Goal: Task Accomplishment & Management: Manage account settings

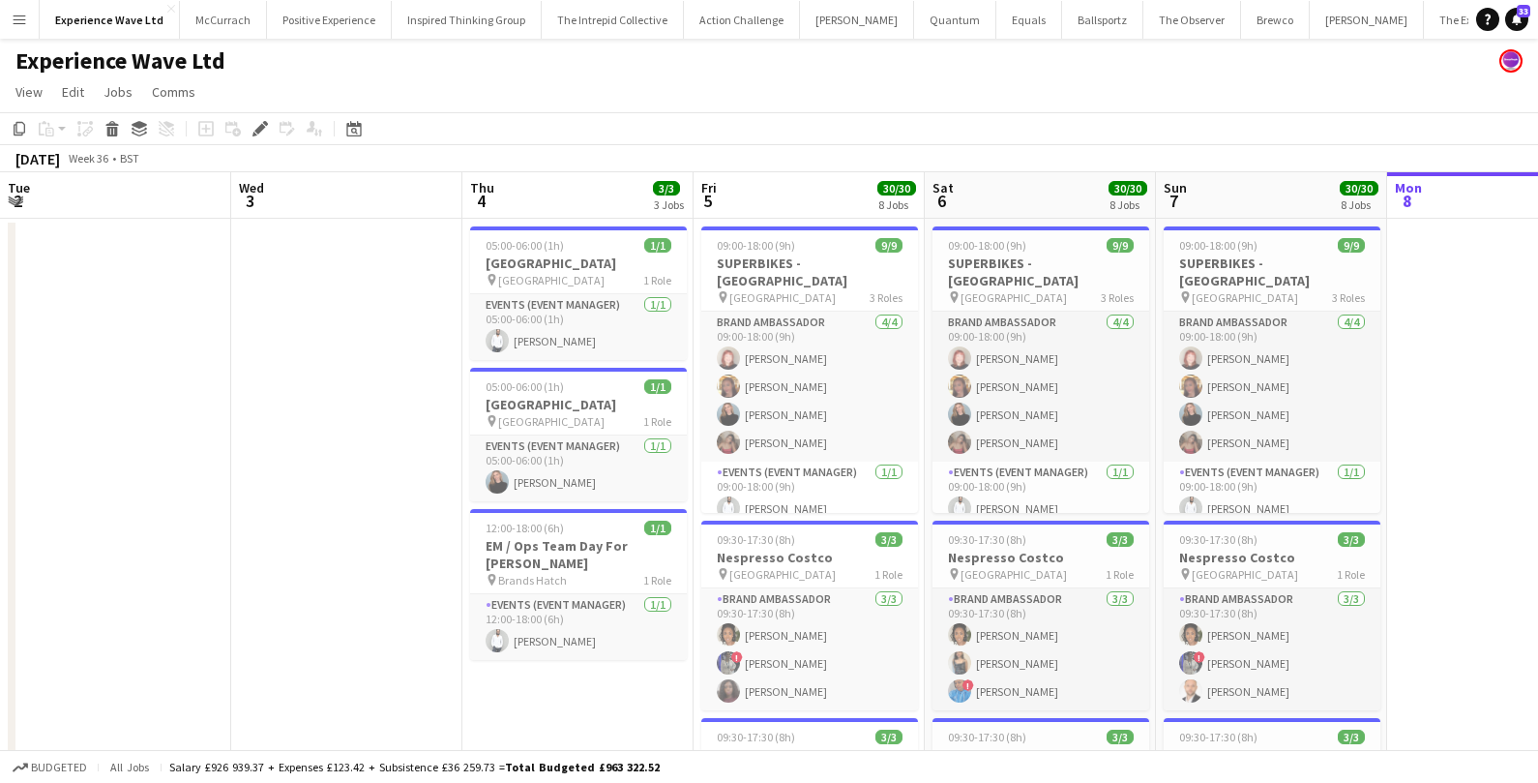
scroll to position [0, 665]
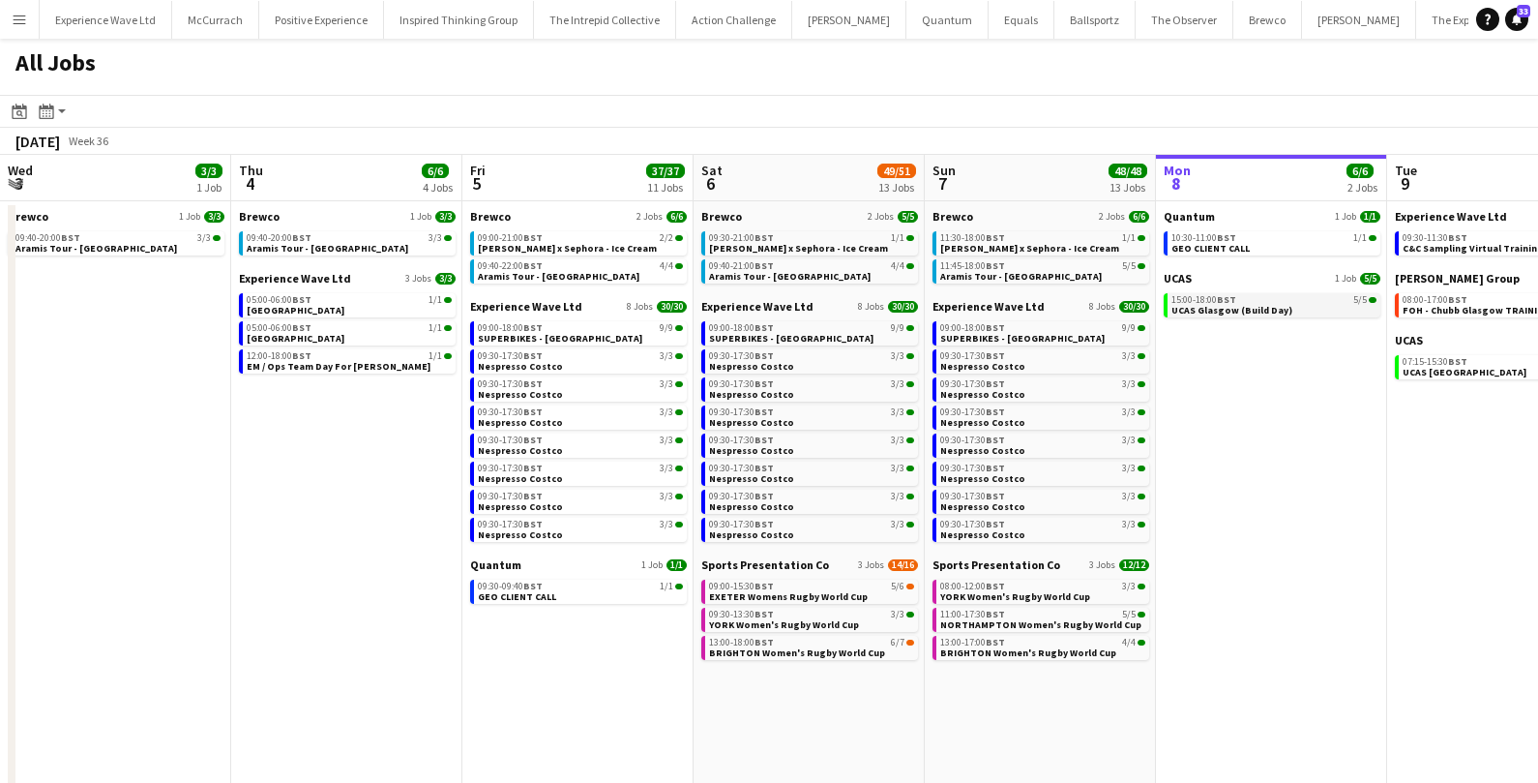
scroll to position [0, 461]
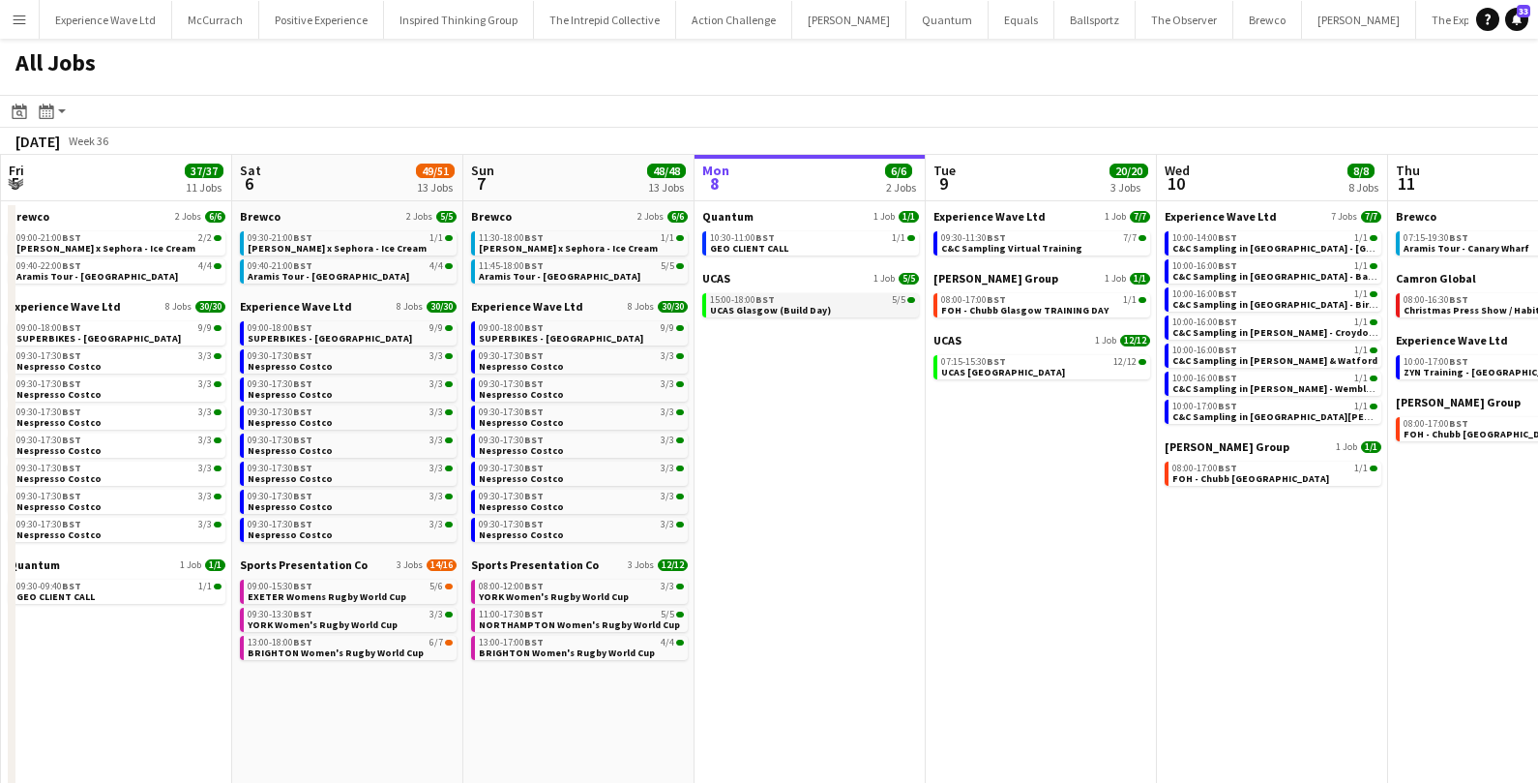
click at [765, 314] on span "UCAS Glasgow (Build Day)" at bounding box center [770, 310] width 121 height 13
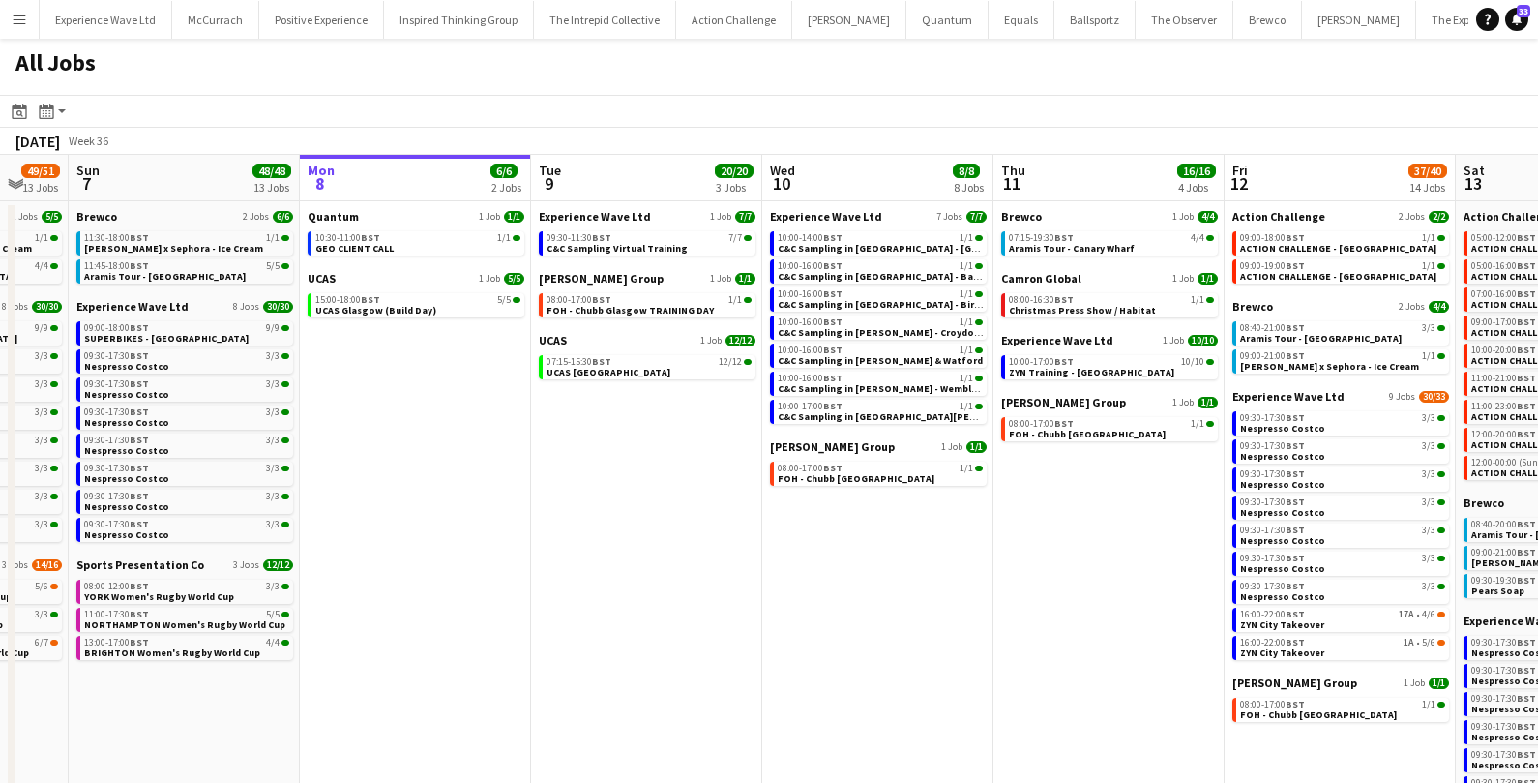
scroll to position [0, 643]
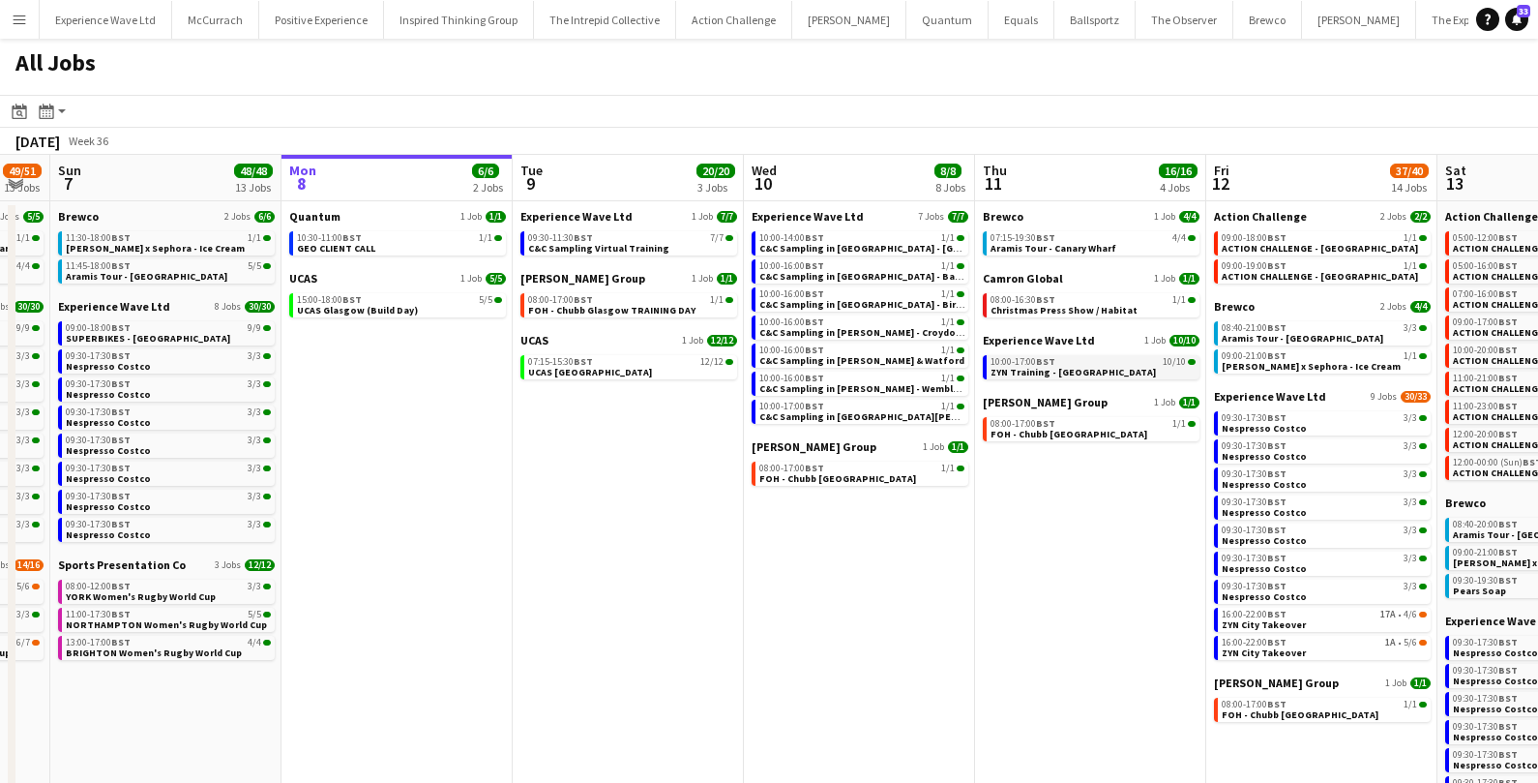
click at [1124, 368] on link "10:00-17:00 BST 10/10 ZYN Training - Manchester" at bounding box center [1092, 366] width 205 height 22
click at [23, 11] on button "Menu" at bounding box center [19, 19] width 39 height 39
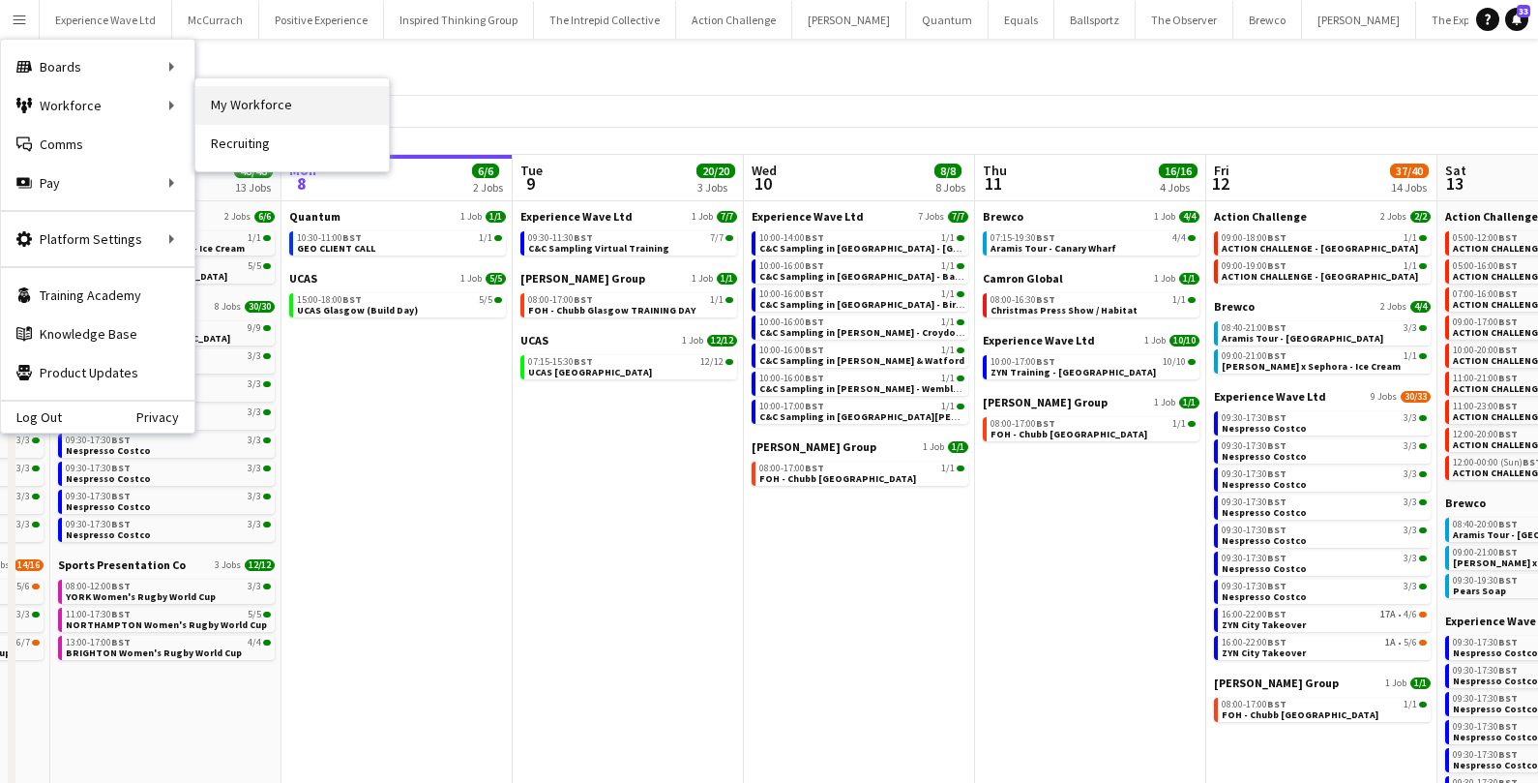
click at [246, 112] on link "My Workforce" at bounding box center [291, 105] width 193 height 39
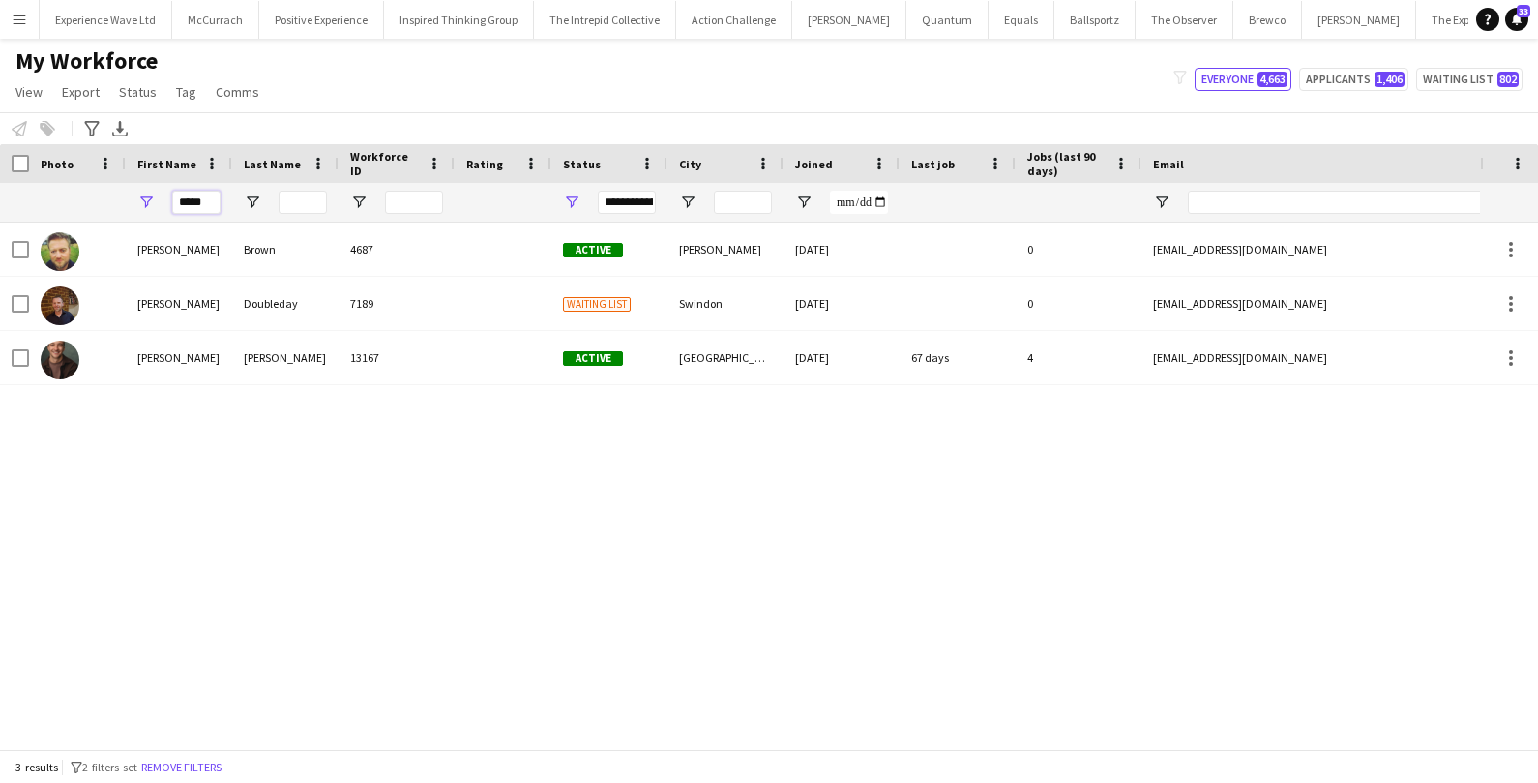
drag, startPoint x: 213, startPoint y: 199, endPoint x: 126, endPoint y: 193, distance: 87.2
click at [126, 193] on div "*****" at bounding box center [179, 202] width 106 height 39
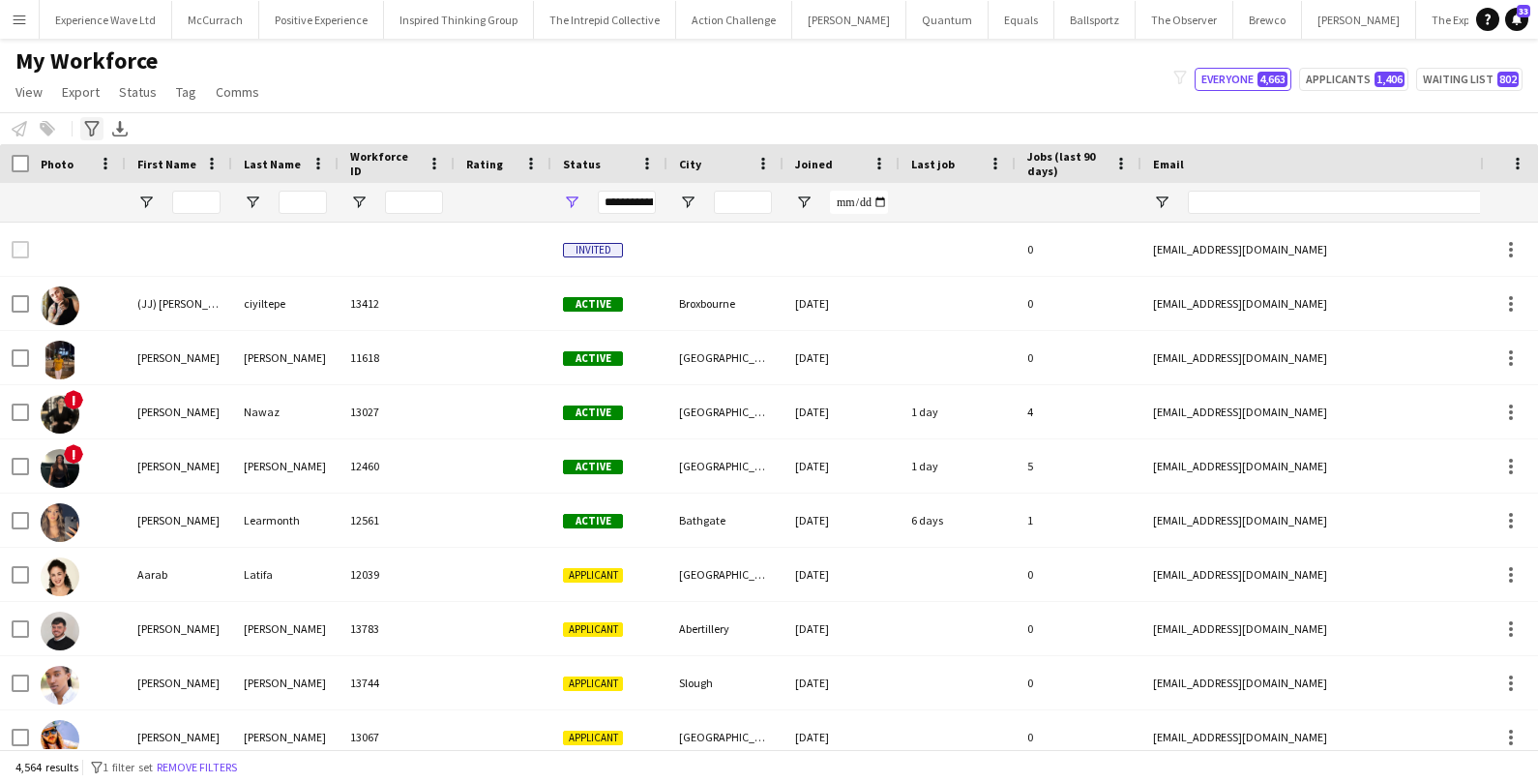
click at [91, 123] on icon "Advanced filters" at bounding box center [91, 128] width 15 height 15
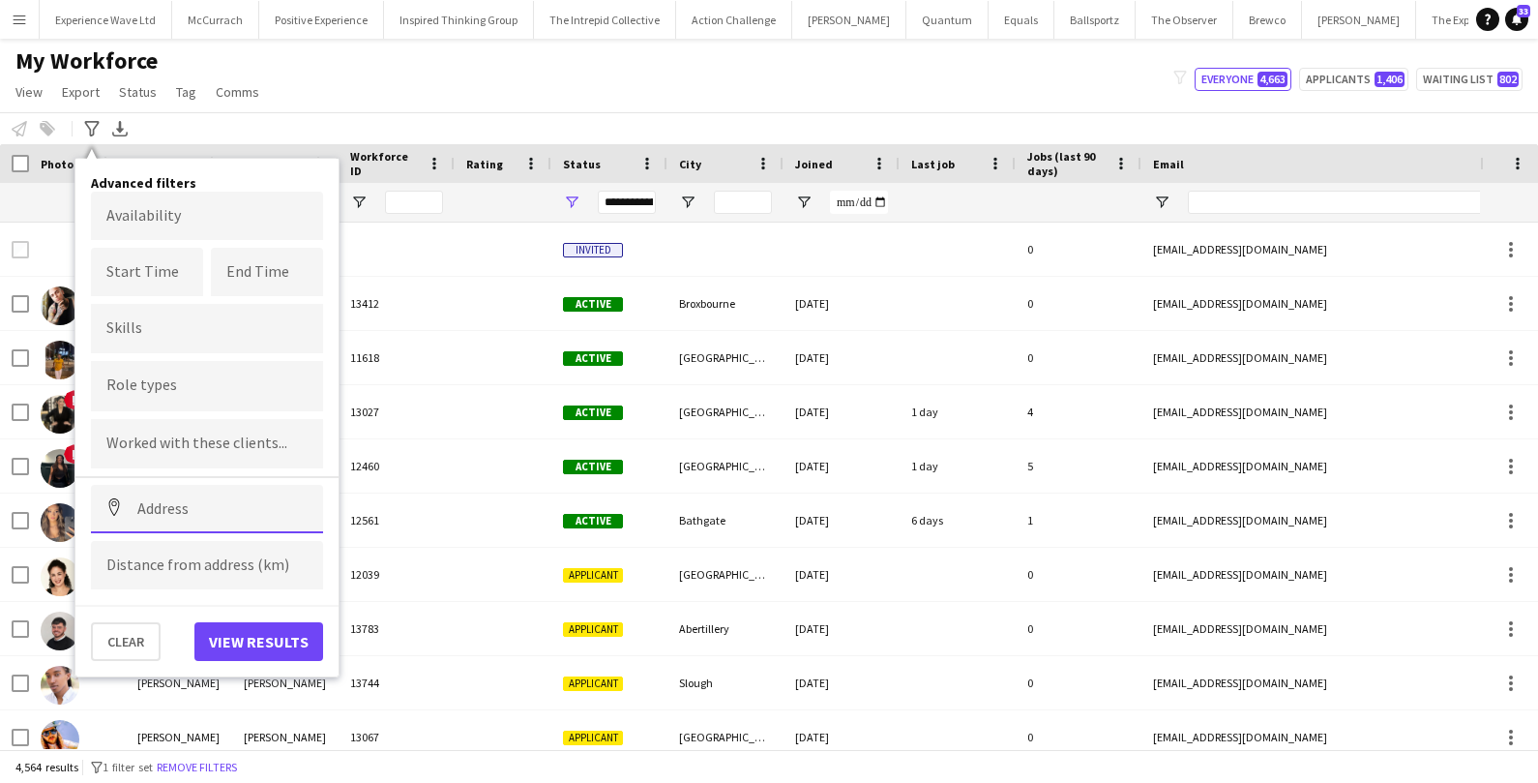
click at [158, 515] on input at bounding box center [207, 509] width 232 height 48
paste input "*******"
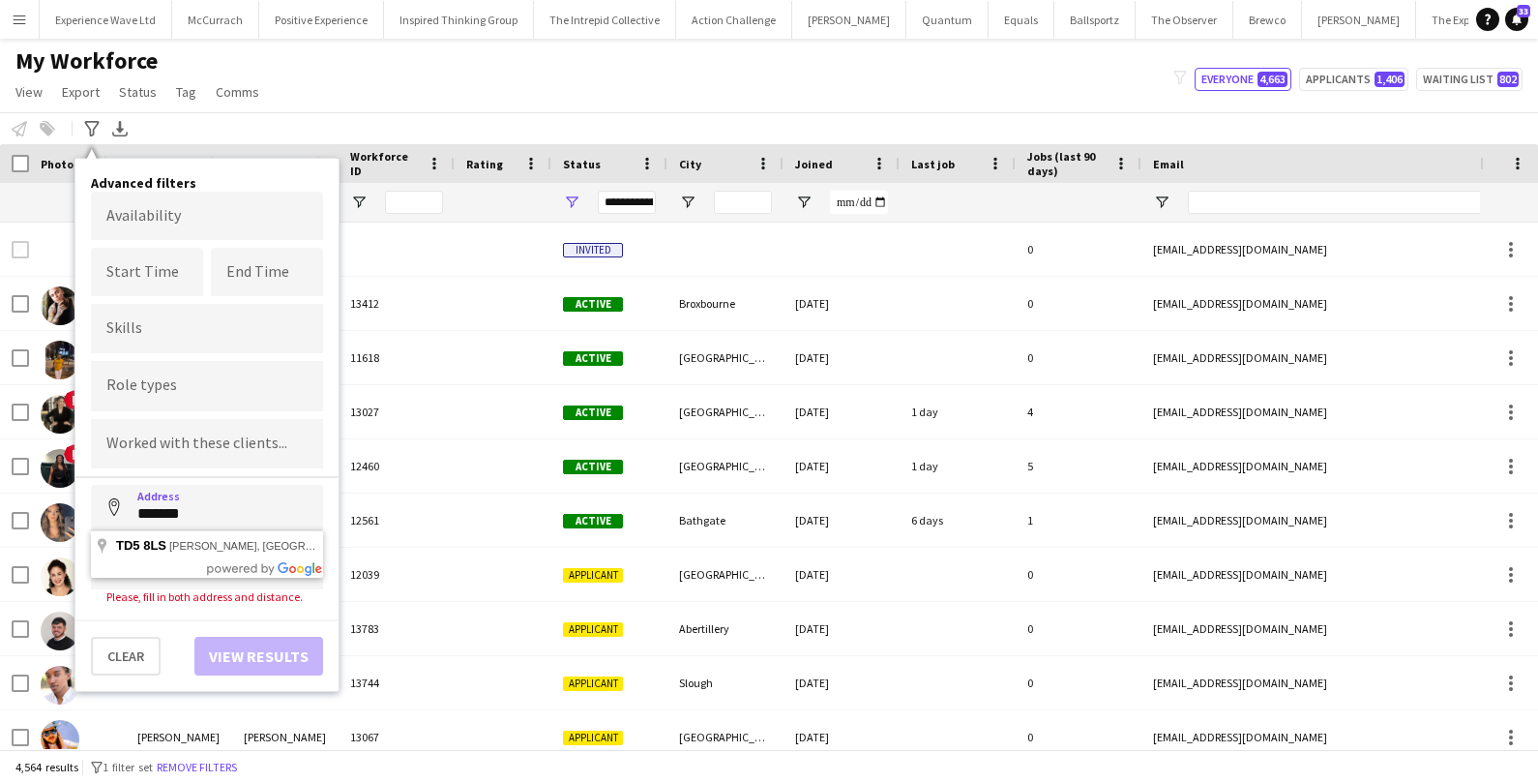
type input "**********"
click at [162, 547] on input at bounding box center [207, 565] width 232 height 48
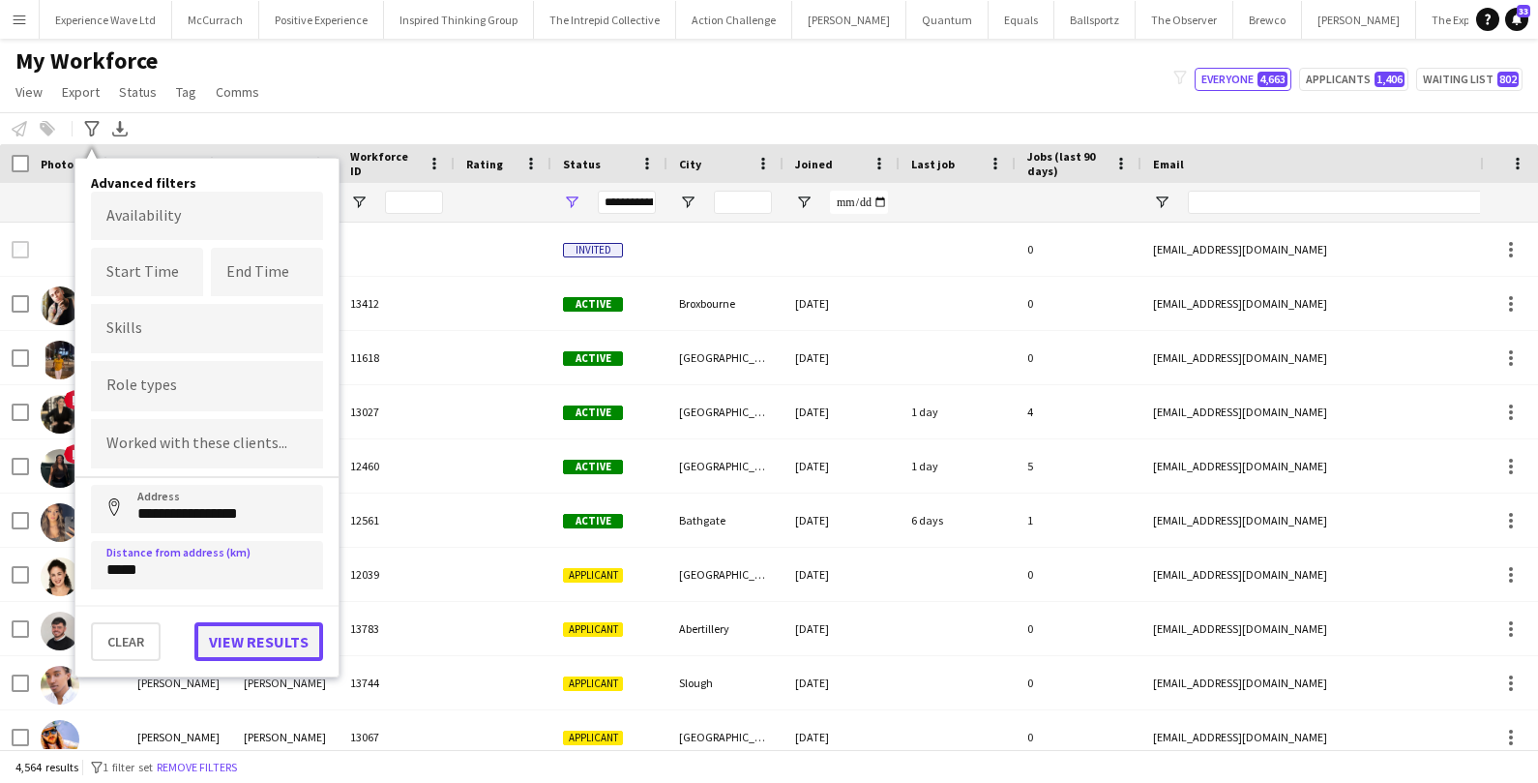
click at [280, 647] on button "View results" at bounding box center [258, 641] width 129 height 39
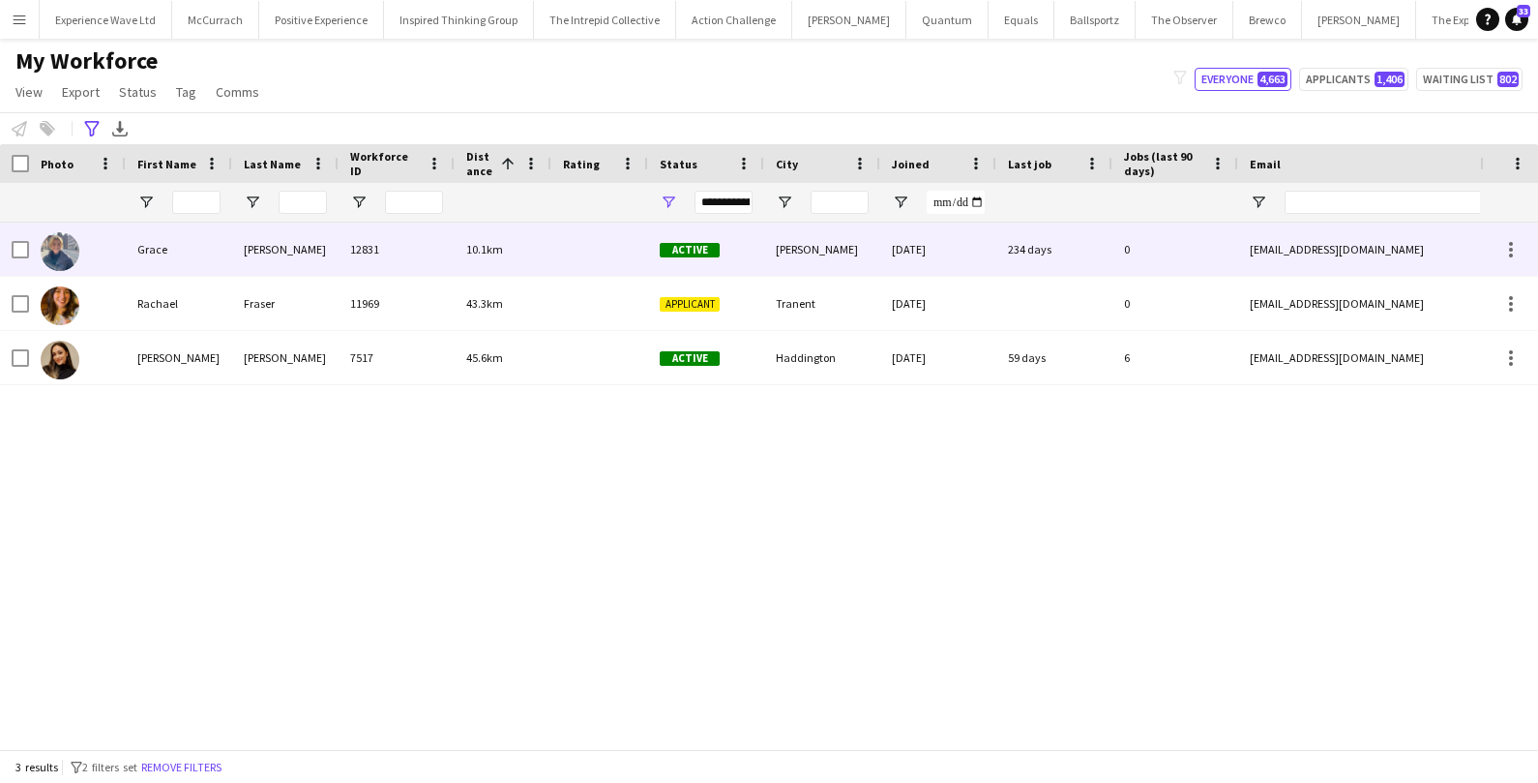
click at [302, 244] on div "Edwards" at bounding box center [285, 248] width 106 height 53
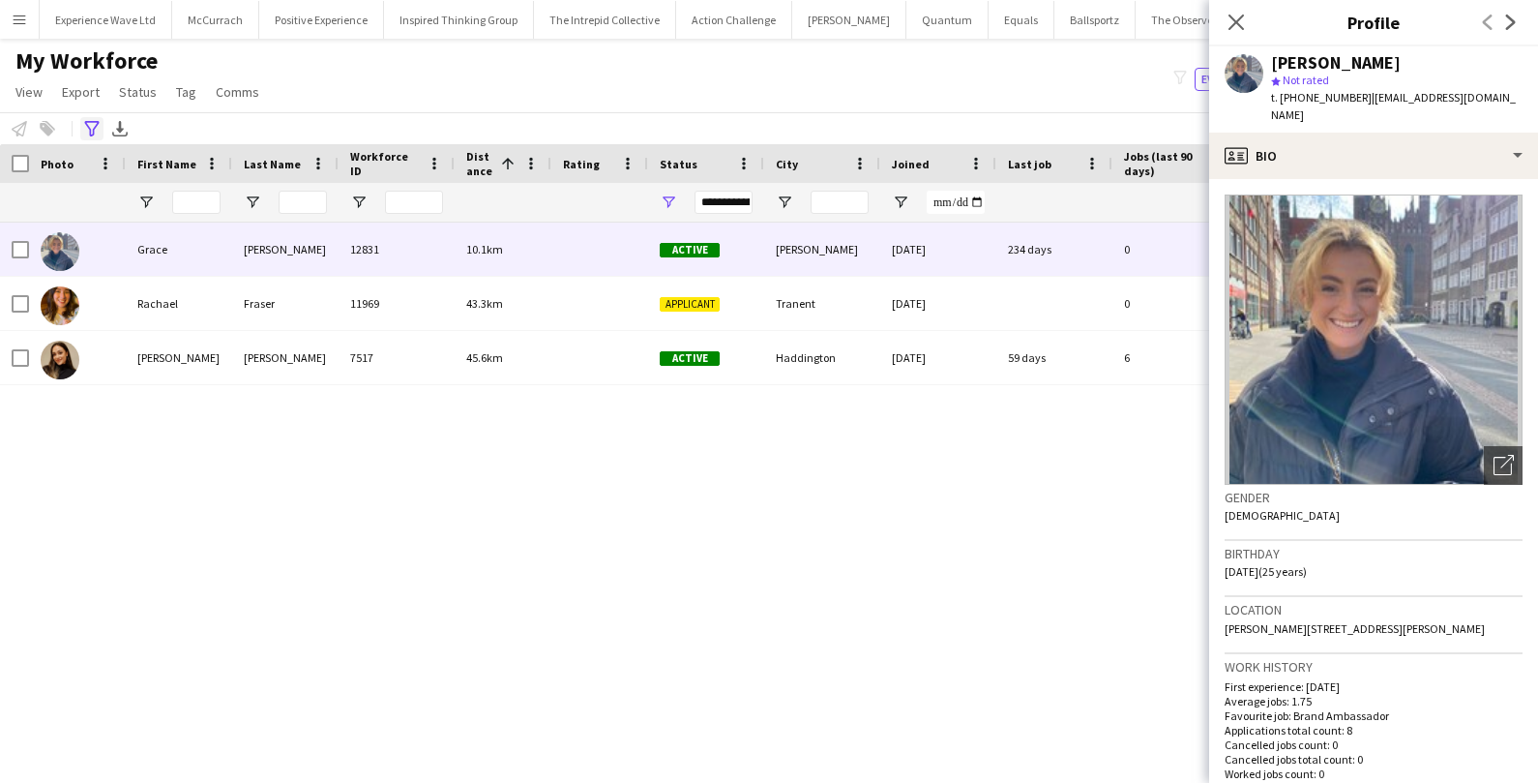
click at [94, 133] on icon "Advanced filters" at bounding box center [91, 128] width 15 height 15
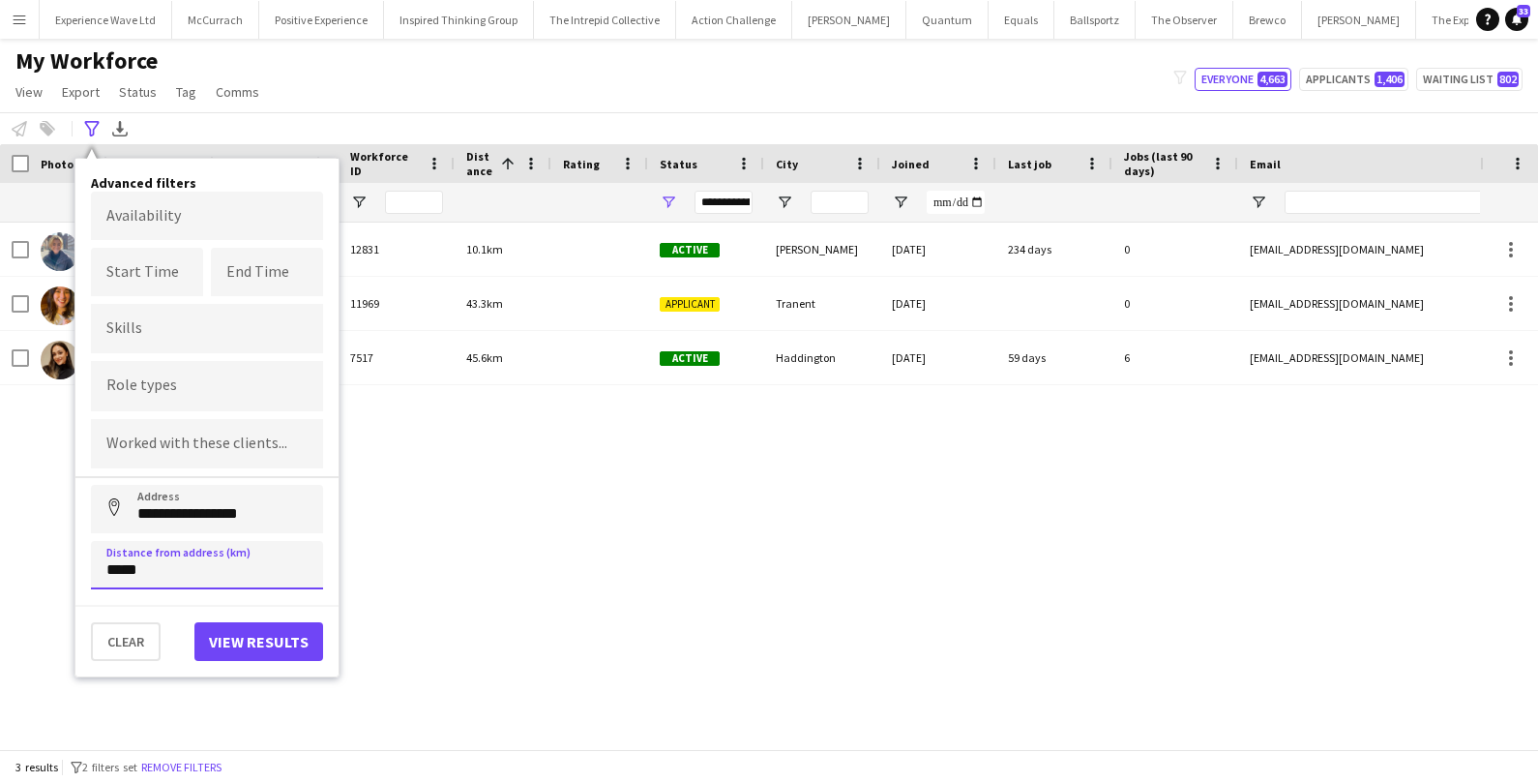
drag, startPoint x: 164, startPoint y: 564, endPoint x: 79, endPoint y: 561, distance: 85.2
click at [79, 561] on div "**********" at bounding box center [206, 417] width 263 height 517
click at [245, 654] on button "View results" at bounding box center [258, 641] width 129 height 39
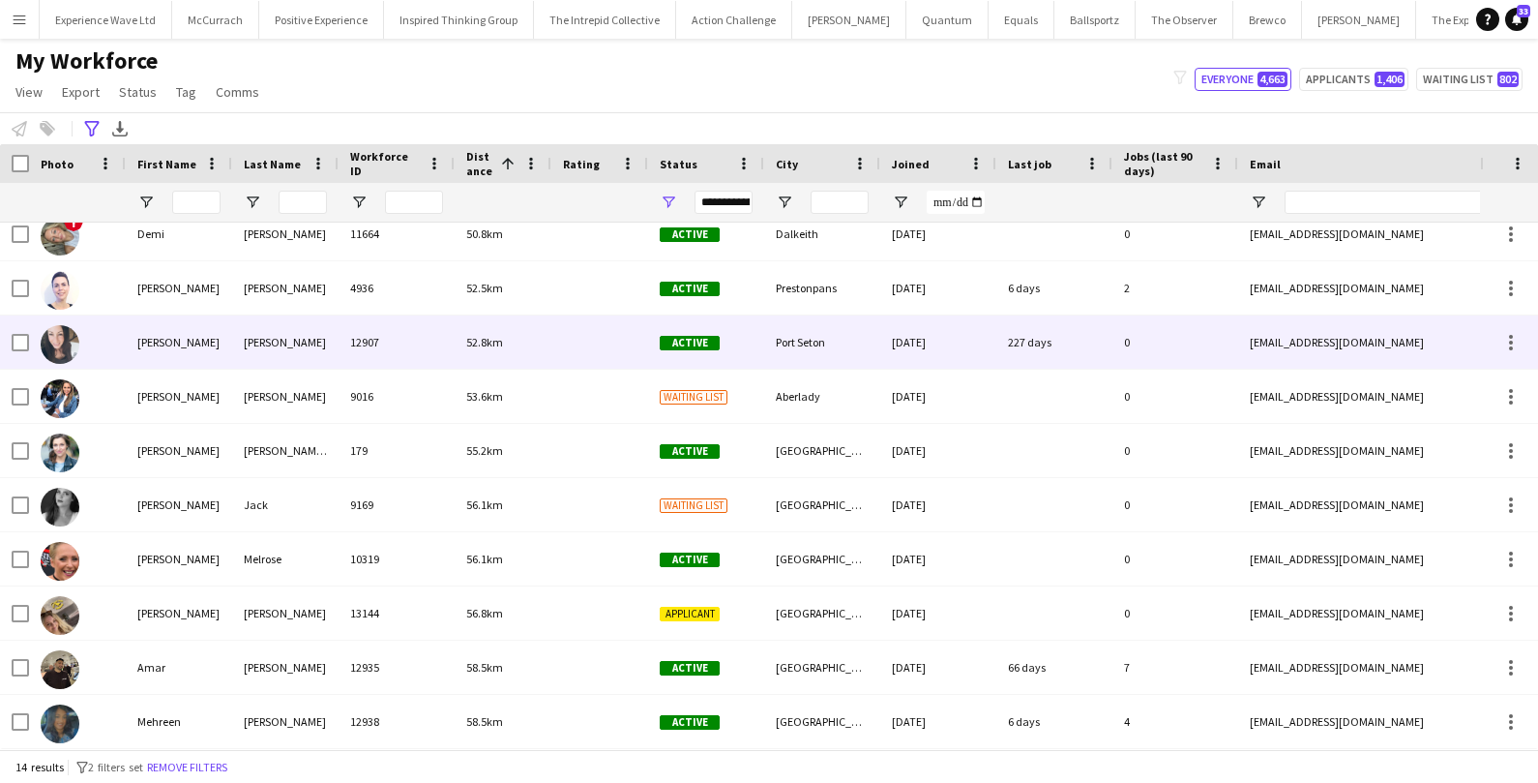
scroll to position [227, 0]
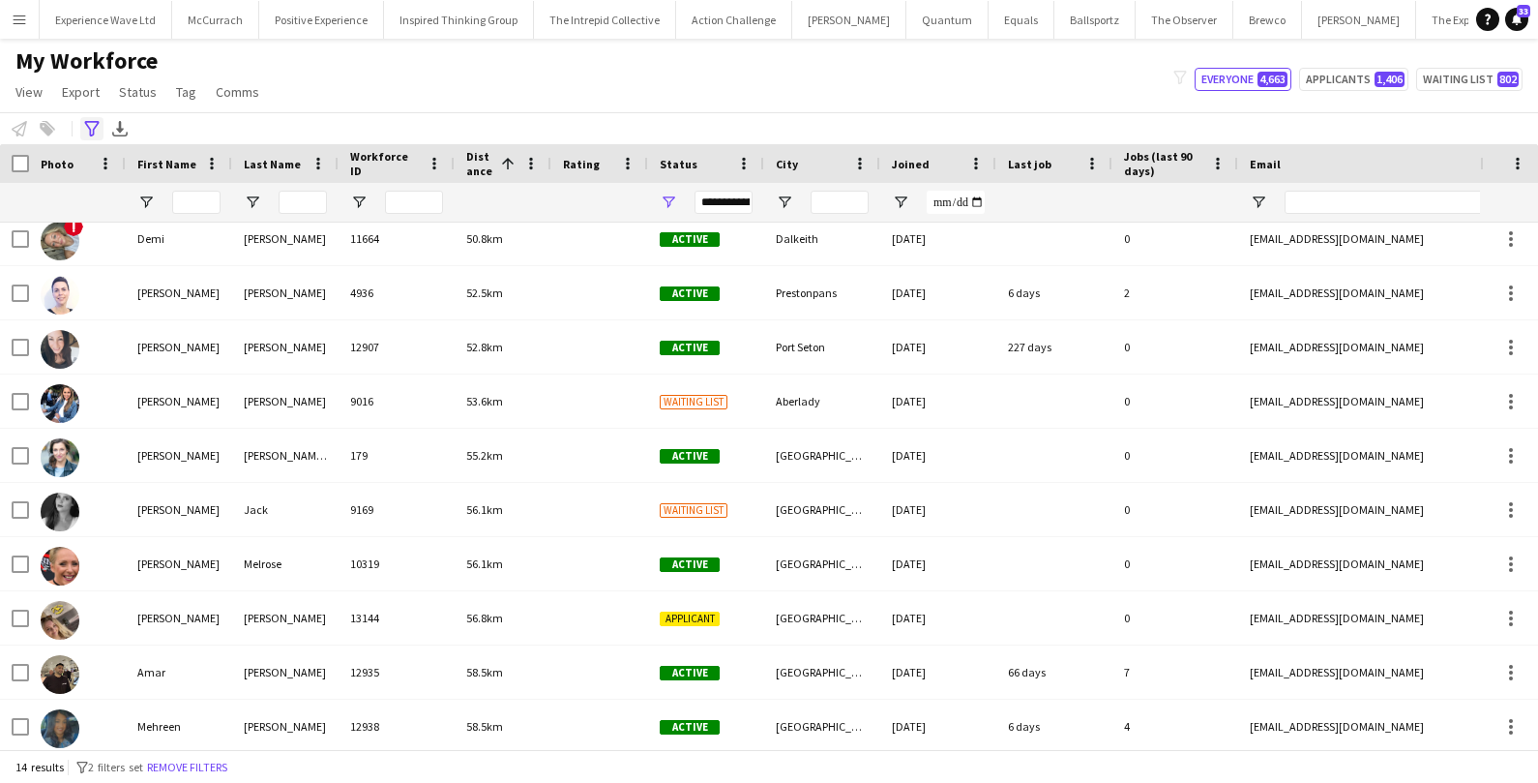
click at [84, 129] on icon "Advanced filters" at bounding box center [91, 128] width 15 height 15
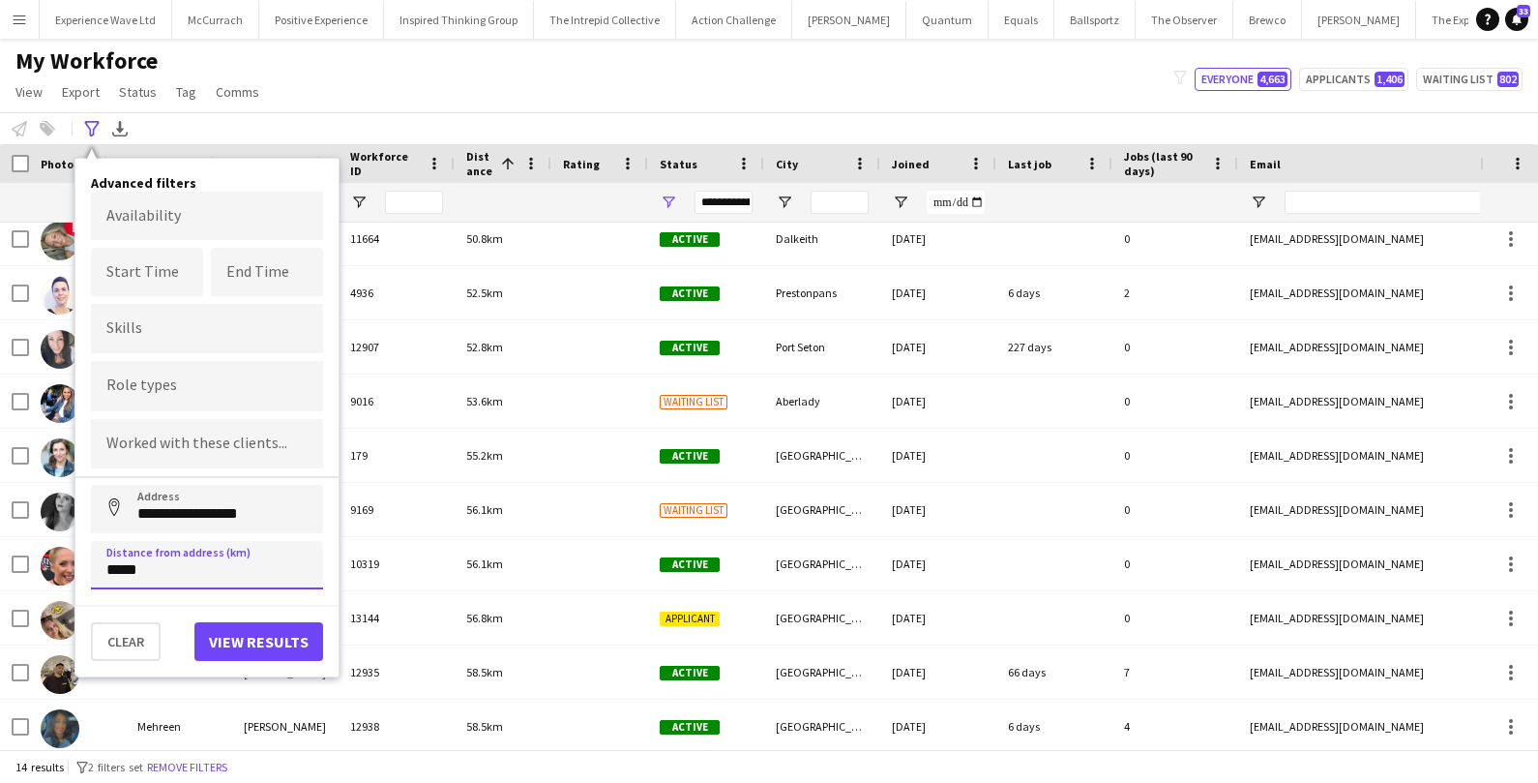
drag, startPoint x: 162, startPoint y: 568, endPoint x: 69, endPoint y: 565, distance: 92.9
click at [69, 565] on main "My Workforce View Views Default view New view Update view Delete view Edit name…" at bounding box center [769, 398] width 1538 height 718
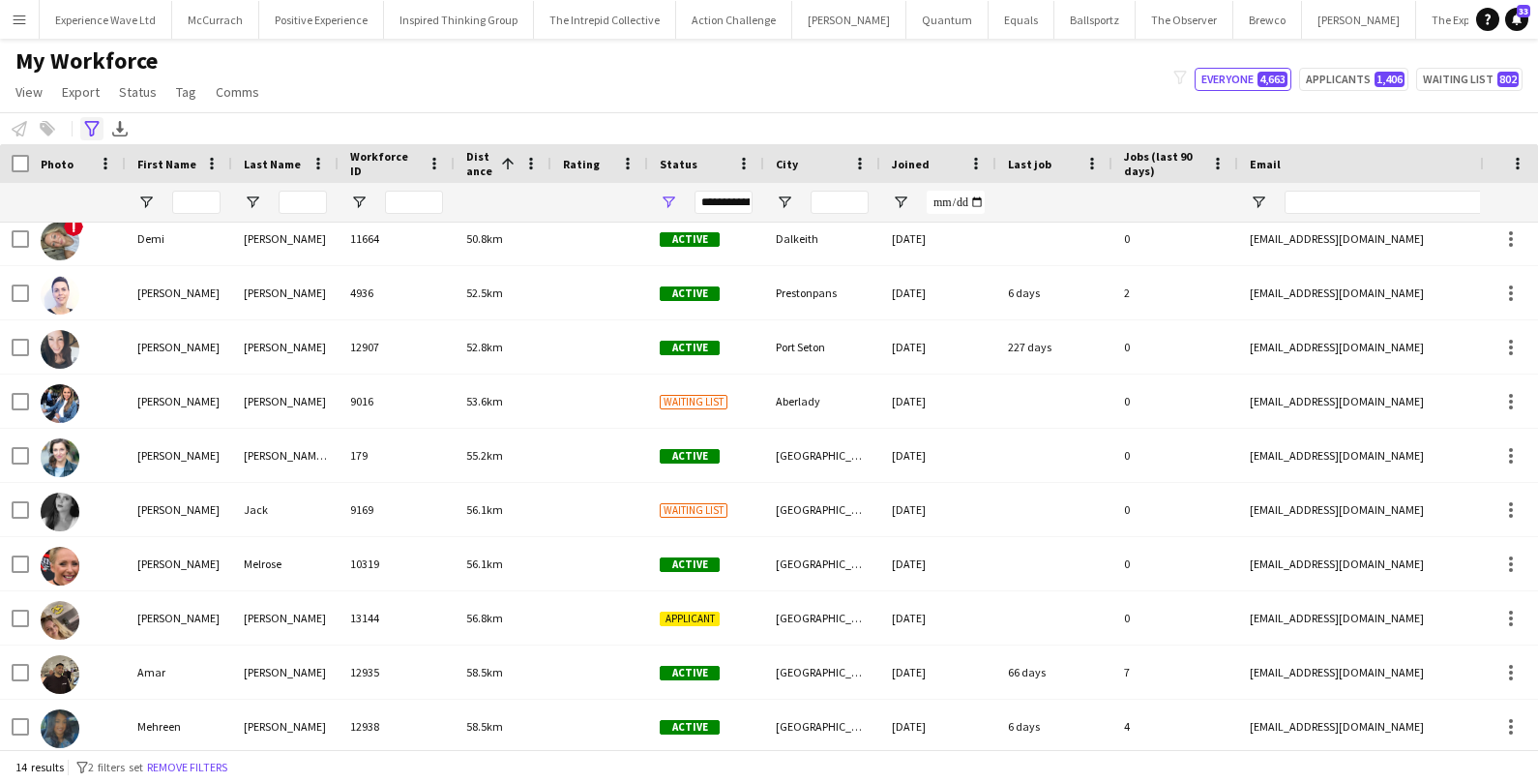
click at [88, 131] on icon "Advanced filters" at bounding box center [91, 128] width 15 height 15
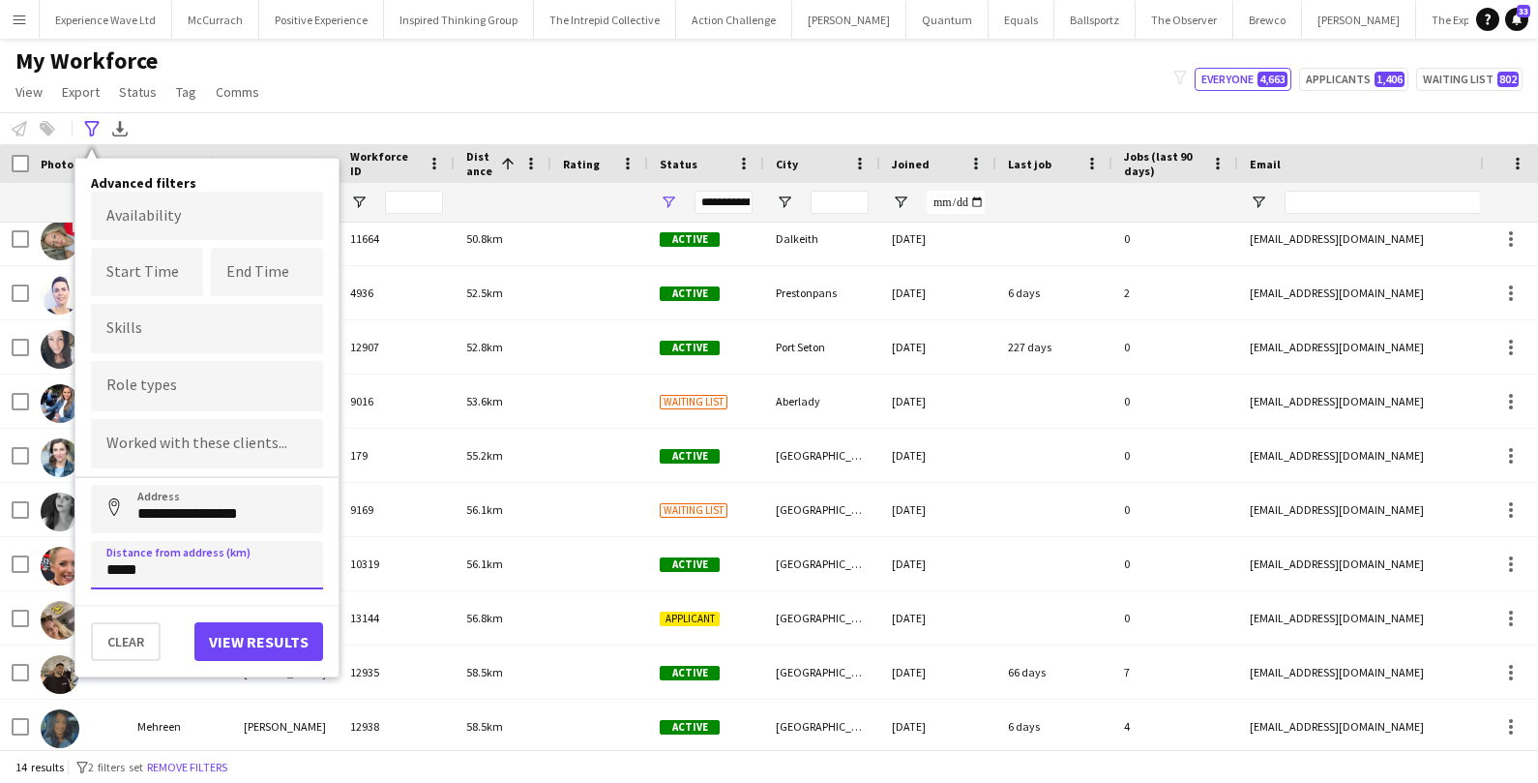
drag, startPoint x: 155, startPoint y: 567, endPoint x: 103, endPoint y: 561, distance: 51.6
click at [103, 562] on input "*****" at bounding box center [207, 565] width 232 height 48
type input "*****"
click at [250, 634] on button "View results" at bounding box center [258, 641] width 129 height 39
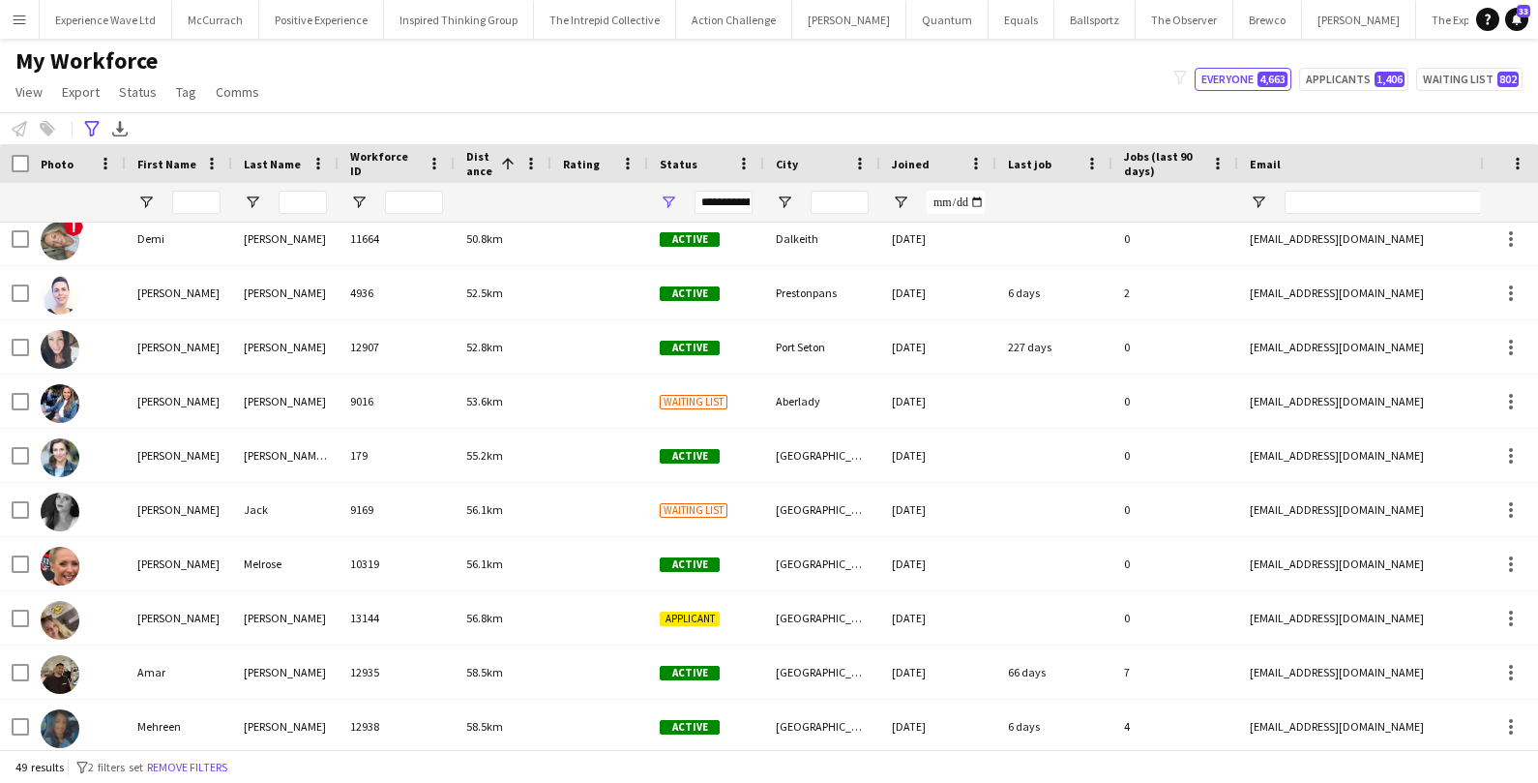
click at [15, 176] on div at bounding box center [14, 163] width 29 height 39
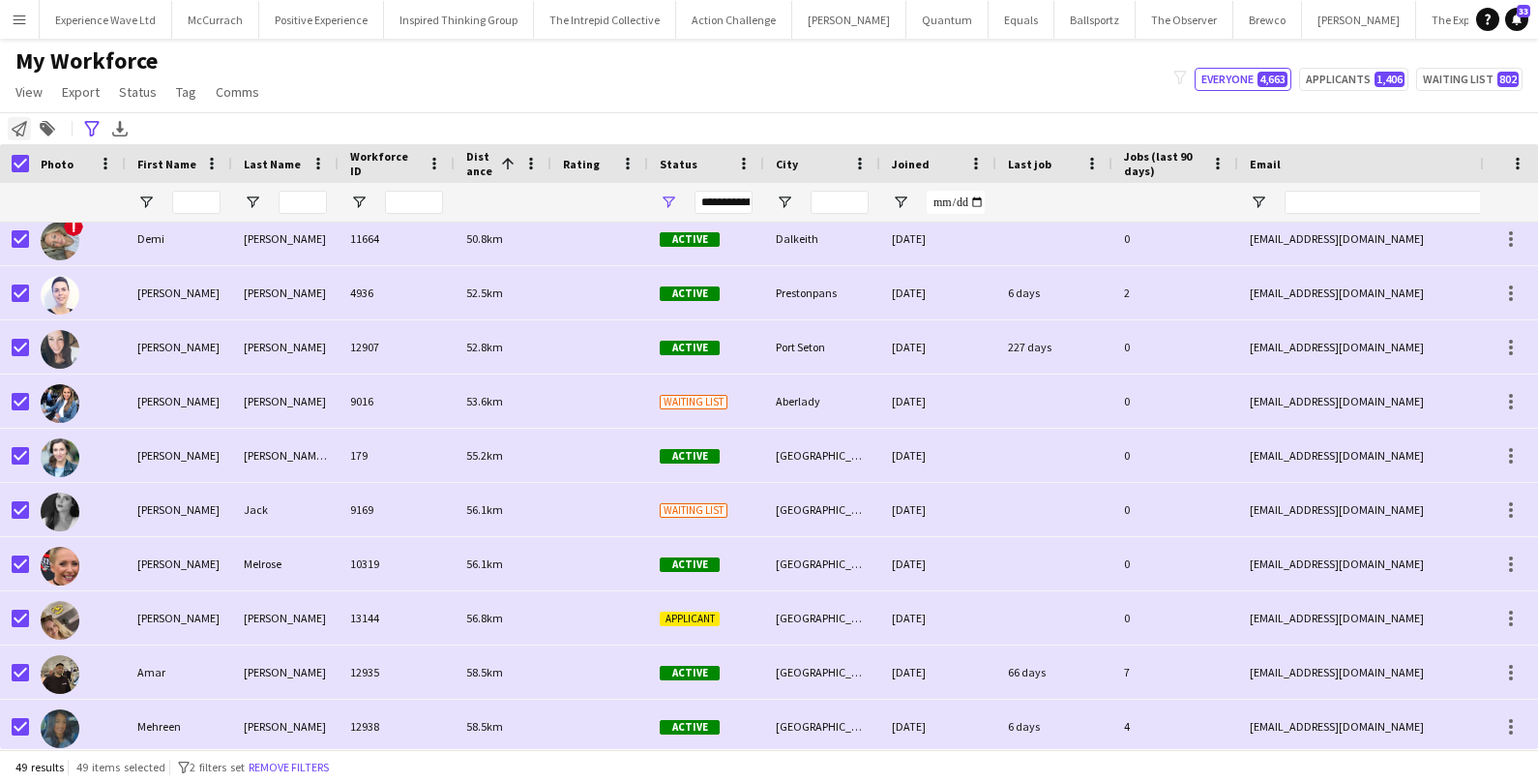
click at [19, 117] on div "Notify workforce" at bounding box center [19, 128] width 23 height 23
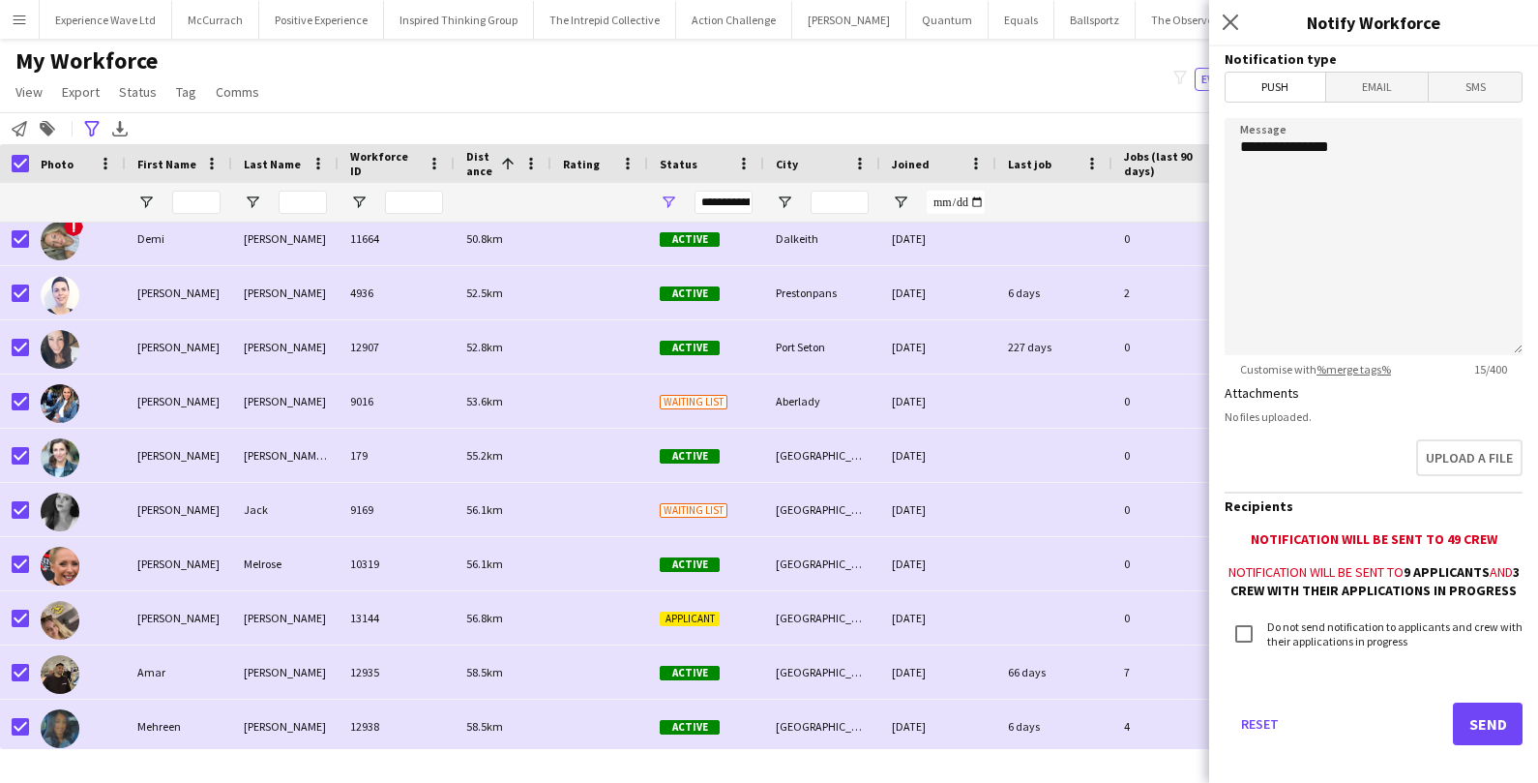
click at [1381, 88] on span "Email" at bounding box center [1377, 87] width 103 height 29
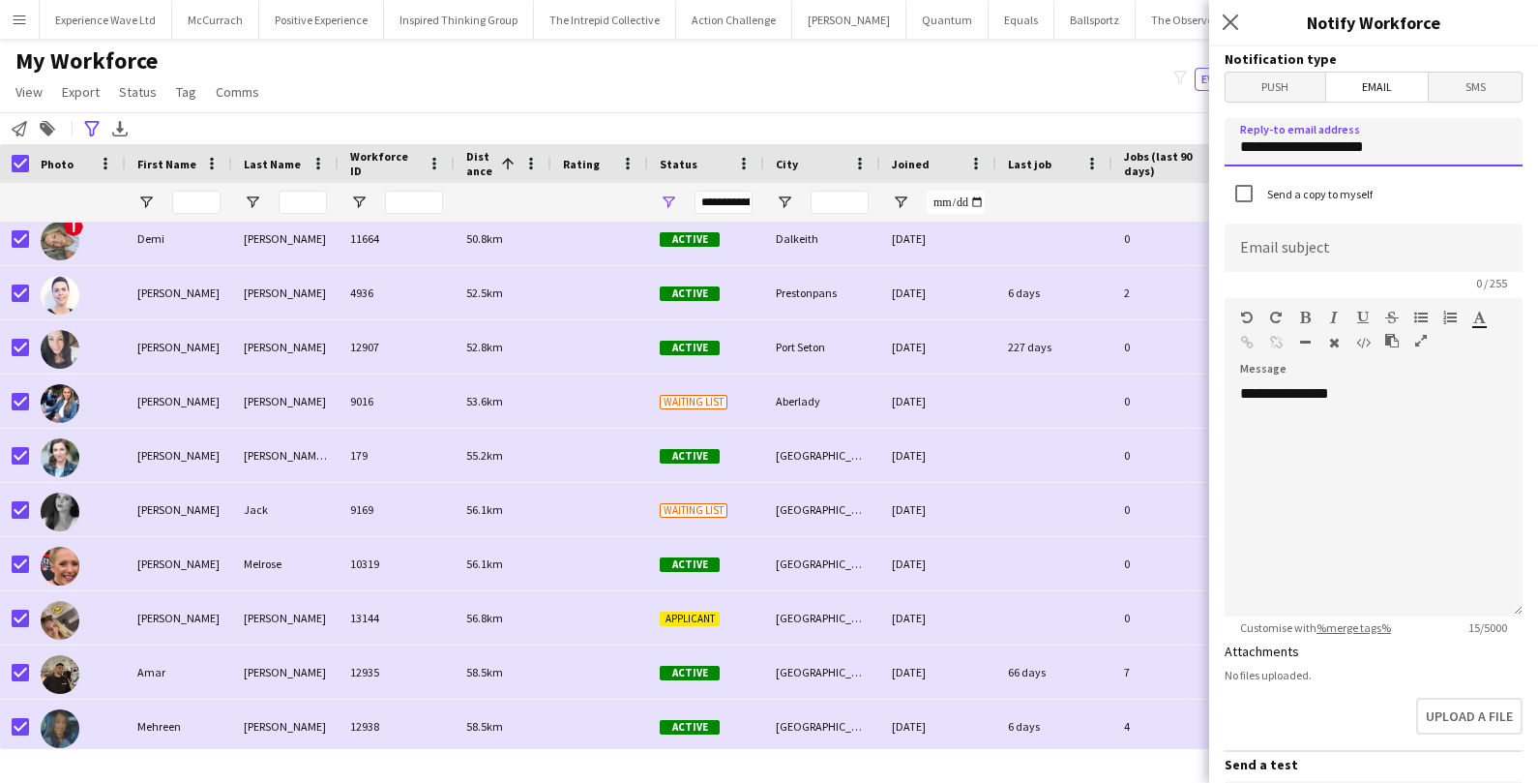
drag, startPoint x: 1387, startPoint y: 154, endPoint x: 1200, endPoint y: 148, distance: 186.8
click at [1201, 149] on body "Menu Boards Boards Boards All jobs Status Workforce Workforce My Workforce Recr…" at bounding box center [769, 391] width 1538 height 783
type input "**********"
click at [1370, 404] on div "**********" at bounding box center [1374, 500] width 298 height 232
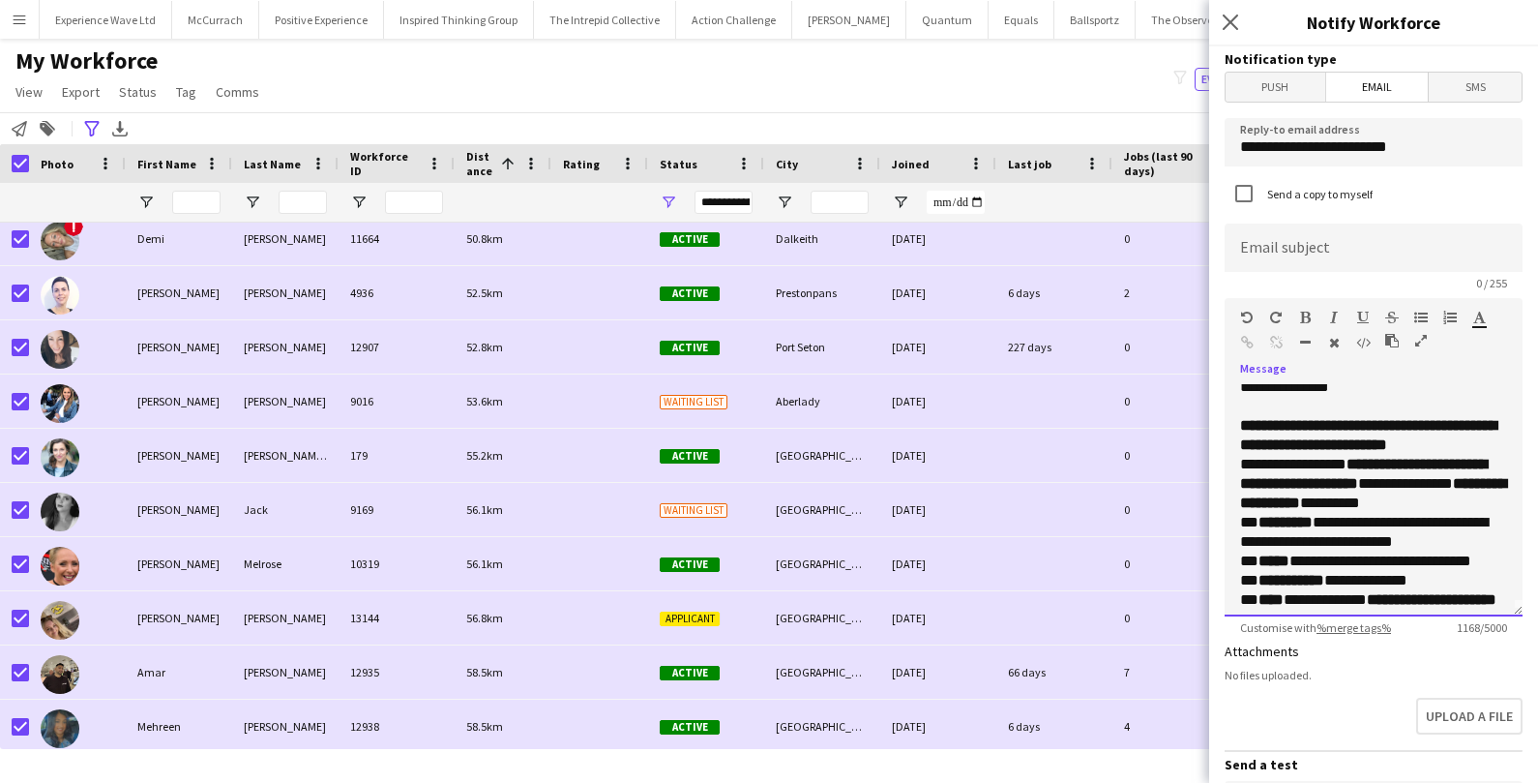
scroll to position [0, 0]
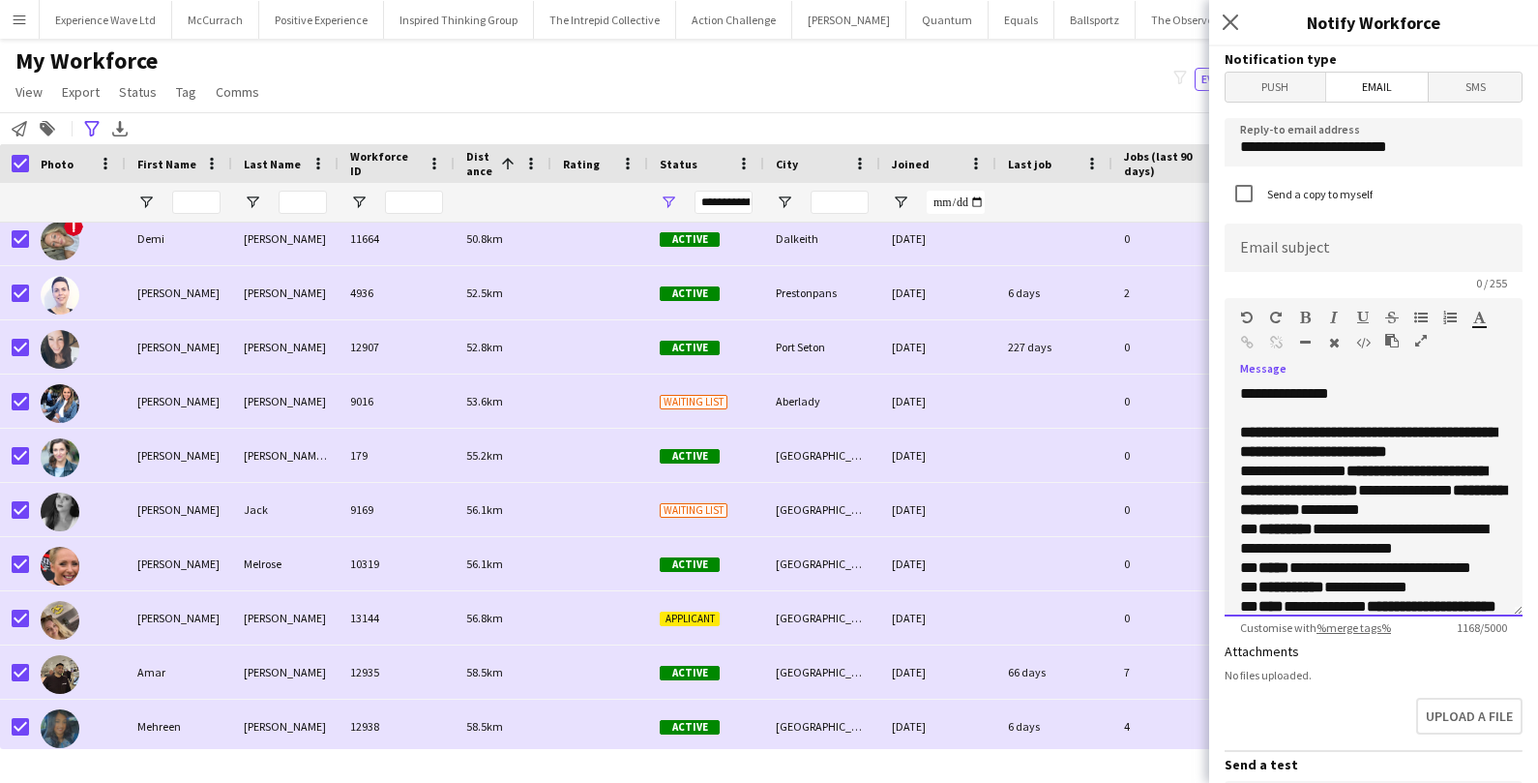
click at [1365, 461] on p "**********" at bounding box center [1373, 442] width 267 height 39
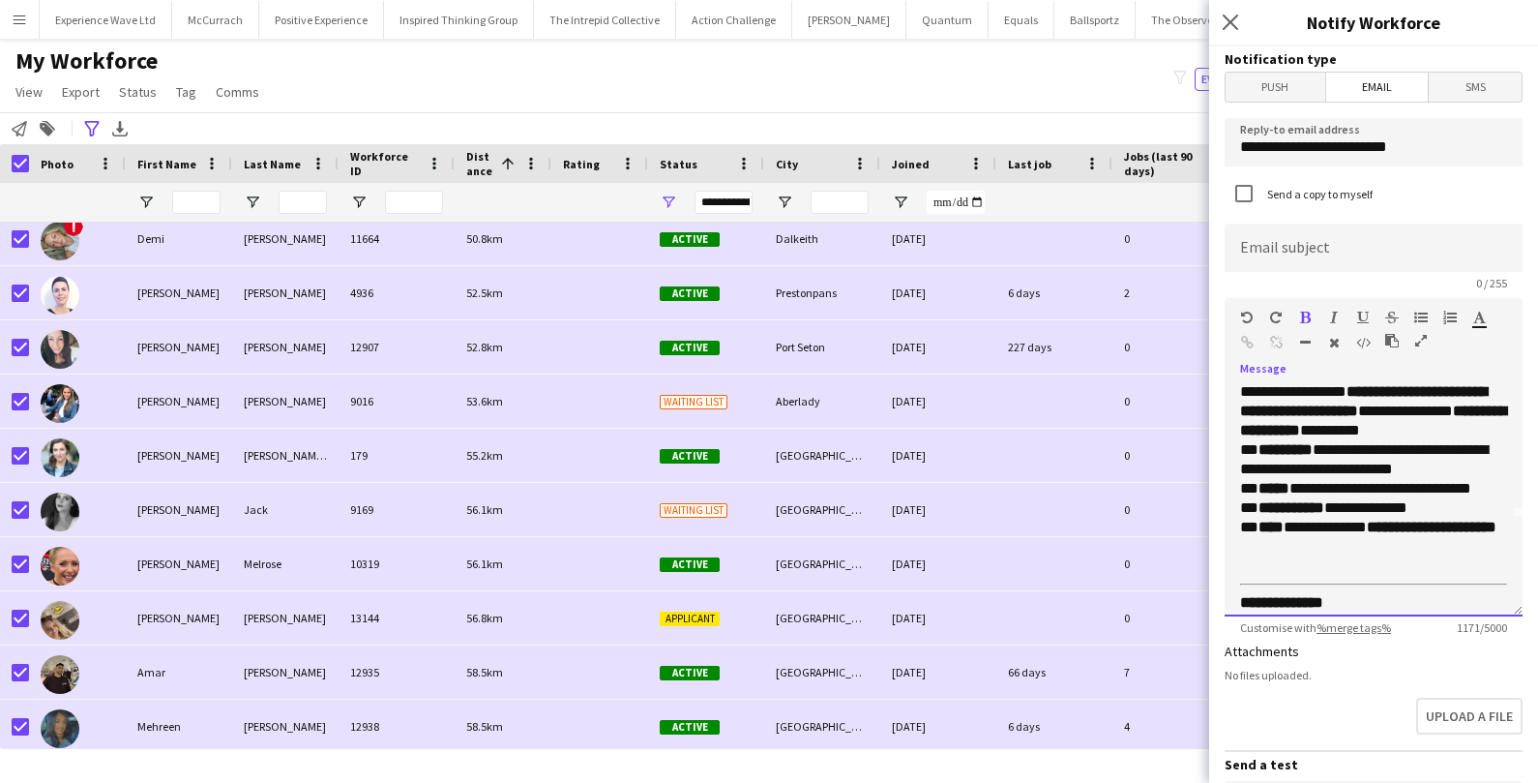
scroll to position [101, 0]
click at [1479, 438] on p "**********" at bounding box center [1373, 409] width 267 height 58
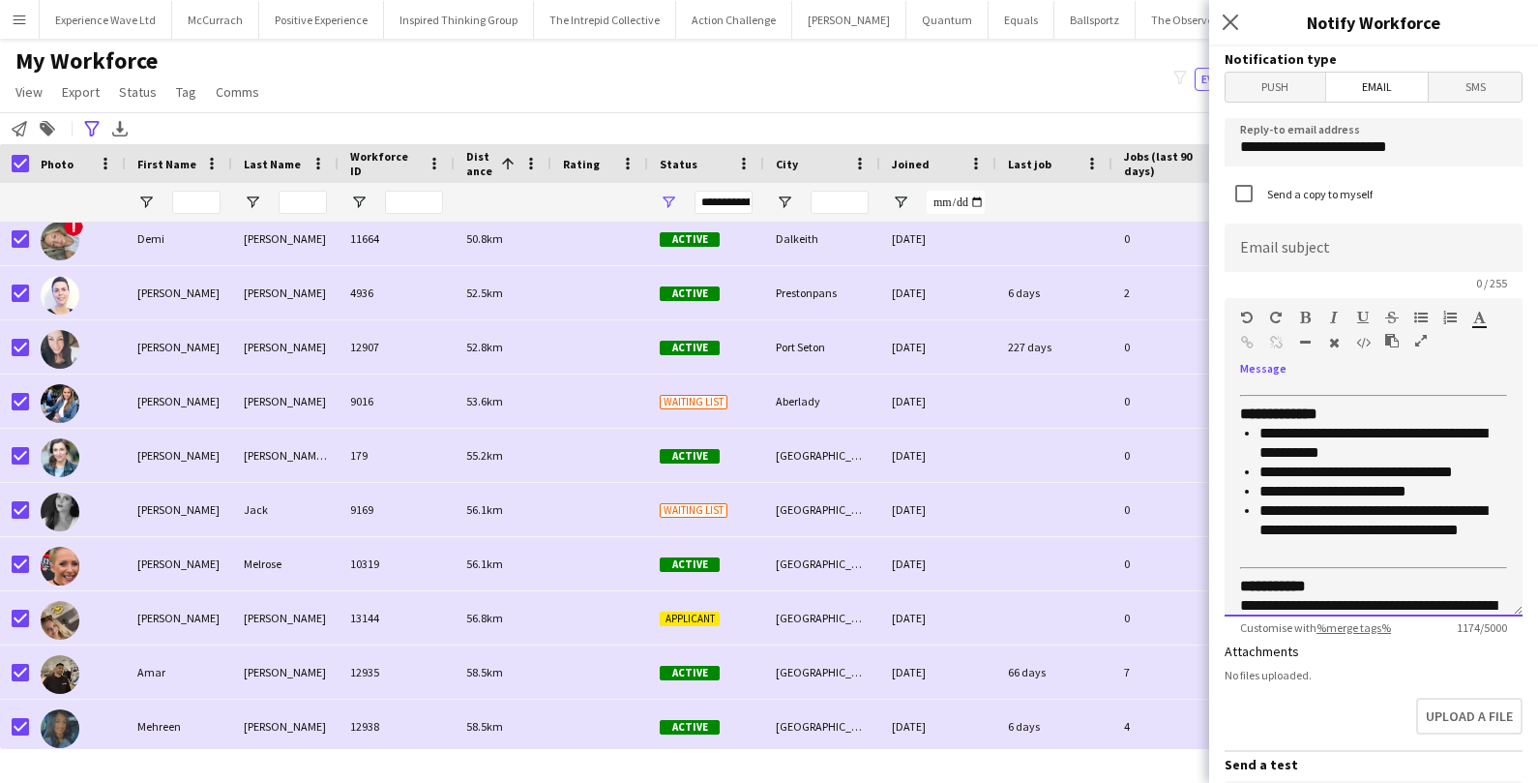
scroll to position [662, 0]
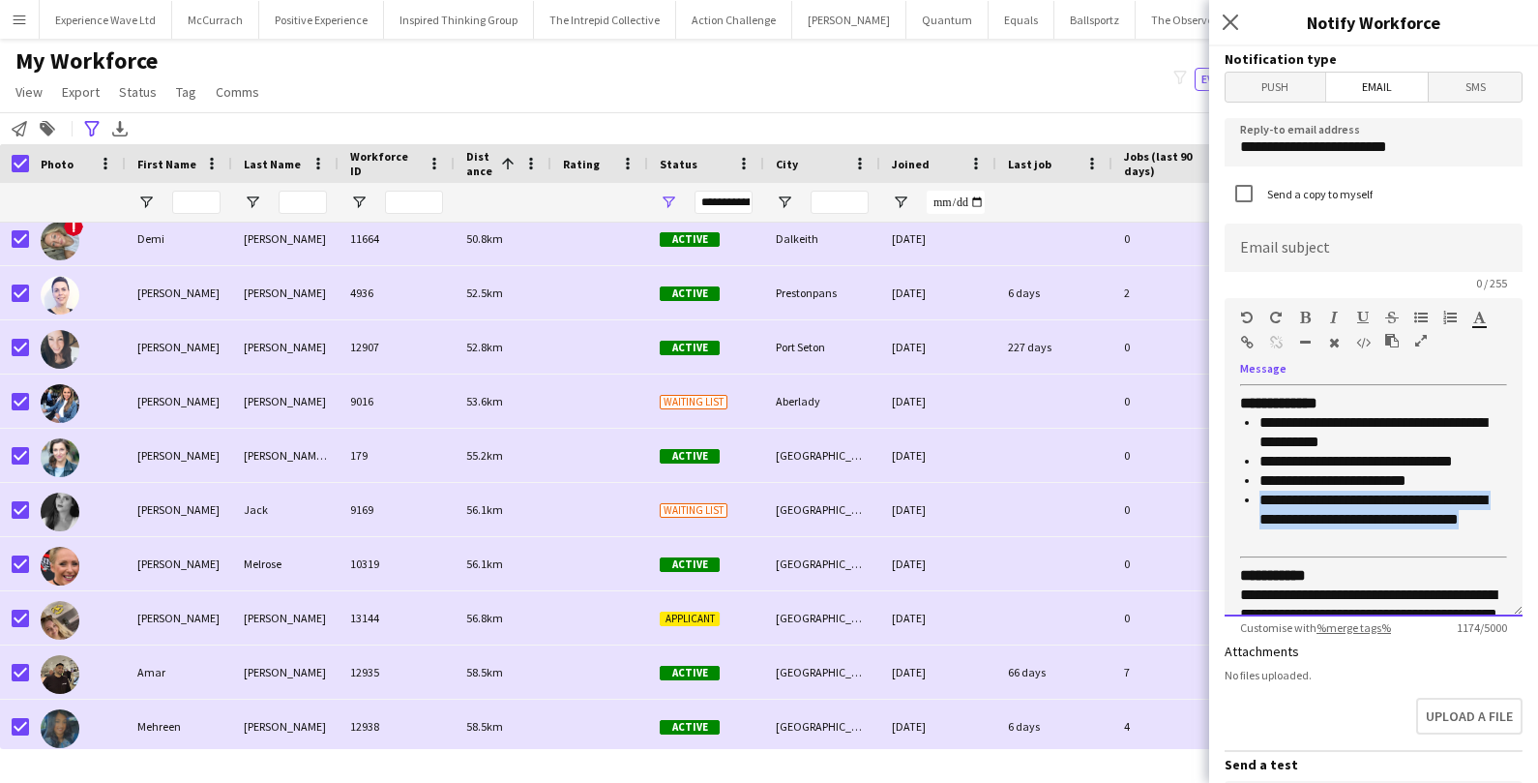
drag, startPoint x: 1328, startPoint y: 552, endPoint x: 1243, endPoint y: 517, distance: 92.3
click at [1243, 517] on ul "**********" at bounding box center [1373, 480] width 267 height 135
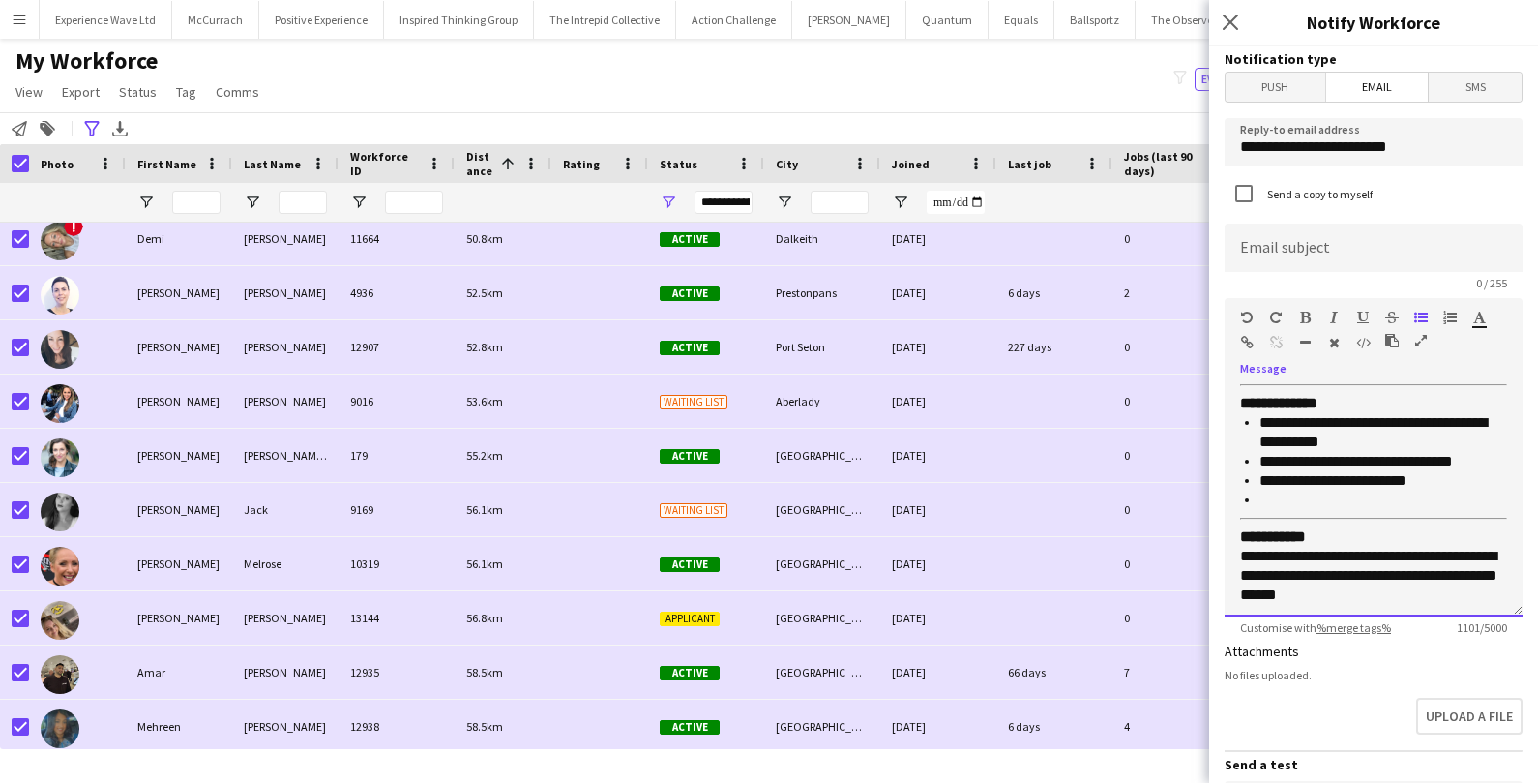
scroll to position [661, 0]
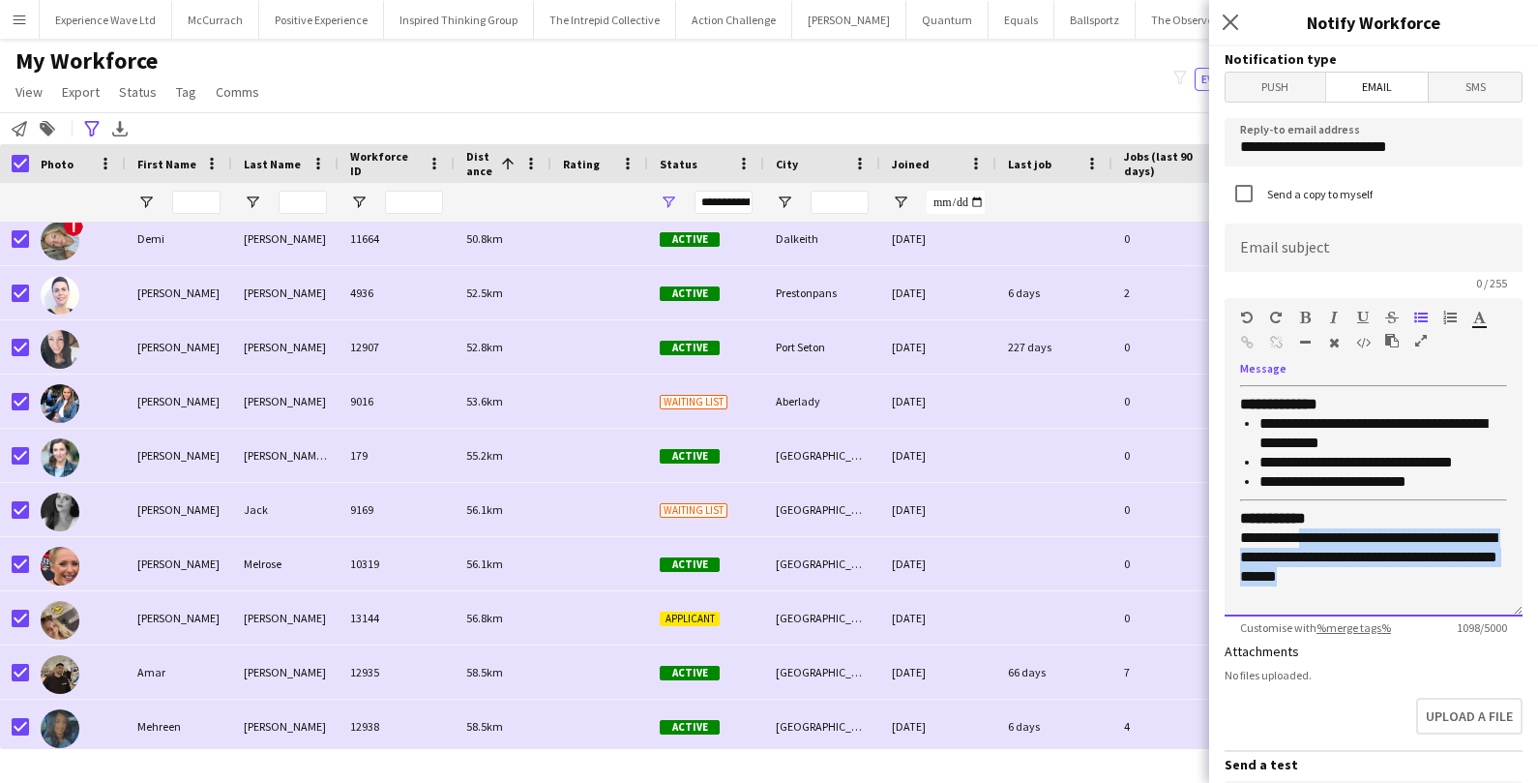
drag, startPoint x: 1302, startPoint y: 553, endPoint x: 1400, endPoint y: 592, distance: 105.1
click at [1401, 586] on p "**********" at bounding box center [1373, 547] width 267 height 77
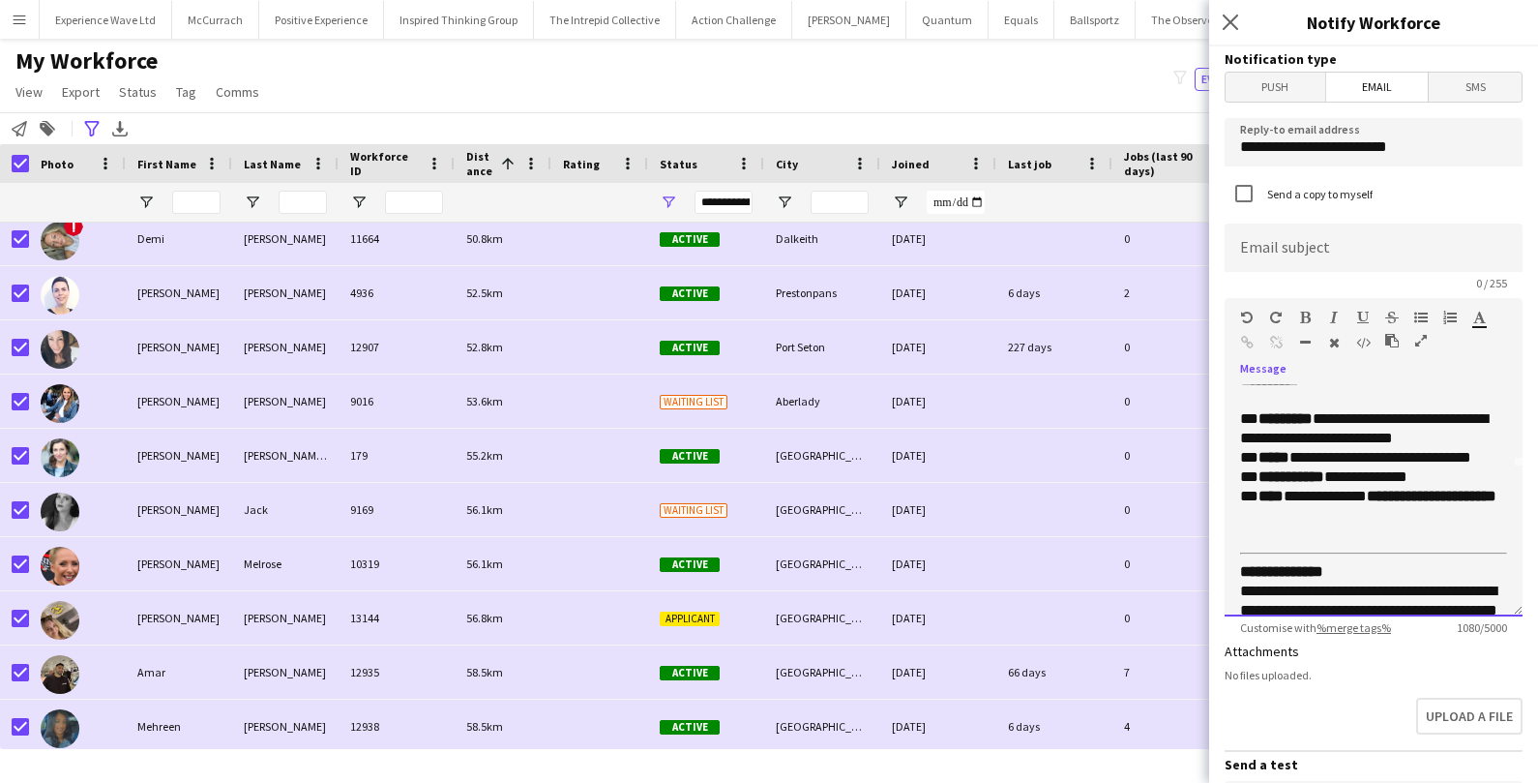
scroll to position [151, 0]
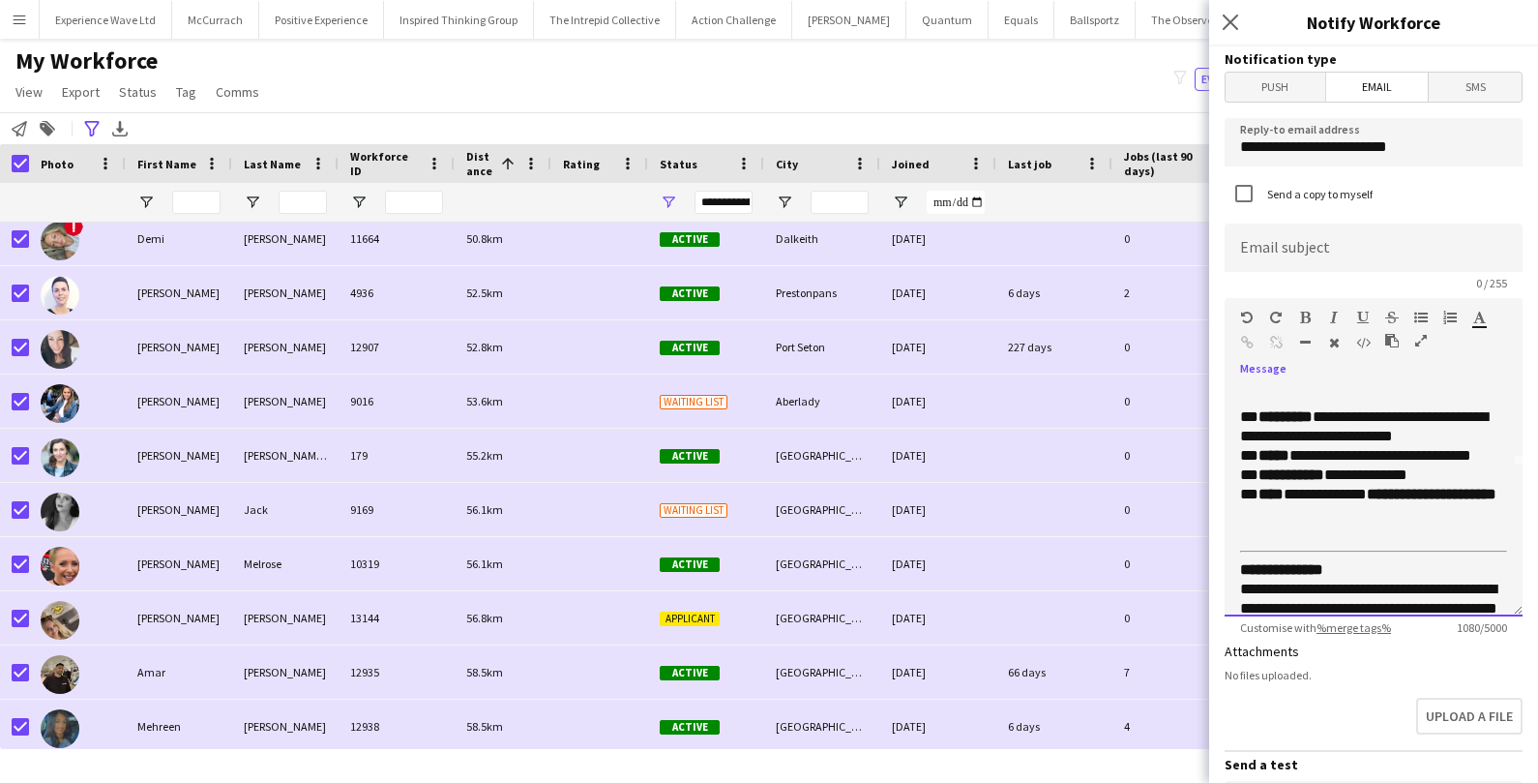
click at [1407, 501] on strong "**********" at bounding box center [1432, 494] width 130 height 15
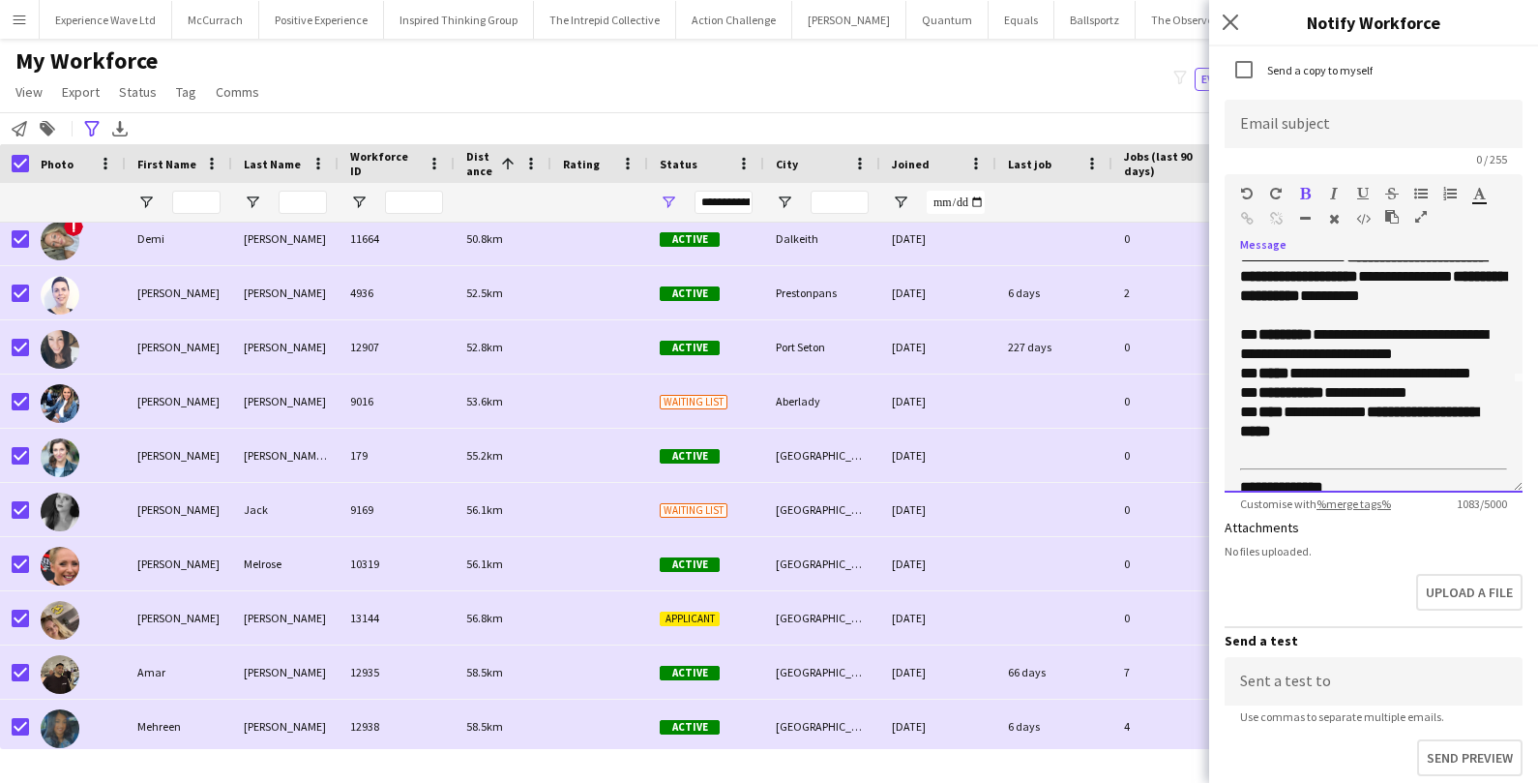
scroll to position [0, 0]
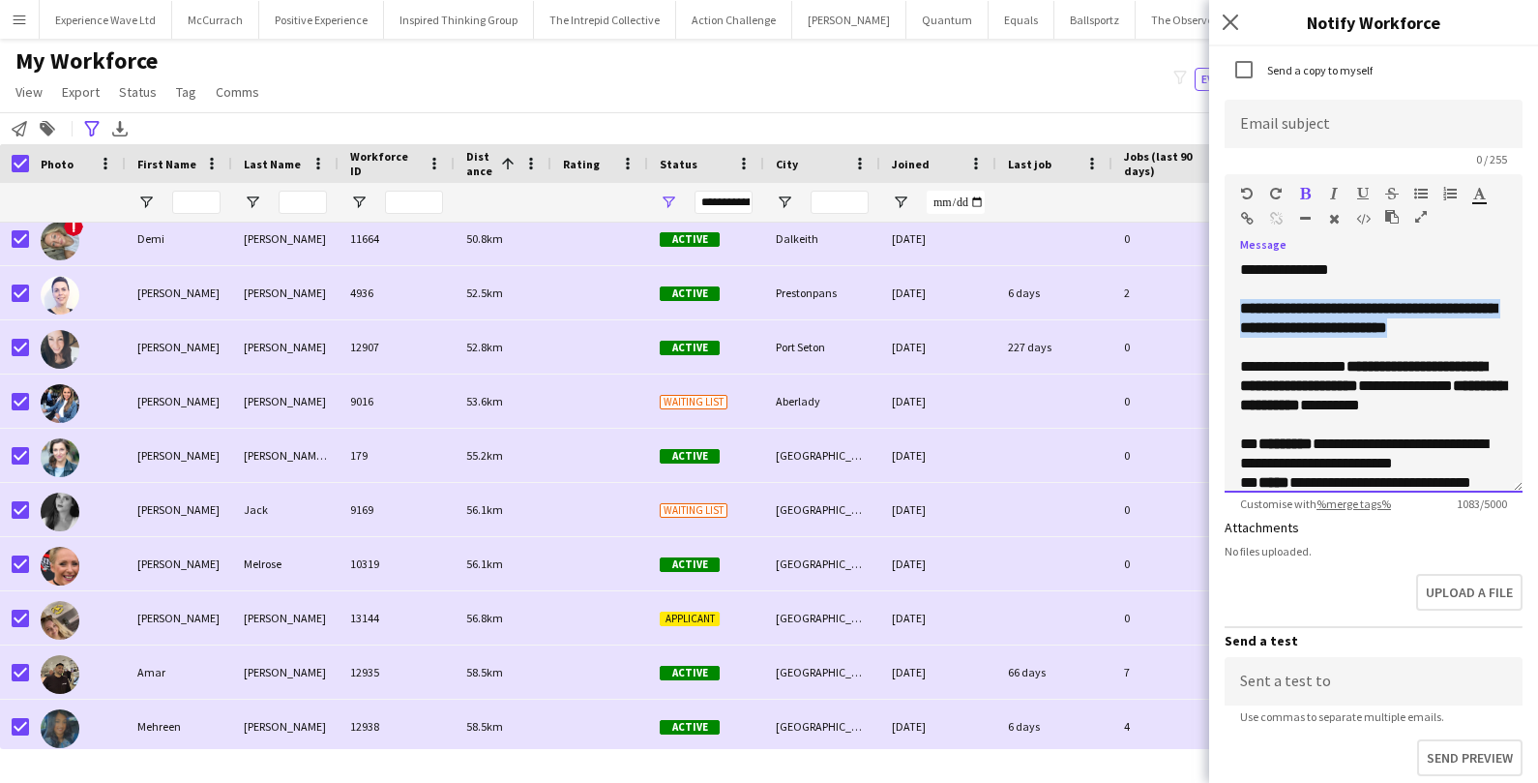
drag, startPoint x: 1240, startPoint y: 304, endPoint x: 1366, endPoint y: 357, distance: 136.5
click at [1366, 357] on div "**********" at bounding box center [1373, 709] width 267 height 820
copy strong "**********"
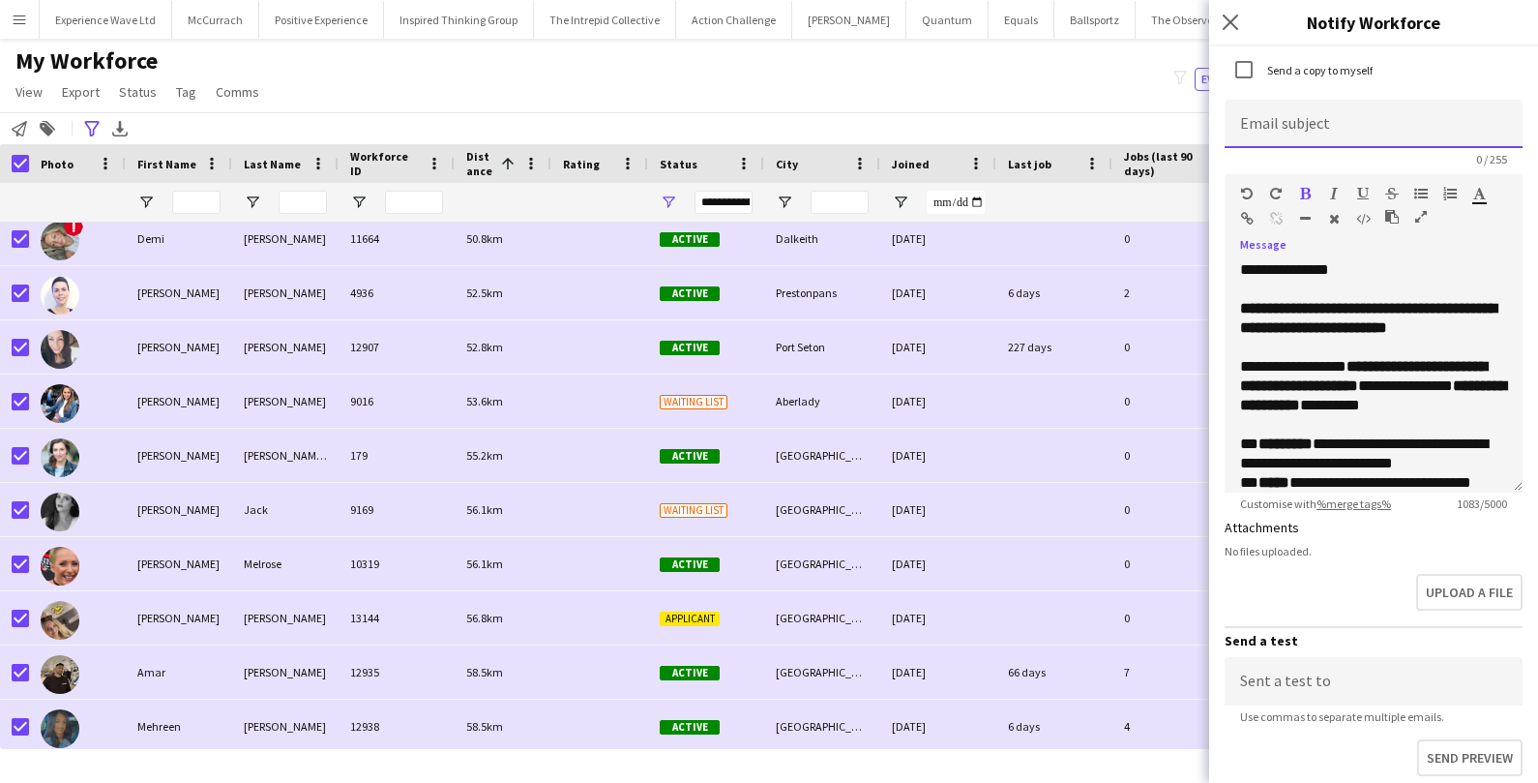
click at [1314, 125] on input at bounding box center [1374, 124] width 298 height 48
paste input "**********"
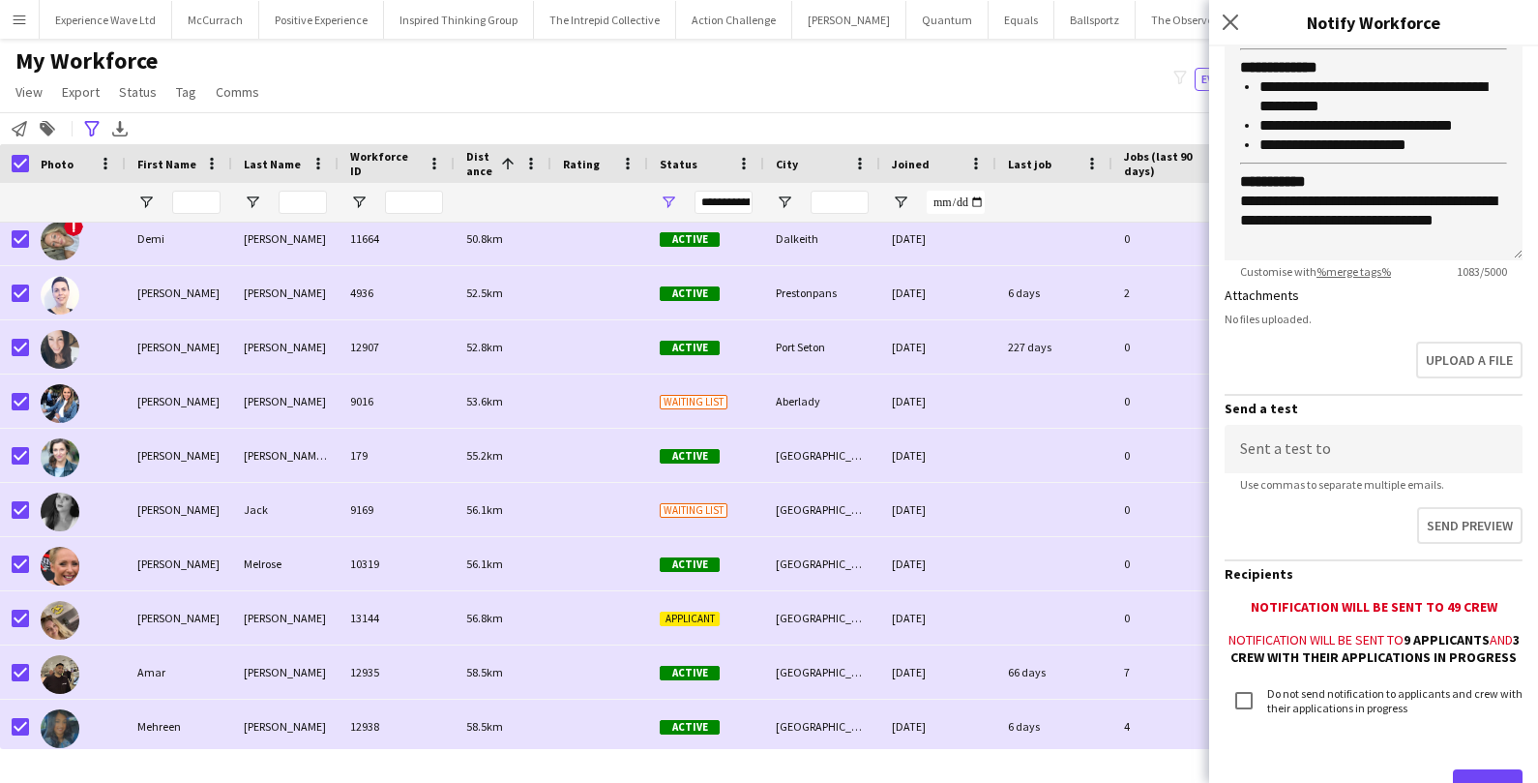
scroll to position [435, 0]
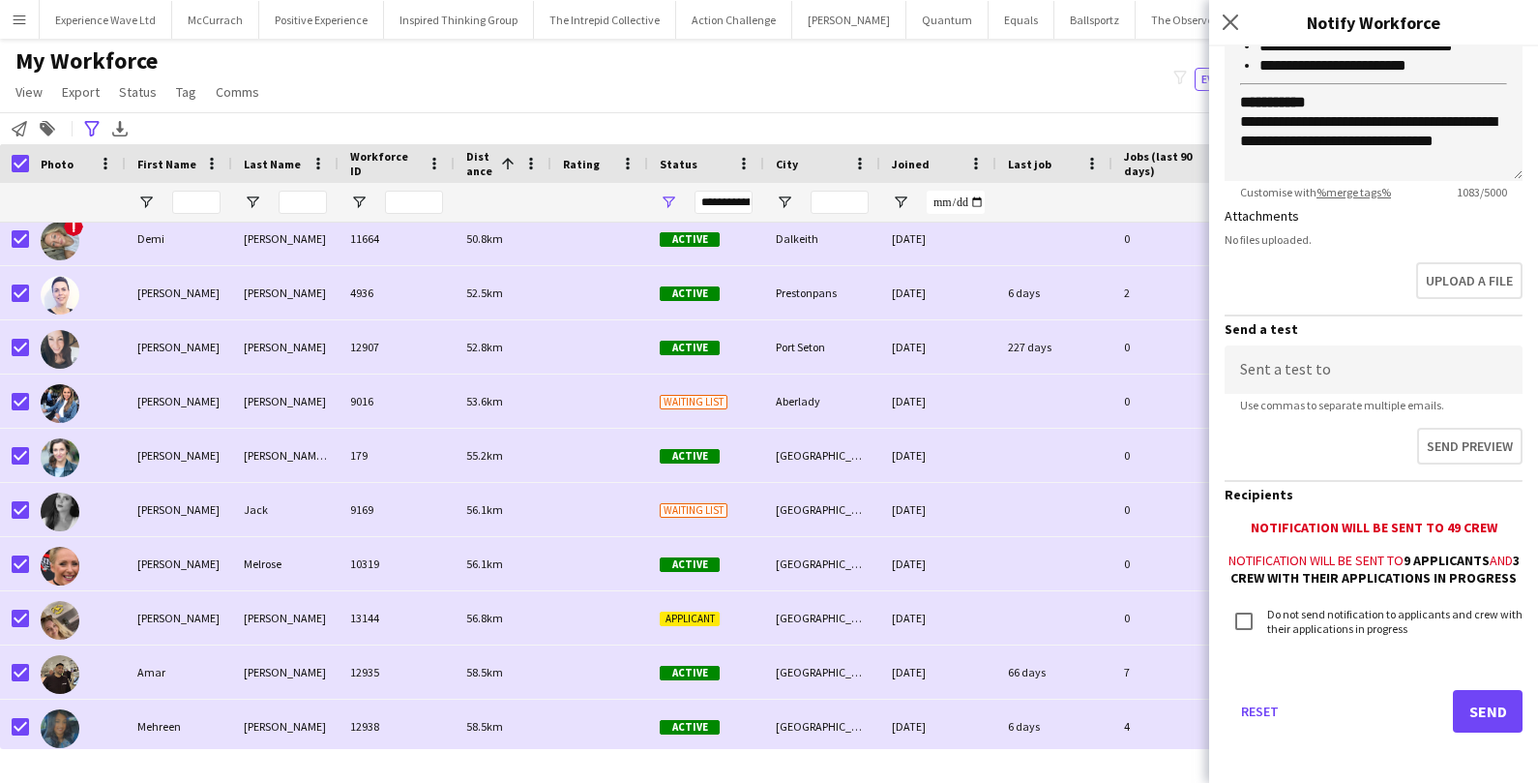
type input "**********"
click at [1476, 717] on button "Send" at bounding box center [1488, 711] width 70 height 43
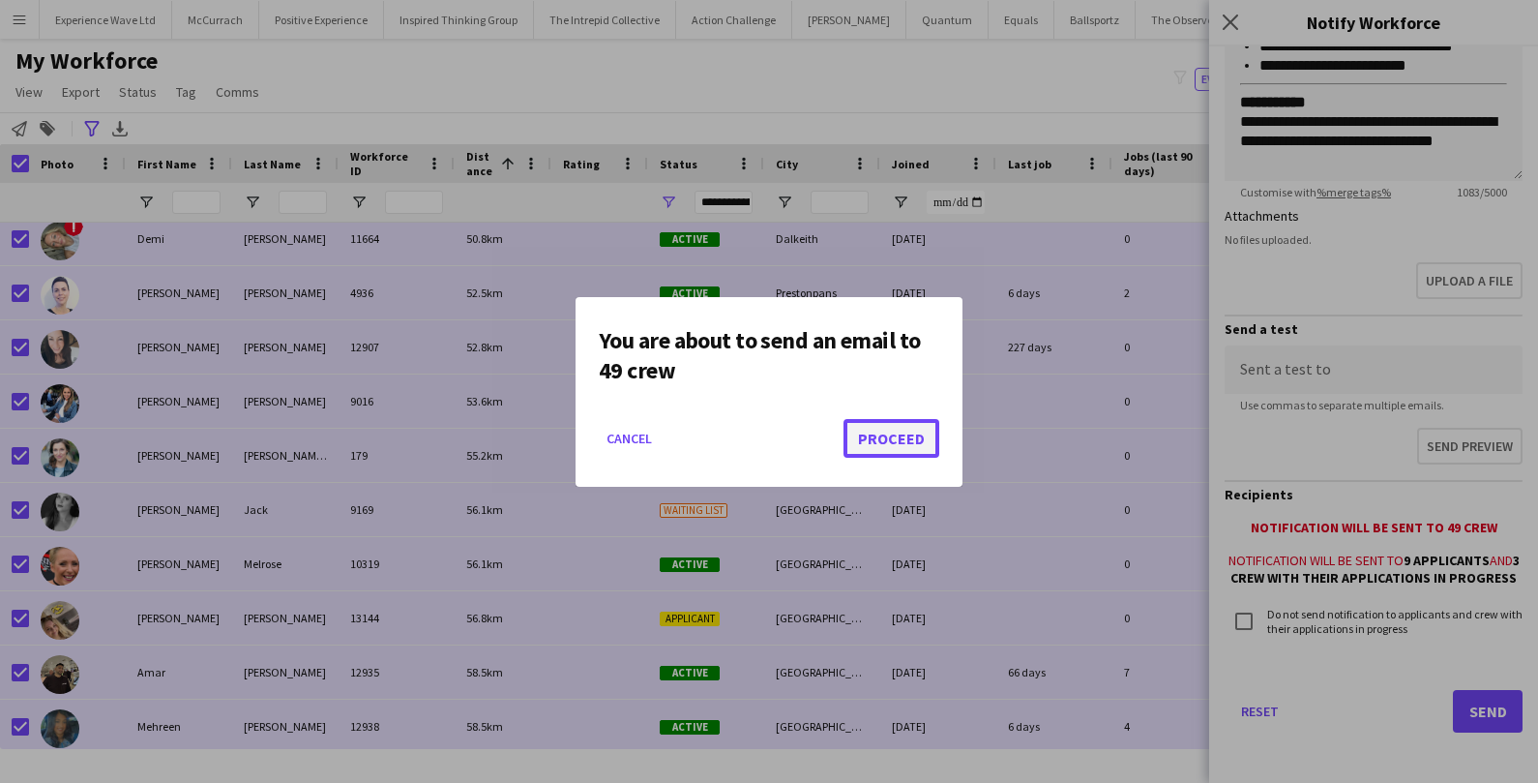
click at [890, 438] on button "Proceed" at bounding box center [891, 438] width 96 height 39
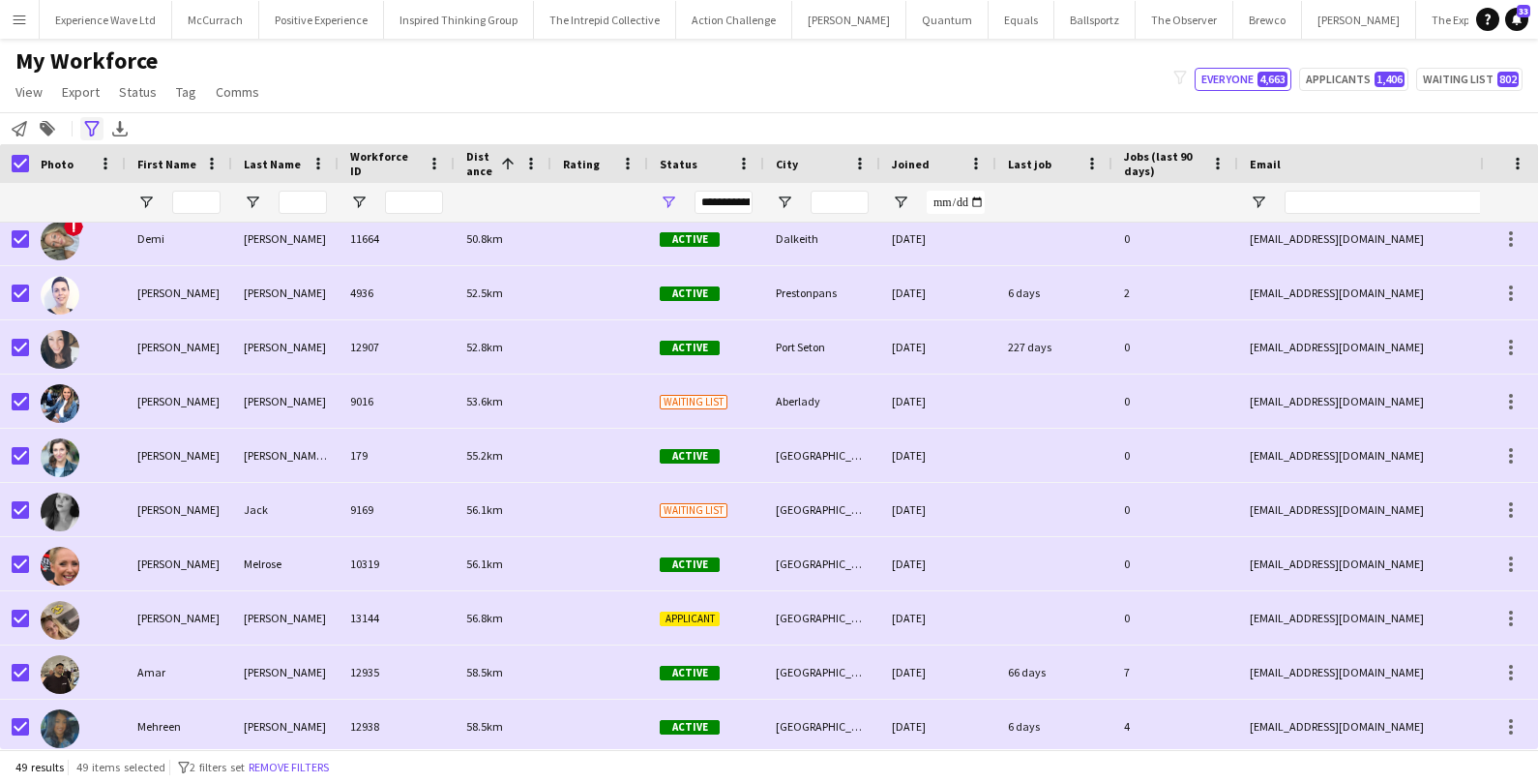
click at [85, 128] on icon "Advanced filters" at bounding box center [91, 128] width 15 height 15
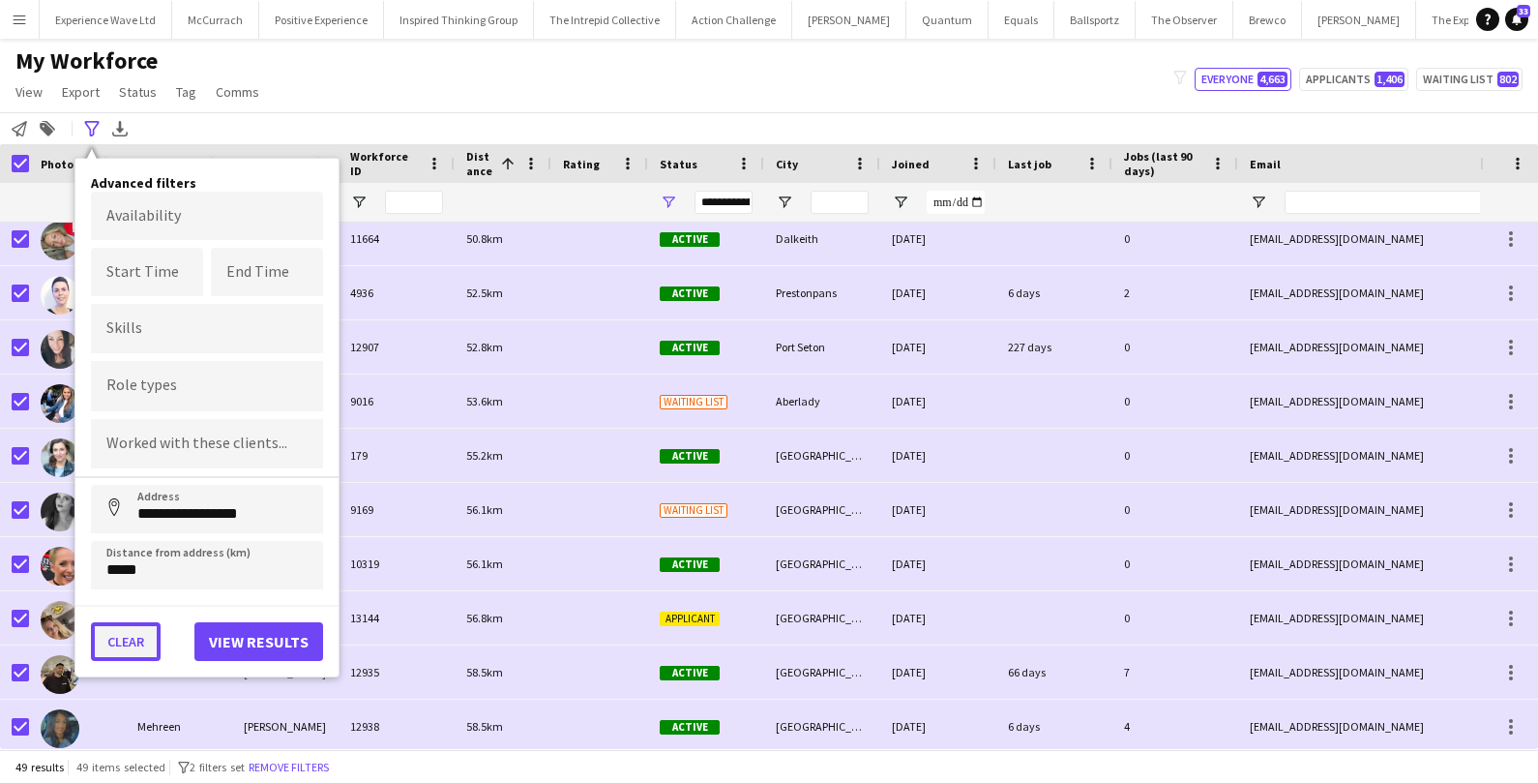
click at [147, 638] on button "Clear" at bounding box center [126, 641] width 70 height 39
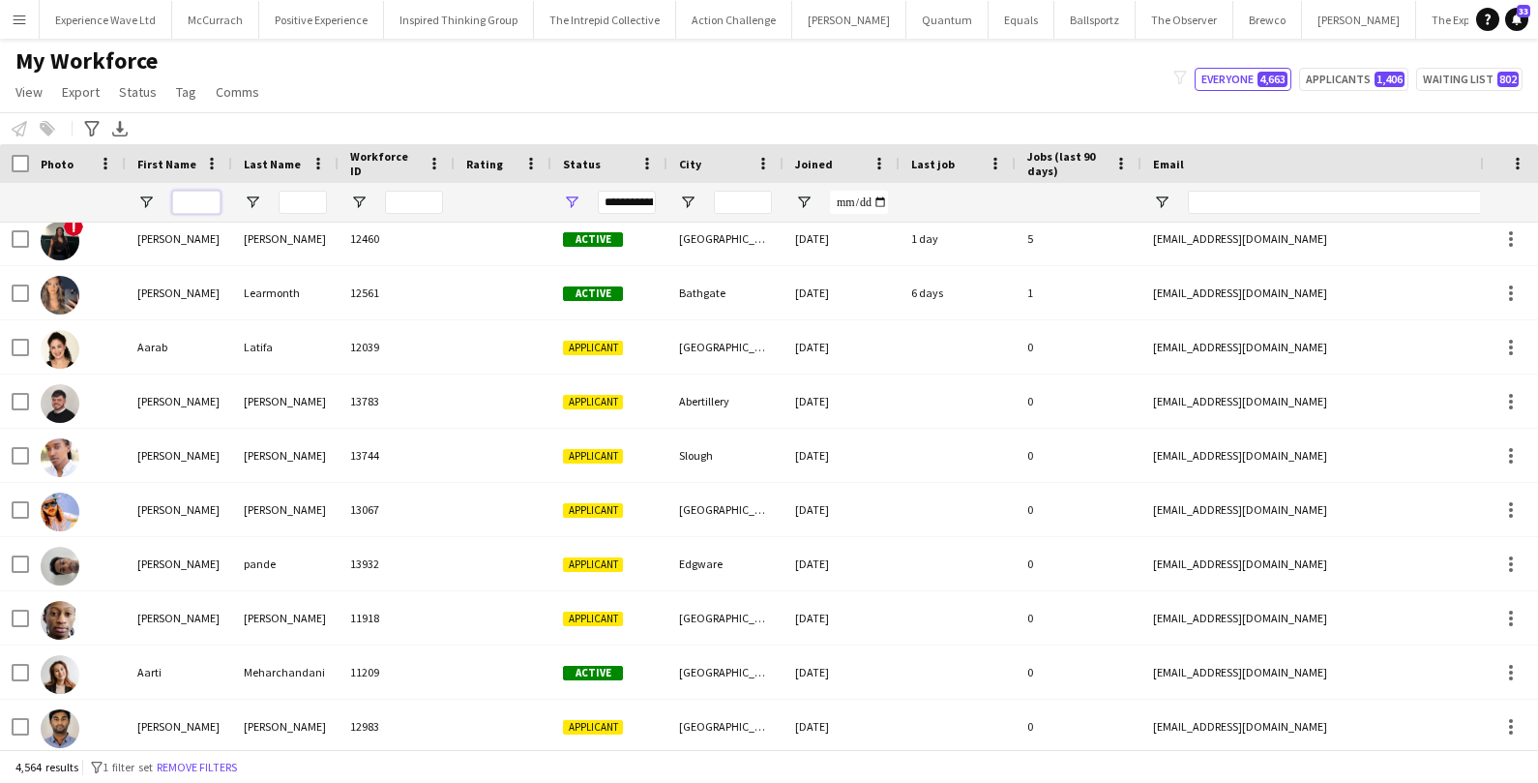
click at [194, 196] on input "First Name Filter Input" at bounding box center [196, 202] width 48 height 23
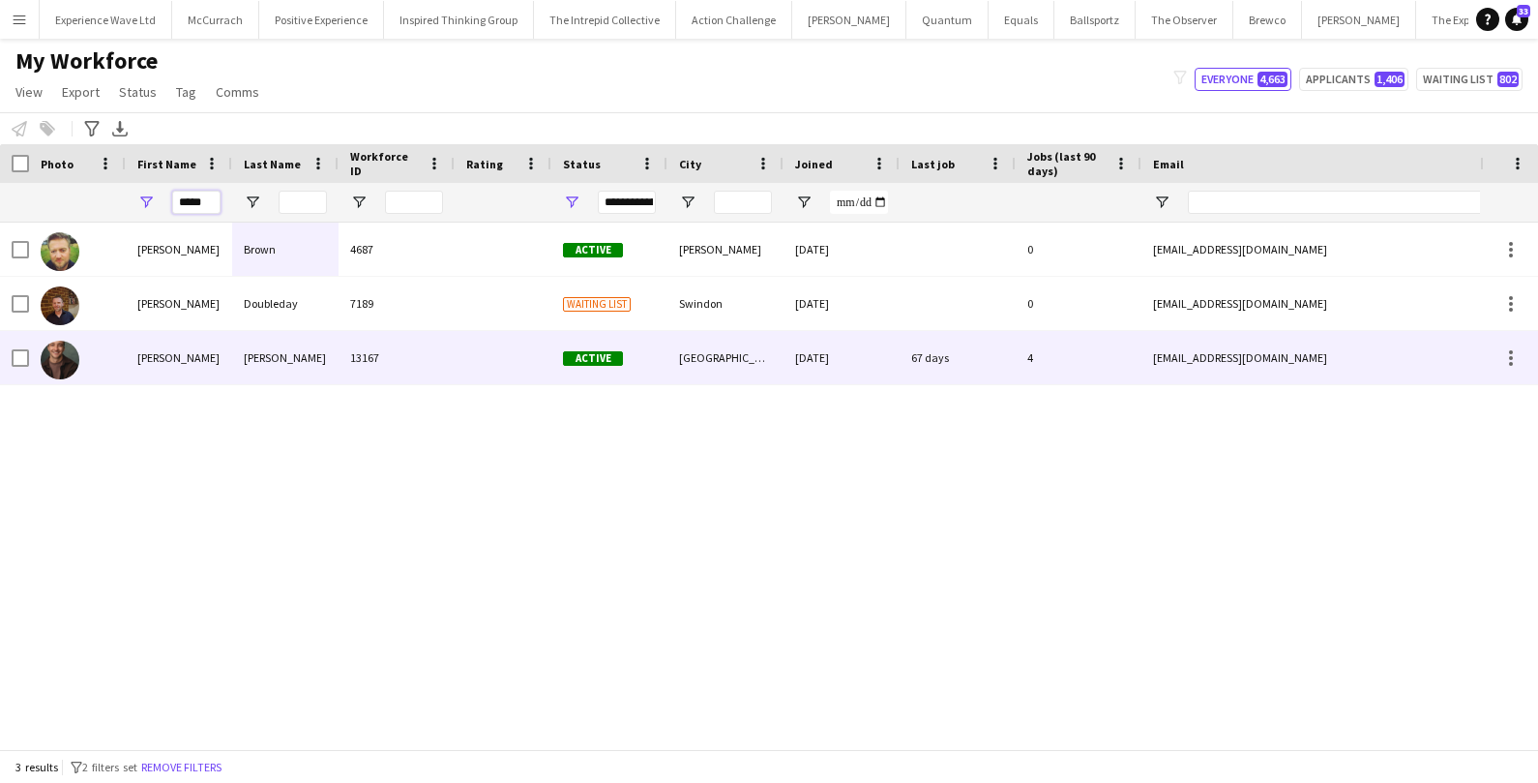
type input "*****"
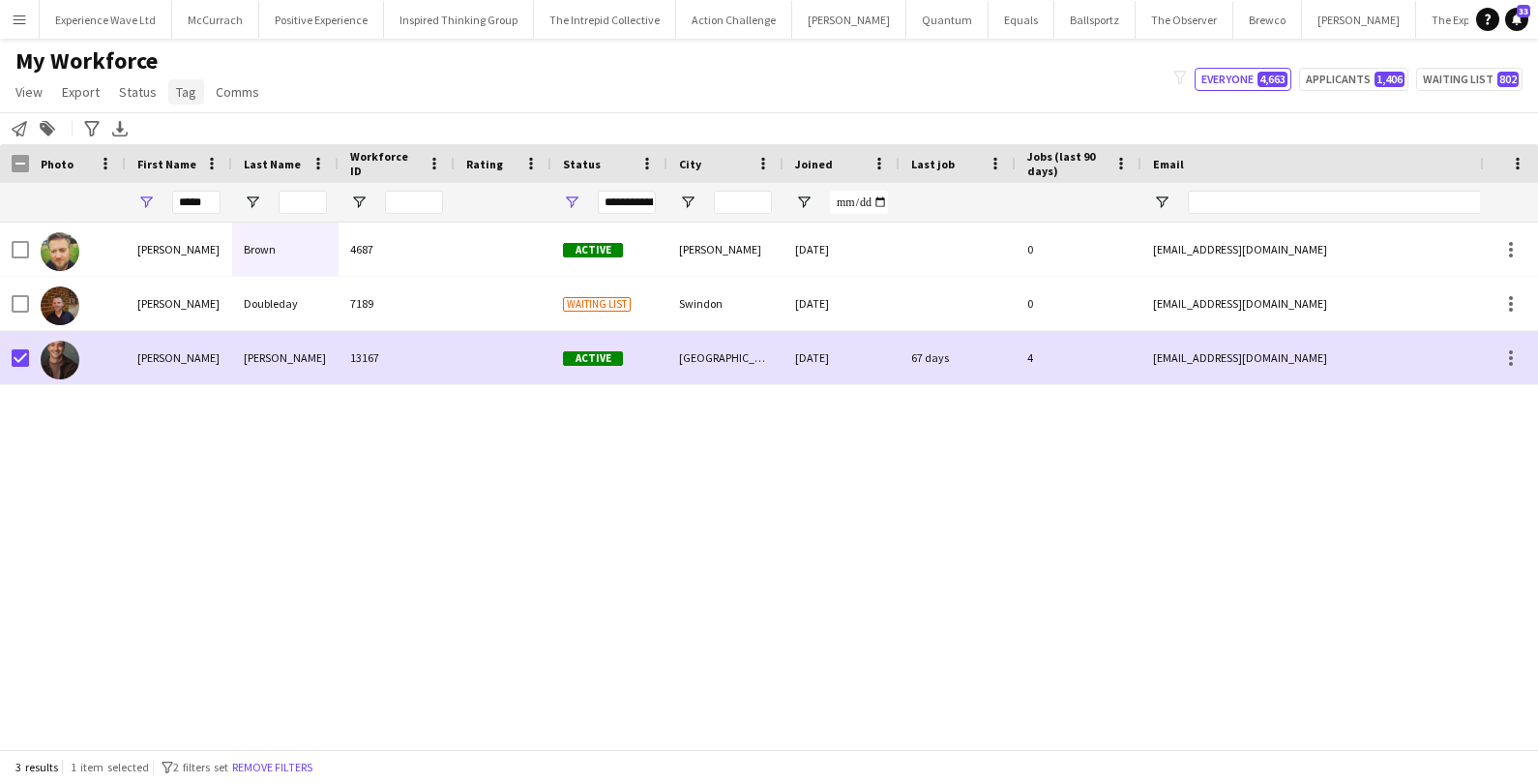
click at [176, 92] on span "Tag" at bounding box center [186, 91] width 20 height 17
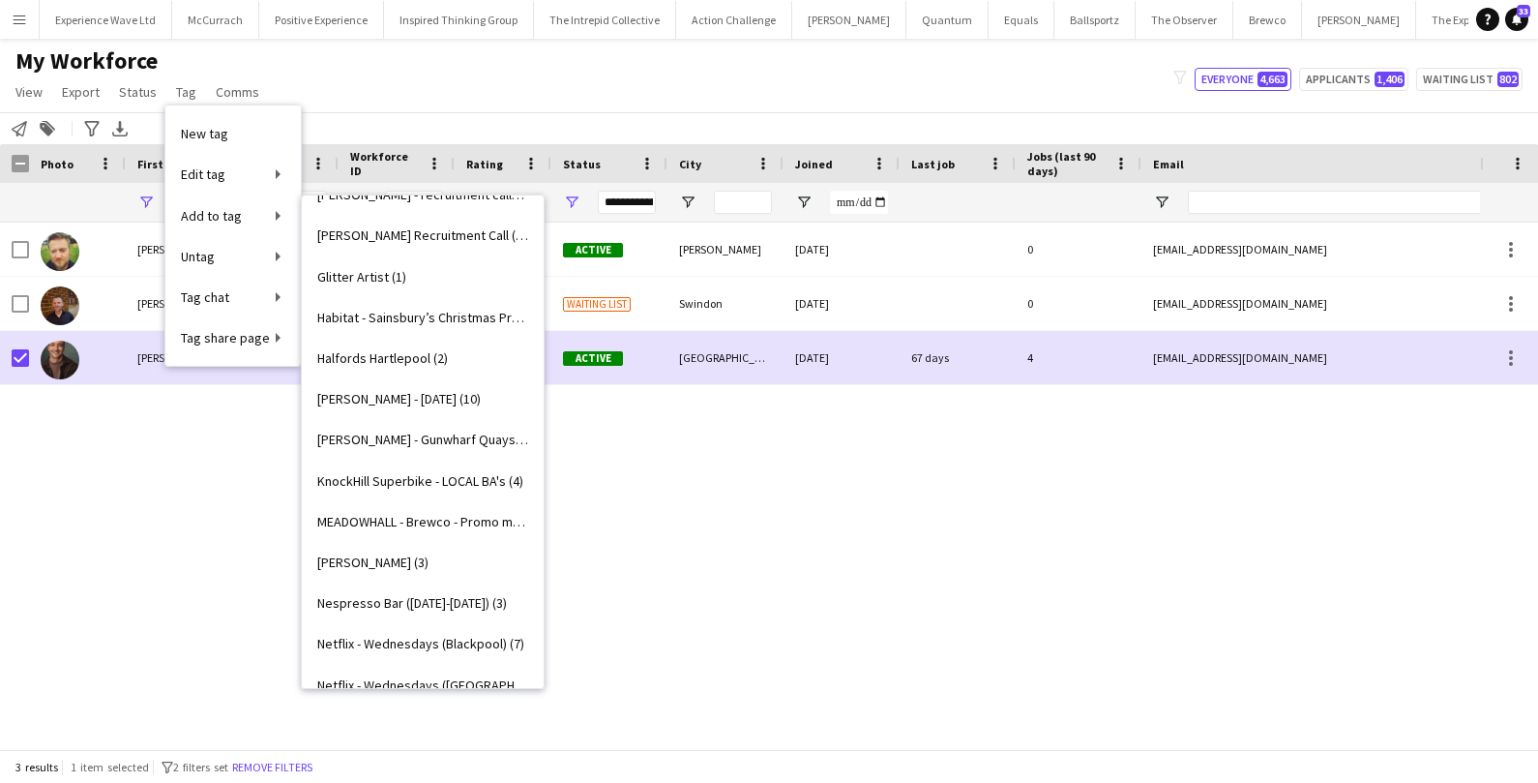
scroll to position [1695, 0]
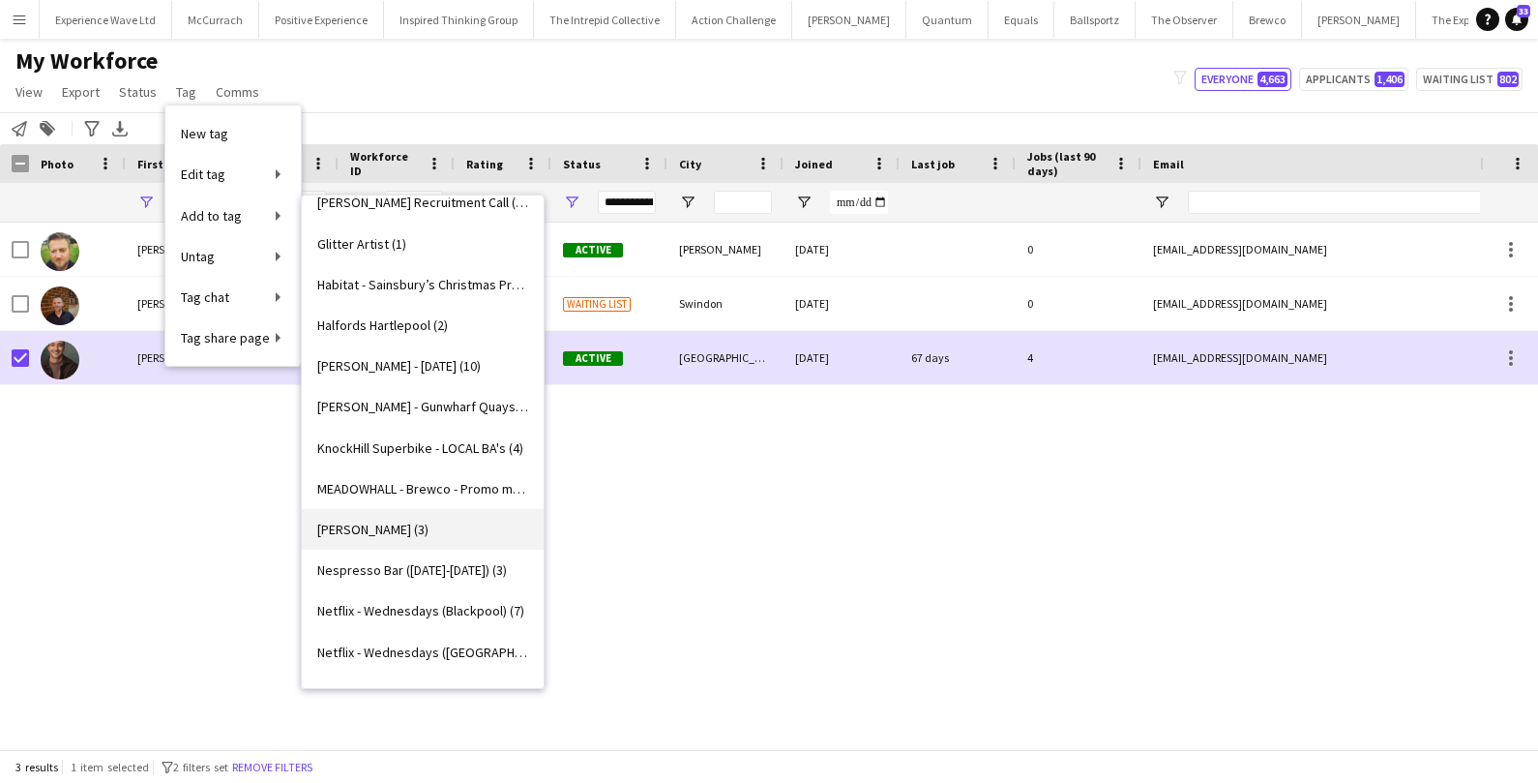
click at [372, 533] on span "Monty Bojangles (3)" at bounding box center [372, 528] width 111 height 17
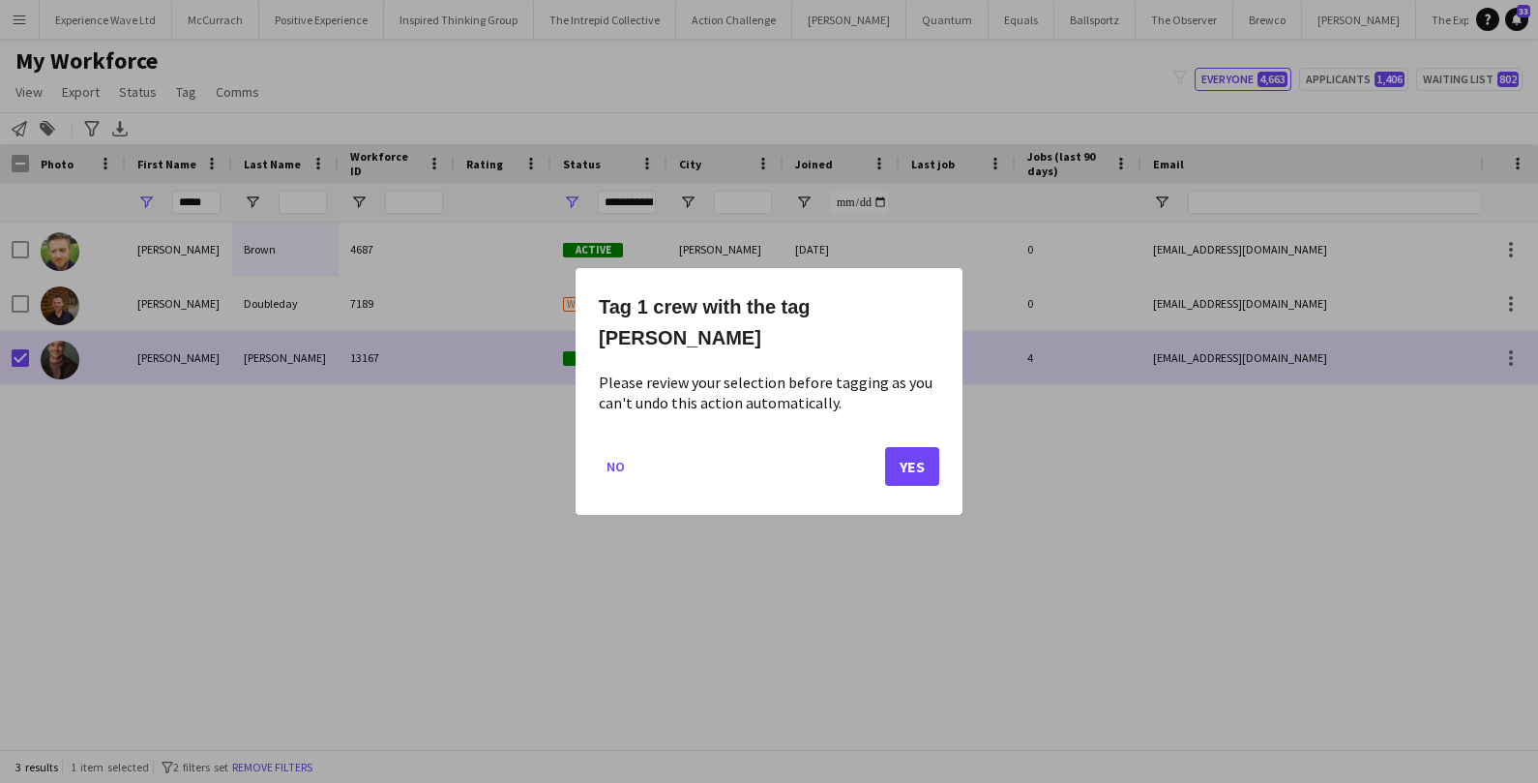
click at [917, 493] on mat-dialog-actions "No Yes" at bounding box center [769, 473] width 340 height 82
click at [917, 471] on button "Yes" at bounding box center [912, 466] width 54 height 39
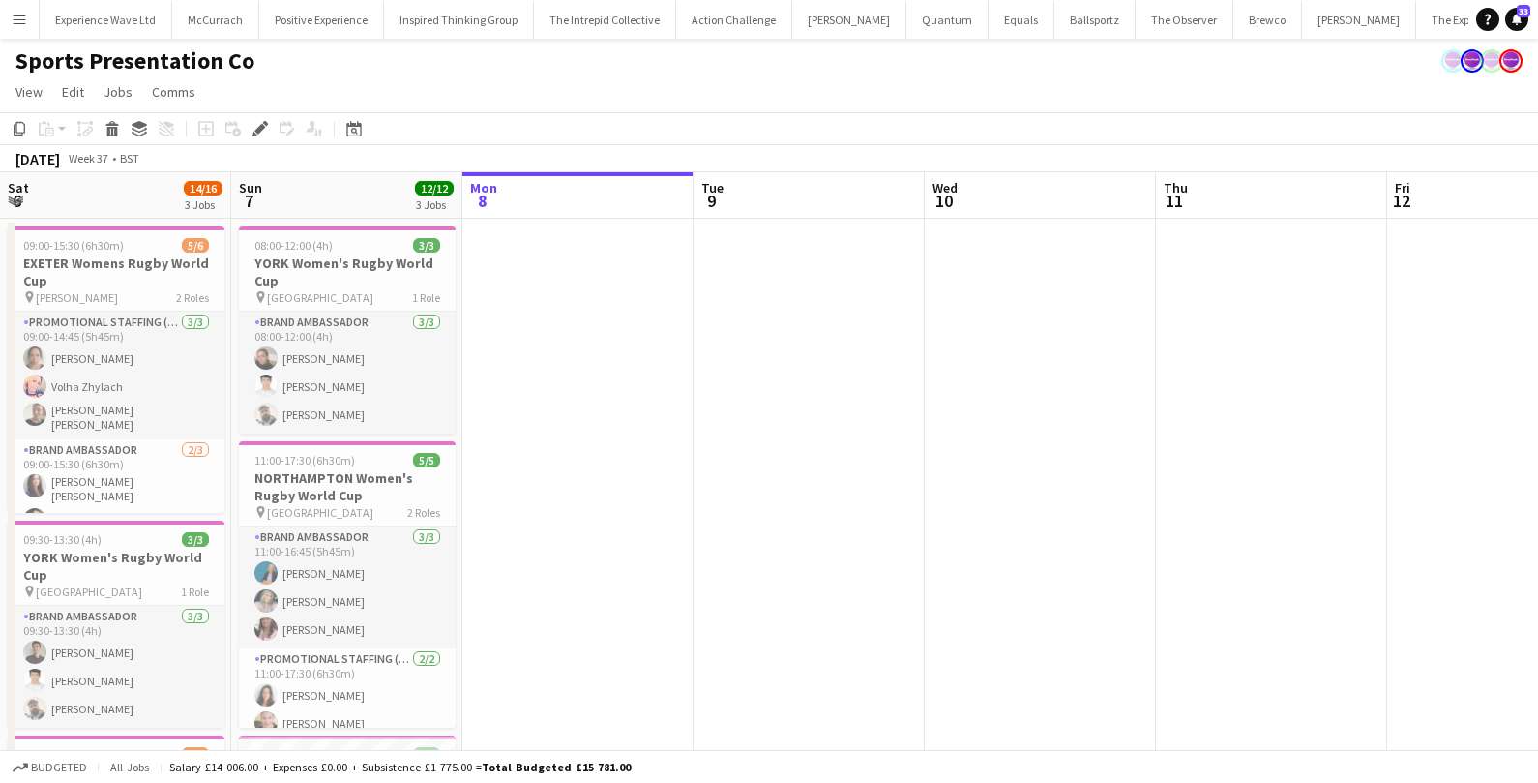
scroll to position [0, 833]
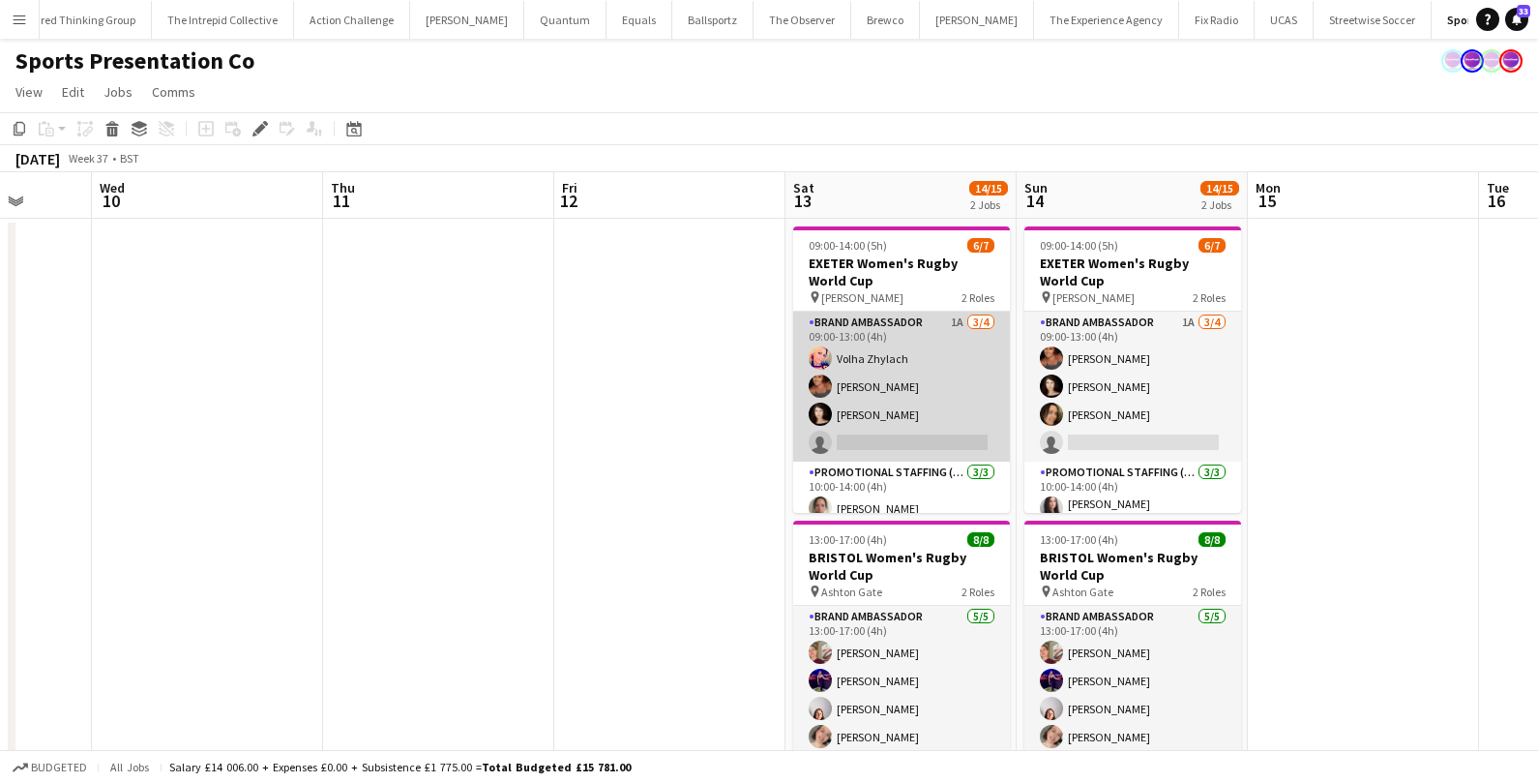
click at [961, 344] on app-card-role "Brand Ambassador 1A 3/4 09:00-13:00 (4h) Volha Zhylach Jodie Sanders Ellen Swai…" at bounding box center [901, 386] width 217 height 150
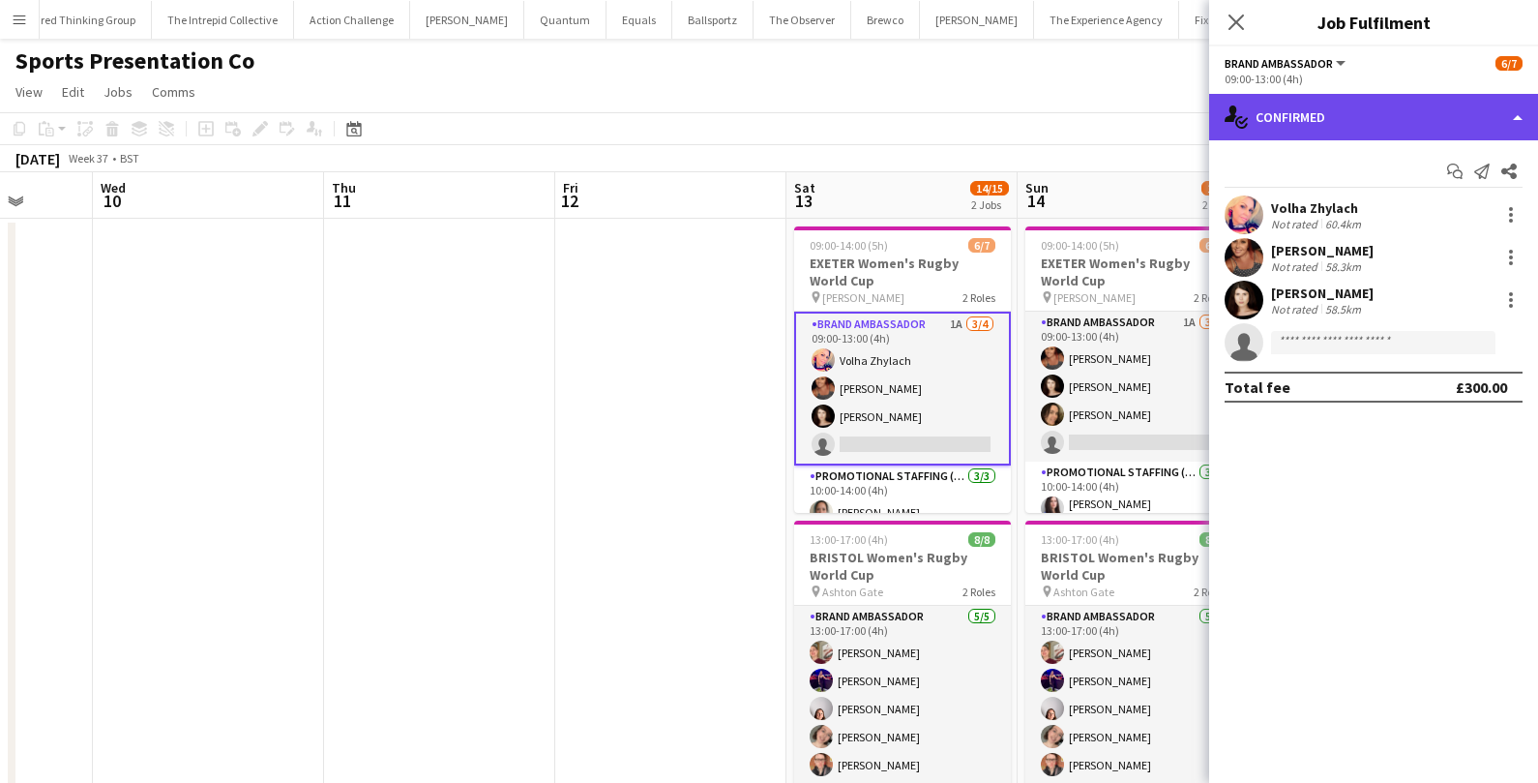
click at [1352, 121] on div "single-neutral-actions-check-2 Confirmed" at bounding box center [1373, 117] width 329 height 46
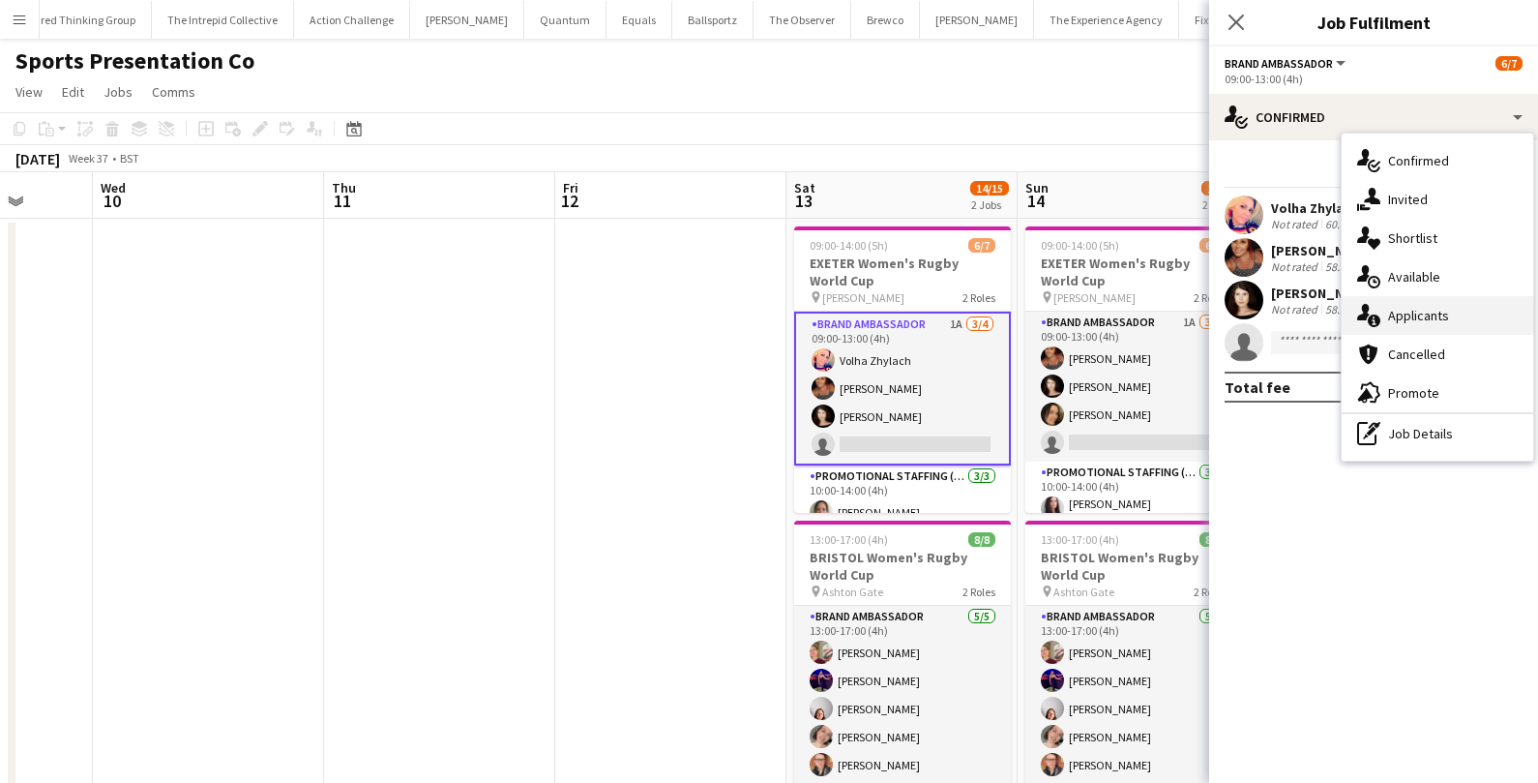
click at [1421, 312] on span "Applicants" at bounding box center [1418, 315] width 61 height 17
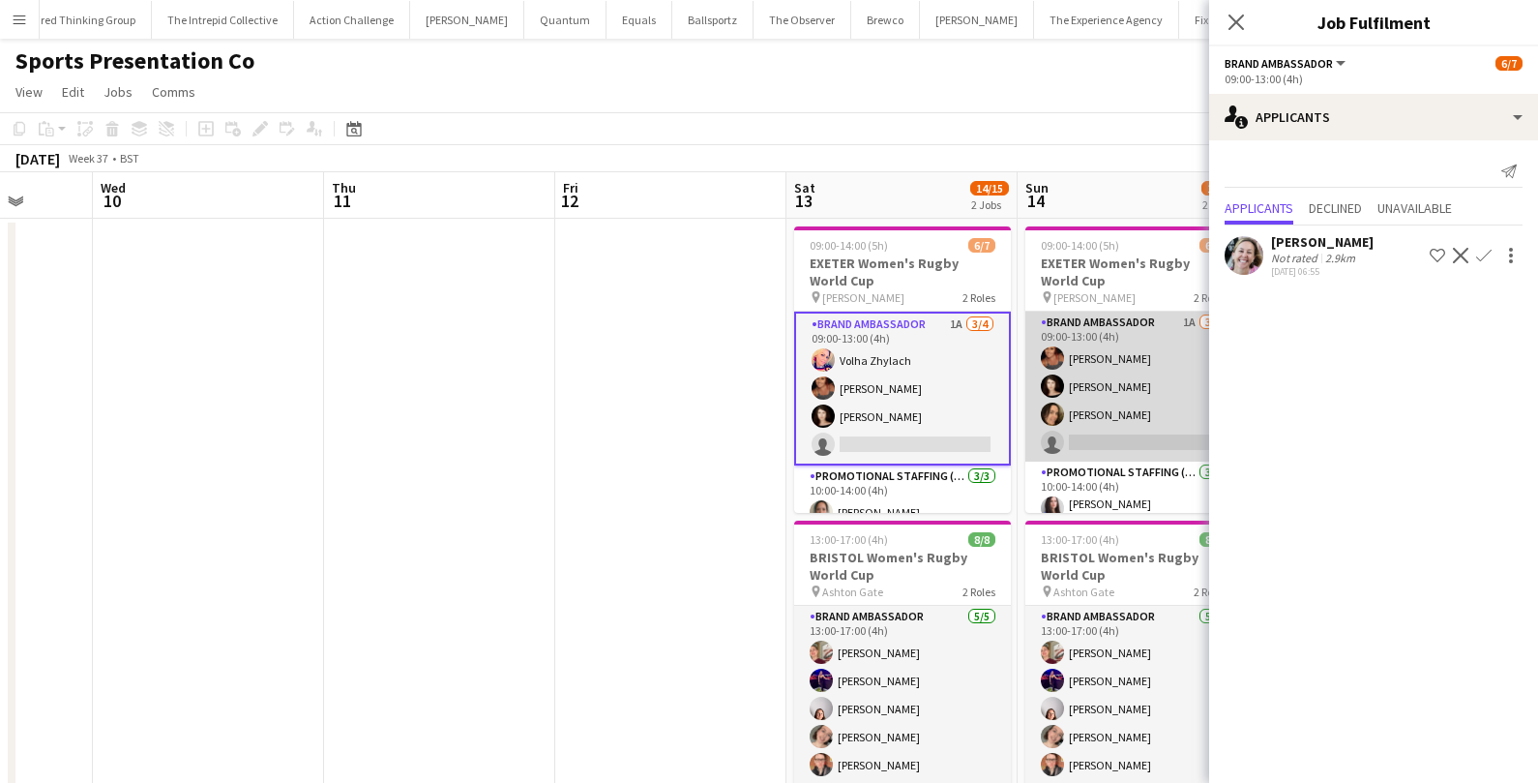
scroll to position [0, 833]
click at [1175, 415] on app-card-role "Brand Ambassador 1A 3/4 09:00-13:00 (4h) Jodie Sanders Ellen Swailes Anna Platt…" at bounding box center [1132, 386] width 217 height 150
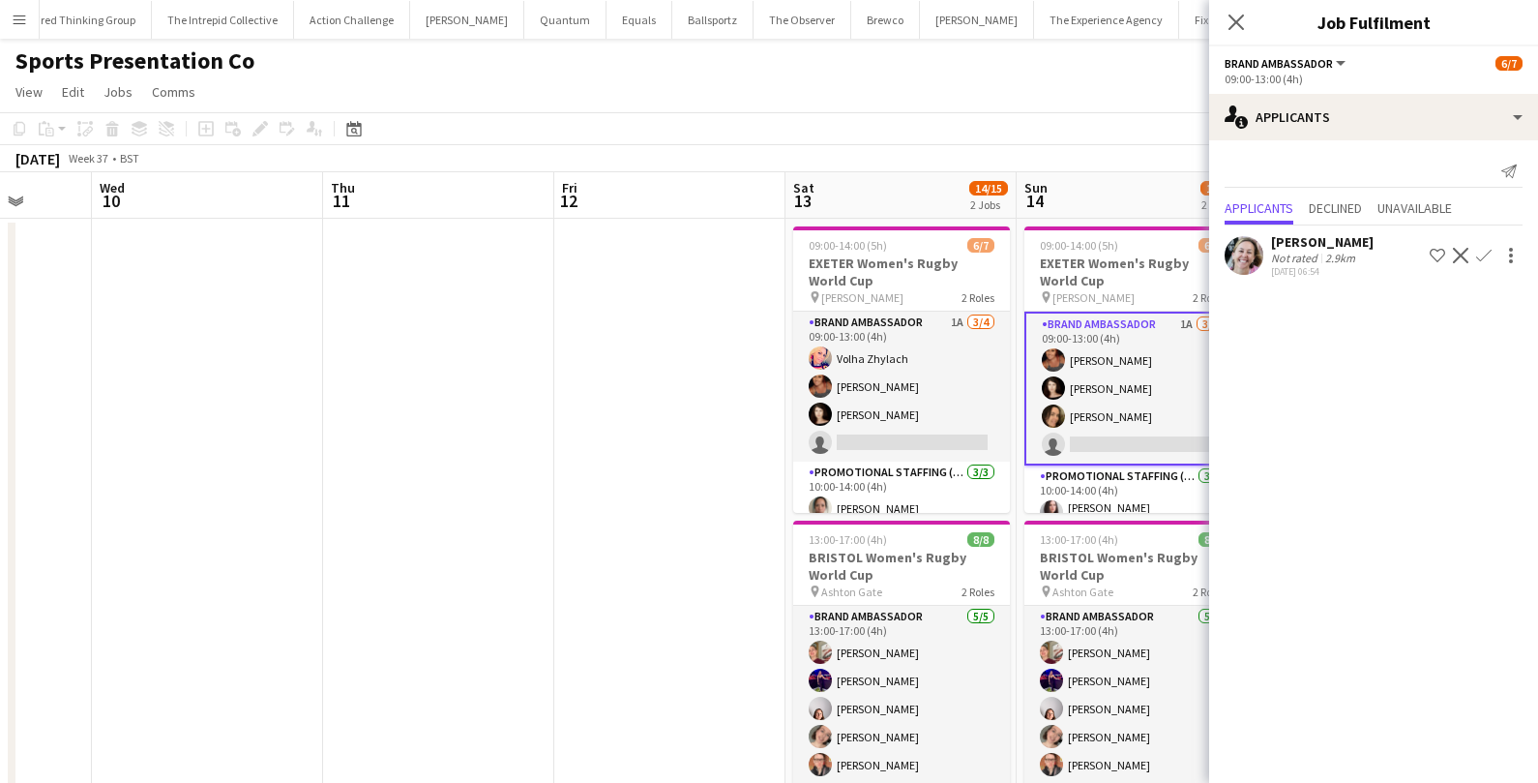
click at [1333, 253] on div "2.9km" at bounding box center [1340, 258] width 38 height 15
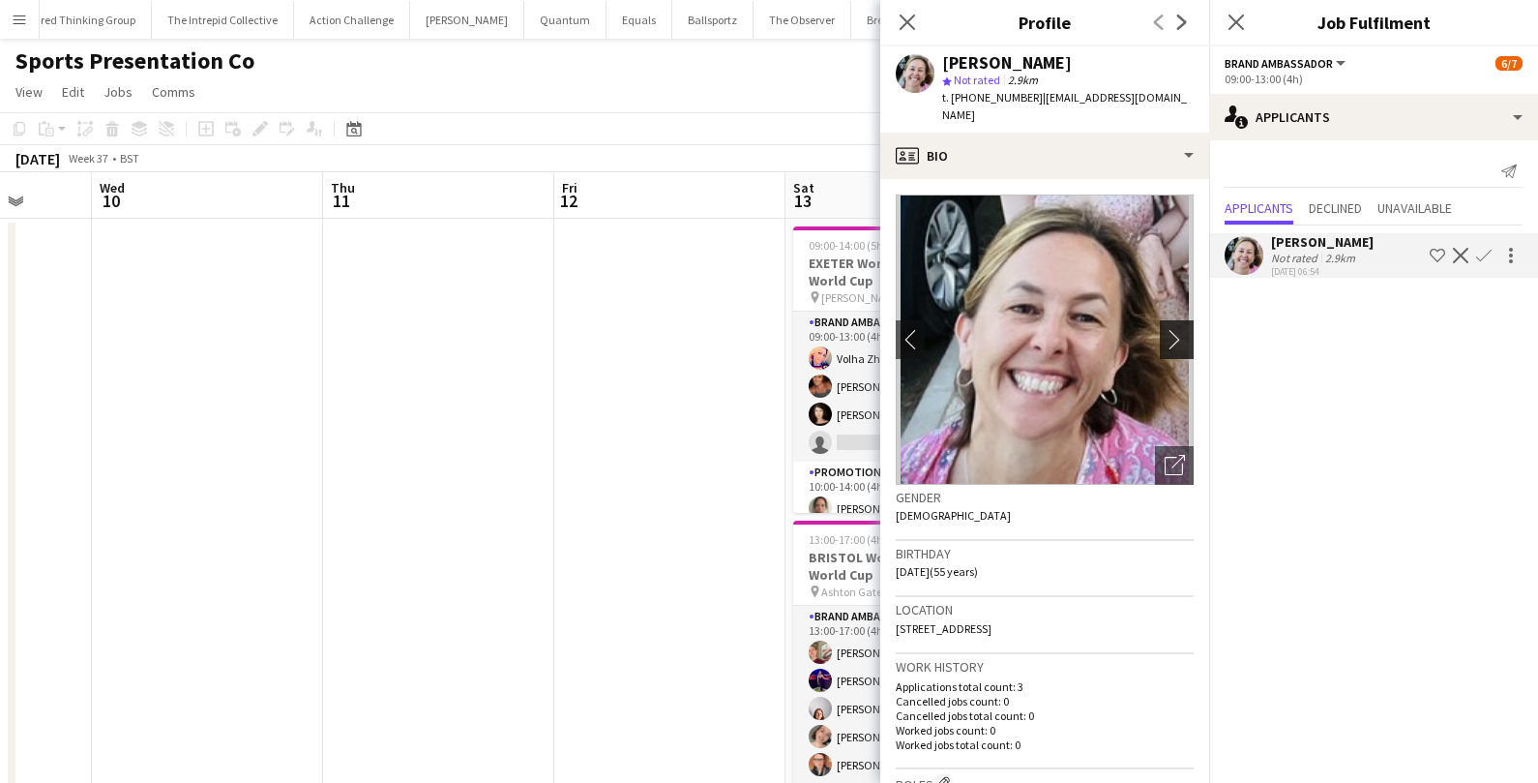
click at [1188, 329] on app-icon "chevron-right" at bounding box center [1180, 339] width 30 height 20
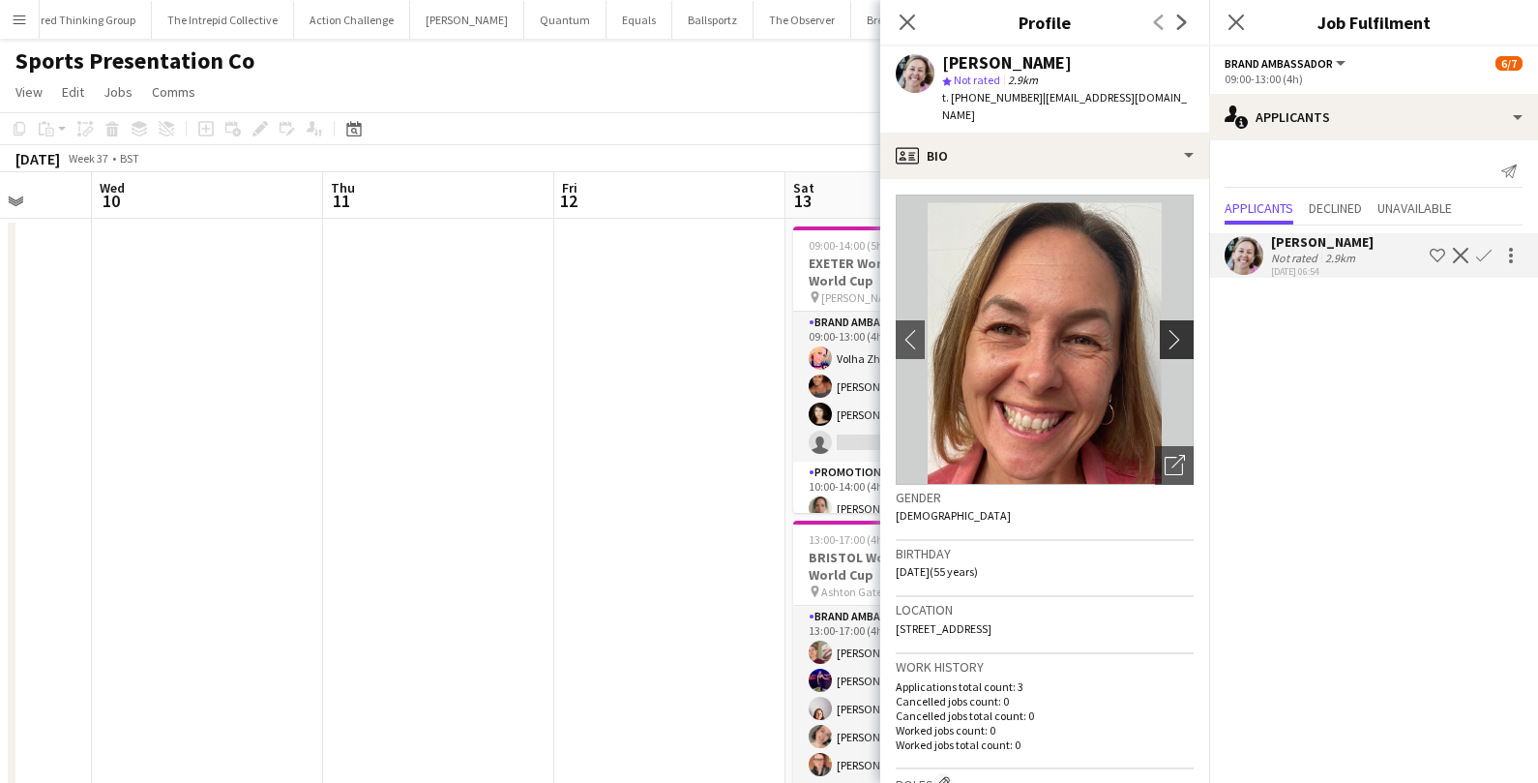
click at [1188, 329] on app-icon "chevron-right" at bounding box center [1180, 339] width 30 height 20
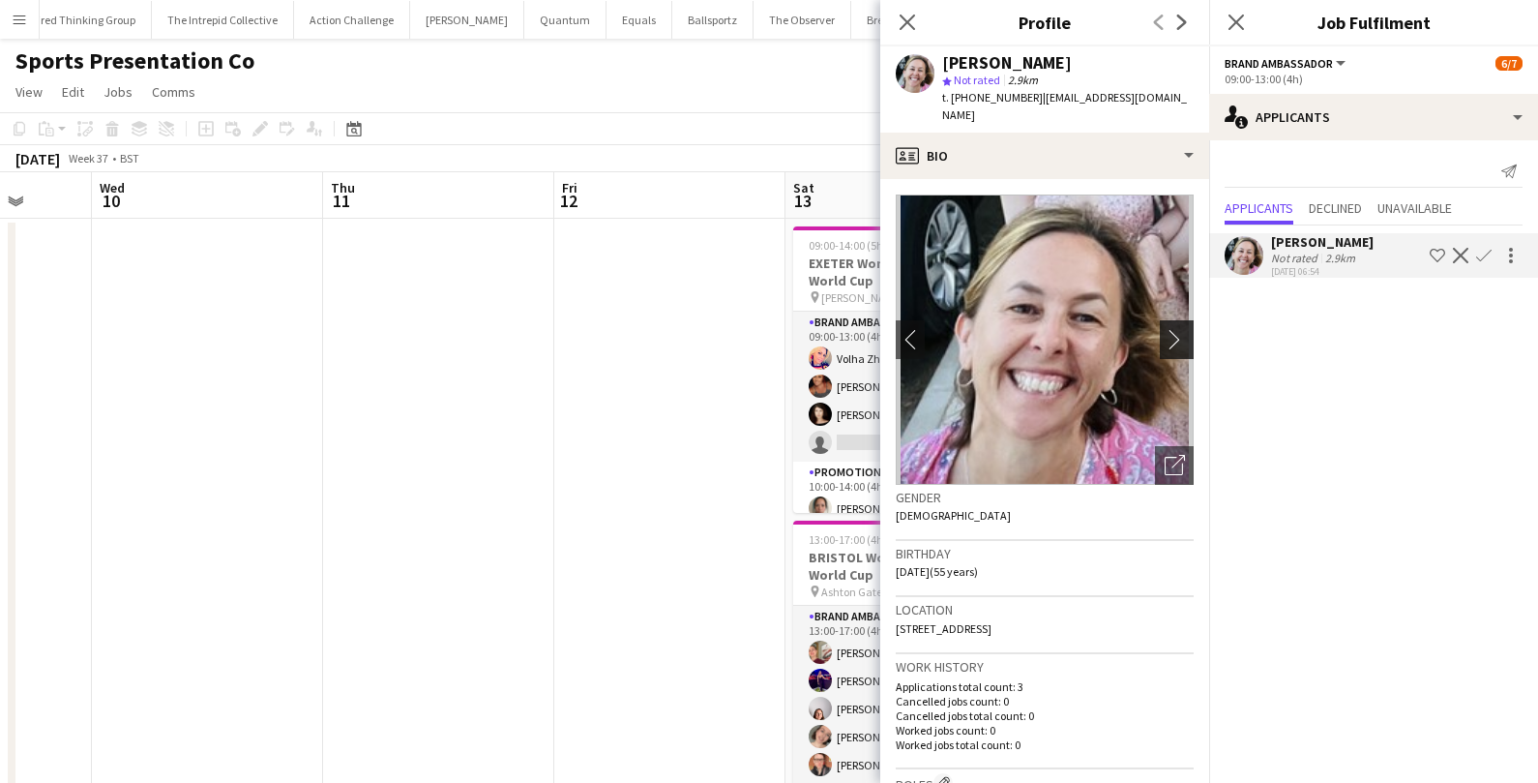
click at [1188, 329] on app-icon "chevron-right" at bounding box center [1180, 339] width 30 height 20
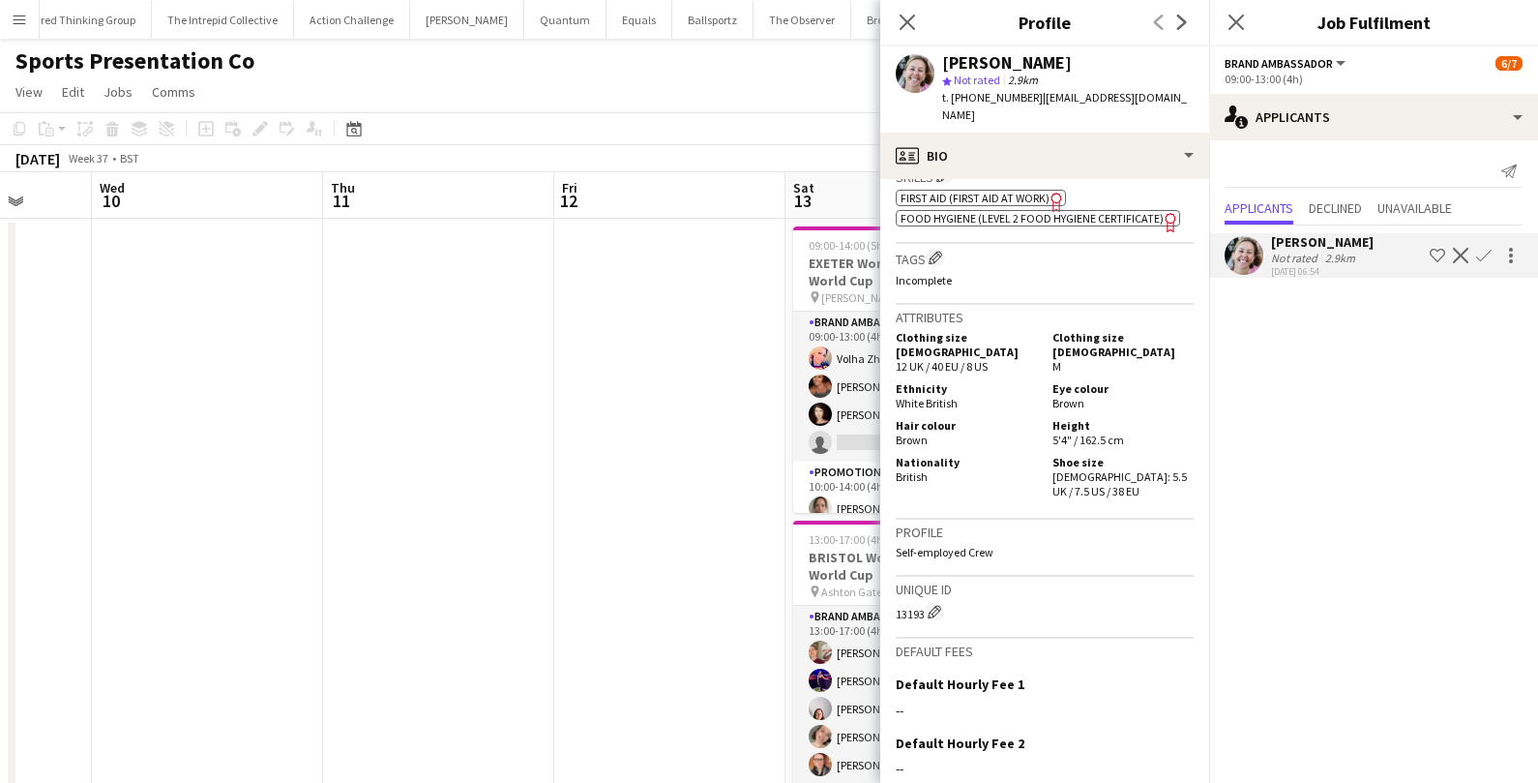
scroll to position [973, 0]
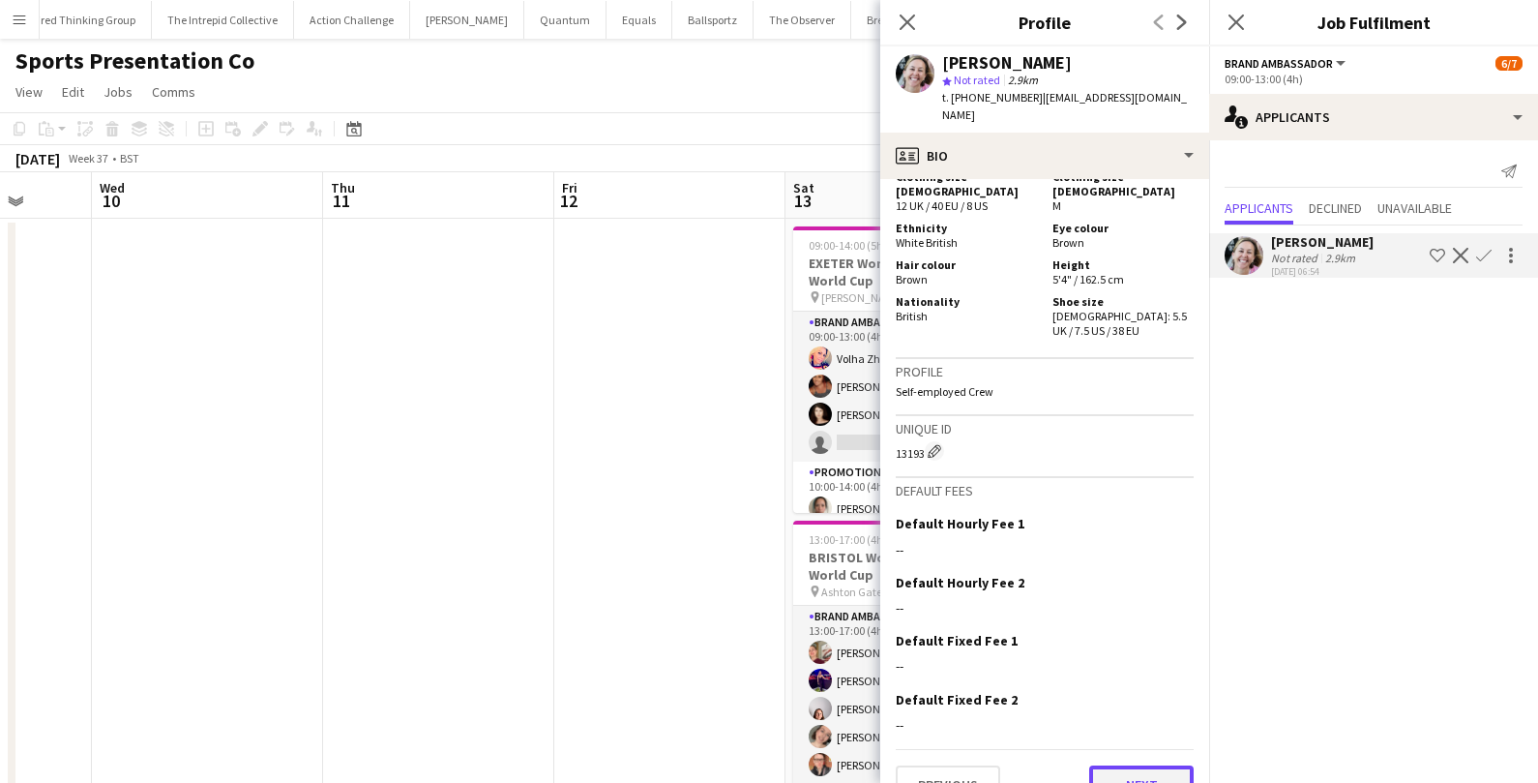
click at [1156, 765] on button "Next" at bounding box center [1141, 784] width 104 height 39
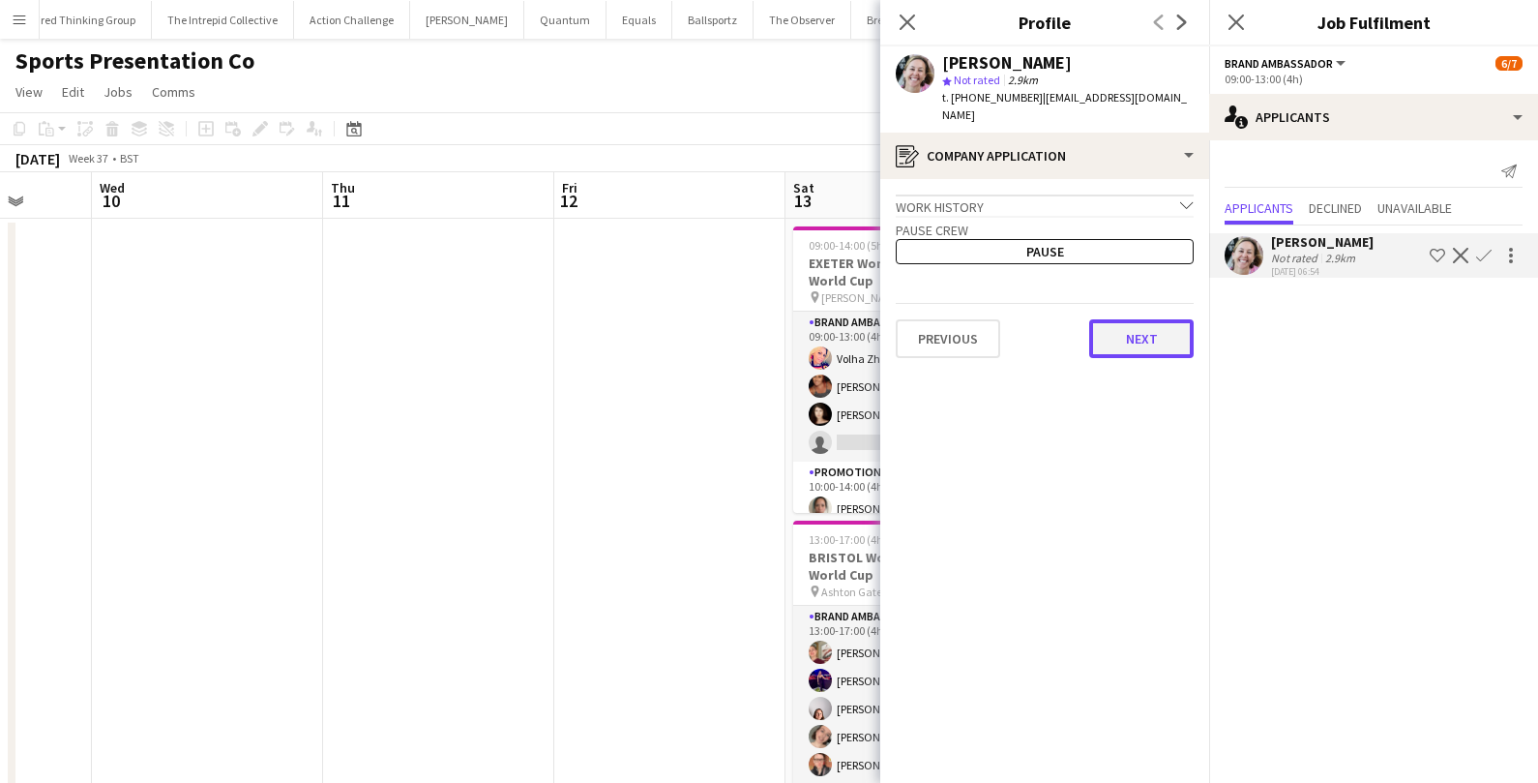
click at [1139, 327] on button "Next" at bounding box center [1141, 338] width 104 height 39
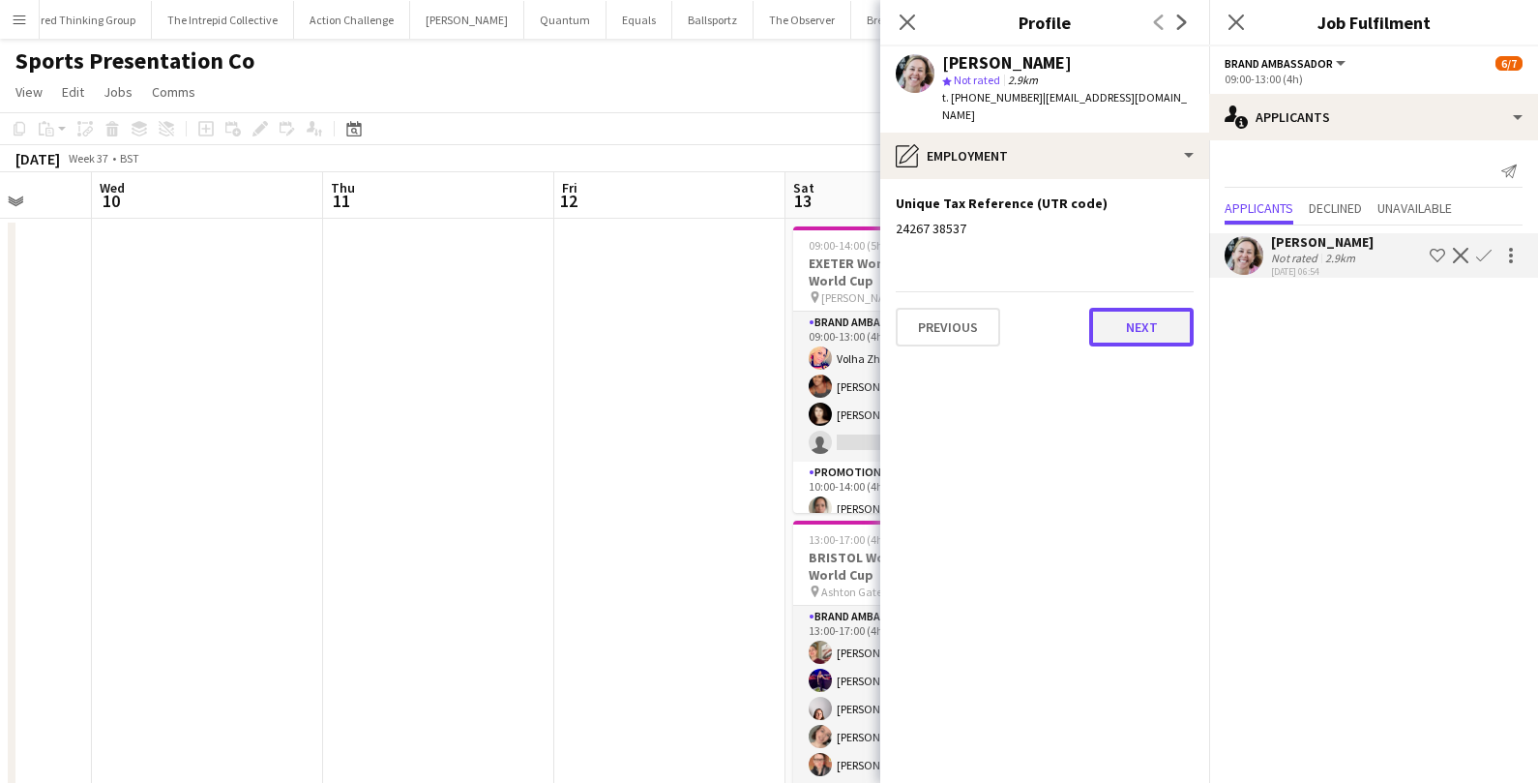
click at [1136, 308] on button "Next" at bounding box center [1141, 327] width 104 height 39
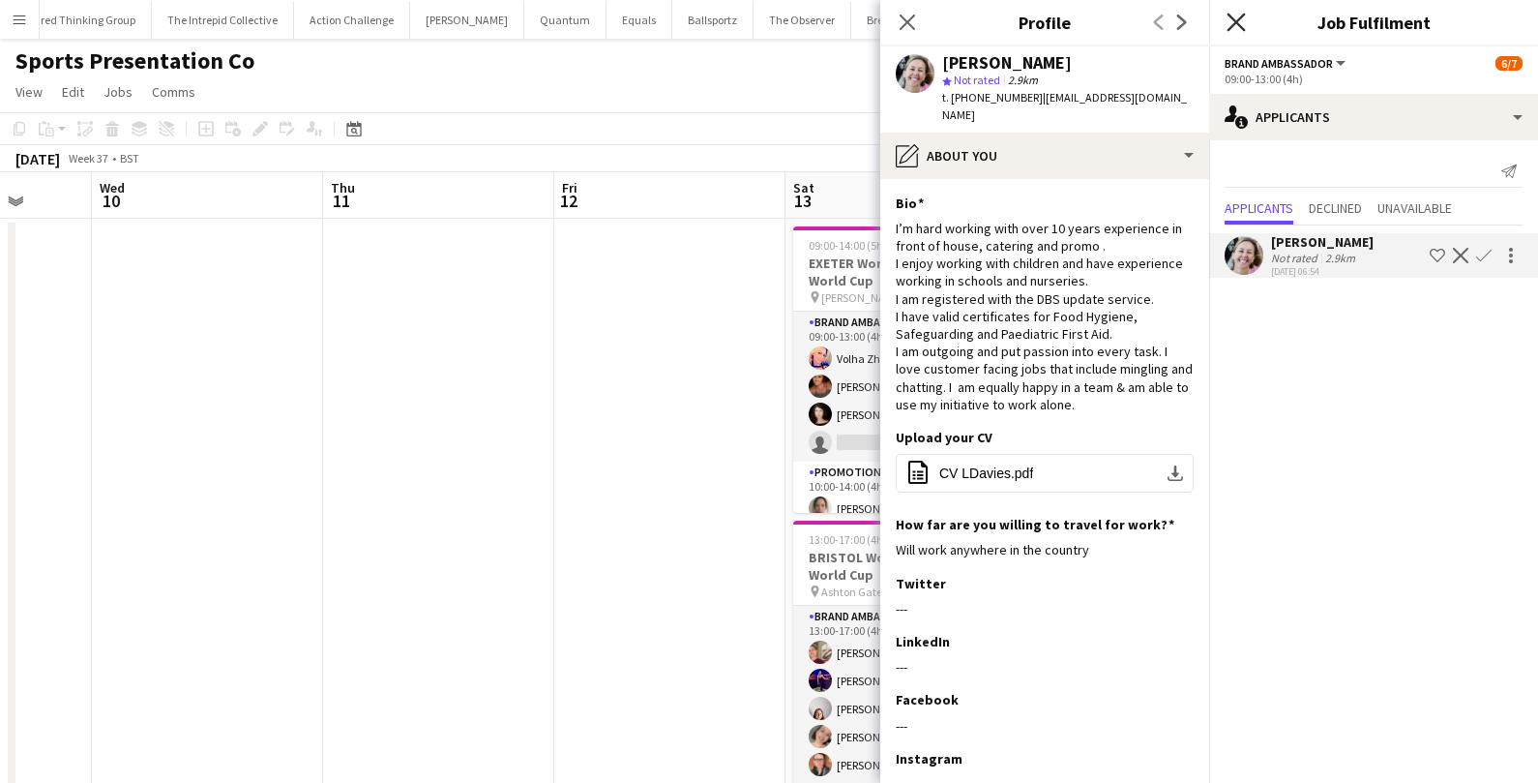
click at [1241, 19] on icon "Close pop-in" at bounding box center [1235, 22] width 18 height 18
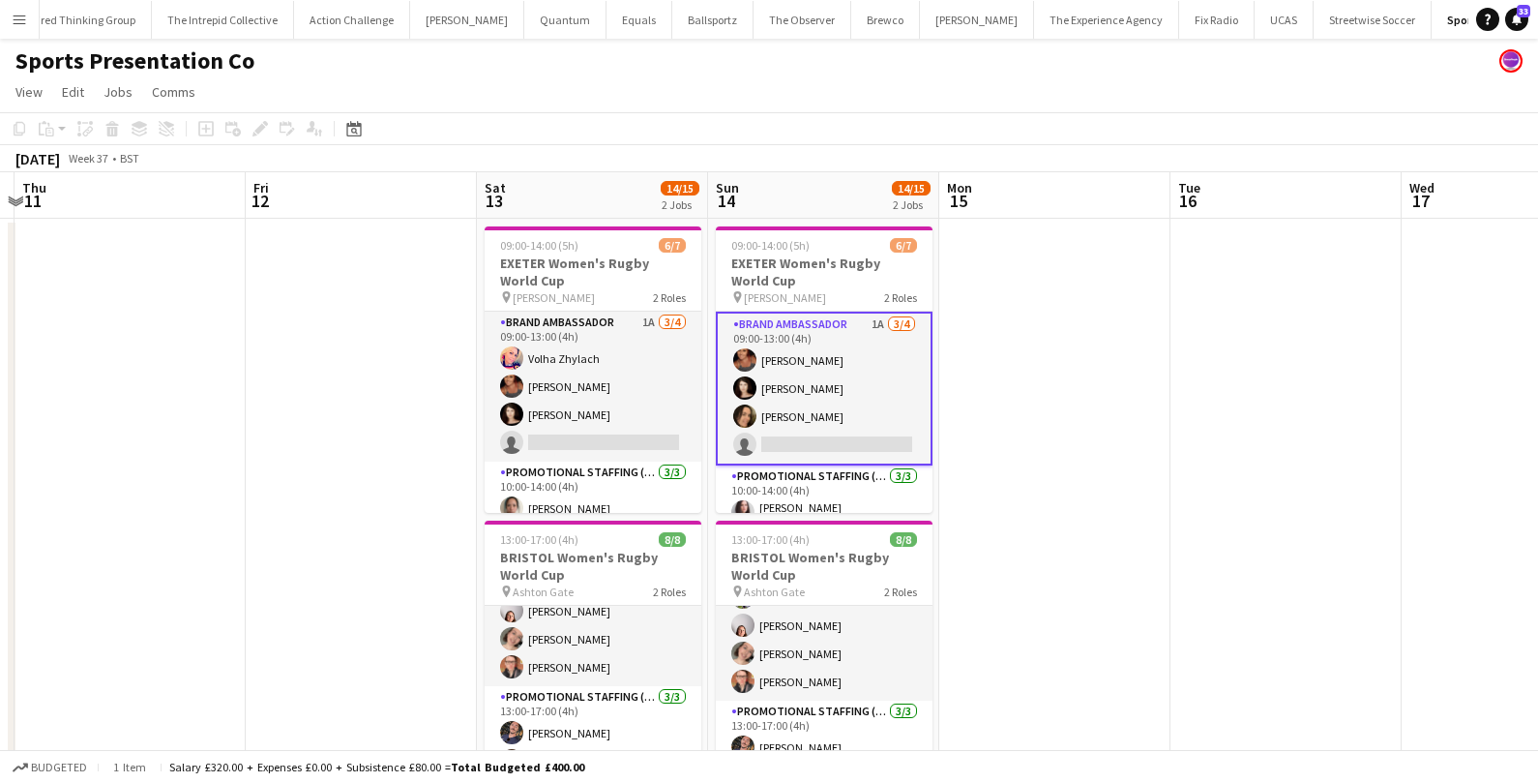
scroll to position [0, 606]
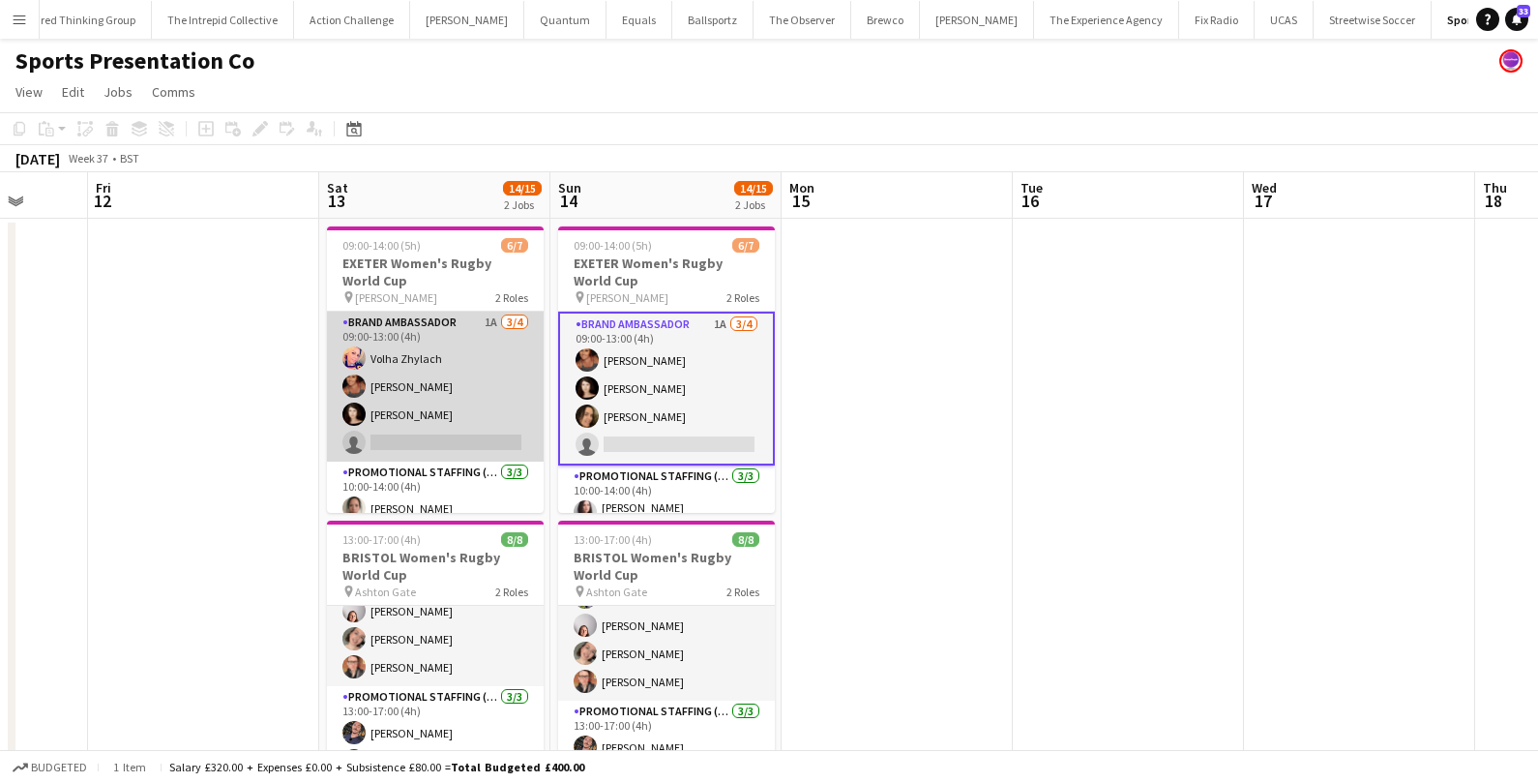
click at [483, 363] on app-card-role "Brand Ambassador 1A 3/4 09:00-13:00 (4h) Volha Zhylach Jodie Sanders Ellen Swai…" at bounding box center [435, 386] width 217 height 150
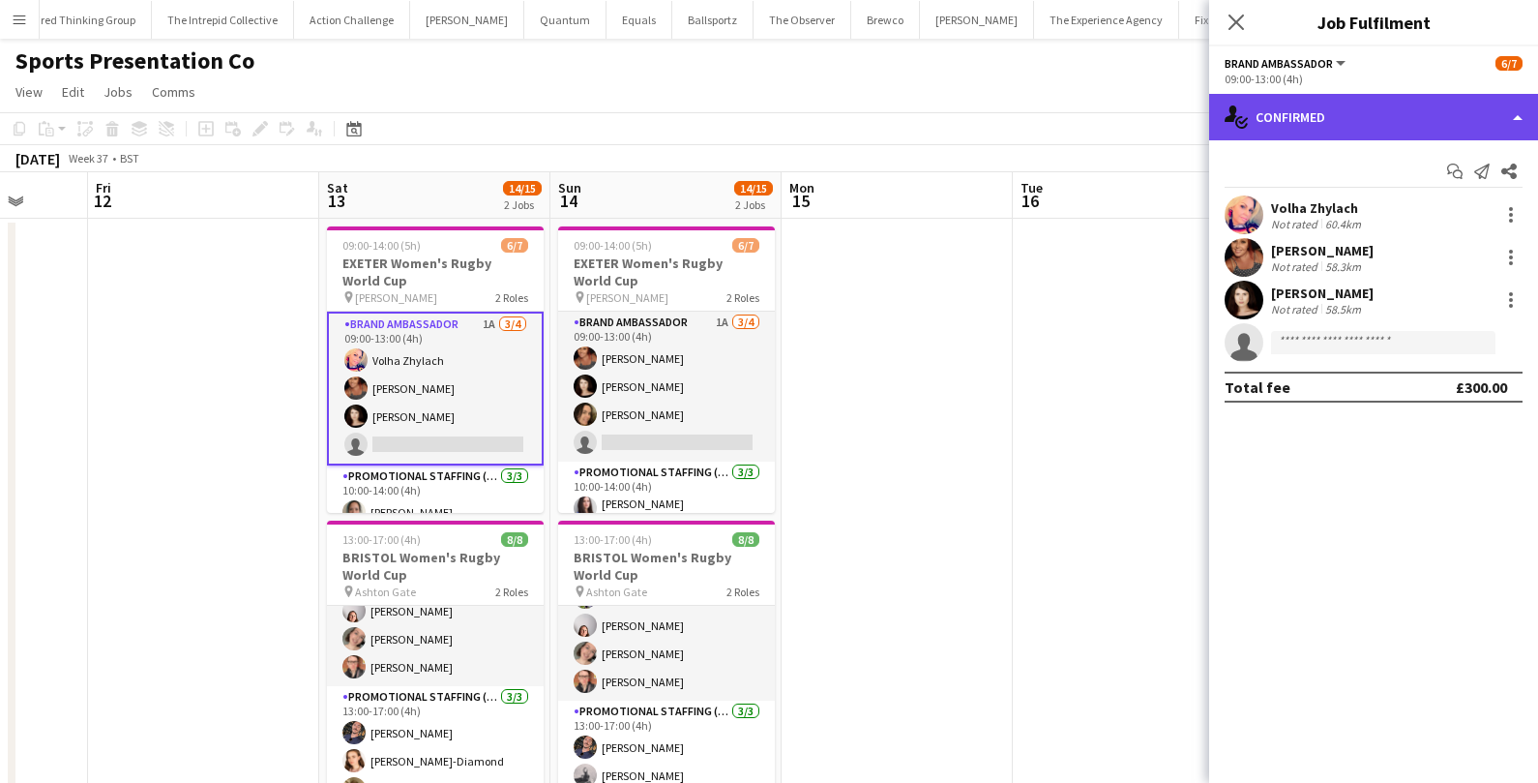
click at [1362, 132] on div "single-neutral-actions-check-2 Confirmed" at bounding box center [1373, 117] width 329 height 46
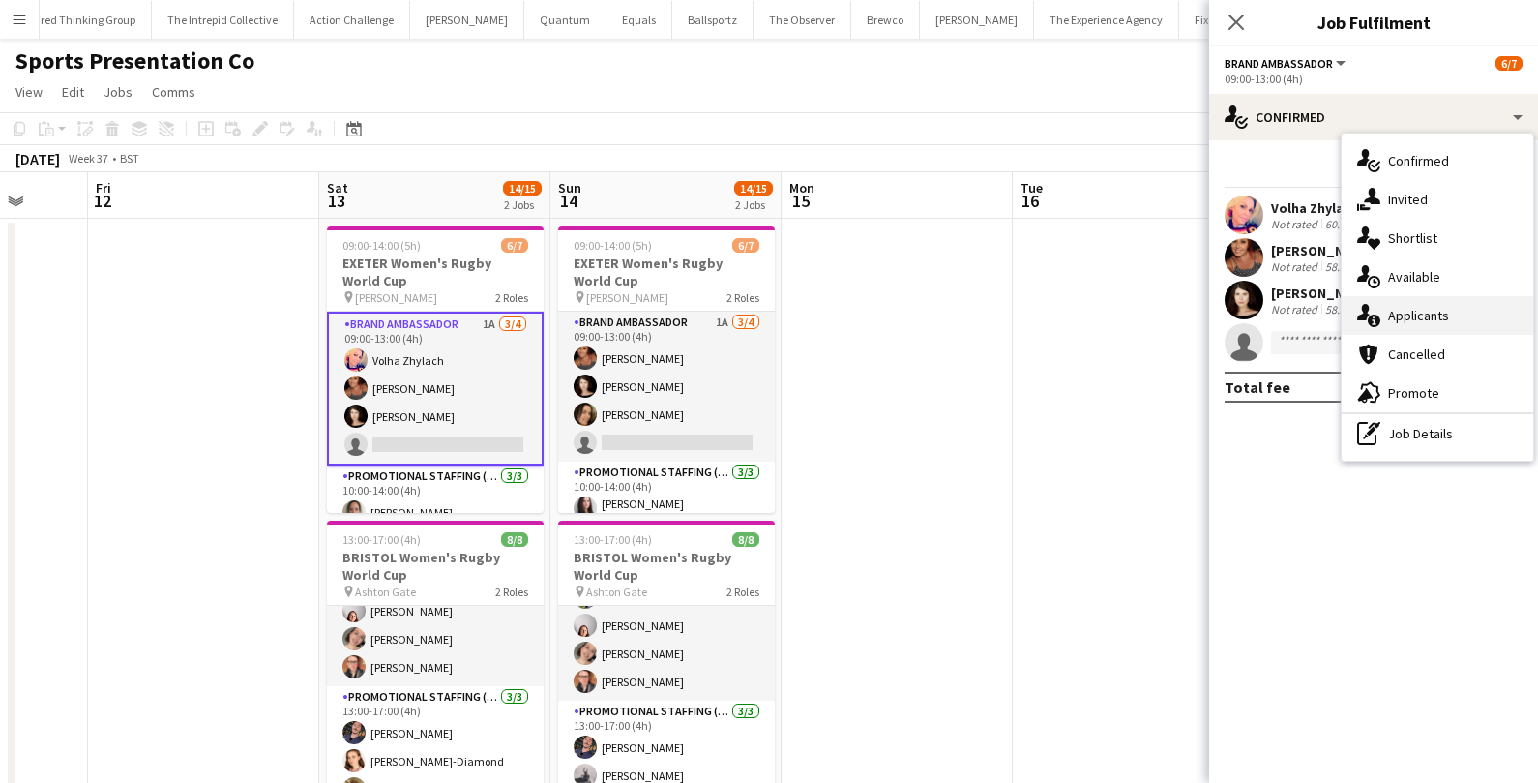
click at [1391, 310] on span "Applicants" at bounding box center [1418, 315] width 61 height 17
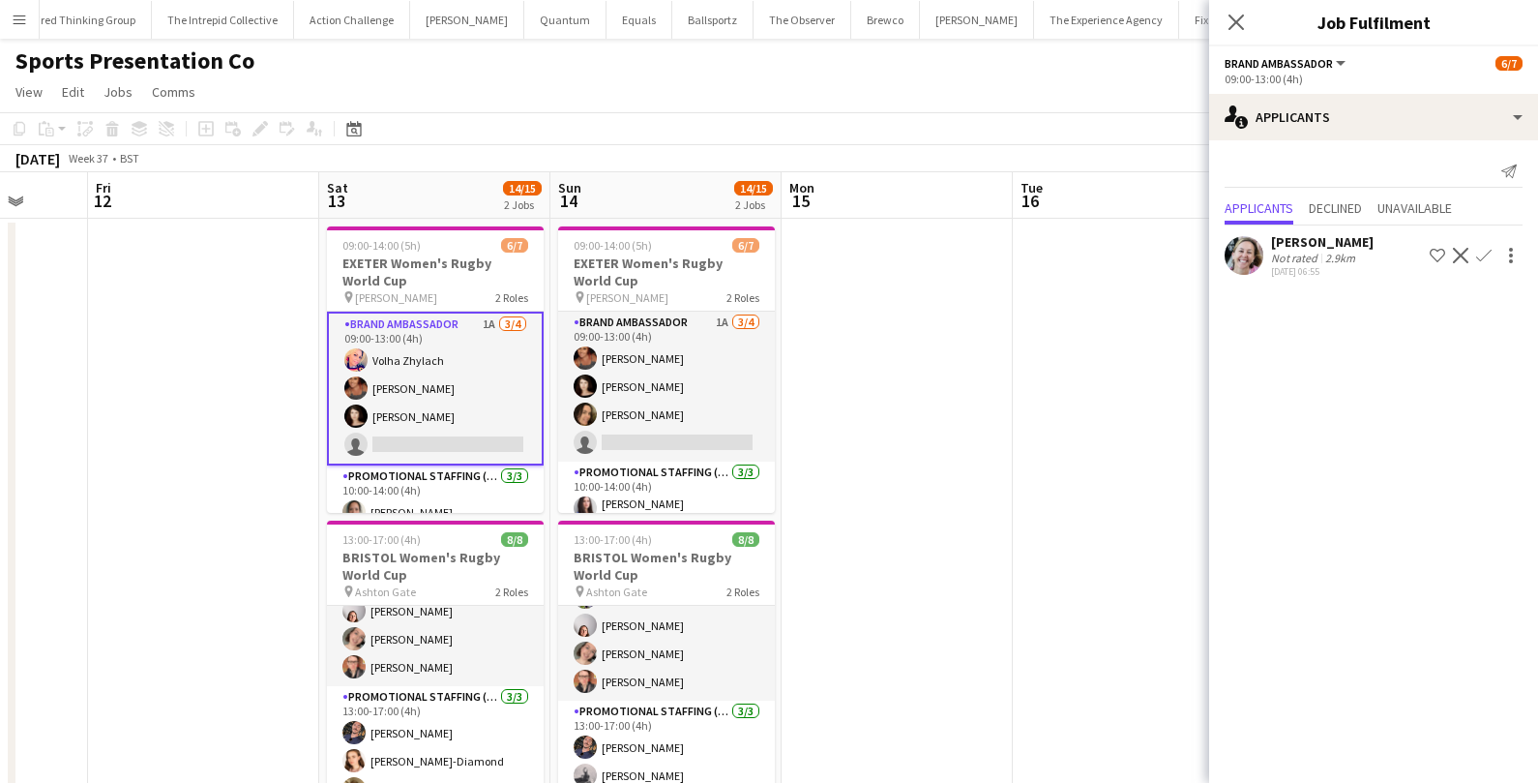
click at [1347, 251] on div "2.9km" at bounding box center [1340, 258] width 38 height 15
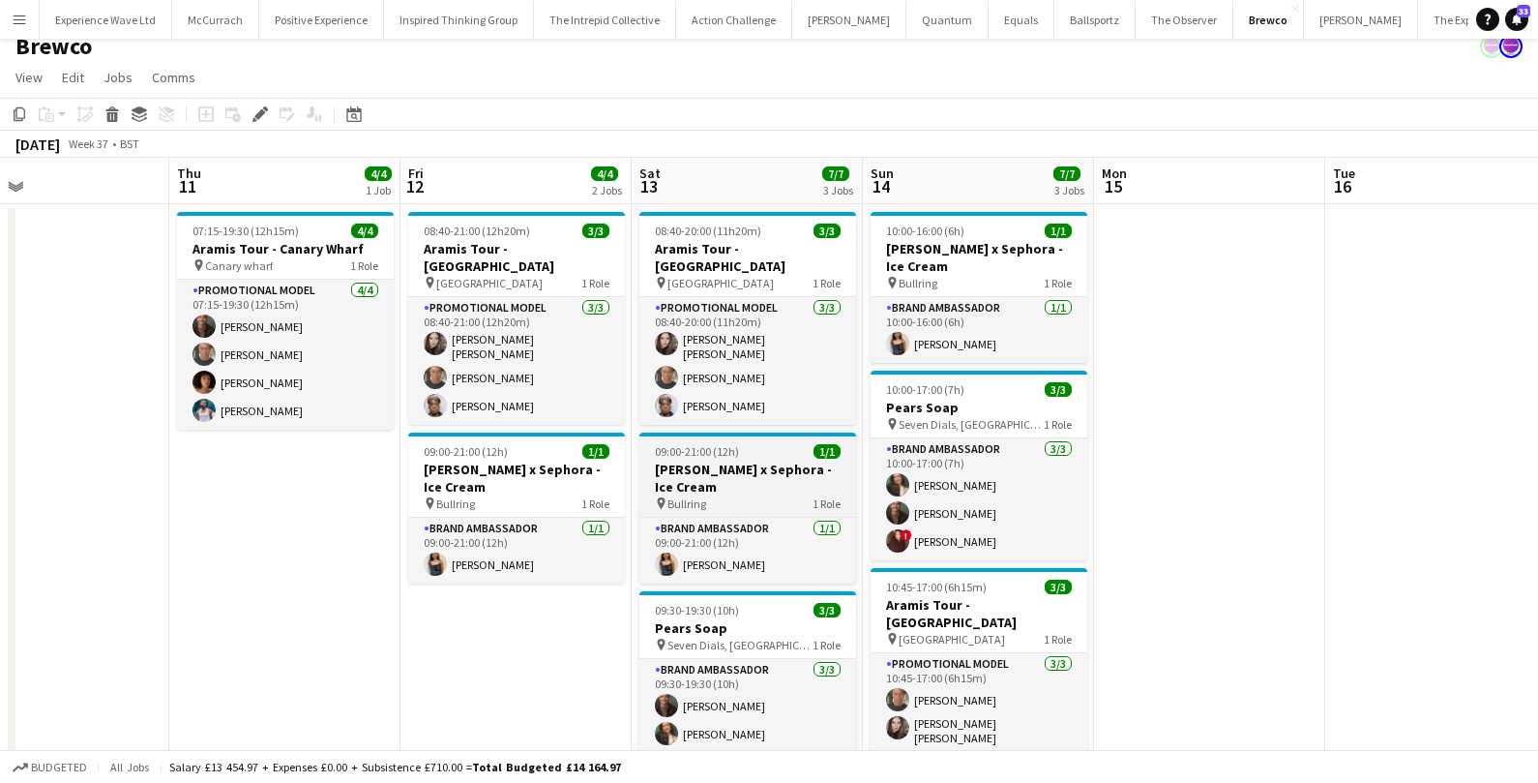
scroll to position [0, 514]
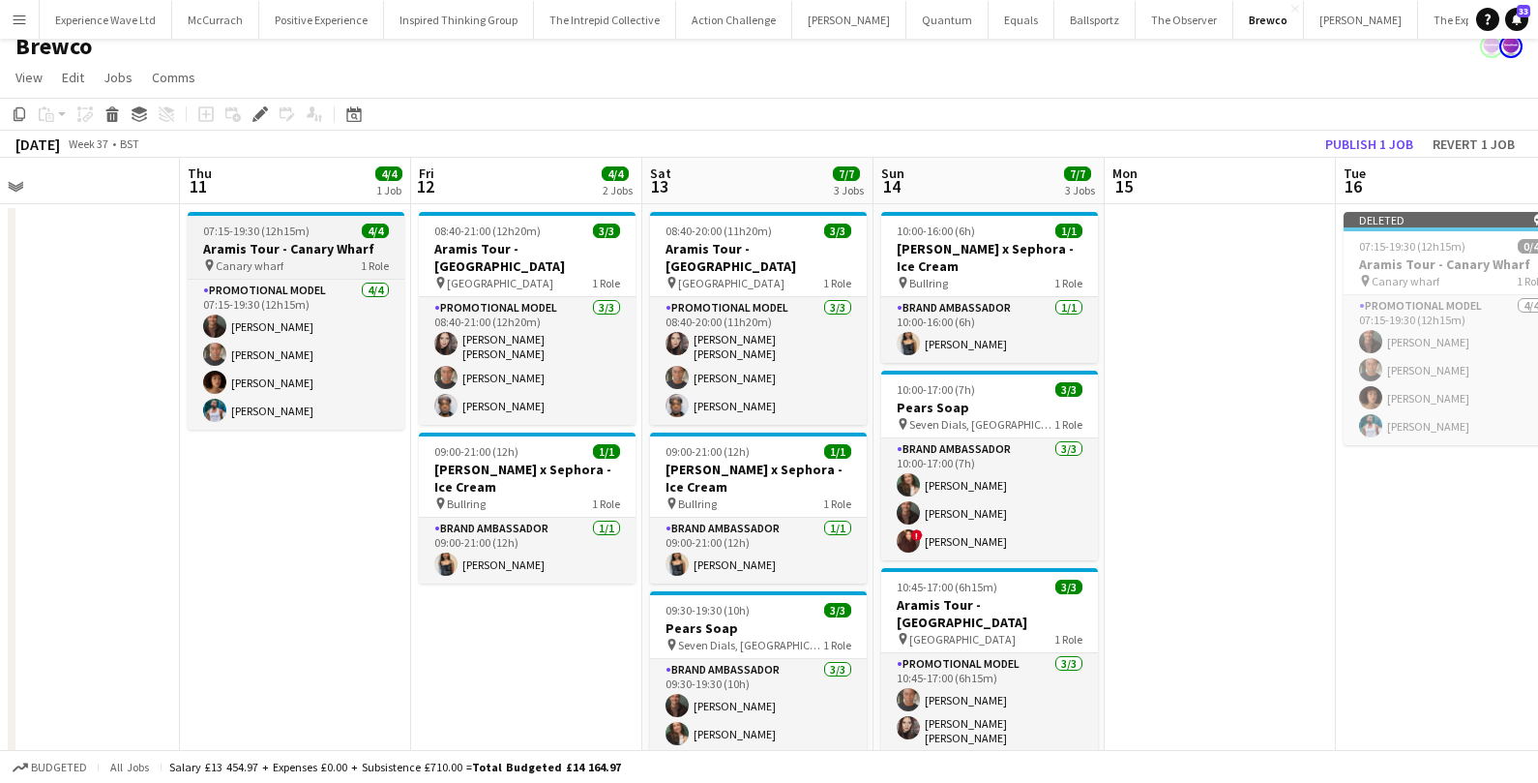
click at [267, 231] on span "07:15-19:30 (12h15m)" at bounding box center [256, 230] width 106 height 15
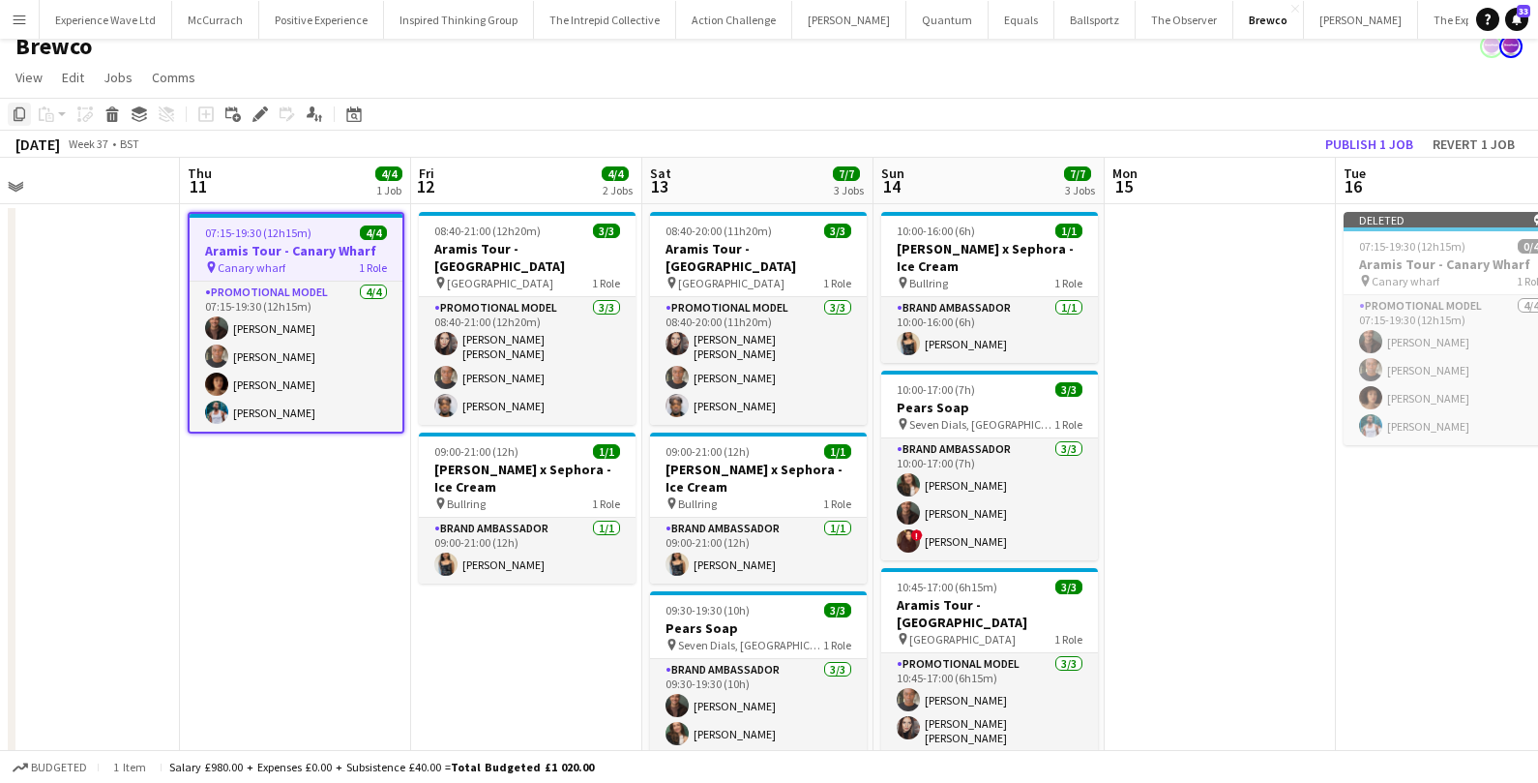
click at [17, 117] on icon at bounding box center [20, 114] width 12 height 14
click at [1154, 260] on app-date-cell at bounding box center [1220, 511] width 231 height 614
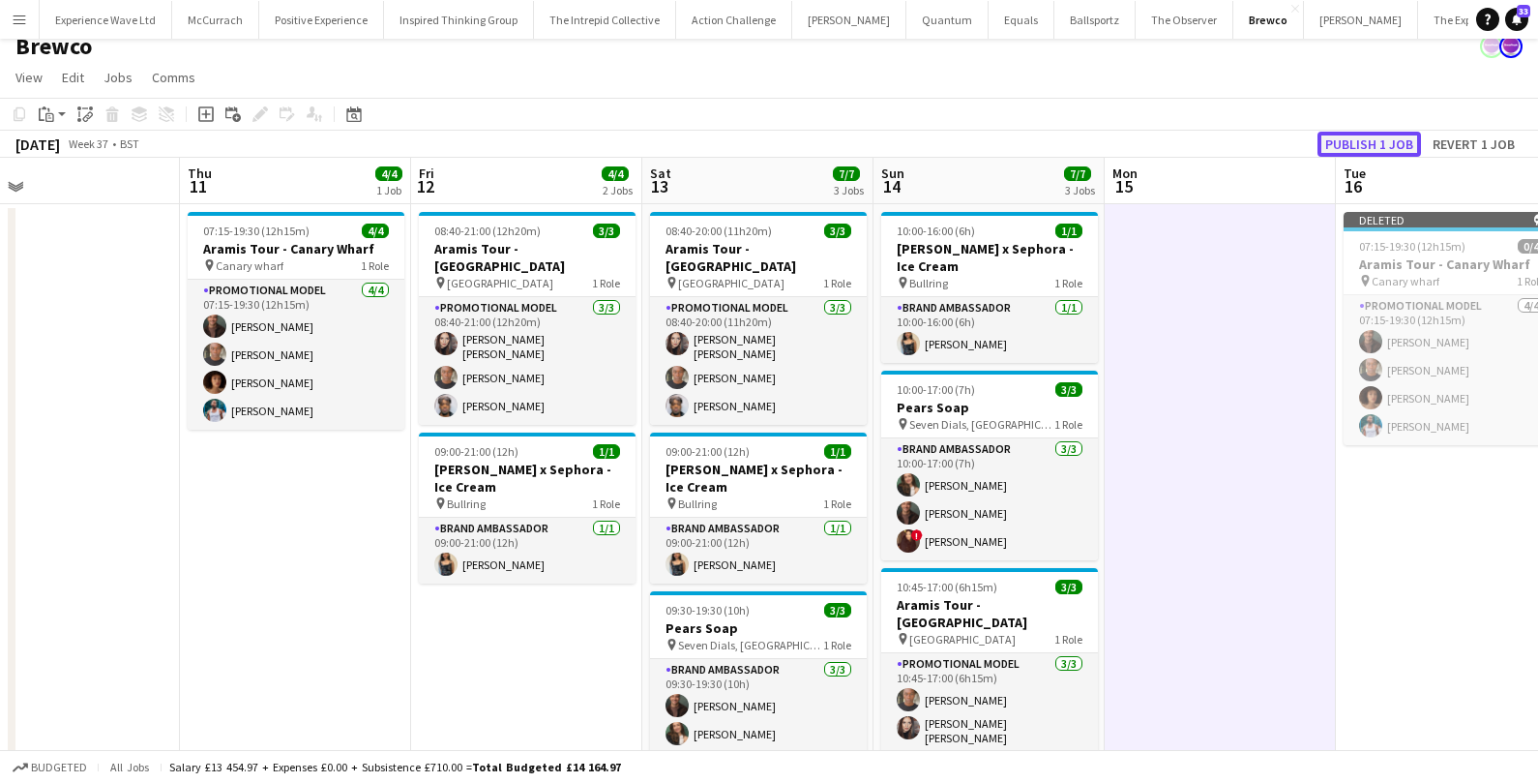
click at [1361, 143] on button "Publish 1 job" at bounding box center [1368, 144] width 103 height 25
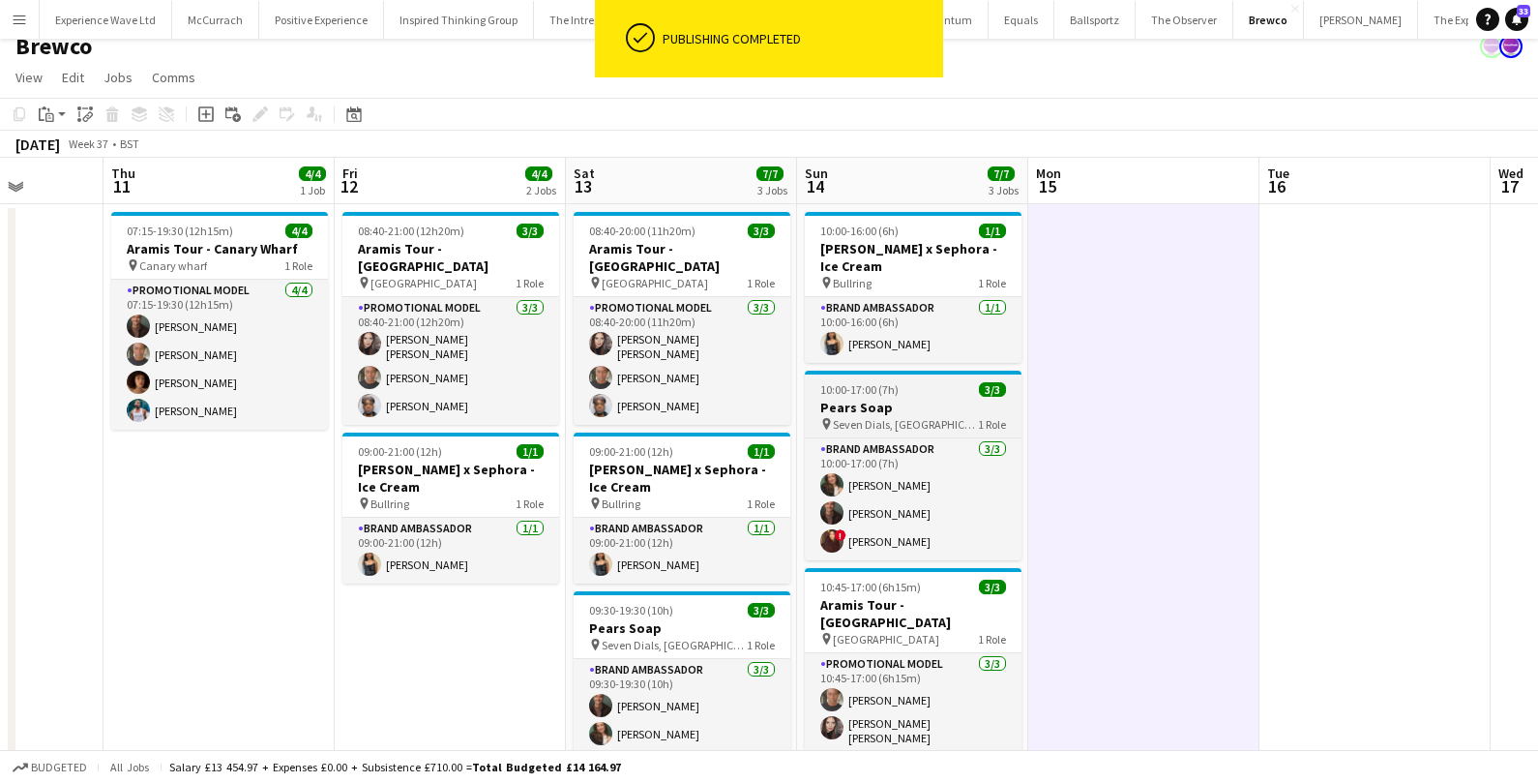
scroll to position [0, 585]
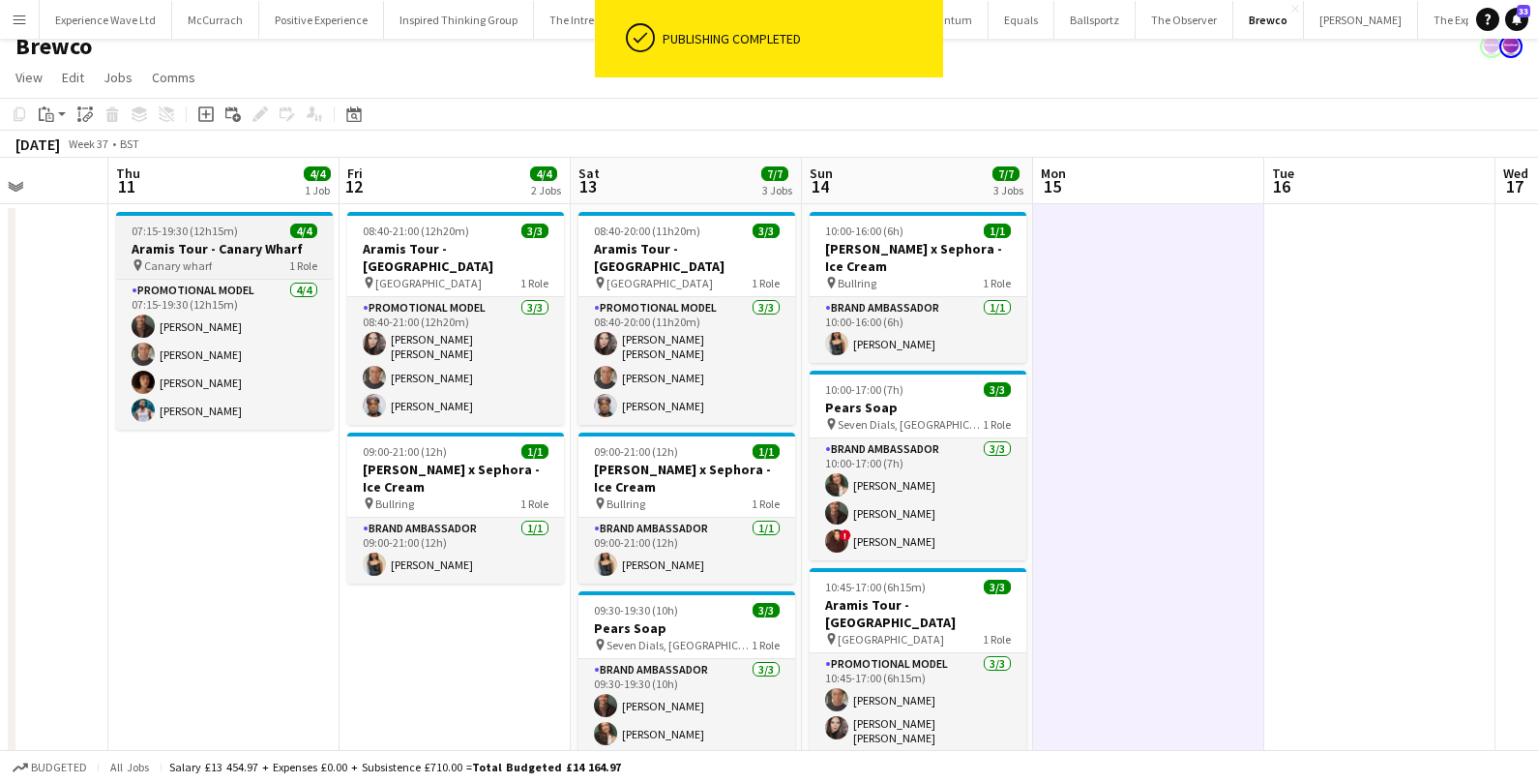
click at [172, 258] on span "Canary wharf" at bounding box center [178, 265] width 68 height 15
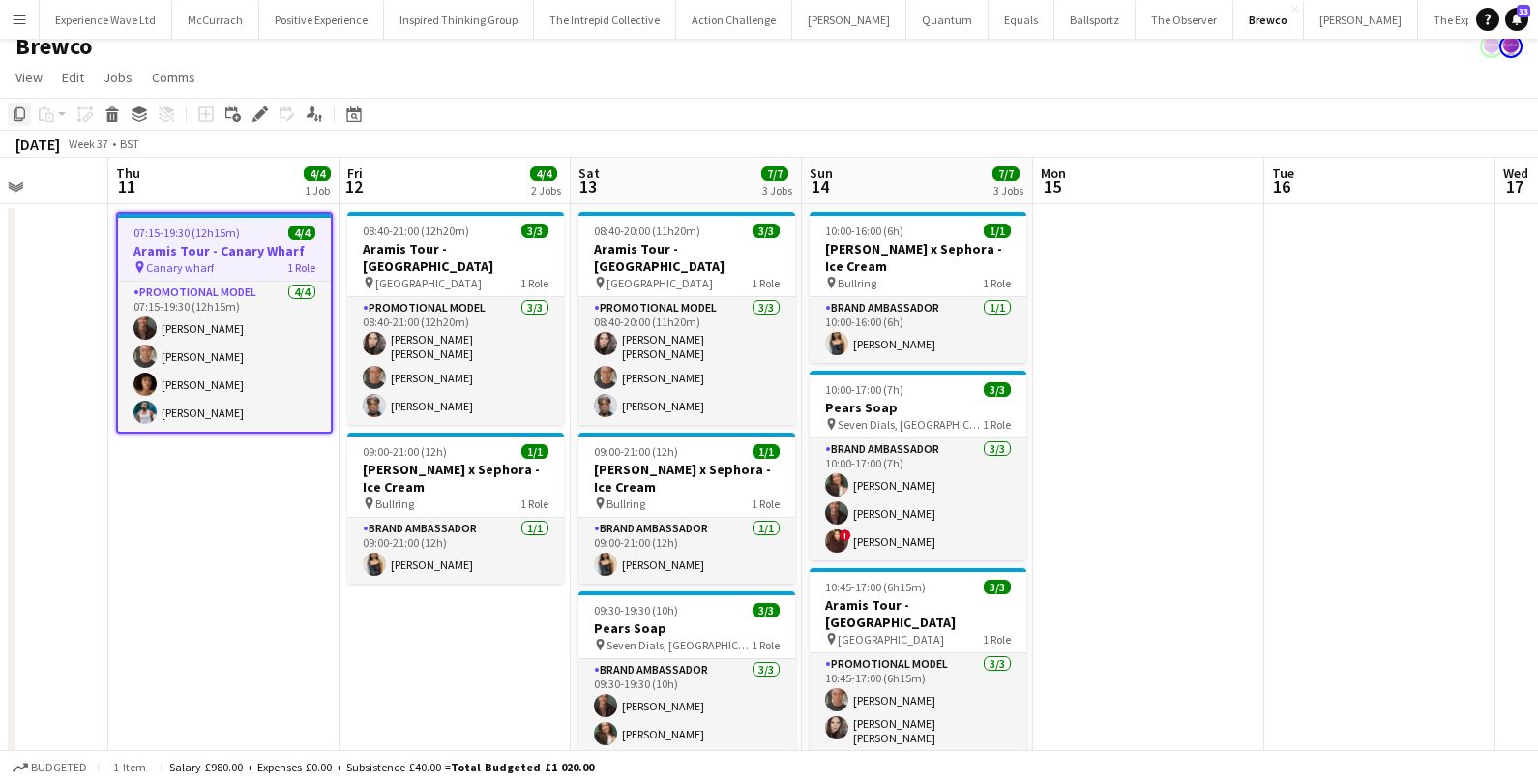
click at [17, 119] on icon at bounding box center [20, 114] width 12 height 14
click at [1353, 243] on app-date-cell at bounding box center [1379, 511] width 231 height 614
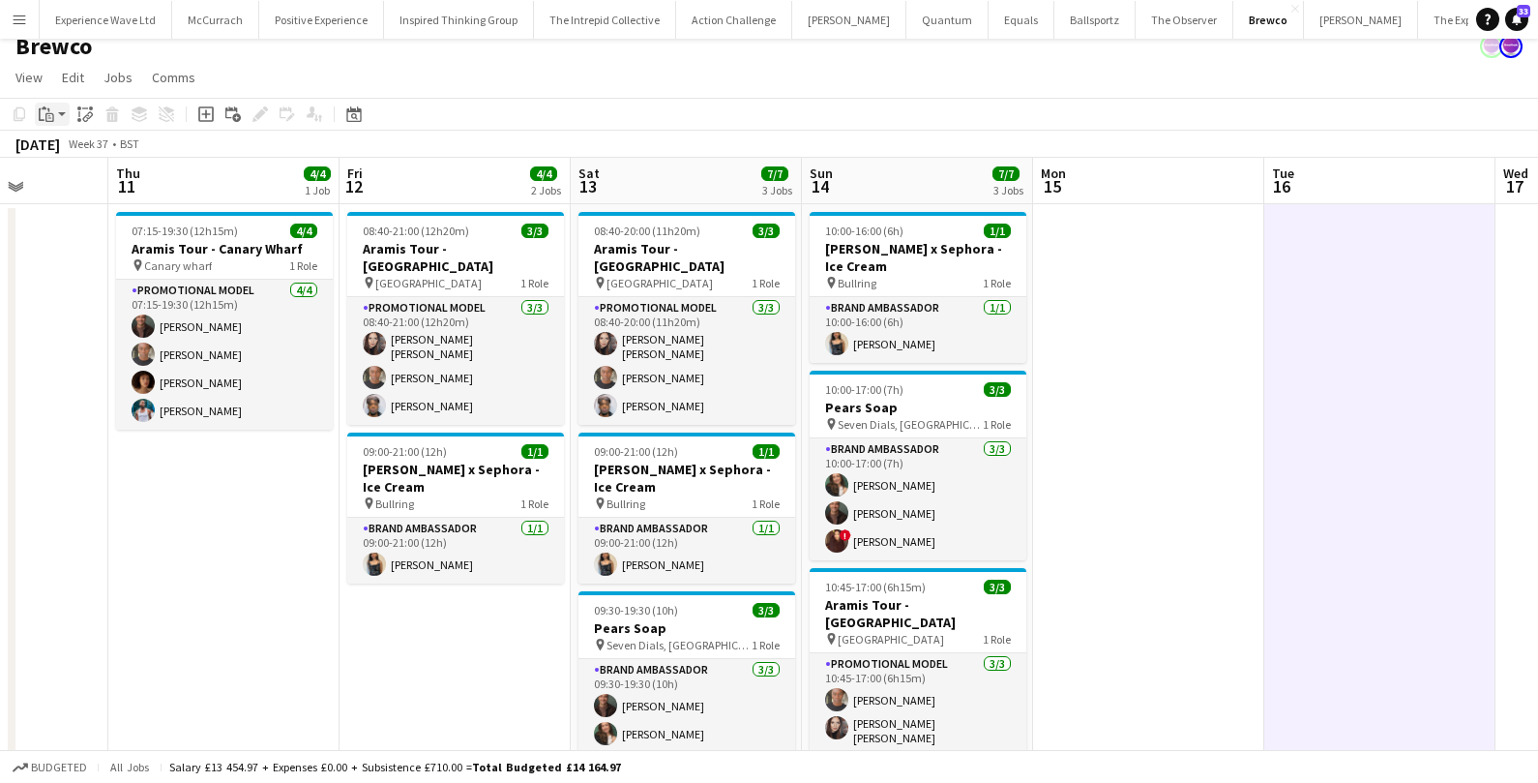
click at [58, 105] on app-action-btn "Paste" at bounding box center [52, 114] width 35 height 23
click at [91, 175] on link "Paste with crew Command Shift V" at bounding box center [127, 183] width 153 height 17
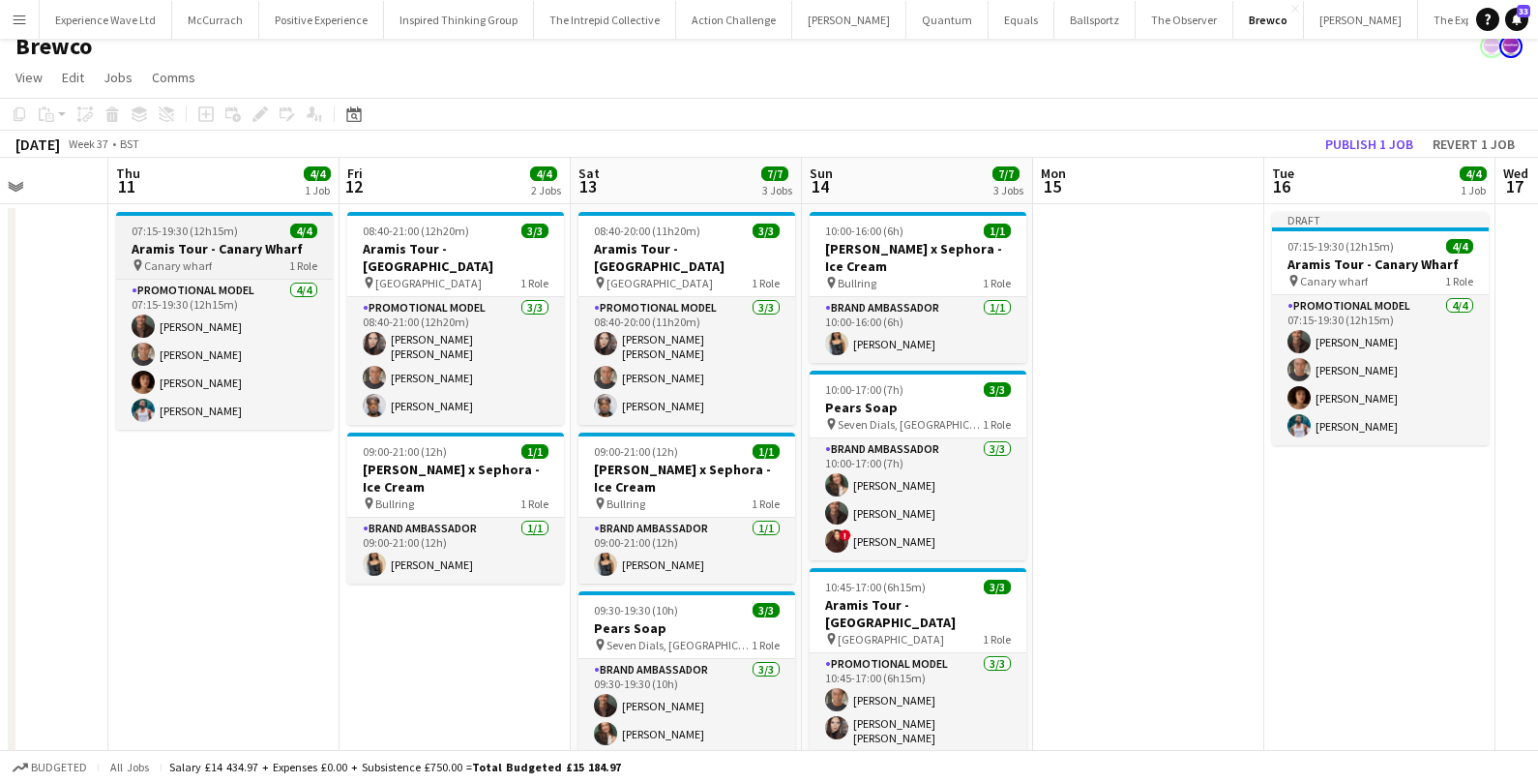
scroll to position [0, 584]
click at [192, 250] on h3 "Aramis Tour - Canary Wharf" at bounding box center [225, 248] width 217 height 17
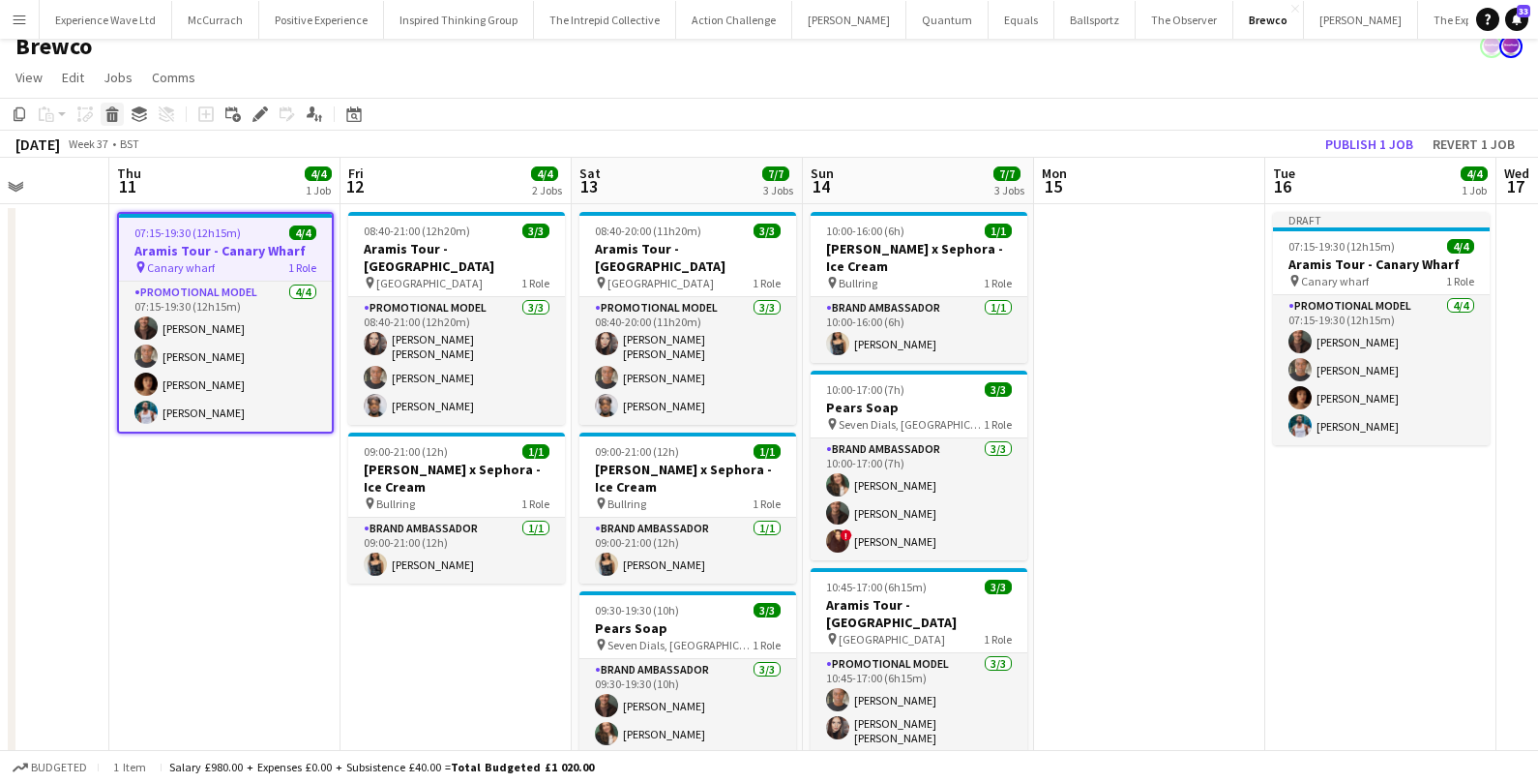
click at [116, 124] on div "Delete" at bounding box center [112, 114] width 23 height 23
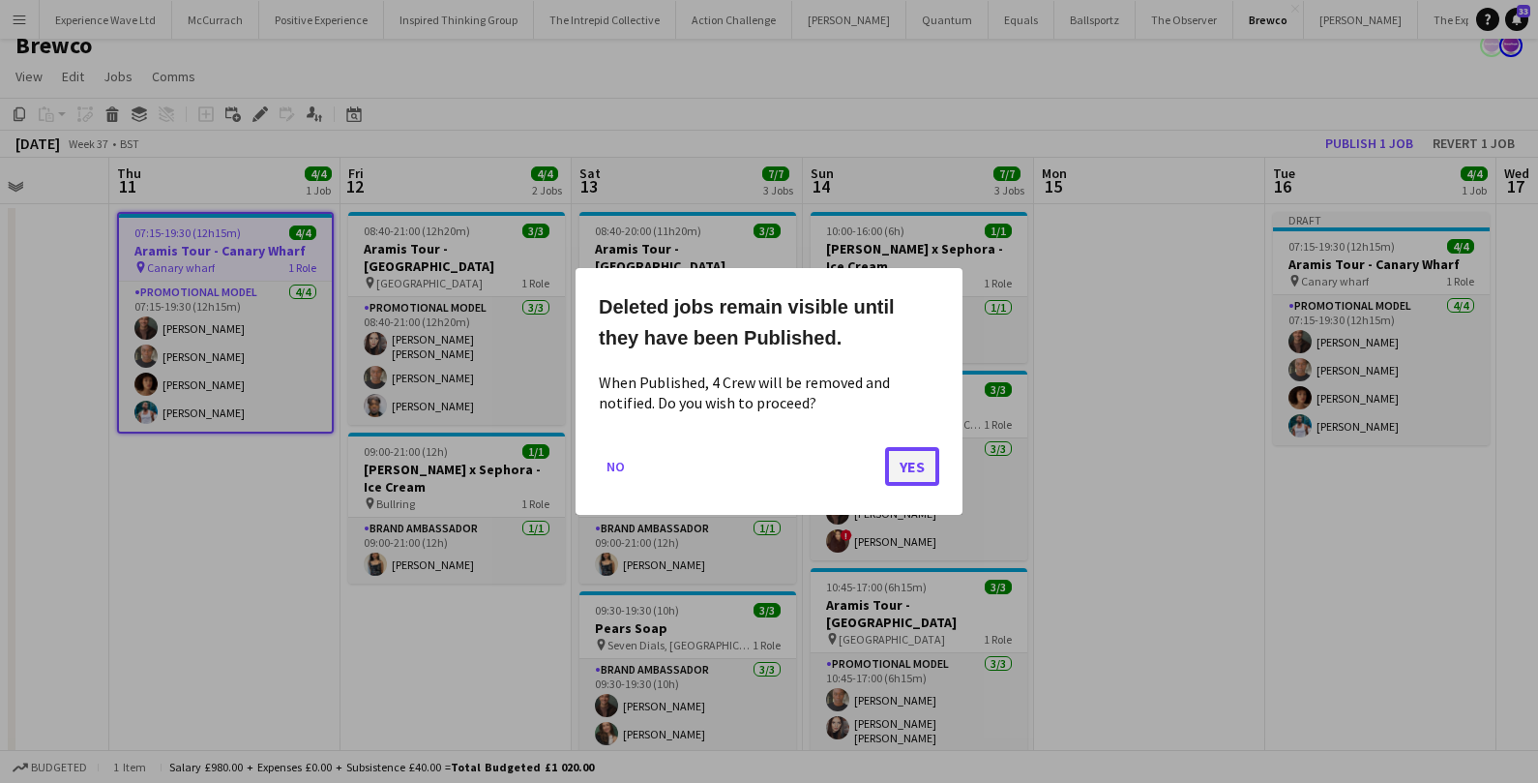
click at [932, 461] on button "Yes" at bounding box center [912, 466] width 54 height 39
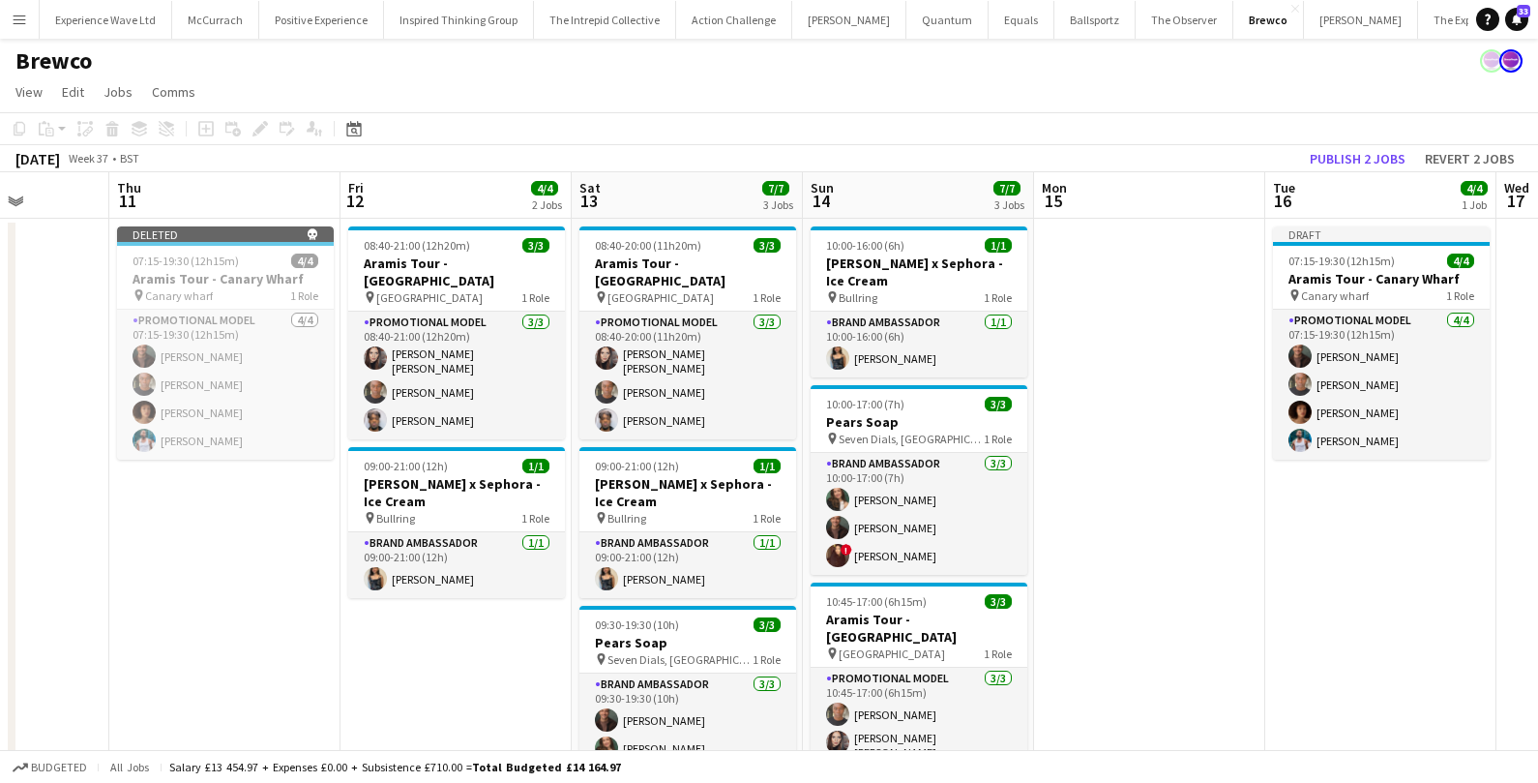
scroll to position [15, 0]
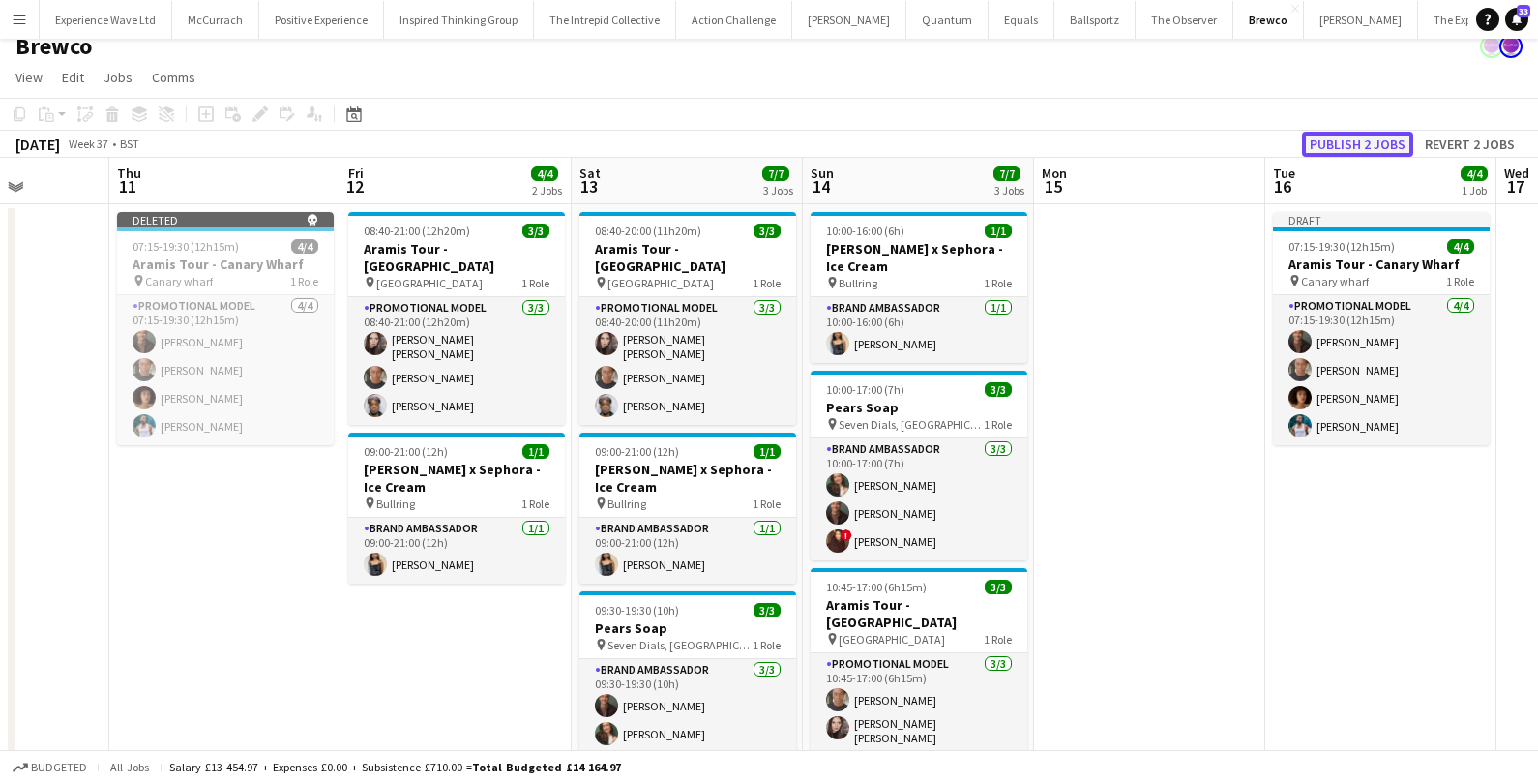
click at [1341, 136] on button "Publish 2 jobs" at bounding box center [1357, 144] width 111 height 25
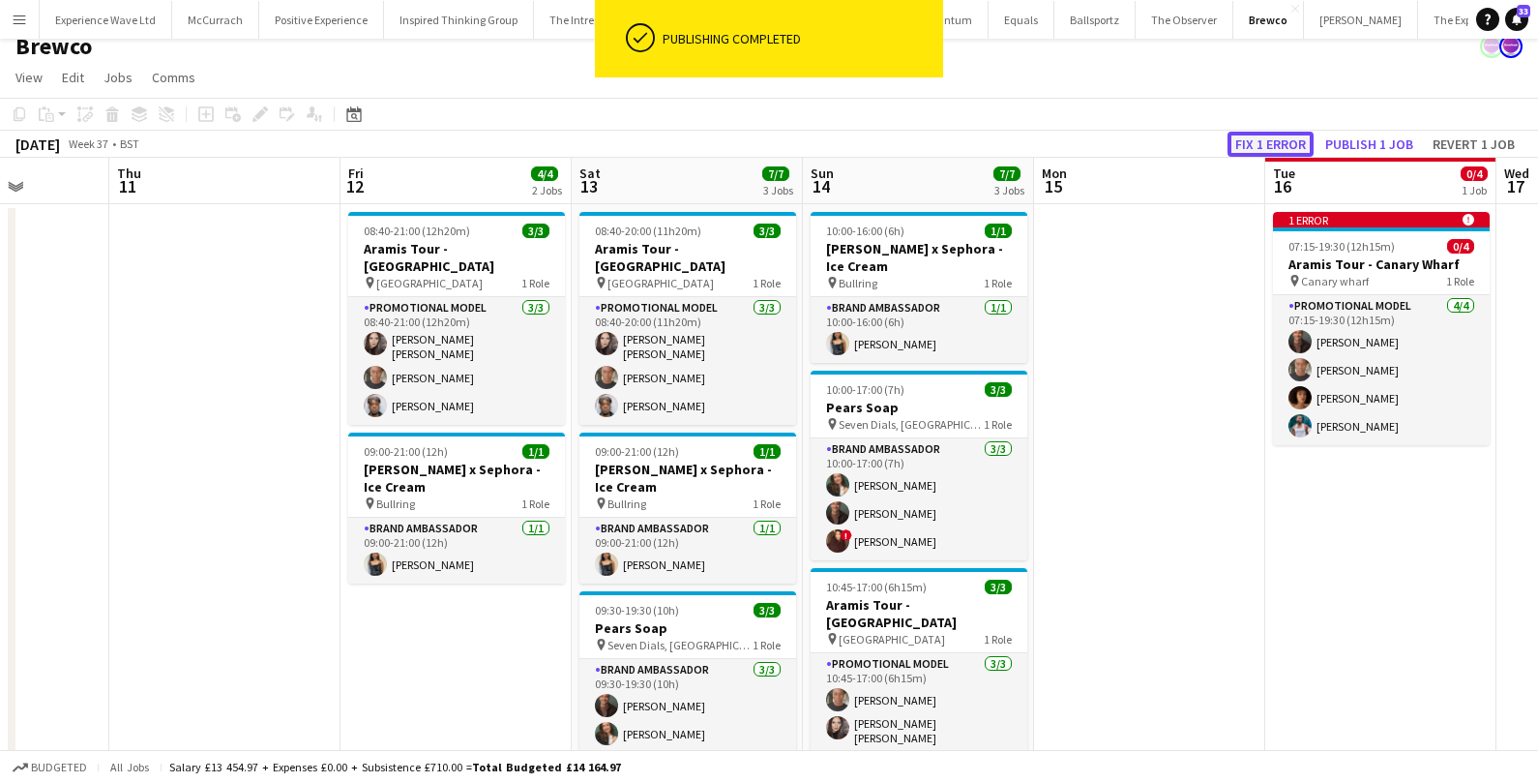
click at [1267, 147] on button "Fix 1 error" at bounding box center [1270, 144] width 86 height 25
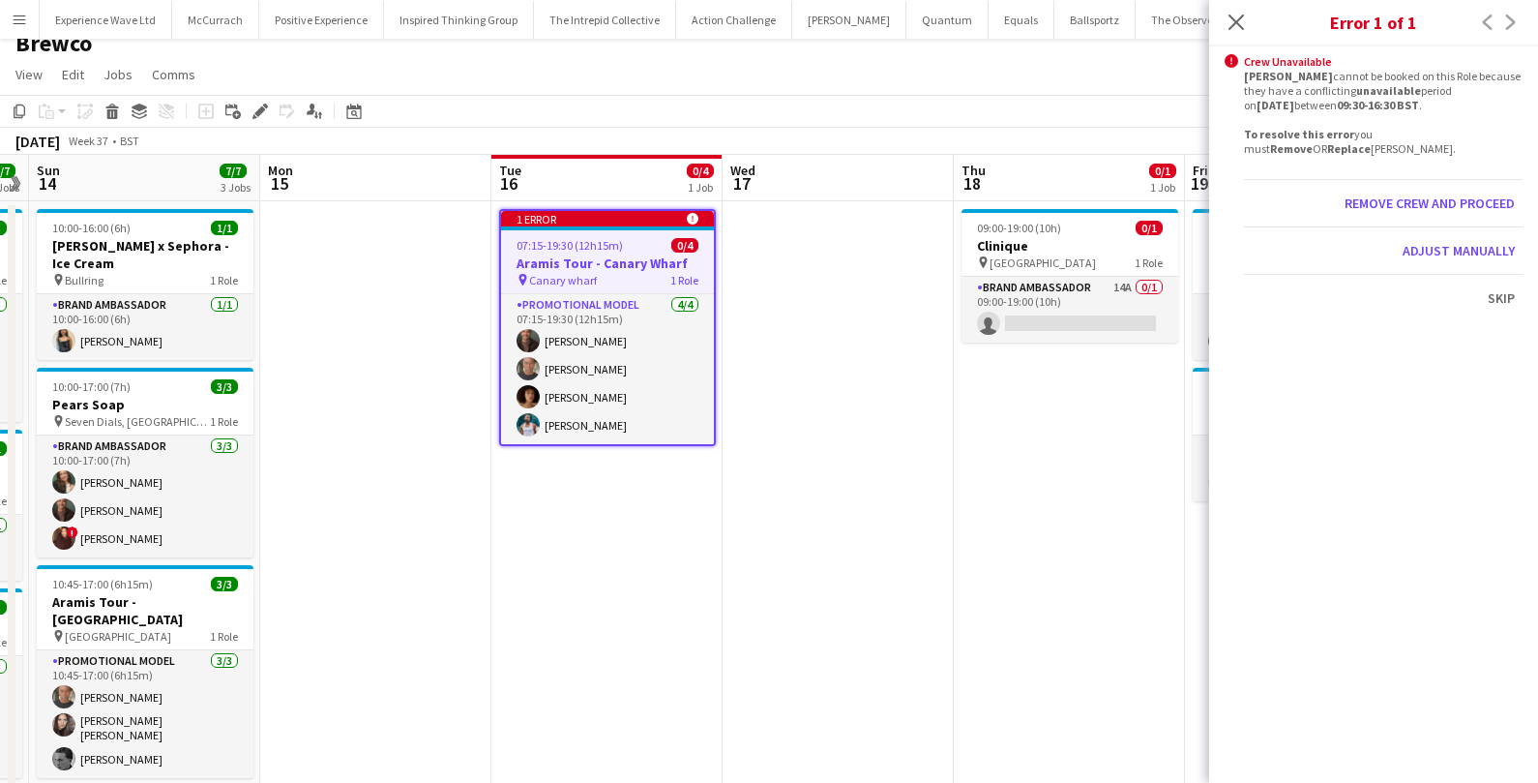
scroll to position [0, 0]
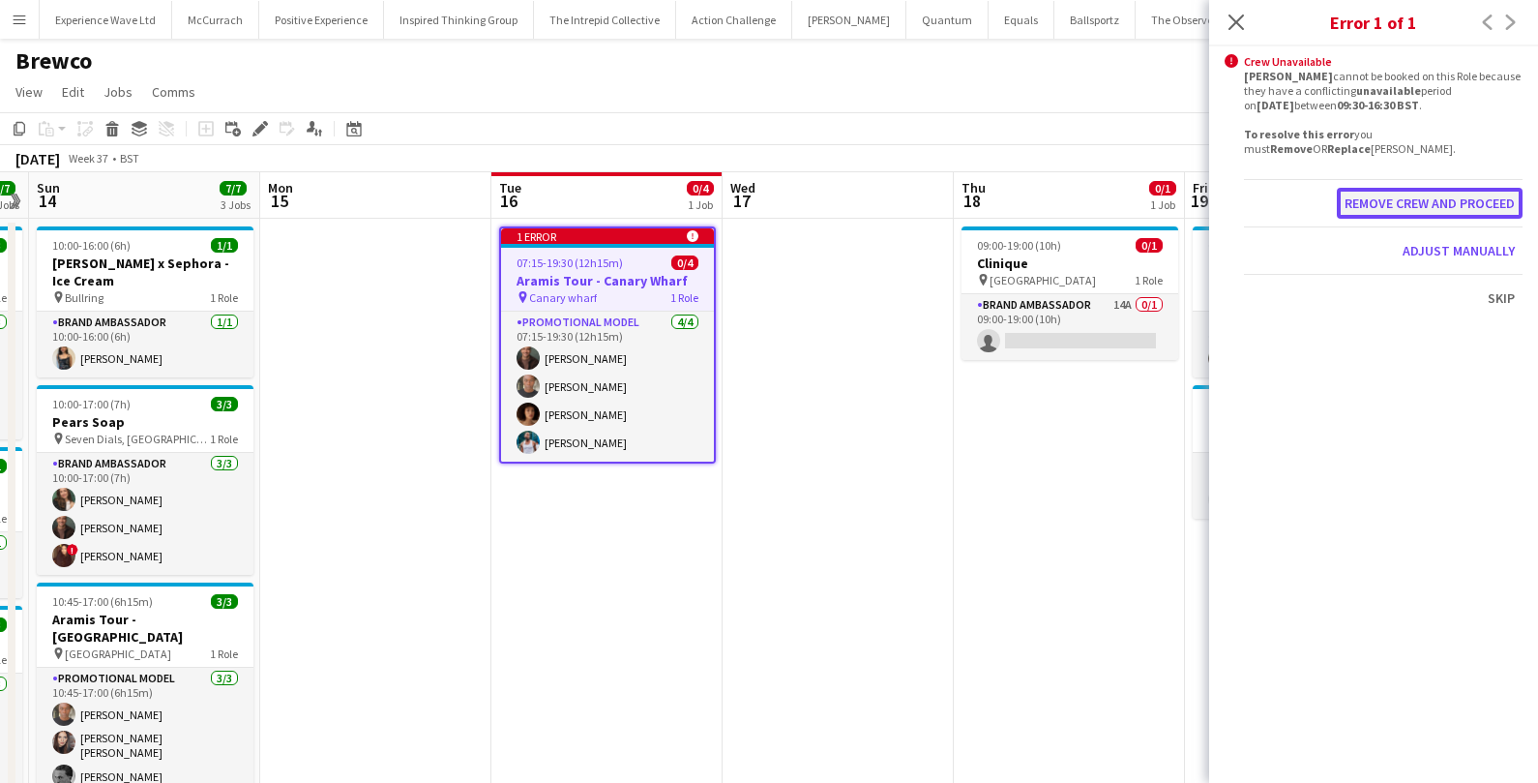
click at [1359, 206] on button "Remove crew and proceed" at bounding box center [1430, 203] width 186 height 31
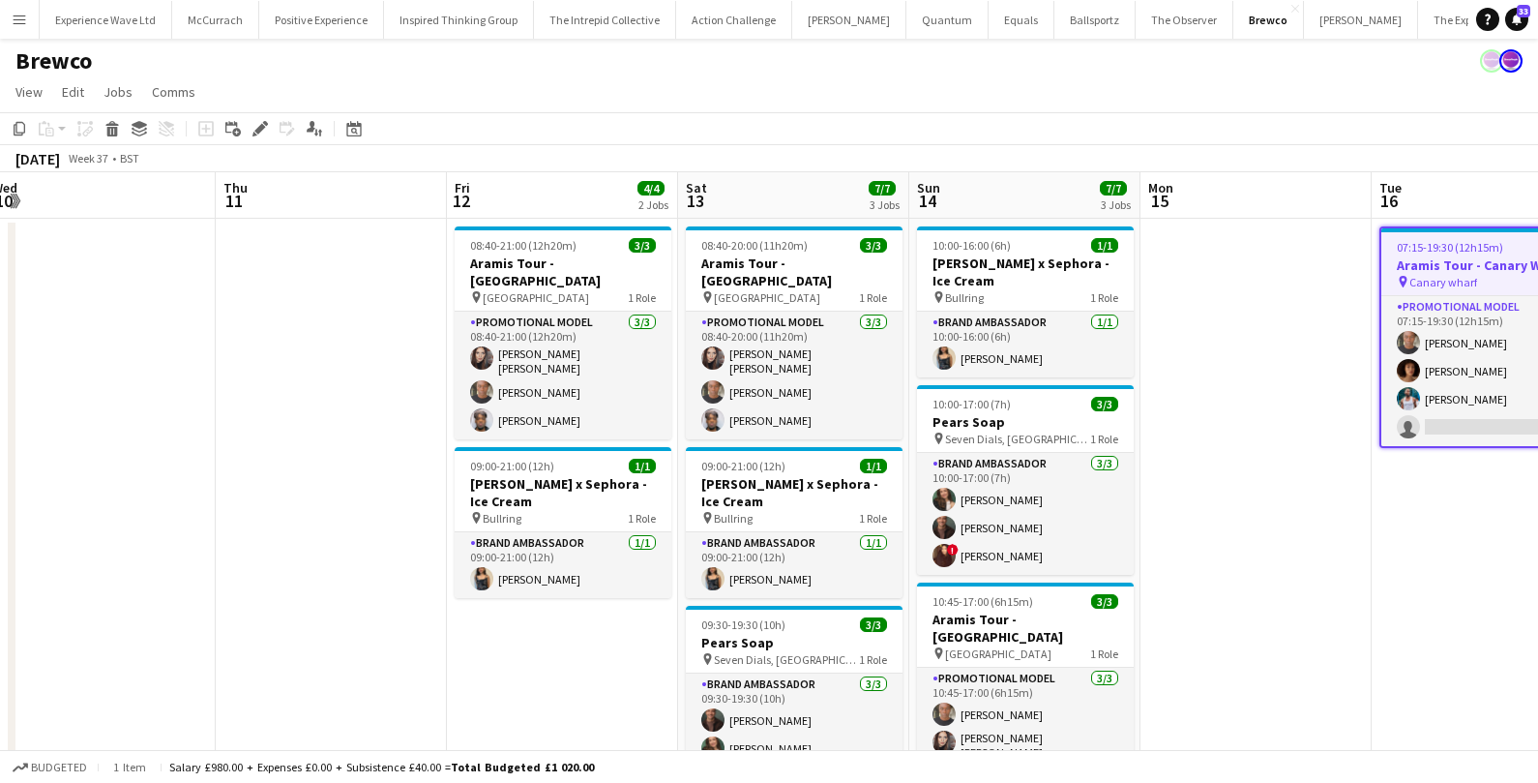
scroll to position [0, 458]
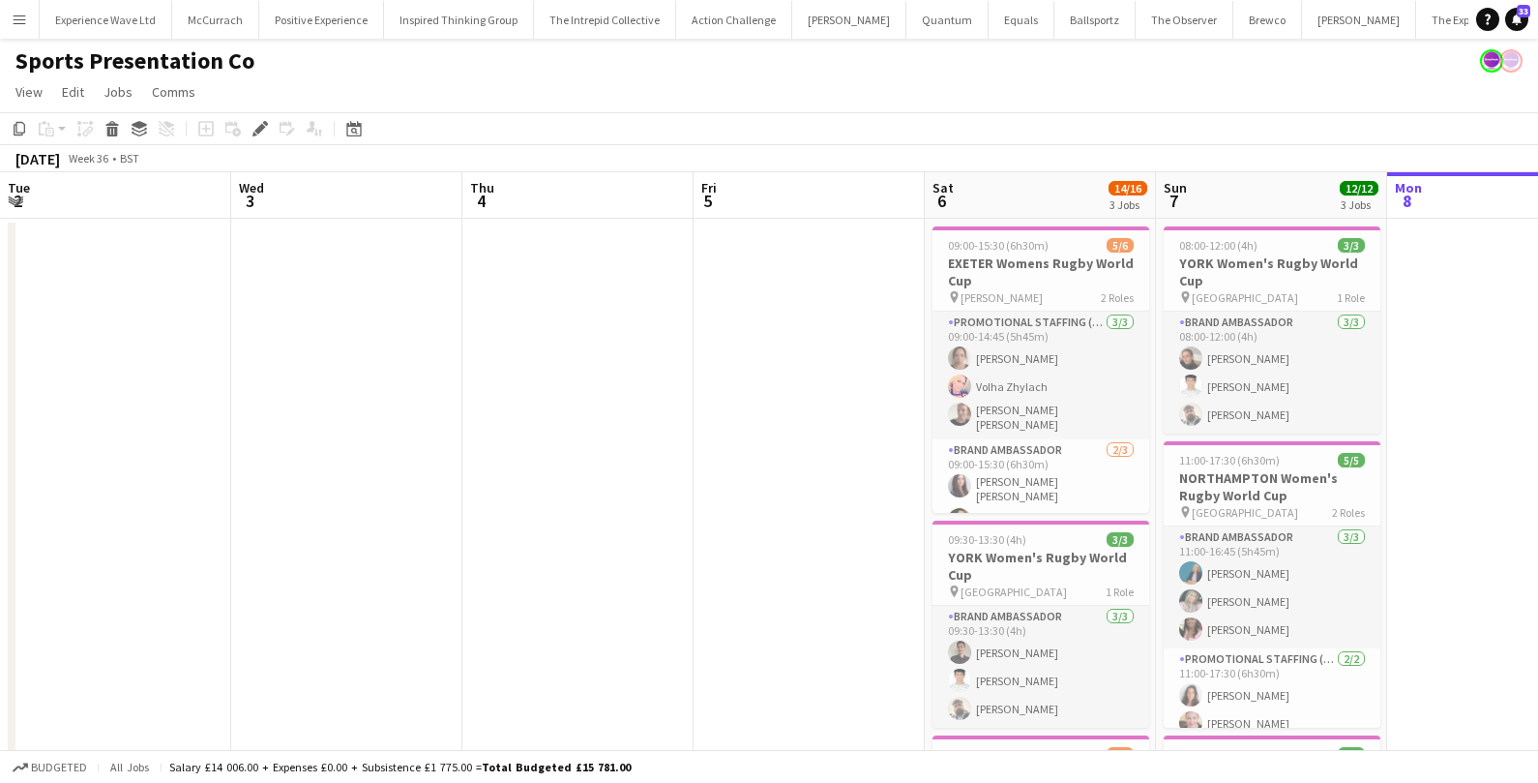
scroll to position [0, 665]
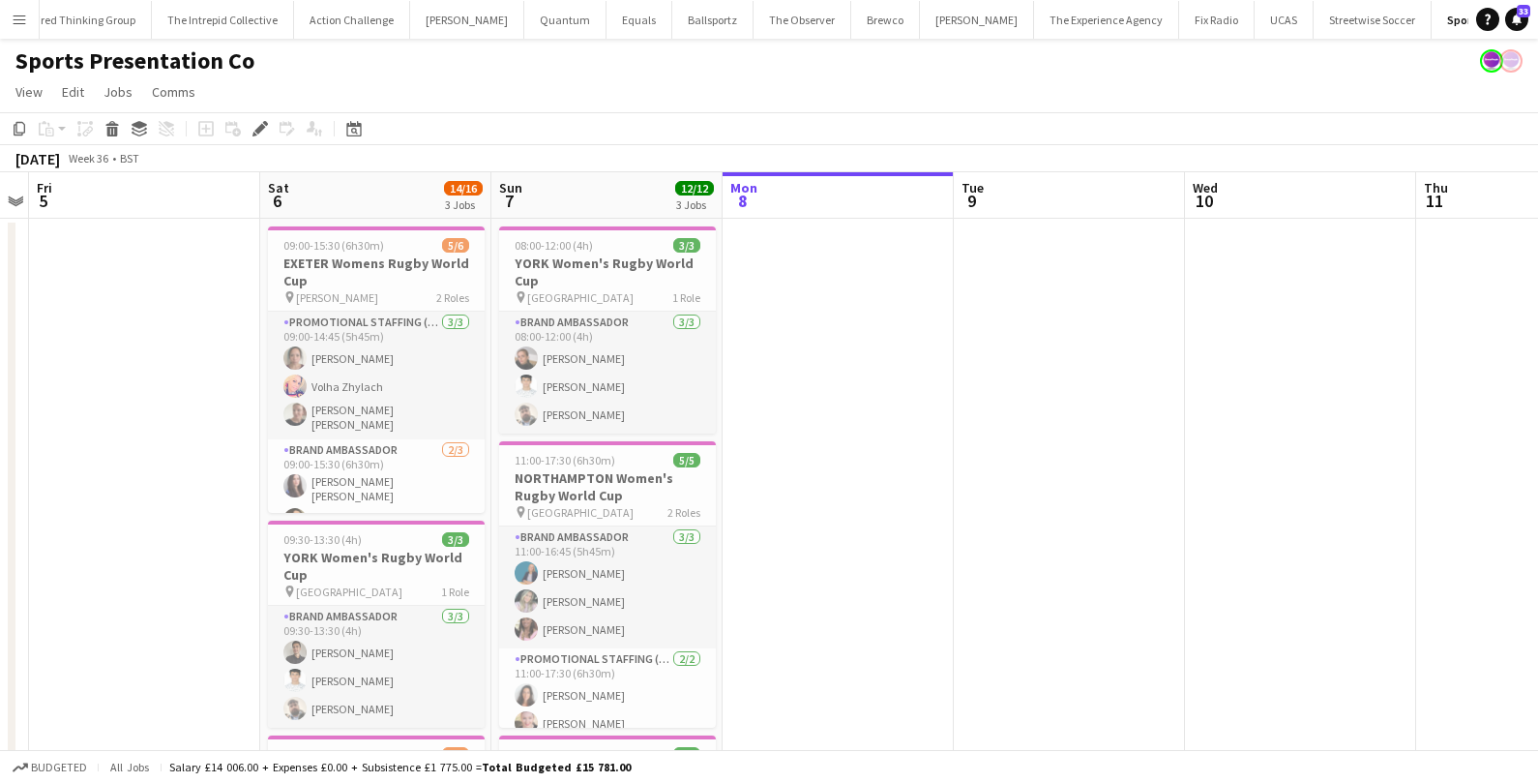
click at [7, 36] on button "Menu" at bounding box center [19, 19] width 39 height 39
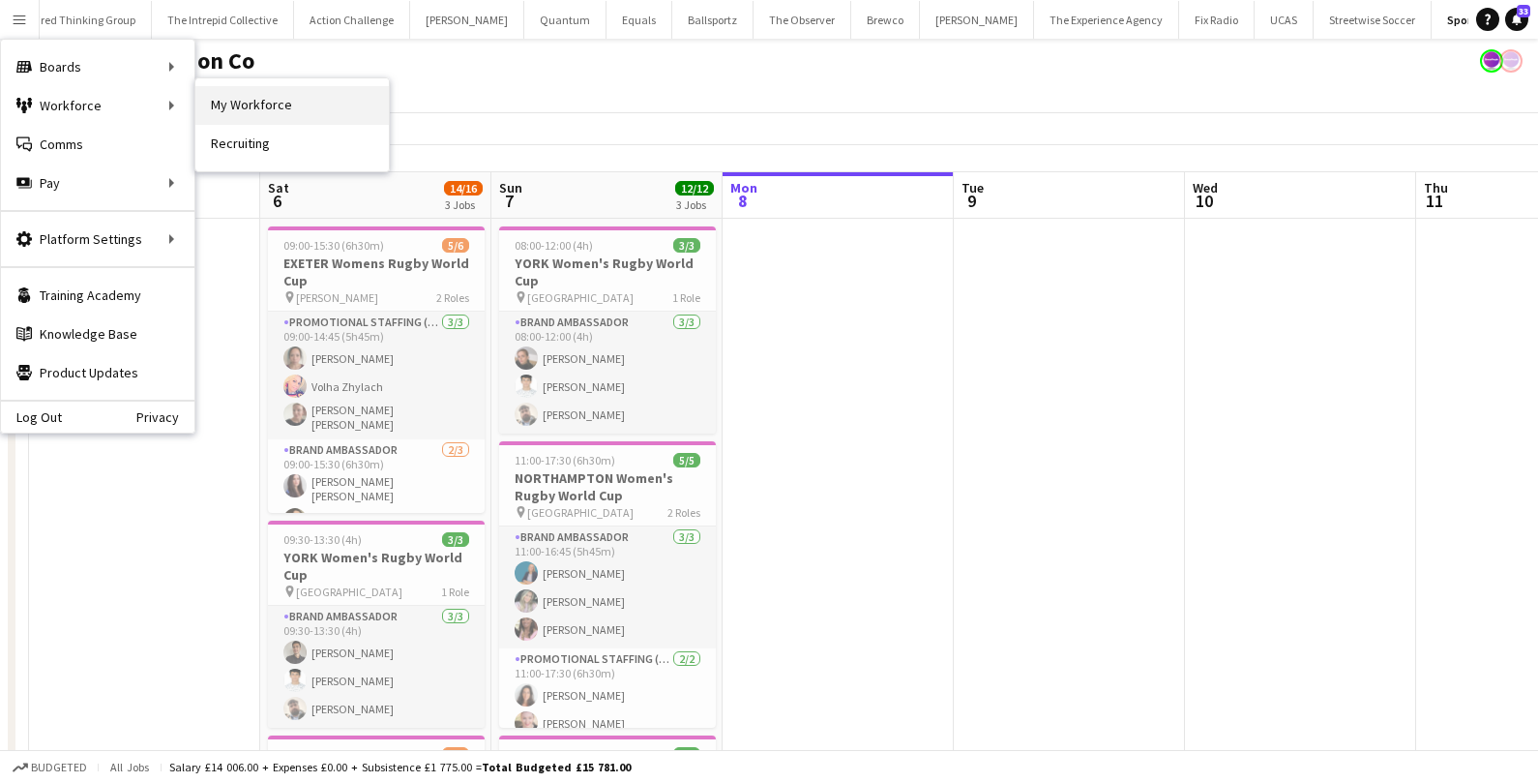
click at [215, 98] on link "My Workforce" at bounding box center [291, 105] width 193 height 39
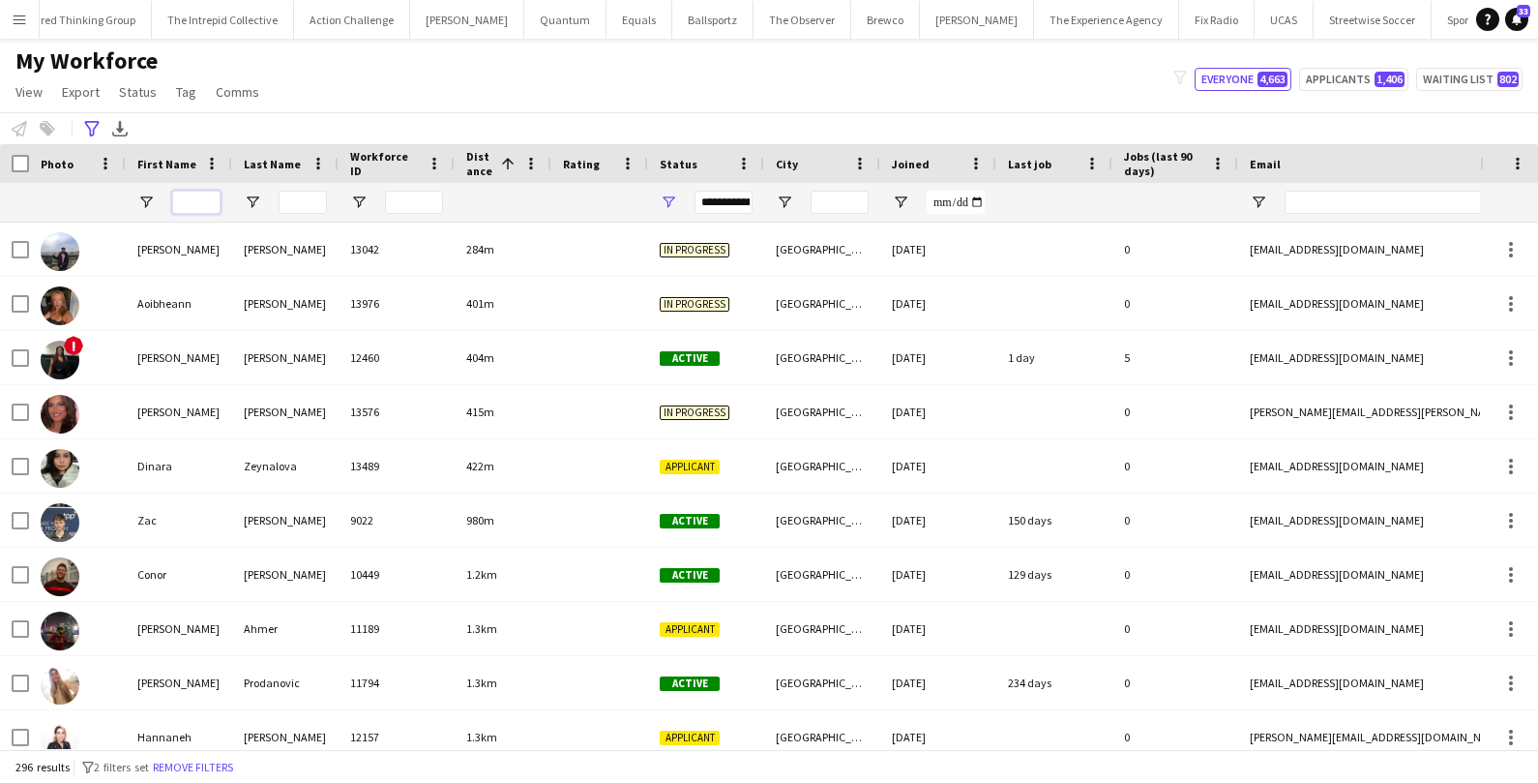
click at [213, 193] on input "First Name Filter Input" at bounding box center [196, 202] width 48 height 23
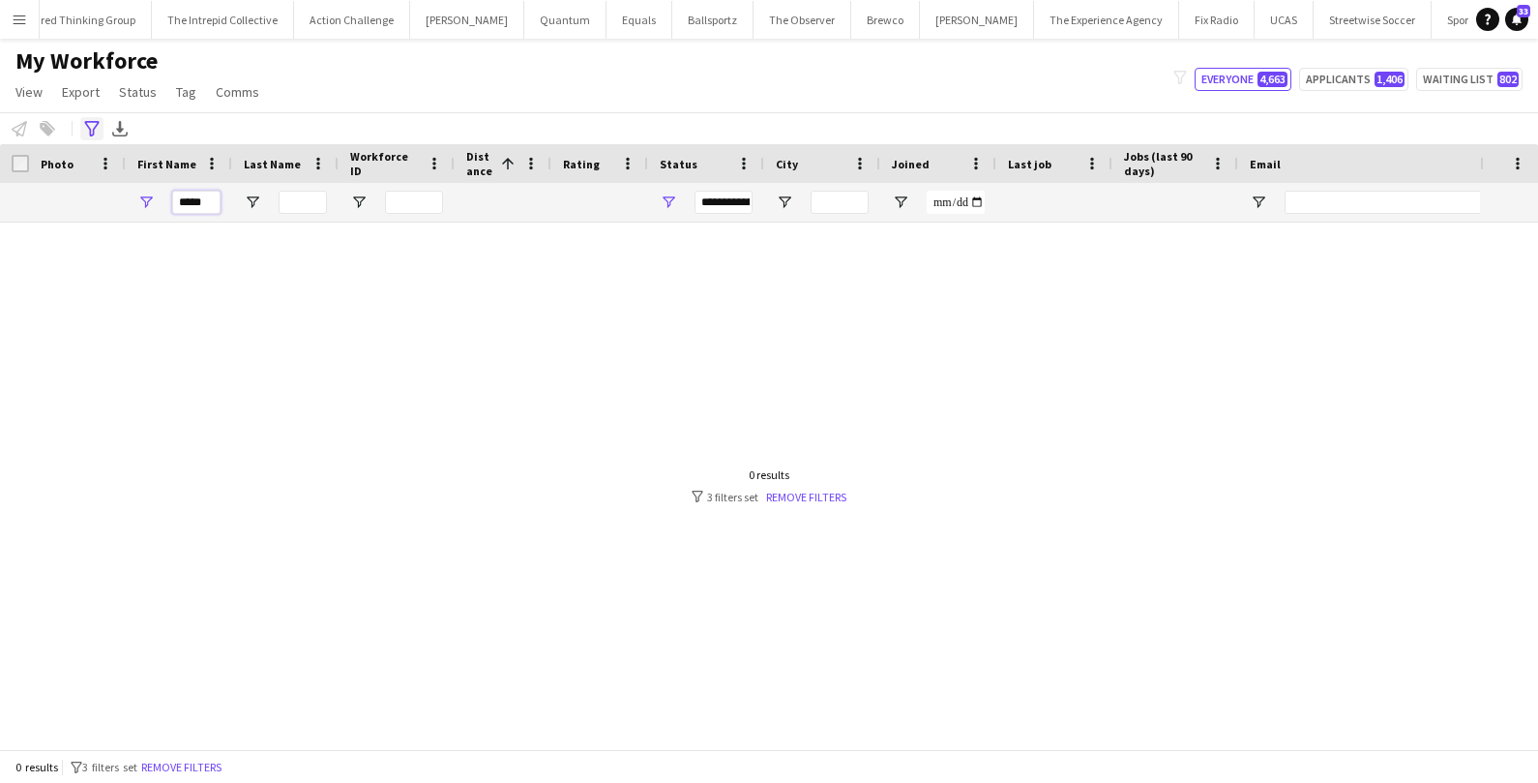
type input "*****"
click at [97, 134] on icon "Advanced filters" at bounding box center [91, 128] width 15 height 15
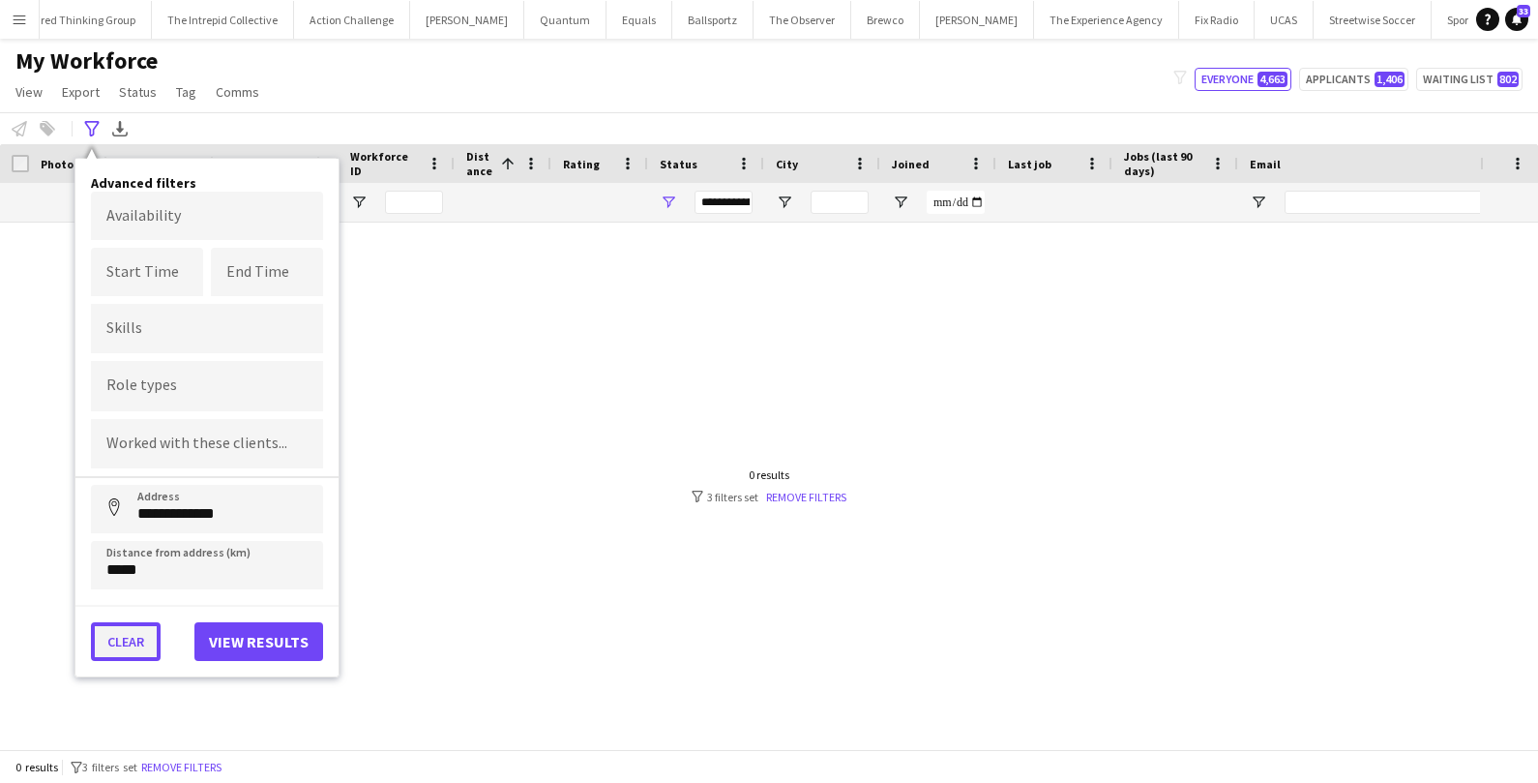
click at [147, 629] on button "Clear" at bounding box center [126, 641] width 70 height 39
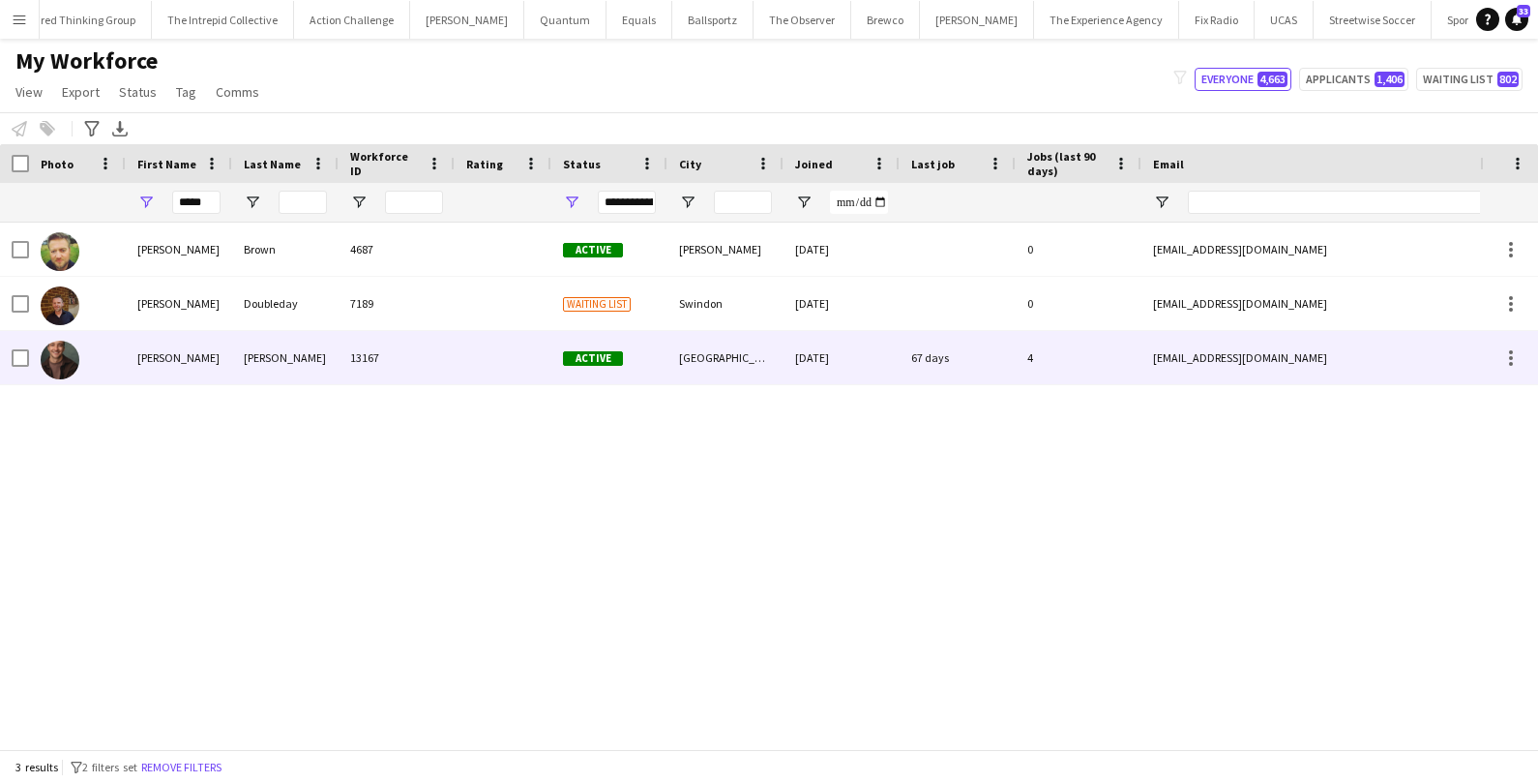
click at [143, 368] on div "[PERSON_NAME]" at bounding box center [179, 357] width 106 height 53
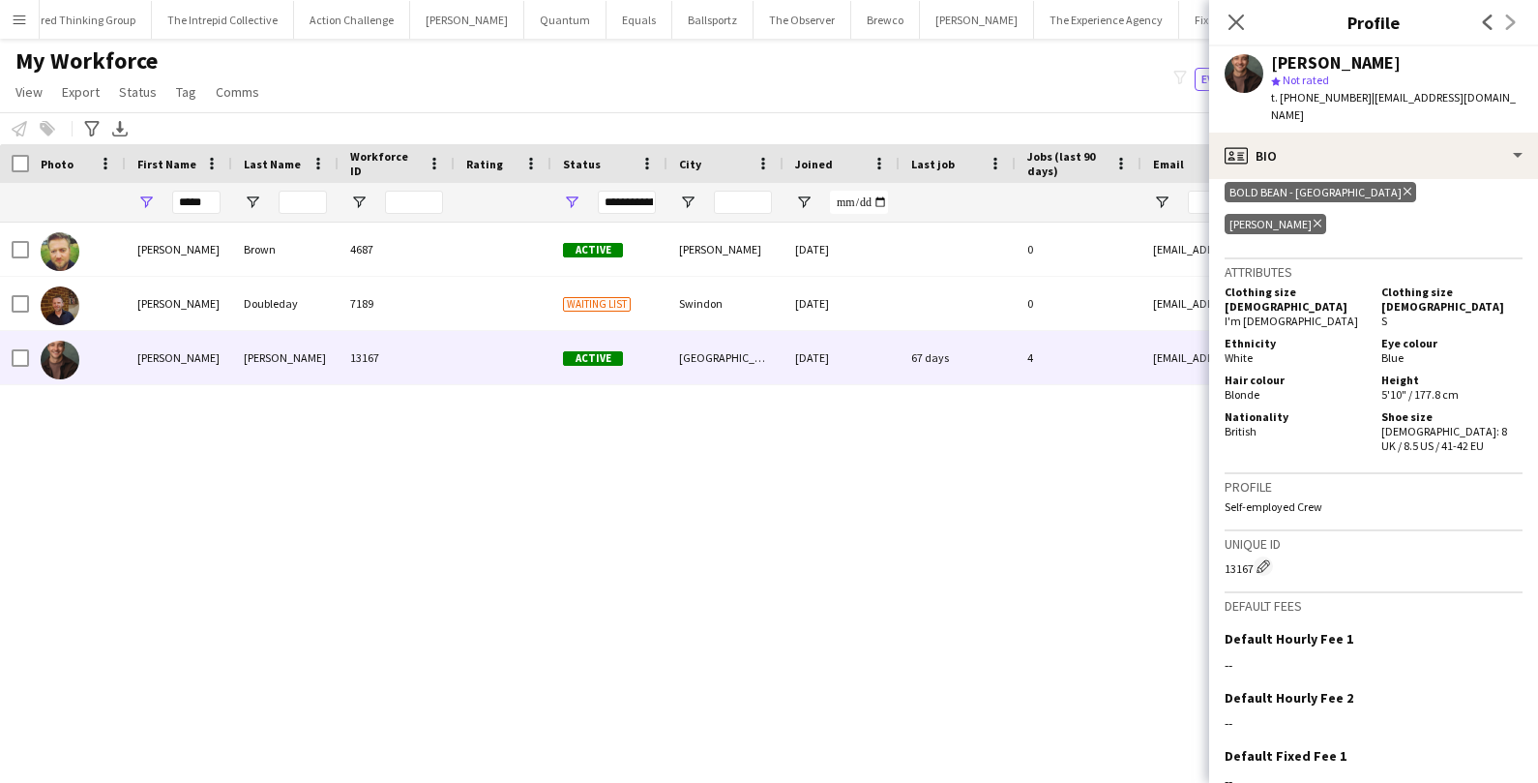
scroll to position [1083, 0]
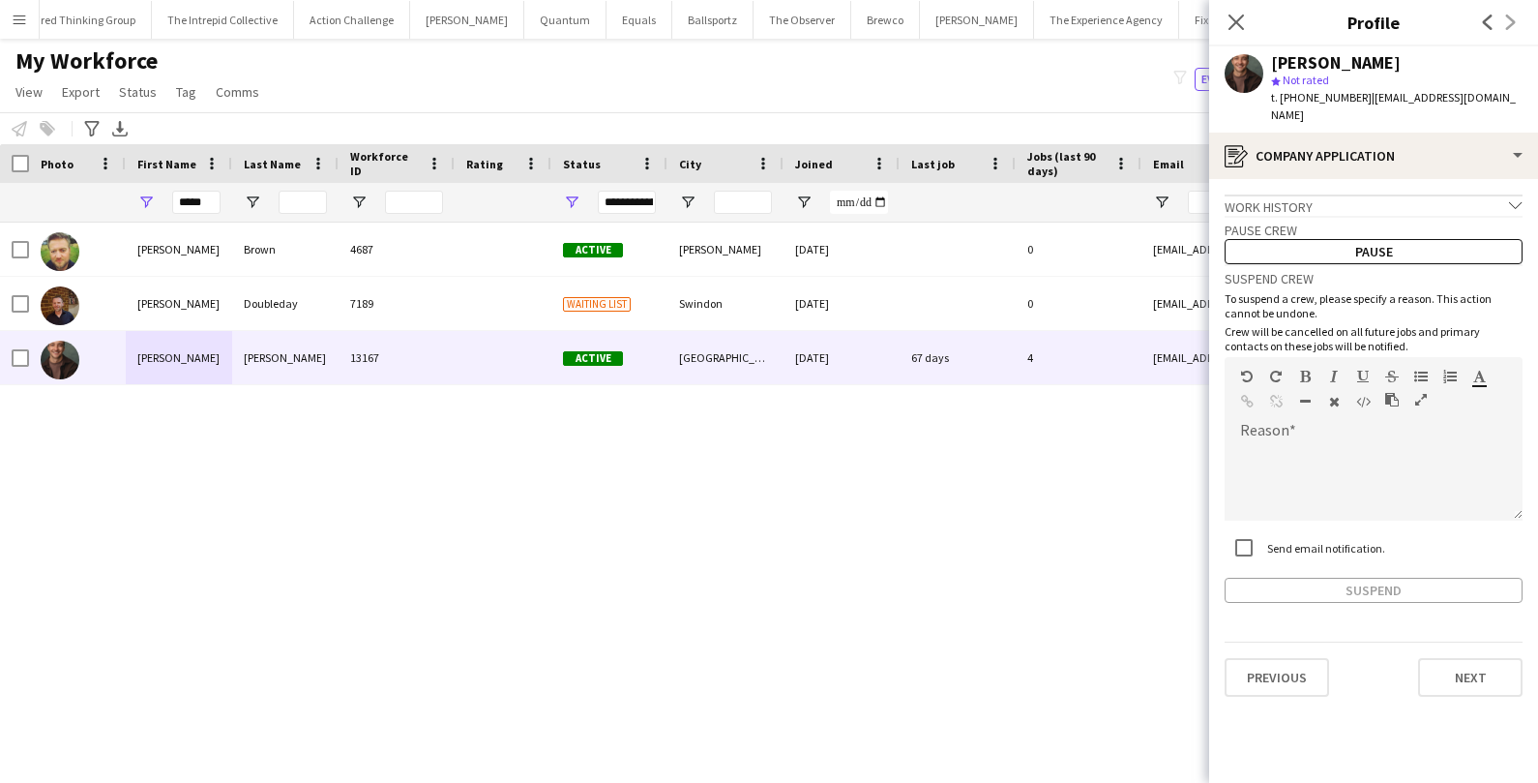
click at [1482, 693] on app-crew-profile-application "Work history chevron-down Incomplete Pause crew Pause Suspend crew To suspend a…" at bounding box center [1373, 481] width 329 height 604
click at [1482, 662] on button "Next" at bounding box center [1470, 677] width 104 height 39
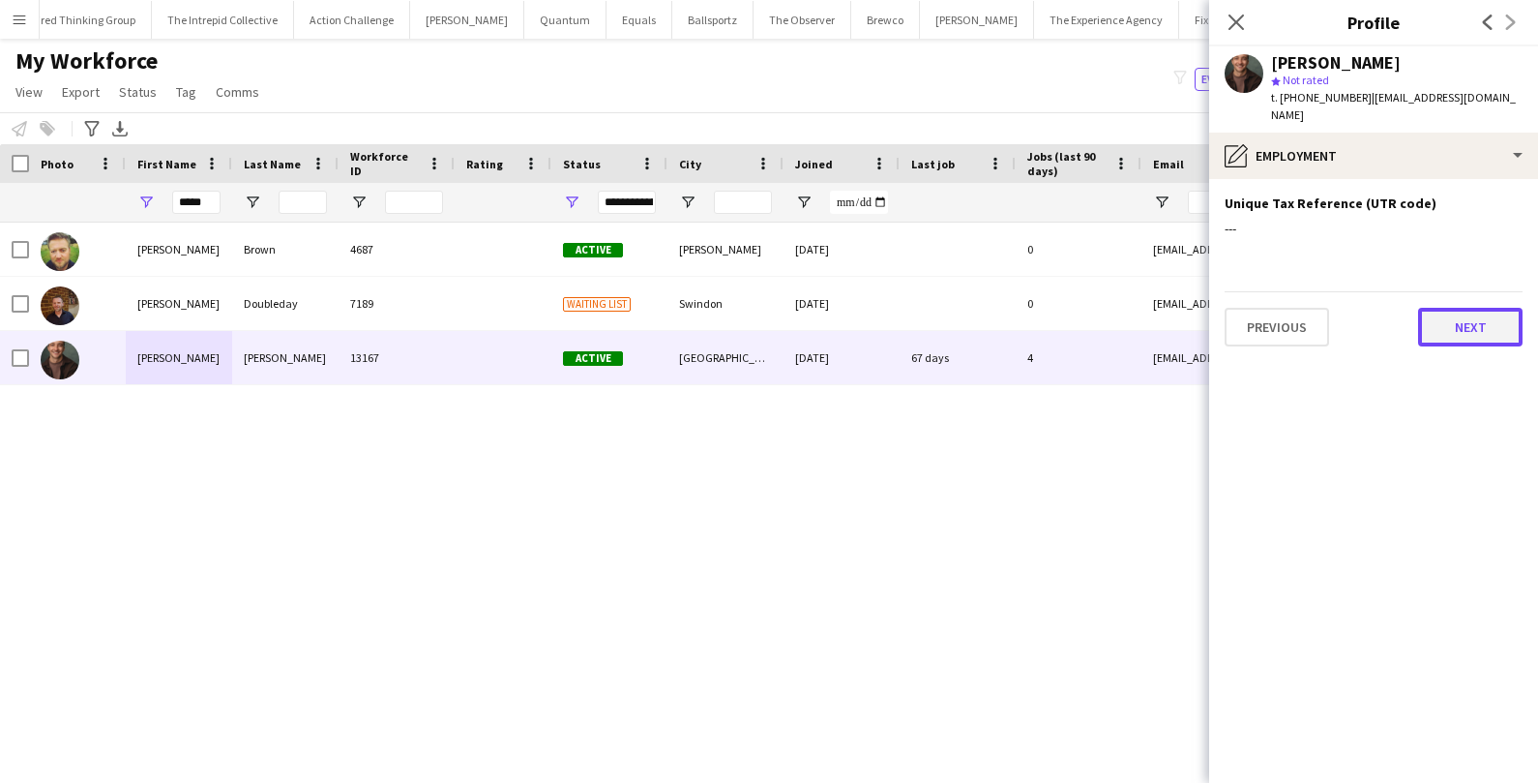
click at [1452, 325] on button "Next" at bounding box center [1470, 327] width 104 height 39
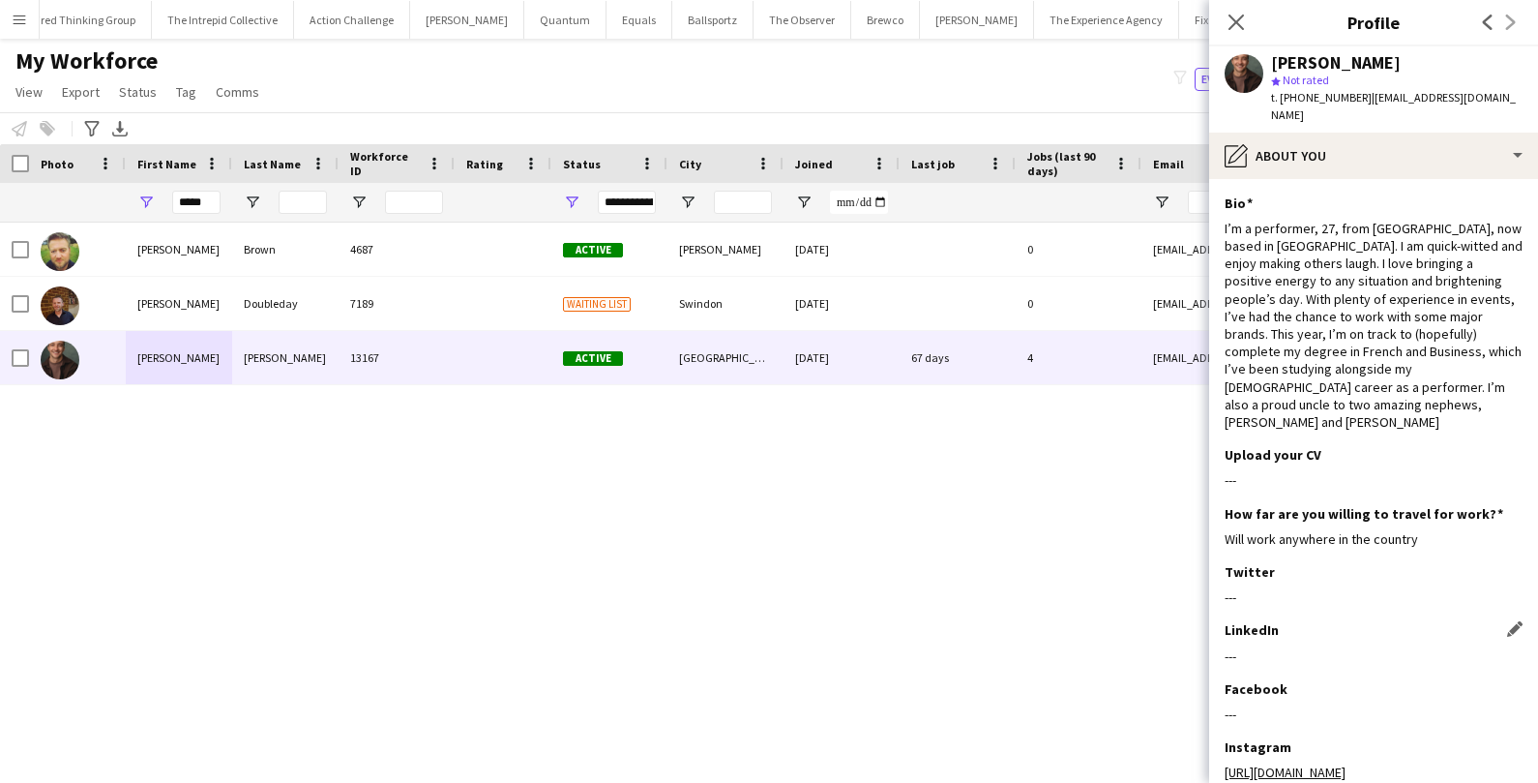
scroll to position [104, 0]
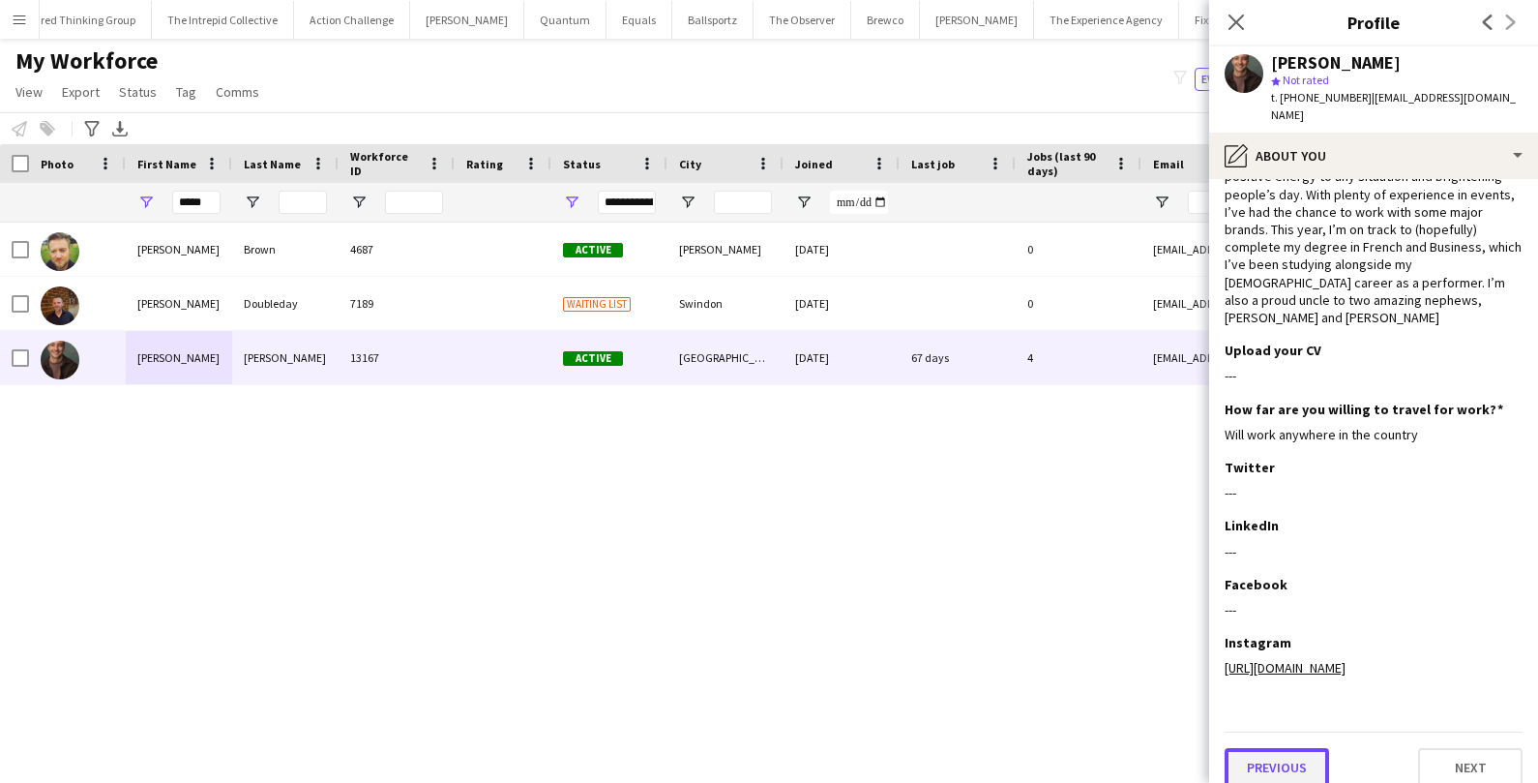
click at [1256, 748] on button "Previous" at bounding box center [1277, 767] width 104 height 39
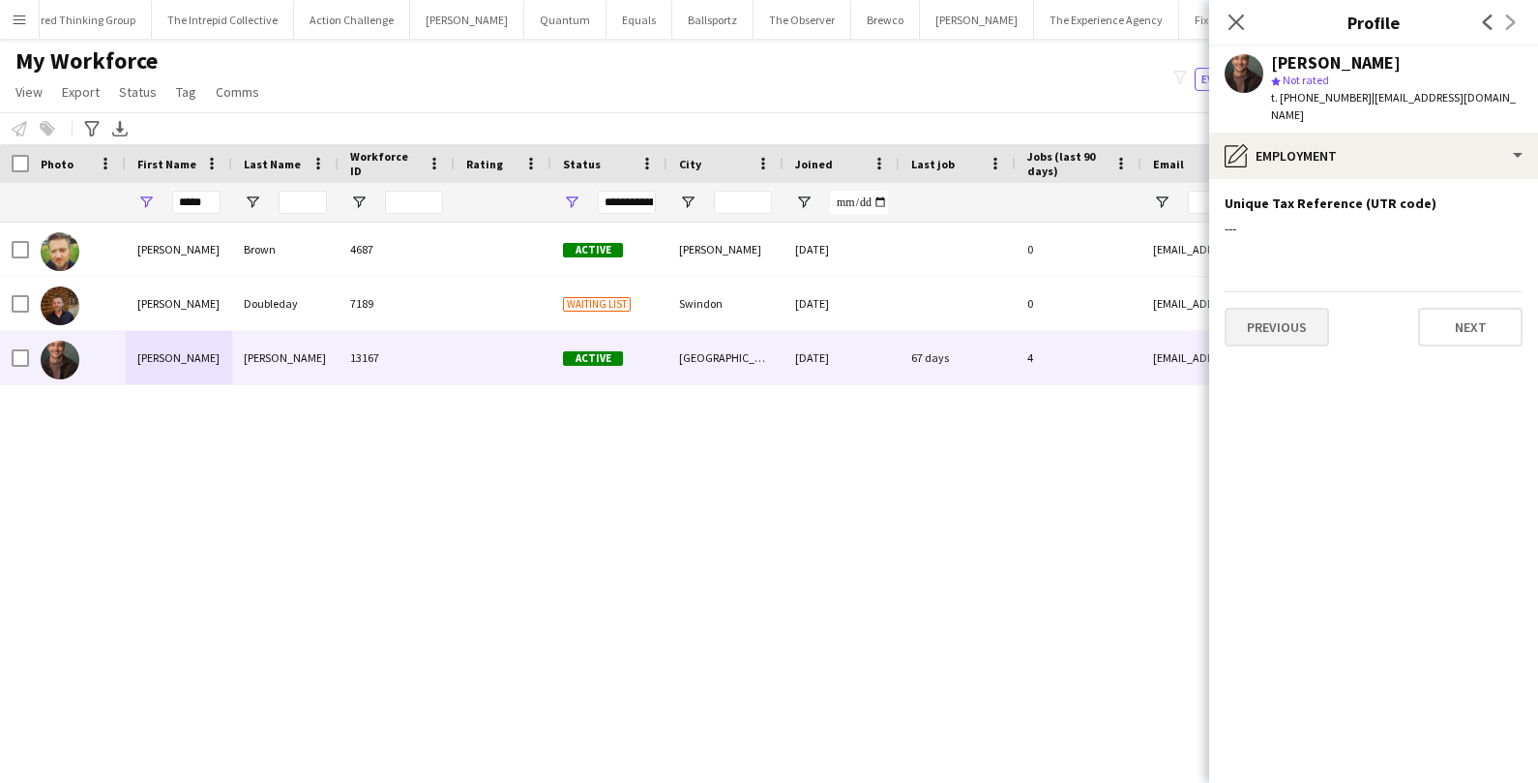
scroll to position [0, 0]
click at [1274, 335] on app-section-data-types "Unique Tax Reference (UTR code) Edit this field --- Previous Next" at bounding box center [1373, 481] width 329 height 604
click at [1271, 308] on button "Previous" at bounding box center [1277, 327] width 104 height 39
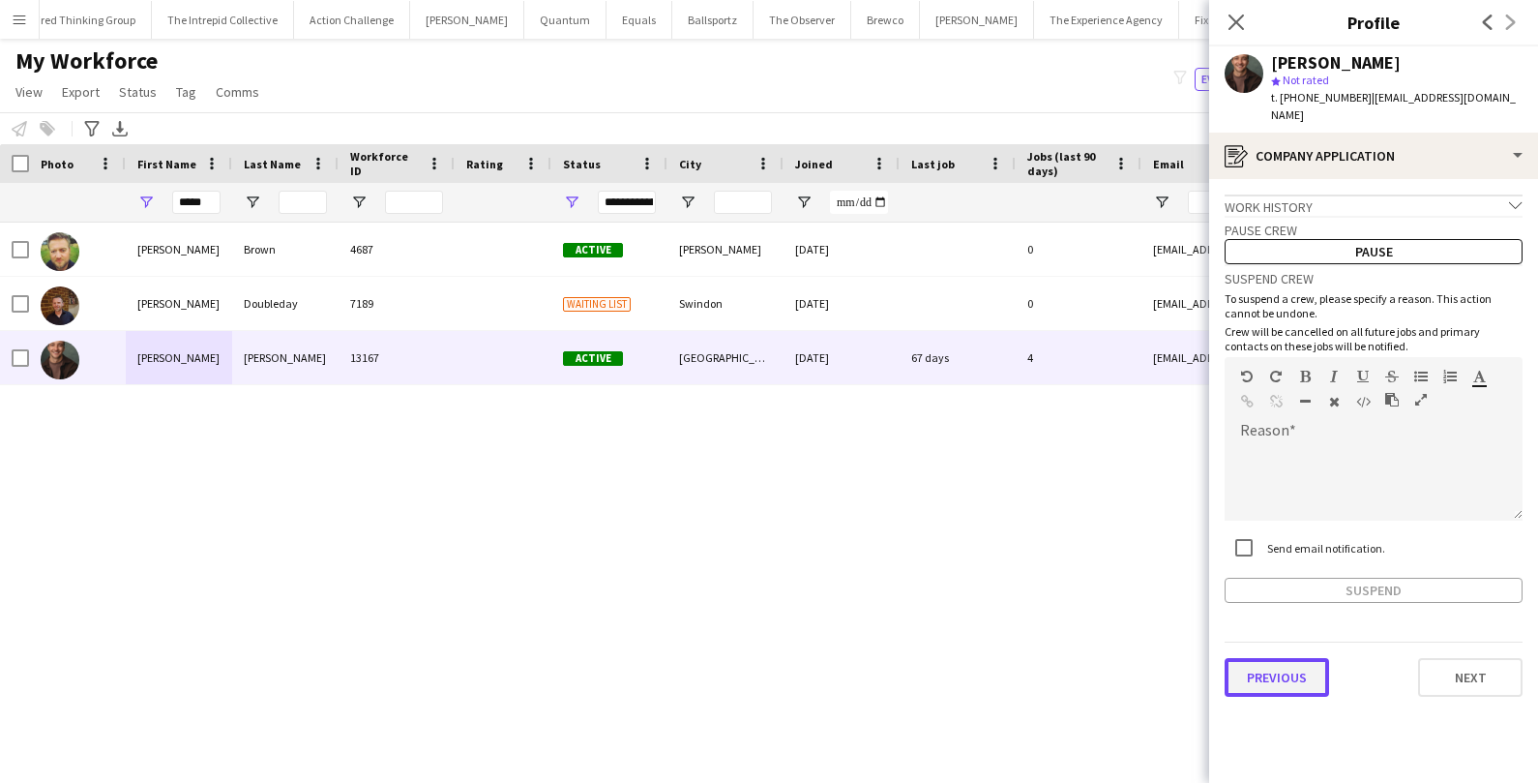
click at [1285, 658] on button "Previous" at bounding box center [1277, 677] width 104 height 39
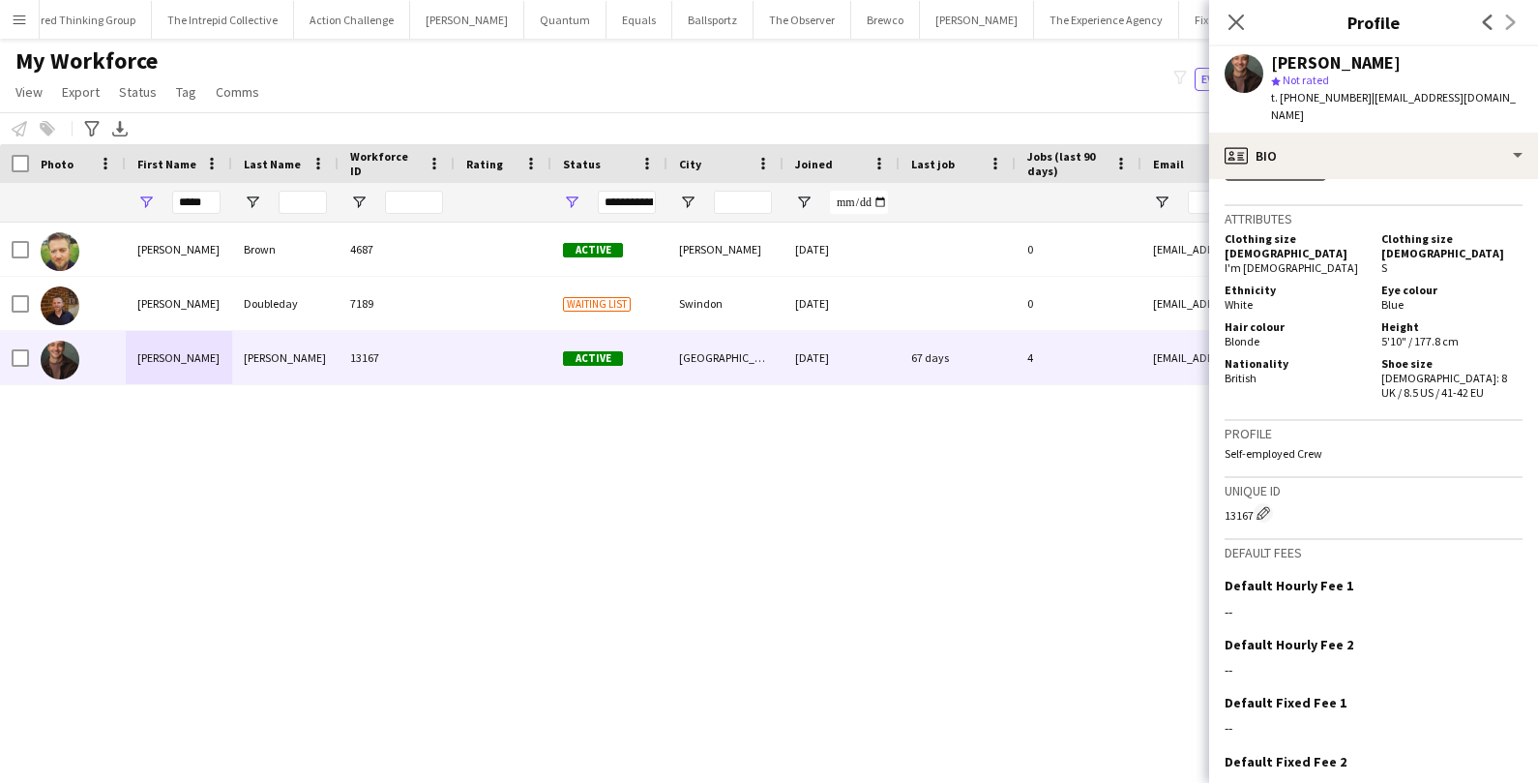
scroll to position [1083, 0]
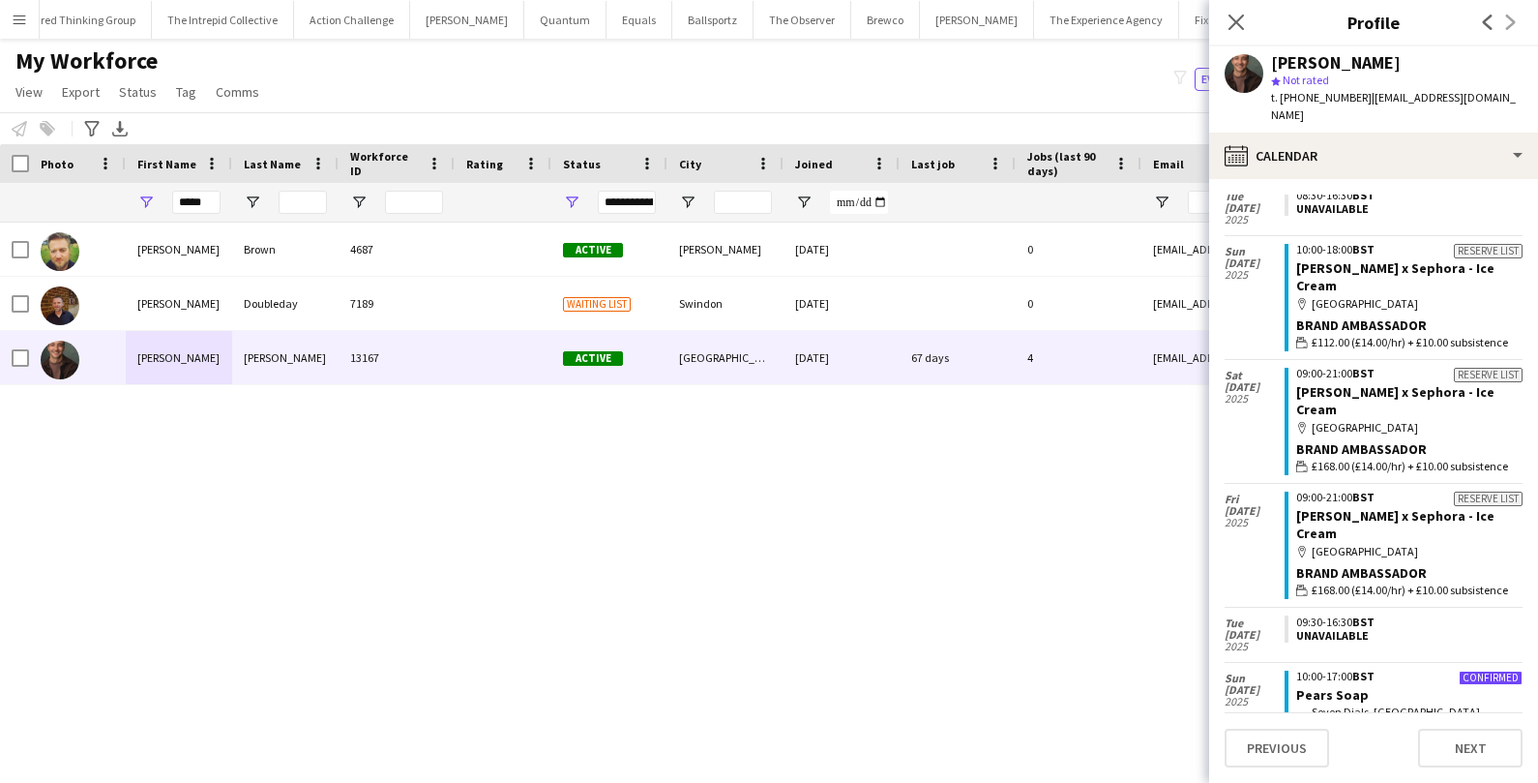
scroll to position [335, 0]
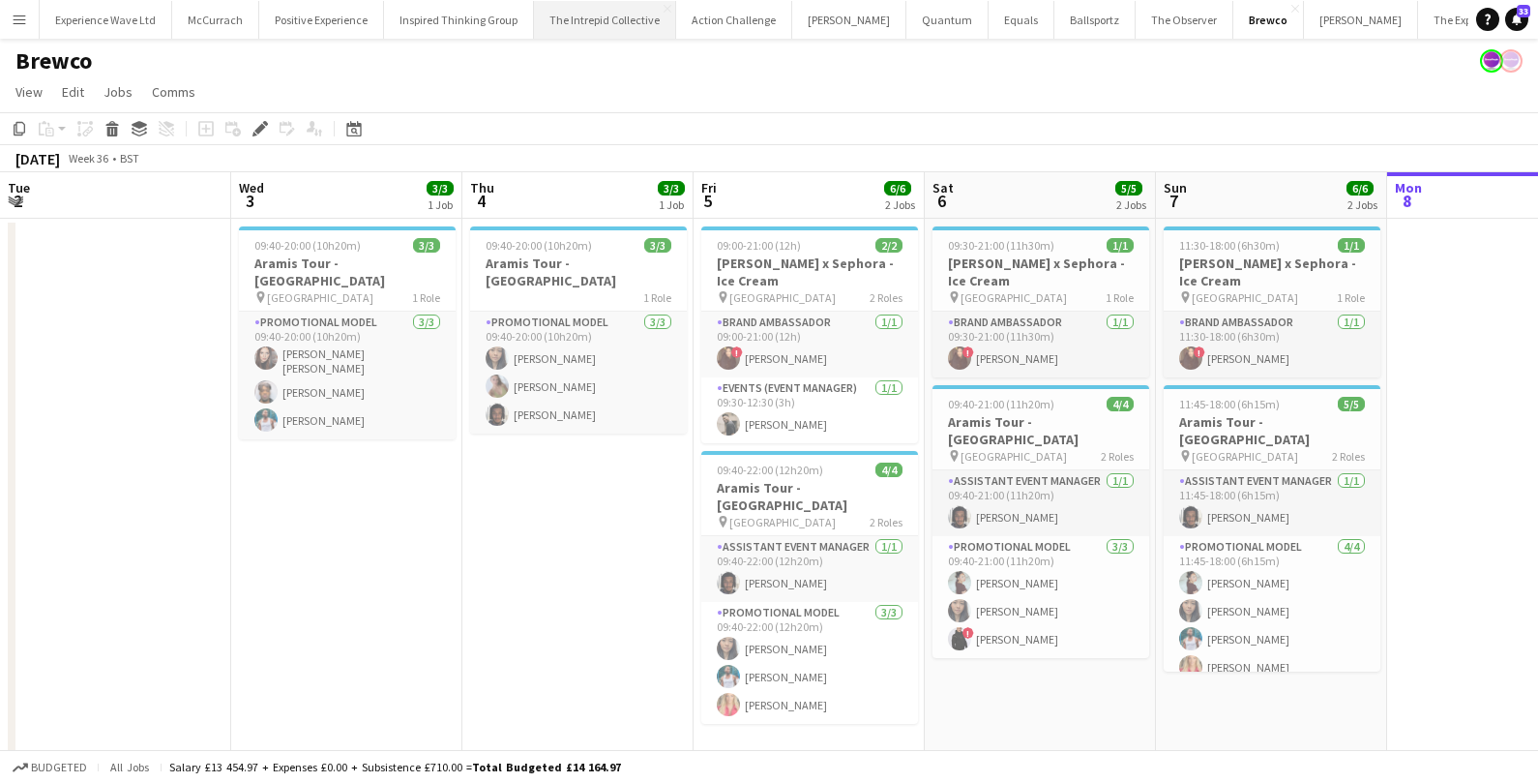
scroll to position [0, 665]
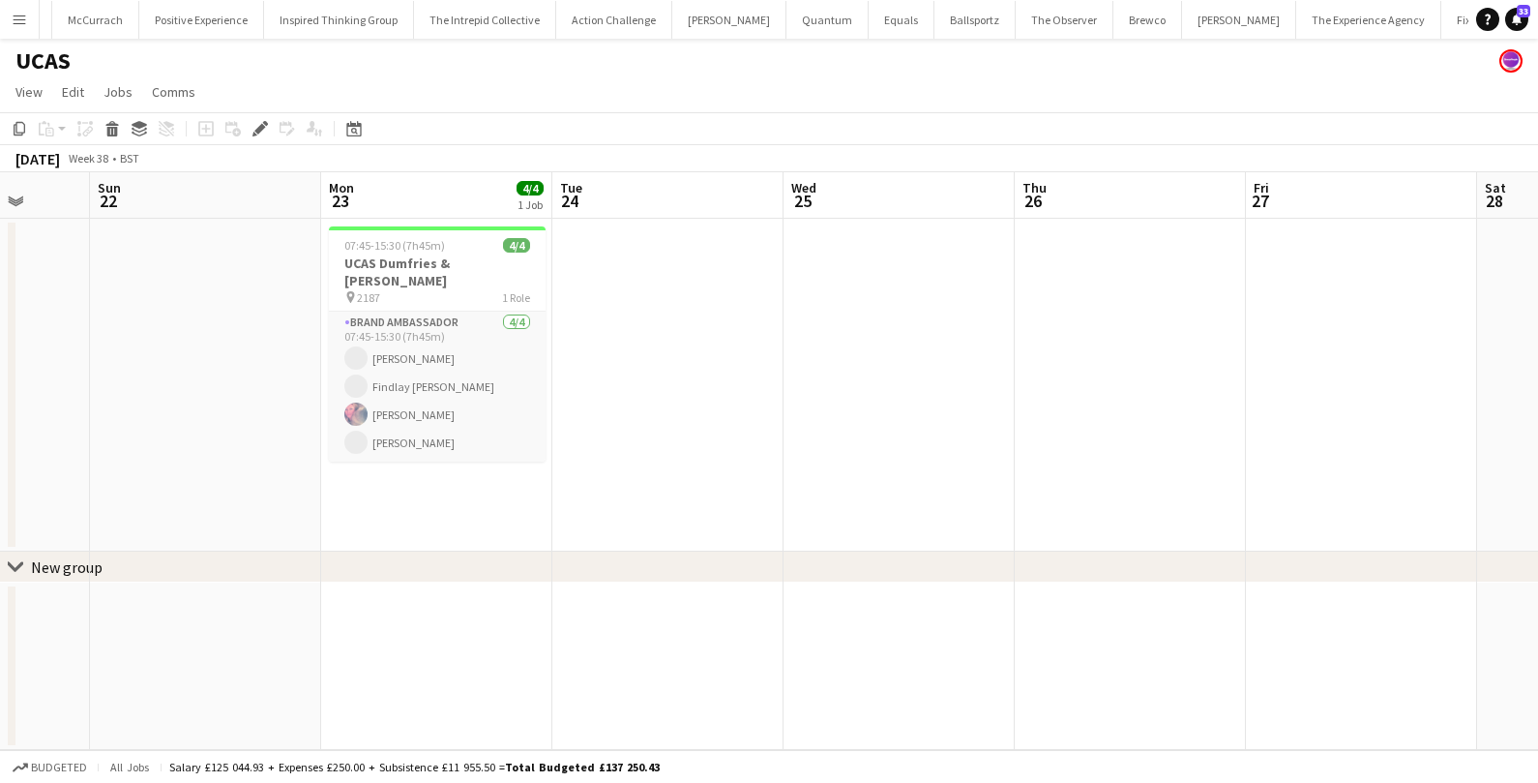
scroll to position [0, 598]
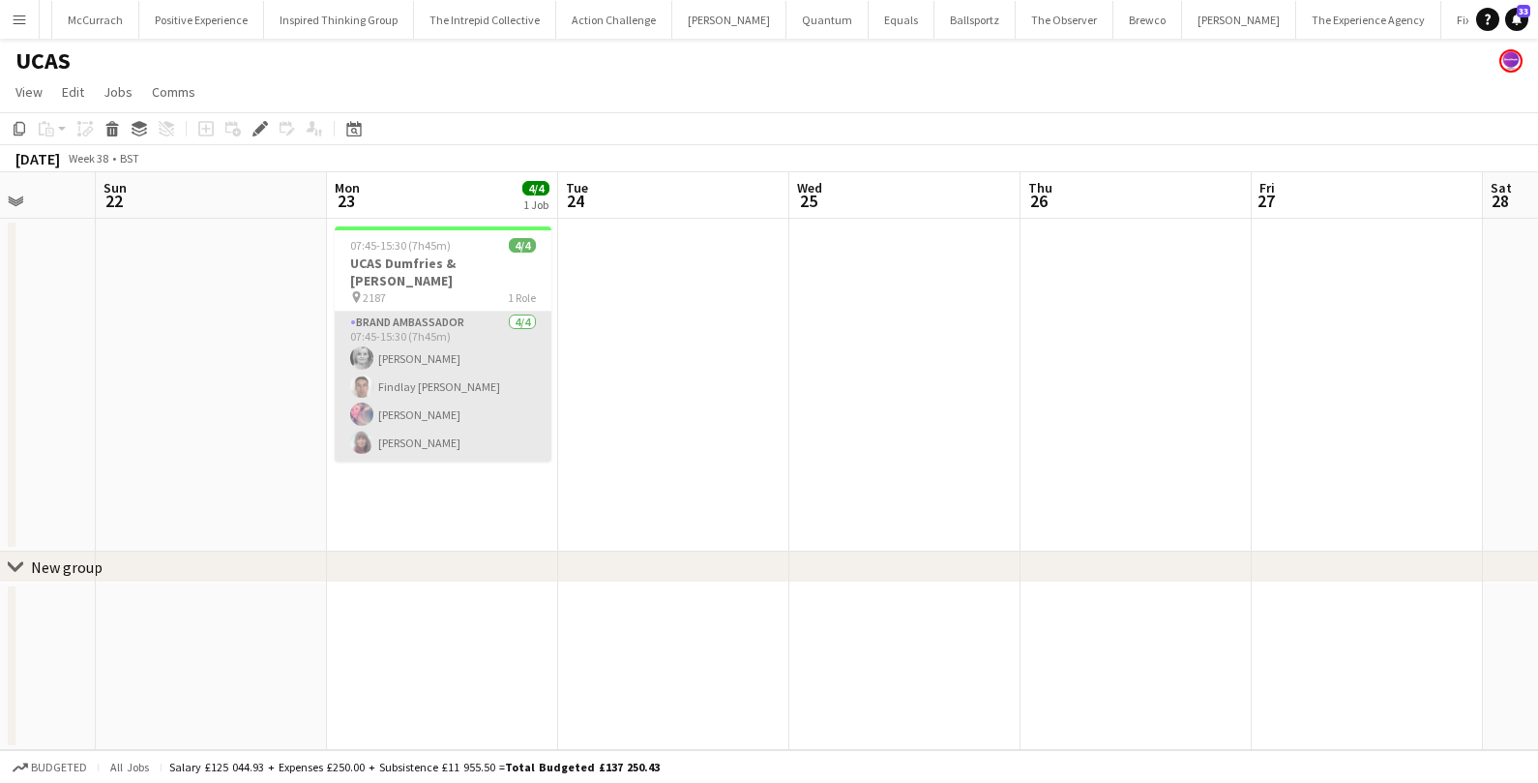
click at [428, 367] on app-card-role "Brand Ambassador [DATE] 07:45-15:30 (7h45m) [PERSON_NAME] [PERSON_NAME] [PERSON…" at bounding box center [443, 386] width 217 height 150
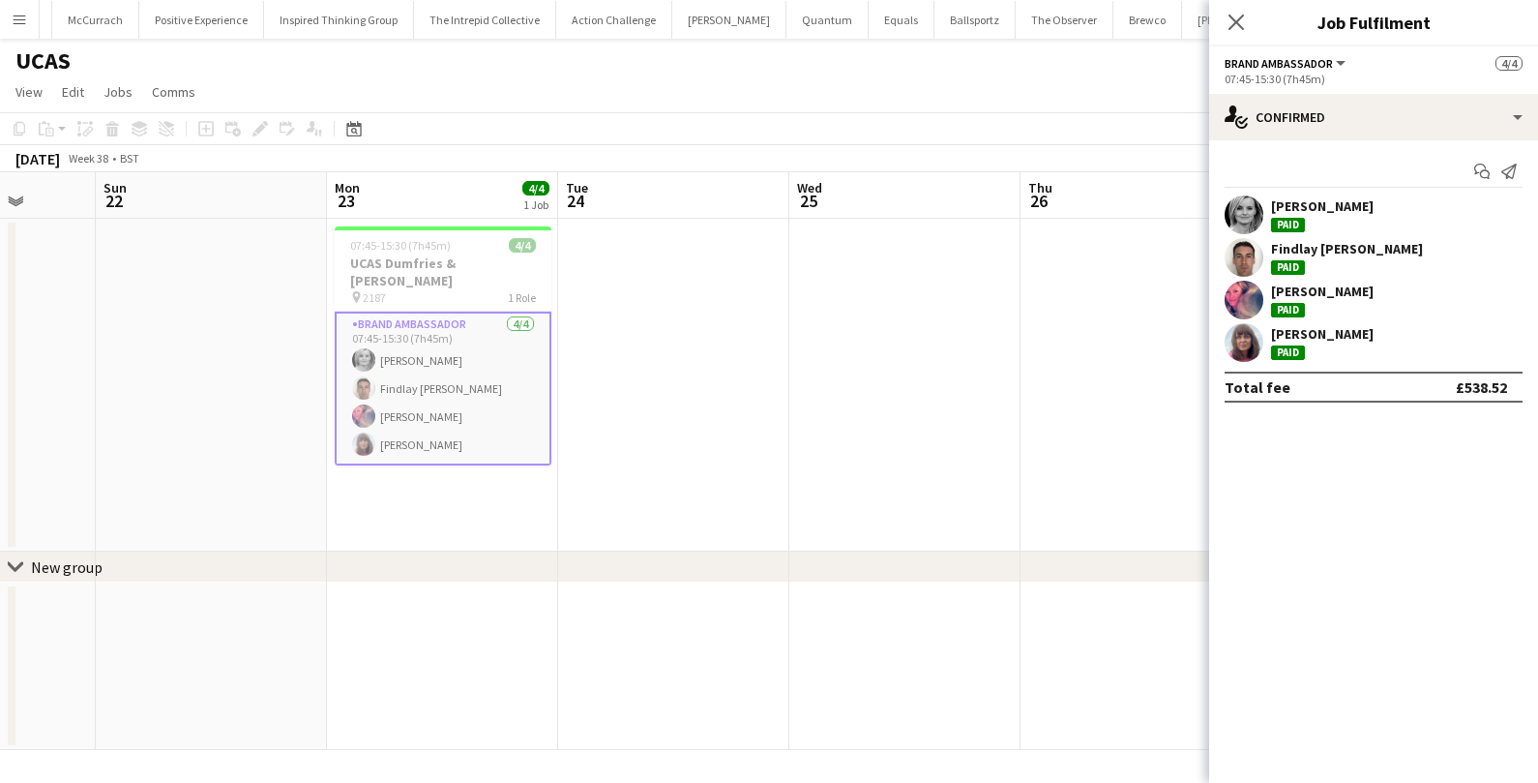
click at [1318, 330] on div "[PERSON_NAME]" at bounding box center [1322, 333] width 103 height 17
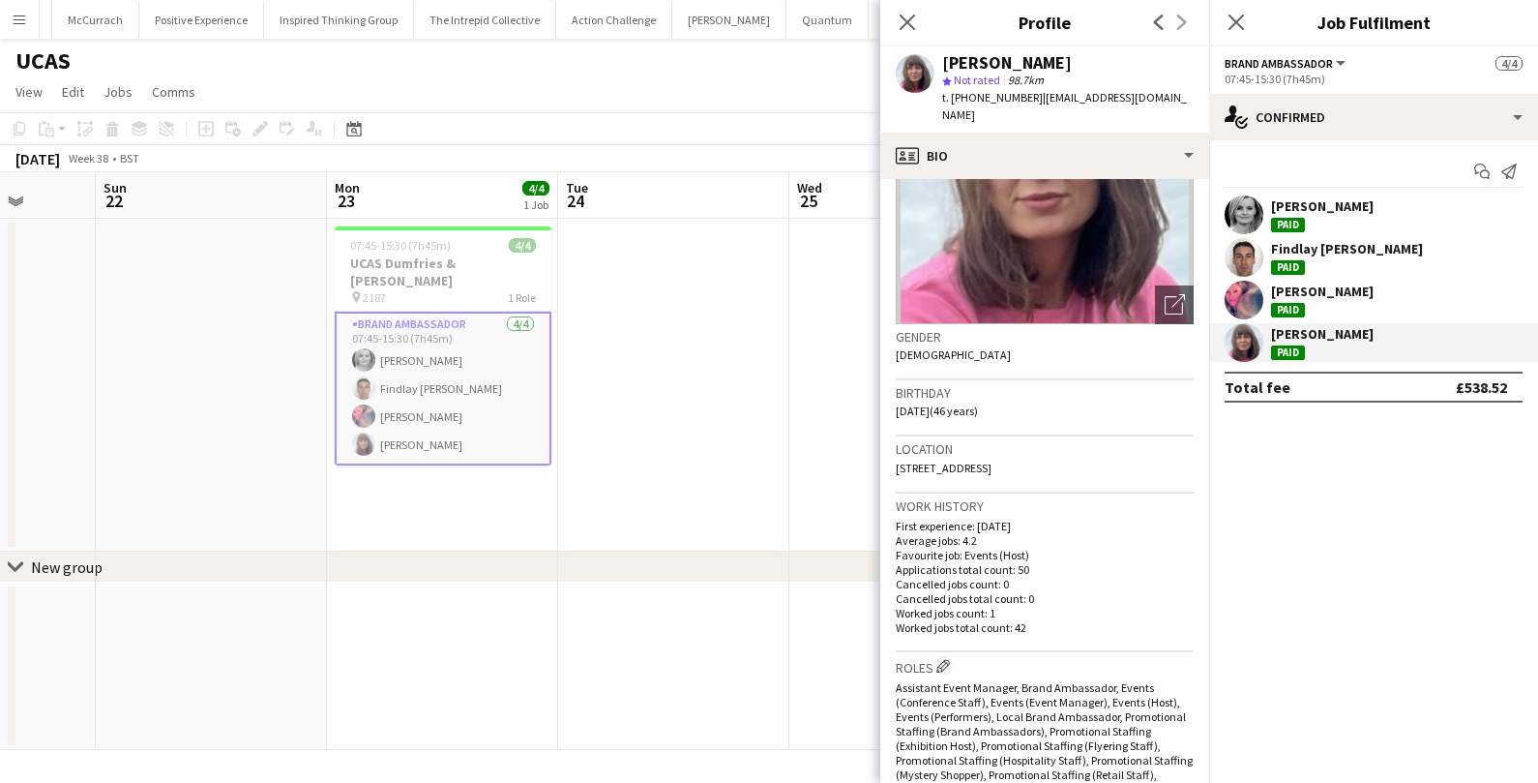
scroll to position [0, 0]
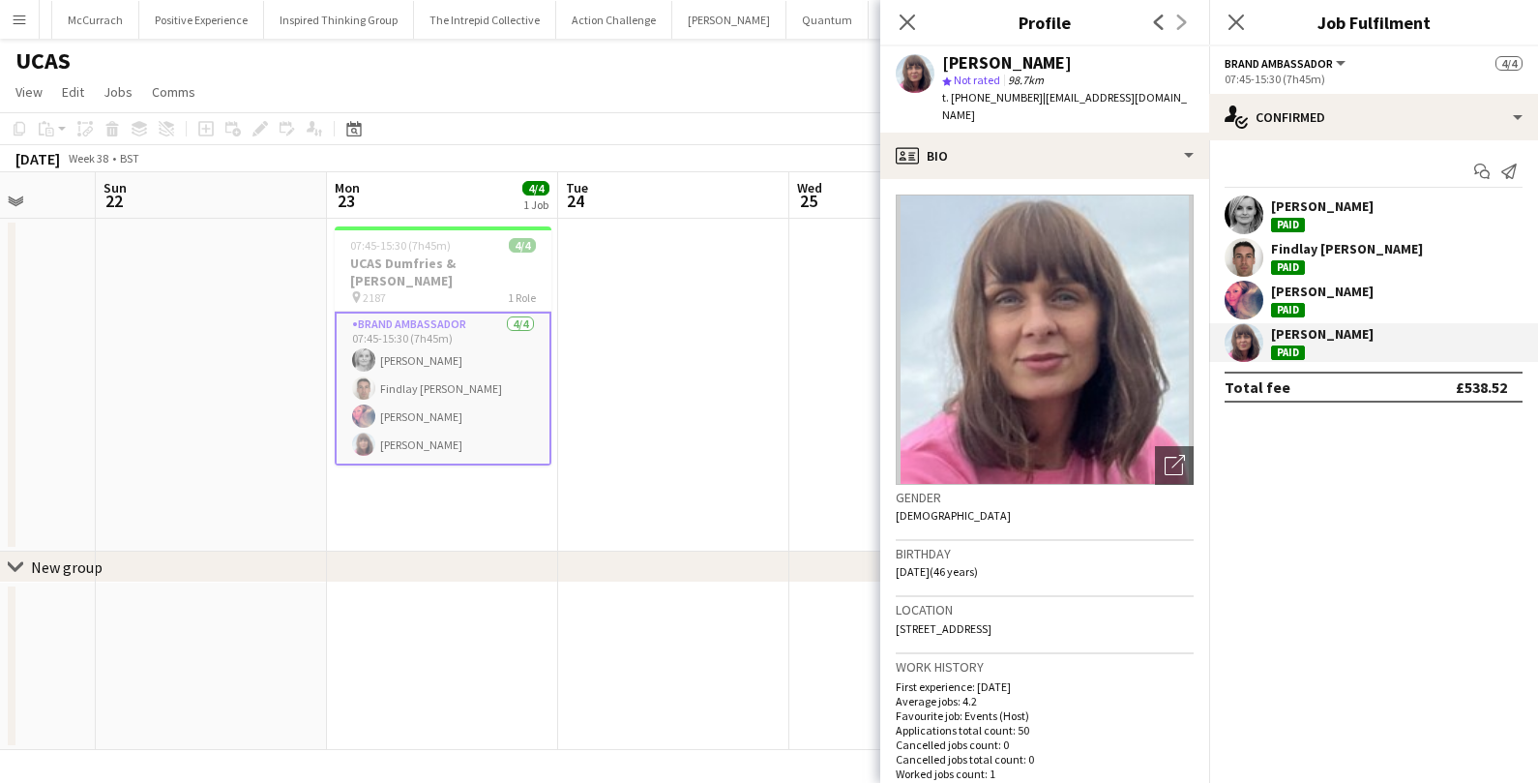
click at [1273, 287] on div "[PERSON_NAME]" at bounding box center [1322, 290] width 103 height 17
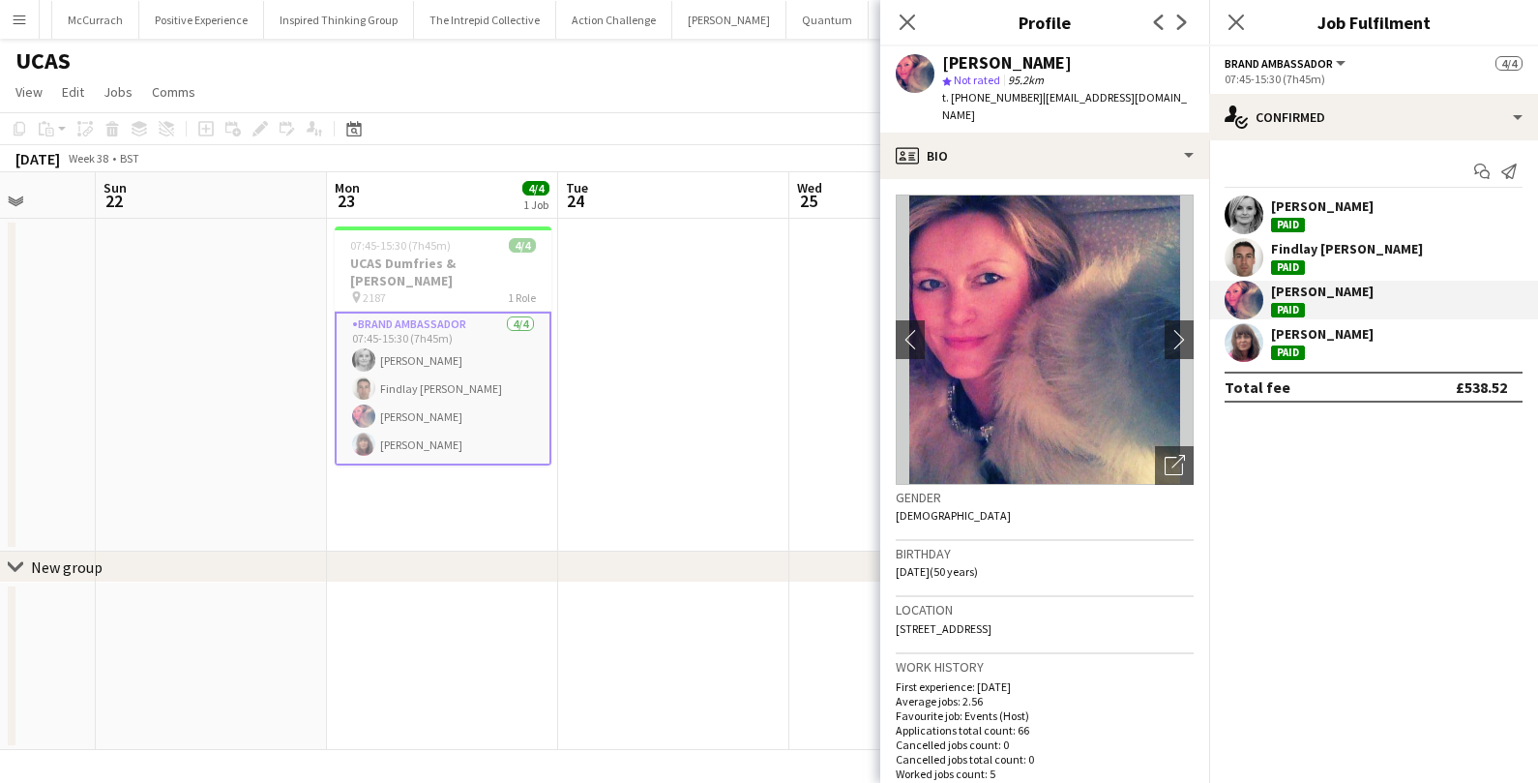
click at [1299, 246] on div "Findlay [PERSON_NAME]" at bounding box center [1347, 248] width 152 height 17
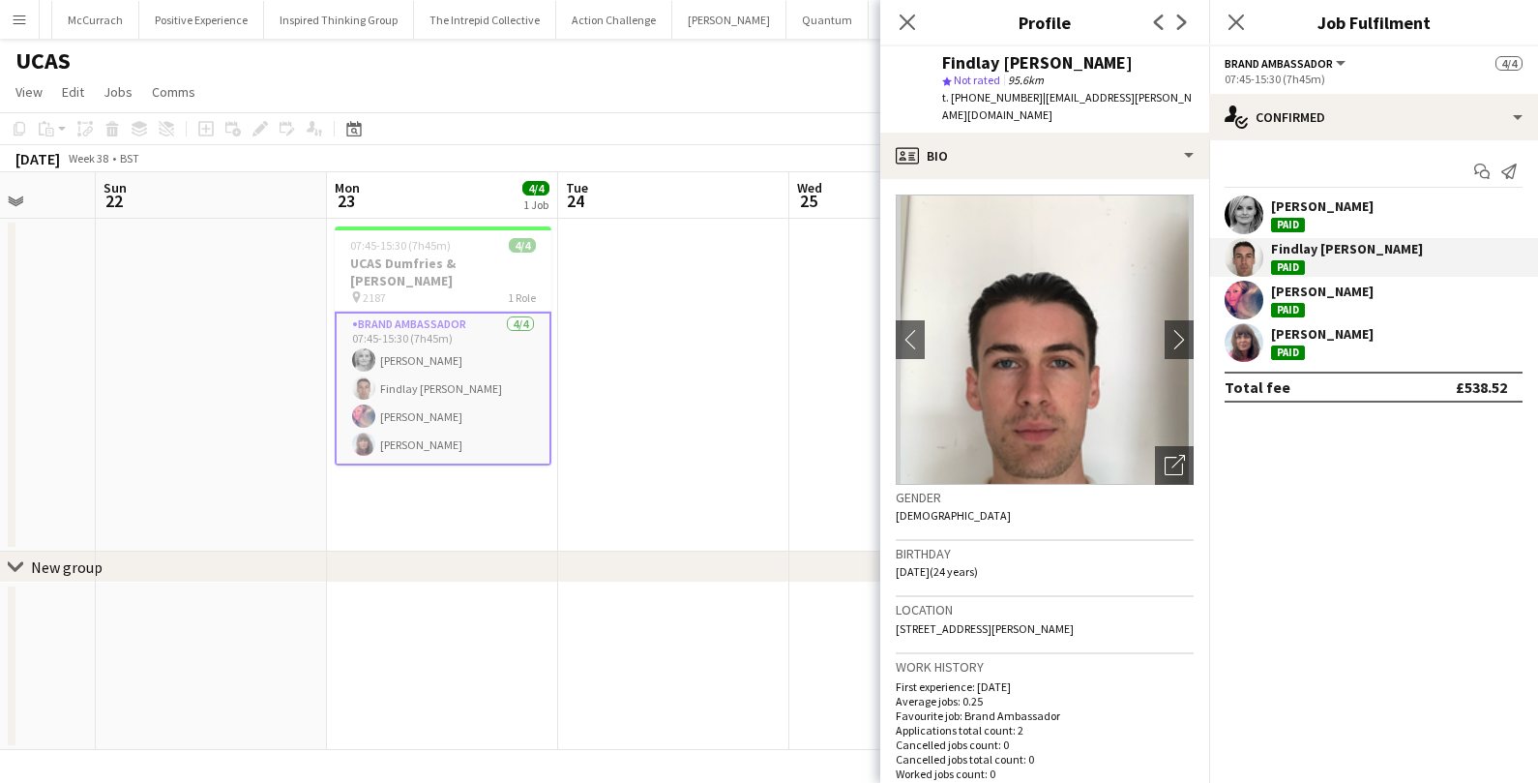
click at [1296, 206] on div "[PERSON_NAME]" at bounding box center [1322, 205] width 103 height 17
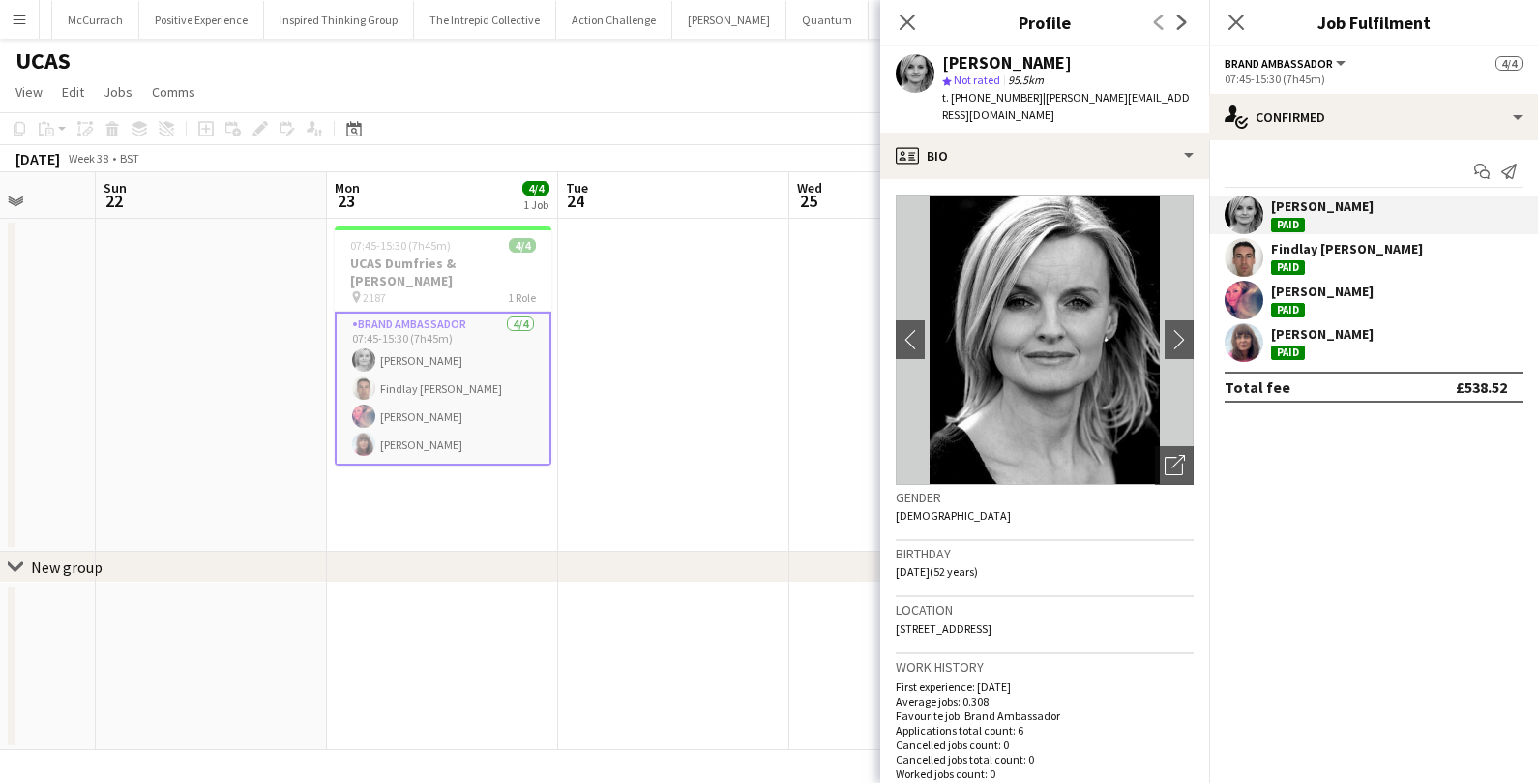
click at [1298, 294] on div "[PERSON_NAME]" at bounding box center [1322, 290] width 103 height 17
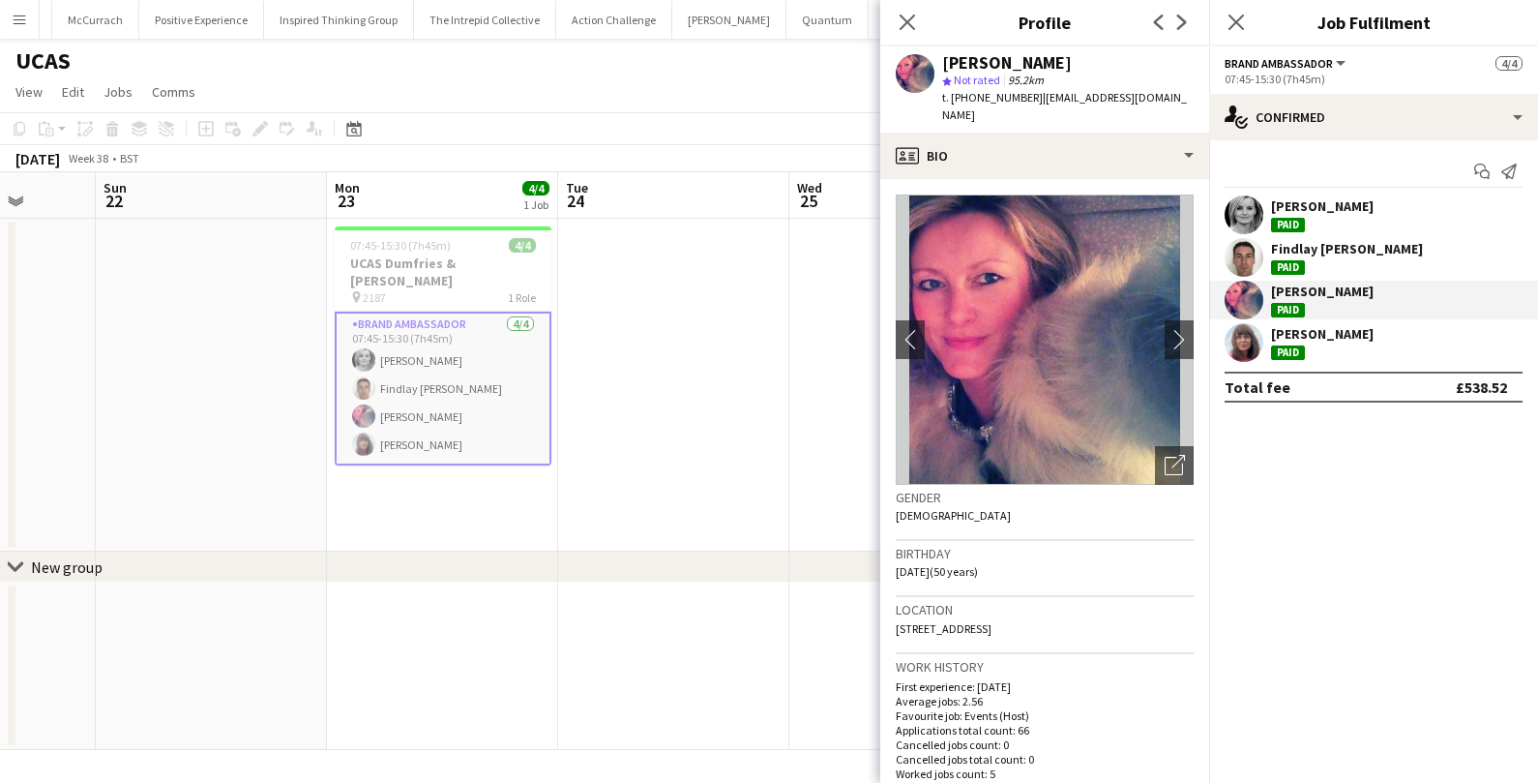
click at [1288, 337] on div "[PERSON_NAME]" at bounding box center [1322, 333] width 103 height 17
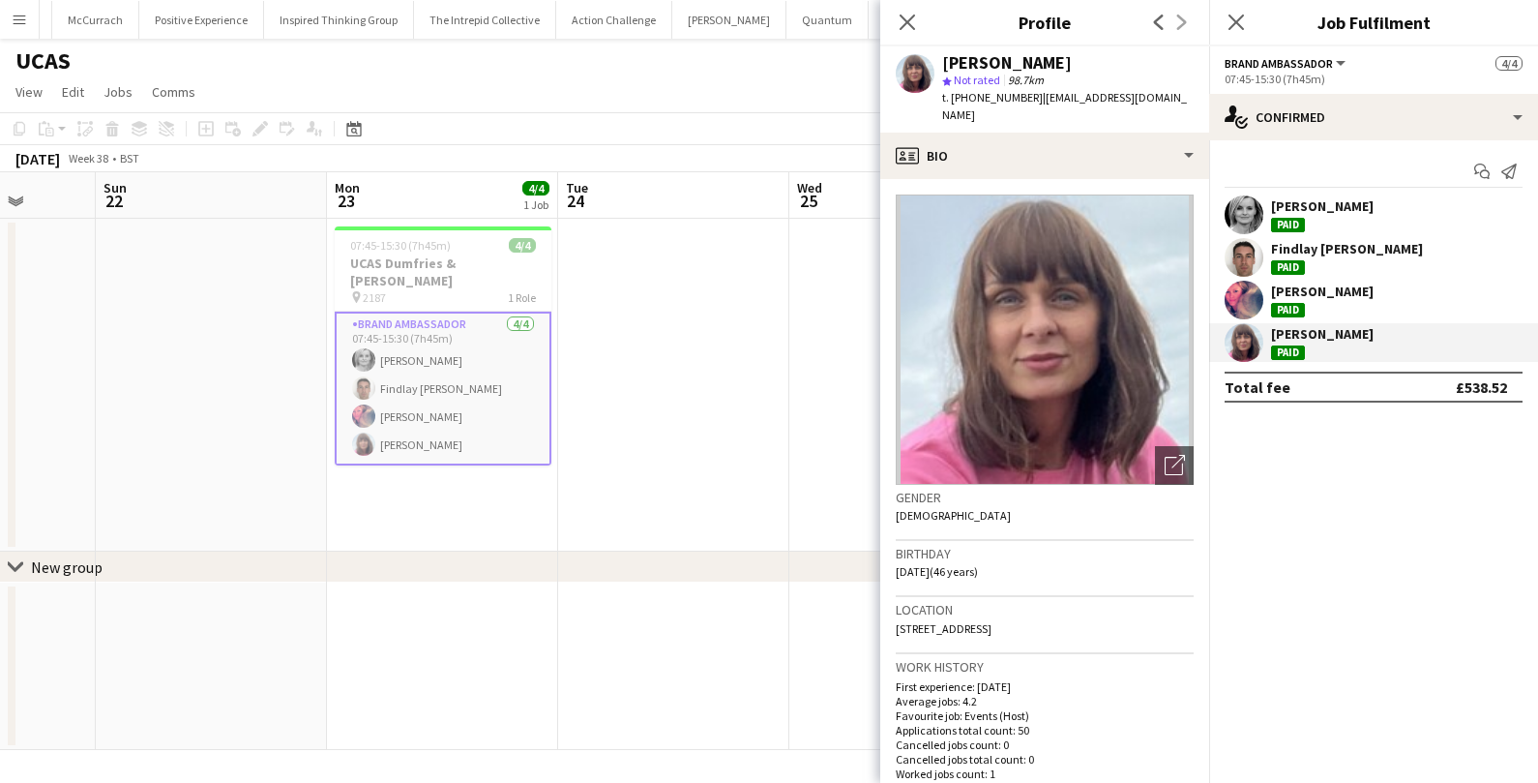
click at [550, 122] on app-toolbar "Copy Paste Paste Command V Paste with crew Command Shift V Paste linked Job [GE…" at bounding box center [769, 128] width 1538 height 33
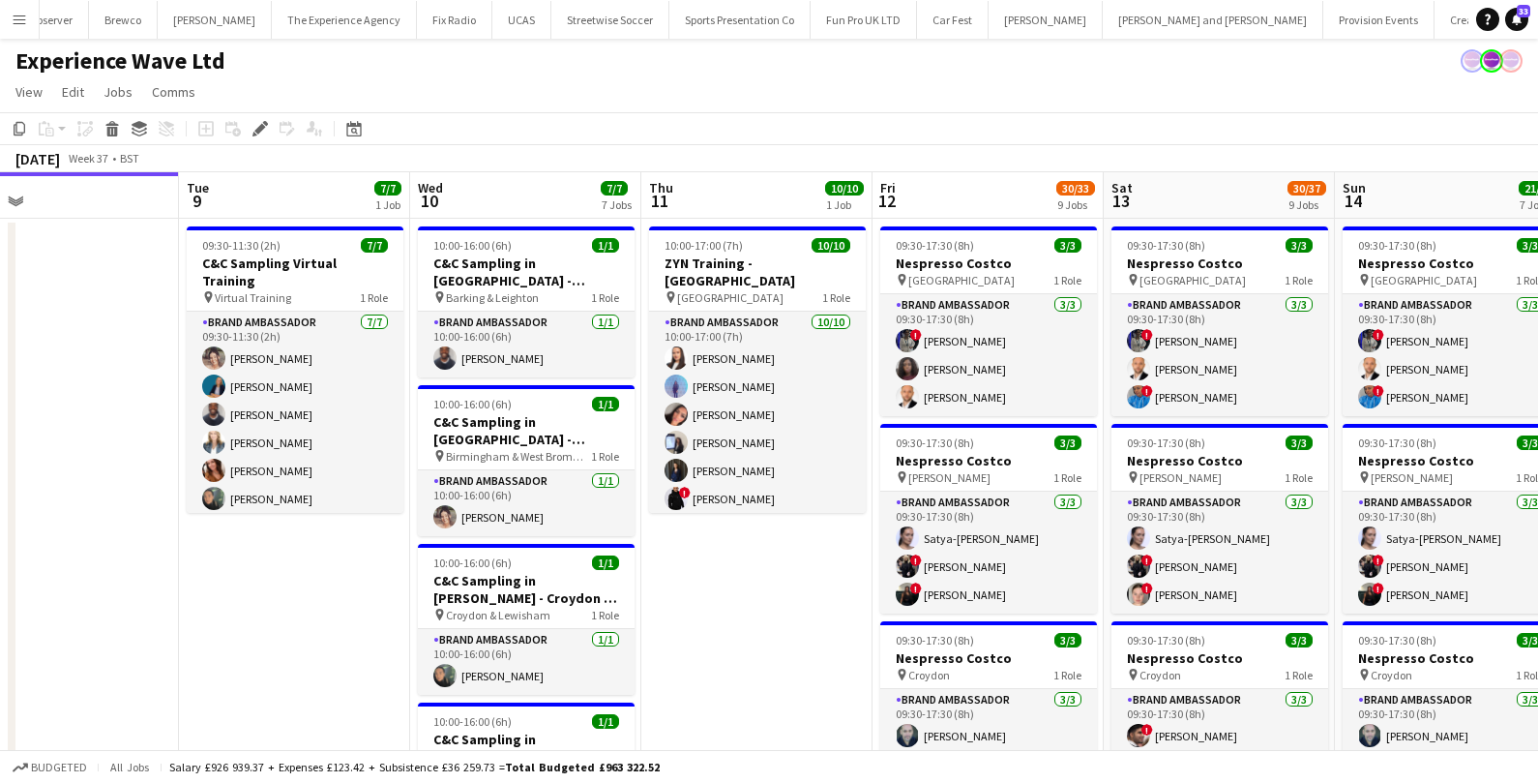
scroll to position [0, 1198]
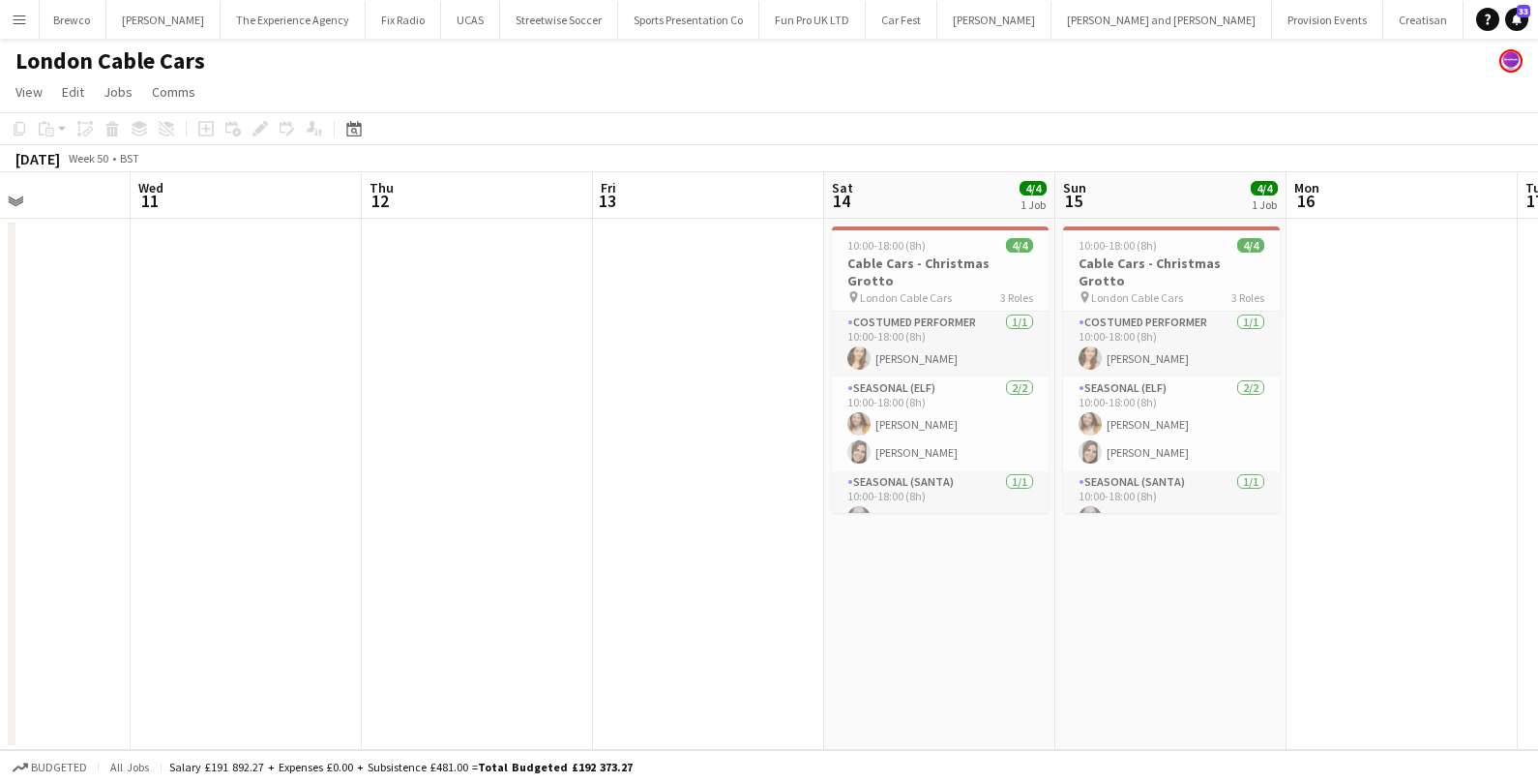
scroll to position [0, 525]
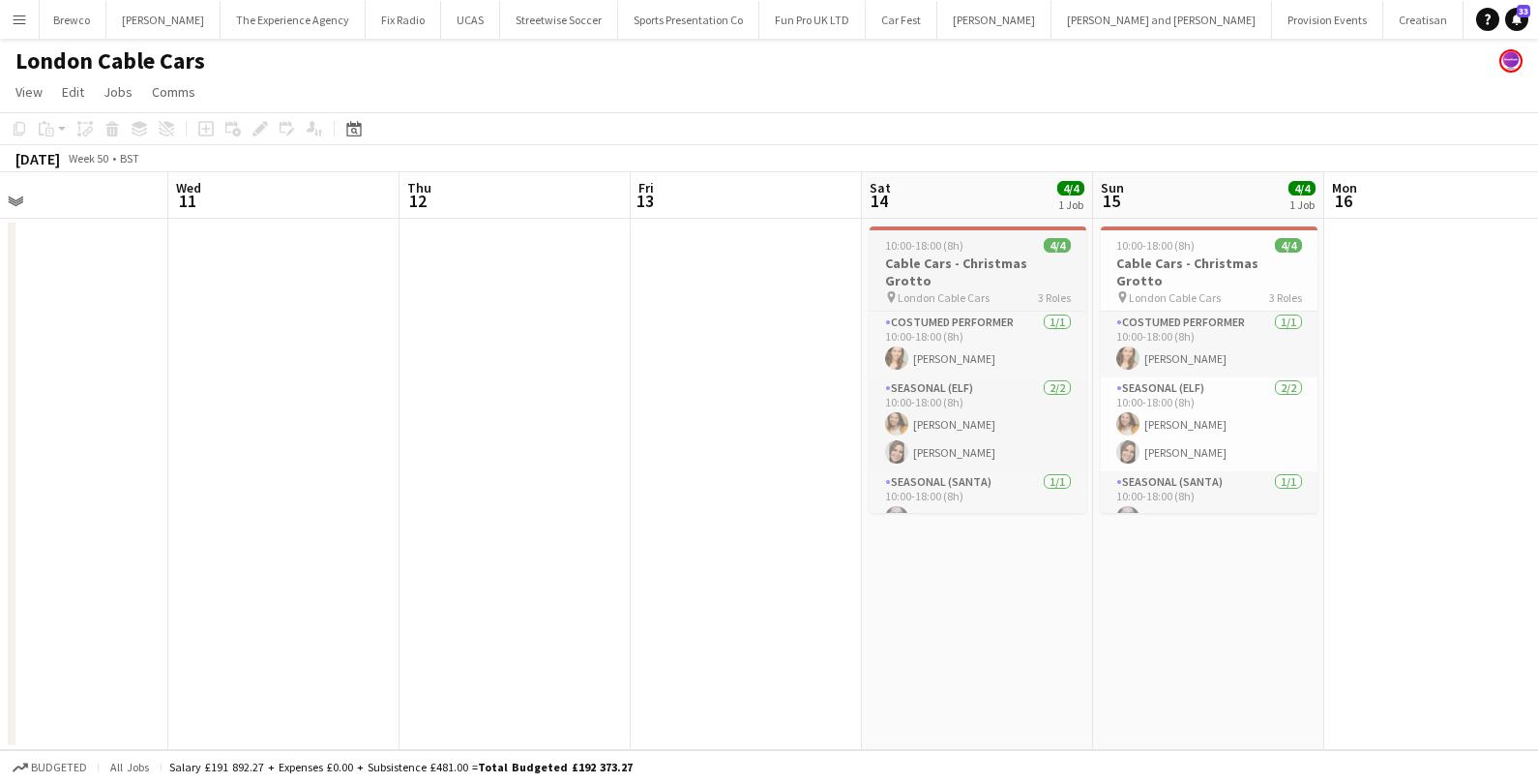
click at [957, 243] on span "10:00-18:00 (8h)" at bounding box center [924, 245] width 78 height 15
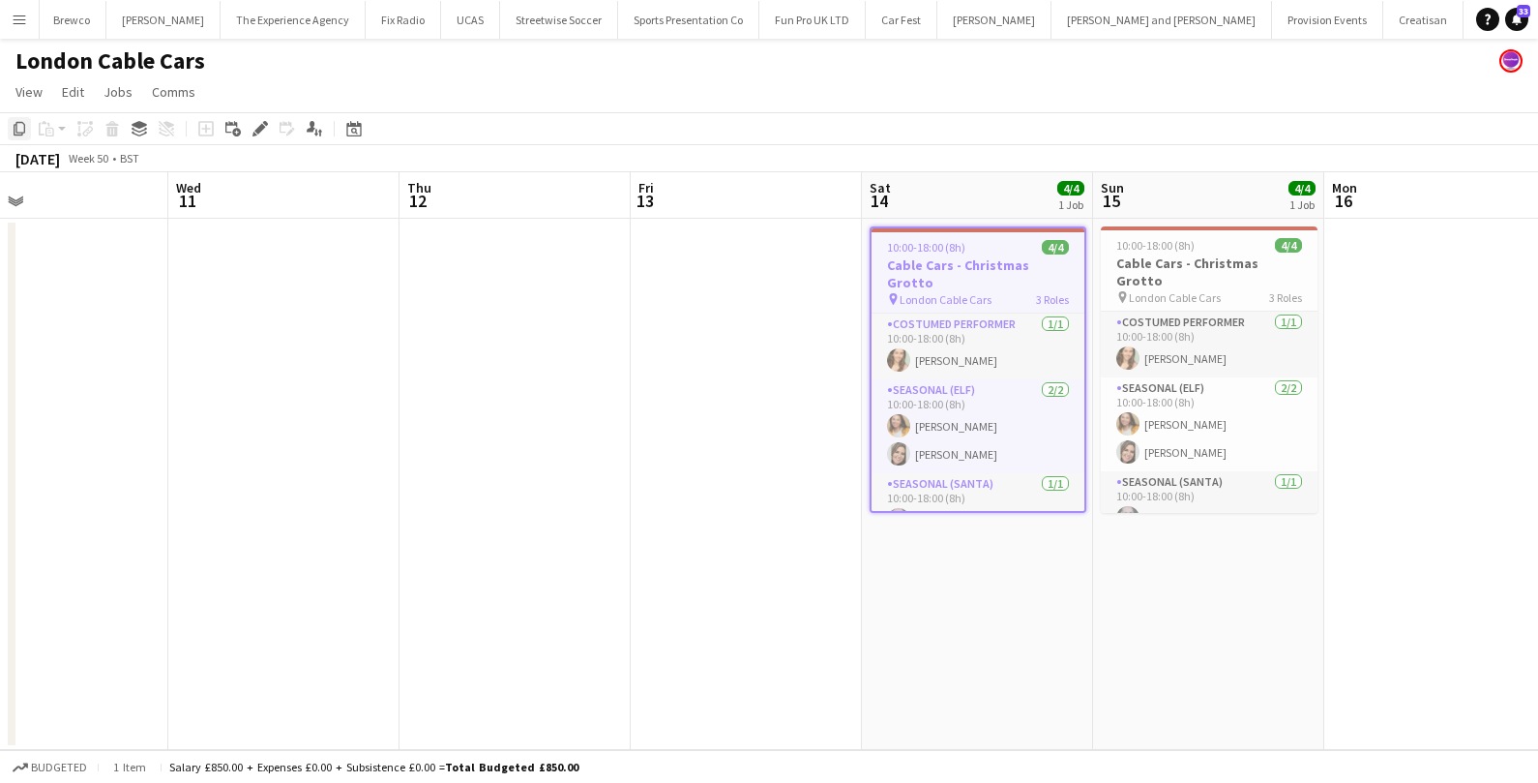
click at [17, 126] on icon "Copy" at bounding box center [19, 128] width 15 height 15
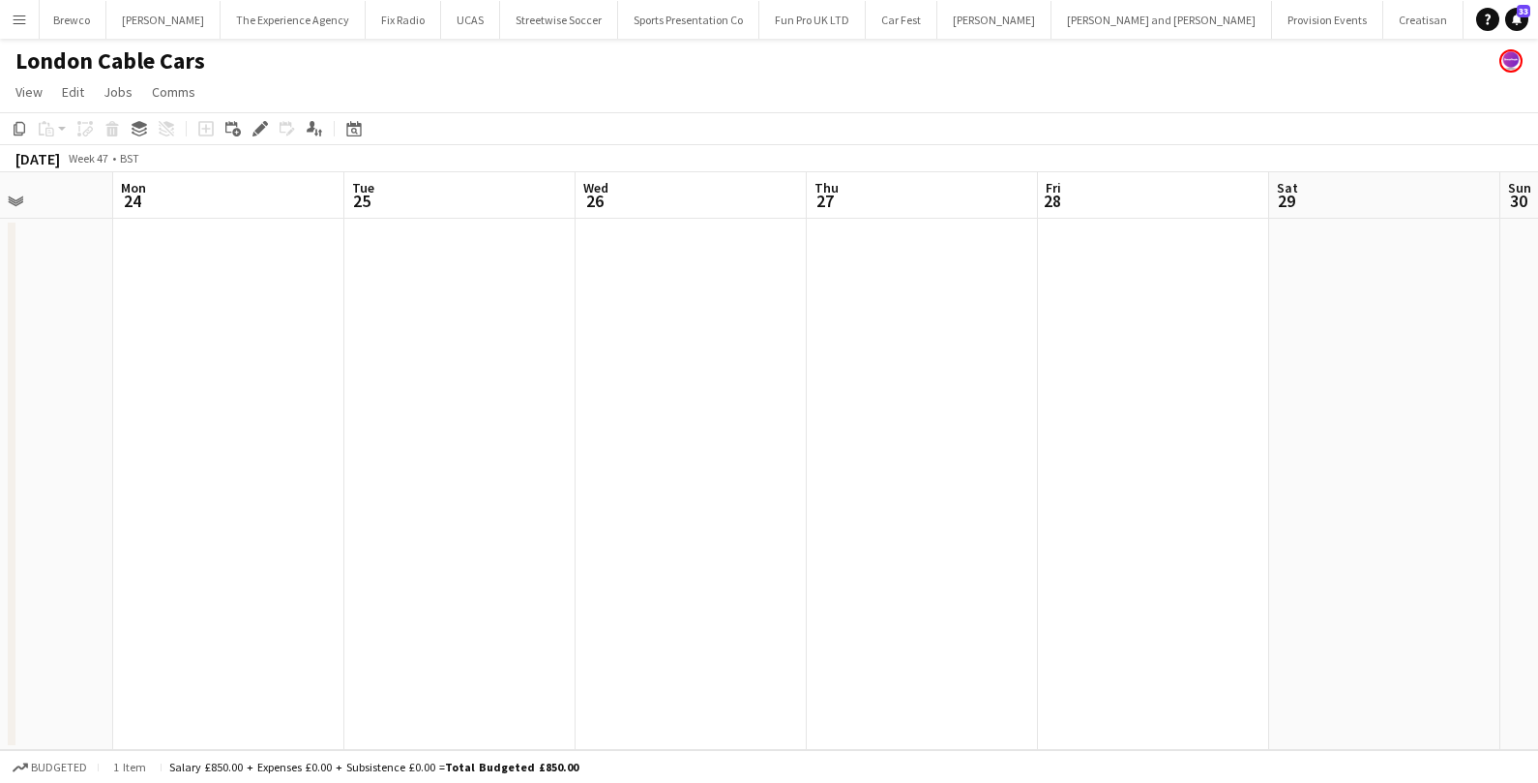
scroll to position [0, 811]
click at [1307, 390] on app-date-cell at bounding box center [1385, 484] width 231 height 531
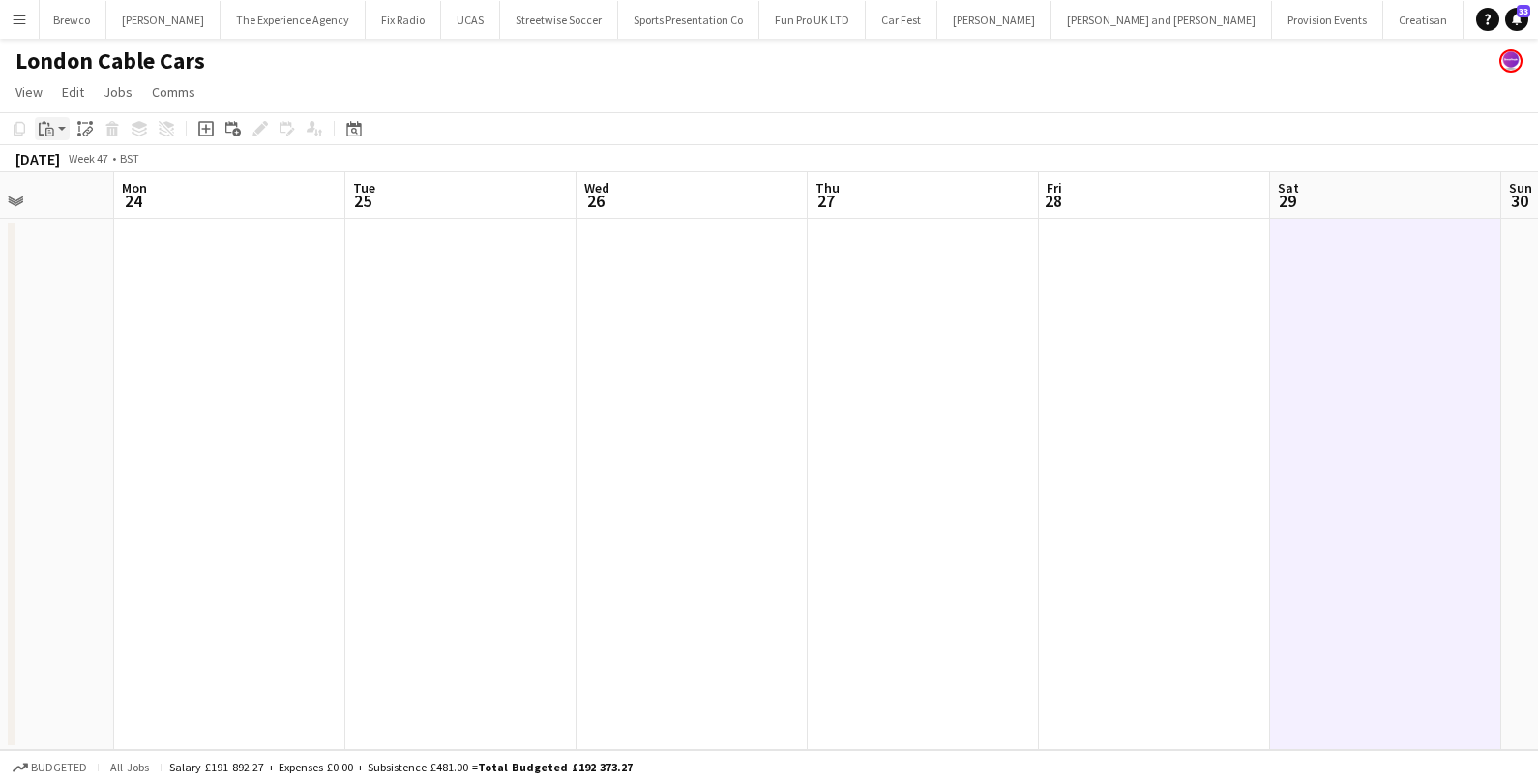
click at [61, 126] on app-action-btn "Paste" at bounding box center [52, 128] width 35 height 23
click at [75, 169] on link "Paste Command V" at bounding box center [127, 165] width 153 height 17
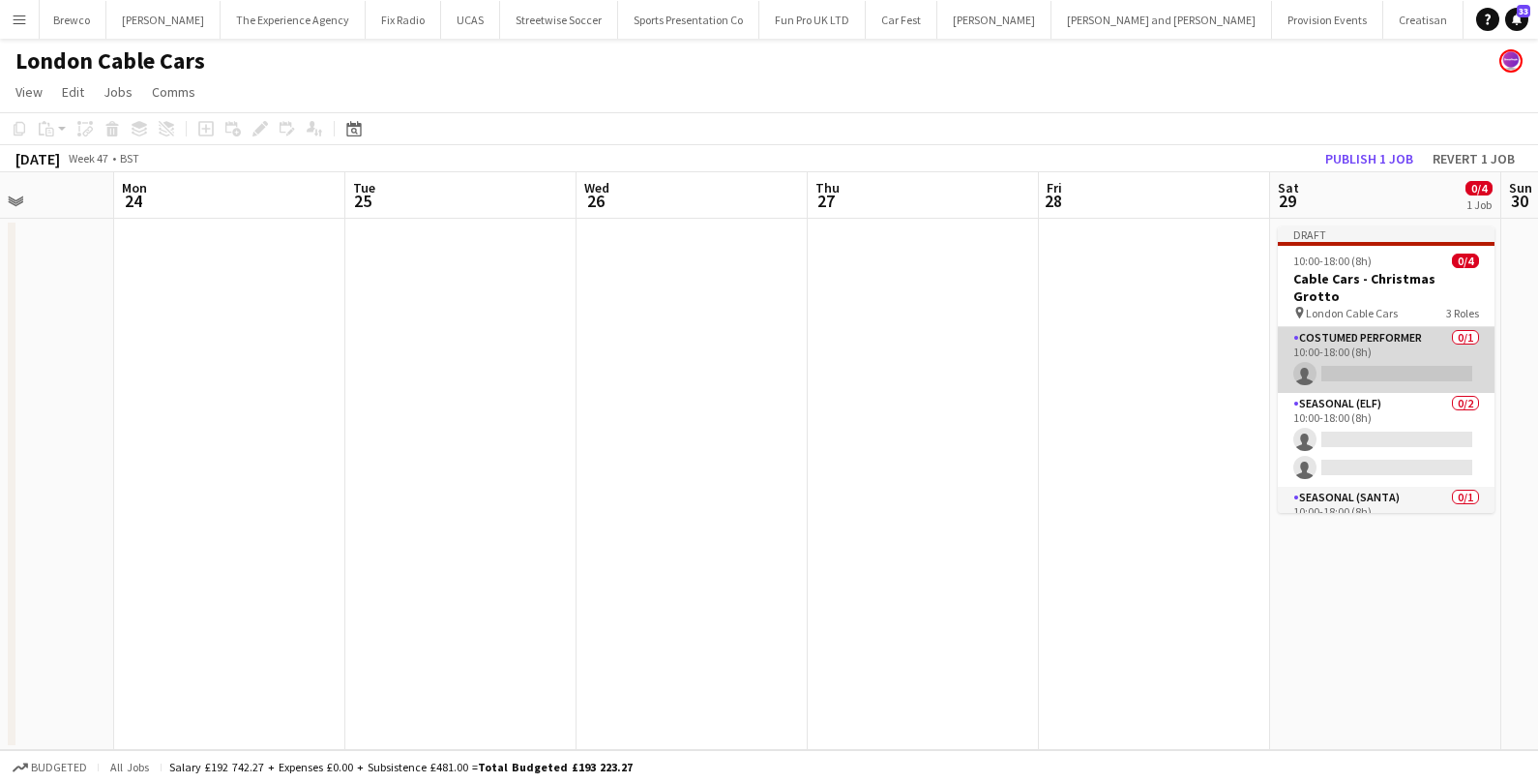
click at [1417, 327] on app-card-role "Costumed Performer 0/1 10:00-18:00 (8h) single-neutral-actions" at bounding box center [1386, 360] width 217 height 66
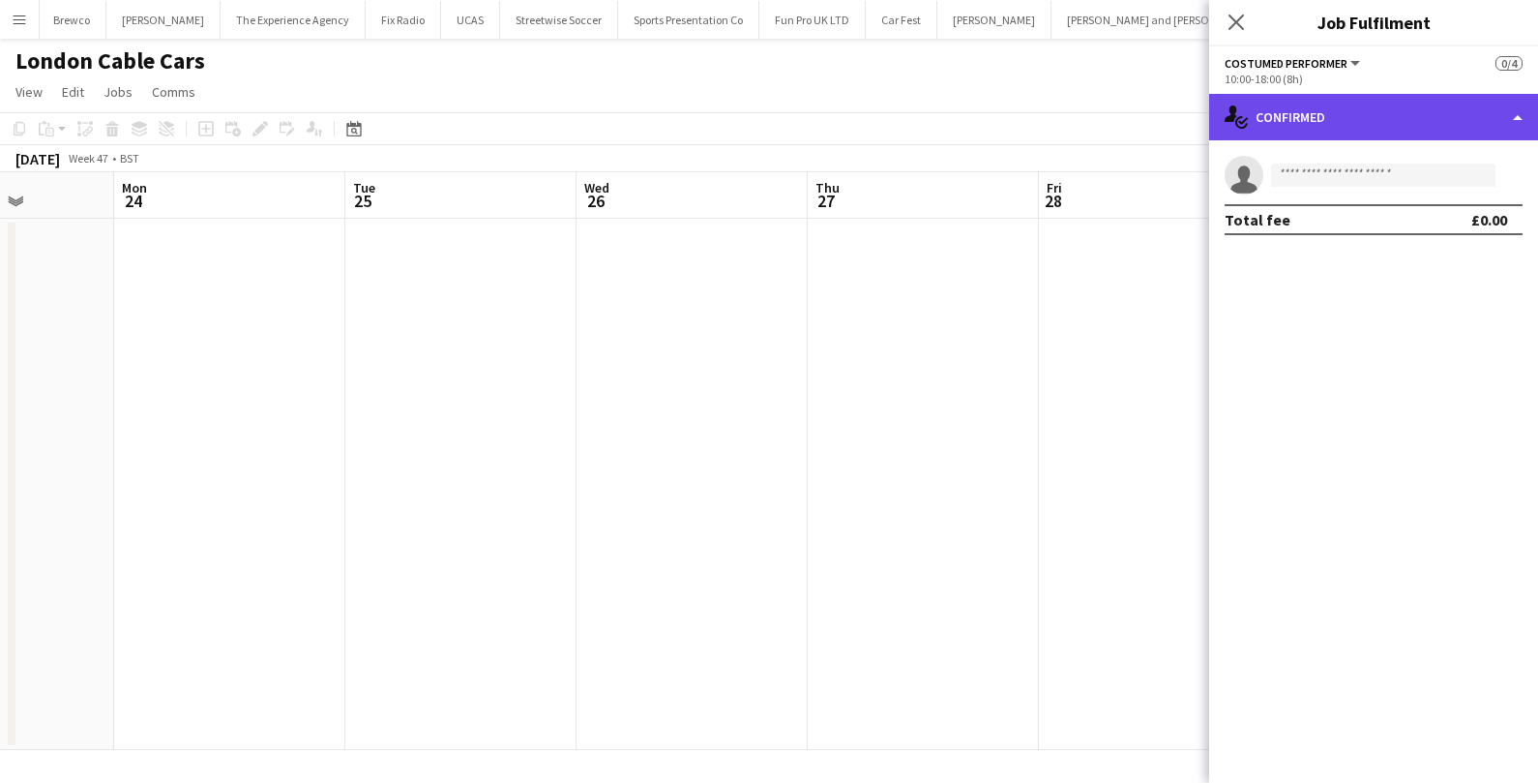
click at [1500, 131] on div "single-neutral-actions-check-2 Confirmed" at bounding box center [1373, 117] width 329 height 46
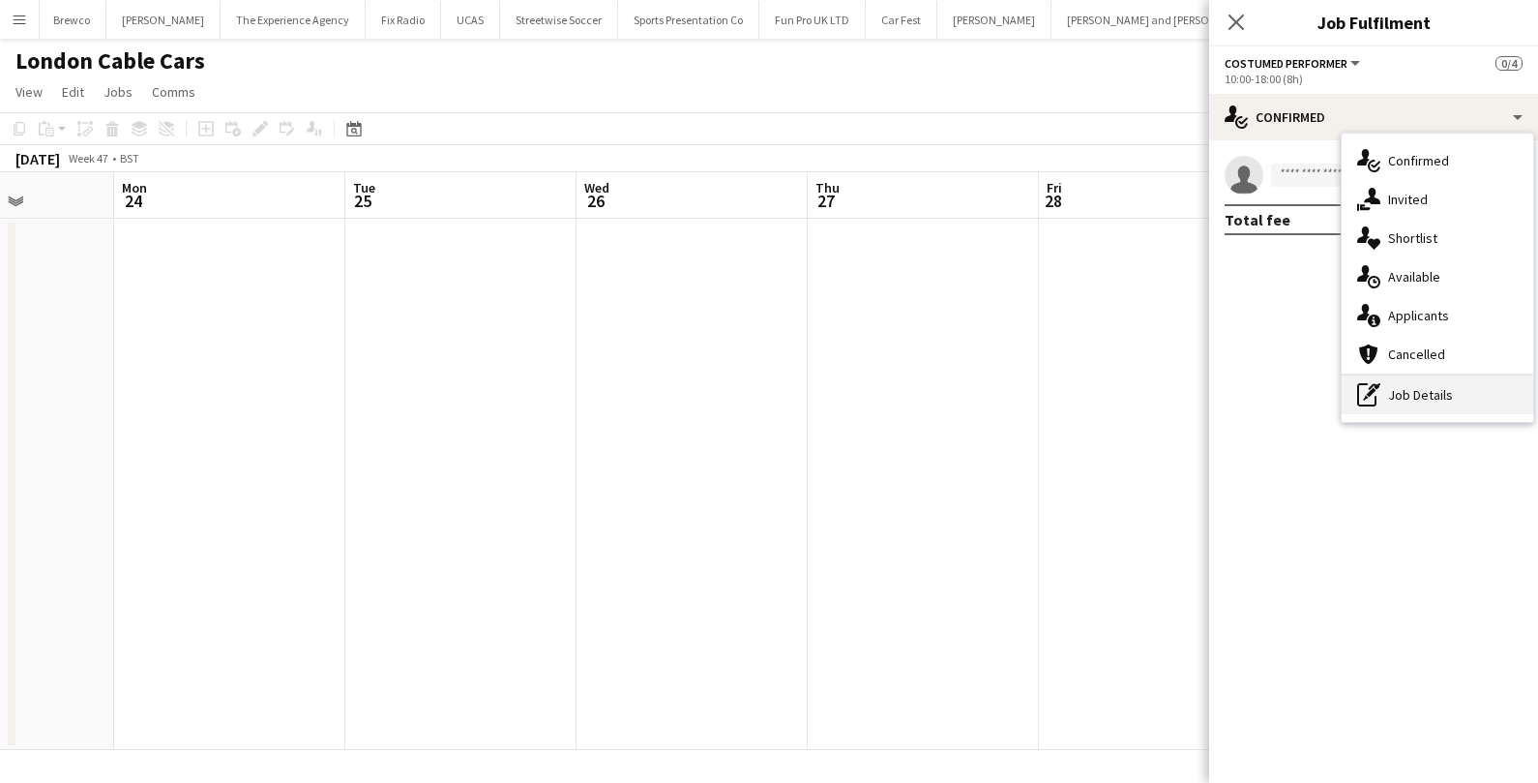
click at [1393, 395] on div "pen-write Job Details" at bounding box center [1438, 394] width 192 height 39
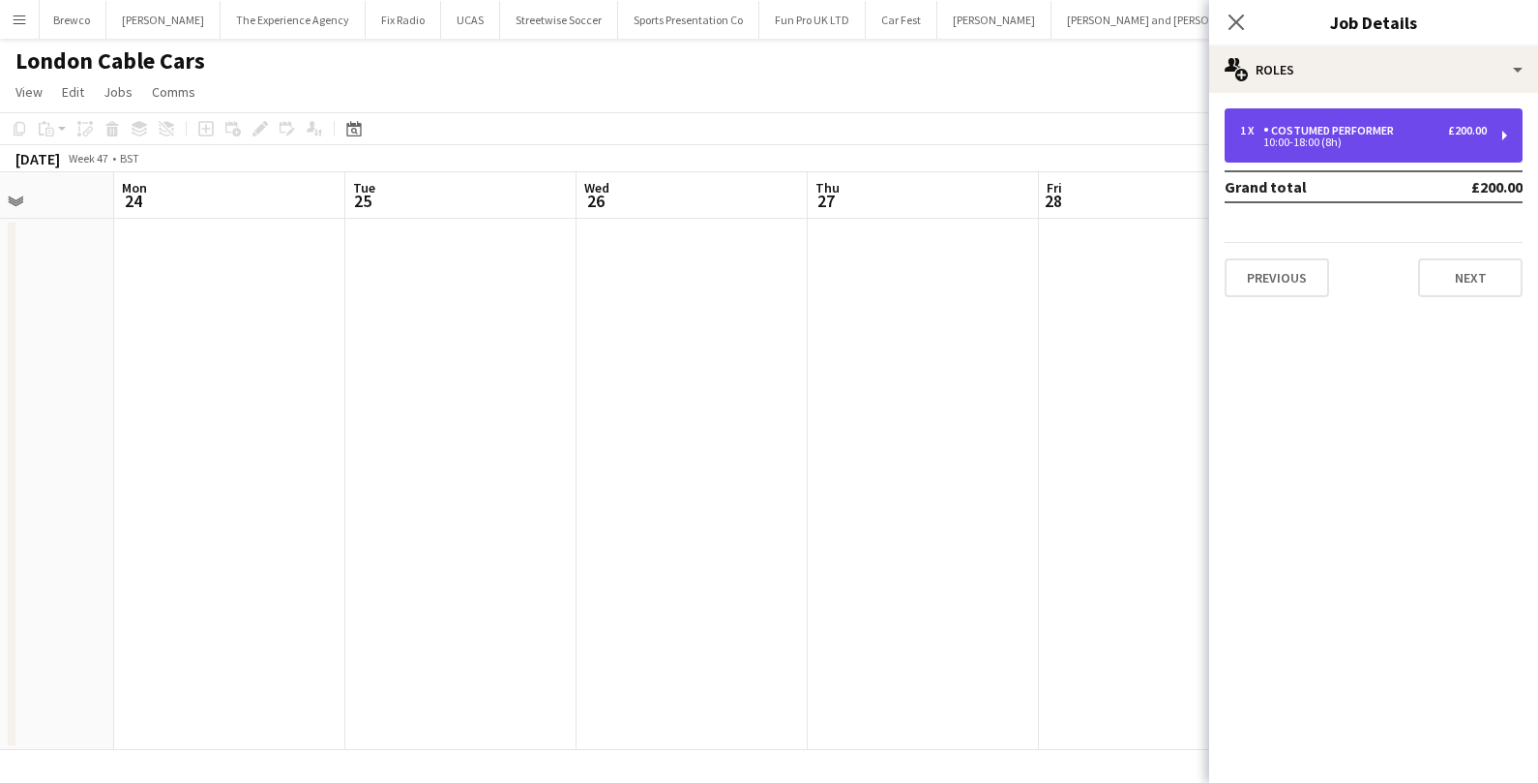
click at [1403, 140] on div "10:00-18:00 (8h)" at bounding box center [1363, 142] width 247 height 10
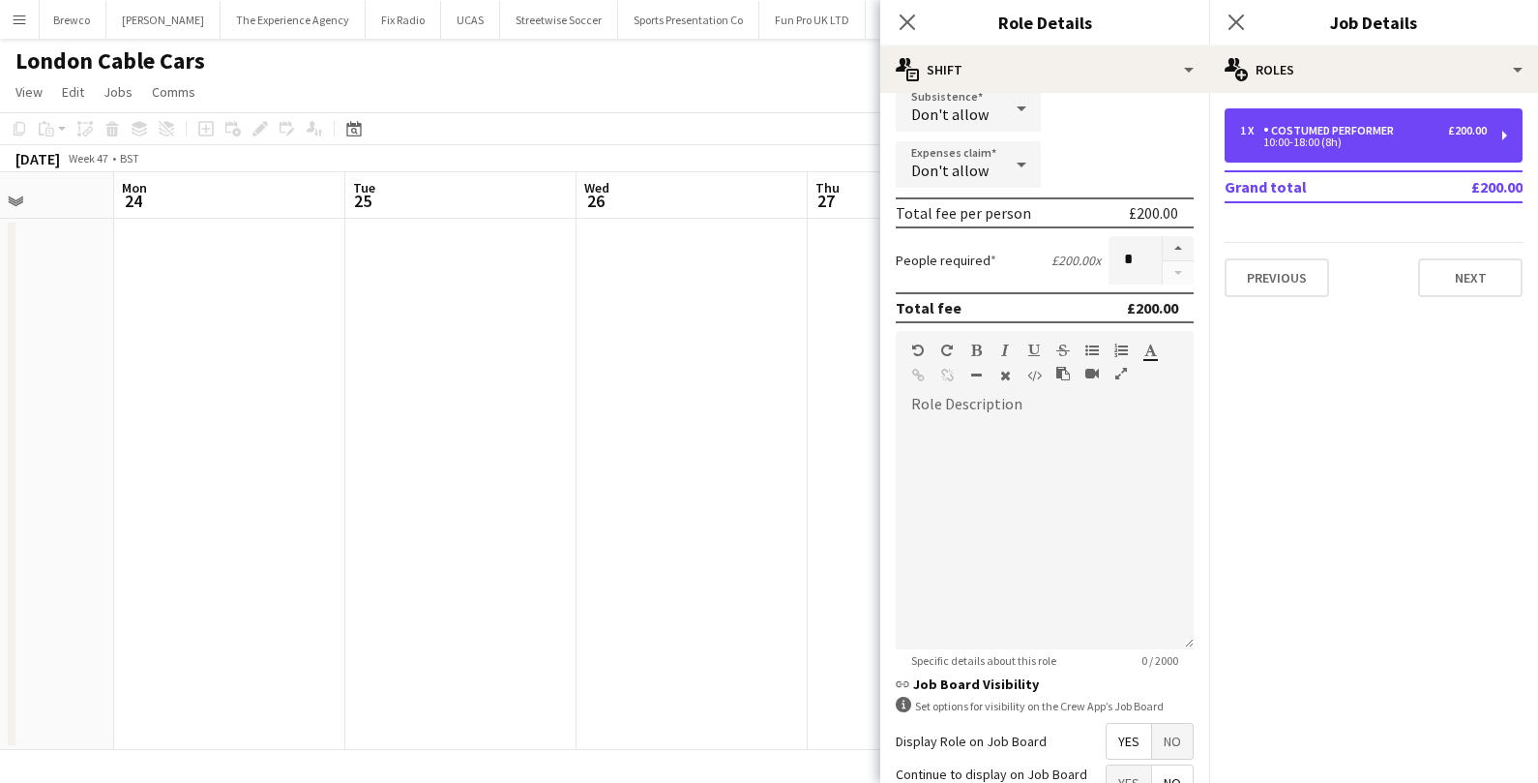
scroll to position [0, 0]
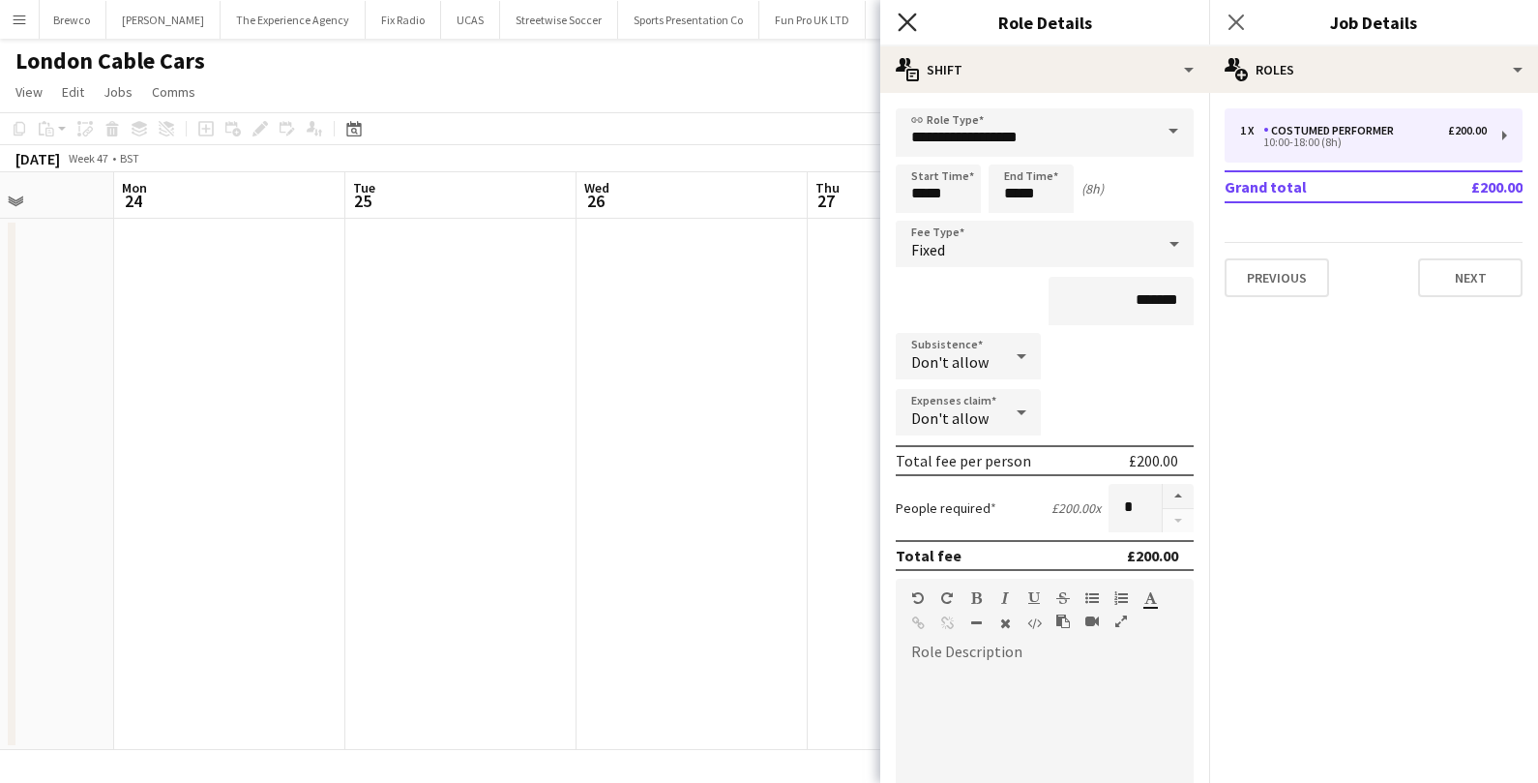
click at [910, 23] on icon "Close pop-in" at bounding box center [907, 22] width 18 height 18
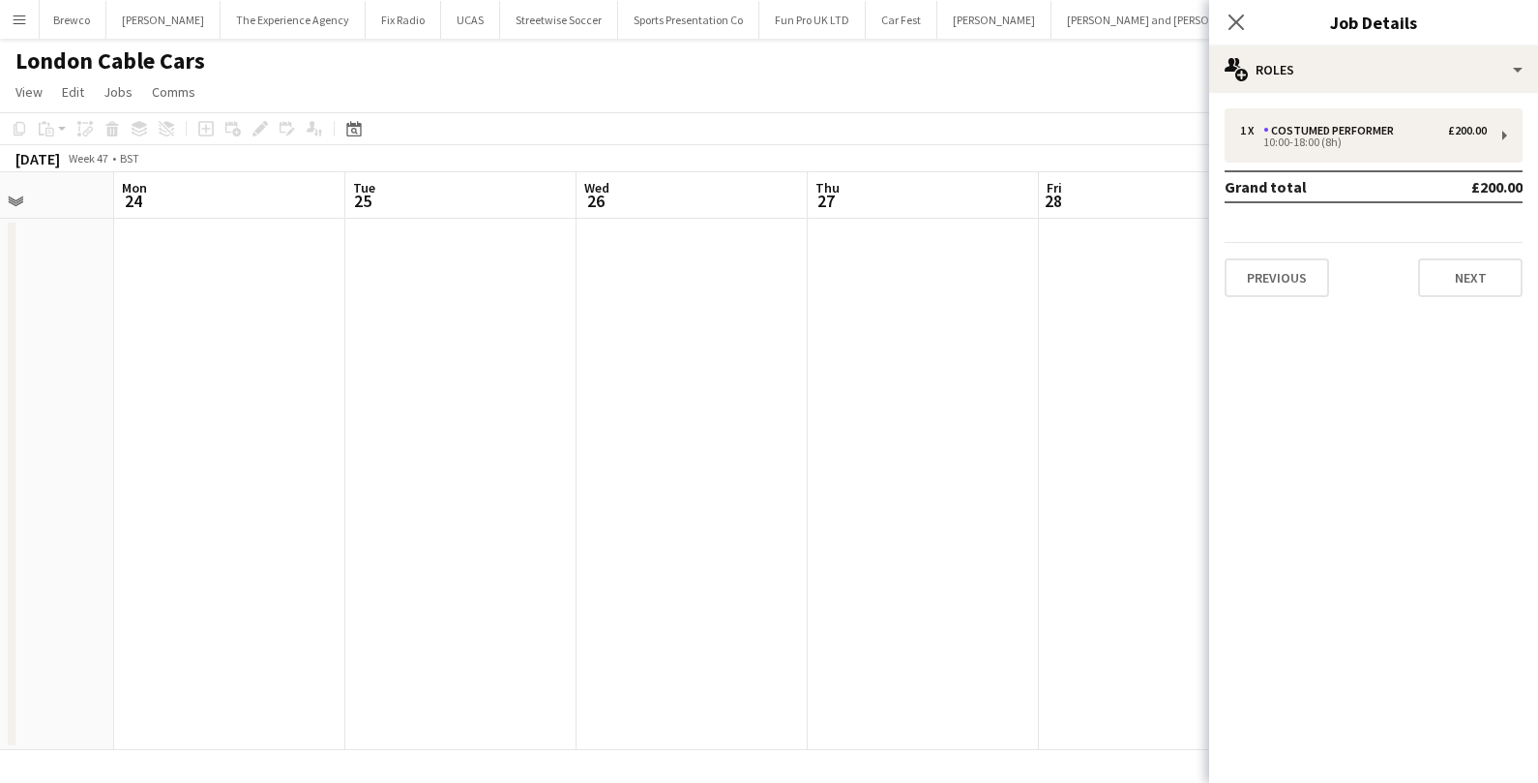
click at [1096, 244] on app-date-cell at bounding box center [1154, 484] width 231 height 531
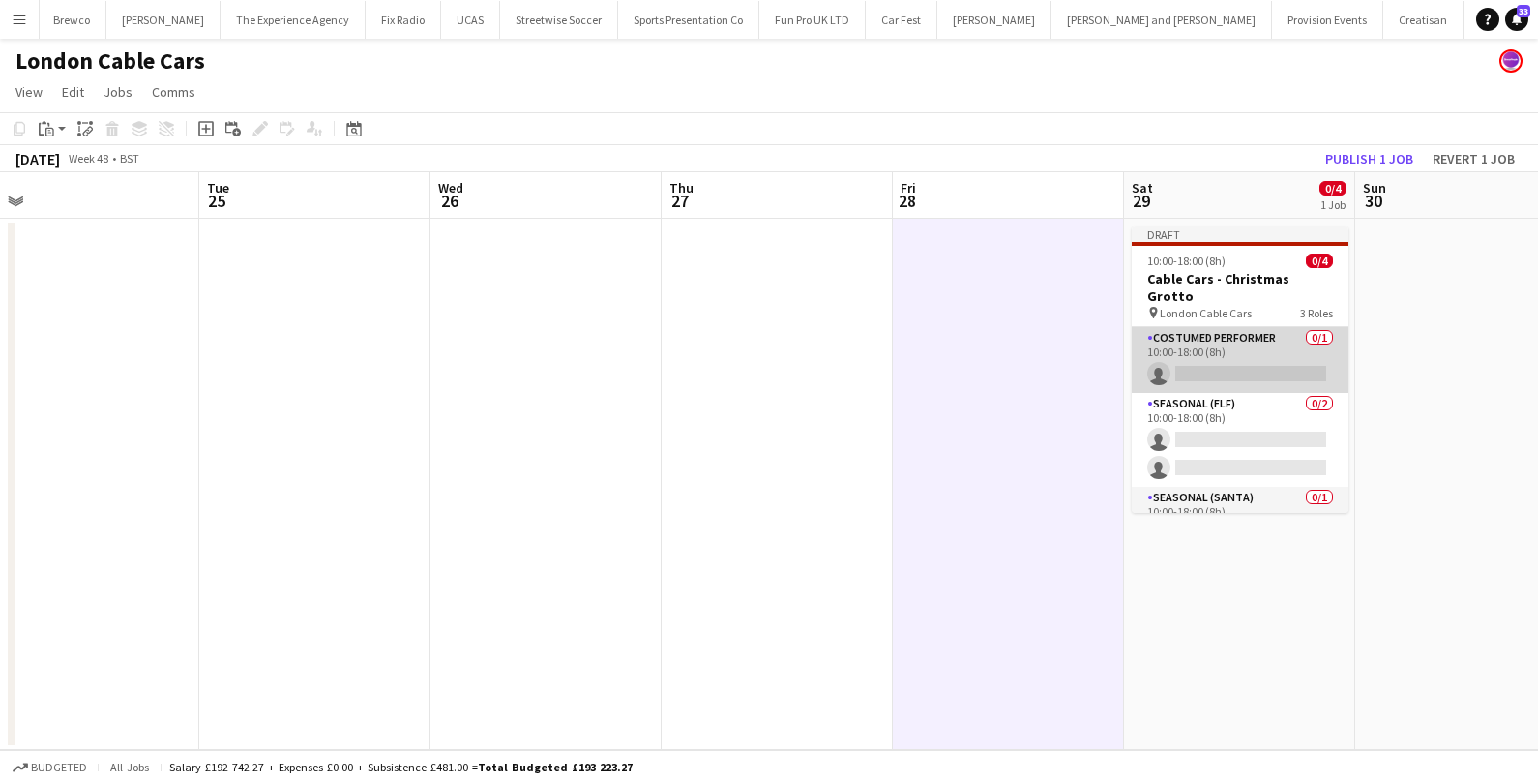
click at [1245, 327] on app-card-role "Costumed Performer 0/1 10:00-18:00 (8h) single-neutral-actions" at bounding box center [1240, 360] width 217 height 66
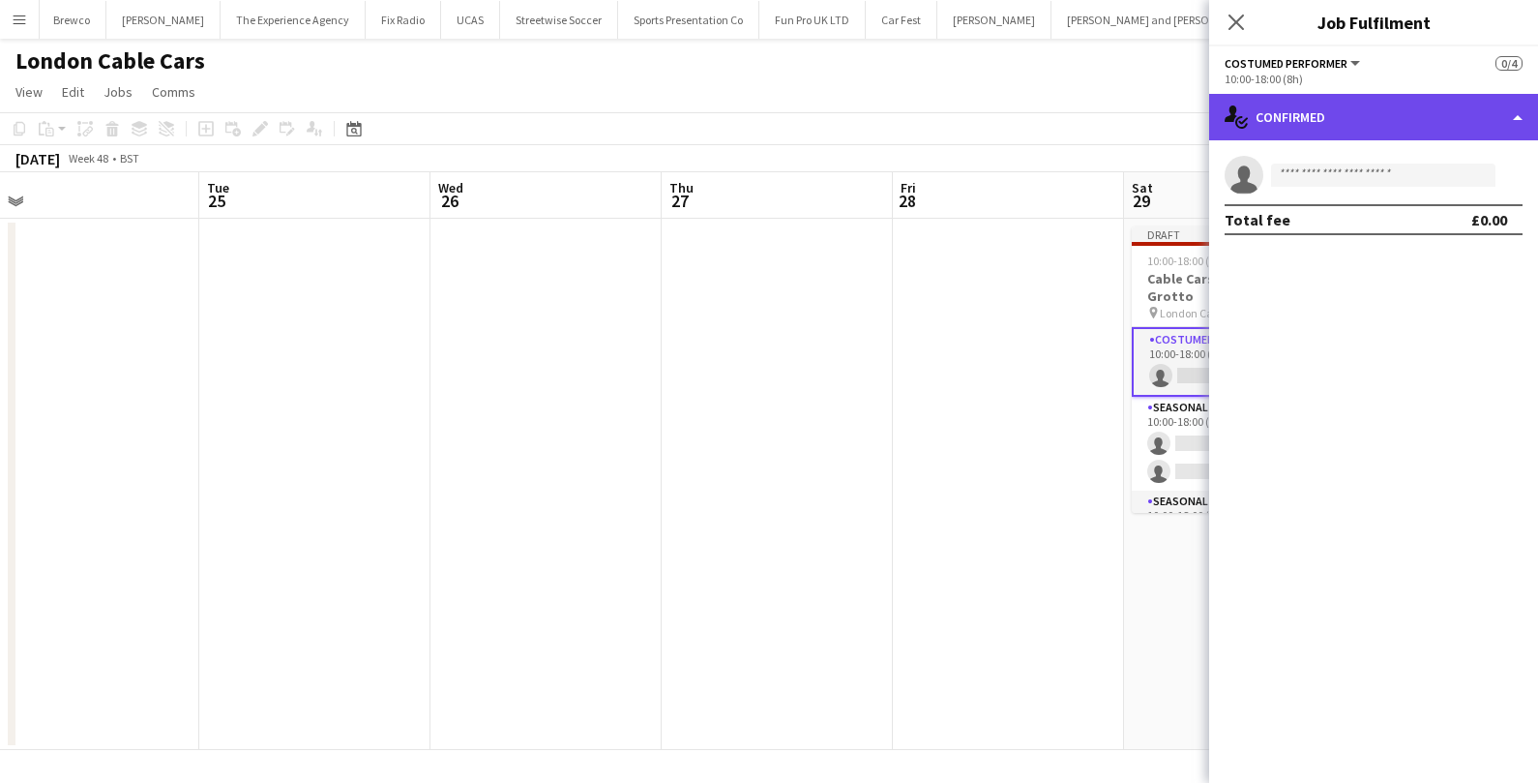
click at [1501, 118] on div "single-neutral-actions-check-2 Confirmed" at bounding box center [1373, 117] width 329 height 46
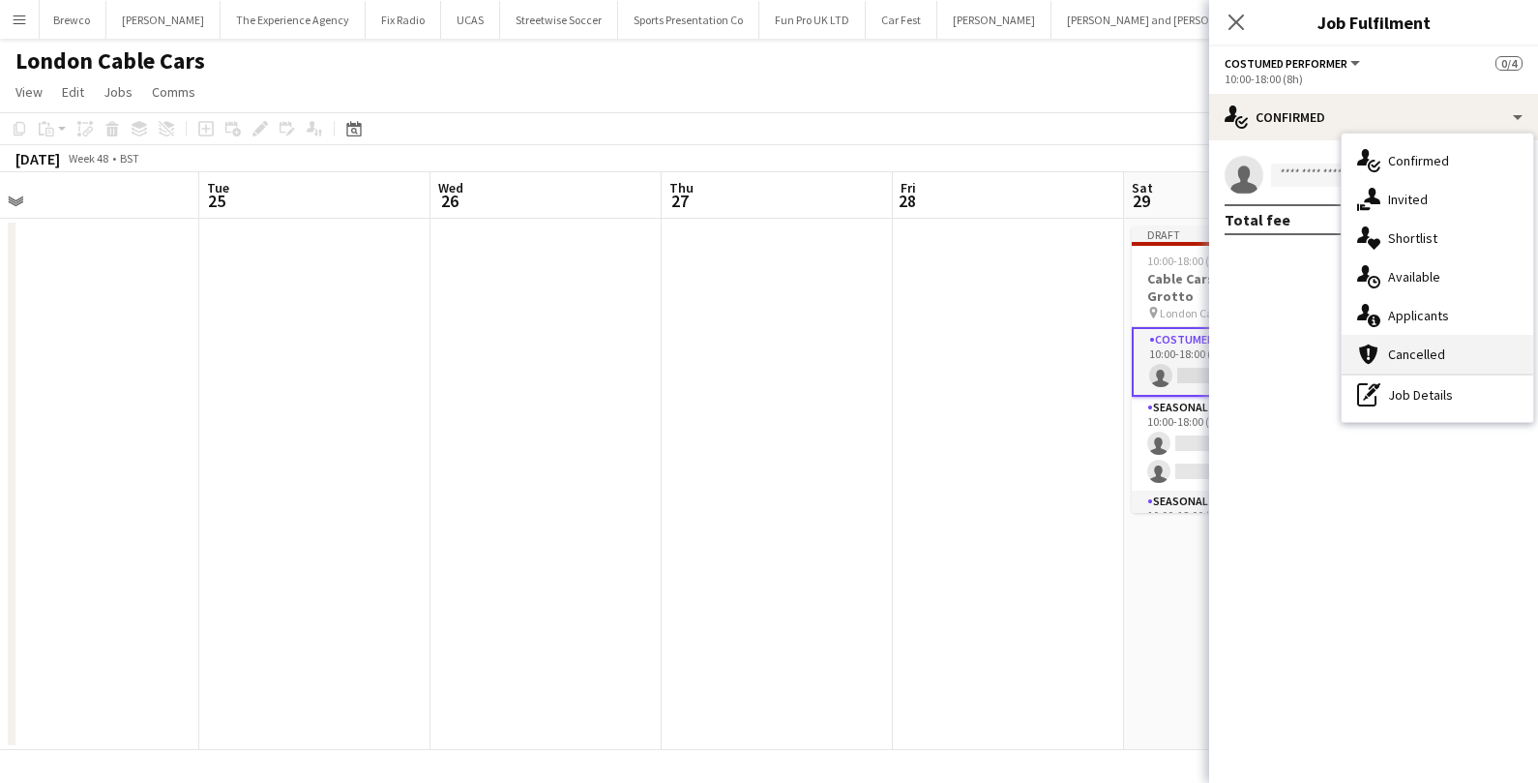
click at [1411, 361] on span "Cancelled" at bounding box center [1416, 353] width 57 height 17
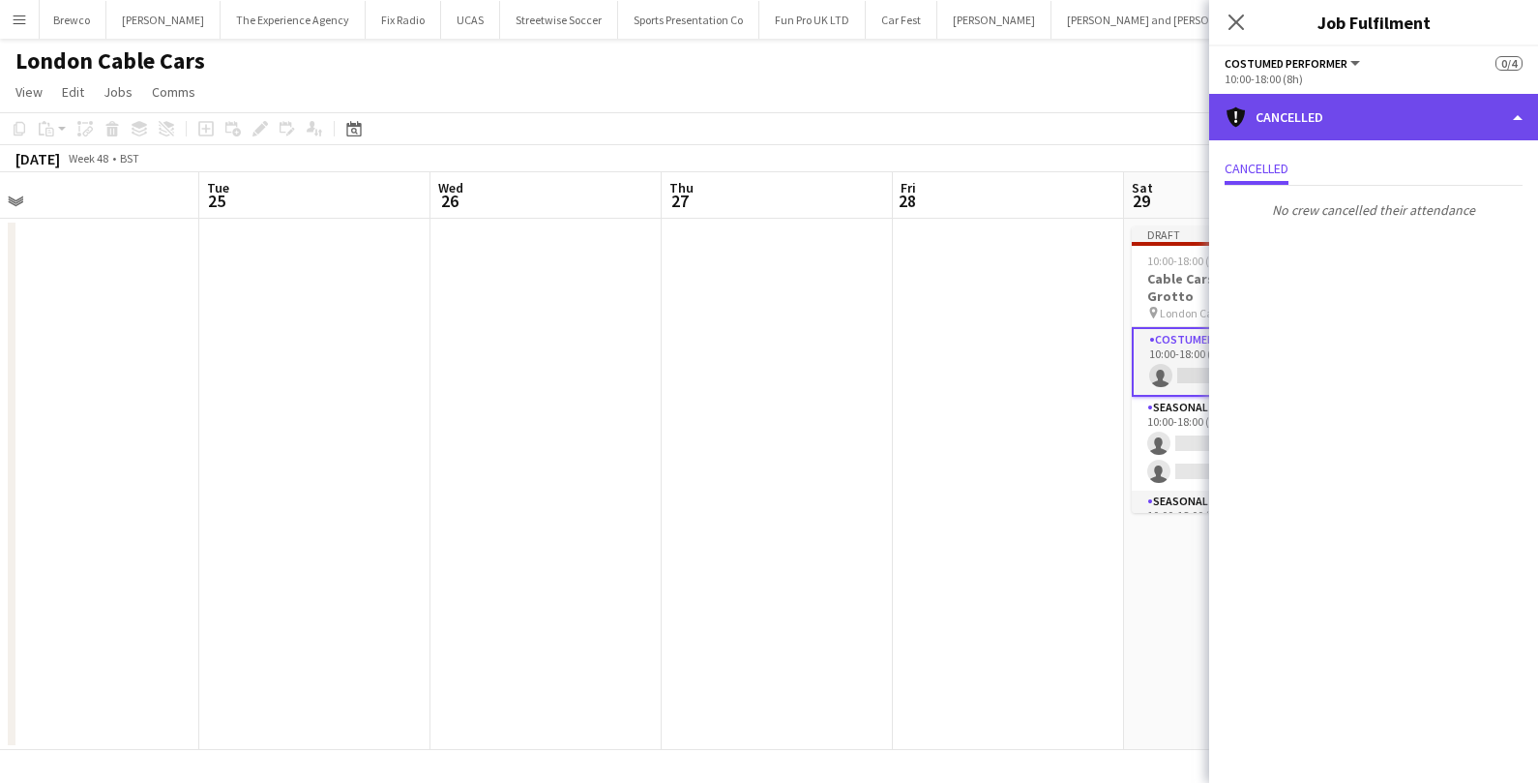
click at [1465, 123] on div "cancellation Cancelled" at bounding box center [1373, 117] width 329 height 46
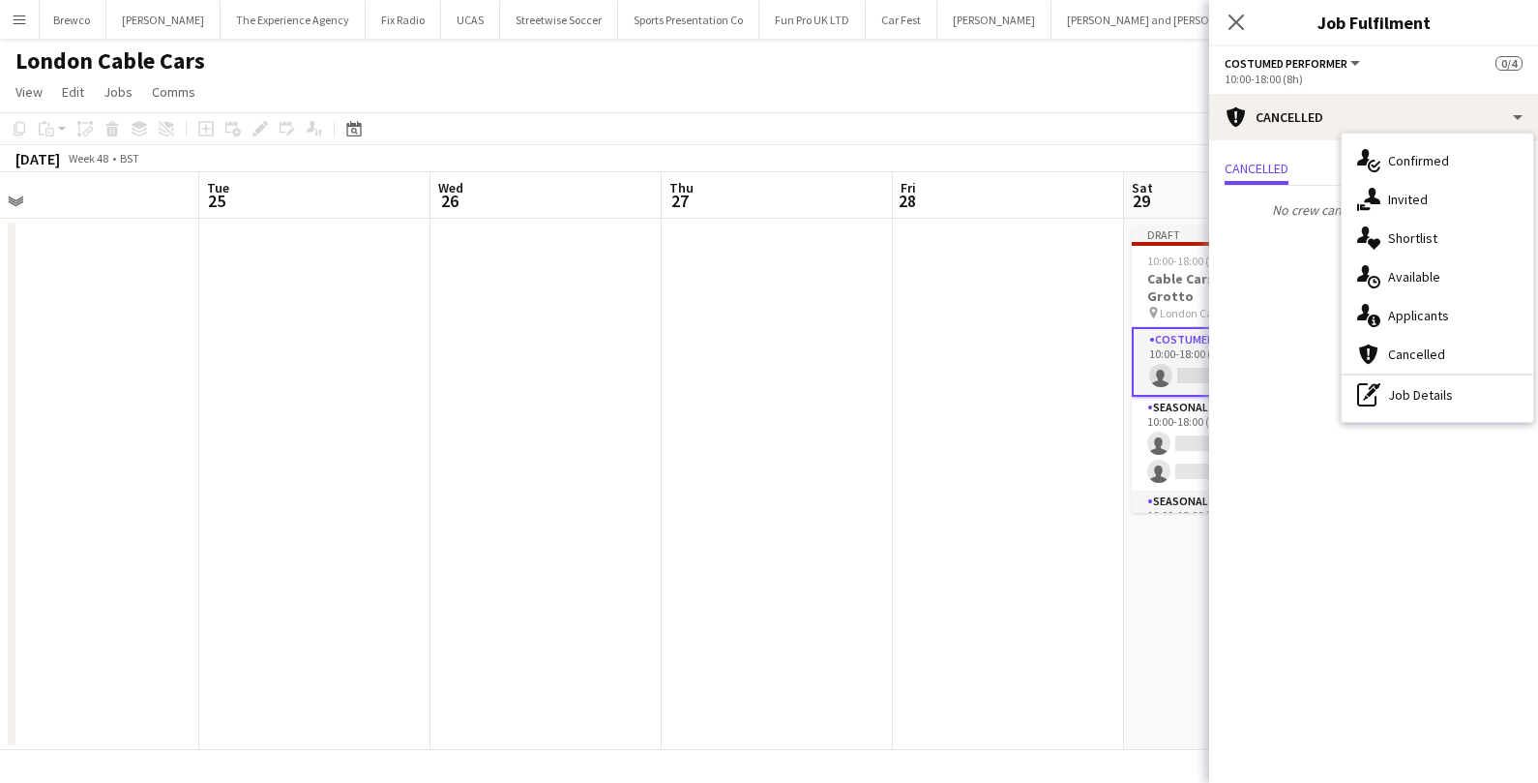
click at [1185, 352] on app-card-role "Costumed Performer 0/1 10:00-18:00 (8h) single-neutral-actions" at bounding box center [1240, 362] width 217 height 70
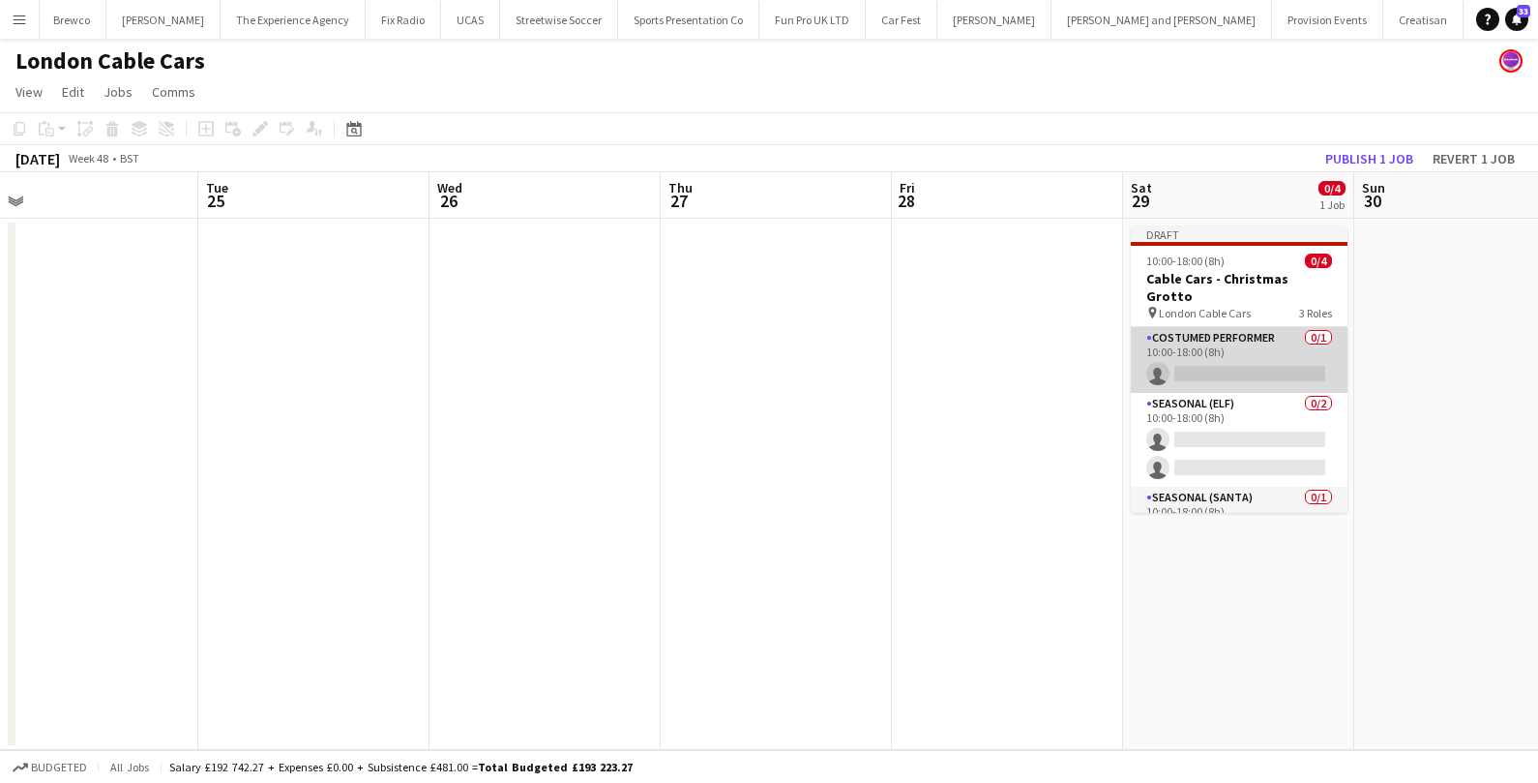
click at [1259, 347] on app-card-role "Costumed Performer 0/1 10:00-18:00 (8h) single-neutral-actions" at bounding box center [1239, 360] width 217 height 66
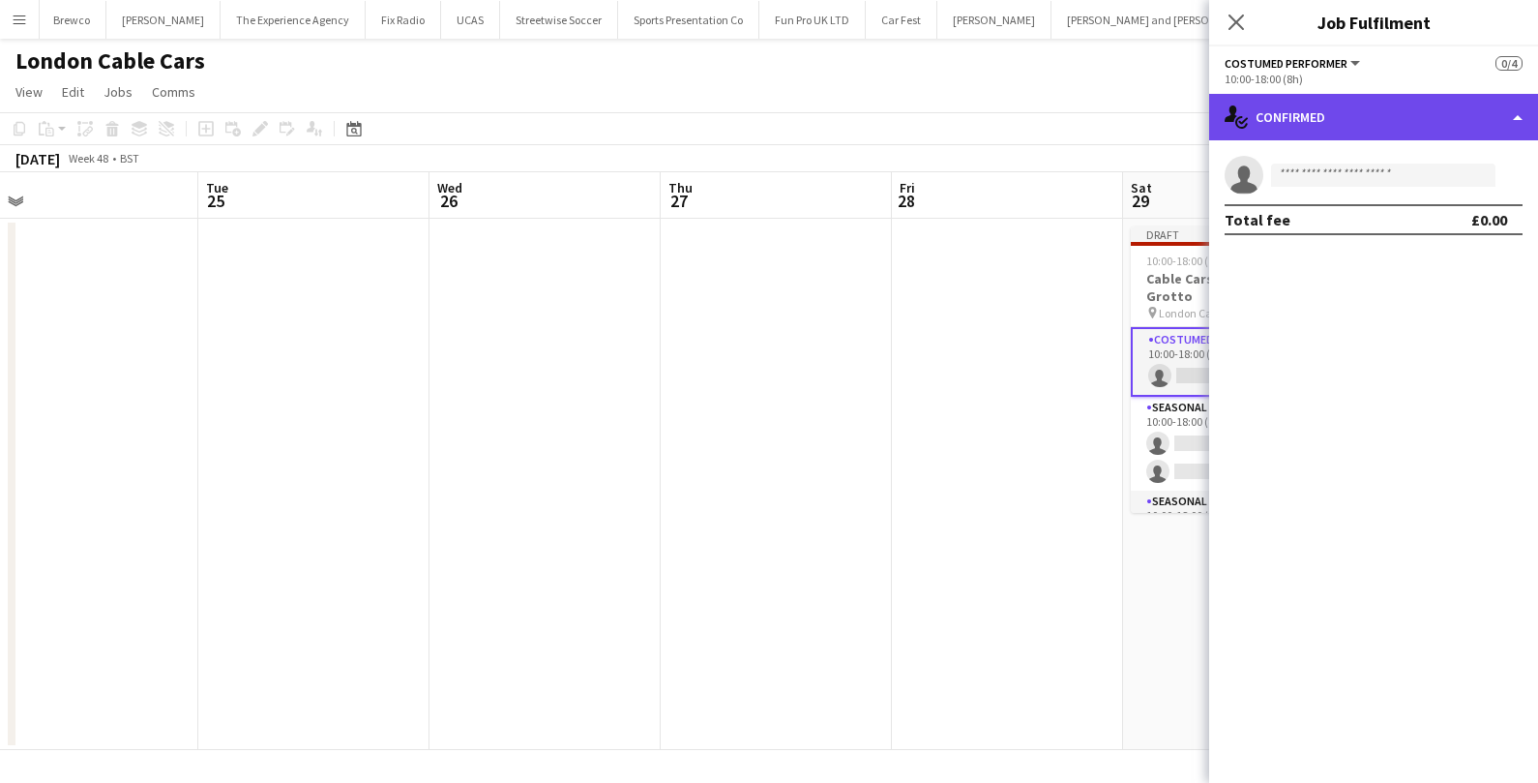
click at [1477, 106] on div "single-neutral-actions-check-2 Confirmed" at bounding box center [1373, 117] width 329 height 46
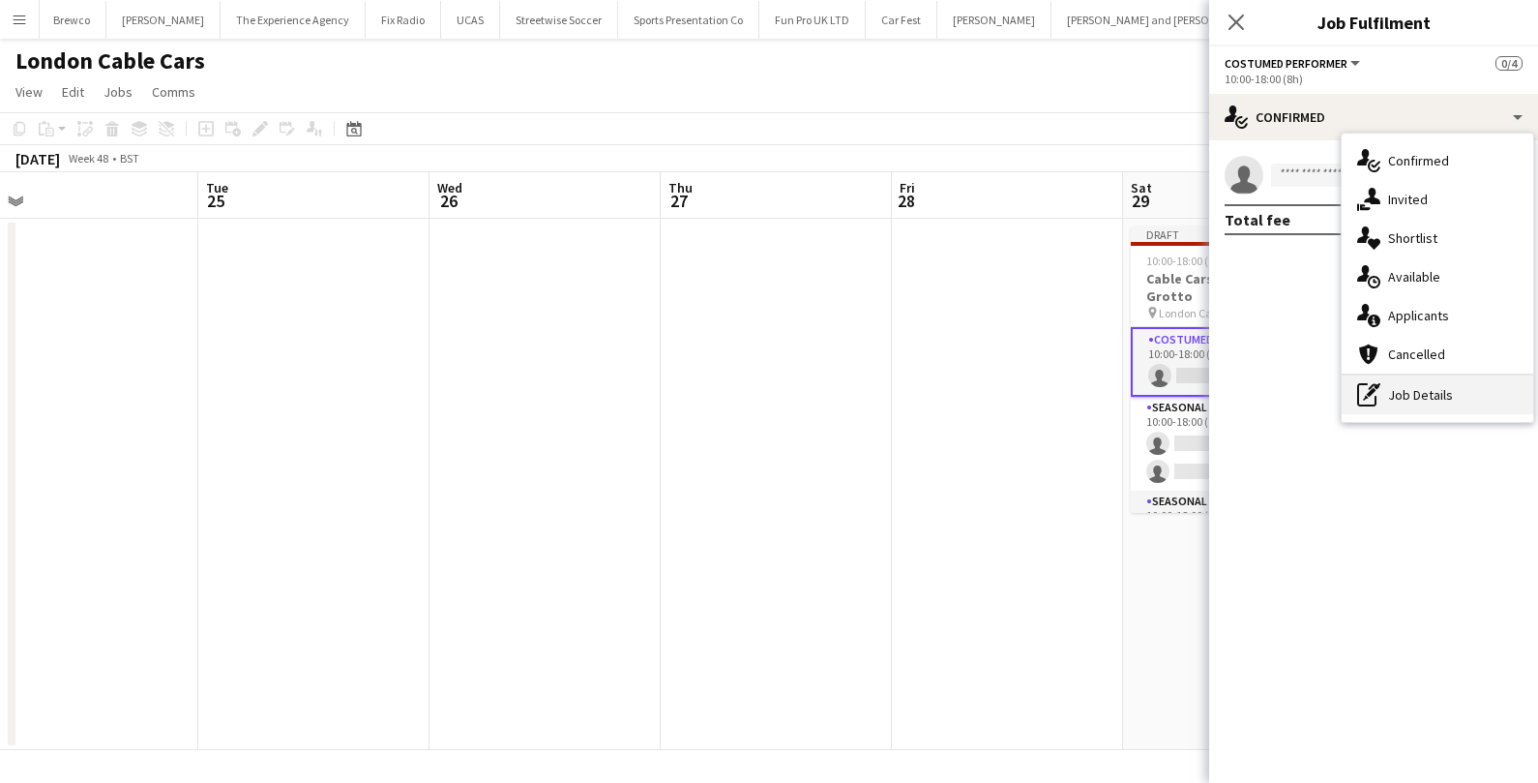
click at [1393, 387] on div "pen-write Job Details" at bounding box center [1438, 394] width 192 height 39
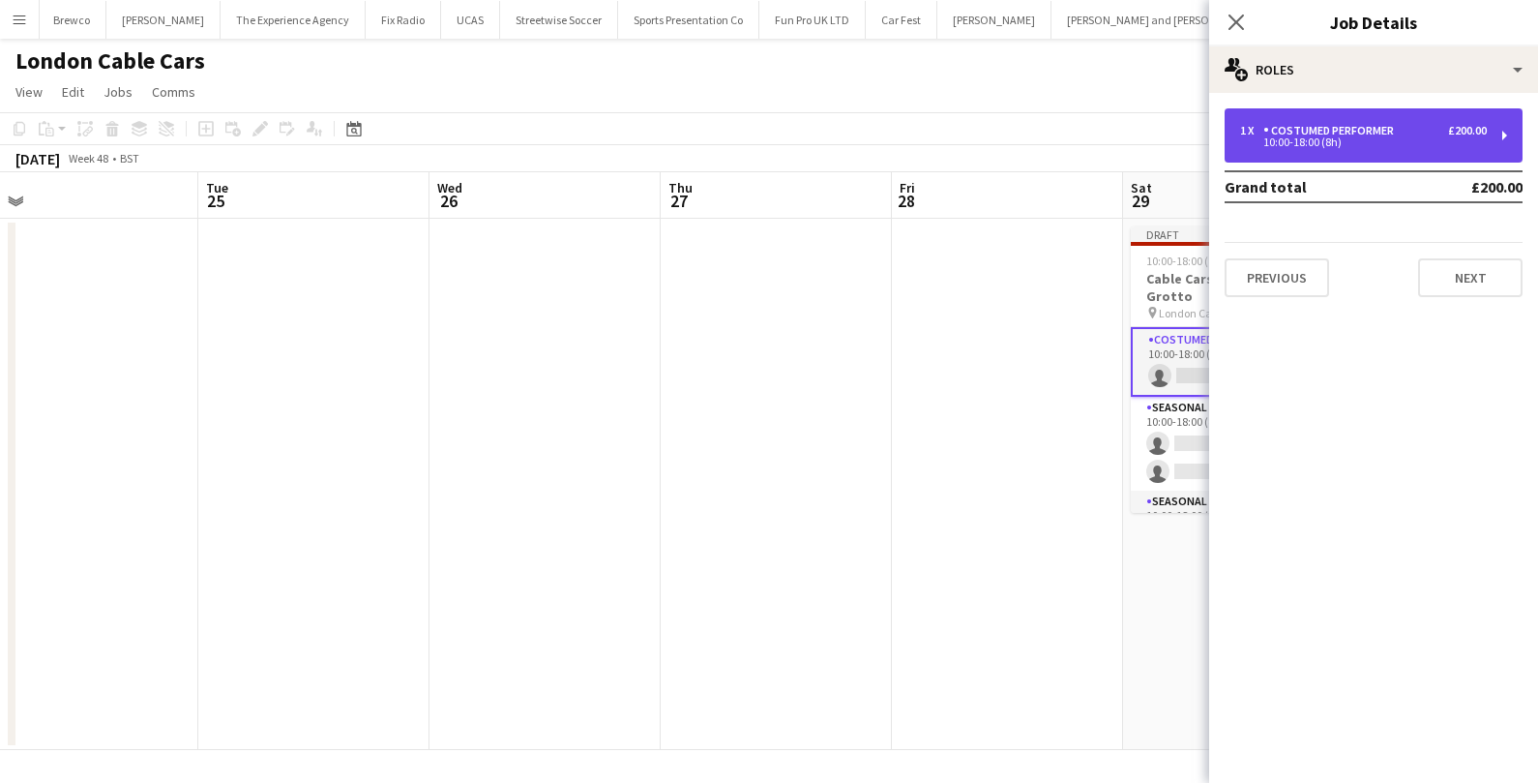
click at [1507, 154] on div "1 x Costumed Performer £200.00 10:00-18:00 (8h)" at bounding box center [1374, 135] width 298 height 54
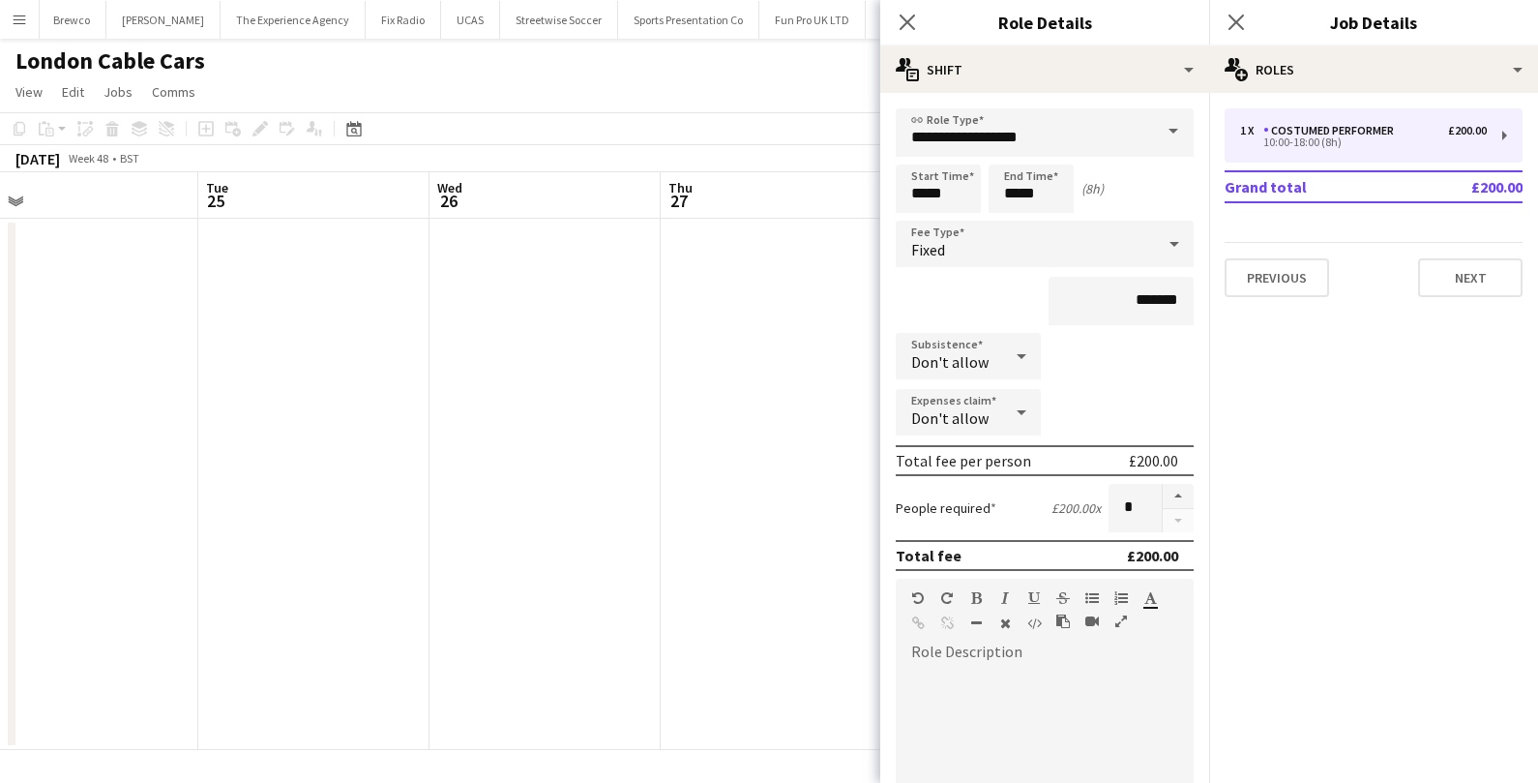
click at [1164, 133] on span at bounding box center [1173, 131] width 41 height 46
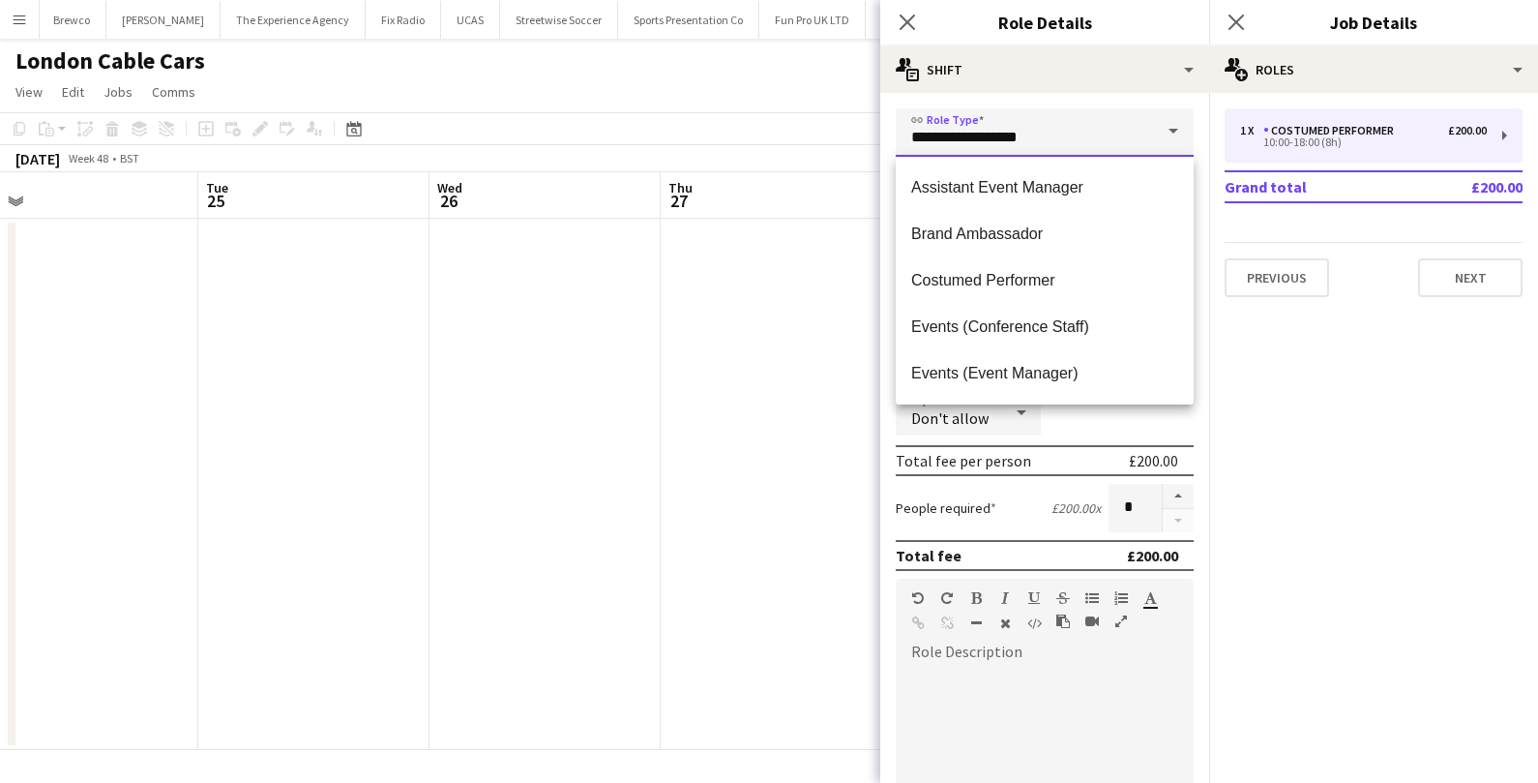
click at [1138, 137] on input "**********" at bounding box center [1045, 132] width 298 height 48
click at [1197, 141] on form "**********" at bounding box center [1044, 662] width 329 height 1108
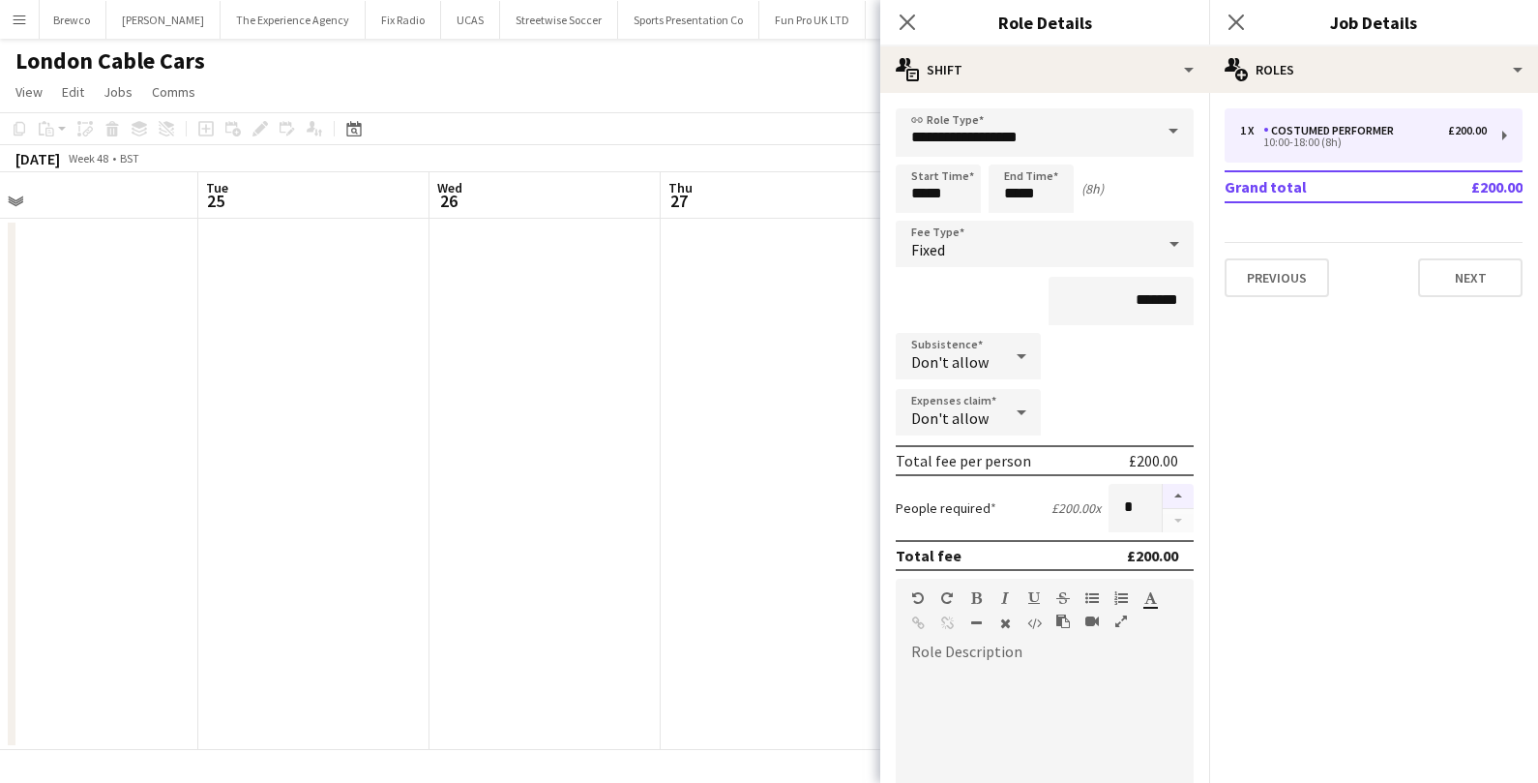
click at [1181, 486] on button "button" at bounding box center [1178, 496] width 31 height 25
click at [1186, 515] on button "button" at bounding box center [1178, 521] width 31 height 24
type input "*"
click at [1186, 515] on div at bounding box center [1178, 508] width 32 height 48
click at [1186, 517] on div at bounding box center [1178, 508] width 32 height 48
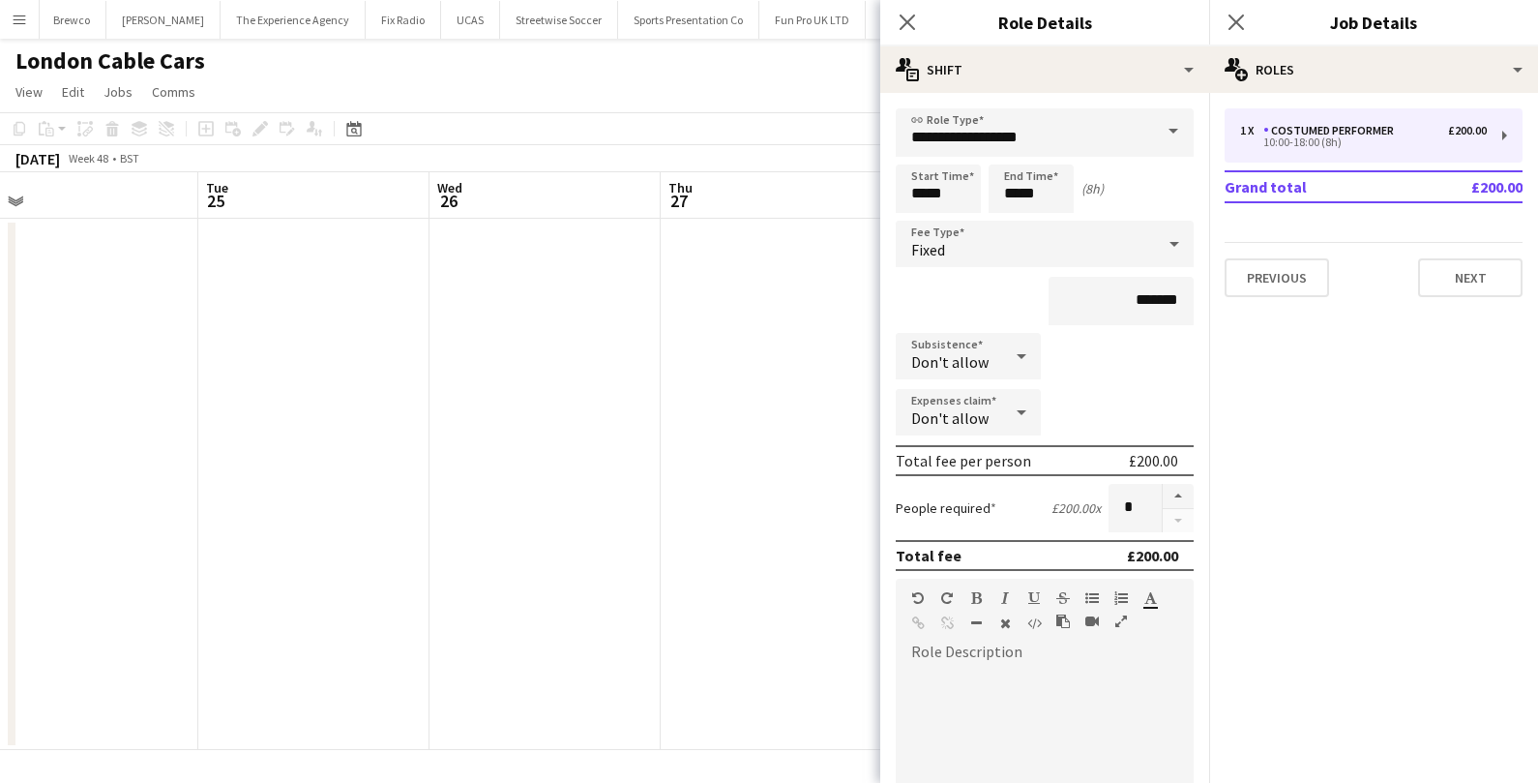
click at [1186, 517] on div at bounding box center [1178, 508] width 32 height 48
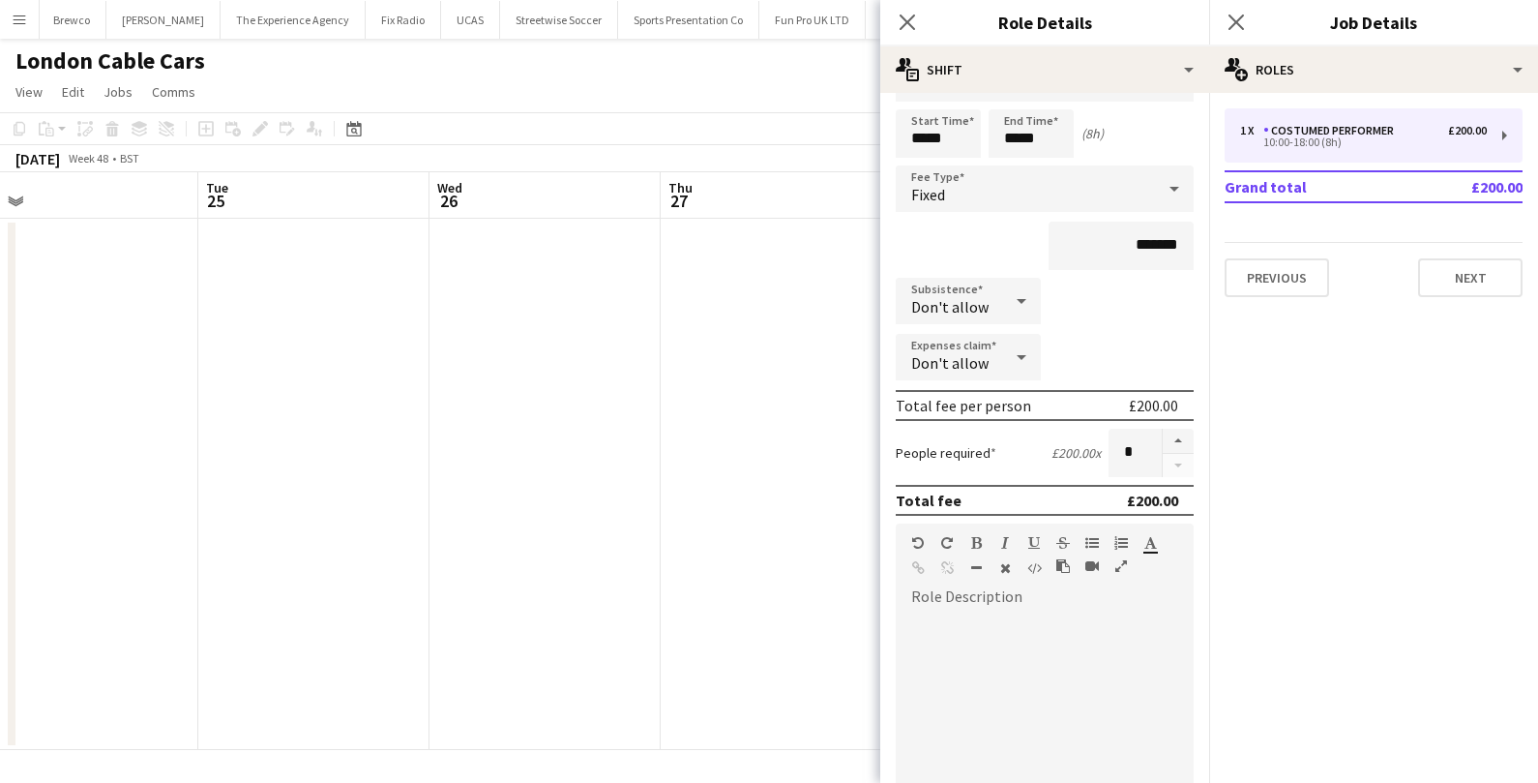
scroll to position [0, 0]
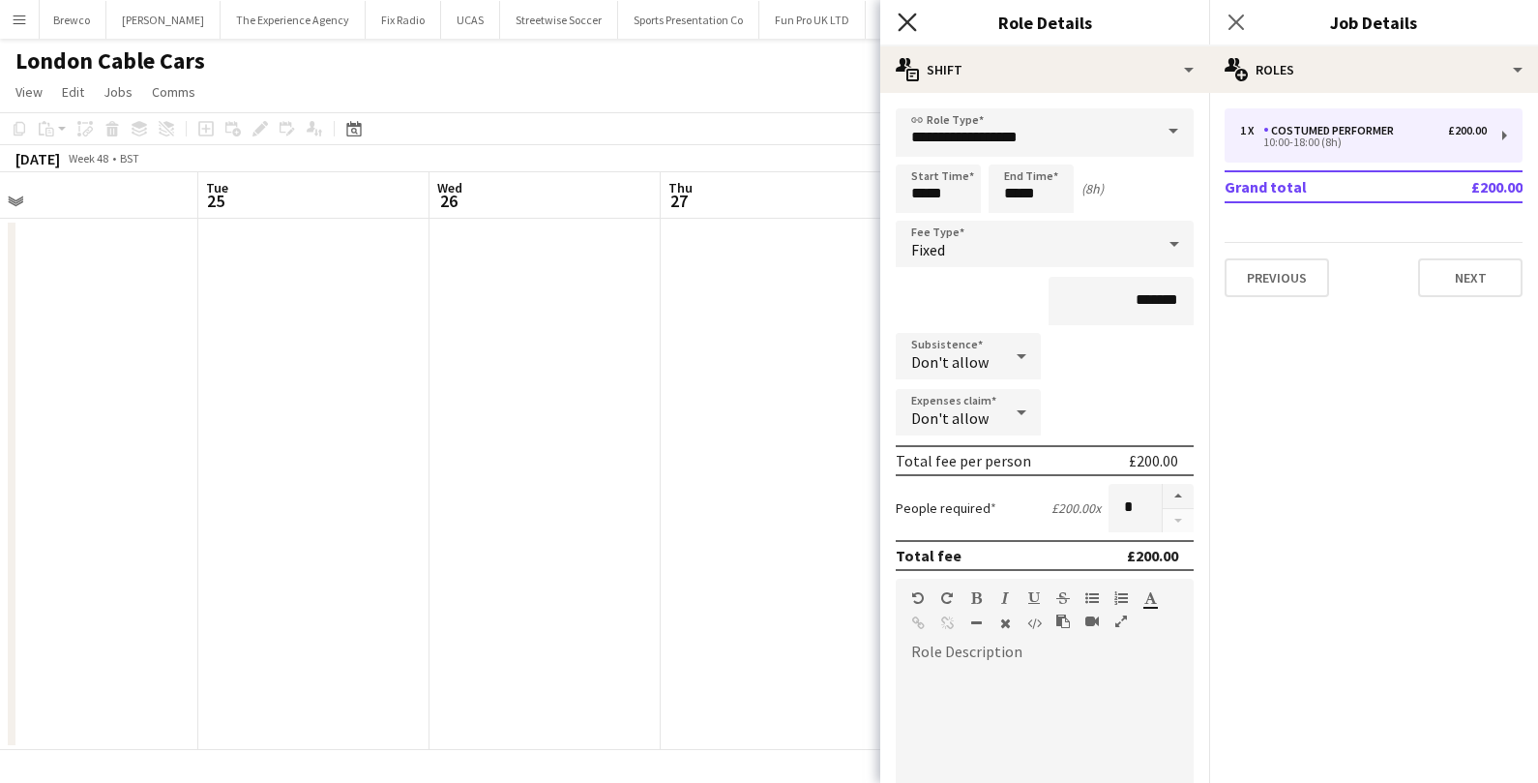
click at [906, 20] on icon at bounding box center [907, 22] width 18 height 18
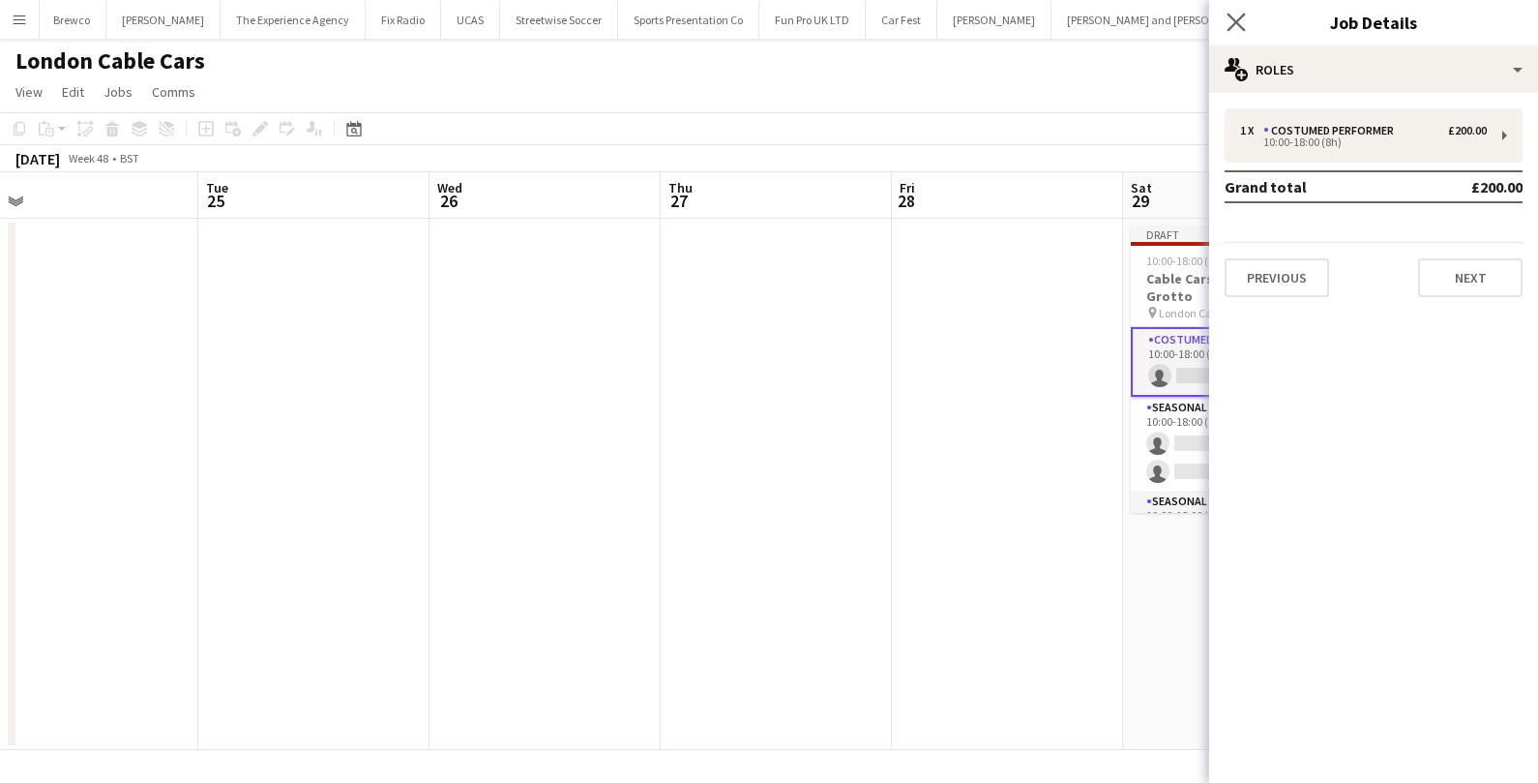
click at [1245, 11] on app-icon "Close pop-in" at bounding box center [1237, 23] width 28 height 28
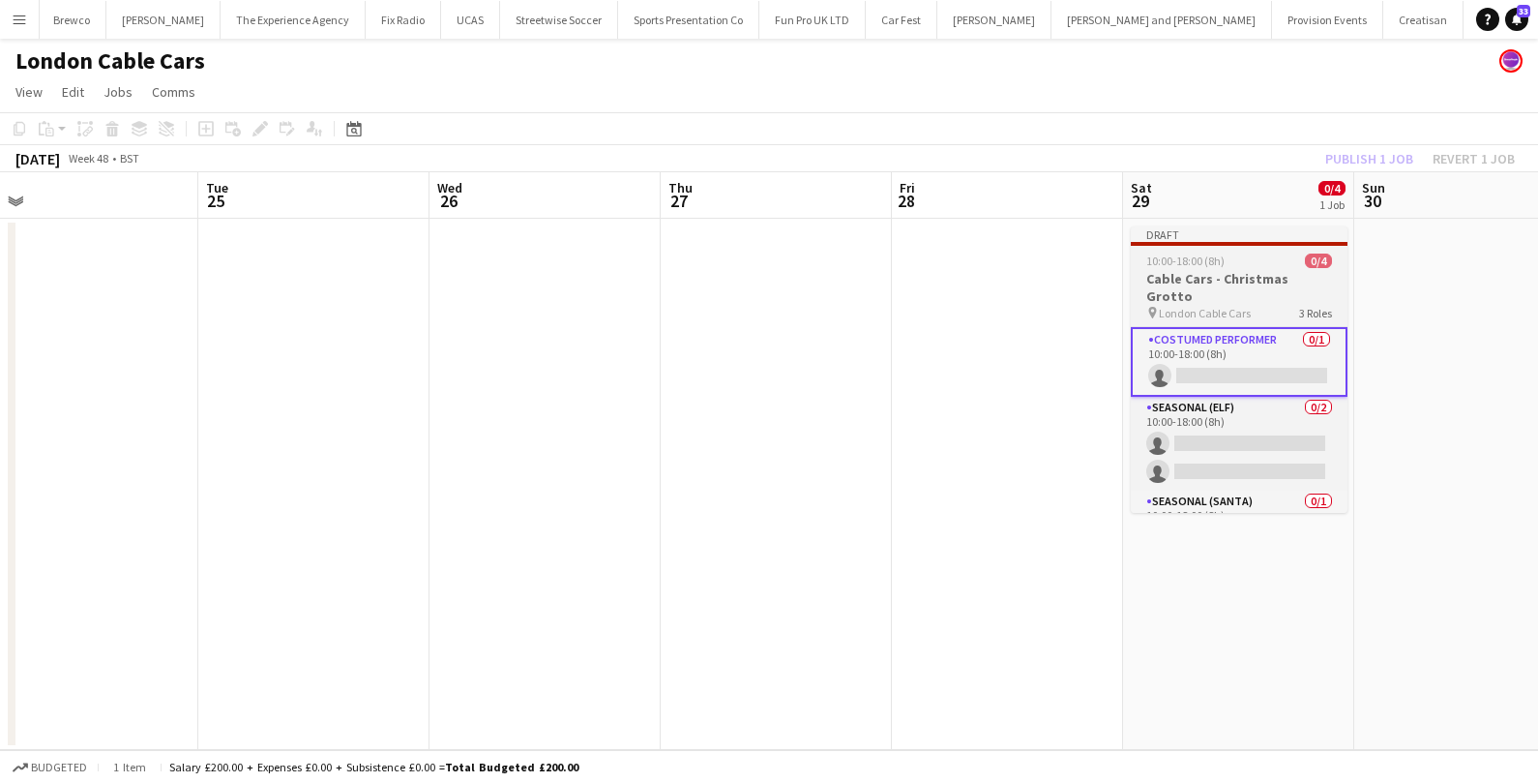
click at [1222, 257] on div "10:00-18:00 (8h) 0/4" at bounding box center [1239, 260] width 217 height 15
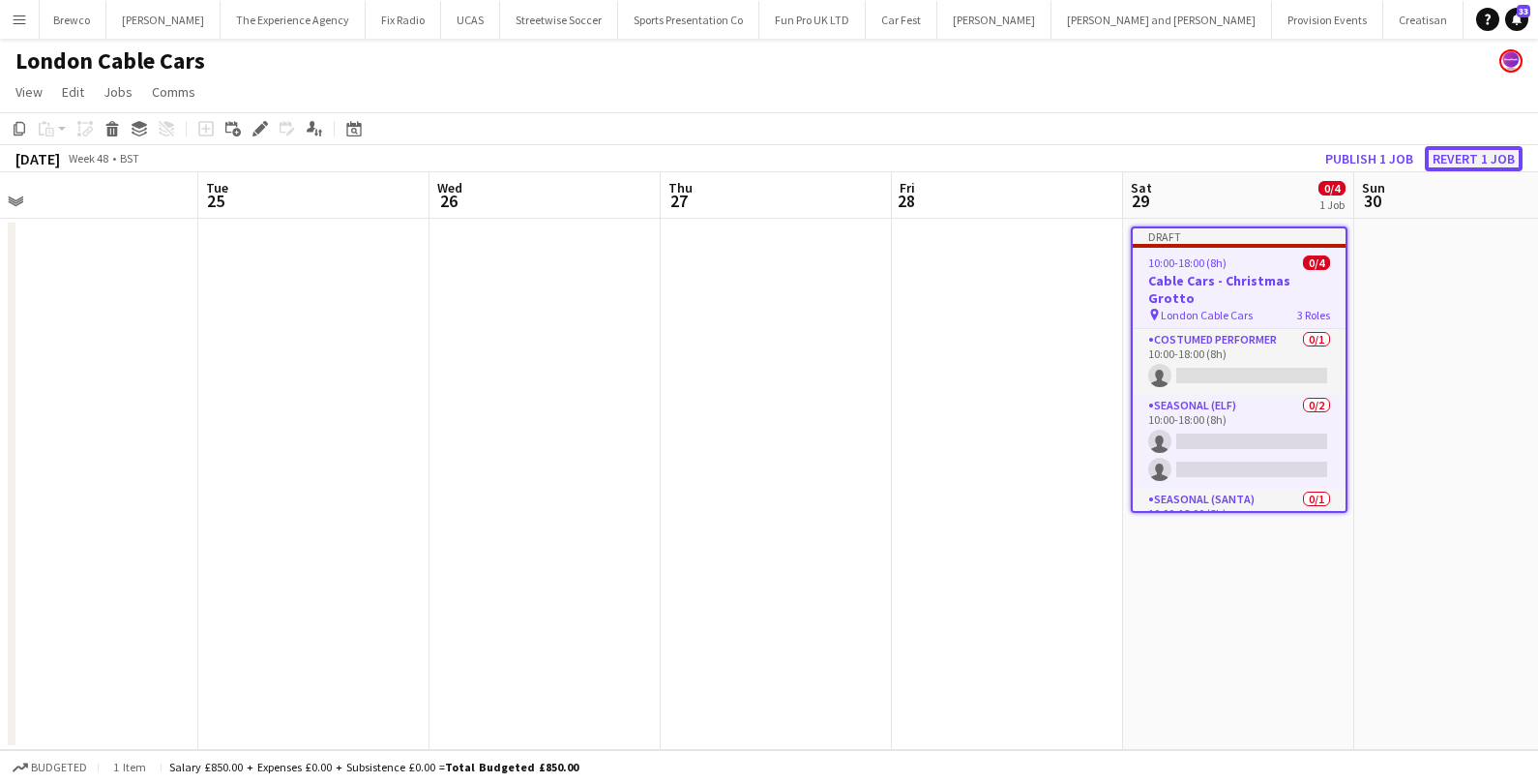
click at [1450, 160] on button "Revert 1 job" at bounding box center [1474, 158] width 98 height 25
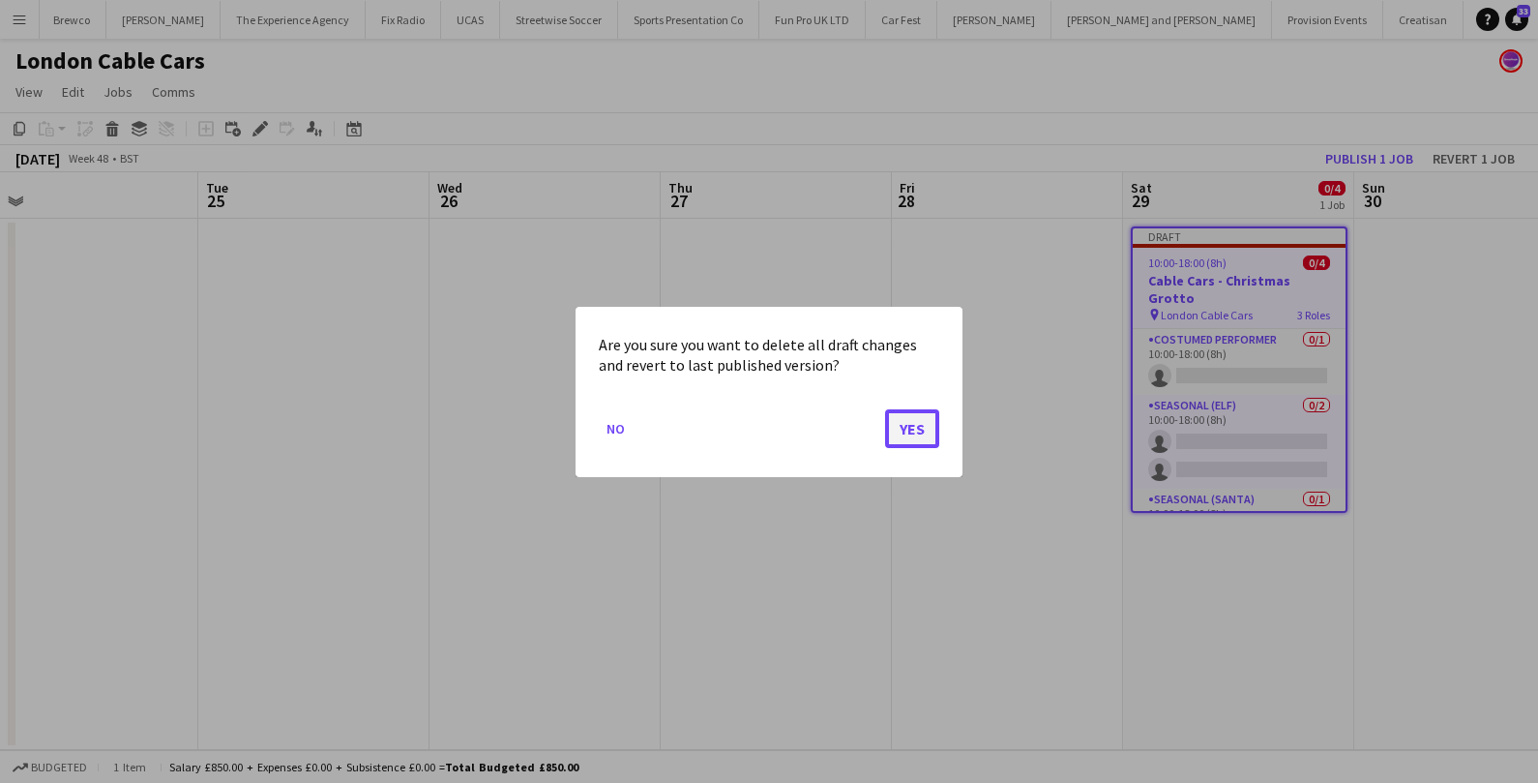
click at [927, 423] on button "Yes" at bounding box center [912, 427] width 54 height 39
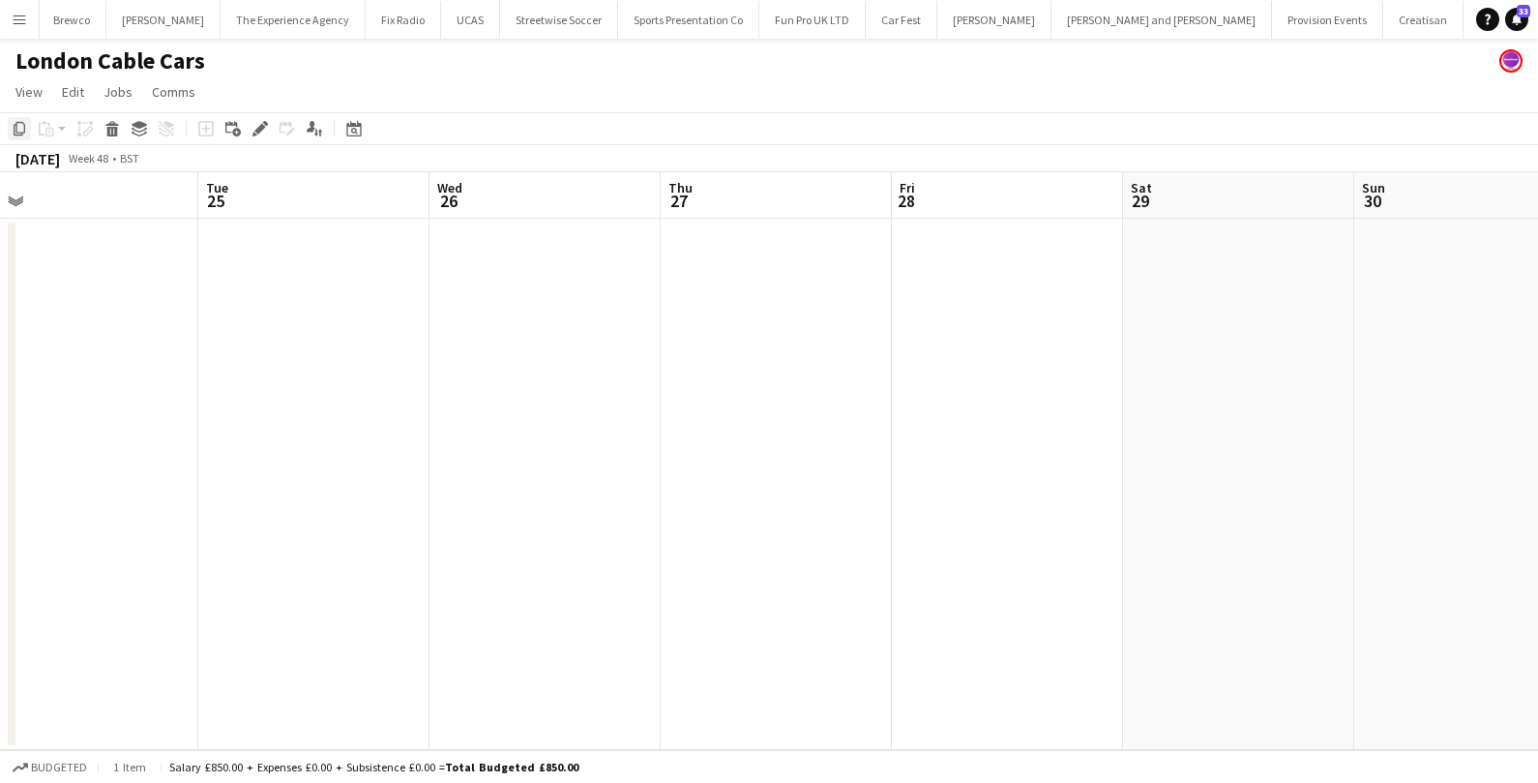
click at [14, 123] on icon "Copy" at bounding box center [19, 128] width 15 height 15
click at [1174, 248] on app-date-cell at bounding box center [1238, 484] width 231 height 531
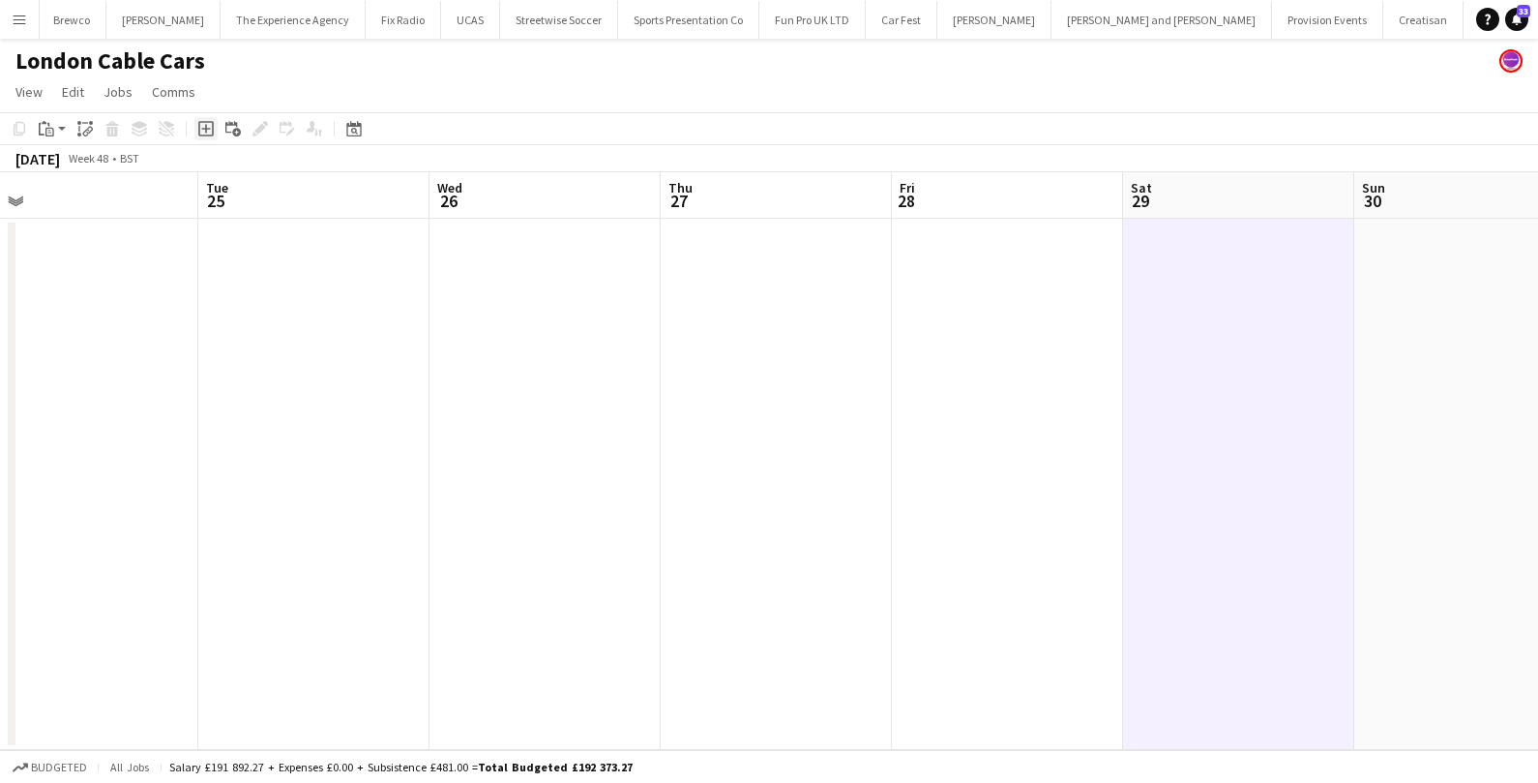
click at [206, 132] on icon at bounding box center [205, 129] width 9 height 9
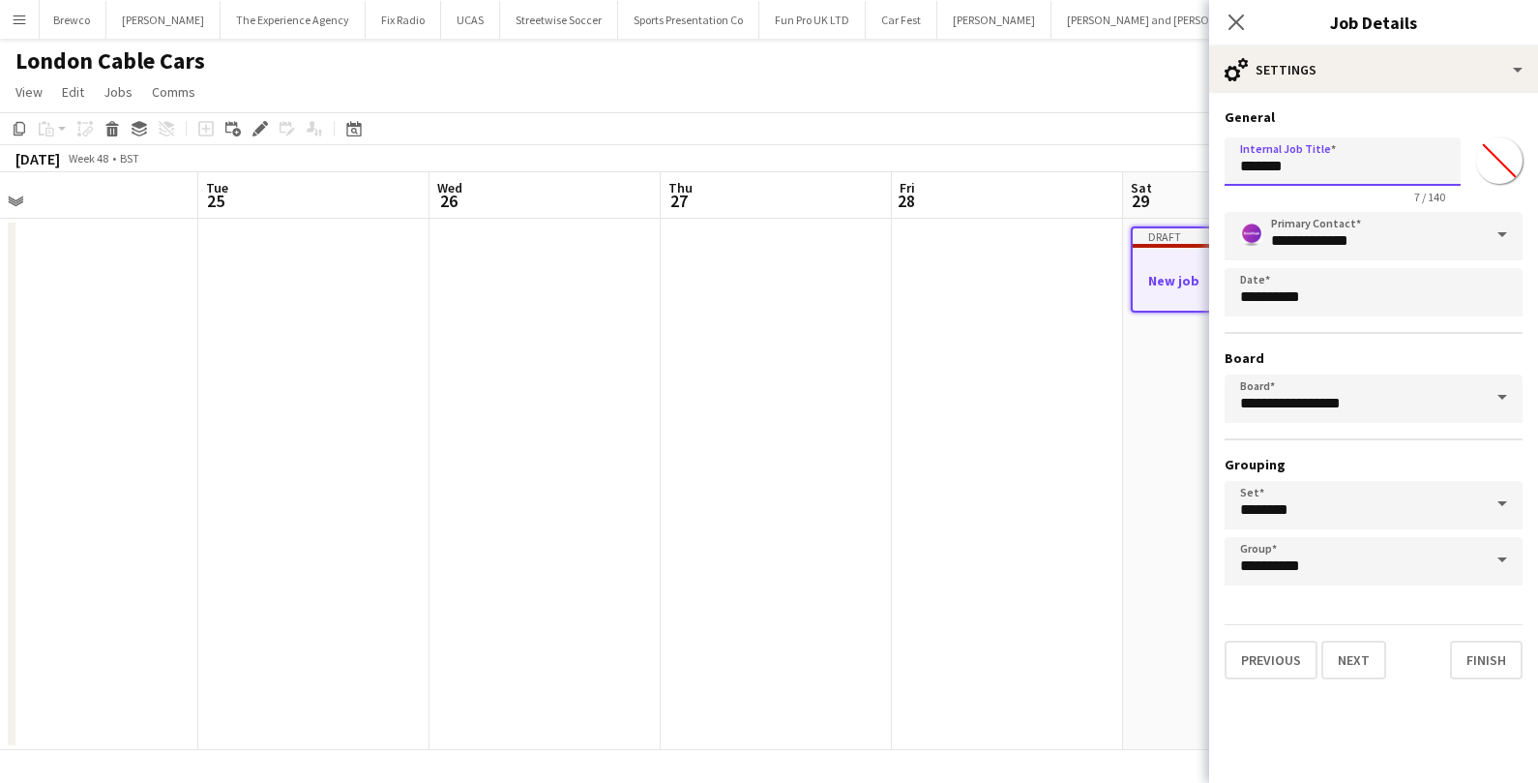
drag, startPoint x: 1303, startPoint y: 169, endPoint x: 1116, endPoint y: 161, distance: 186.9
click at [1116, 161] on body "Menu Boards Boards Boards All jobs Status Workforce Workforce My Workforce Recr…" at bounding box center [769, 391] width 1538 height 783
drag, startPoint x: 1384, startPoint y: 170, endPoint x: 1320, endPoint y: 168, distance: 63.9
click at [1320, 168] on input "**********" at bounding box center [1343, 161] width 236 height 48
click at [1386, 166] on input "**********" at bounding box center [1343, 161] width 236 height 48
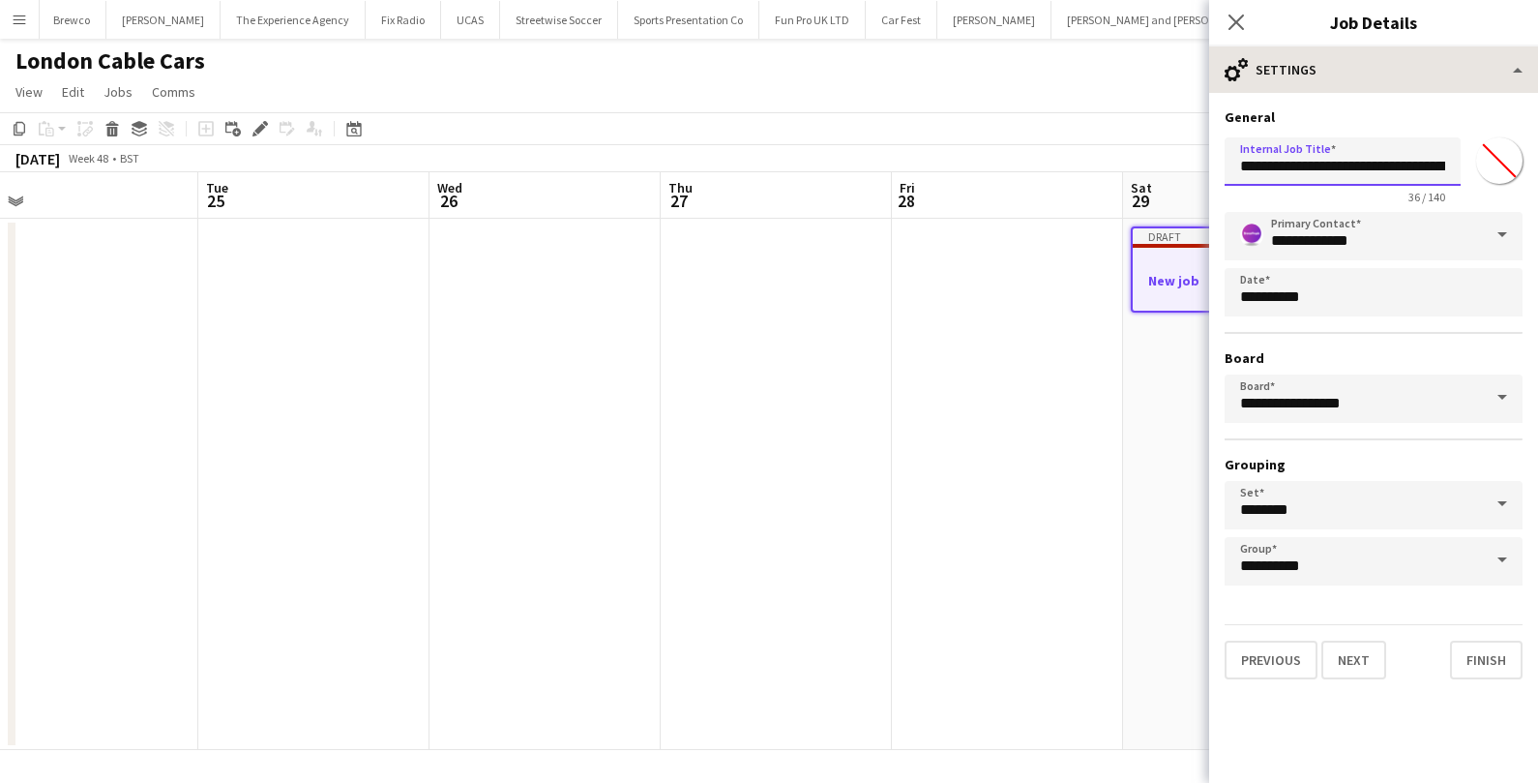
type input "**********"
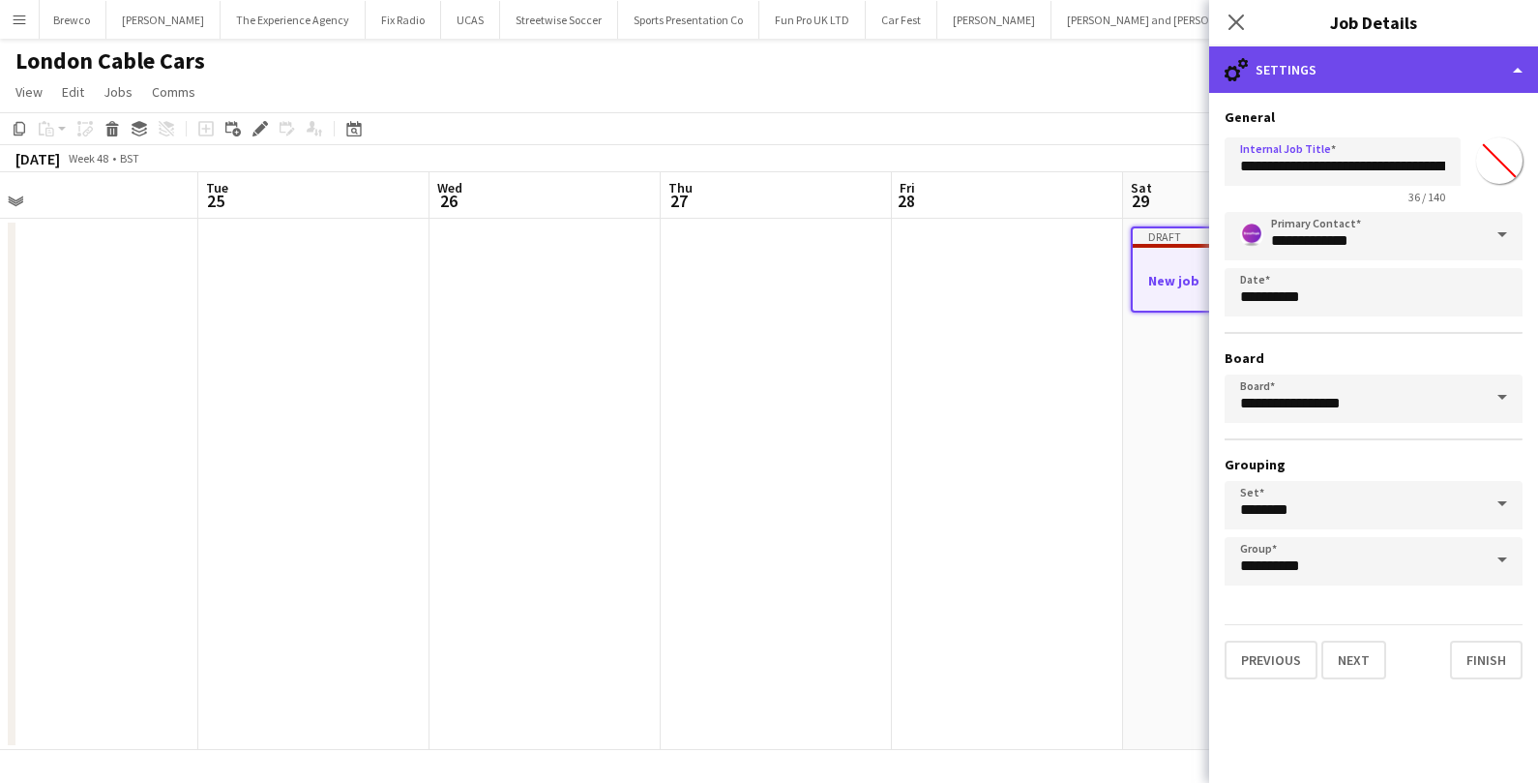
click at [1467, 76] on div "cog-double-3 Settings" at bounding box center [1373, 69] width 329 height 46
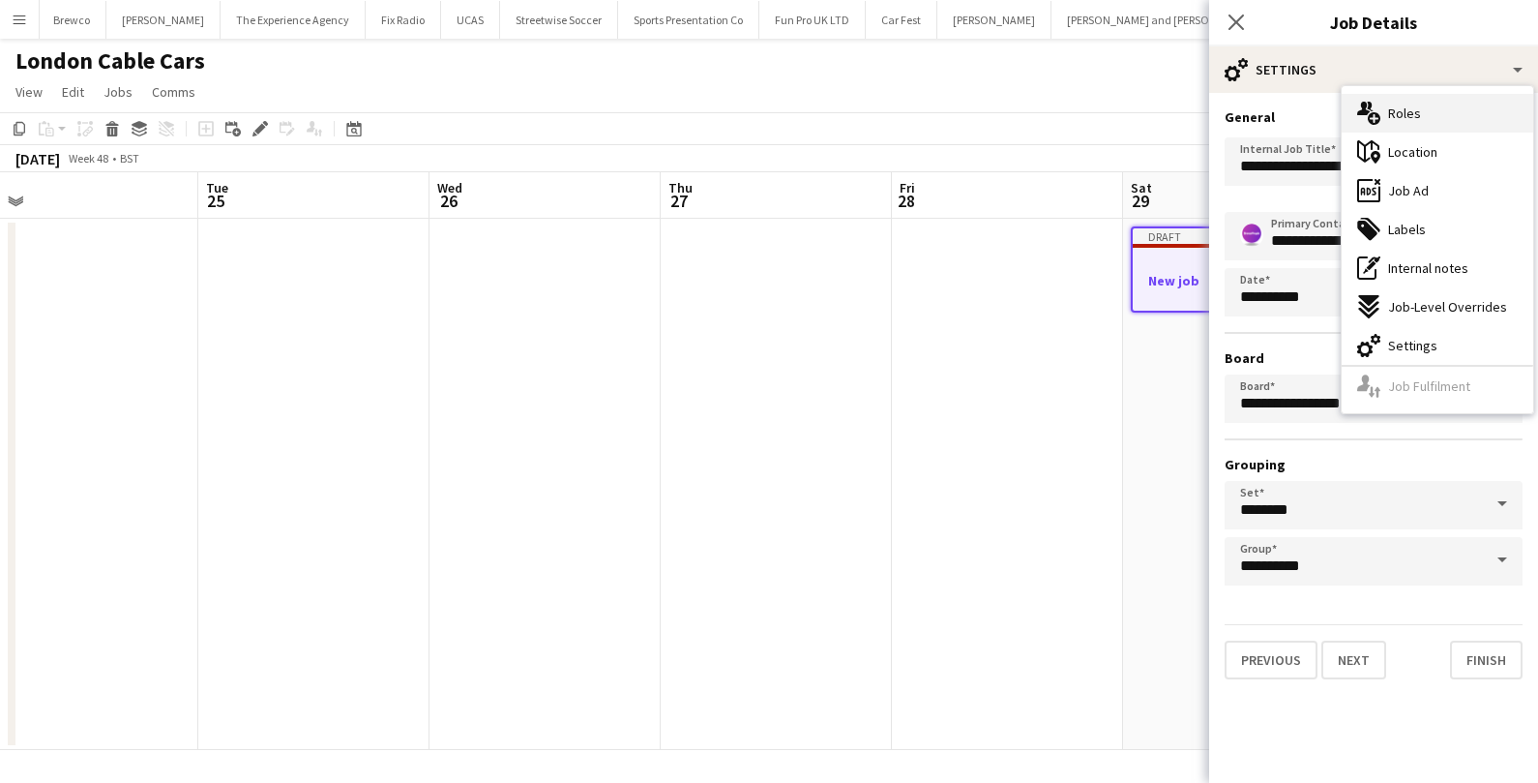
click at [1439, 122] on div "multiple-users-add Roles" at bounding box center [1438, 113] width 192 height 39
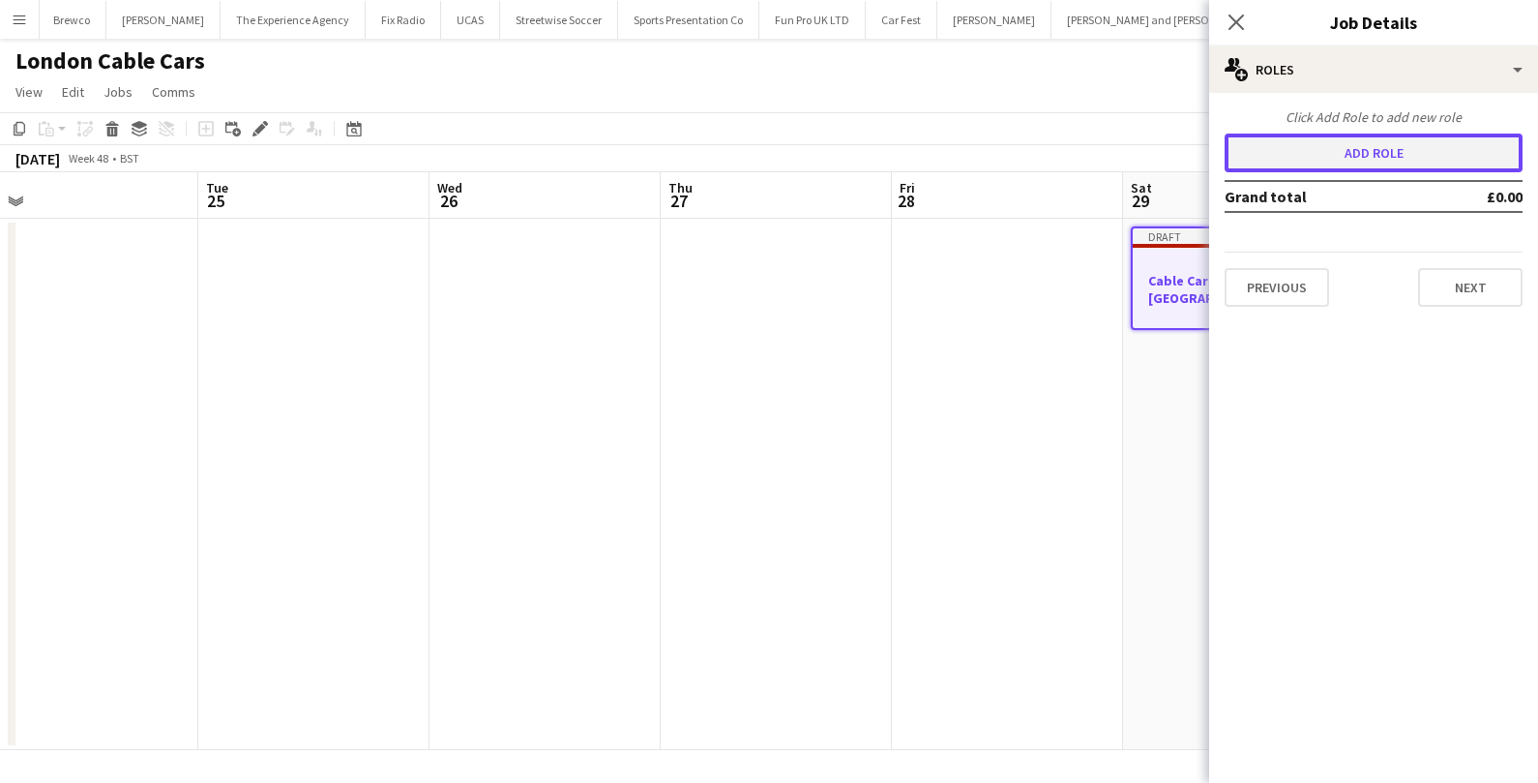
click at [1332, 147] on button "Add role" at bounding box center [1374, 152] width 298 height 39
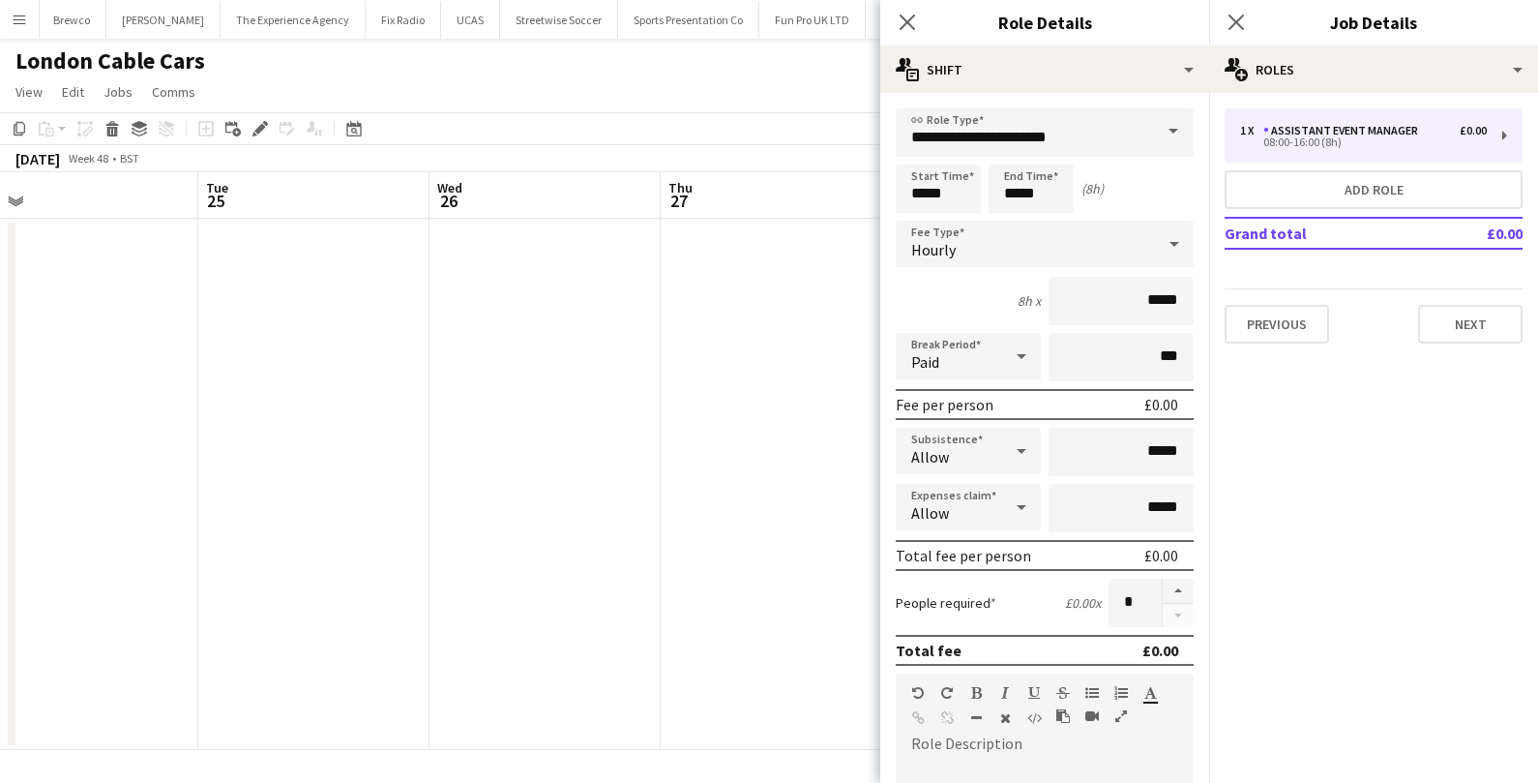
click at [1172, 133] on span at bounding box center [1173, 131] width 41 height 46
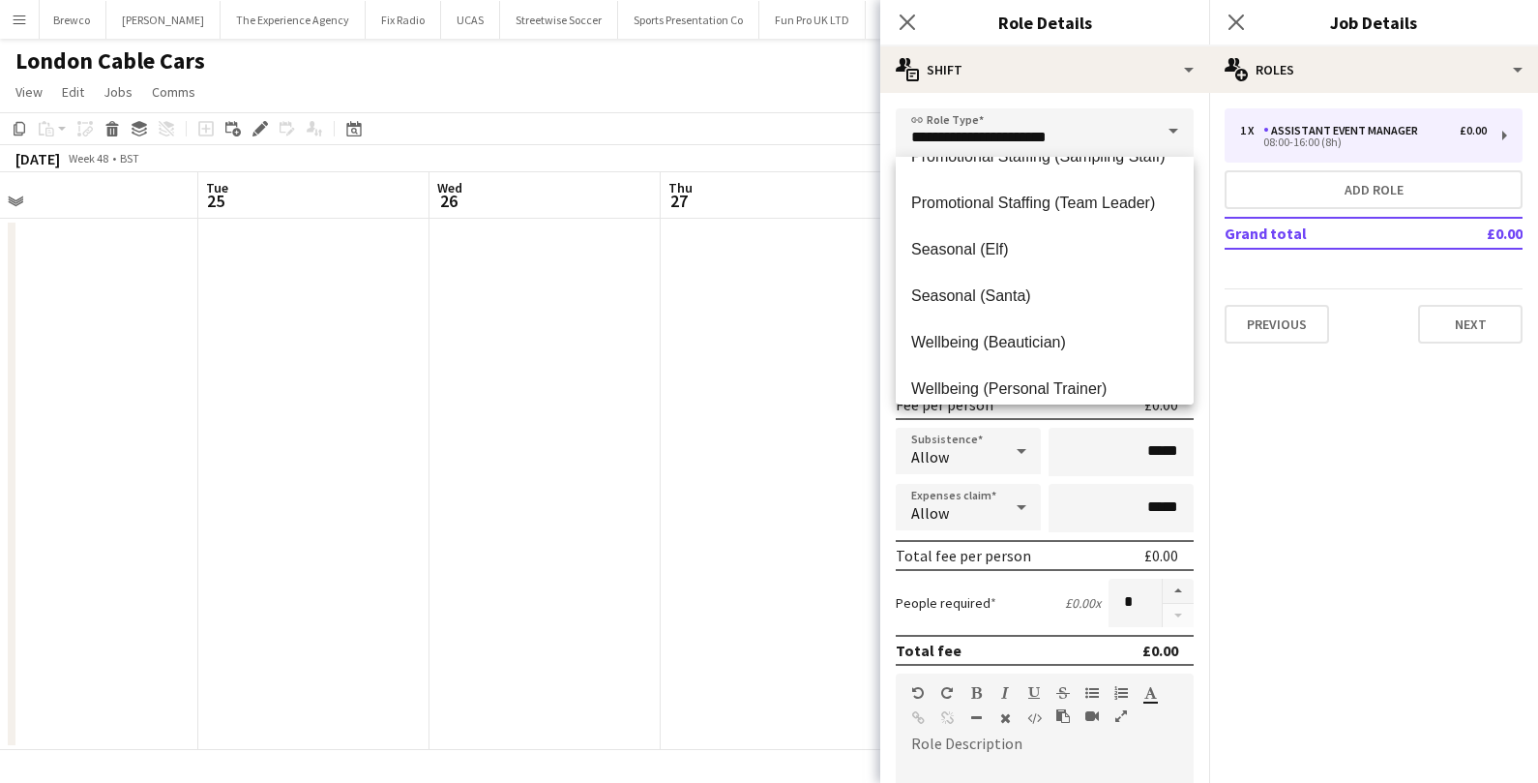
scroll to position [1245, 0]
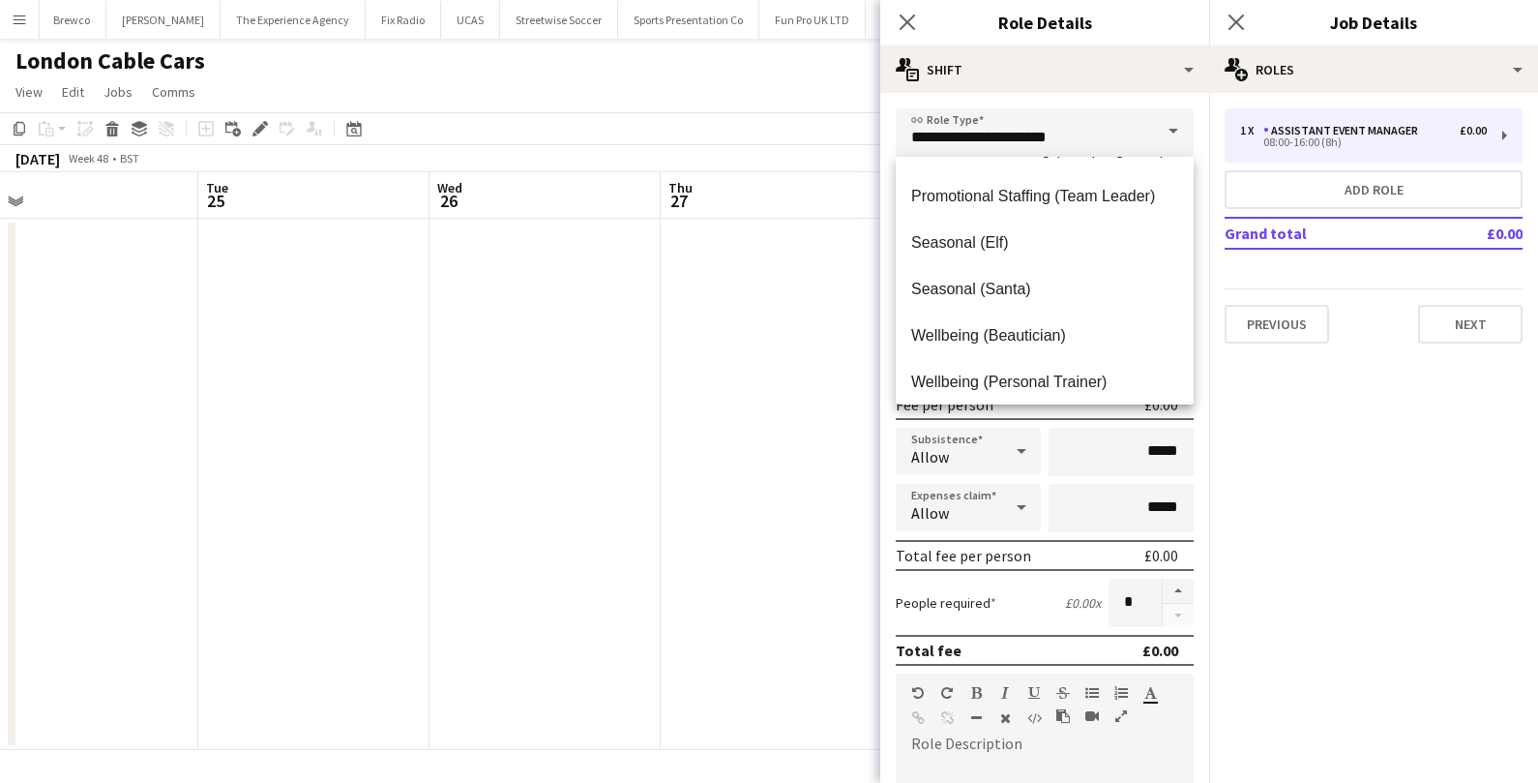
click at [1092, 276] on mat-option "Seasonal (Santa)" at bounding box center [1045, 289] width 298 height 46
type input "**********"
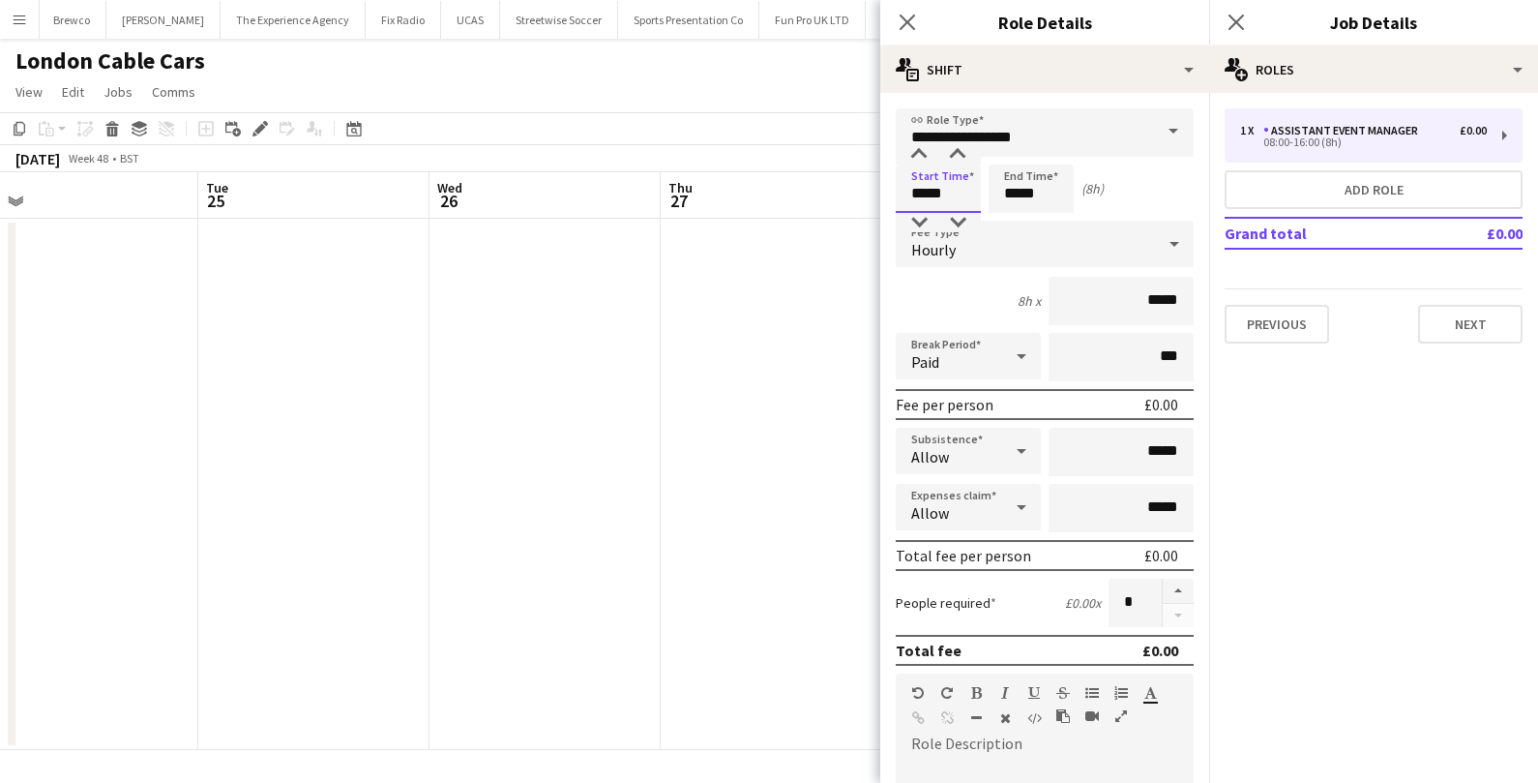
click at [959, 183] on input "*****" at bounding box center [938, 188] width 85 height 48
drag, startPoint x: 959, startPoint y: 193, endPoint x: 853, endPoint y: 192, distance: 105.4
click at [853, 192] on body "Menu Boards Boards Boards All jobs Status Workforce Workforce My Workforce Recr…" at bounding box center [769, 391] width 1538 height 783
type input "*****"
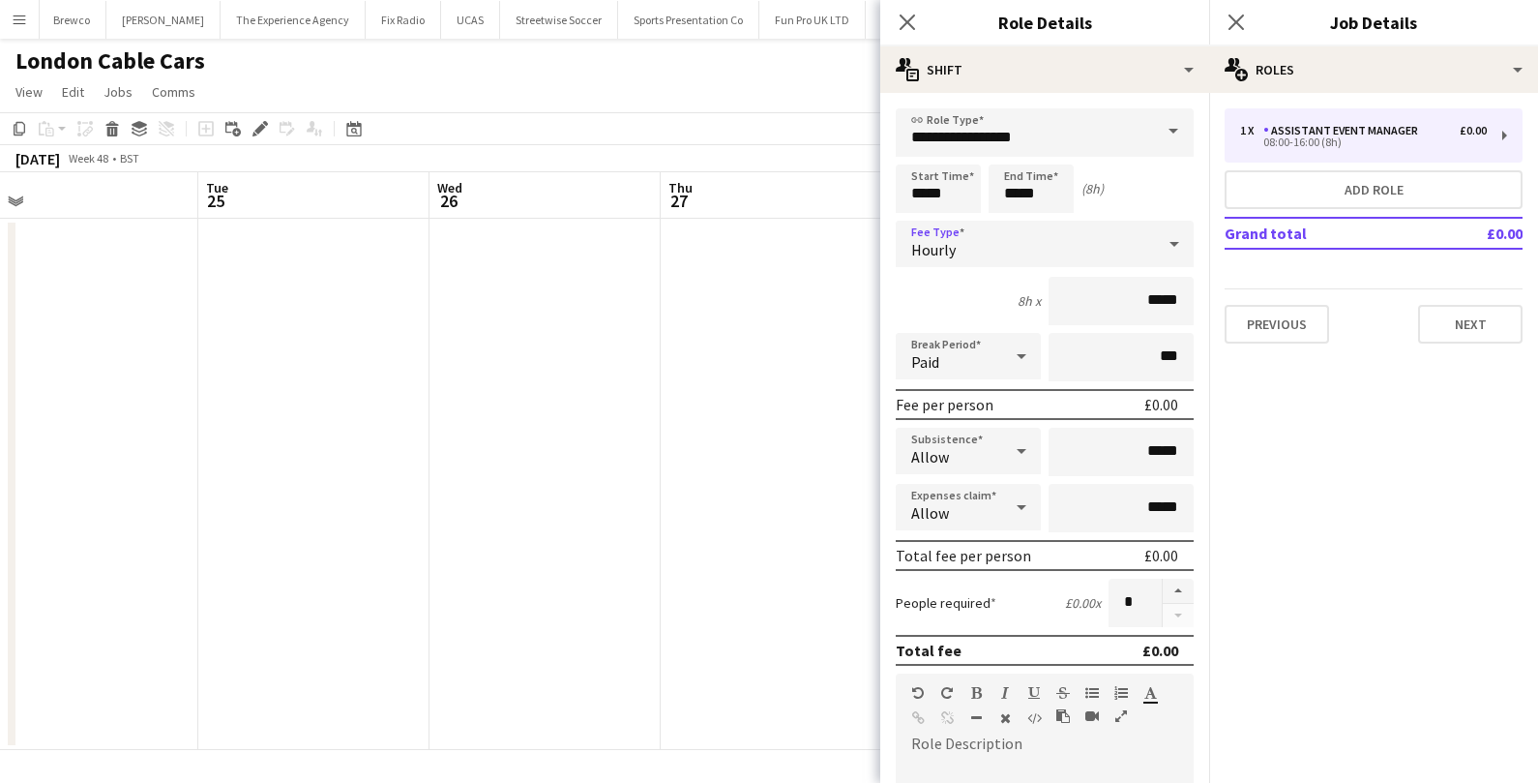
click at [1004, 248] on div "Hourly" at bounding box center [1025, 244] width 259 height 46
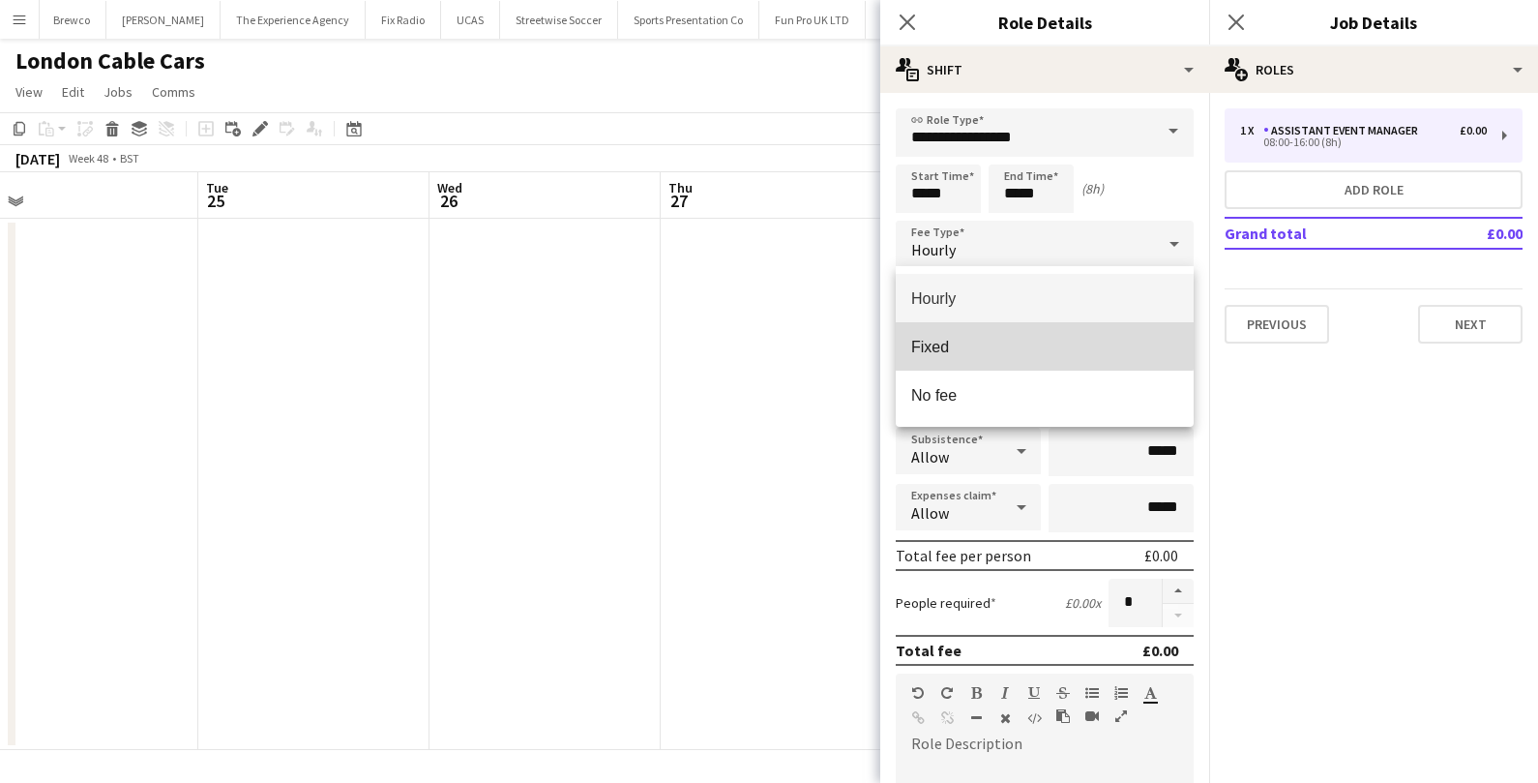
click at [984, 328] on mat-option "Fixed" at bounding box center [1045, 346] width 298 height 48
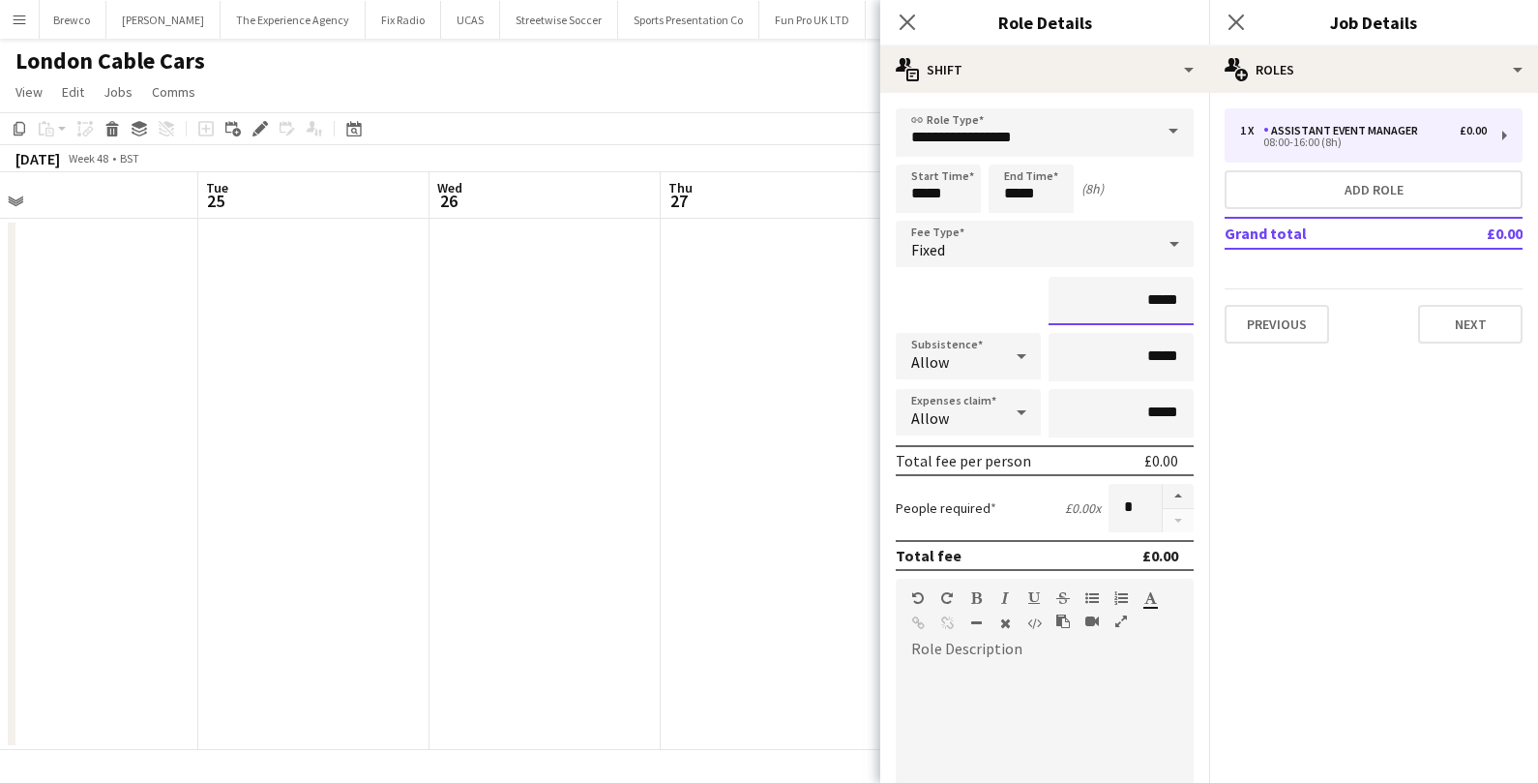
drag, startPoint x: 1186, startPoint y: 303, endPoint x: 1125, endPoint y: 303, distance: 60.9
click at [1125, 303] on input "*****" at bounding box center [1121, 301] width 145 height 48
type input "*******"
click at [1044, 299] on div "*******" at bounding box center [1045, 301] width 298 height 48
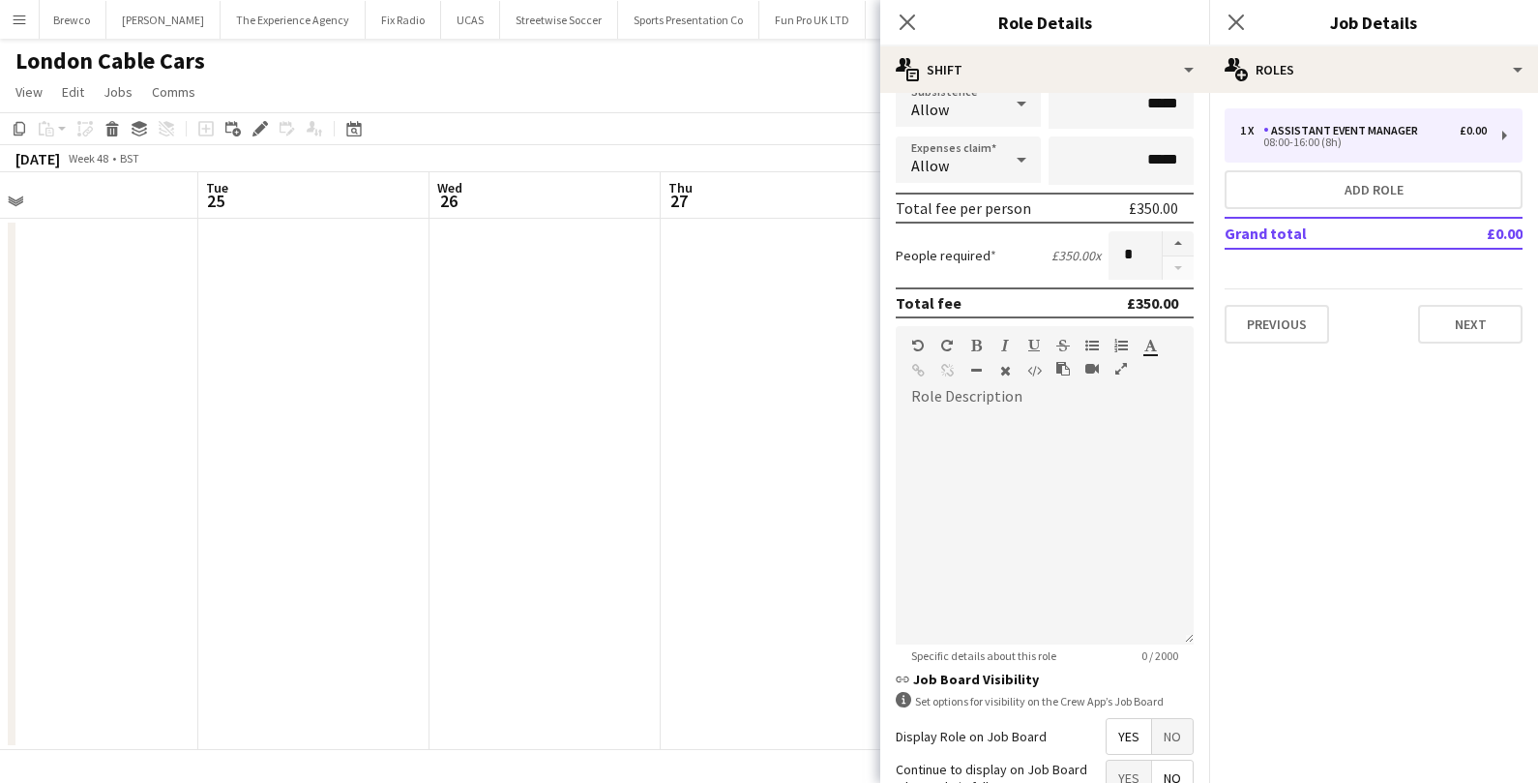
scroll to position [428, 0]
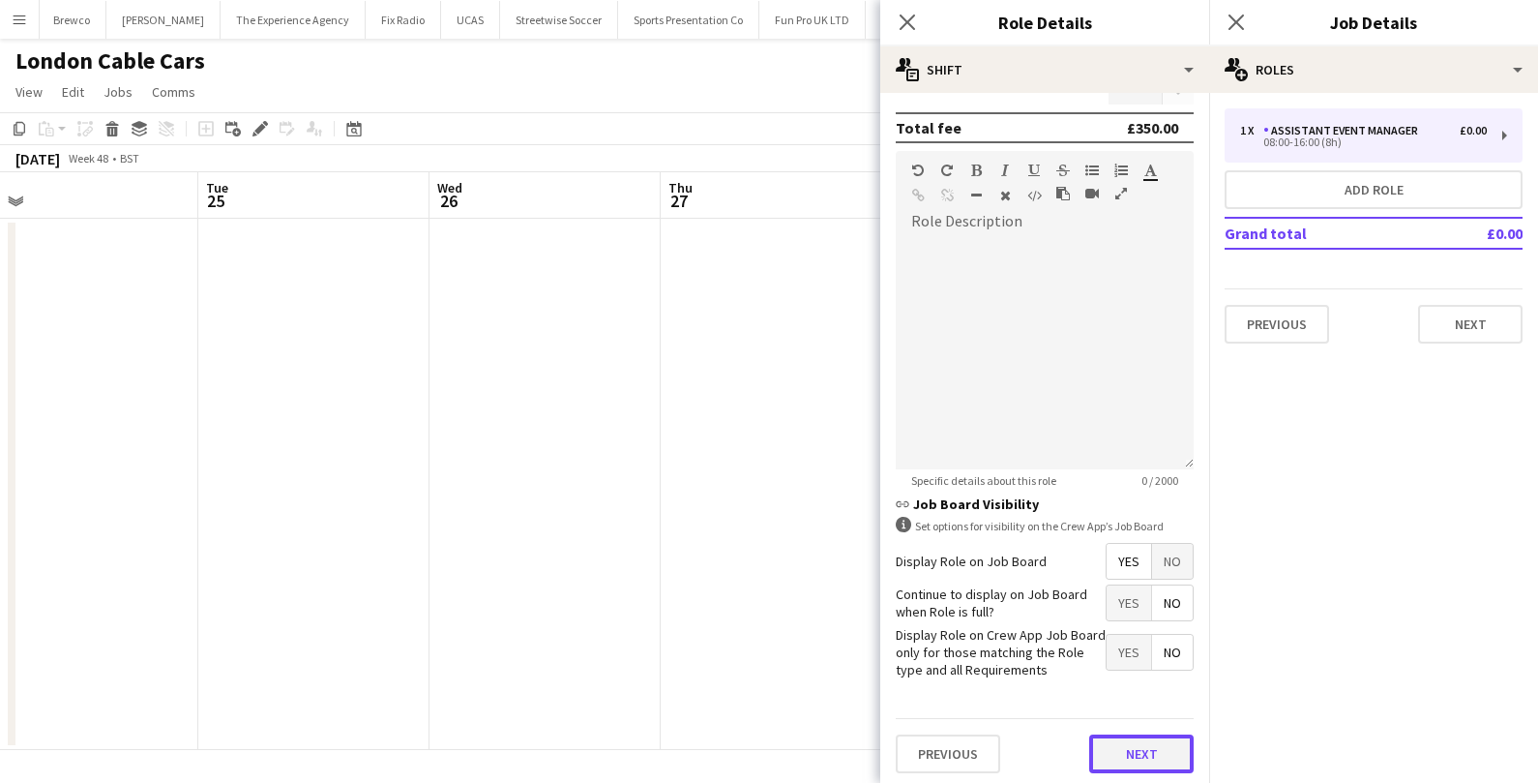
click at [1147, 759] on button "Next" at bounding box center [1141, 753] width 104 height 39
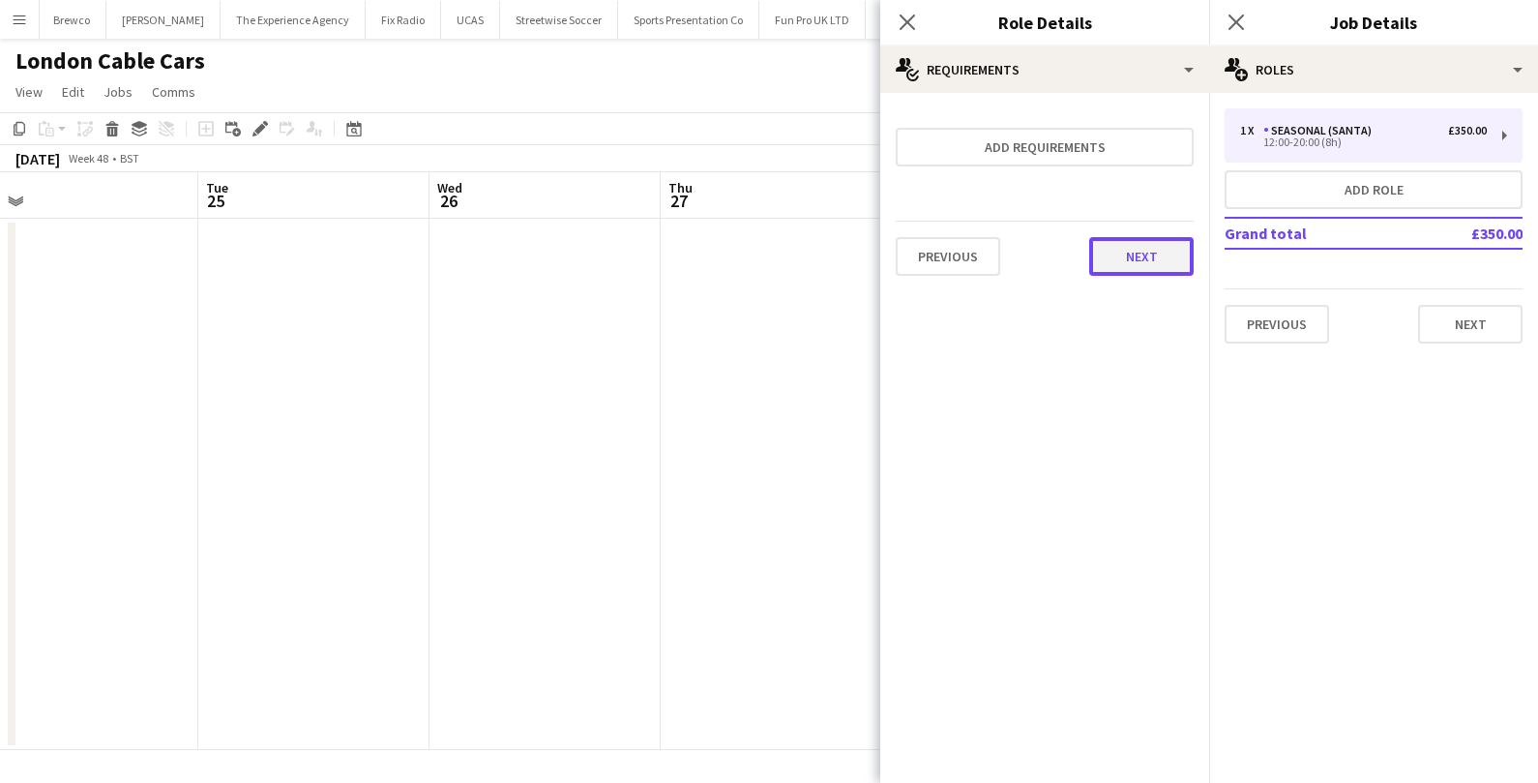
click at [1157, 255] on button "Next" at bounding box center [1141, 256] width 104 height 39
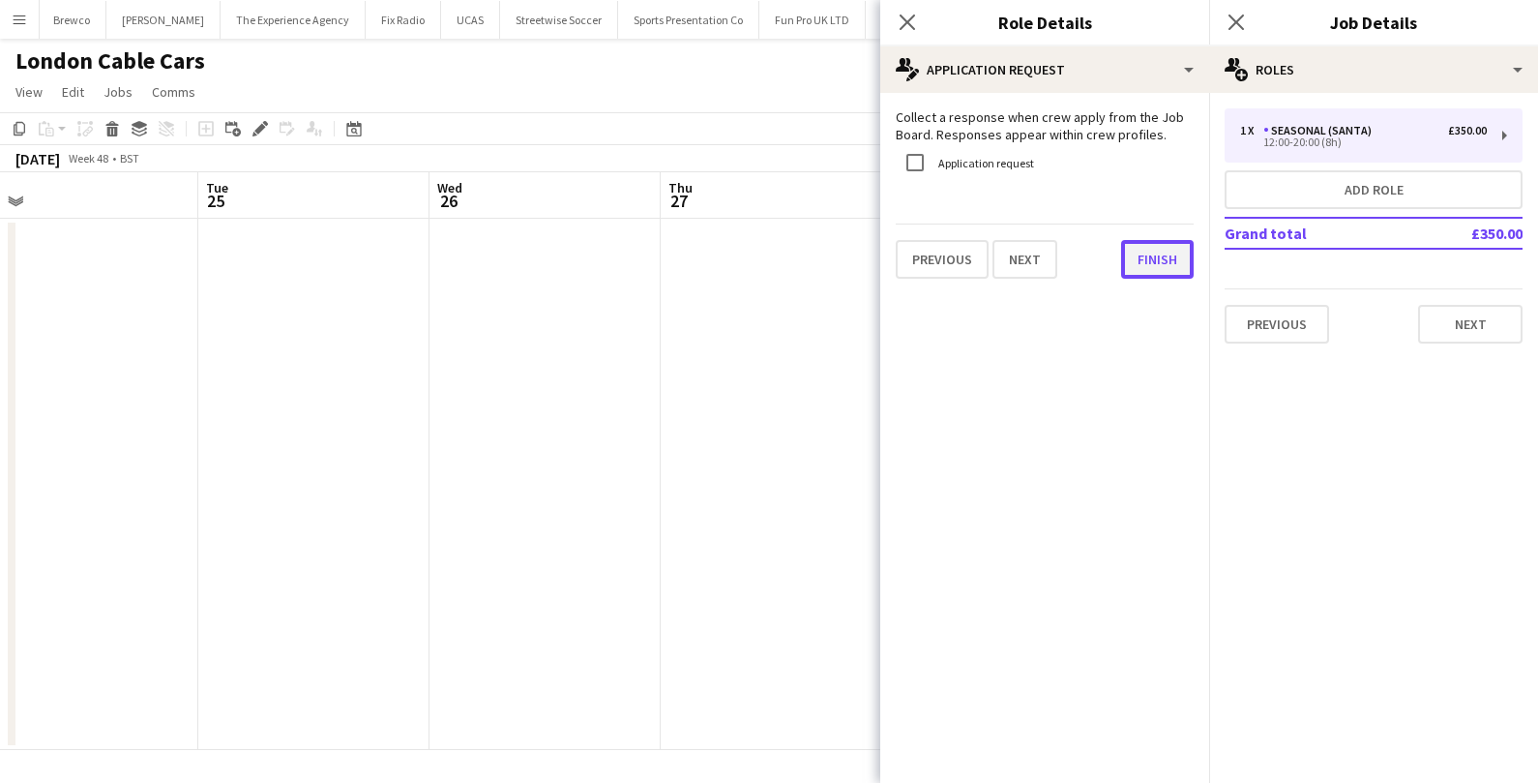
click at [1153, 255] on button "Finish" at bounding box center [1157, 259] width 73 height 39
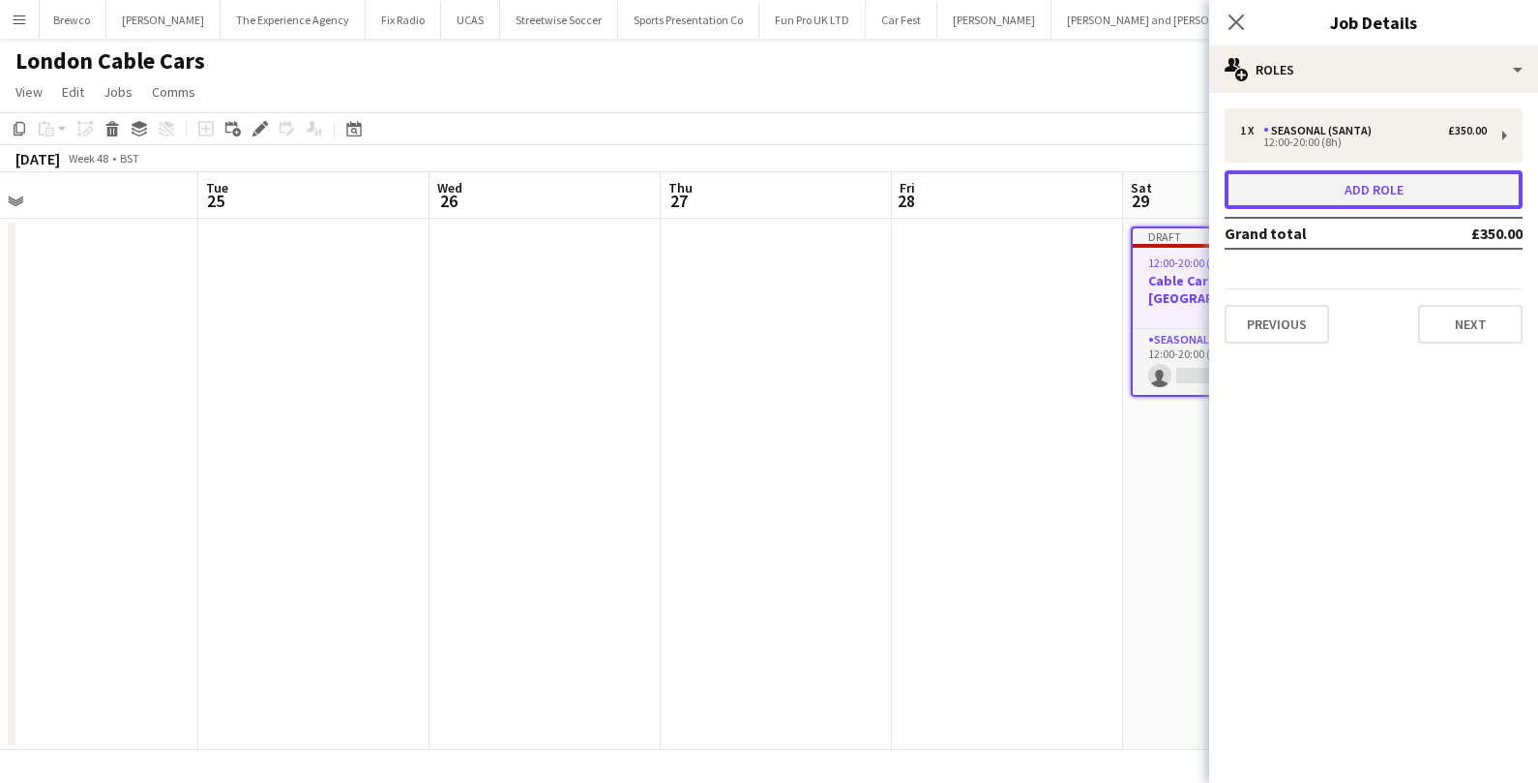
click at [1343, 190] on button "Add role" at bounding box center [1374, 189] width 298 height 39
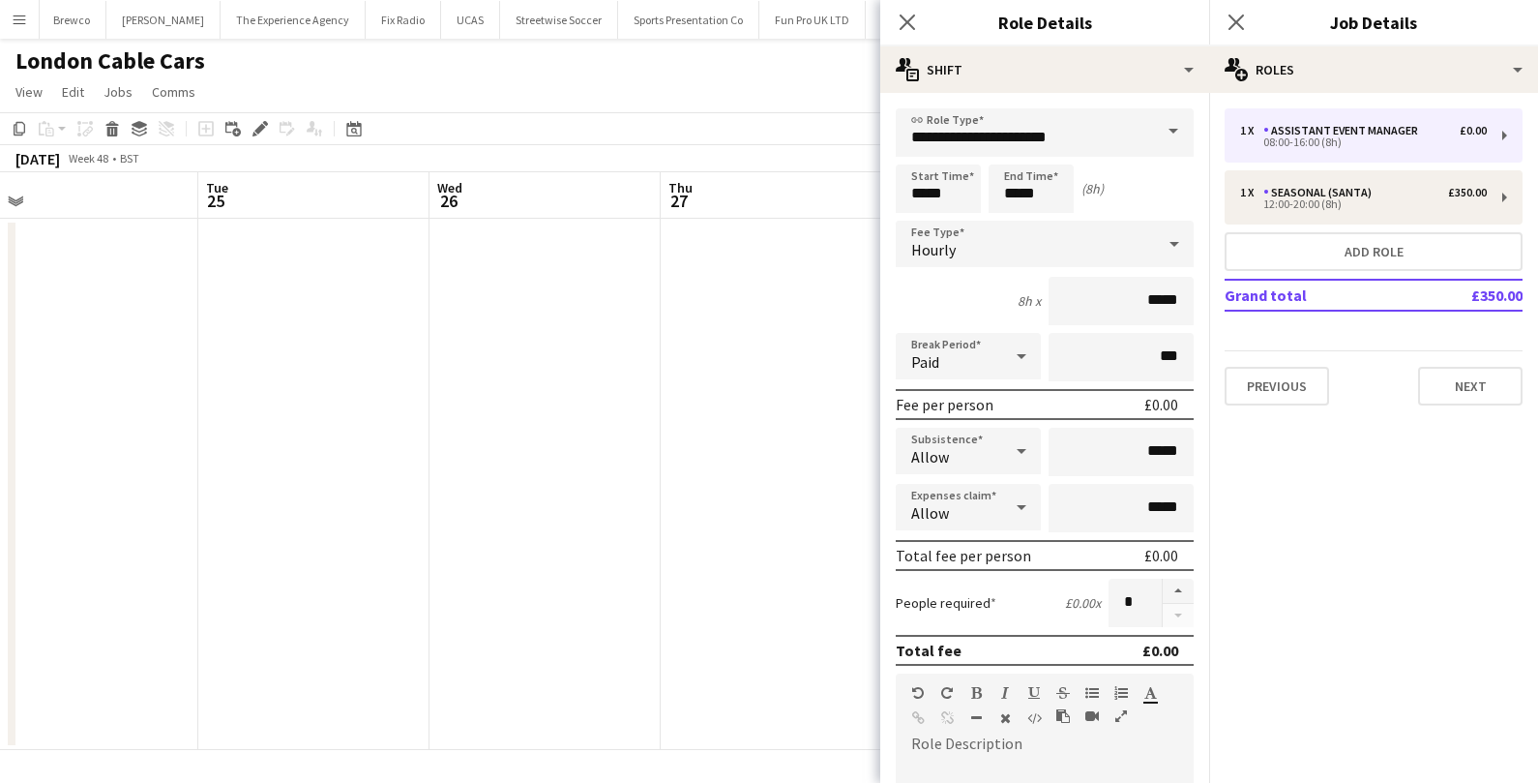
click at [1182, 126] on span at bounding box center [1173, 131] width 41 height 46
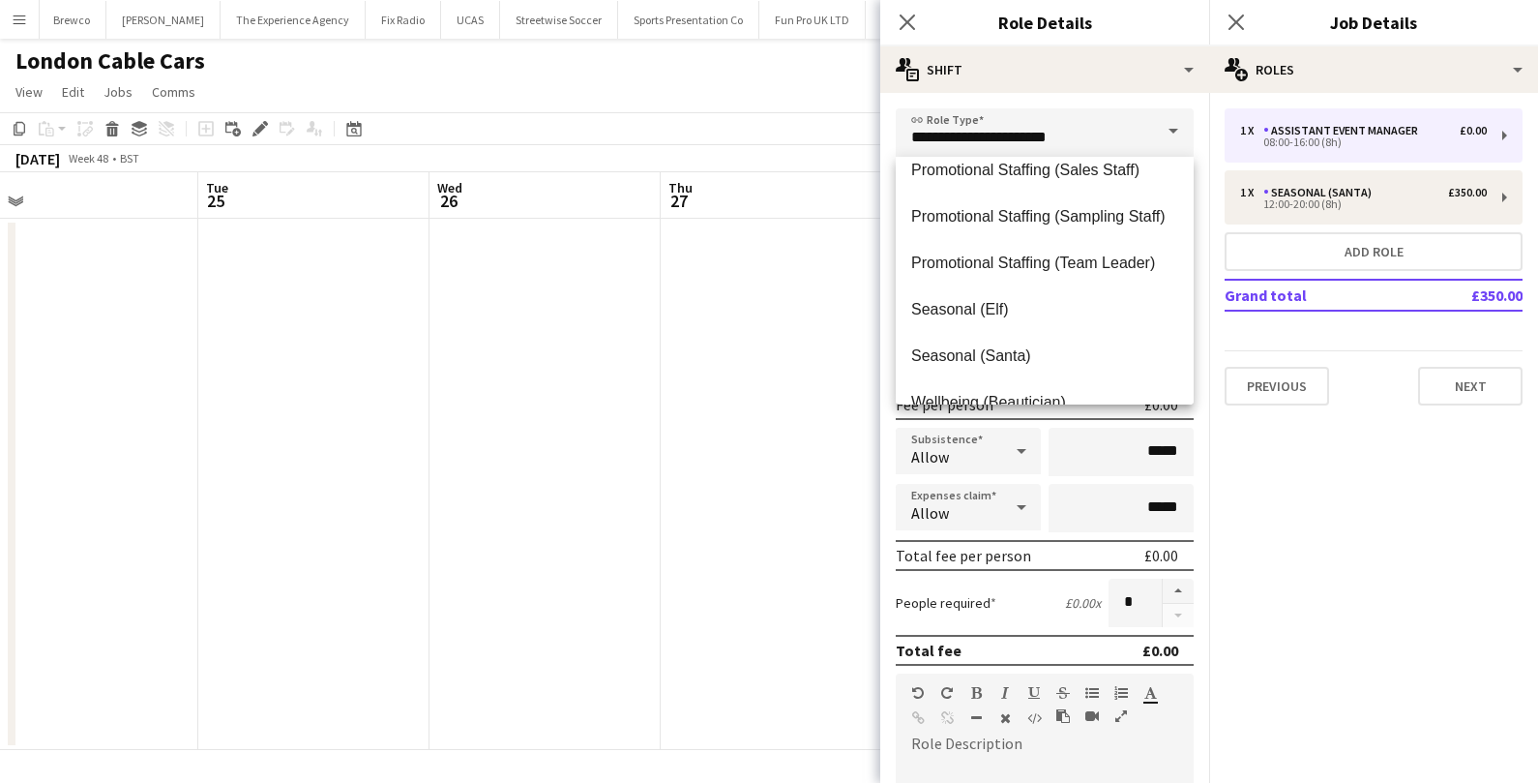
scroll to position [1186, 0]
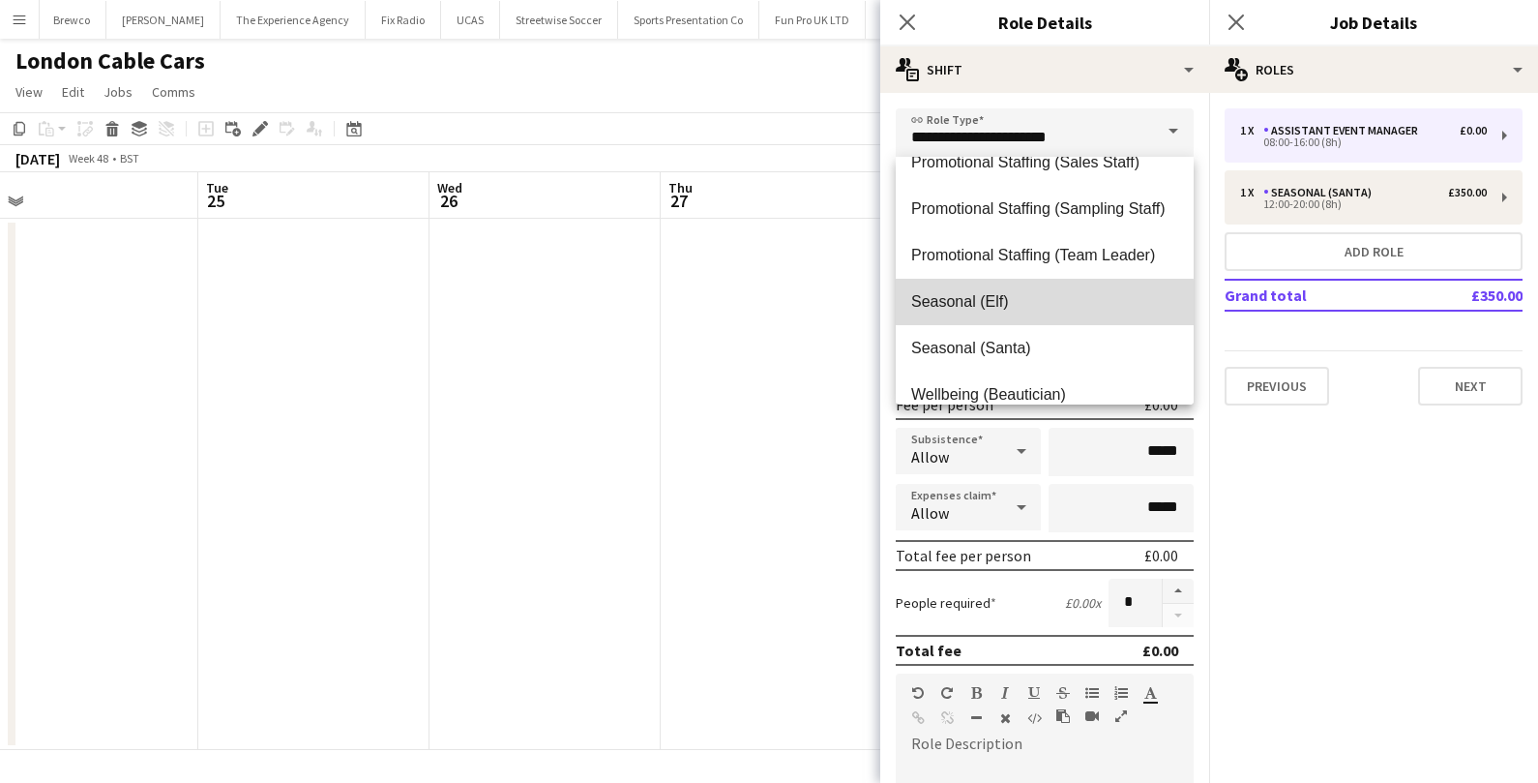
click at [1034, 310] on mat-option "Seasonal (Elf)" at bounding box center [1045, 302] width 298 height 46
type input "**********"
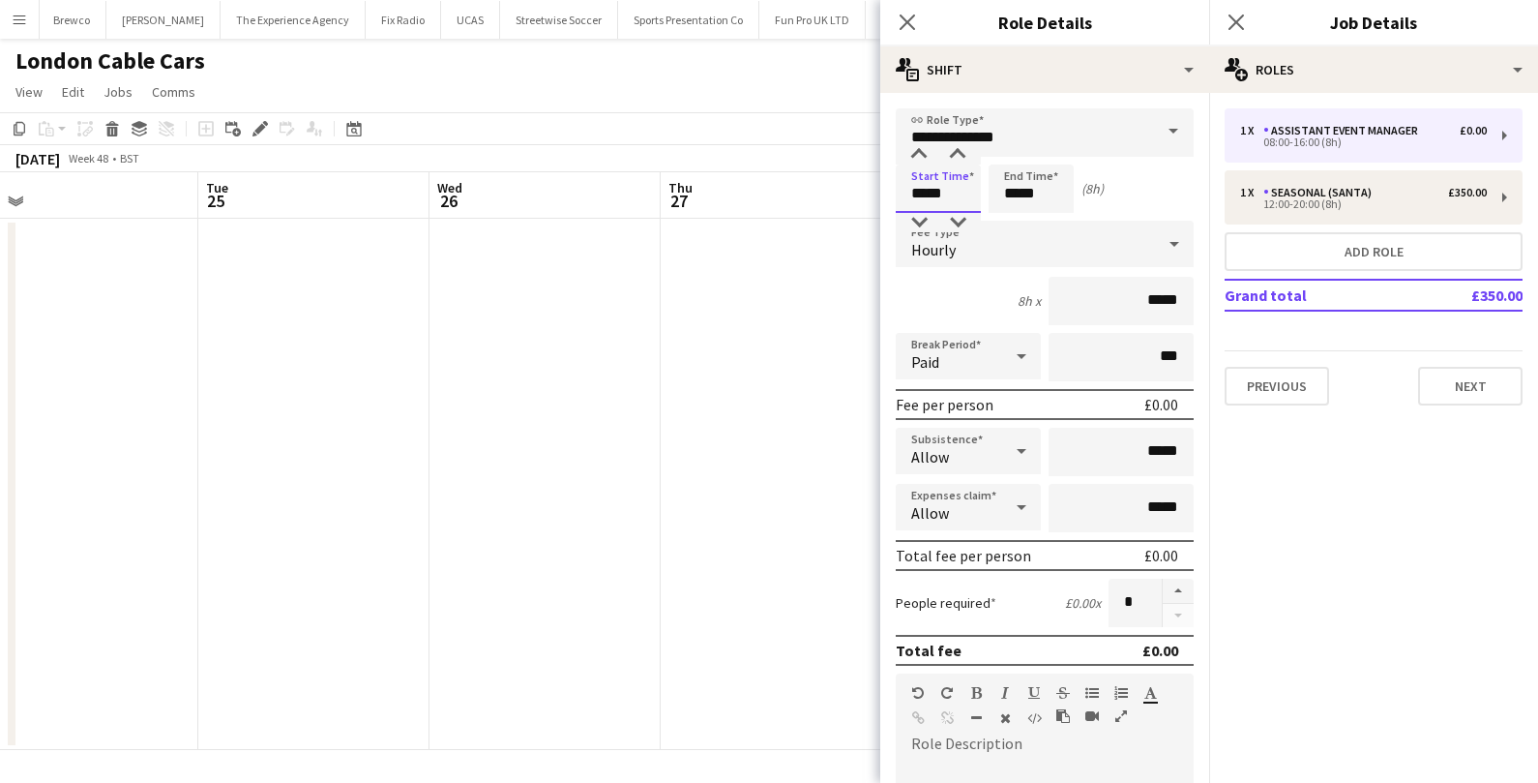
drag, startPoint x: 955, startPoint y: 192, endPoint x: 874, endPoint y: 193, distance: 80.3
click at [874, 193] on body "Menu Boards Boards Boards All jobs Status Workforce Workforce My Workforce Recr…" at bounding box center [769, 391] width 1538 height 783
type input "*****"
click at [1013, 231] on div at bounding box center [1011, 222] width 39 height 19
drag, startPoint x: 1054, startPoint y: 198, endPoint x: 988, endPoint y: 196, distance: 66.8
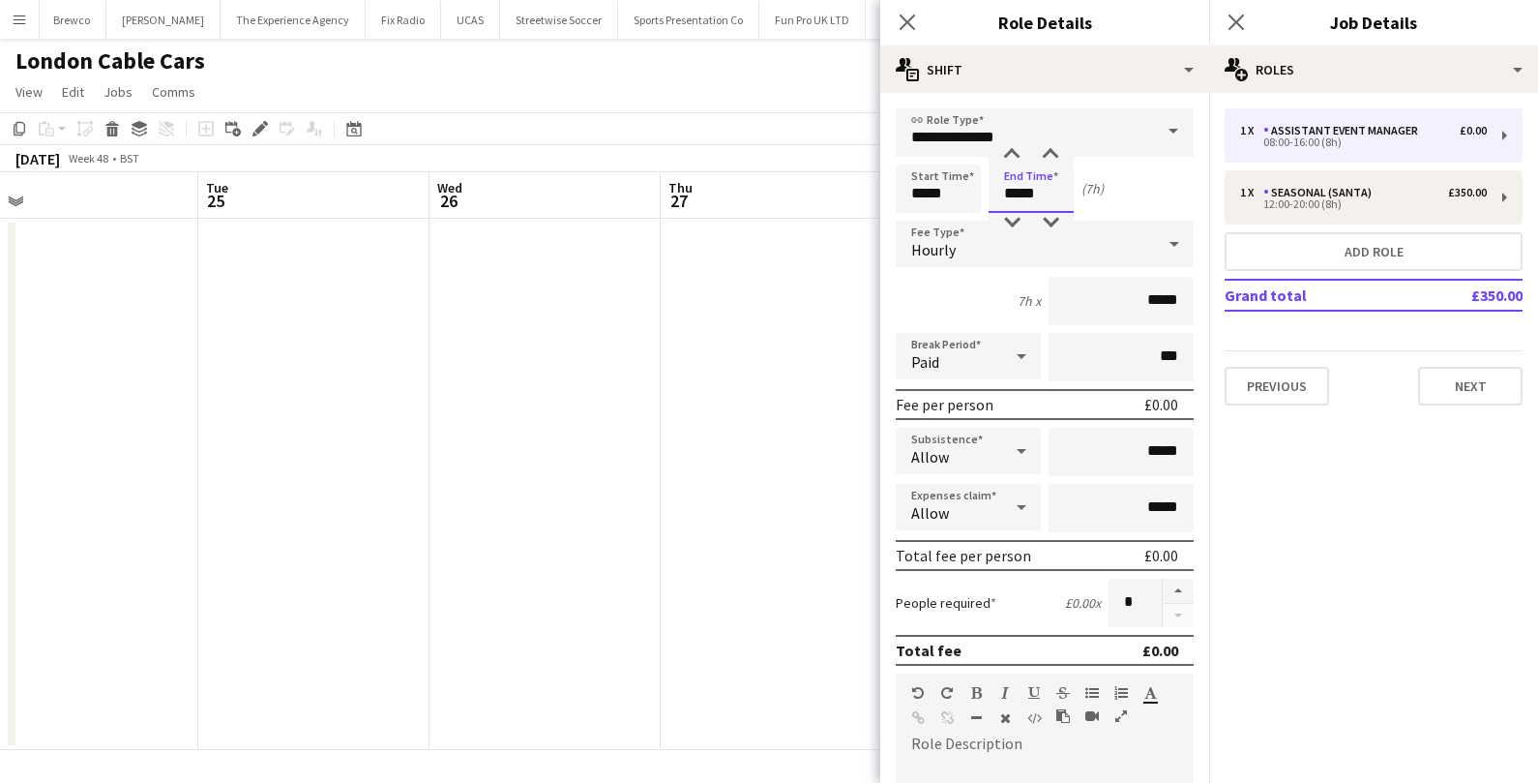
click at [989, 196] on div "End Time *****" at bounding box center [1031, 188] width 85 height 48
type input "*****"
click at [1035, 235] on div "Hourly" at bounding box center [1025, 244] width 259 height 46
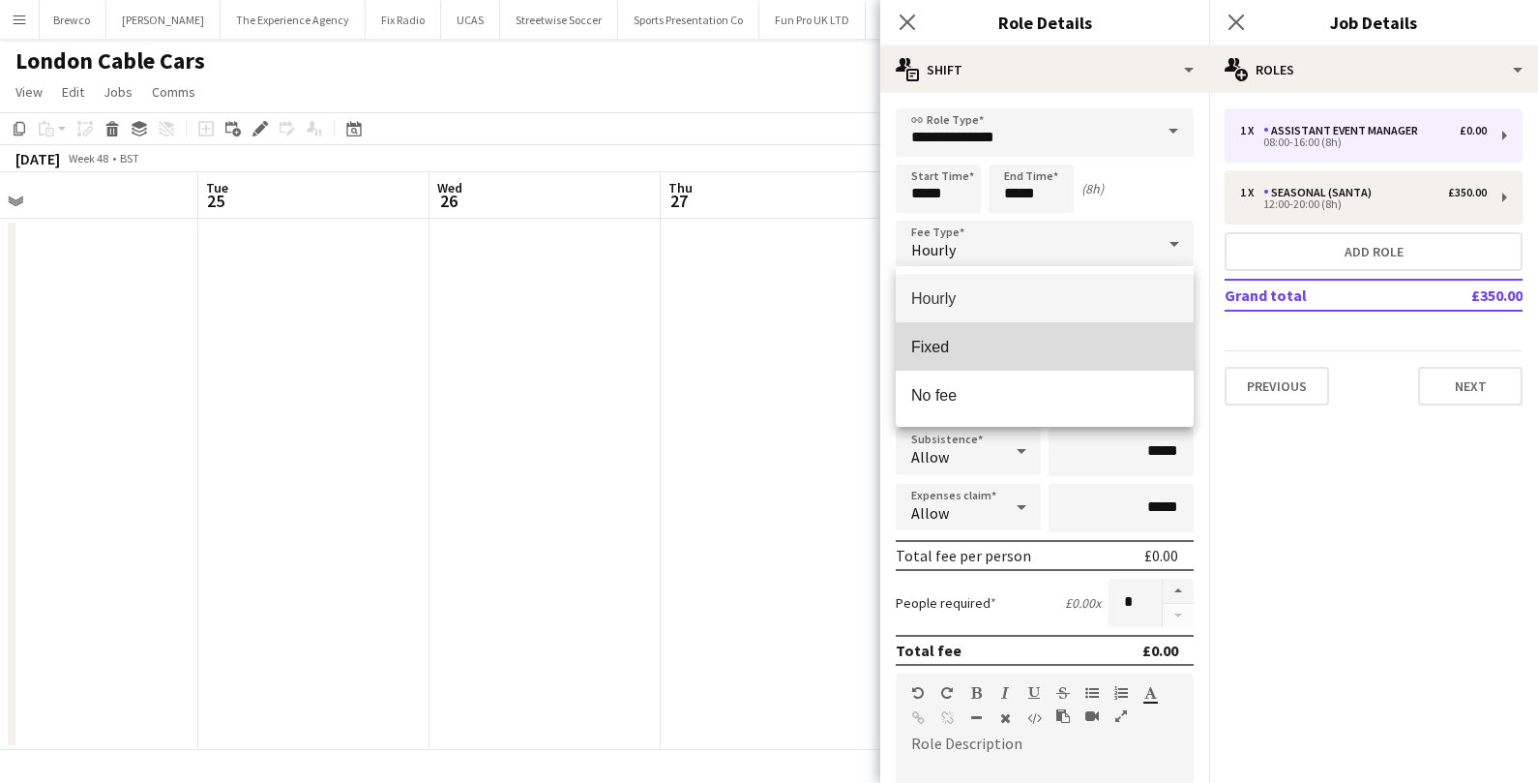
click at [996, 339] on span "Fixed" at bounding box center [1044, 347] width 267 height 18
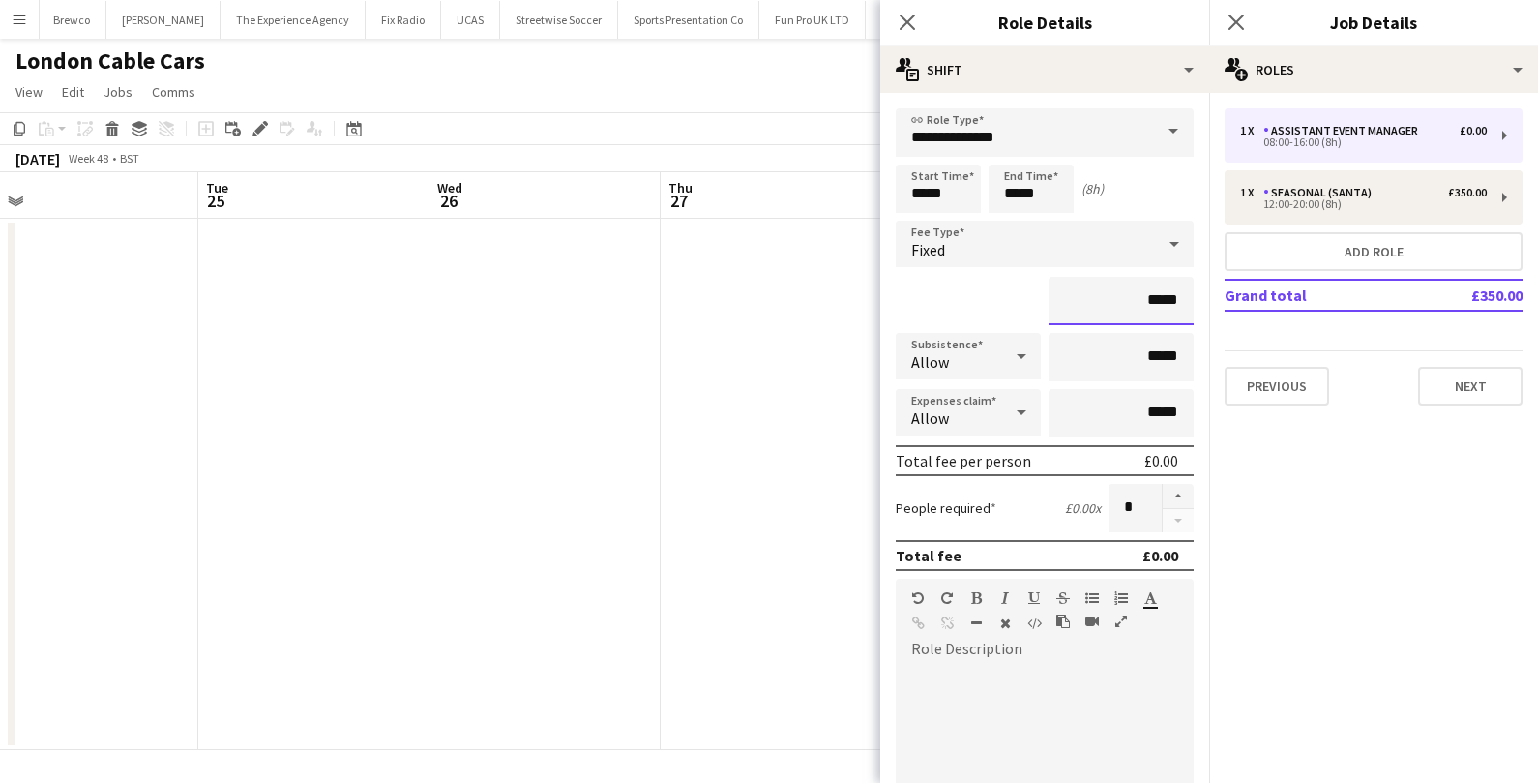
drag, startPoint x: 1183, startPoint y: 303, endPoint x: 1071, endPoint y: 302, distance: 112.2
click at [1071, 302] on input "*****" at bounding box center [1121, 301] width 145 height 48
type input "*******"
click at [1166, 494] on button "button" at bounding box center [1178, 496] width 31 height 25
type input "*"
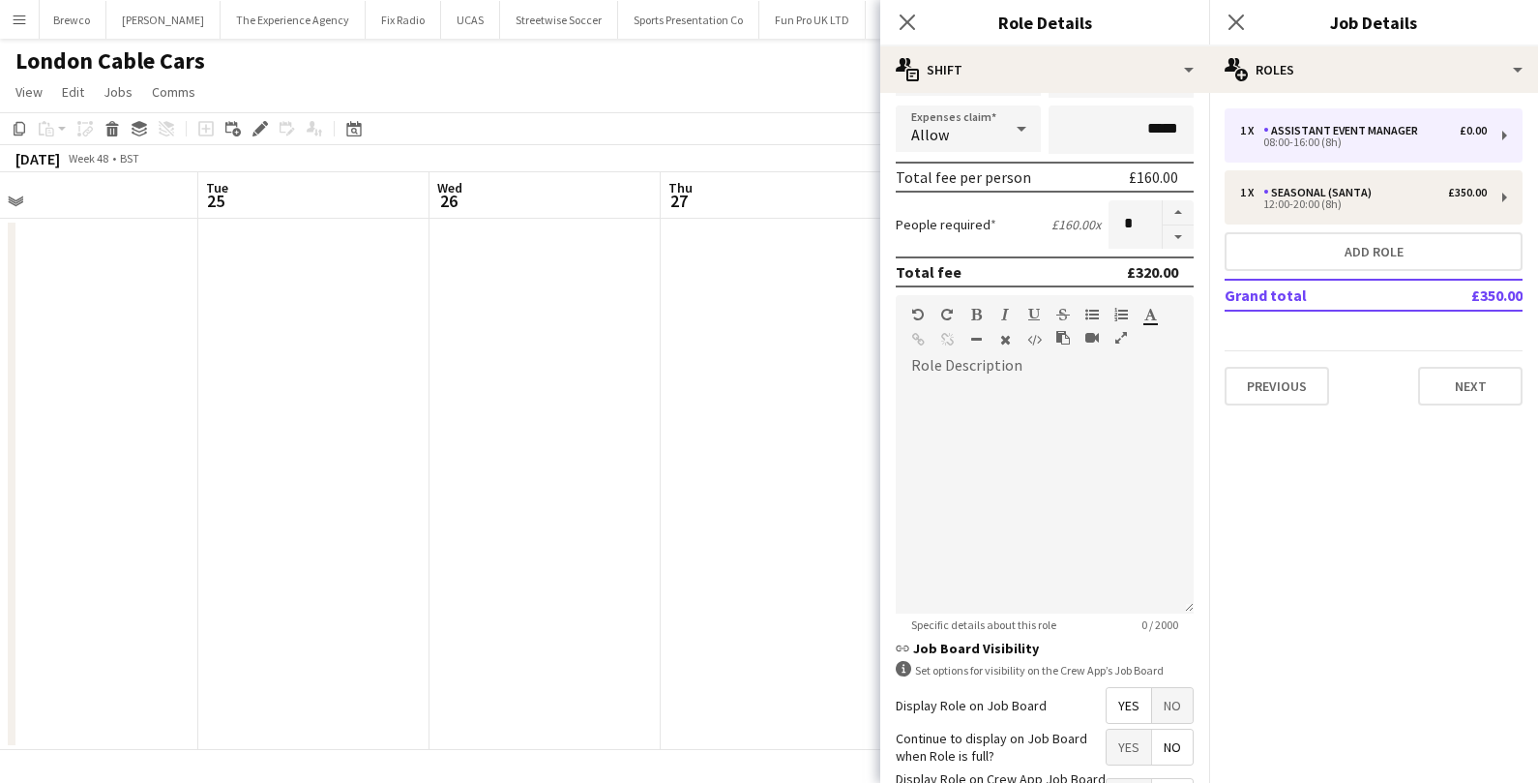
scroll to position [428, 0]
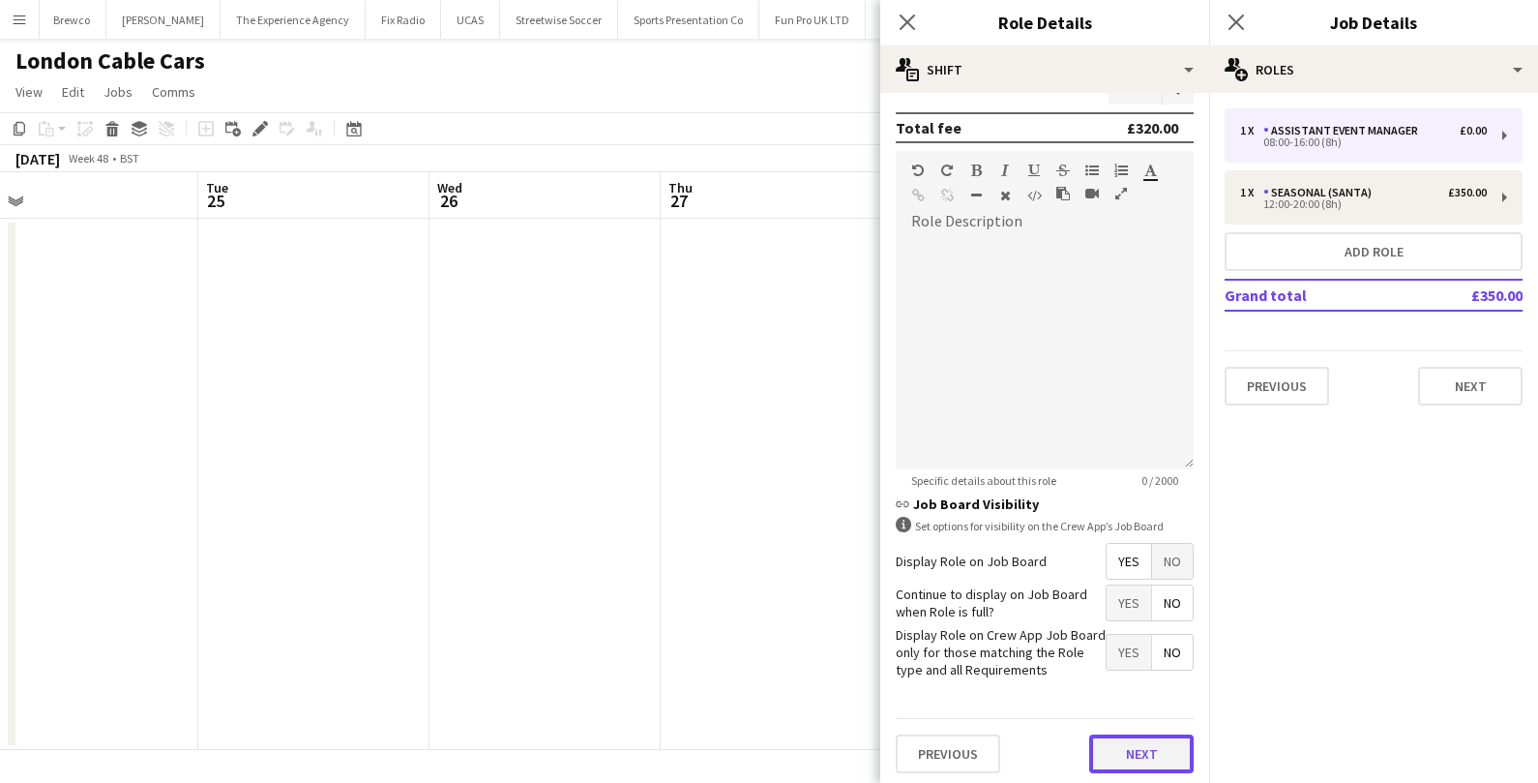
click at [1153, 745] on button "Next" at bounding box center [1141, 753] width 104 height 39
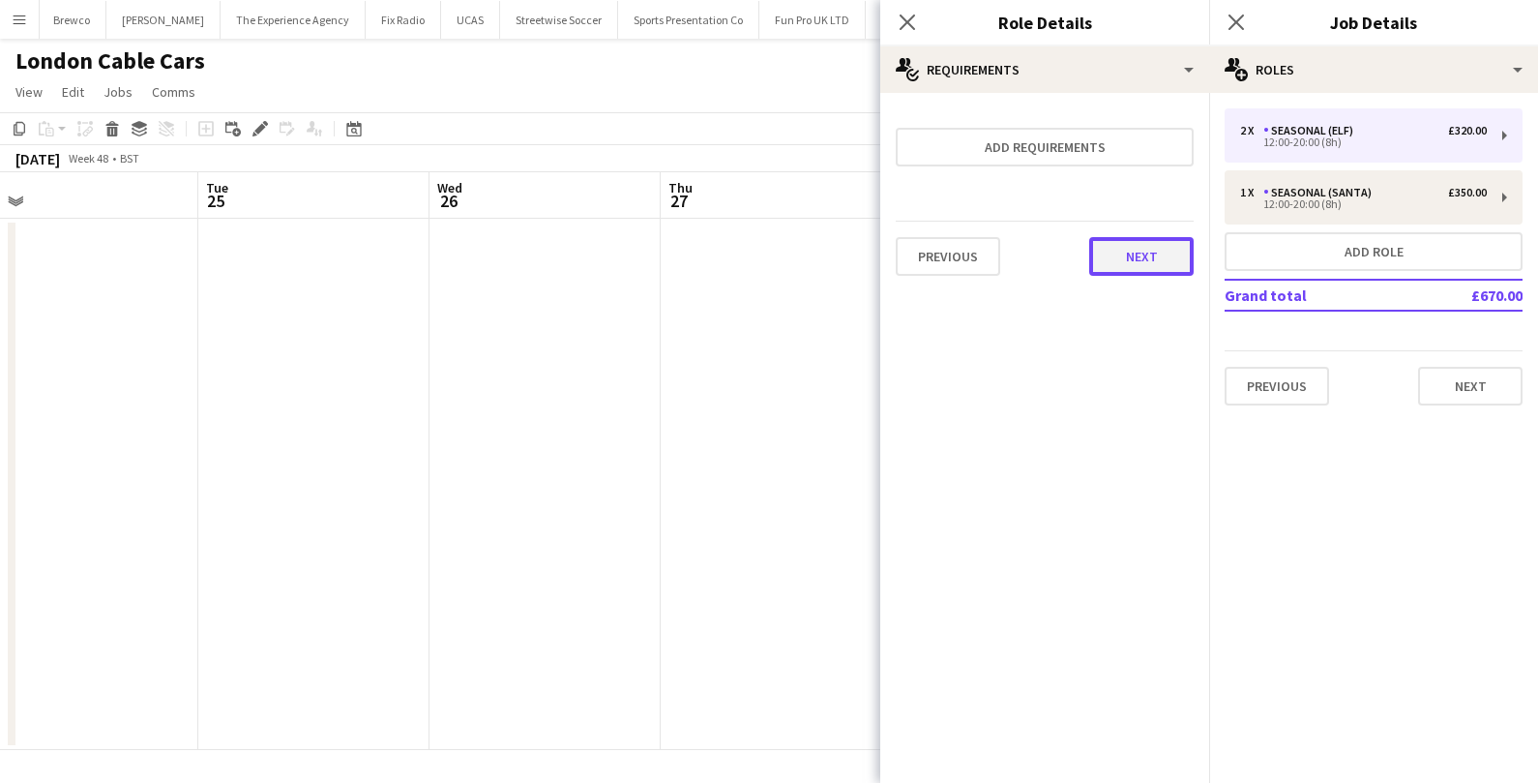
click at [1167, 266] on button "Next" at bounding box center [1141, 256] width 104 height 39
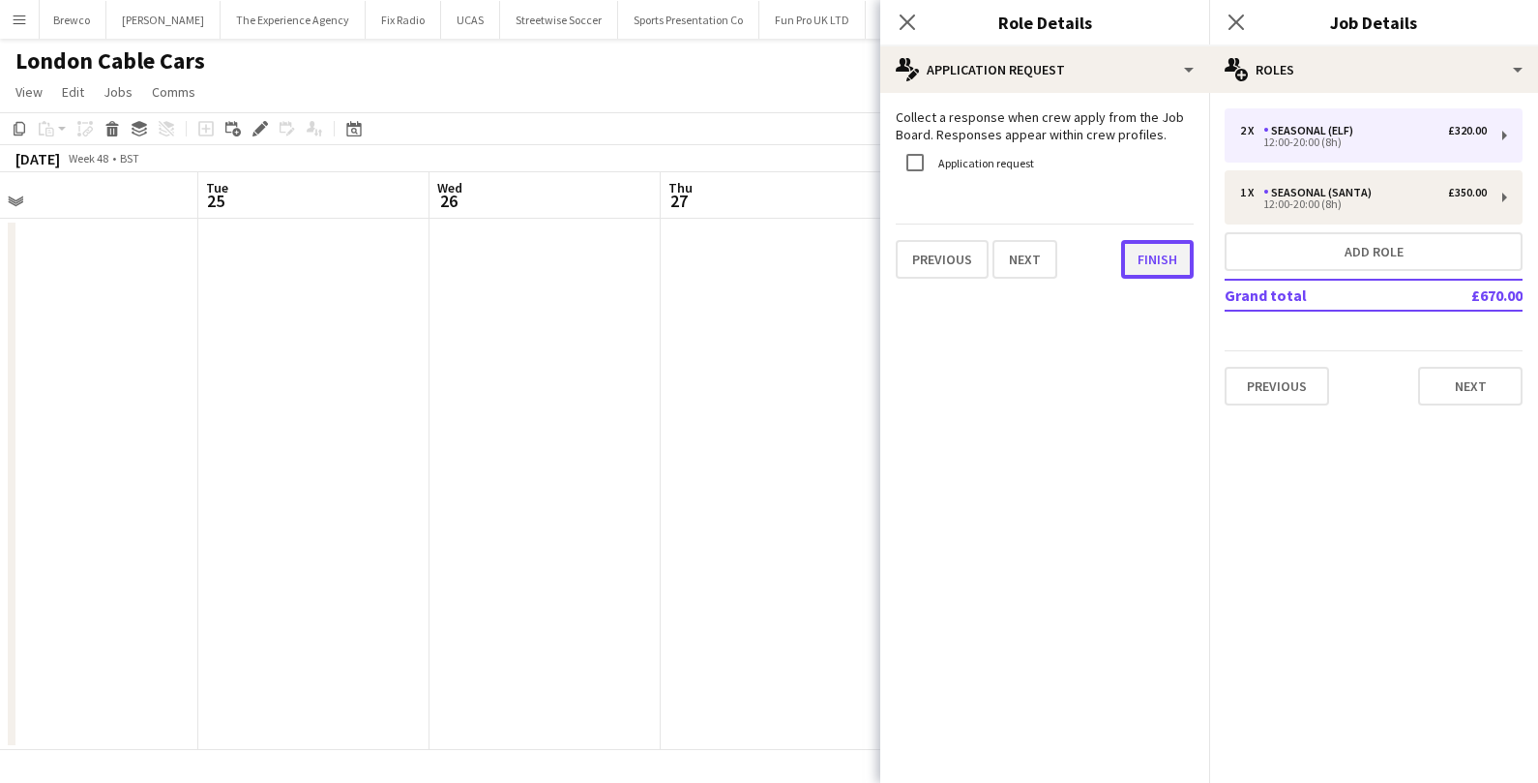
click at [1165, 260] on button "Finish" at bounding box center [1157, 259] width 73 height 39
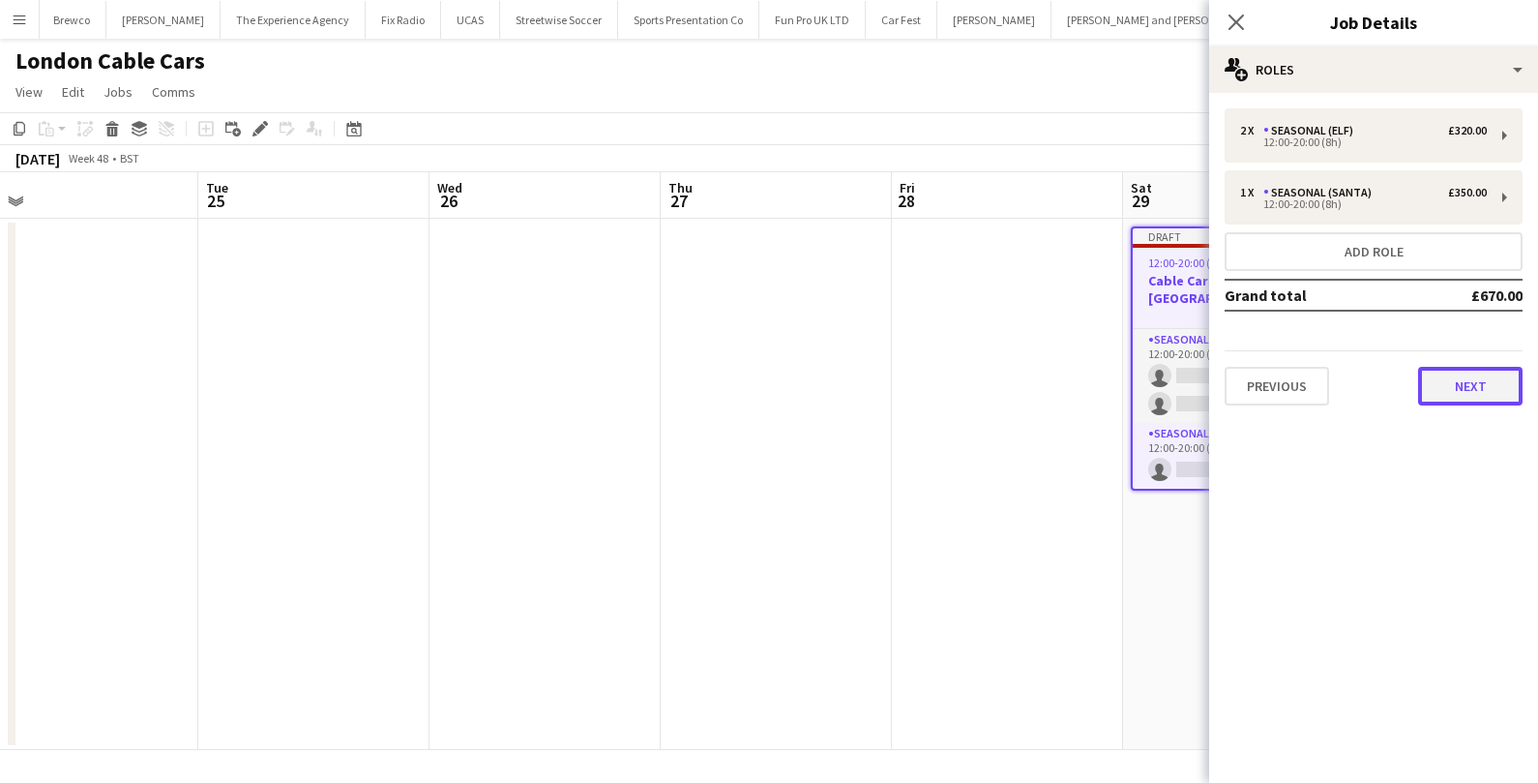
click at [1461, 390] on button "Next" at bounding box center [1470, 386] width 104 height 39
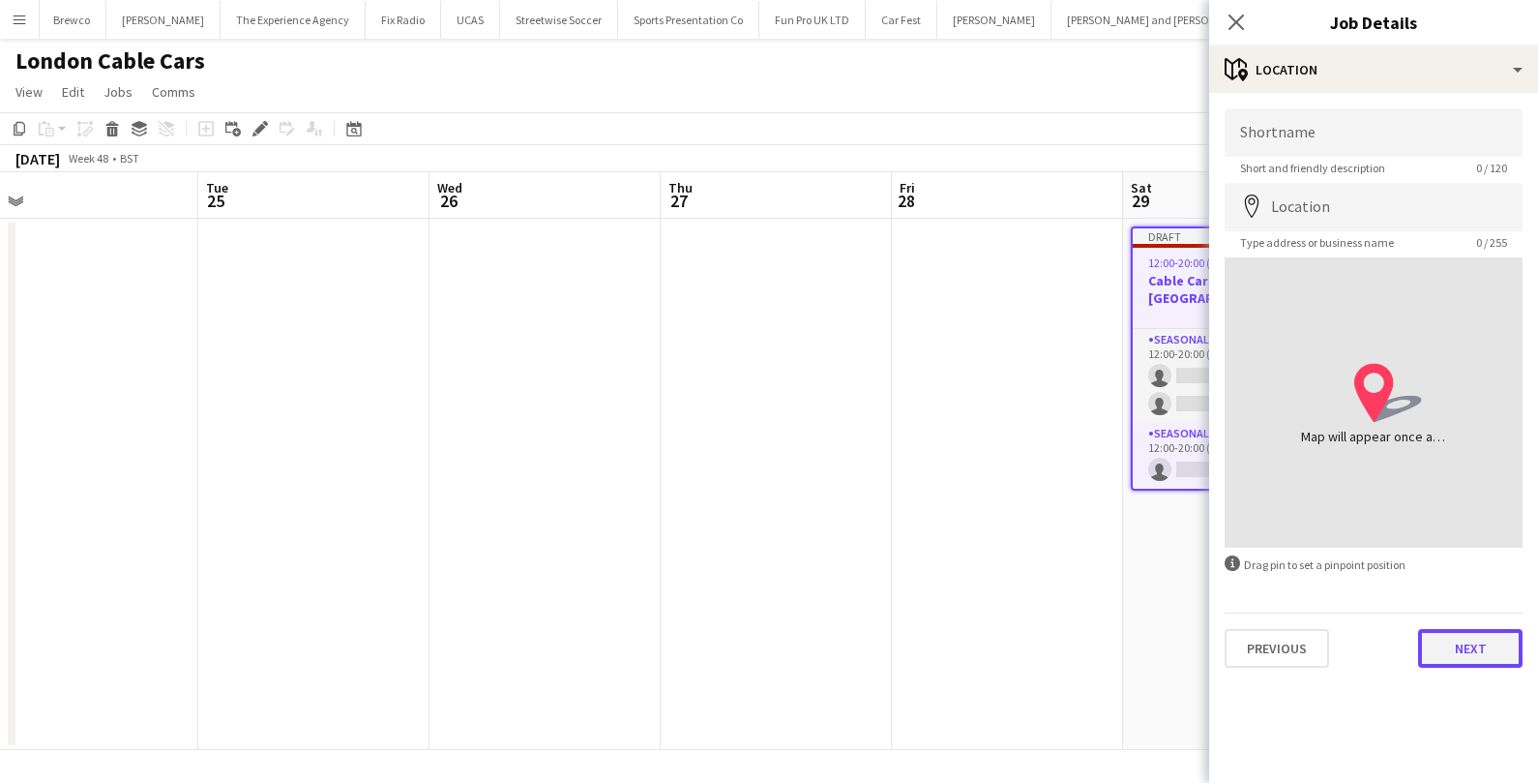
click at [1437, 632] on button "Next" at bounding box center [1470, 648] width 104 height 39
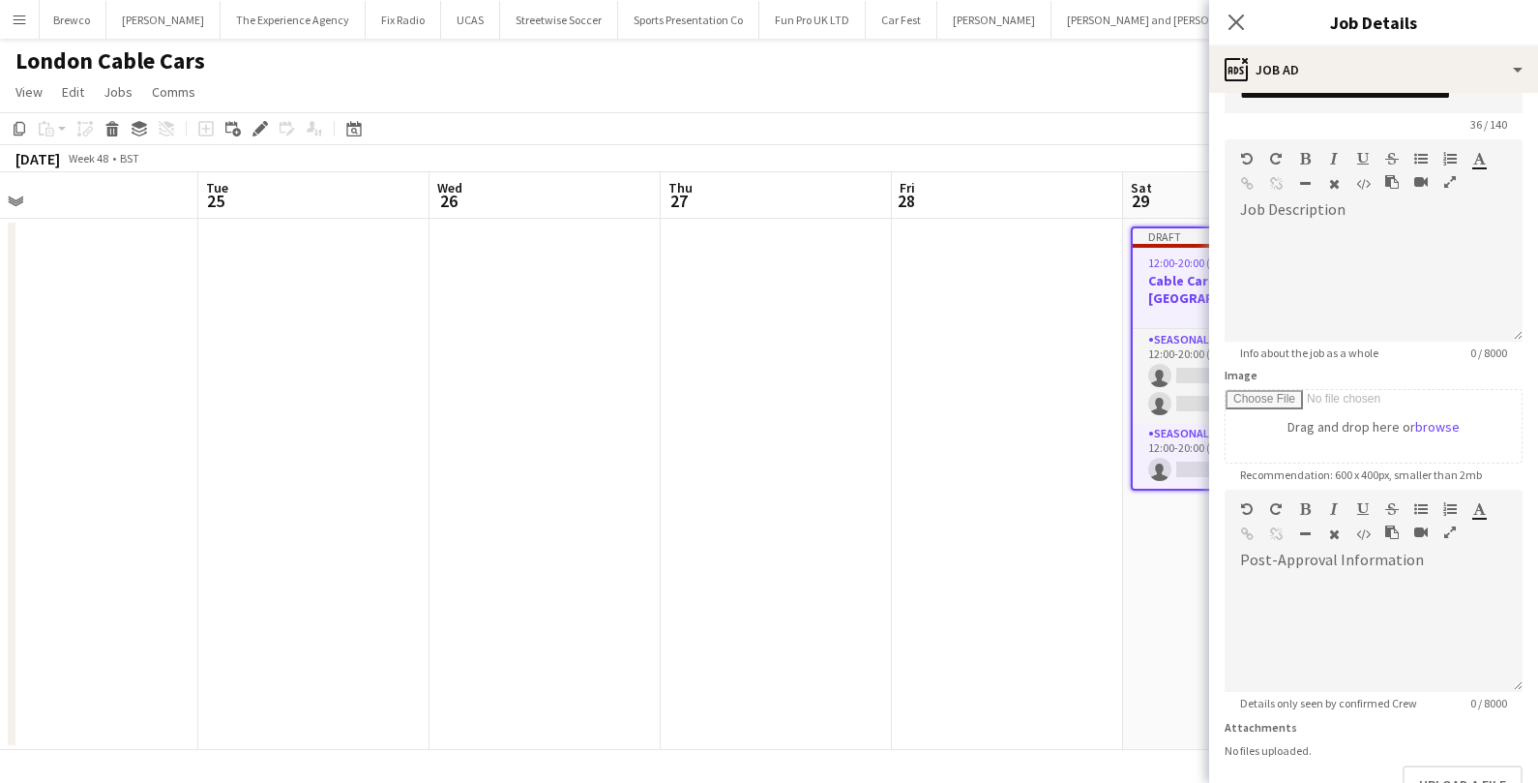
scroll to position [19, 0]
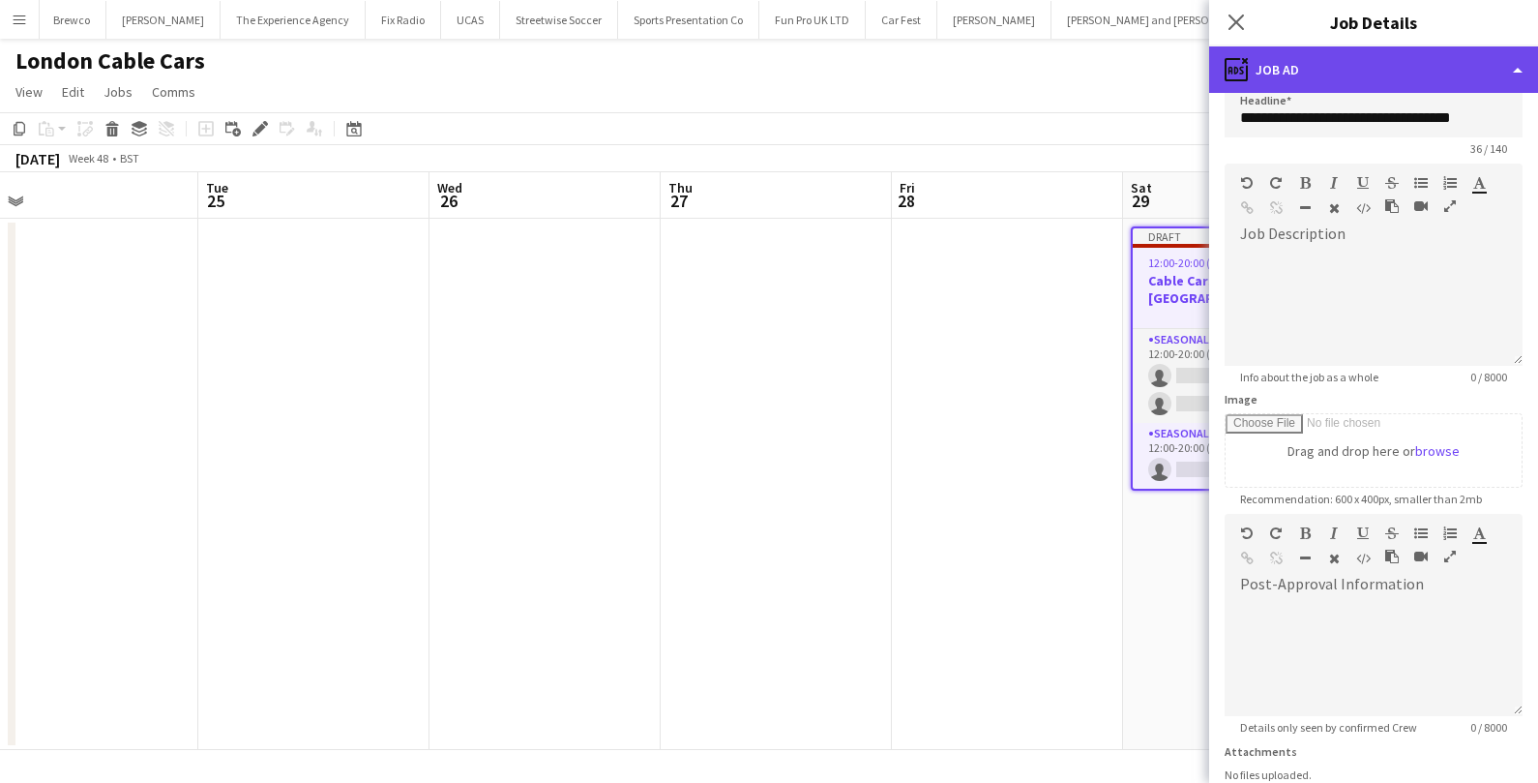
click at [1456, 86] on div "ads-window Job Ad" at bounding box center [1373, 69] width 329 height 46
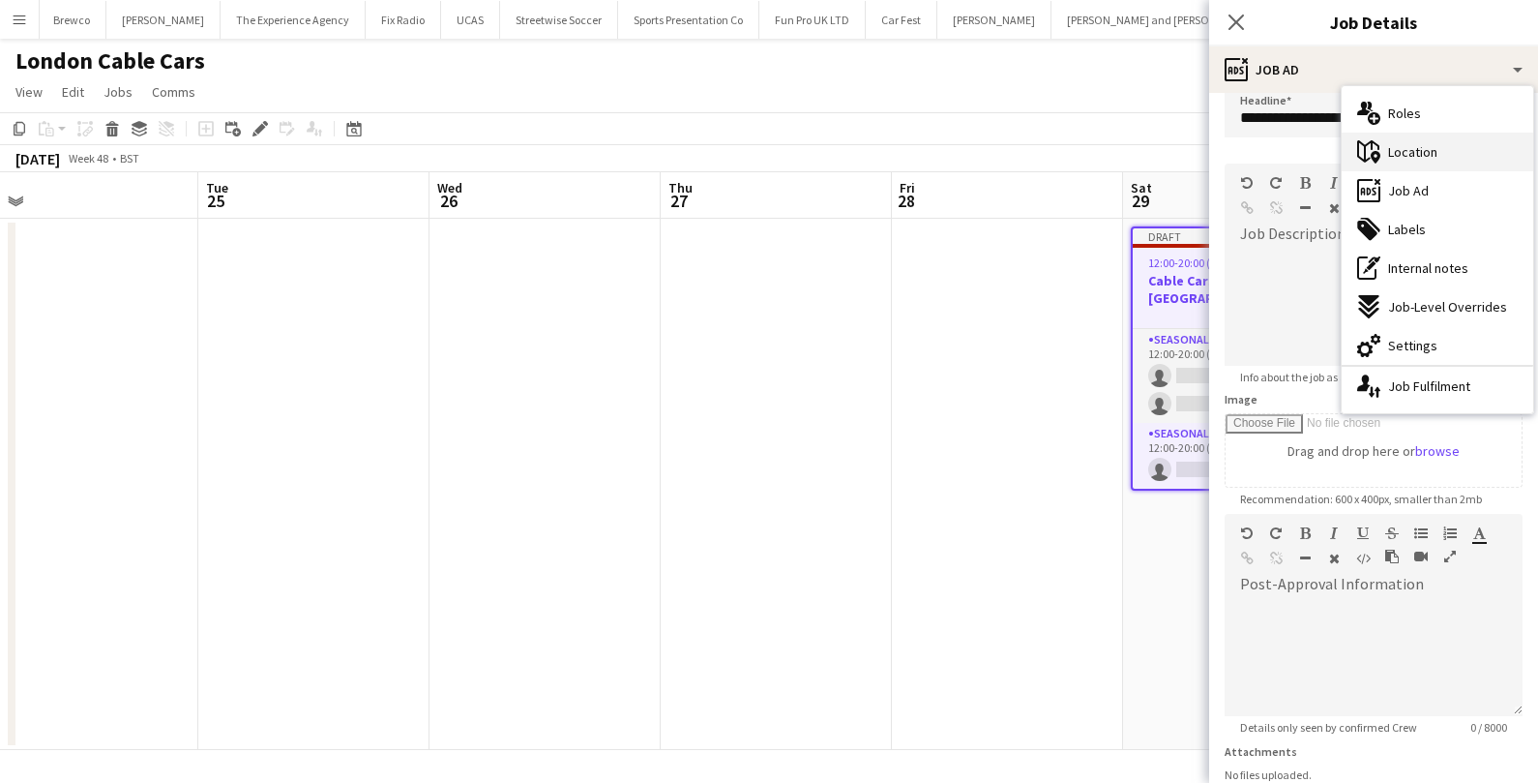
click at [1455, 149] on div "maps-pin-1 Location" at bounding box center [1438, 152] width 192 height 39
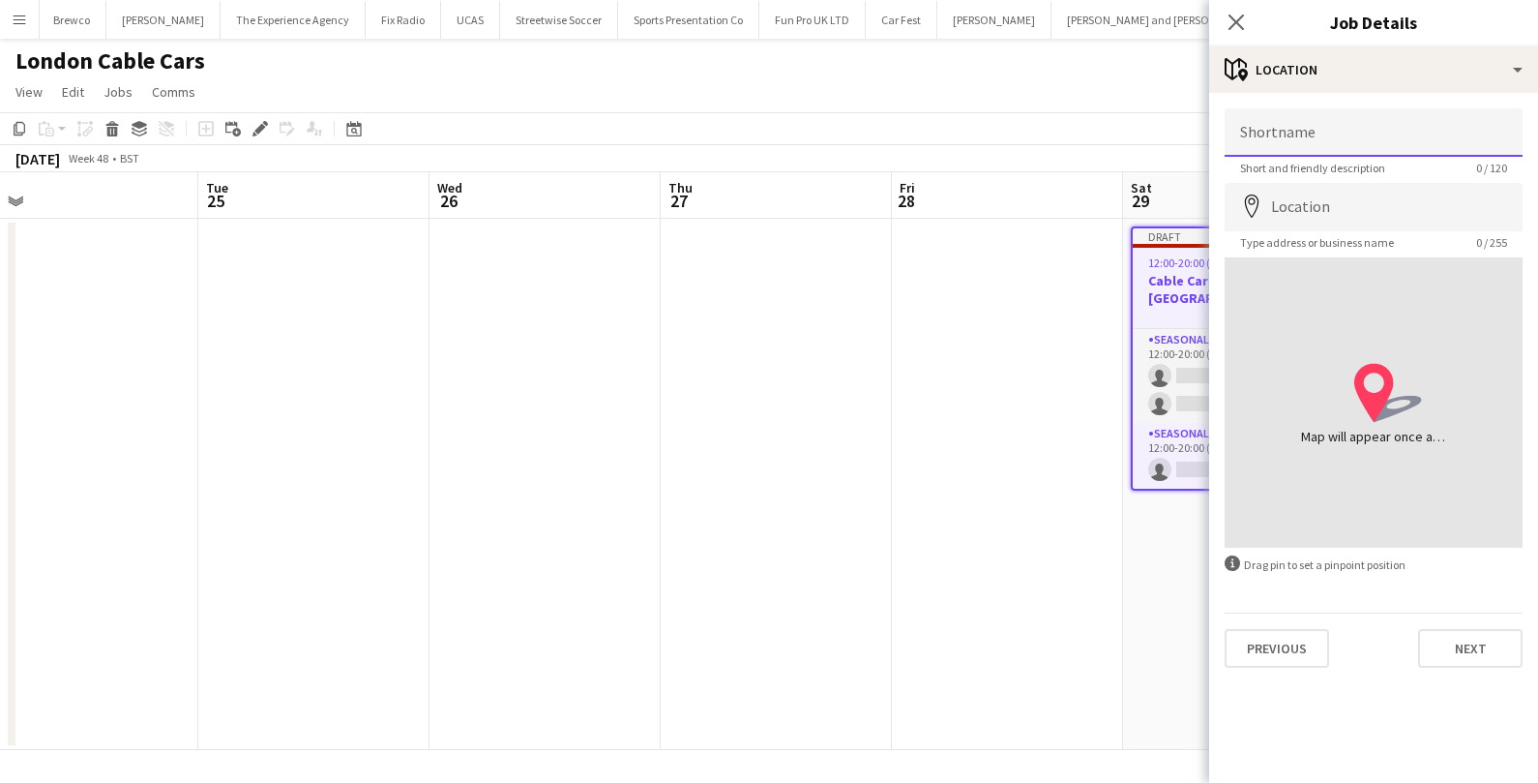
click at [1350, 139] on input "Shortname" at bounding box center [1374, 132] width 298 height 48
type input "*"
type input "**********"
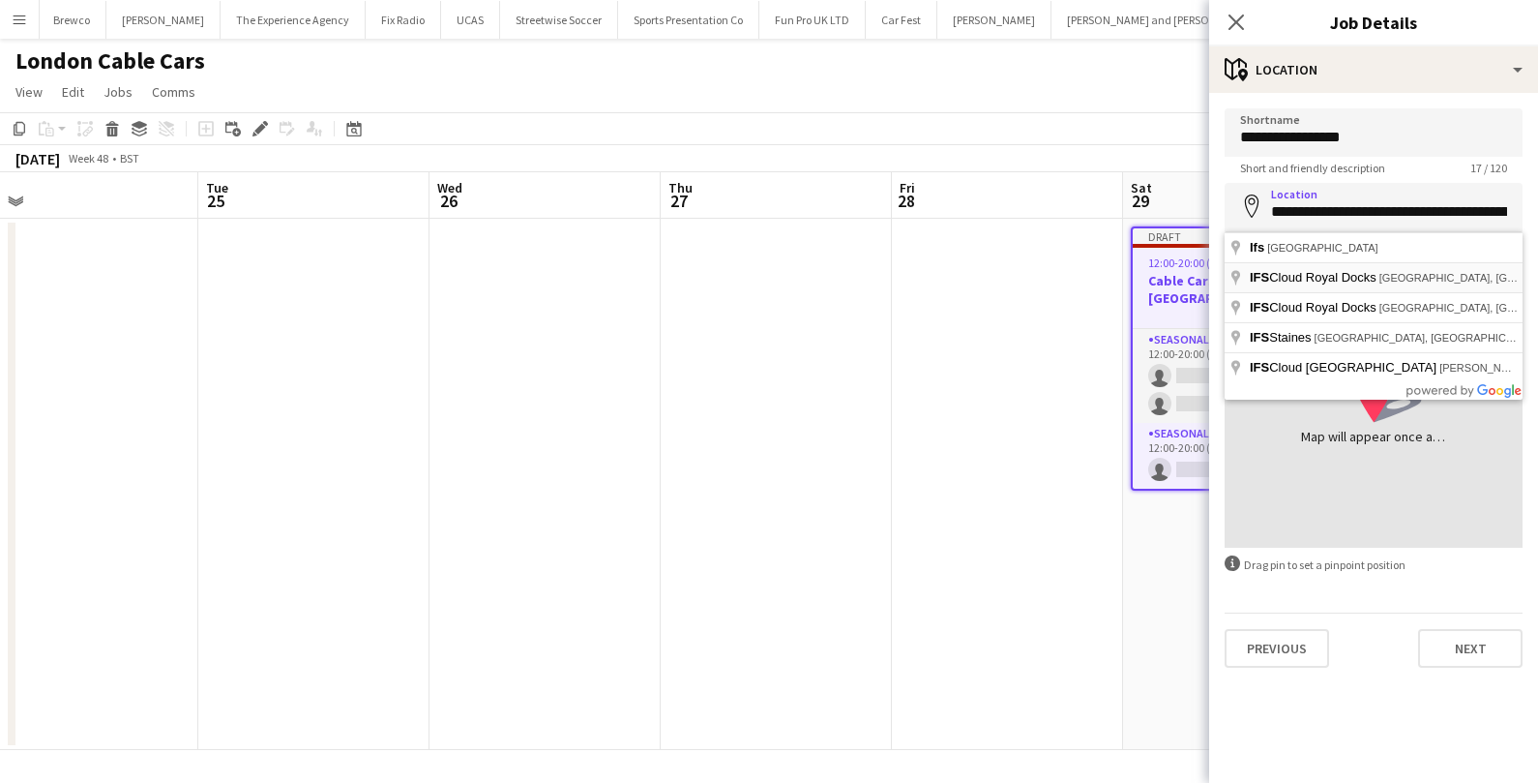
type input "**********"
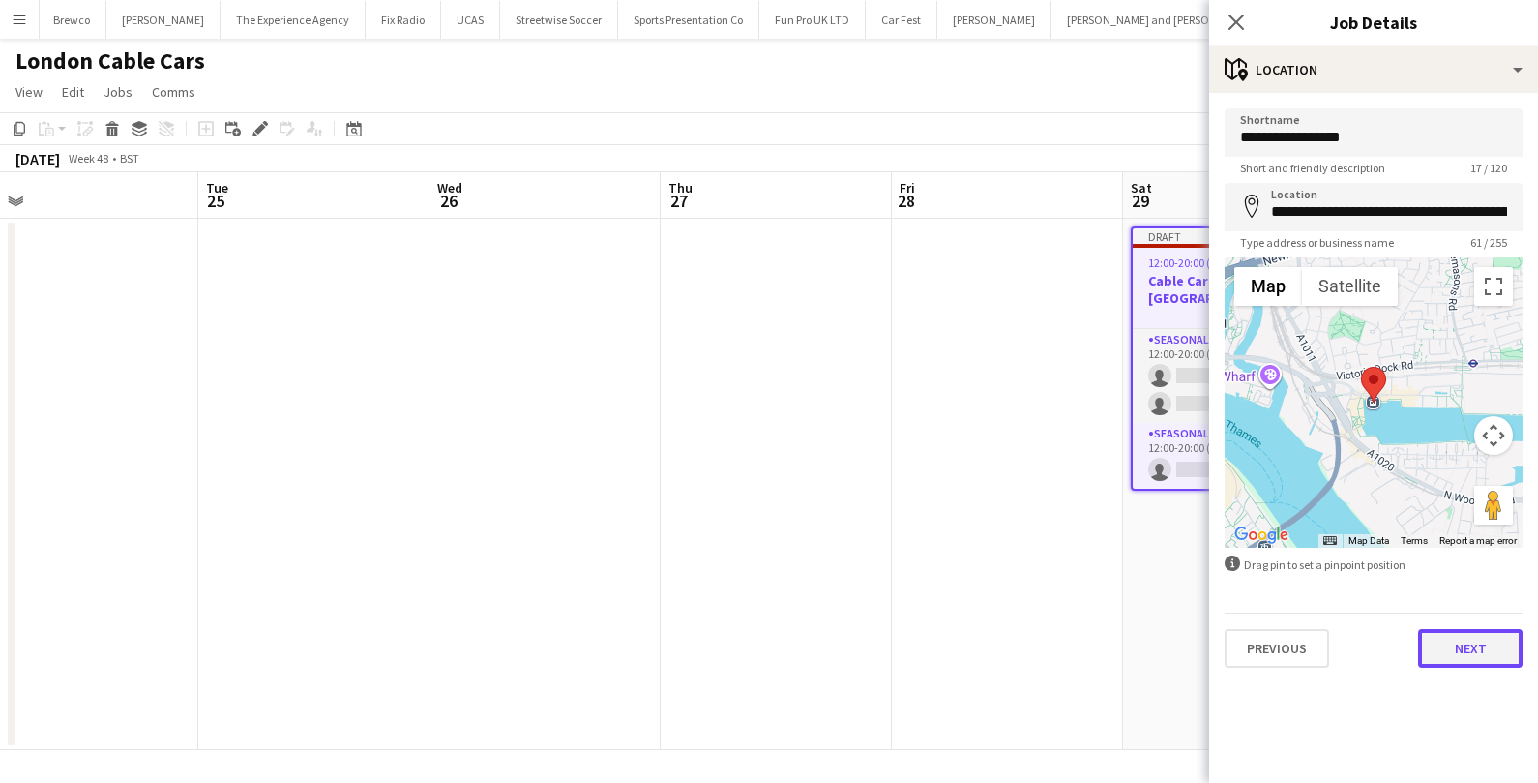
click at [1491, 660] on button "Next" at bounding box center [1470, 648] width 104 height 39
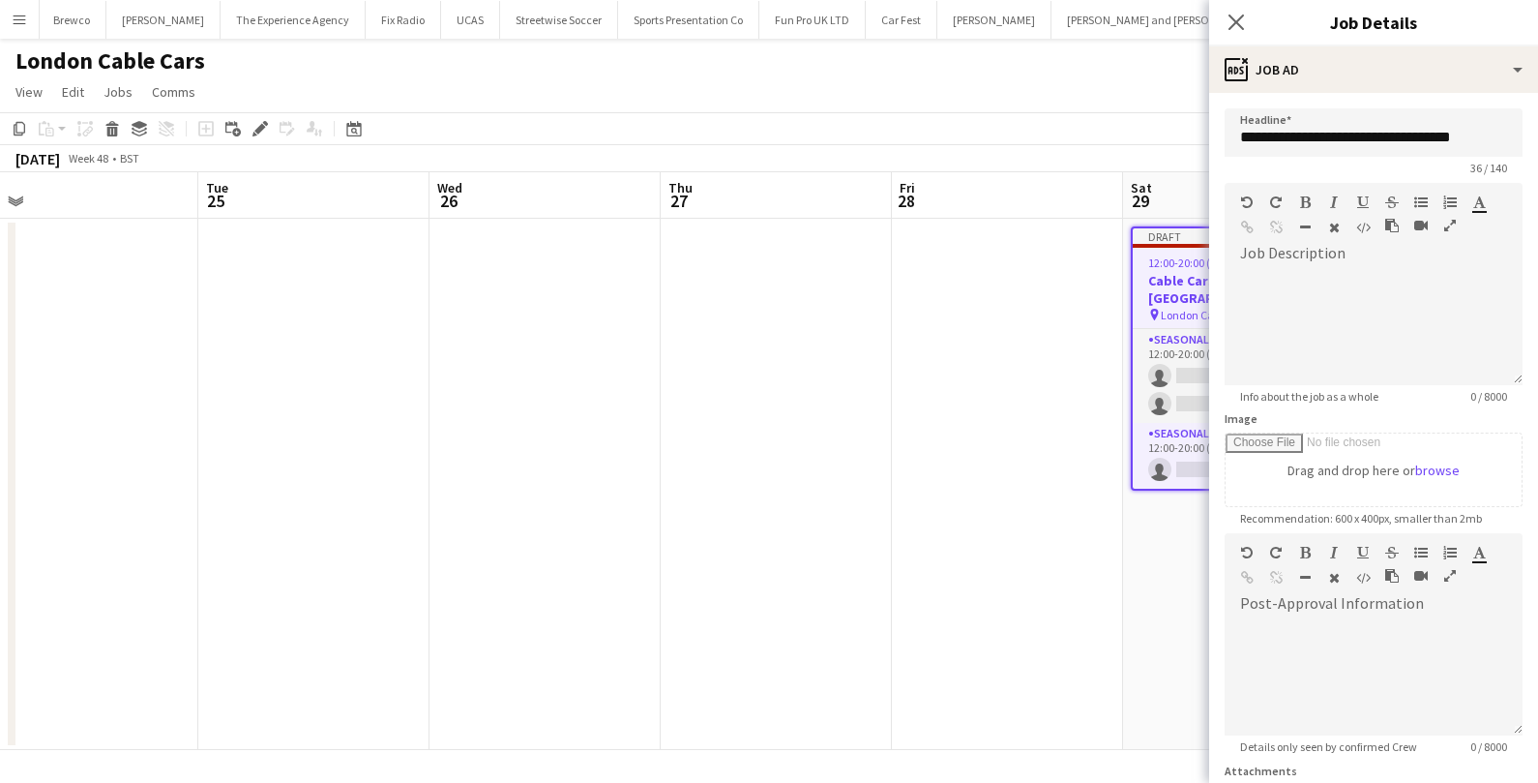
scroll to position [171, 0]
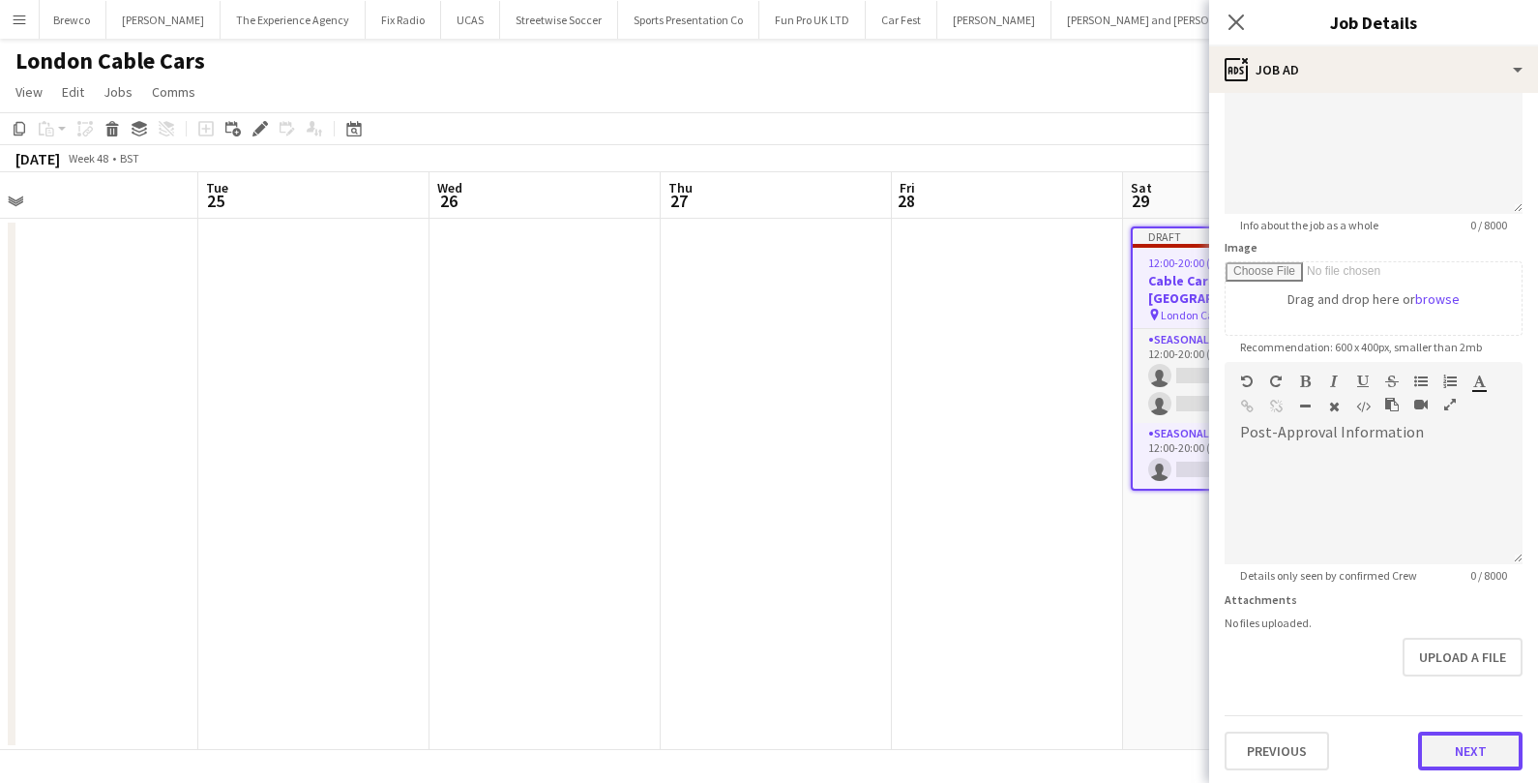
click at [1454, 758] on button "Next" at bounding box center [1470, 750] width 104 height 39
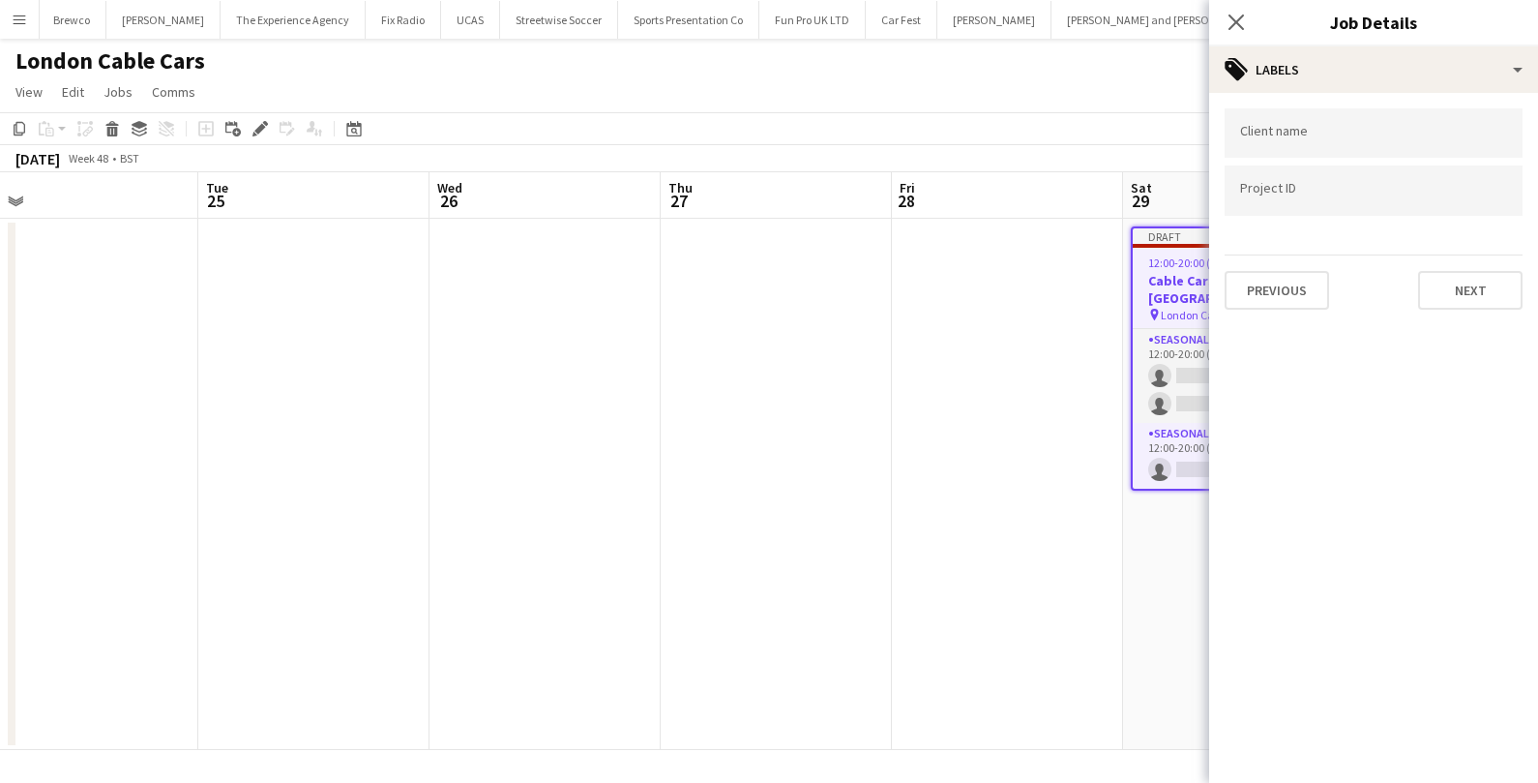
scroll to position [0, 0]
click at [1461, 281] on button "Next" at bounding box center [1470, 290] width 104 height 39
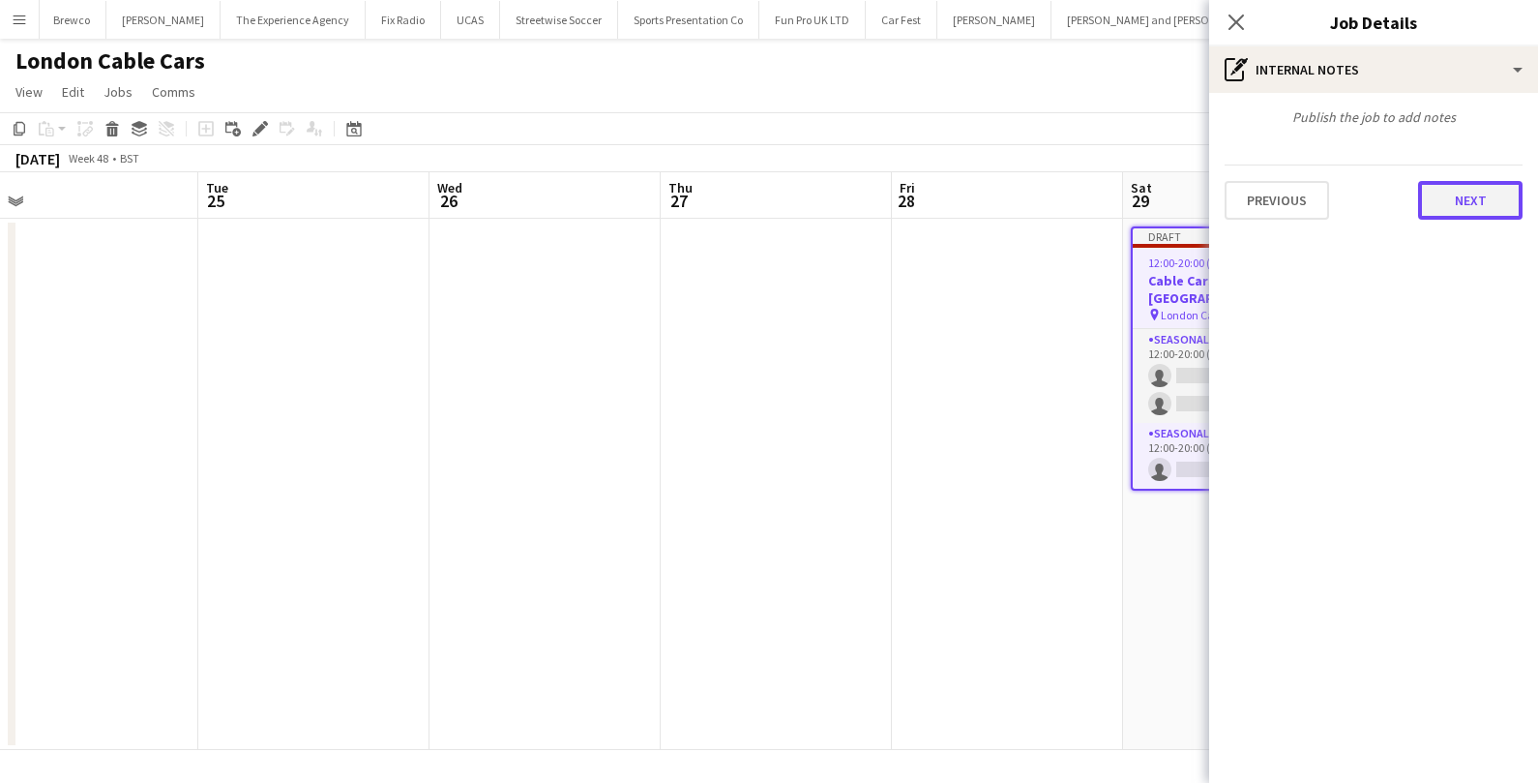
click at [1467, 204] on button "Next" at bounding box center [1470, 200] width 104 height 39
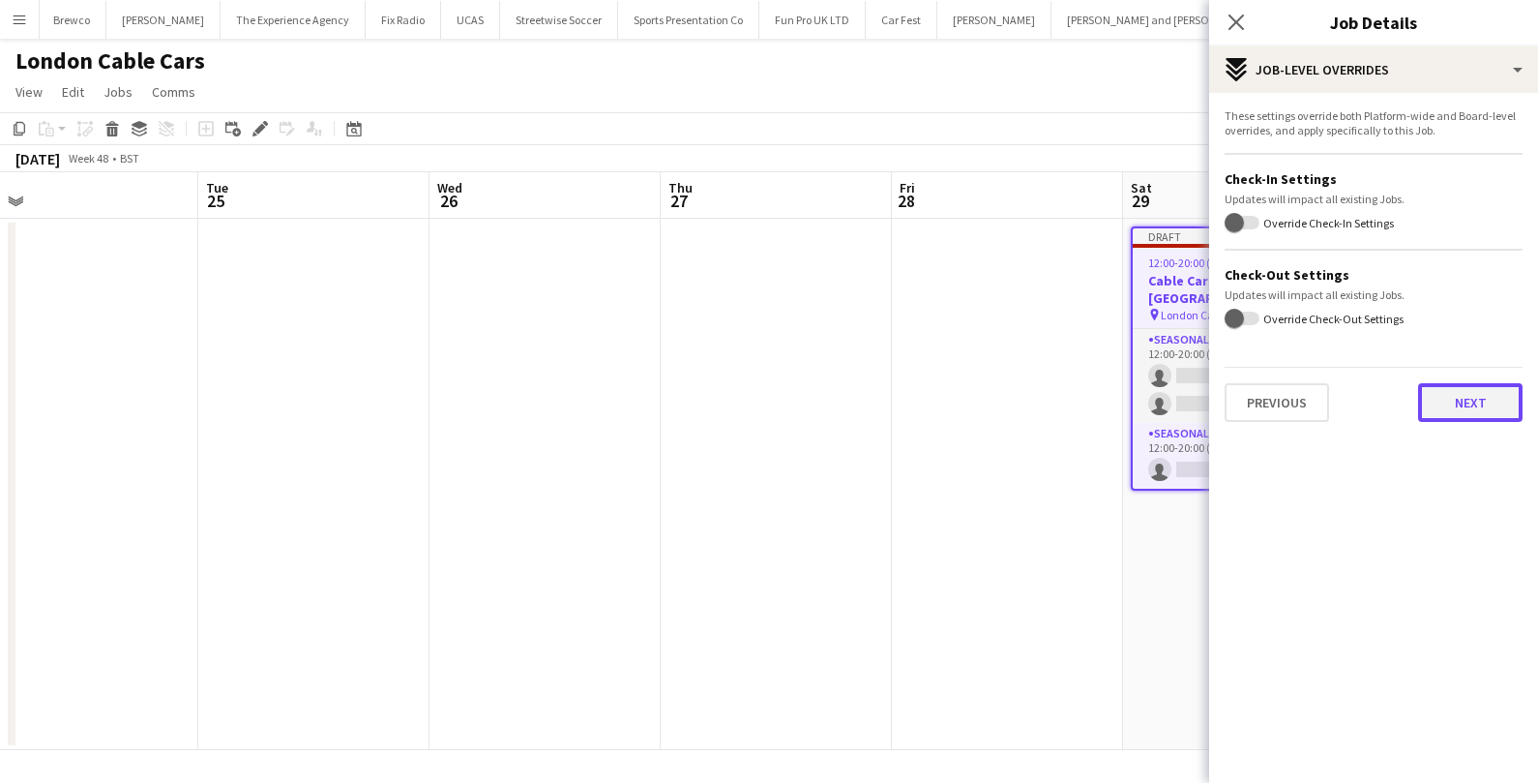
click at [1452, 398] on button "Next" at bounding box center [1470, 402] width 104 height 39
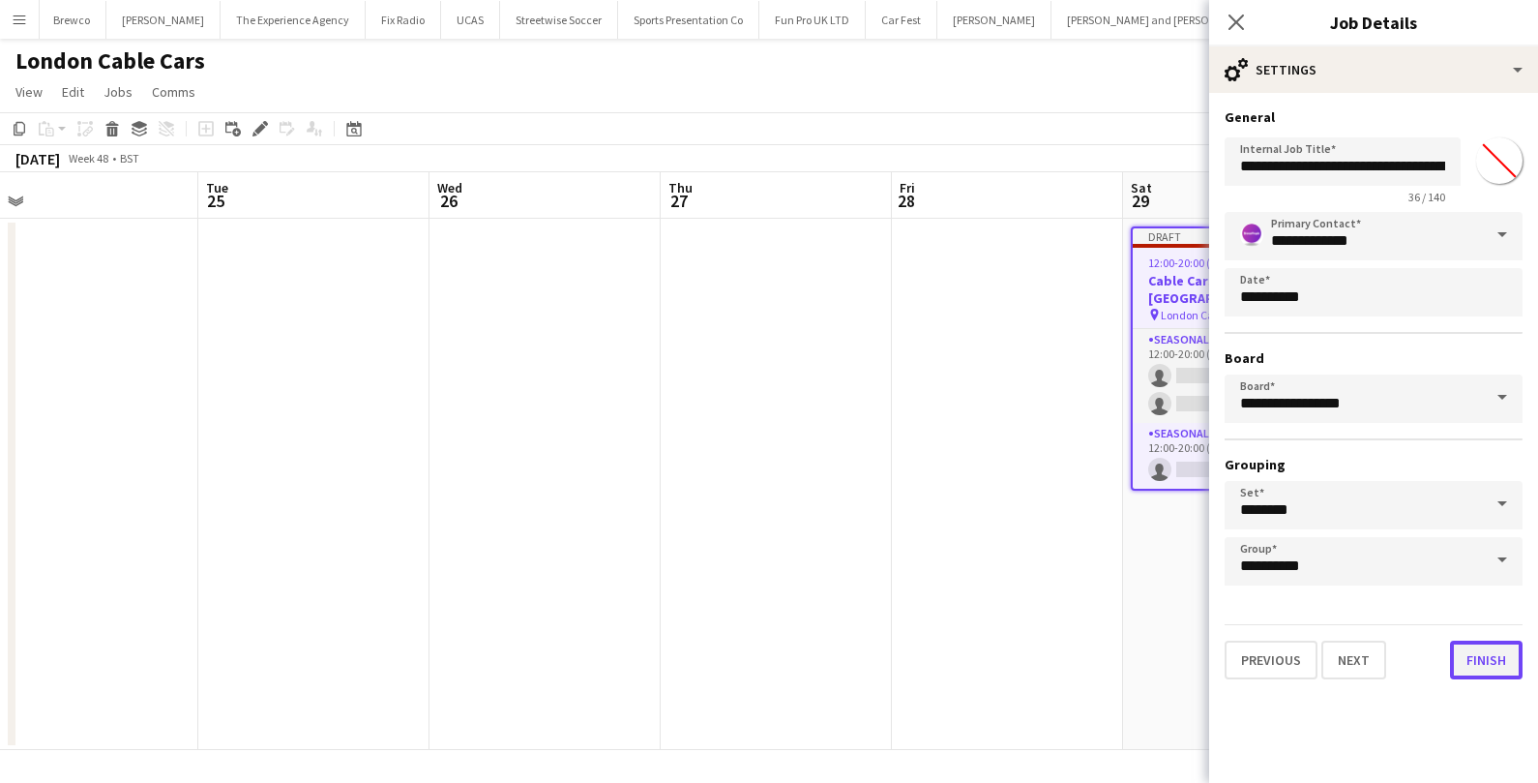
click at [1472, 657] on button "Finish" at bounding box center [1486, 659] width 73 height 39
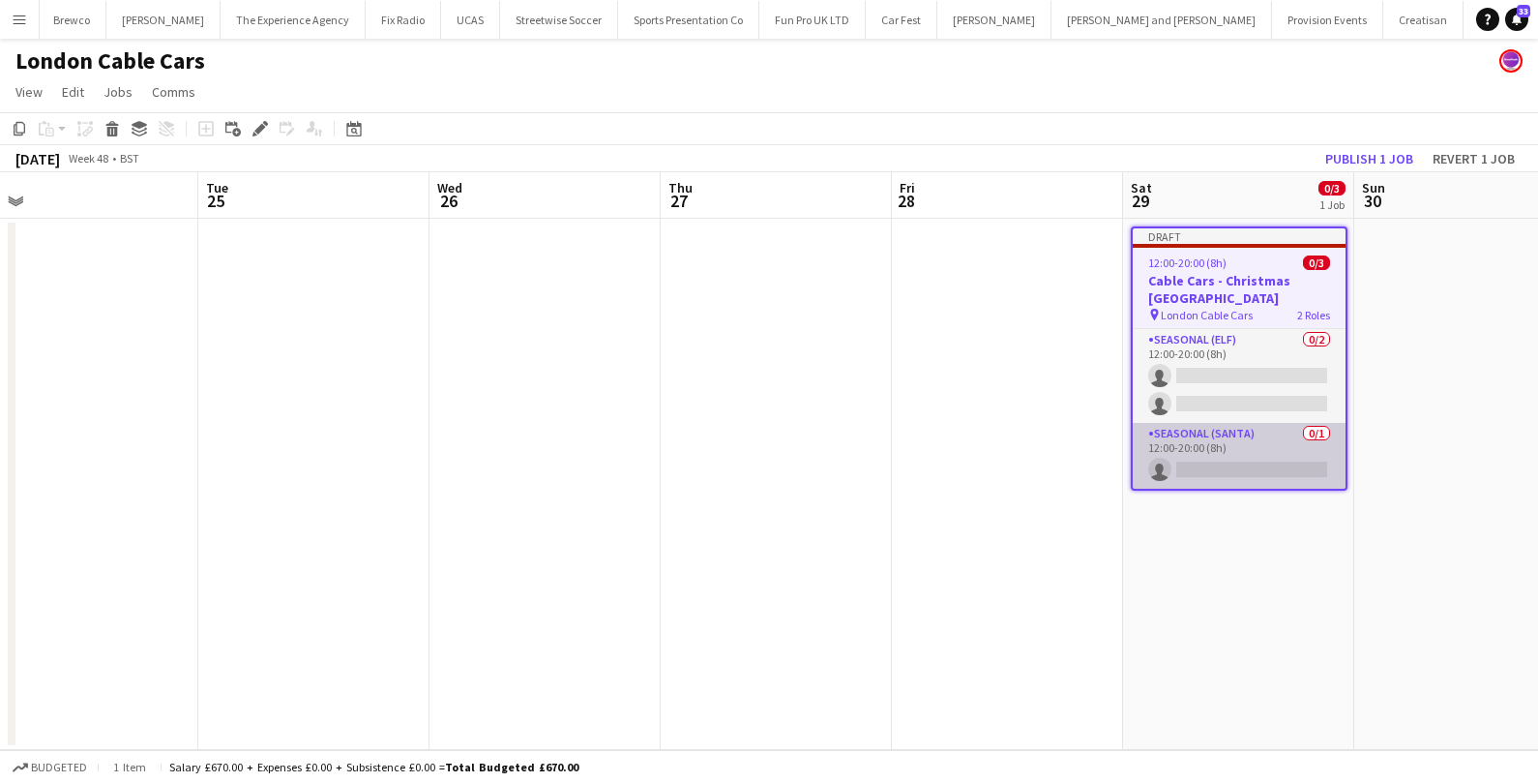
click at [1206, 462] on app-card-role "Seasonal (Santa) 0/1 12:00-20:00 (8h) single-neutral-actions" at bounding box center [1239, 456] width 213 height 66
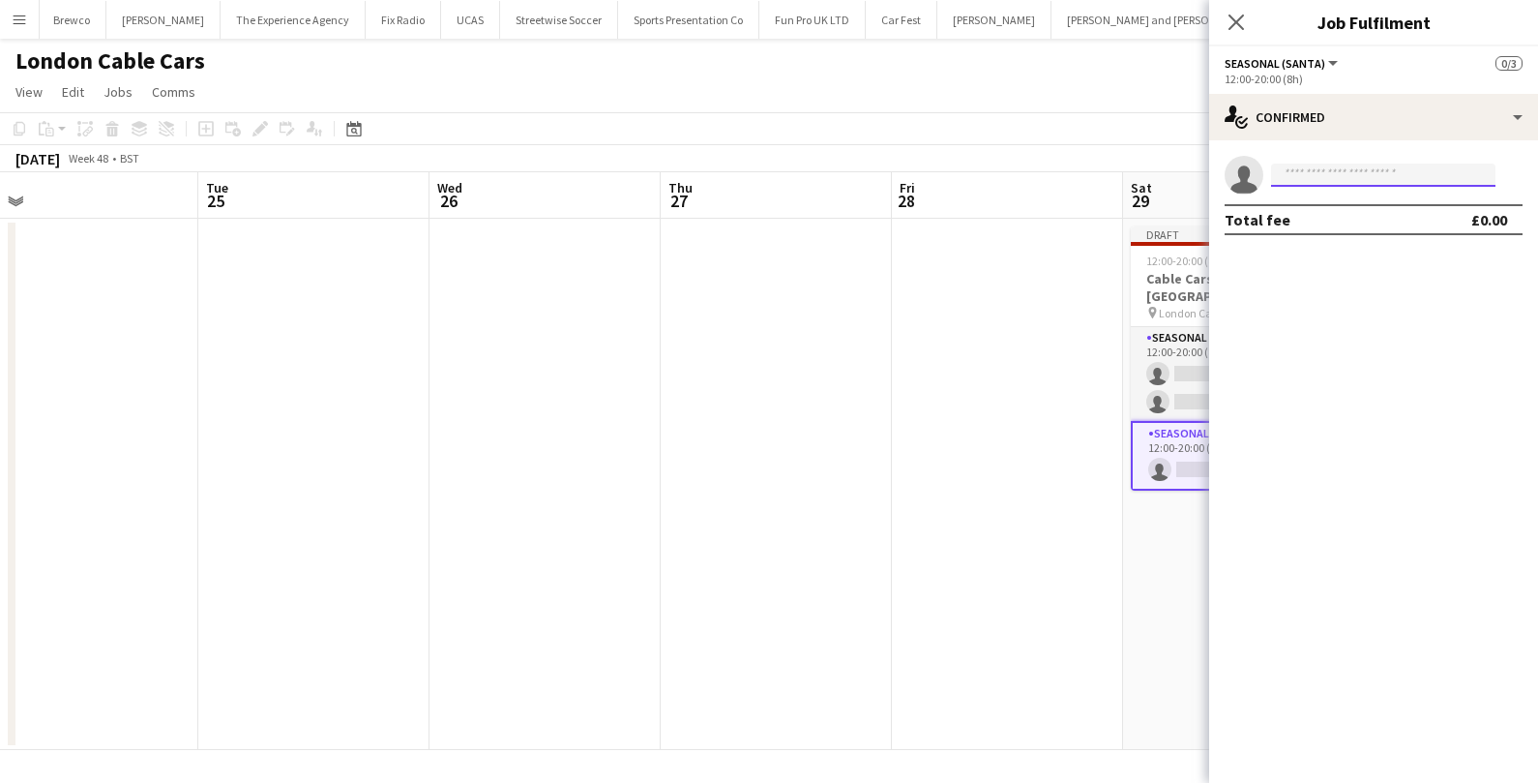
click at [1378, 166] on input at bounding box center [1383, 174] width 224 height 23
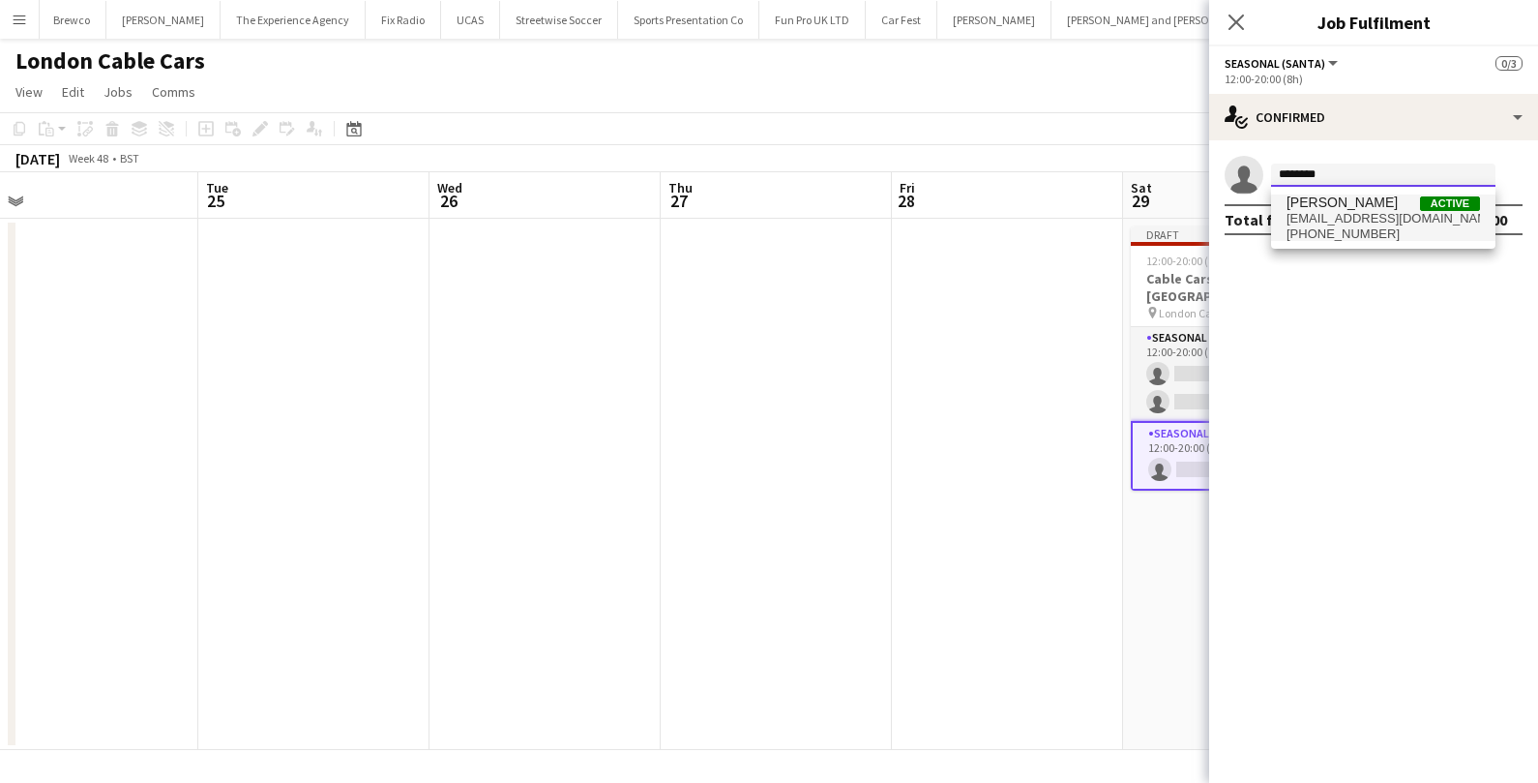
type input "********"
click at [1363, 208] on span "[PERSON_NAME]" at bounding box center [1341, 202] width 111 height 16
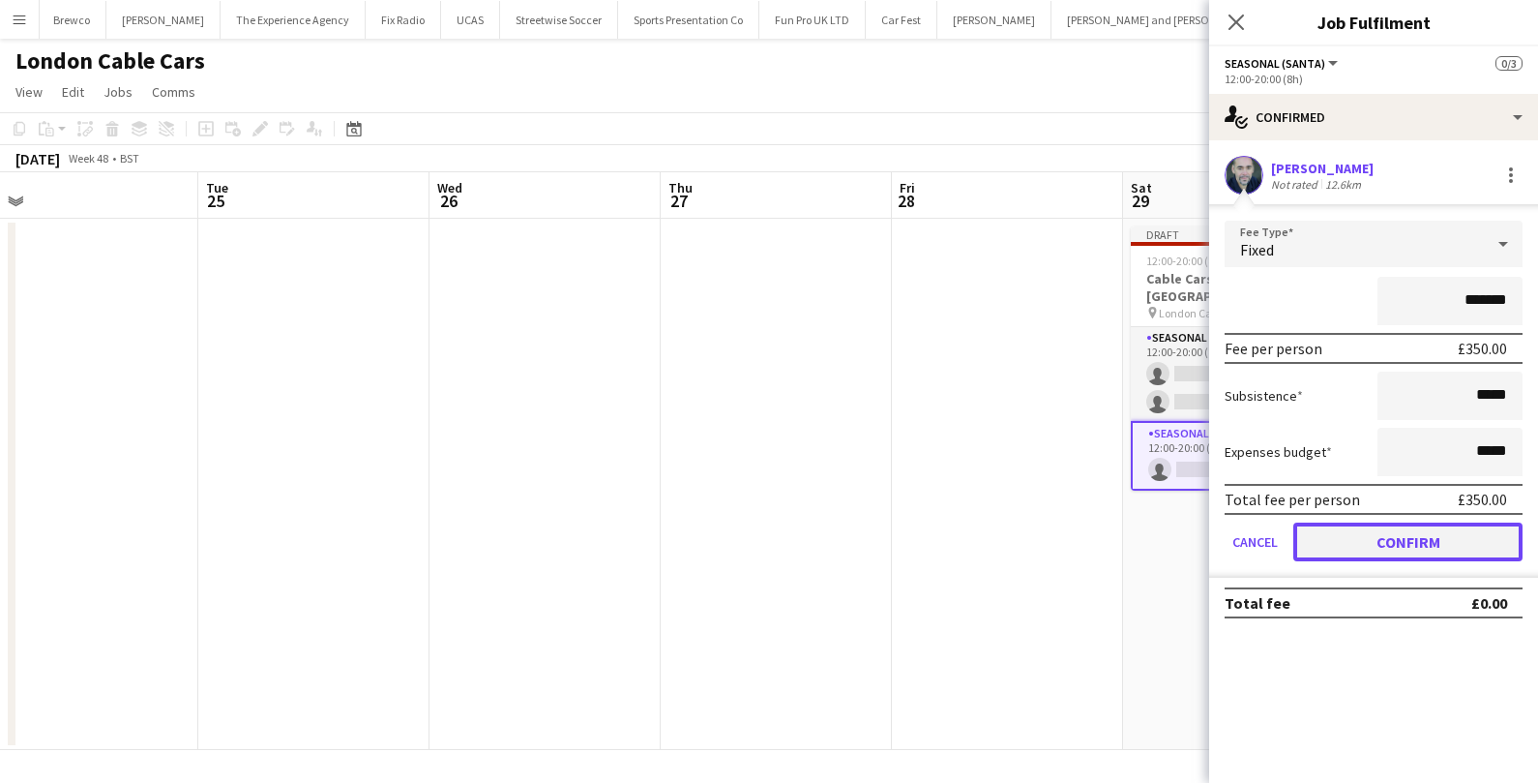
click at [1344, 533] on button "Confirm" at bounding box center [1407, 541] width 229 height 39
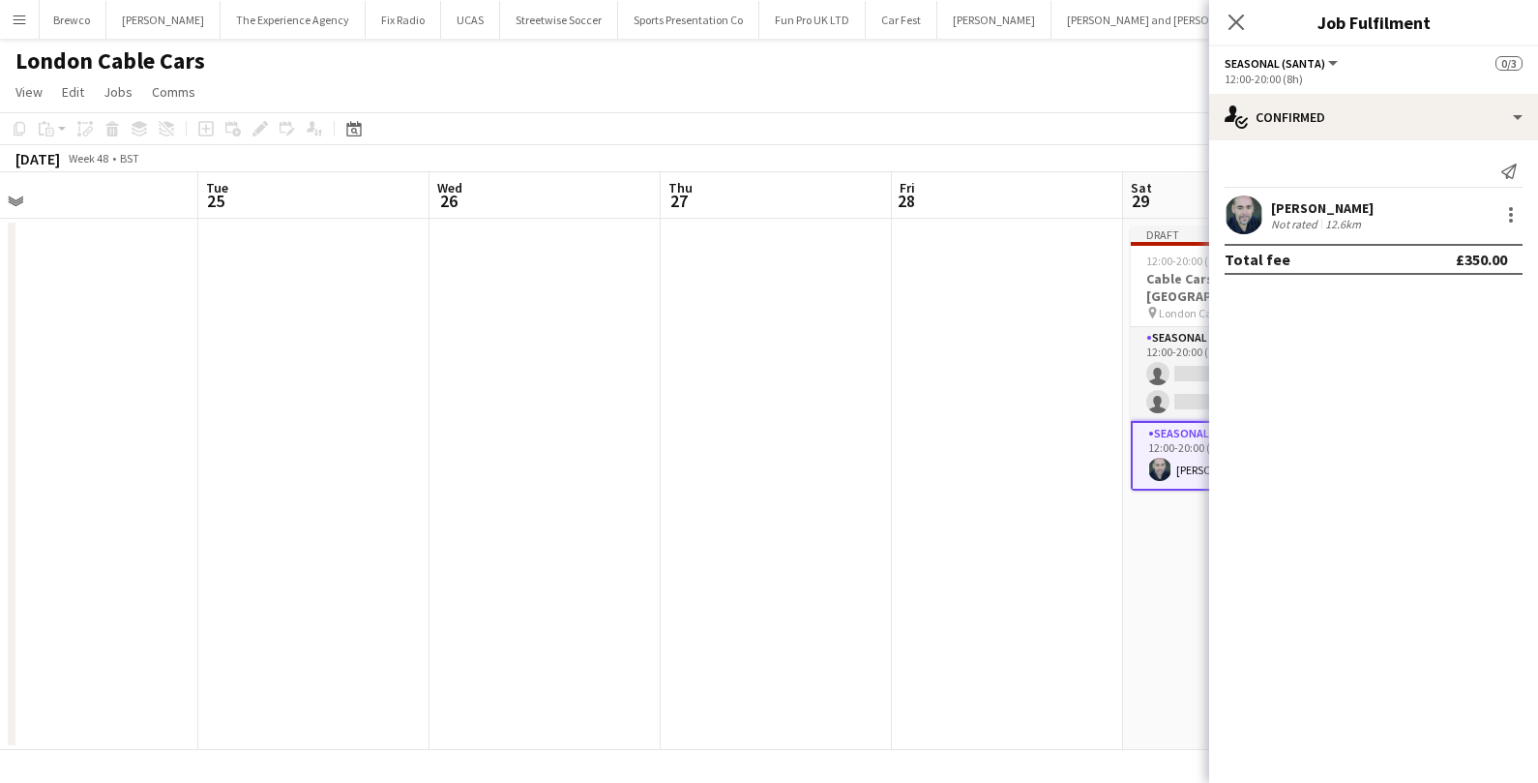
click at [1171, 576] on app-date-cell "Draft 12:00-20:00 (8h) 1/3 Cable Cars - Christmas Santas Grotto pin London Cabl…" at bounding box center [1238, 484] width 231 height 531
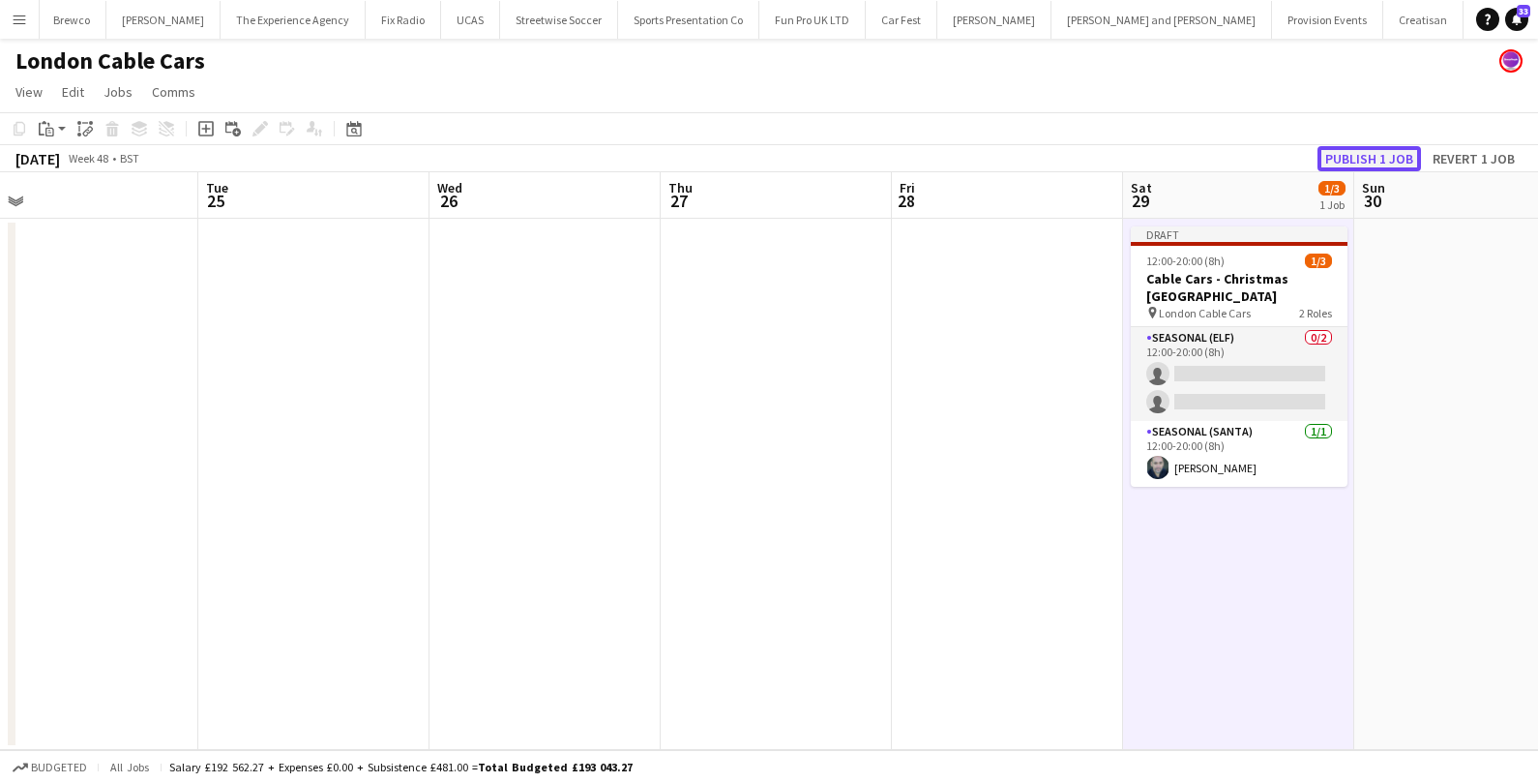
click at [1367, 159] on button "Publish 1 job" at bounding box center [1368, 158] width 103 height 25
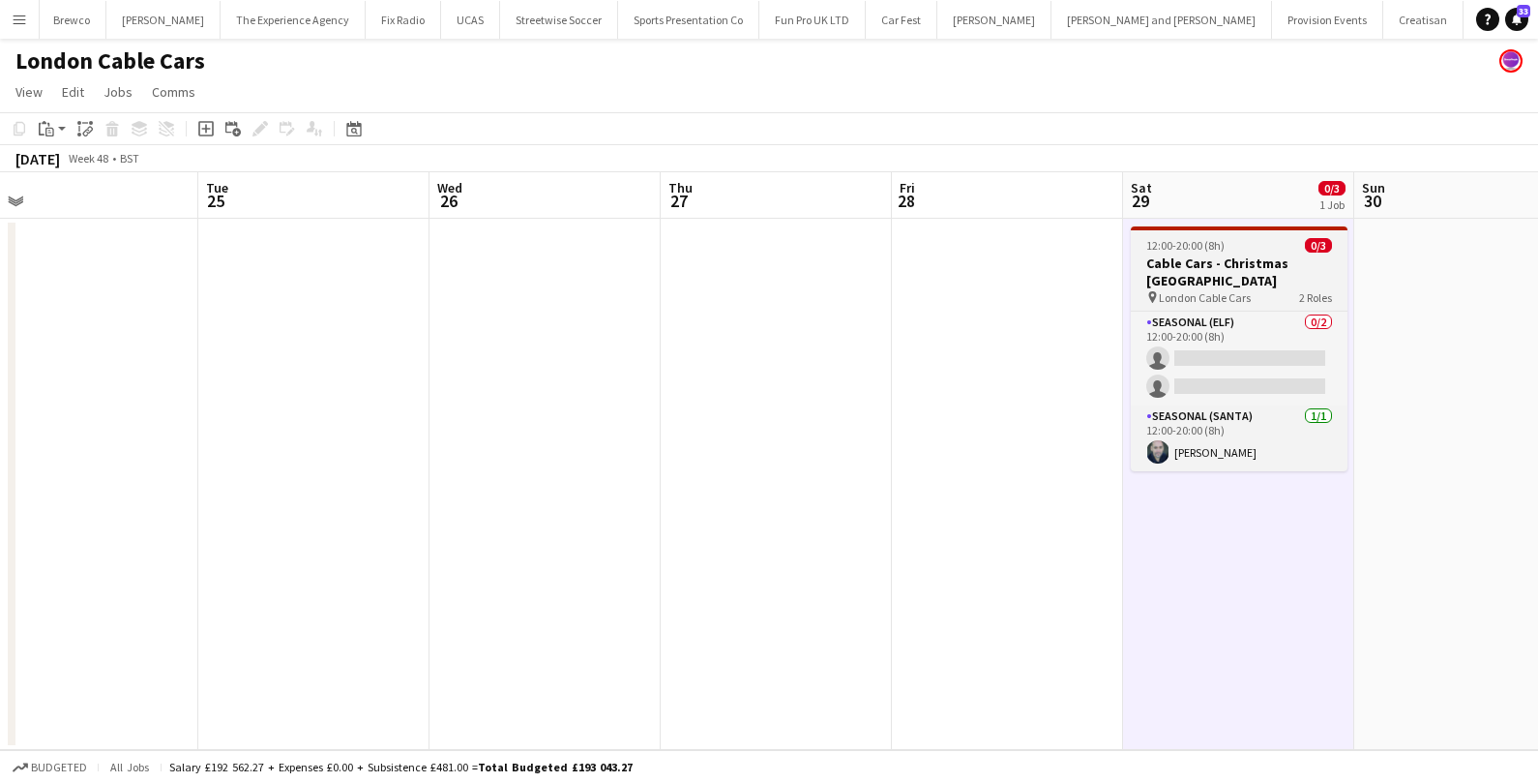
click at [1269, 243] on div "12:00-20:00 (8h) 0/3" at bounding box center [1239, 245] width 217 height 15
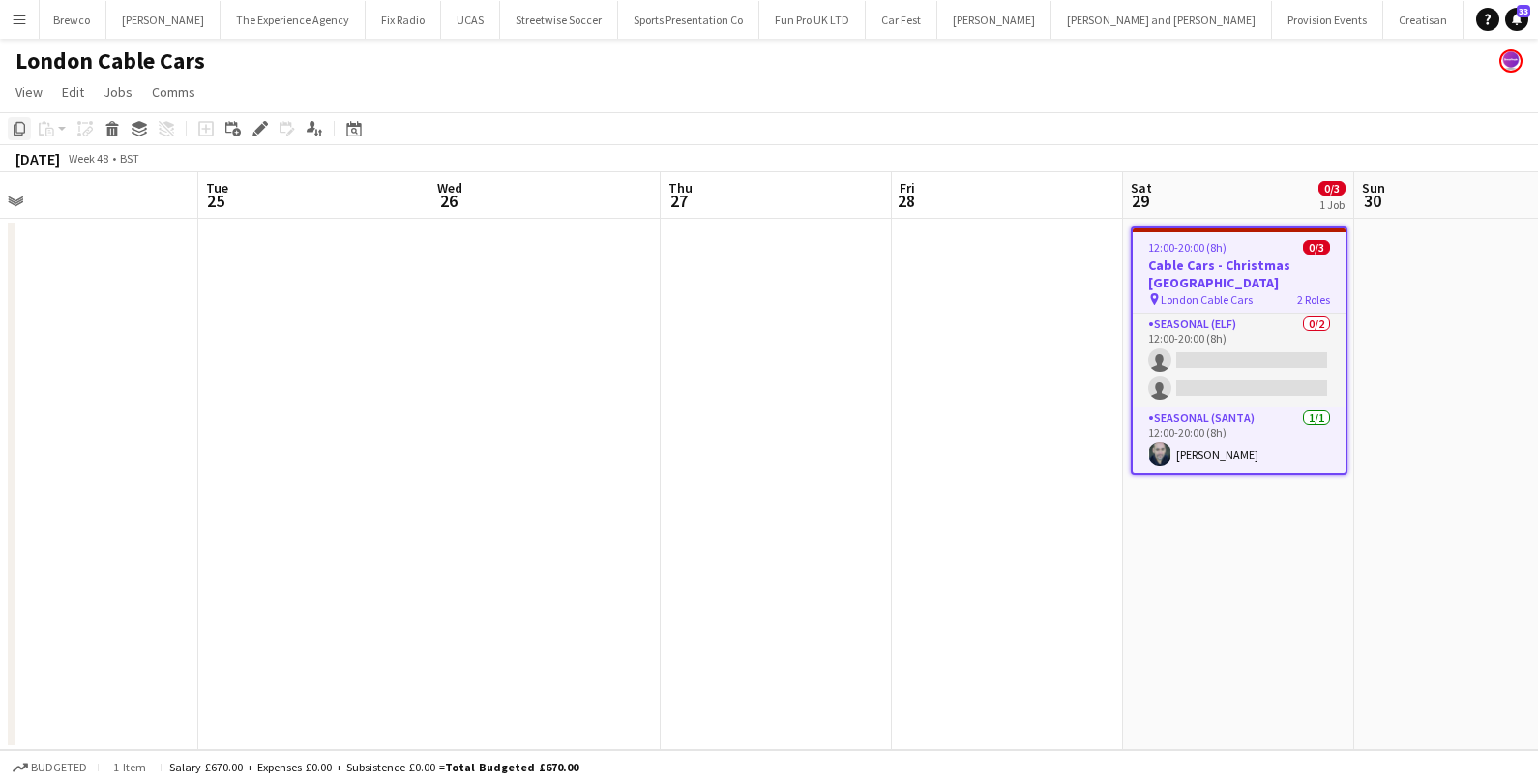
click at [9, 123] on div "Copy" at bounding box center [19, 128] width 23 height 23
click at [1422, 268] on app-date-cell at bounding box center [1469, 484] width 231 height 531
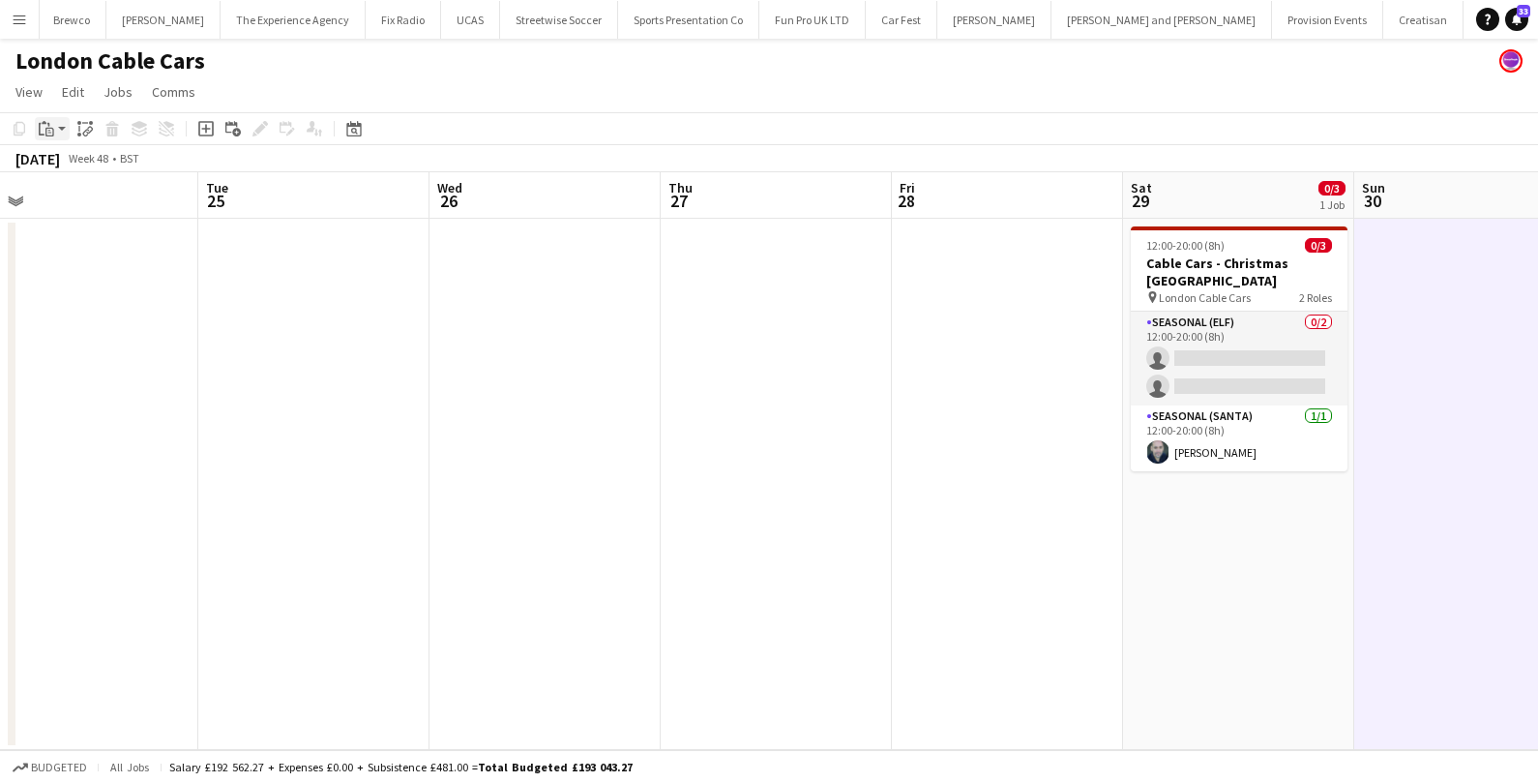
click at [61, 133] on app-action-btn "Paste" at bounding box center [52, 128] width 35 height 23
click at [70, 204] on link "Paste with crew Command Shift V" at bounding box center [127, 198] width 153 height 17
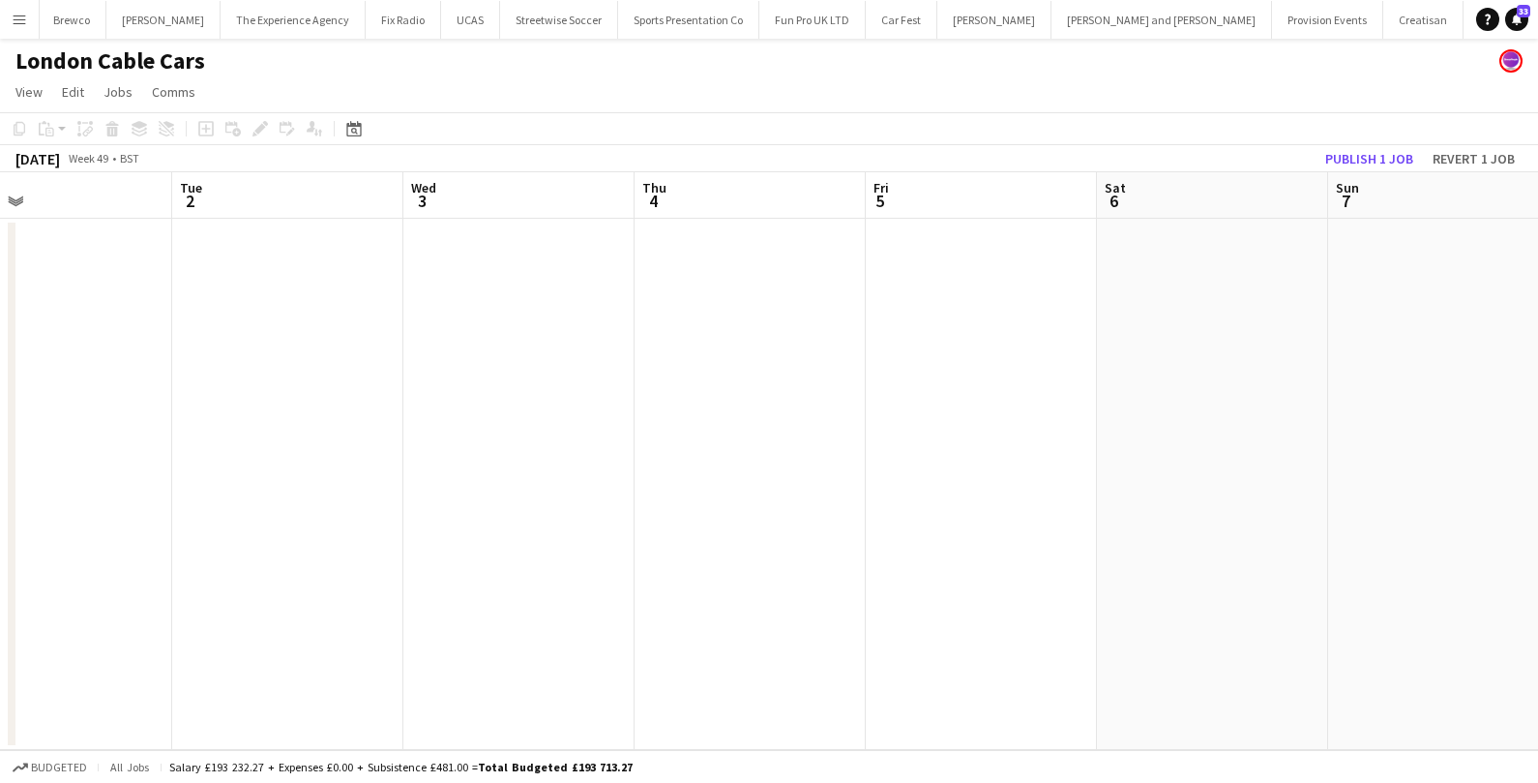
click at [1132, 319] on app-date-cell at bounding box center [1212, 484] width 231 height 531
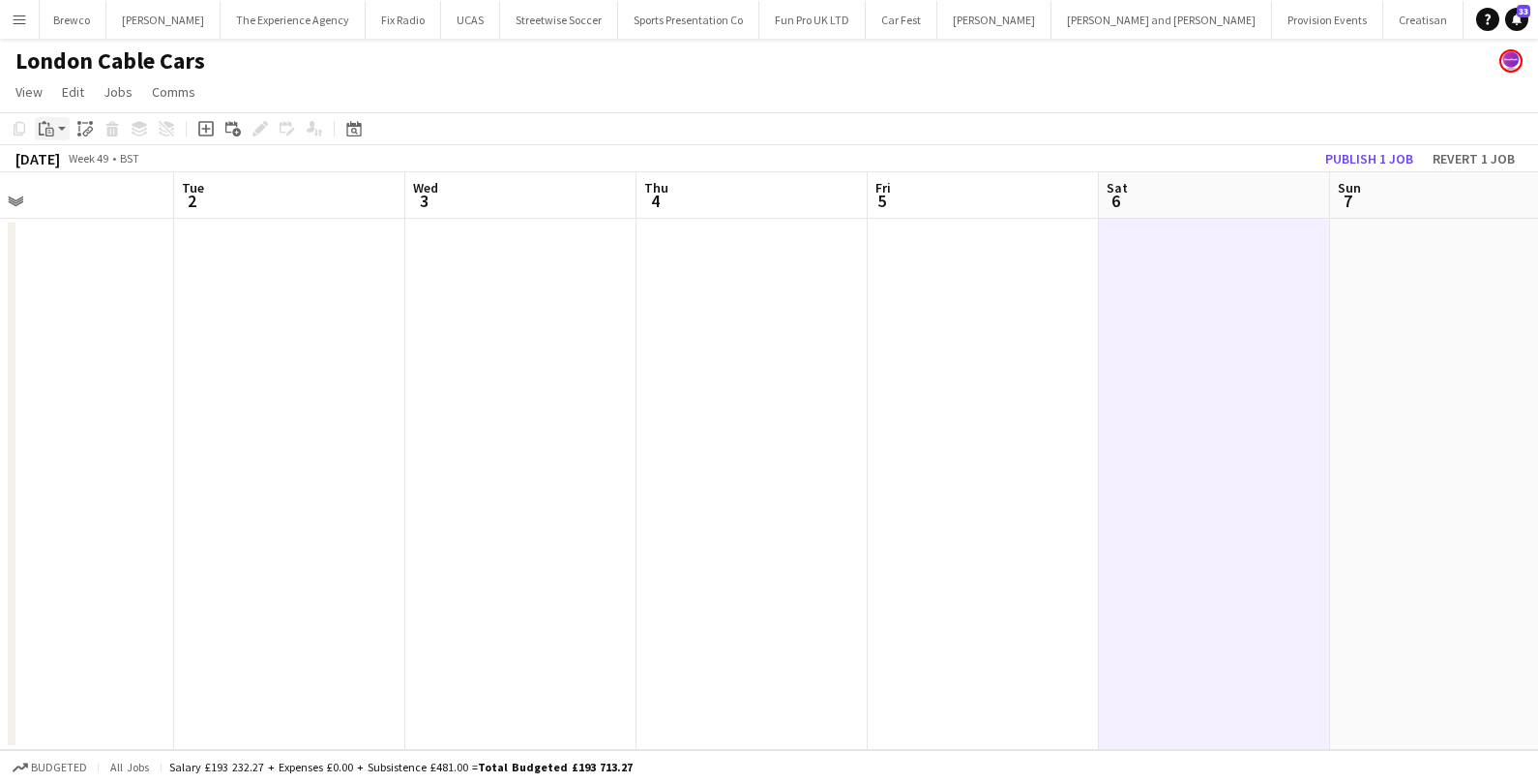
click at [47, 129] on icon at bounding box center [49, 132] width 9 height 9
click at [69, 192] on link "Paste with crew Command Shift V" at bounding box center [127, 198] width 153 height 17
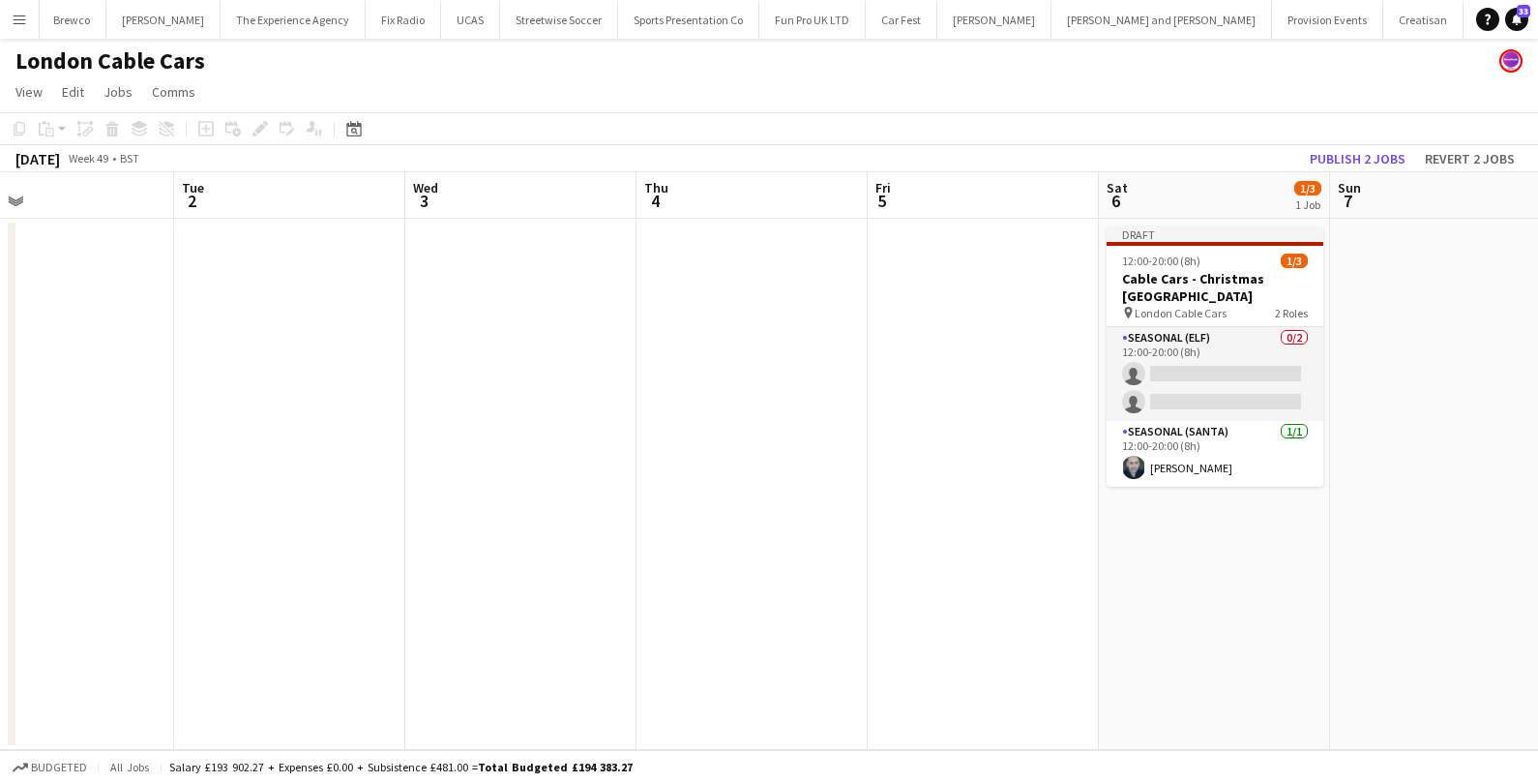
click at [1404, 291] on app-date-cell at bounding box center [1445, 484] width 231 height 531
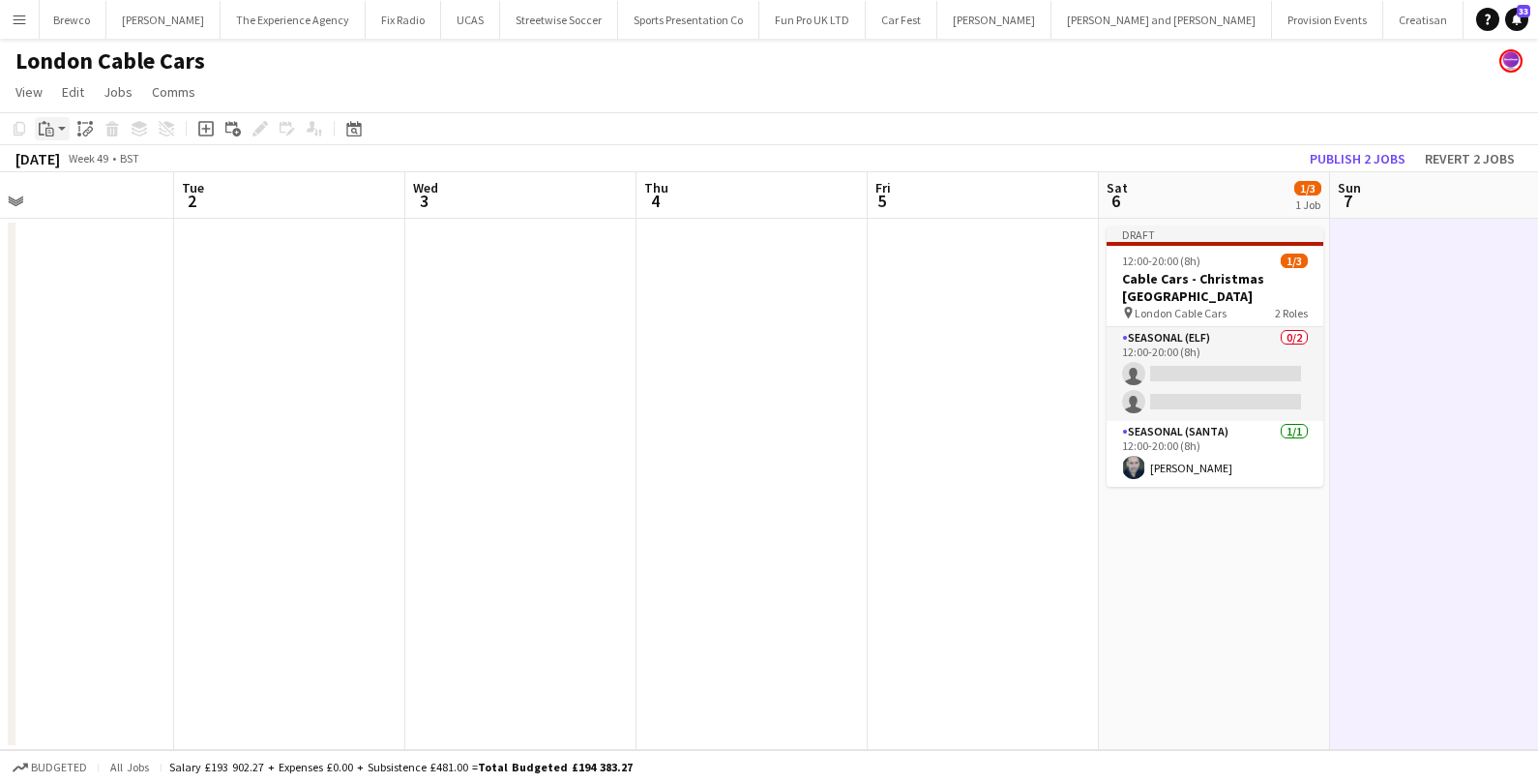
click at [48, 118] on div "Paste" at bounding box center [46, 128] width 23 height 23
click at [74, 191] on link "Paste with crew Command Shift V" at bounding box center [127, 198] width 153 height 17
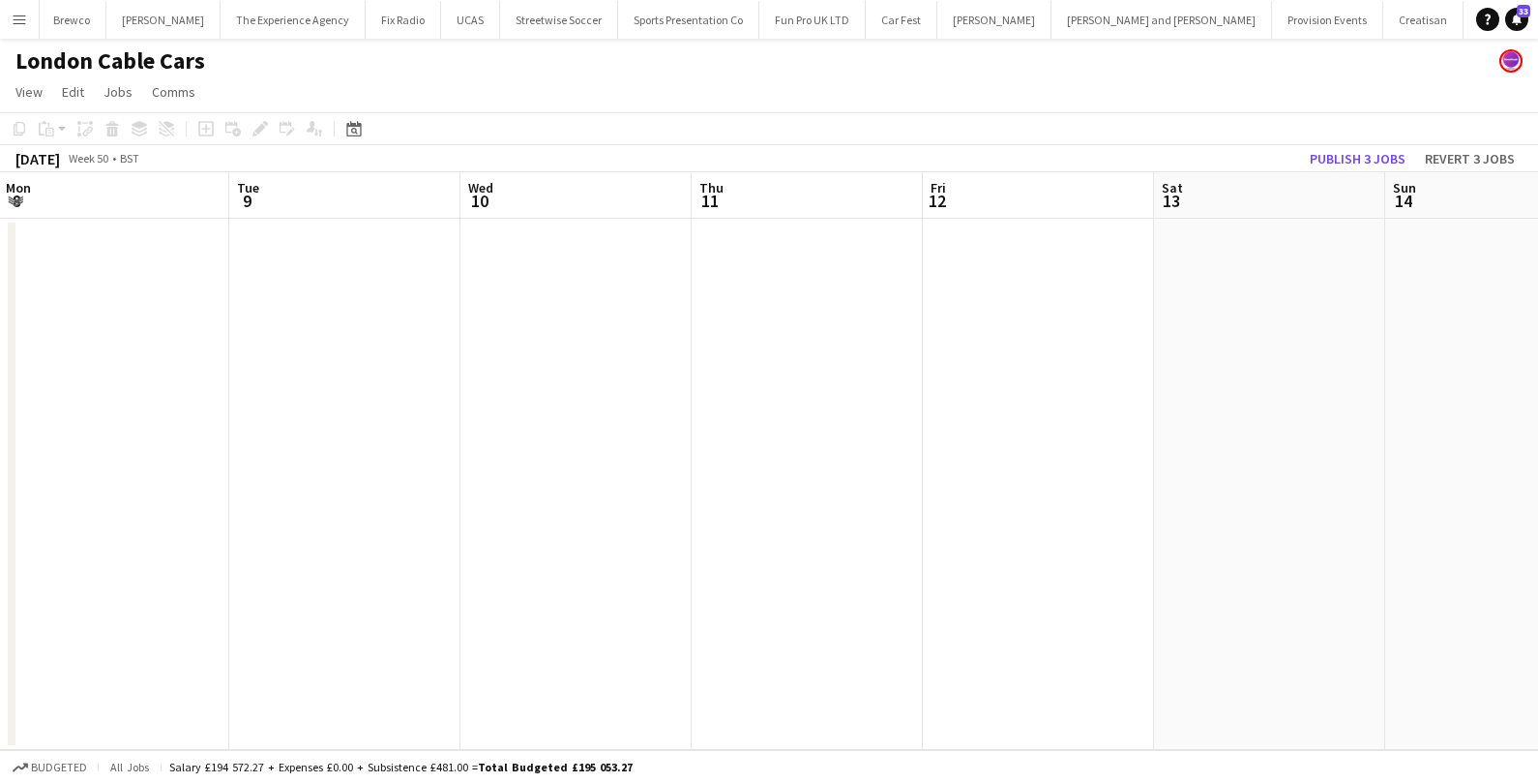
scroll to position [0, 783]
click at [882, 273] on app-date-cell at bounding box center [951, 484] width 231 height 531
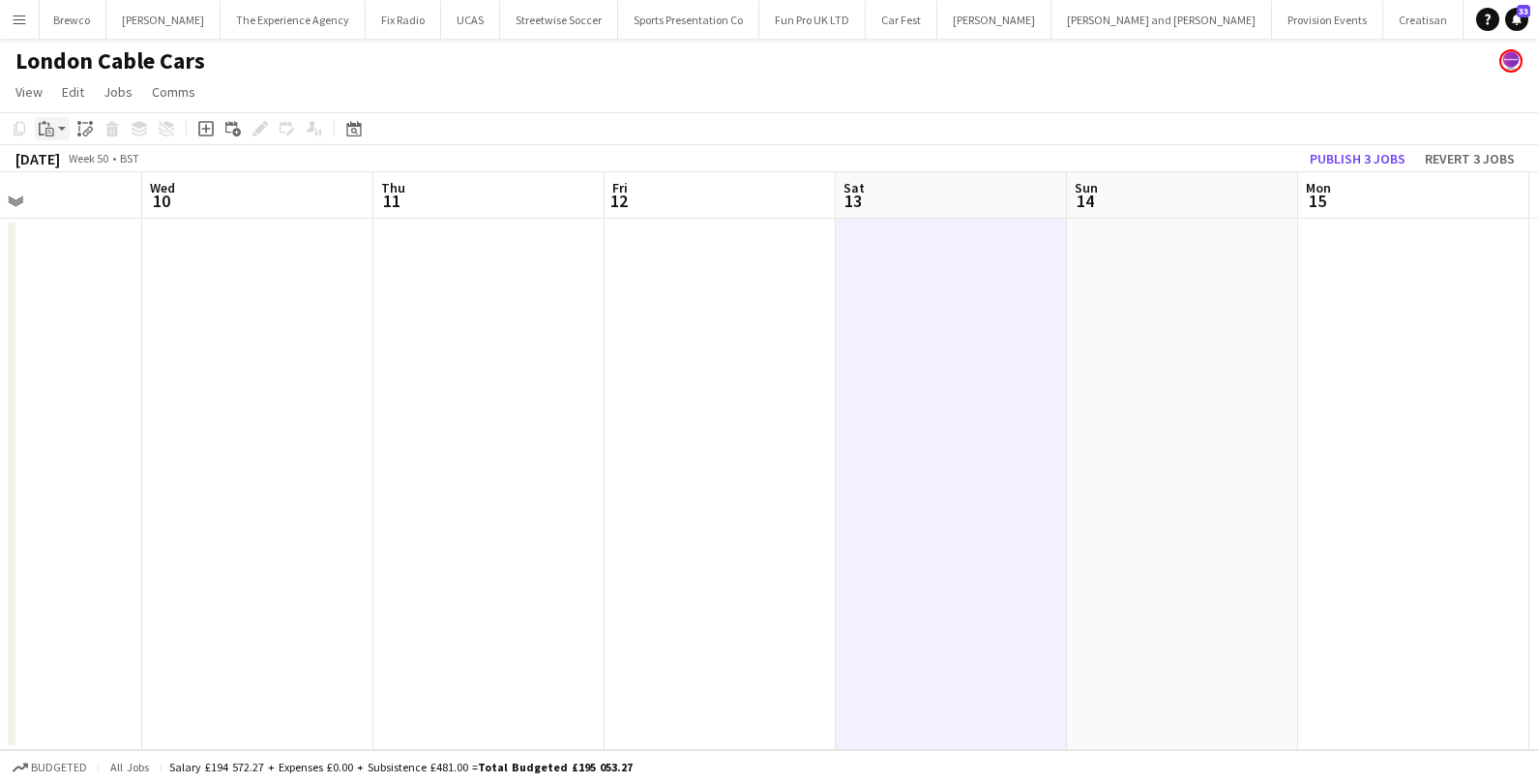
click at [62, 131] on app-action-btn "Paste" at bounding box center [52, 128] width 35 height 23
click at [70, 208] on div "Paste Command V Paste with crew Command Shift V" at bounding box center [128, 181] width 184 height 81
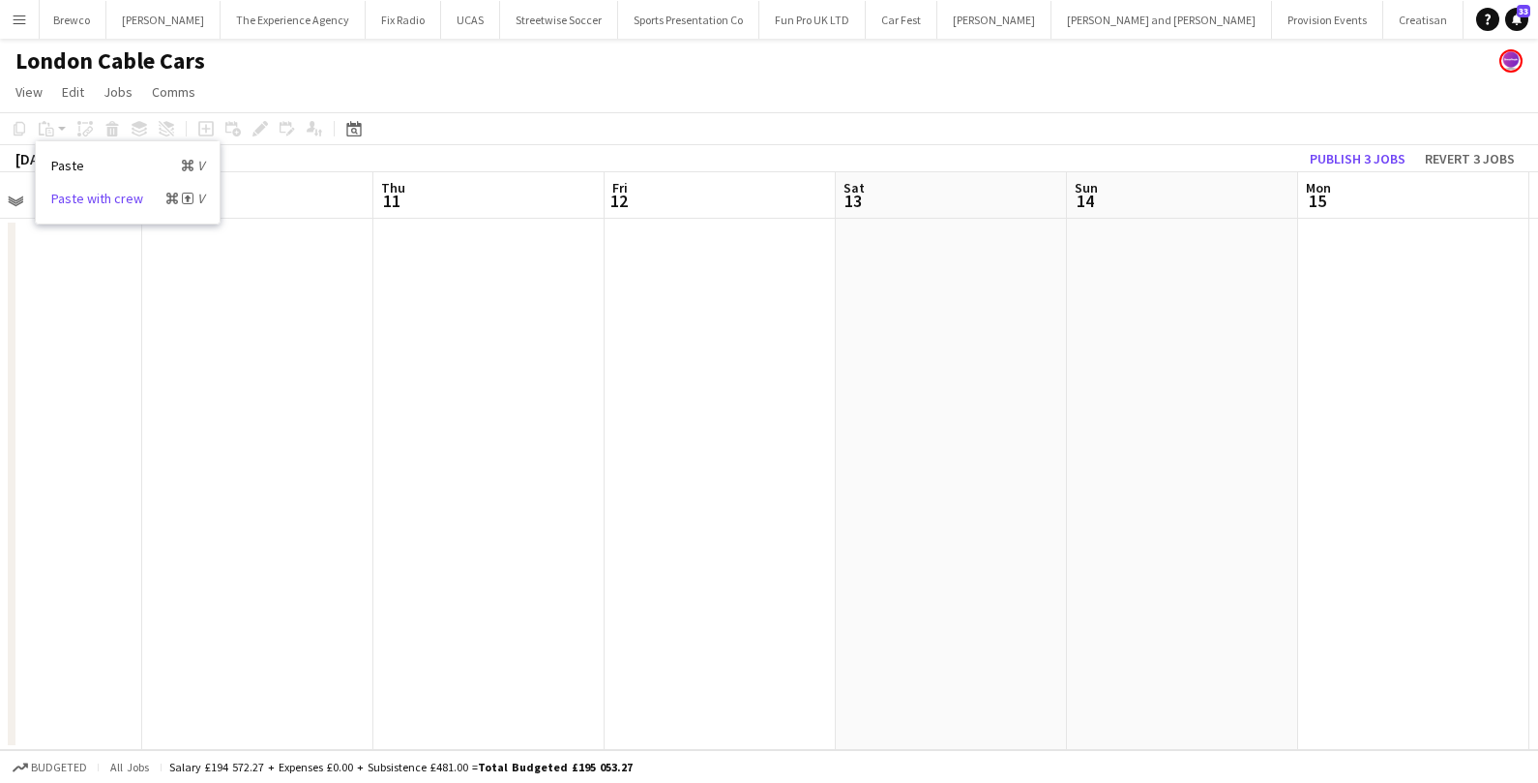
click at [70, 192] on link "Paste with crew Command Shift V" at bounding box center [127, 198] width 153 height 17
click at [905, 230] on app-date-cell at bounding box center [951, 484] width 231 height 531
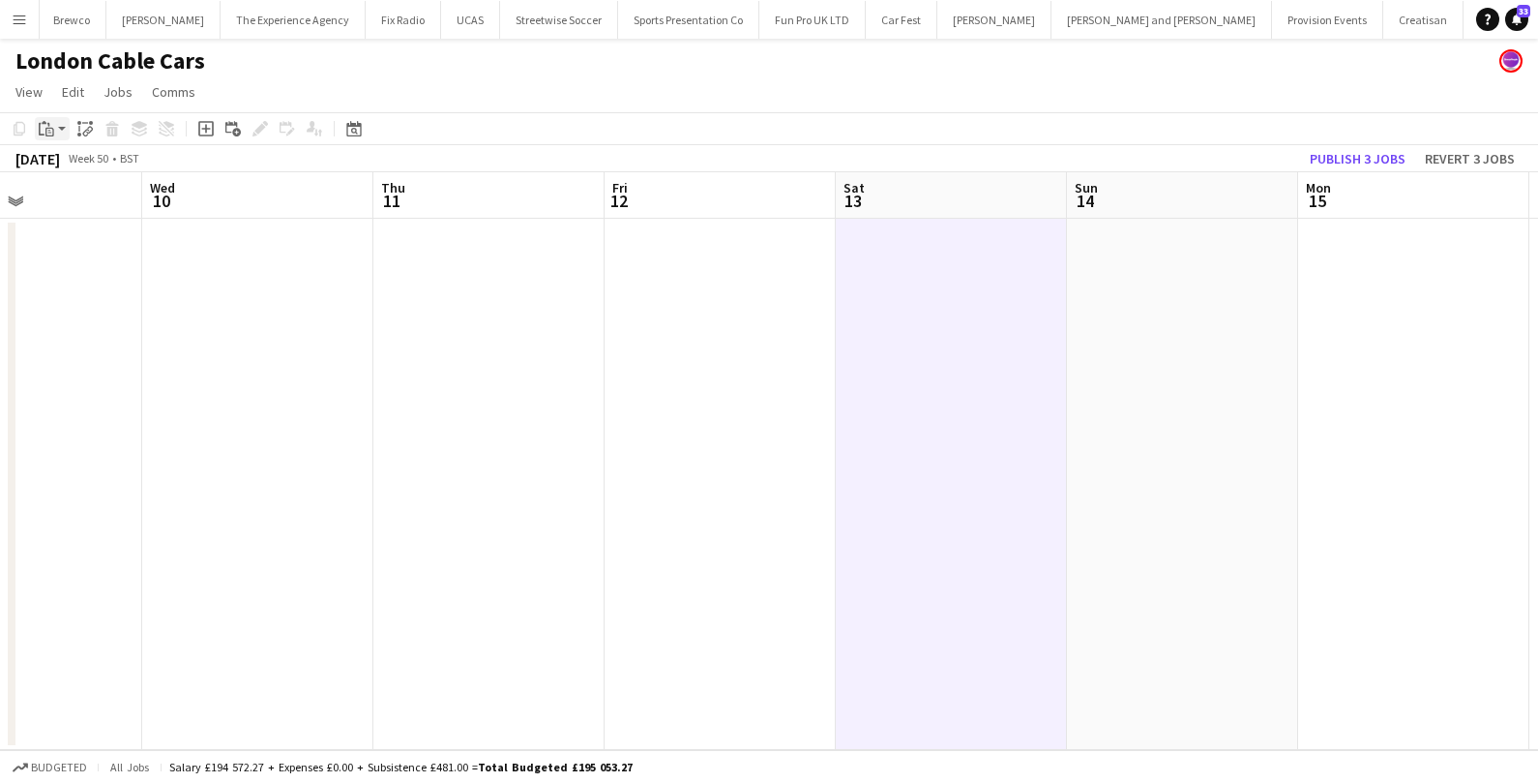
click at [60, 126] on app-action-btn "Paste" at bounding box center [52, 128] width 35 height 23
click at [60, 200] on link "Paste with crew Command Shift V" at bounding box center [127, 198] width 153 height 17
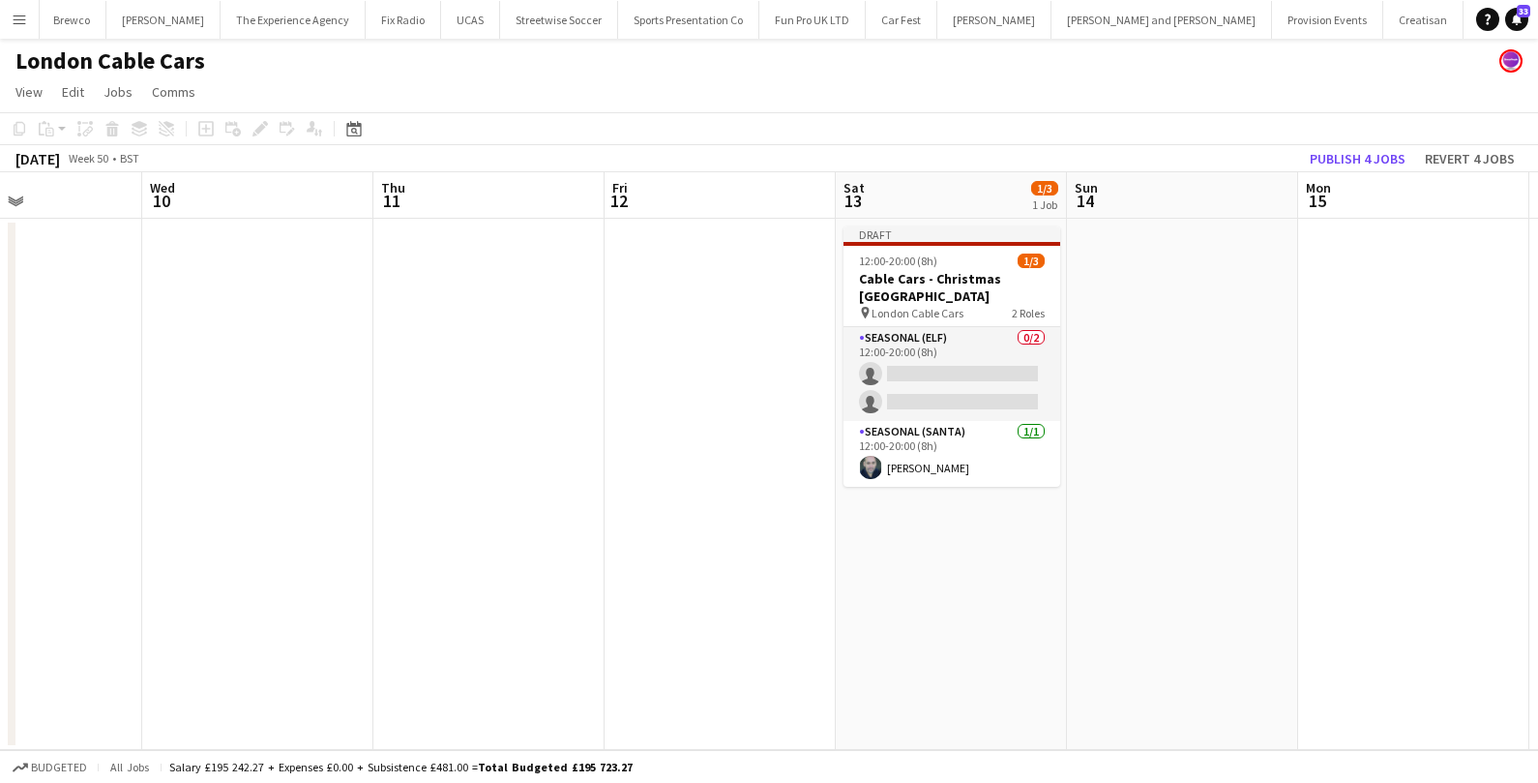
click at [1171, 298] on app-date-cell at bounding box center [1182, 484] width 231 height 531
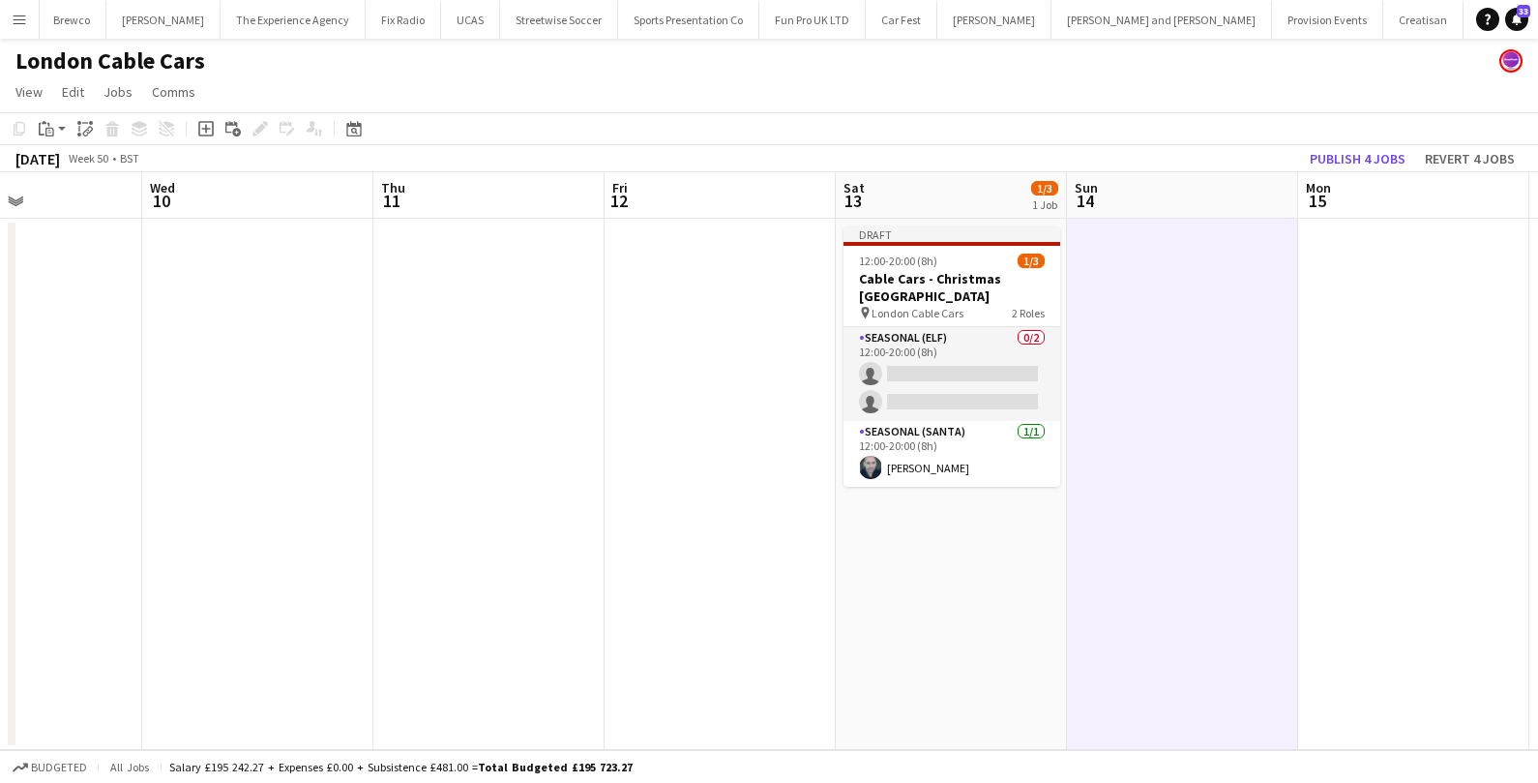
click at [69, 126] on div "Copy Paste Paste Command V Paste with crew Command Shift V Paste linked Job [GE…" at bounding box center [93, 128] width 170 height 23
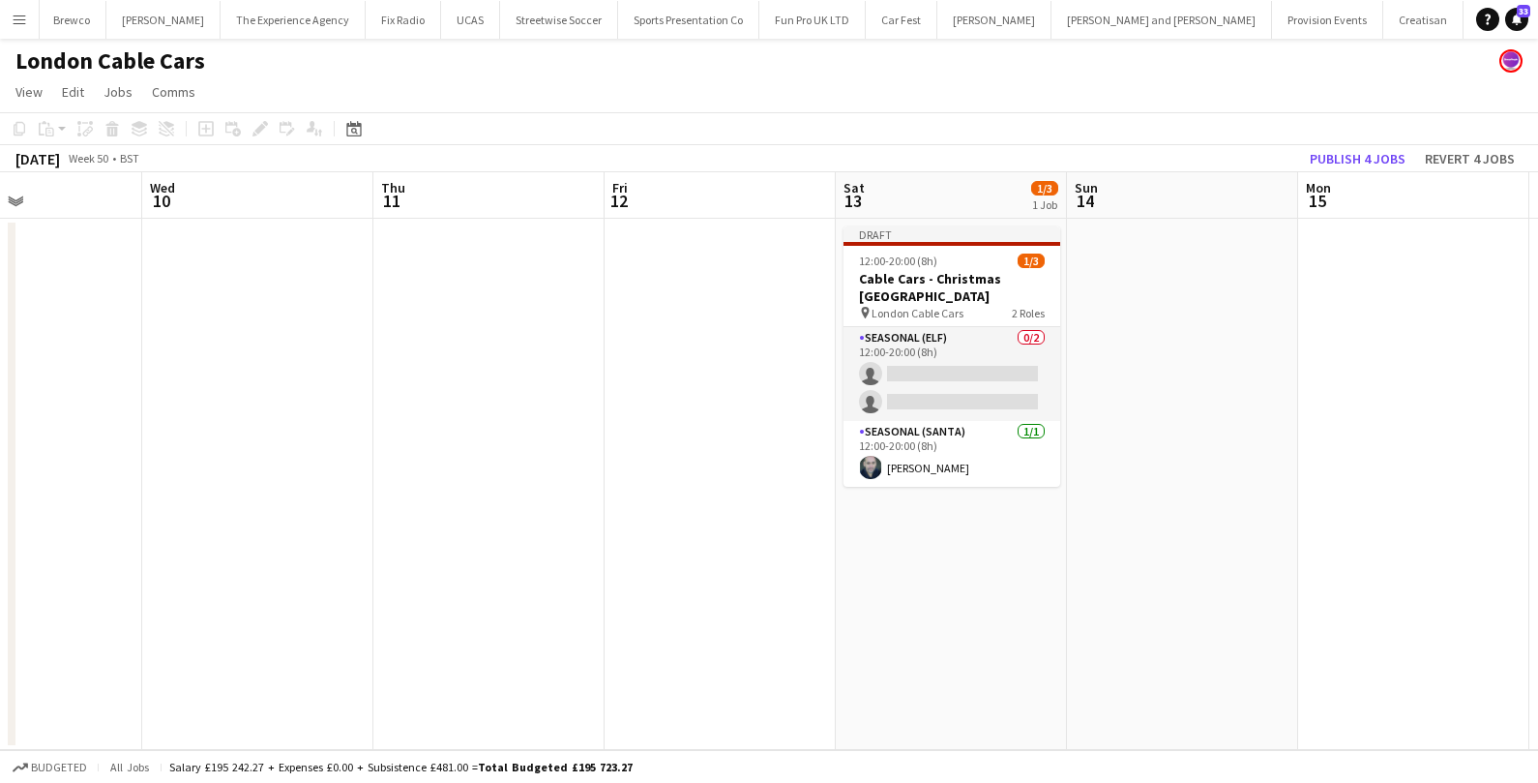
click at [1214, 280] on app-date-cell at bounding box center [1182, 484] width 231 height 531
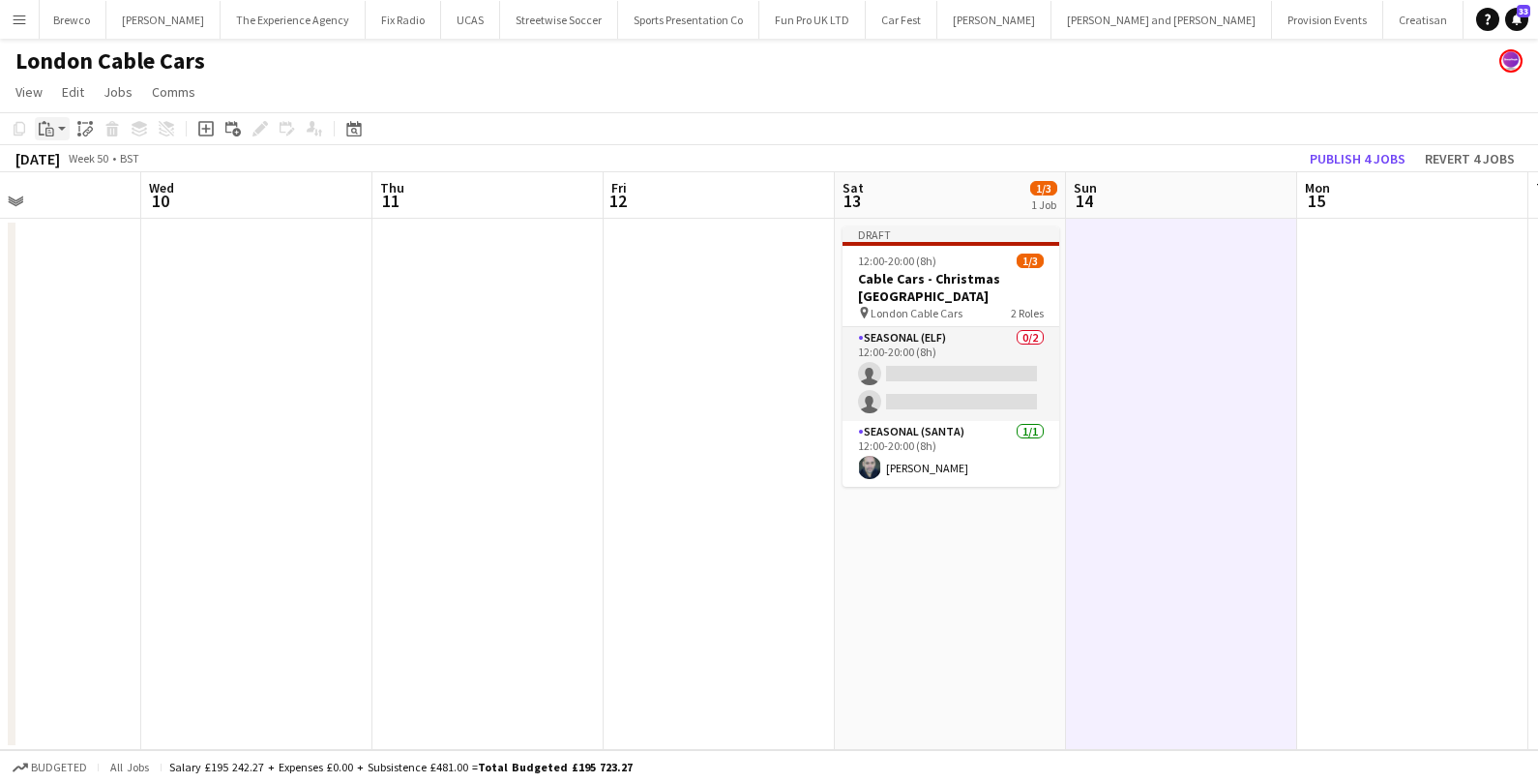
click at [68, 133] on app-action-btn "Paste" at bounding box center [52, 128] width 35 height 23
click at [68, 200] on link "Paste with crew Command Shift V" at bounding box center [127, 198] width 153 height 17
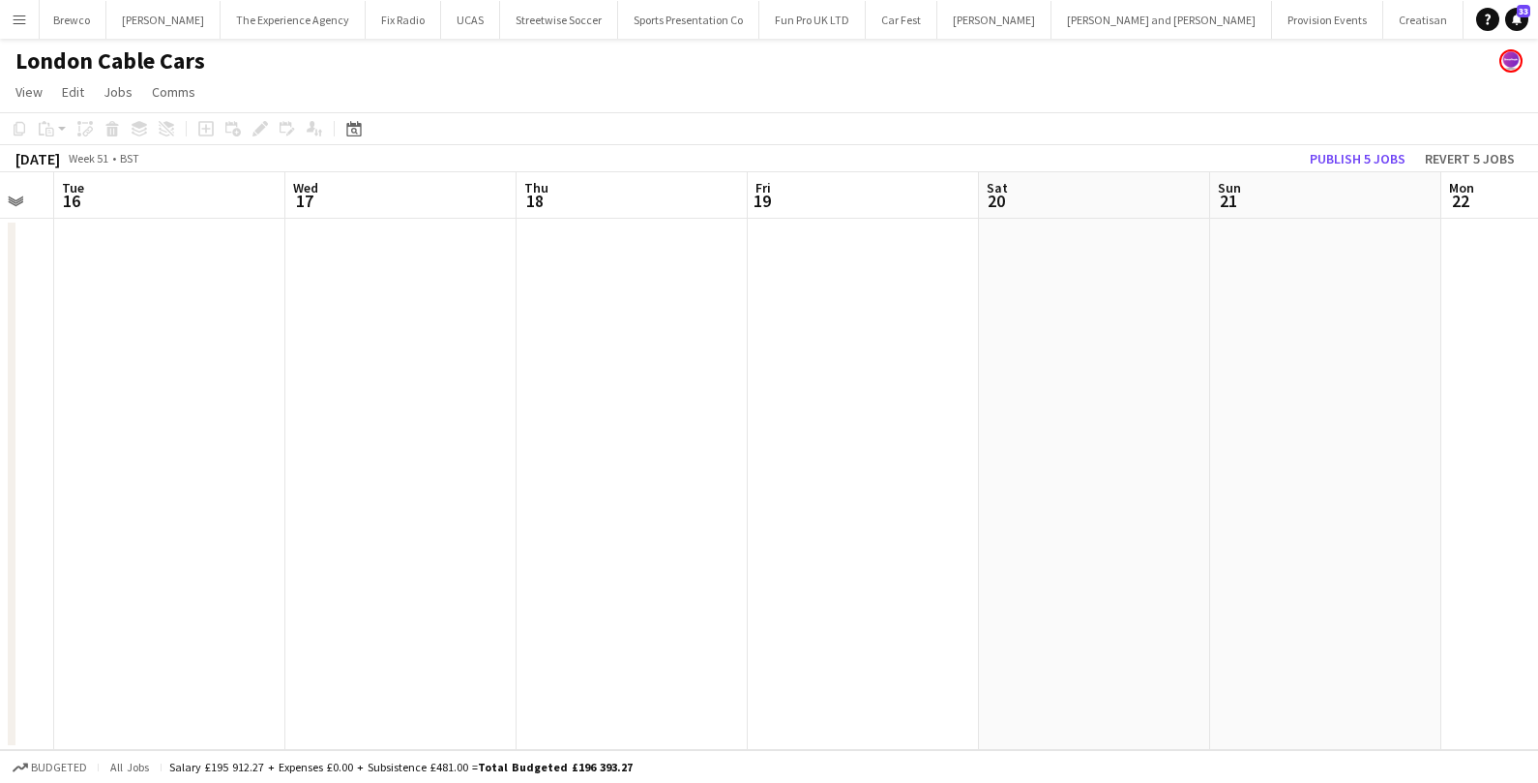
scroll to position [0, 713]
click at [1055, 340] on app-date-cell at bounding box center [1020, 484] width 231 height 531
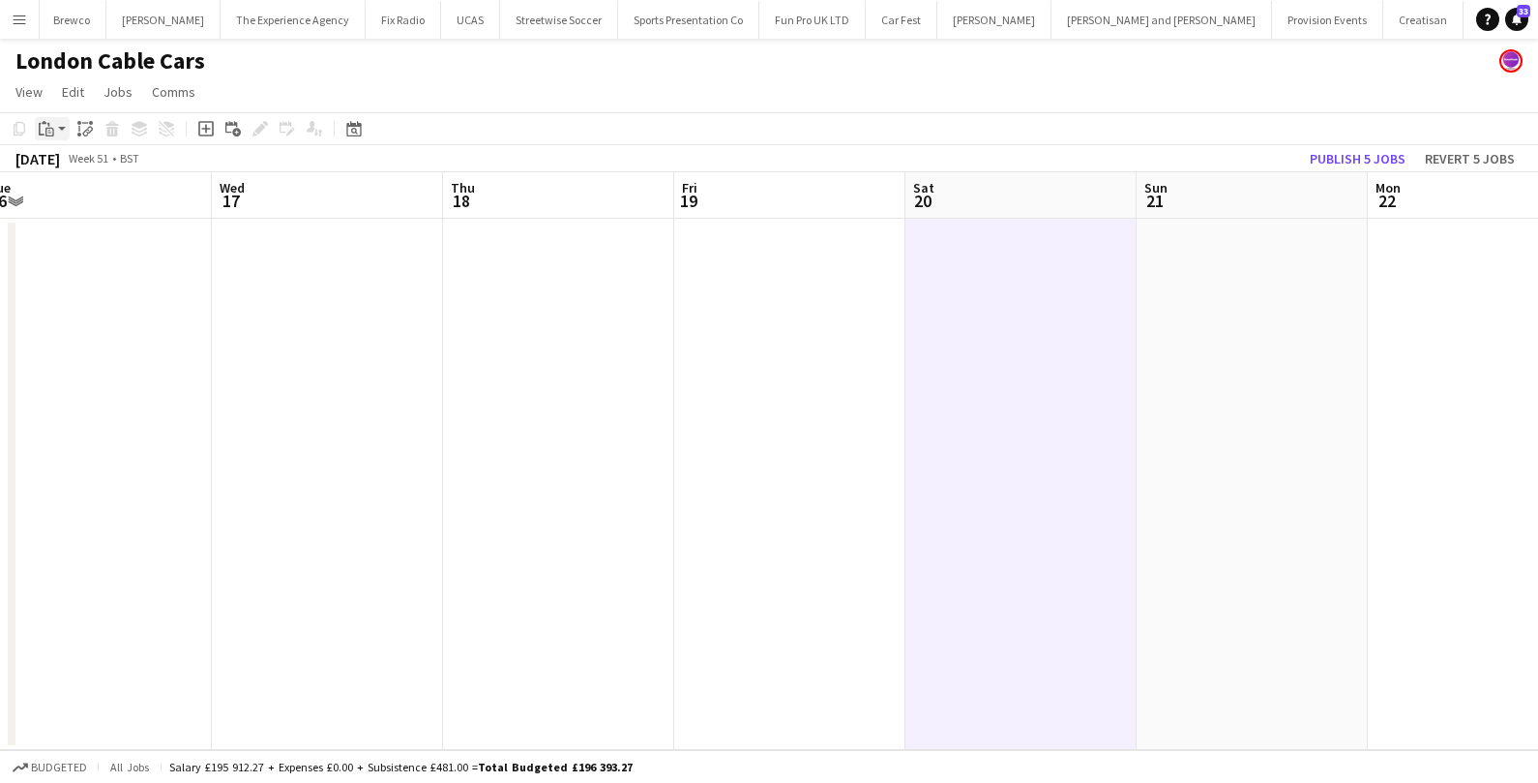
click at [65, 130] on app-action-btn "Paste" at bounding box center [52, 128] width 35 height 23
click at [74, 201] on link "Paste with crew Command Shift V" at bounding box center [127, 198] width 153 height 17
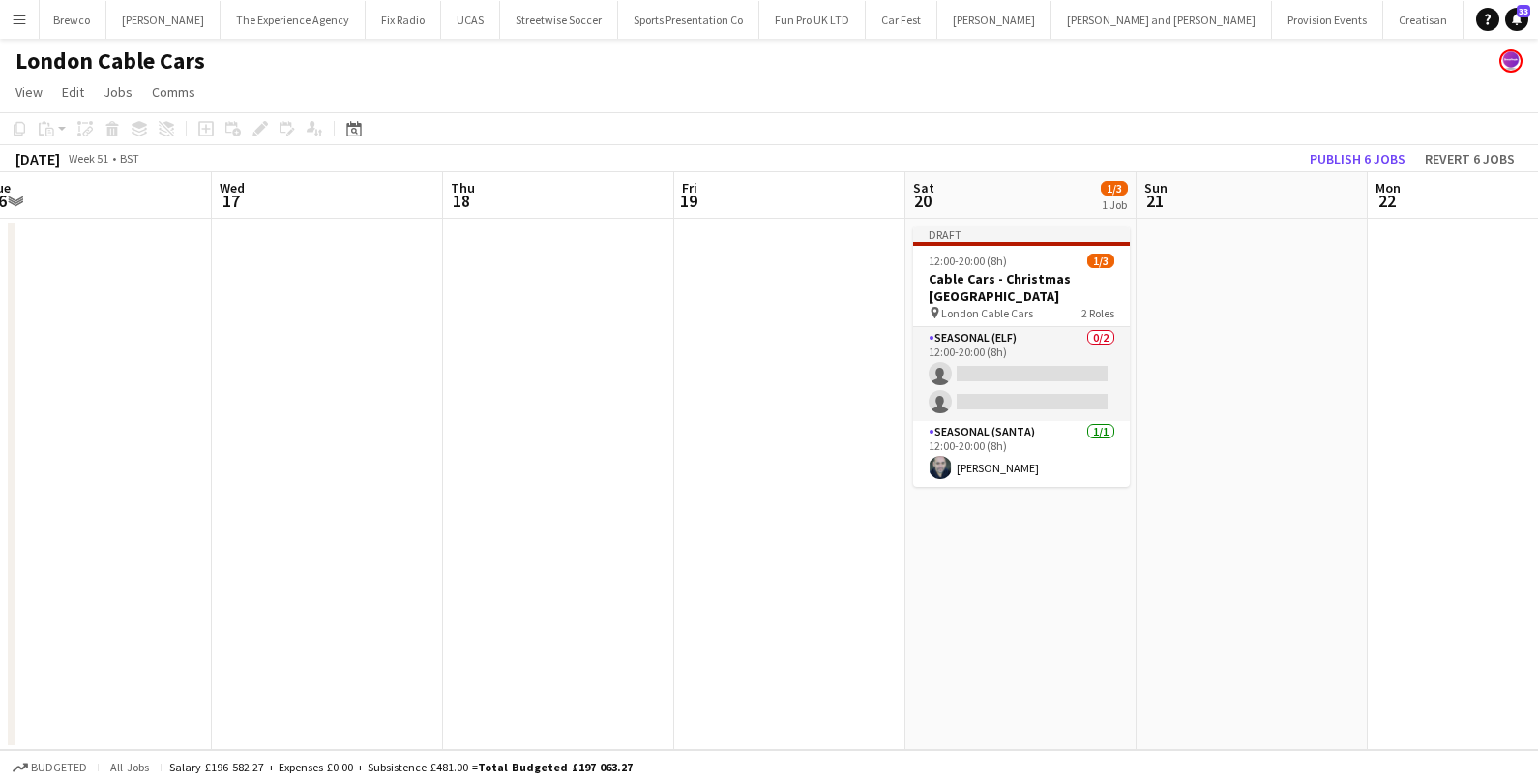
click at [1261, 428] on app-date-cell at bounding box center [1252, 484] width 231 height 531
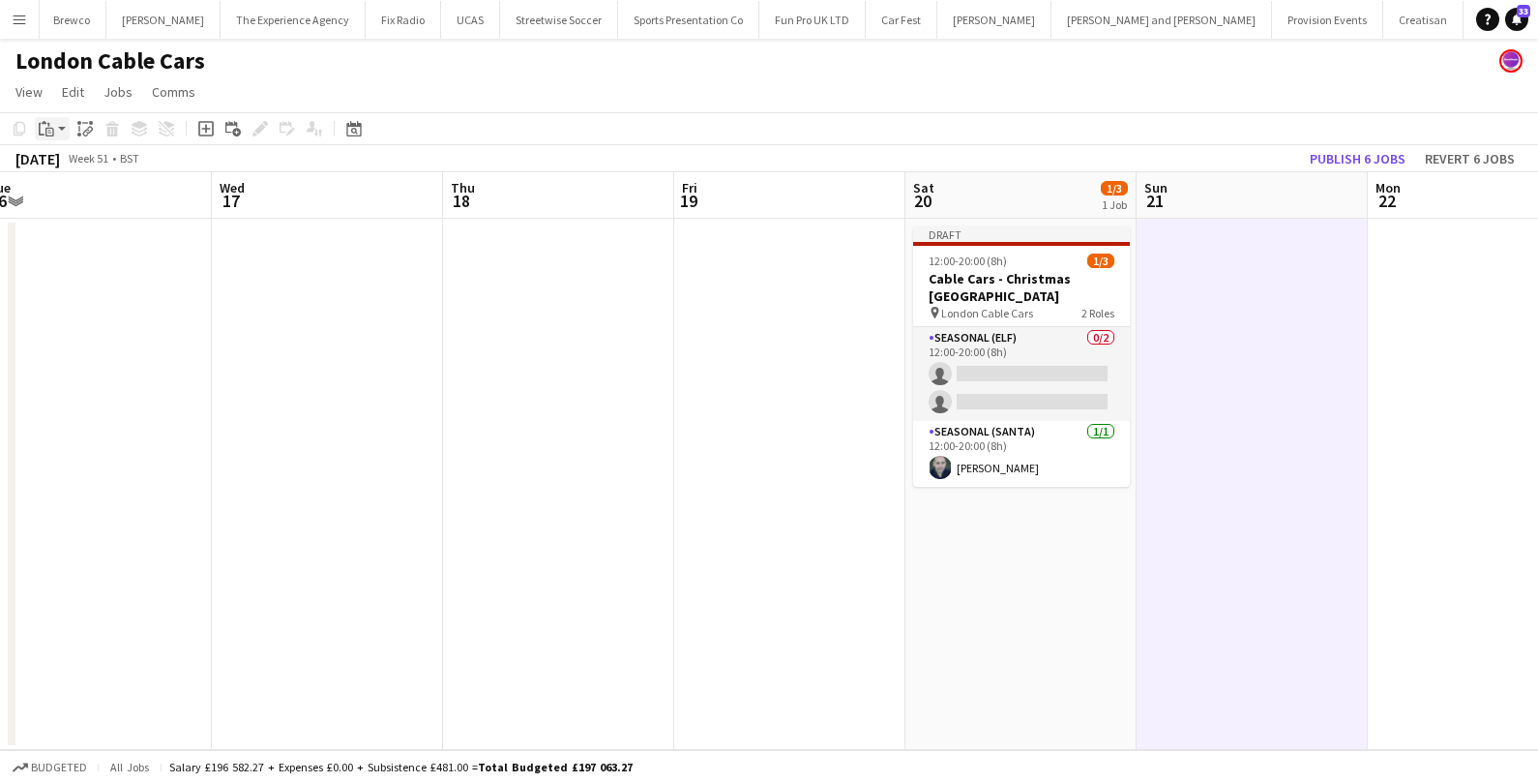
click at [62, 133] on app-action-btn "Paste" at bounding box center [52, 128] width 35 height 23
click at [66, 203] on link "Paste with crew Command Shift V" at bounding box center [127, 198] width 153 height 17
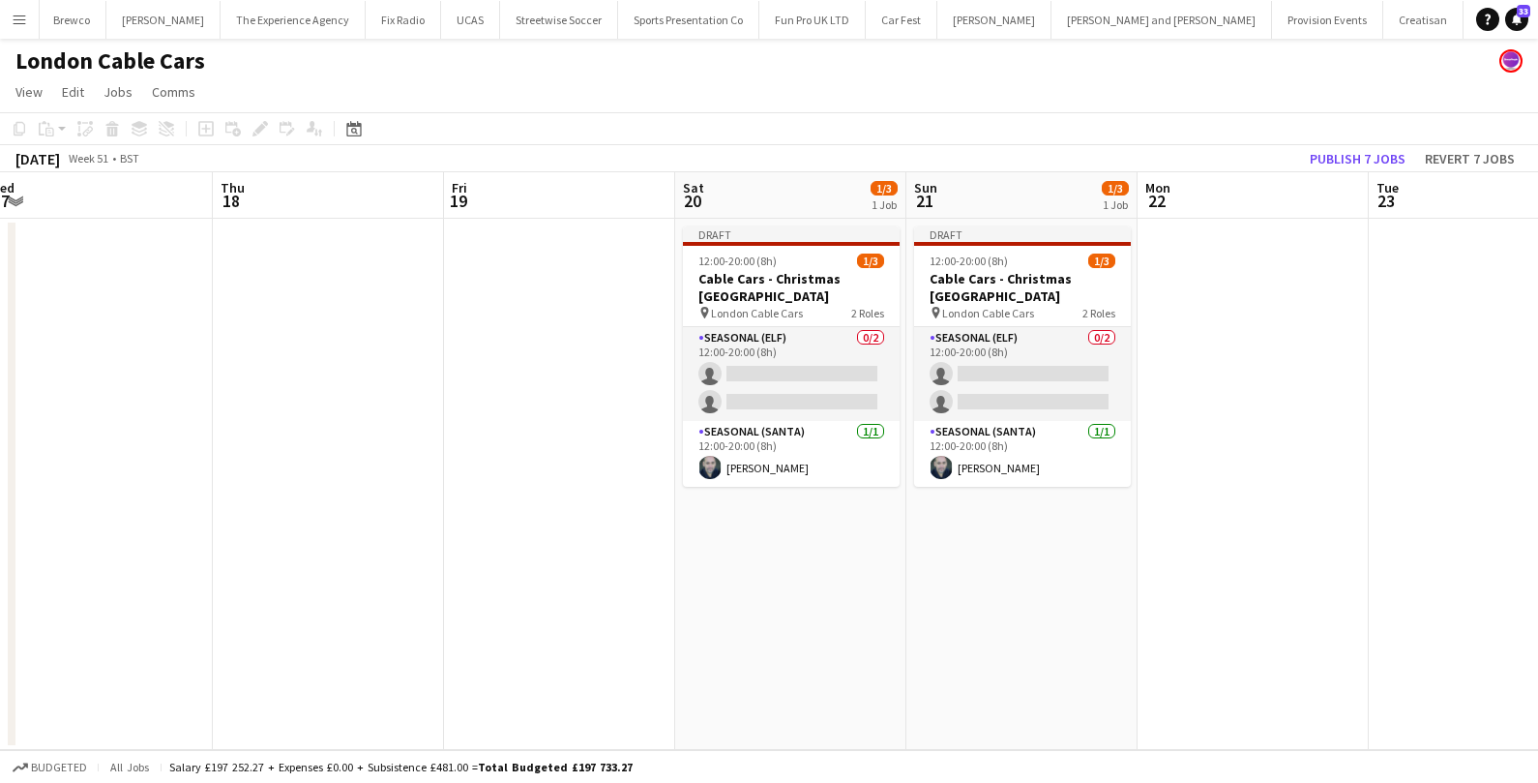
scroll to position [0, 724]
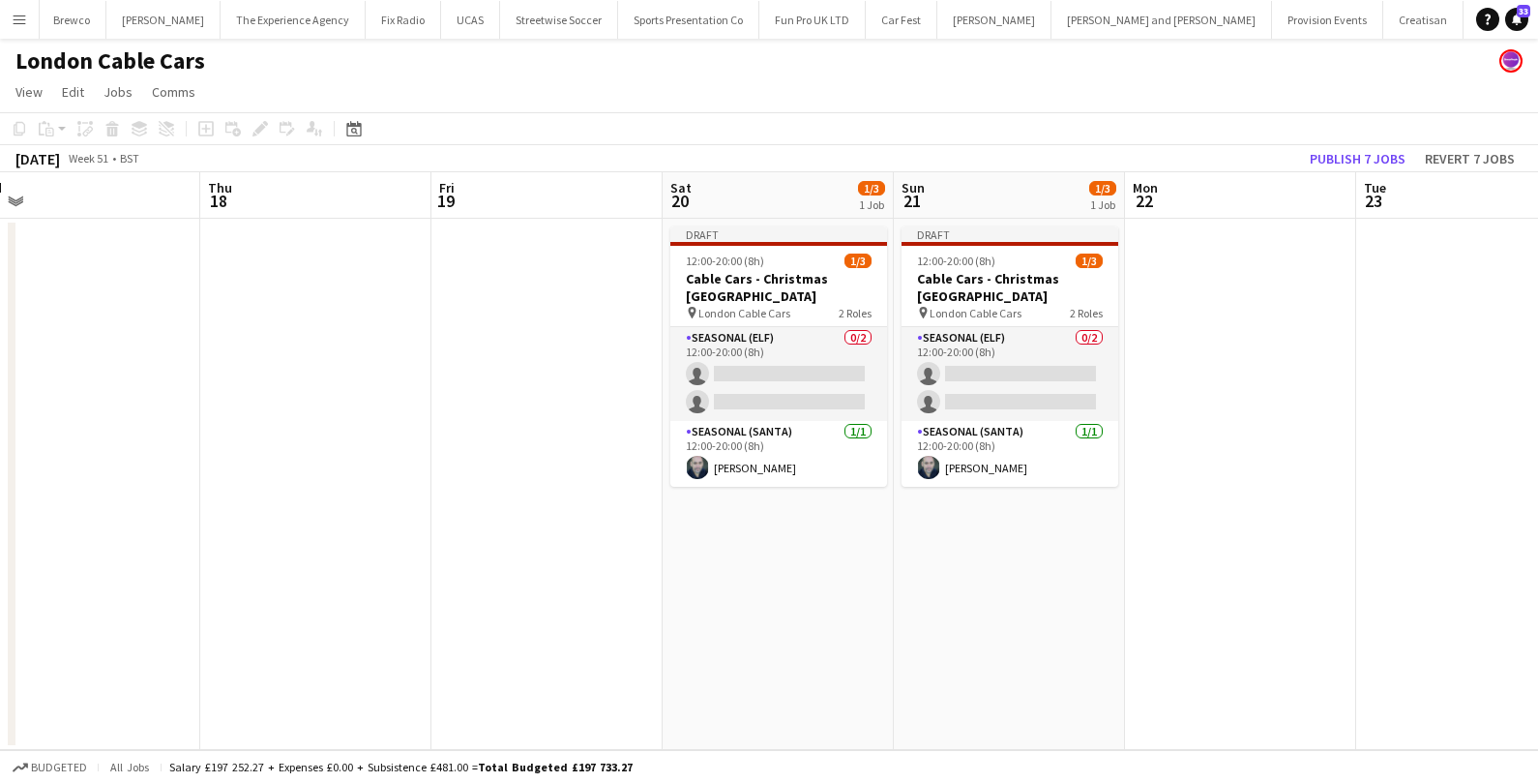
click at [1257, 300] on app-date-cell at bounding box center [1240, 484] width 231 height 531
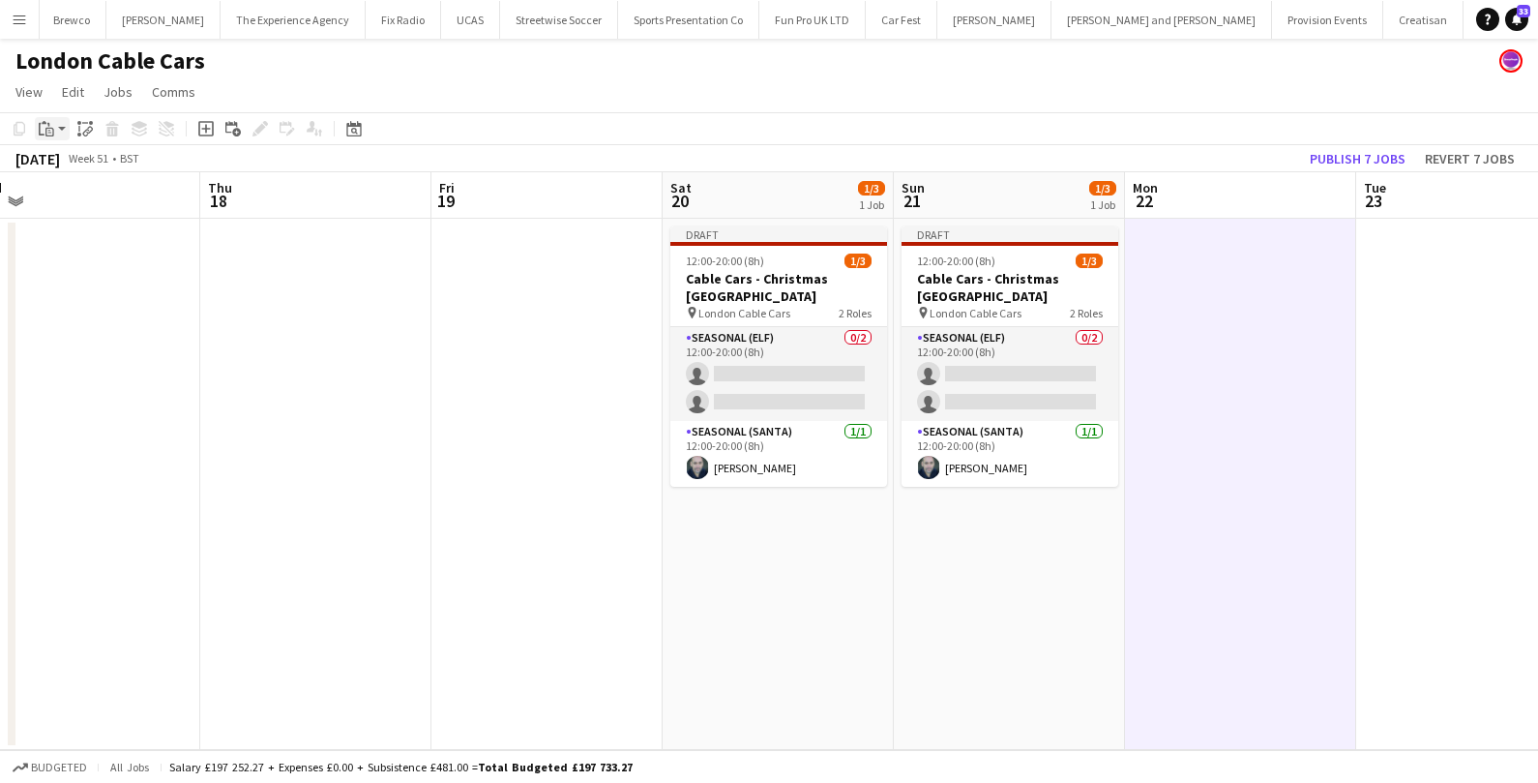
click at [65, 132] on app-action-btn "Paste" at bounding box center [52, 128] width 35 height 23
click at [68, 204] on link "Paste with crew Command Shift V" at bounding box center [127, 198] width 153 height 17
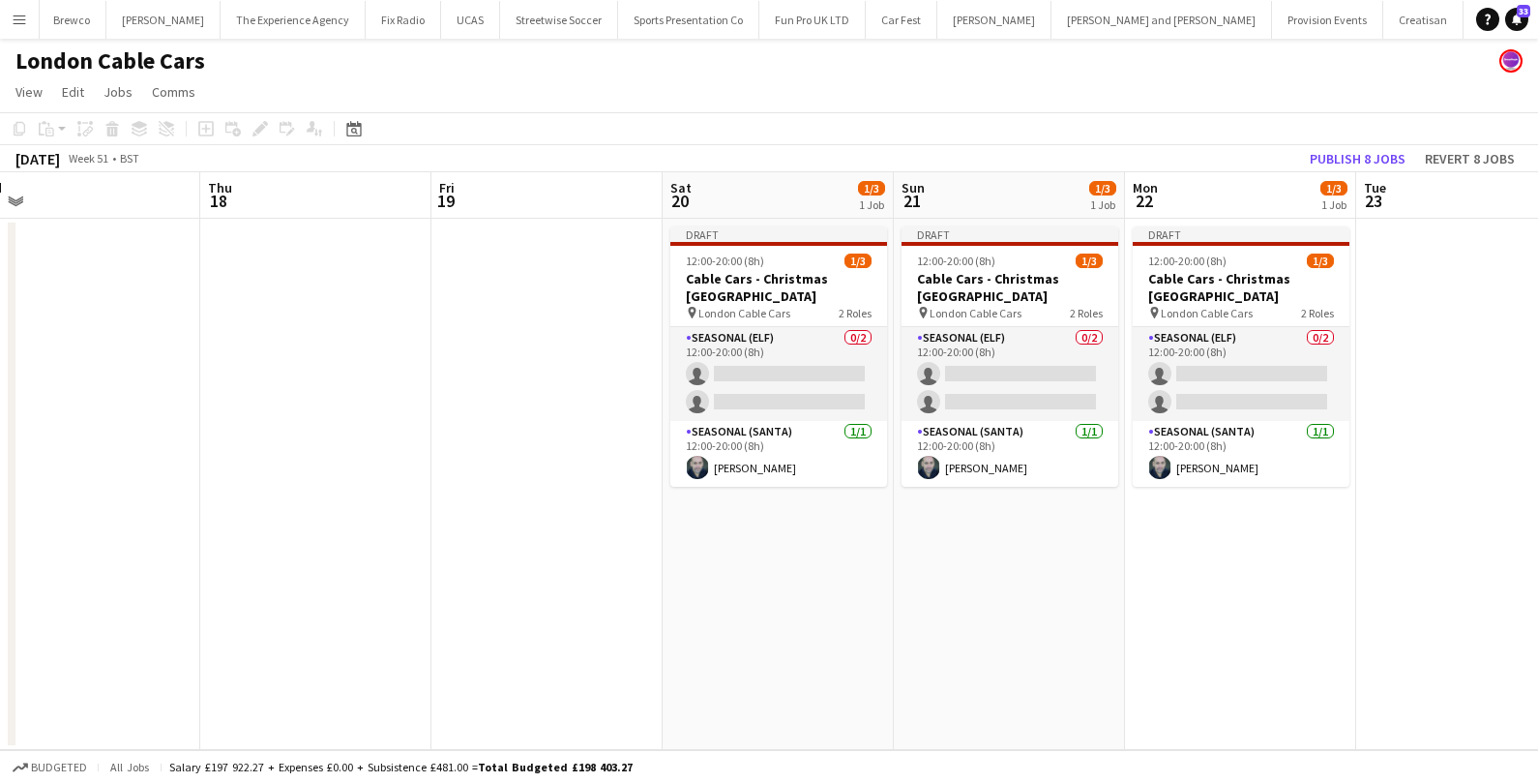
click at [1435, 277] on app-date-cell at bounding box center [1471, 484] width 231 height 531
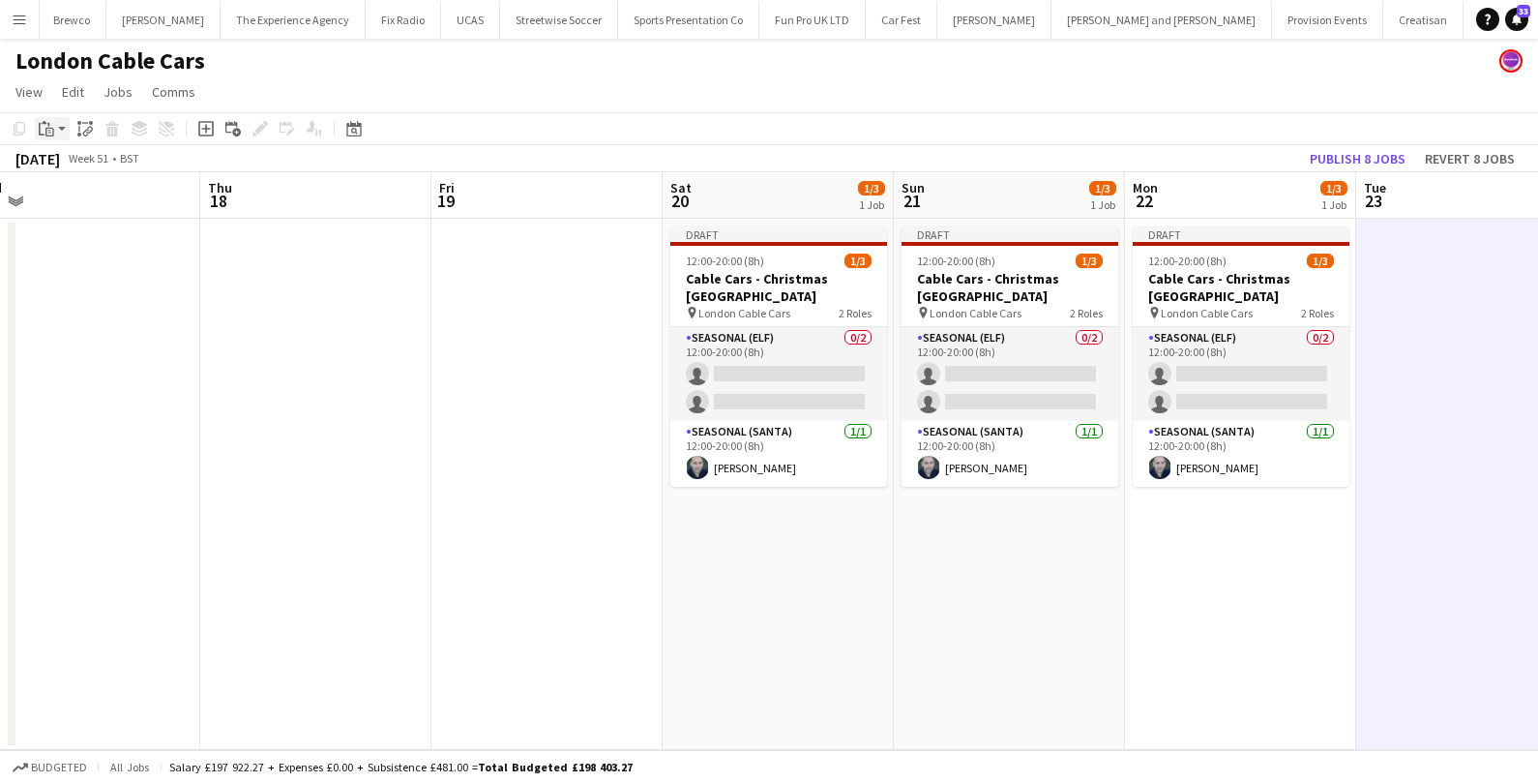
click at [61, 135] on app-action-btn "Paste" at bounding box center [52, 128] width 35 height 23
click at [70, 205] on link "Paste with crew Command Shift V" at bounding box center [127, 198] width 153 height 17
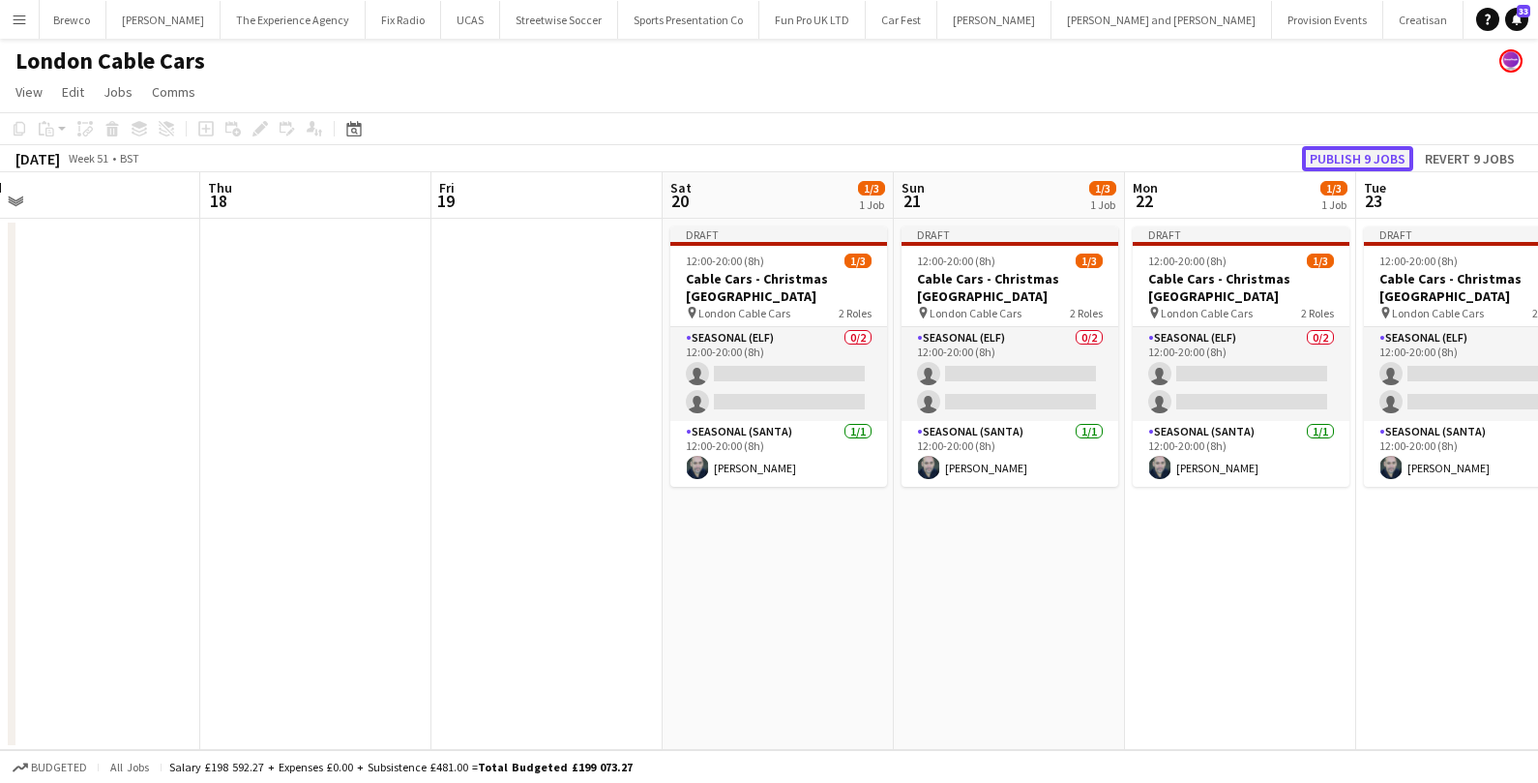
click at [1351, 159] on button "Publish 9 jobs" at bounding box center [1357, 158] width 111 height 25
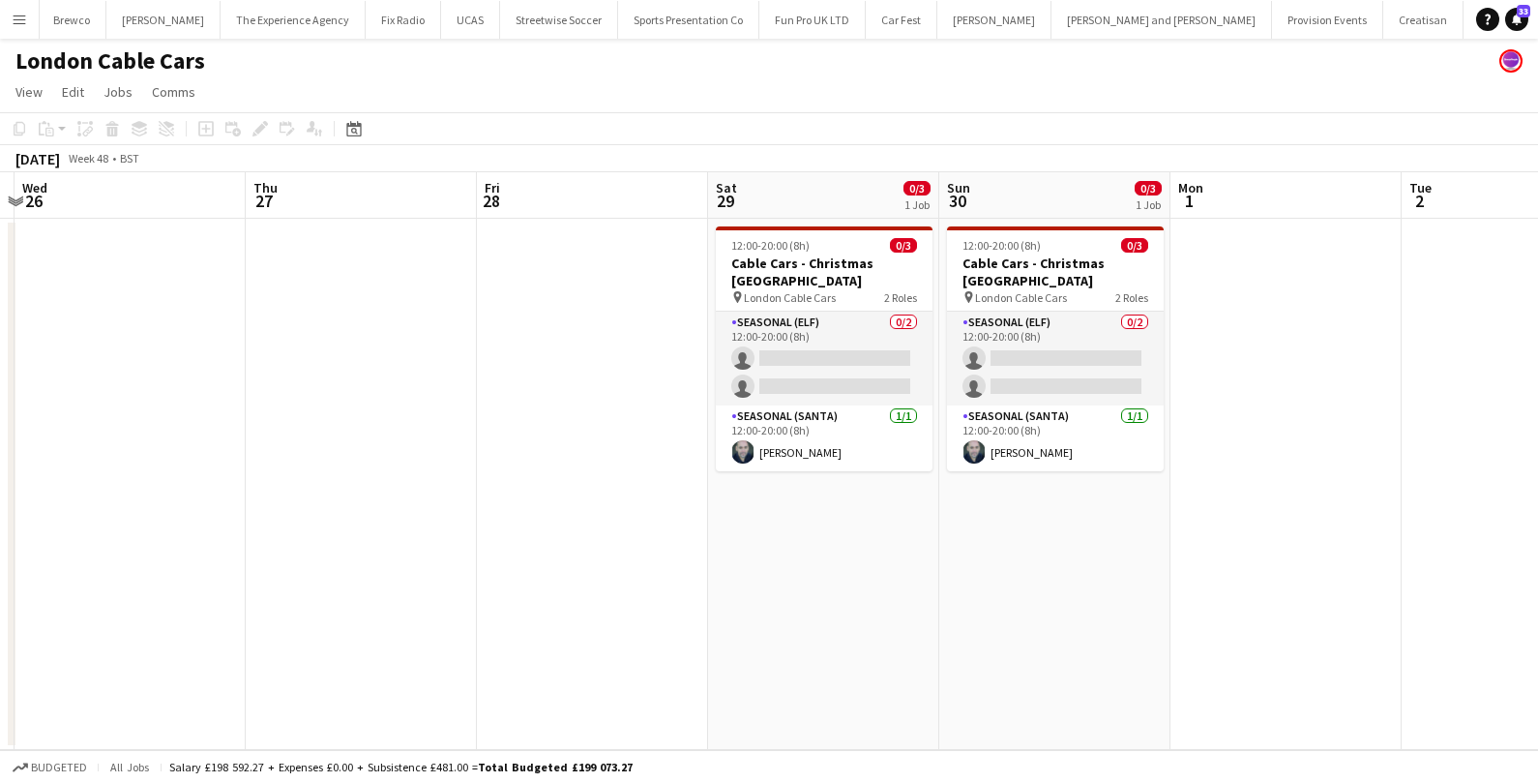
scroll to position [0, 447]
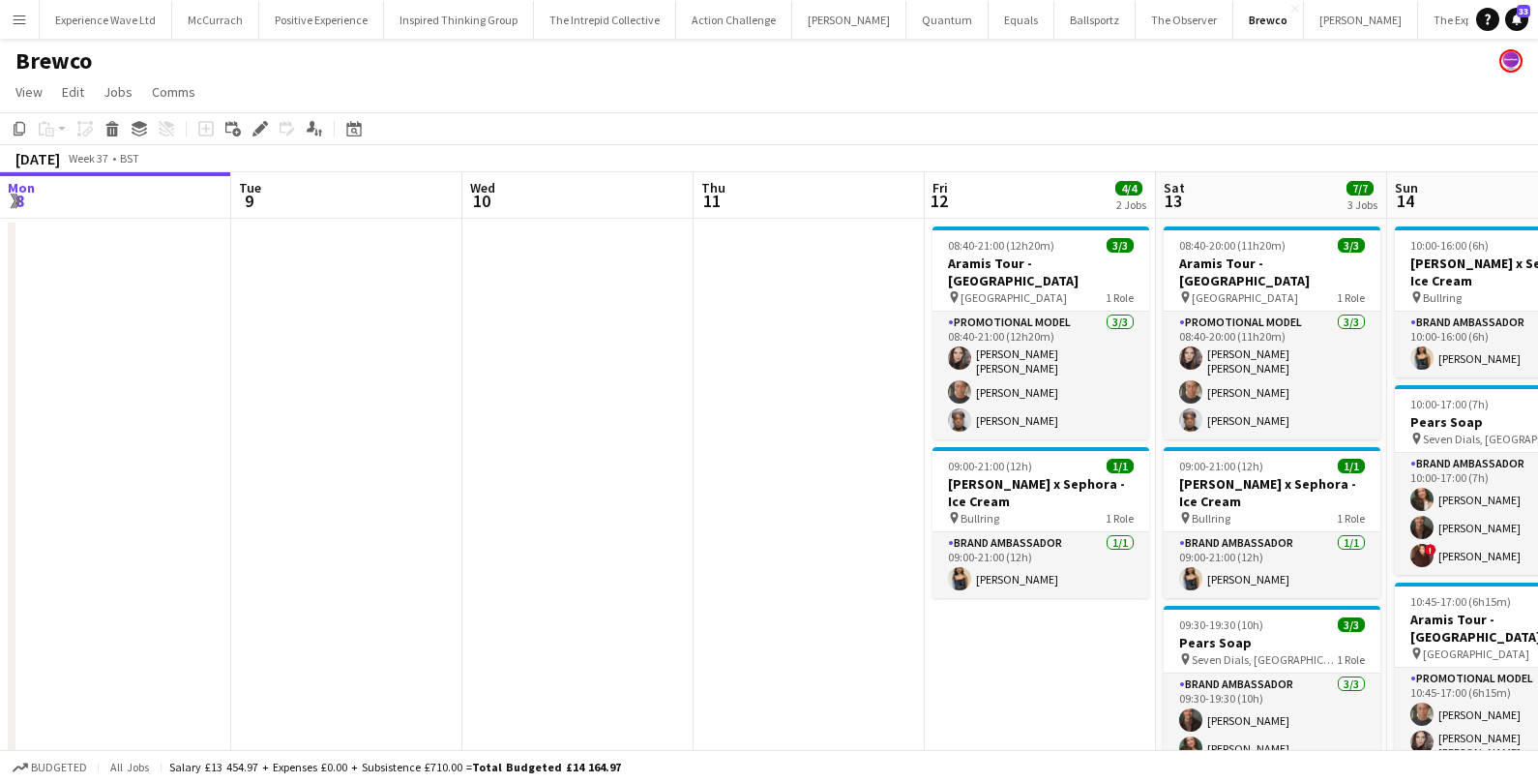
scroll to position [0, 458]
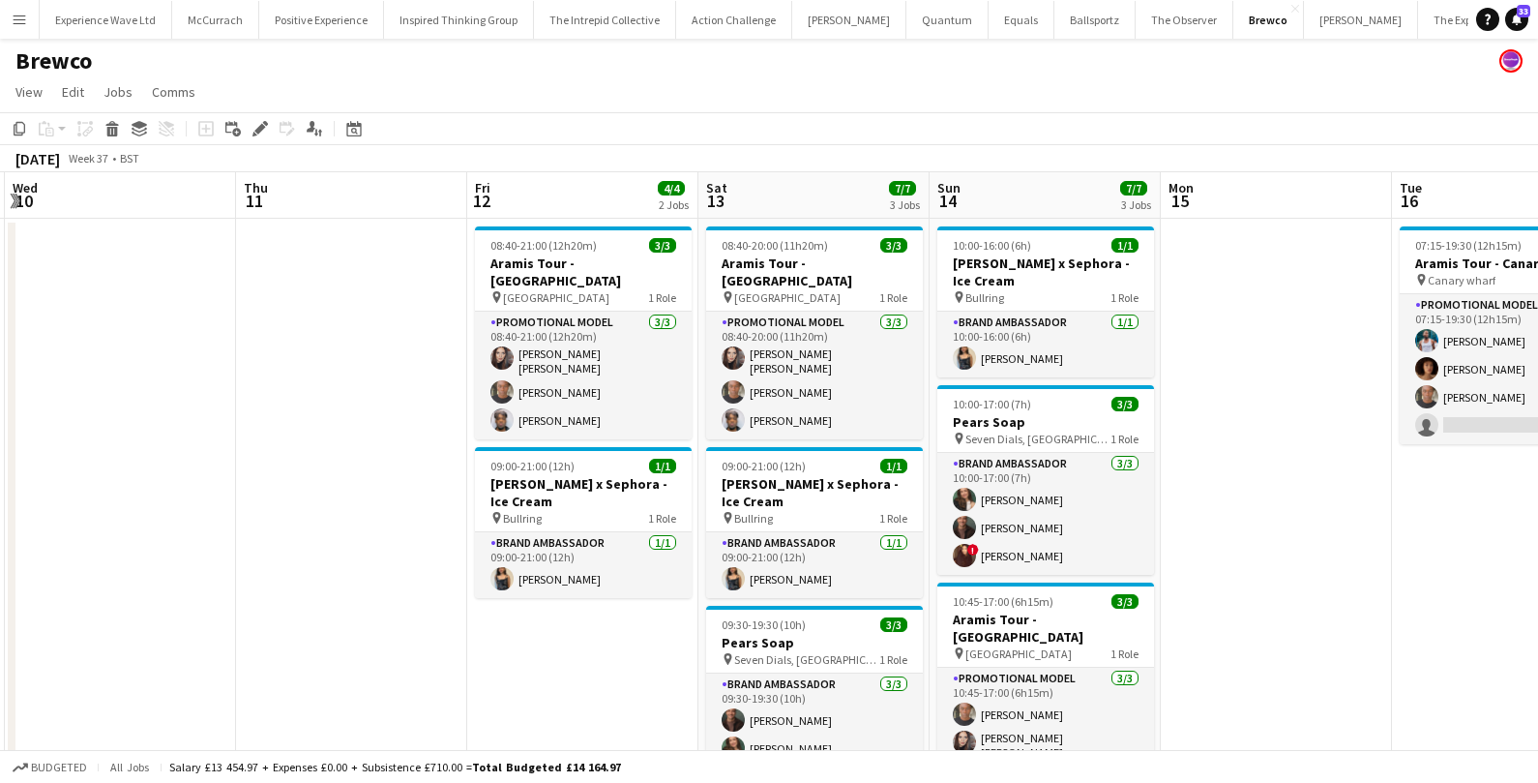
click at [24, 21] on app-icon "Menu" at bounding box center [19, 19] width 15 height 15
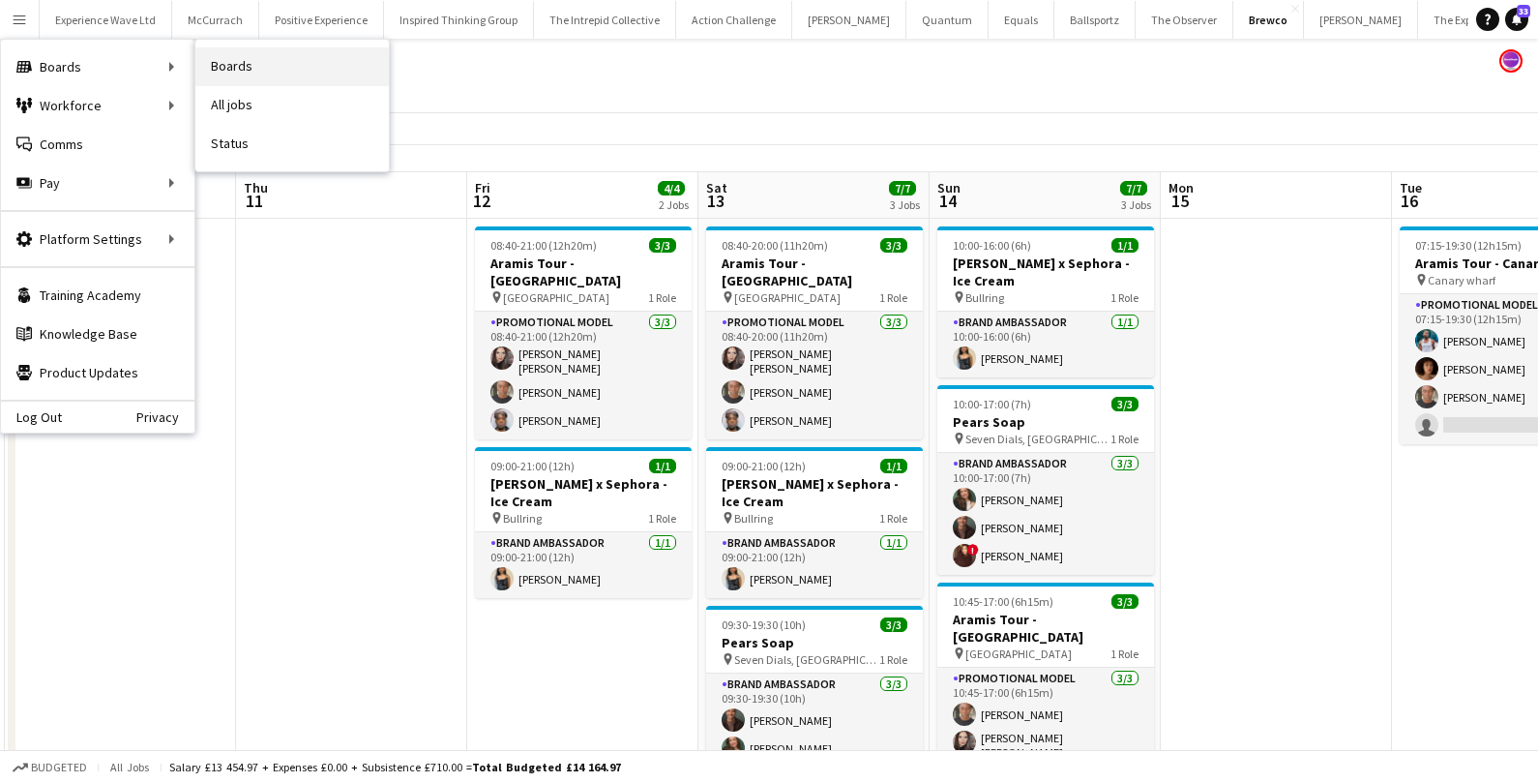
click at [233, 74] on link "Boards" at bounding box center [291, 66] width 193 height 39
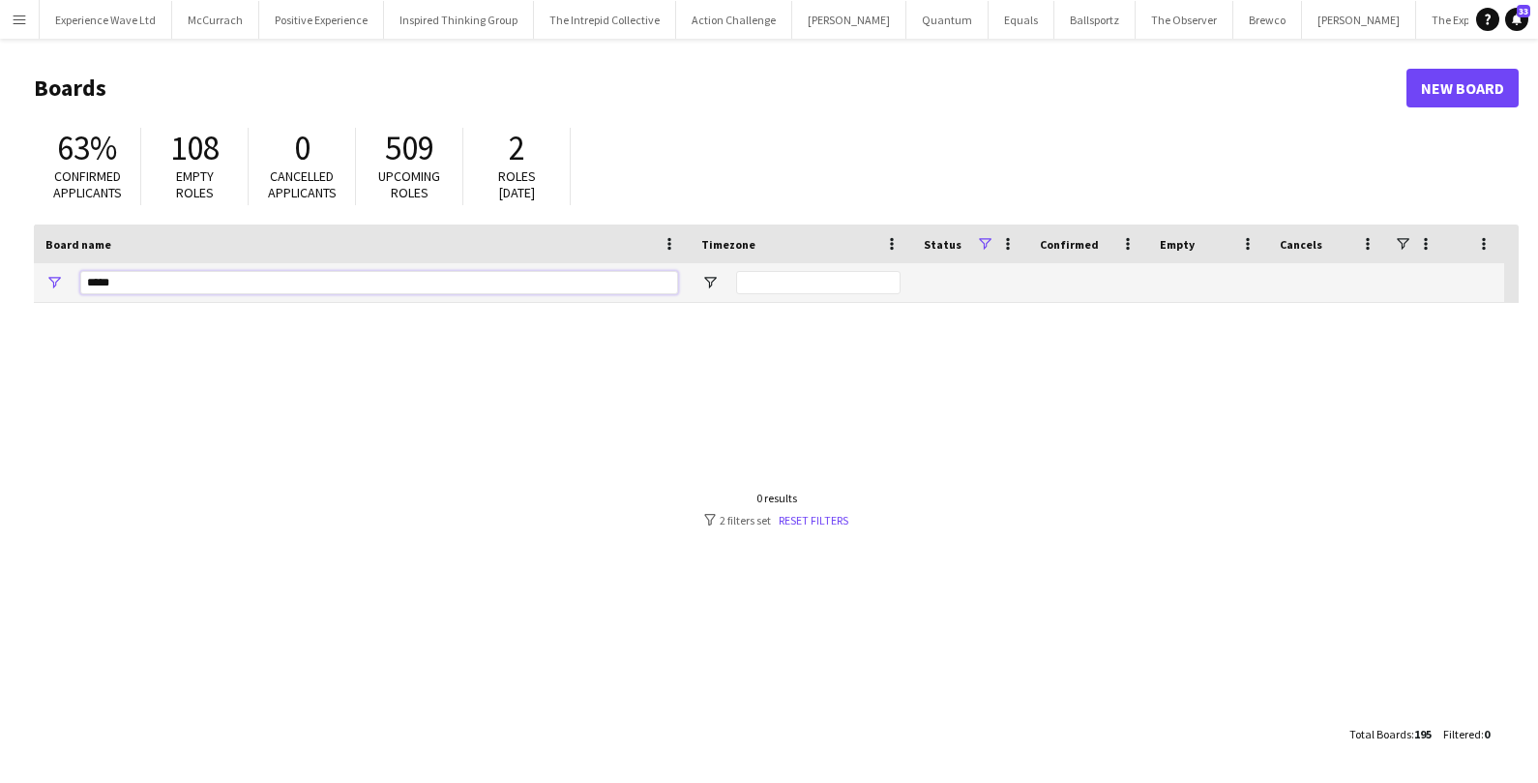
drag, startPoint x: 148, startPoint y: 280, endPoint x: 42, endPoint y: 279, distance: 106.4
click at [42, 279] on div "*****" at bounding box center [362, 282] width 656 height 39
type input "*"
type input "***"
click at [1477, 89] on link "New Board" at bounding box center [1462, 88] width 112 height 39
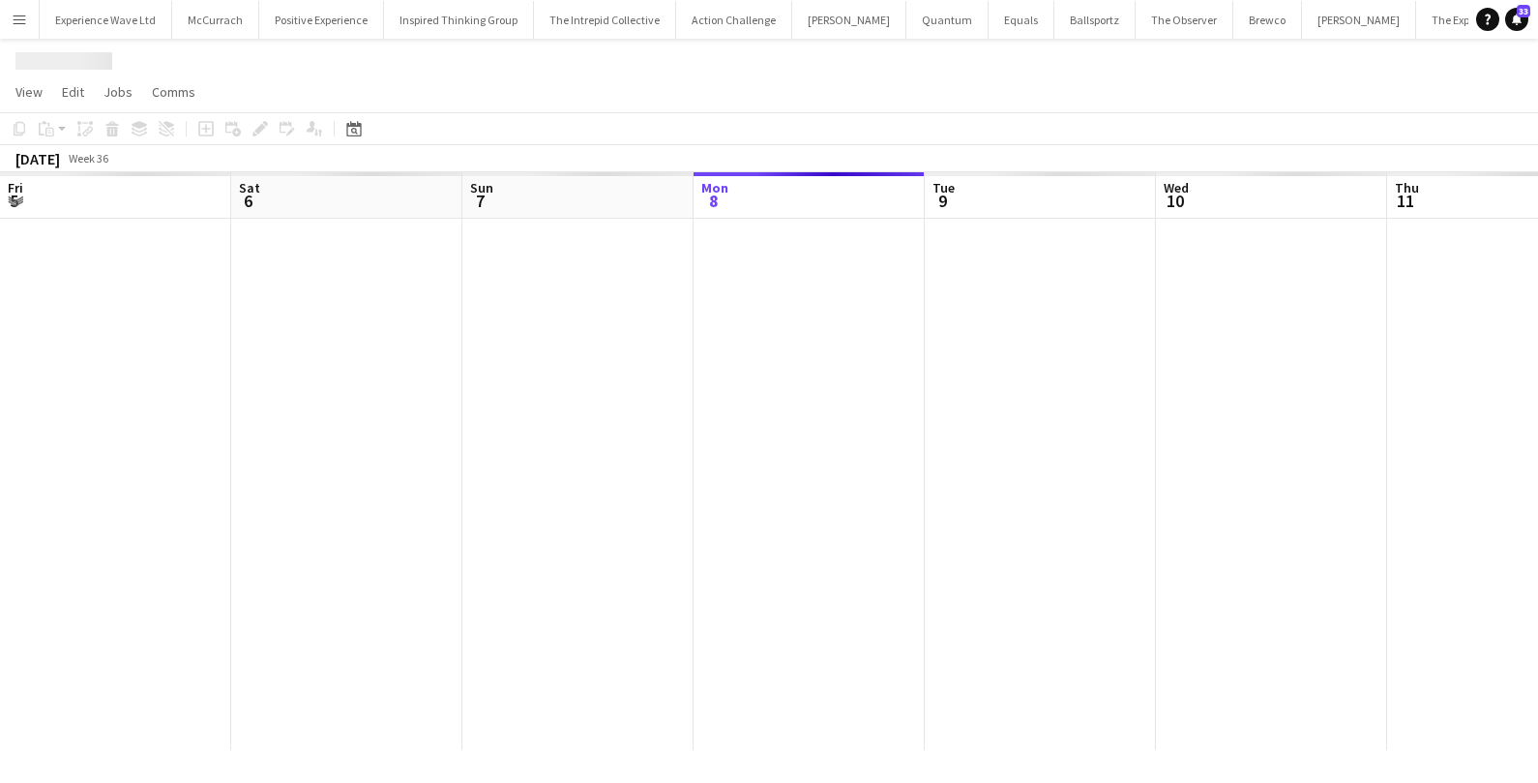
scroll to position [0, 461]
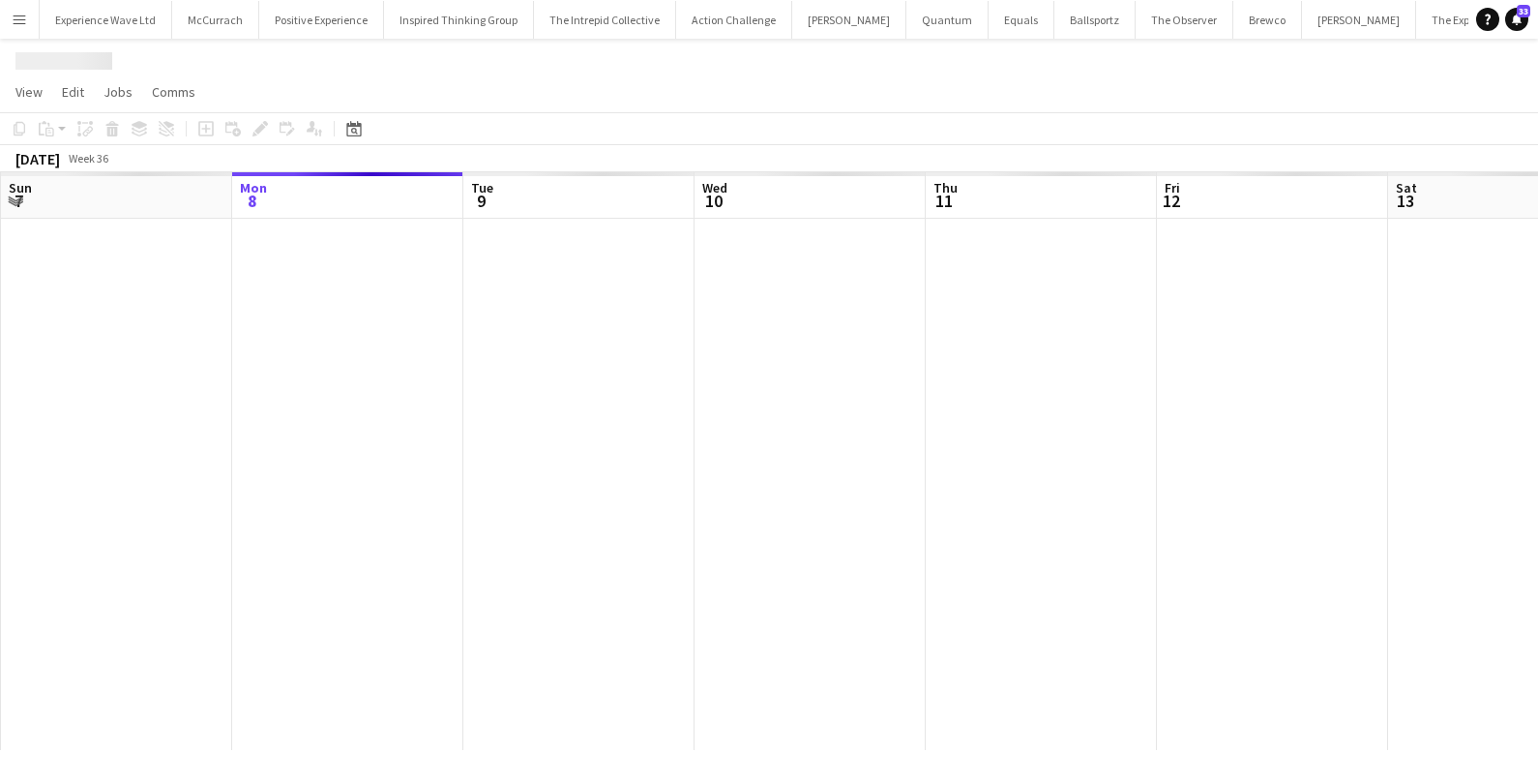
scroll to position [0, 1282]
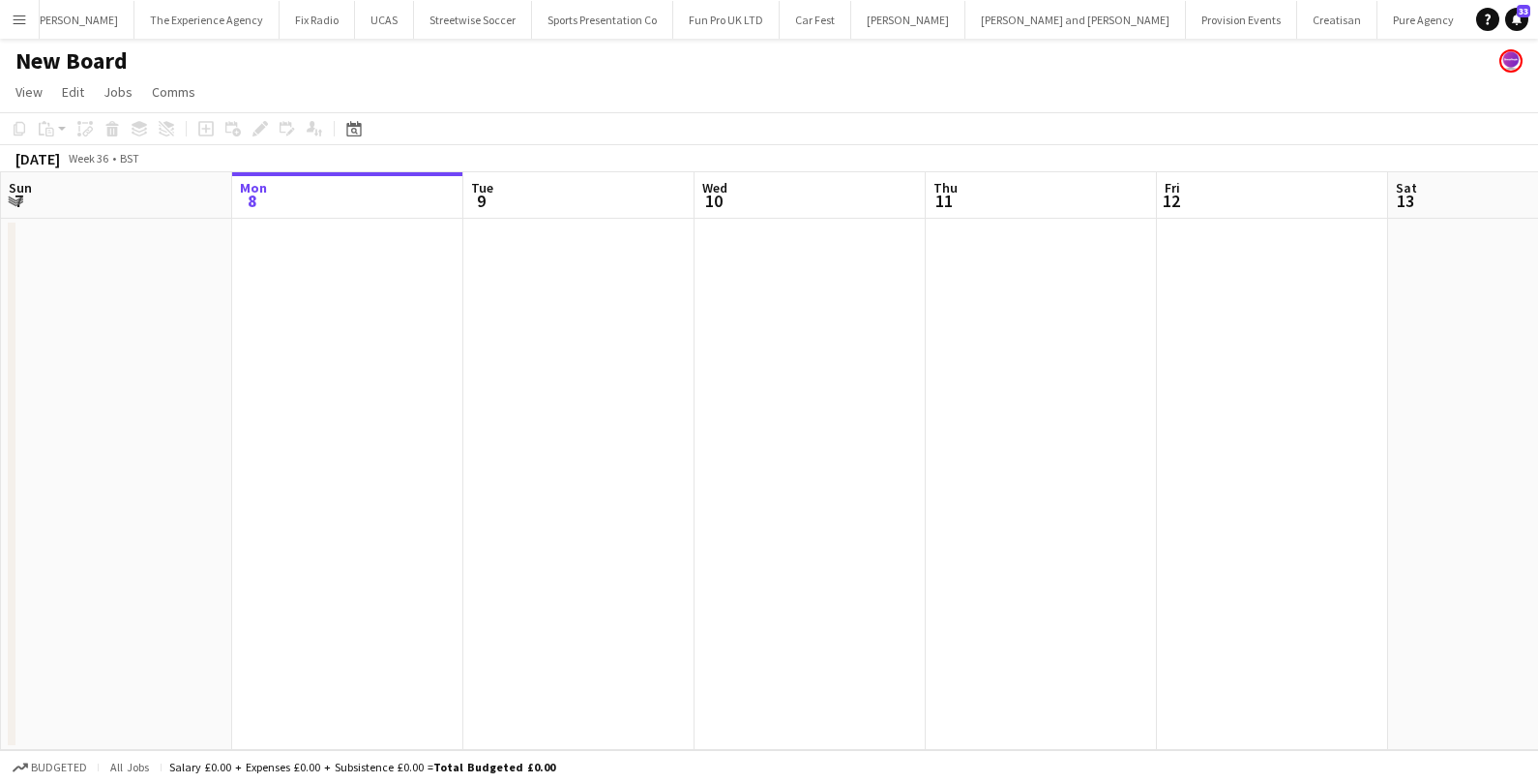
click at [120, 58] on h1 "New Board" at bounding box center [71, 60] width 112 height 29
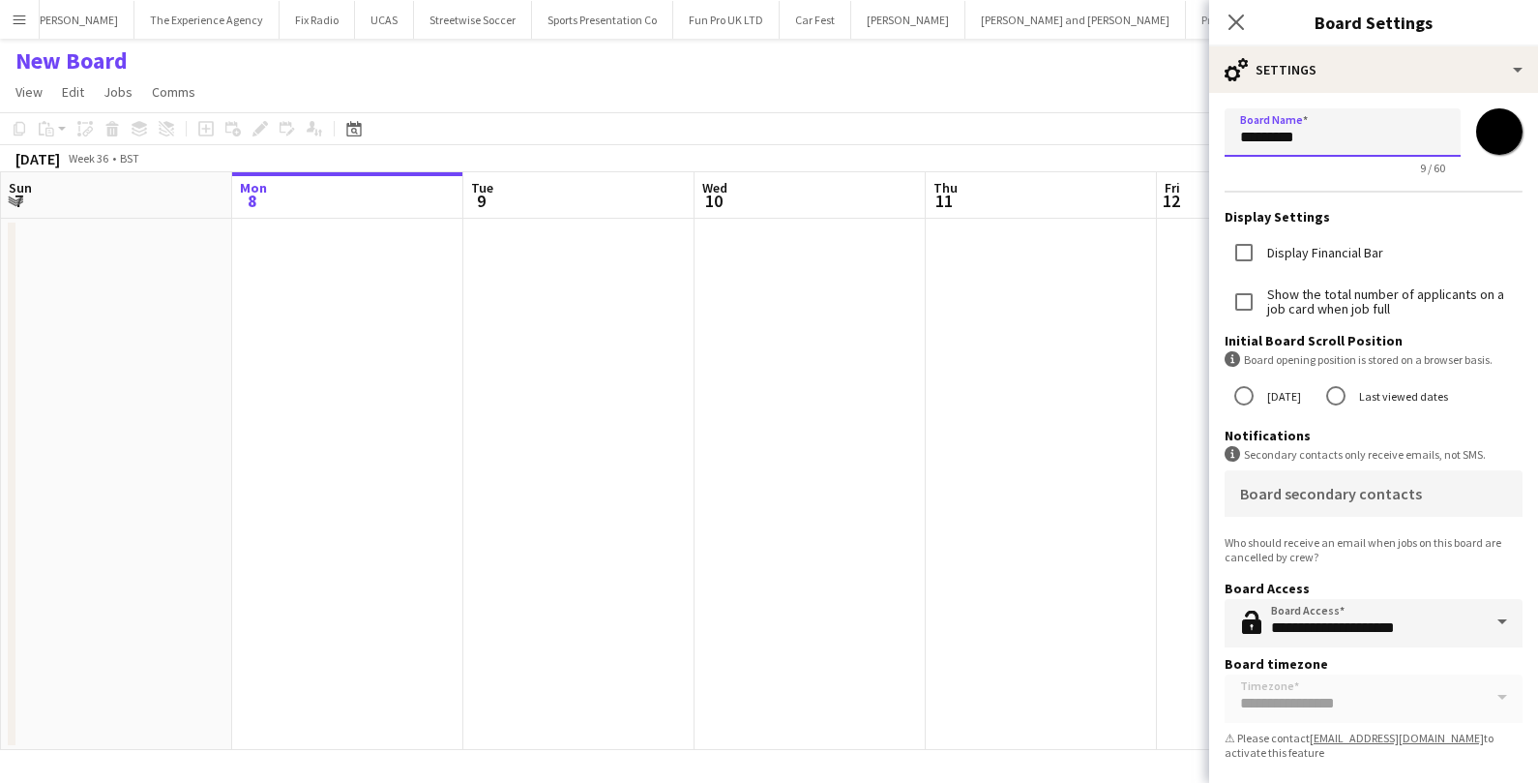
drag, startPoint x: 1328, startPoint y: 139, endPoint x: 1137, endPoint y: 132, distance: 191.7
click at [1137, 132] on body "Menu Boards Boards Boards All jobs Status Workforce Workforce My Workforce Recr…" at bounding box center [769, 391] width 1538 height 783
type input "**********"
click at [1508, 130] on input "*******" at bounding box center [1499, 132] width 70 height 70
type input "*******"
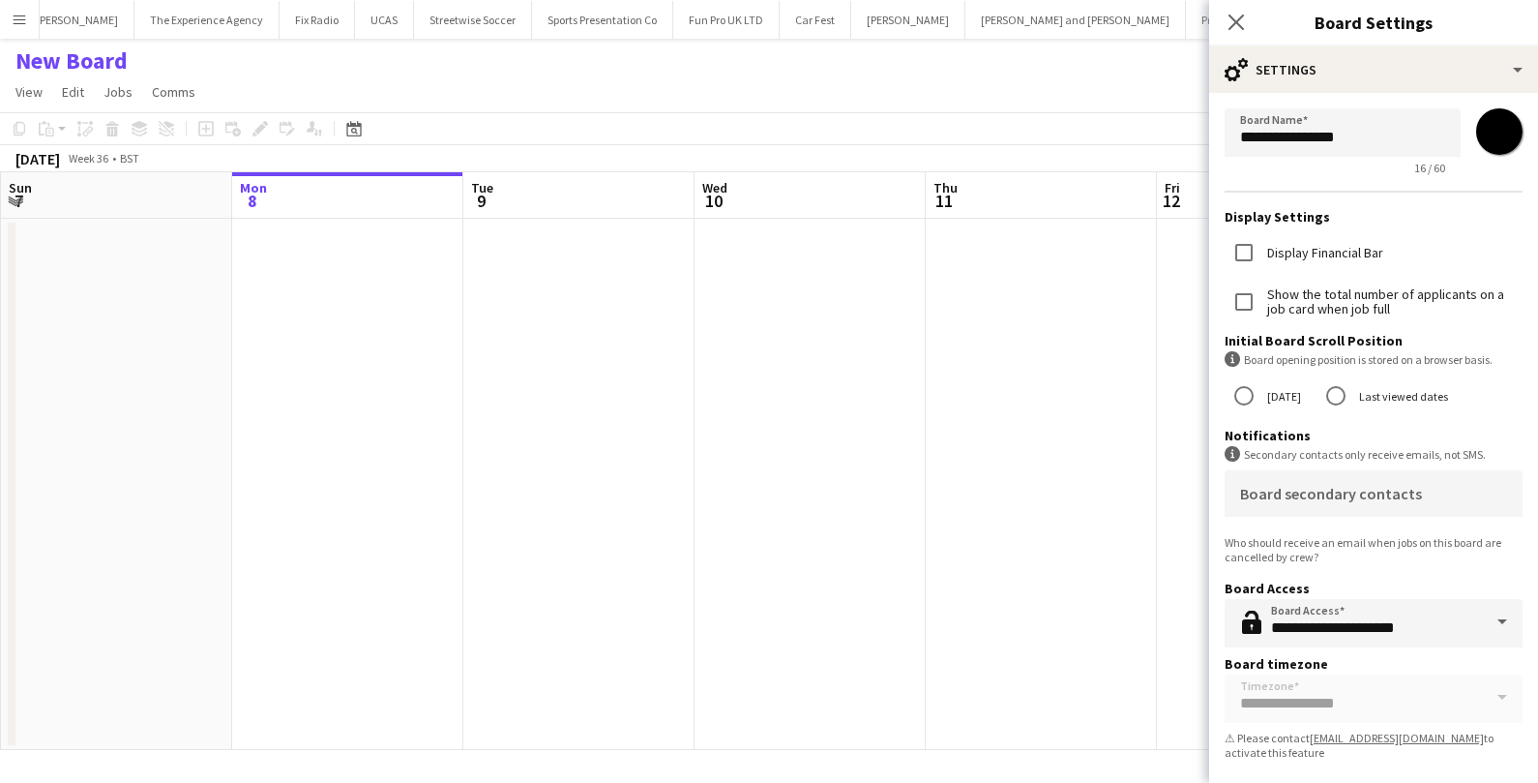
click at [1058, 472] on app-date-cell at bounding box center [1041, 484] width 231 height 531
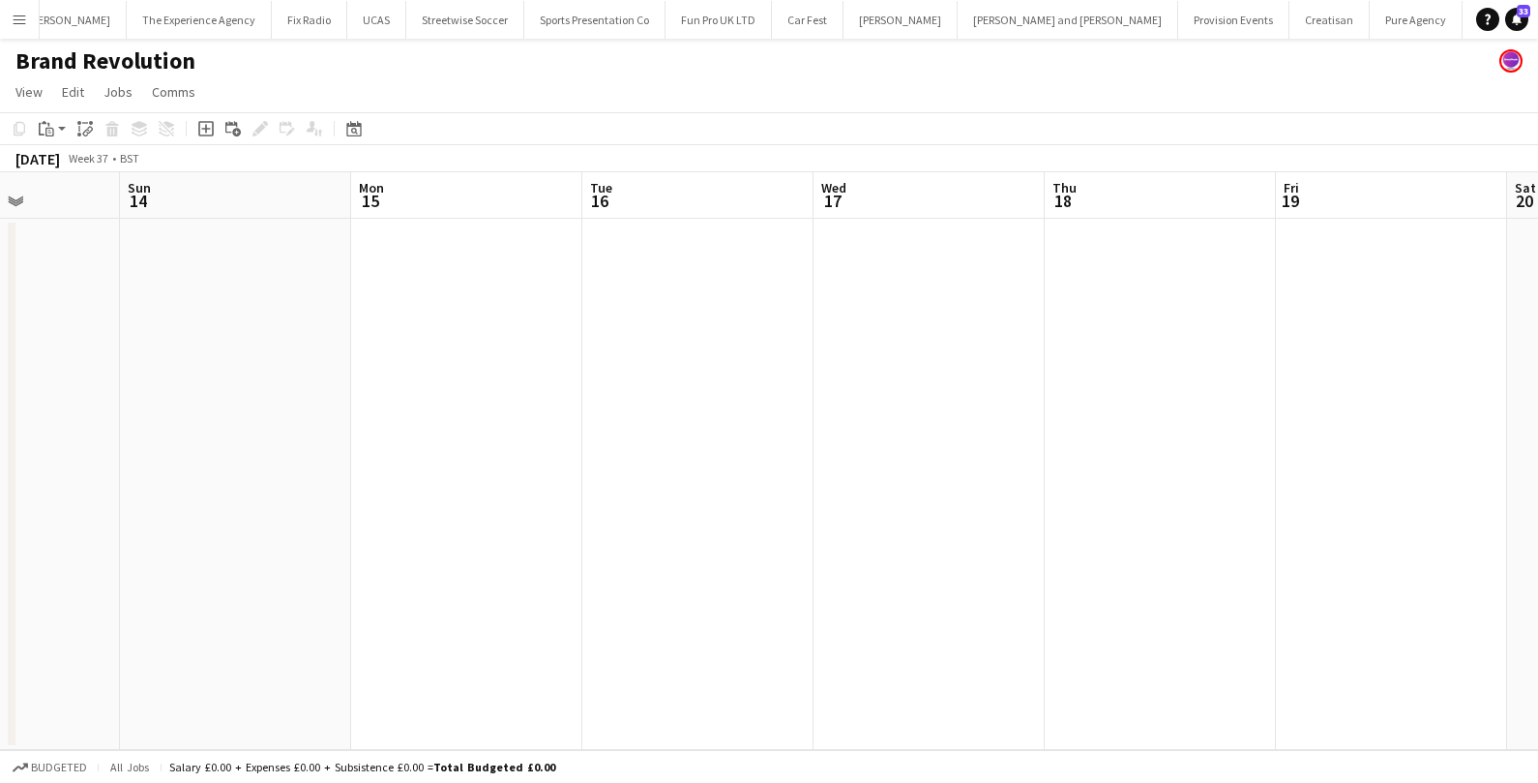
scroll to position [0, 806]
click at [702, 365] on app-date-cell at bounding box center [696, 484] width 231 height 531
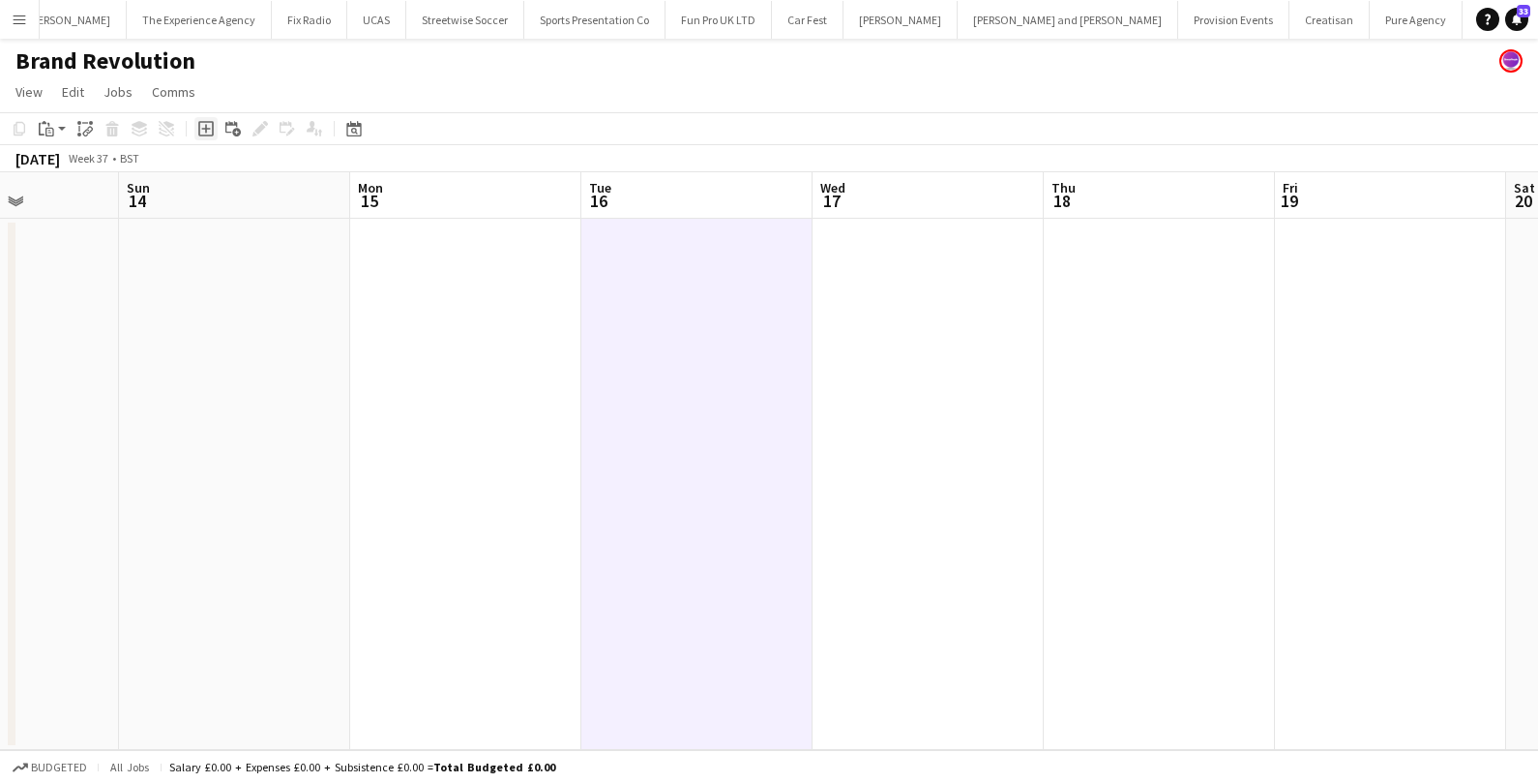
click at [205, 122] on icon at bounding box center [205, 128] width 15 height 15
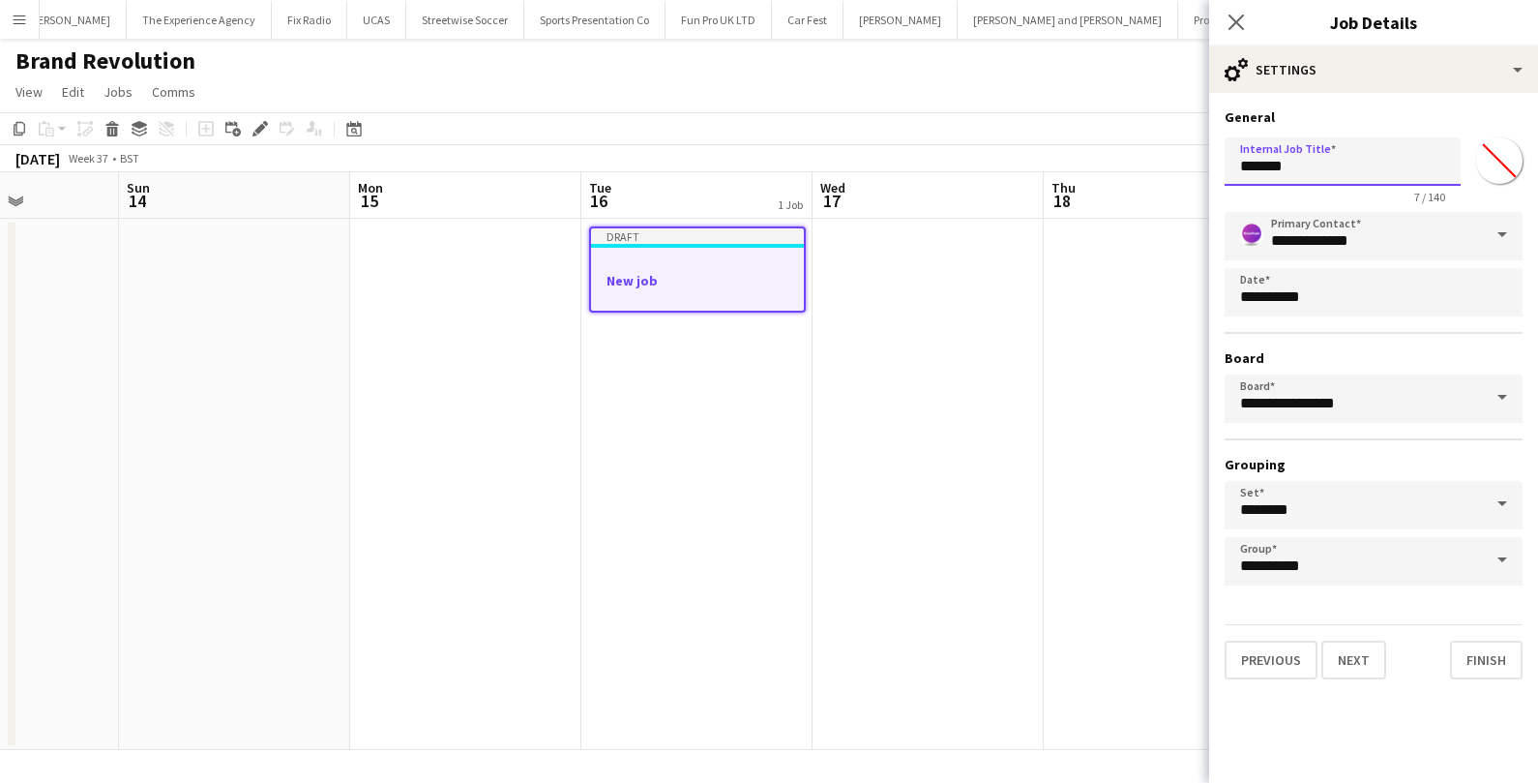
drag, startPoint x: 1316, startPoint y: 173, endPoint x: 1208, endPoint y: 165, distance: 108.6
click at [1210, 167] on form "**********" at bounding box center [1373, 393] width 329 height 571
type input "**********"
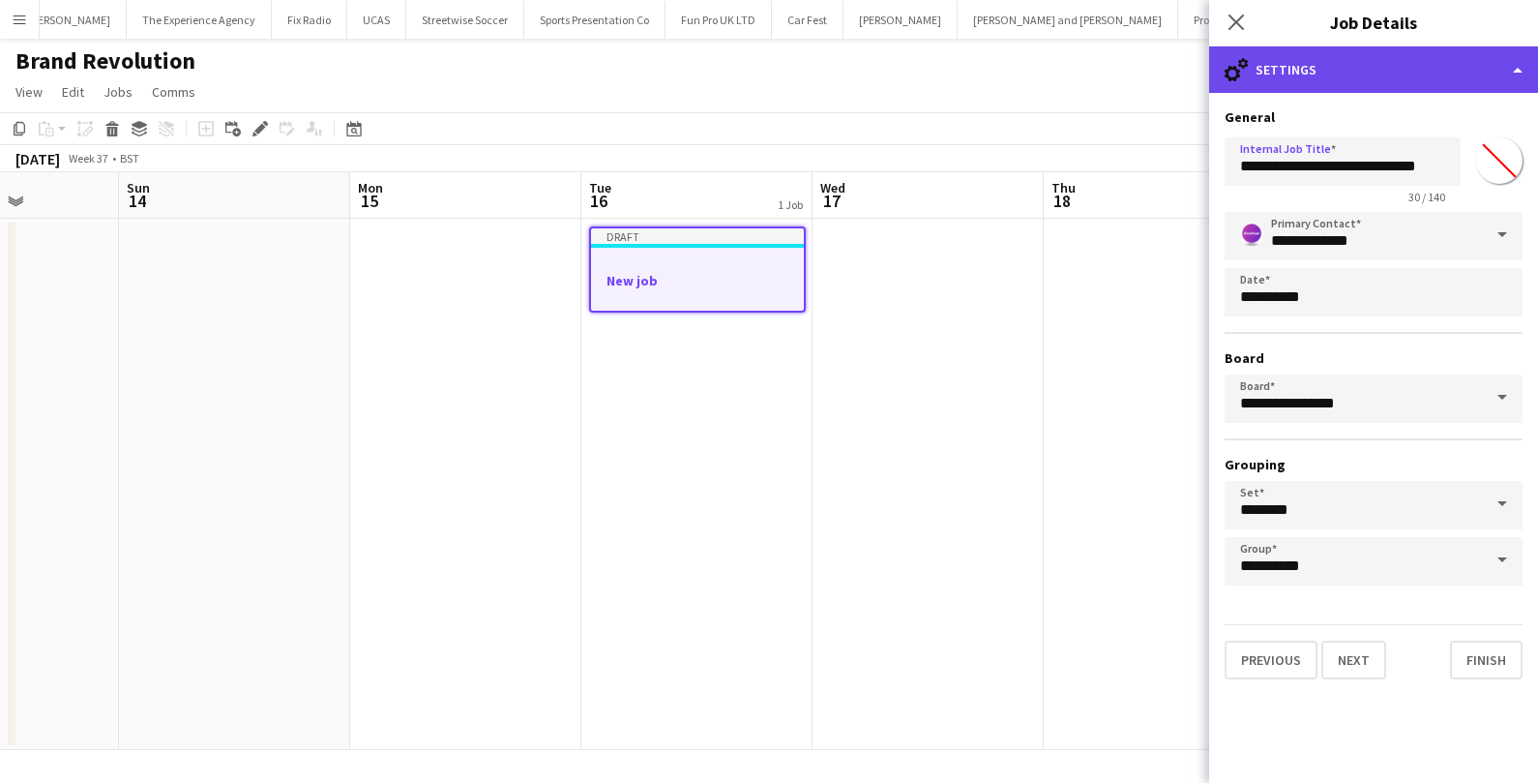
click at [1384, 74] on div "cog-double-3 Settings" at bounding box center [1373, 69] width 329 height 46
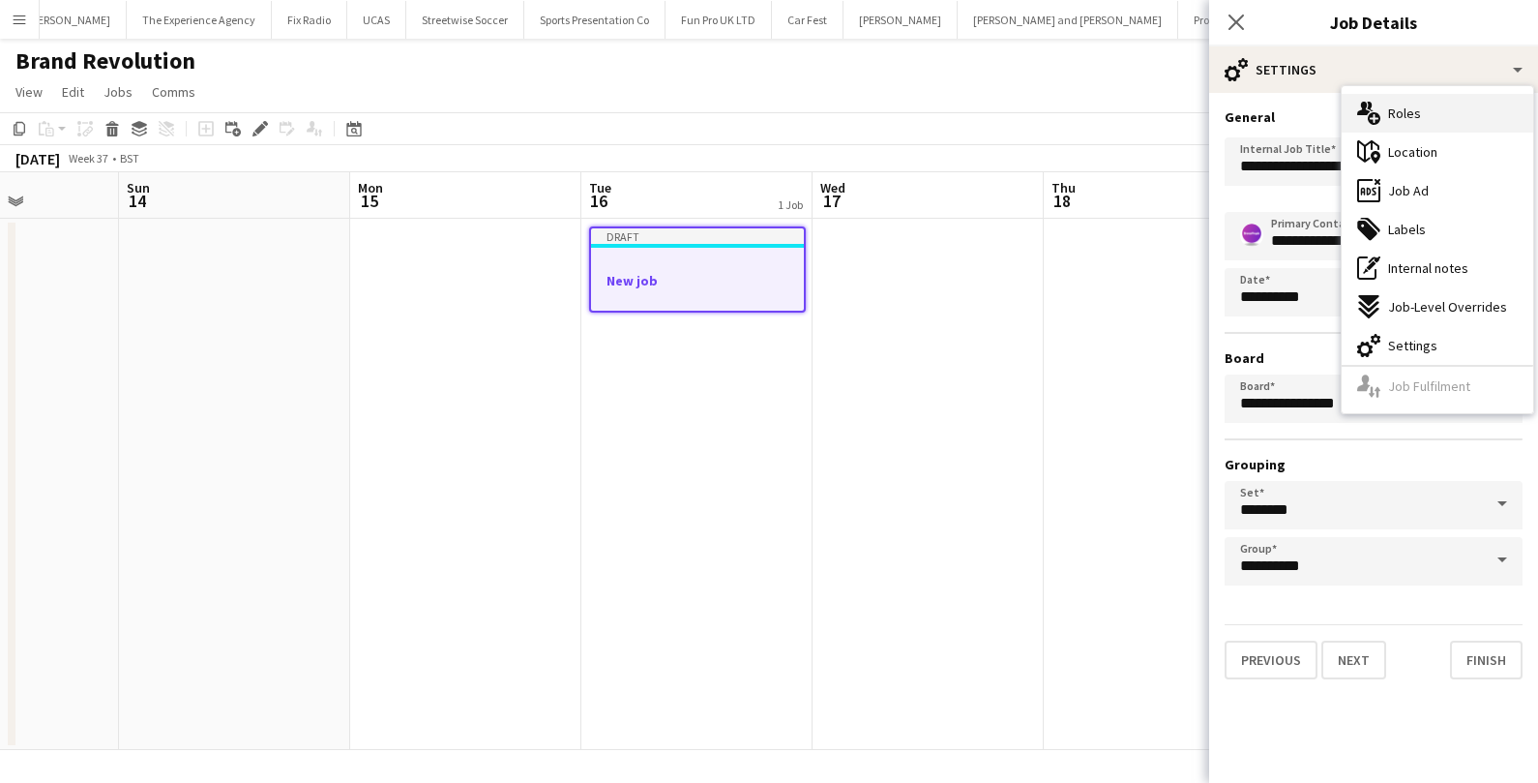
click at [1400, 110] on span "Roles" at bounding box center [1404, 112] width 33 height 17
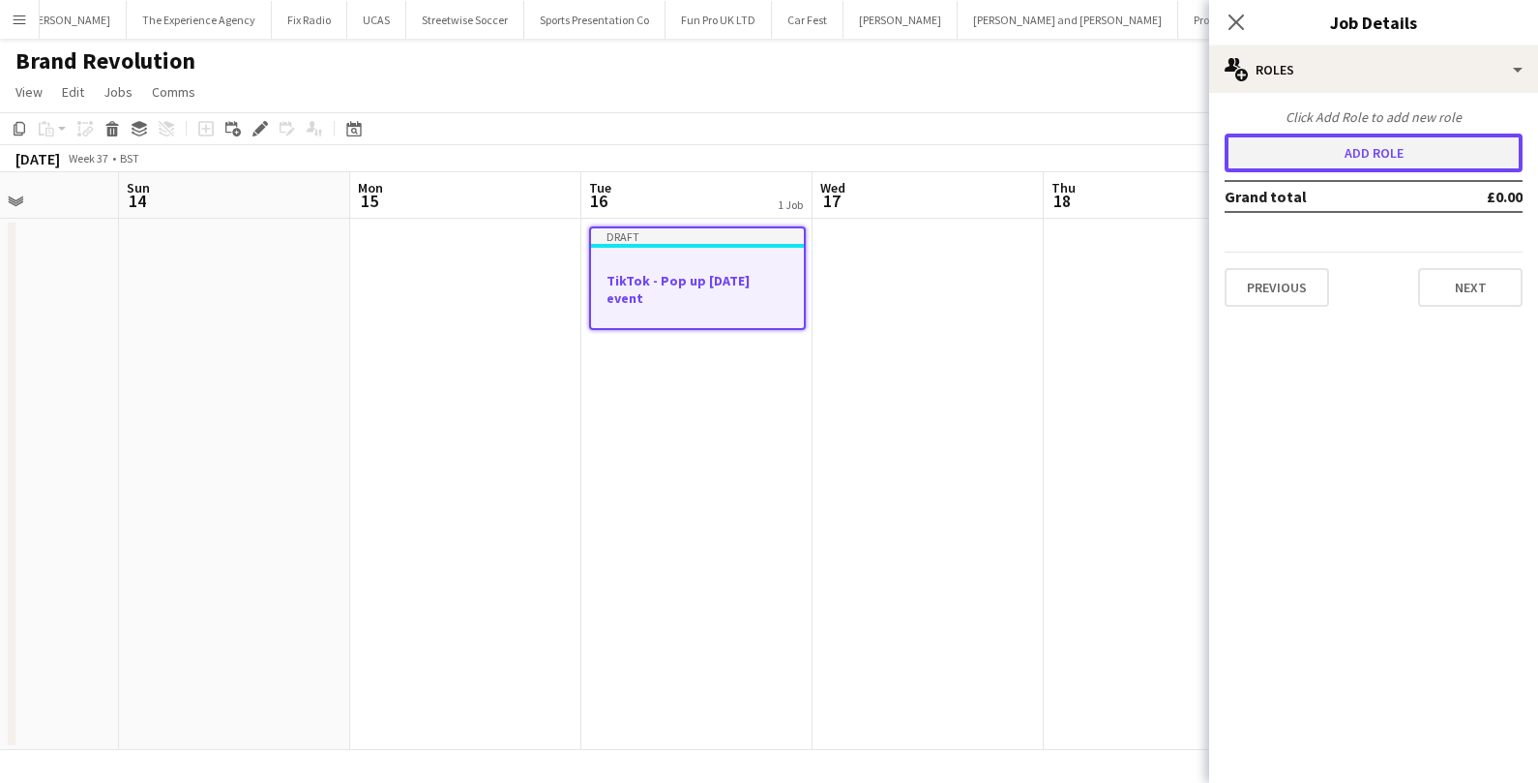
click at [1286, 154] on button "Add role" at bounding box center [1374, 152] width 298 height 39
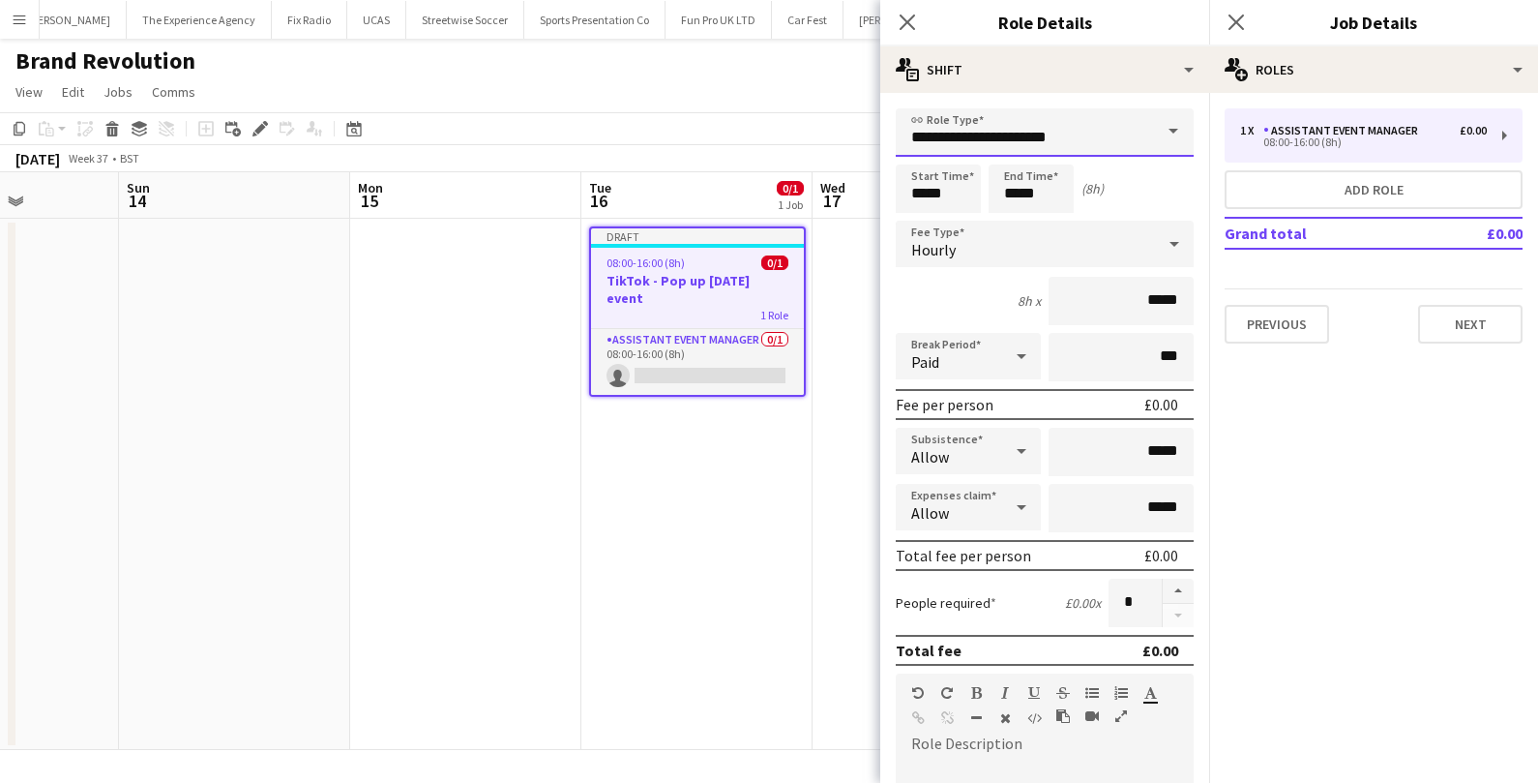
click at [1151, 129] on input "**********" at bounding box center [1045, 132] width 298 height 48
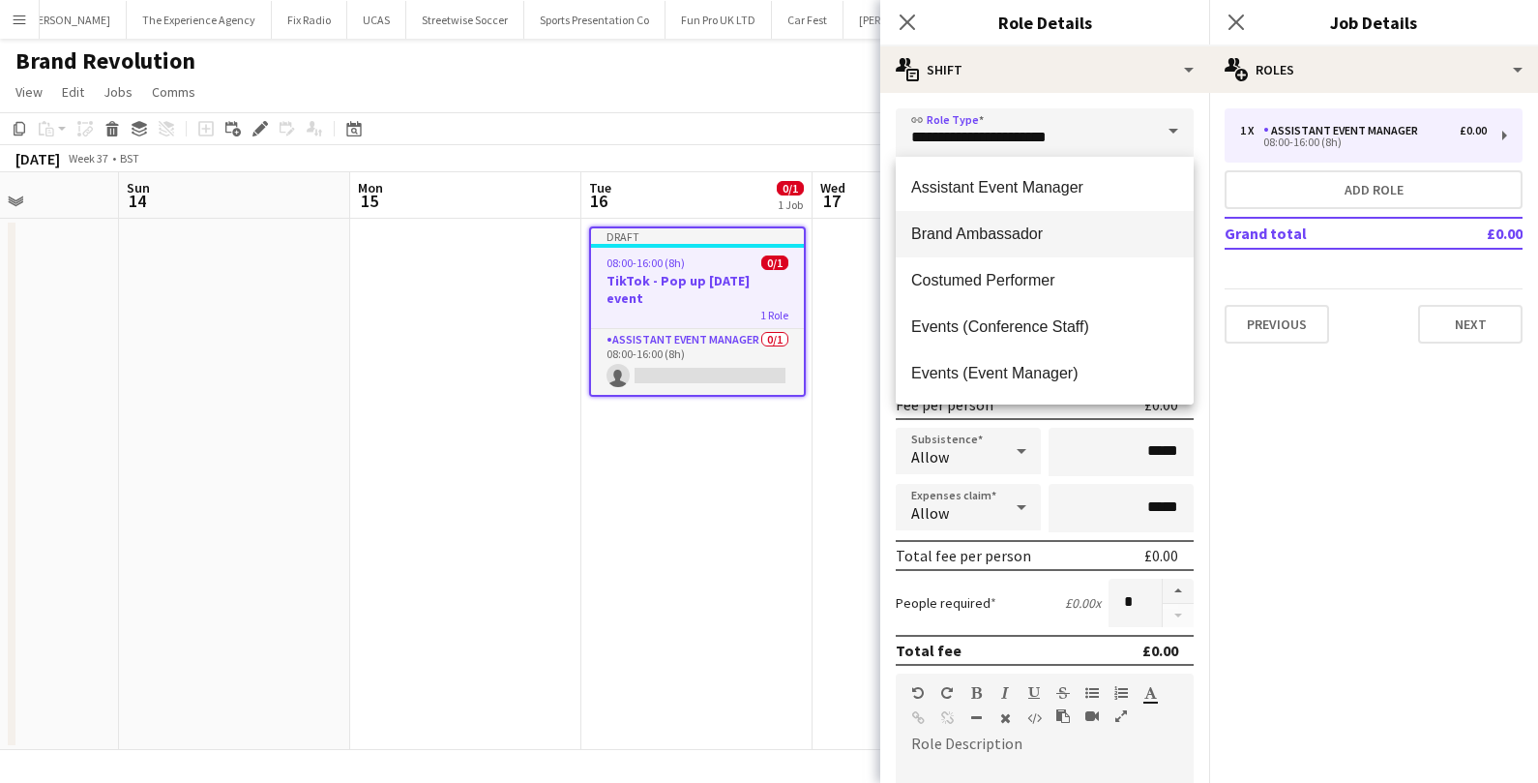
click at [1093, 224] on span "Brand Ambassador" at bounding box center [1044, 233] width 267 height 18
type input "**********"
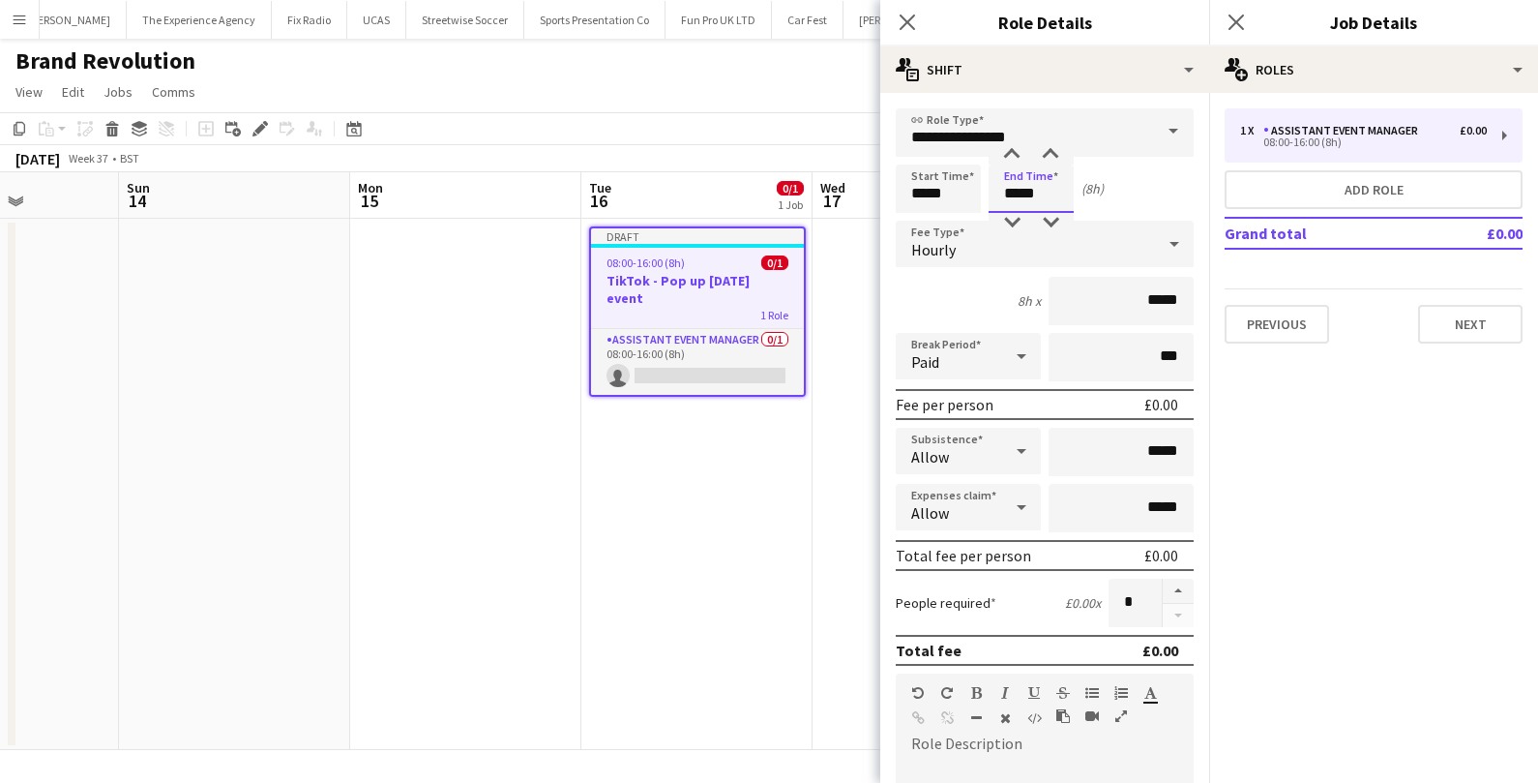
drag, startPoint x: 1050, startPoint y: 200, endPoint x: 1000, endPoint y: 198, distance: 50.3
click at [1001, 199] on input "*****" at bounding box center [1031, 188] width 85 height 48
type input "*****"
click at [1159, 298] on input "*****" at bounding box center [1121, 301] width 145 height 48
type input "**"
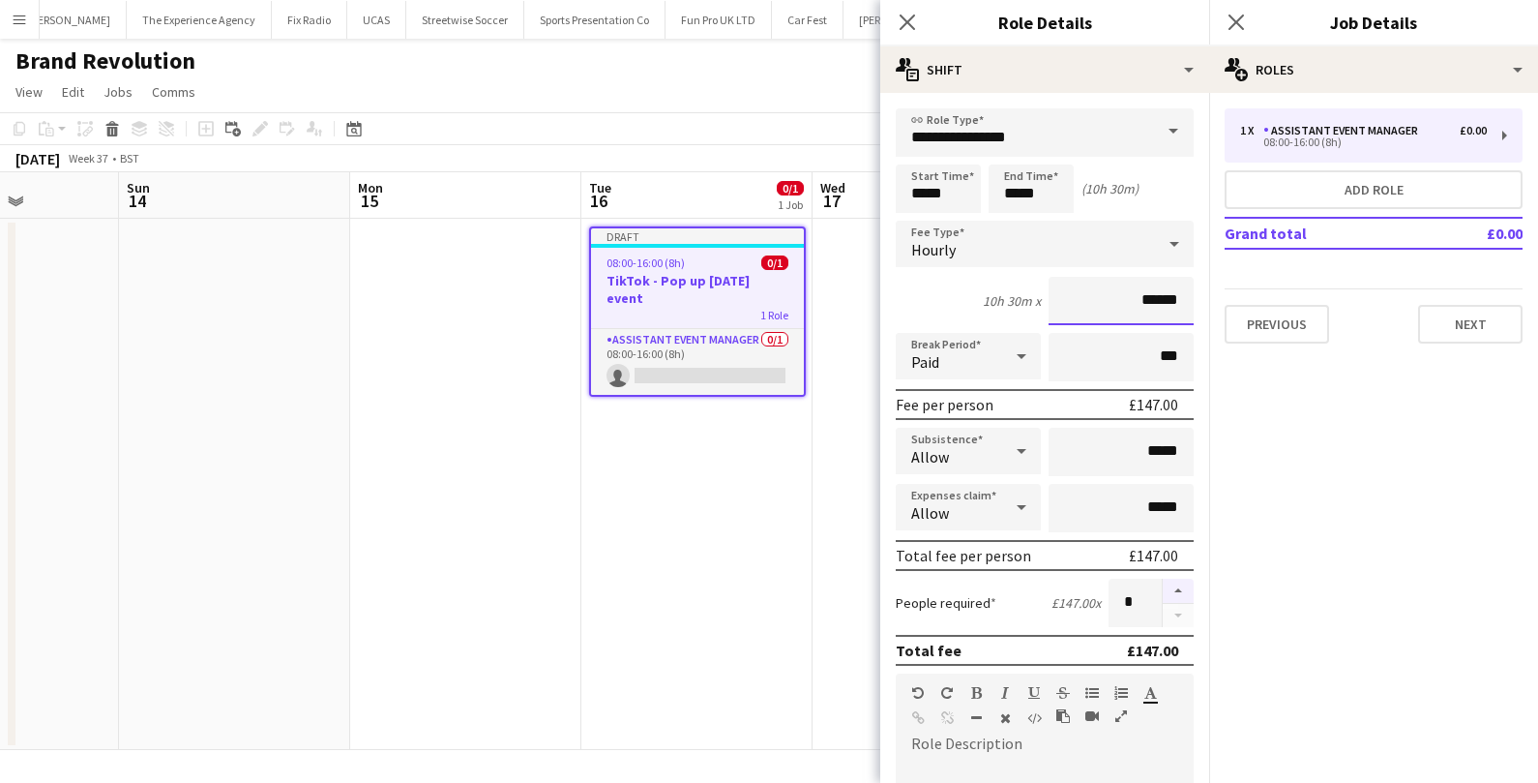
type input "******"
click at [1179, 589] on button "button" at bounding box center [1178, 590] width 31 height 25
type input "*"
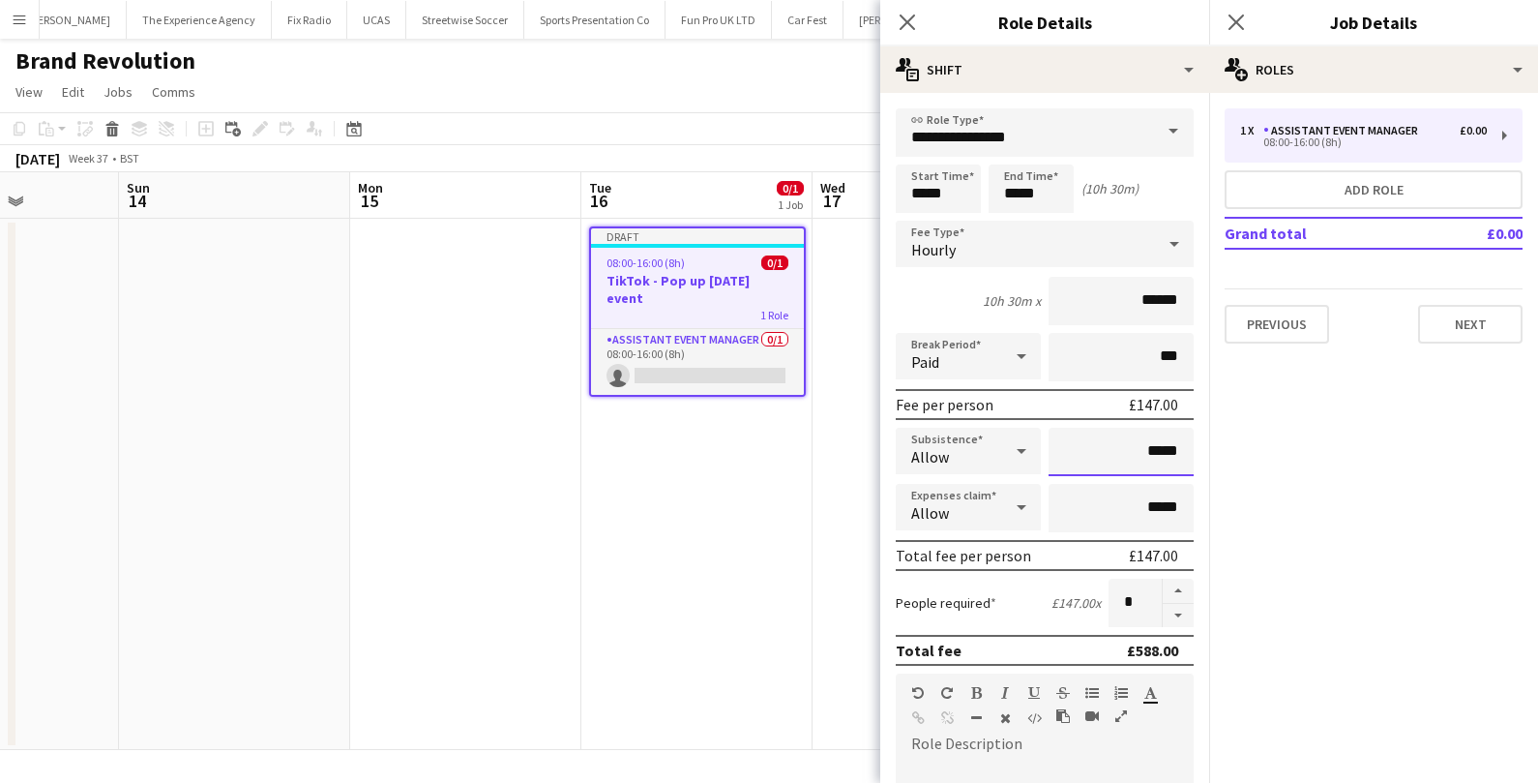
click at [1155, 451] on input "*****" at bounding box center [1121, 452] width 145 height 48
click at [1150, 451] on input "*****" at bounding box center [1121, 452] width 145 height 48
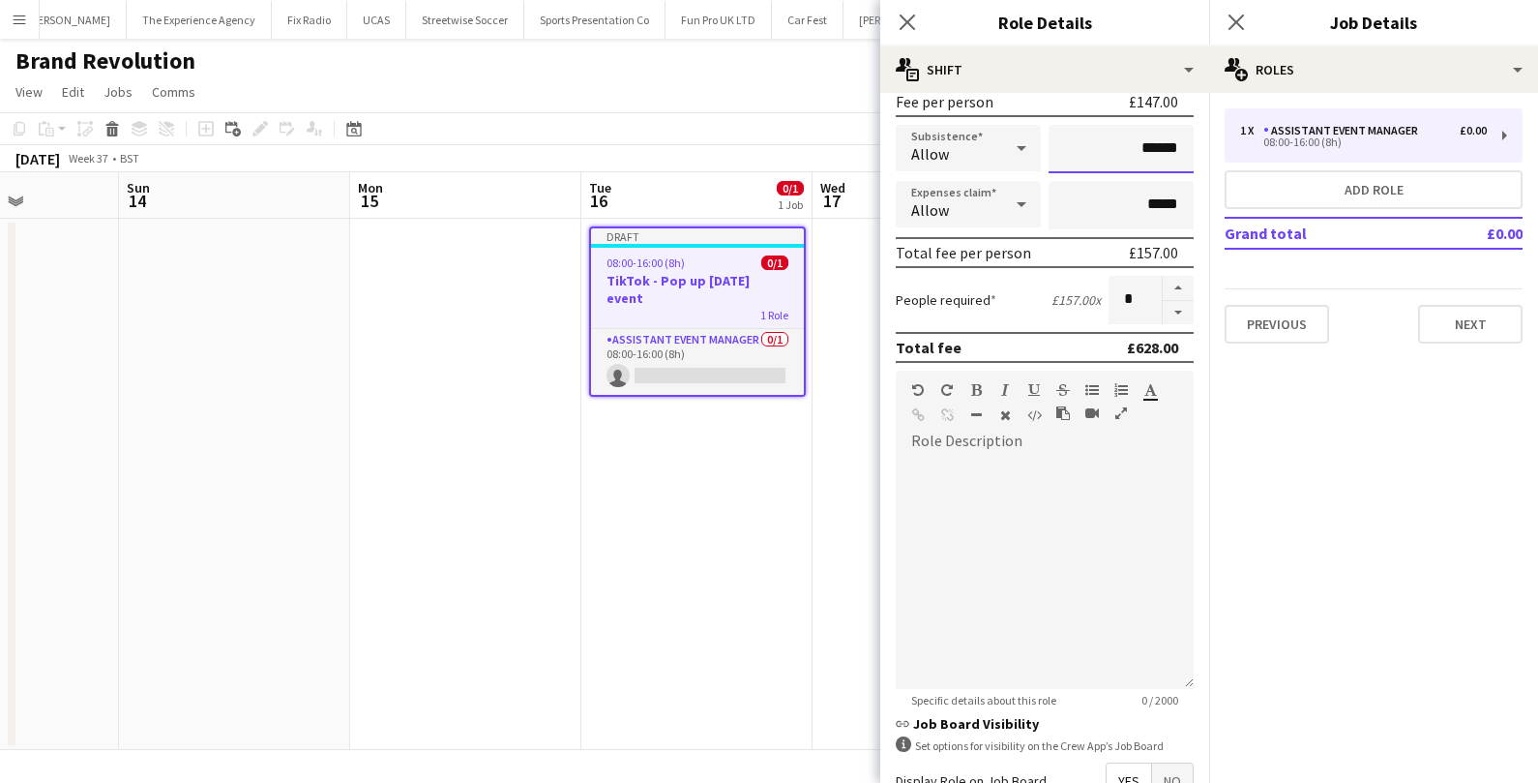
scroll to position [522, 0]
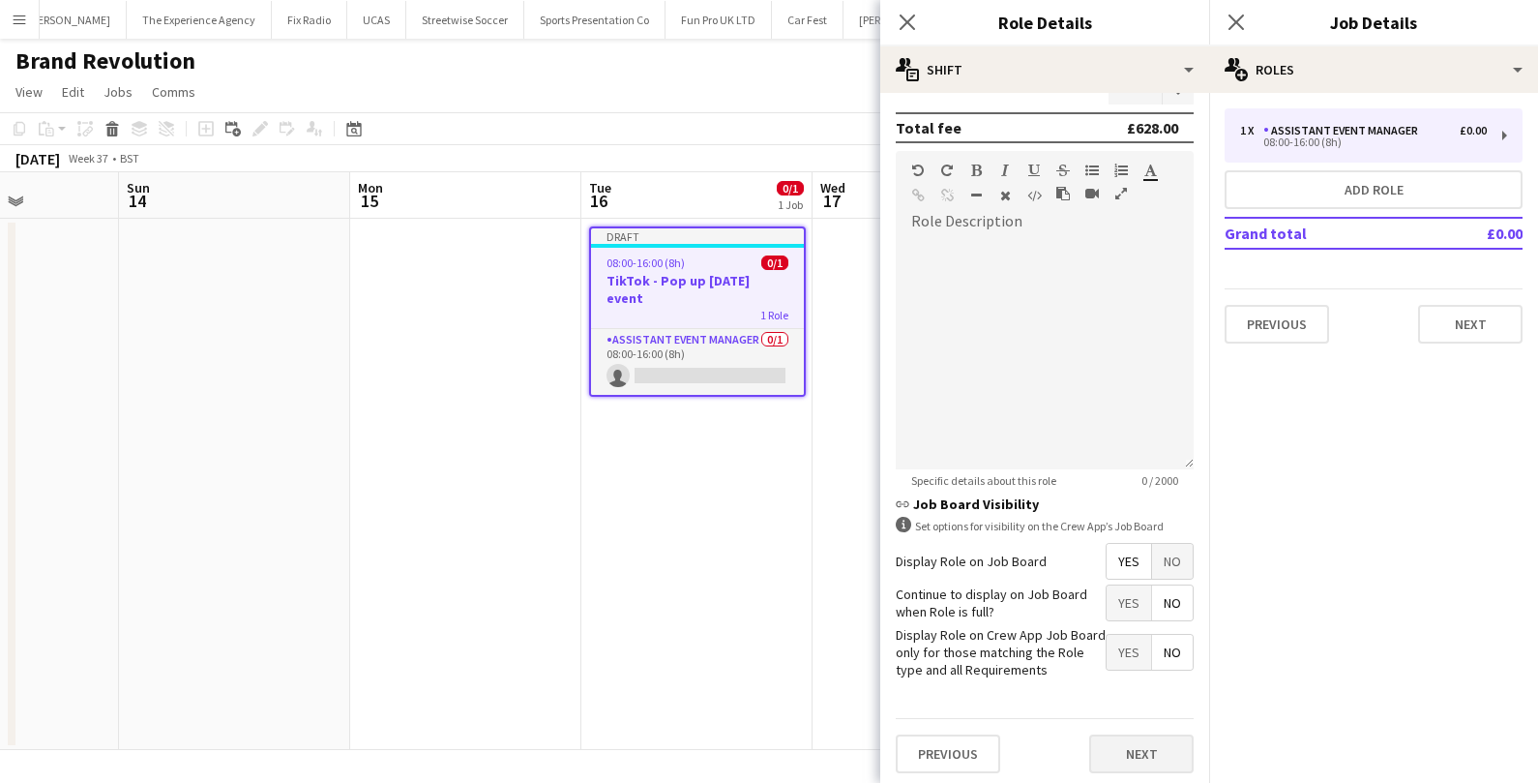
type input "******"
click at [1167, 753] on button "Next" at bounding box center [1141, 753] width 104 height 39
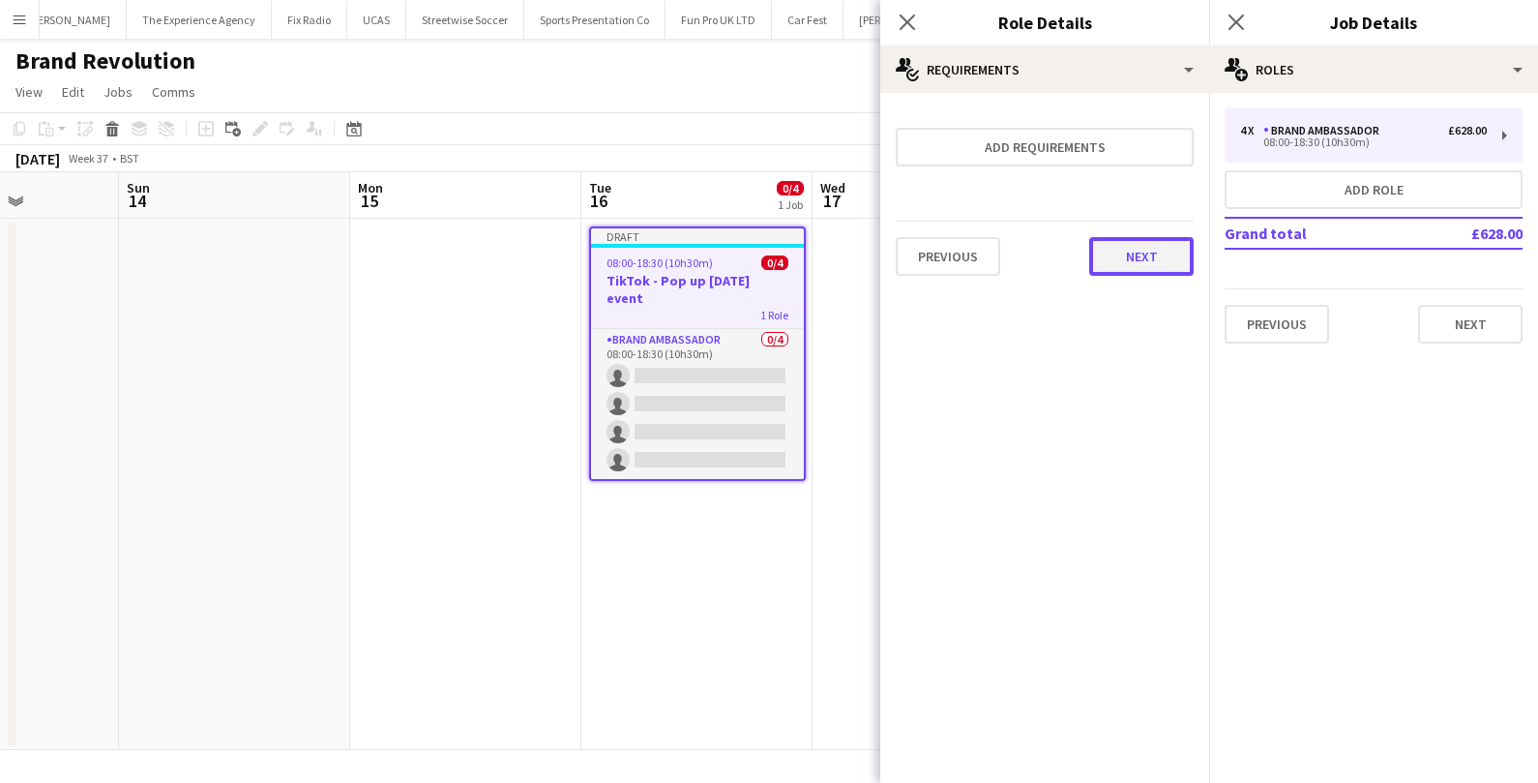
click at [1158, 262] on button "Next" at bounding box center [1141, 256] width 104 height 39
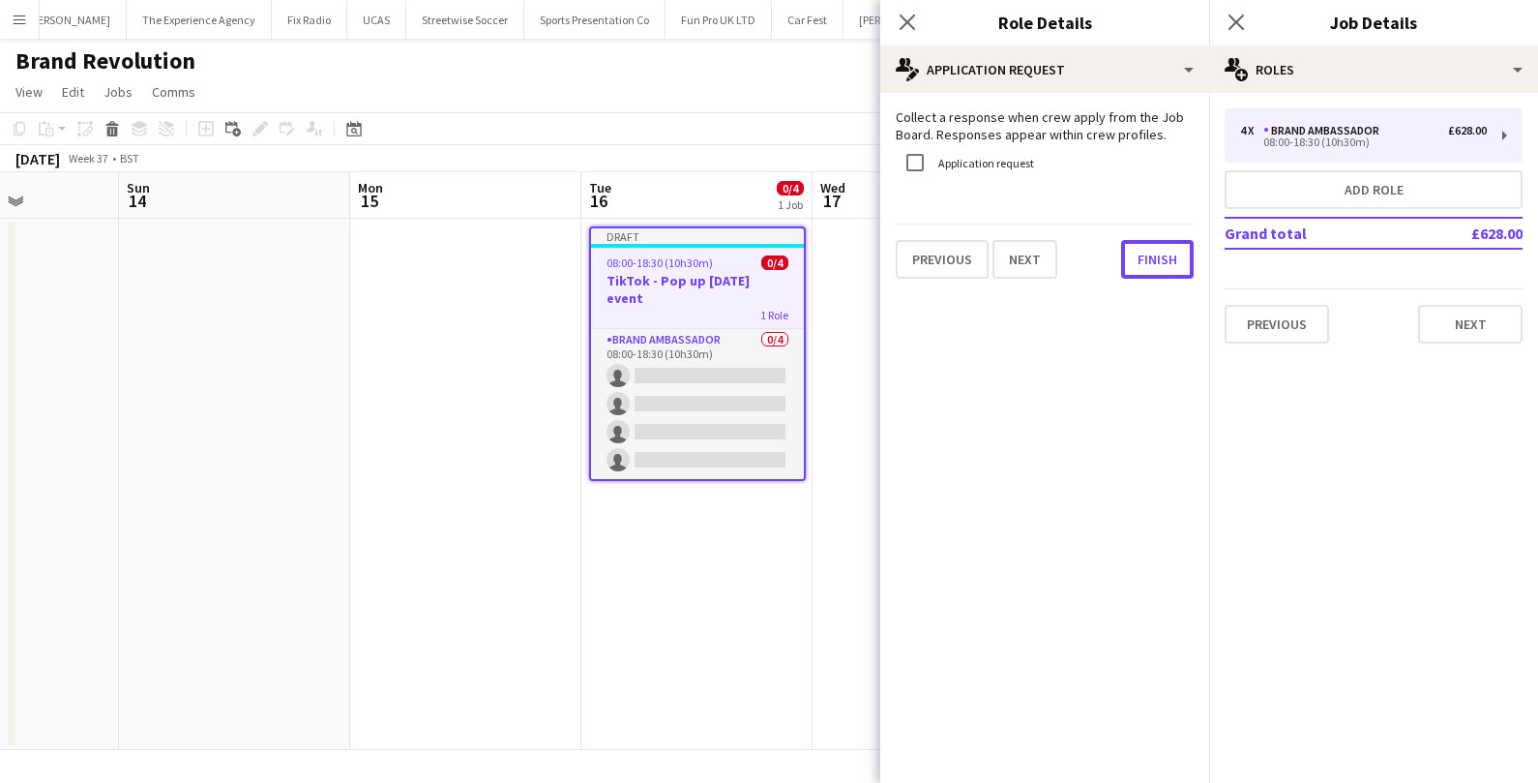
click at [1158, 262] on button "Finish" at bounding box center [1157, 259] width 73 height 39
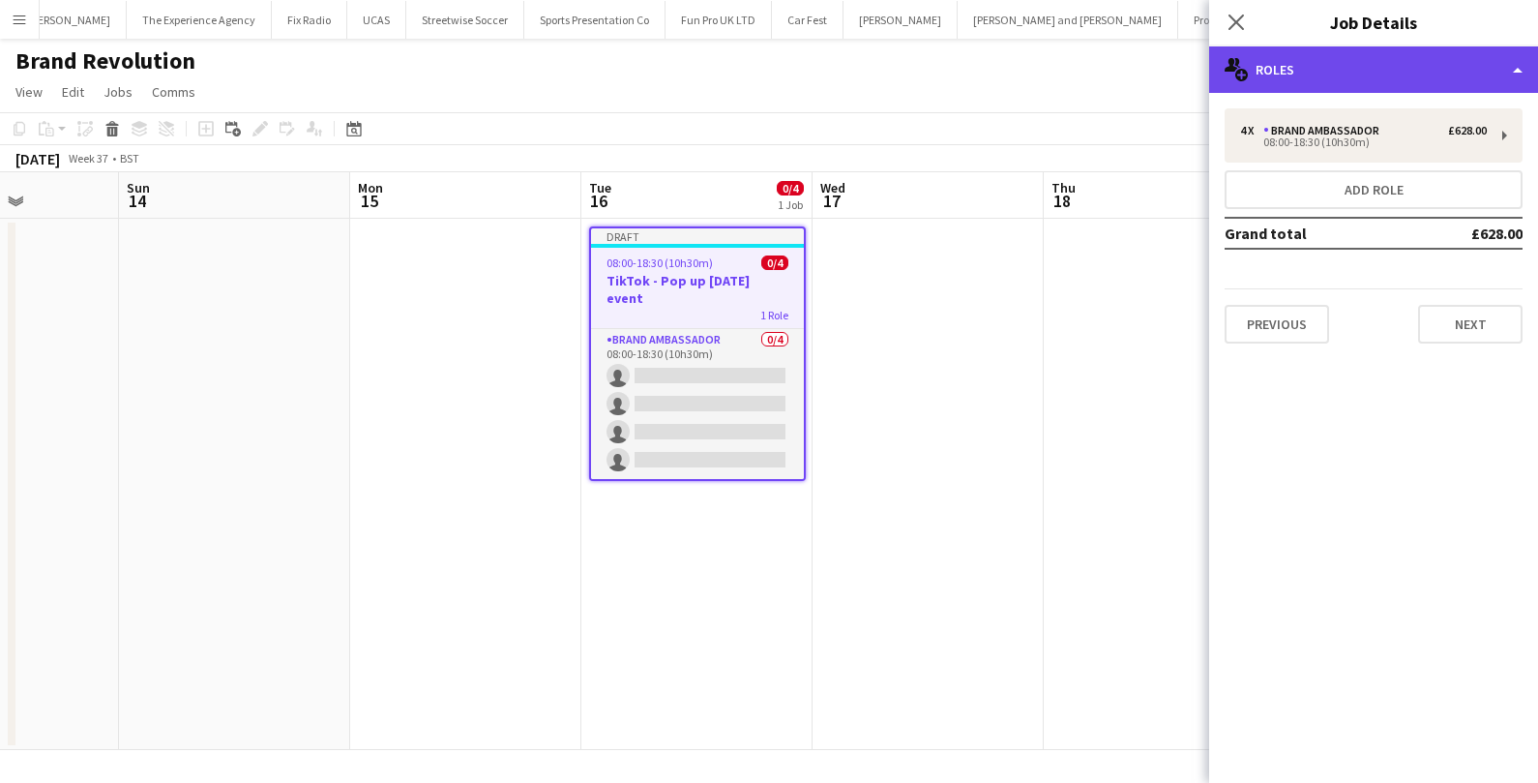
click at [1389, 64] on div "multiple-users-add Roles" at bounding box center [1373, 69] width 329 height 46
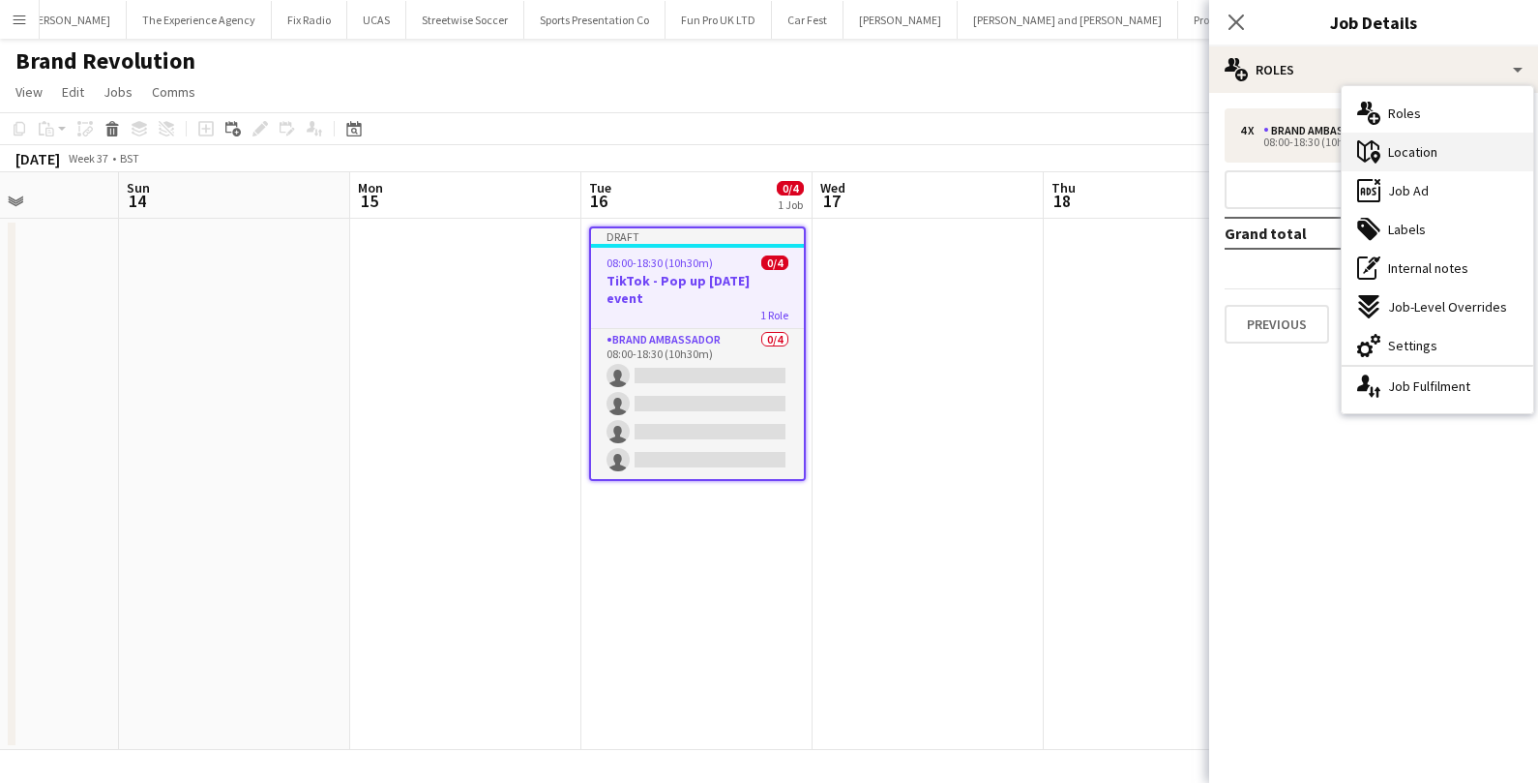
click at [1378, 135] on div "maps-pin-1 Location" at bounding box center [1438, 152] width 192 height 39
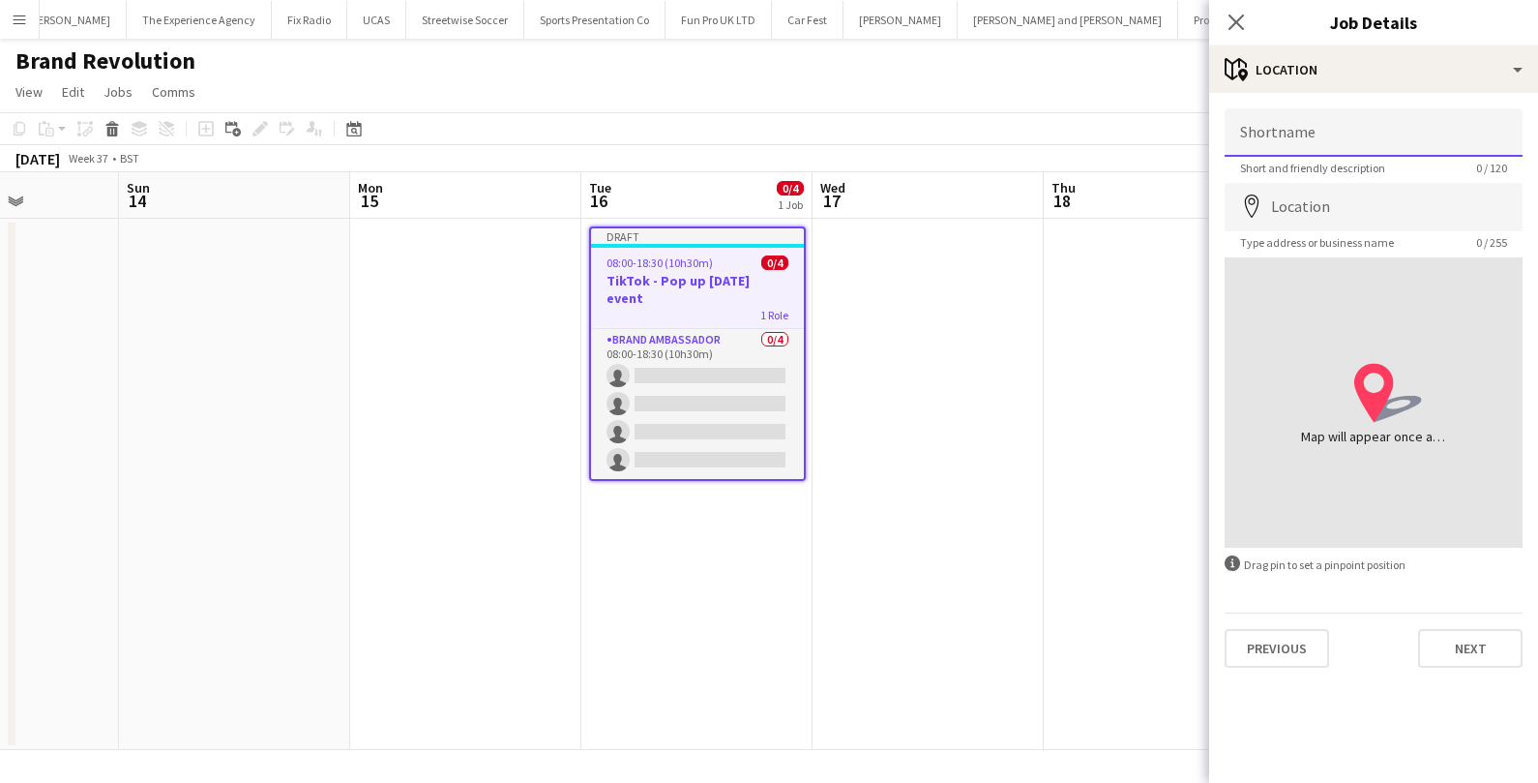
click at [1349, 138] on input "Shortname" at bounding box center [1374, 132] width 298 height 48
type input "*********"
click at [1342, 211] on input "Location" at bounding box center [1374, 207] width 298 height 48
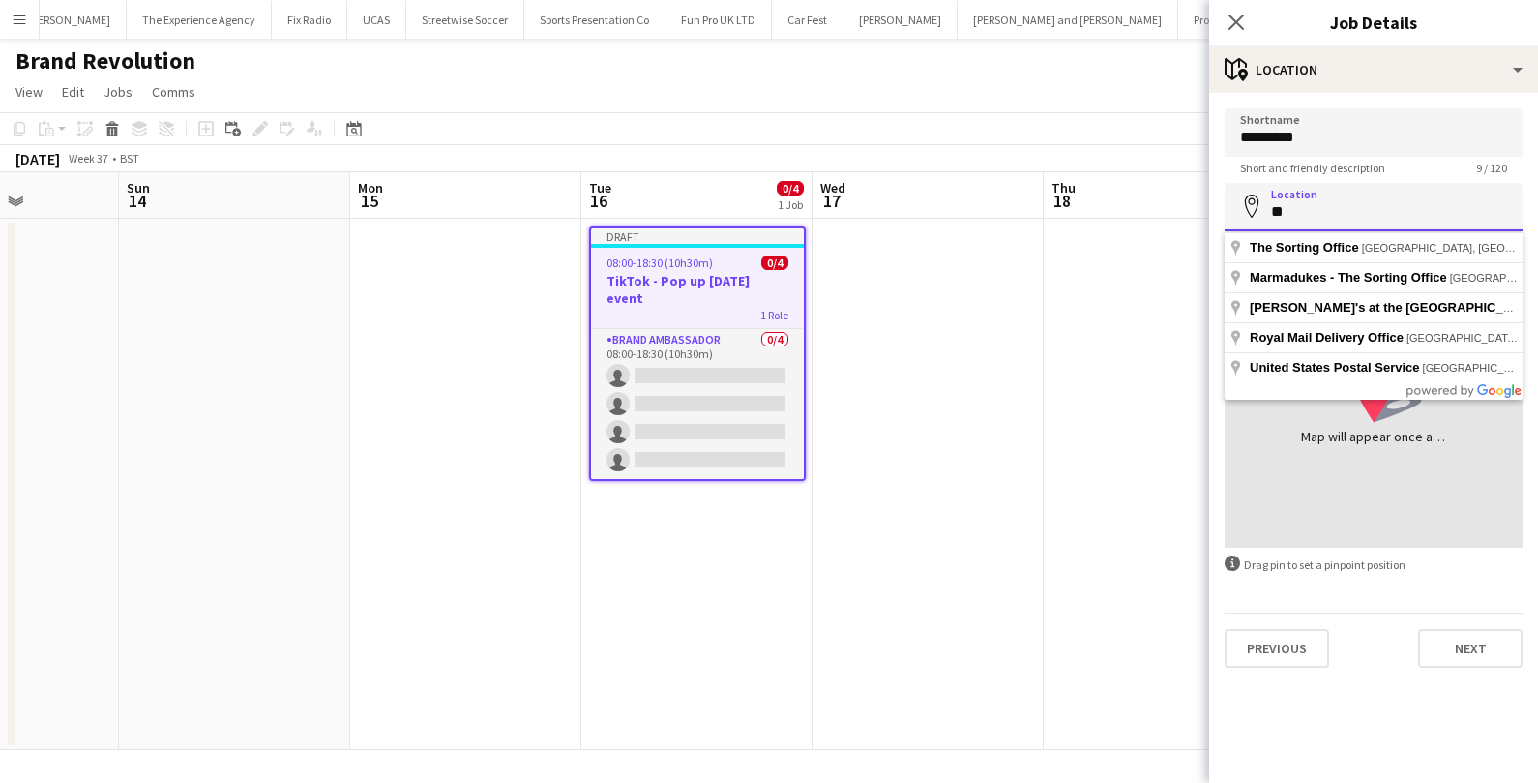
type input "*"
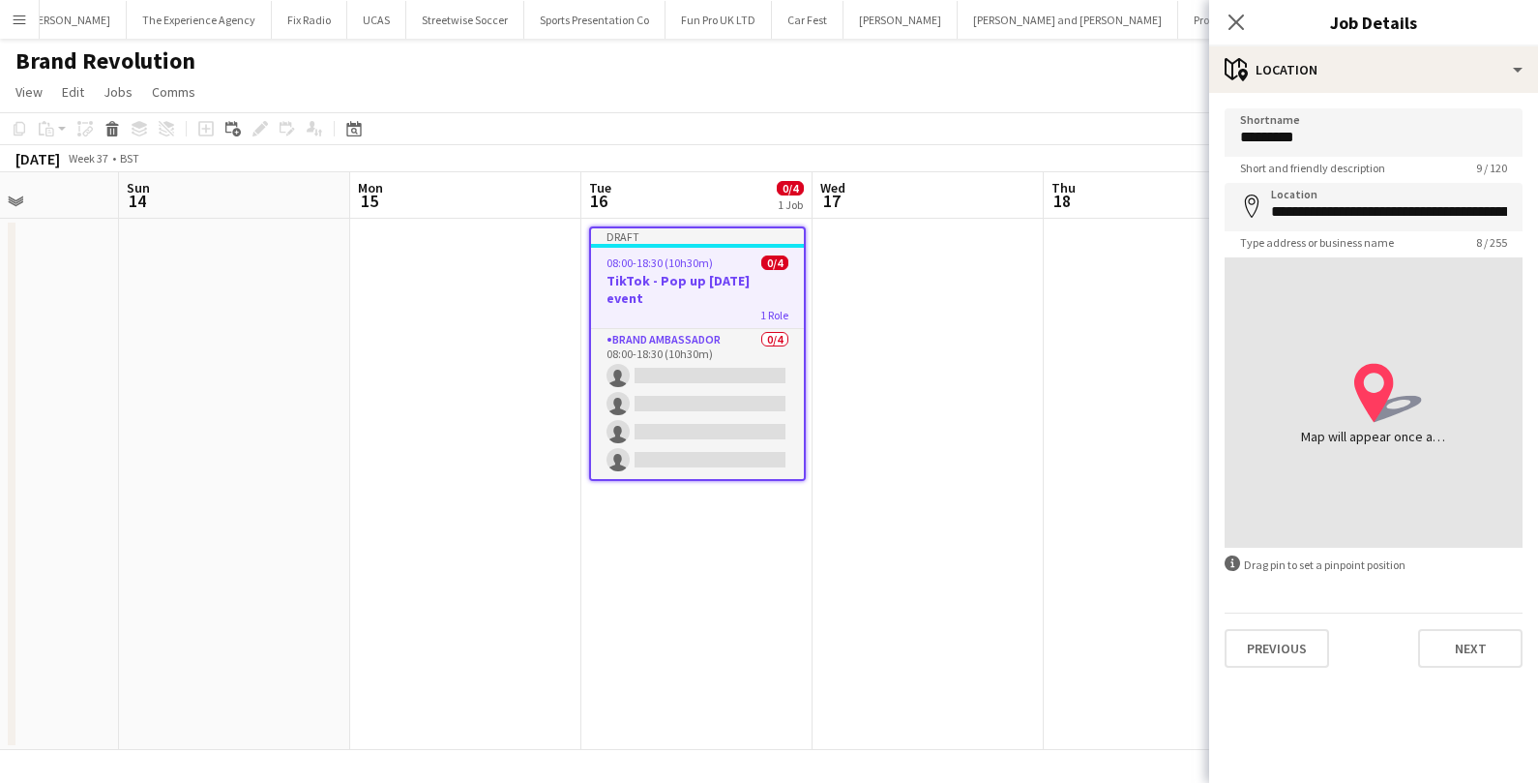
type input "**********"
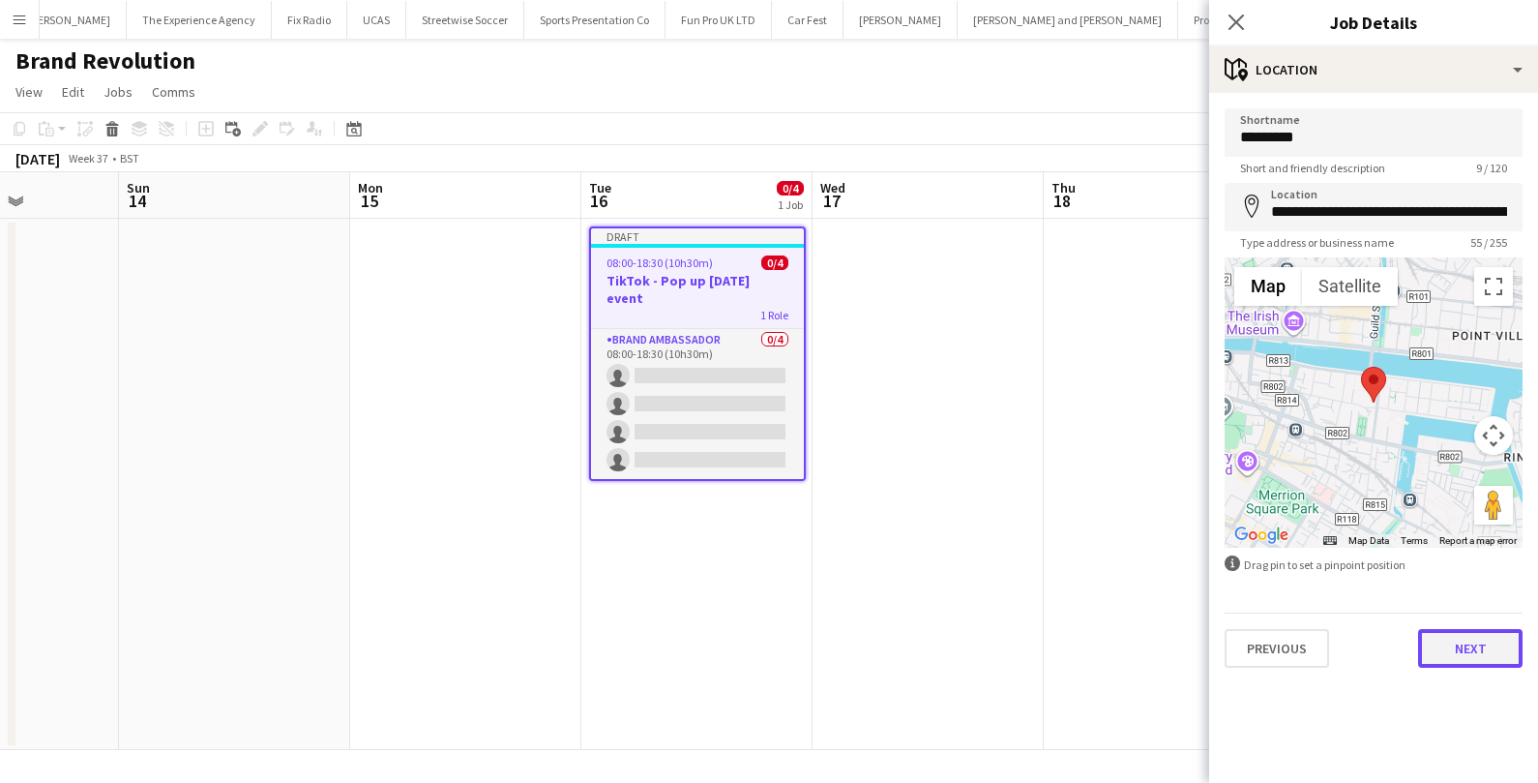
click at [1462, 654] on button "Next" at bounding box center [1470, 648] width 104 height 39
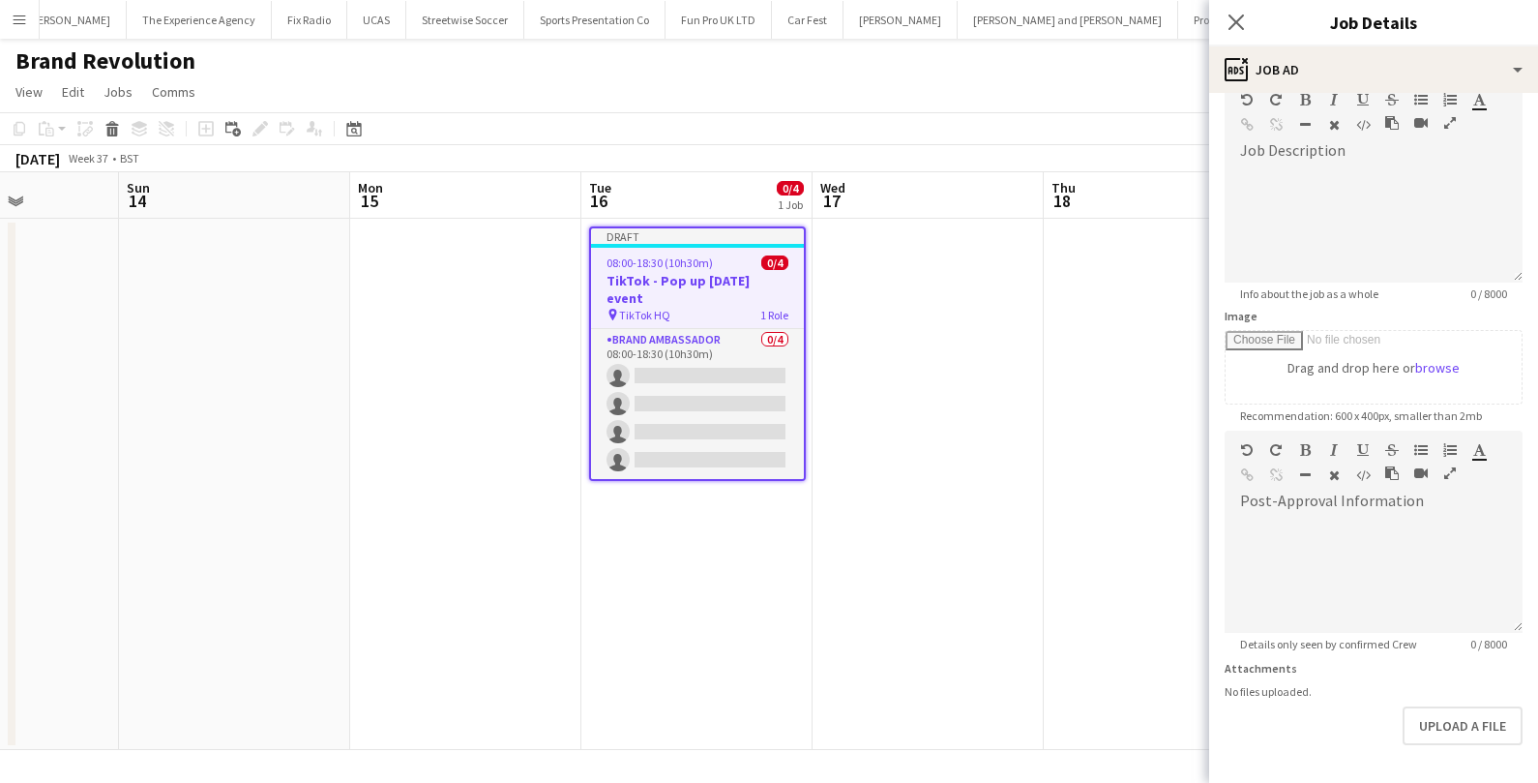
scroll to position [171, 0]
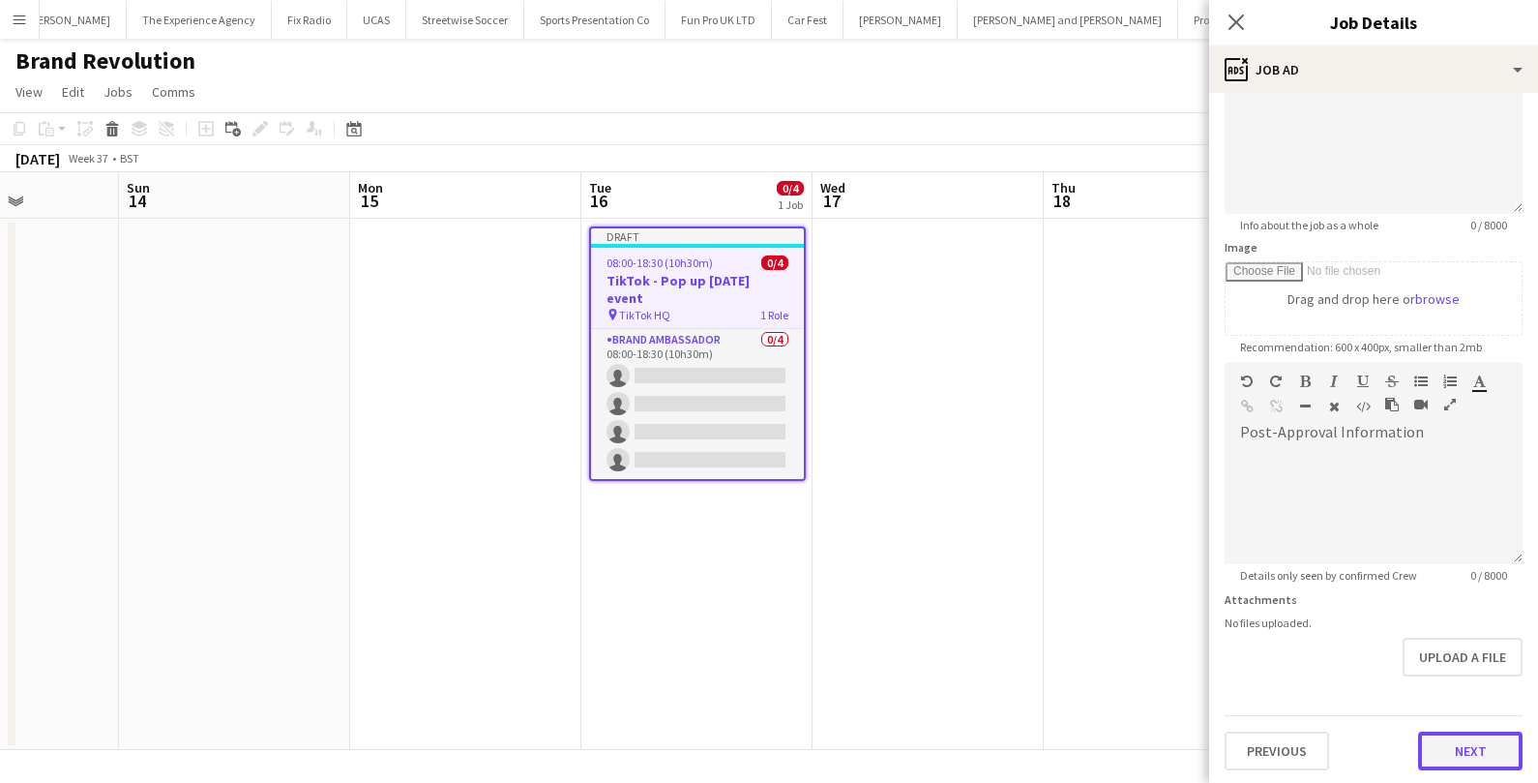
click at [1461, 745] on button "Next" at bounding box center [1470, 750] width 104 height 39
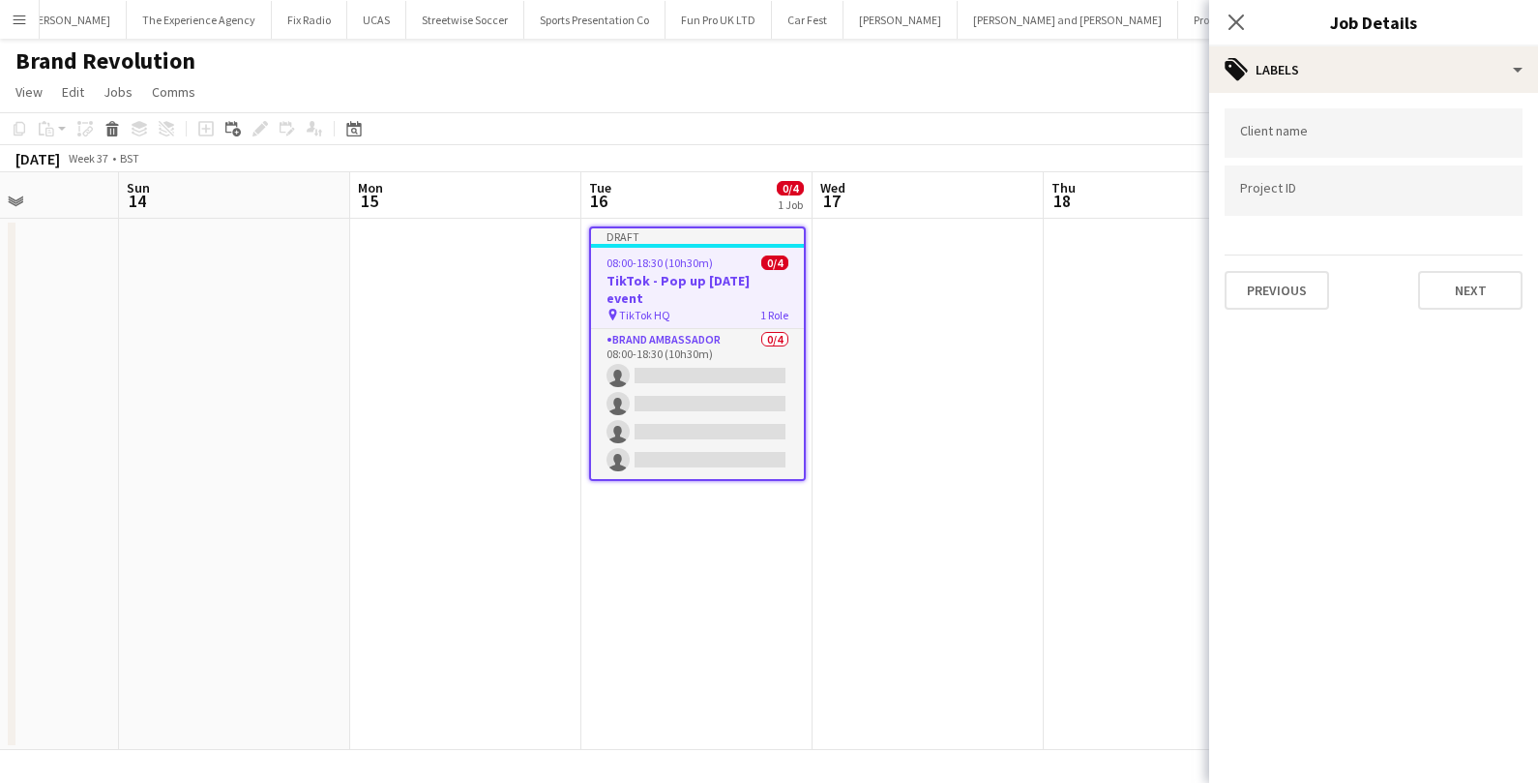
scroll to position [0, 0]
click at [1492, 277] on button "Next" at bounding box center [1470, 290] width 104 height 39
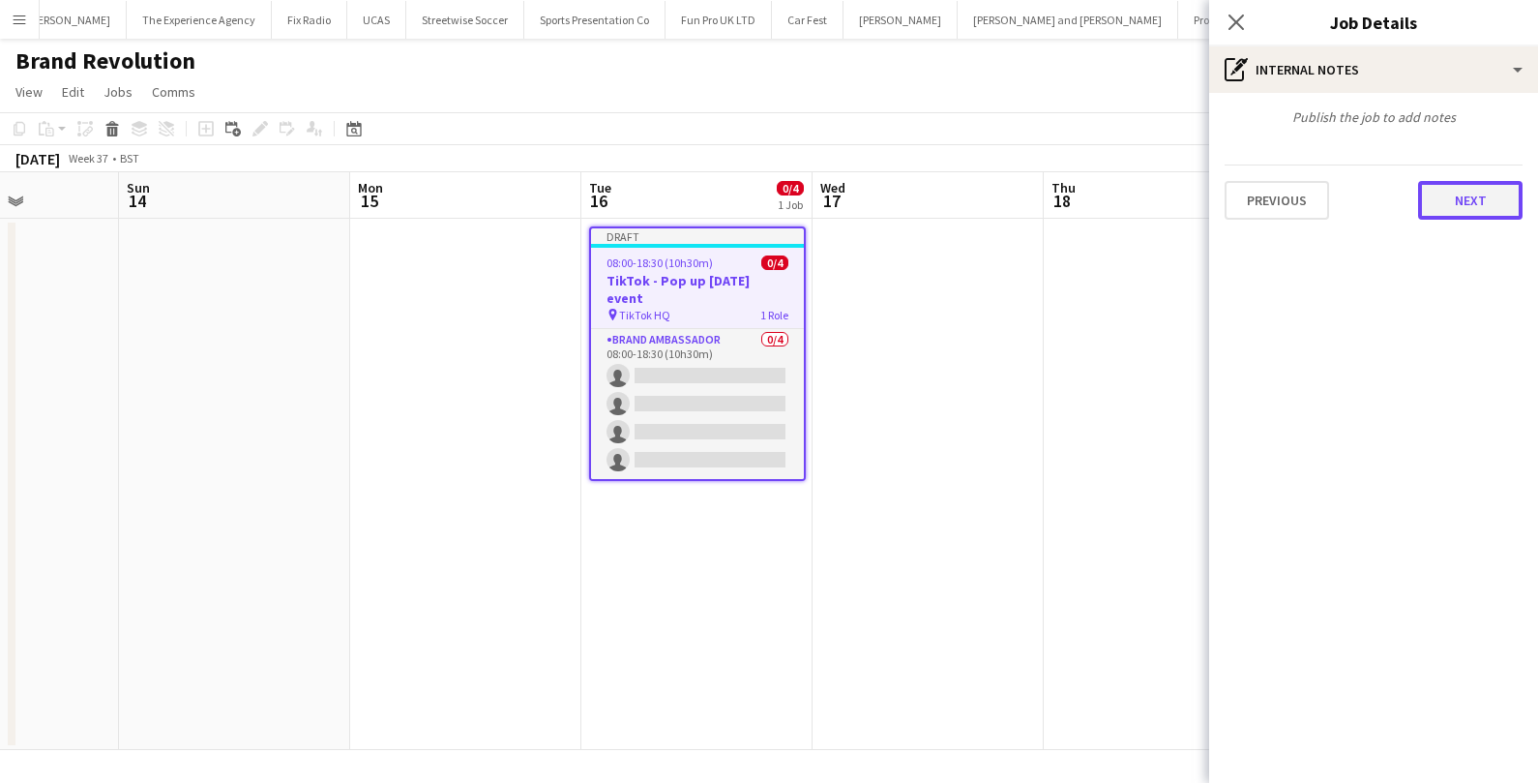
click at [1488, 214] on button "Next" at bounding box center [1470, 200] width 104 height 39
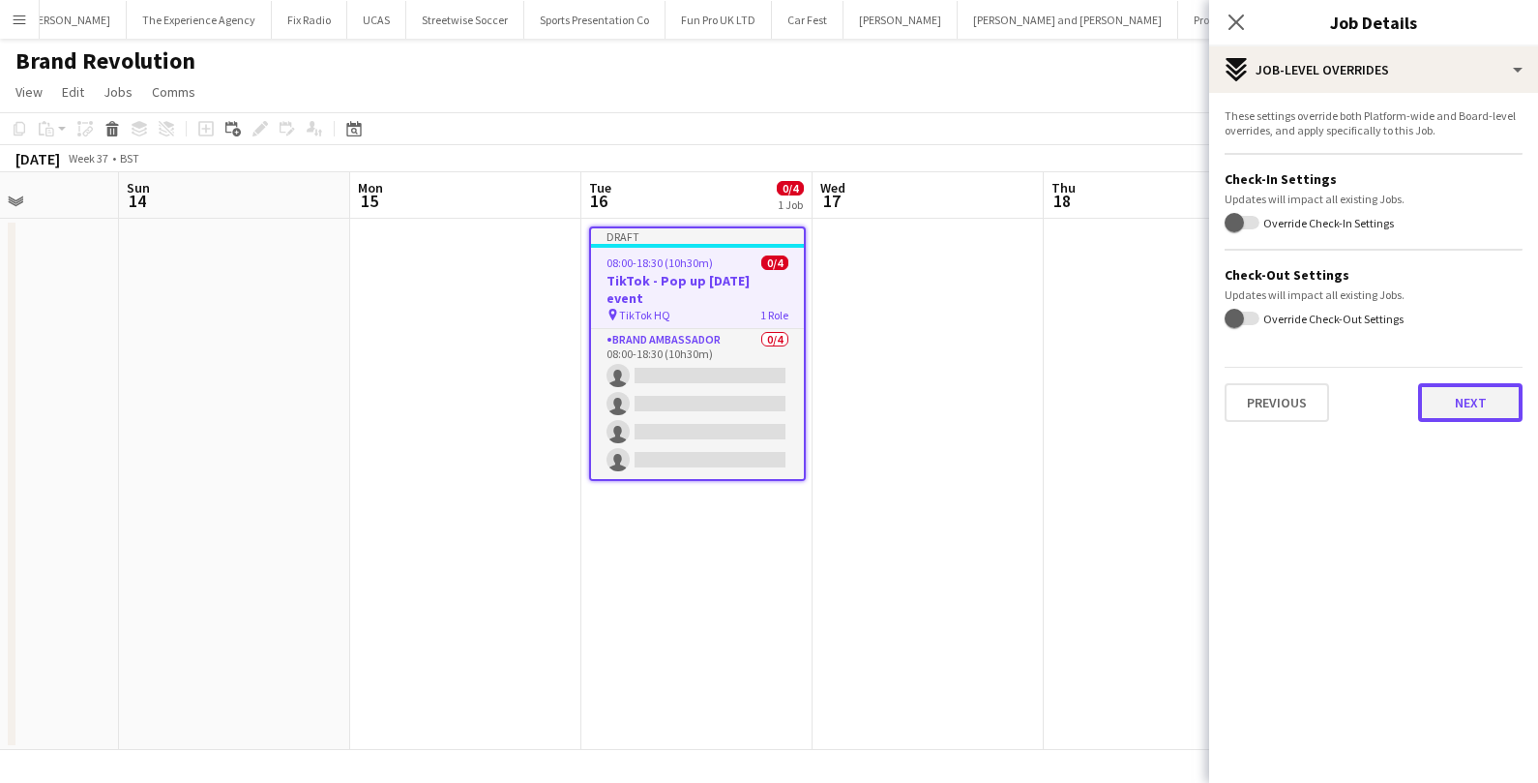
click at [1449, 399] on button "Next" at bounding box center [1470, 402] width 104 height 39
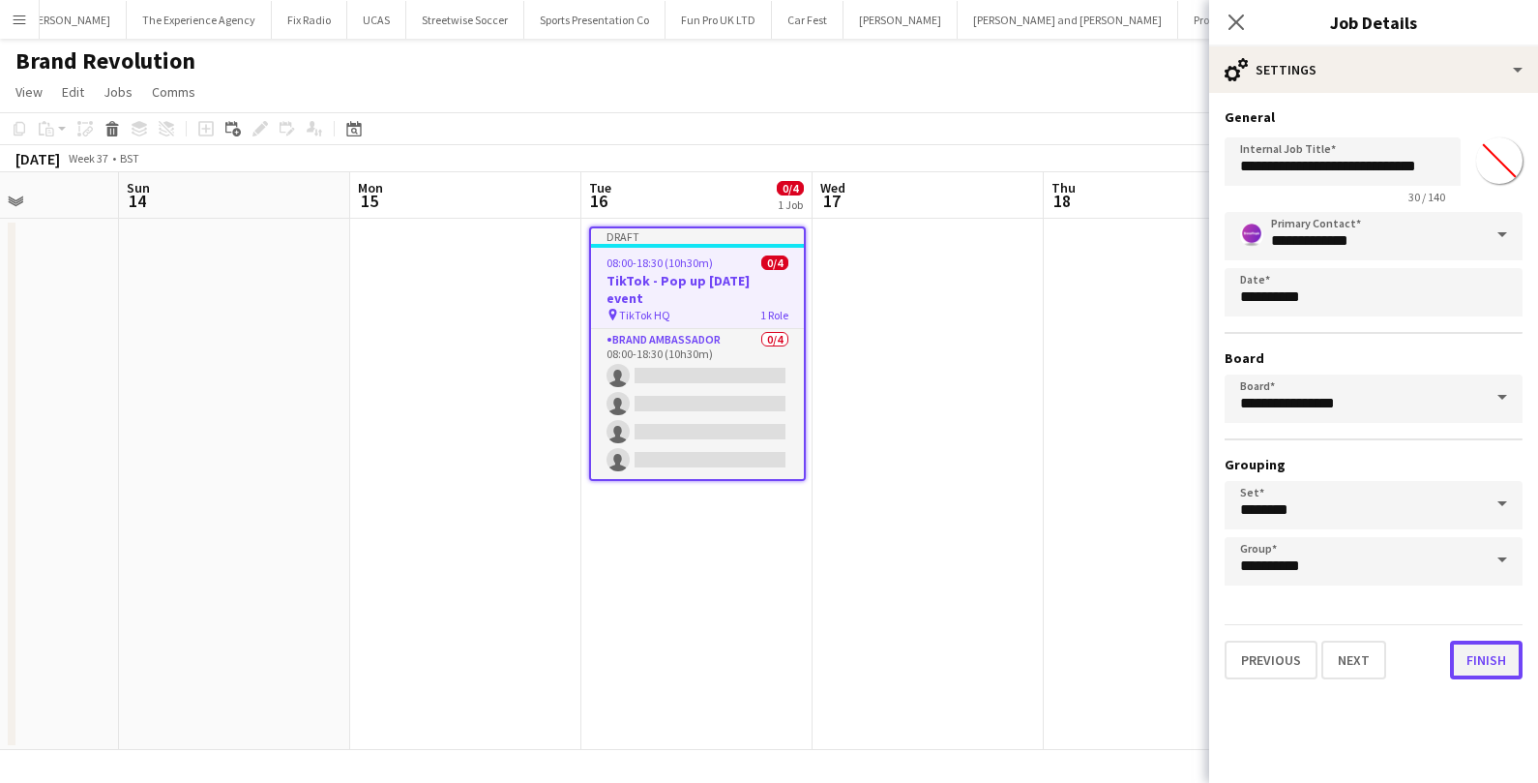
click at [1474, 644] on button "Finish" at bounding box center [1486, 659] width 73 height 39
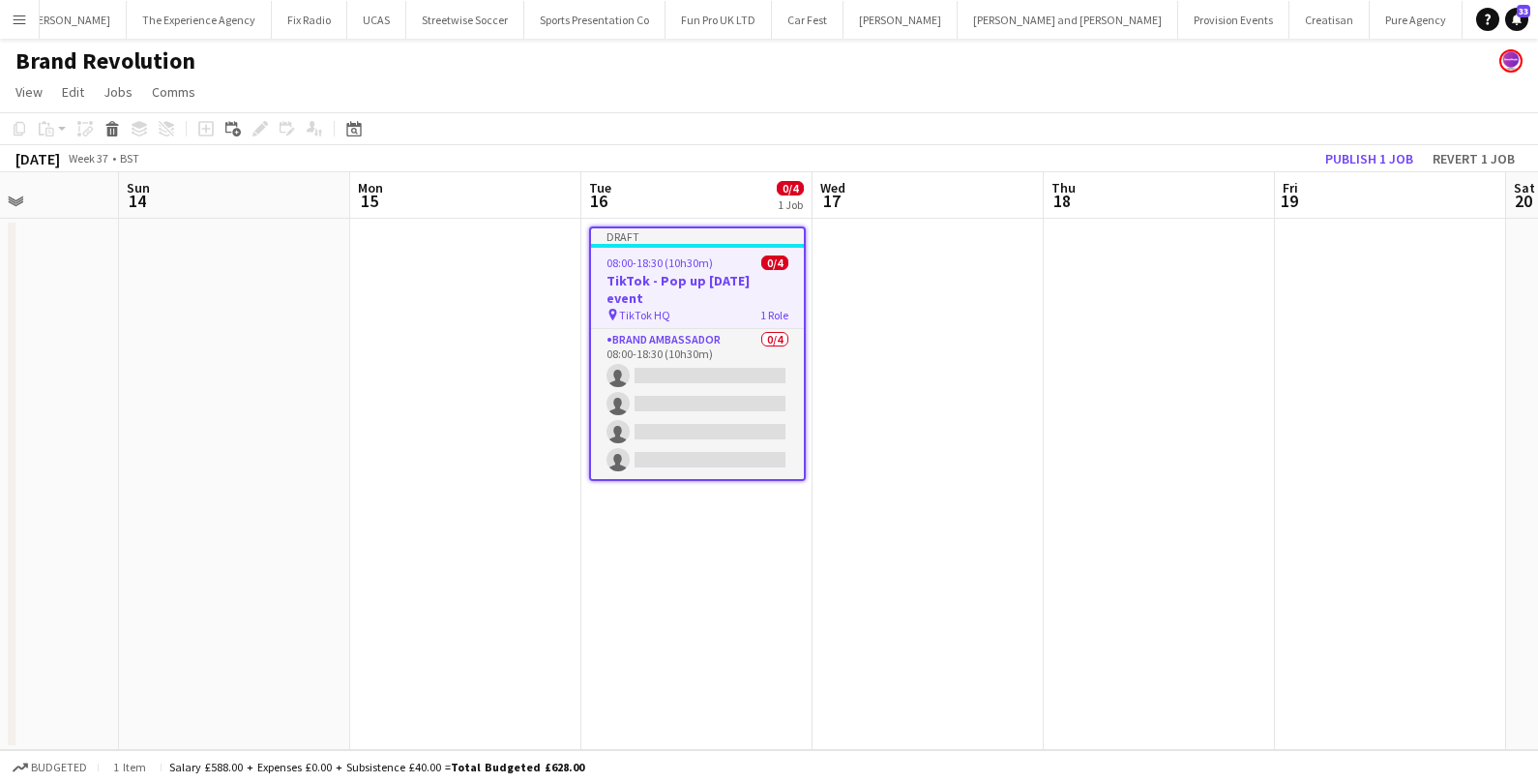
click at [894, 284] on app-date-cell at bounding box center [928, 484] width 231 height 531
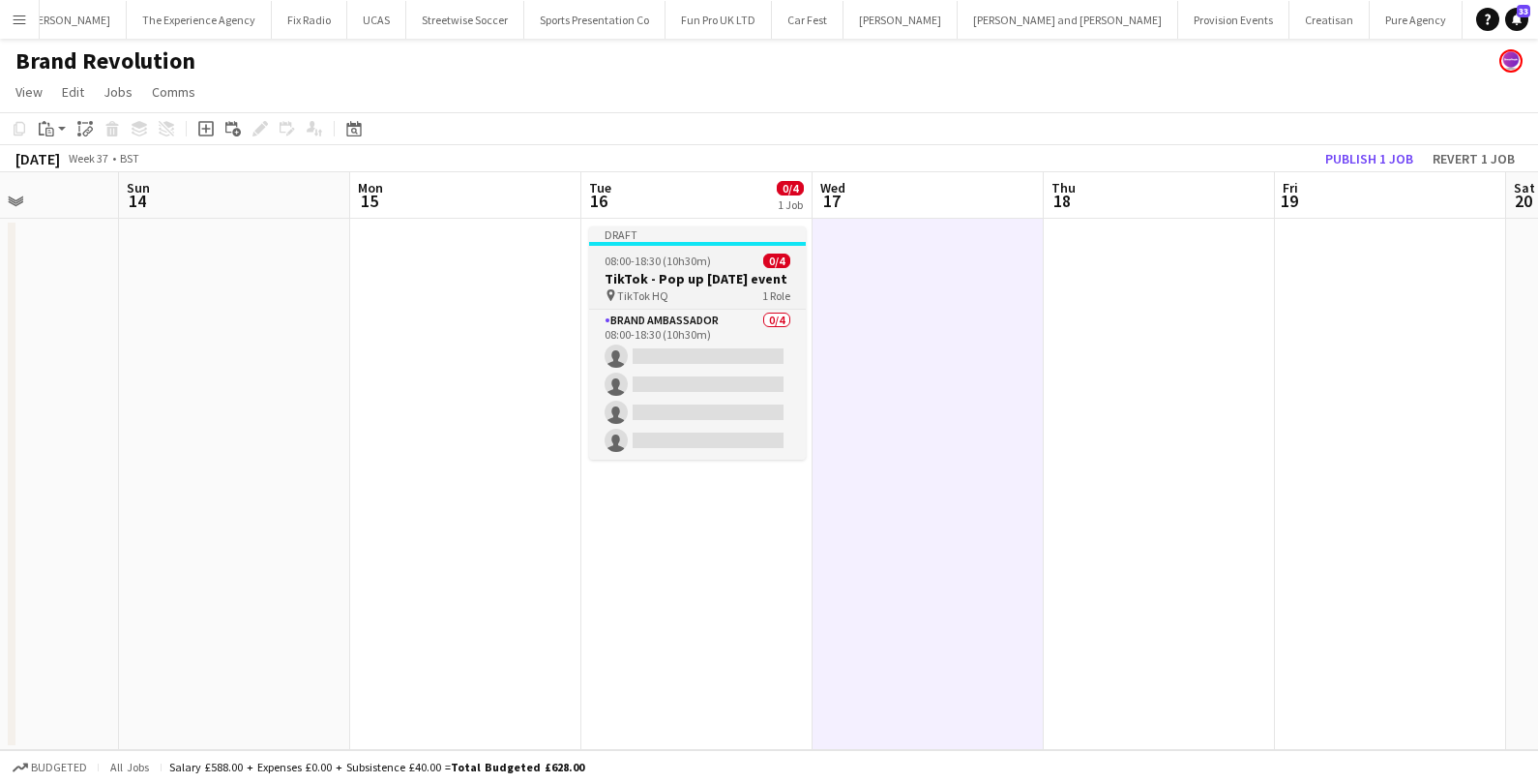
click at [741, 262] on div "08:00-18:30 (10h30m) 0/4" at bounding box center [697, 260] width 217 height 15
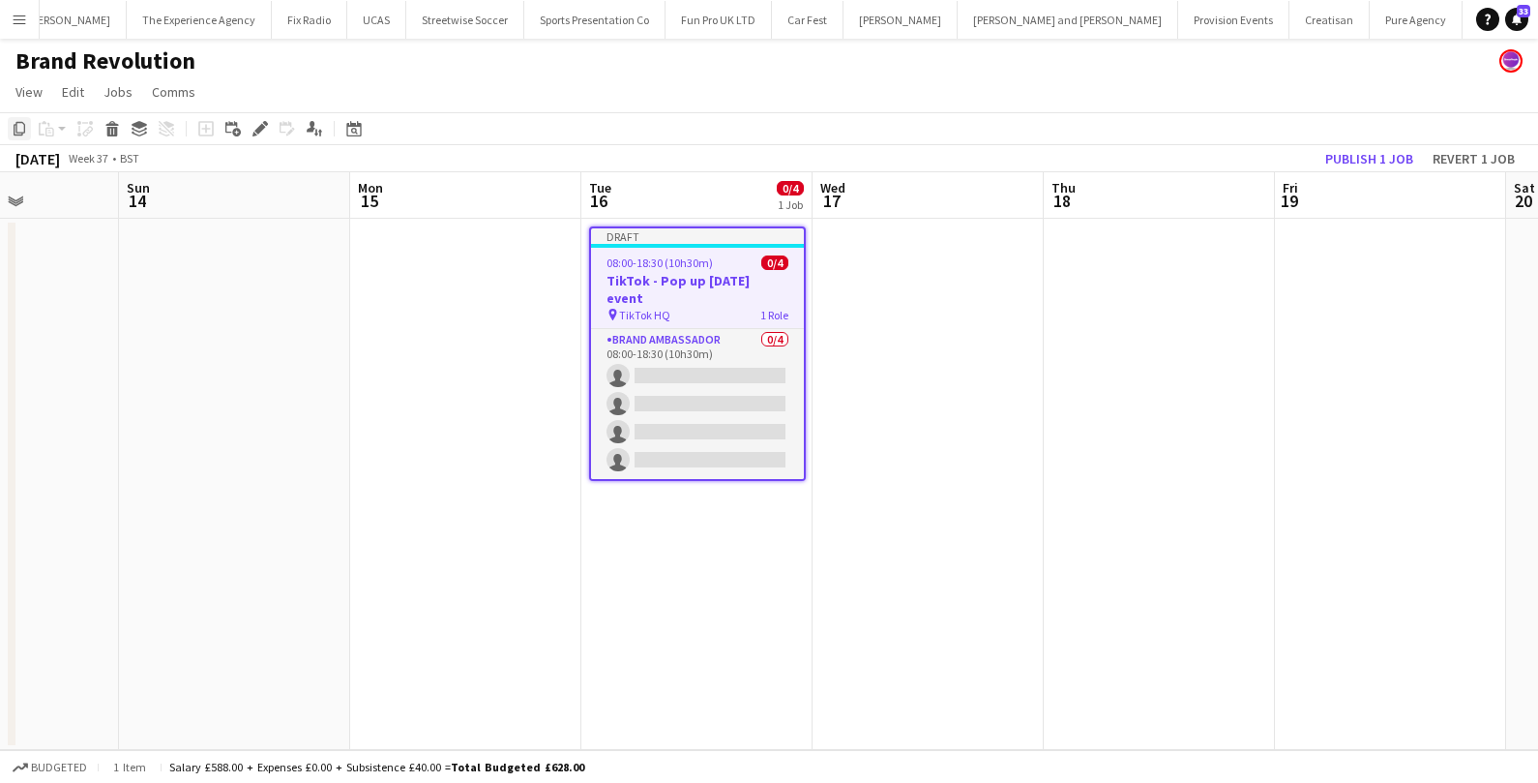
click at [21, 136] on div "Copy" at bounding box center [19, 128] width 23 height 23
click at [845, 282] on app-date-cell at bounding box center [928, 484] width 231 height 531
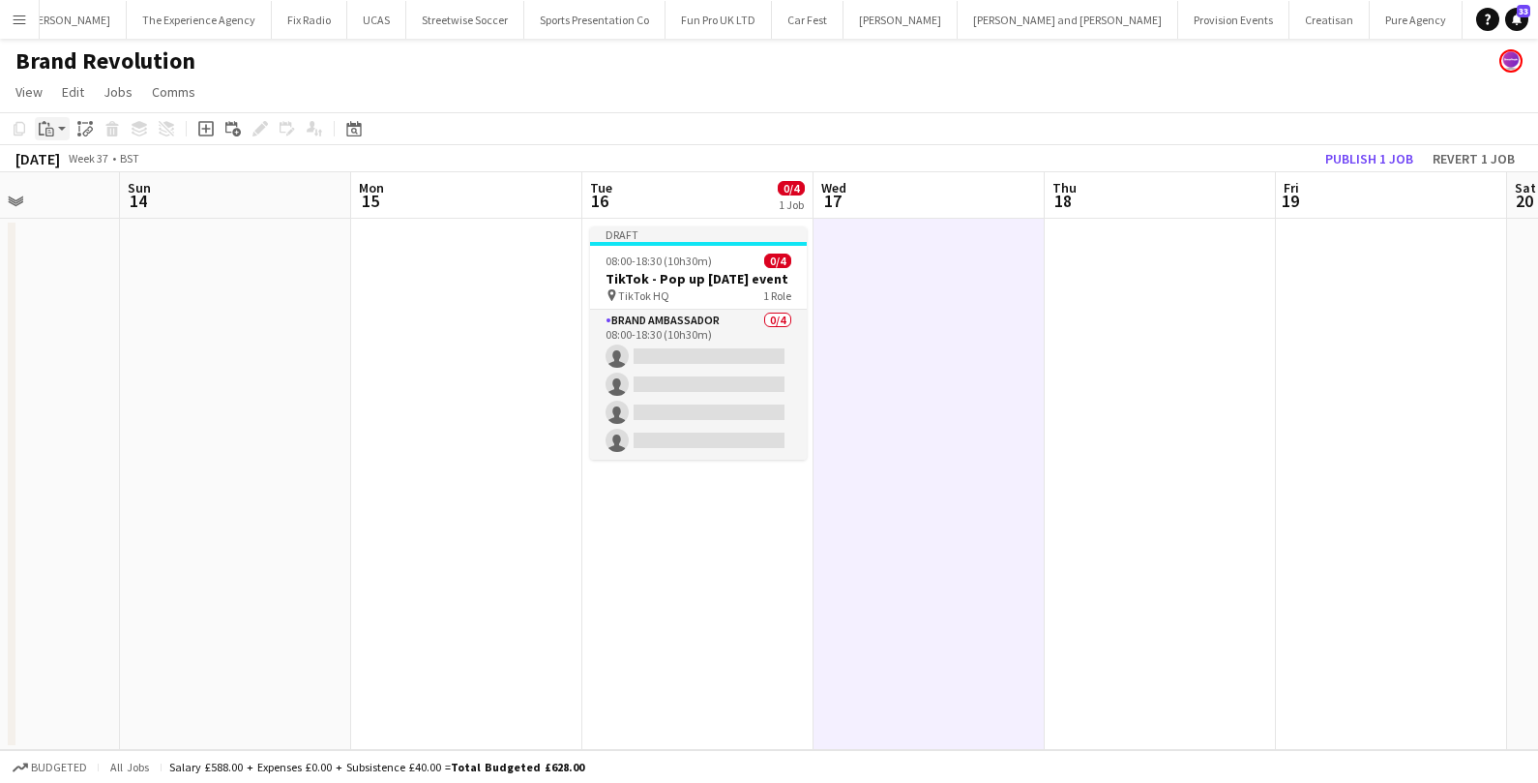
click at [53, 130] on icon at bounding box center [49, 132] width 9 height 9
click at [63, 161] on link "Paste Command V" at bounding box center [127, 165] width 153 height 17
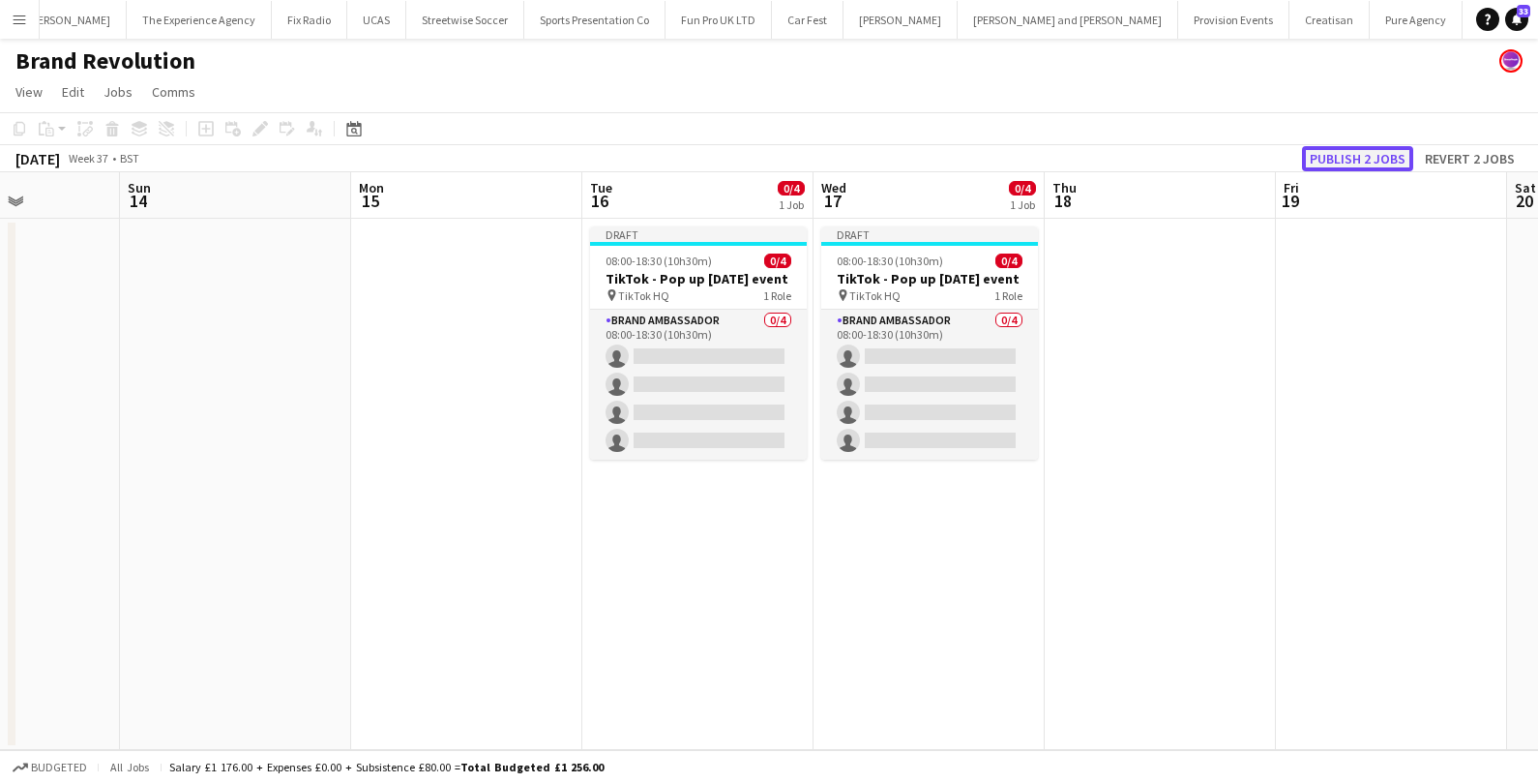
click at [1329, 163] on button "Publish 2 jobs" at bounding box center [1357, 158] width 111 height 25
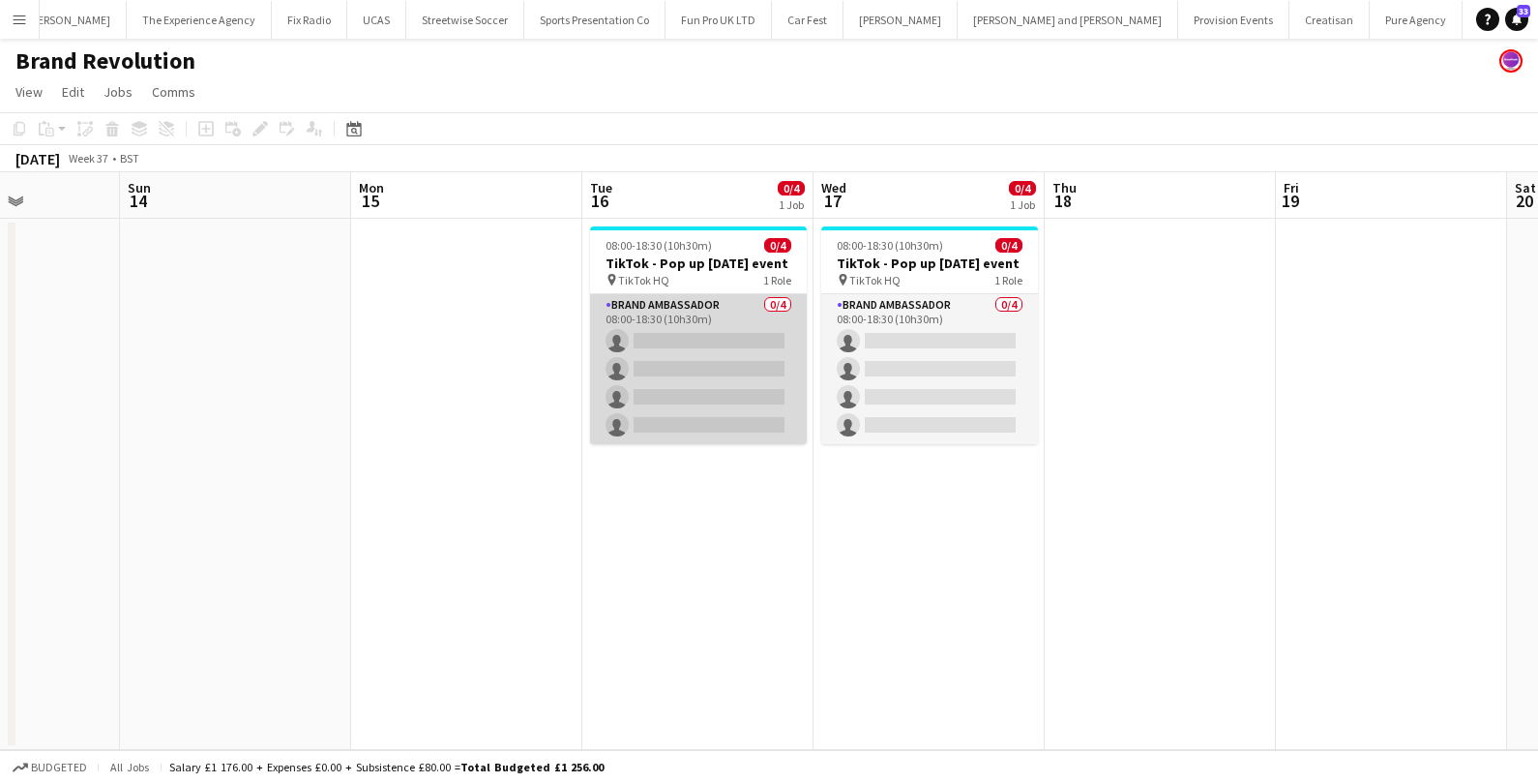
click at [679, 351] on app-card-role "Brand Ambassador 0/4 08:00-18:30 (10h30m) single-neutral-actions single-neutral…" at bounding box center [698, 369] width 217 height 150
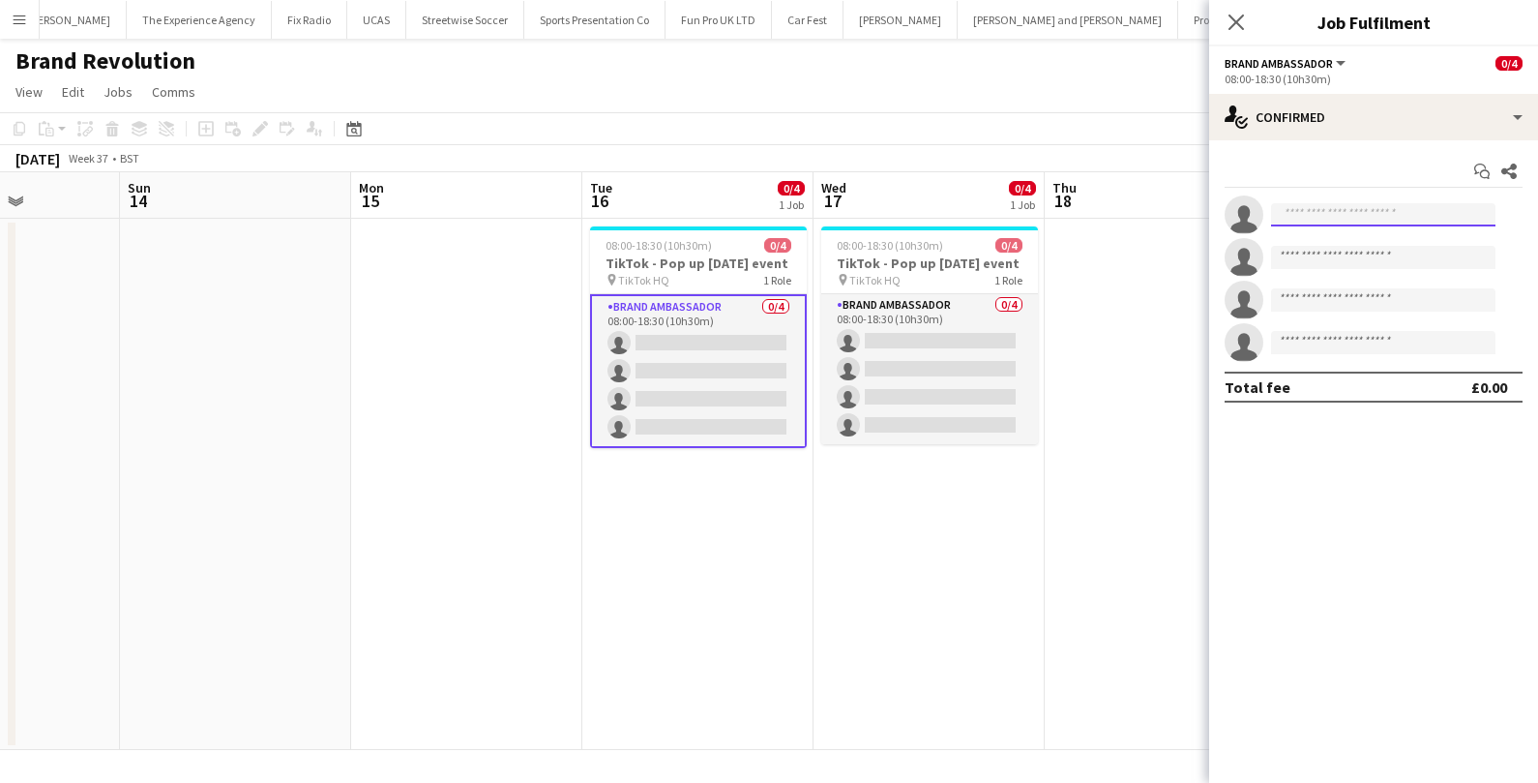
click at [1302, 211] on input at bounding box center [1383, 214] width 224 height 23
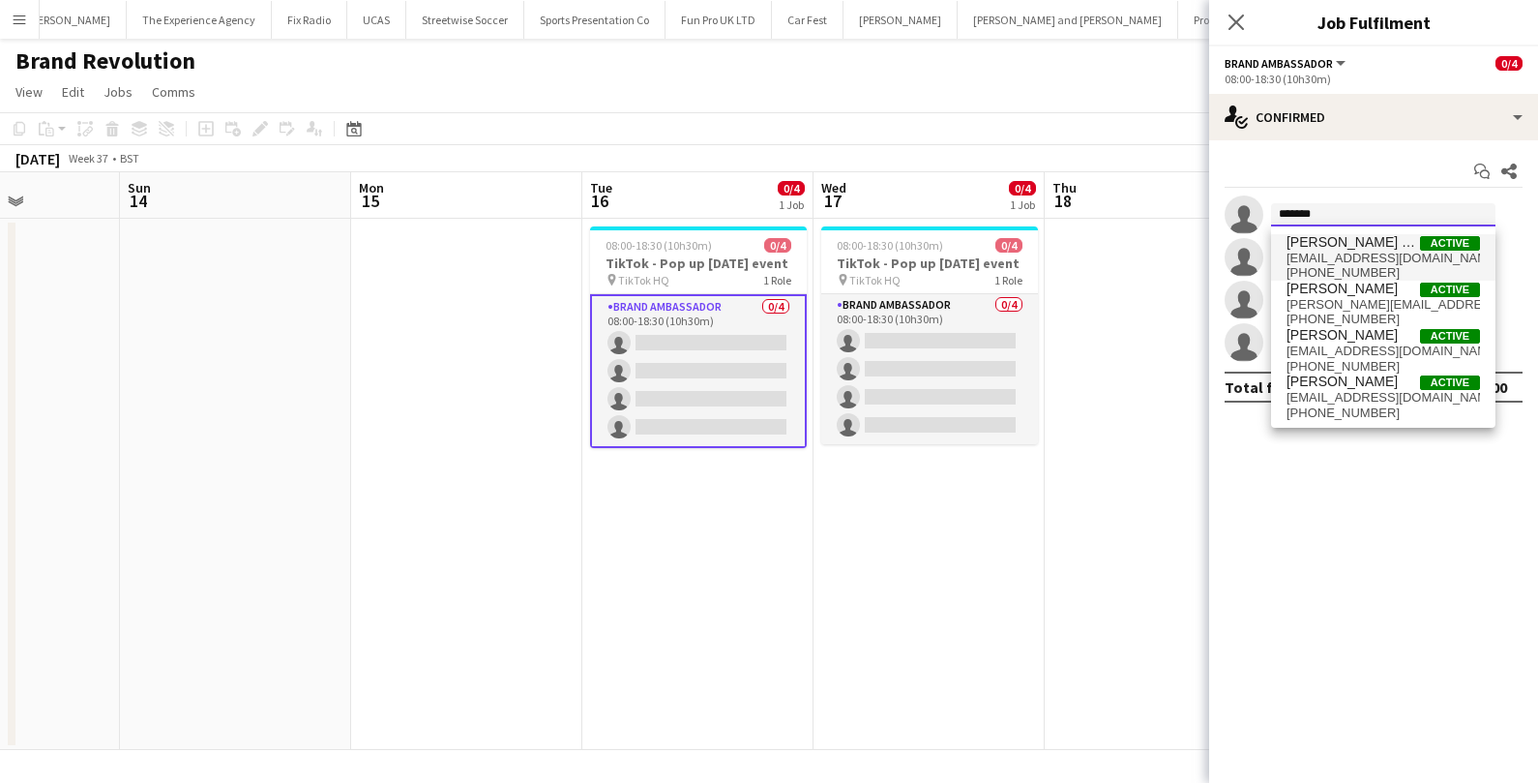
type input "*******"
click at [1373, 266] on span "[PHONE_NUMBER]" at bounding box center [1382, 272] width 193 height 15
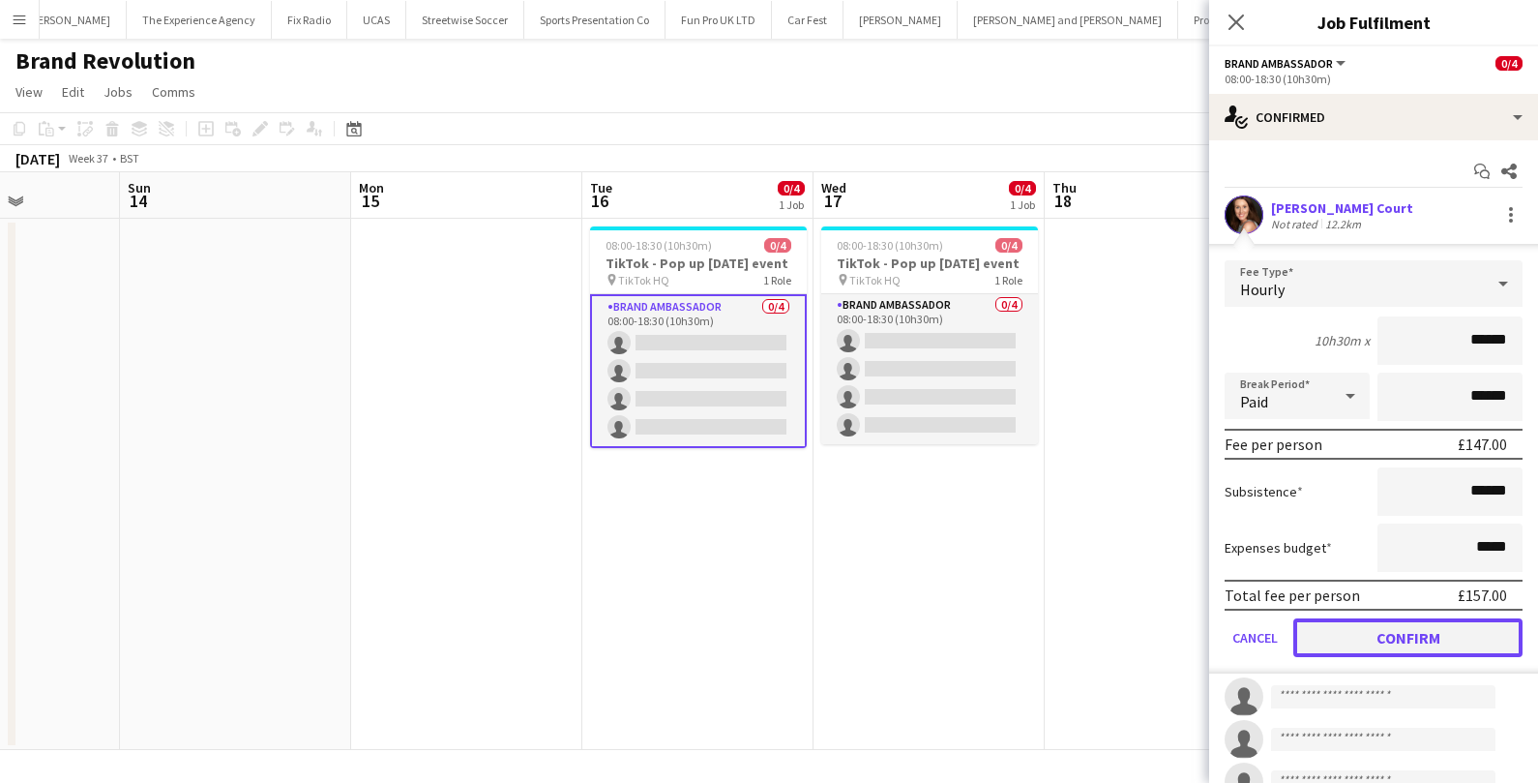
click at [1355, 639] on button "Confirm" at bounding box center [1407, 637] width 229 height 39
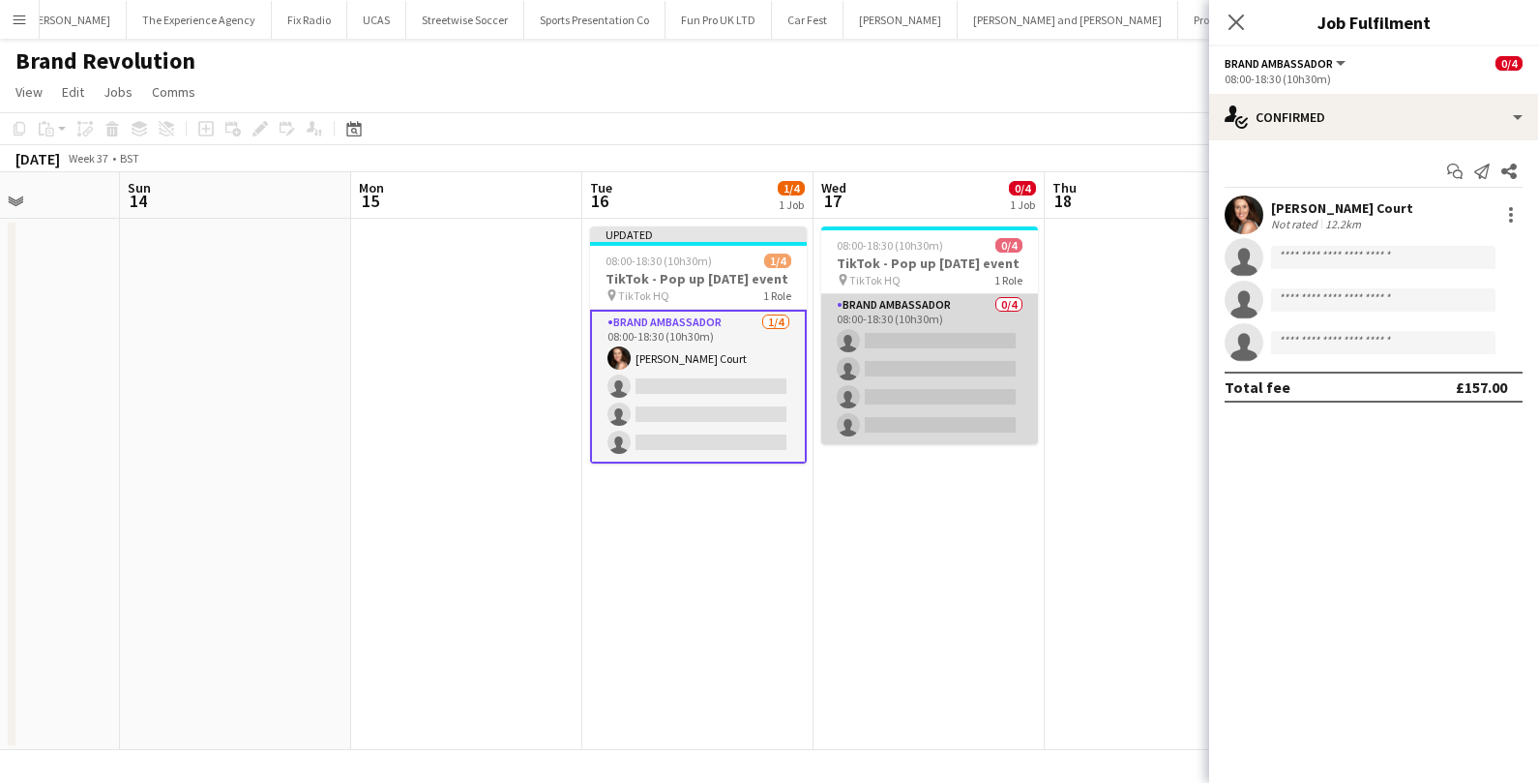
scroll to position [0, 806]
click at [986, 399] on app-card-role "Brand Ambassador 0/4 08:00-18:30 (10h30m) single-neutral-actions single-neutral…" at bounding box center [928, 369] width 217 height 150
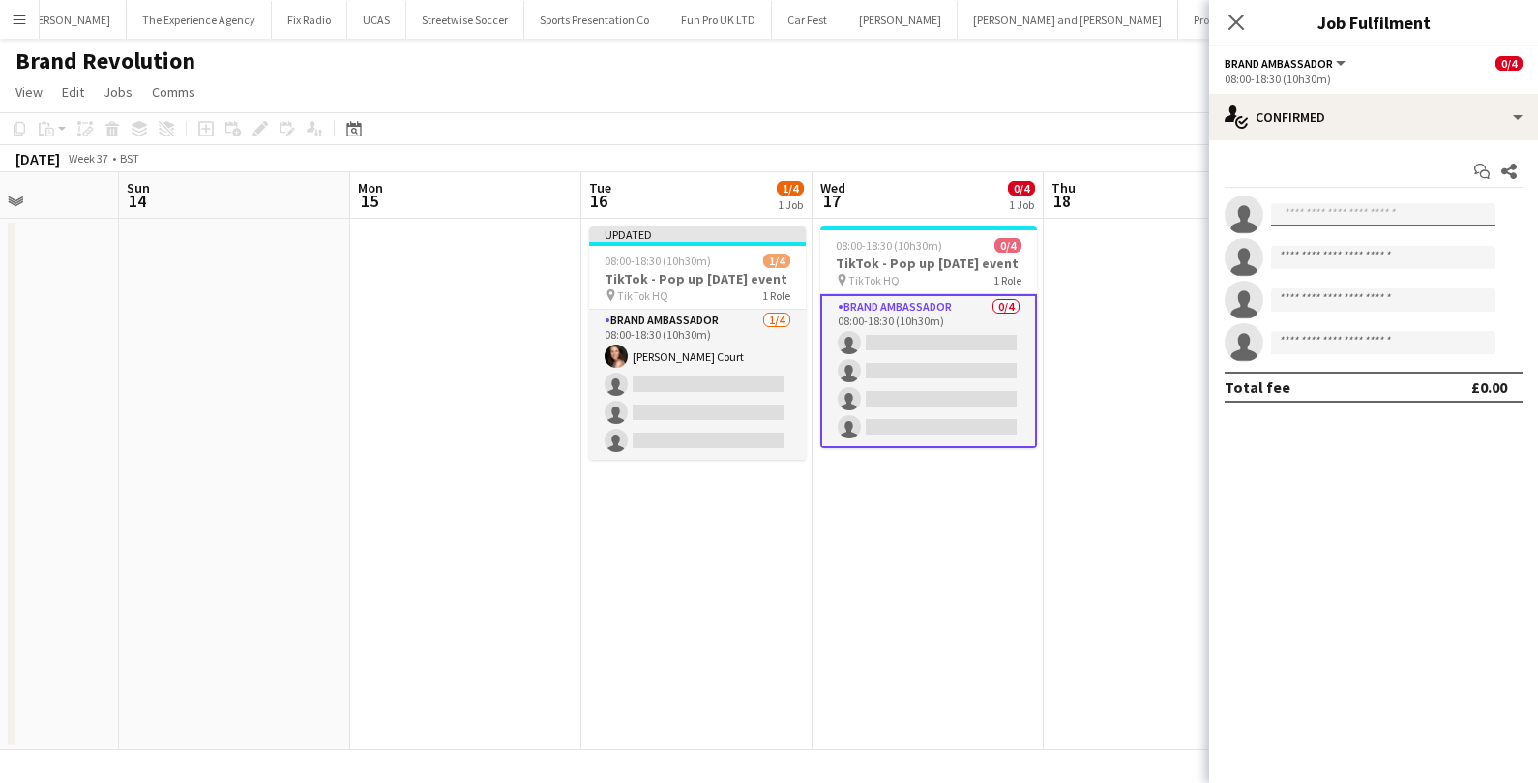
click at [1390, 213] on input at bounding box center [1383, 214] width 224 height 23
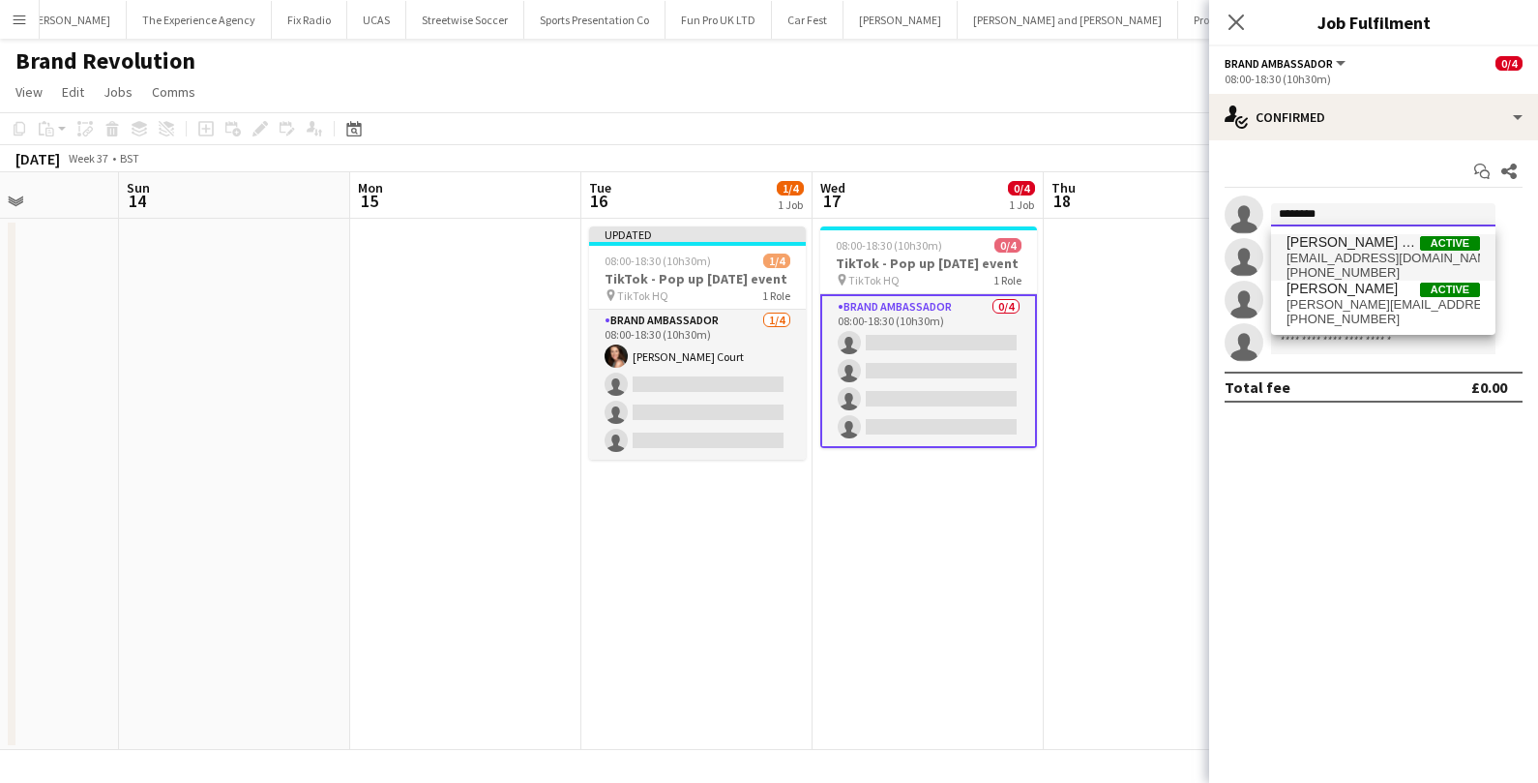
type input "********"
click at [1398, 249] on span "Katie Mac Court Active" at bounding box center [1382, 242] width 193 height 16
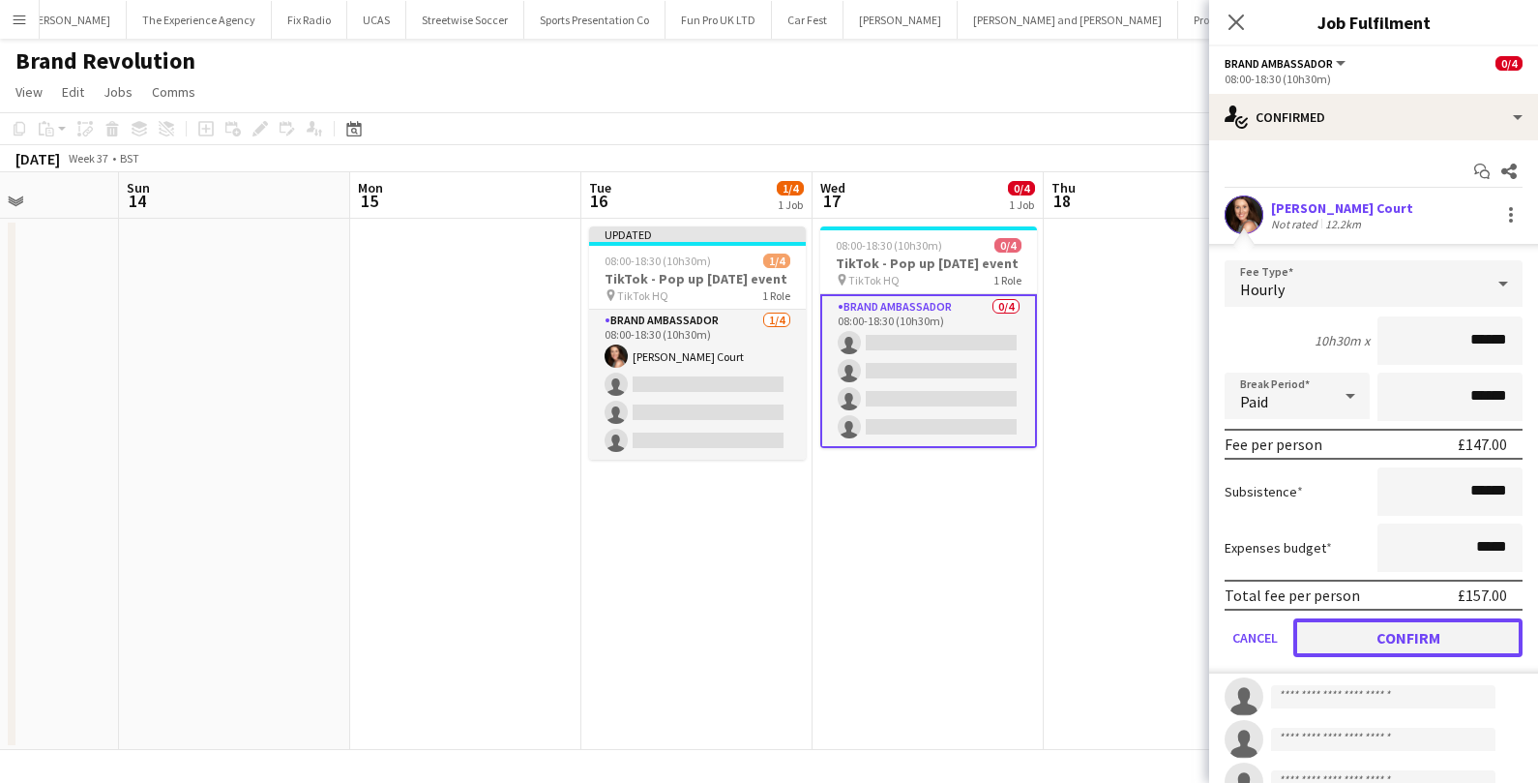
click at [1378, 634] on button "Confirm" at bounding box center [1407, 637] width 229 height 39
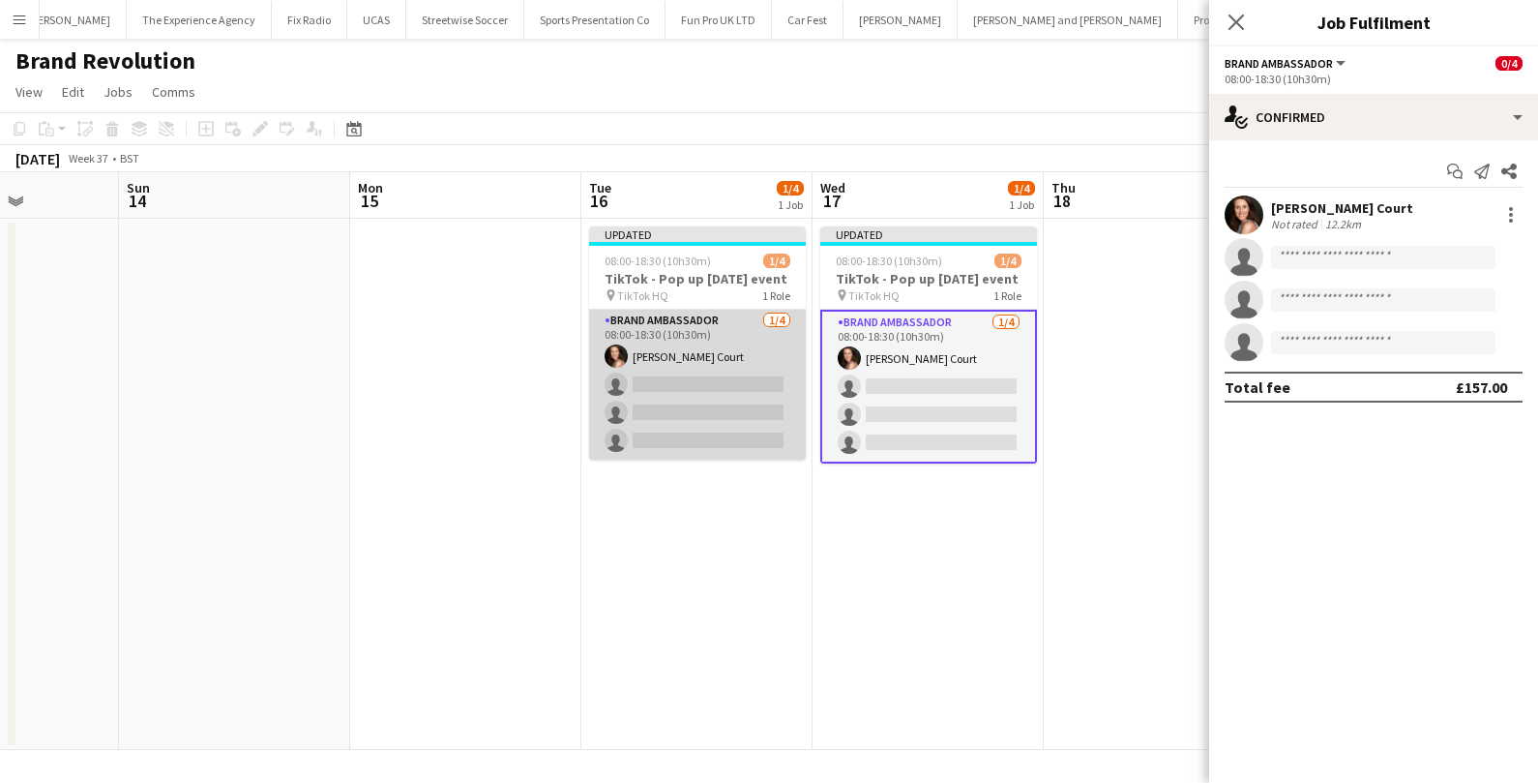
click at [694, 424] on app-card-role "Brand Ambassador 1/4 08:00-18:30 (10h30m) Katie Mac Court single-neutral-action…" at bounding box center [697, 385] width 217 height 150
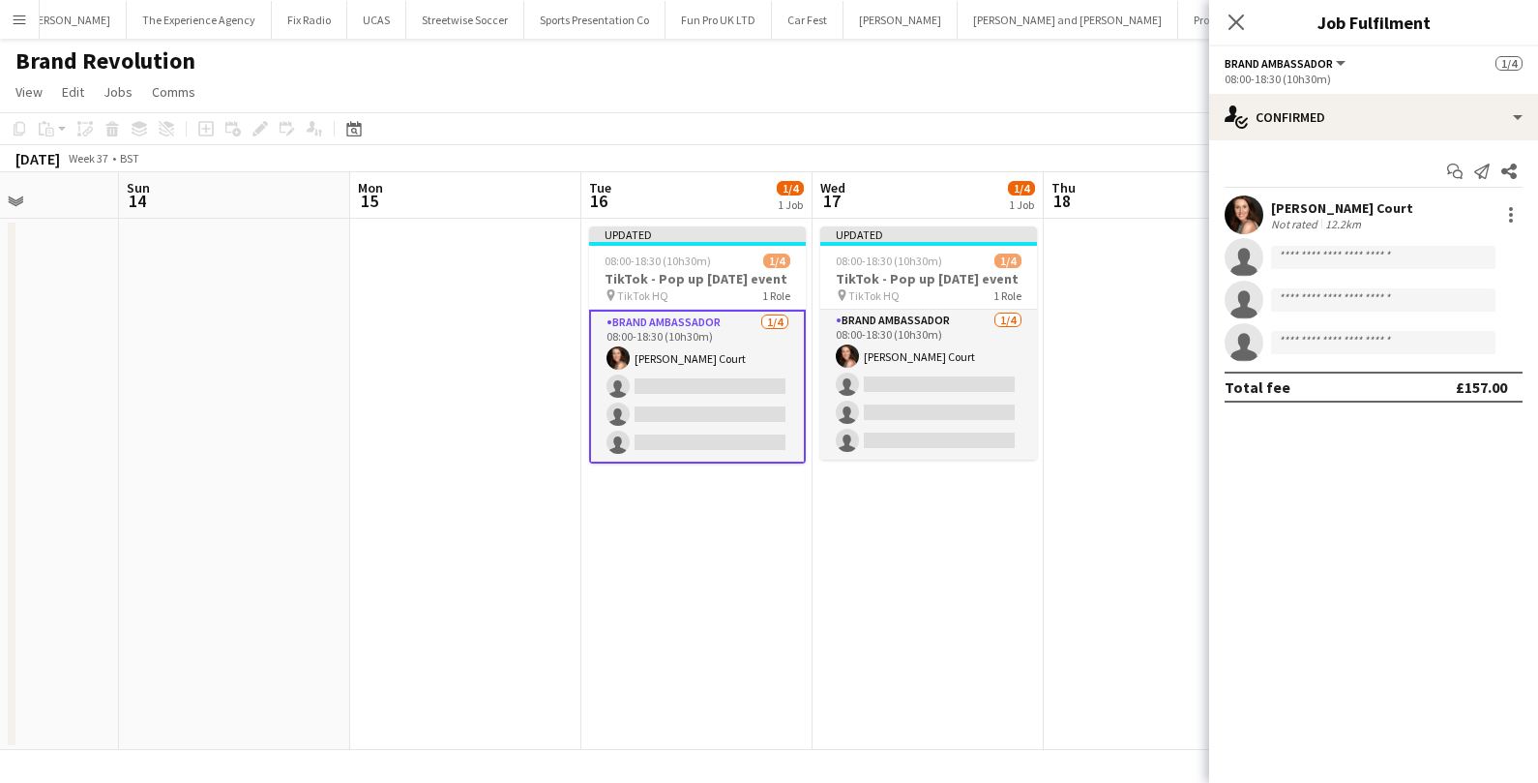
click at [1384, 238] on app-invite-slot "single-neutral-actions" at bounding box center [1373, 257] width 329 height 39
click at [1359, 255] on input at bounding box center [1383, 257] width 224 height 23
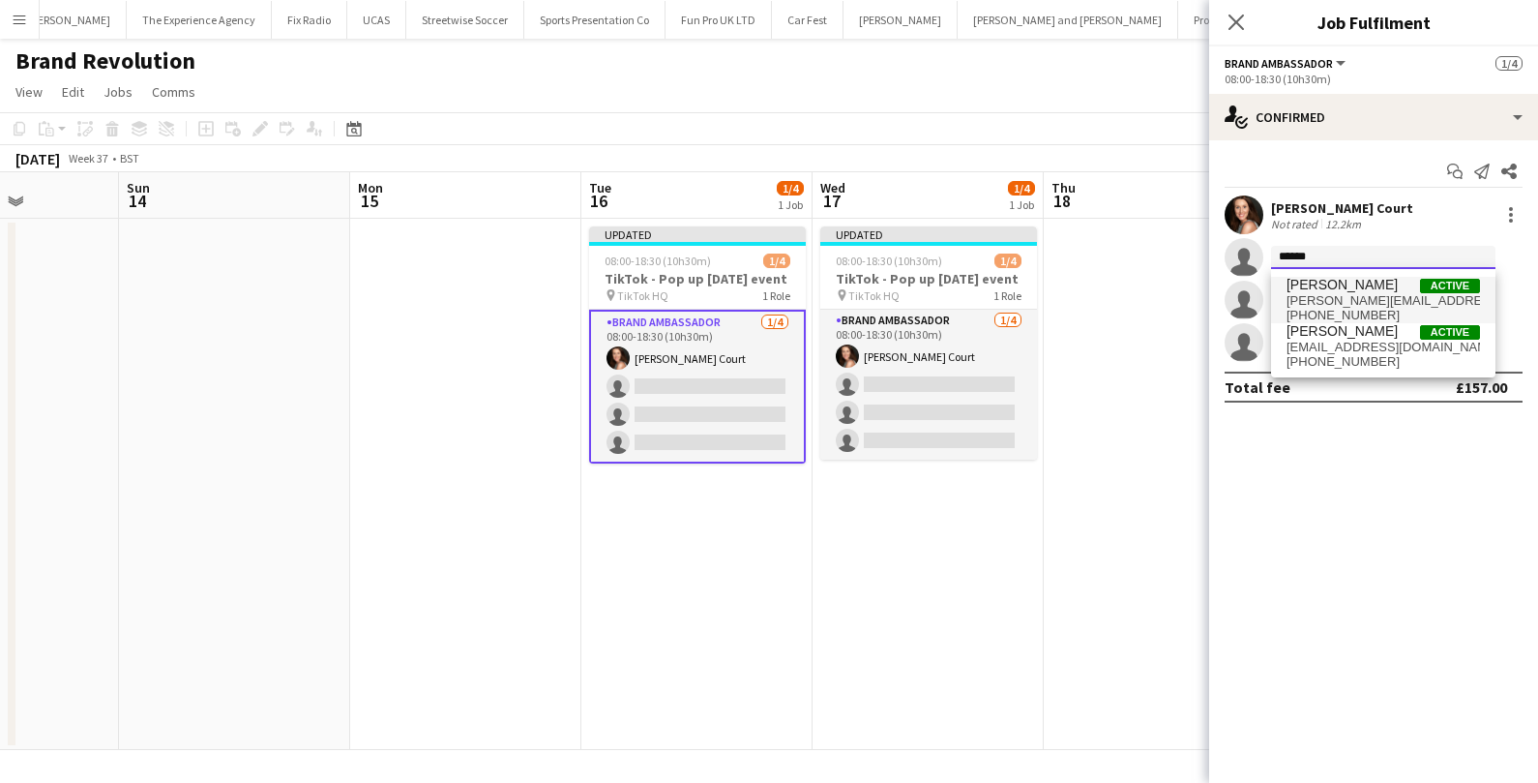
type input "******"
click at [1370, 298] on span "[PERSON_NAME][EMAIL_ADDRESS][DOMAIN_NAME]" at bounding box center [1382, 300] width 193 height 15
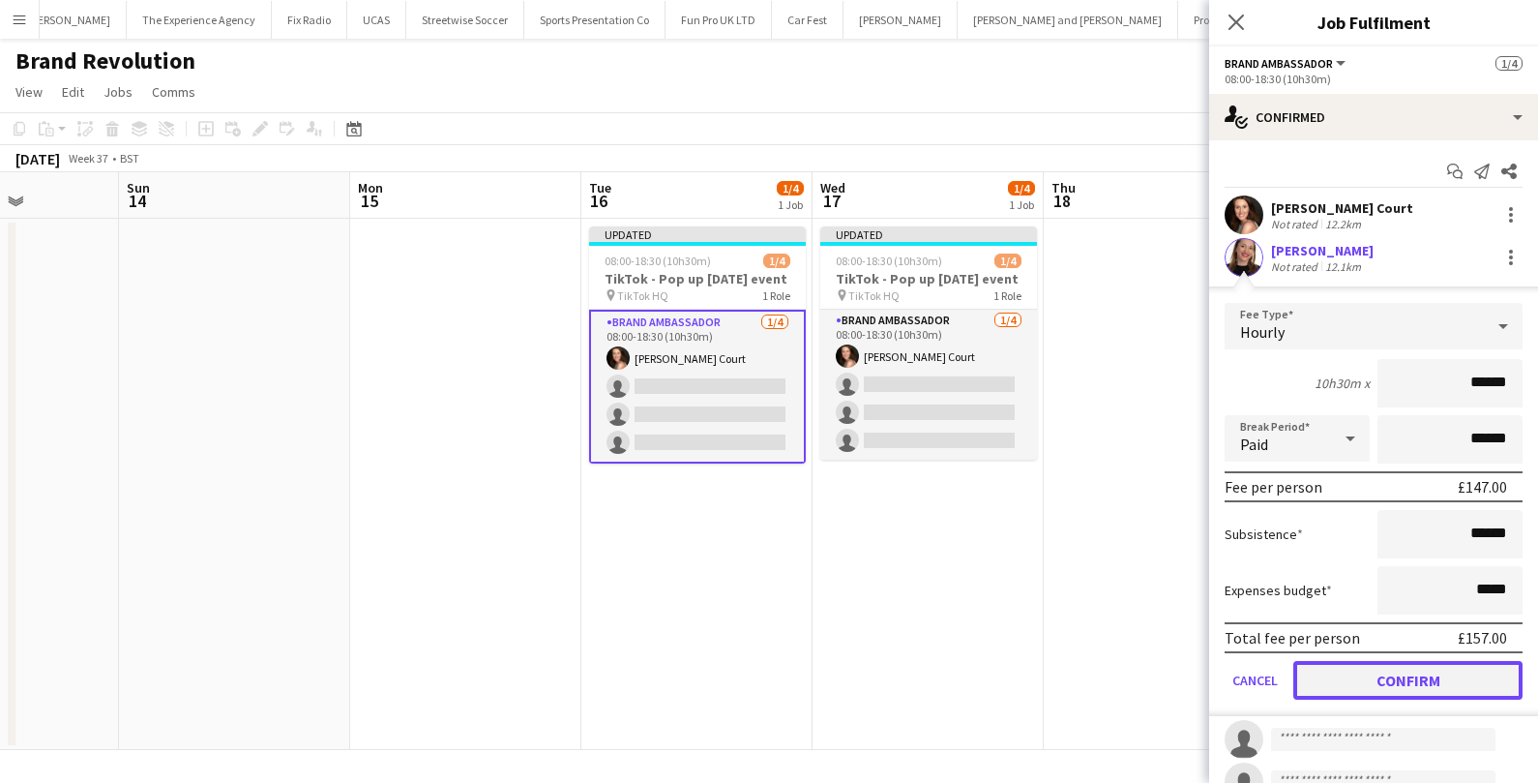
click at [1336, 683] on button "Confirm" at bounding box center [1407, 680] width 229 height 39
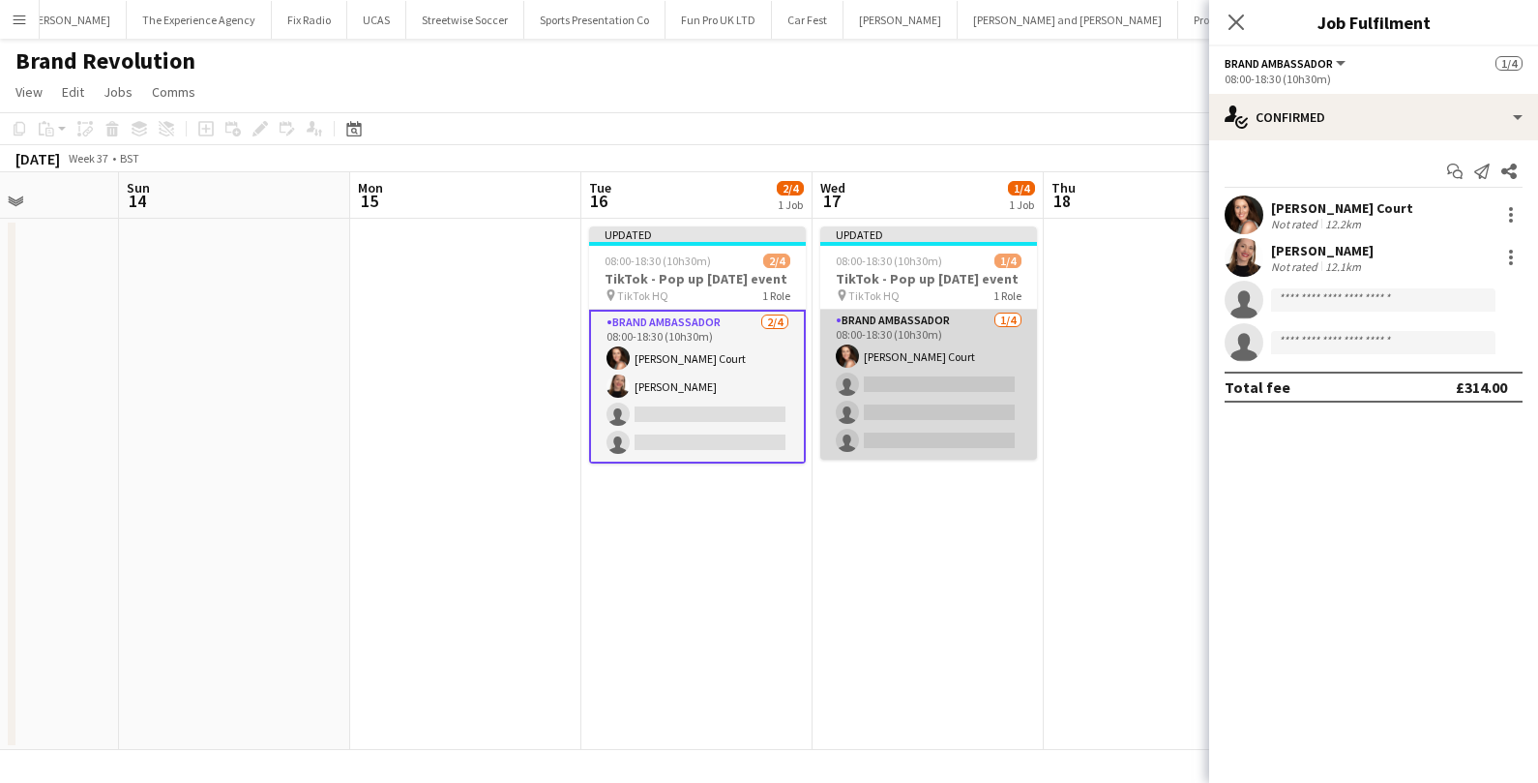
click at [950, 423] on app-card-role "Brand Ambassador 1/4 08:00-18:30 (10h30m) Katie Mac Court single-neutral-action…" at bounding box center [928, 385] width 217 height 150
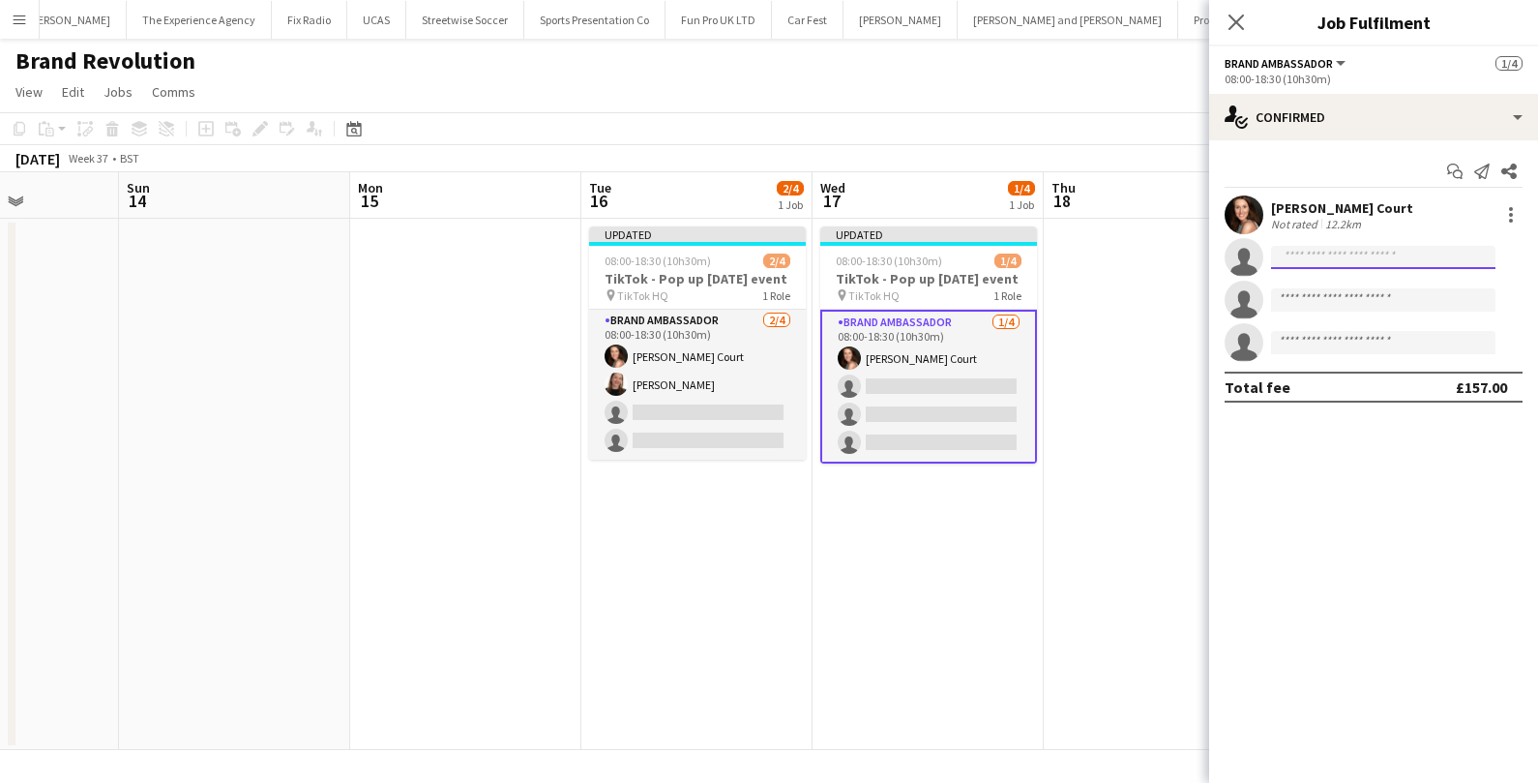
click at [1374, 258] on input at bounding box center [1383, 257] width 224 height 23
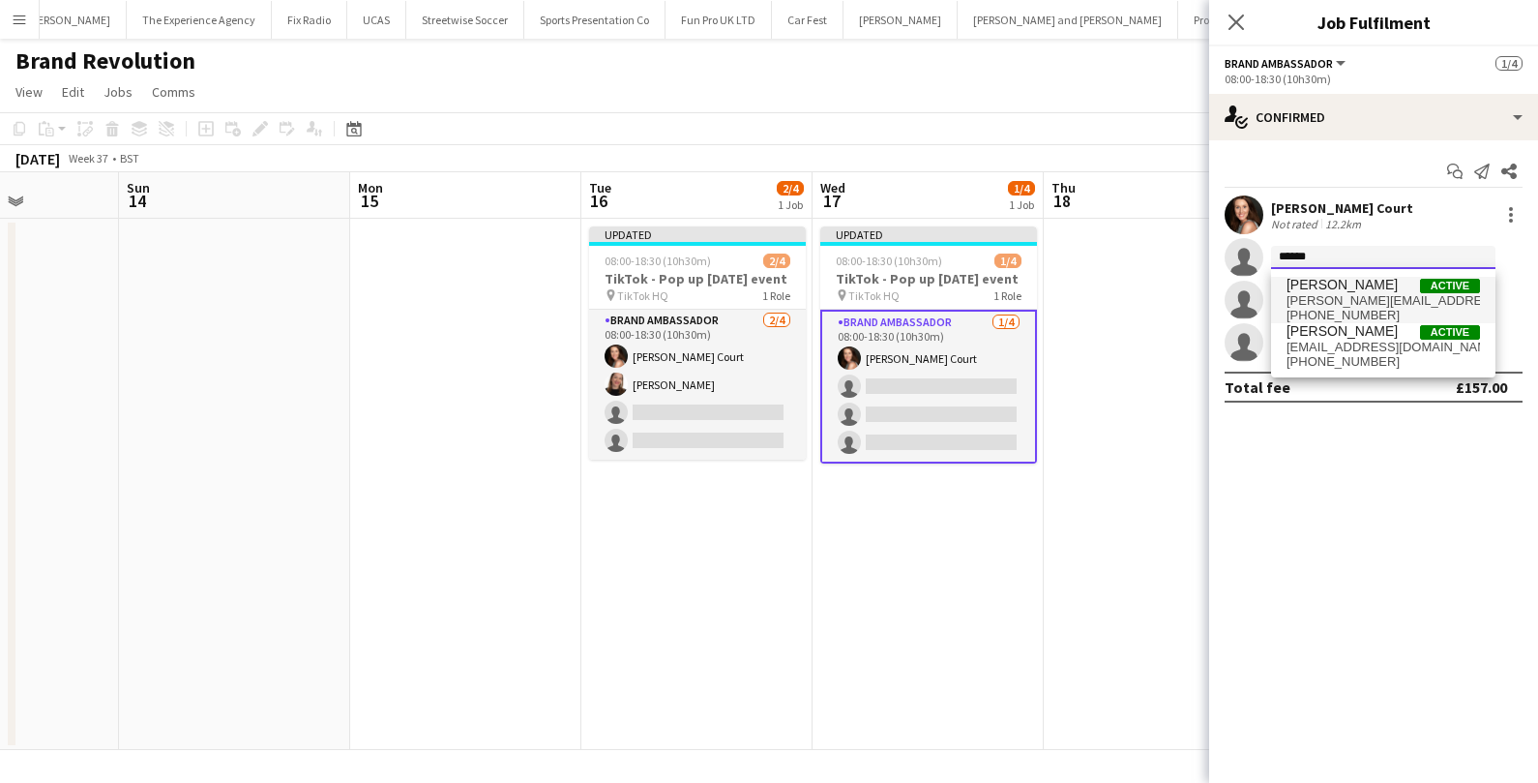
type input "******"
click at [1381, 296] on span "helena_prince@hotmail.com" at bounding box center [1382, 300] width 193 height 15
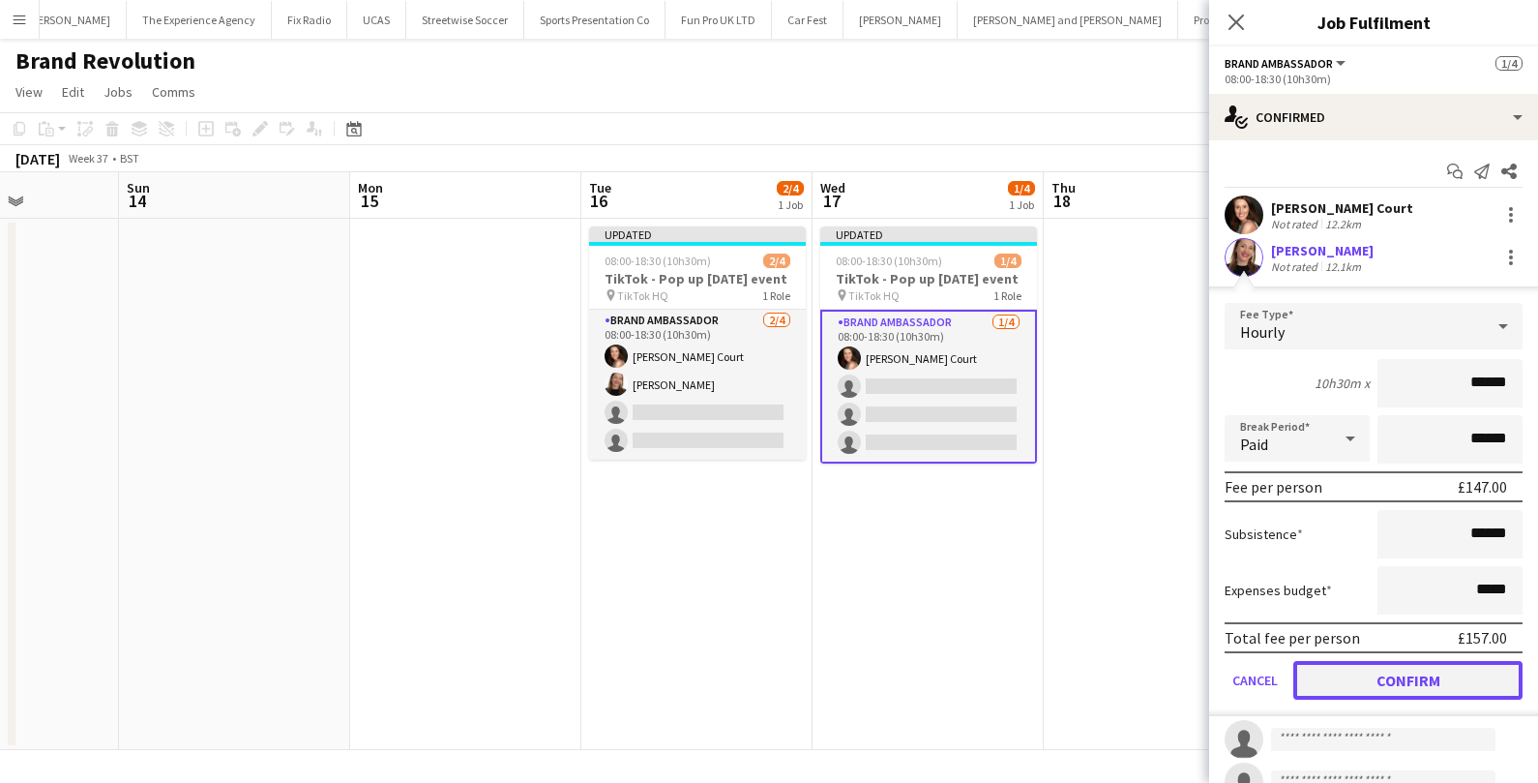
click at [1342, 674] on button "Confirm" at bounding box center [1407, 680] width 229 height 39
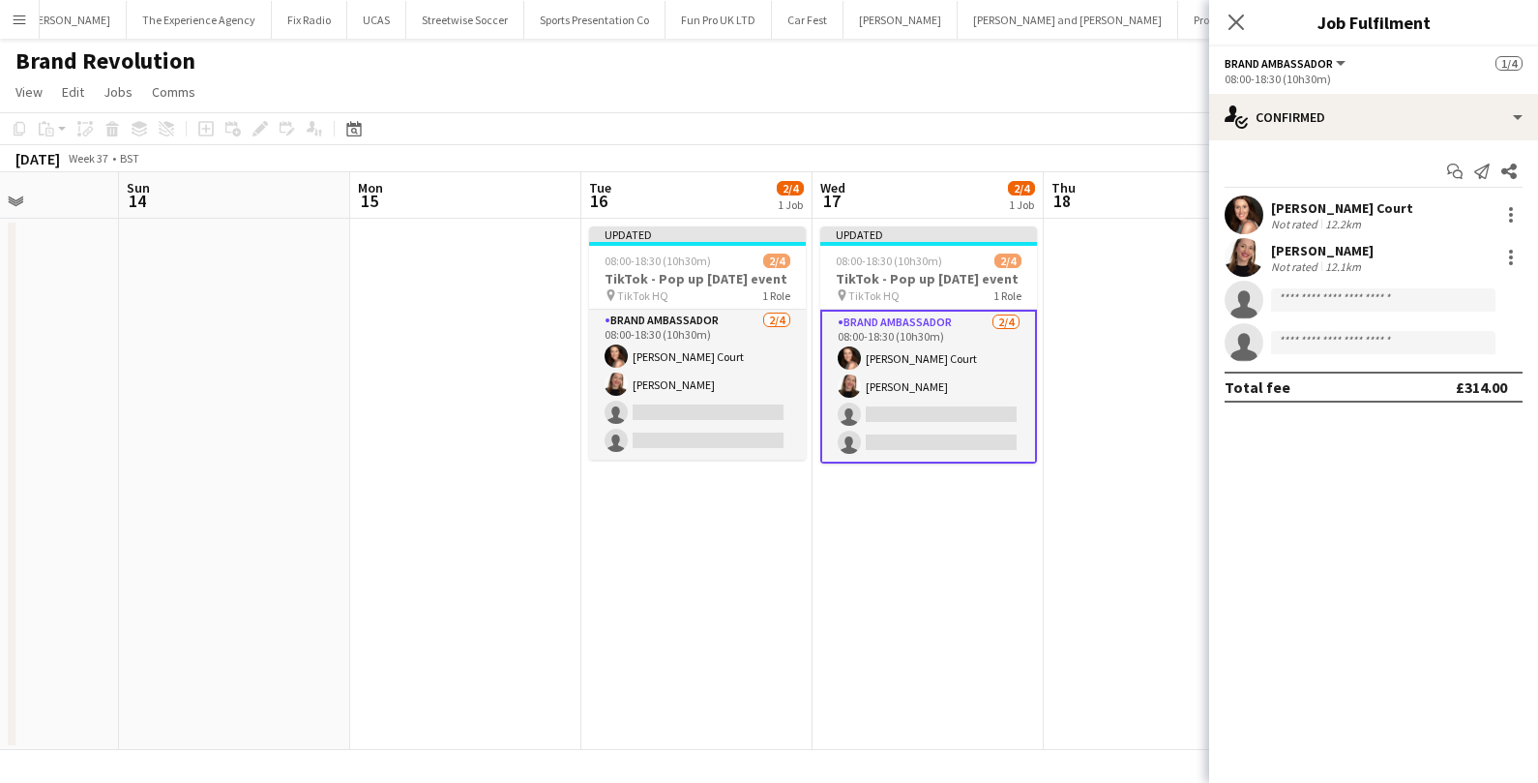
click at [1023, 531] on app-date-cell "Updated 08:00-18:30 (10h30m) 2/4 TikTok - Pop up carnival event pin TikTok HQ 1…" at bounding box center [928, 484] width 231 height 531
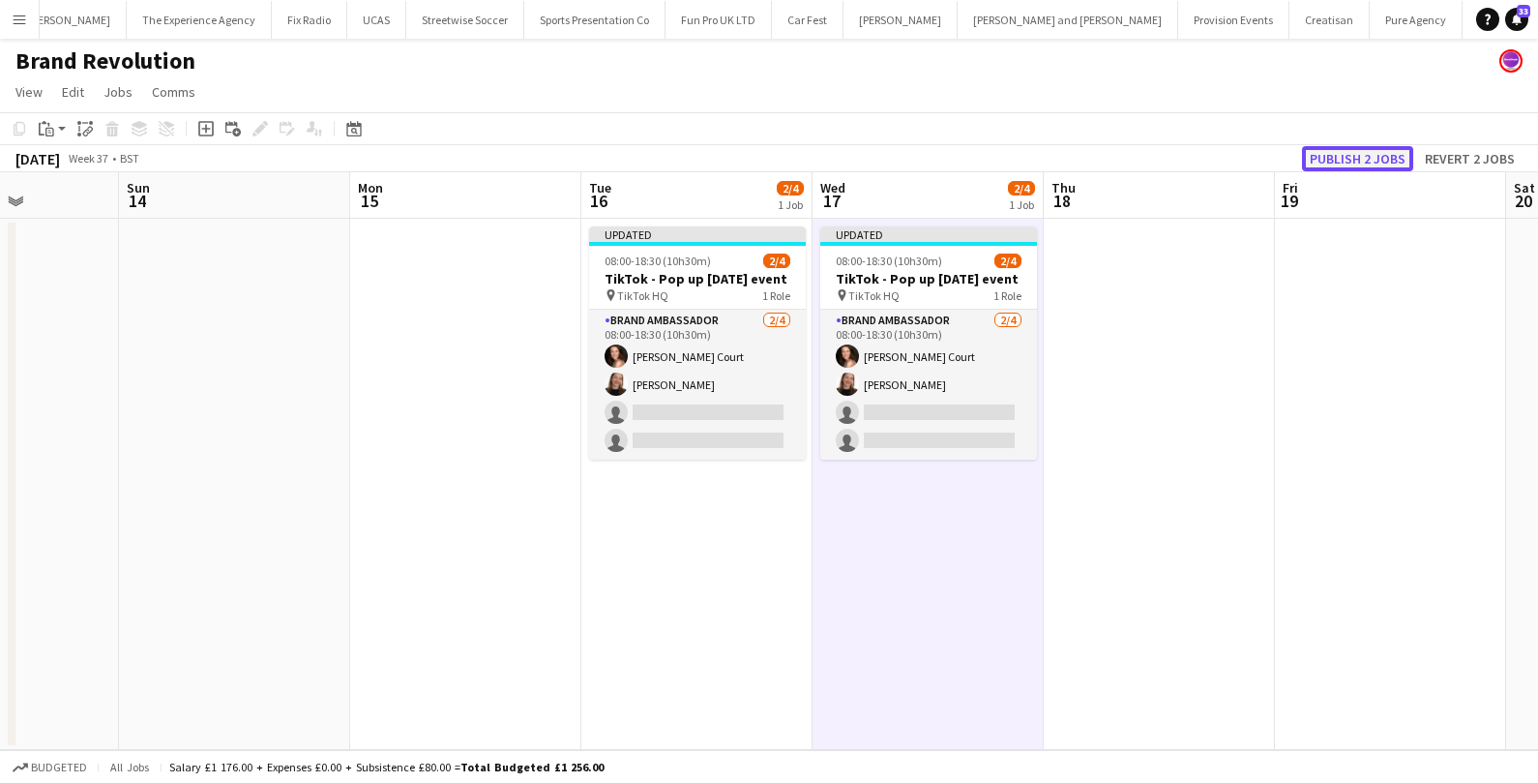
click at [1367, 154] on button "Publish 2 jobs" at bounding box center [1357, 158] width 111 height 25
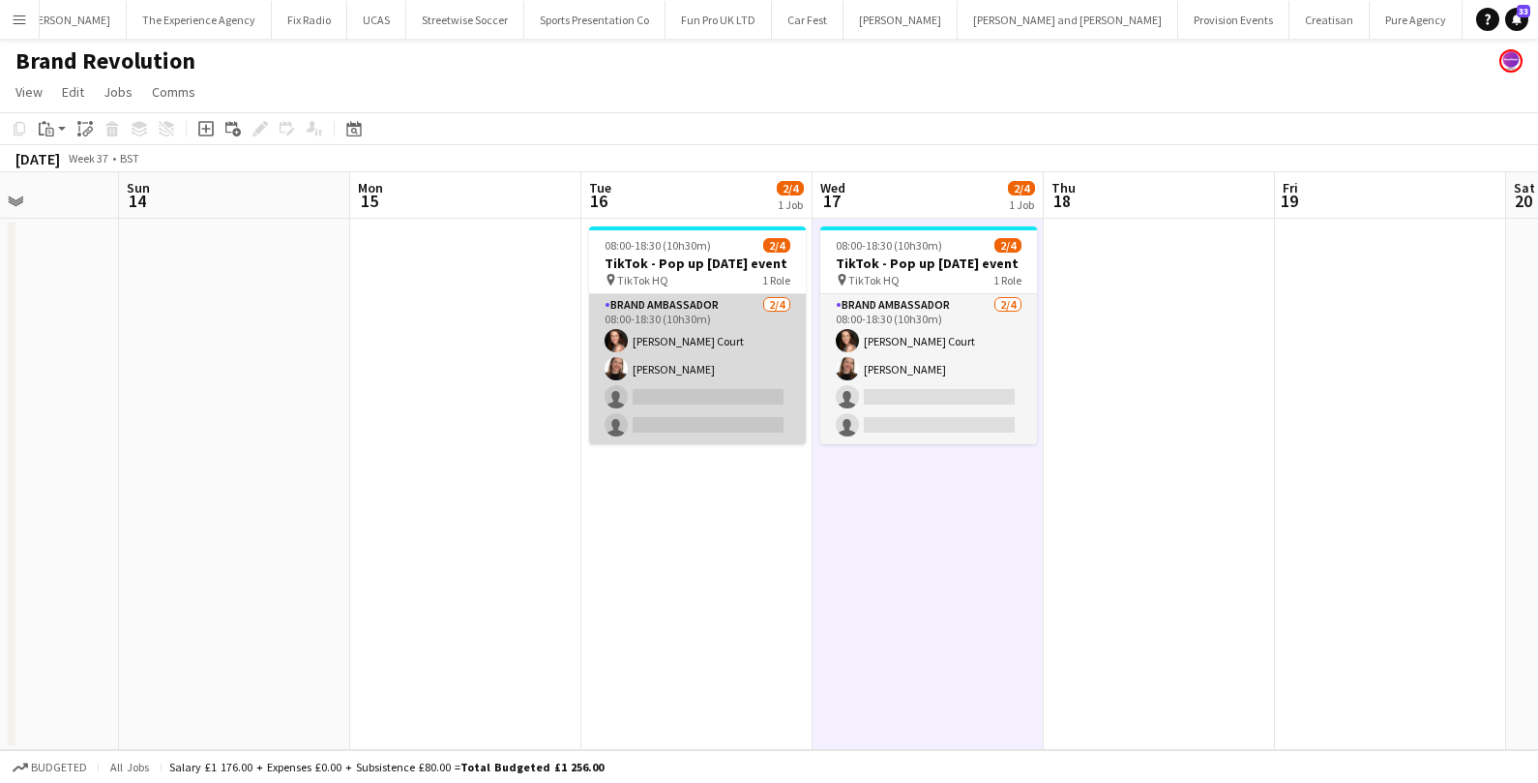
click at [672, 414] on app-card-role "Brand Ambassador 2/4 08:00-18:30 (10h30m) Katie Mac Court Helena Coelho single-…" at bounding box center [697, 369] width 217 height 150
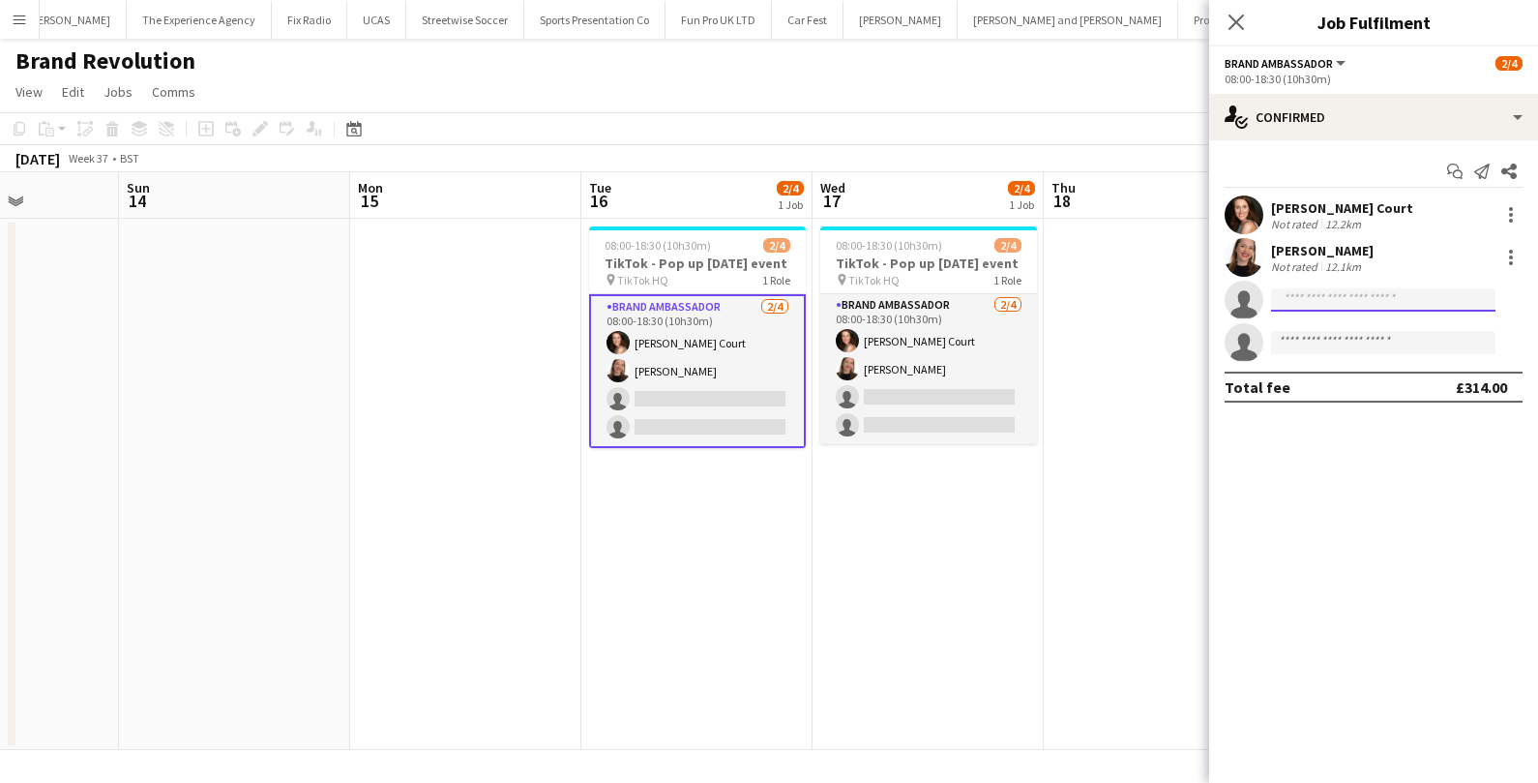
click at [1332, 301] on input at bounding box center [1383, 299] width 224 height 23
type input "*****"
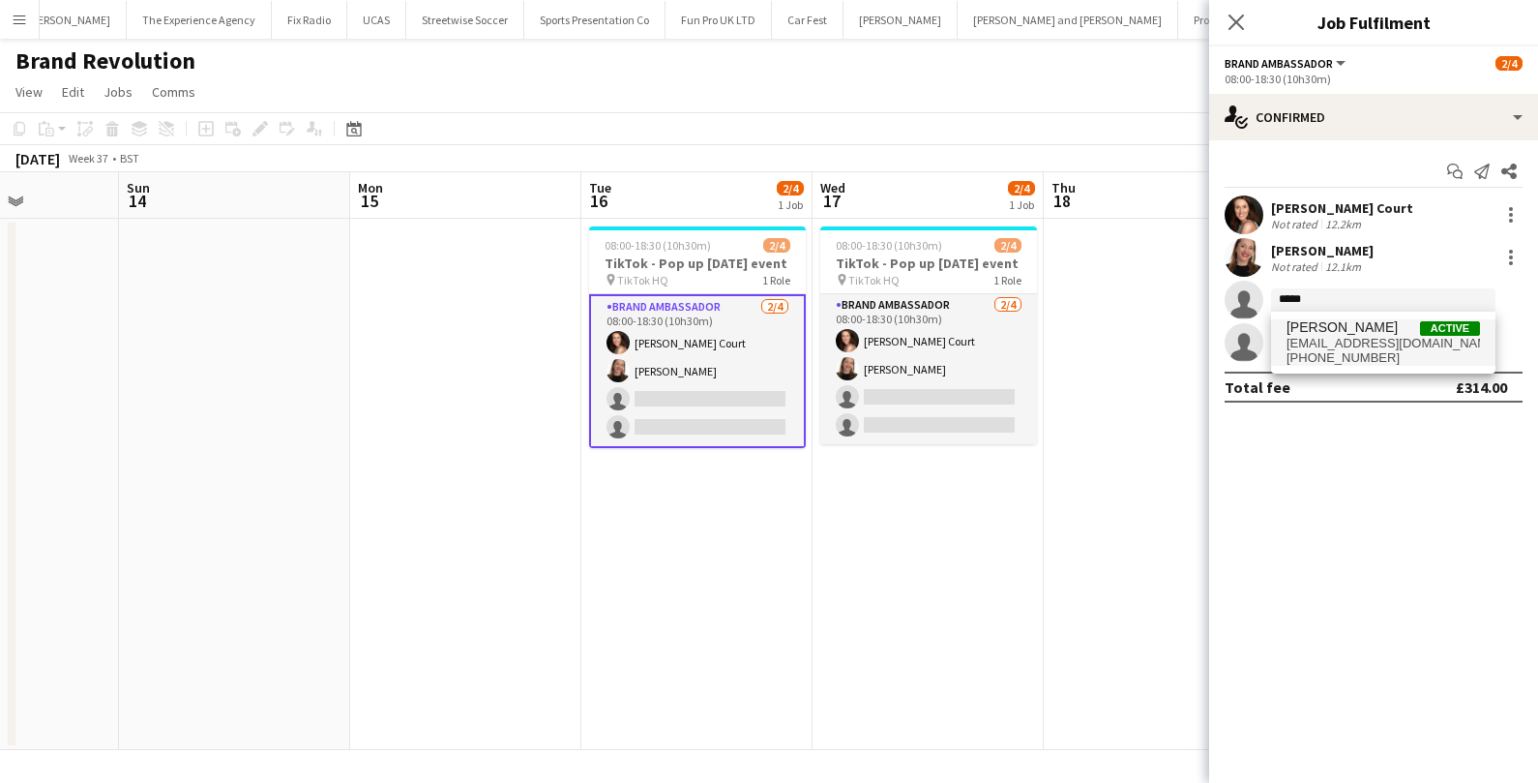
click at [1386, 344] on span "samarathais44@gmail.com" at bounding box center [1382, 343] width 193 height 15
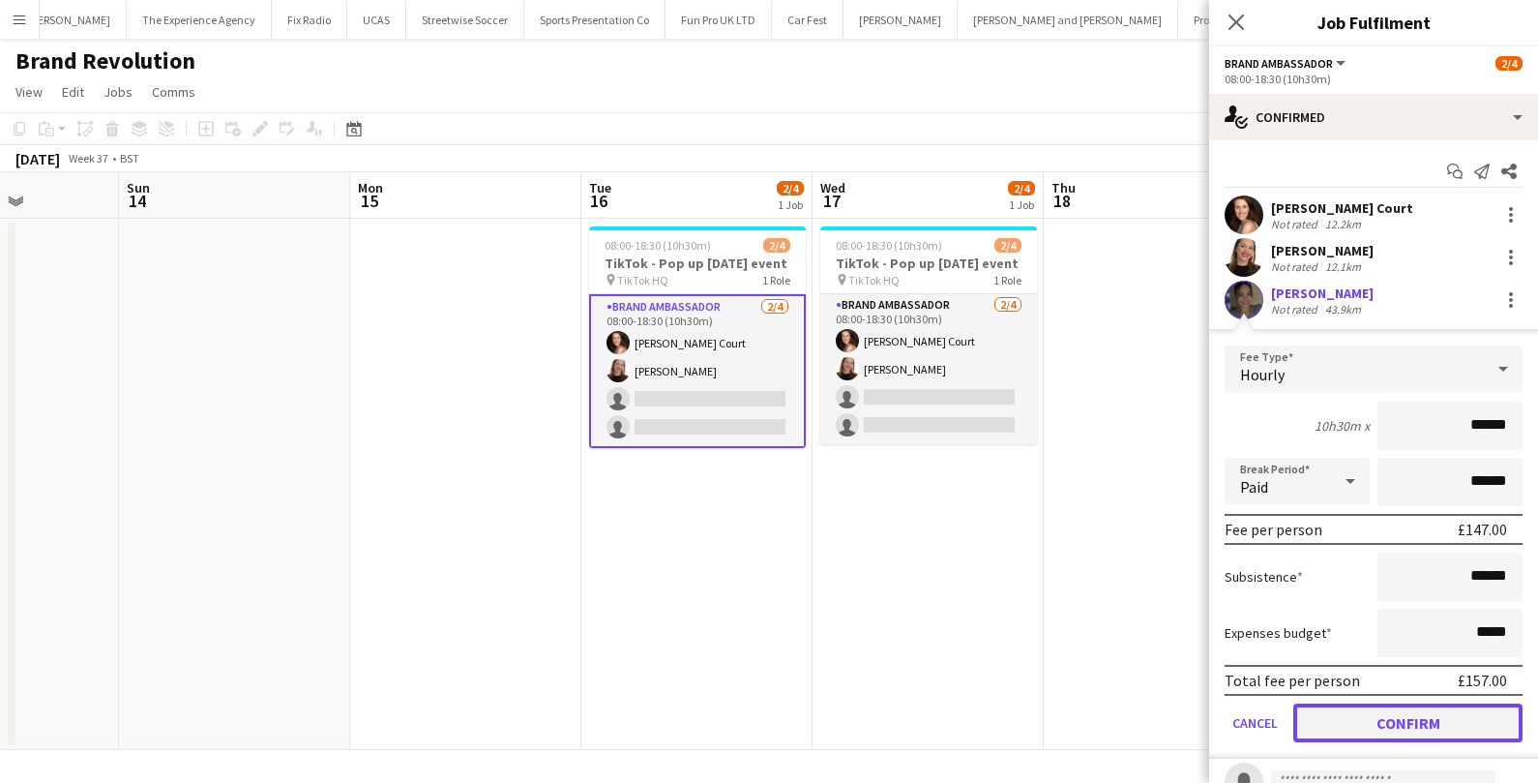
click at [1341, 721] on button "Confirm" at bounding box center [1407, 722] width 229 height 39
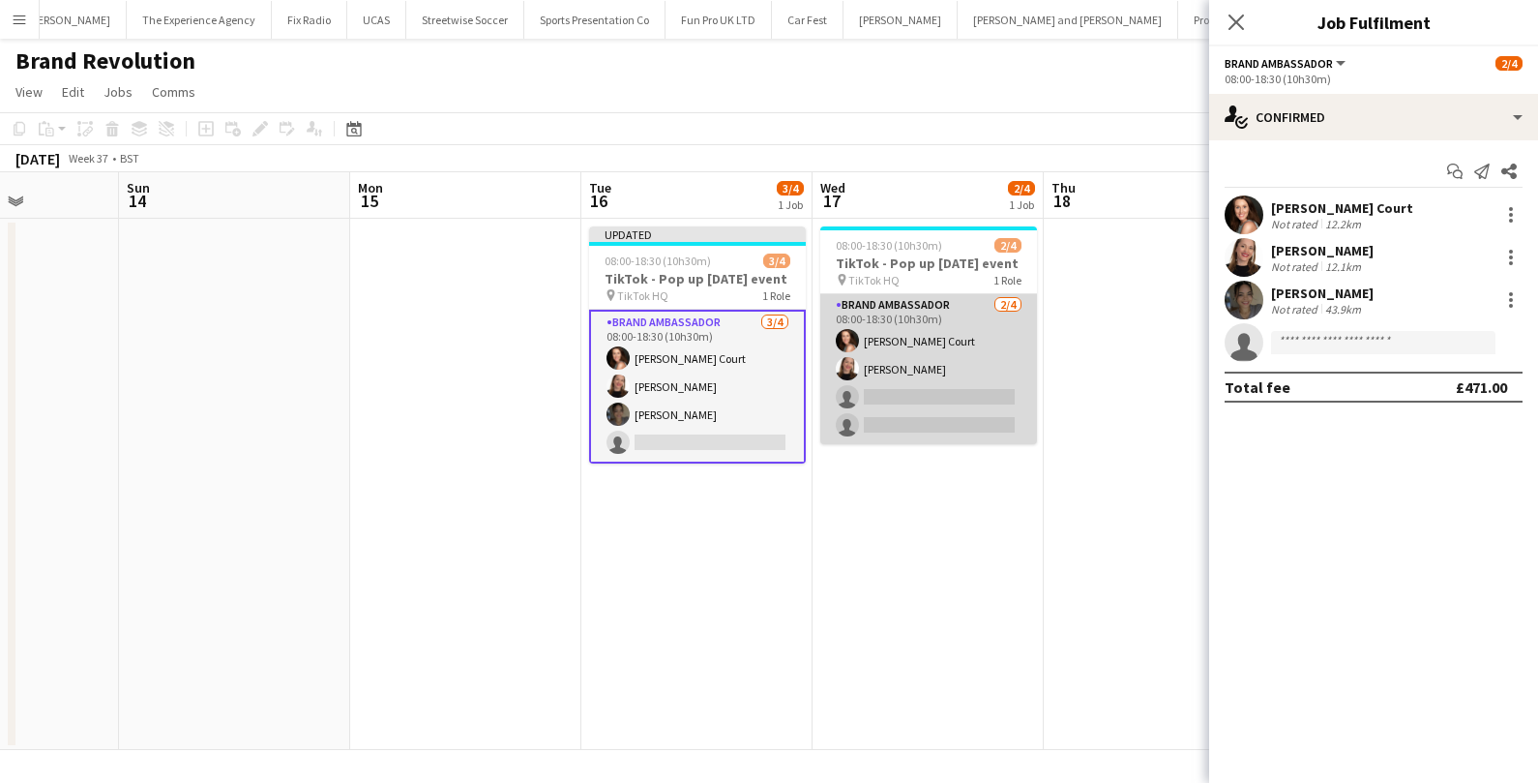
click at [943, 394] on app-card-role "Brand Ambassador 2/4 08:00-18:30 (10h30m) Katie Mac Court Helena Coelho single-…" at bounding box center [928, 369] width 217 height 150
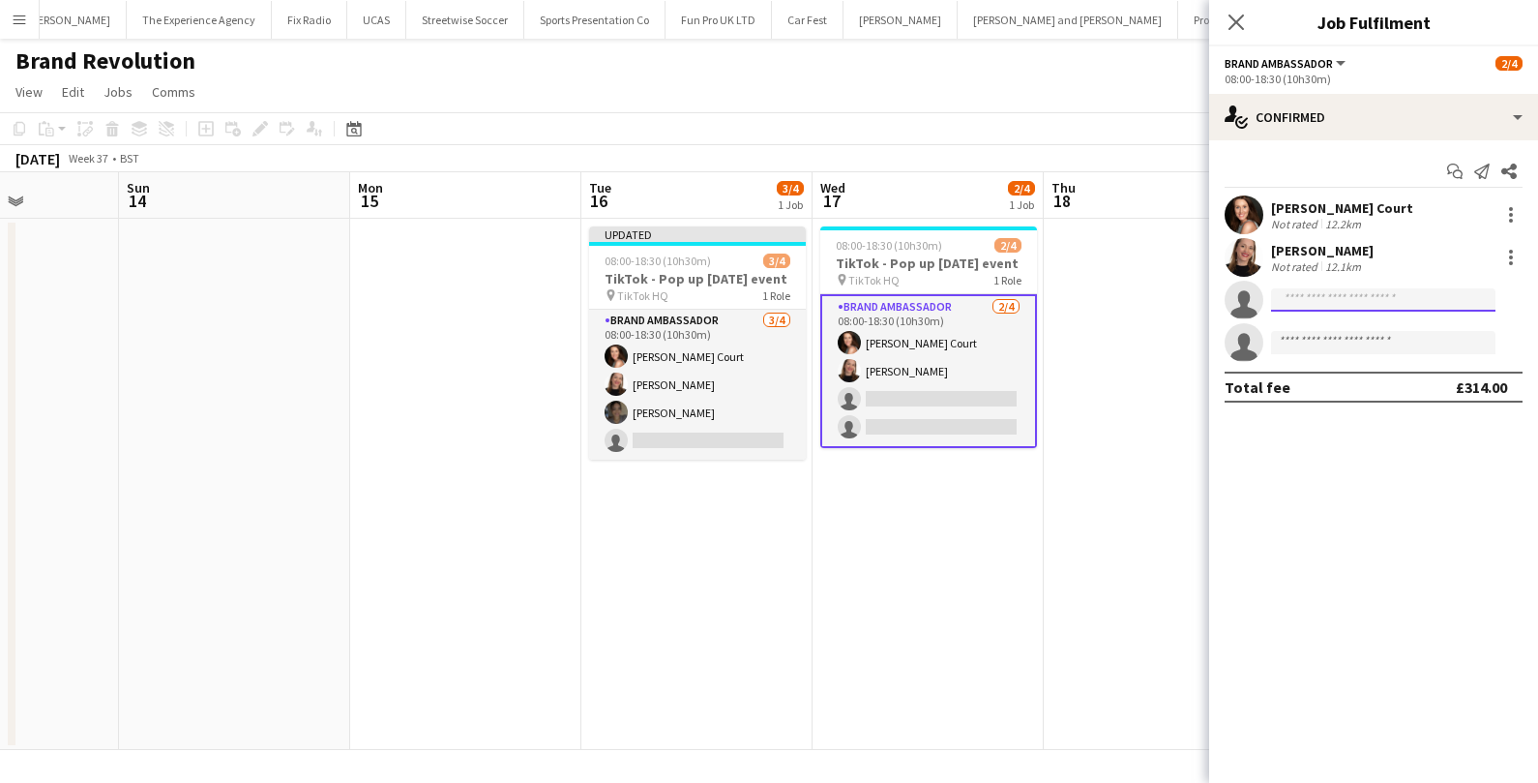
click at [1358, 304] on input at bounding box center [1383, 299] width 224 height 23
type input "*****"
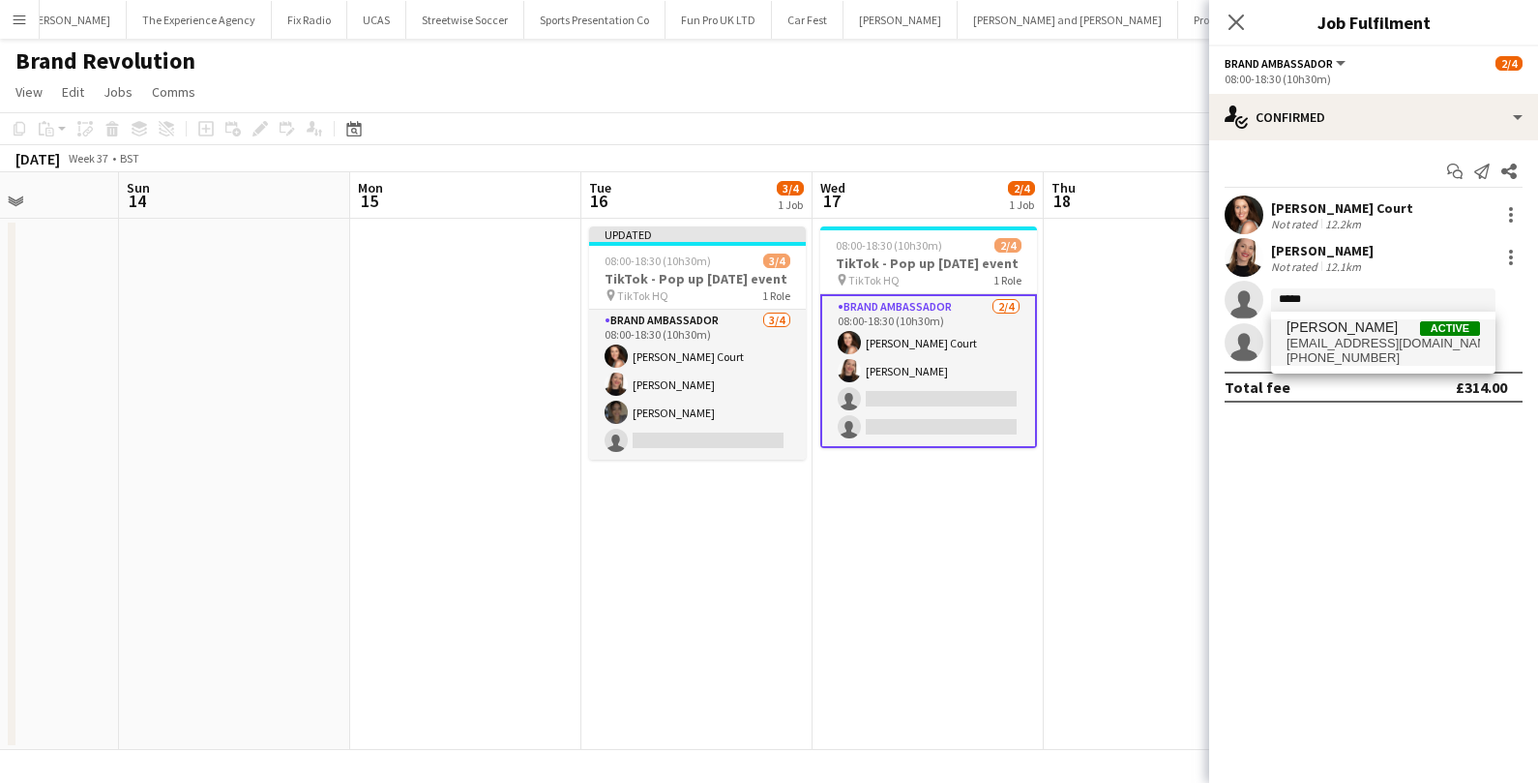
click at [1366, 333] on span "Thais Dos Santos" at bounding box center [1341, 327] width 111 height 16
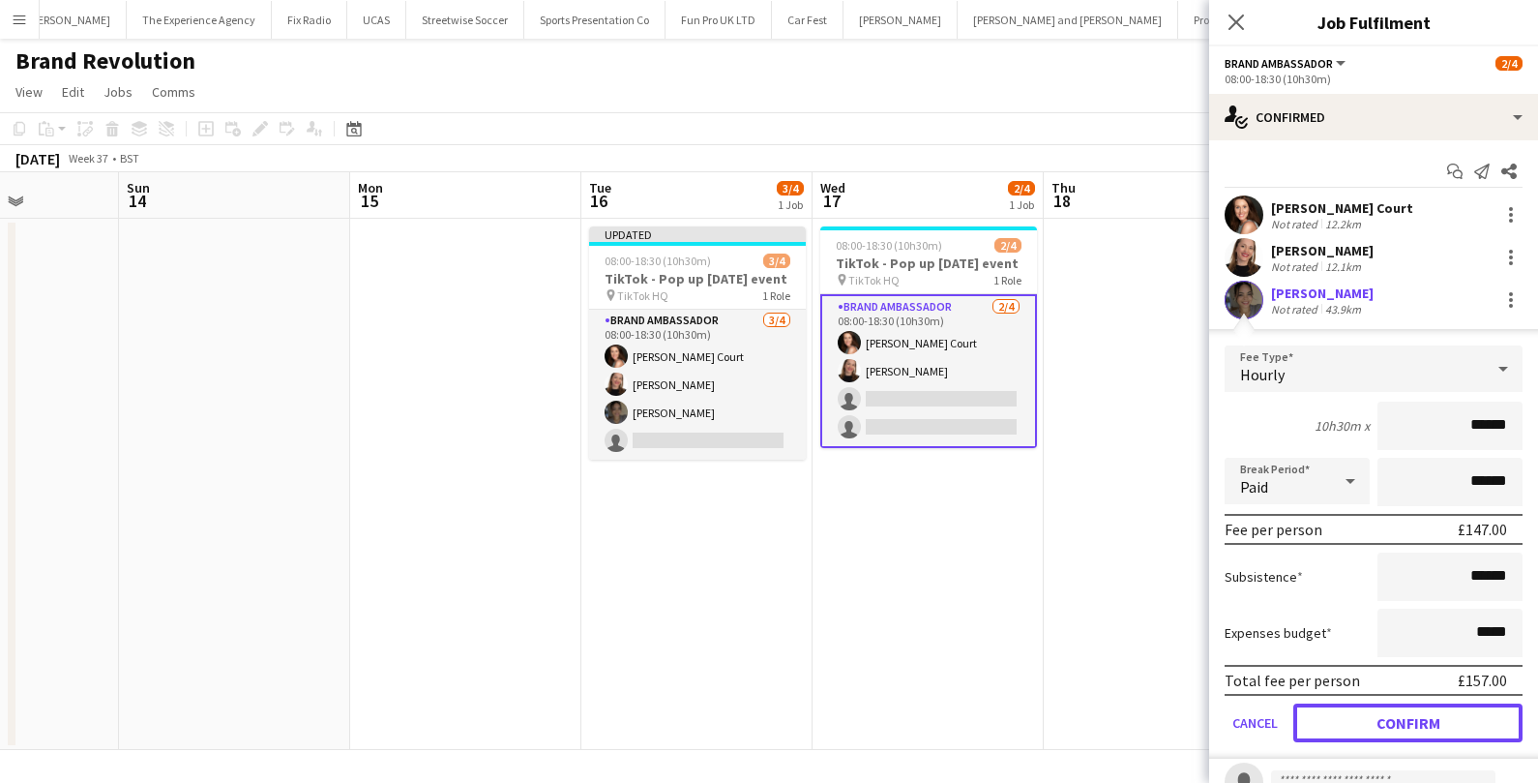
click at [1399, 717] on button "Confirm" at bounding box center [1407, 722] width 229 height 39
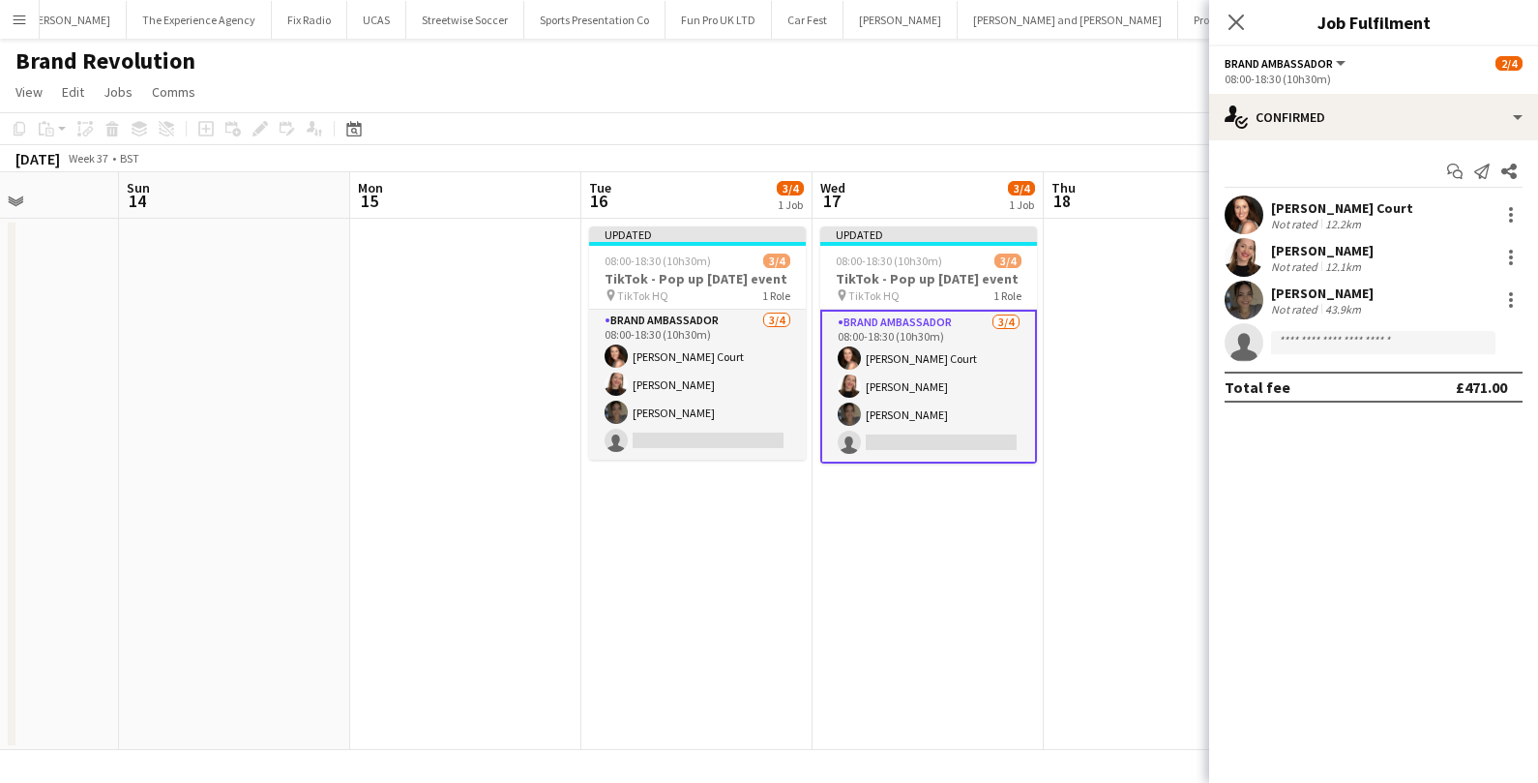
click at [1157, 562] on app-date-cell at bounding box center [1159, 484] width 231 height 531
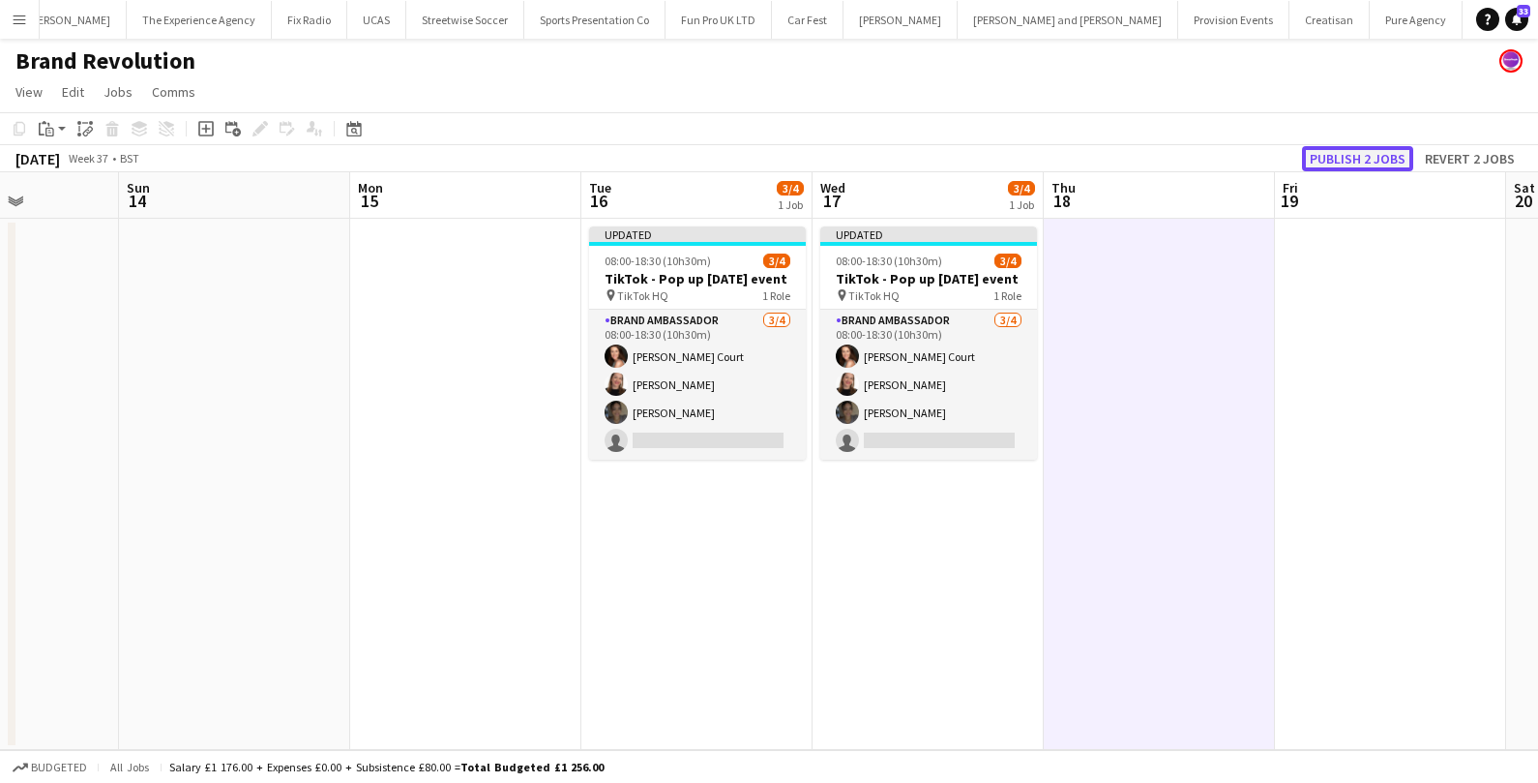
click at [1397, 155] on button "Publish 2 jobs" at bounding box center [1357, 158] width 111 height 25
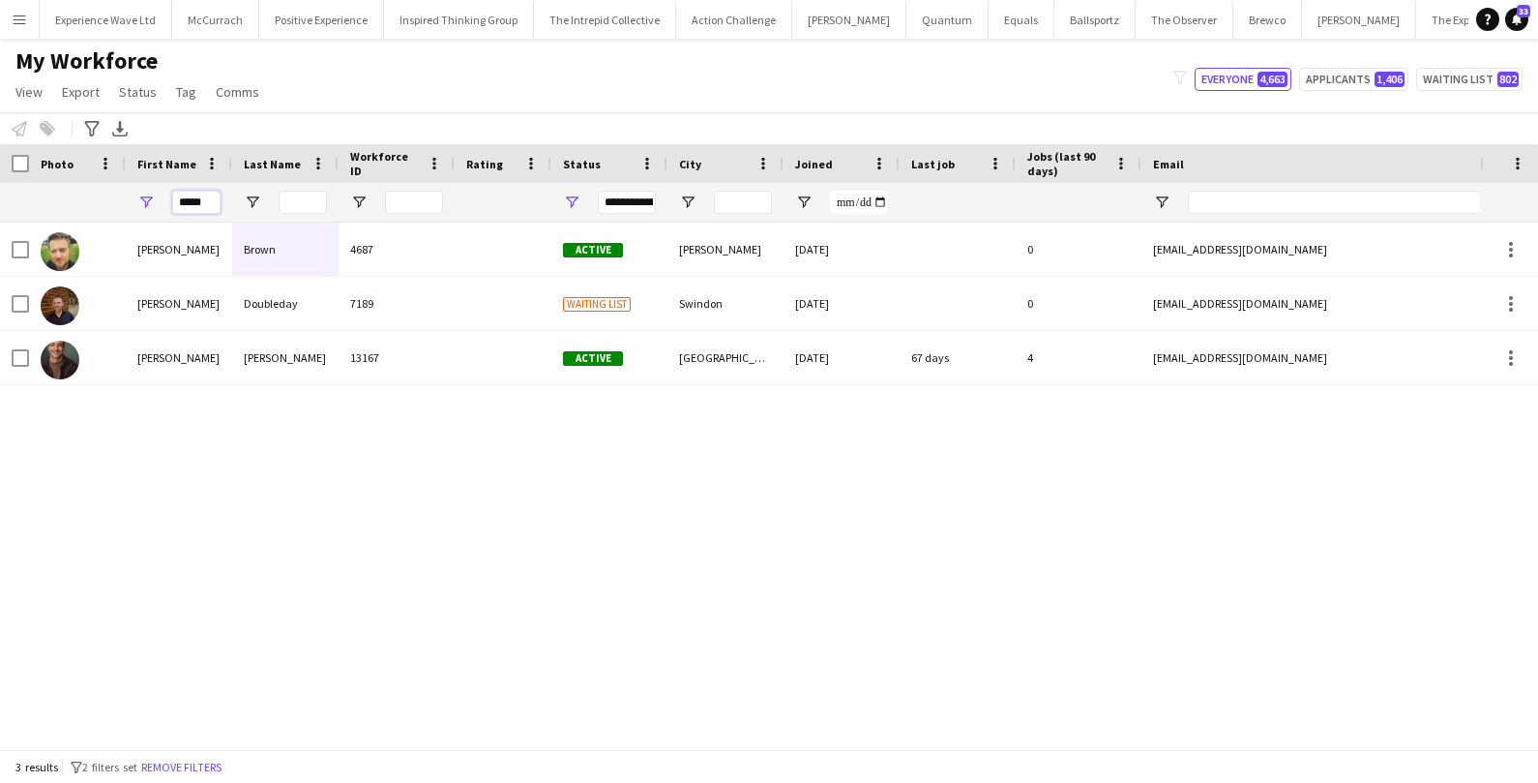
drag, startPoint x: 210, startPoint y: 203, endPoint x: 142, endPoint y: 199, distance: 67.8
click at [142, 199] on div "*****" at bounding box center [179, 202] width 106 height 39
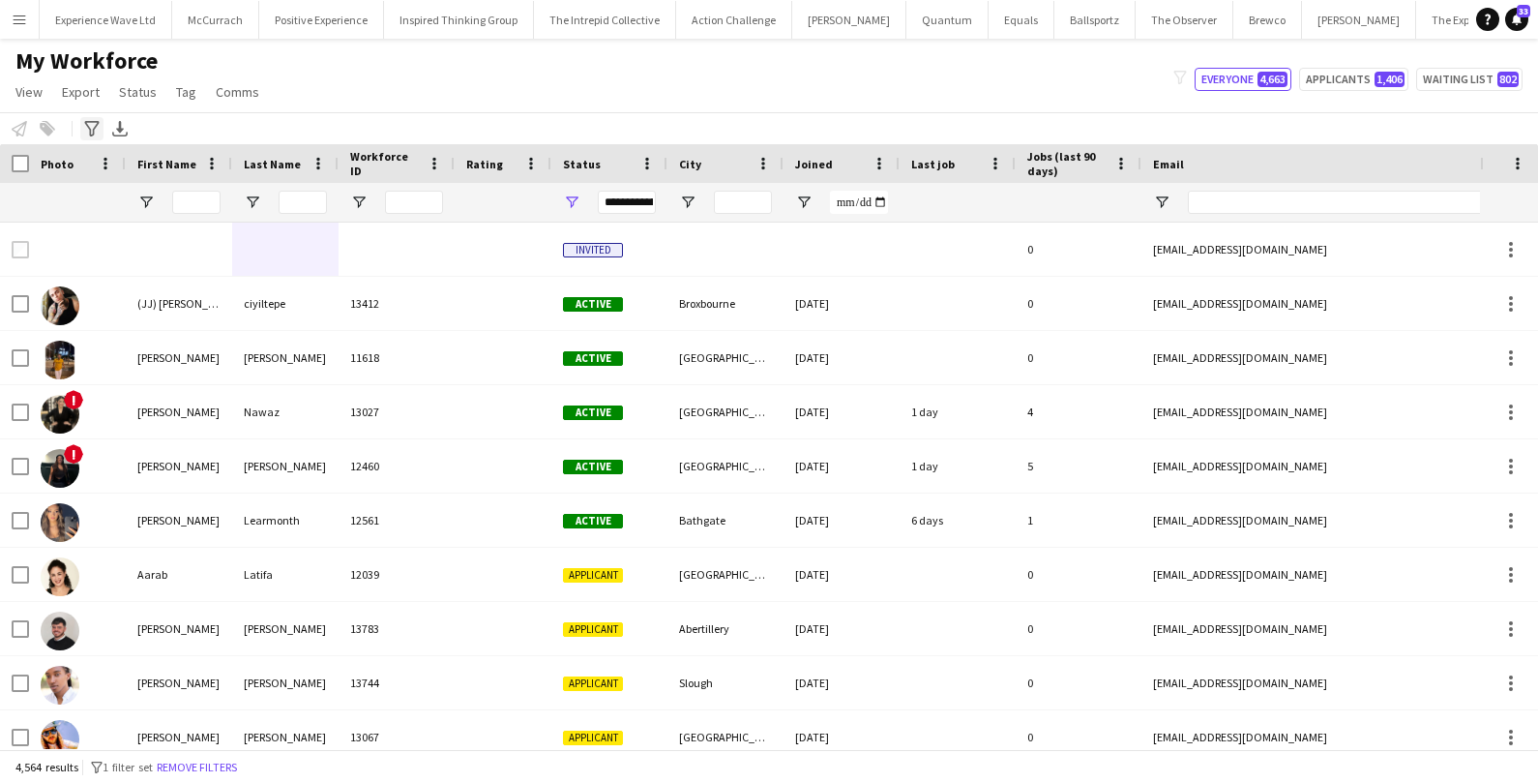
click at [94, 128] on icon at bounding box center [91, 128] width 15 height 15
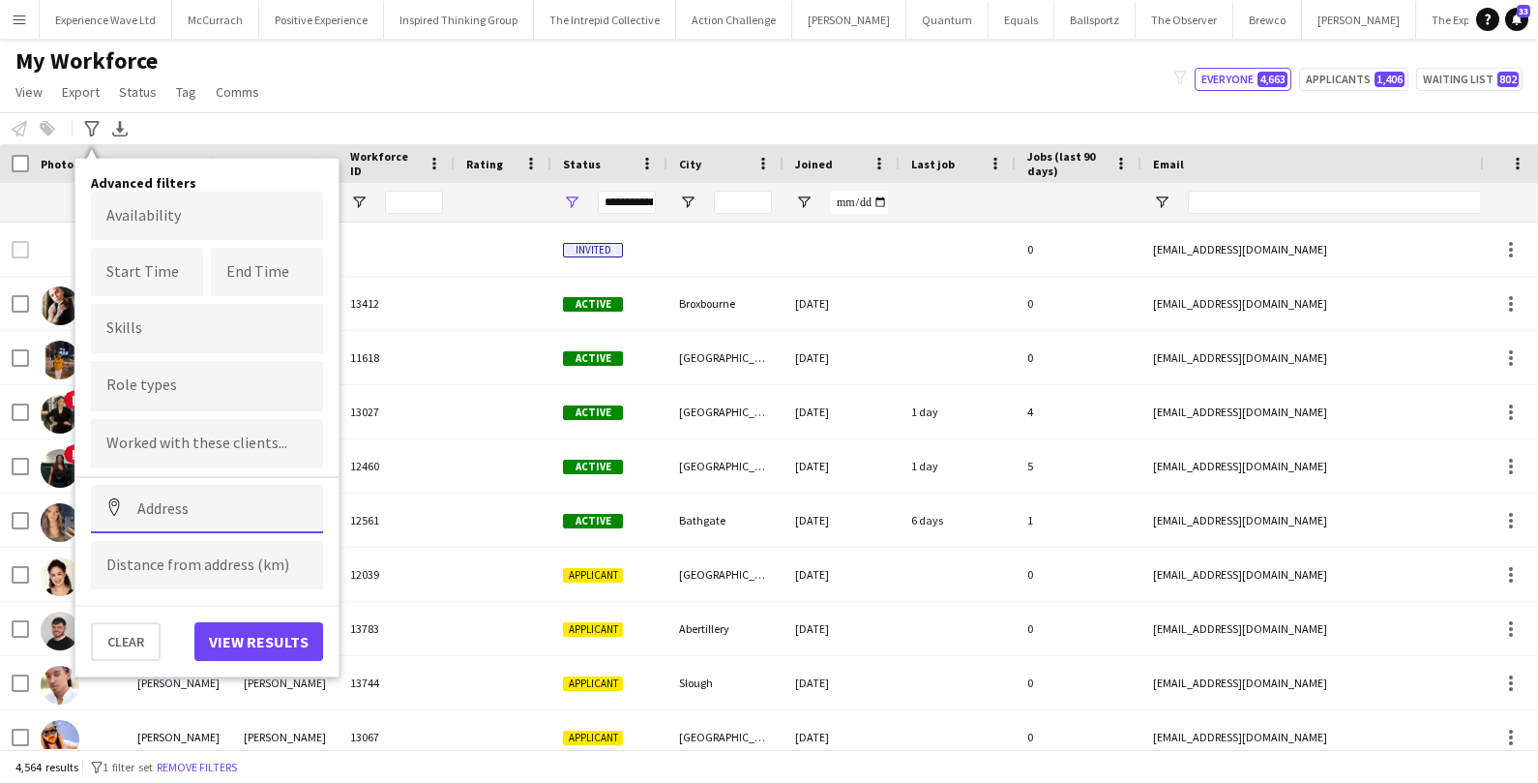
click at [175, 507] on input at bounding box center [207, 509] width 232 height 48
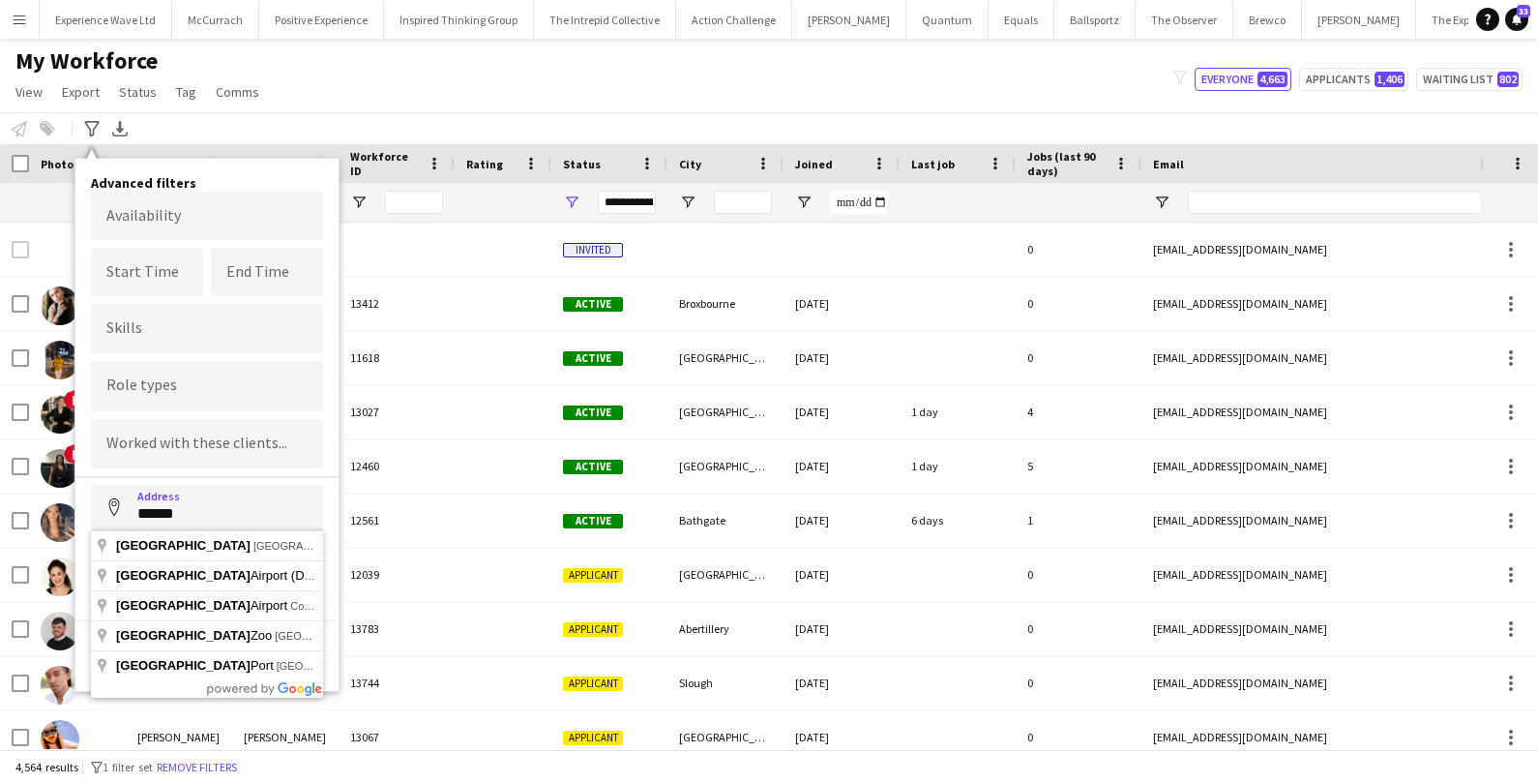
type input "**********"
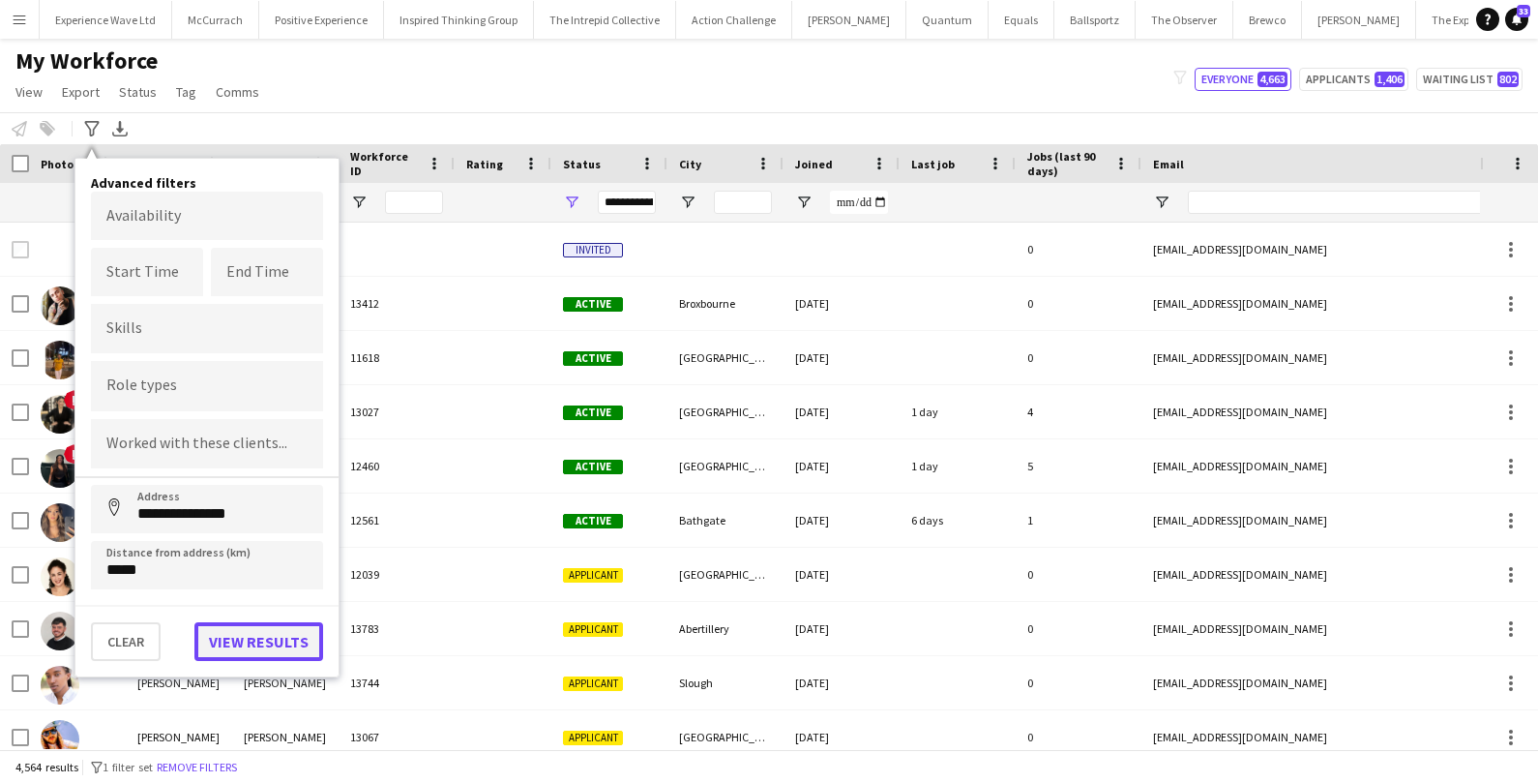
click at [303, 644] on button "View results" at bounding box center [258, 641] width 129 height 39
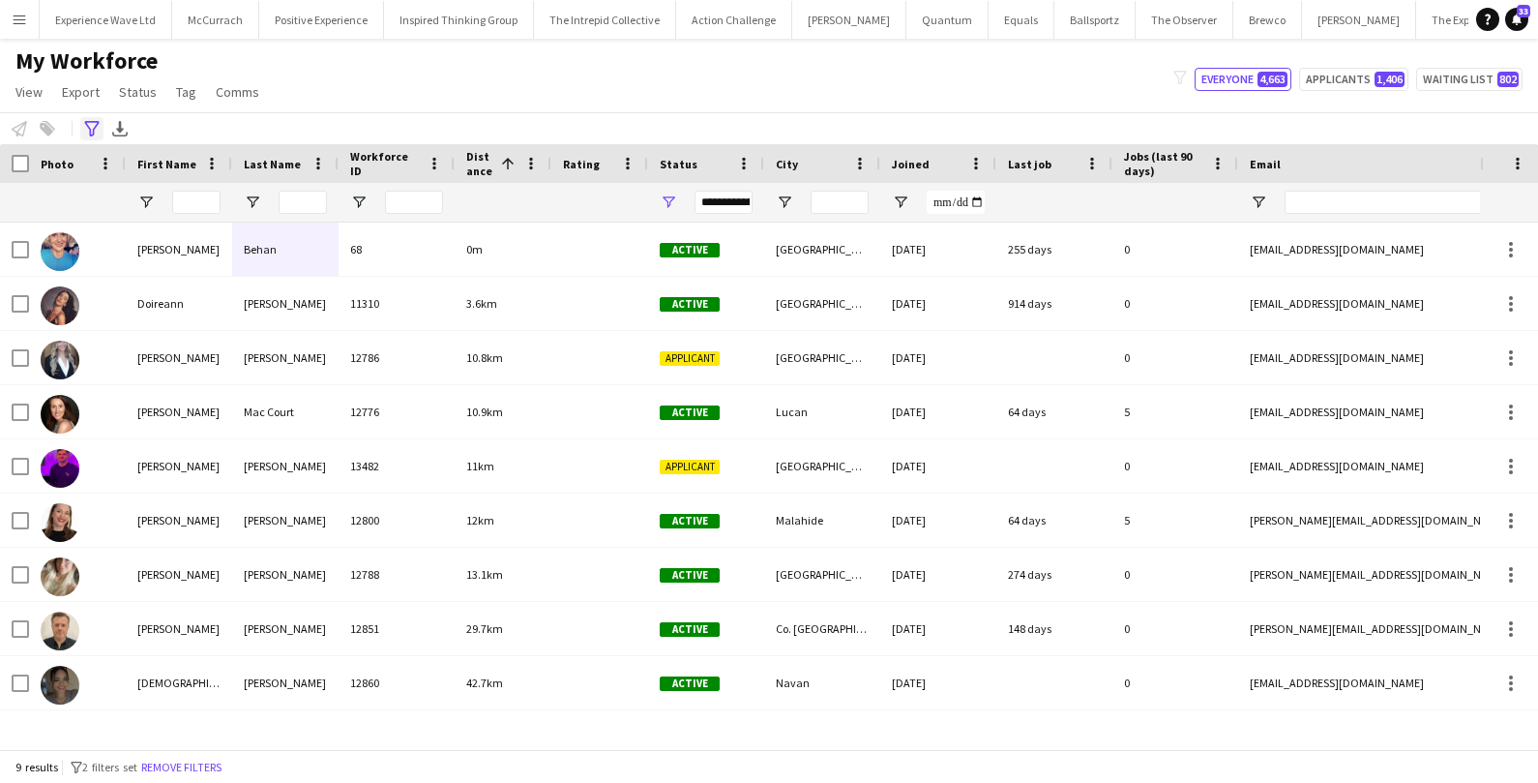
click at [96, 131] on icon "Advanced filters" at bounding box center [91, 128] width 15 height 15
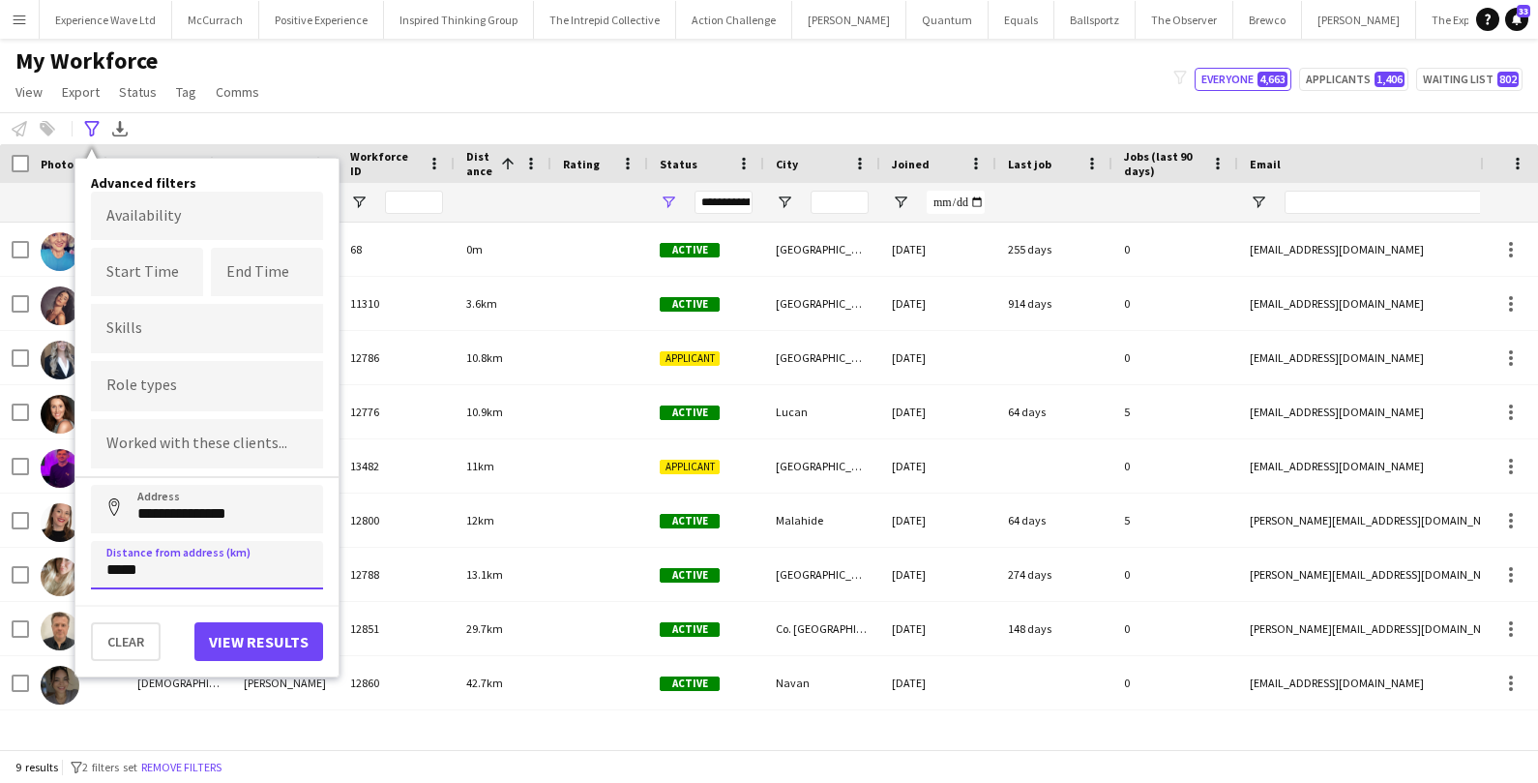
drag, startPoint x: 179, startPoint y: 567, endPoint x: 82, endPoint y: 555, distance: 97.4
click at [82, 555] on div "**********" at bounding box center [206, 417] width 263 height 517
type input "*****"
click at [268, 643] on button "View results" at bounding box center [258, 641] width 129 height 39
type input "**********"
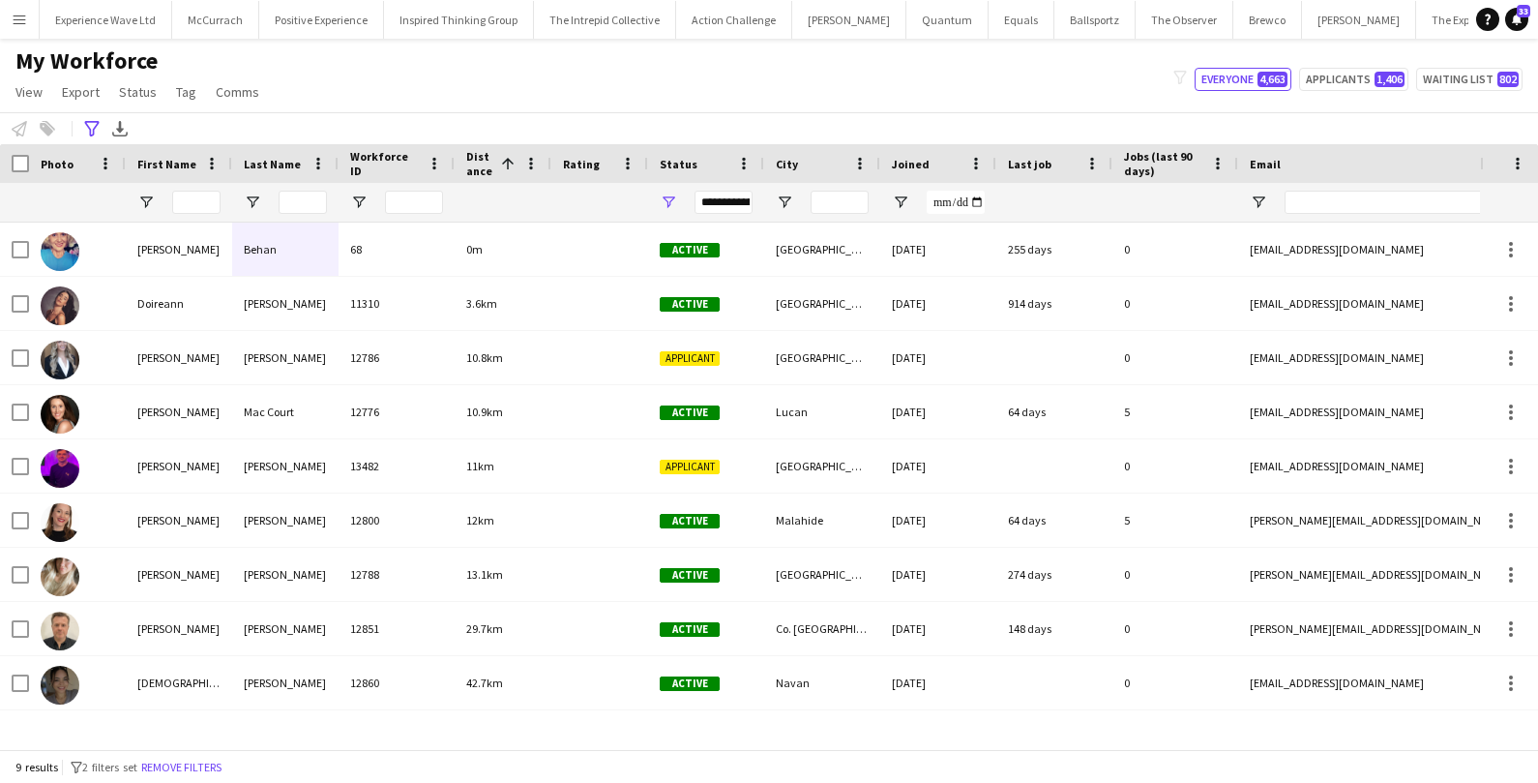
click at [87, 115] on div "**********" at bounding box center [769, 128] width 1538 height 32
click at [89, 135] on icon "Advanced filters" at bounding box center [91, 128] width 15 height 15
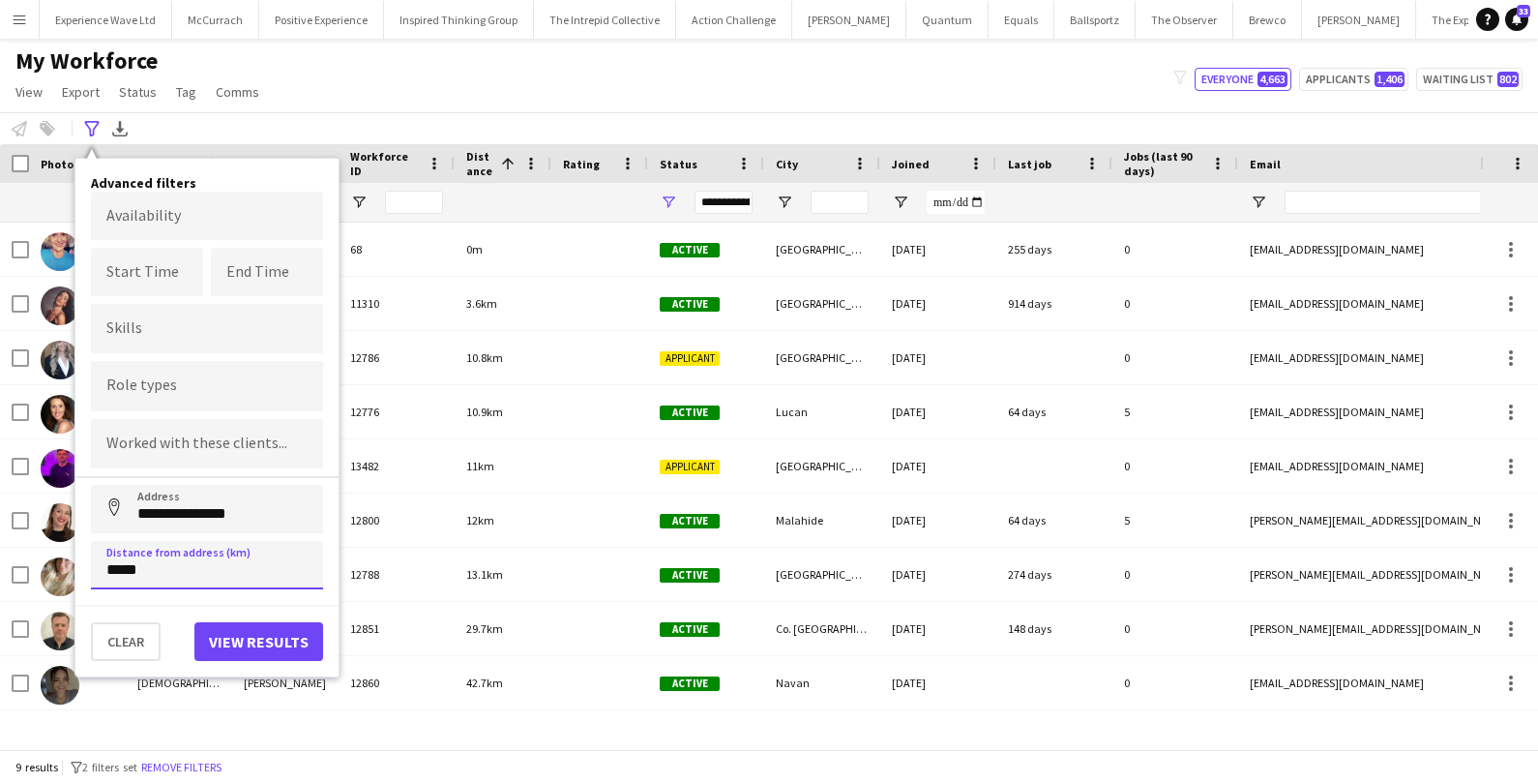
drag, startPoint x: 157, startPoint y: 564, endPoint x: 88, endPoint y: 561, distance: 68.7
click at [89, 561] on div "**********" at bounding box center [206, 417] width 263 height 517
type input "*****"
click at [245, 635] on button "View results" at bounding box center [258, 641] width 129 height 39
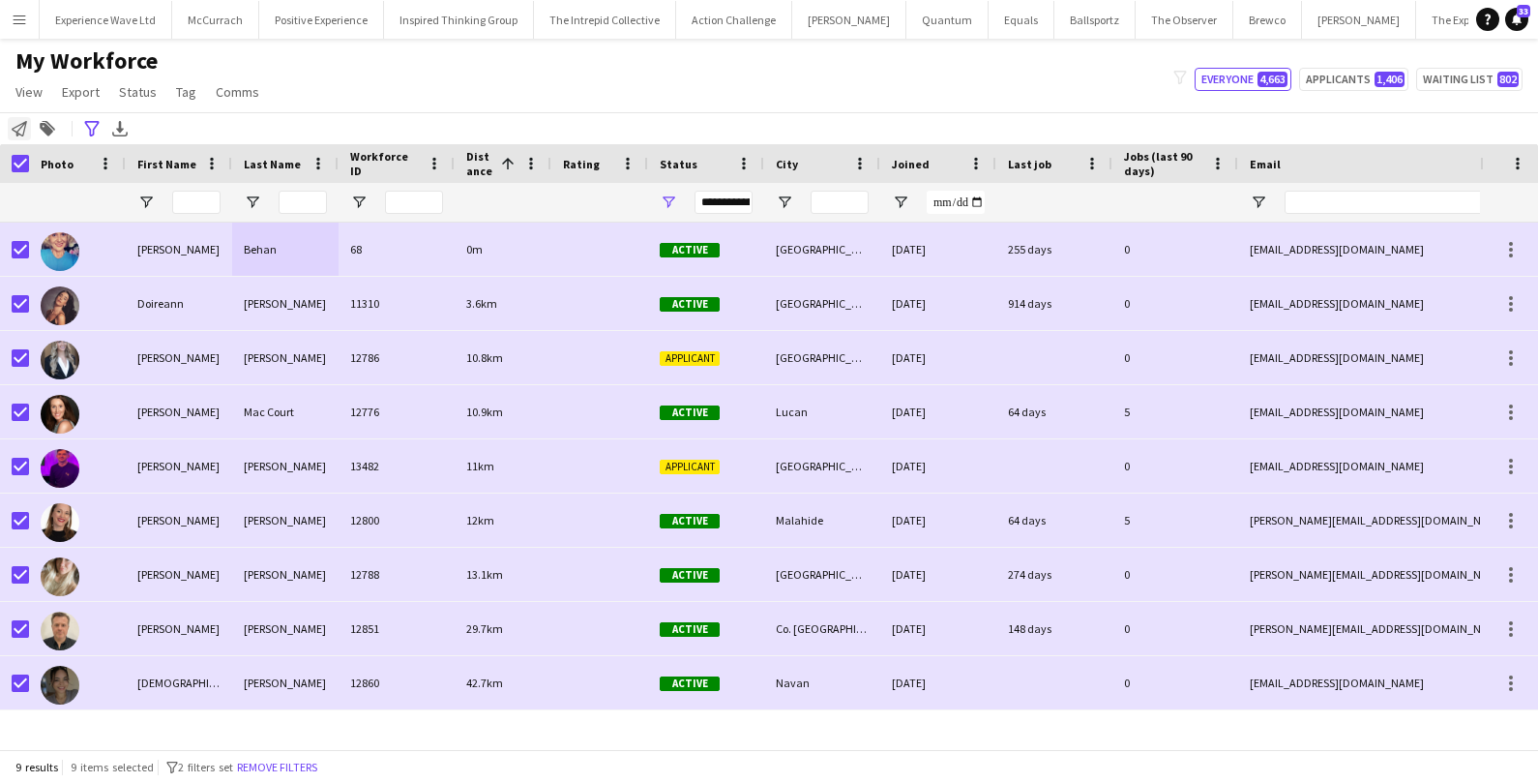
click at [16, 130] on icon "Notify workforce" at bounding box center [19, 128] width 15 height 15
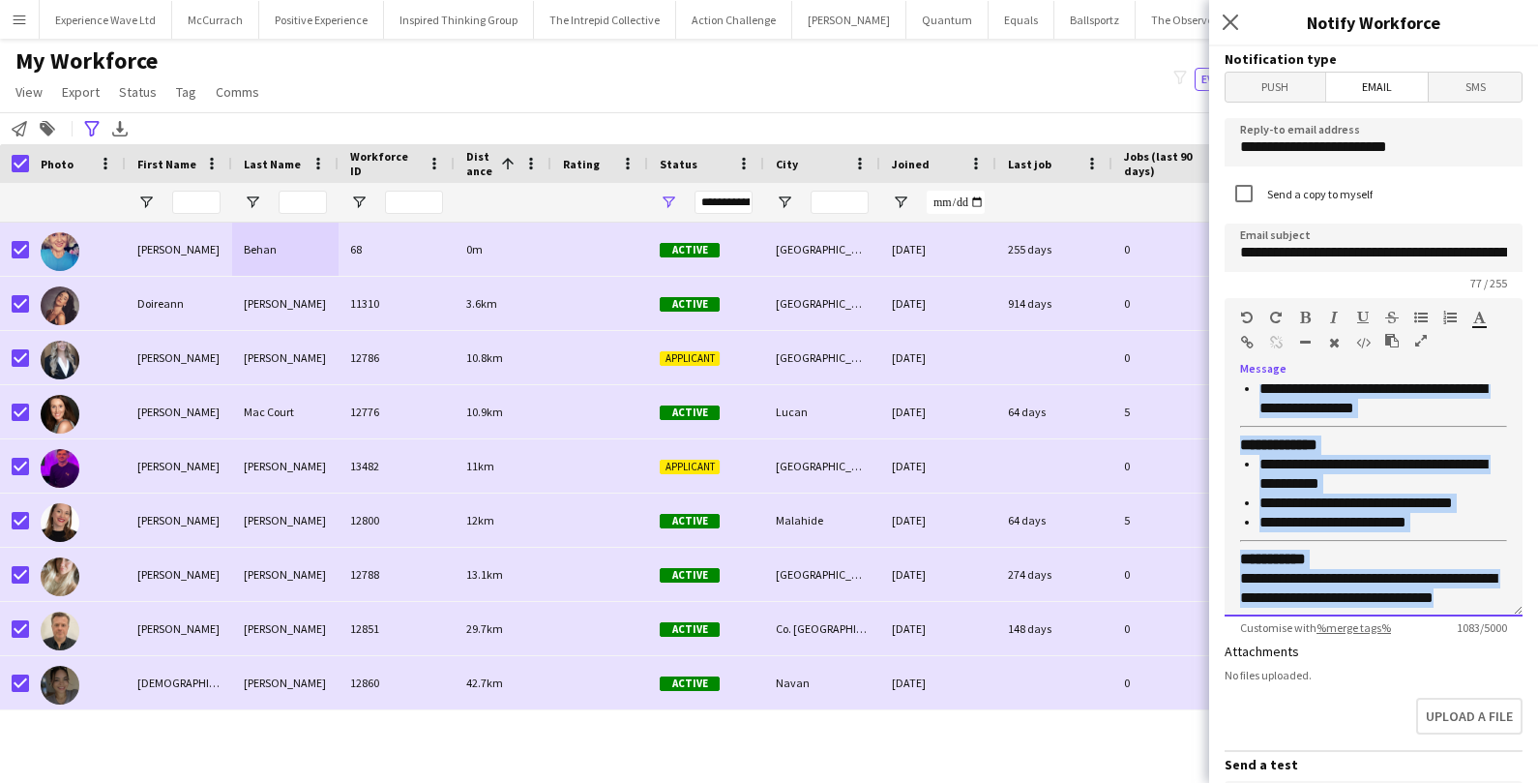
scroll to position [641, 0]
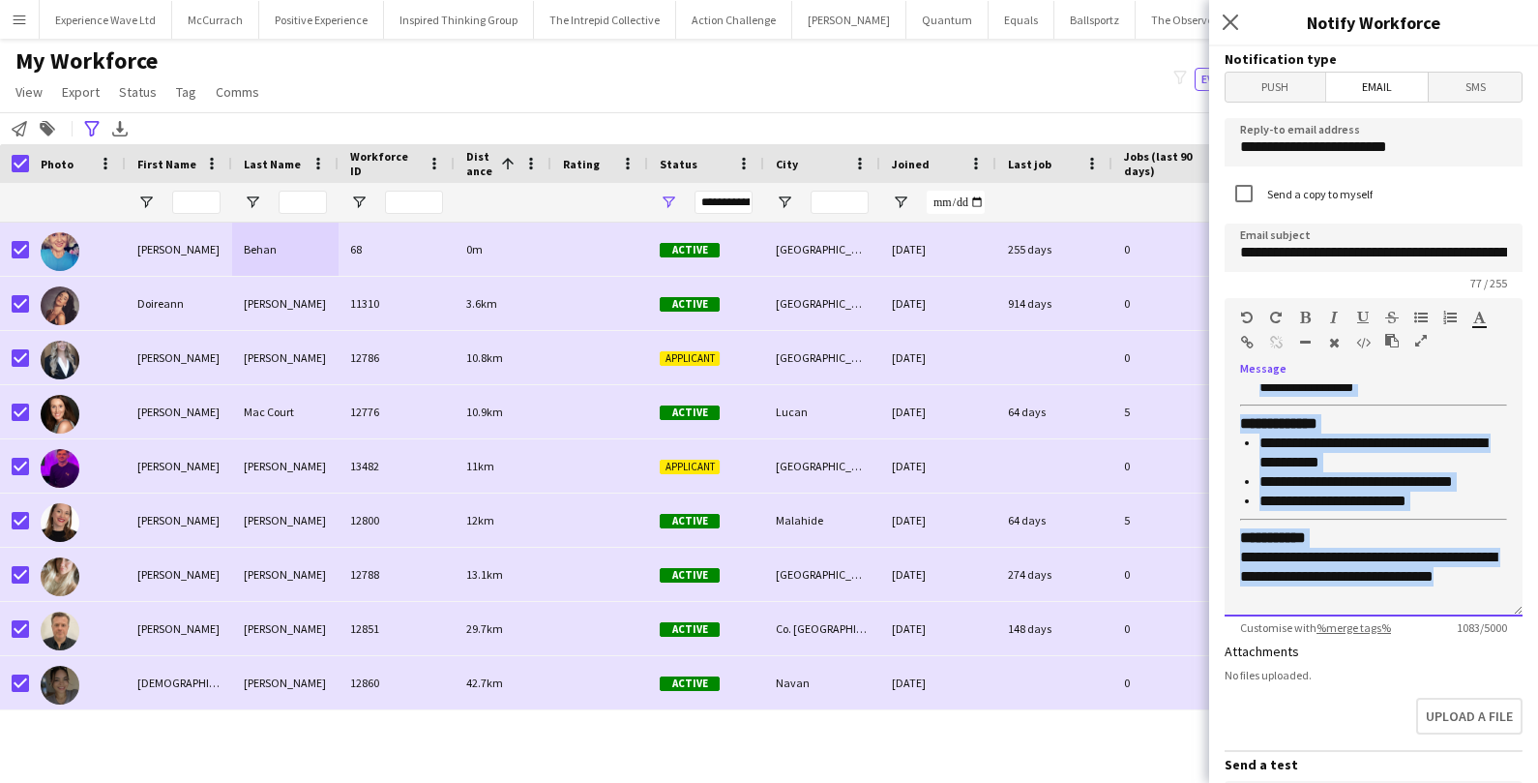
drag, startPoint x: 1239, startPoint y: 435, endPoint x: 1442, endPoint y: 608, distance: 266.9
click at [1442, 608] on div "**********" at bounding box center [1374, 500] width 298 height 232
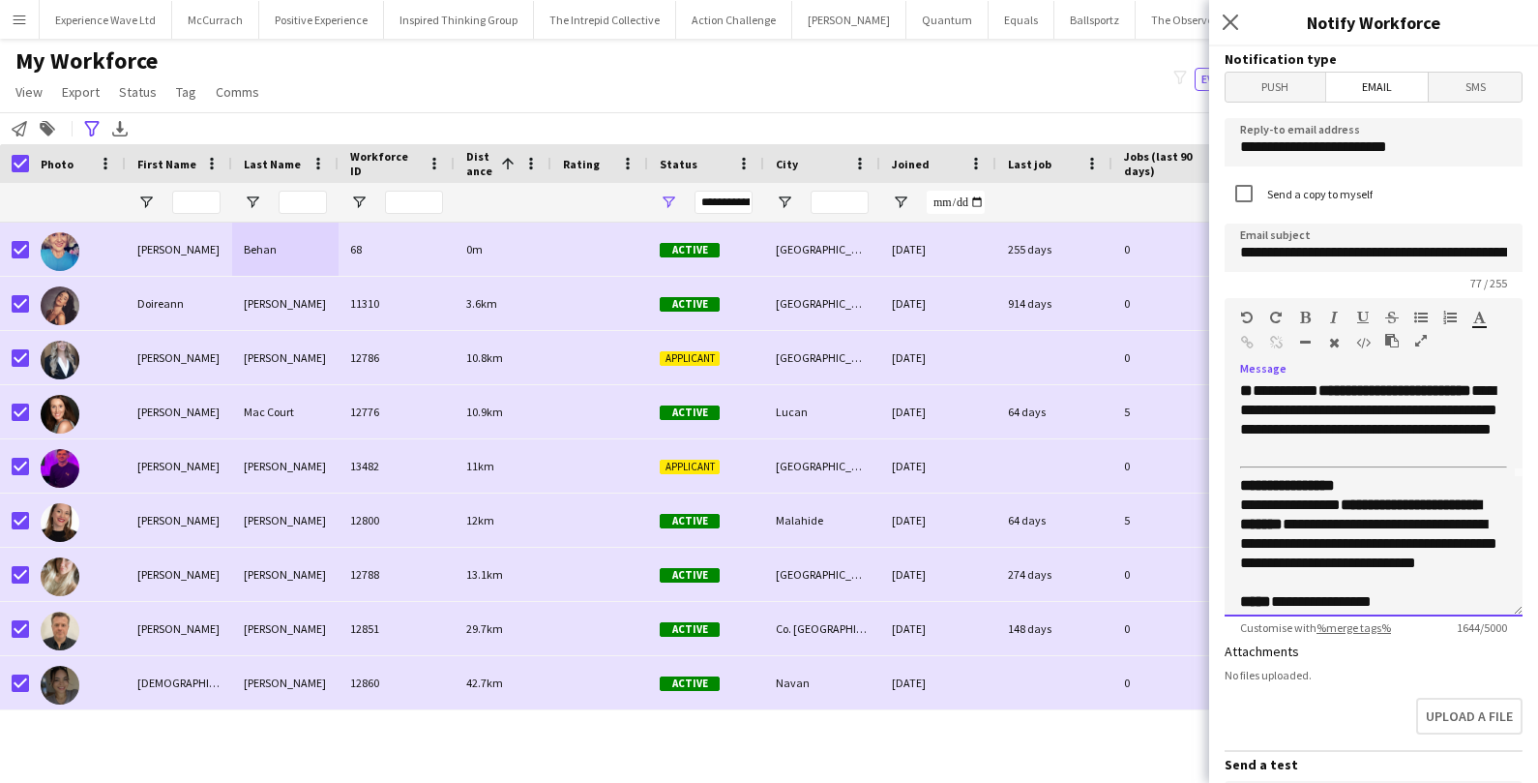
scroll to position [0, 0]
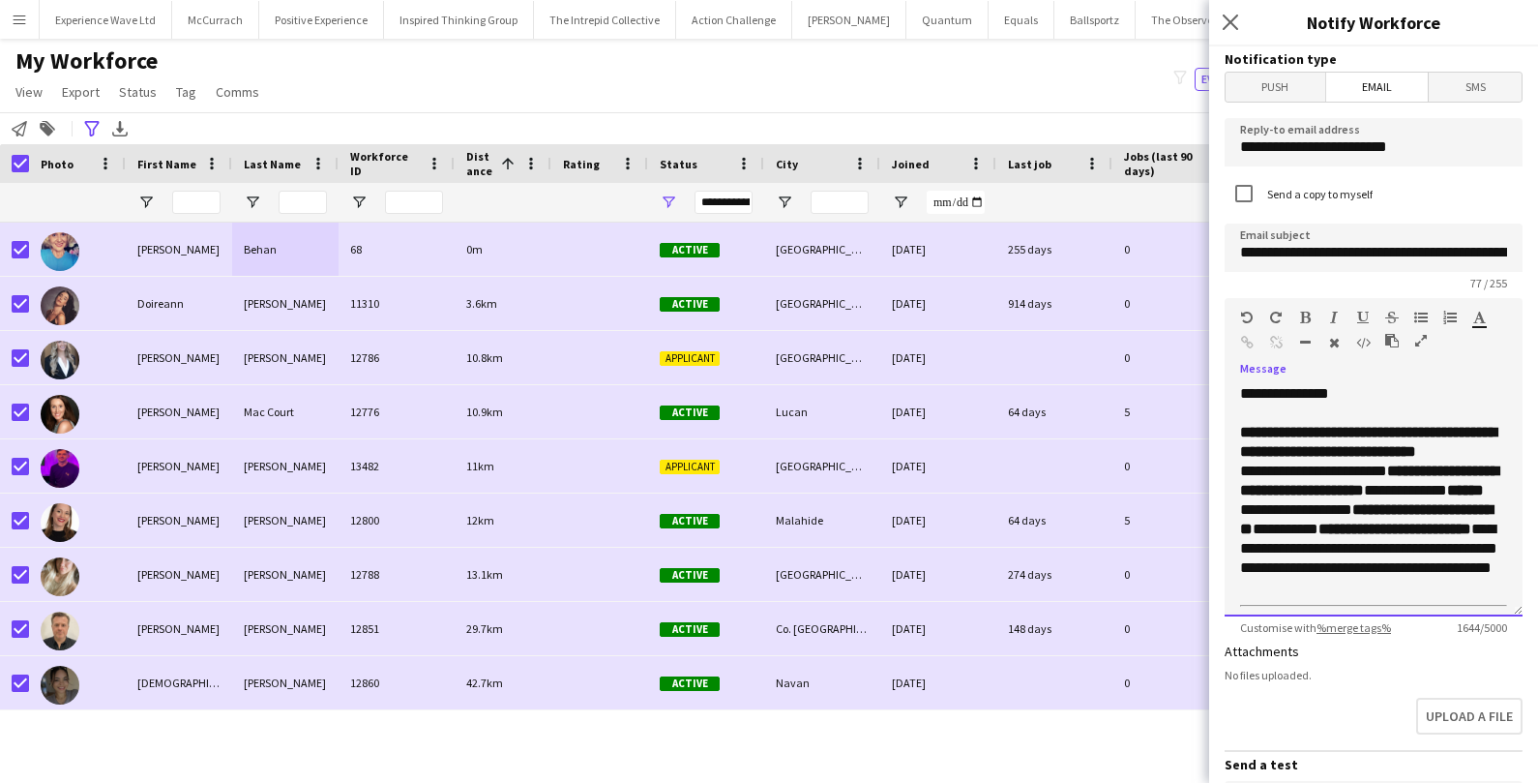
click at [1403, 461] on p "**********" at bounding box center [1373, 442] width 267 height 39
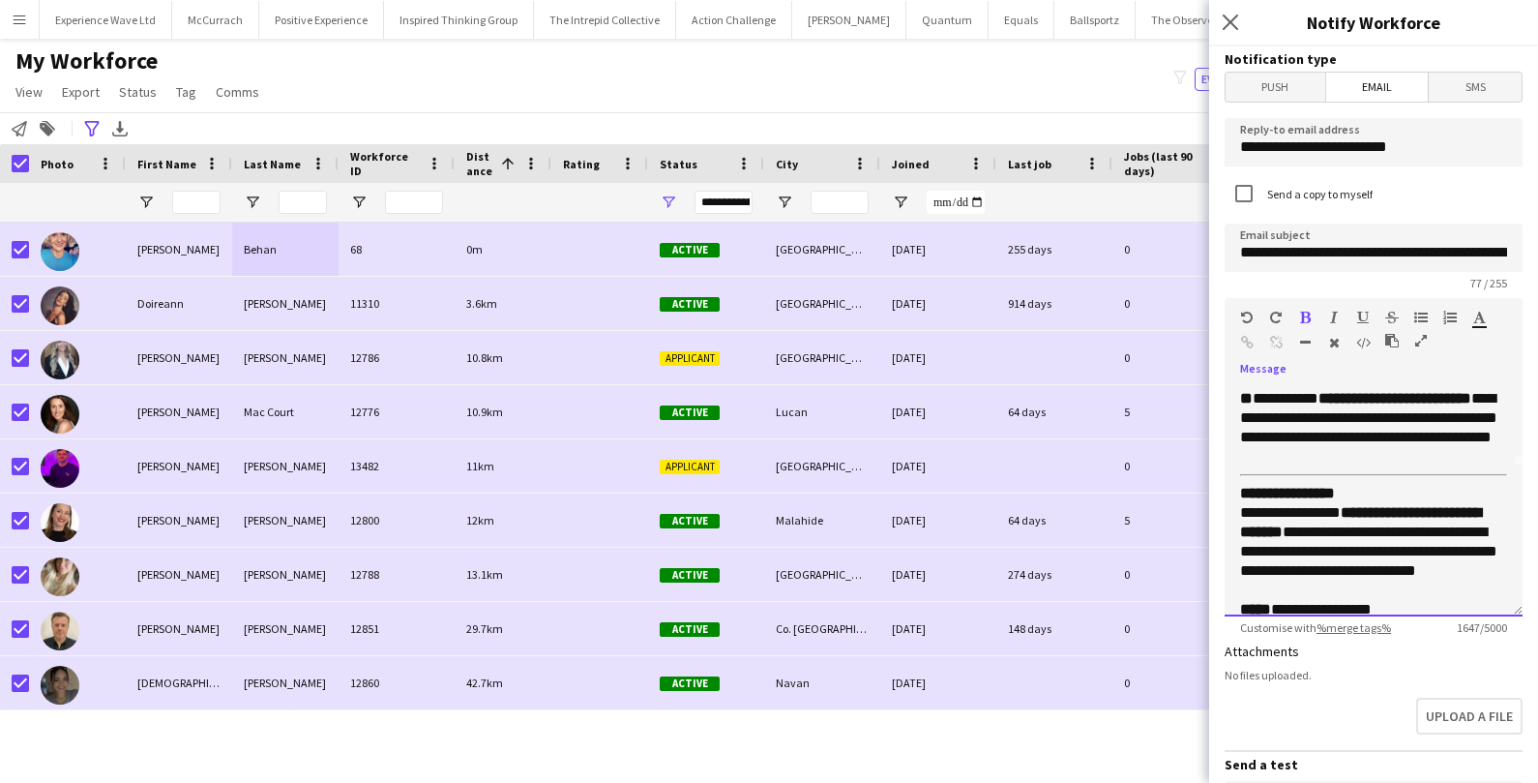
scroll to position [168, 0]
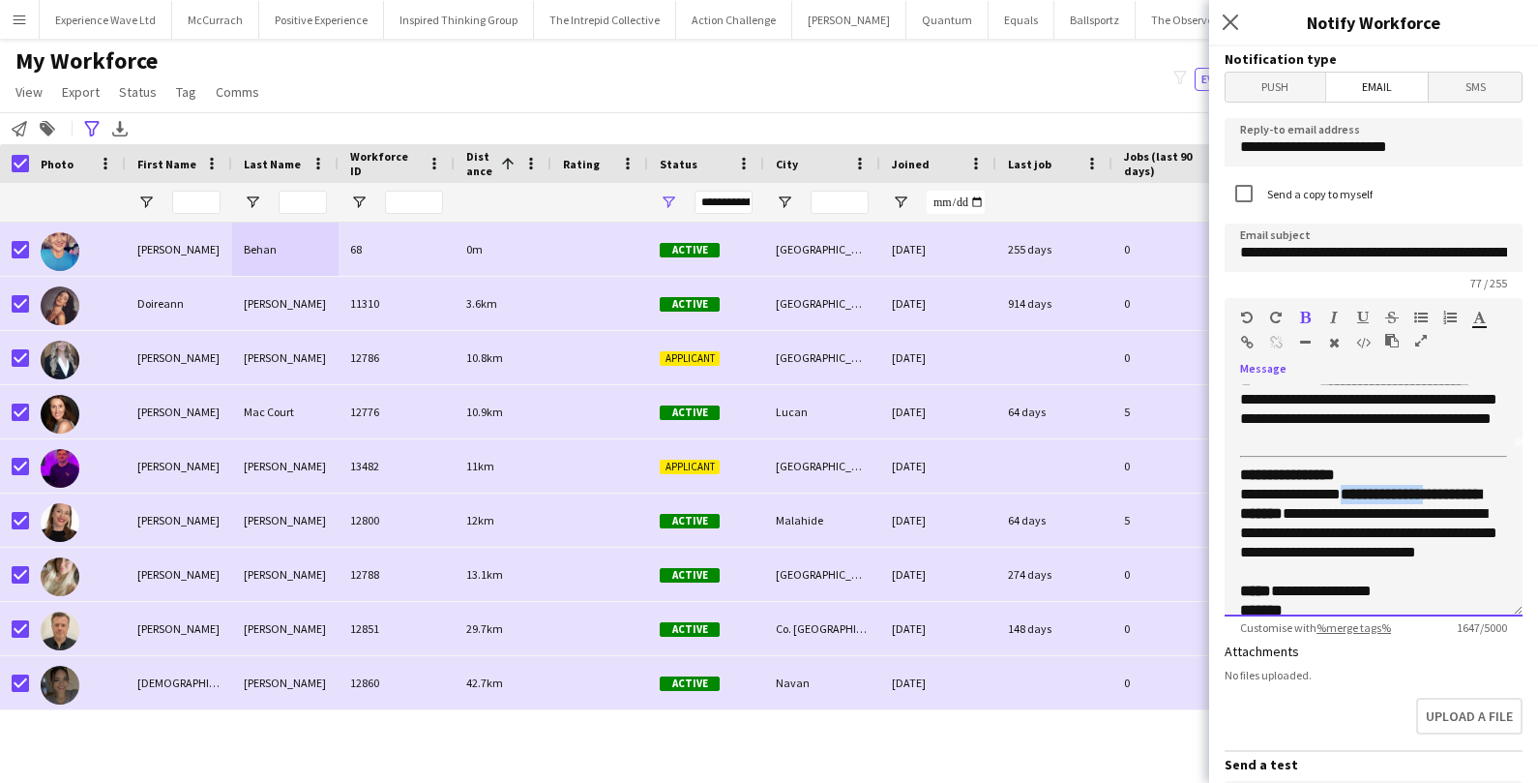
drag, startPoint x: 1347, startPoint y: 509, endPoint x: 1442, endPoint y: 510, distance: 94.8
click at [1442, 510] on p "**********" at bounding box center [1373, 533] width 267 height 97
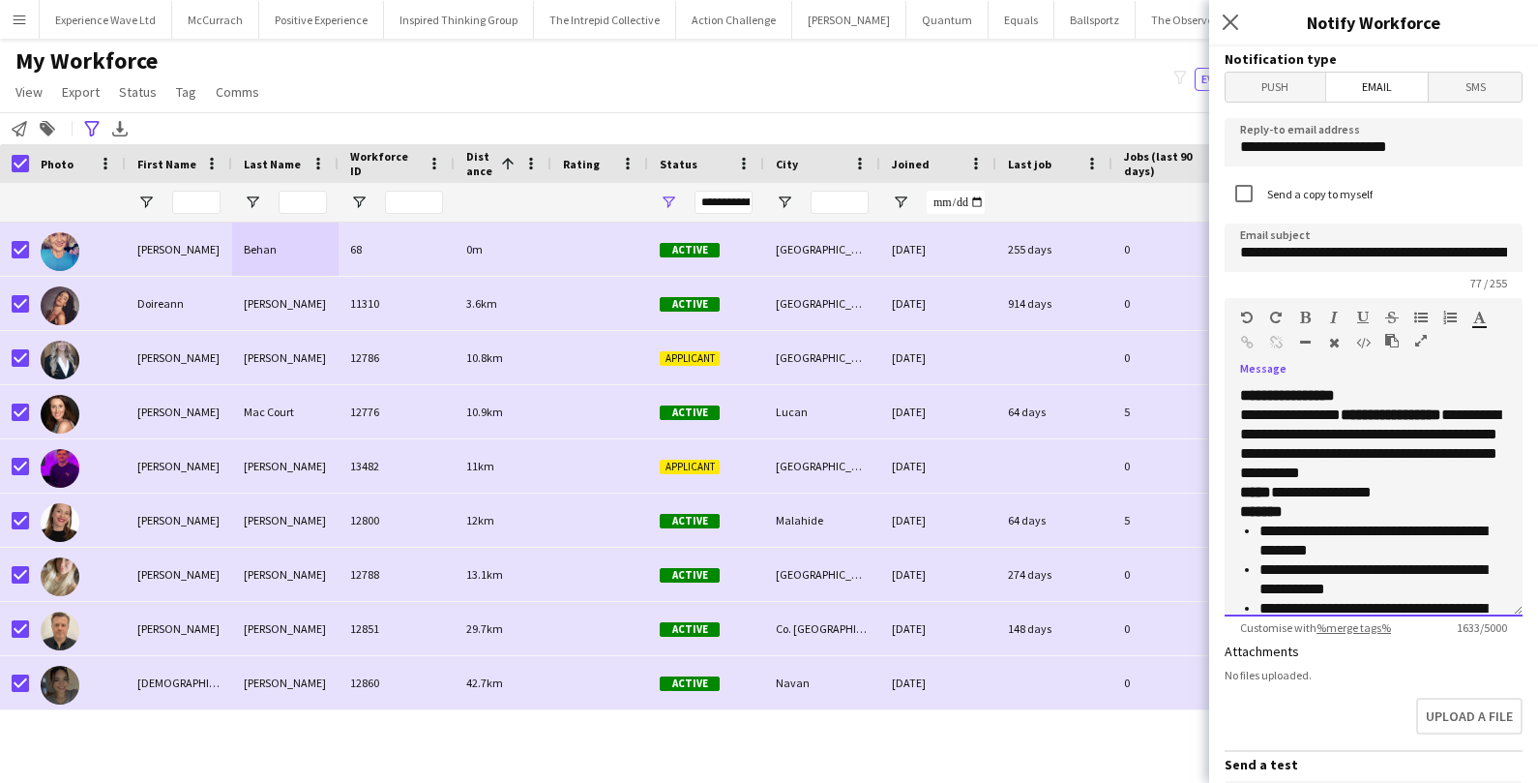
scroll to position [249, 0]
click at [1491, 482] on p "**********" at bounding box center [1373, 442] width 267 height 77
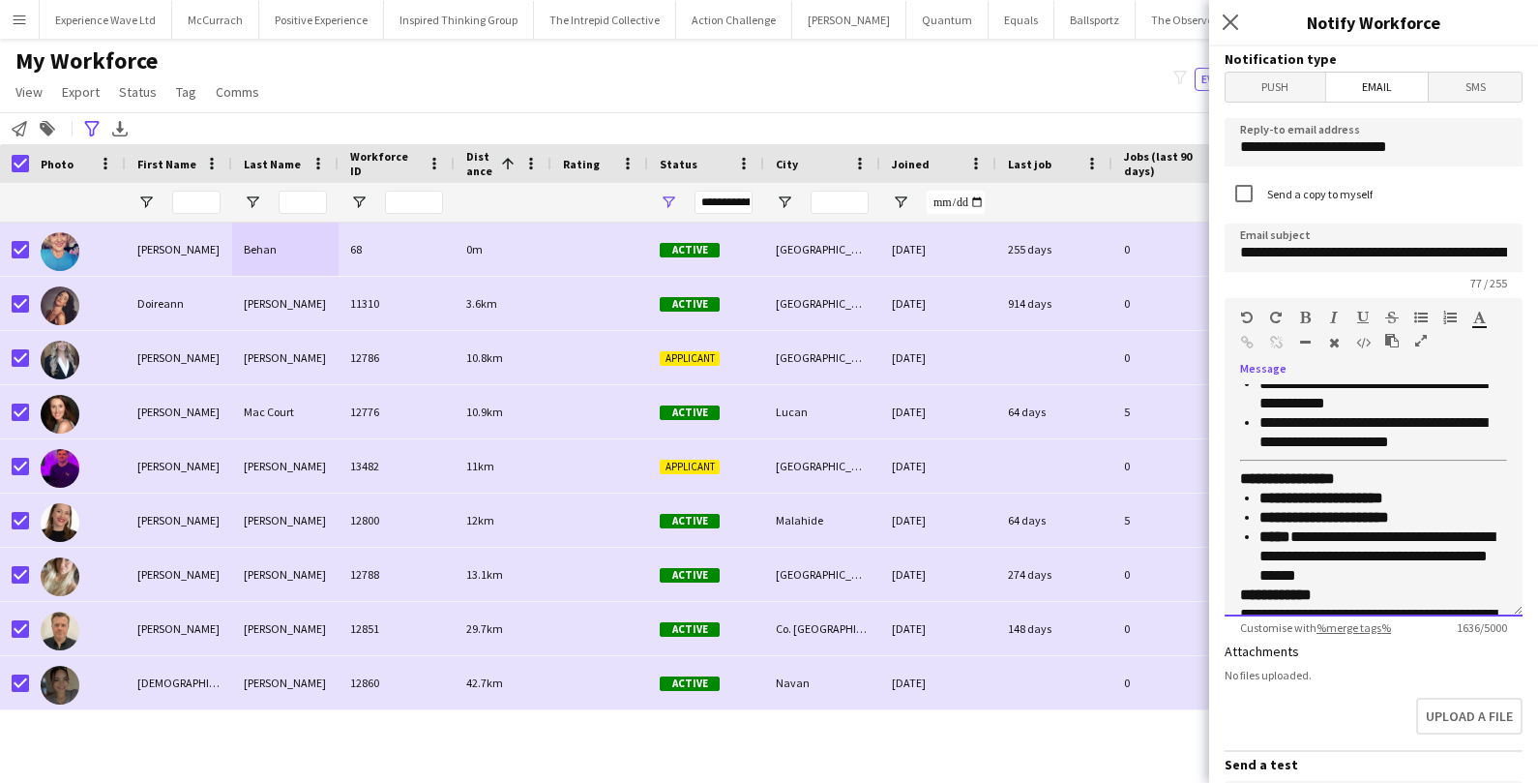
scroll to position [478, 0]
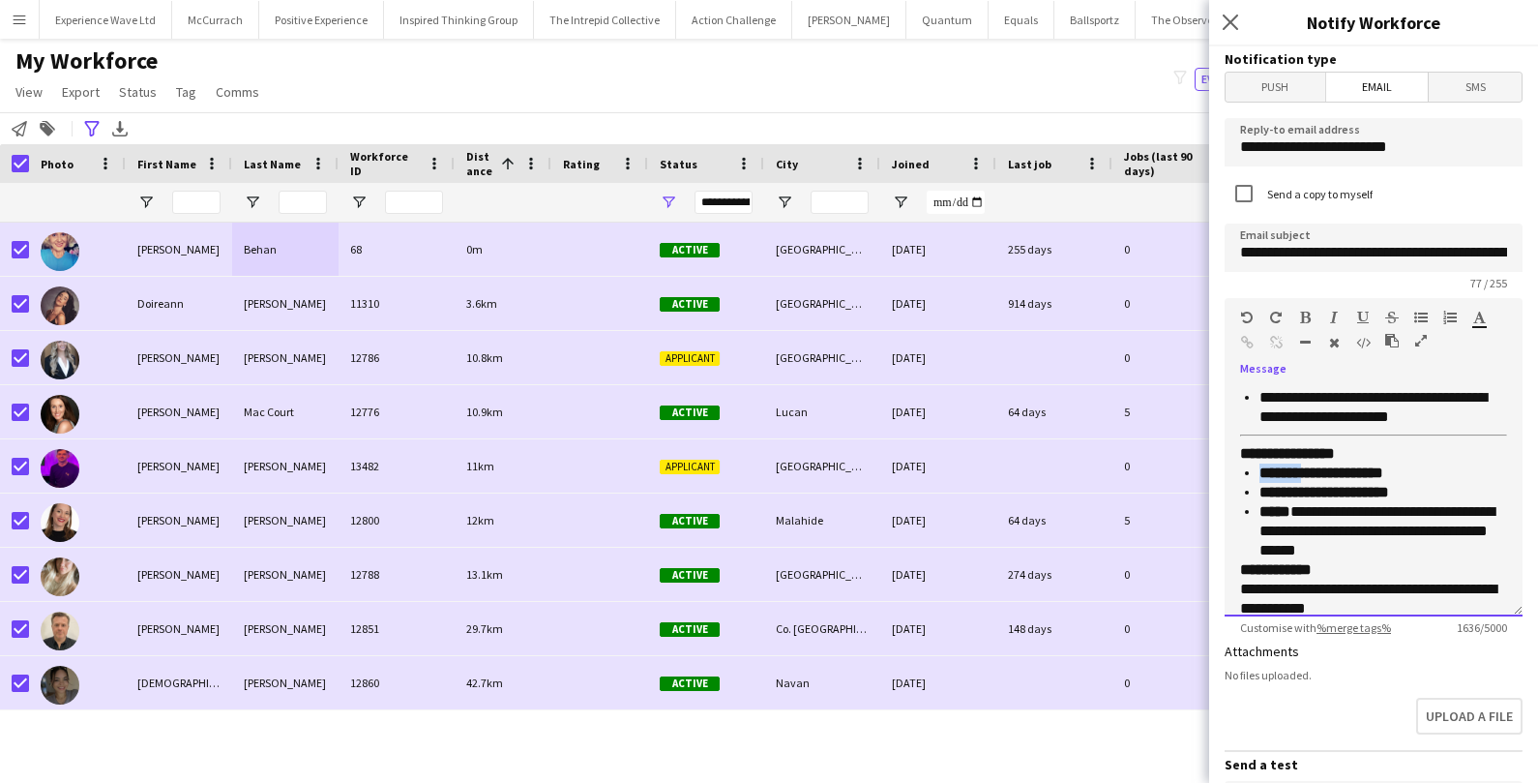
drag, startPoint x: 1316, startPoint y: 488, endPoint x: 1262, endPoint y: 490, distance: 54.2
click at [1262, 480] on strong "**********" at bounding box center [1321, 472] width 124 height 15
drag, startPoint x: 1315, startPoint y: 508, endPoint x: 1261, endPoint y: 510, distance: 54.2
click at [1261, 499] on strong "**********" at bounding box center [1324, 492] width 130 height 15
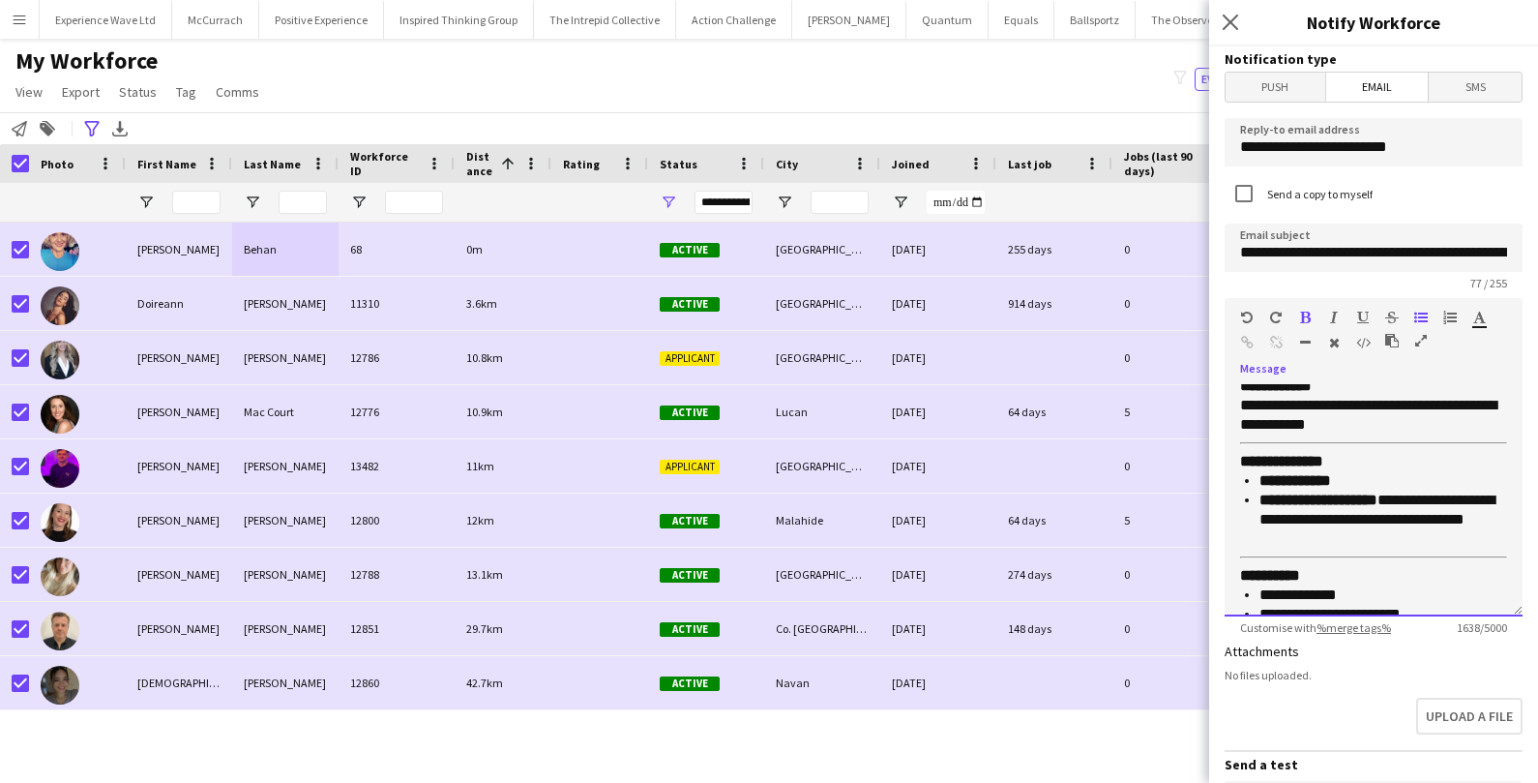
scroll to position [670, 0]
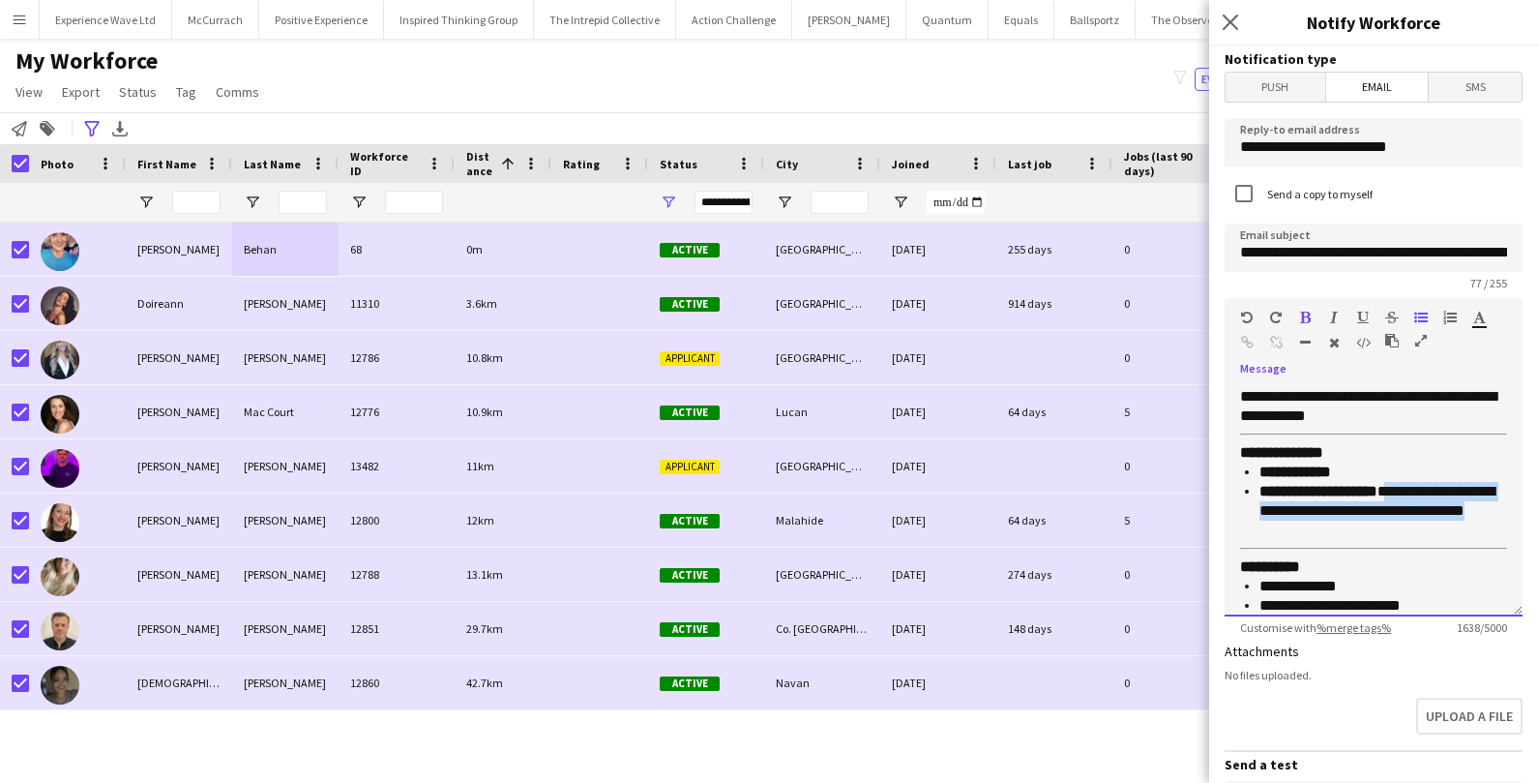
drag, startPoint x: 1402, startPoint y: 507, endPoint x: 1476, endPoint y: 545, distance: 83.5
click at [1476, 540] on p "**********" at bounding box center [1383, 511] width 248 height 58
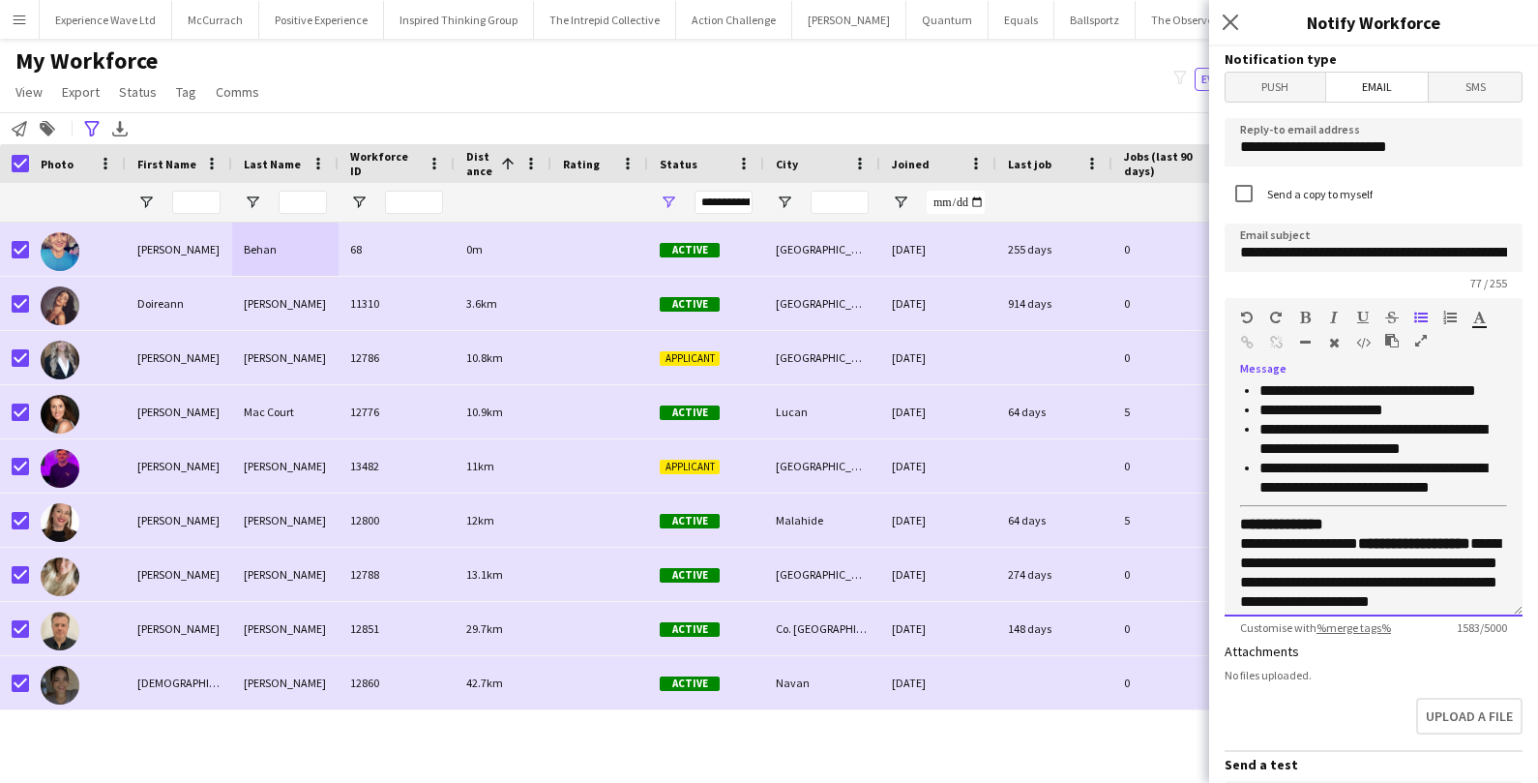
scroll to position [1020, 0]
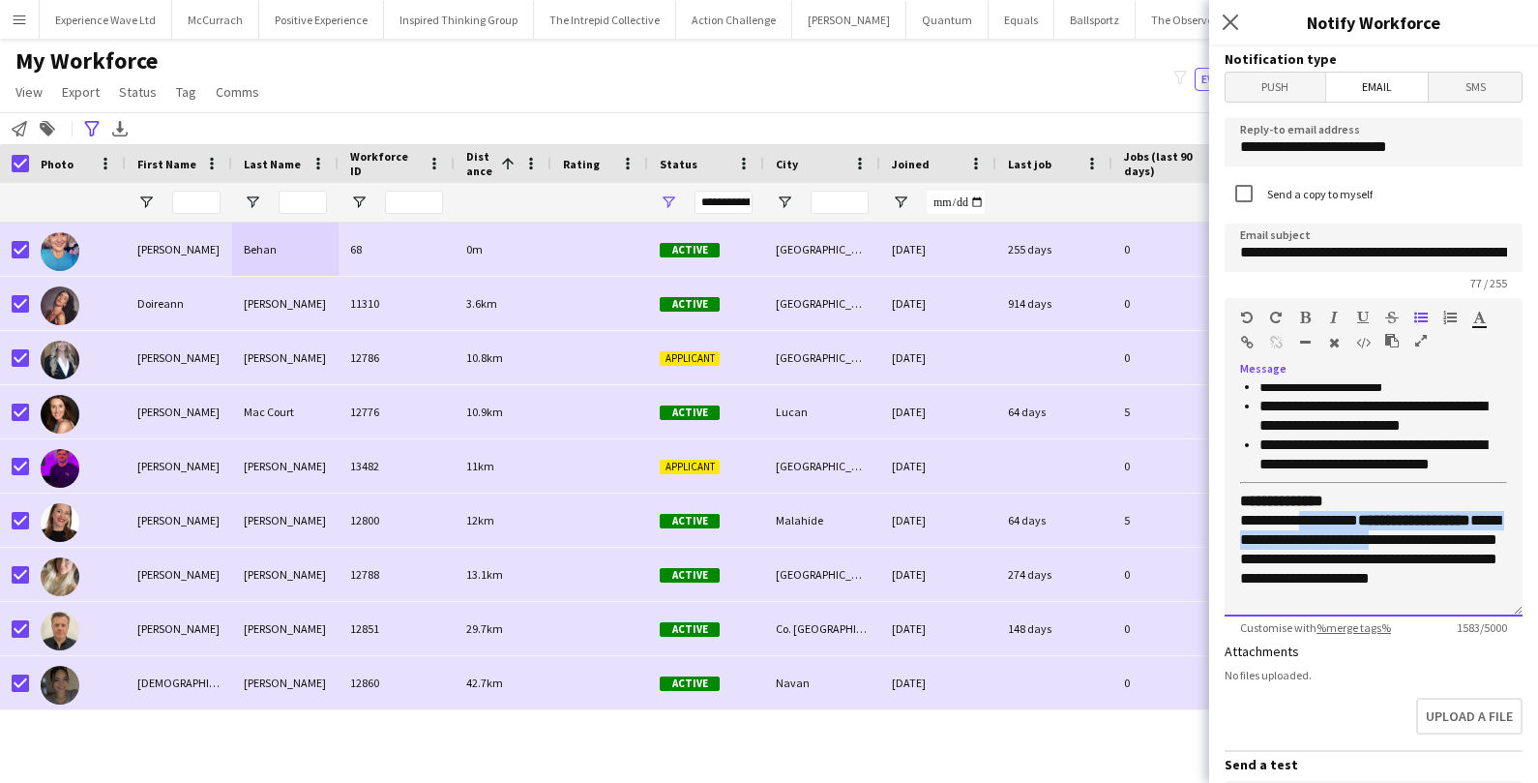
drag, startPoint x: 1311, startPoint y: 526, endPoint x: 1410, endPoint y: 549, distance: 102.3
click at [1410, 549] on p "**********" at bounding box center [1373, 539] width 267 height 97
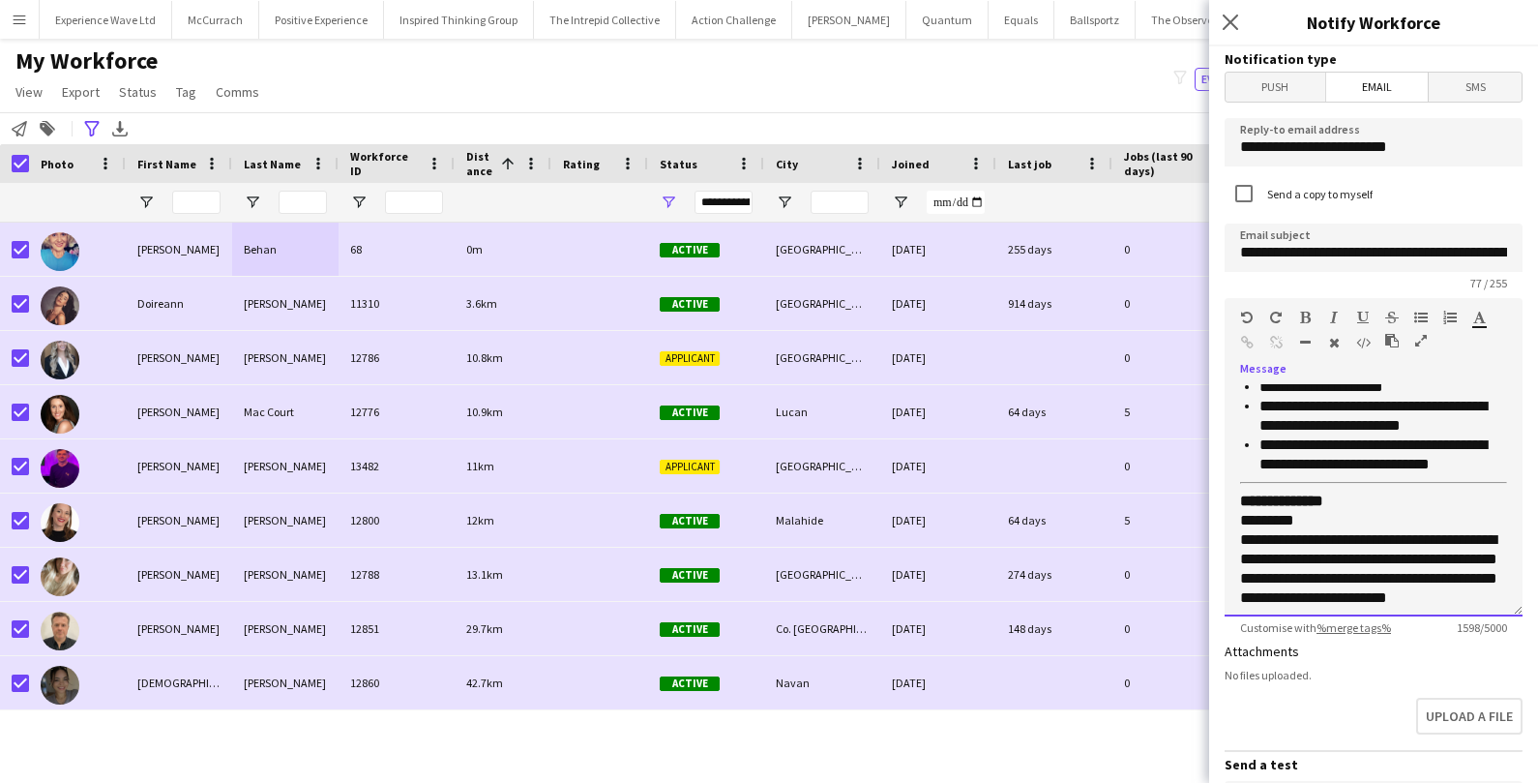
click at [1438, 567] on p "**********" at bounding box center [1373, 578] width 267 height 97
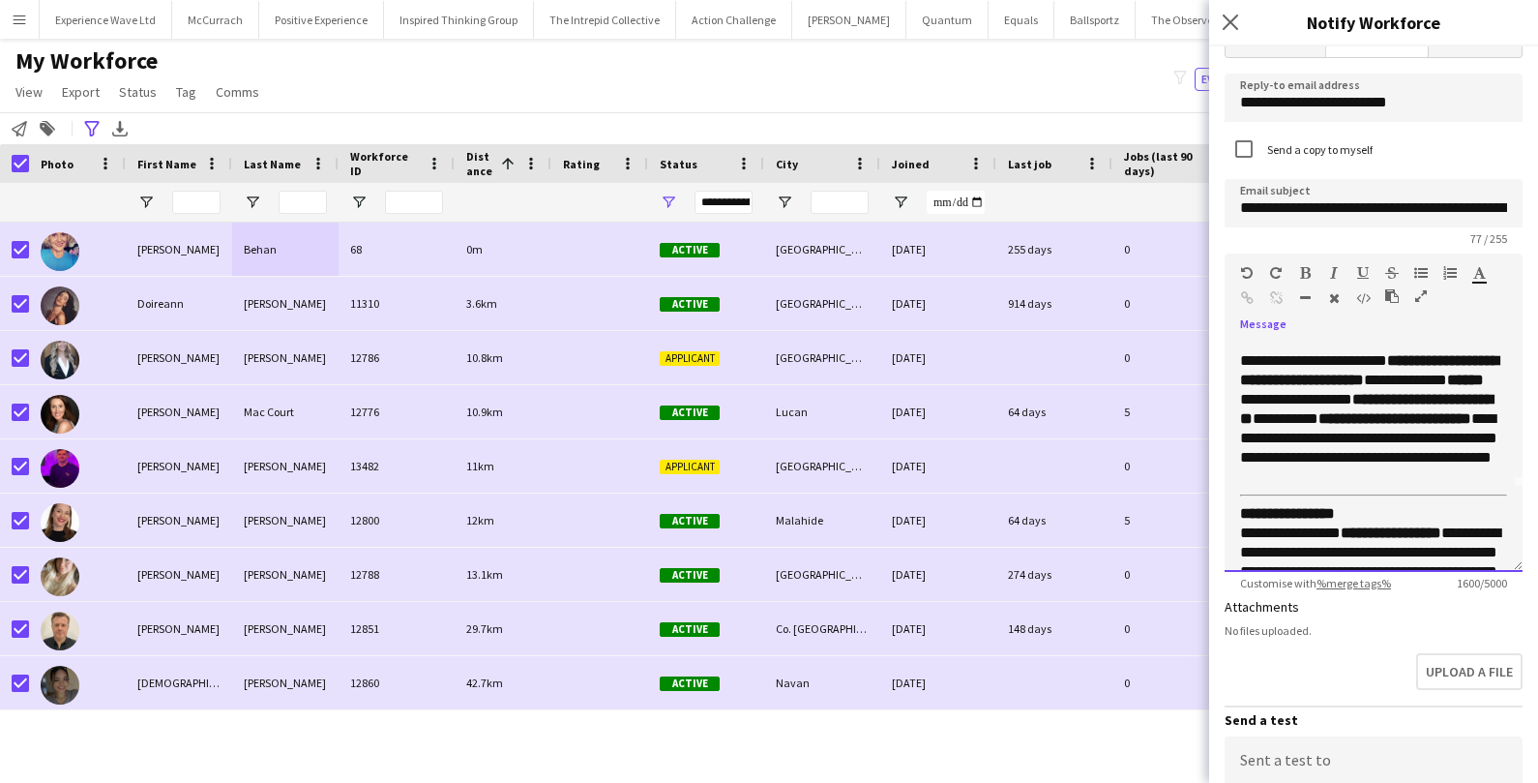
scroll to position [0, 0]
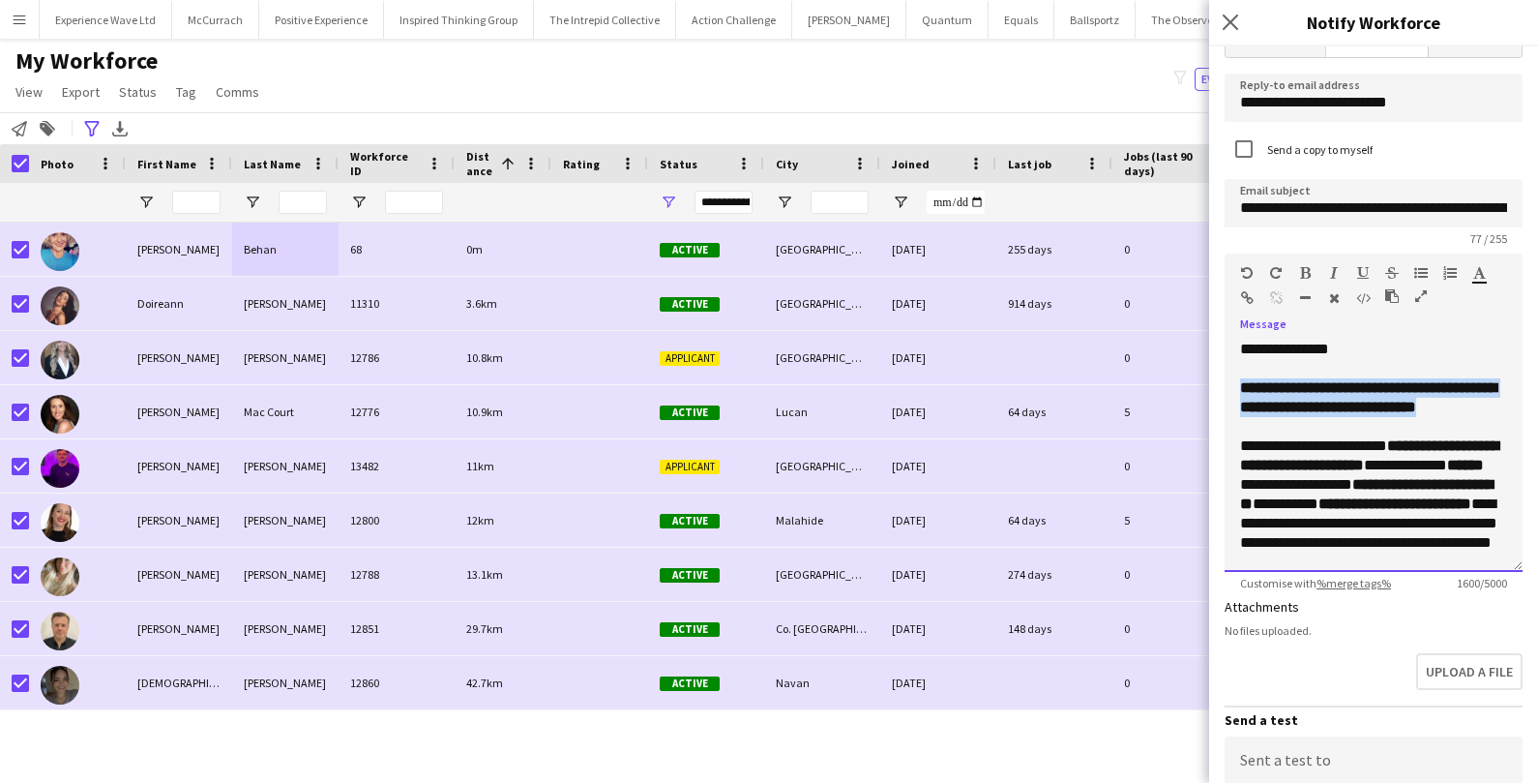
drag, startPoint x: 1240, startPoint y: 389, endPoint x: 1376, endPoint y: 435, distance: 144.1
copy strong "**********"
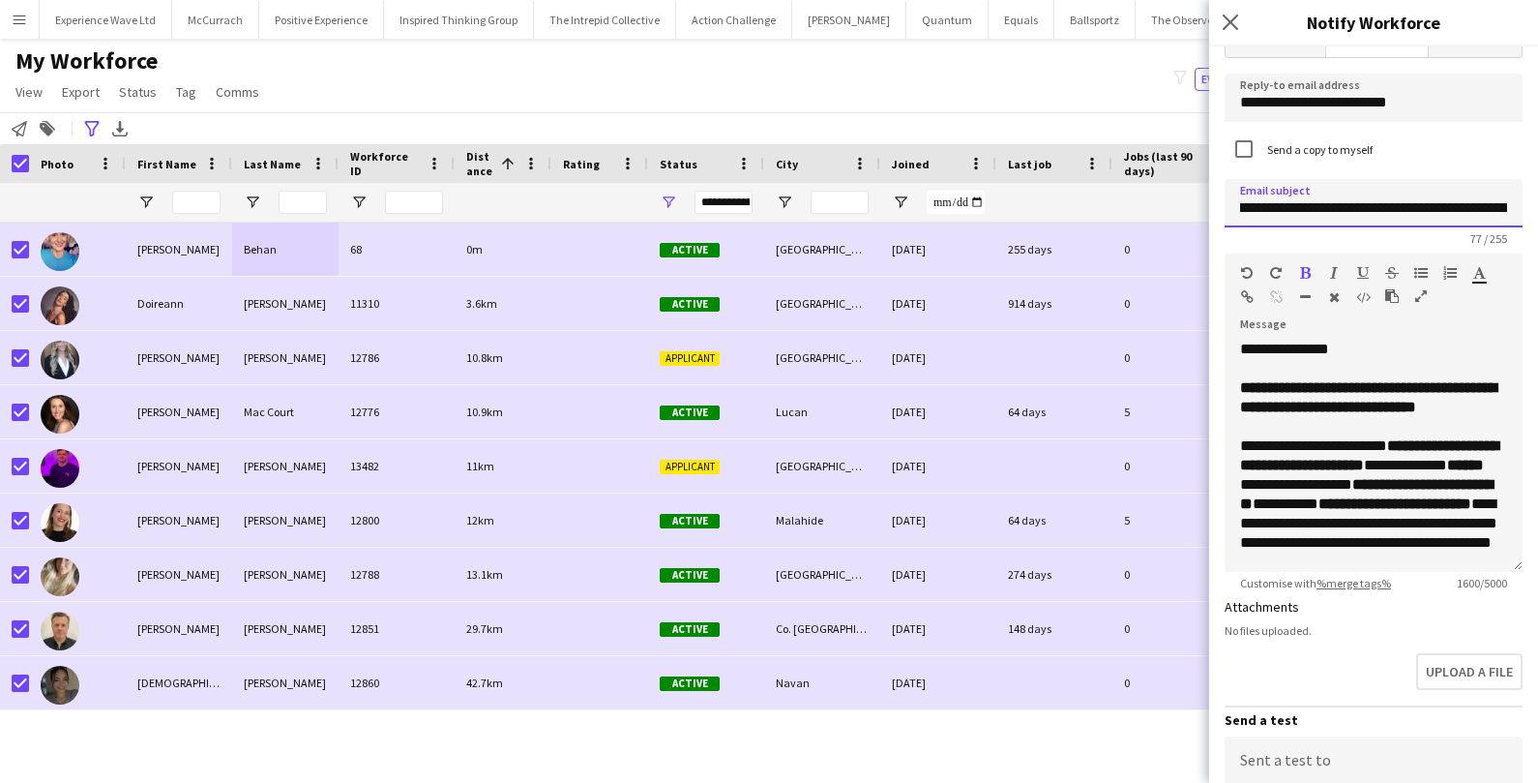
scroll to position [0, 264]
drag, startPoint x: 1241, startPoint y: 202, endPoint x: 1529, endPoint y: 207, distance: 288.3
click at [1529, 207] on form "**********" at bounding box center [1373, 581] width 329 height 1158
paste input
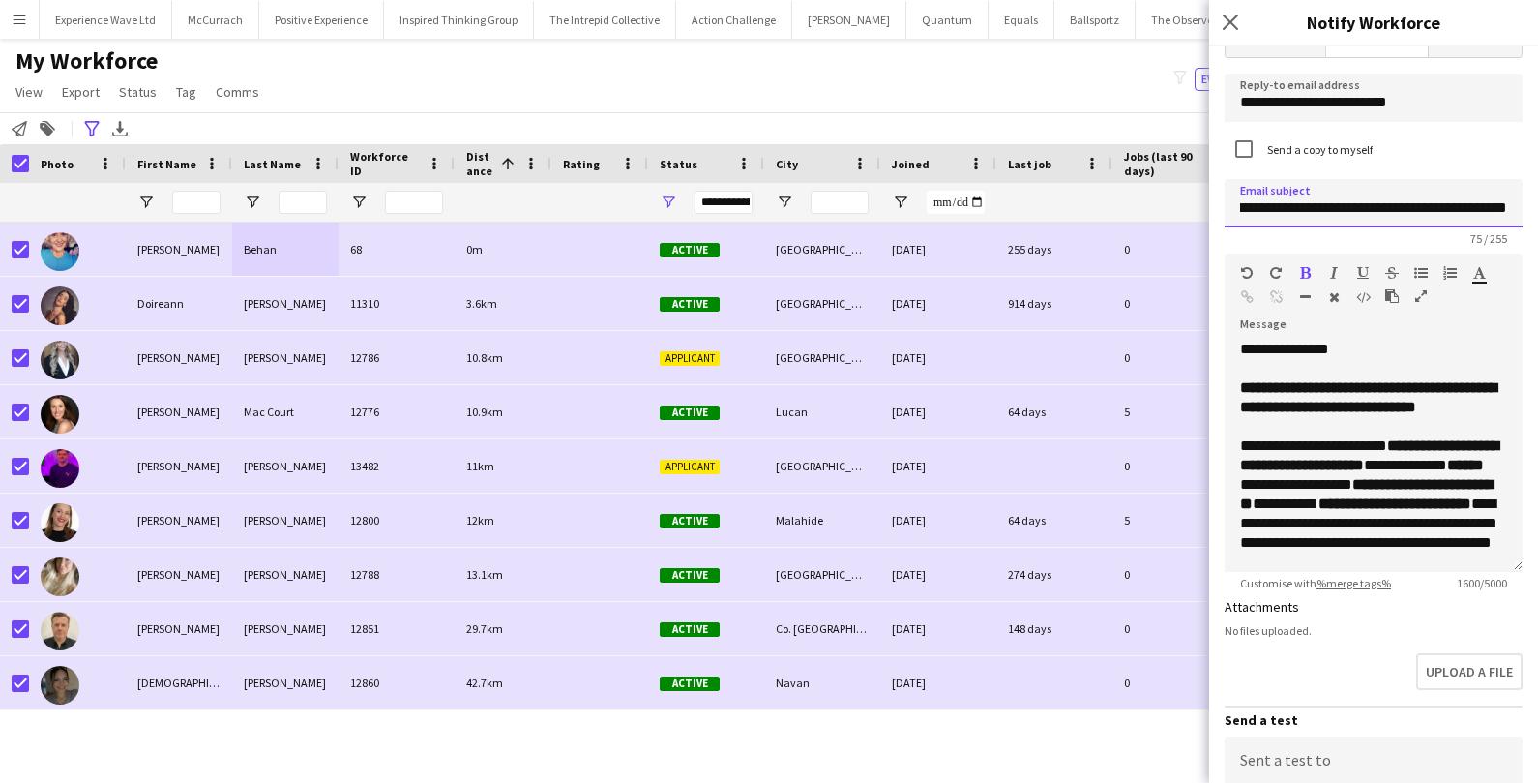
click at [1383, 212] on input "**********" at bounding box center [1374, 203] width 298 height 48
drag, startPoint x: 1388, startPoint y: 207, endPoint x: 1277, endPoint y: 211, distance: 111.3
click at [1277, 211] on input "**********" at bounding box center [1374, 203] width 298 height 48
click at [1405, 206] on input "**********" at bounding box center [1374, 203] width 298 height 48
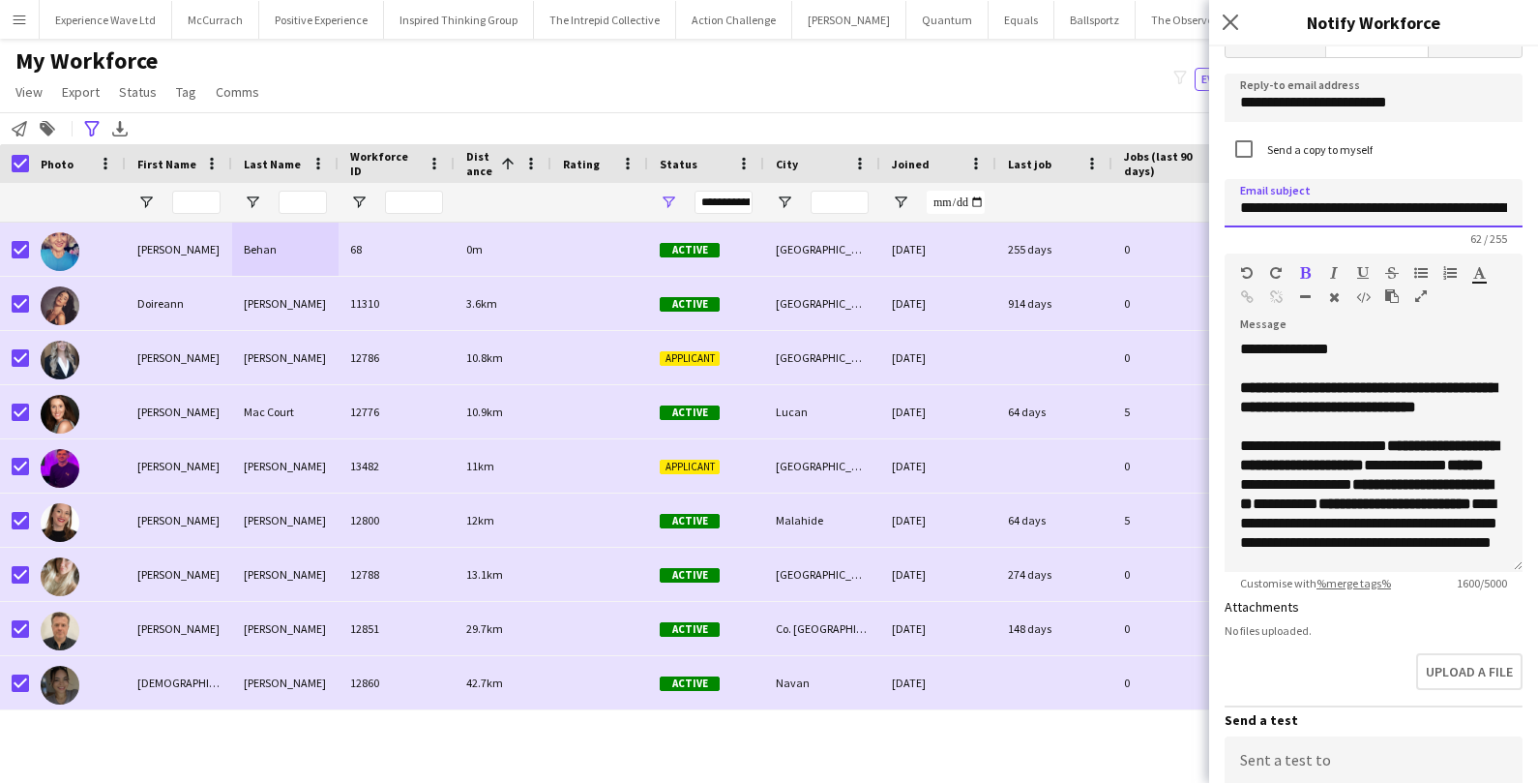
click at [1410, 210] on input "**********" at bounding box center [1374, 203] width 298 height 48
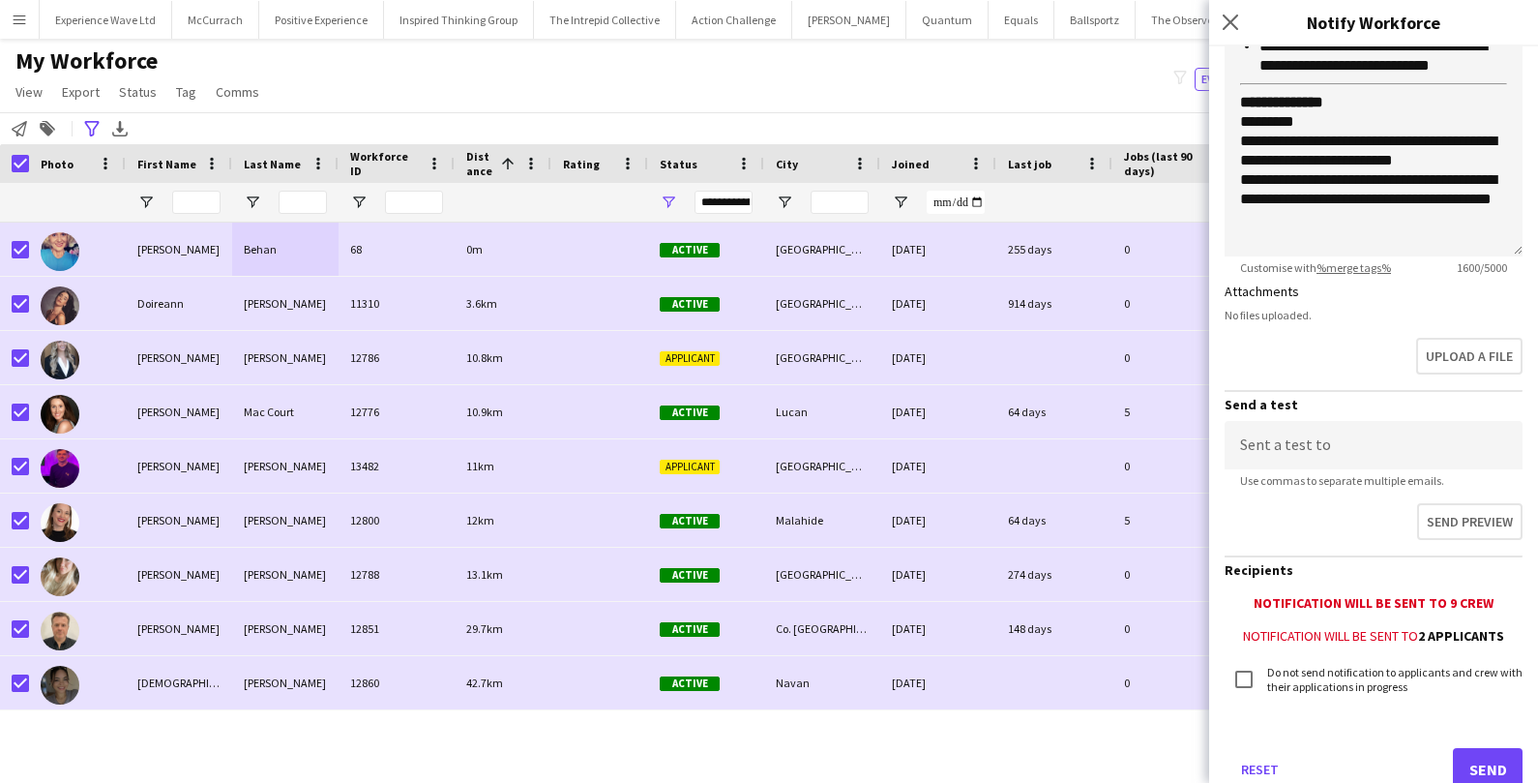
scroll to position [418, 0]
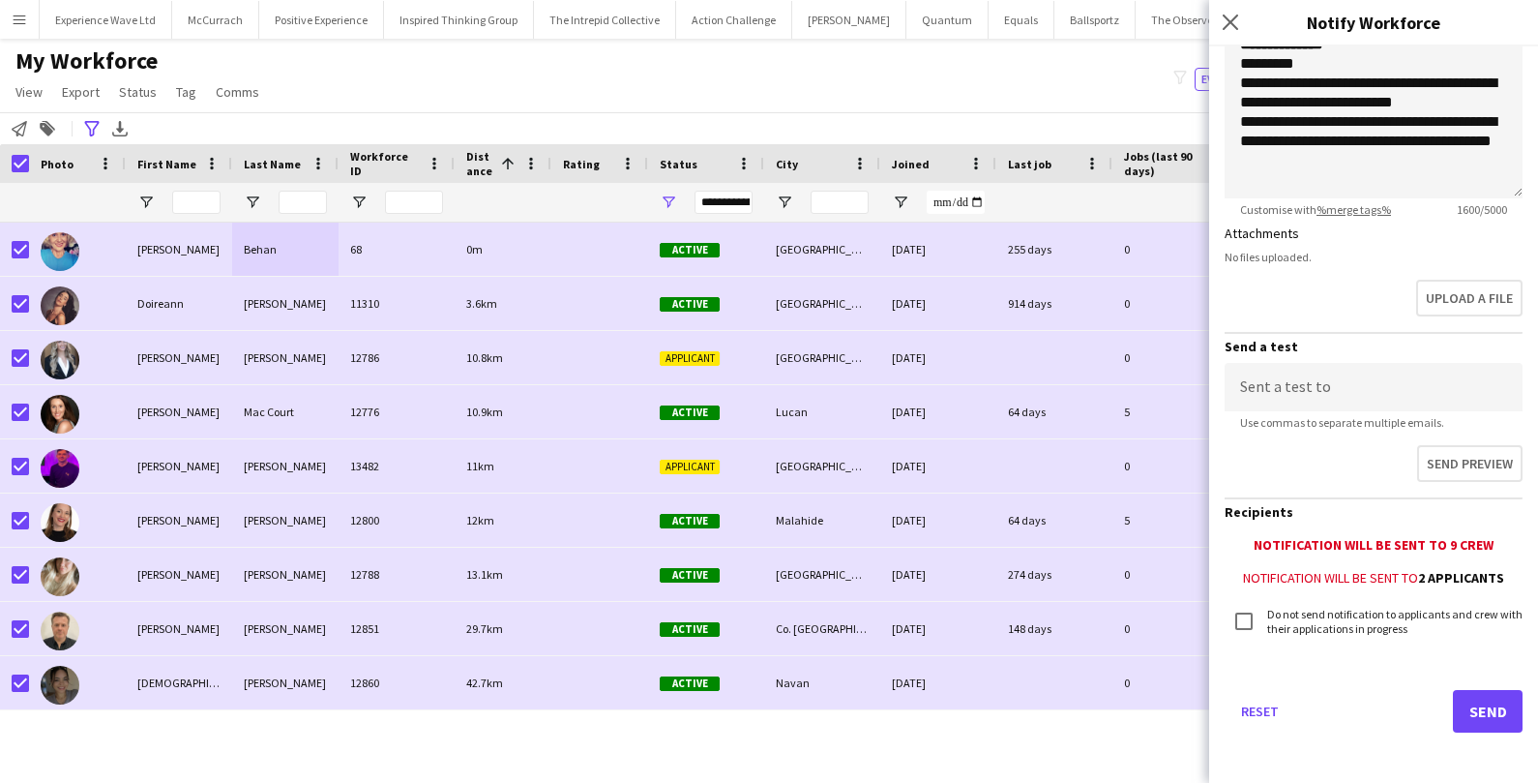
type input "**********"
click at [1473, 711] on button "Send" at bounding box center [1488, 711] width 70 height 43
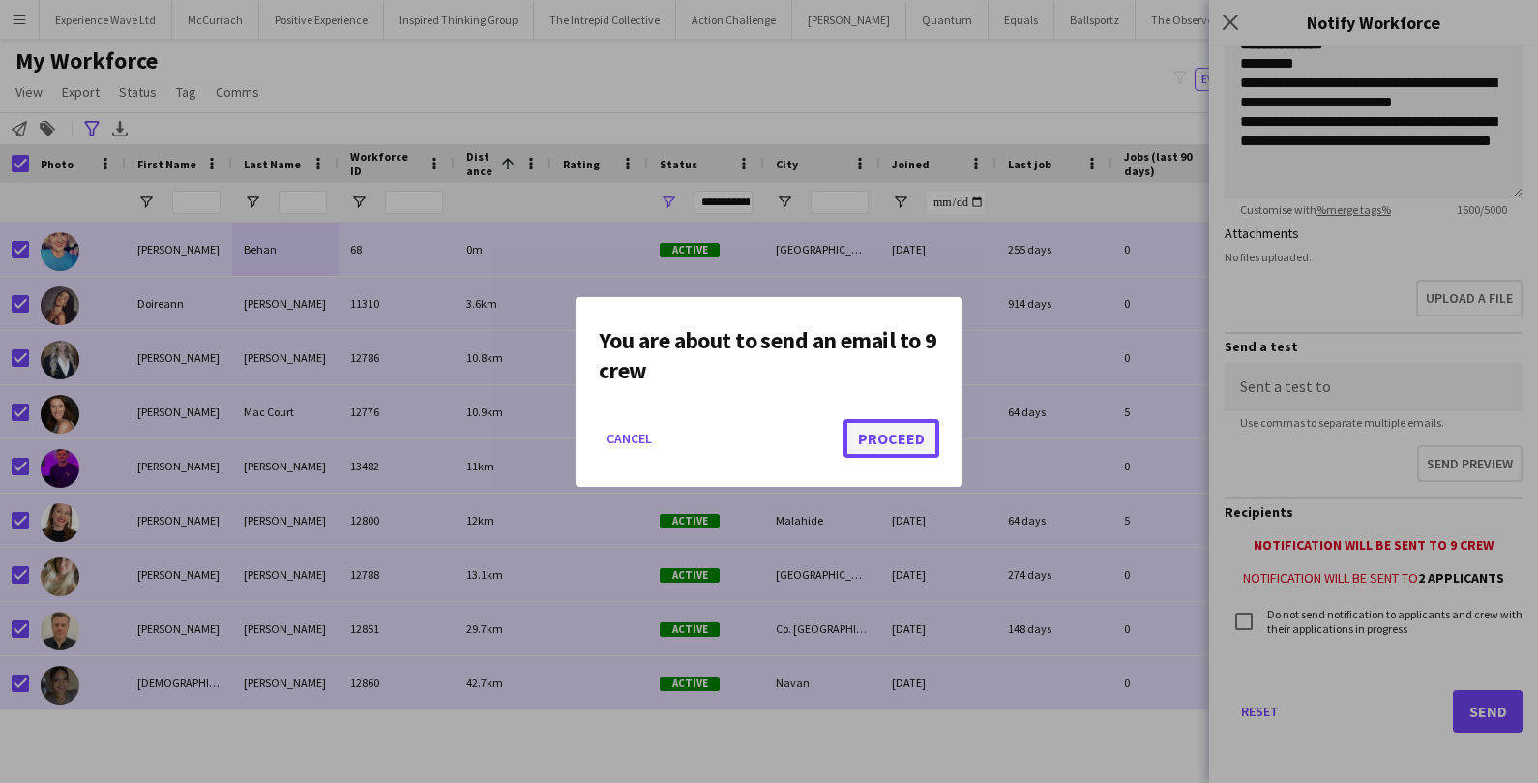
click at [896, 446] on button "Proceed" at bounding box center [891, 438] width 96 height 39
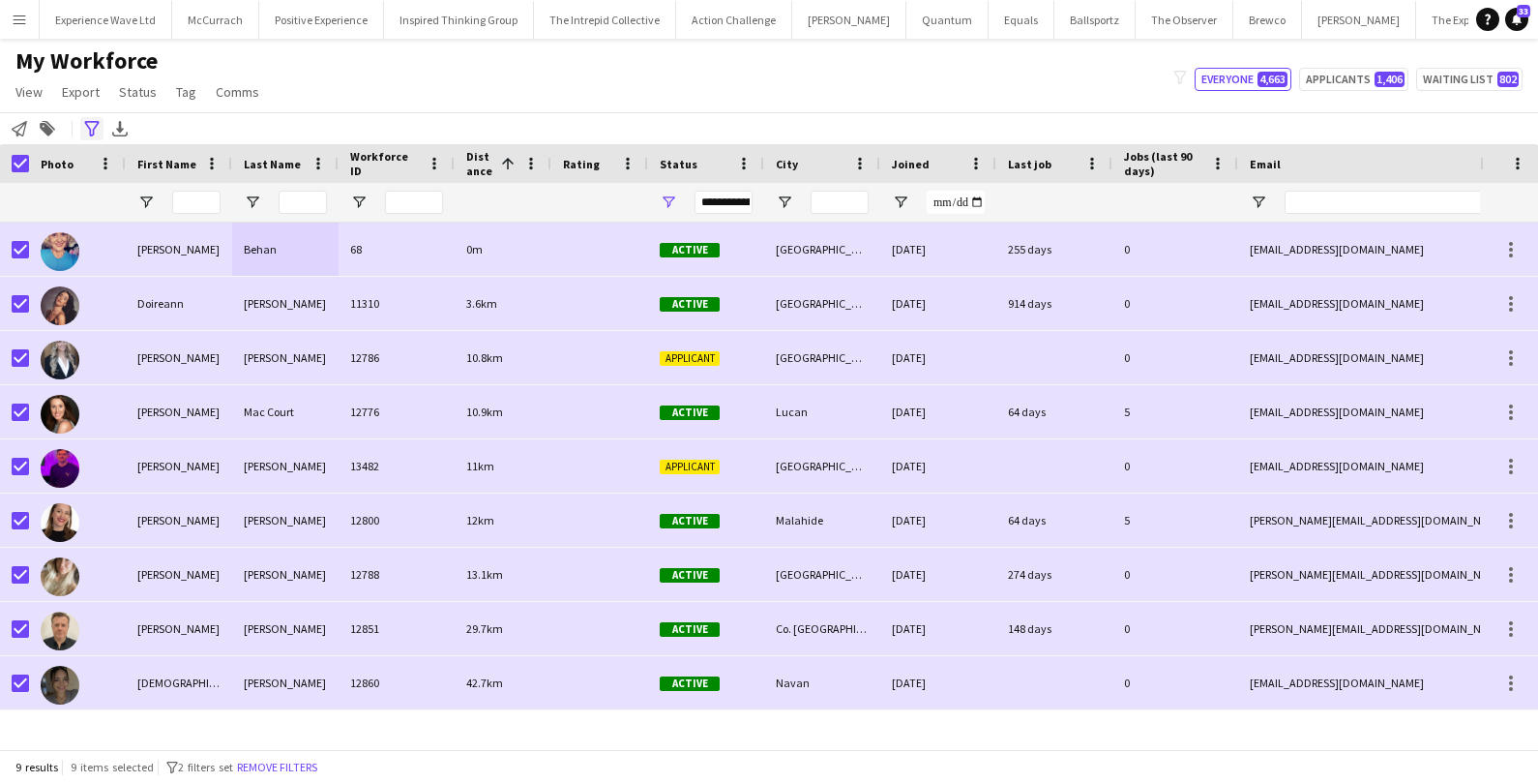
click at [95, 137] on div "Advanced filters" at bounding box center [91, 128] width 23 height 23
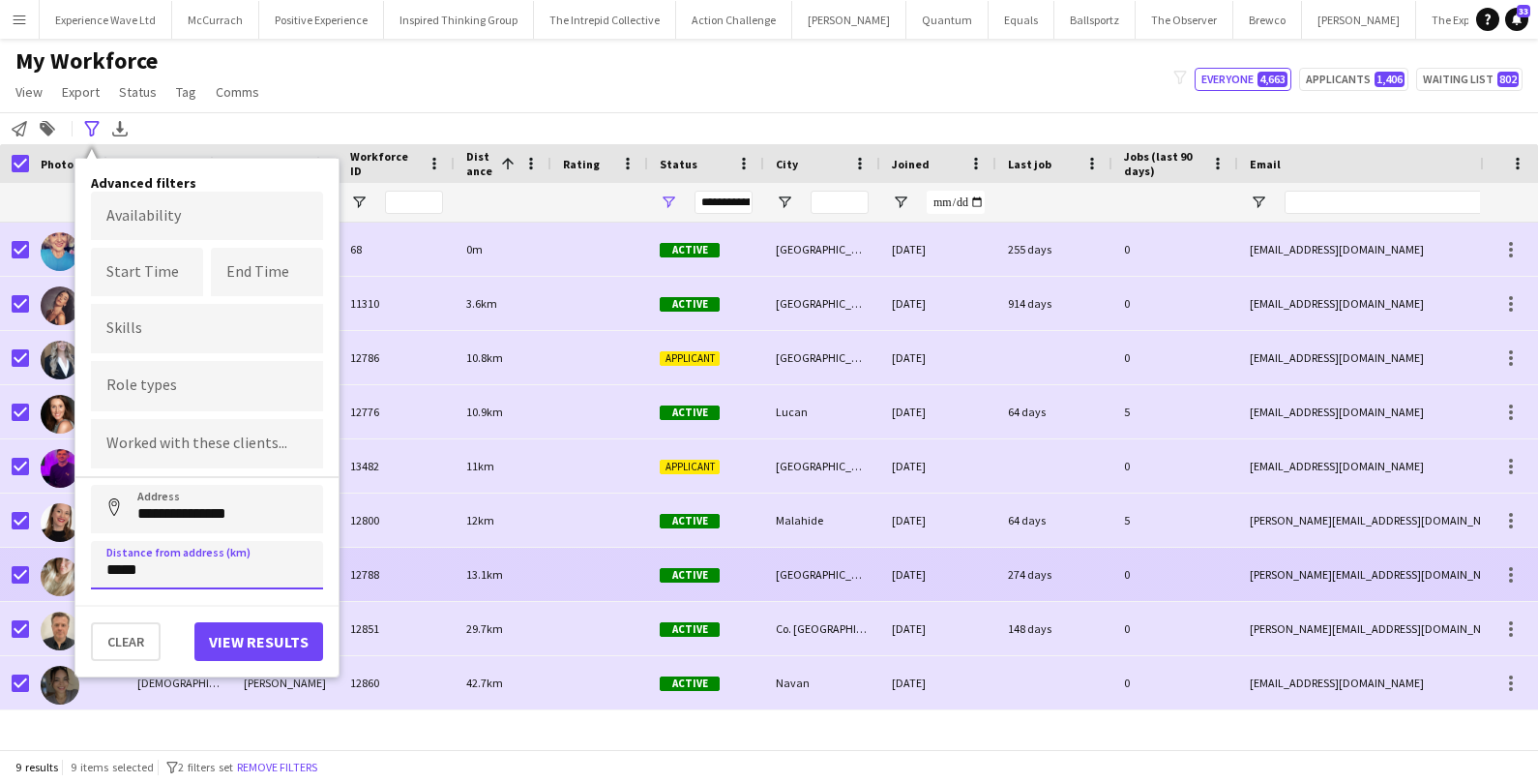
drag, startPoint x: 172, startPoint y: 561, endPoint x: 50, endPoint y: 548, distance: 122.5
click at [51, 549] on main "My Workforce View Views Default view New view Update view Delete view Edit name…" at bounding box center [769, 398] width 1538 height 718
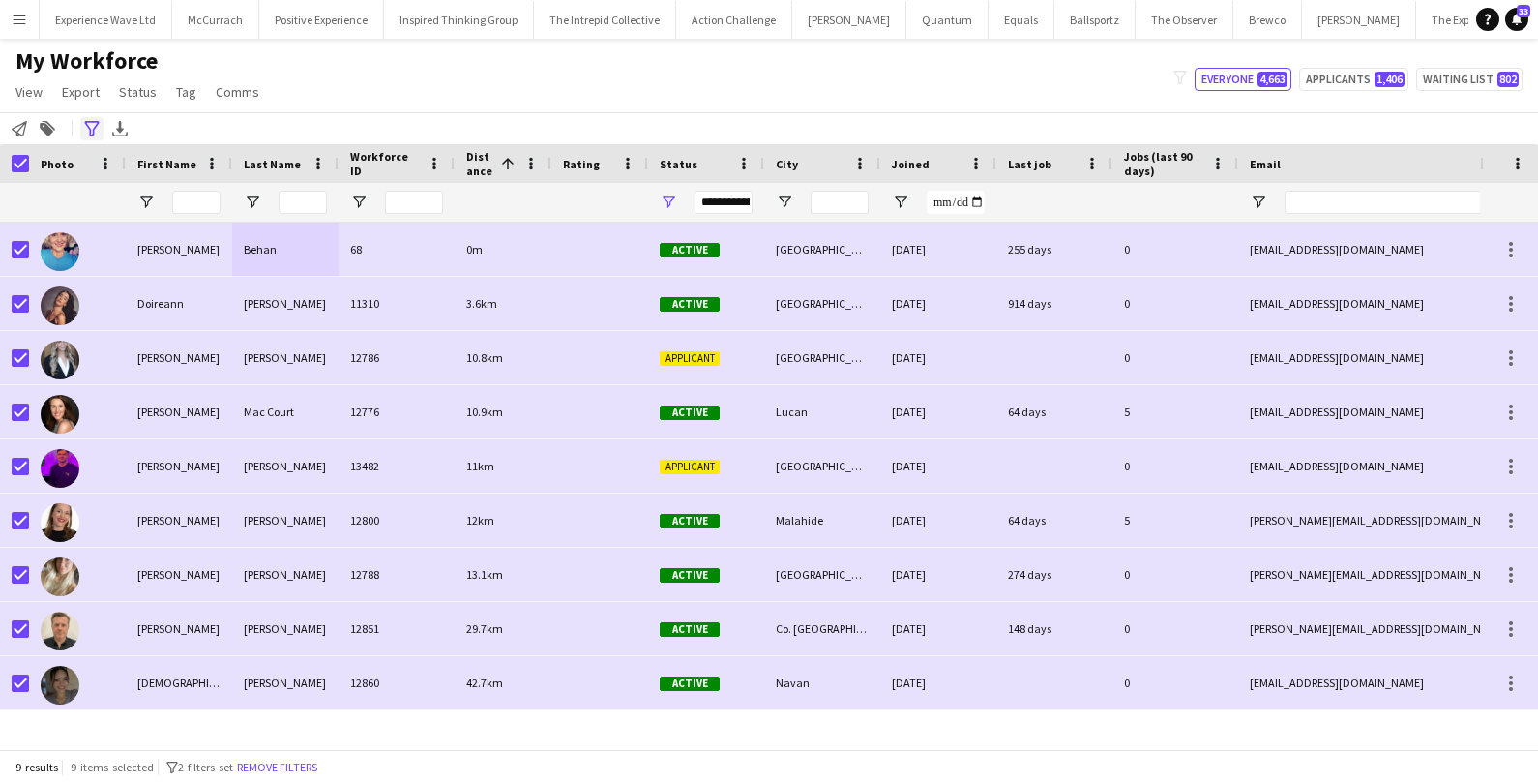
click at [100, 129] on div "Advanced filters" at bounding box center [91, 128] width 23 height 23
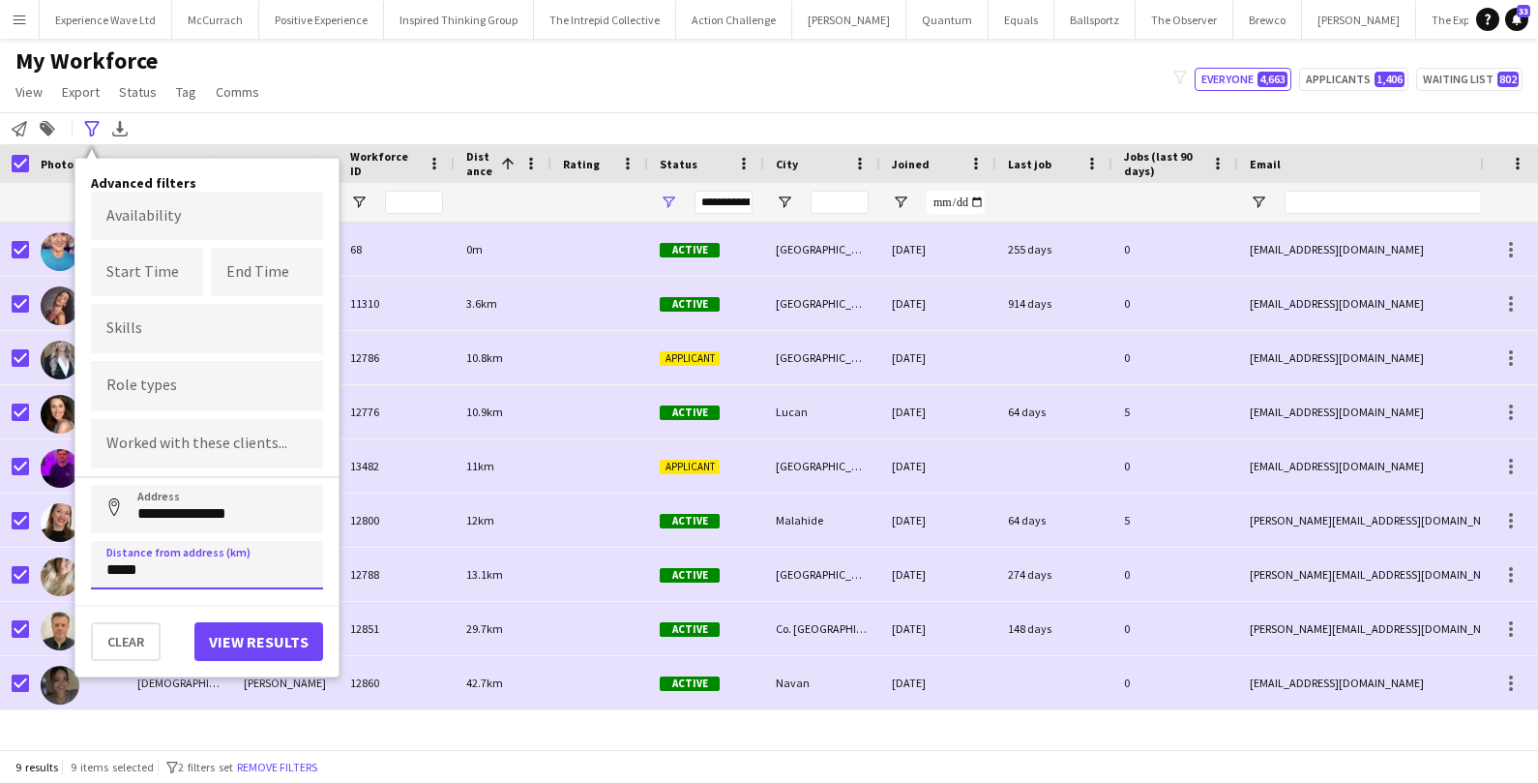
drag, startPoint x: 184, startPoint y: 564, endPoint x: 96, endPoint y: 565, distance: 88.0
click at [96, 566] on input "*****" at bounding box center [207, 565] width 232 height 48
type input "******"
click at [255, 627] on button "View results" at bounding box center [258, 641] width 129 height 39
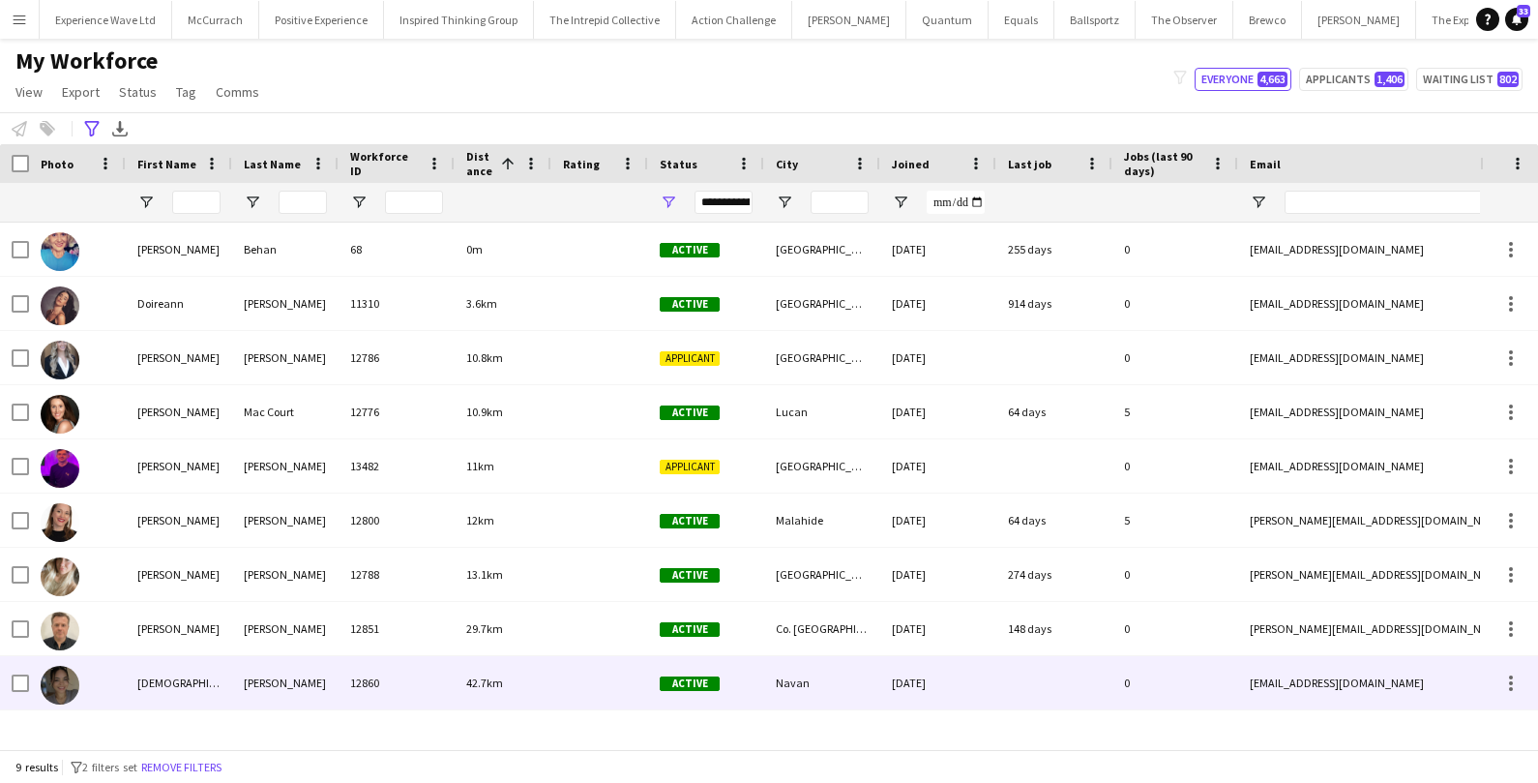
click at [253, 670] on div "[PERSON_NAME]" at bounding box center [285, 682] width 106 height 53
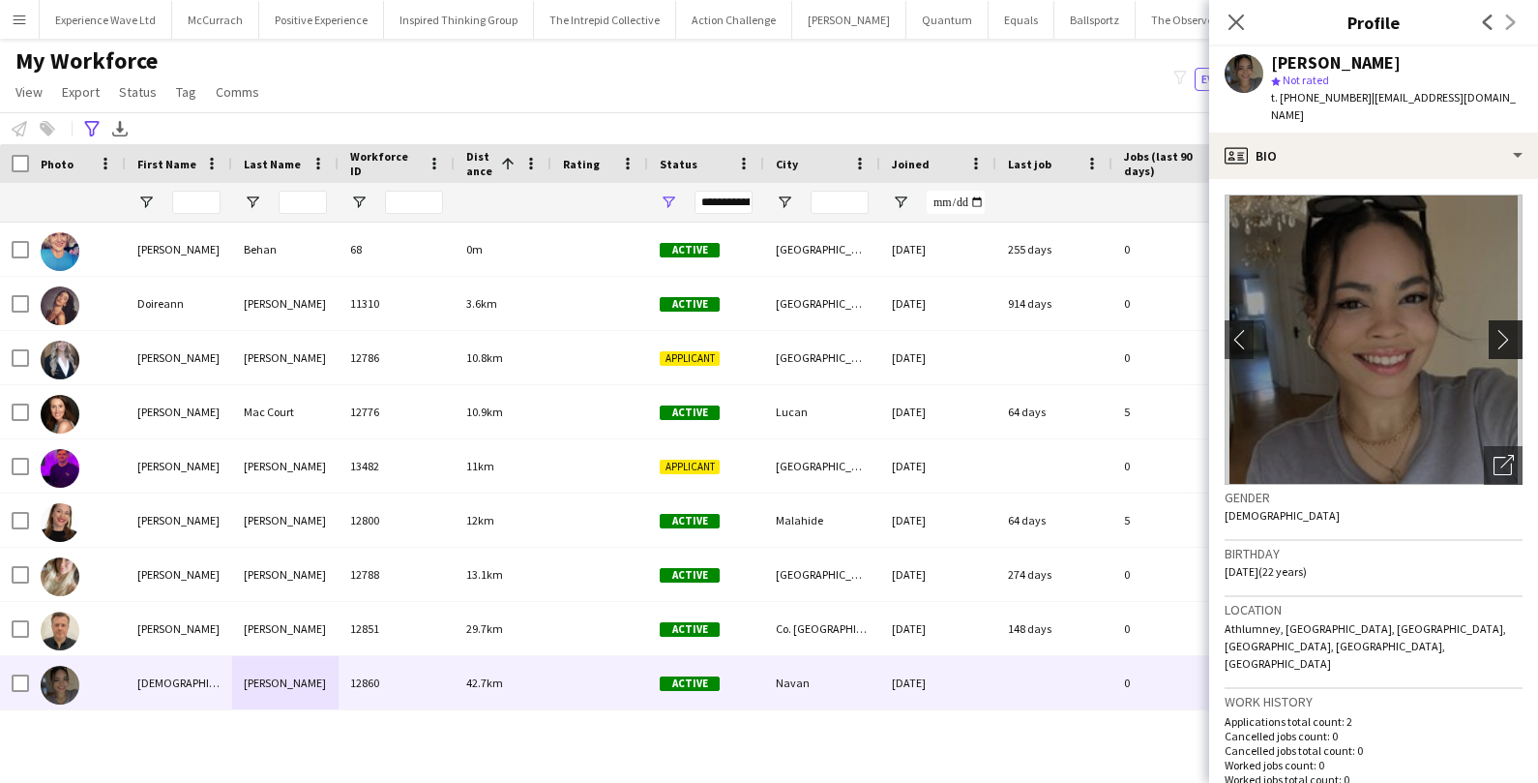
click at [1515, 329] on app-icon "chevron-right" at bounding box center [1508, 339] width 30 height 20
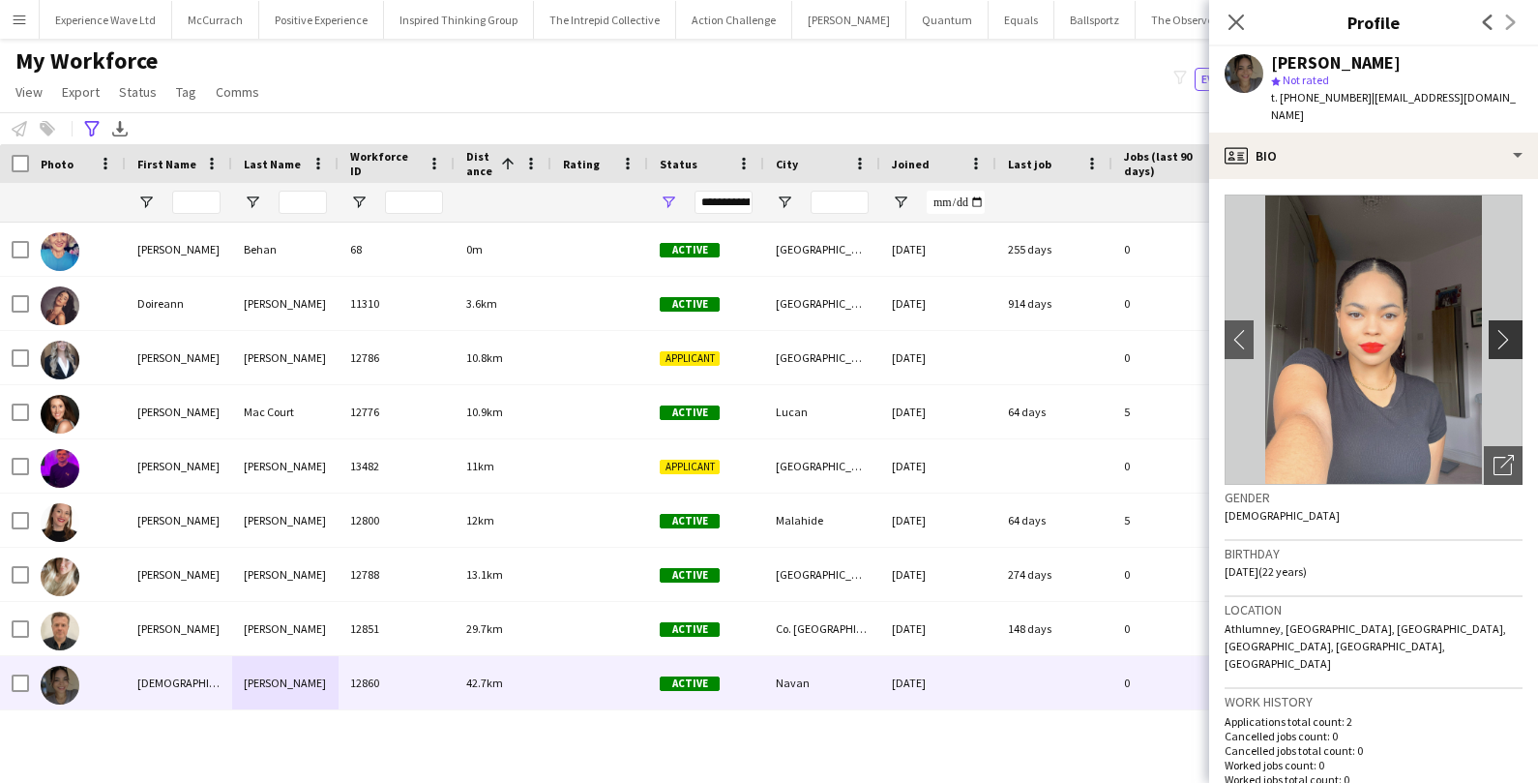
click at [1515, 329] on app-icon "chevron-right" at bounding box center [1508, 339] width 30 height 20
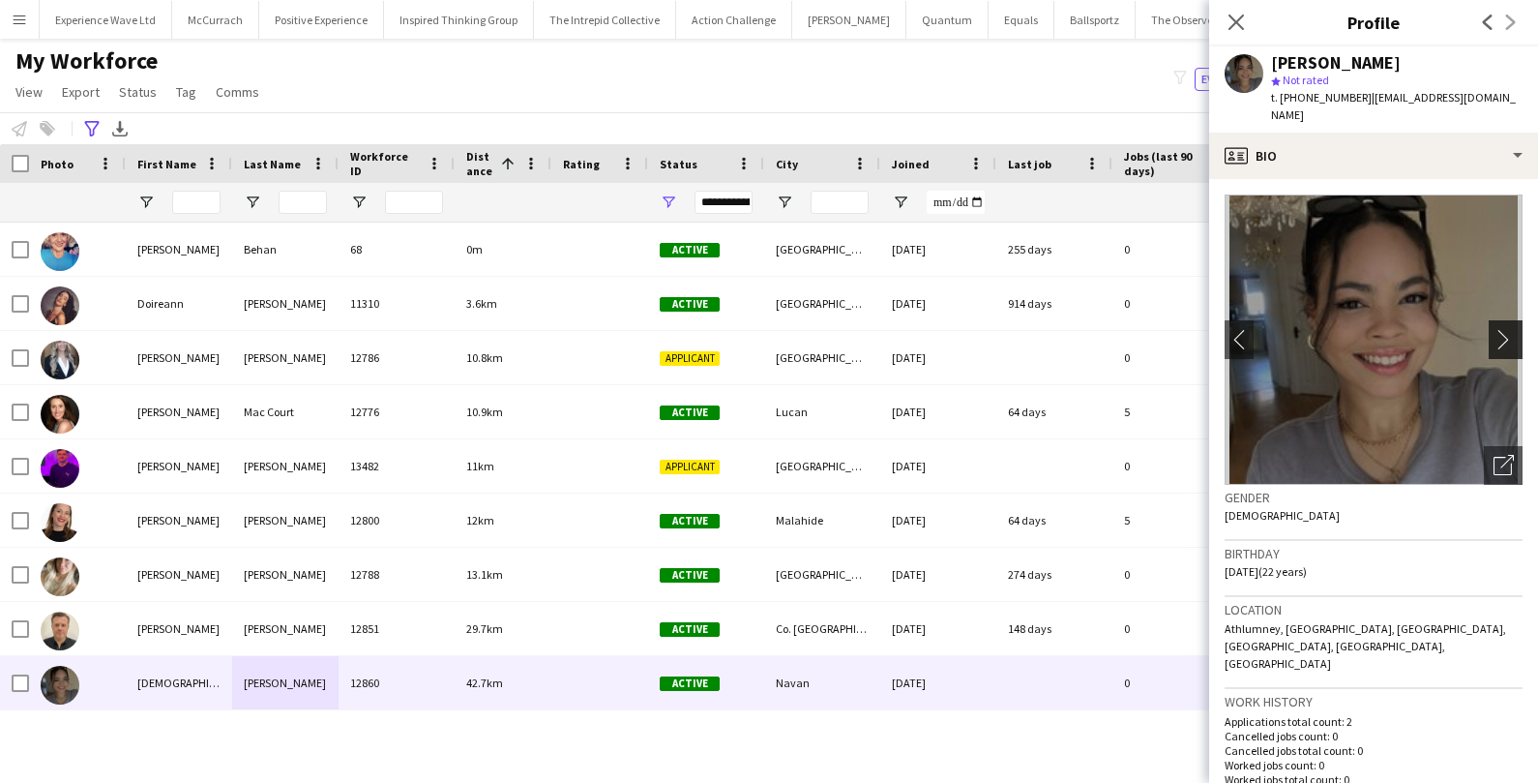
click at [1511, 329] on app-icon "chevron-right" at bounding box center [1508, 339] width 30 height 20
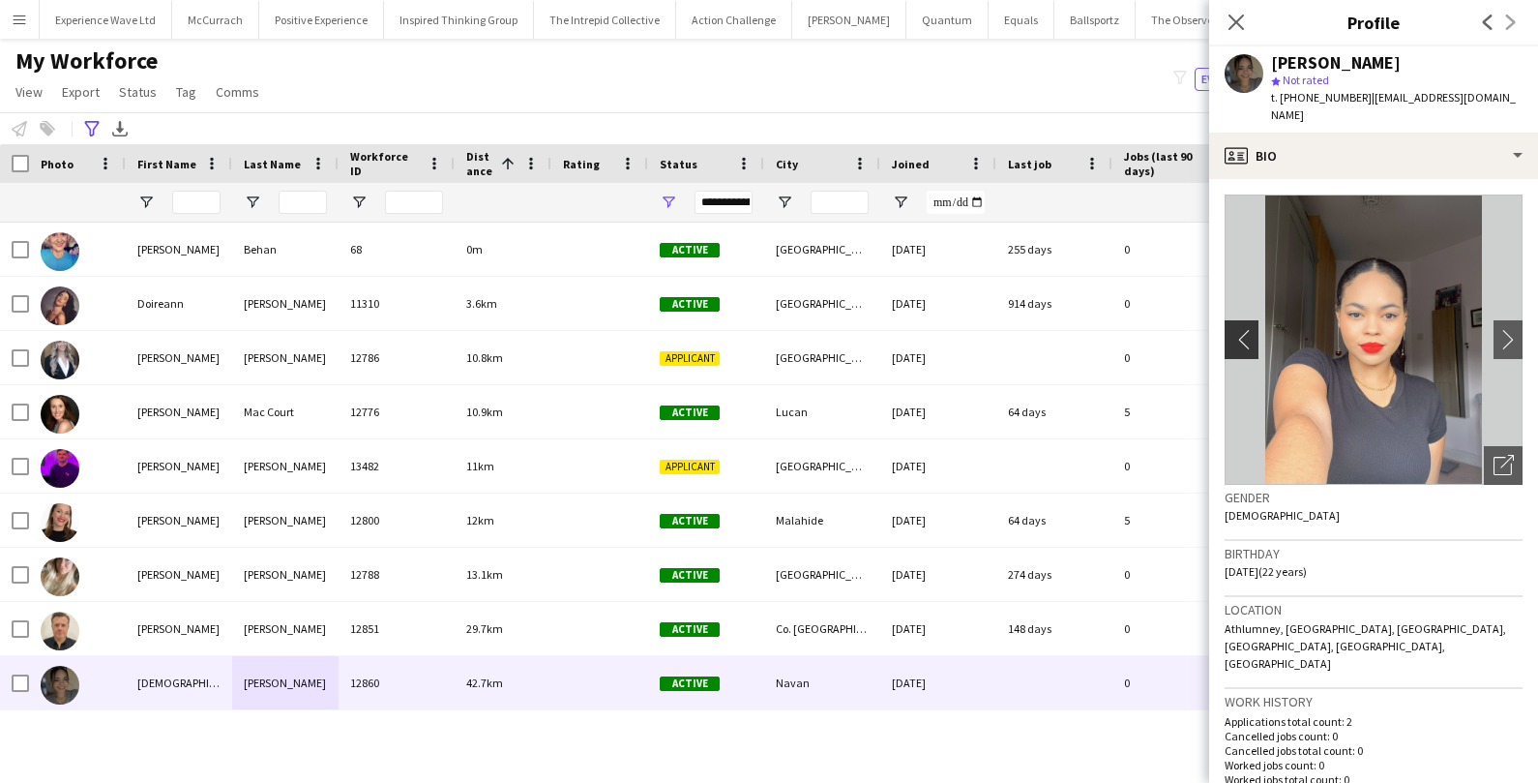
click at [1247, 329] on app-icon "chevron-left" at bounding box center [1240, 339] width 30 height 20
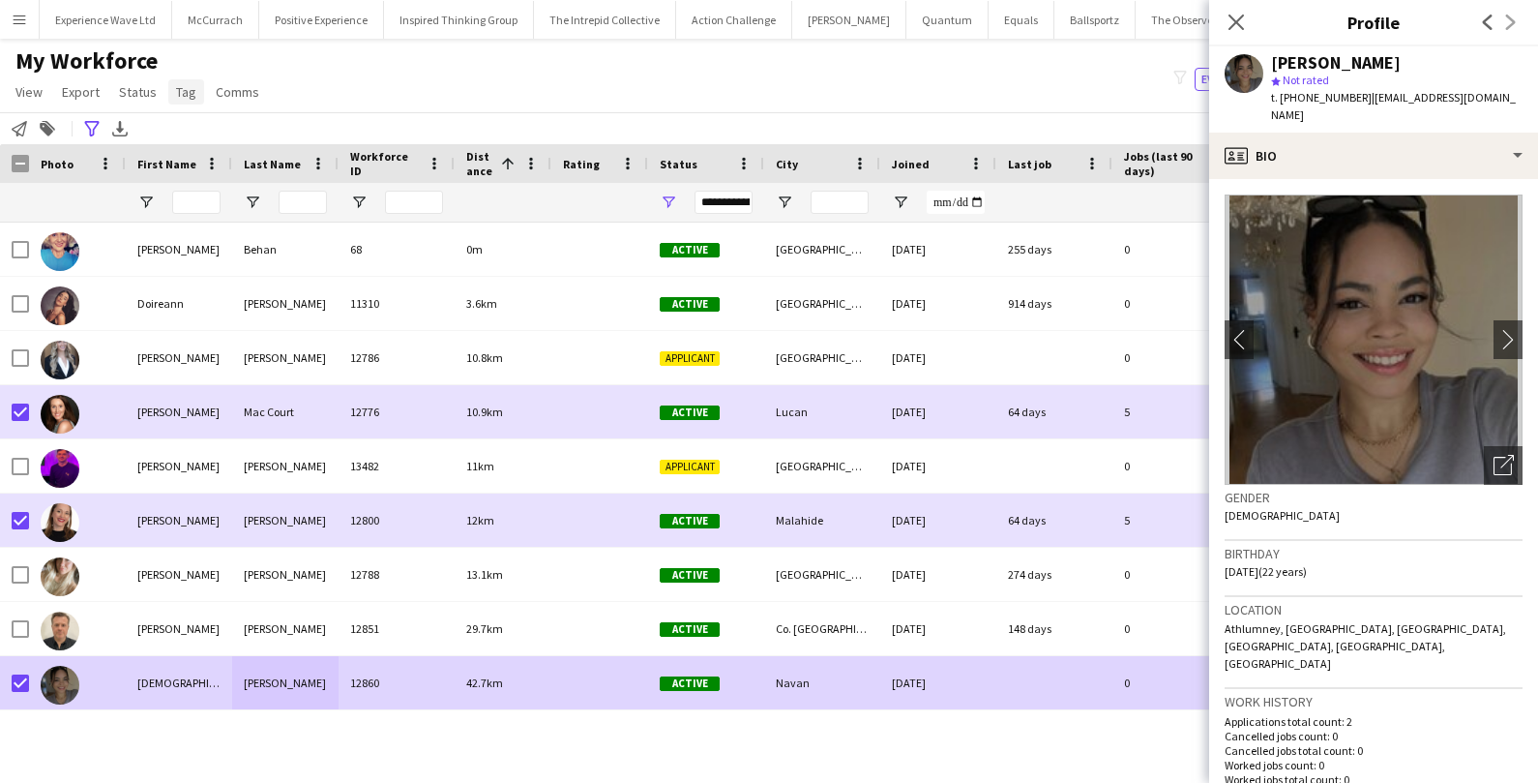
click at [176, 99] on span "Tag" at bounding box center [186, 91] width 20 height 17
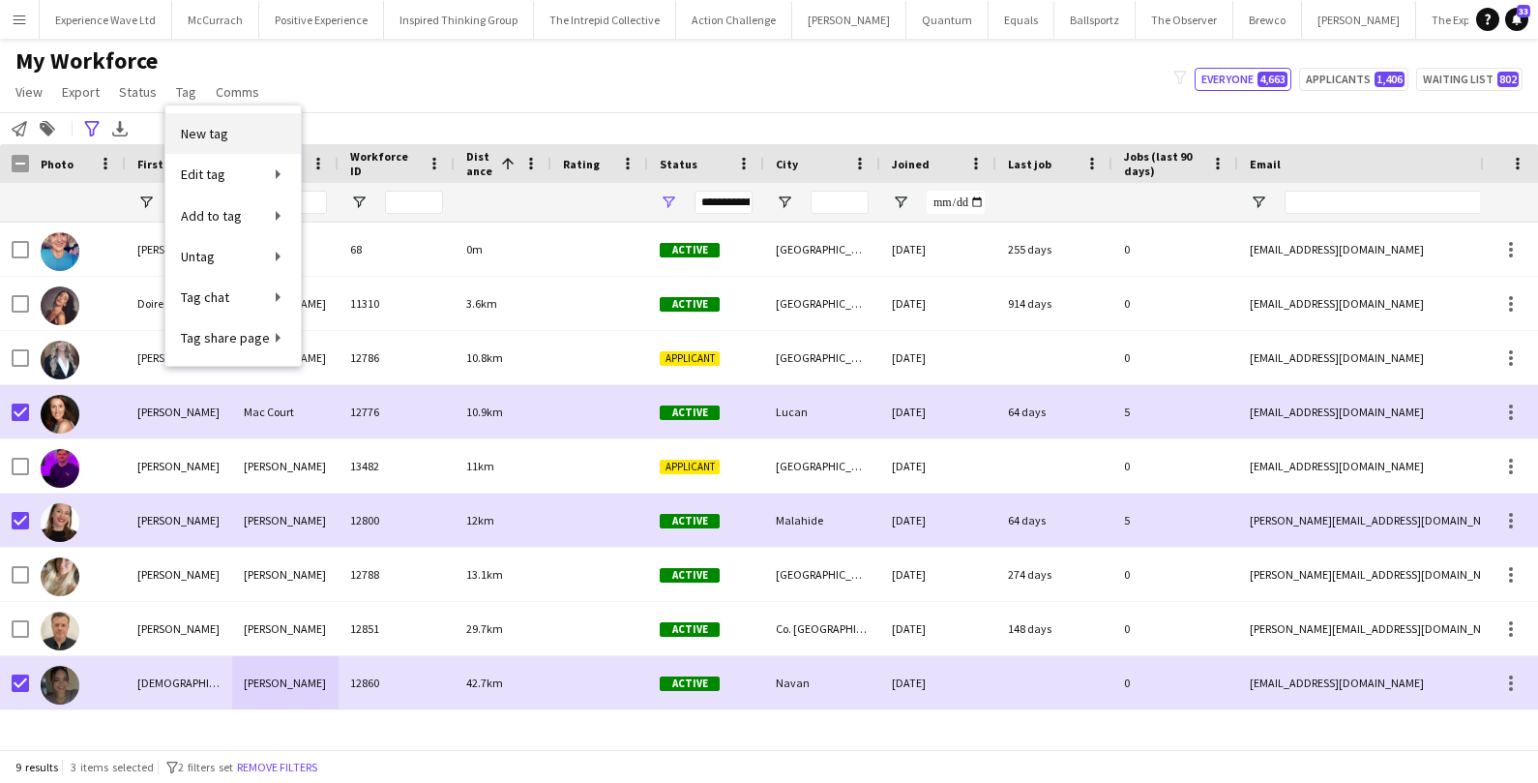
click at [235, 138] on link "New tag" at bounding box center [232, 133] width 135 height 41
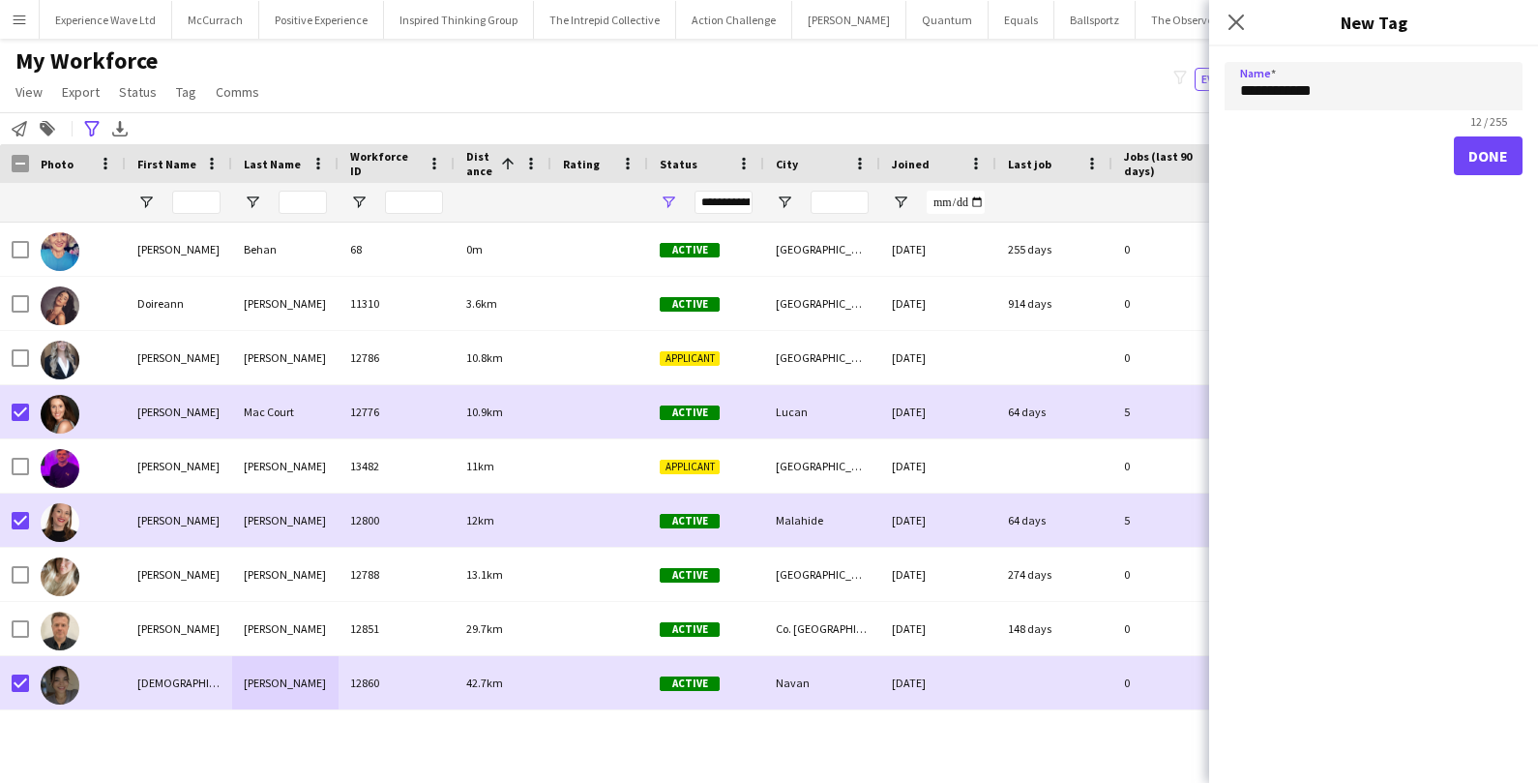
type input "**********"
click at [1469, 168] on button "Done" at bounding box center [1488, 155] width 69 height 39
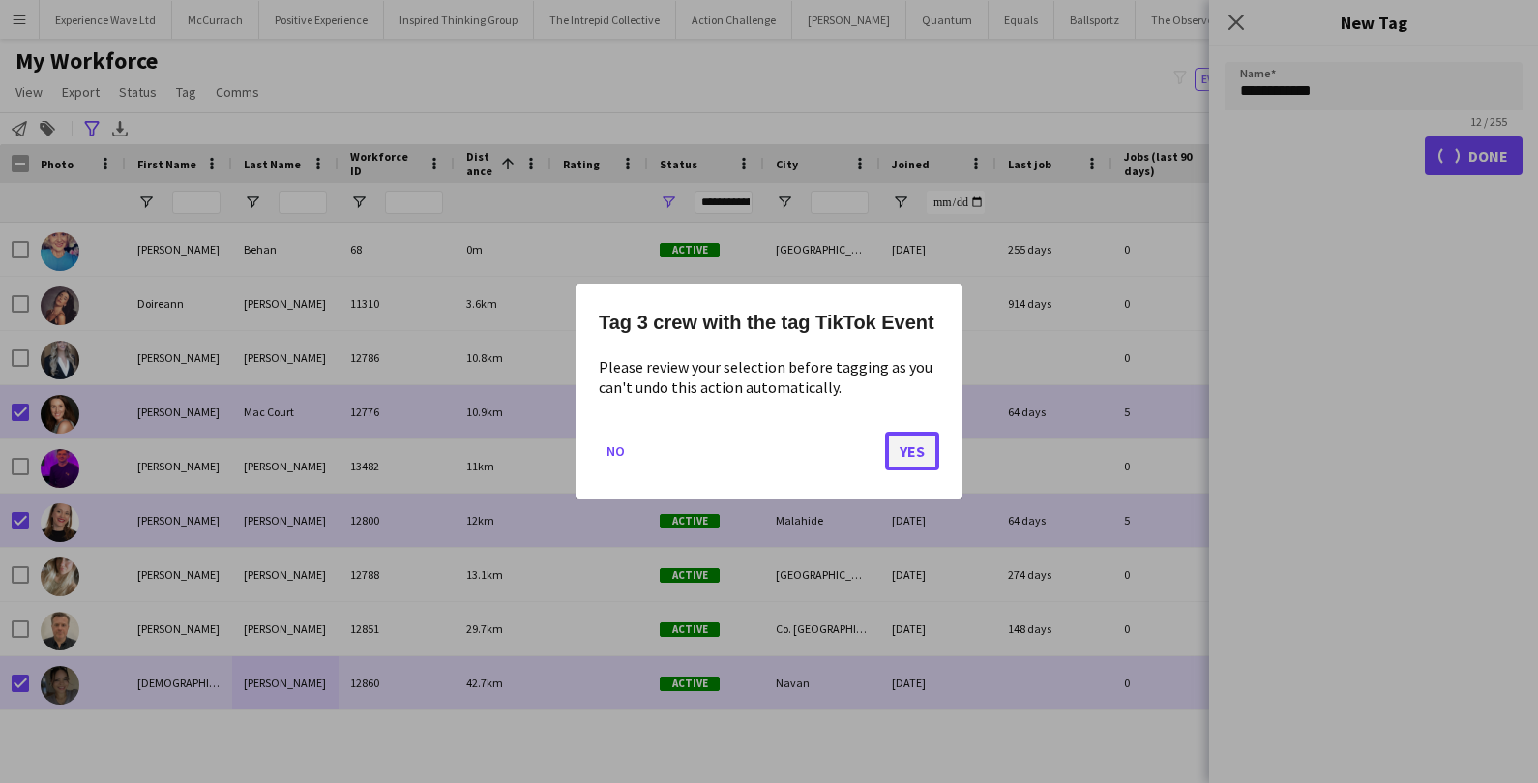
click at [901, 458] on button "Yes" at bounding box center [912, 450] width 54 height 39
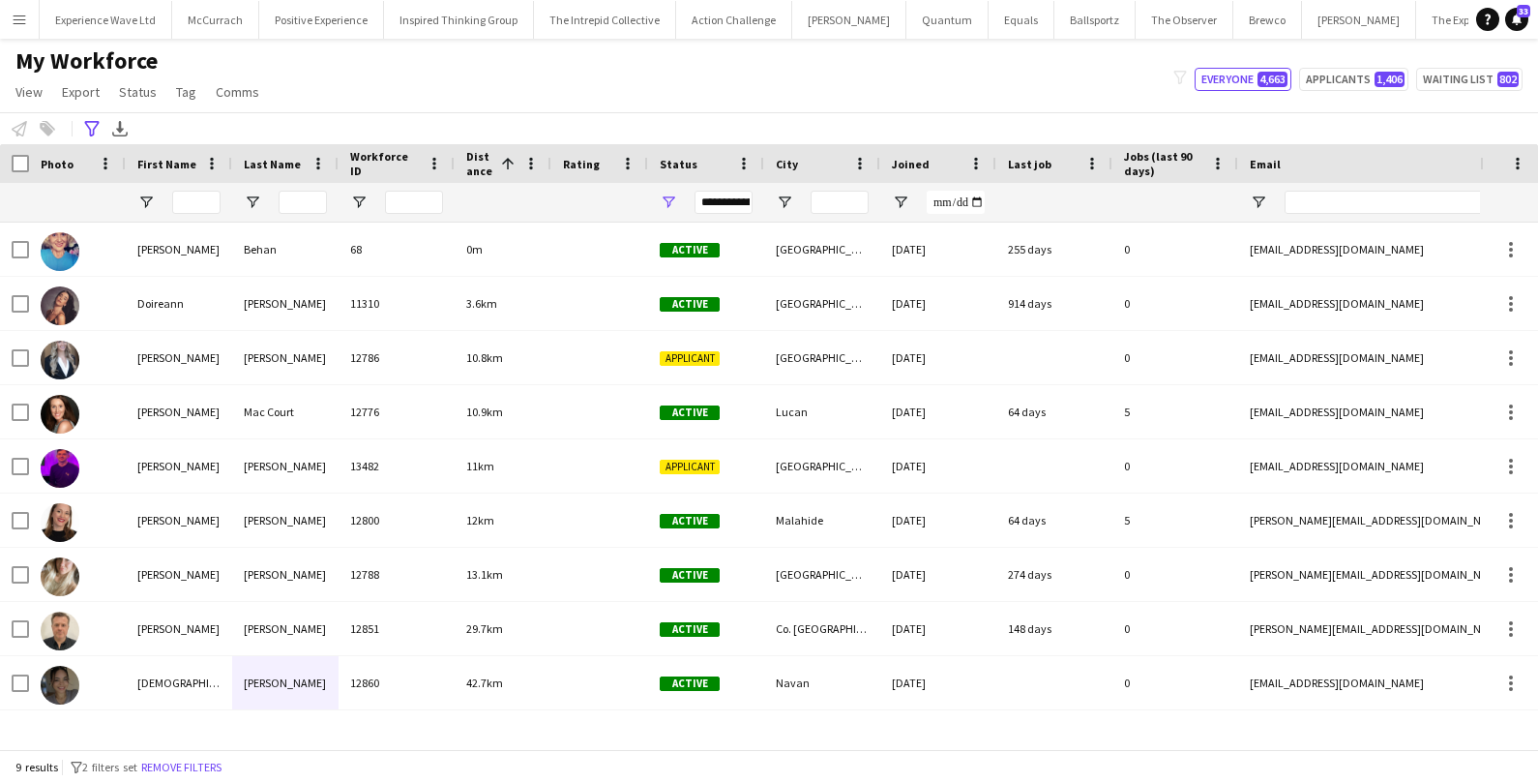
click at [14, 17] on app-icon "Menu" at bounding box center [19, 19] width 15 height 15
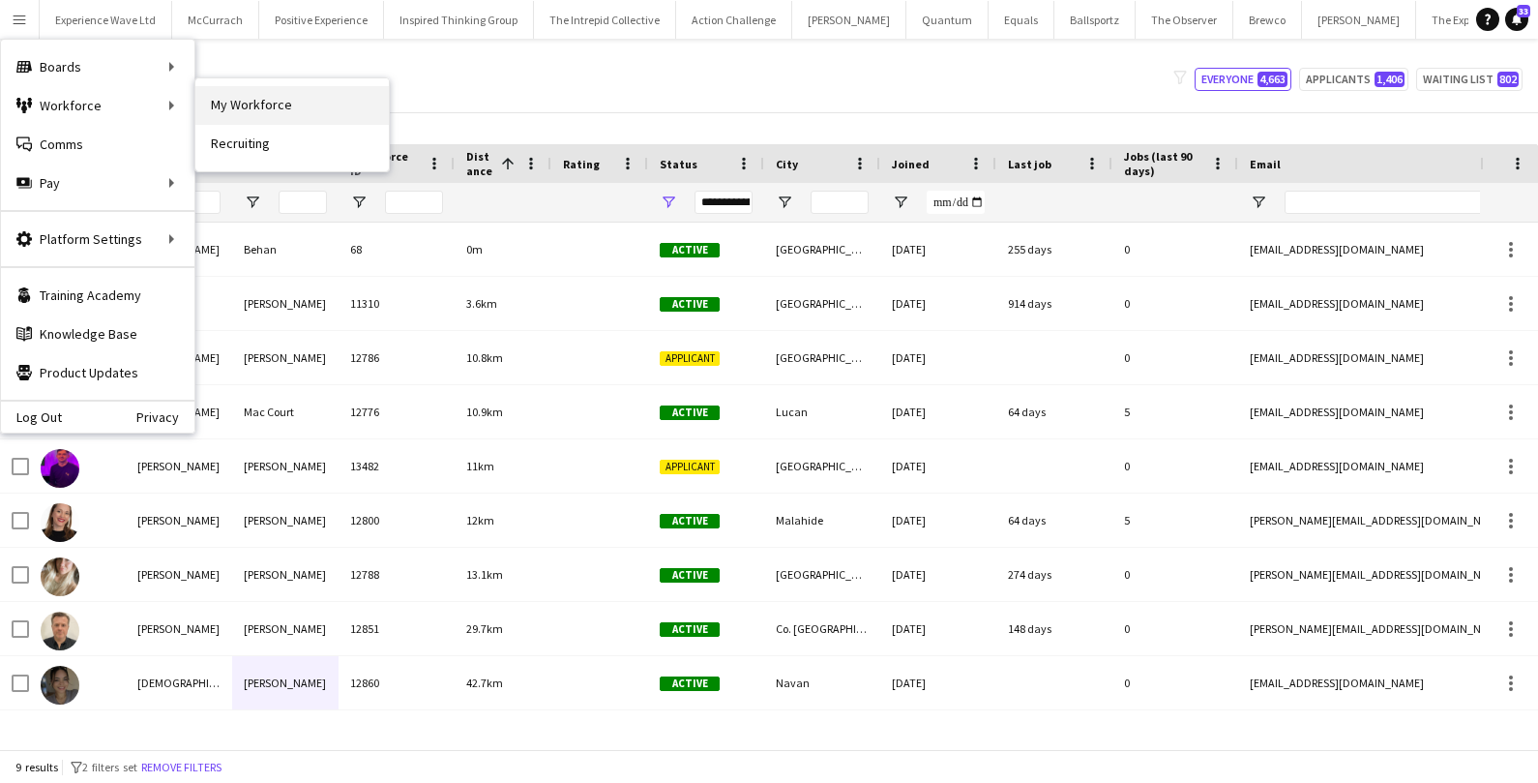
click at [238, 95] on link "My Workforce" at bounding box center [291, 105] width 193 height 39
type input "**********"
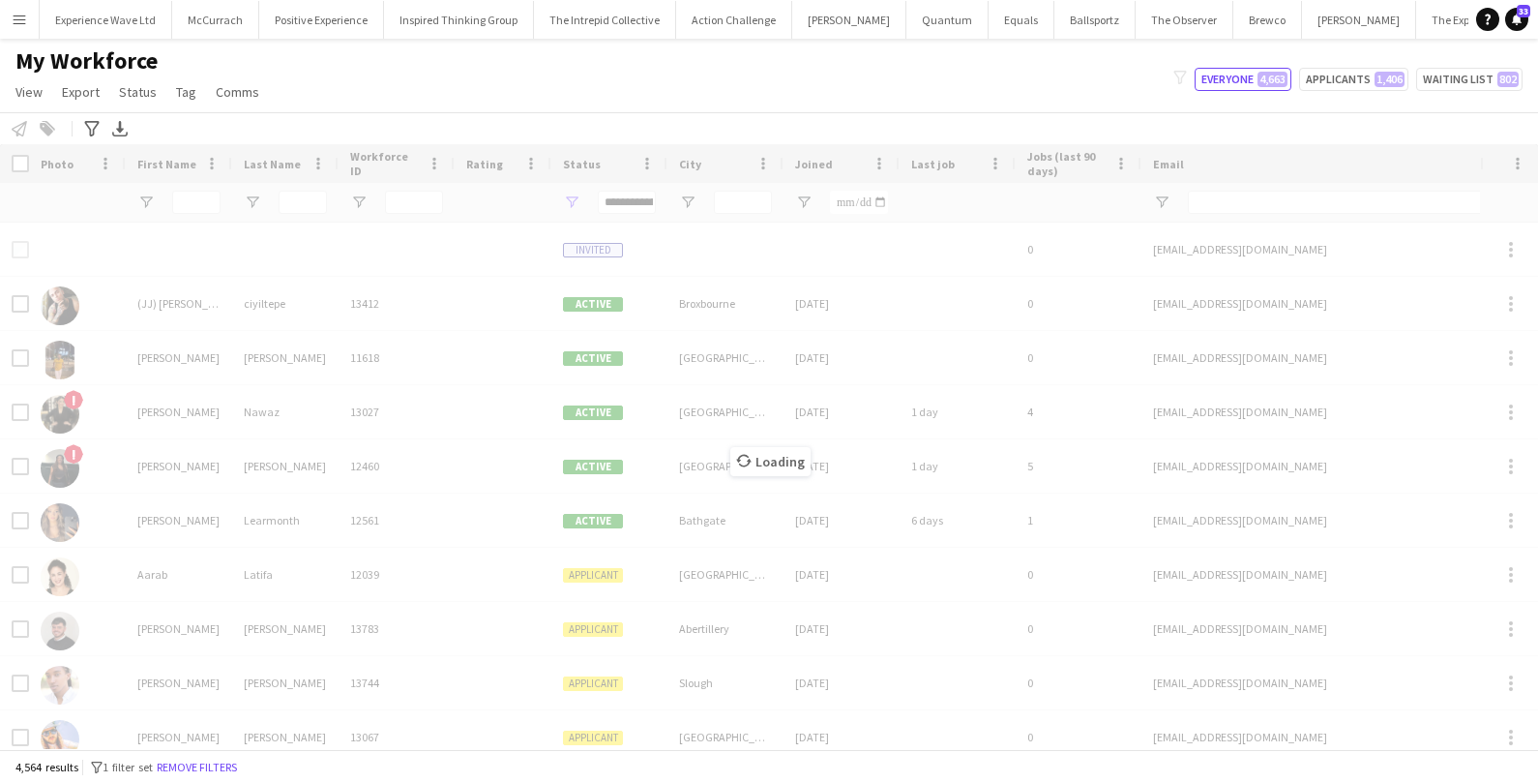
type input "**********"
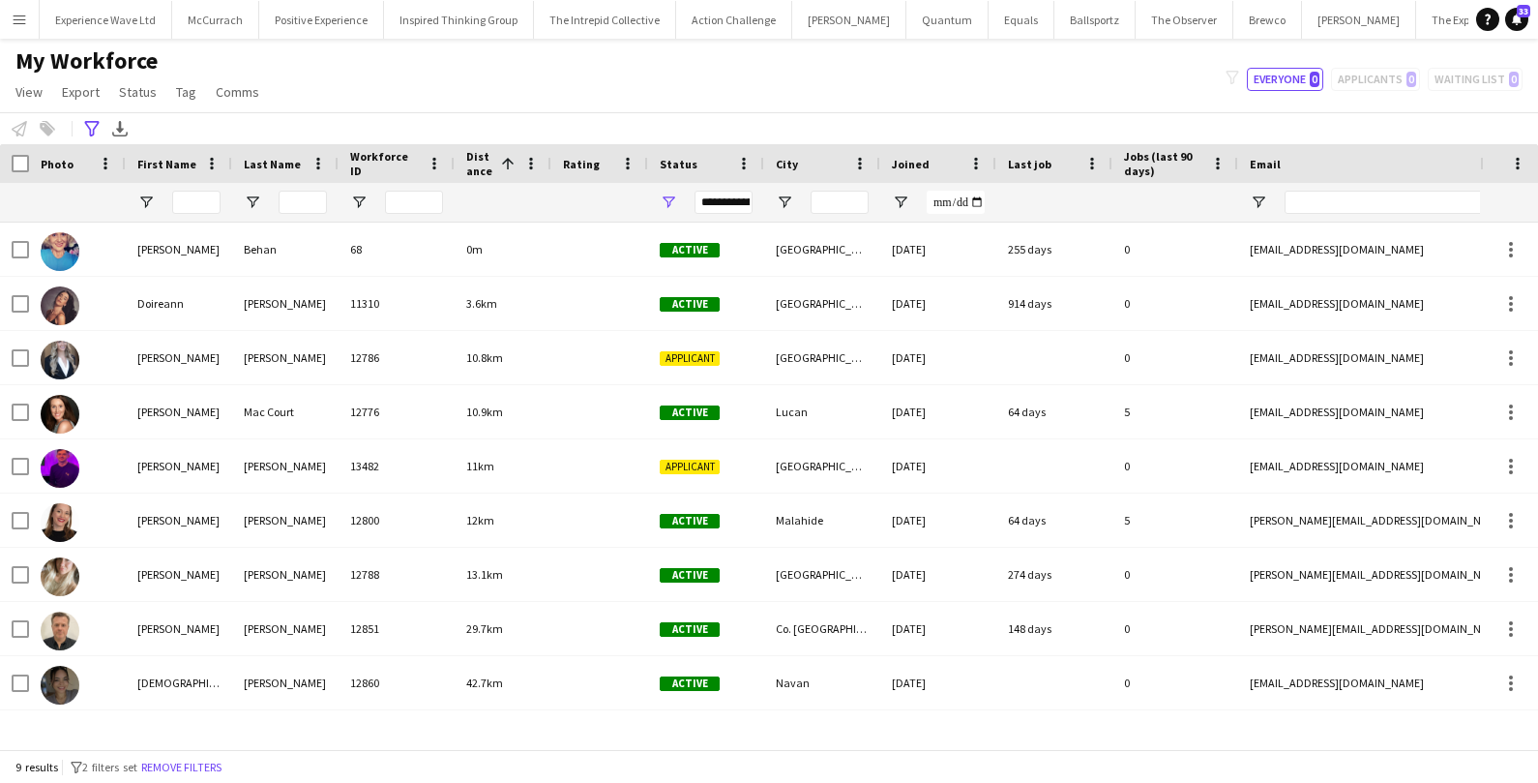
click at [22, 9] on button "Menu" at bounding box center [19, 19] width 39 height 39
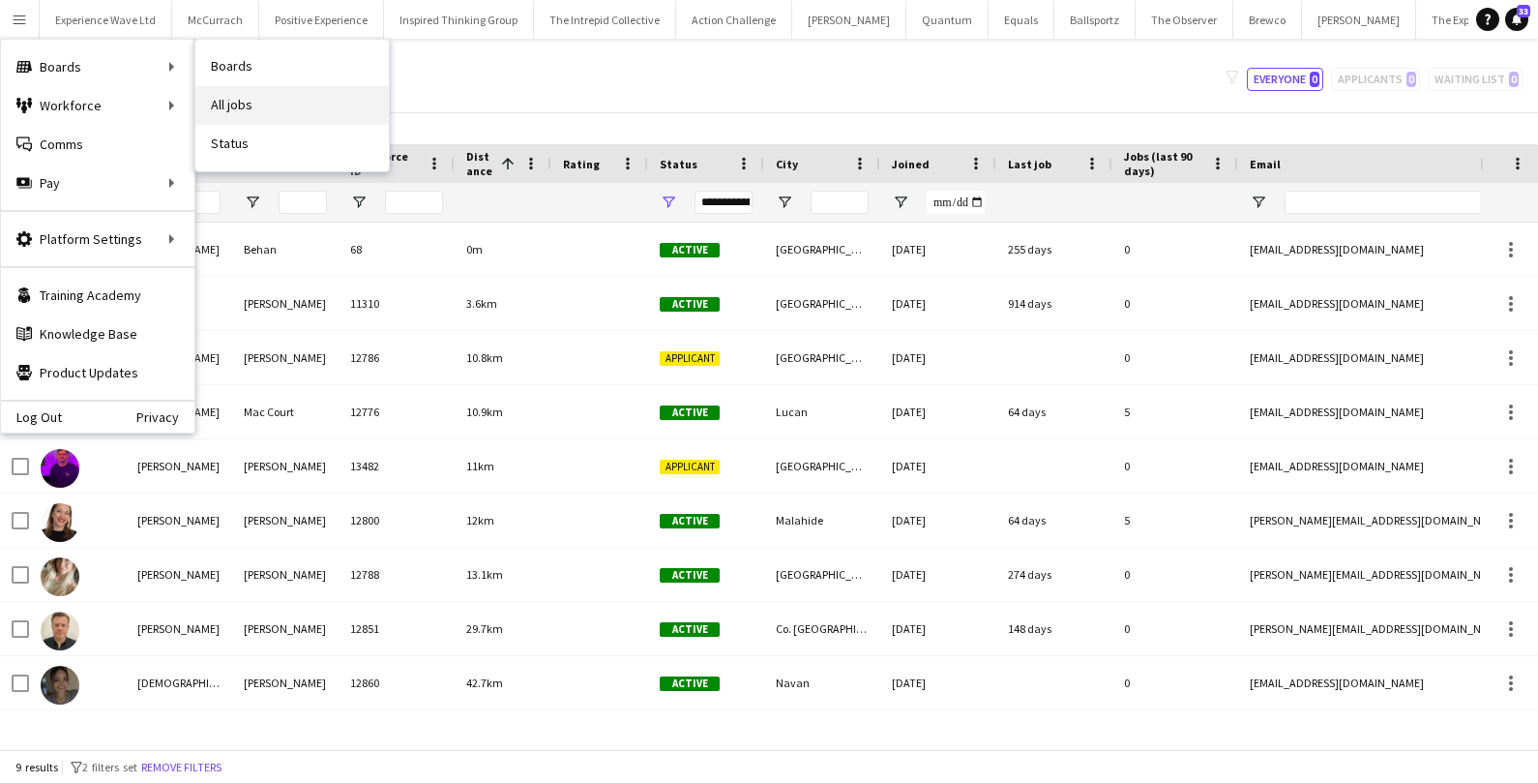
click at [245, 106] on link "All jobs" at bounding box center [291, 105] width 193 height 39
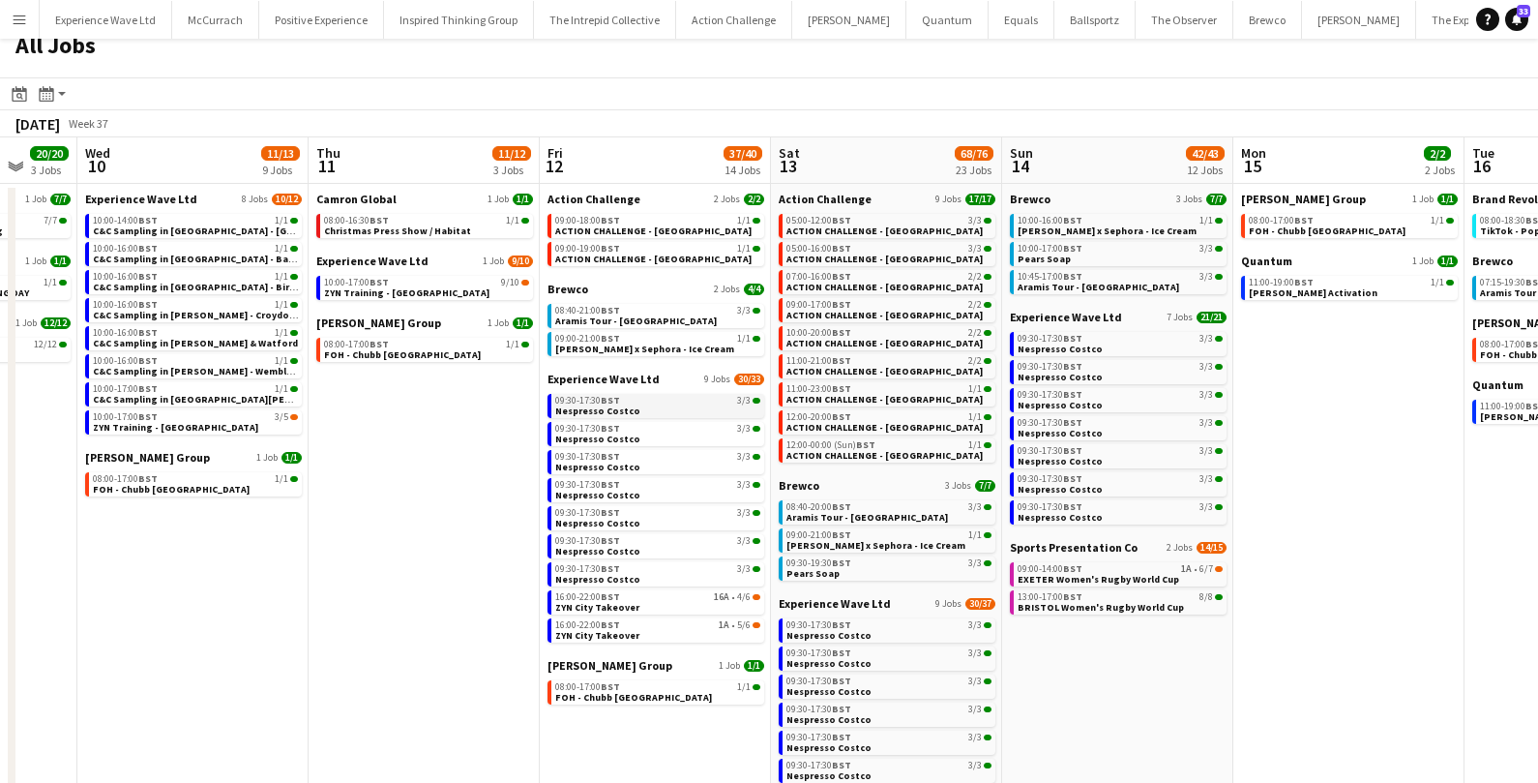
scroll to position [7, 0]
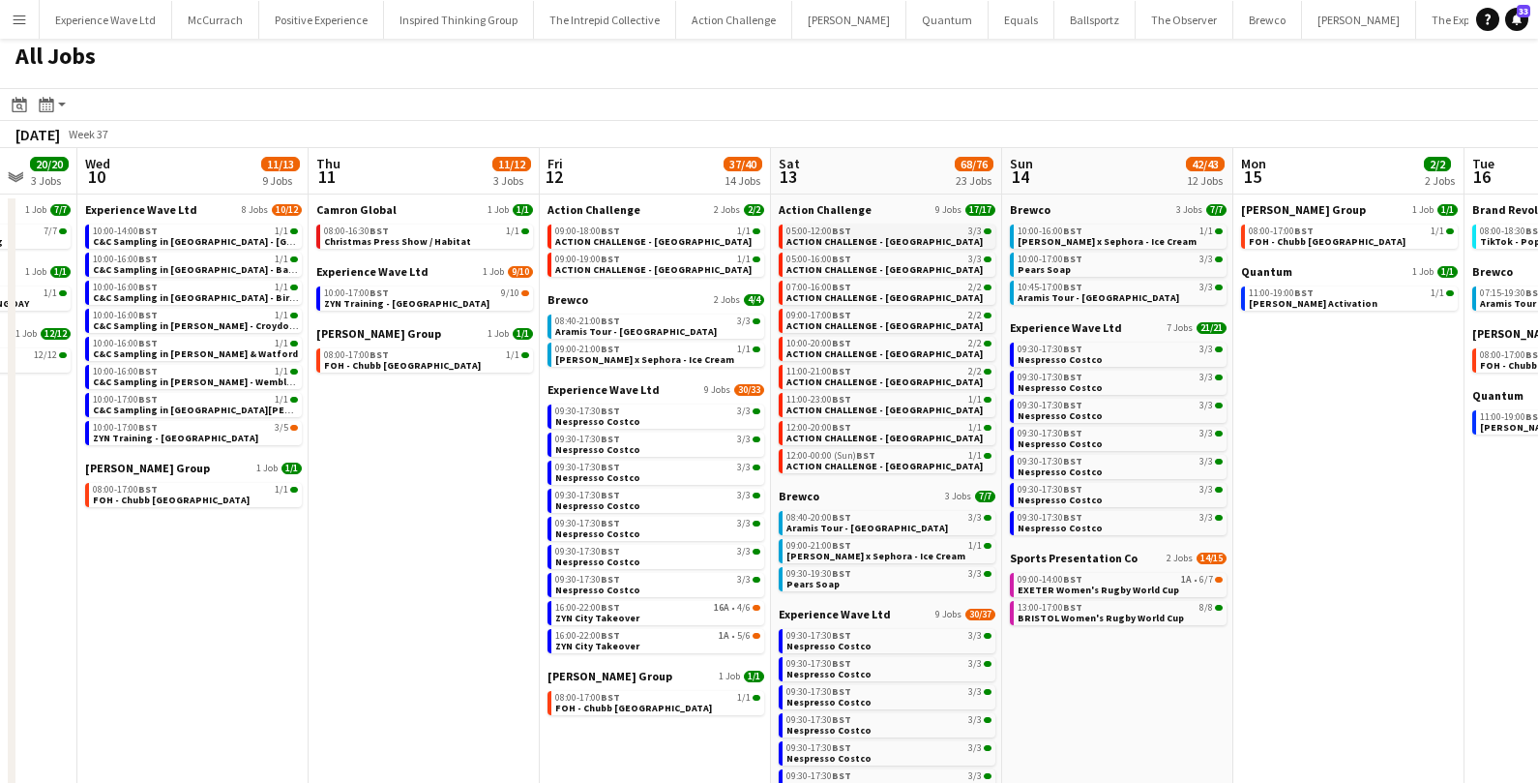
click at [851, 238] on span "ACTION CHALLENGE - LONDON" at bounding box center [884, 241] width 196 height 13
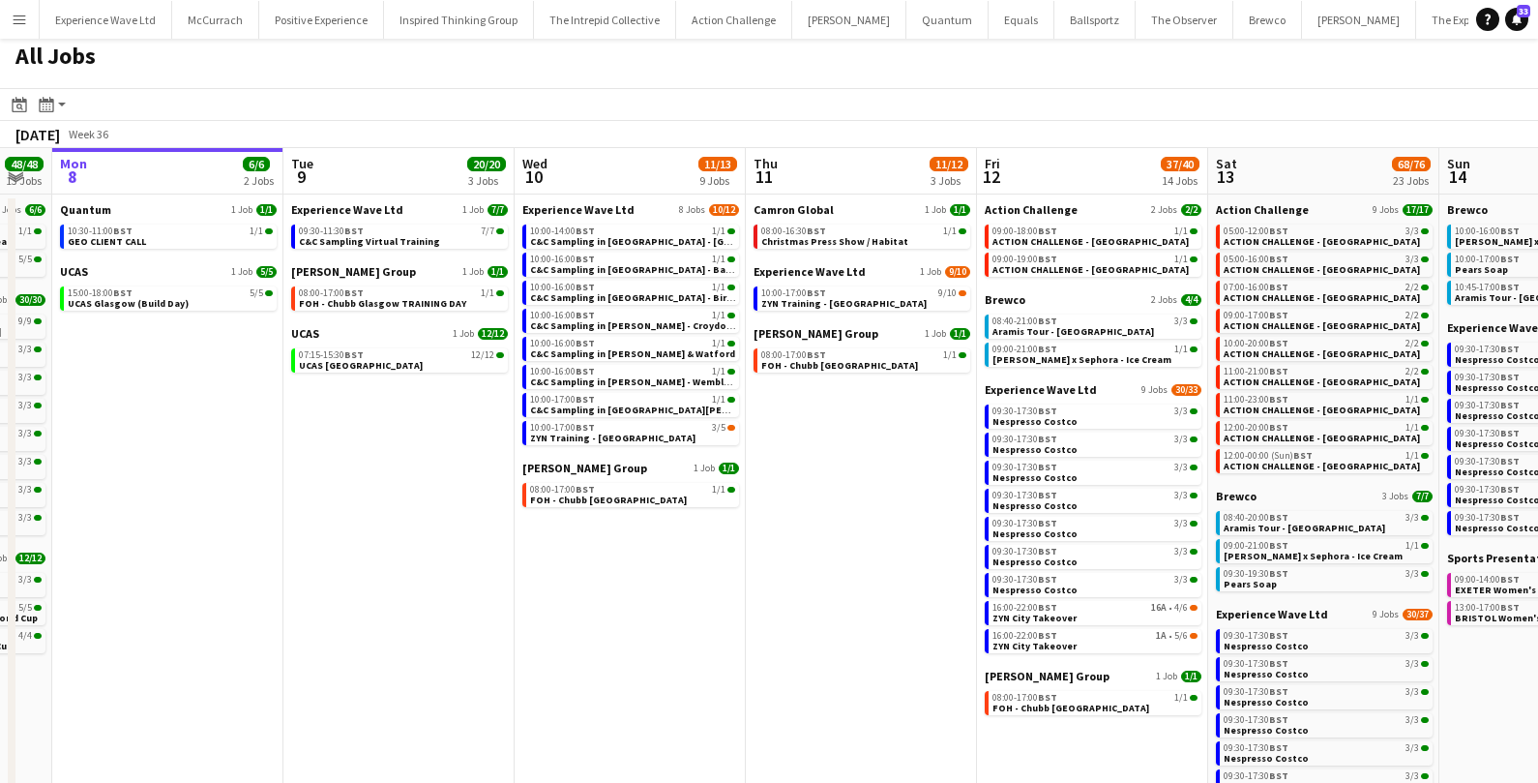
scroll to position [0, 390]
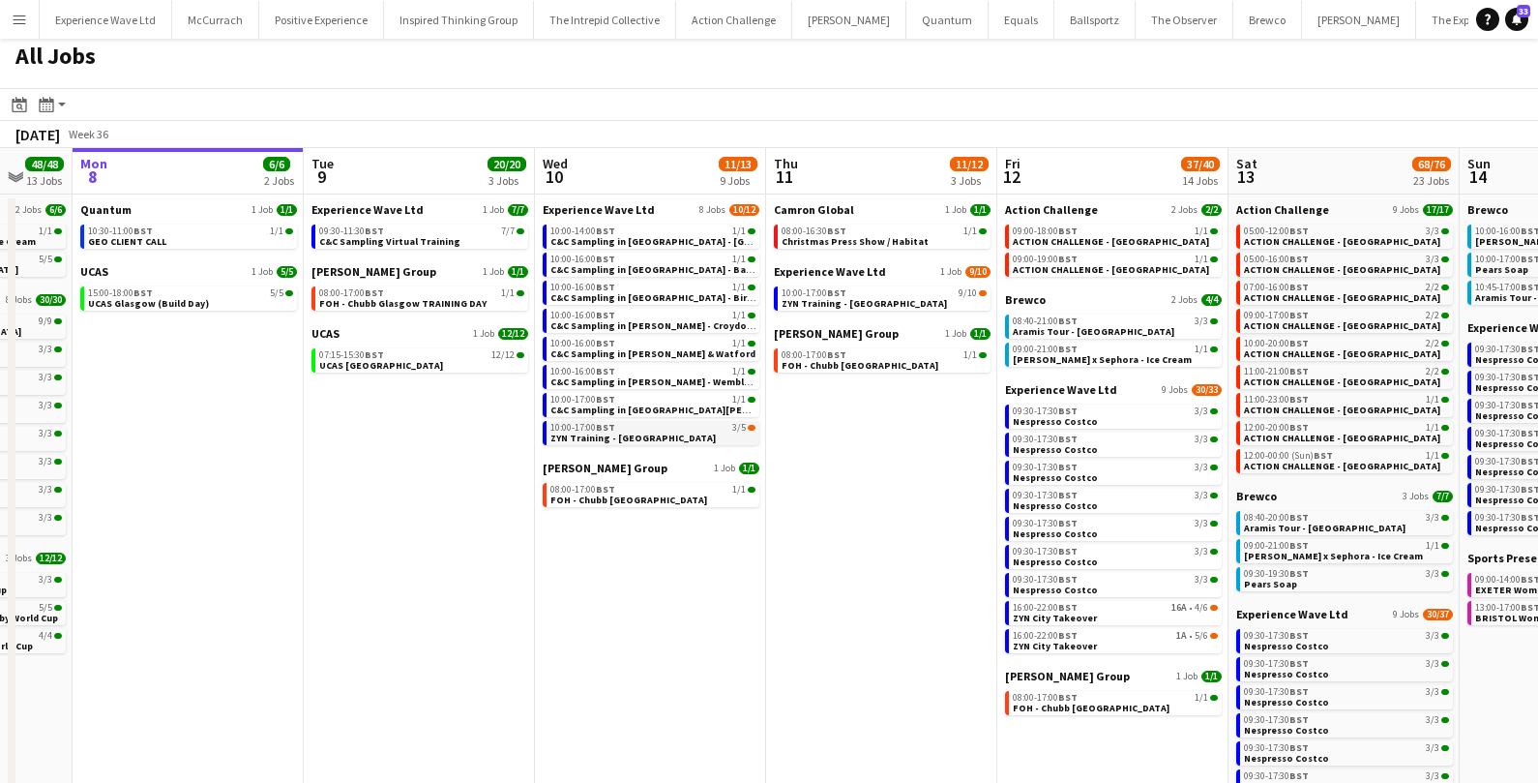
click at [630, 428] on div "10:00-17:00 BST 3/5" at bounding box center [652, 428] width 205 height 10
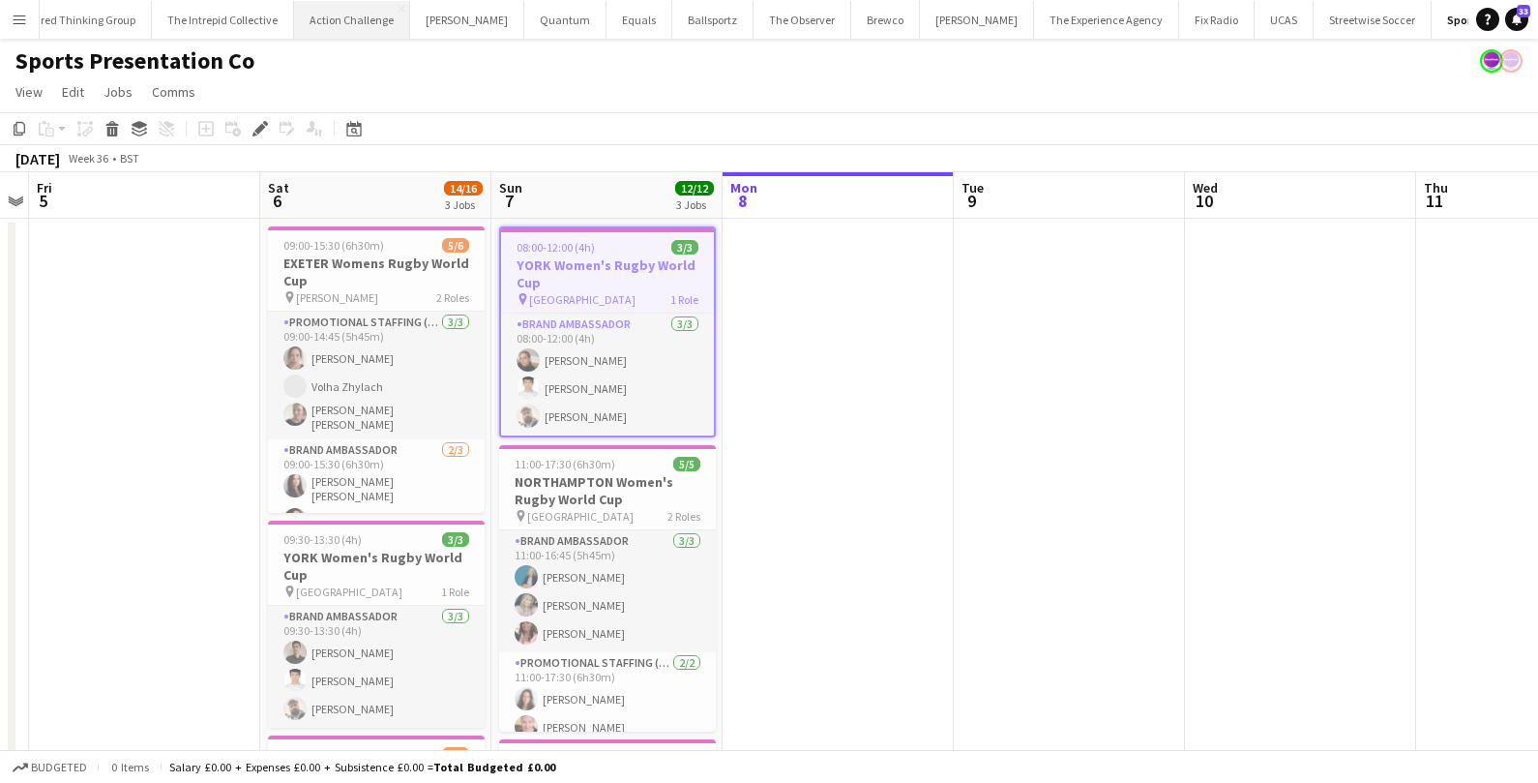
scroll to position [0, 383]
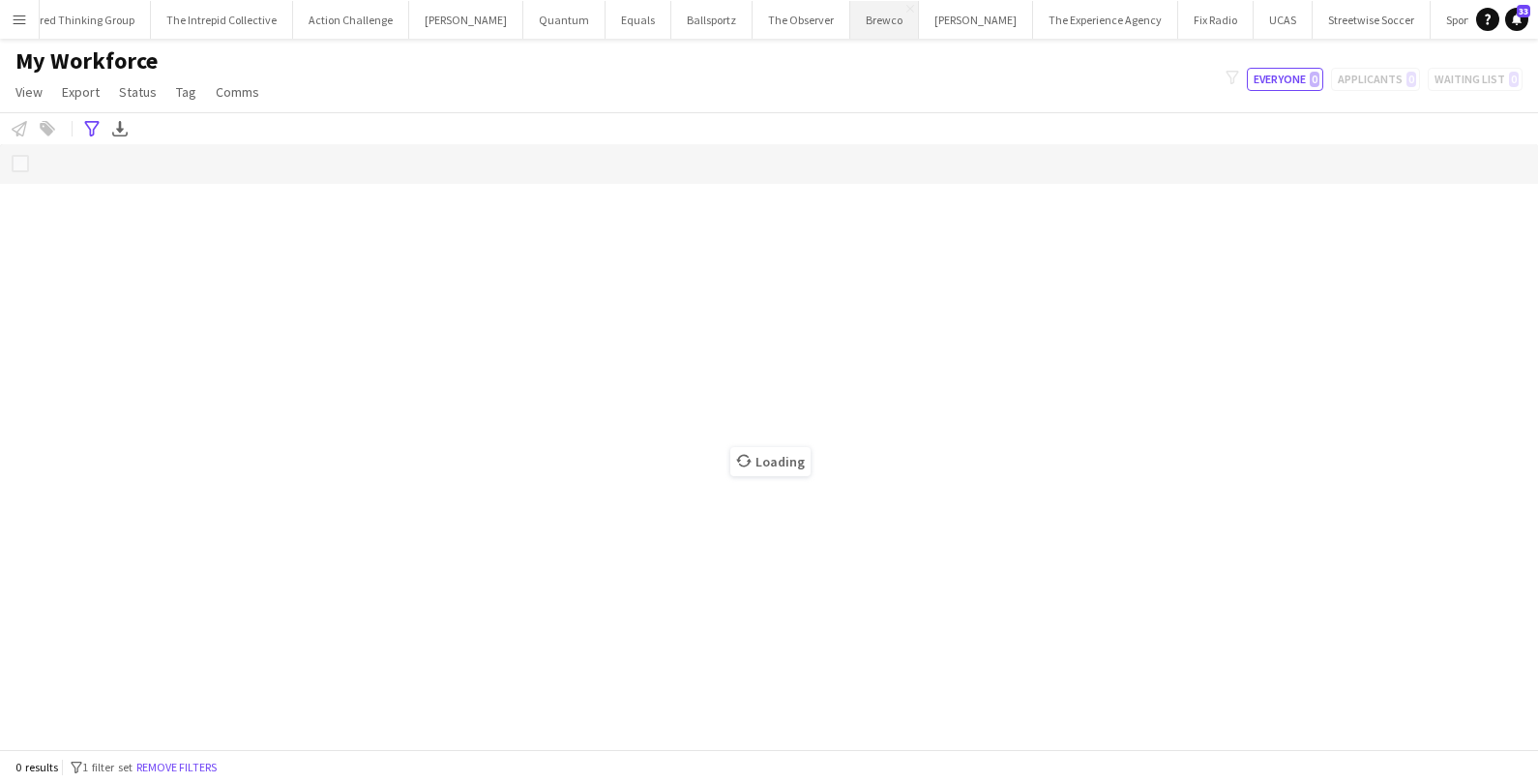
click at [850, 17] on button "Brewco Close" at bounding box center [884, 20] width 69 height 38
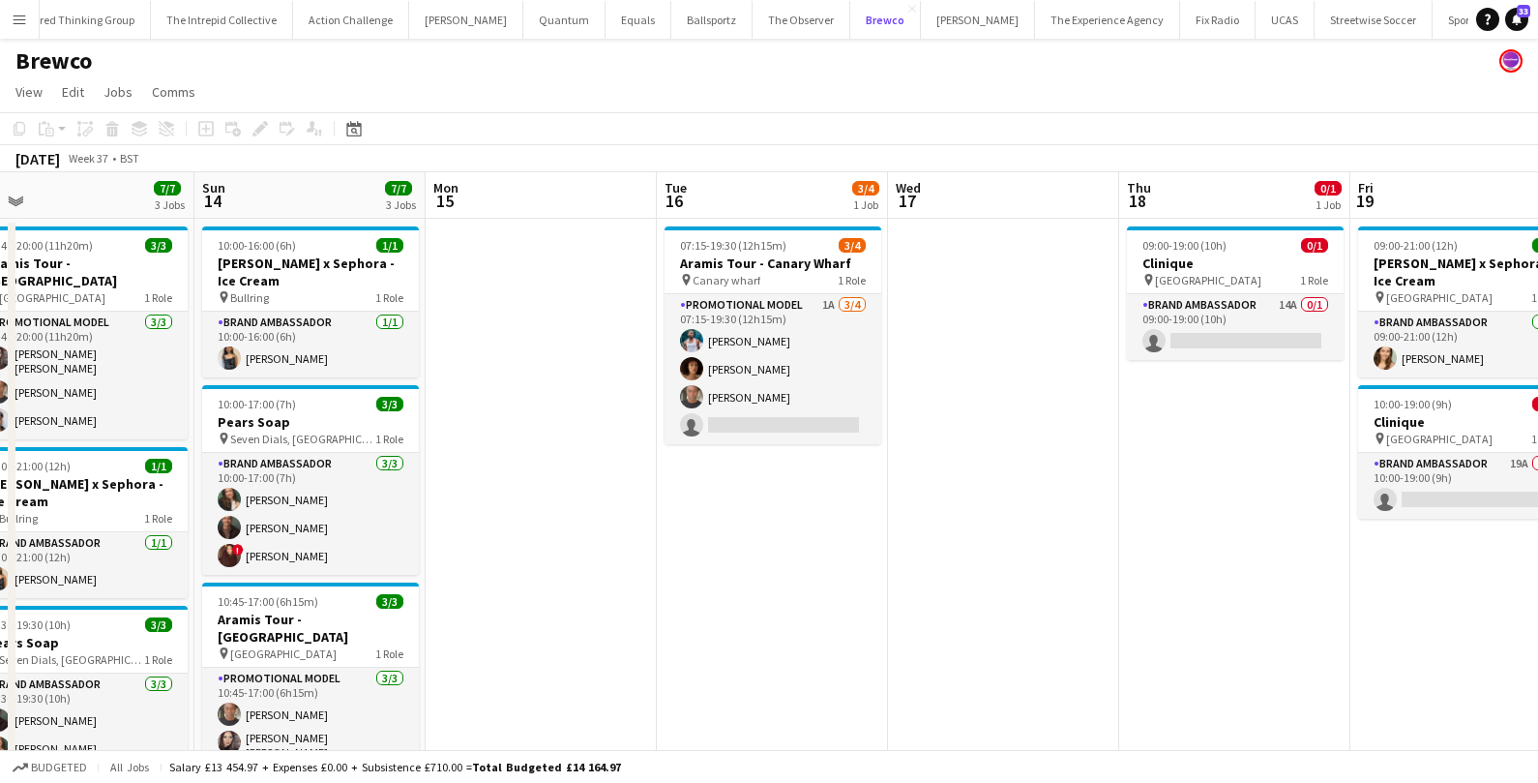
scroll to position [0, 799]
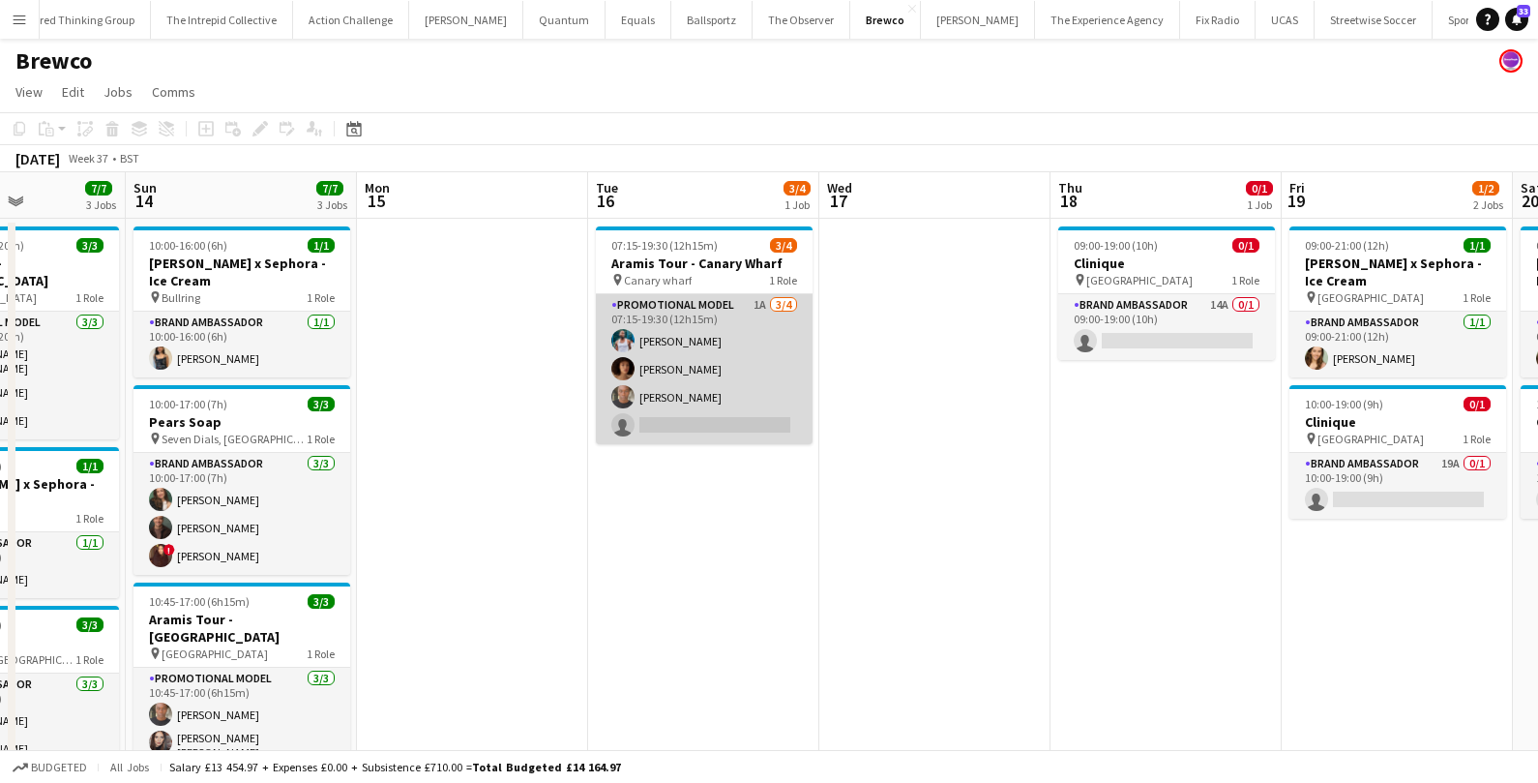
click at [689, 431] on app-card-role "Promotional Model 1A [DATE] 07:15-19:30 (12h15m) [PERSON_NAME] [PERSON_NAME] si…" at bounding box center [704, 369] width 217 height 150
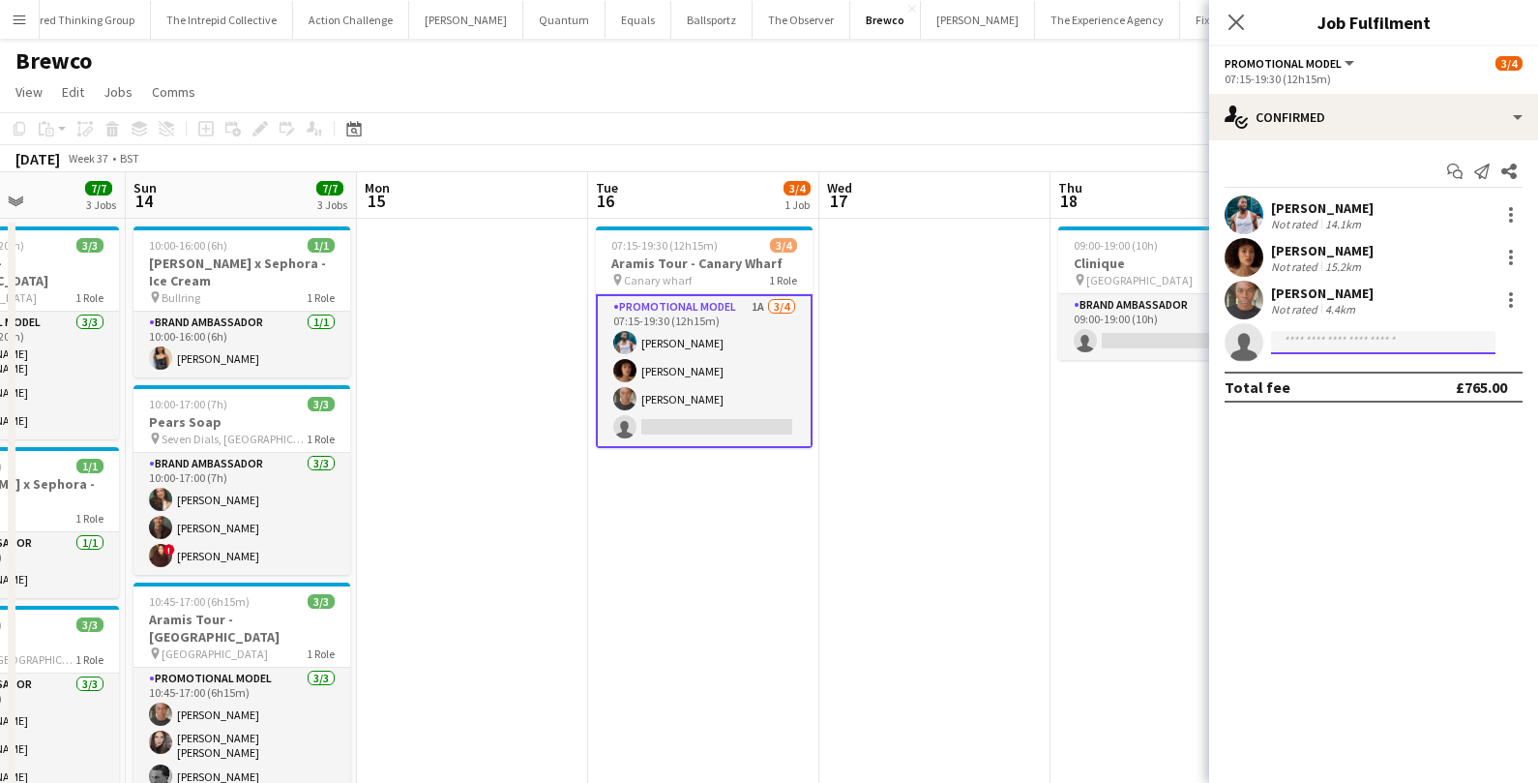
click at [1312, 341] on input at bounding box center [1383, 342] width 224 height 23
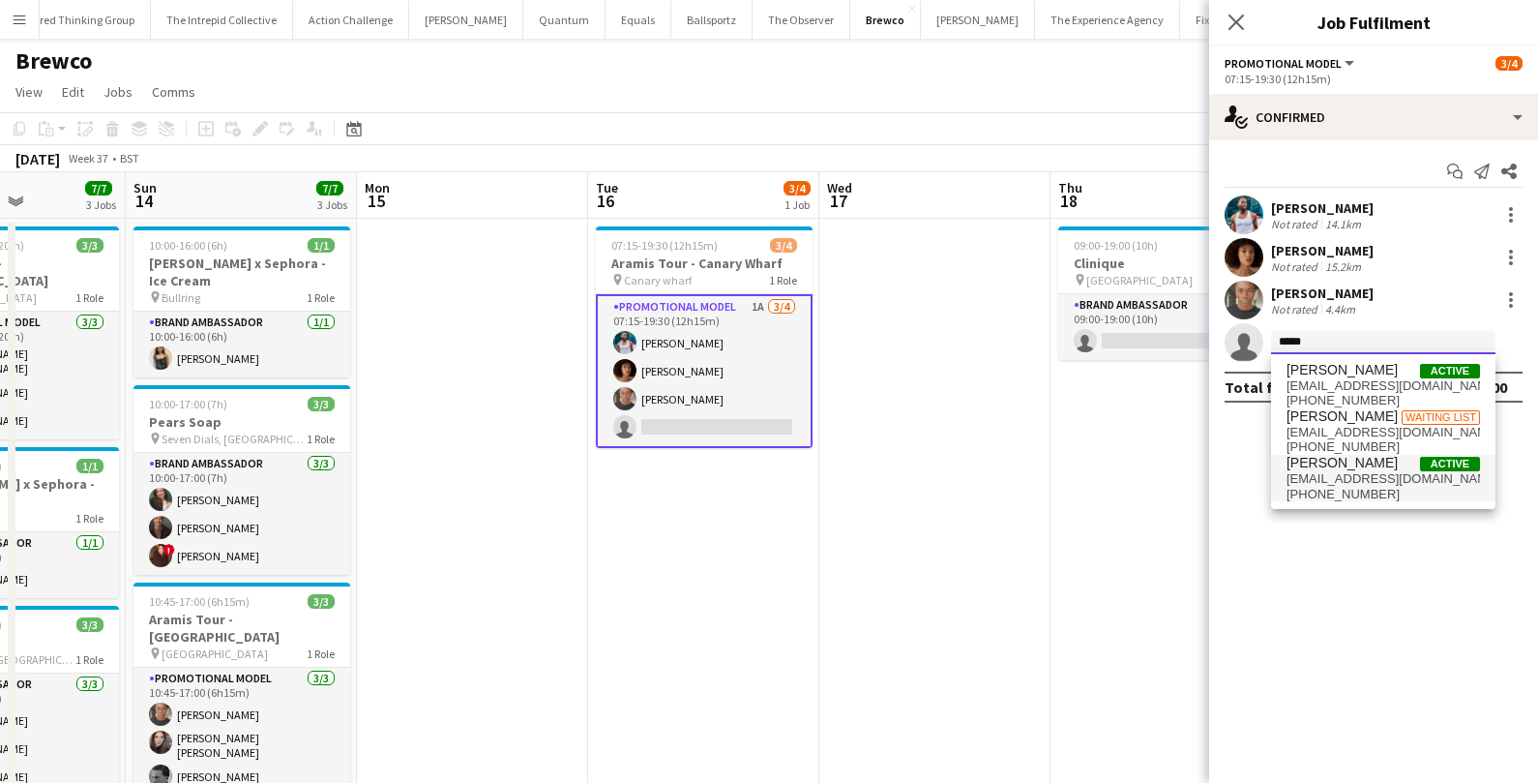
type input "*****"
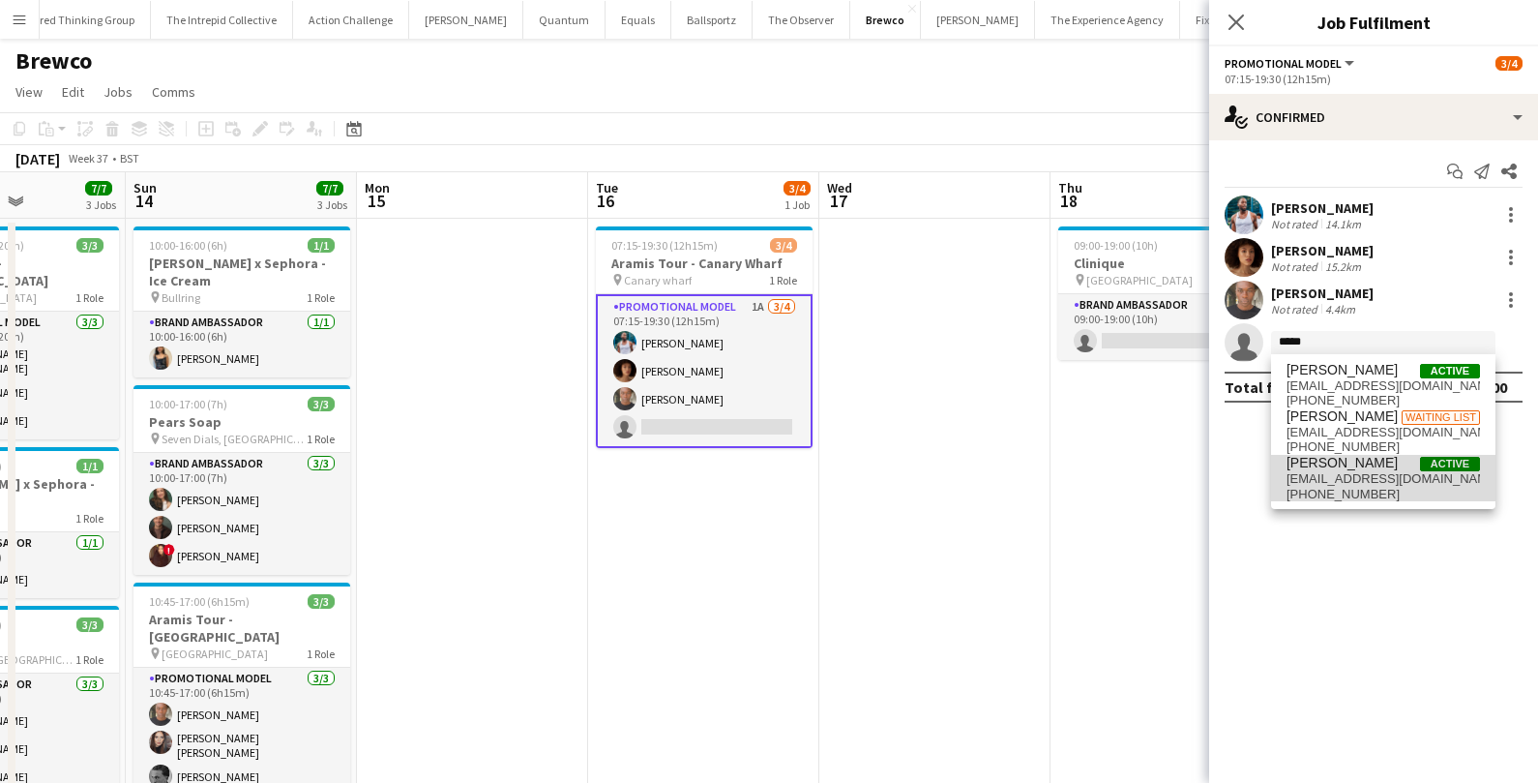
click at [1302, 482] on span "[EMAIL_ADDRESS][DOMAIN_NAME]" at bounding box center [1382, 478] width 193 height 15
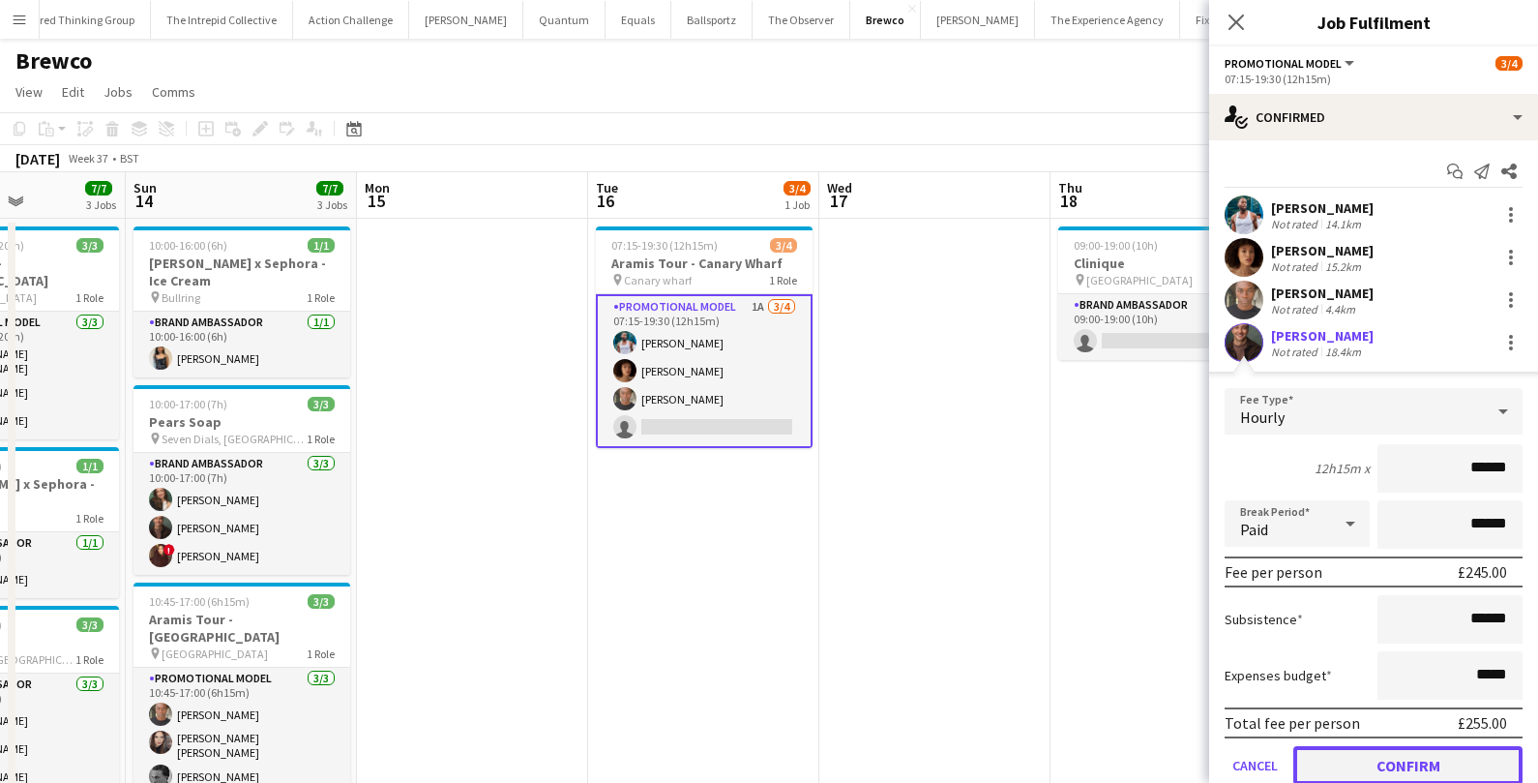
click at [1327, 771] on button "Confirm" at bounding box center [1407, 765] width 229 height 39
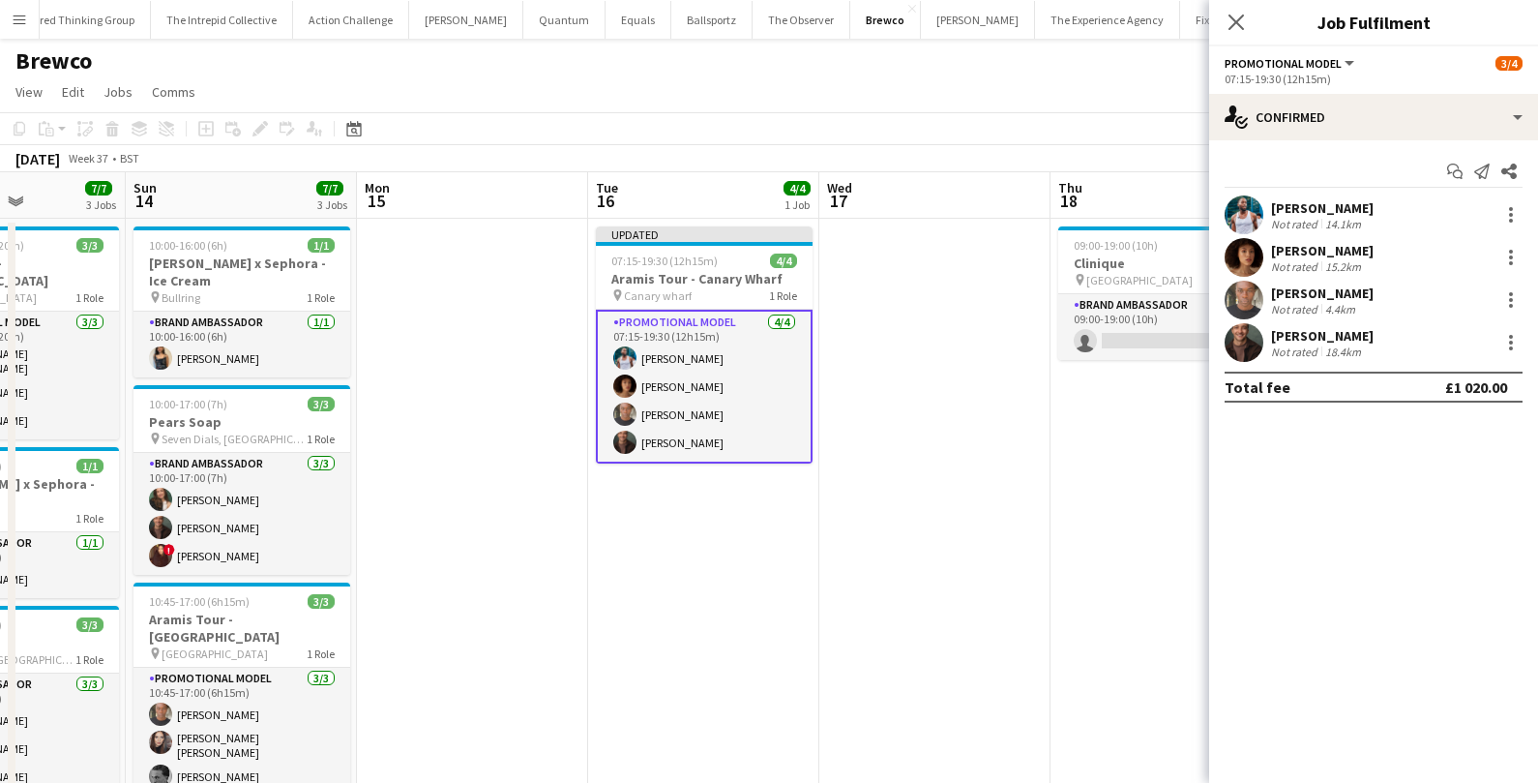
click at [1062, 575] on app-date-cell "09:00-19:00 (10h) 0/1 Clinique pin Manchester 1 Role Brand Ambassador 14A 0/1 0…" at bounding box center [1165, 526] width 231 height 614
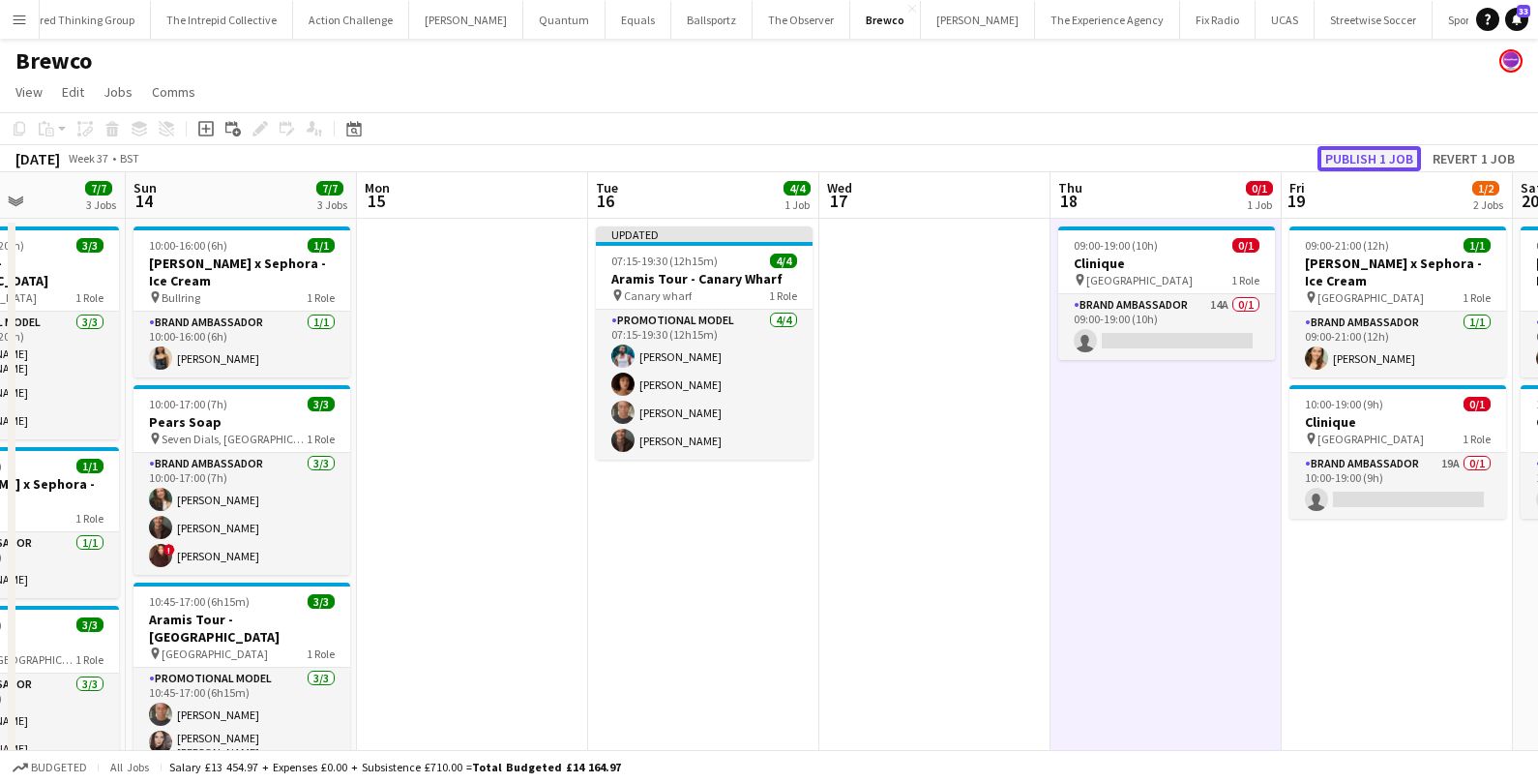
click at [1395, 158] on button "Publish 1 job" at bounding box center [1368, 158] width 103 height 25
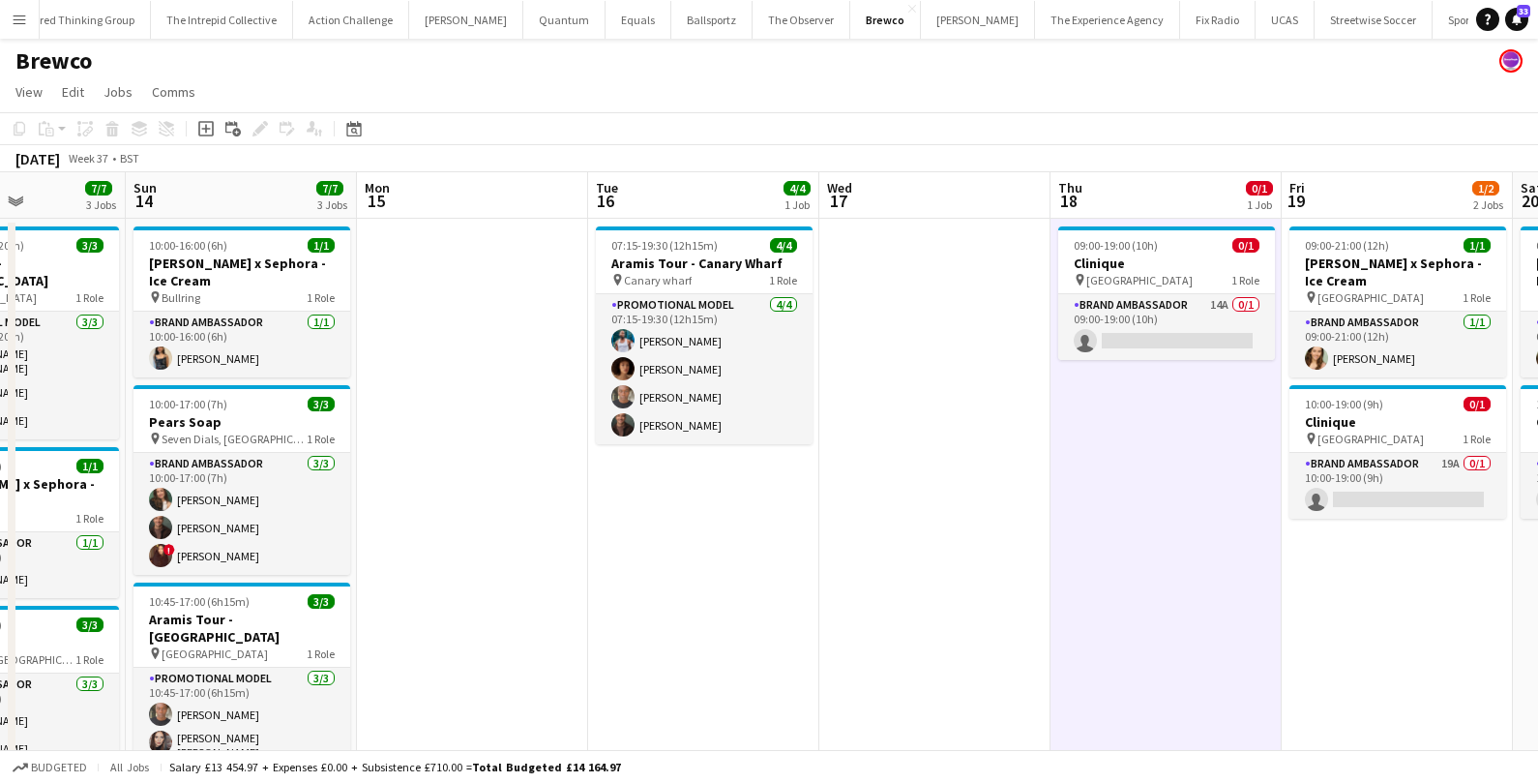
click at [13, 22] on app-icon "Menu" at bounding box center [19, 19] width 15 height 15
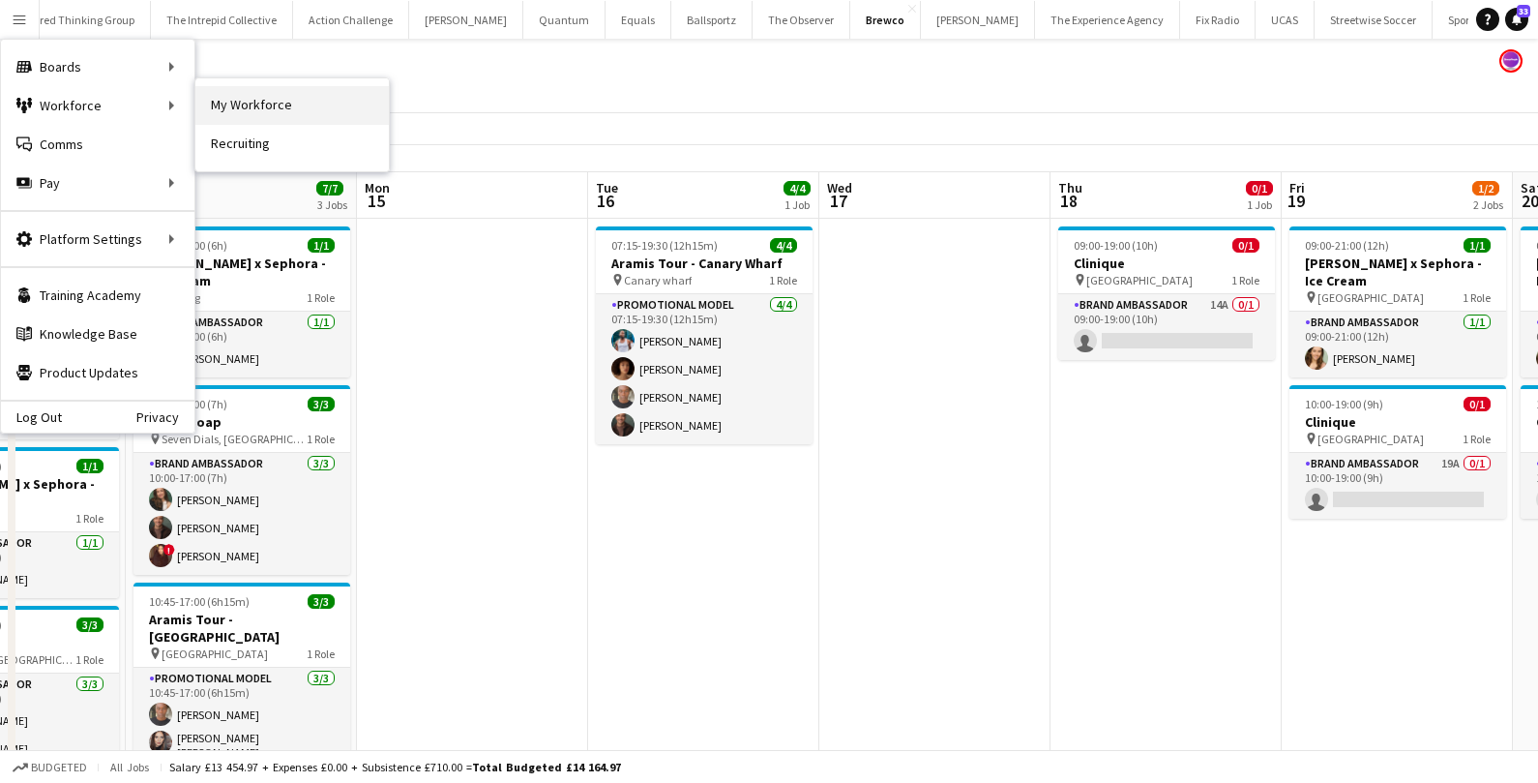
click at [263, 112] on link "My Workforce" at bounding box center [291, 105] width 193 height 39
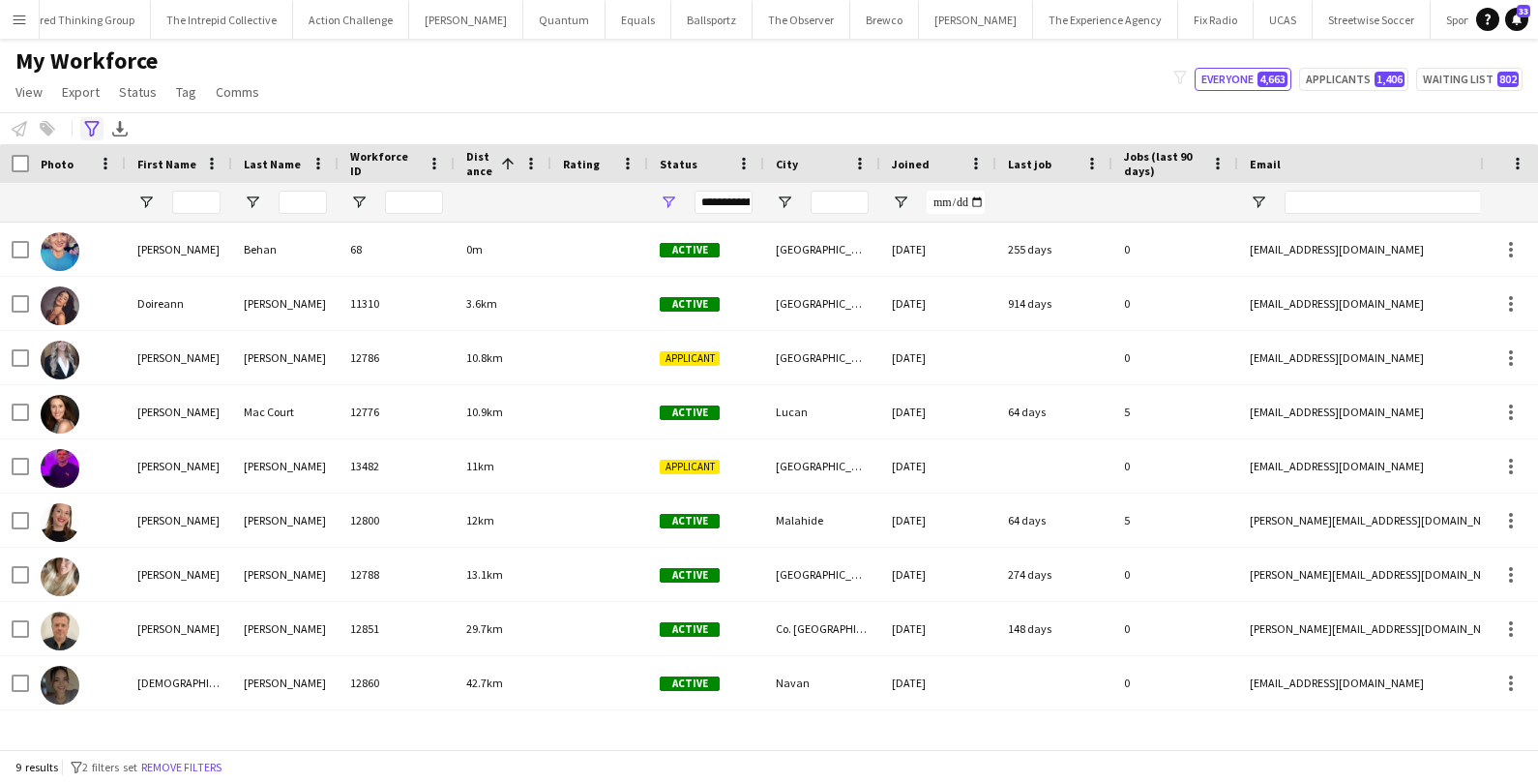
click at [91, 131] on icon "Advanced filters" at bounding box center [91, 128] width 15 height 15
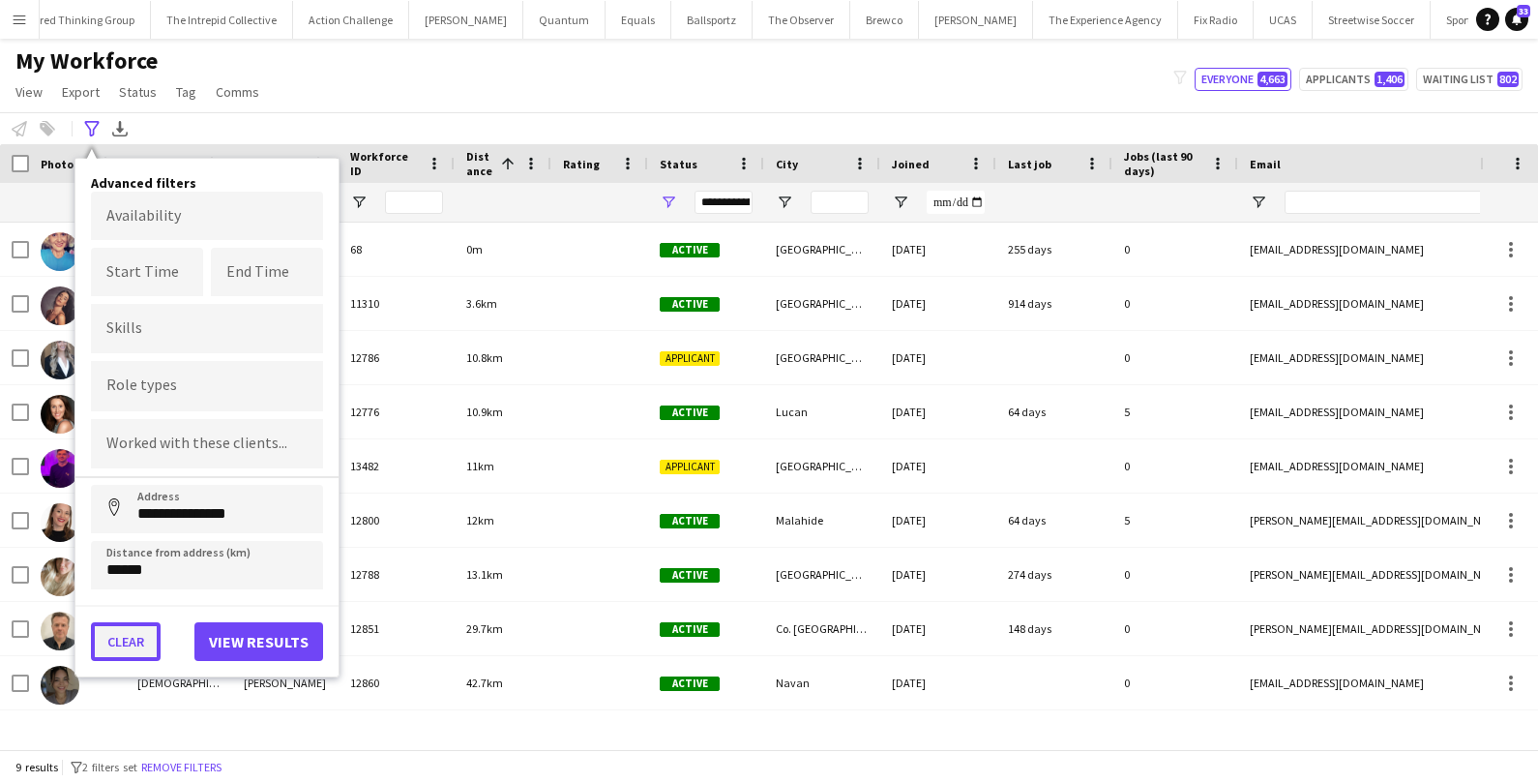
click at [119, 624] on button "Clear" at bounding box center [126, 641] width 70 height 39
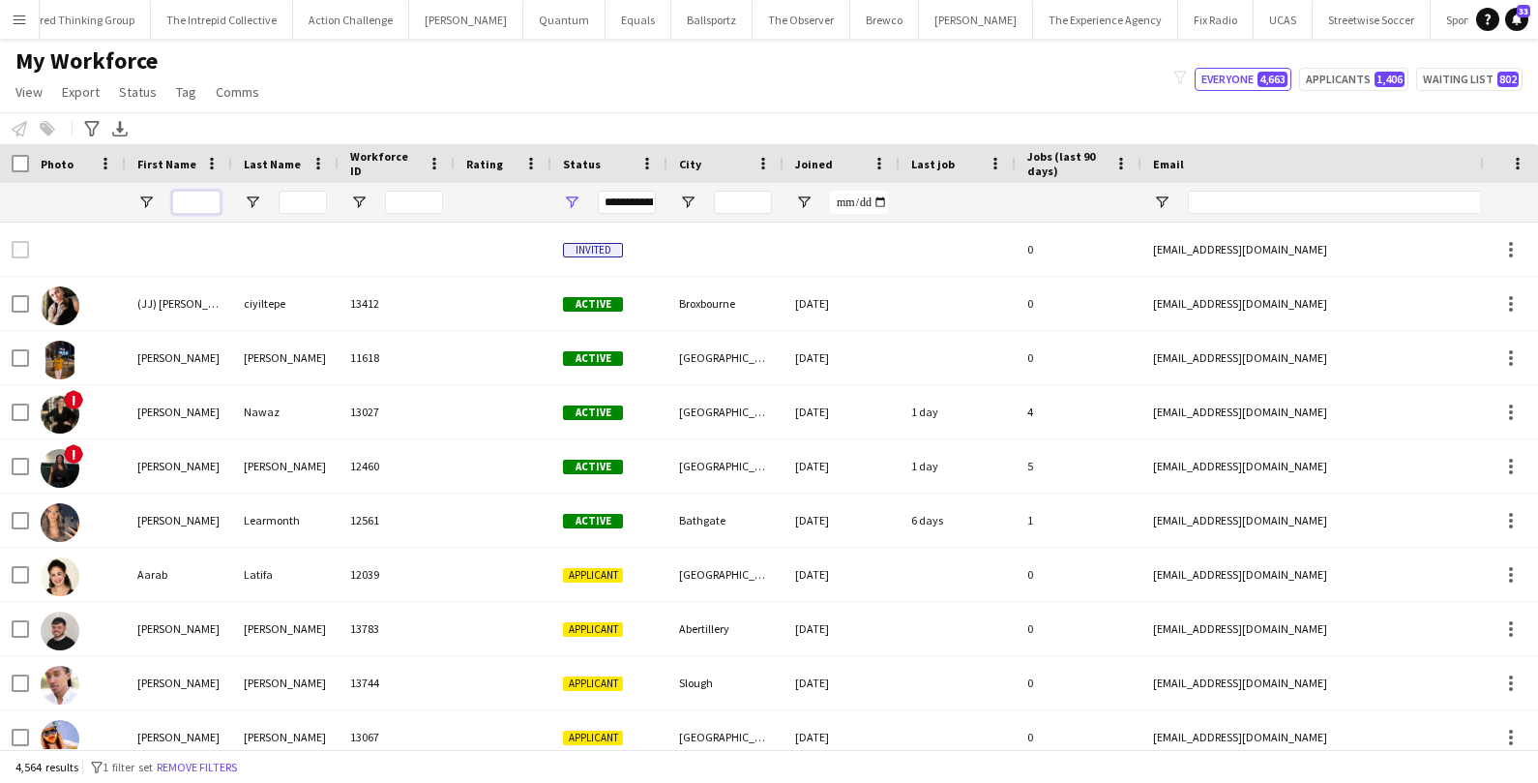
click at [209, 203] on input "First Name Filter Input" at bounding box center [196, 202] width 48 height 23
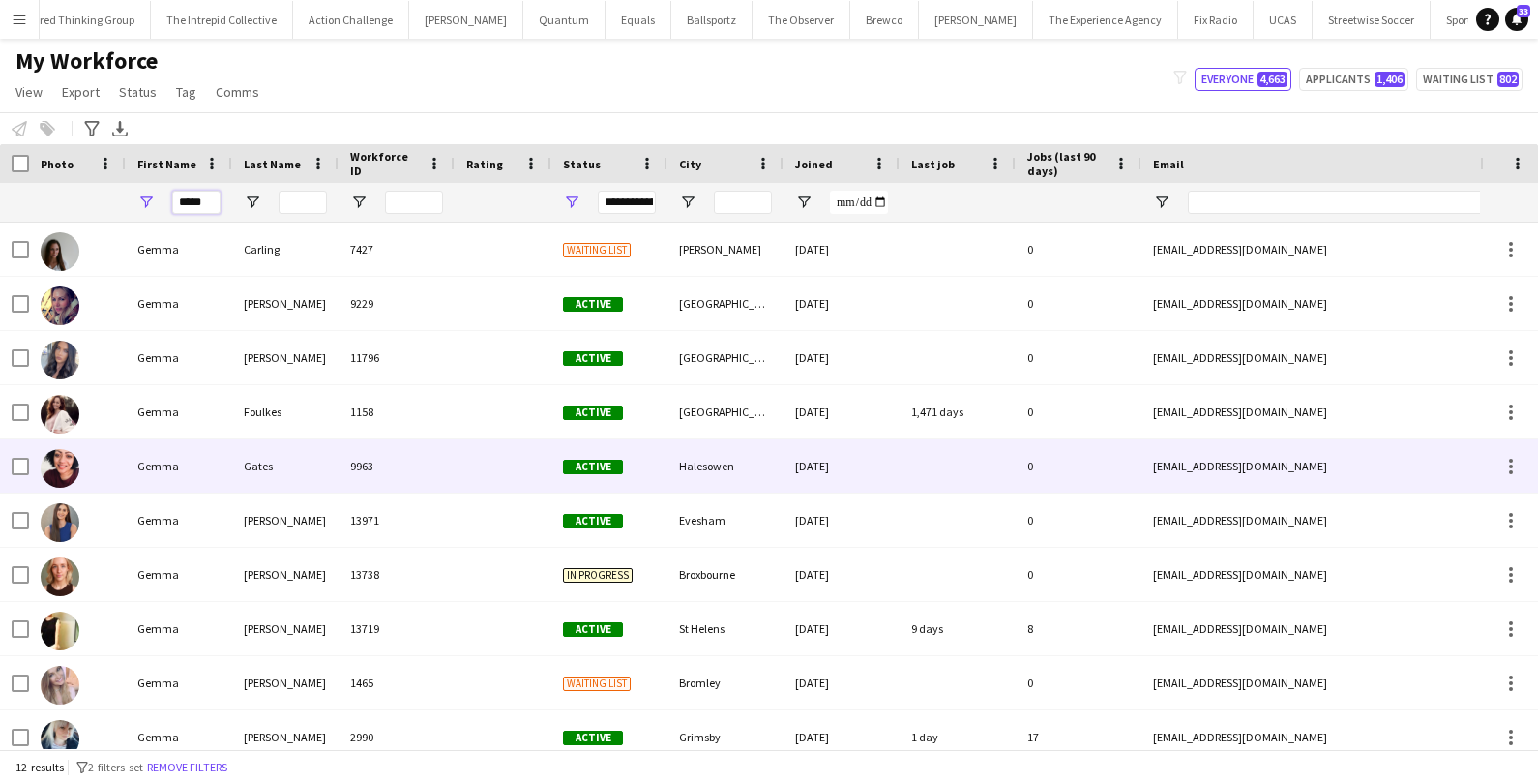
scroll to position [124, 0]
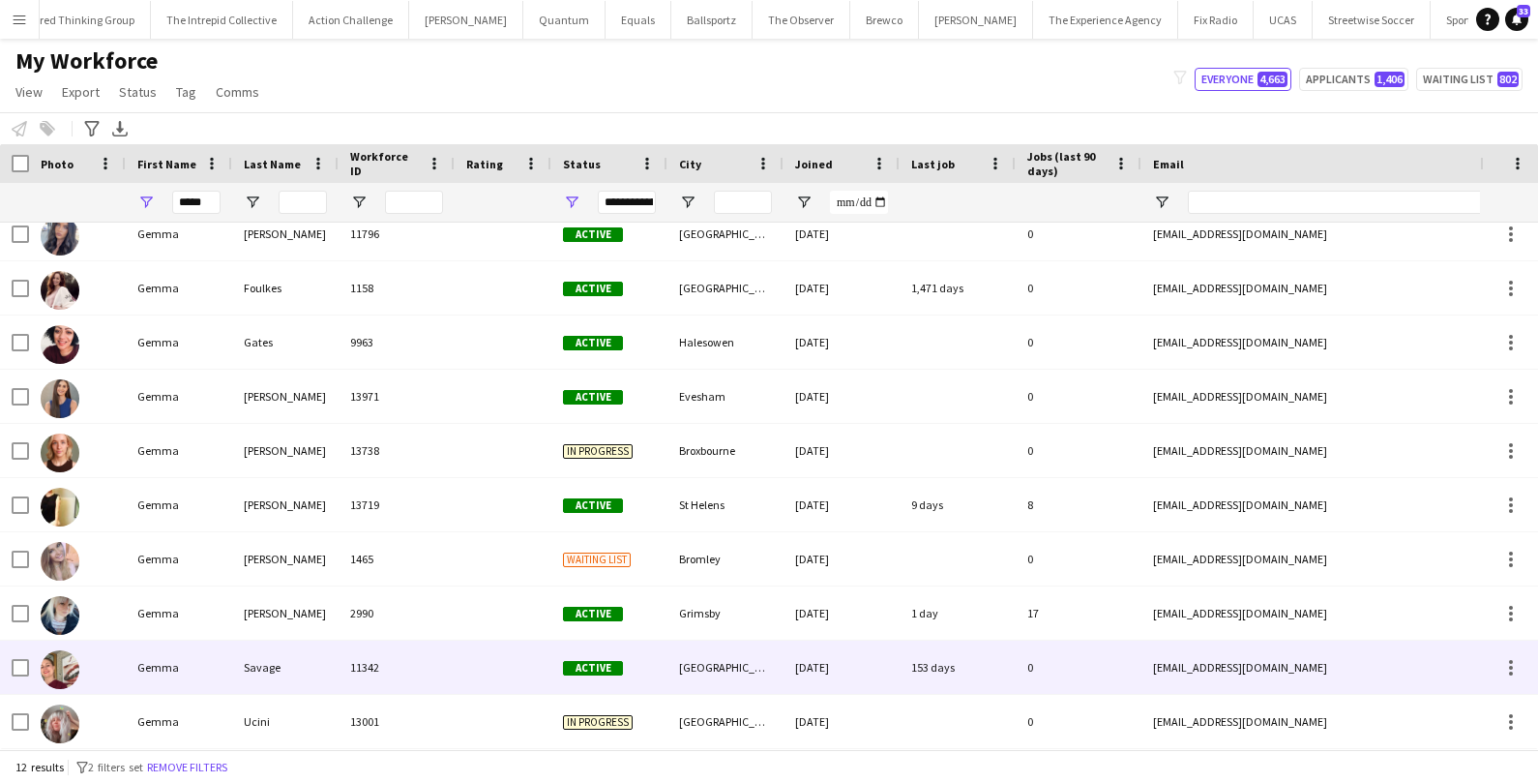
click at [141, 665] on div "Gemma" at bounding box center [179, 666] width 106 height 53
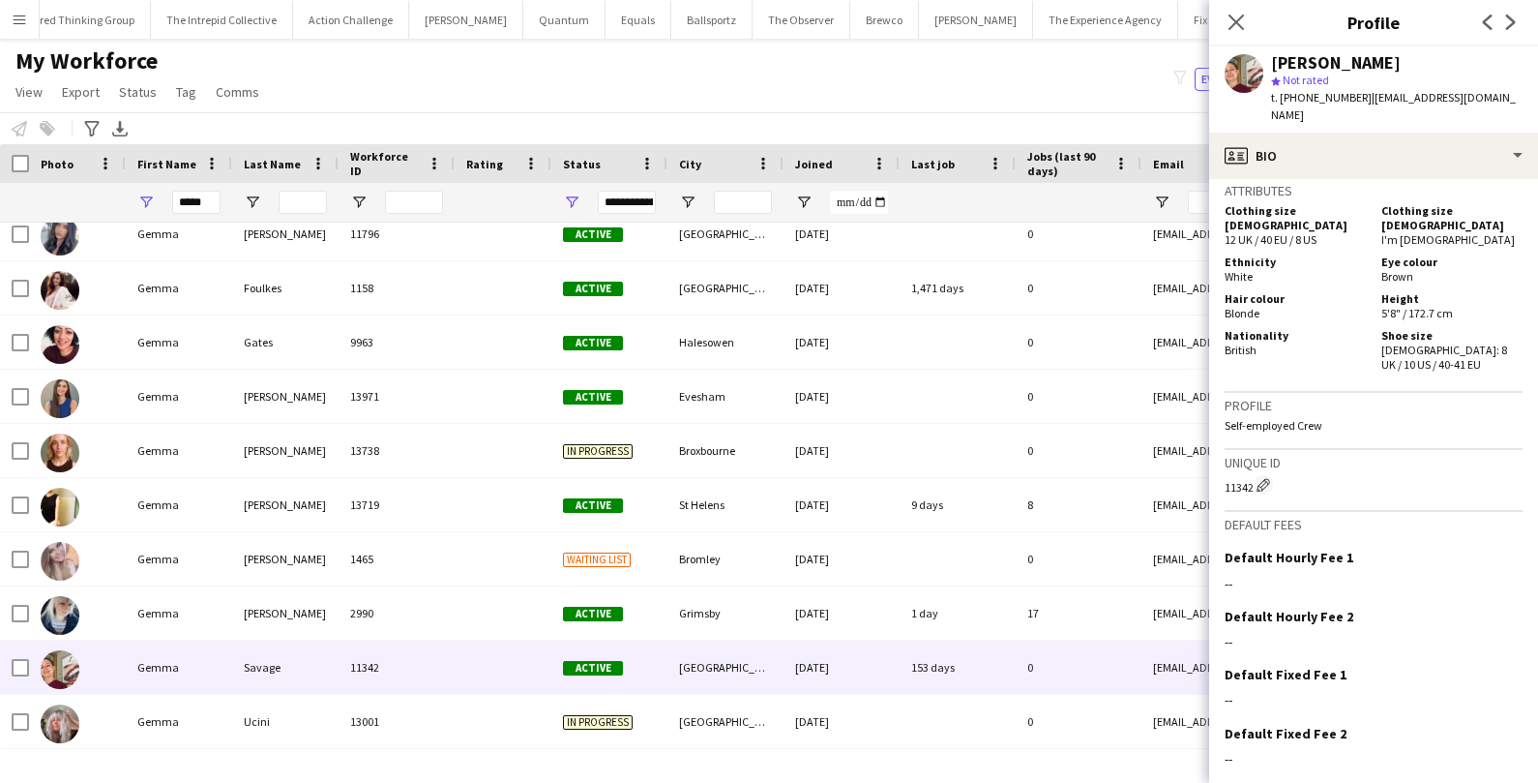
scroll to position [1081, 0]
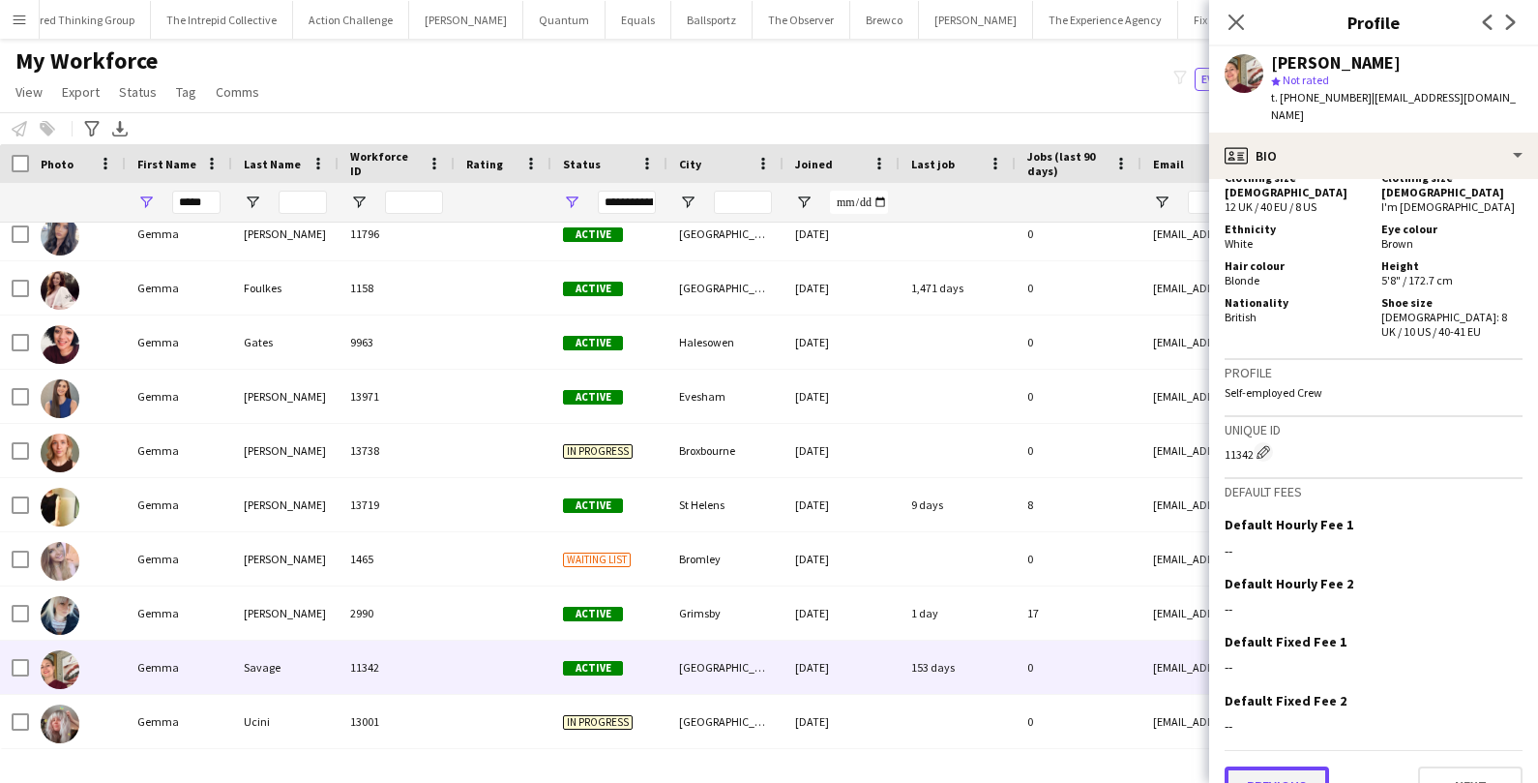
click at [1309, 766] on button "Previous" at bounding box center [1277, 785] width 104 height 39
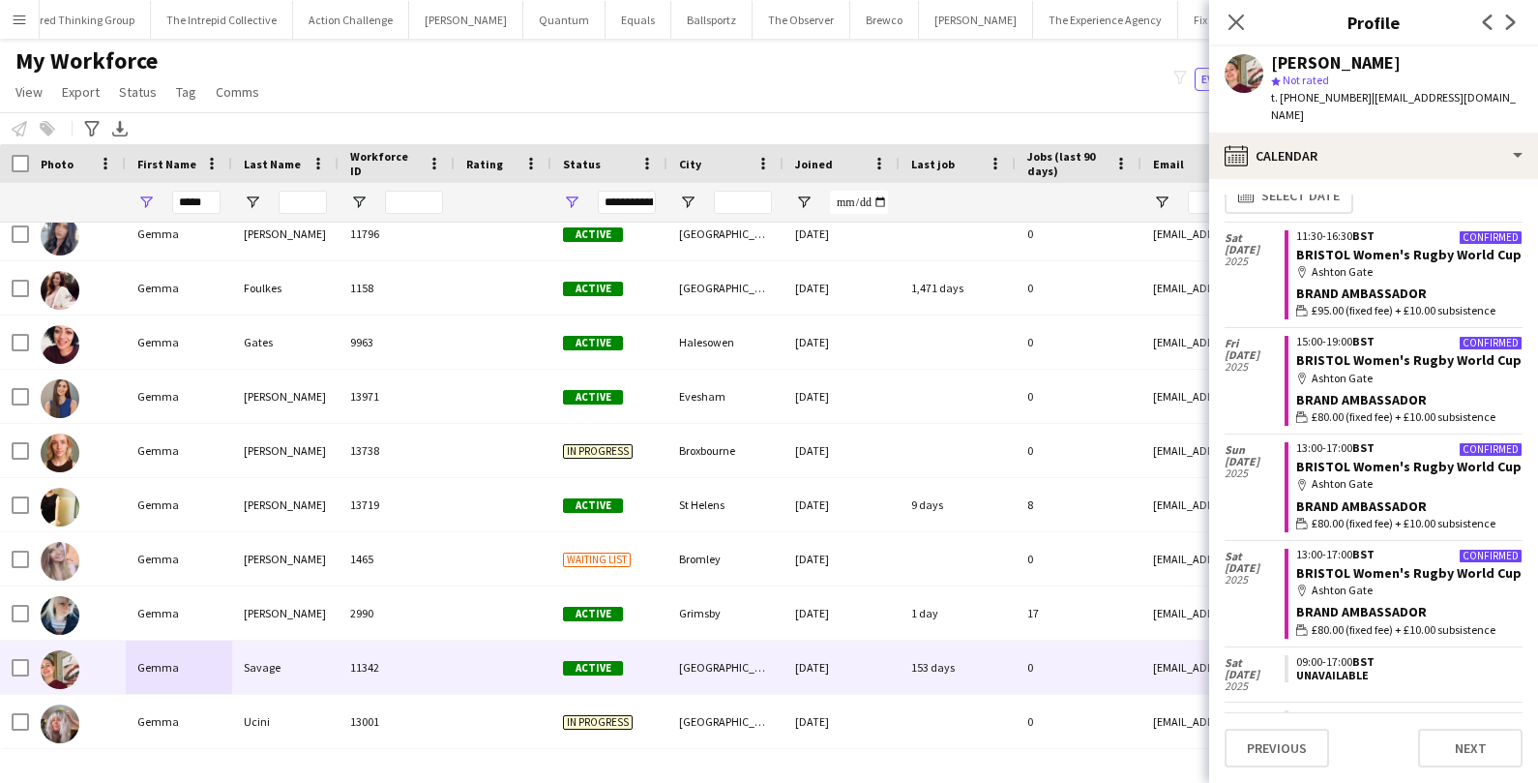
scroll to position [0, 0]
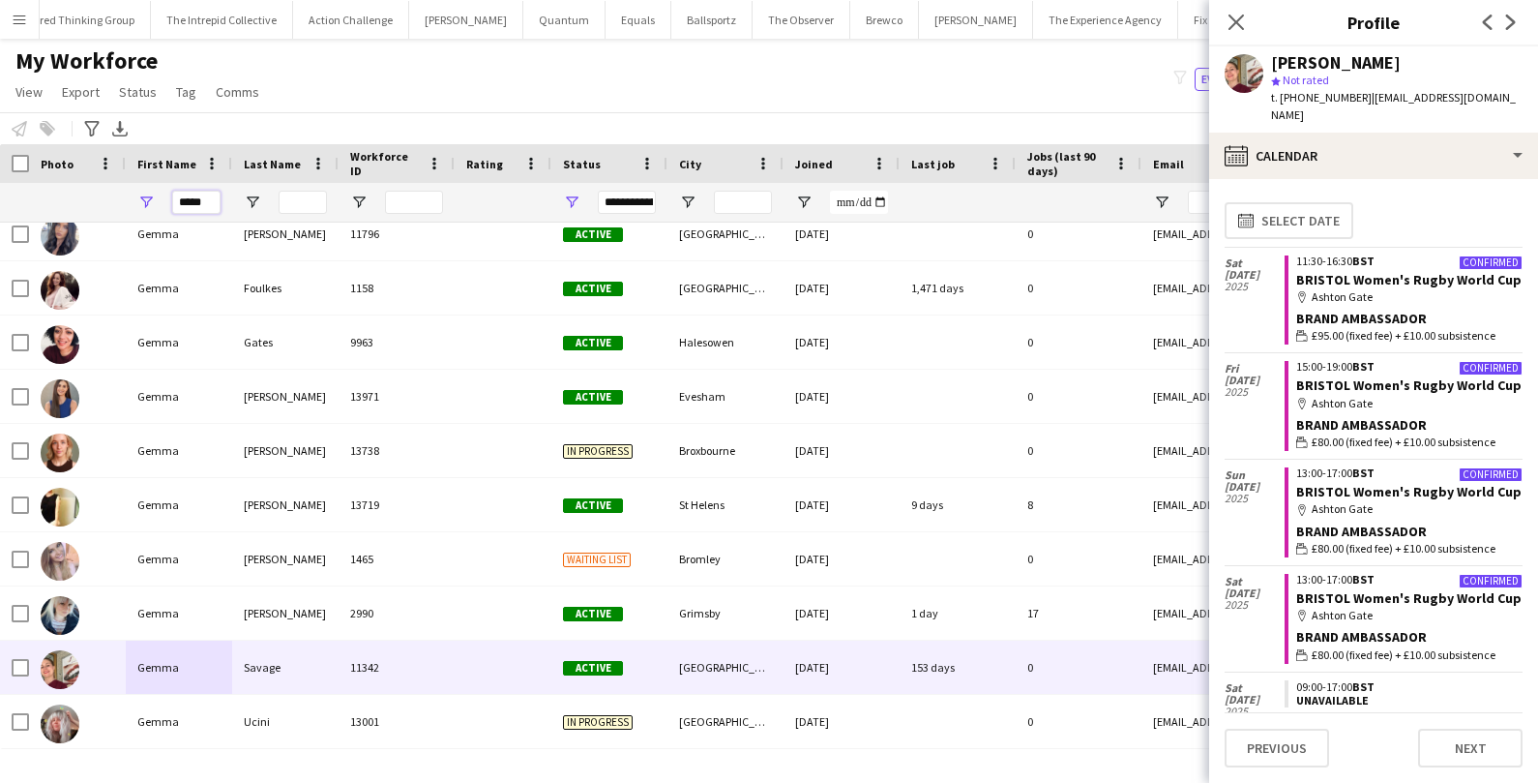
click at [204, 208] on input "*****" at bounding box center [196, 202] width 48 height 23
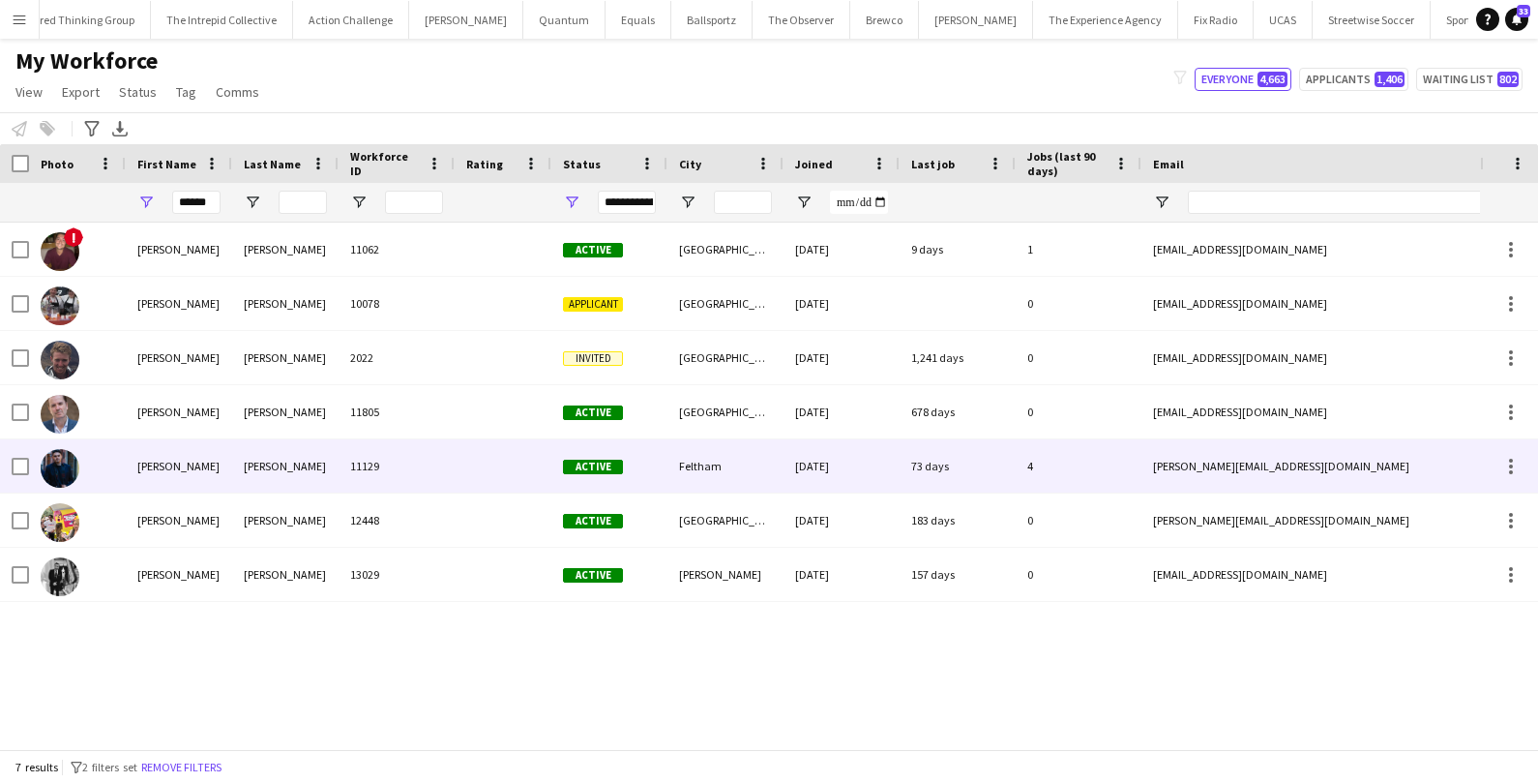
click at [138, 459] on div "[PERSON_NAME]" at bounding box center [179, 465] width 106 height 53
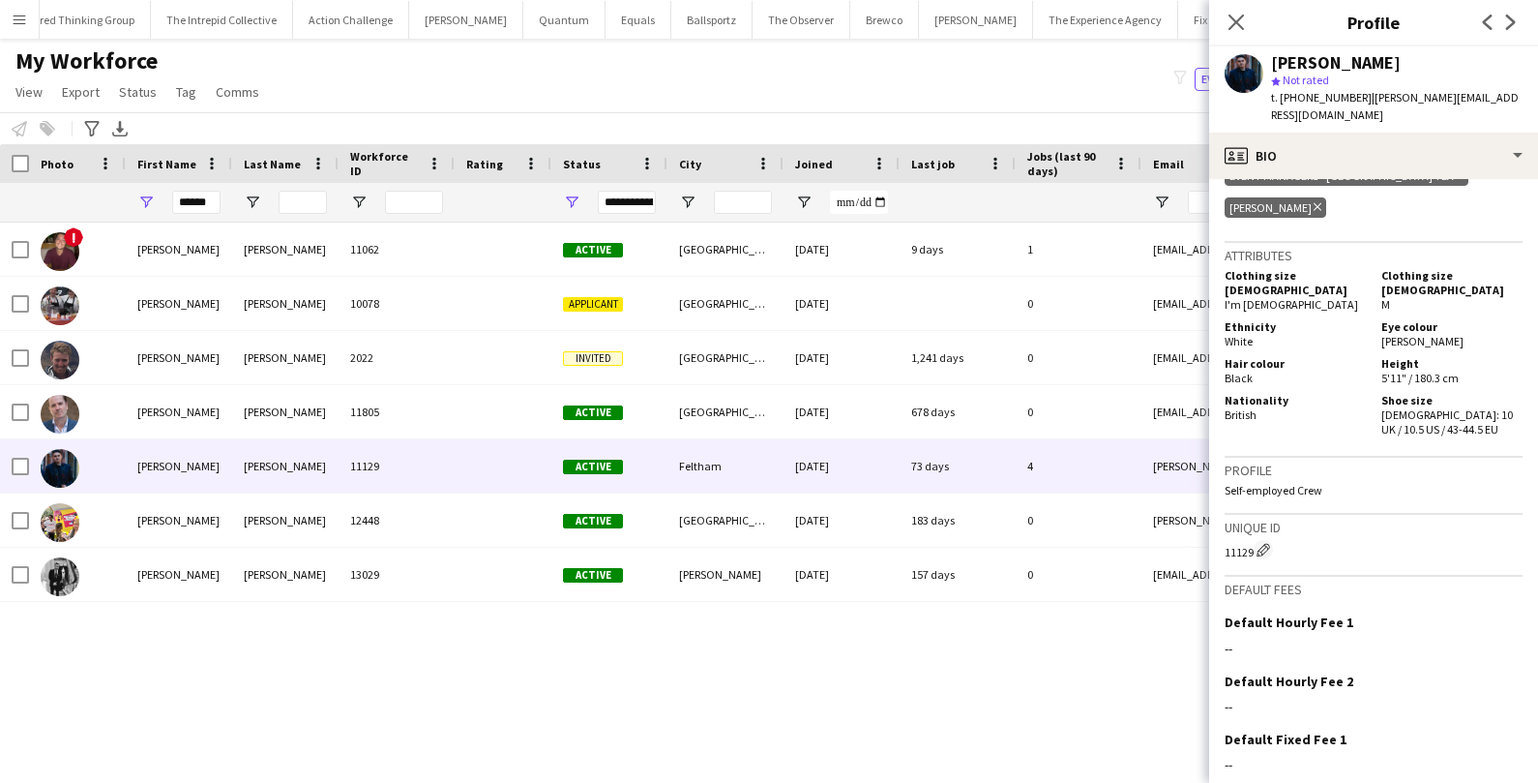
scroll to position [1153, 0]
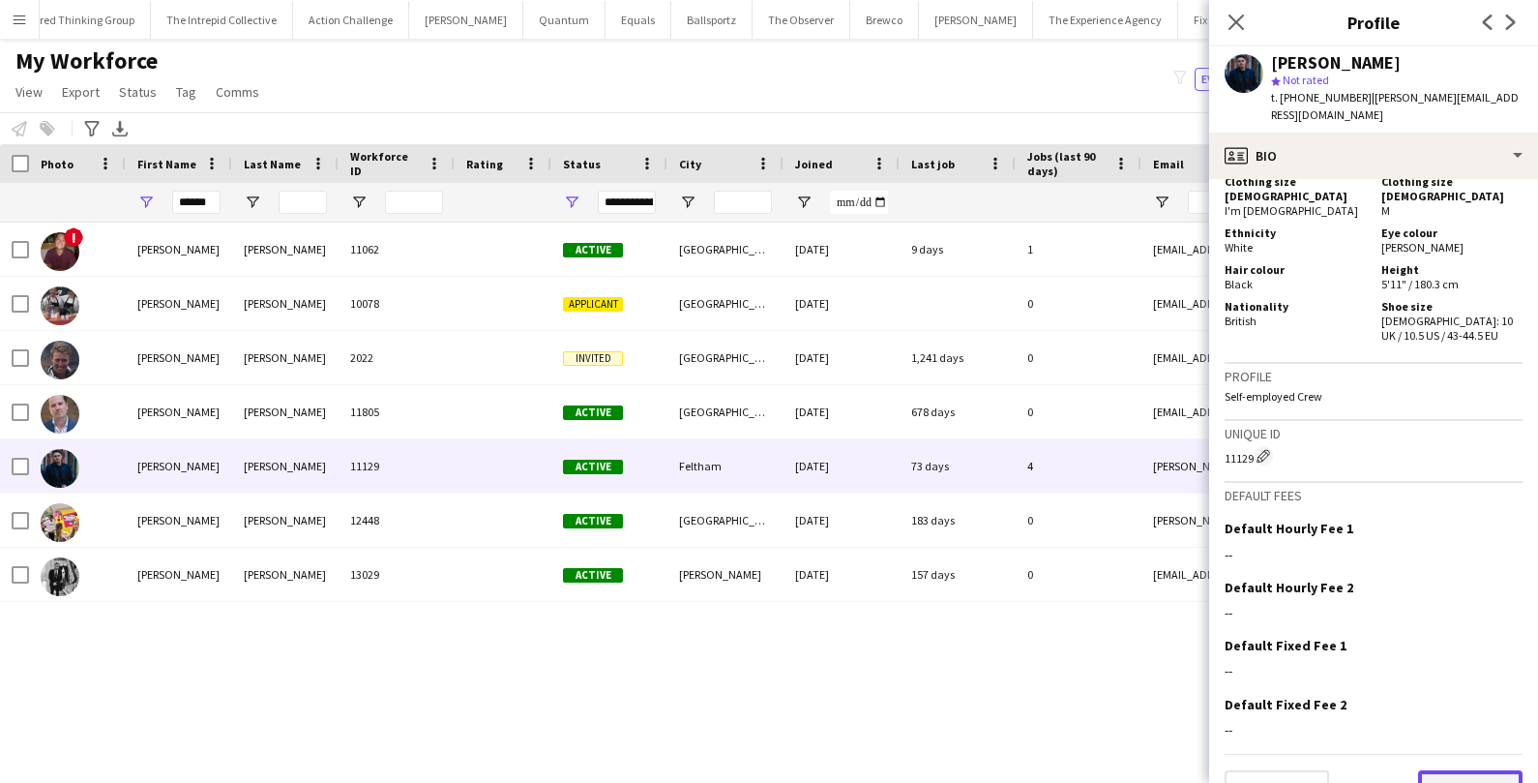
click at [1451, 770] on button "Next" at bounding box center [1470, 789] width 104 height 39
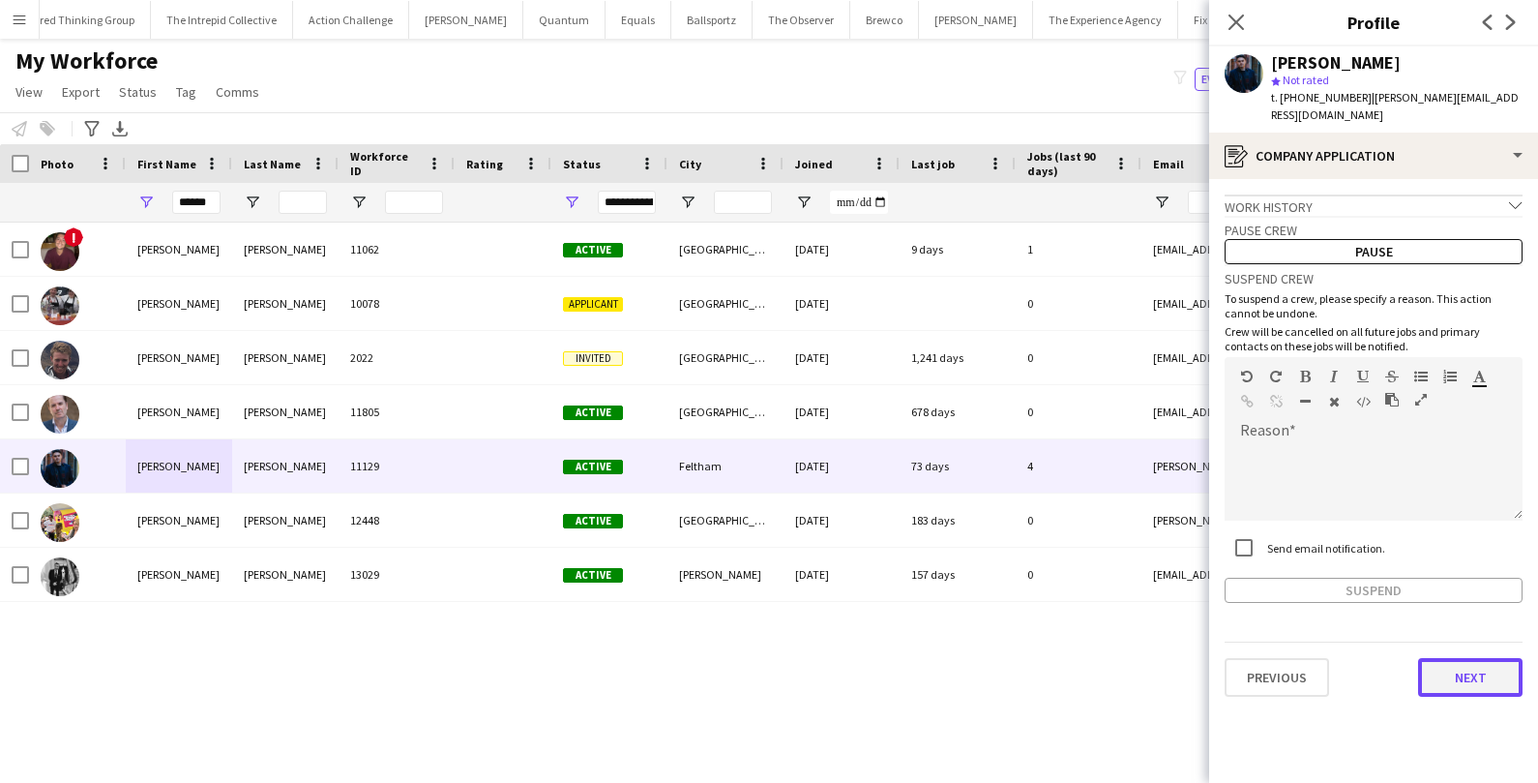
click at [1452, 658] on button "Next" at bounding box center [1470, 677] width 104 height 39
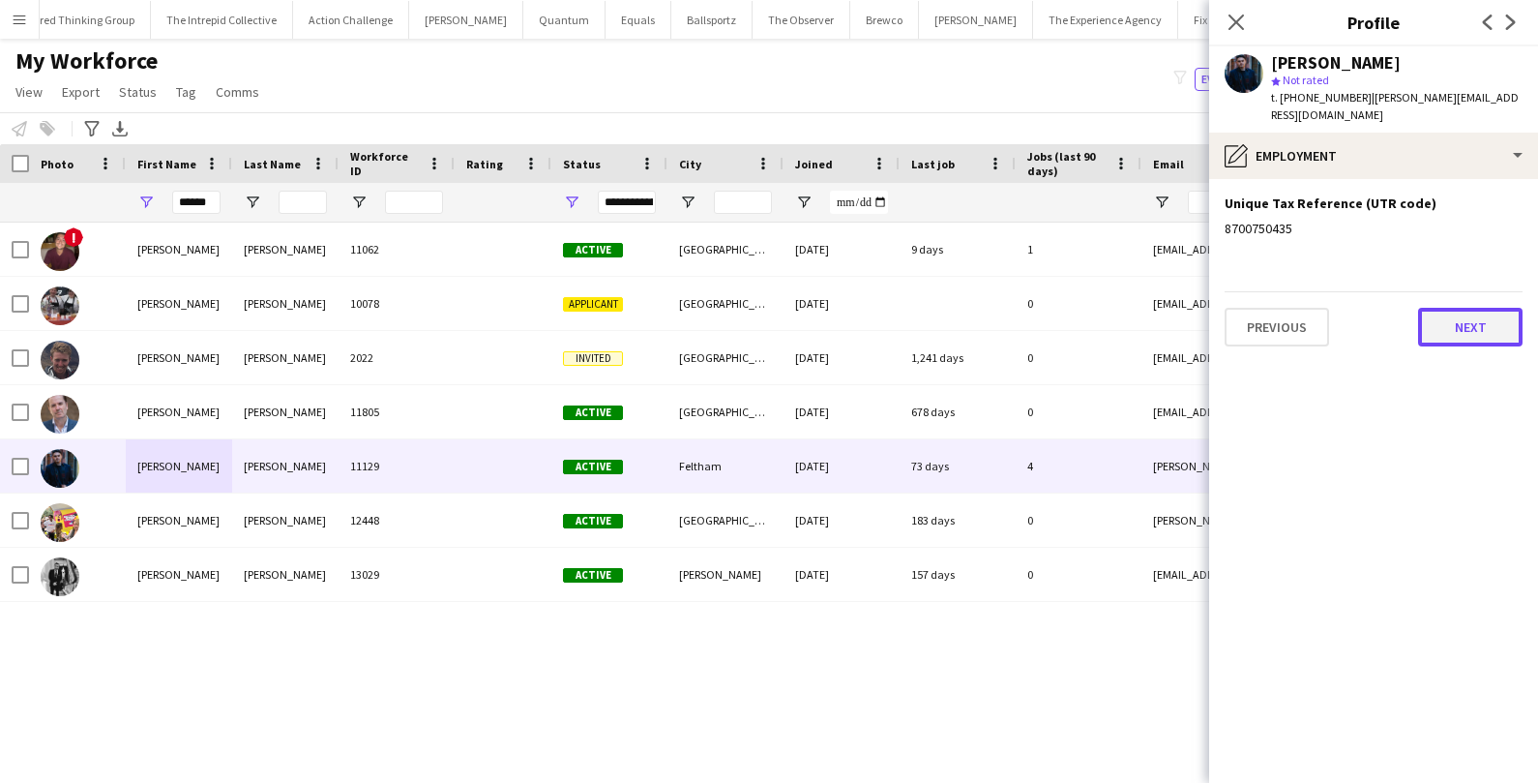
click at [1495, 322] on button "Next" at bounding box center [1470, 327] width 104 height 39
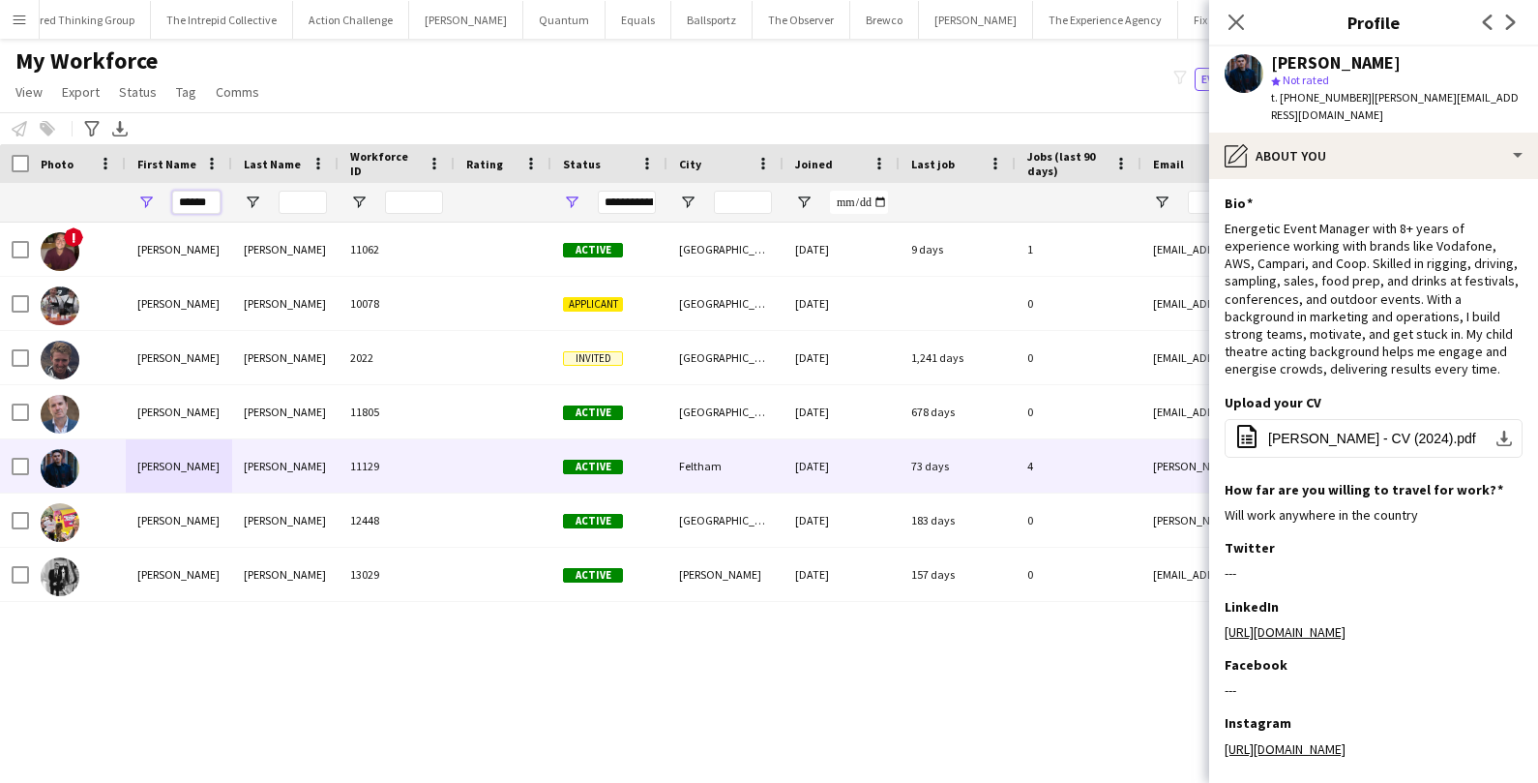
drag, startPoint x: 212, startPoint y: 203, endPoint x: 143, endPoint y: 199, distance: 68.8
click at [143, 199] on div "******" at bounding box center [179, 202] width 106 height 39
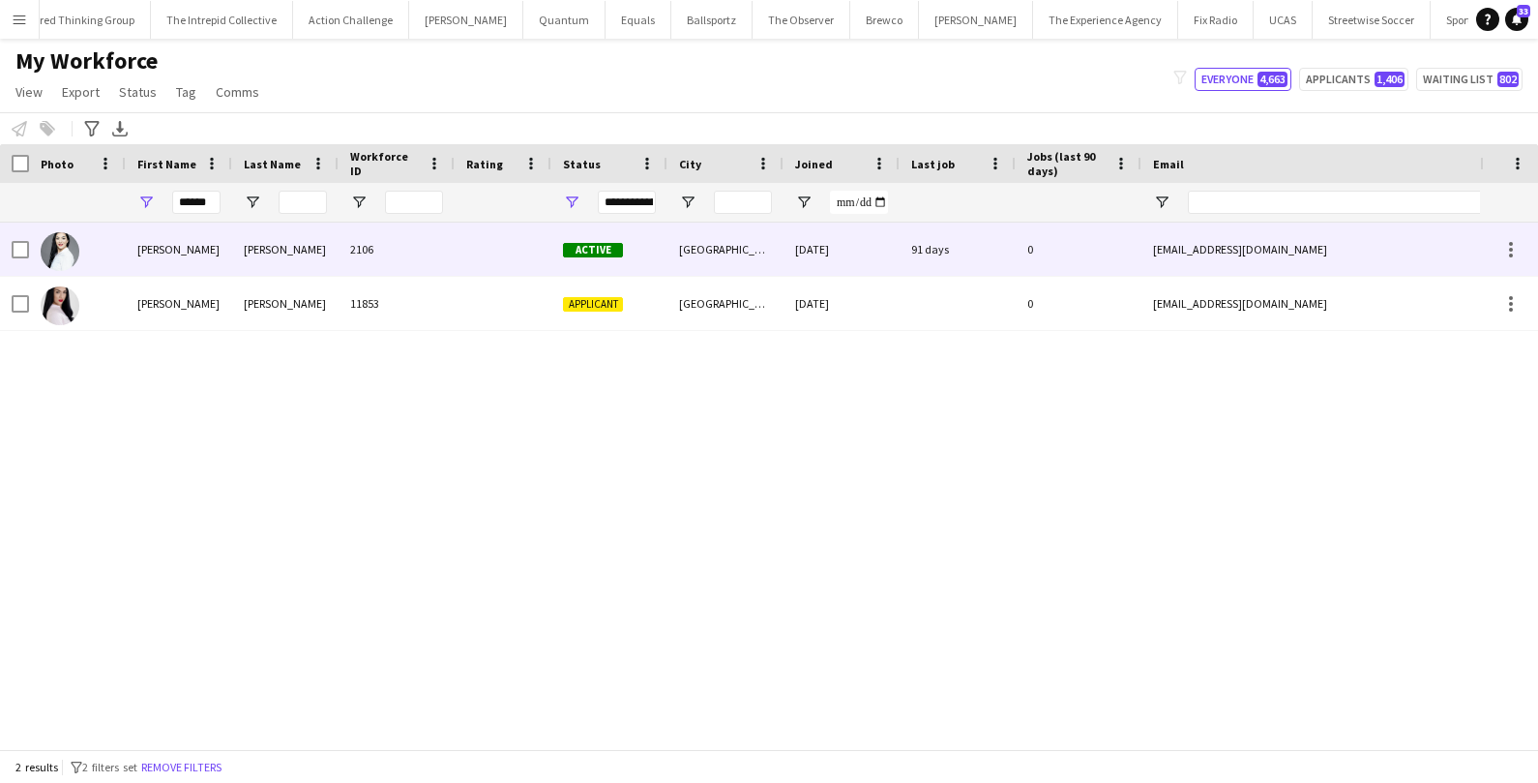
click at [123, 256] on div at bounding box center [77, 248] width 97 height 53
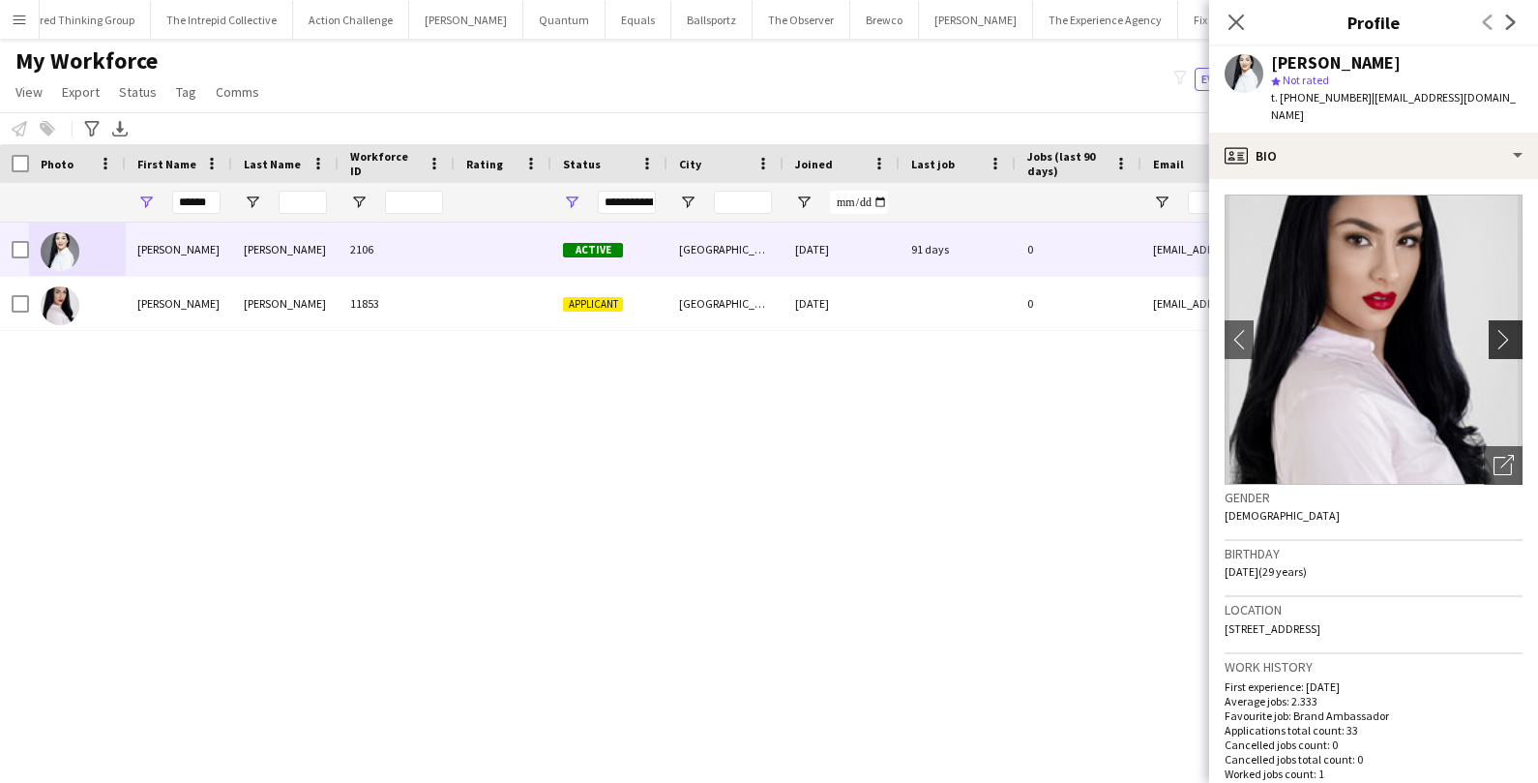
click at [1502, 329] on app-icon "chevron-right" at bounding box center [1508, 339] width 30 height 20
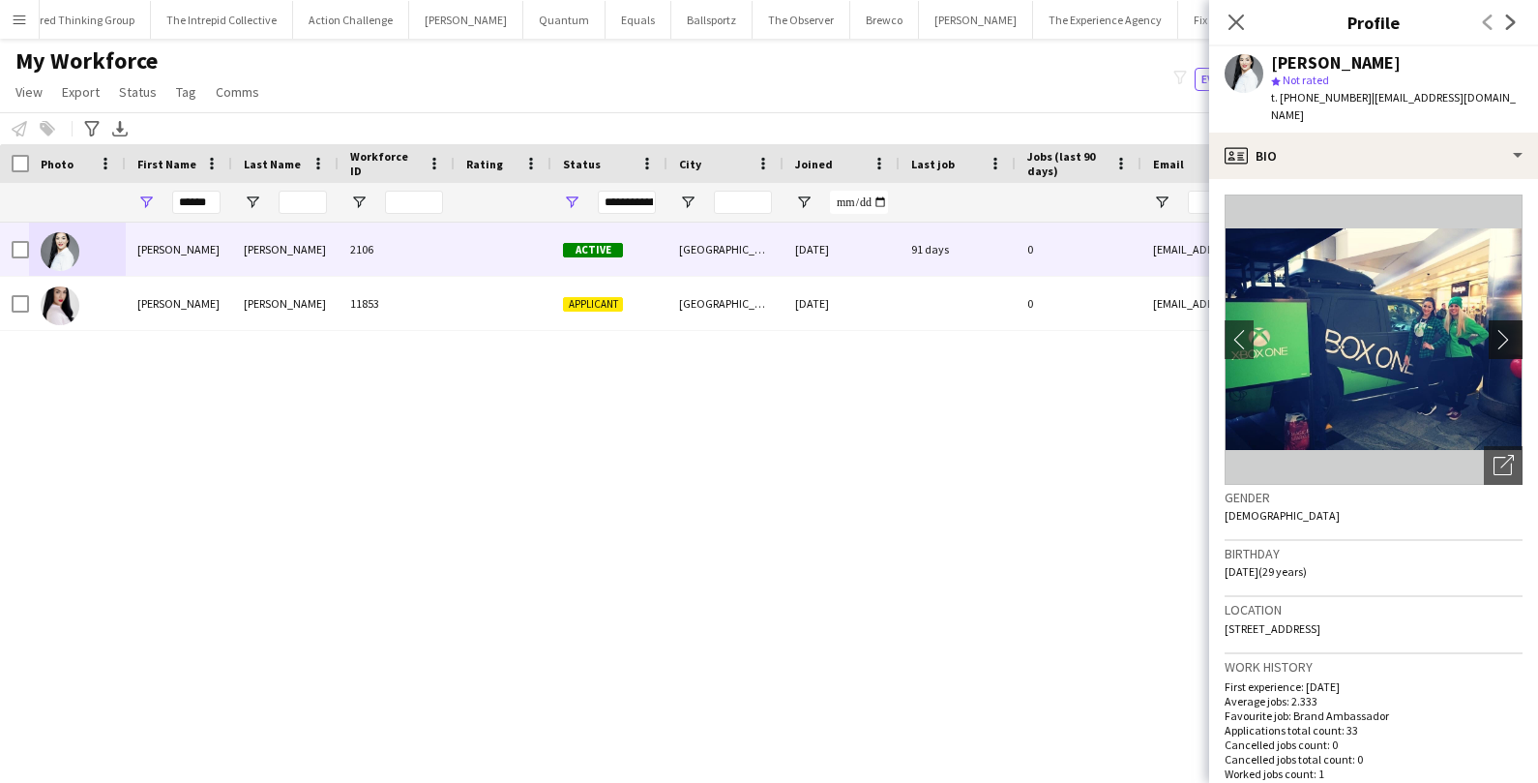
click at [1502, 329] on app-icon "chevron-right" at bounding box center [1508, 339] width 30 height 20
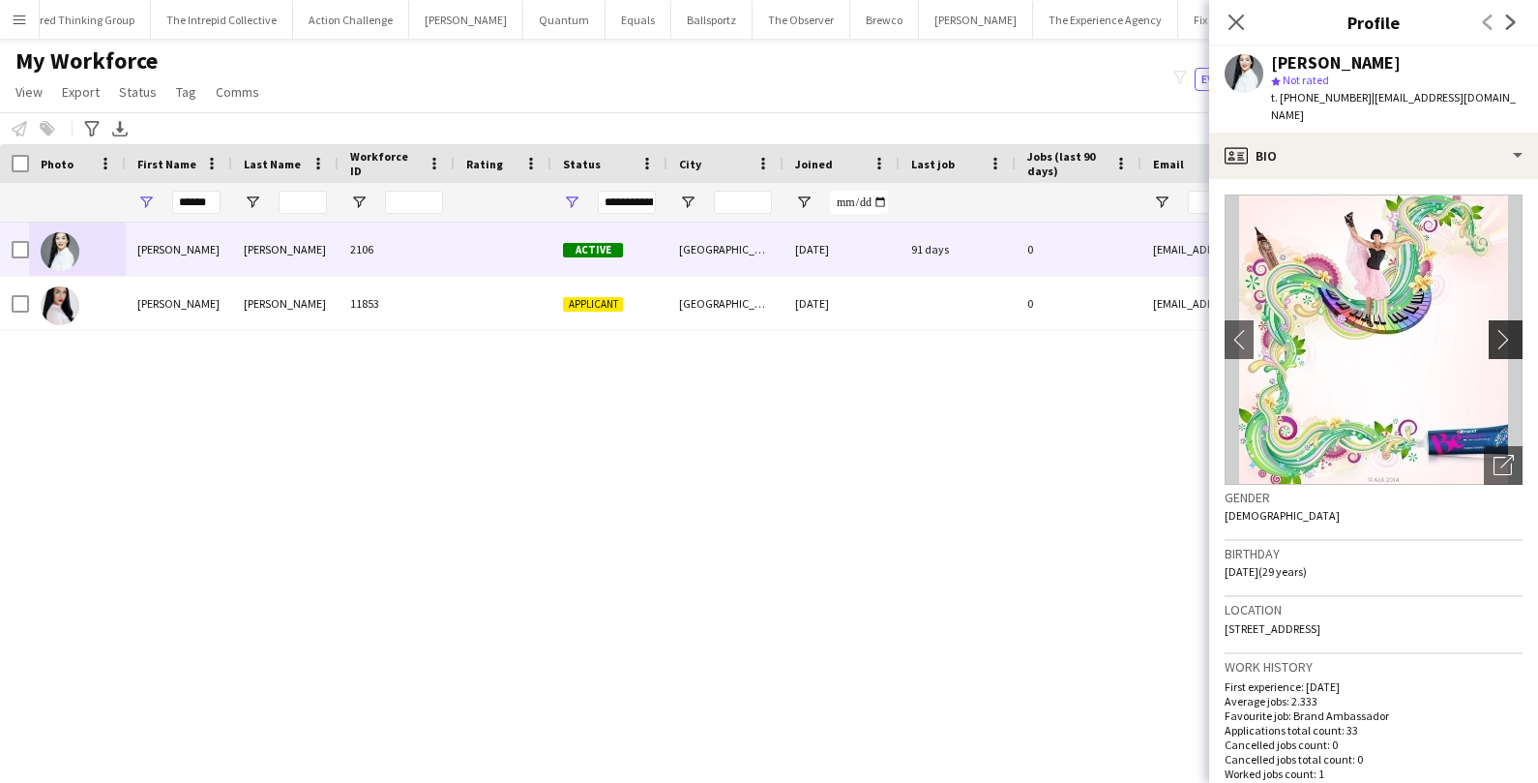
click at [1502, 329] on app-icon "chevron-right" at bounding box center [1508, 339] width 30 height 20
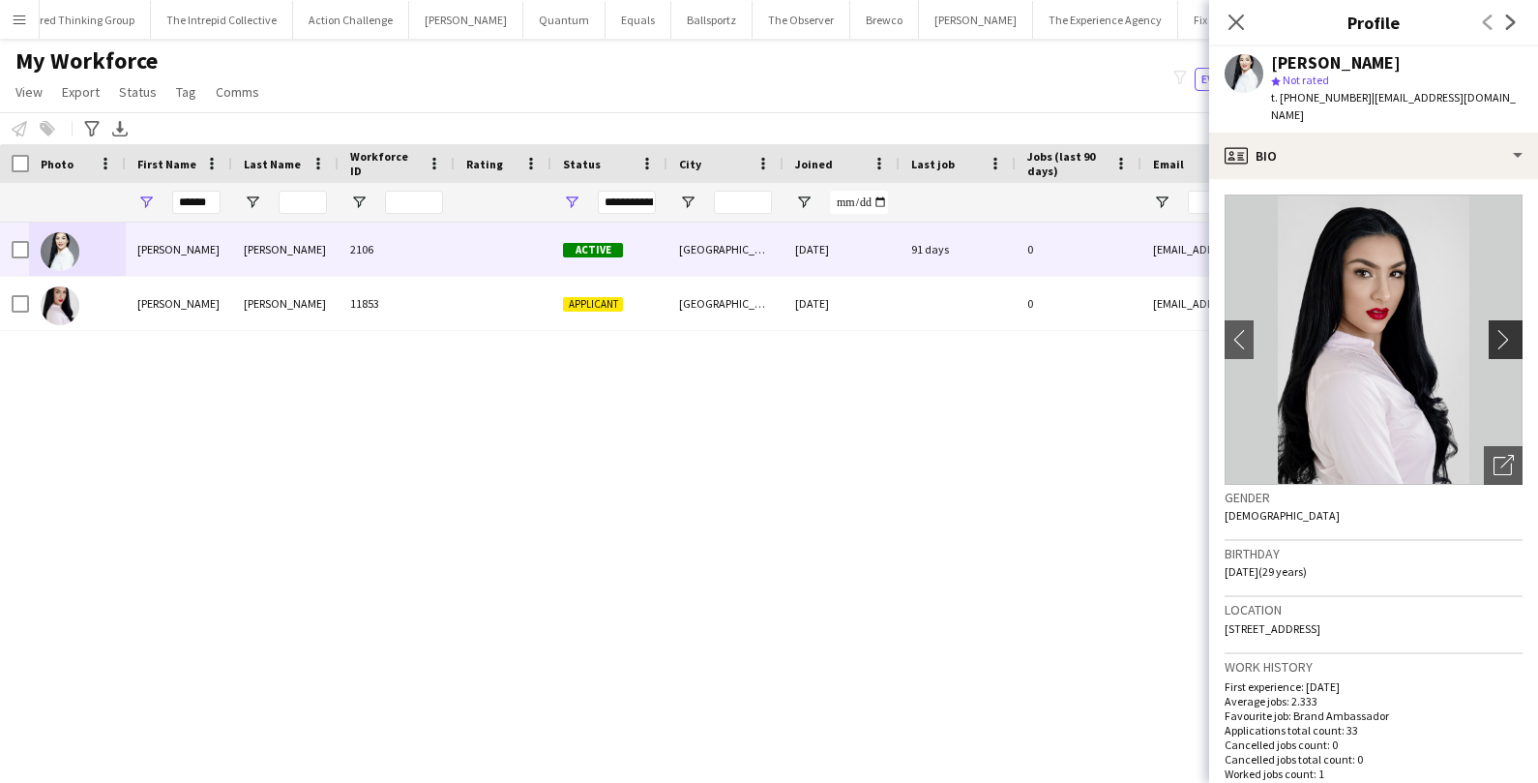
click at [1502, 329] on app-icon "chevron-right" at bounding box center [1508, 339] width 30 height 20
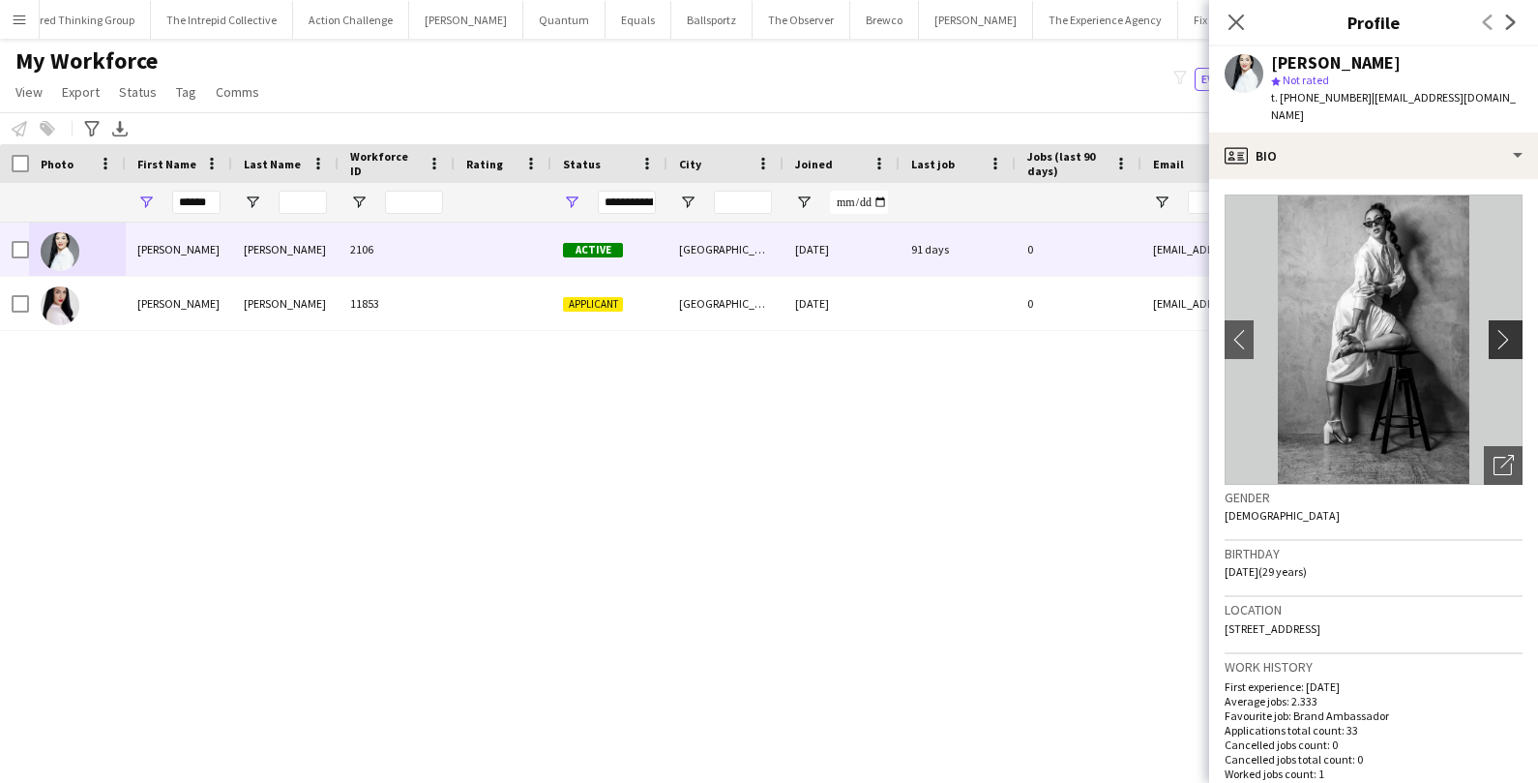
click at [1502, 329] on app-icon "chevron-right" at bounding box center [1508, 339] width 30 height 20
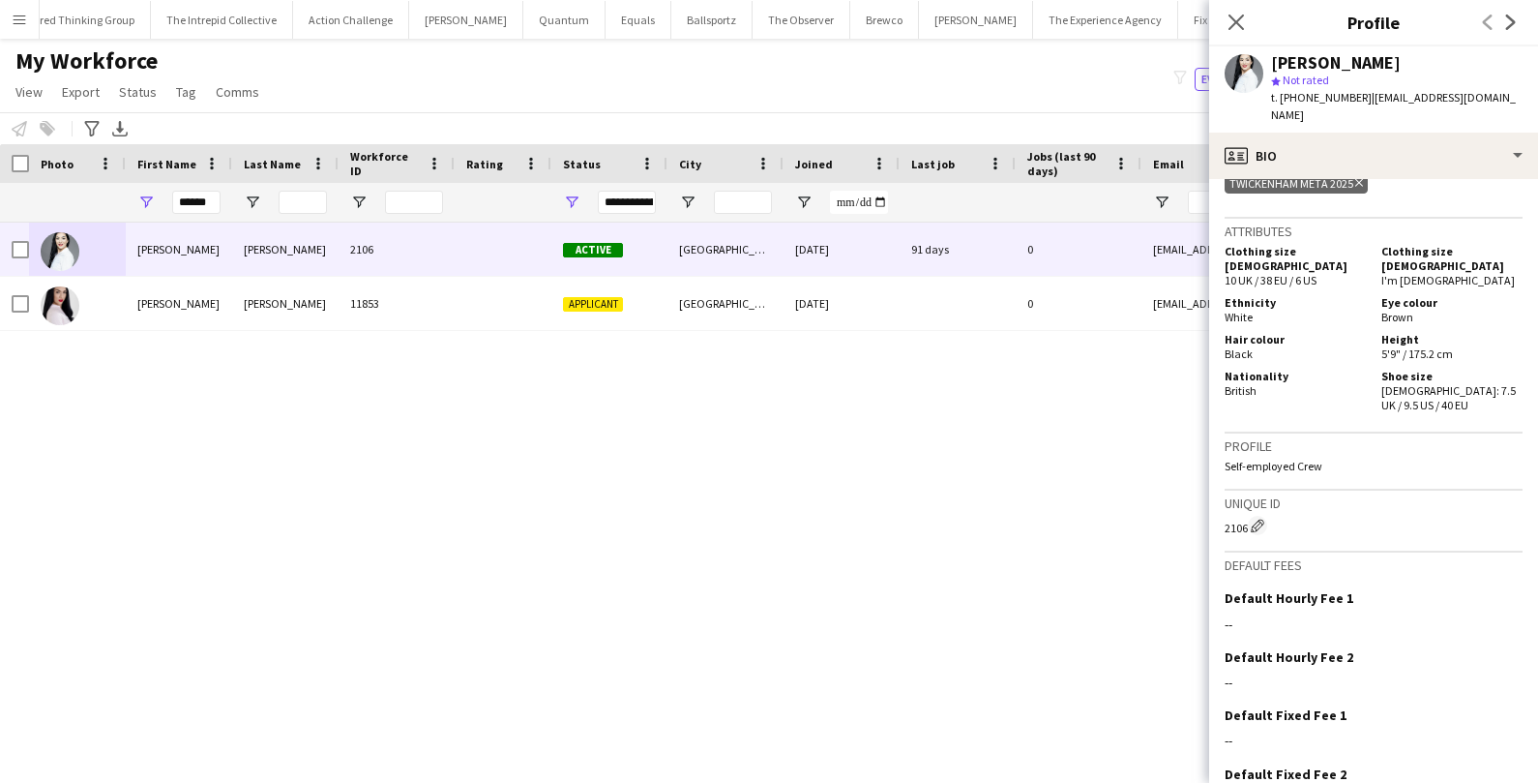
scroll to position [1014, 0]
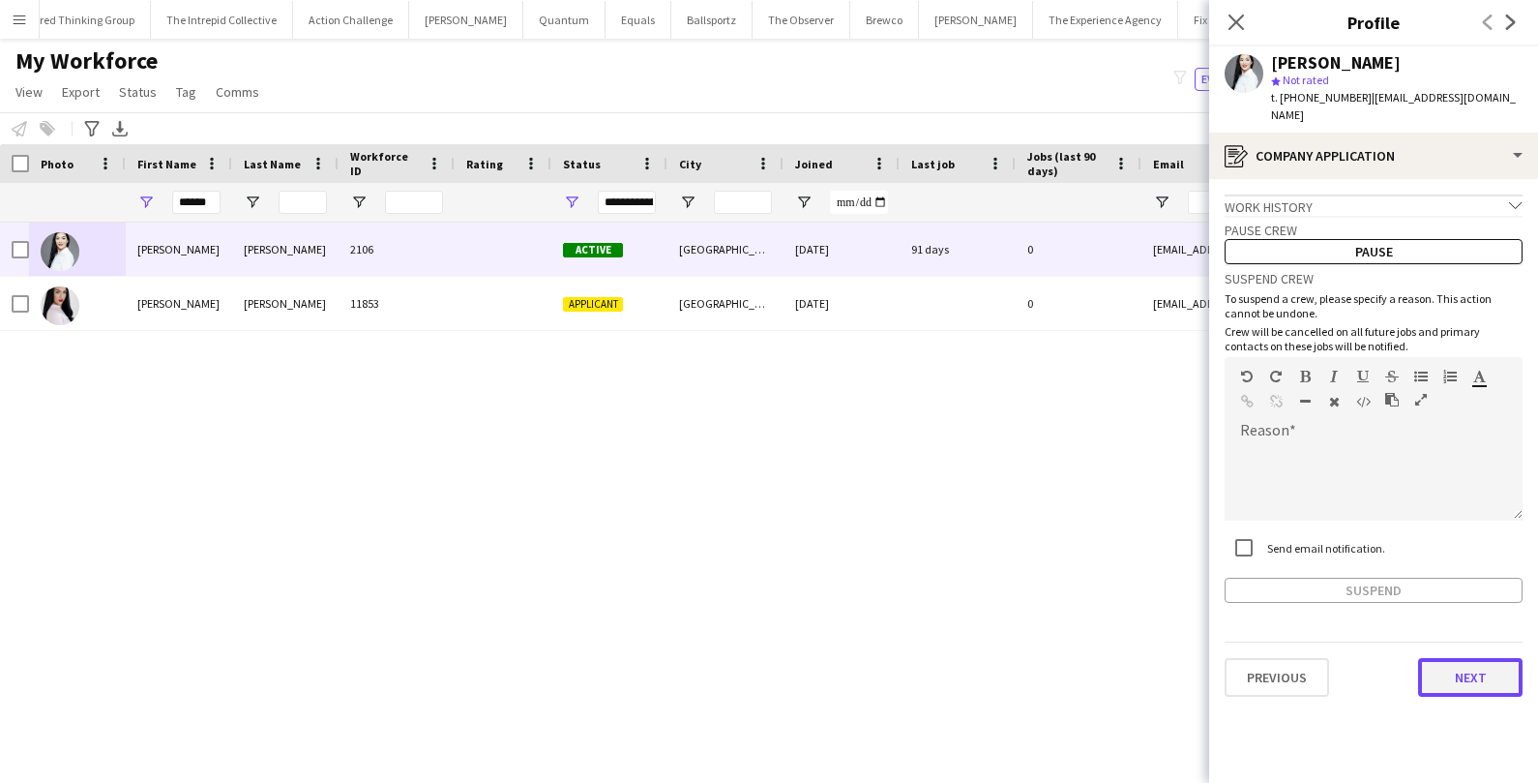
click at [1454, 658] on button "Next" at bounding box center [1470, 677] width 104 height 39
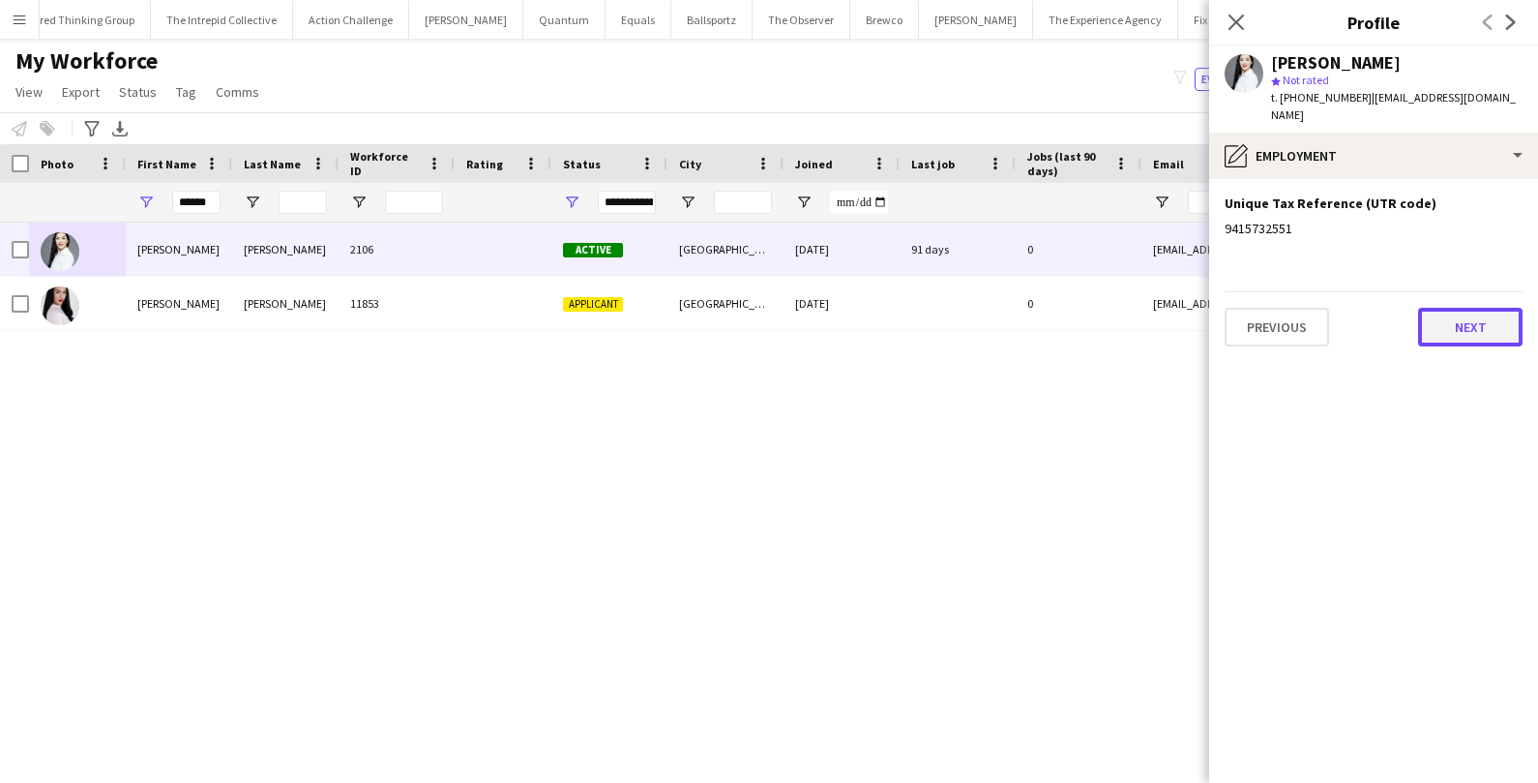
click at [1494, 318] on button "Next" at bounding box center [1470, 327] width 104 height 39
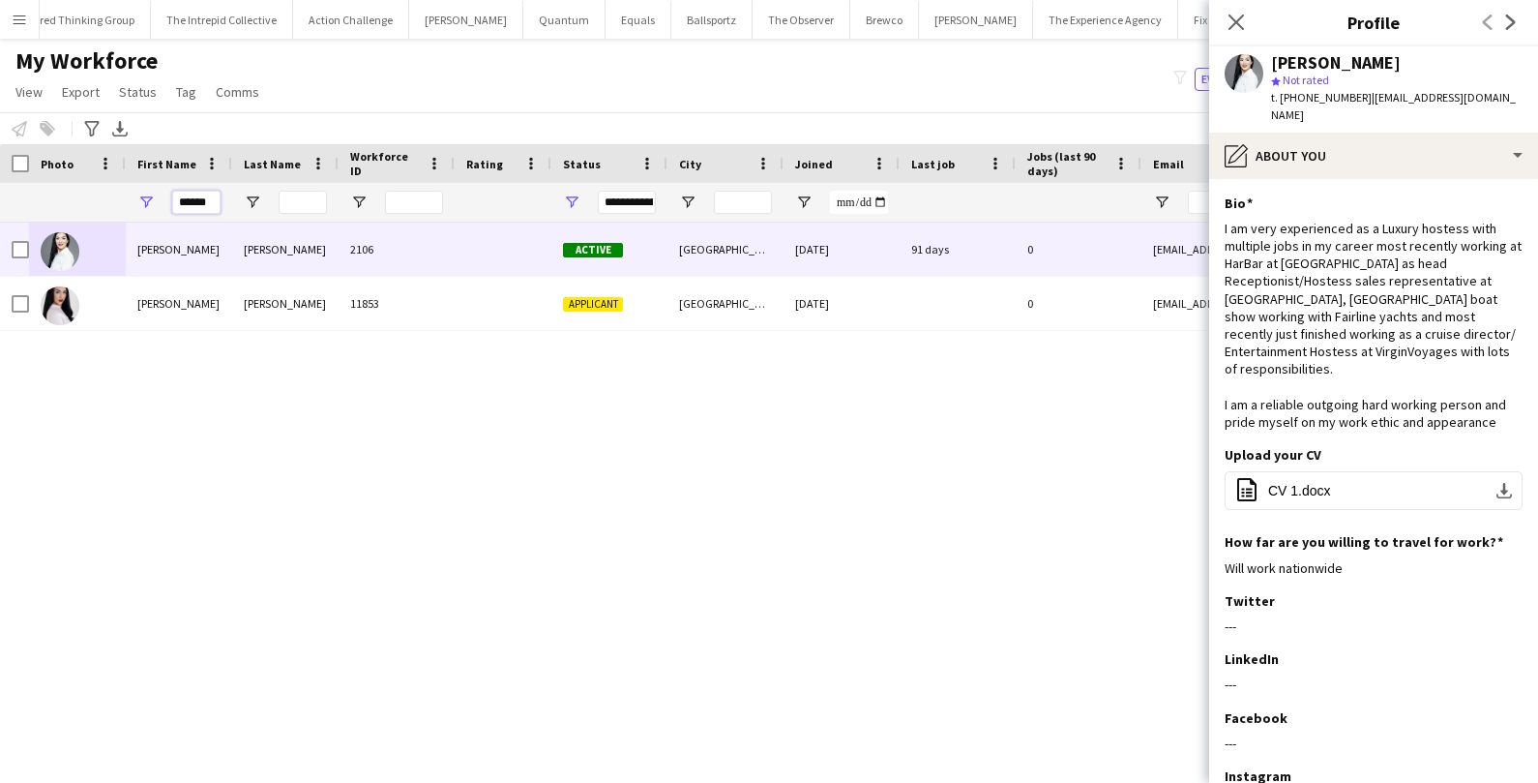
drag, startPoint x: 213, startPoint y: 202, endPoint x: 110, endPoint y: 192, distance: 103.1
click at [110, 192] on div "******" at bounding box center [1048, 202] width 2097 height 39
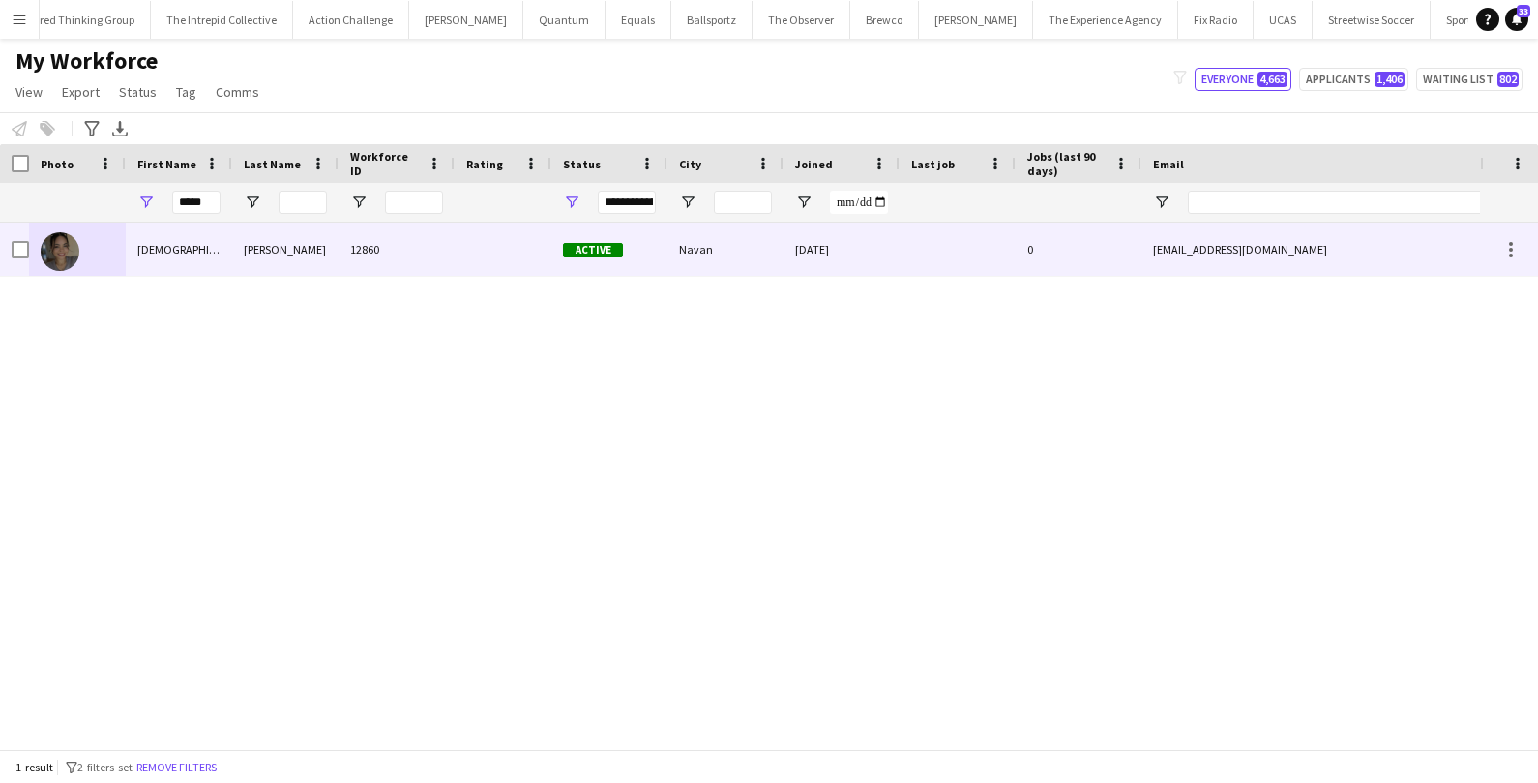
click at [129, 253] on div "[DEMOGRAPHIC_DATA]" at bounding box center [179, 248] width 106 height 53
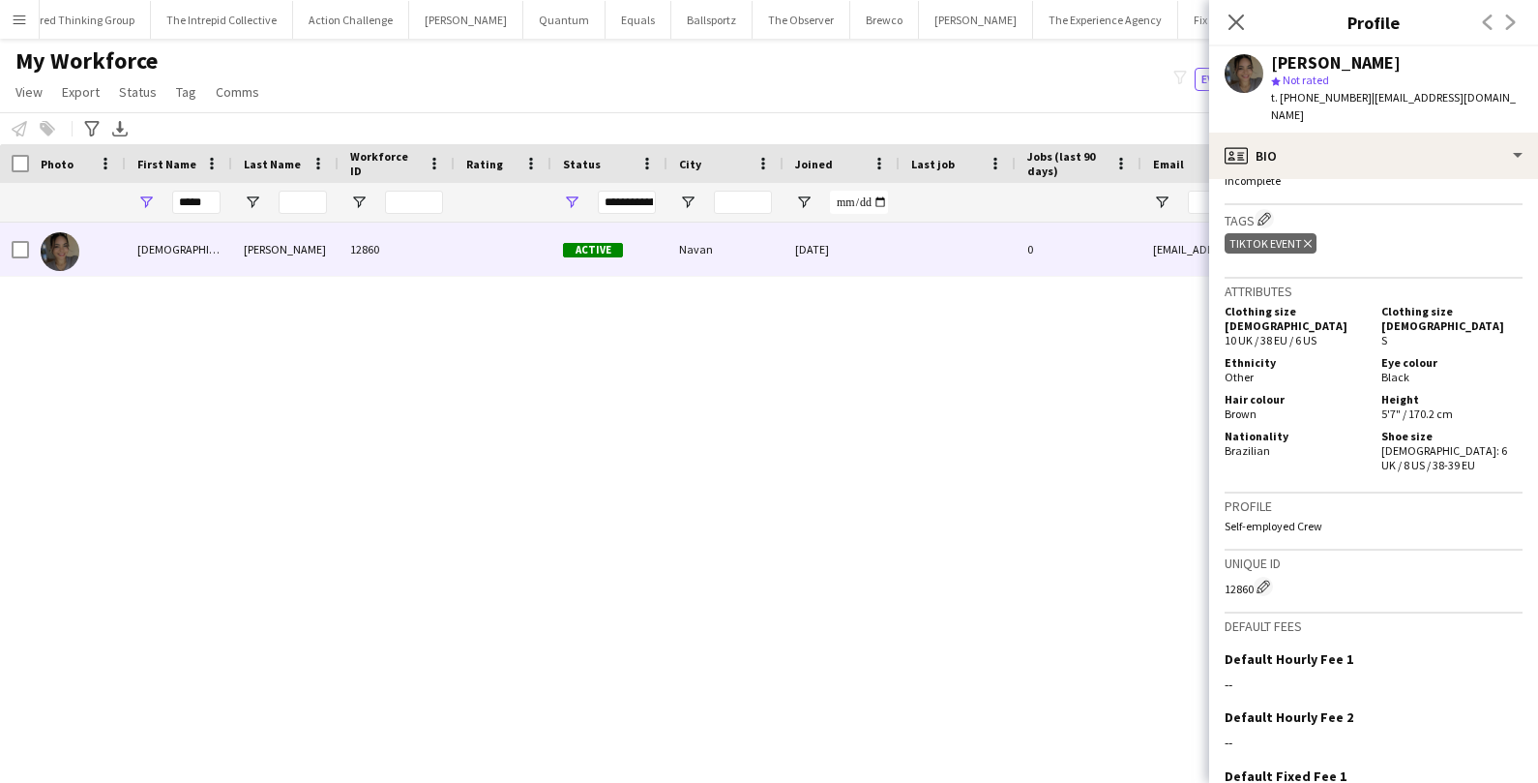
scroll to position [996, 0]
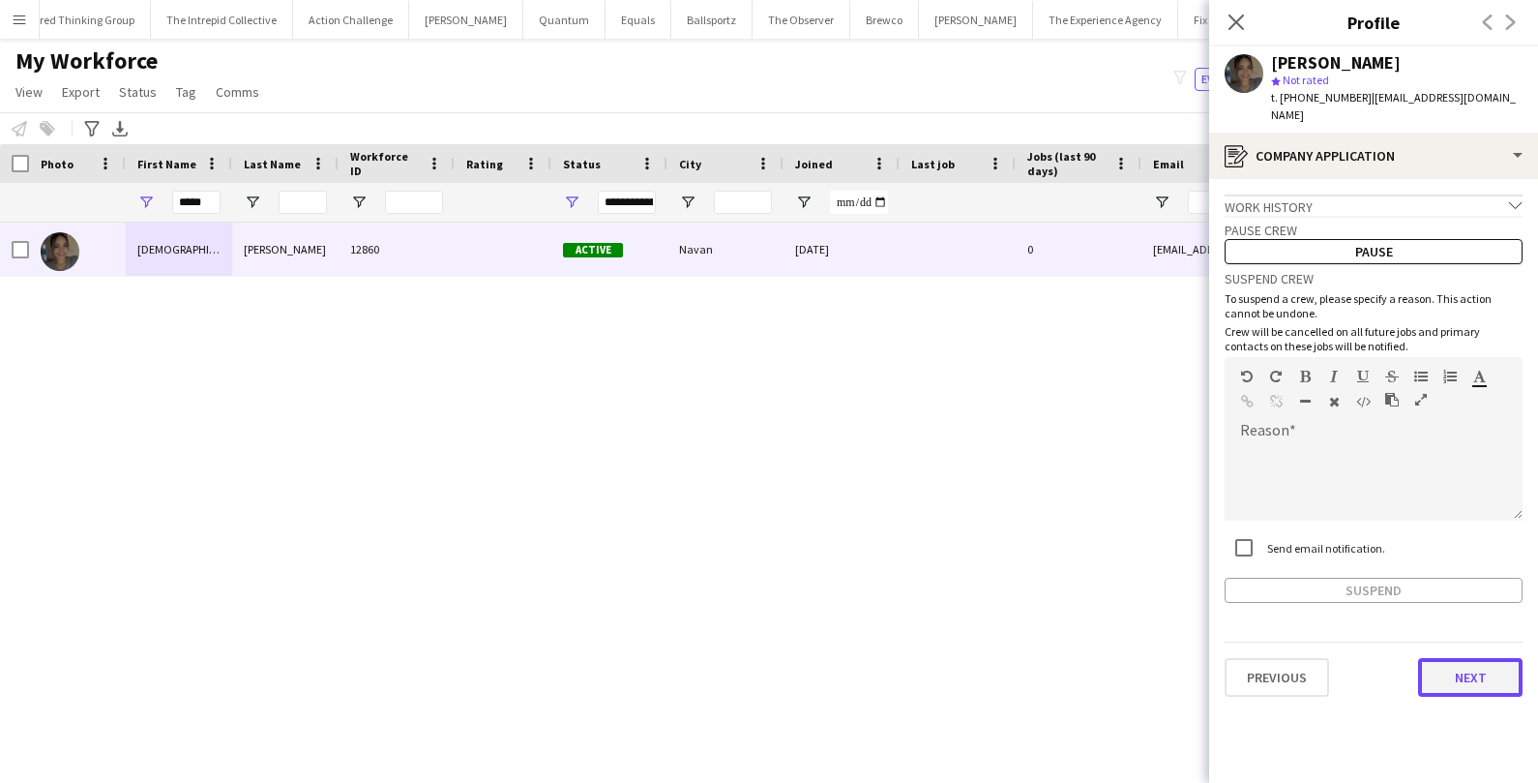
click at [1466, 658] on button "Next" at bounding box center [1470, 677] width 104 height 39
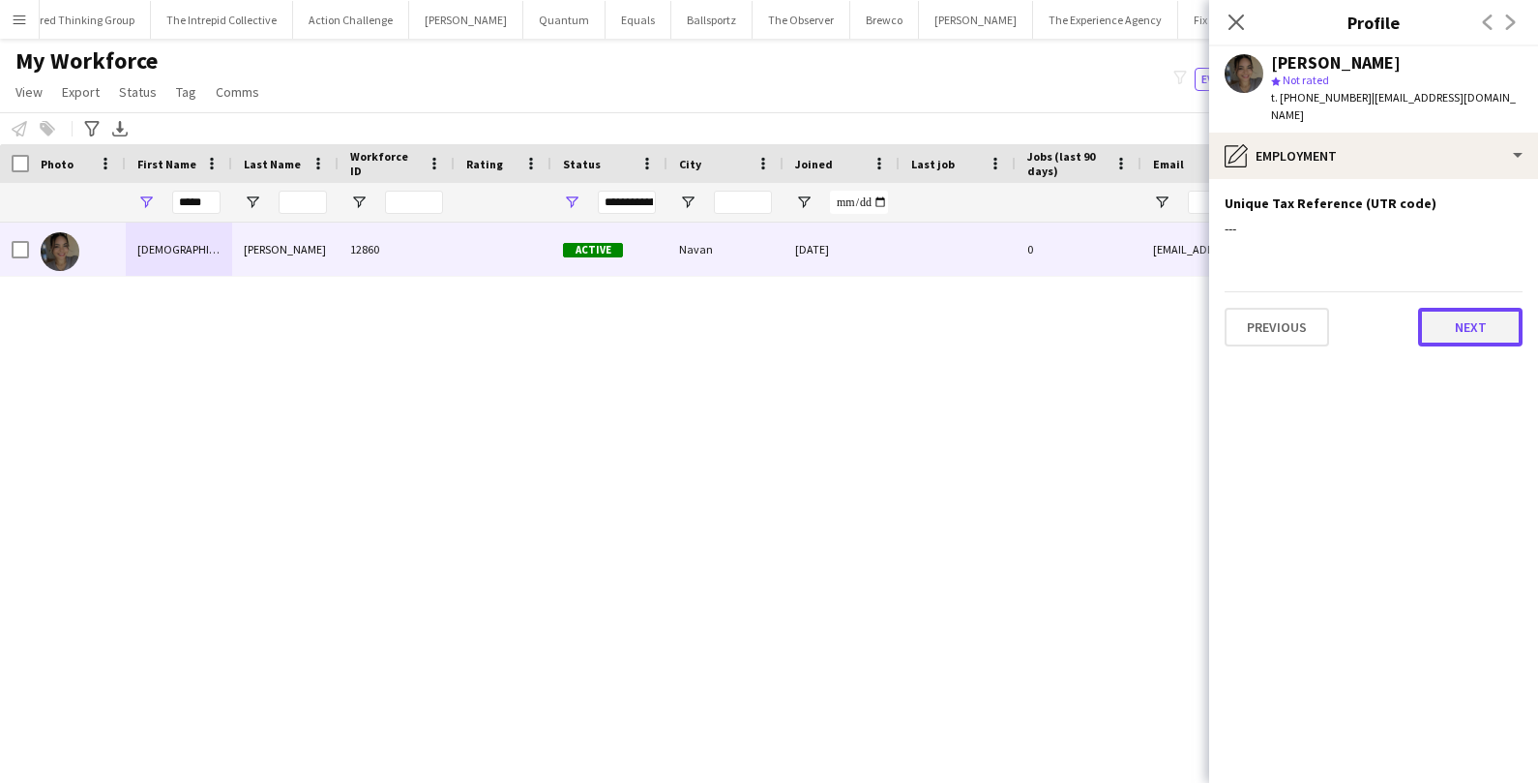
click at [1481, 315] on button "Next" at bounding box center [1470, 327] width 104 height 39
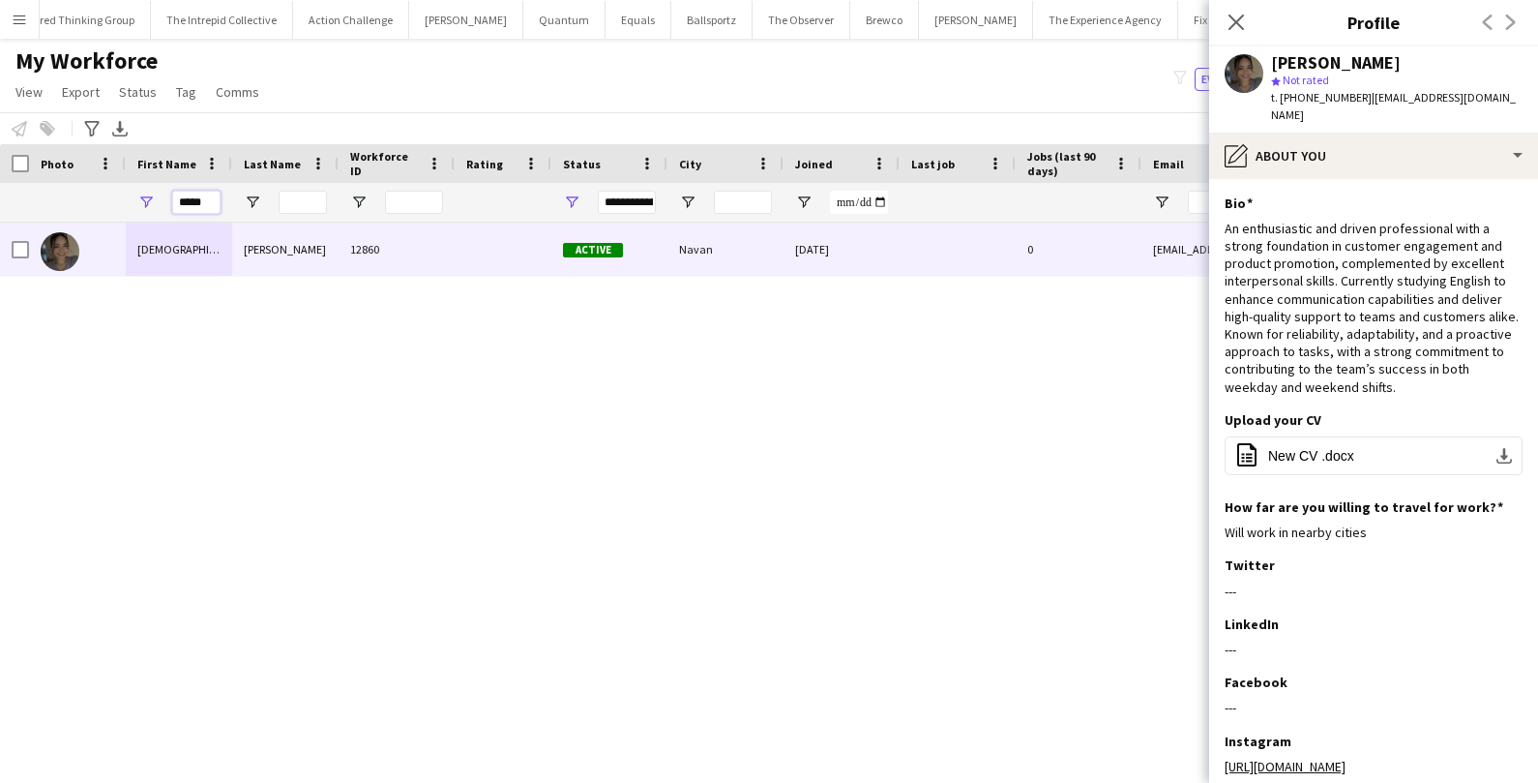
drag, startPoint x: 206, startPoint y: 201, endPoint x: 129, endPoint y: 196, distance: 77.5
click at [129, 196] on div "*****" at bounding box center [179, 202] width 106 height 39
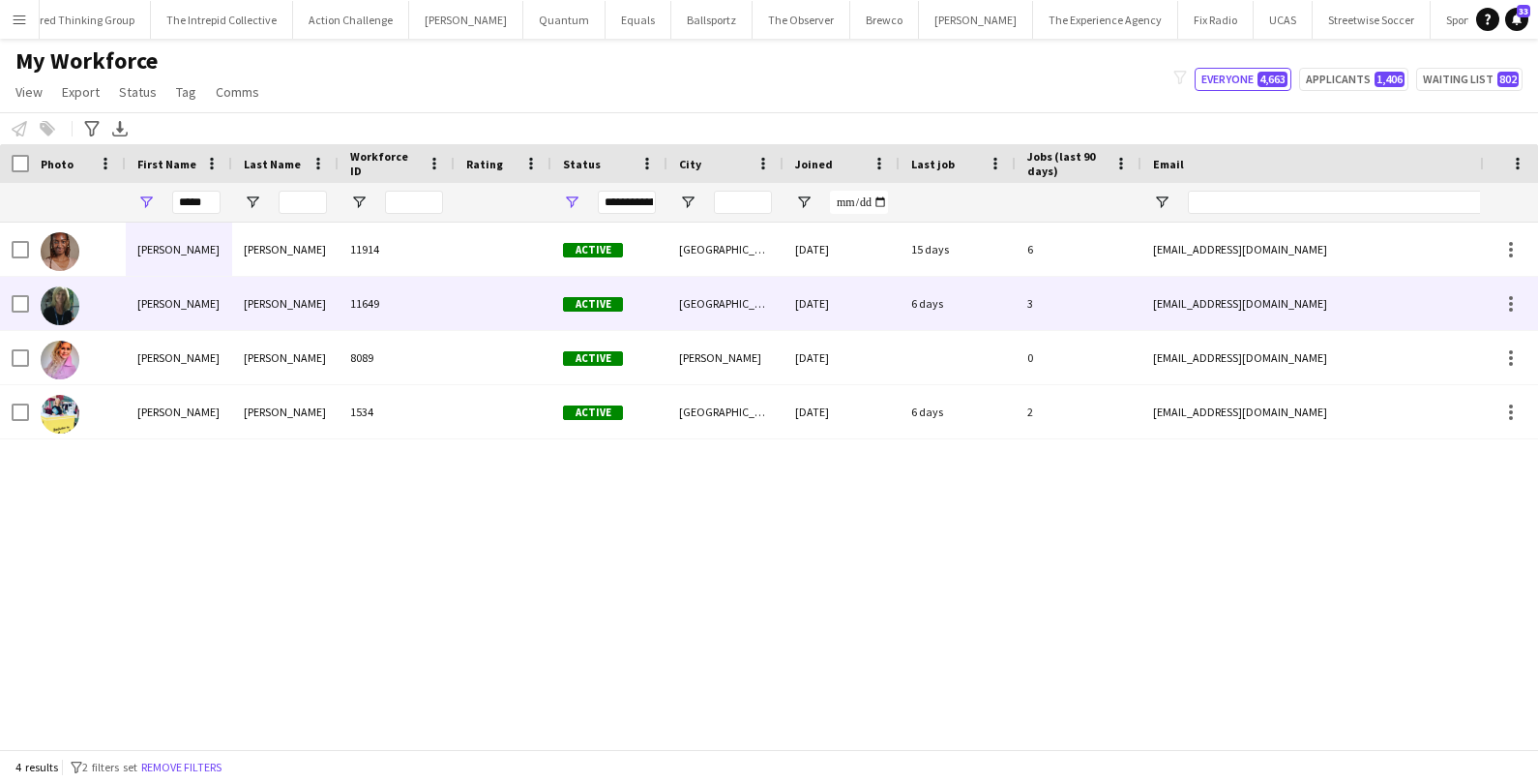
click at [117, 293] on div at bounding box center [77, 303] width 97 height 53
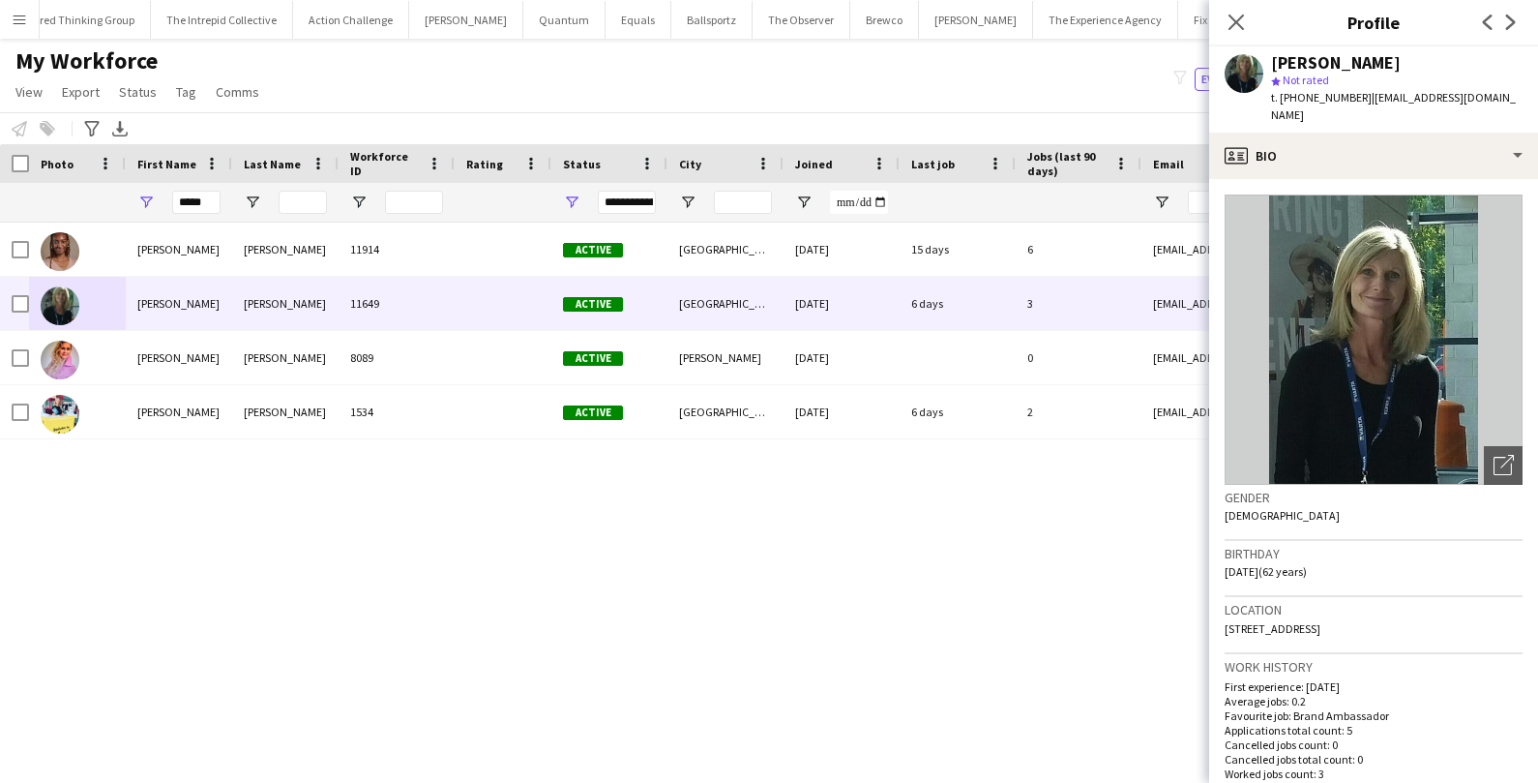
drag, startPoint x: 1383, startPoint y: 610, endPoint x: 1438, endPoint y: 606, distance: 55.3
click at [1438, 606] on div "Location [STREET_ADDRESS]" at bounding box center [1374, 625] width 298 height 56
copy span "EH12 7FA"
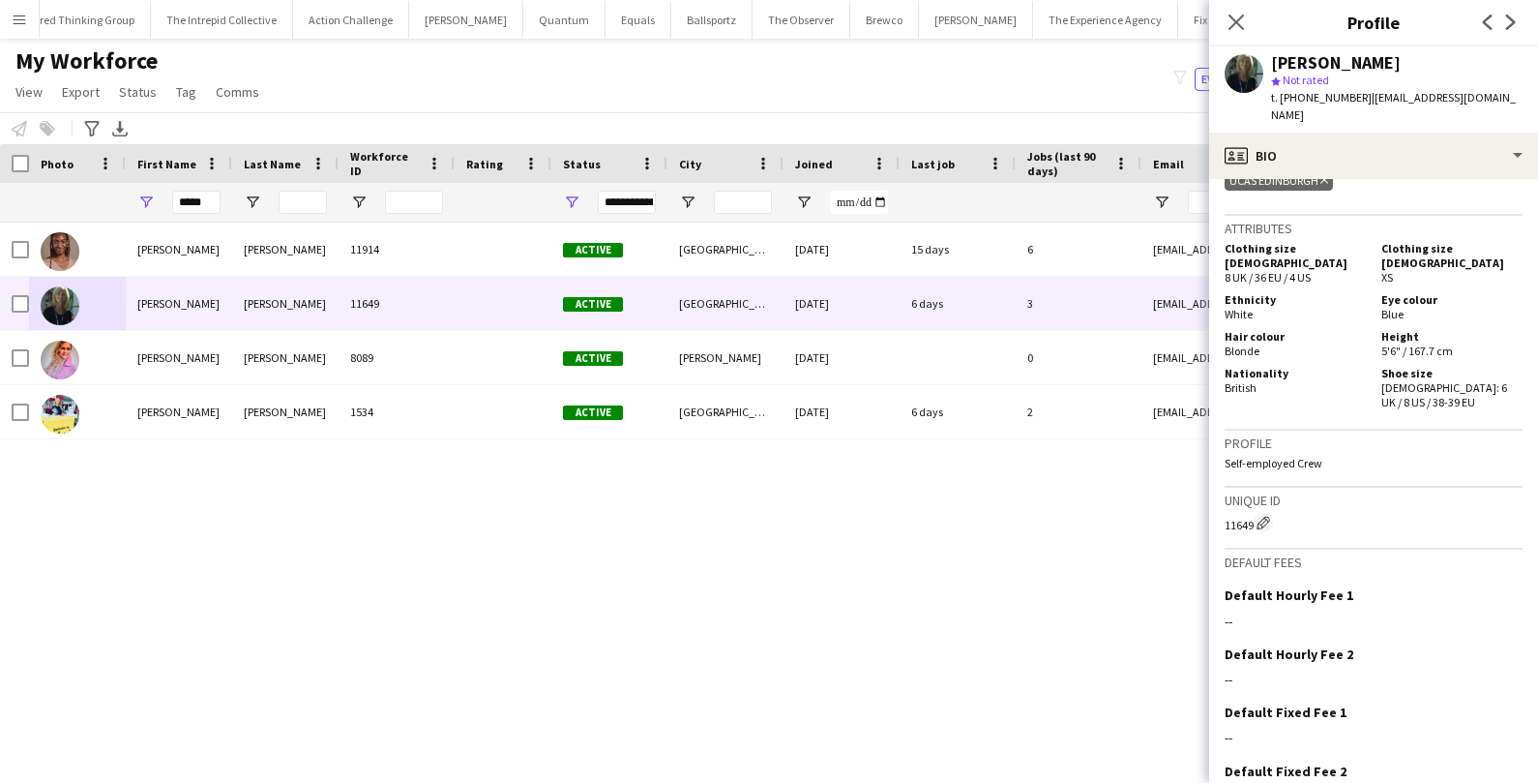
scroll to position [949, 0]
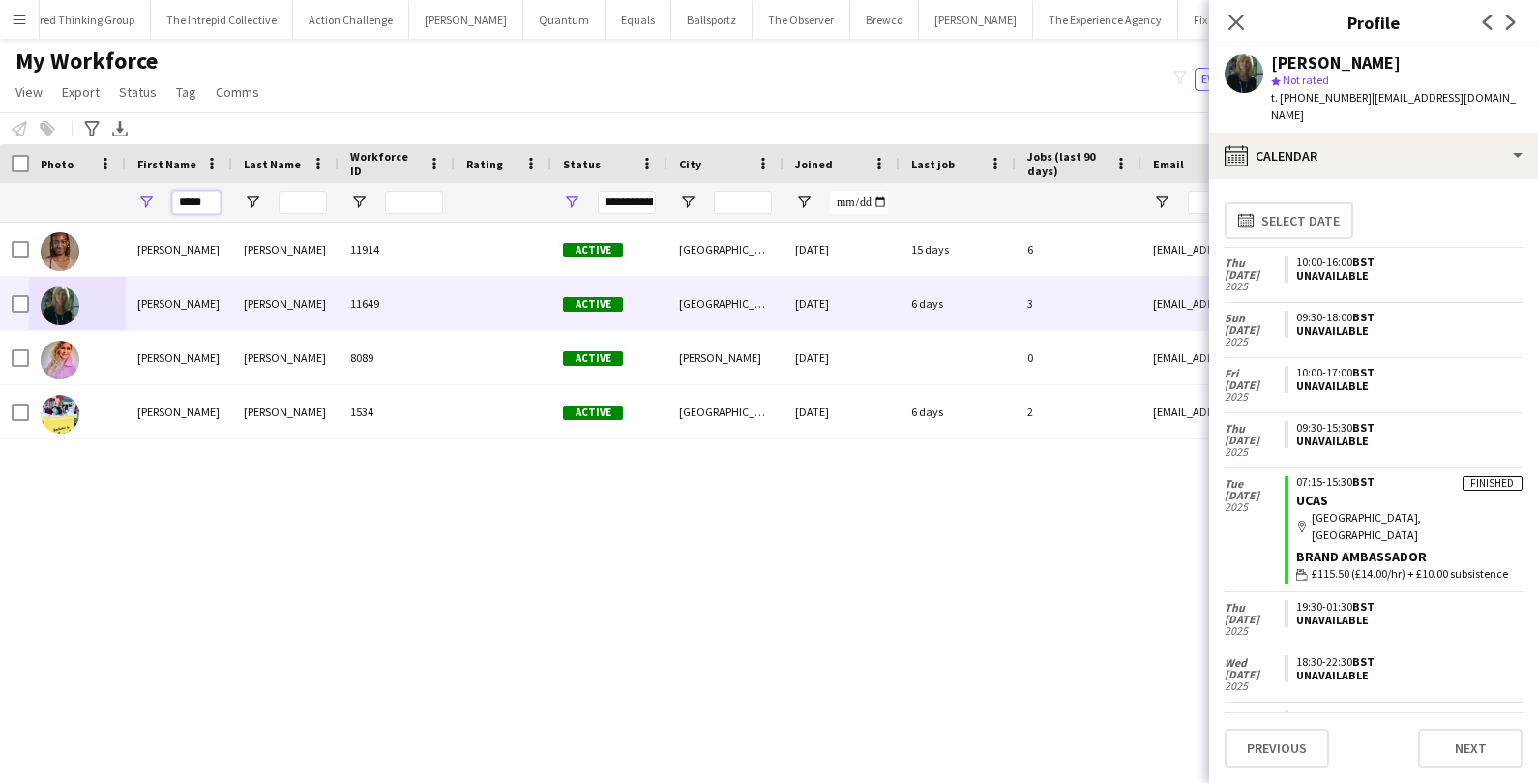
drag, startPoint x: 215, startPoint y: 202, endPoint x: 150, endPoint y: 199, distance: 64.9
click at [151, 200] on div "*****" at bounding box center [179, 202] width 106 height 39
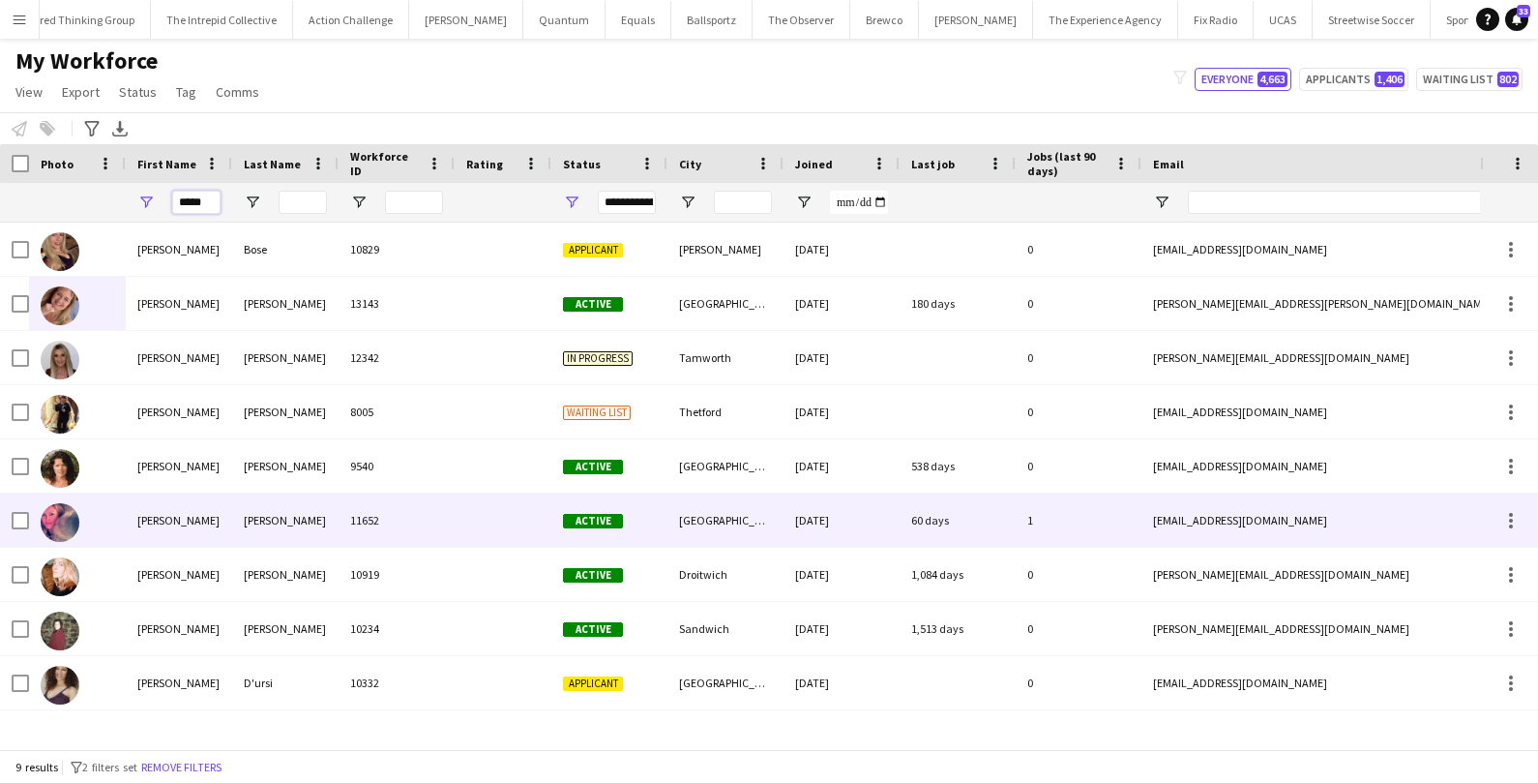
type input "*****"
click at [133, 525] on div "[PERSON_NAME]" at bounding box center [179, 519] width 106 height 53
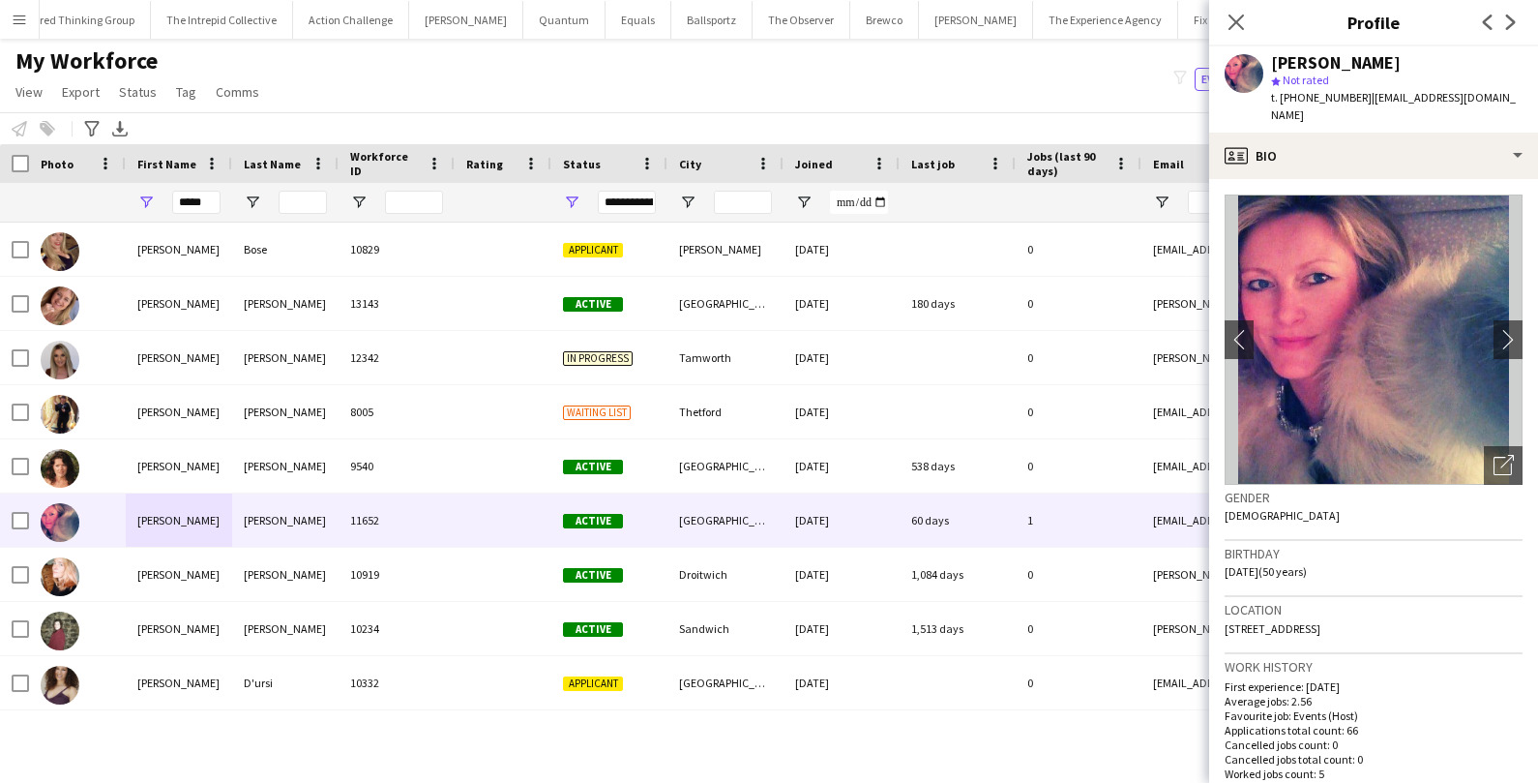
drag, startPoint x: 1464, startPoint y: 612, endPoint x: 1424, endPoint y: 614, distance: 40.7
click at [1424, 614] on div "Location [STREET_ADDRESS]" at bounding box center [1374, 625] width 298 height 56
copy span "G44 4UP"
click at [96, 130] on icon "Advanced filters" at bounding box center [91, 128] width 15 height 15
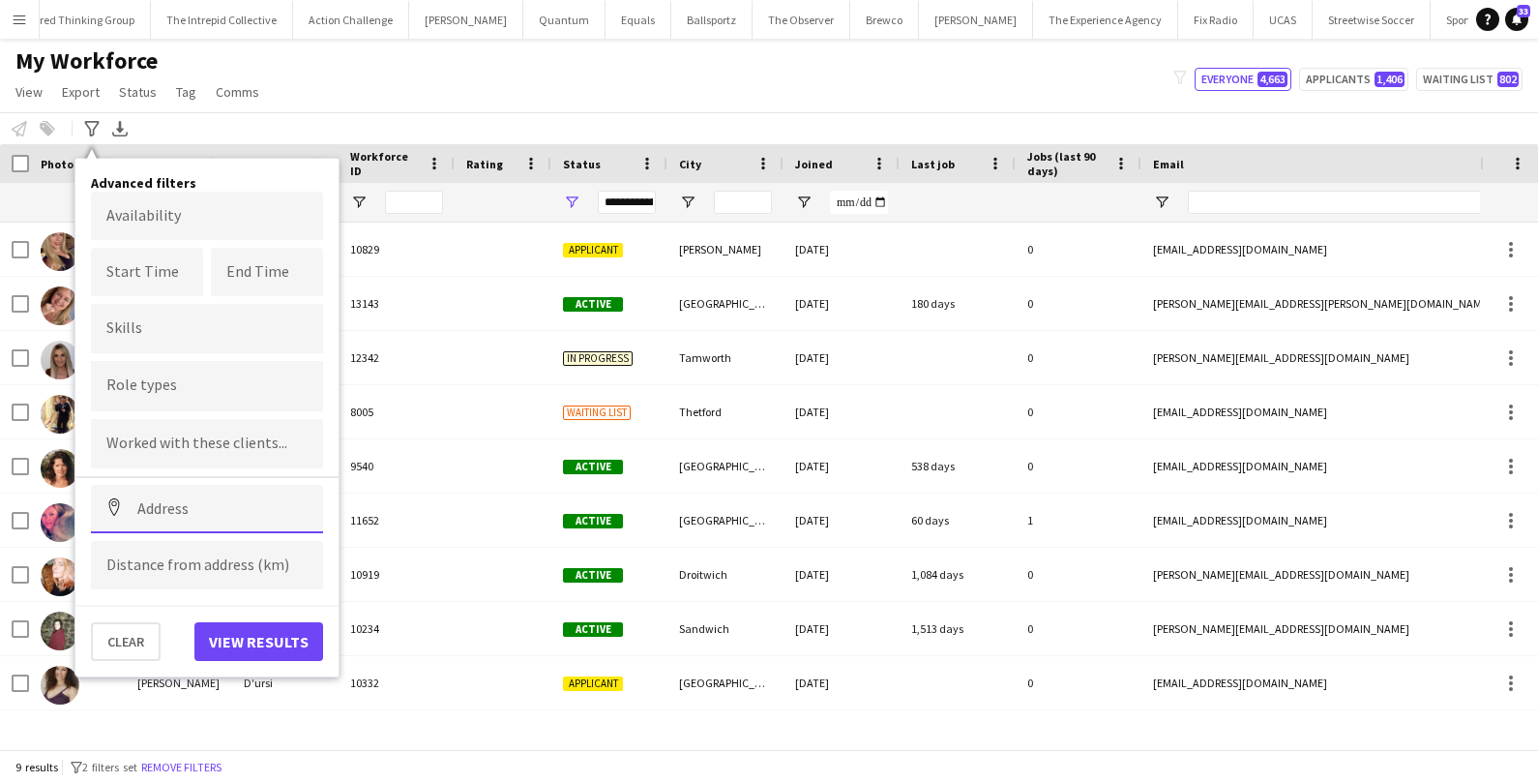
click at [188, 507] on input at bounding box center [207, 509] width 232 height 48
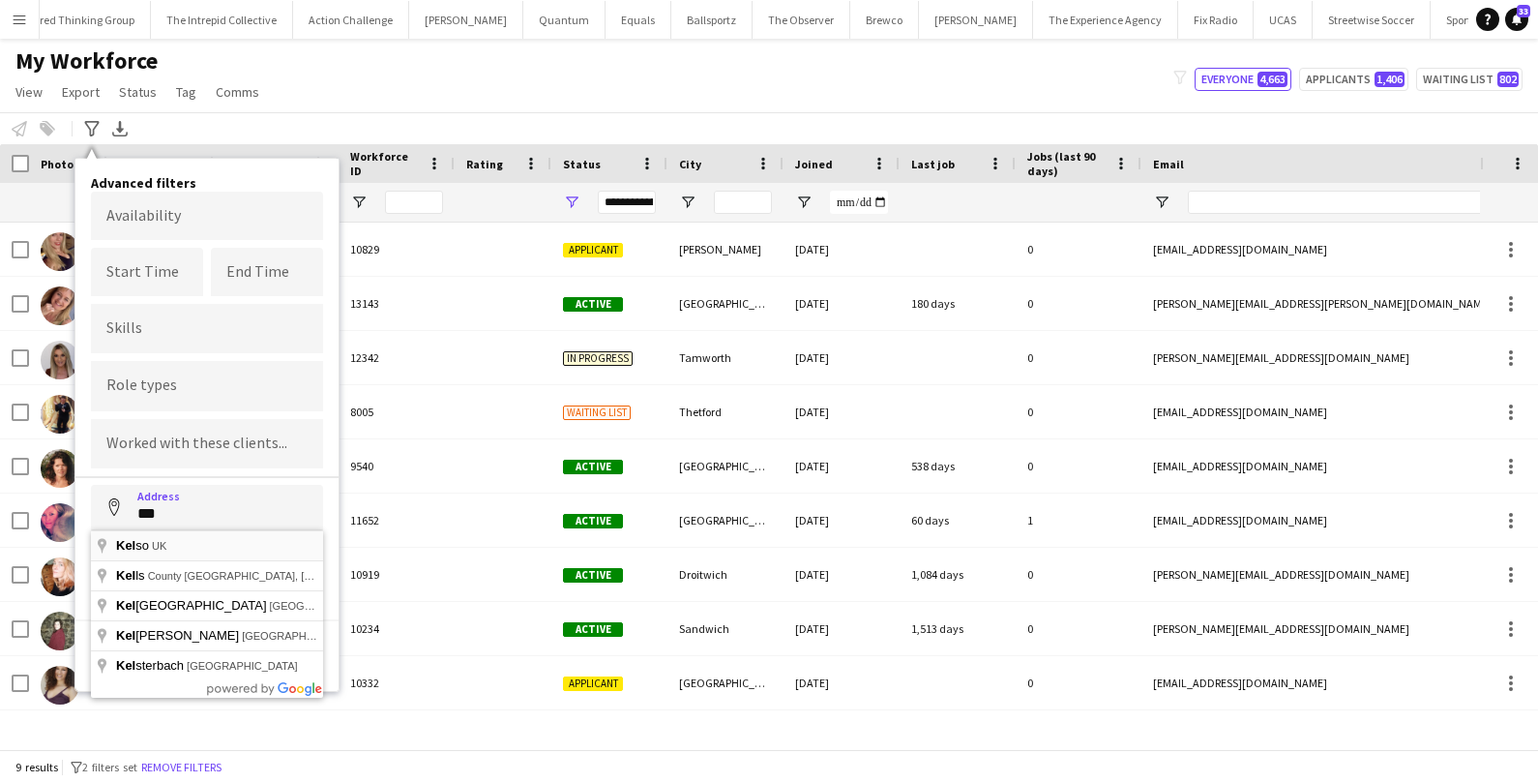
type input "*********"
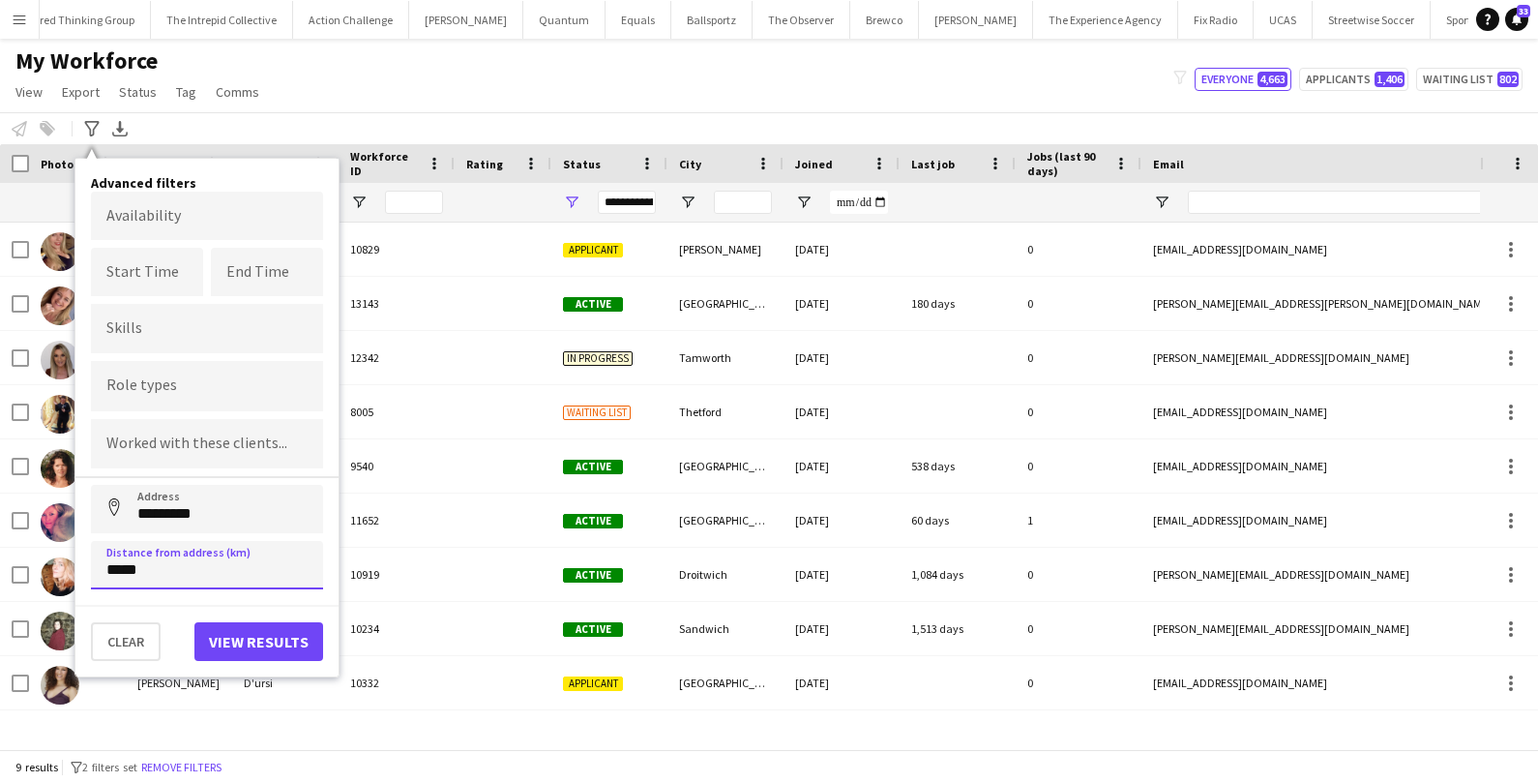
type input "*****"
click at [271, 630] on button "View results" at bounding box center [258, 641] width 129 height 39
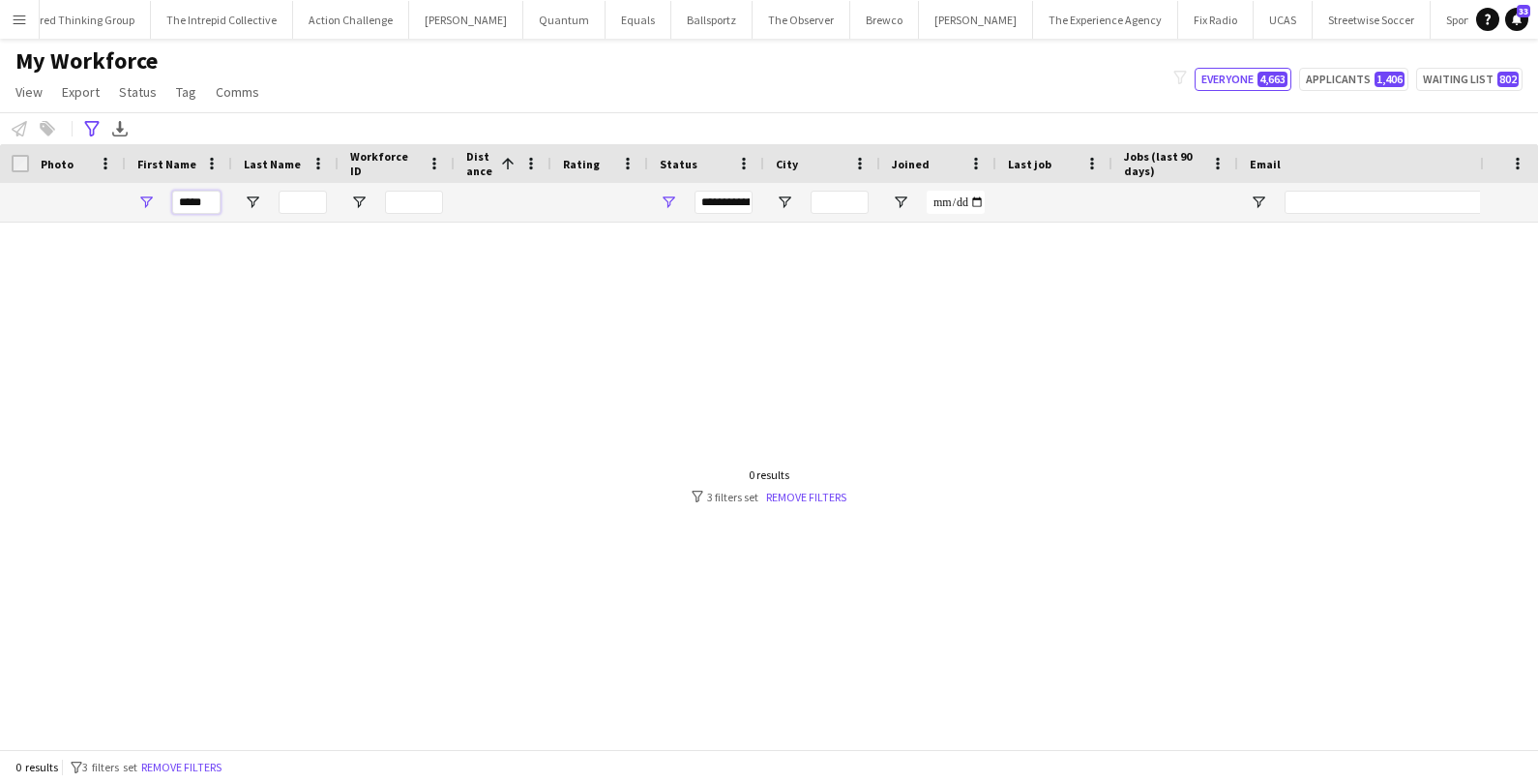
drag, startPoint x: 205, startPoint y: 204, endPoint x: 150, endPoint y: 201, distance: 55.2
click at [151, 202] on div "*****" at bounding box center [179, 202] width 106 height 39
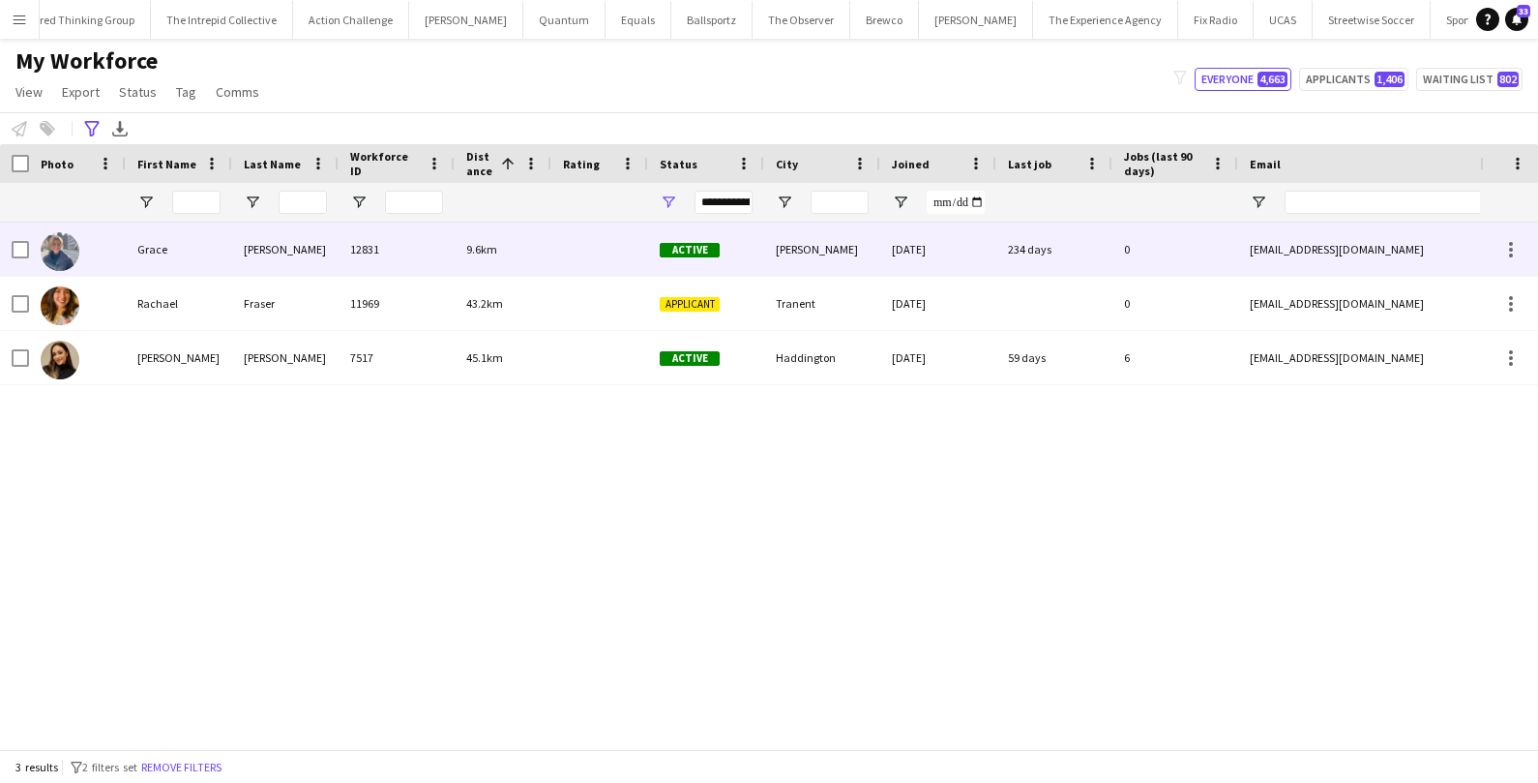
click at [182, 251] on div "Grace" at bounding box center [179, 248] width 106 height 53
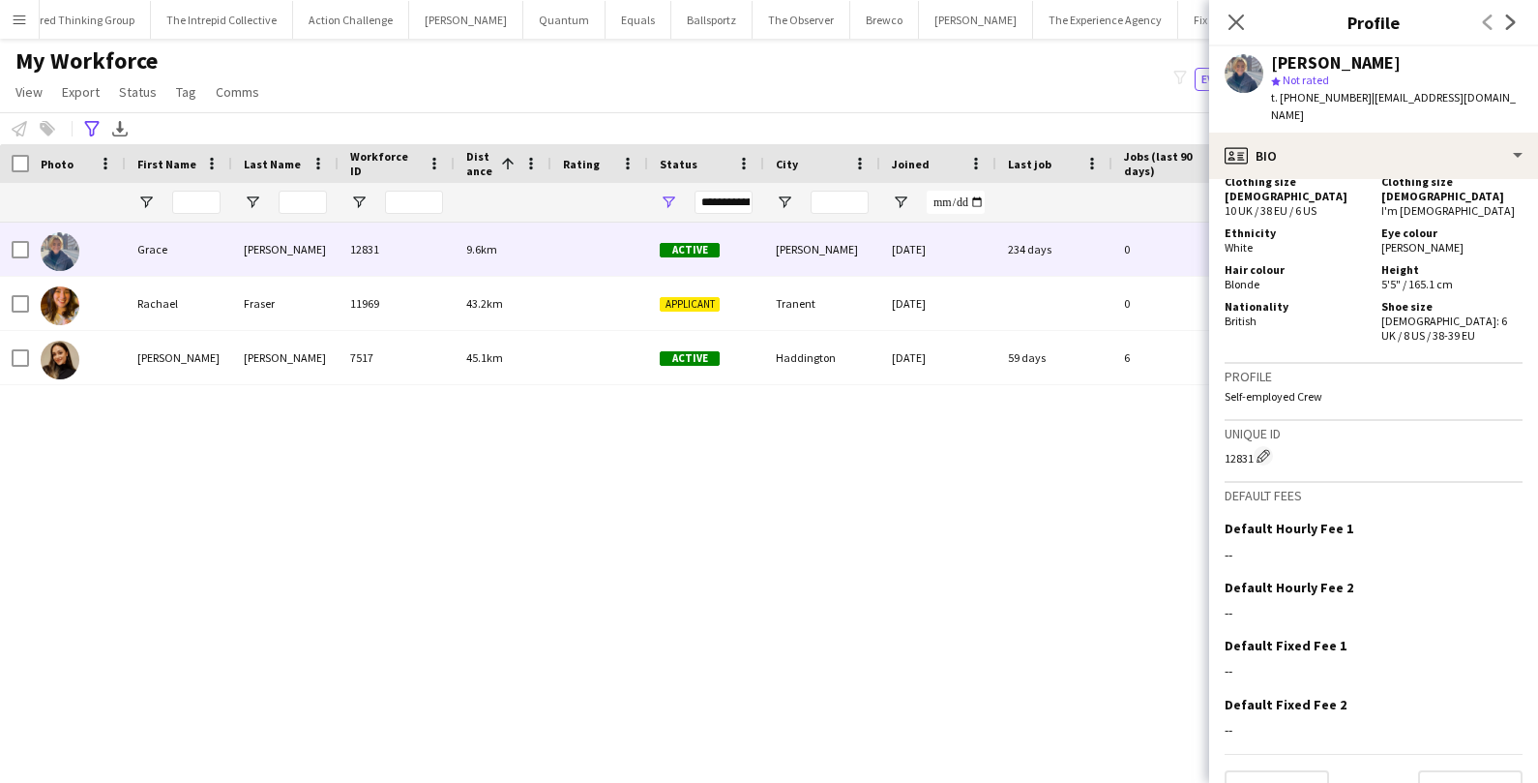
scroll to position [907, 0]
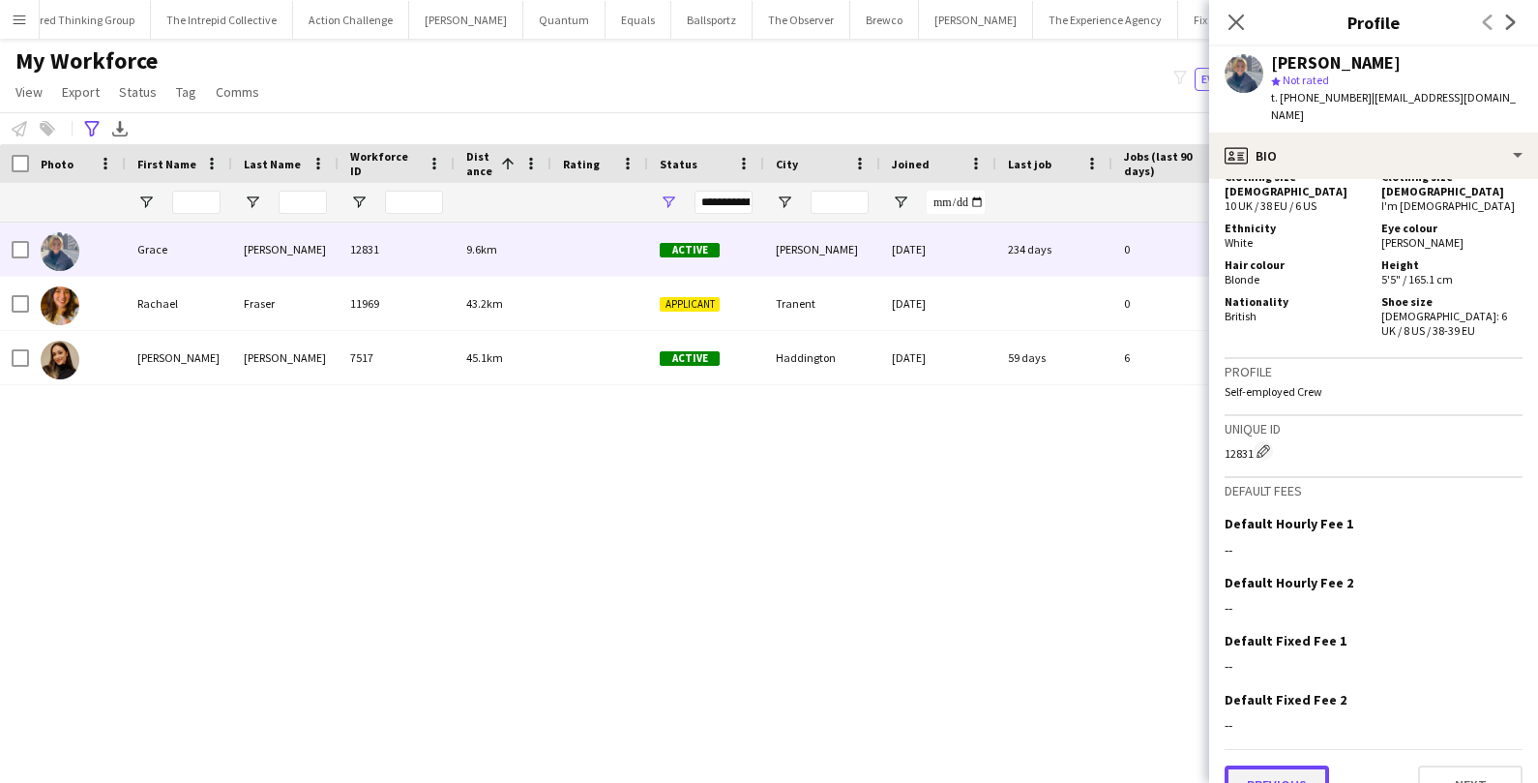
click at [1308, 765] on button "Previous" at bounding box center [1277, 784] width 104 height 39
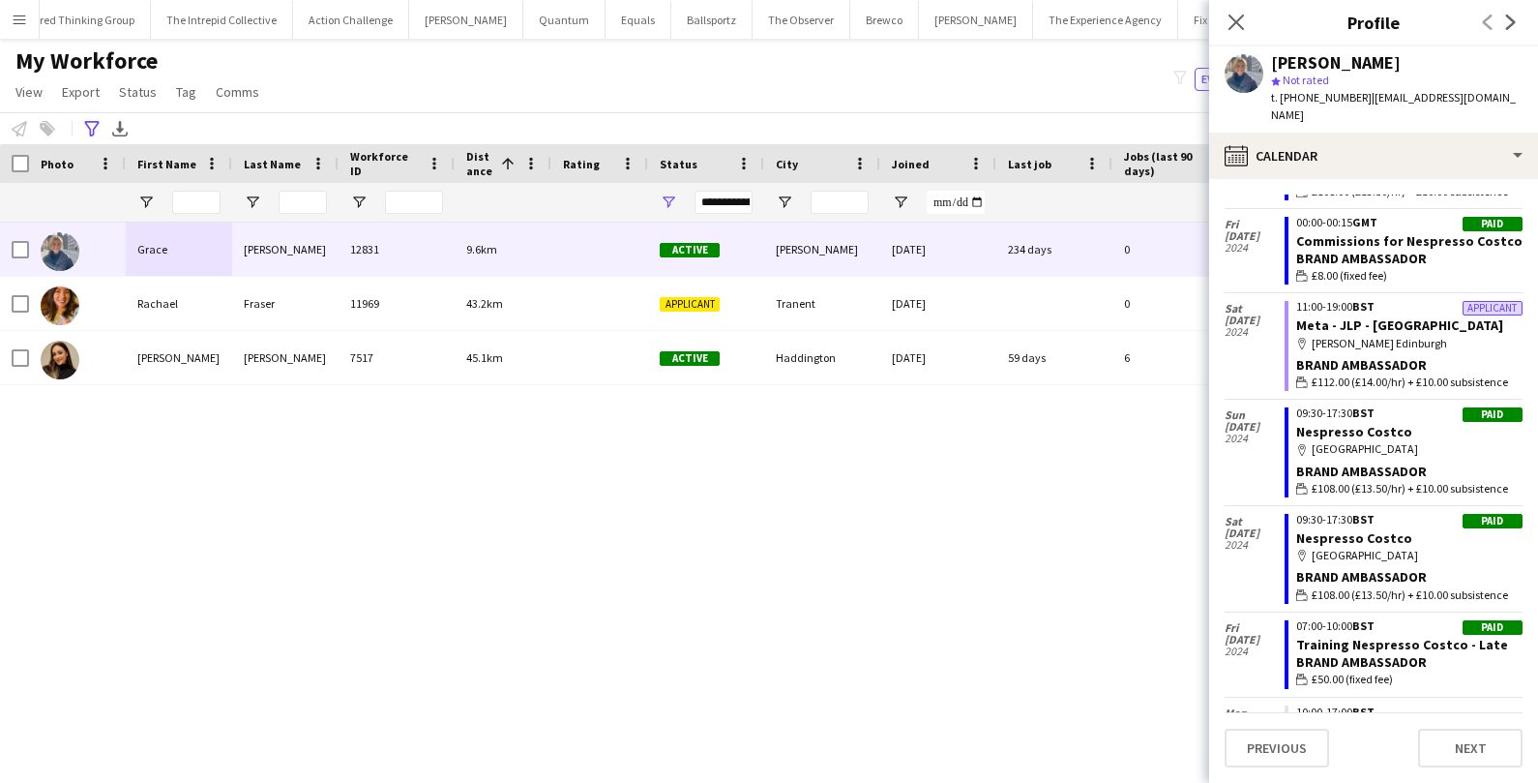
scroll to position [352, 0]
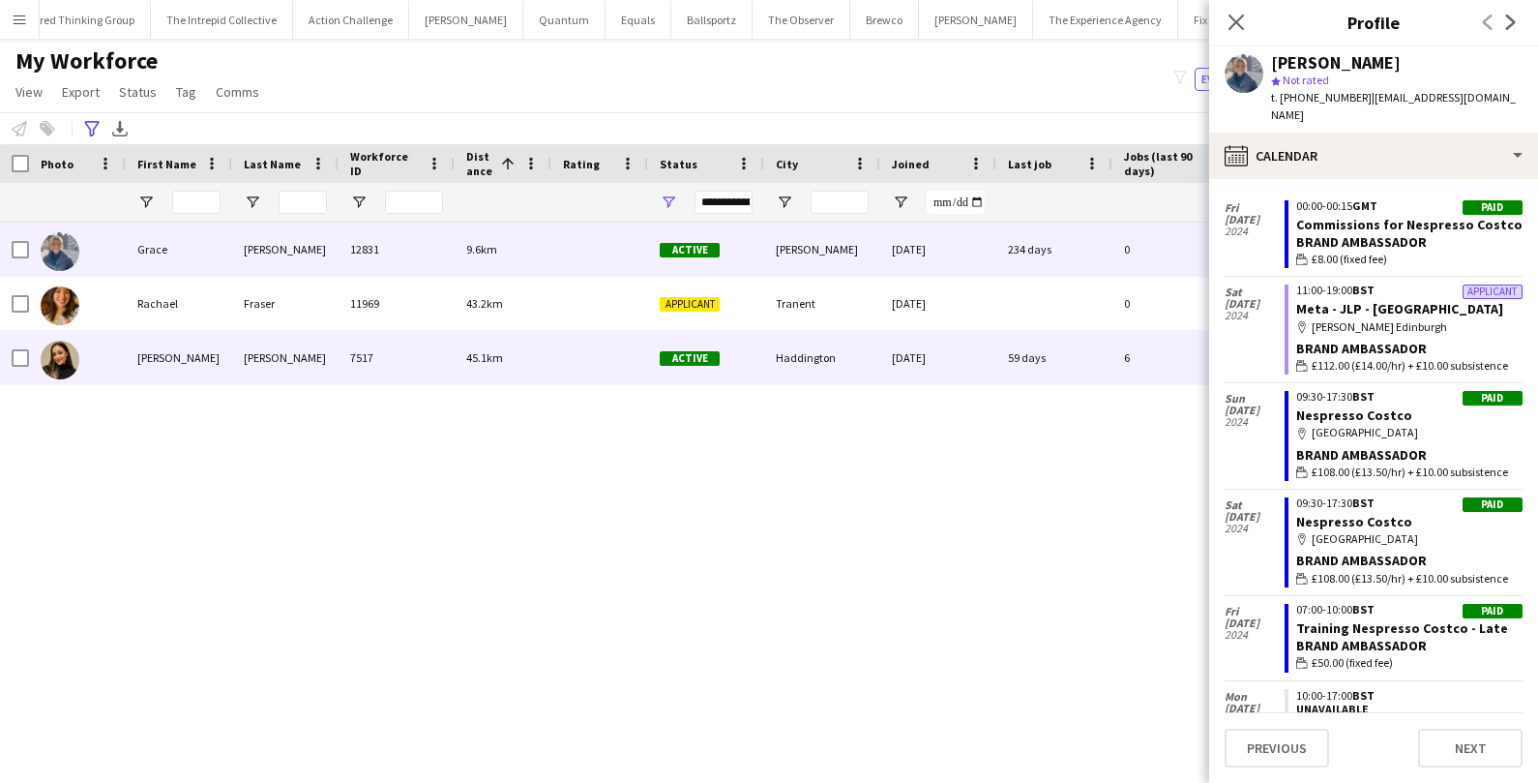
click at [909, 345] on div "[DATE]" at bounding box center [938, 357] width 116 height 53
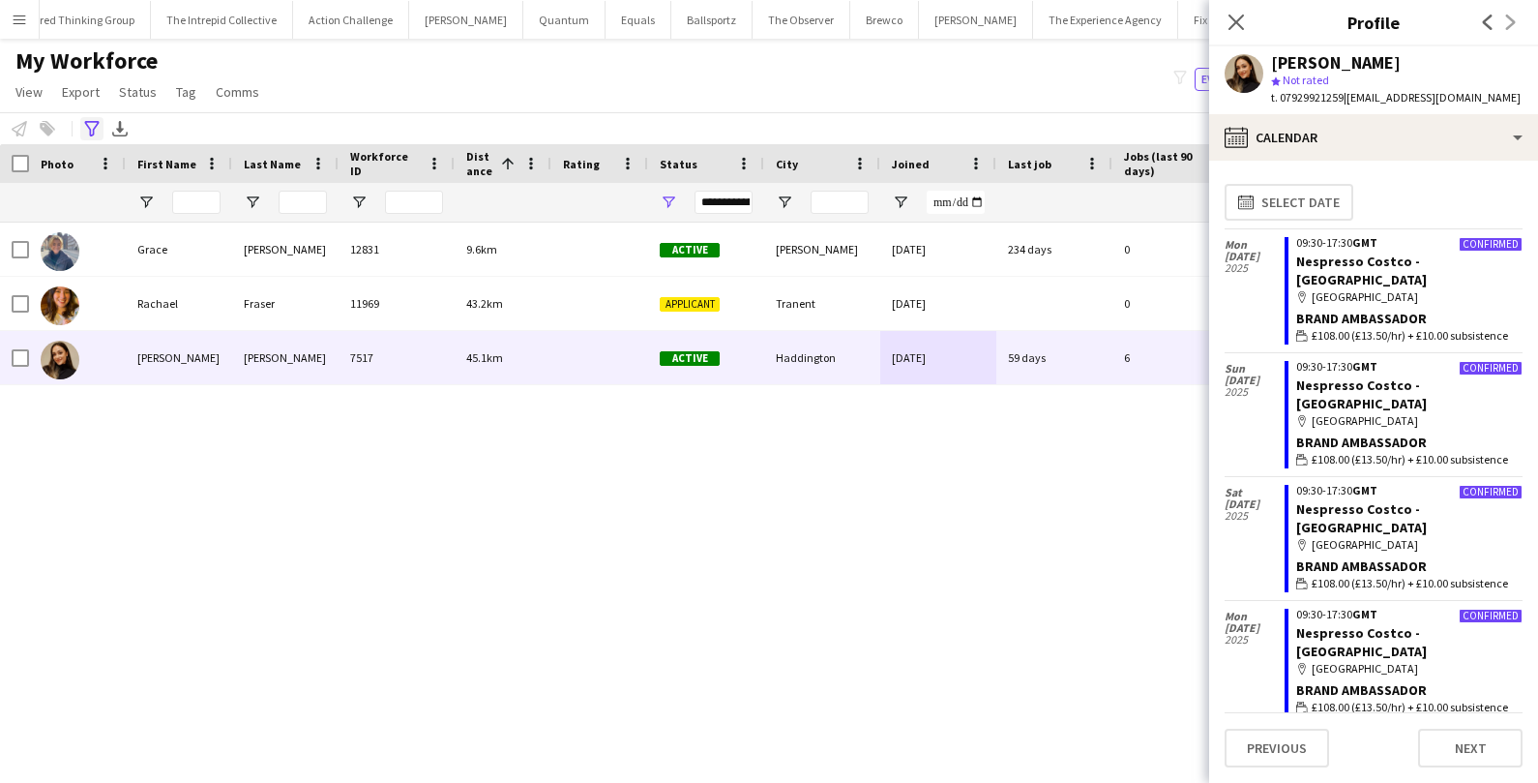
click at [93, 126] on icon "Advanced filters" at bounding box center [91, 128] width 15 height 15
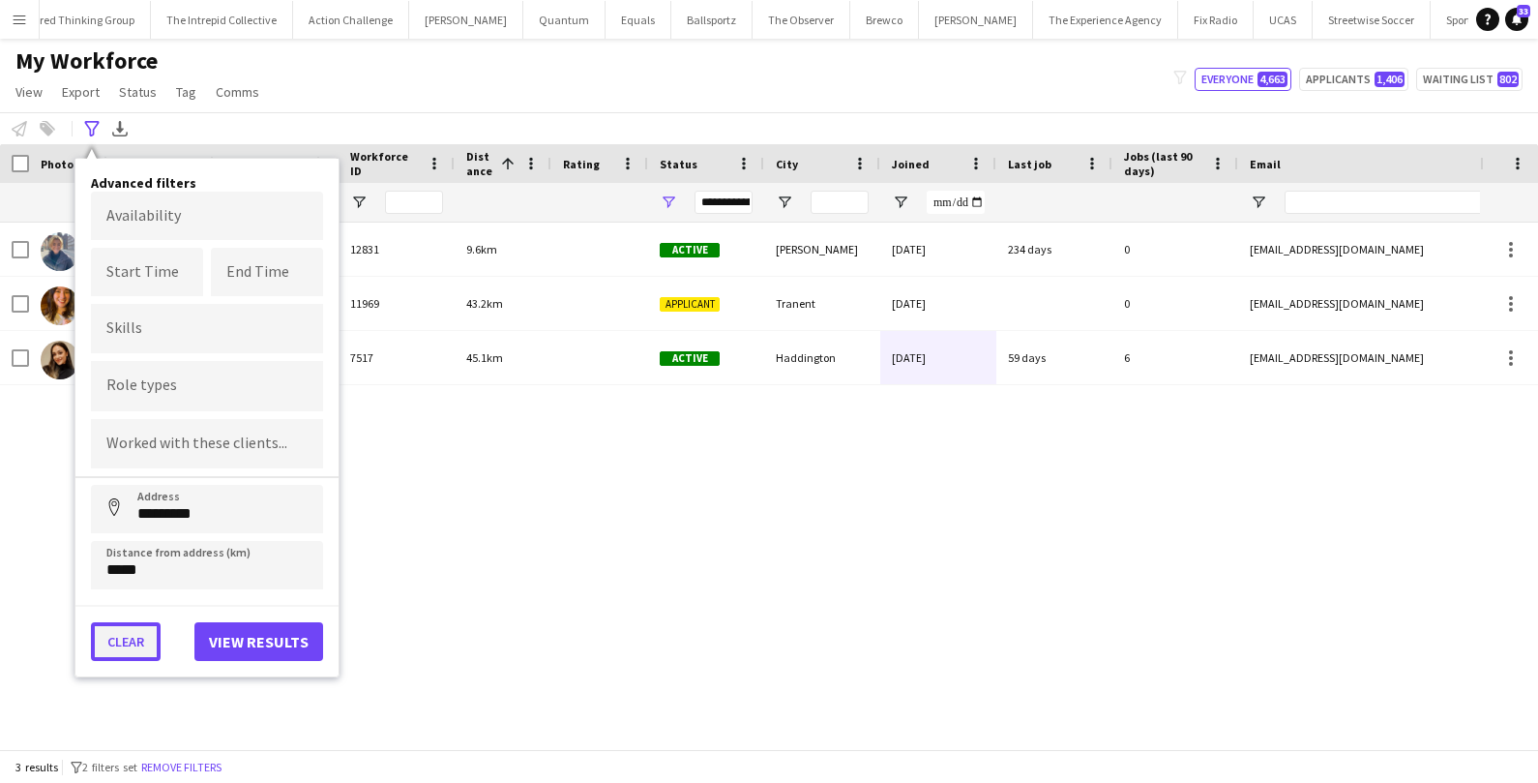
click at [130, 636] on button "Clear" at bounding box center [126, 641] width 70 height 39
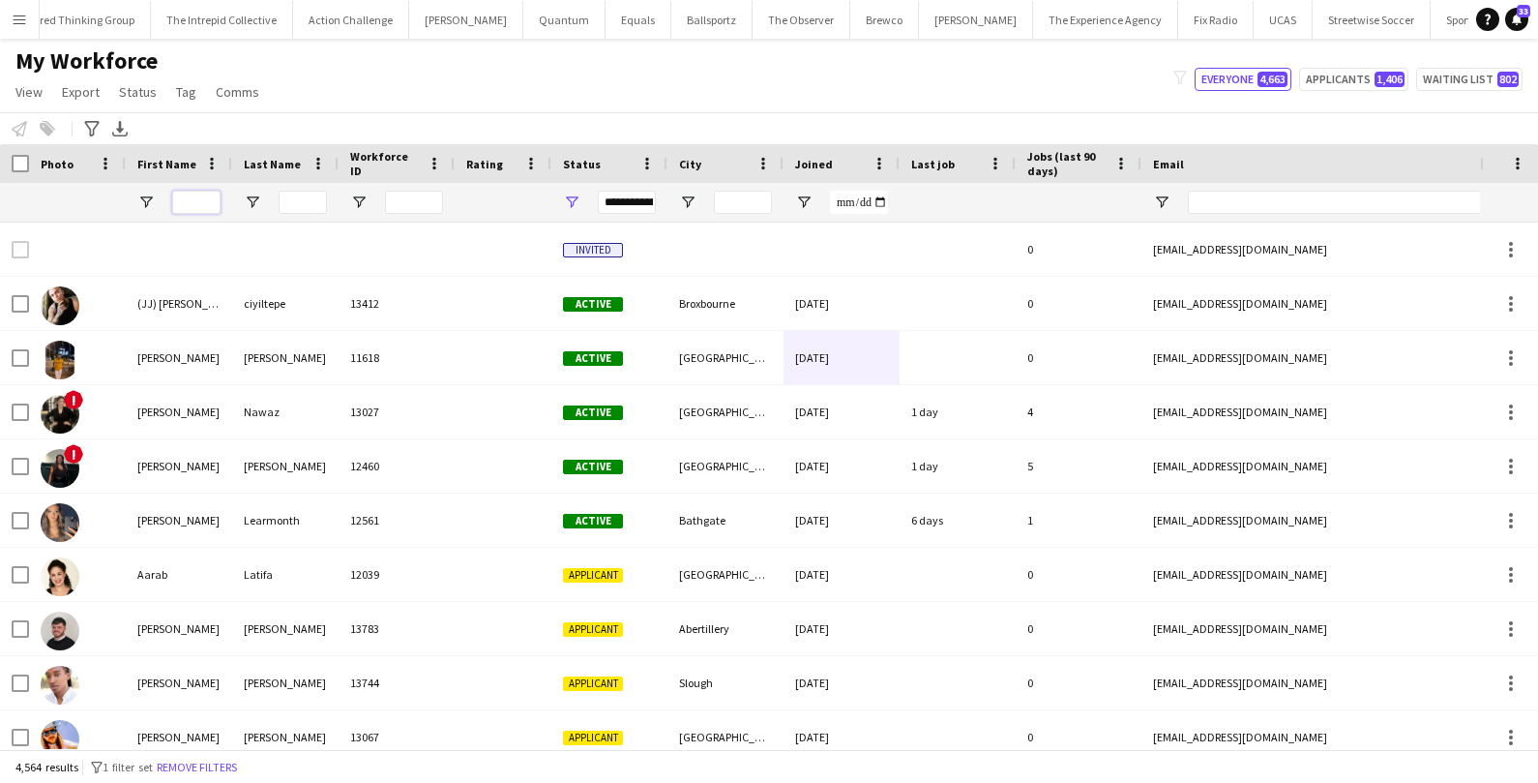
click at [197, 208] on input "First Name Filter Input" at bounding box center [196, 202] width 48 height 23
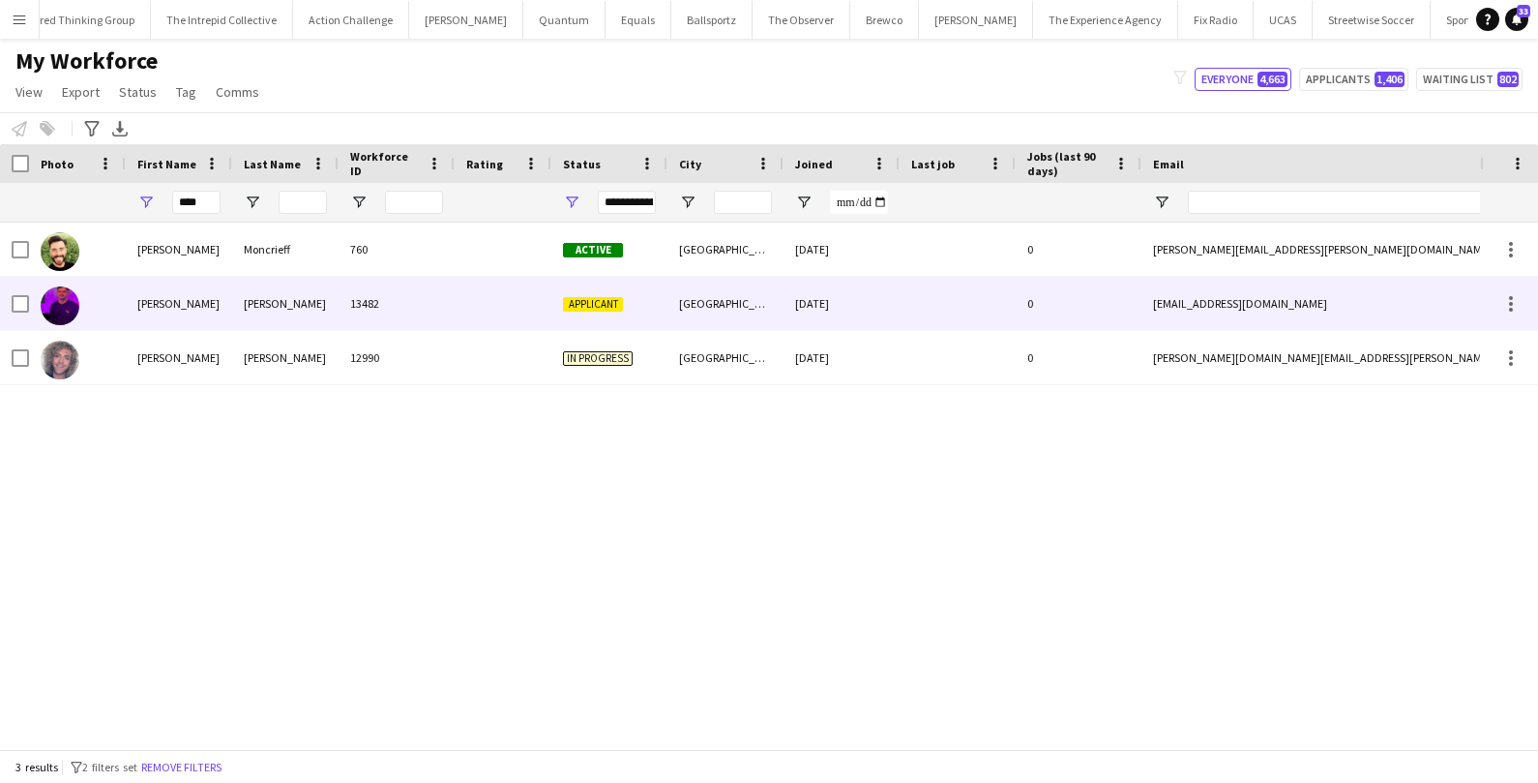
click at [190, 310] on div "[PERSON_NAME]" at bounding box center [179, 303] width 106 height 53
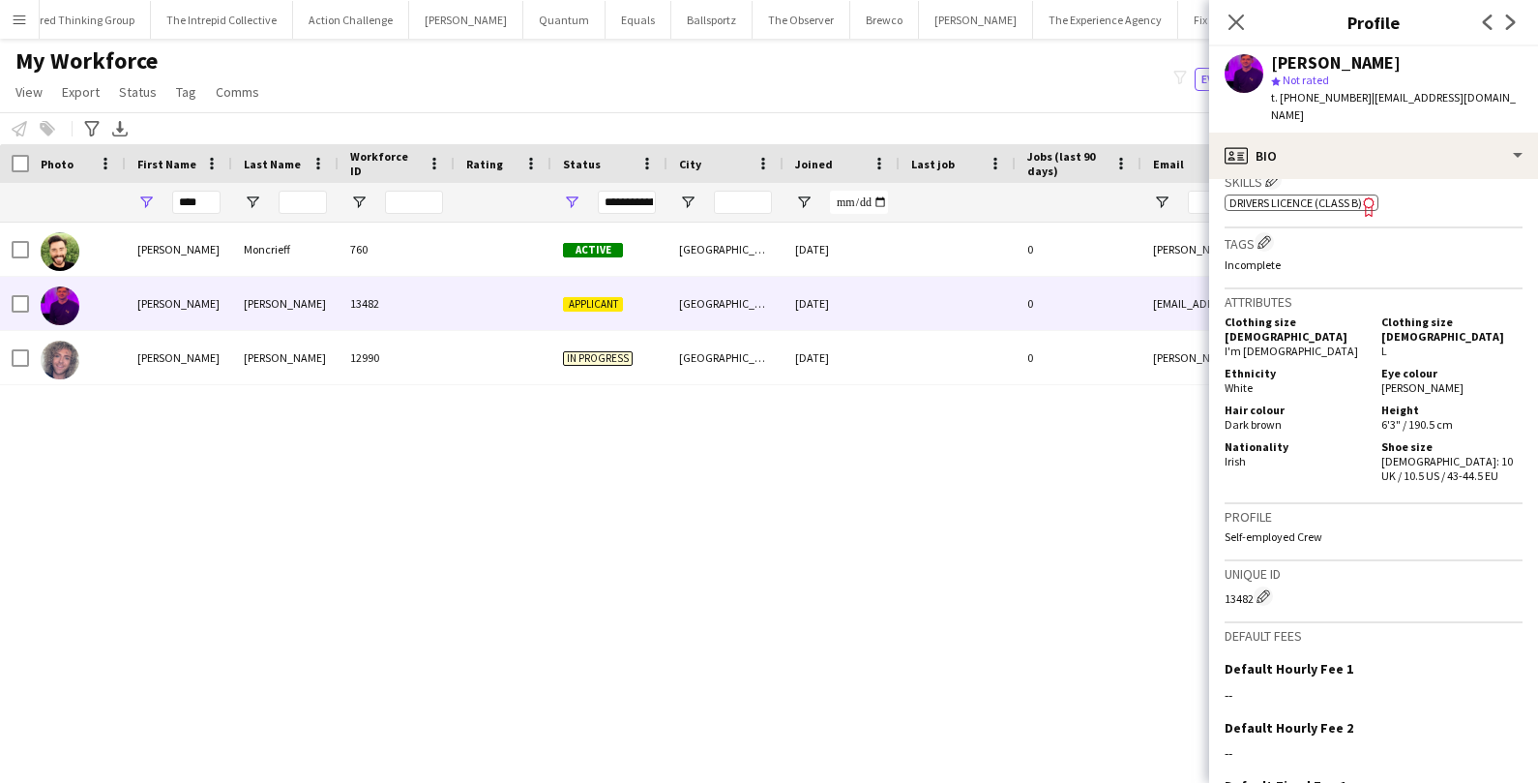
scroll to position [909, 0]
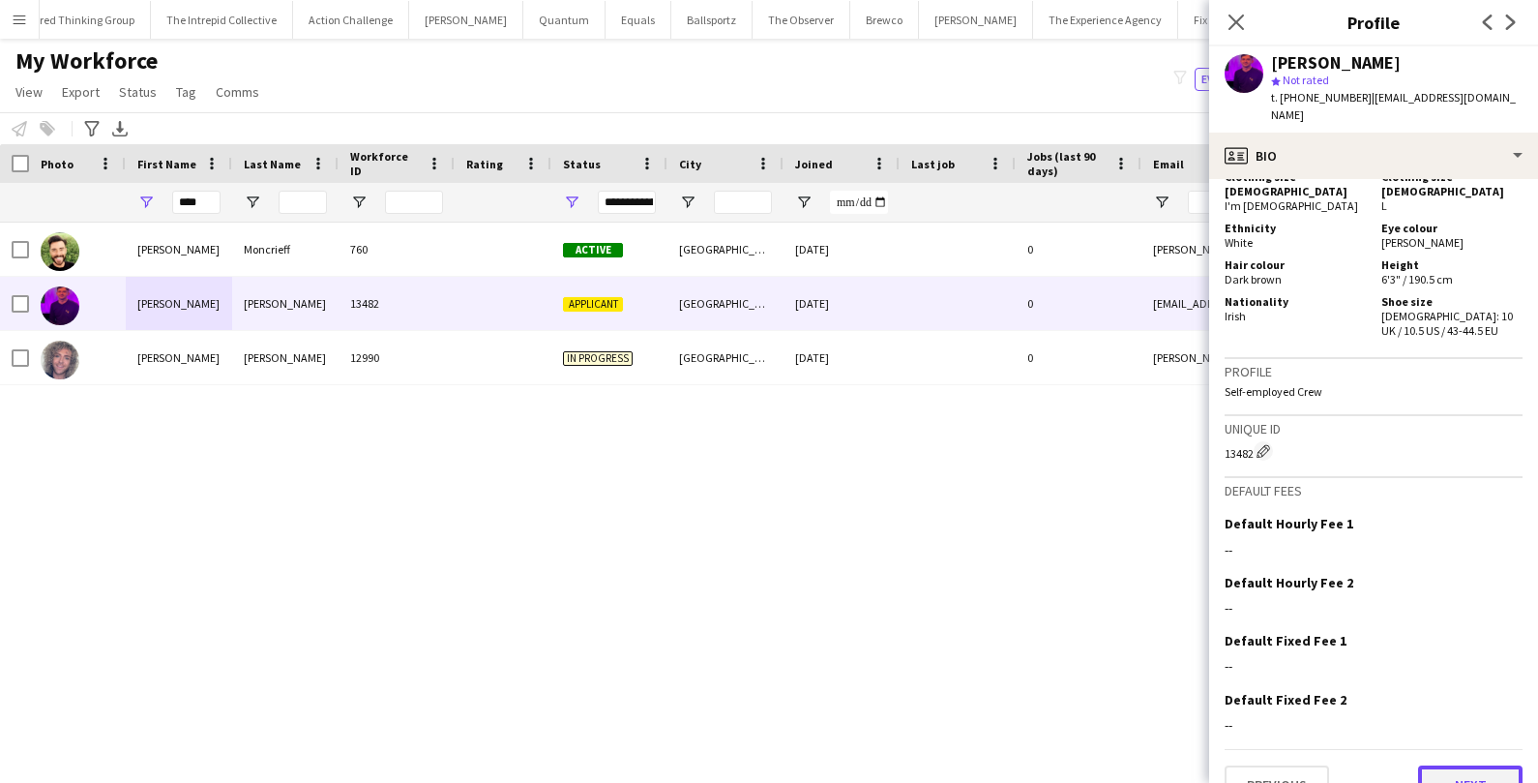
click at [1492, 765] on button "Next" at bounding box center [1470, 784] width 104 height 39
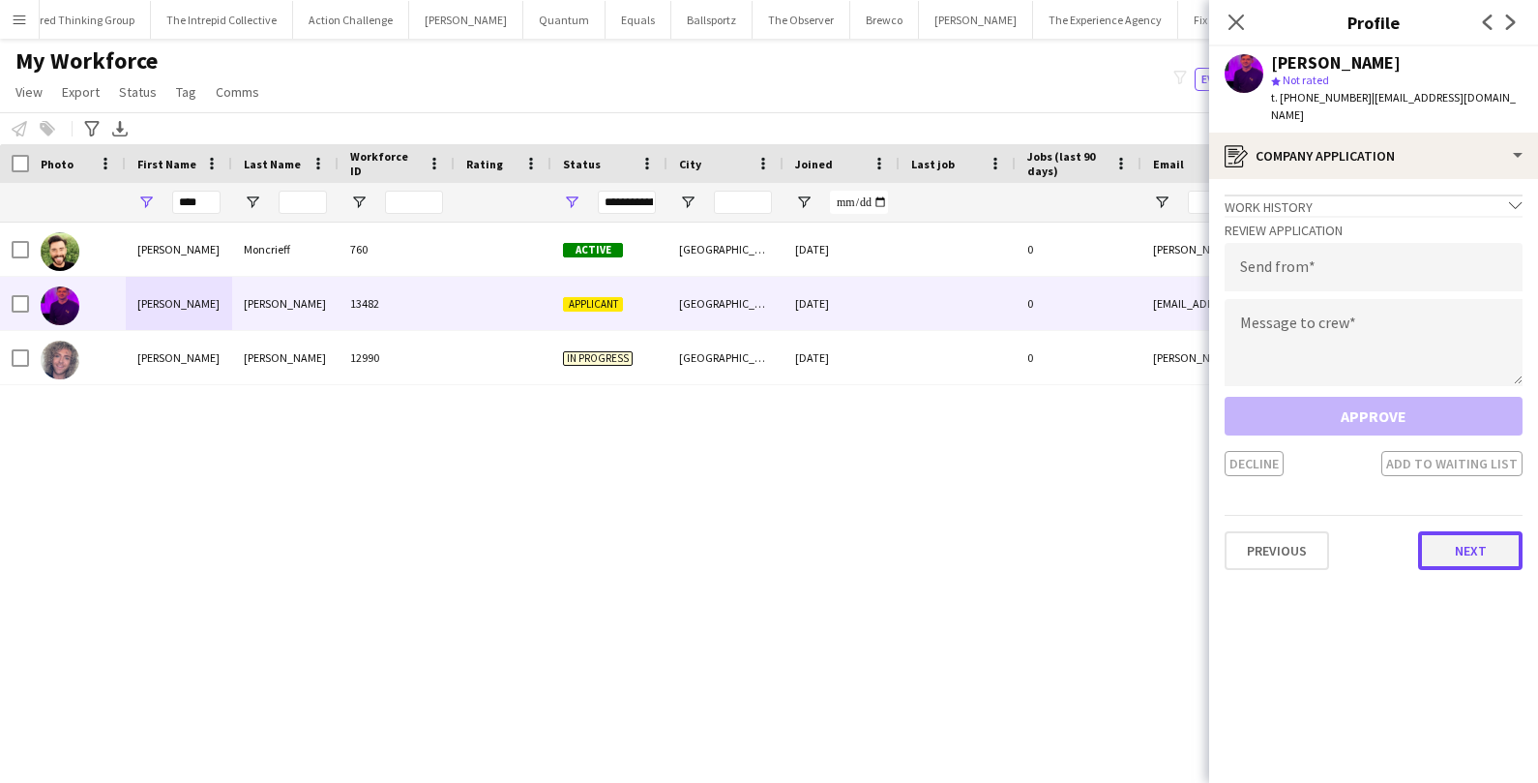
click at [1465, 531] on button "Next" at bounding box center [1470, 550] width 104 height 39
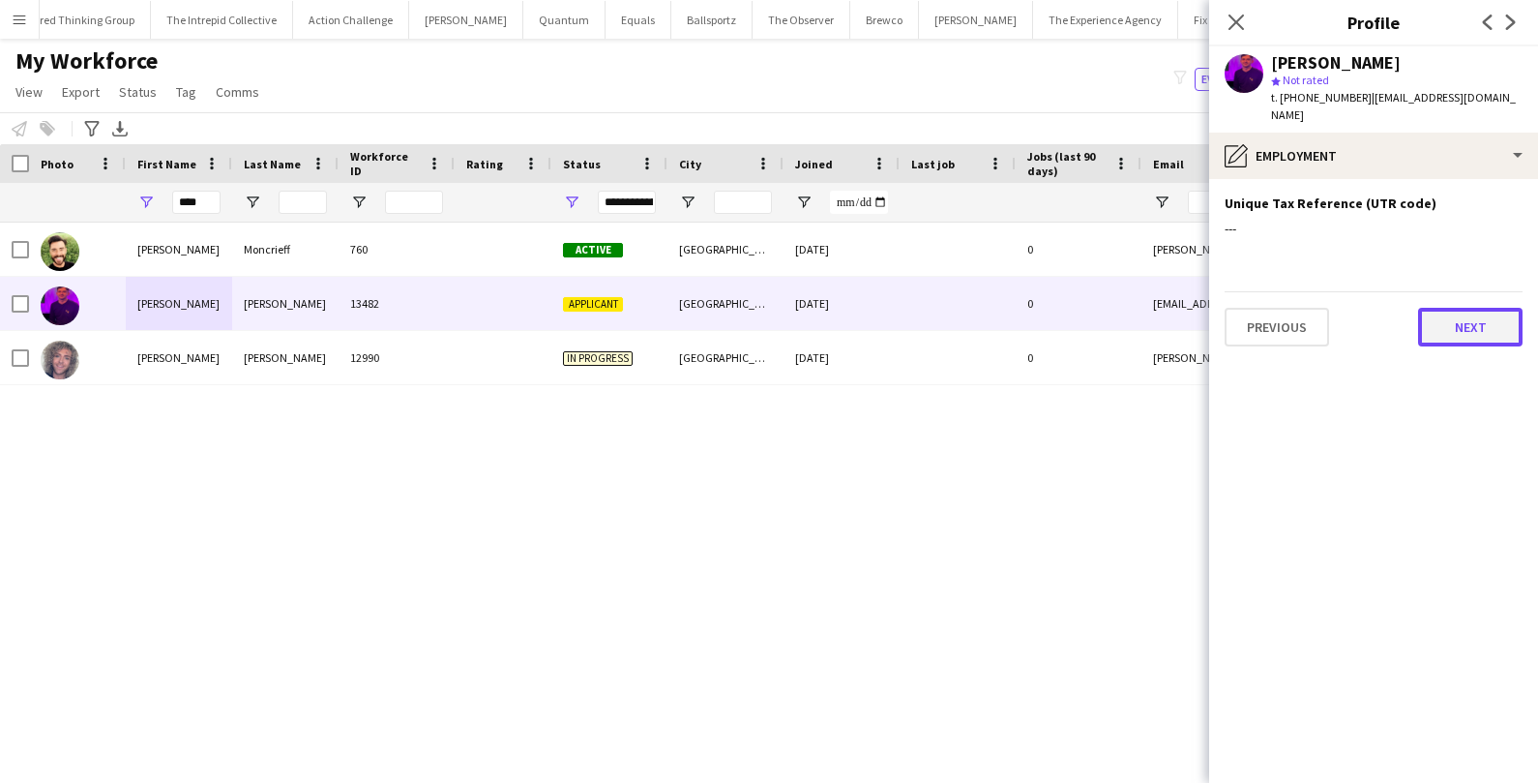
click at [1478, 321] on button "Next" at bounding box center [1470, 327] width 104 height 39
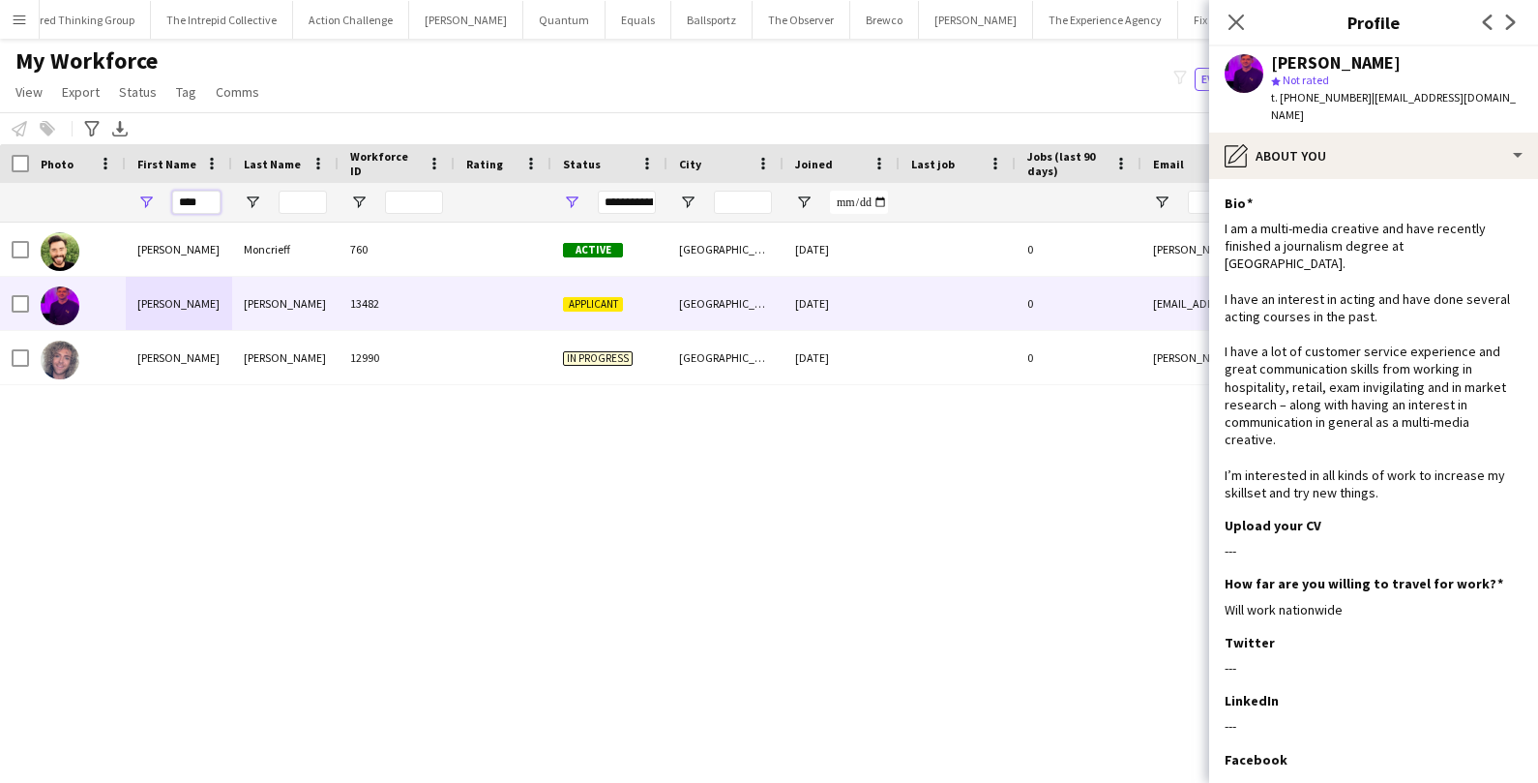
drag, startPoint x: 211, startPoint y: 199, endPoint x: 111, endPoint y: 200, distance: 99.6
click at [111, 200] on div "****" at bounding box center [1048, 202] width 2097 height 39
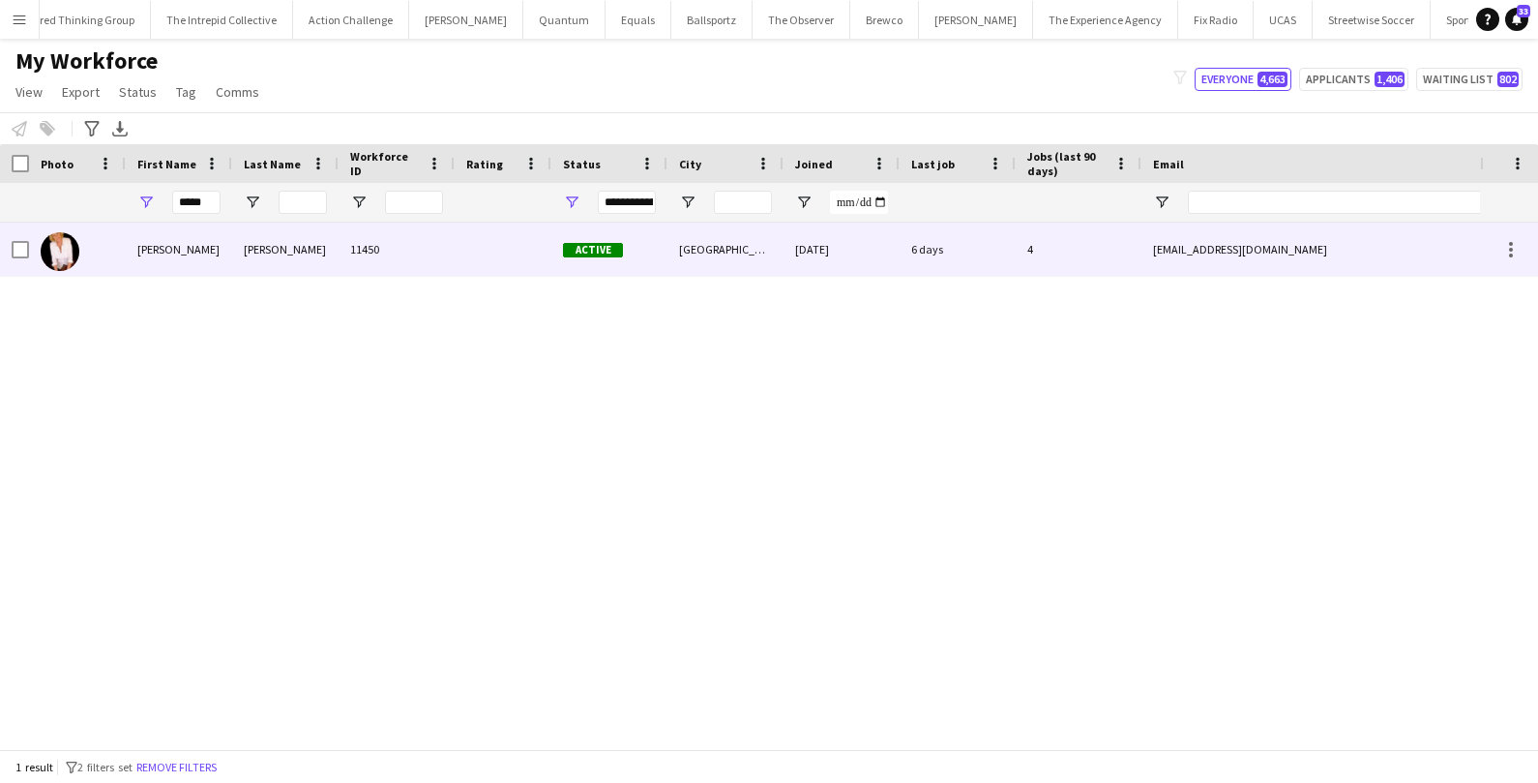
click at [135, 252] on div "[PERSON_NAME]" at bounding box center [179, 248] width 106 height 53
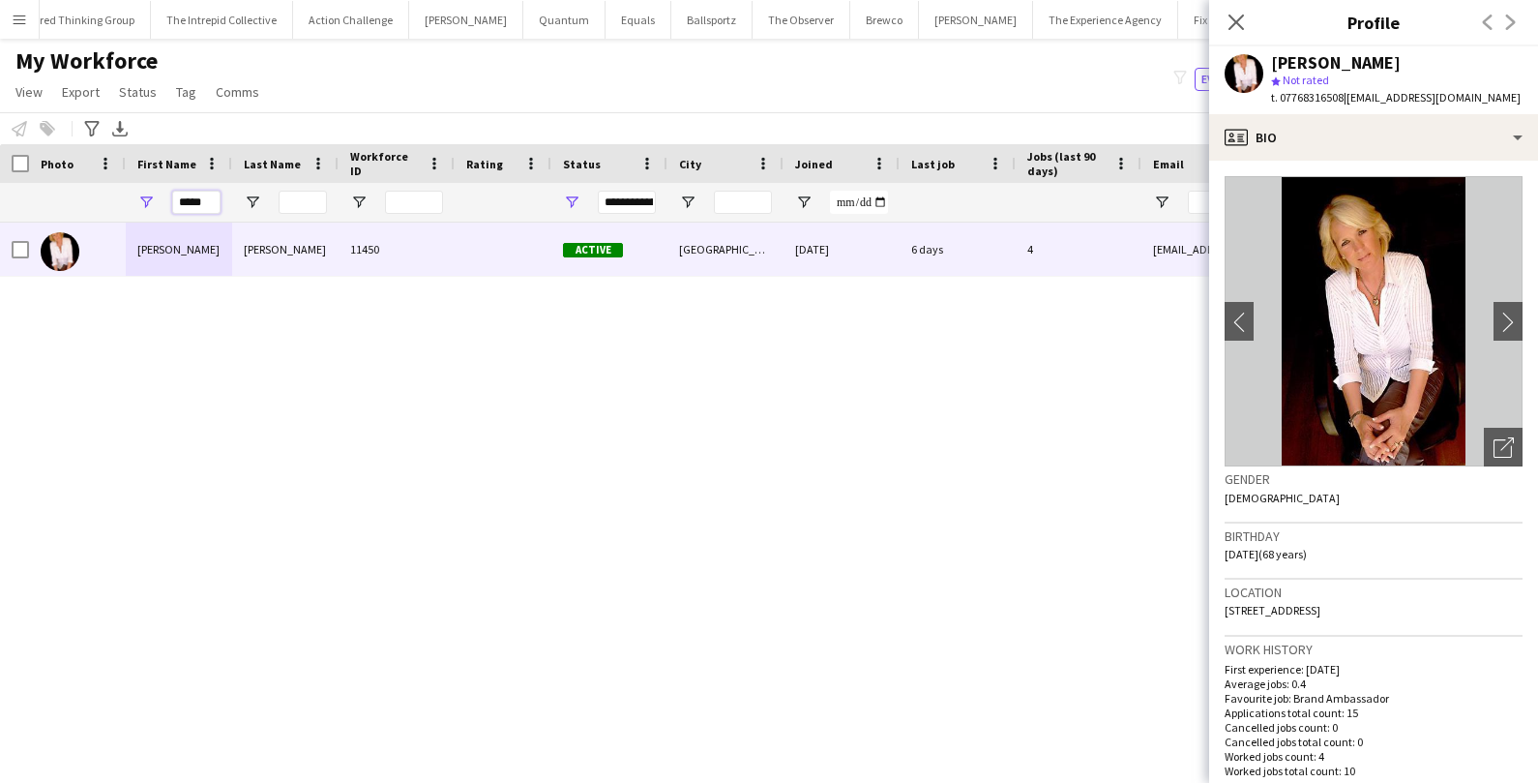
drag, startPoint x: 215, startPoint y: 201, endPoint x: 162, endPoint y: 195, distance: 53.5
click at [162, 195] on div "*****" at bounding box center [179, 202] width 106 height 39
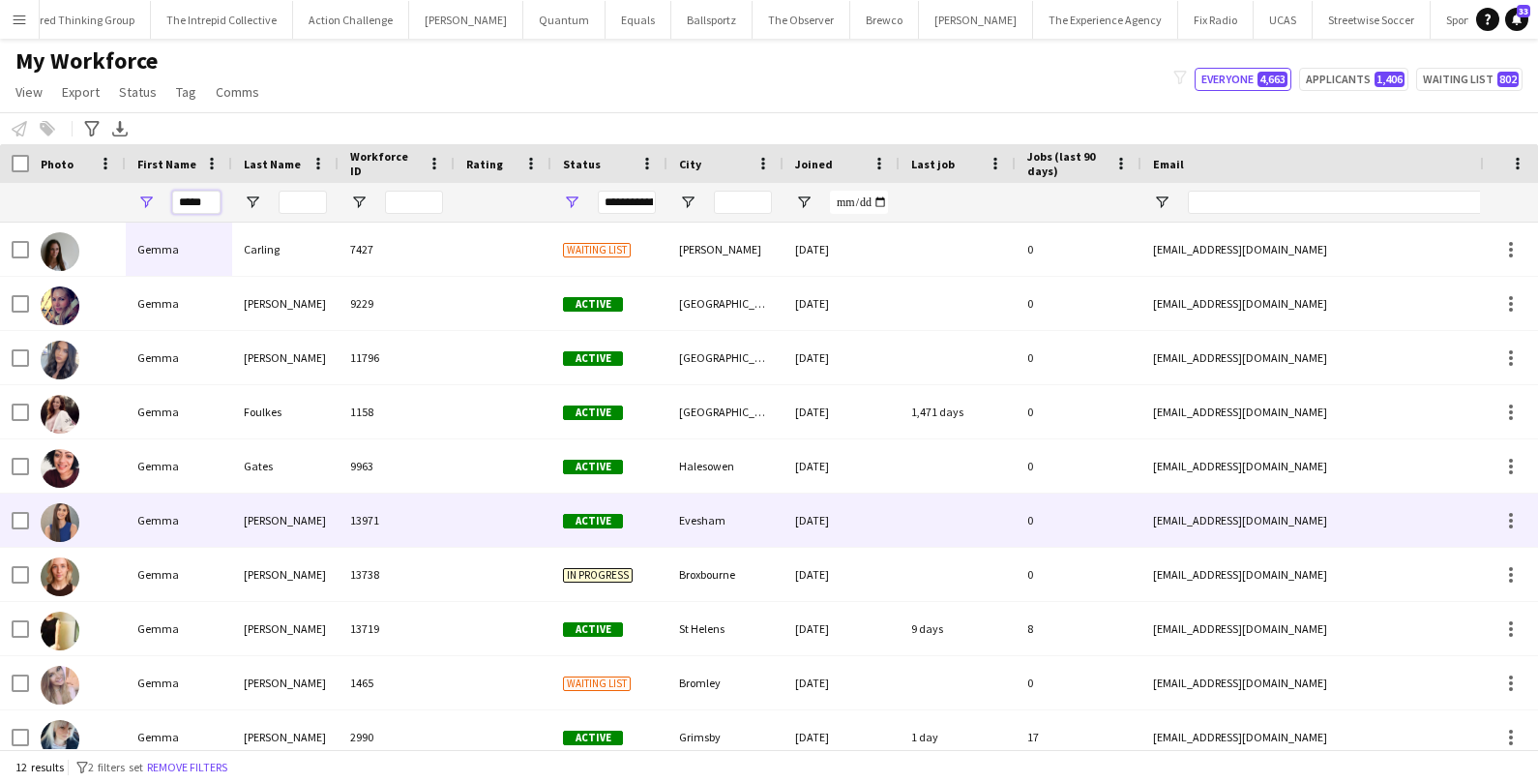
scroll to position [124, 0]
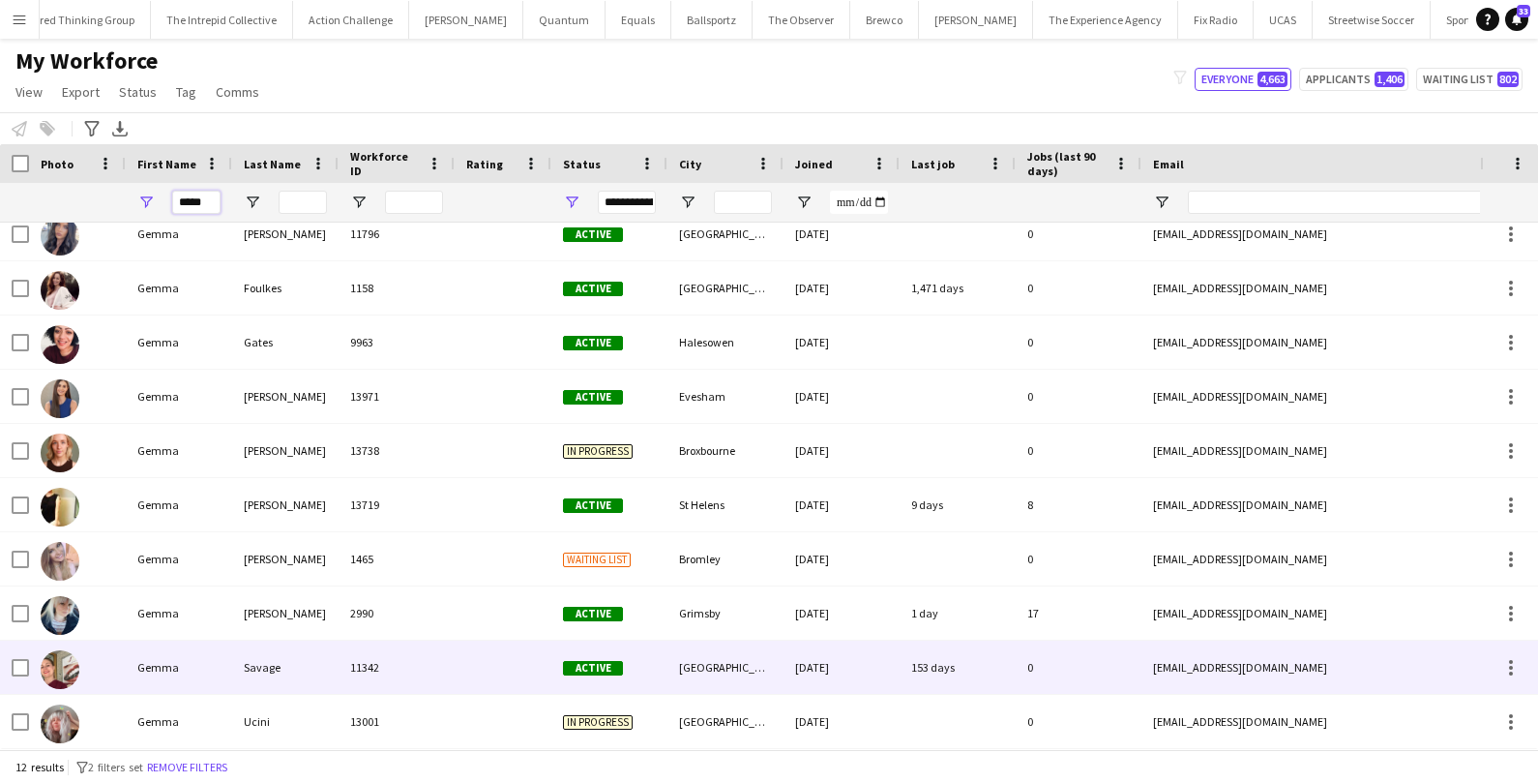
type input "*****"
click at [178, 667] on div "Gemma" at bounding box center [179, 666] width 106 height 53
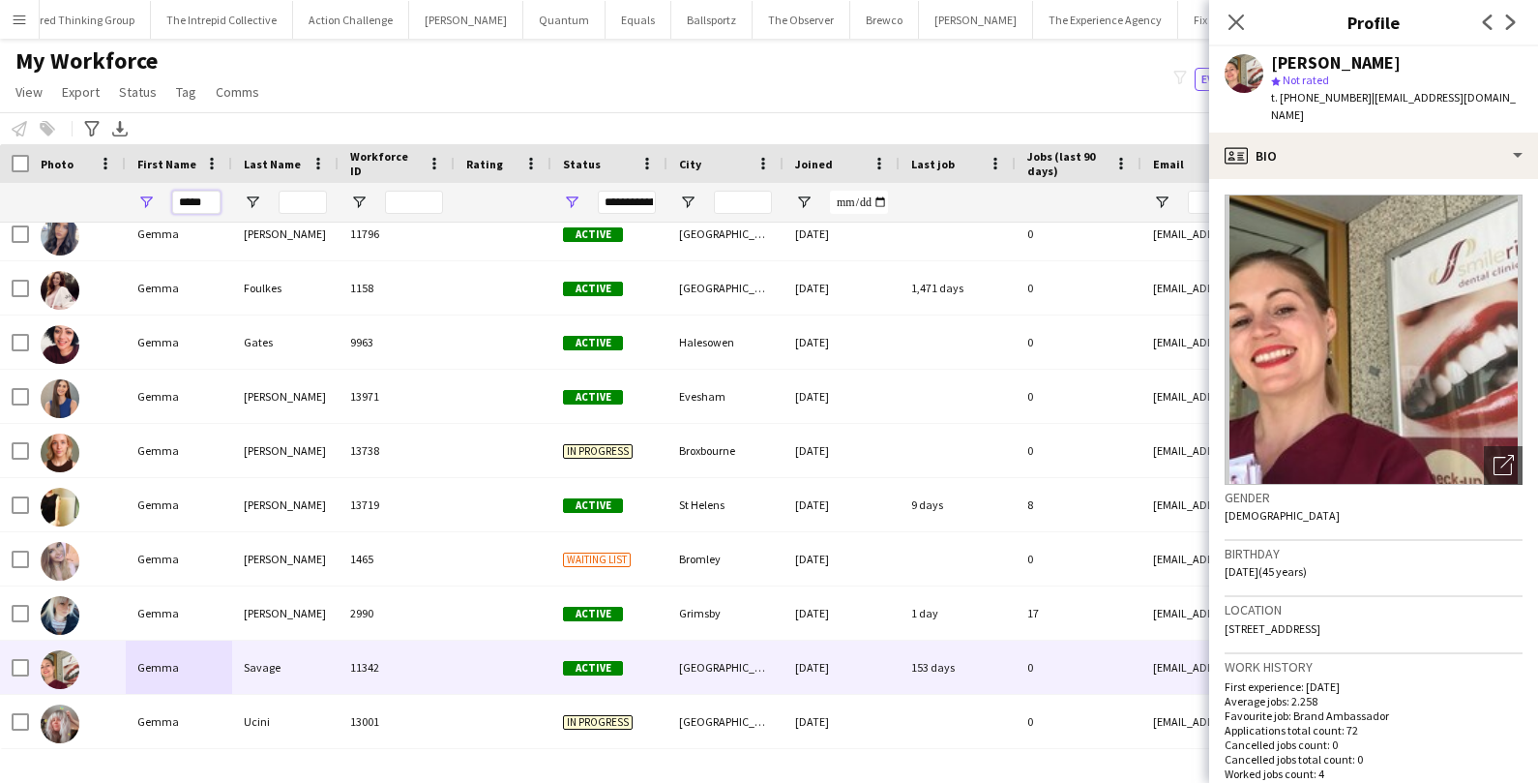
drag, startPoint x: 218, startPoint y: 203, endPoint x: 125, endPoint y: 198, distance: 93.0
click at [125, 198] on div "*****" at bounding box center [1048, 202] width 2097 height 39
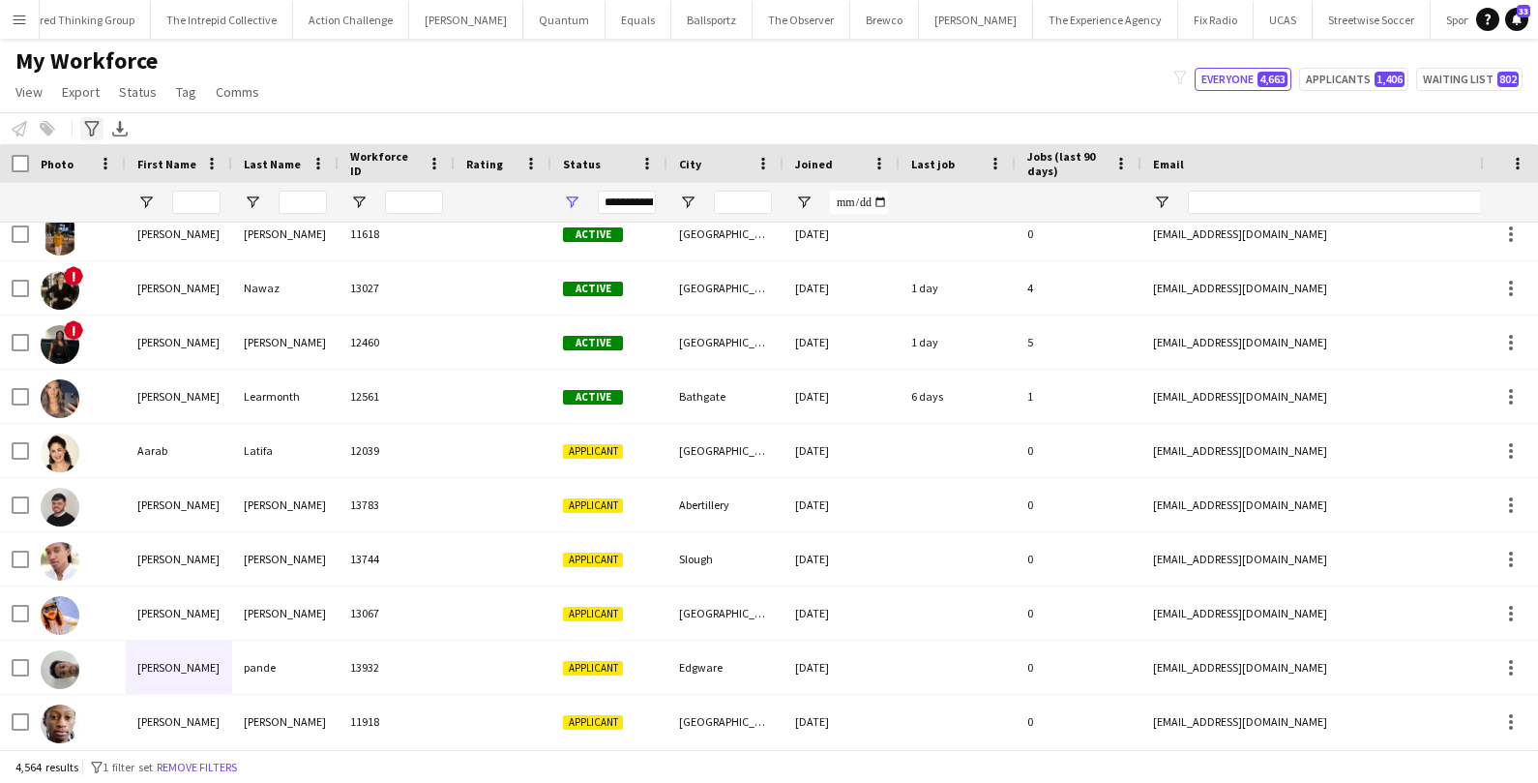
click at [89, 130] on icon at bounding box center [91, 128] width 15 height 15
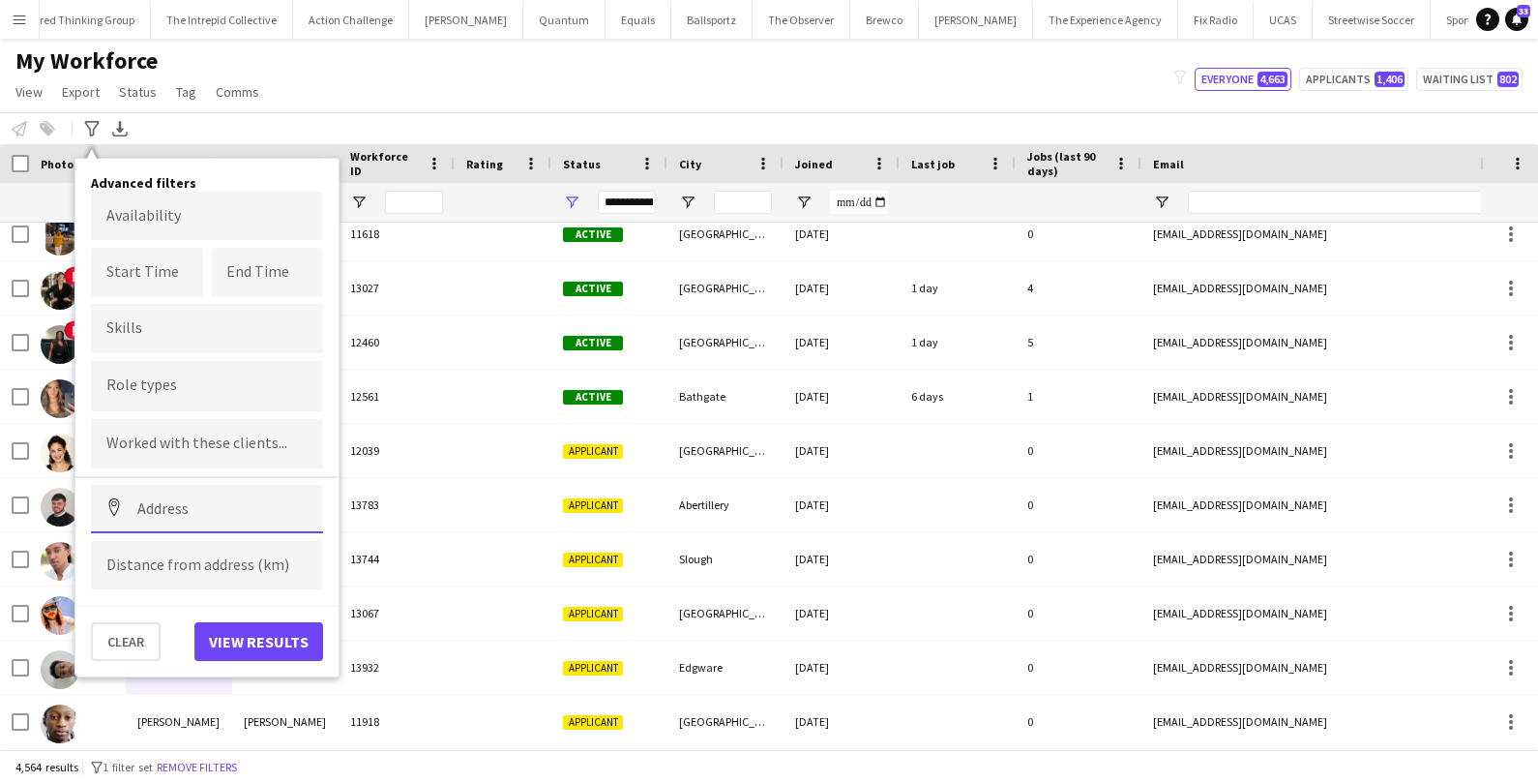
click at [193, 517] on input at bounding box center [207, 509] width 232 height 48
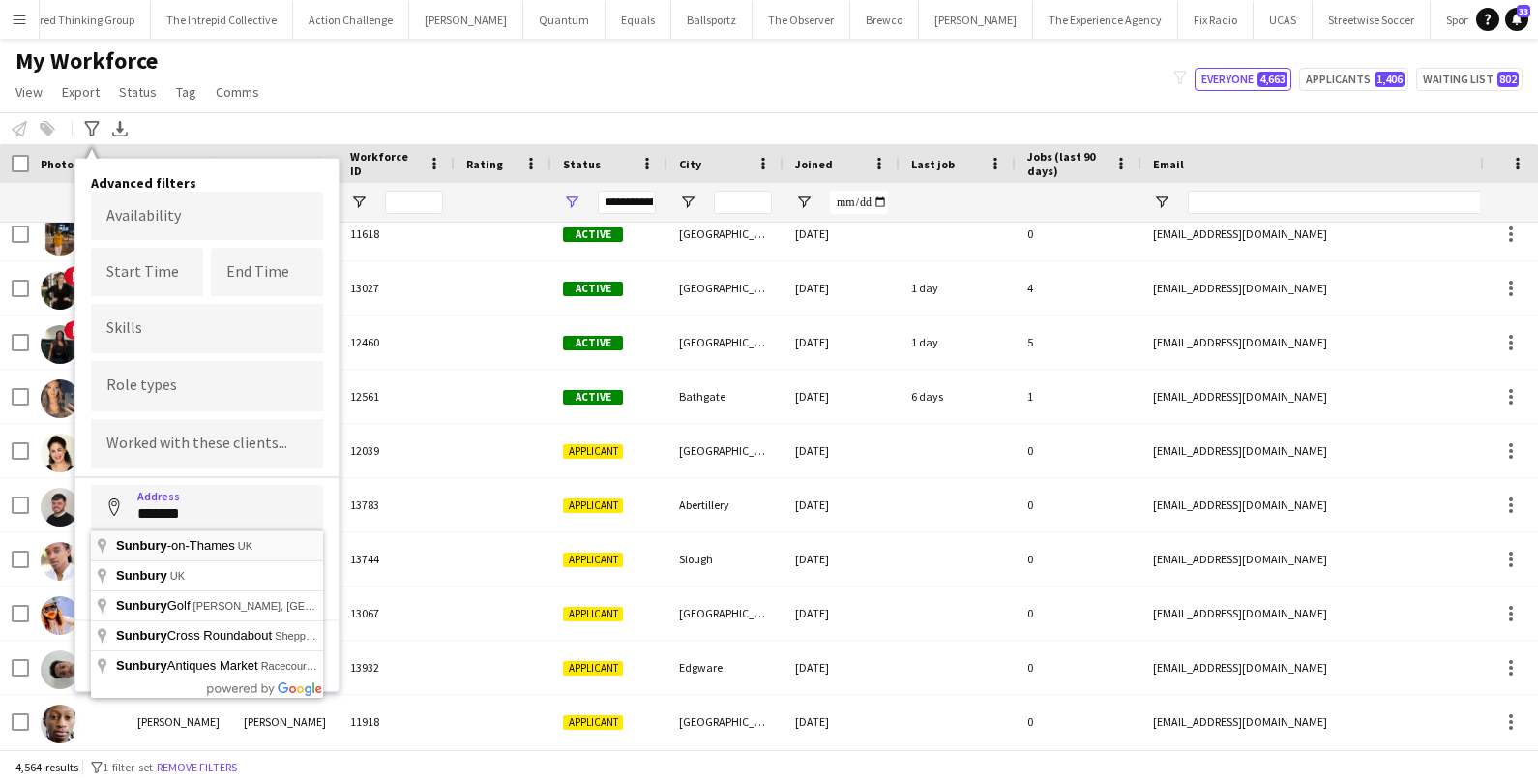
type input "**********"
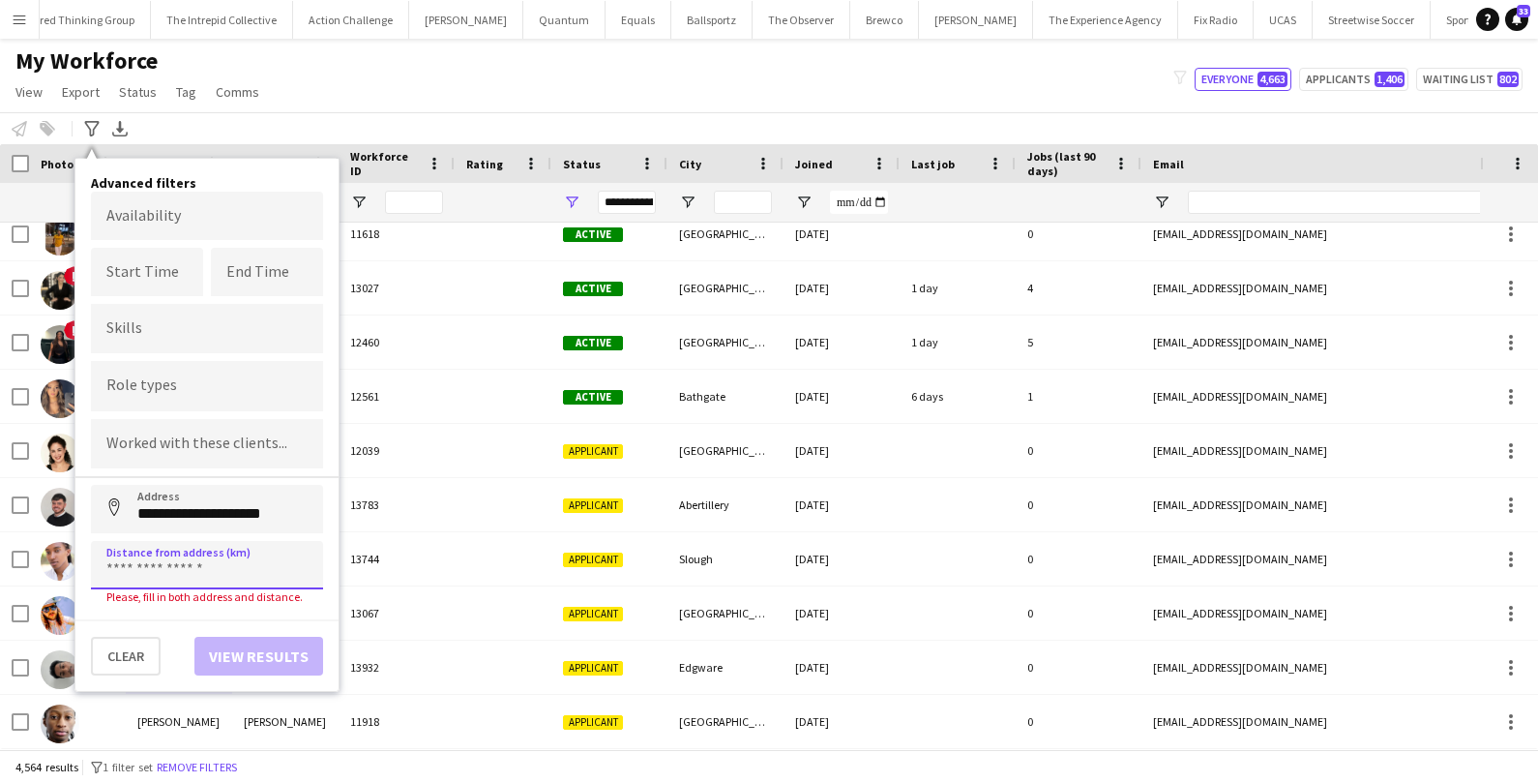
click at [191, 570] on input at bounding box center [207, 565] width 232 height 48
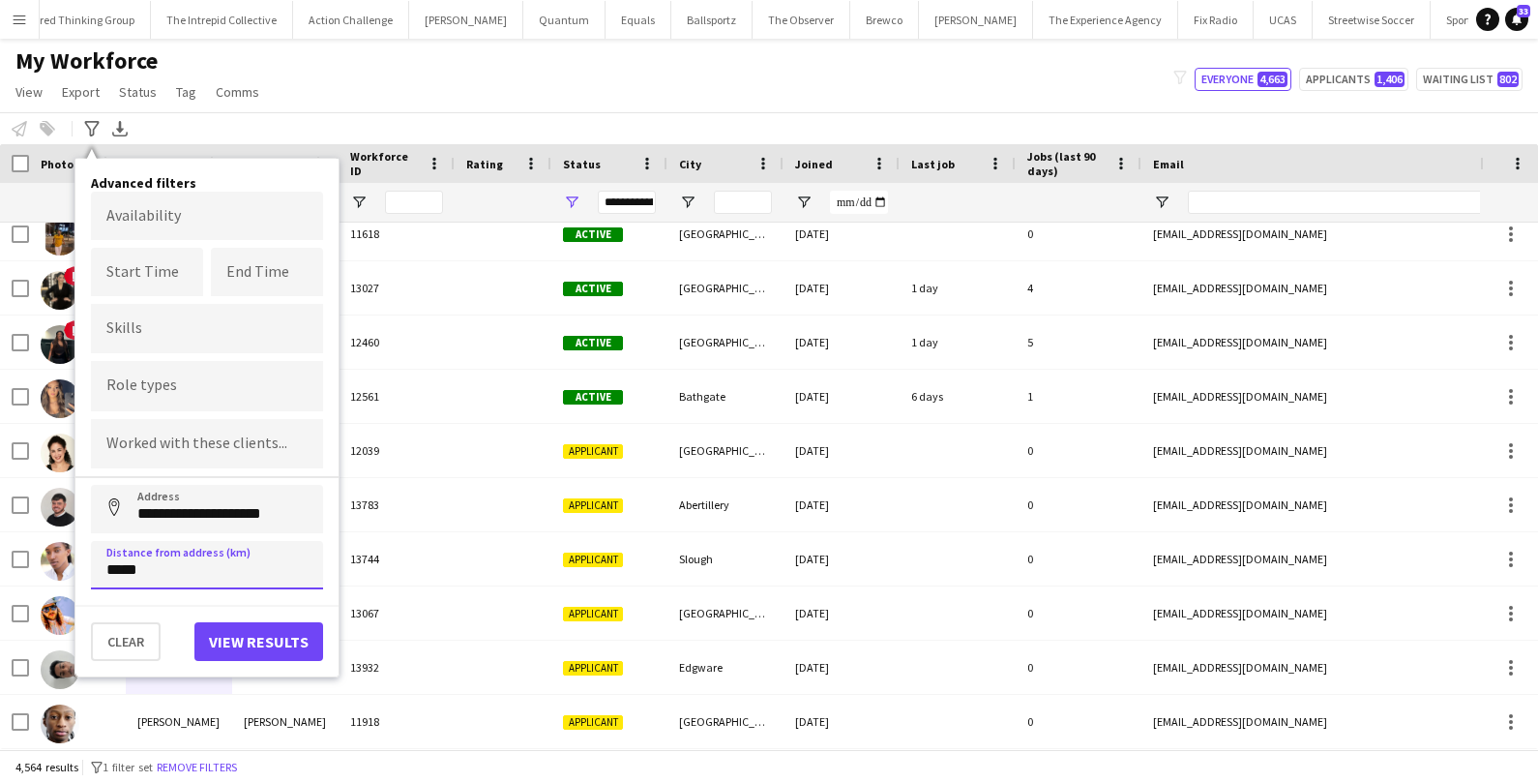
type input "*****"
click at [285, 623] on button "View results" at bounding box center [258, 641] width 129 height 39
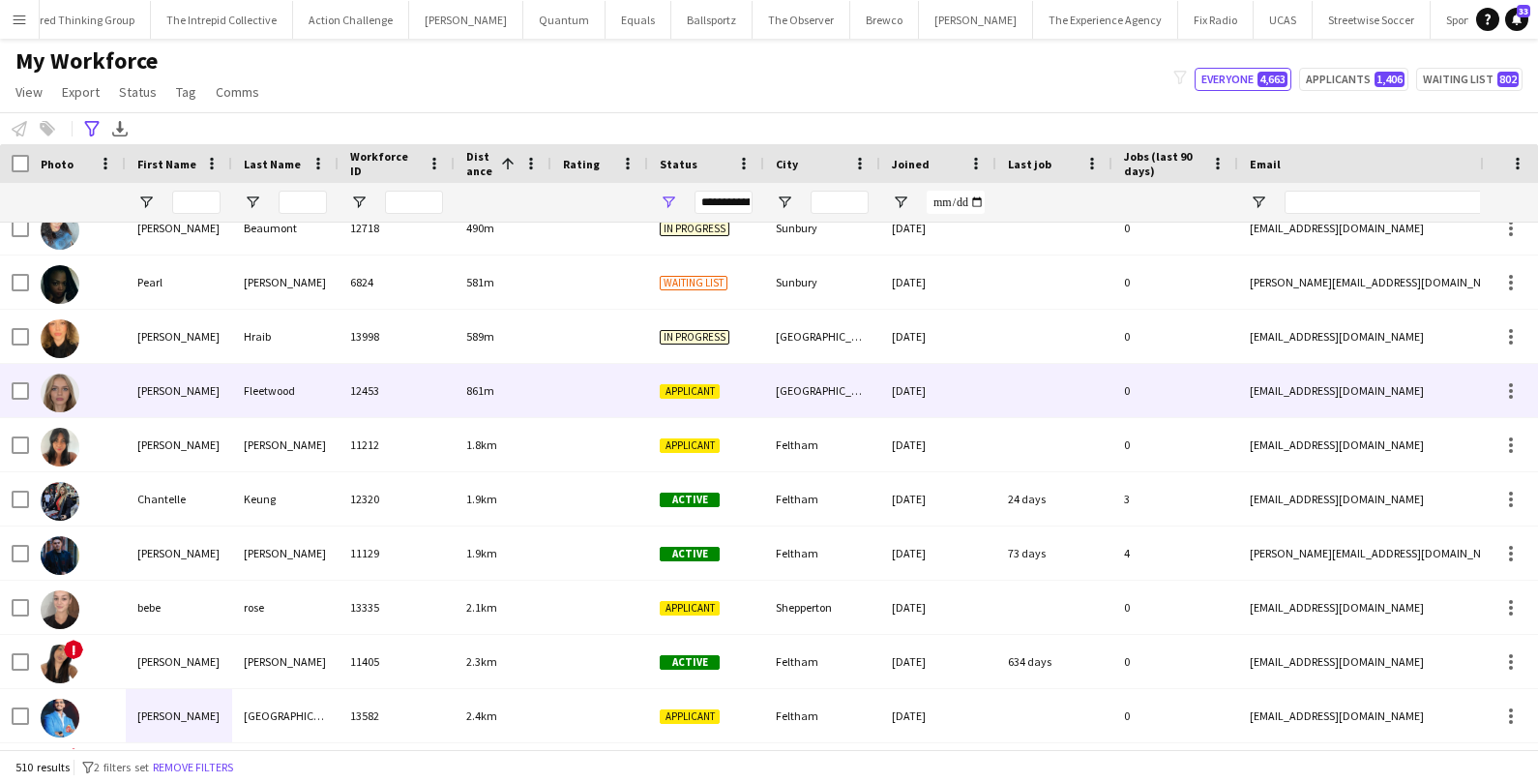
scroll to position [0, 0]
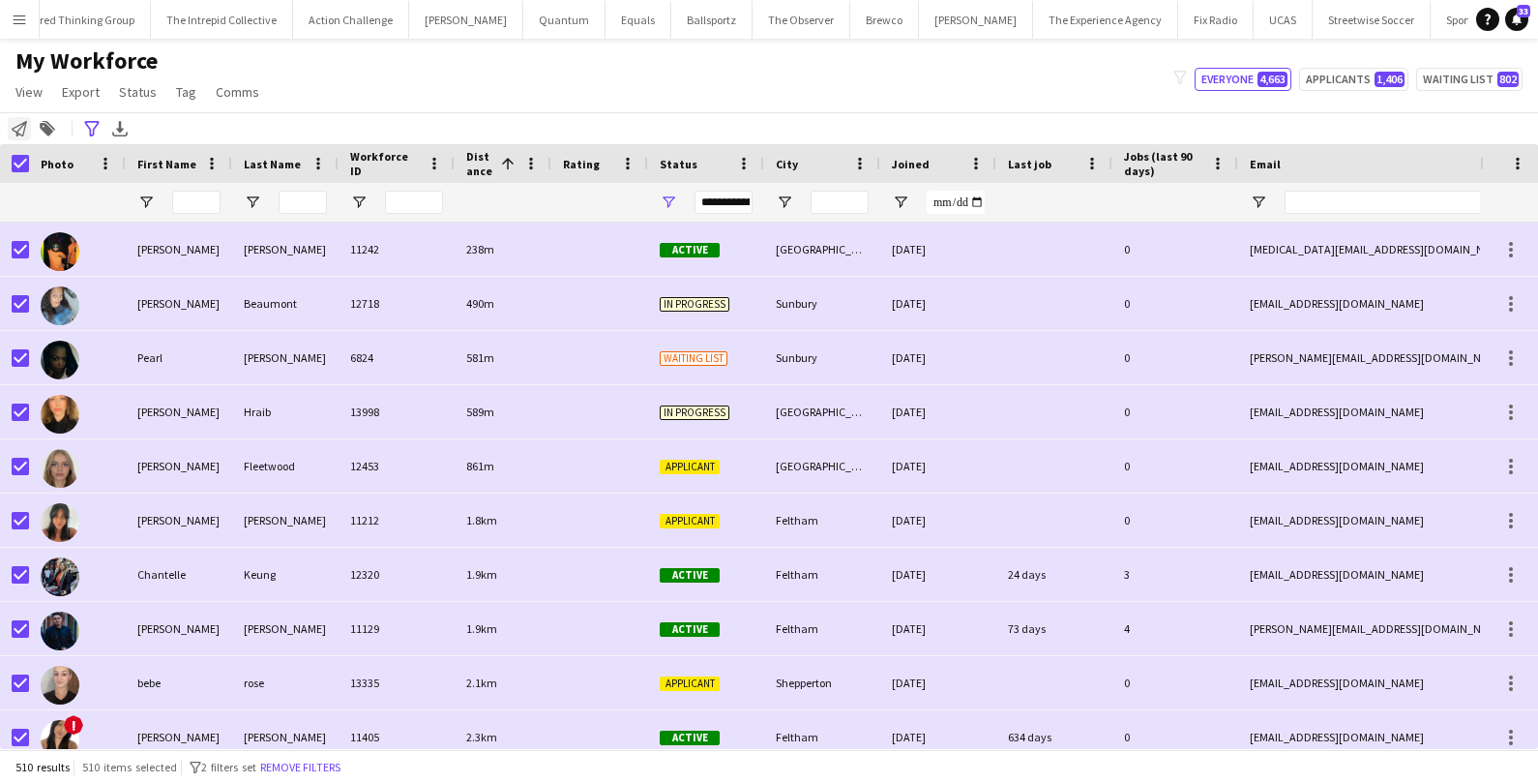
click at [15, 132] on icon "Notify workforce" at bounding box center [19, 128] width 15 height 15
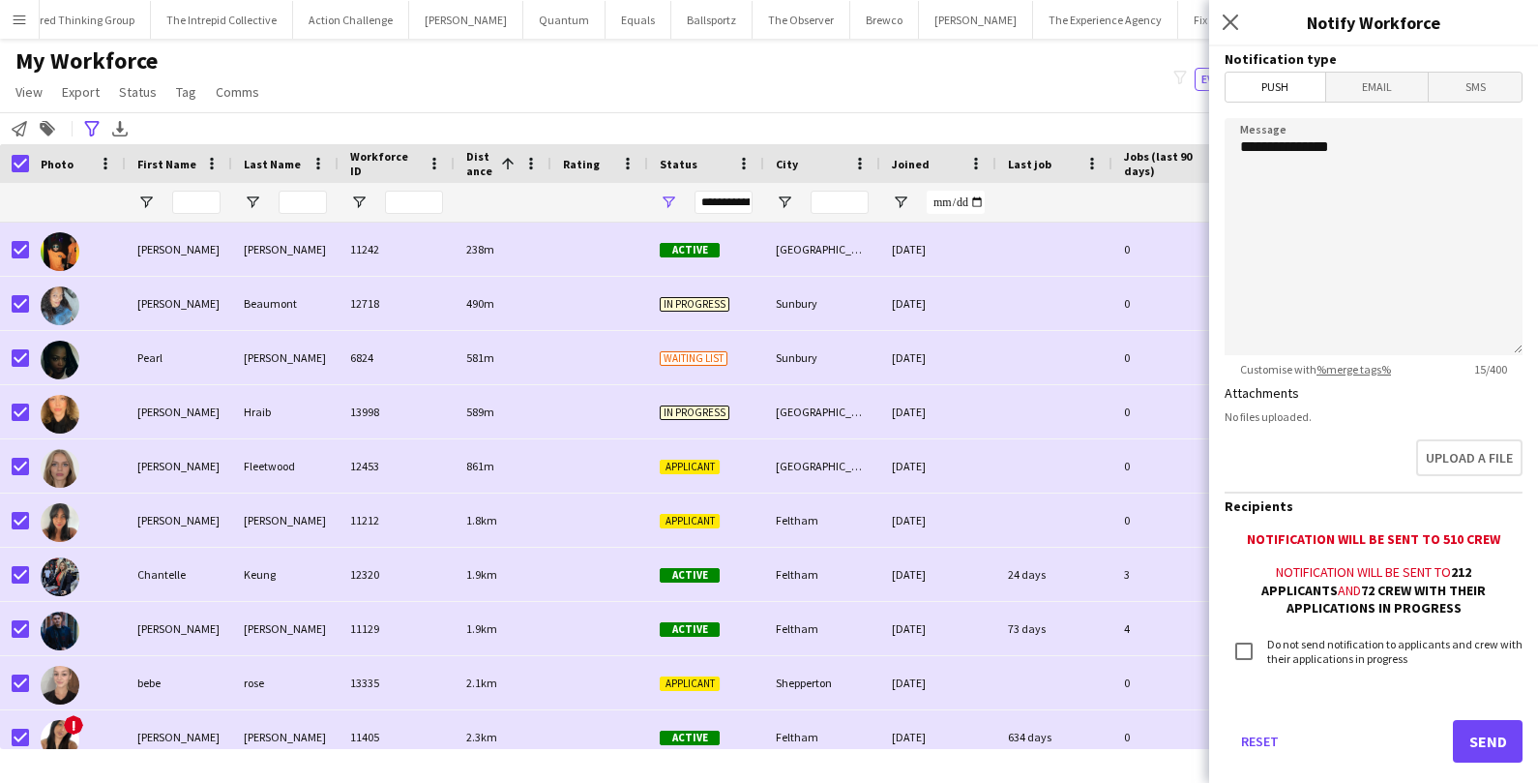
click at [1402, 87] on span "Email" at bounding box center [1377, 87] width 103 height 29
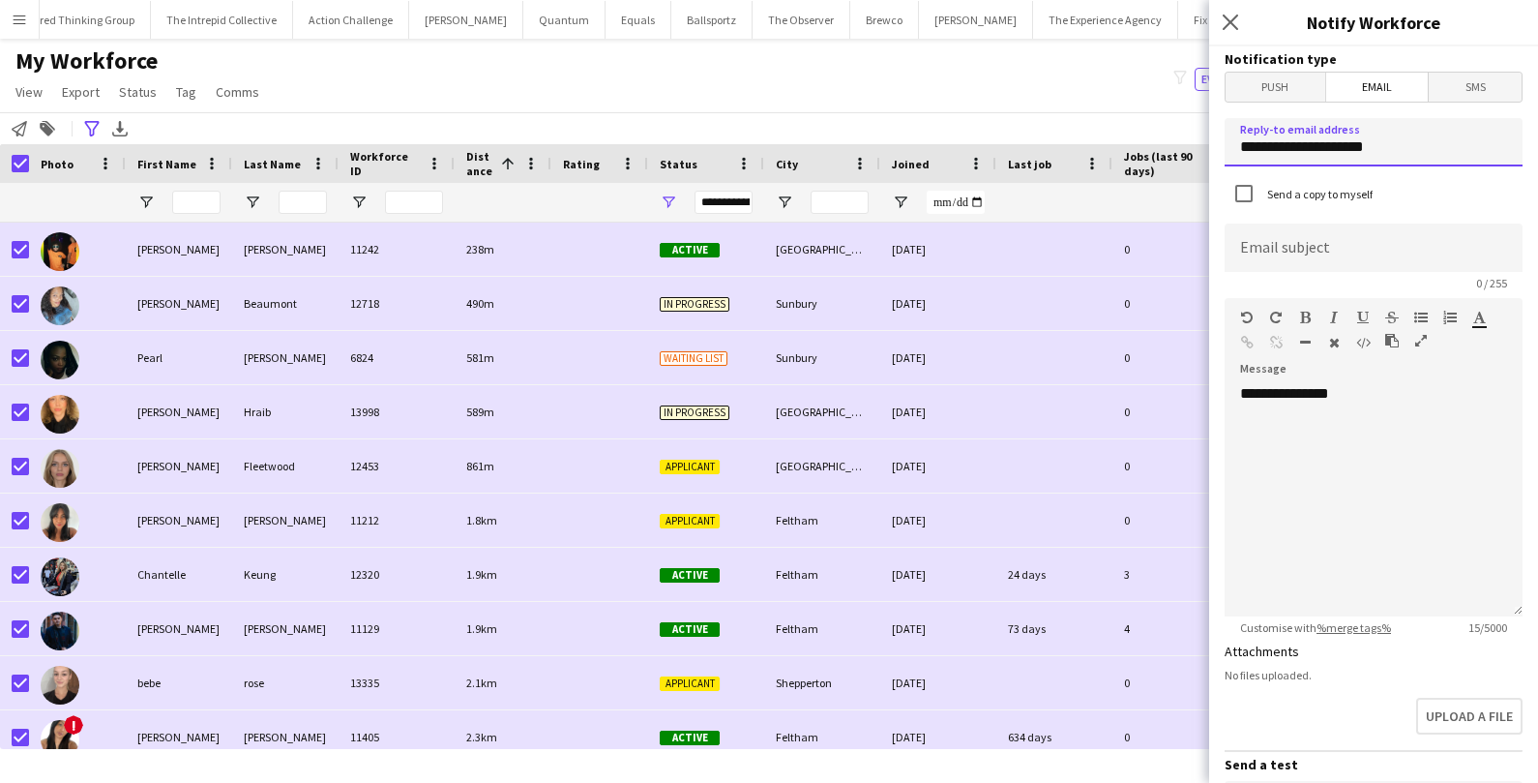
drag, startPoint x: 1398, startPoint y: 145, endPoint x: 1214, endPoint y: 148, distance: 183.8
click at [1215, 148] on form "**********" at bounding box center [1373, 643] width 329 height 1194
type input "**********"
click at [1425, 357] on ae-toolbar-set at bounding box center [1414, 350] width 58 height 16
click at [1400, 384] on div "**********" at bounding box center [1374, 500] width 298 height 232
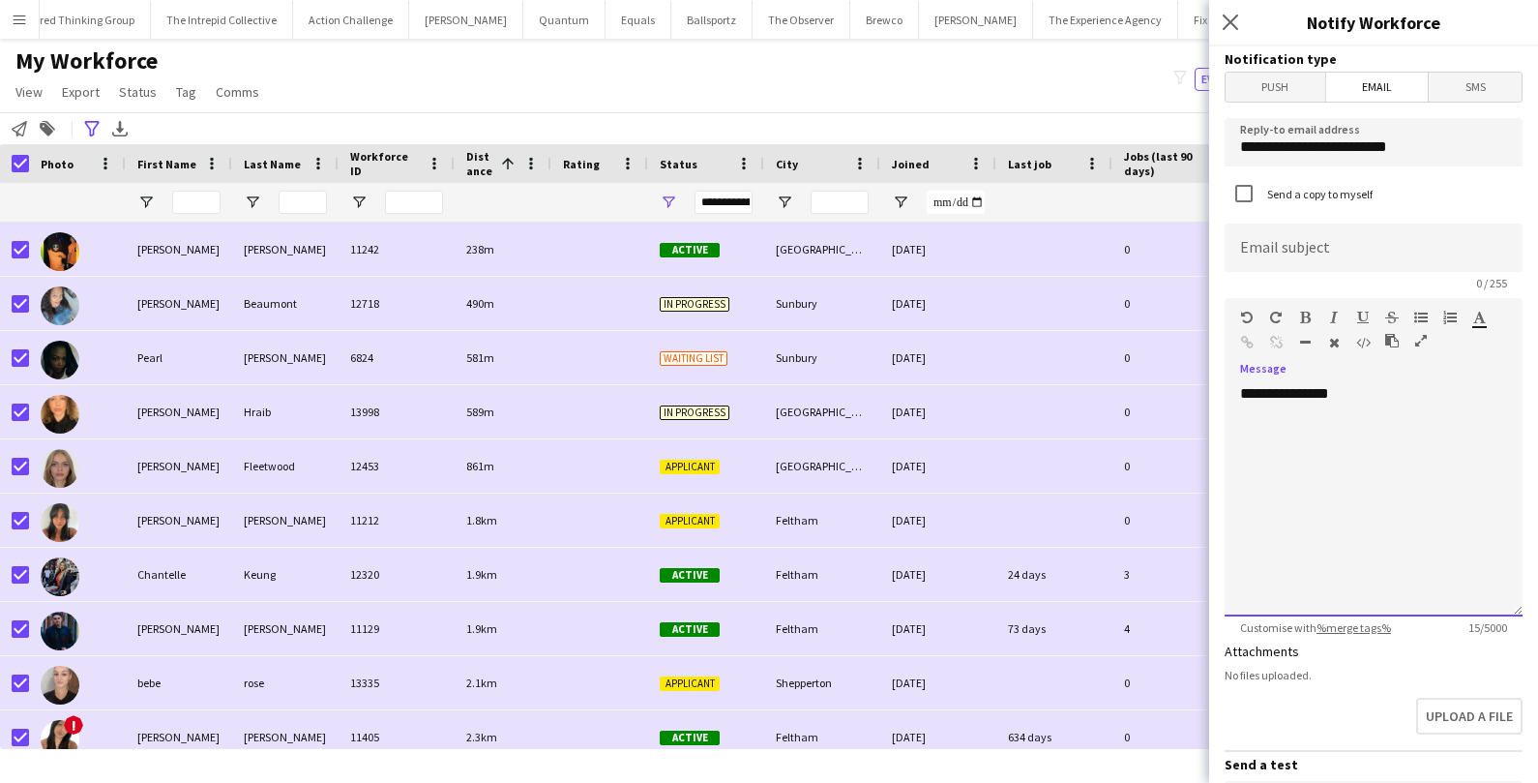
click at [1394, 399] on div "**********" at bounding box center [1374, 500] width 298 height 232
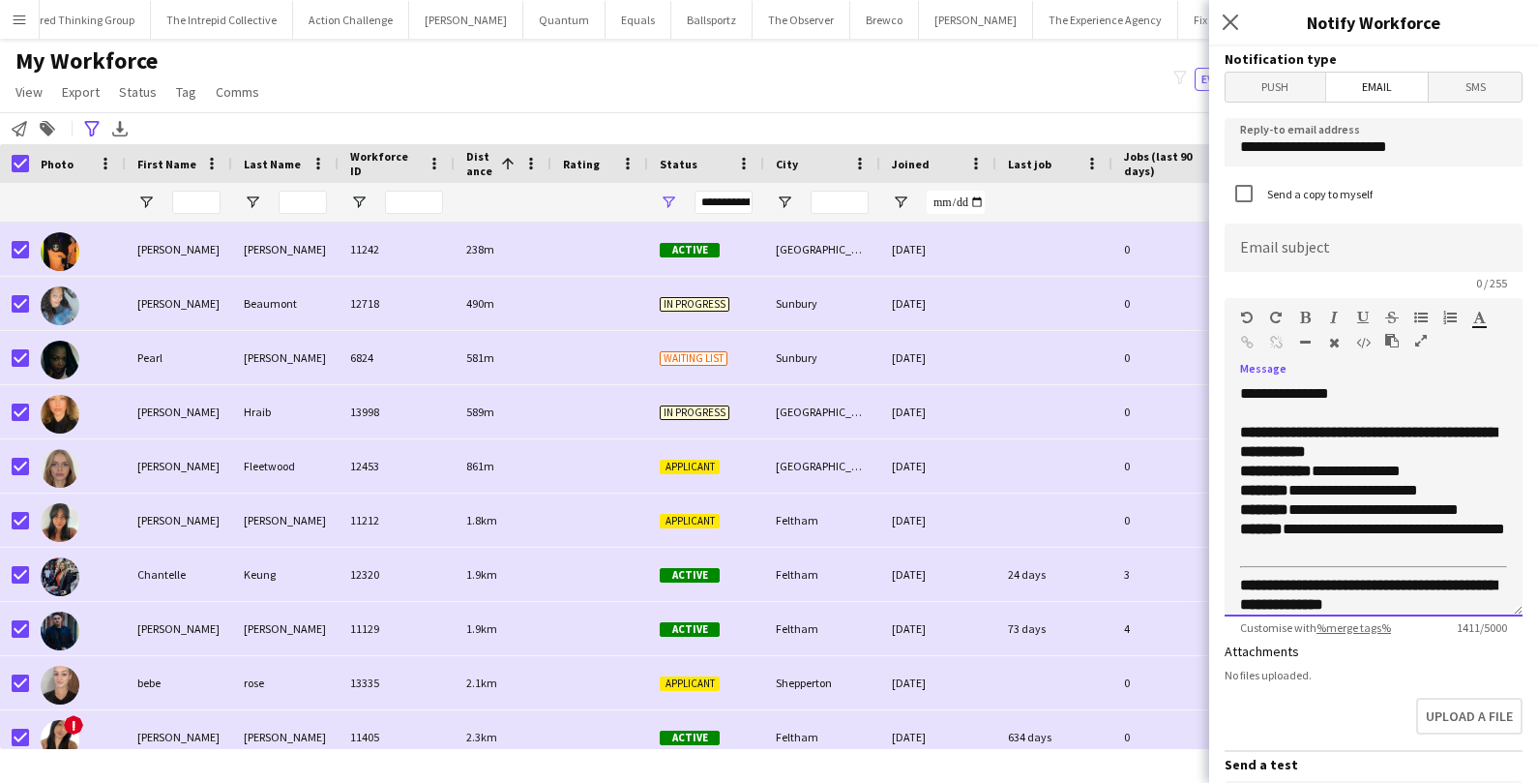
click at [1465, 453] on p "**********" at bounding box center [1373, 442] width 267 height 39
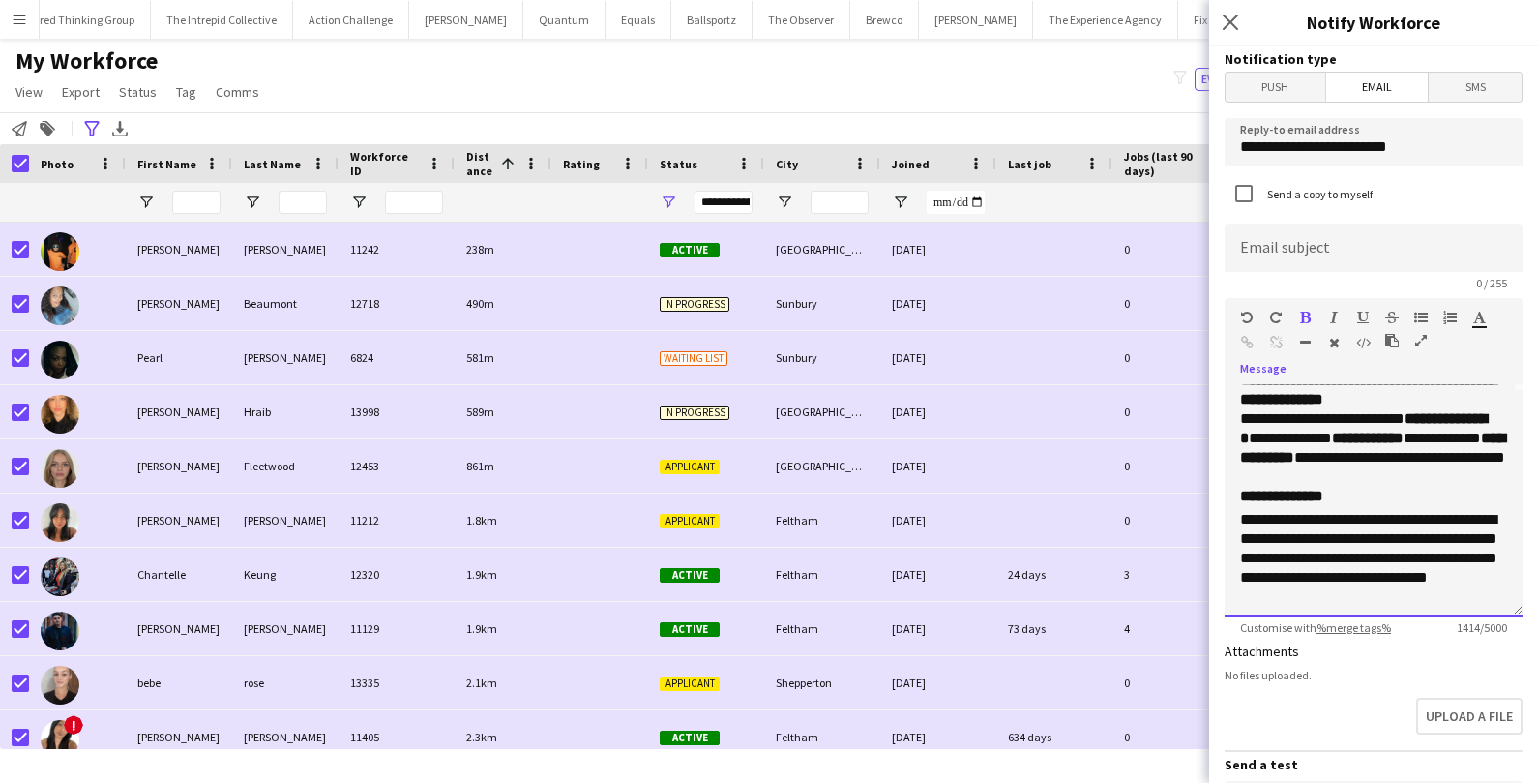
scroll to position [232, 0]
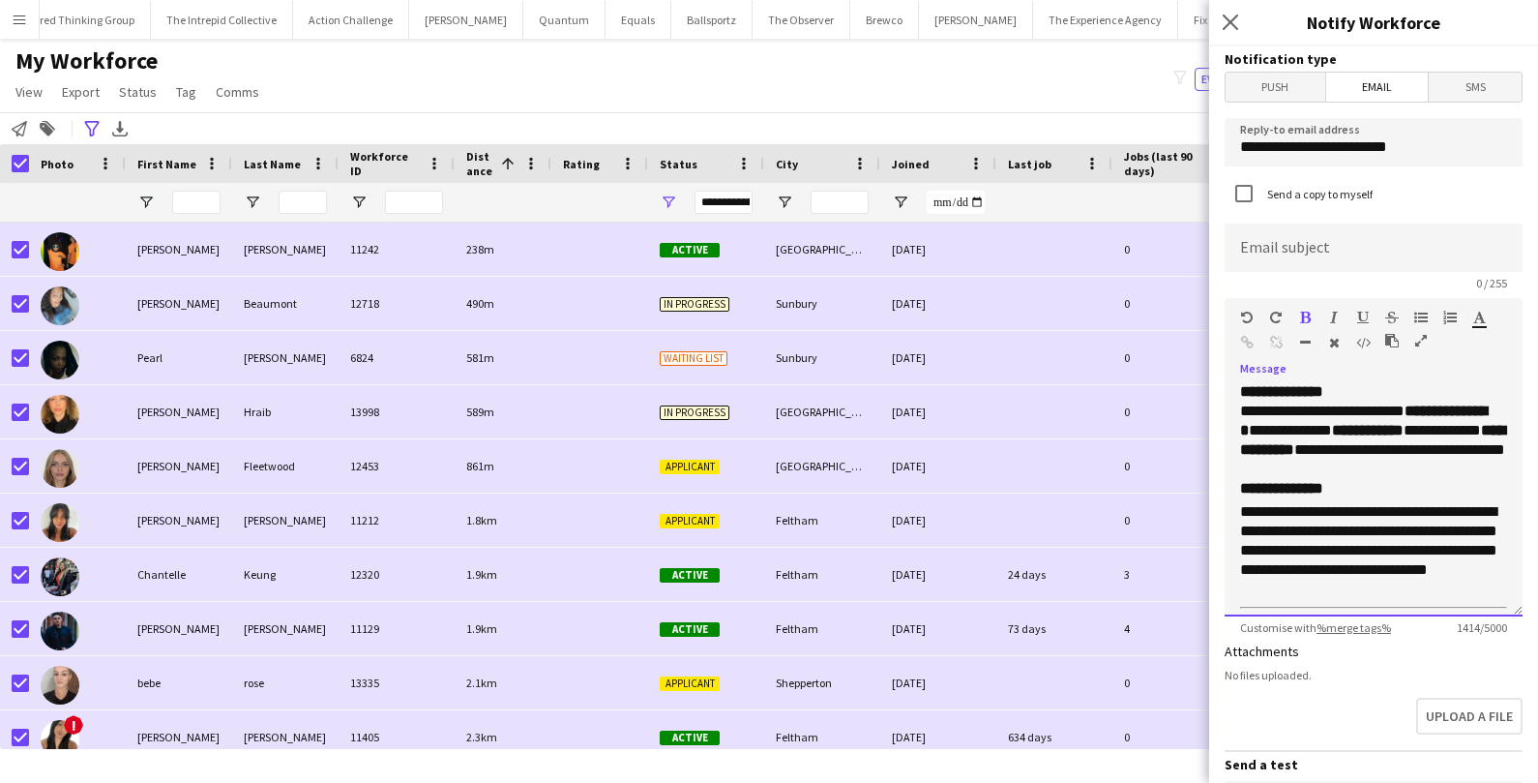
click at [1439, 472] on p "**********" at bounding box center [1373, 421] width 267 height 116
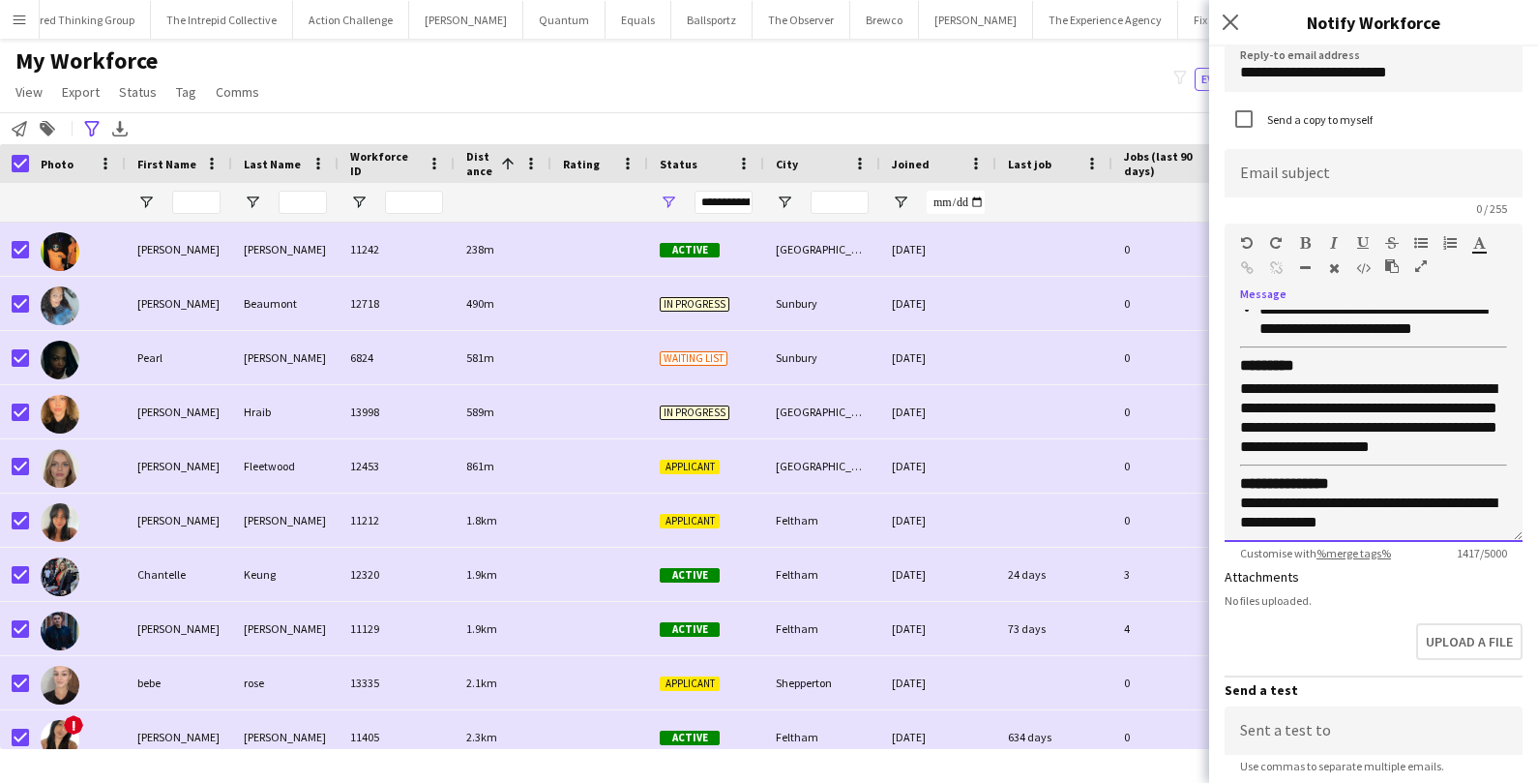
scroll to position [71, 0]
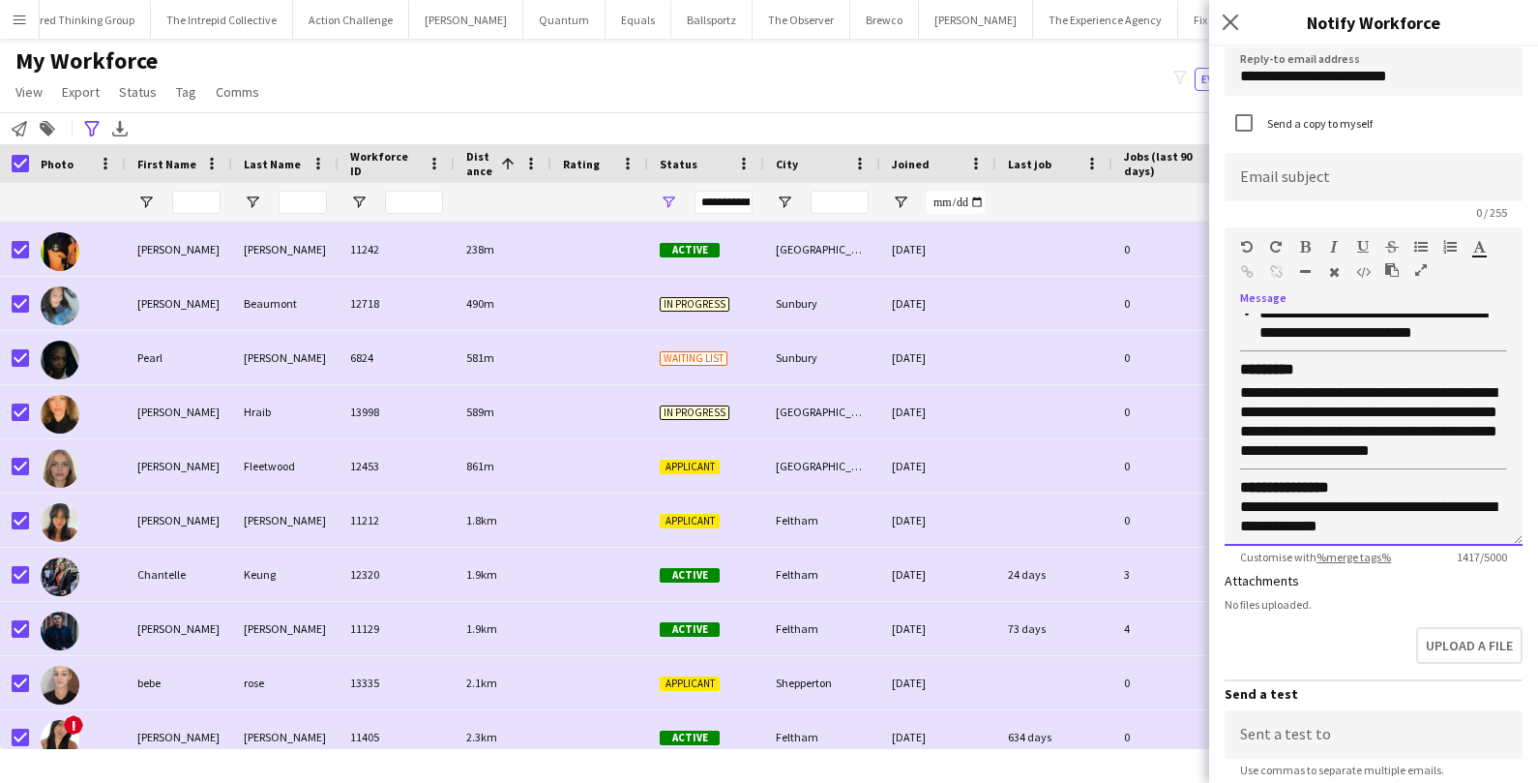
click at [1365, 517] on p "**********" at bounding box center [1373, 507] width 267 height 58
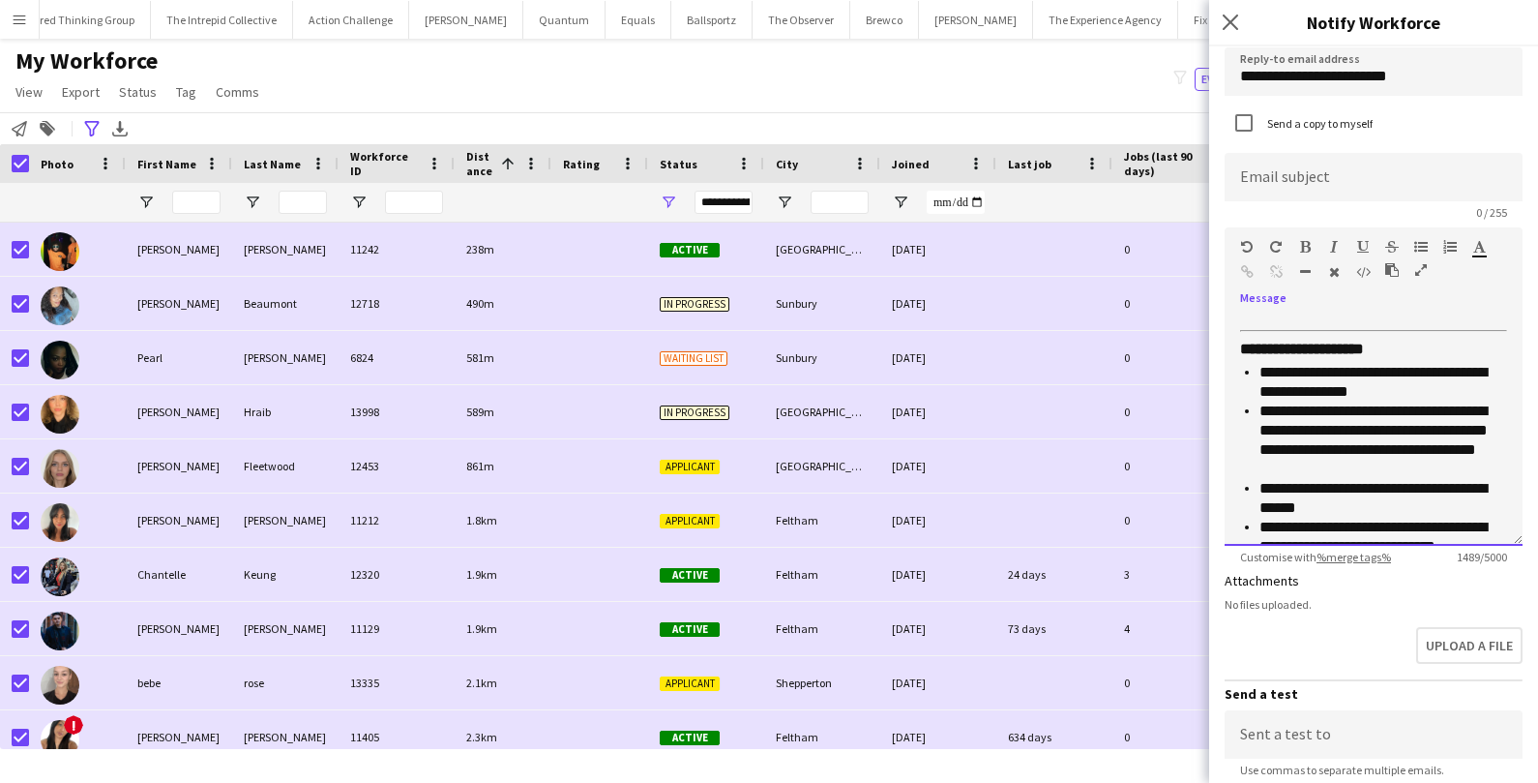
scroll to position [453, 0]
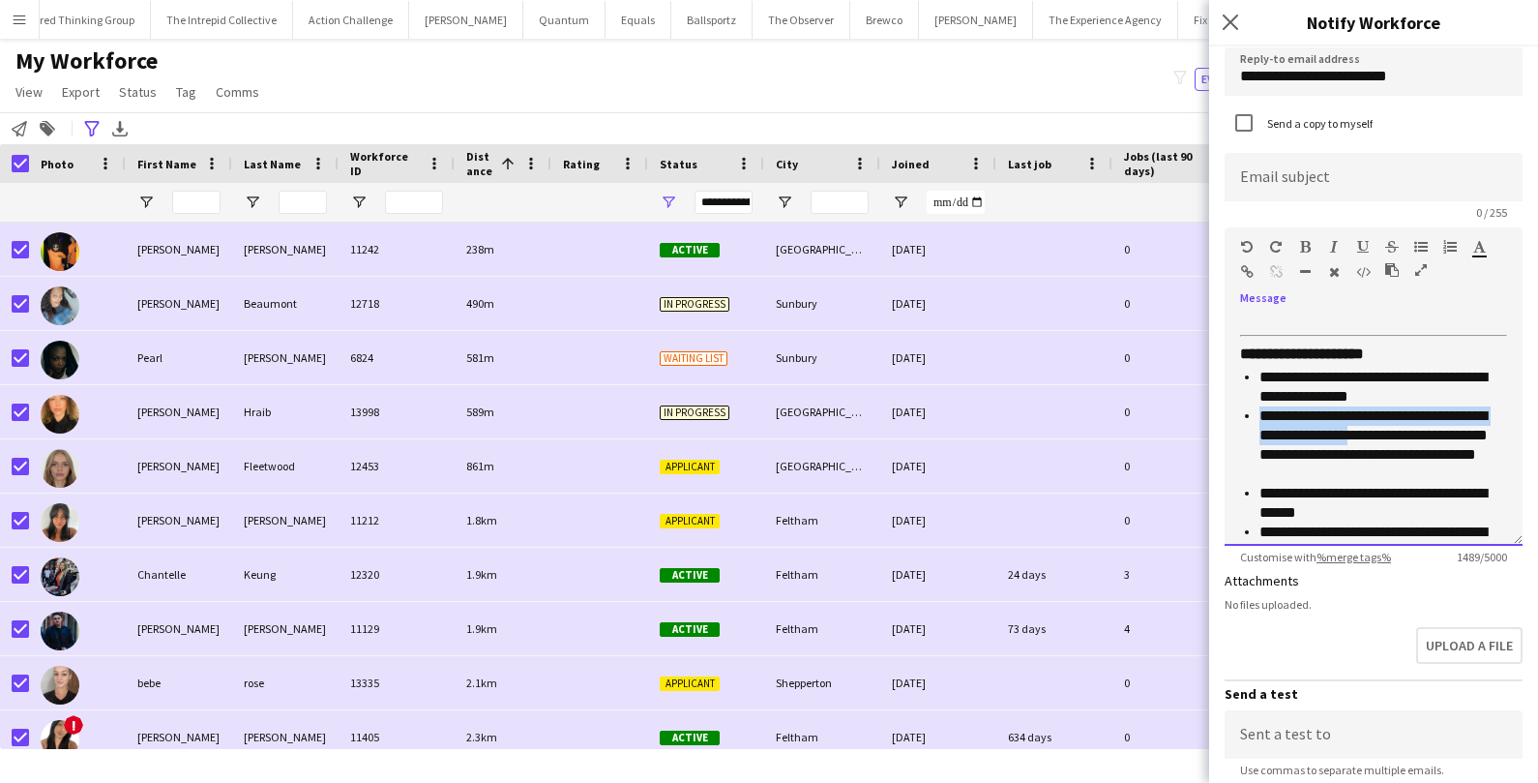
drag, startPoint x: 1394, startPoint y: 394, endPoint x: 1402, endPoint y: 427, distance: 33.8
click at [1402, 428] on ul "**********" at bounding box center [1373, 493] width 267 height 251
click at [1402, 427] on p "**********" at bounding box center [1383, 444] width 248 height 77
drag, startPoint x: 1338, startPoint y: 453, endPoint x: 1274, endPoint y: 461, distance: 64.4
click at [1274, 462] on p "**********" at bounding box center [1383, 444] width 248 height 77
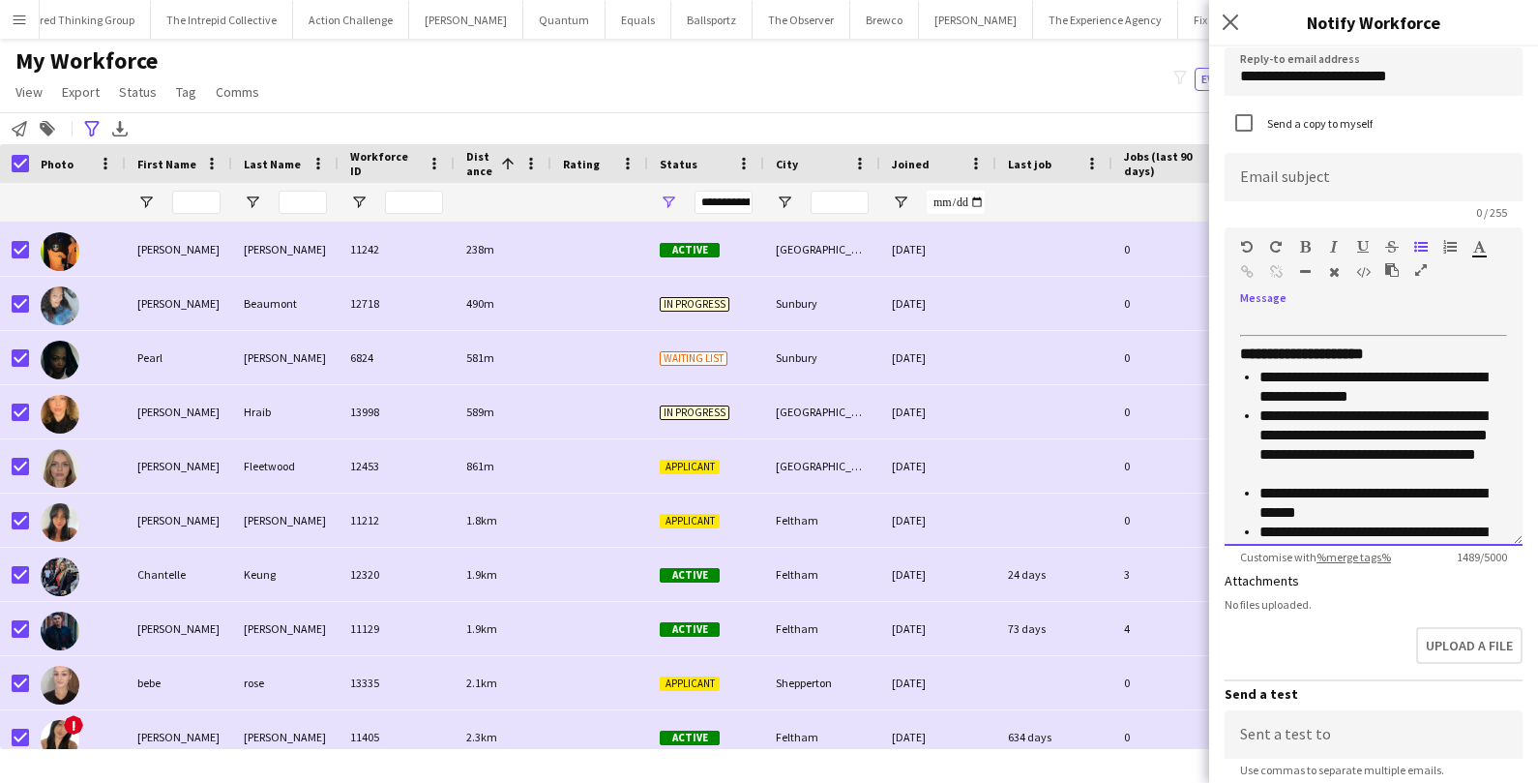
click at [1323, 467] on p "**********" at bounding box center [1383, 444] width 248 height 77
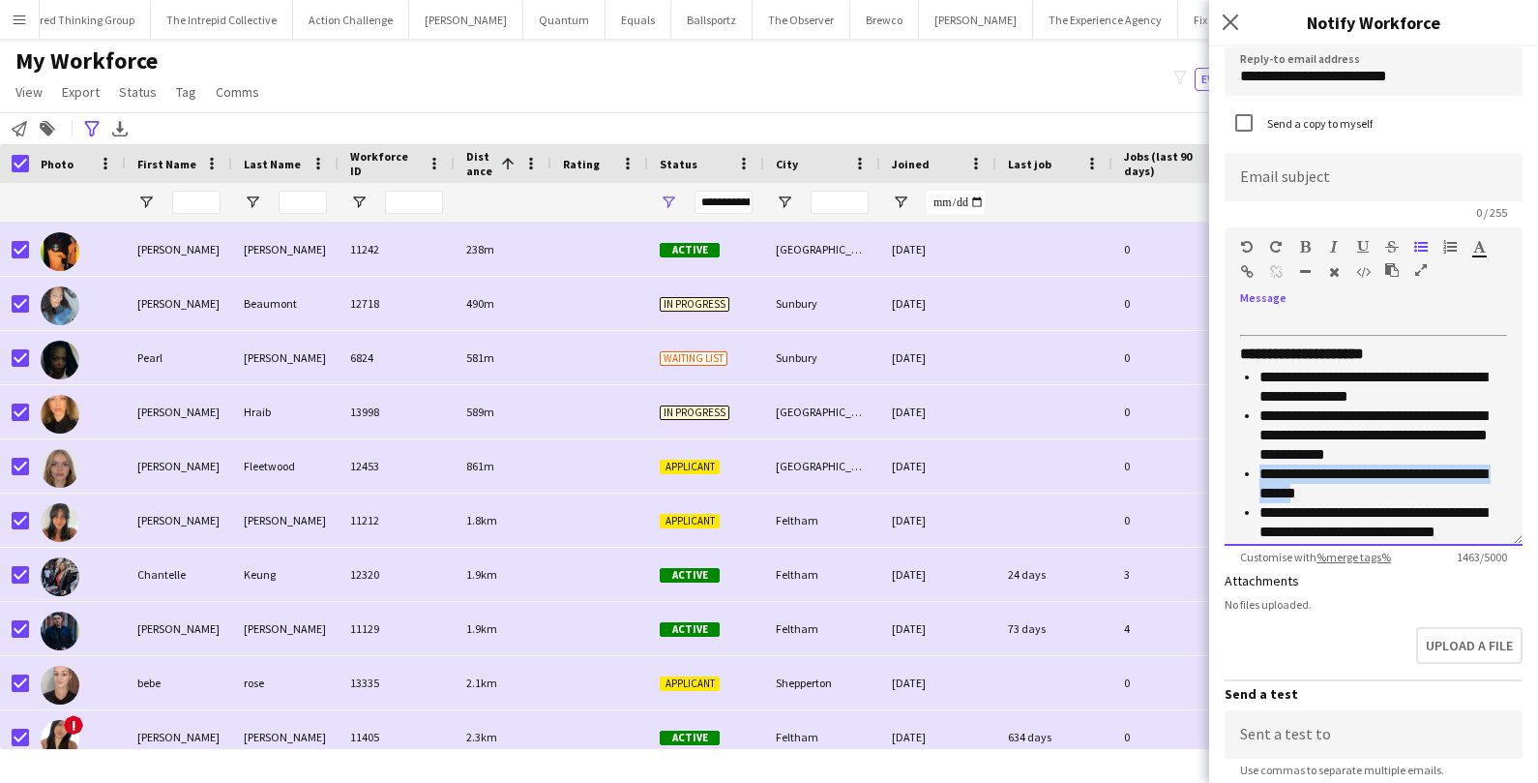
drag, startPoint x: 1309, startPoint y: 488, endPoint x: 1255, endPoint y: 471, distance: 56.6
click at [1255, 471] on ul "**********" at bounding box center [1373, 484] width 267 height 232
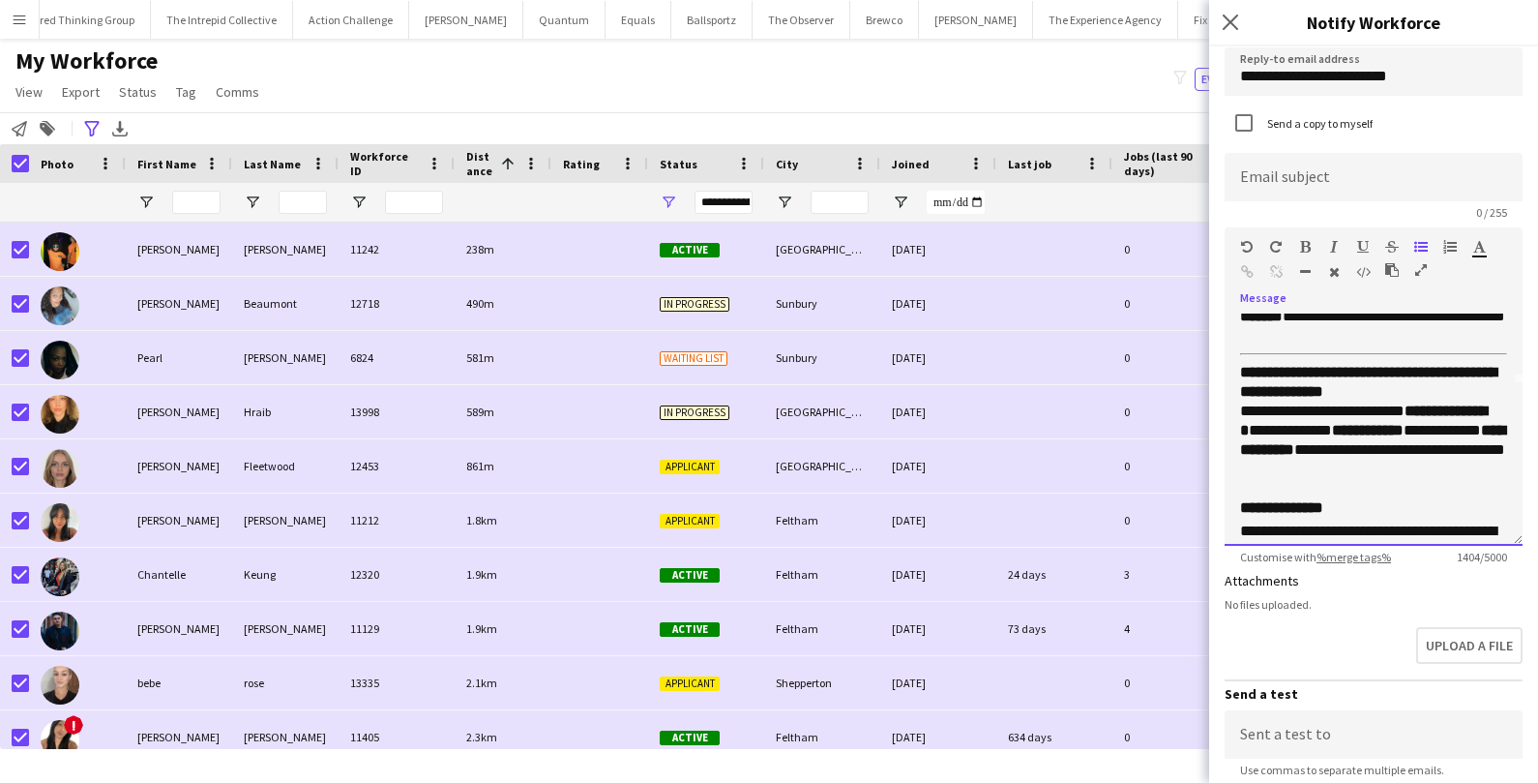
scroll to position [0, 0]
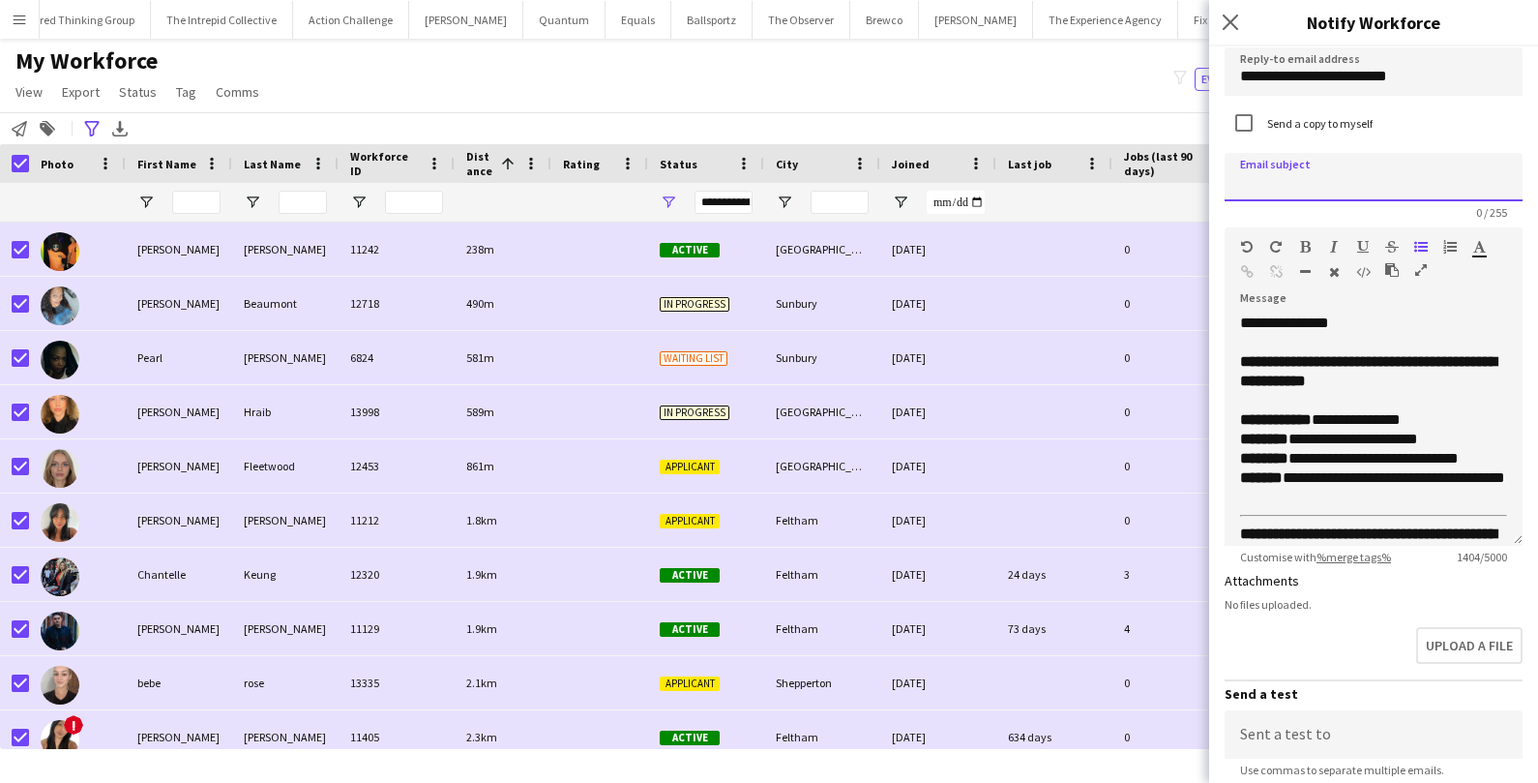
click at [1278, 177] on input at bounding box center [1374, 177] width 298 height 48
type input "**********"
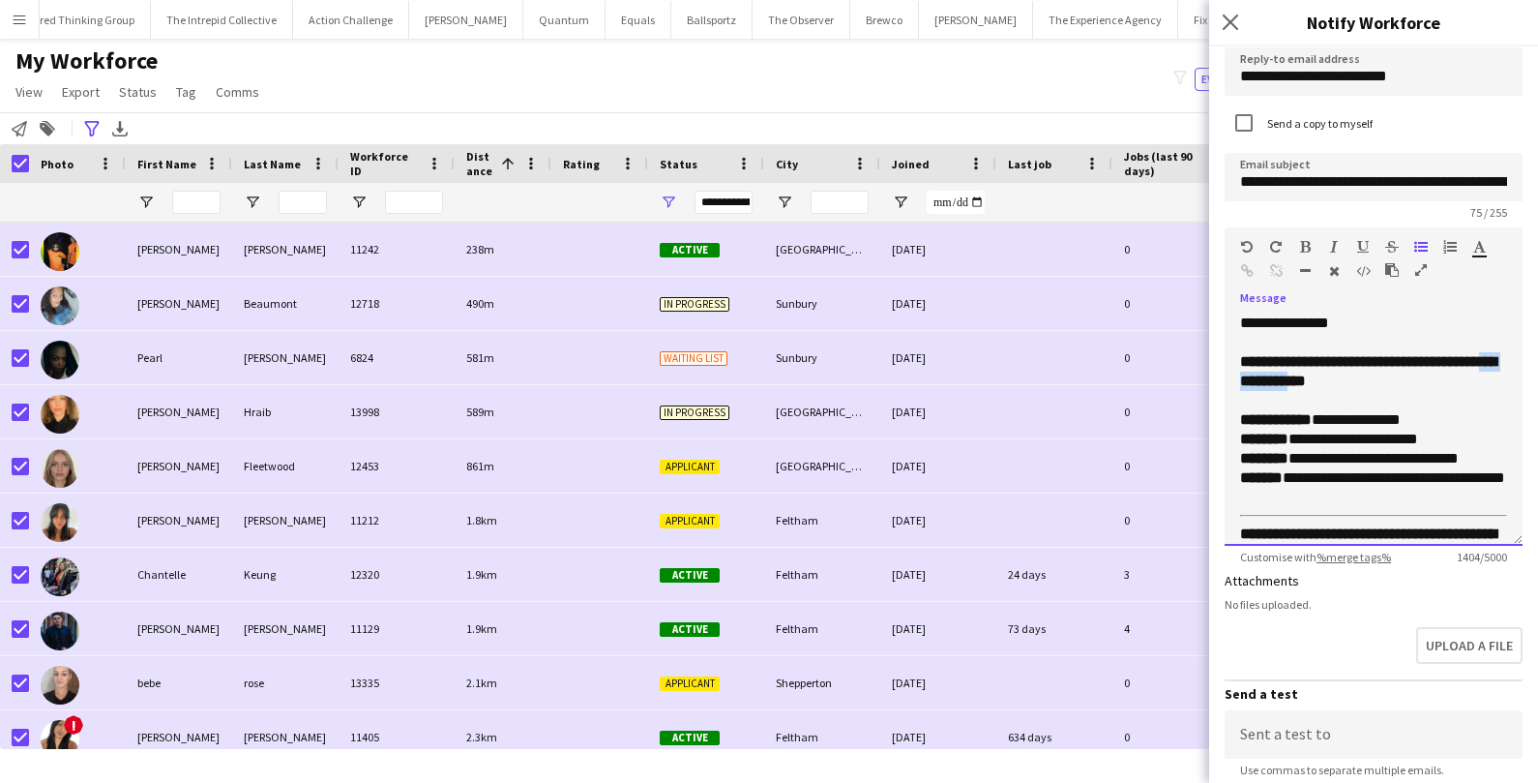
drag, startPoint x: 1351, startPoint y: 377, endPoint x: 1438, endPoint y: 382, distance: 87.2
click at [1438, 382] on strong "**********" at bounding box center [1368, 371] width 256 height 34
copy strong "**********"
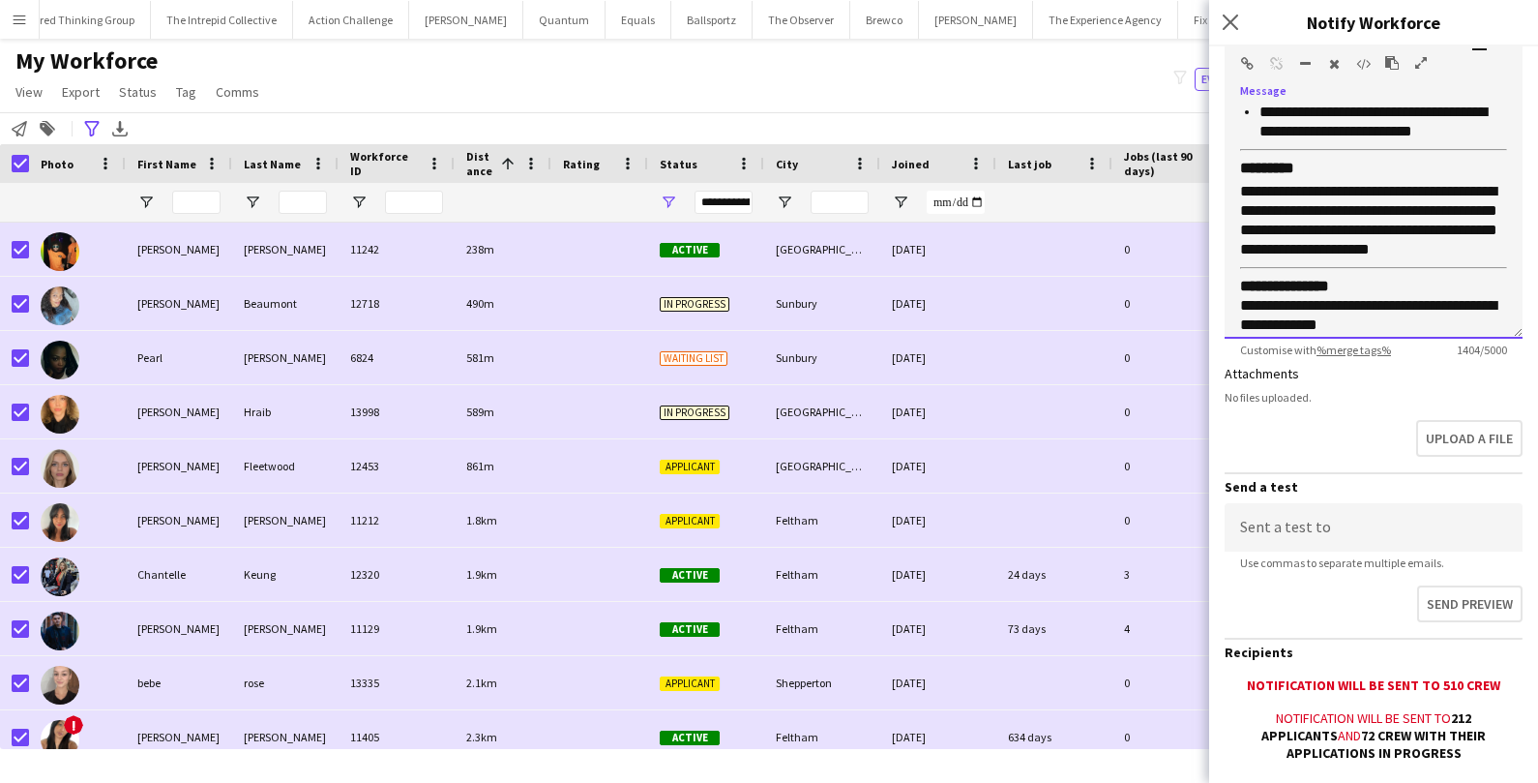
scroll to position [453, 0]
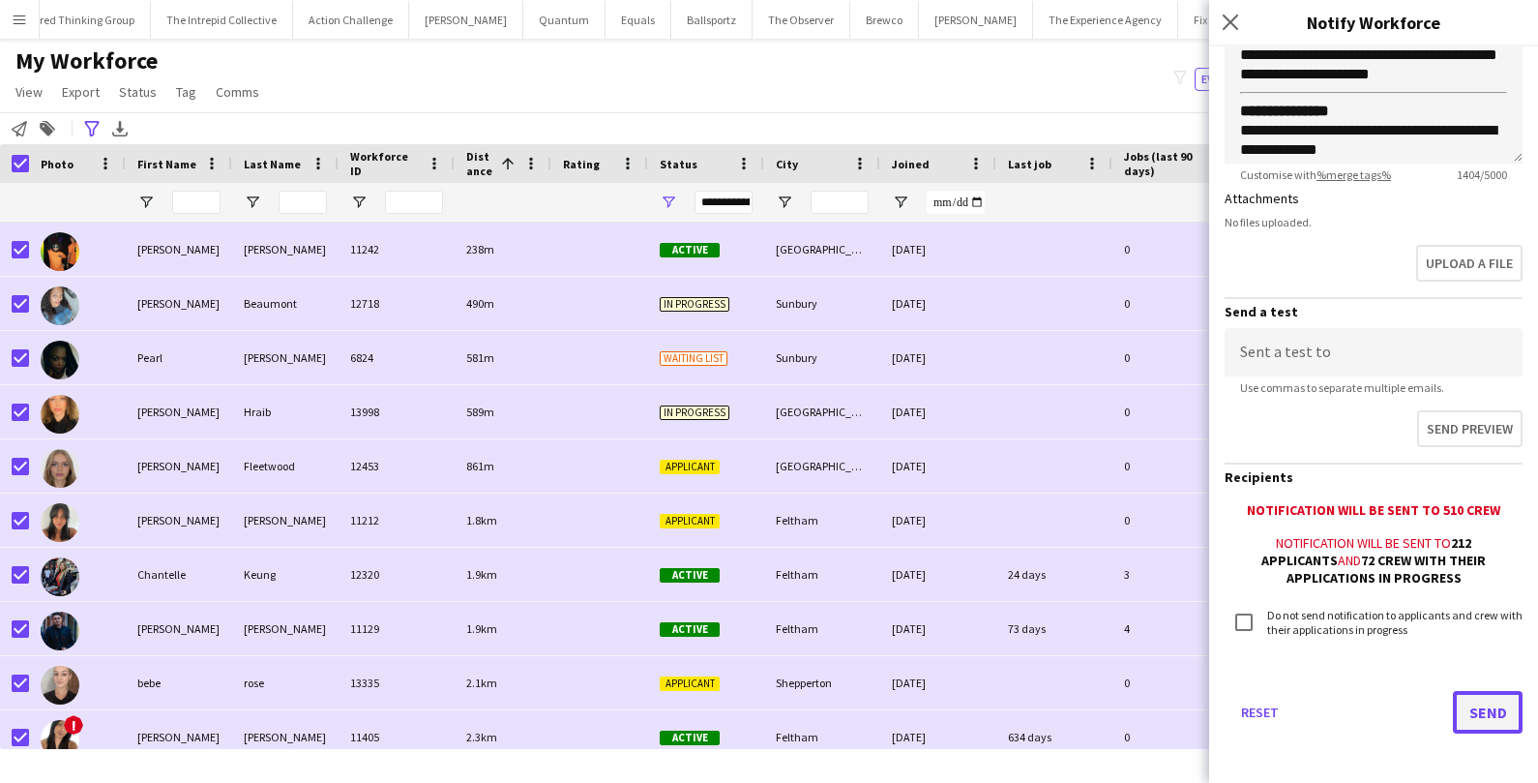
click at [1493, 708] on button "Send" at bounding box center [1488, 712] width 70 height 43
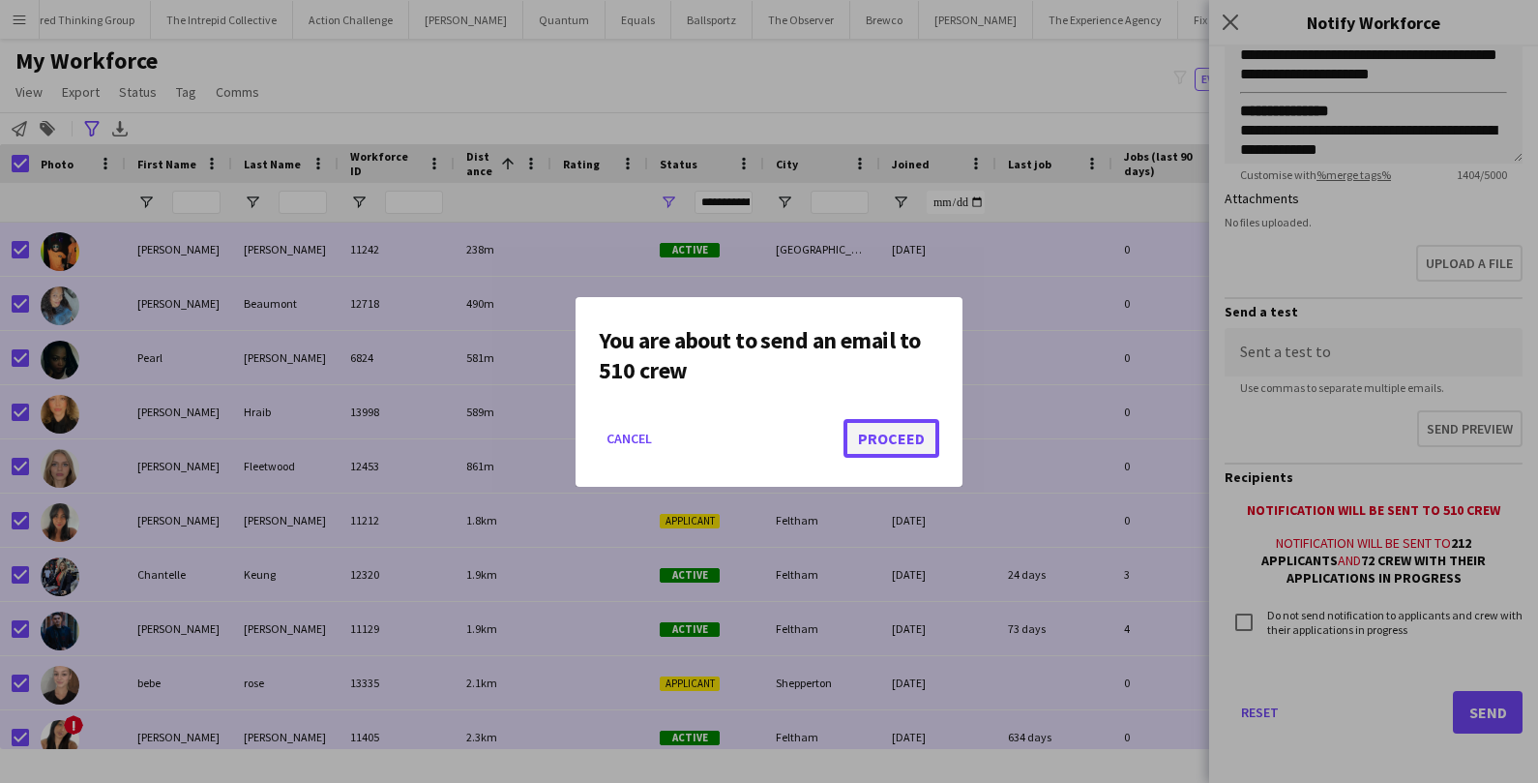
click at [893, 442] on button "Proceed" at bounding box center [891, 438] width 96 height 39
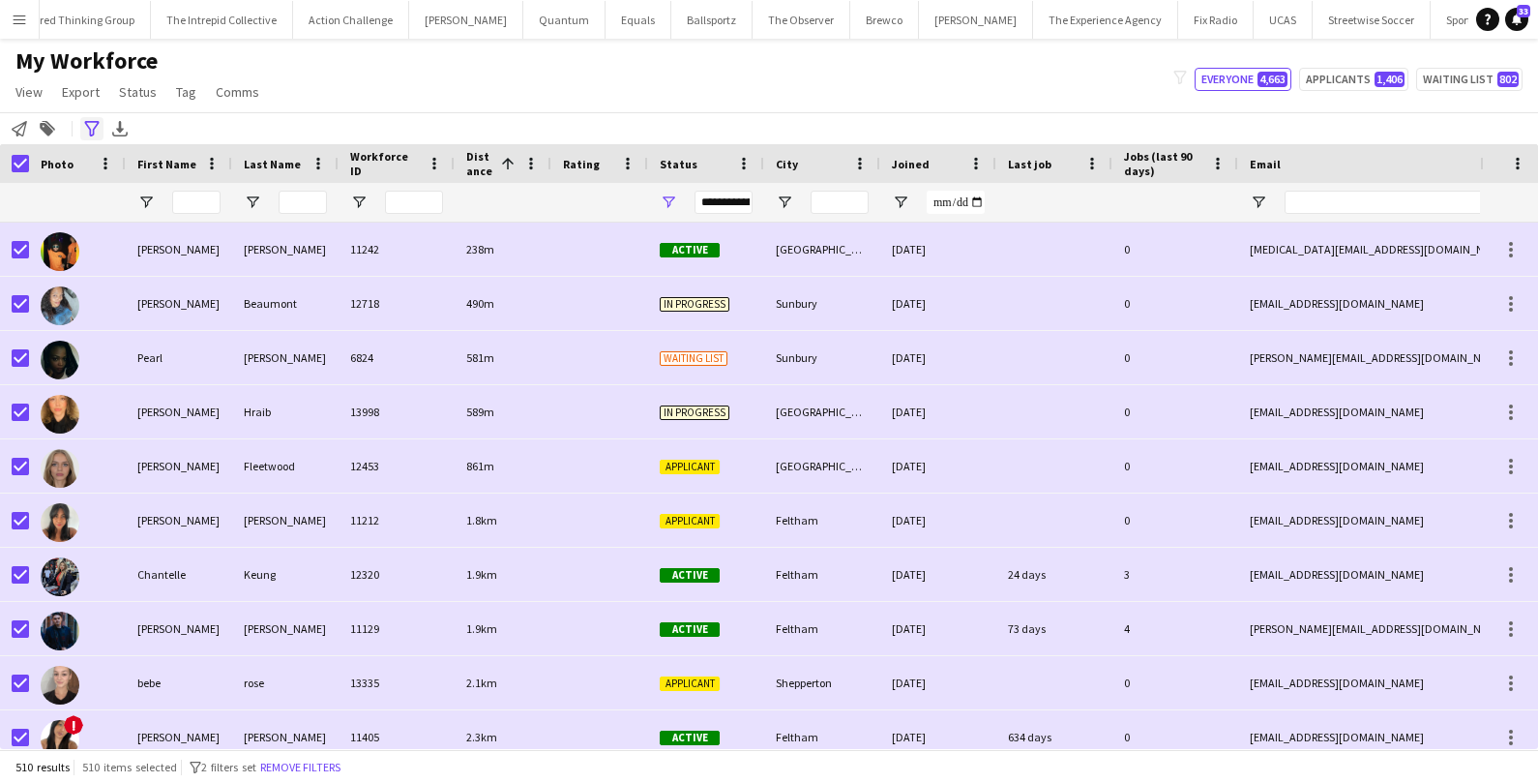
click at [98, 123] on icon "Advanced filters" at bounding box center [91, 128] width 15 height 15
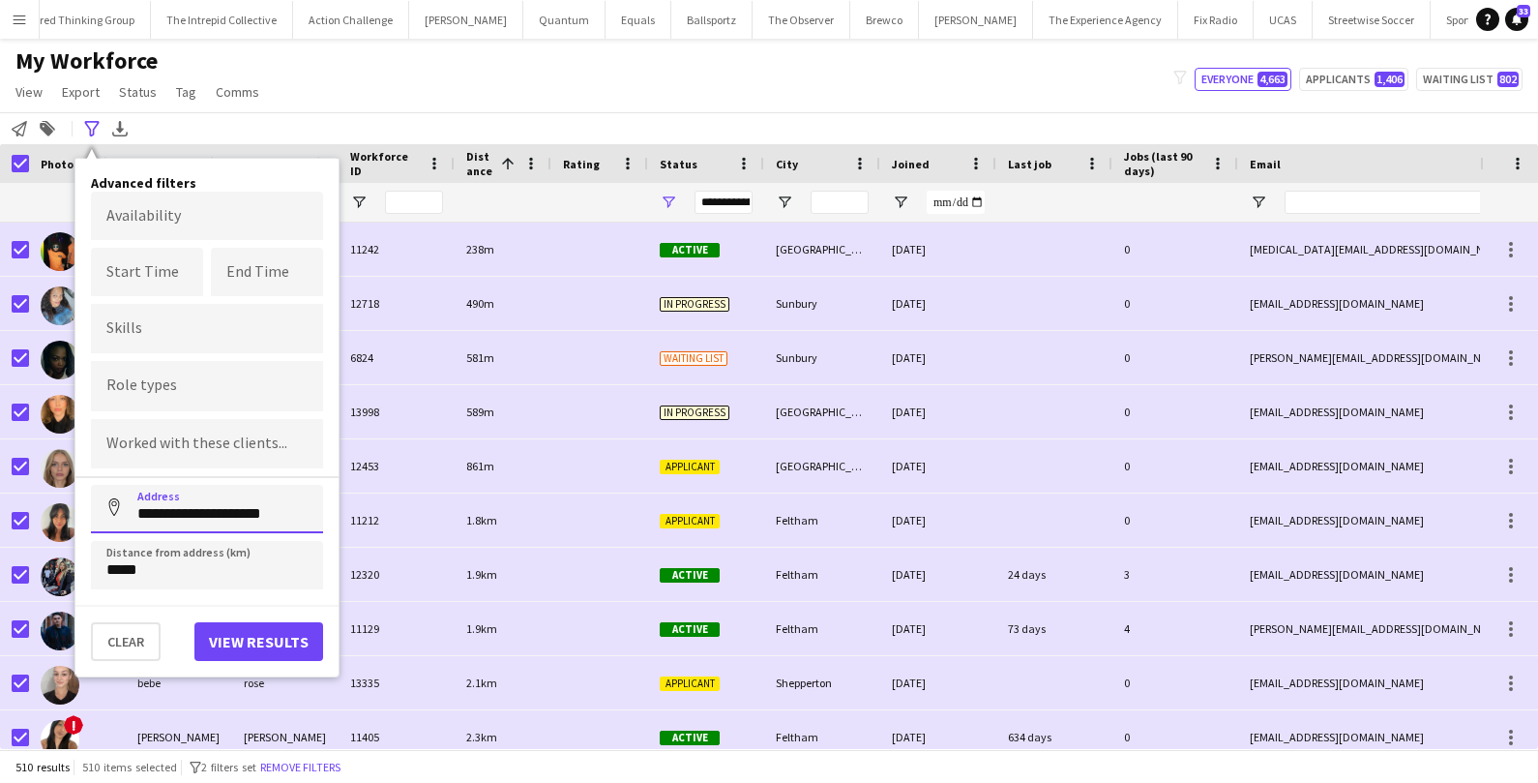
drag, startPoint x: 141, startPoint y: 507, endPoint x: 314, endPoint y: 499, distance: 173.3
click at [314, 500] on input "**********" at bounding box center [207, 509] width 232 height 48
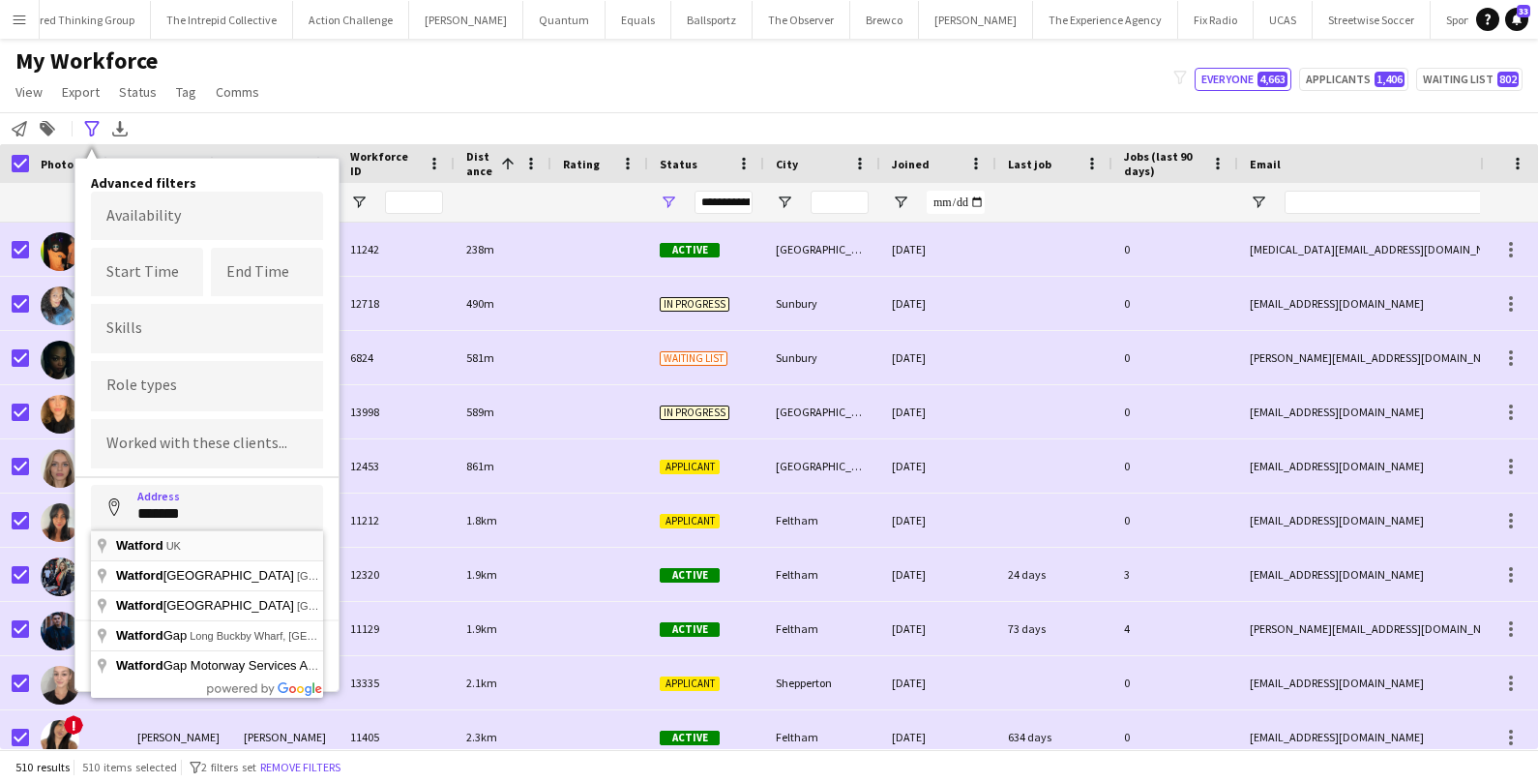
type input "**********"
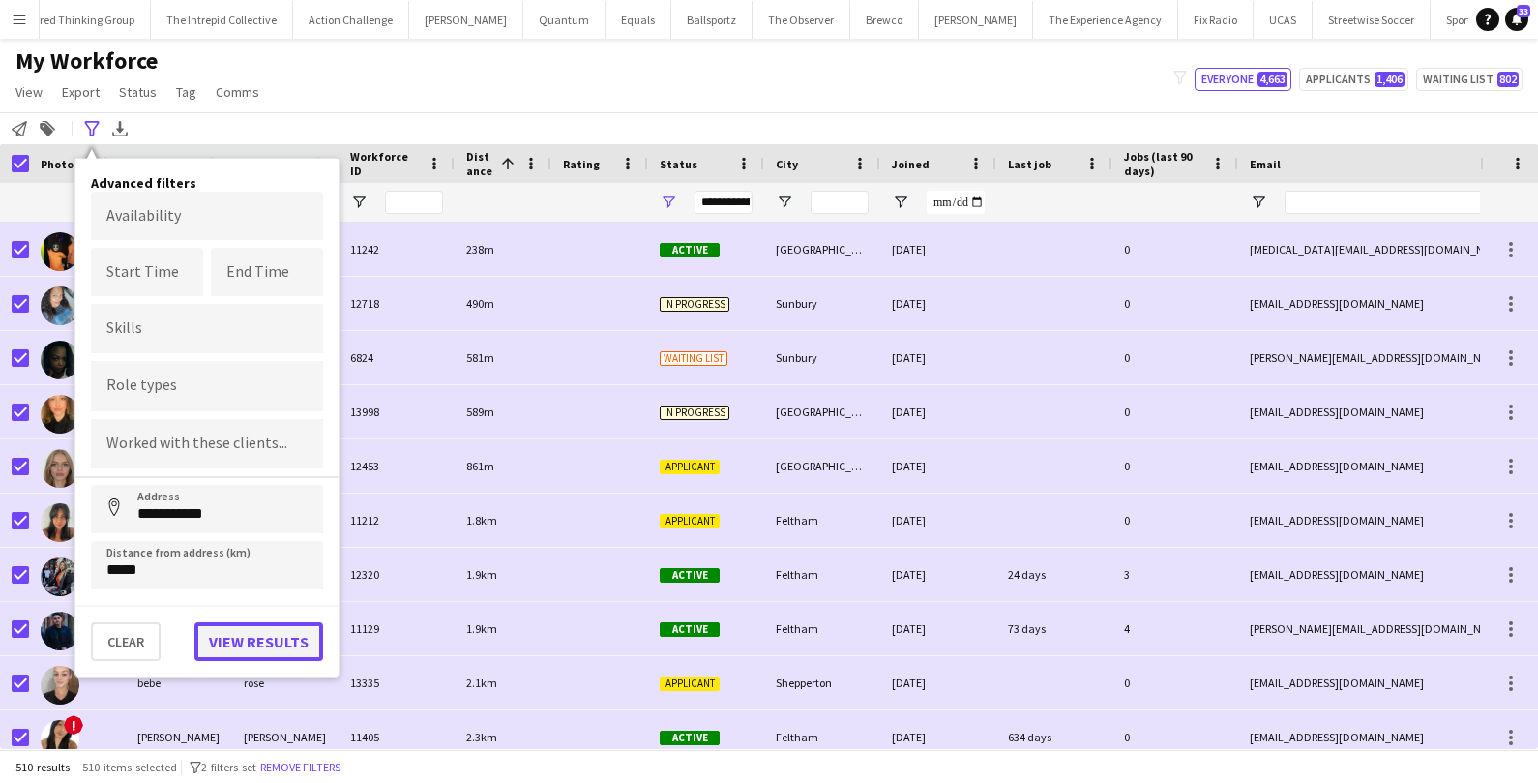
click at [268, 626] on button "View results" at bounding box center [258, 641] width 129 height 39
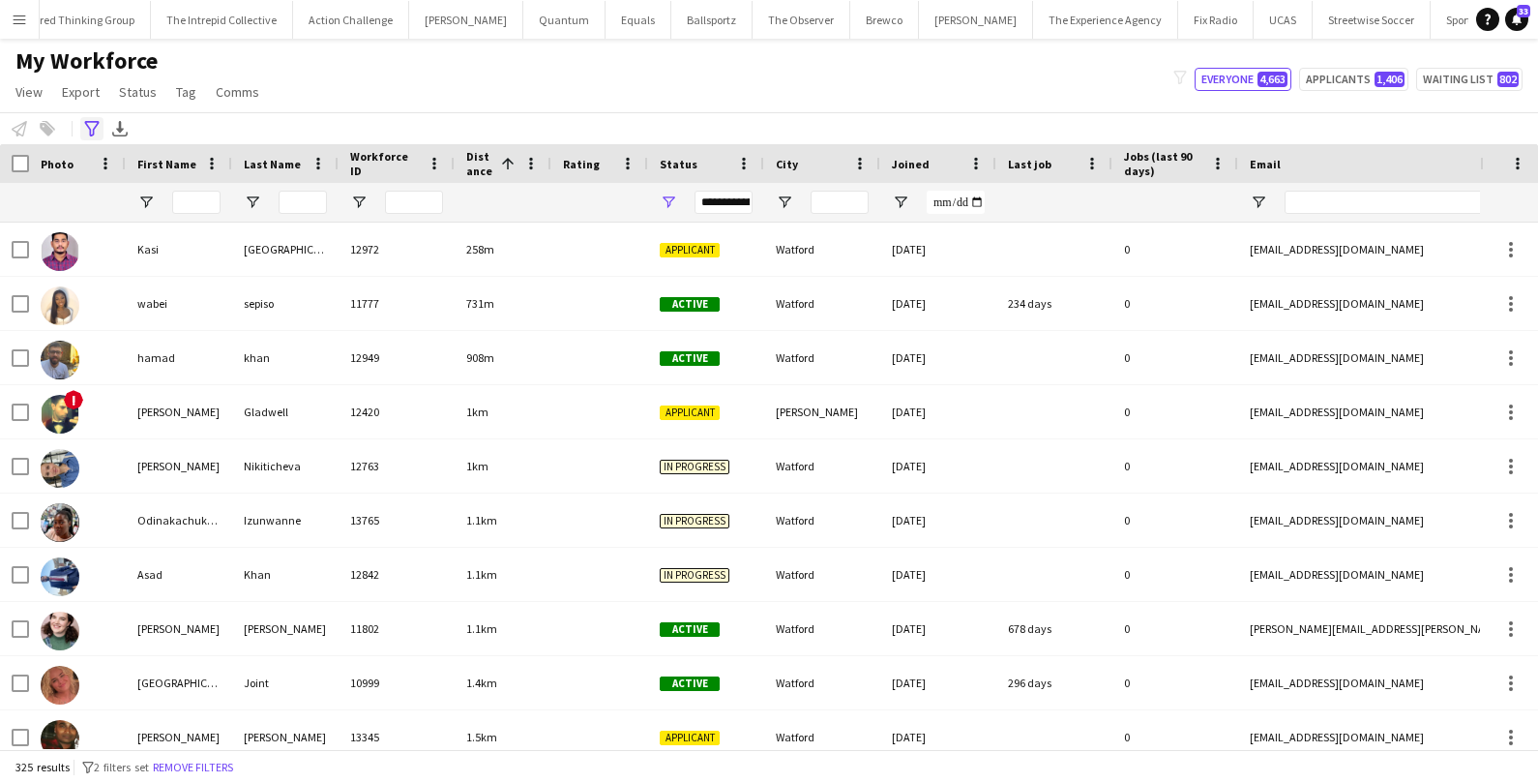
click at [90, 127] on icon "Advanced filters" at bounding box center [91, 128] width 15 height 15
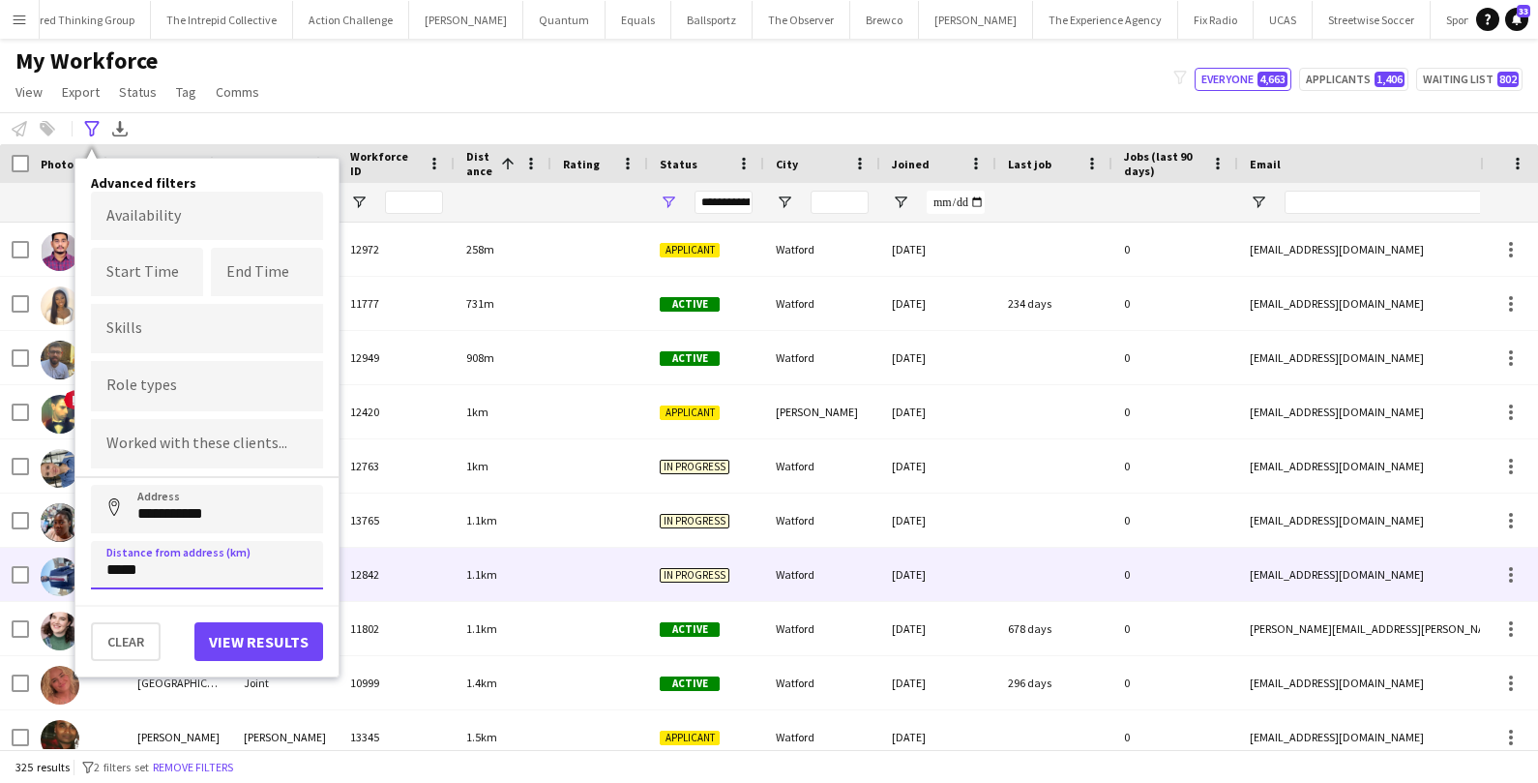
drag, startPoint x: 149, startPoint y: 577, endPoint x: 64, endPoint y: 559, distance: 87.1
click at [64, 559] on main "My Workforce View Views Default view New view Update view Delete view Edit name…" at bounding box center [769, 398] width 1538 height 718
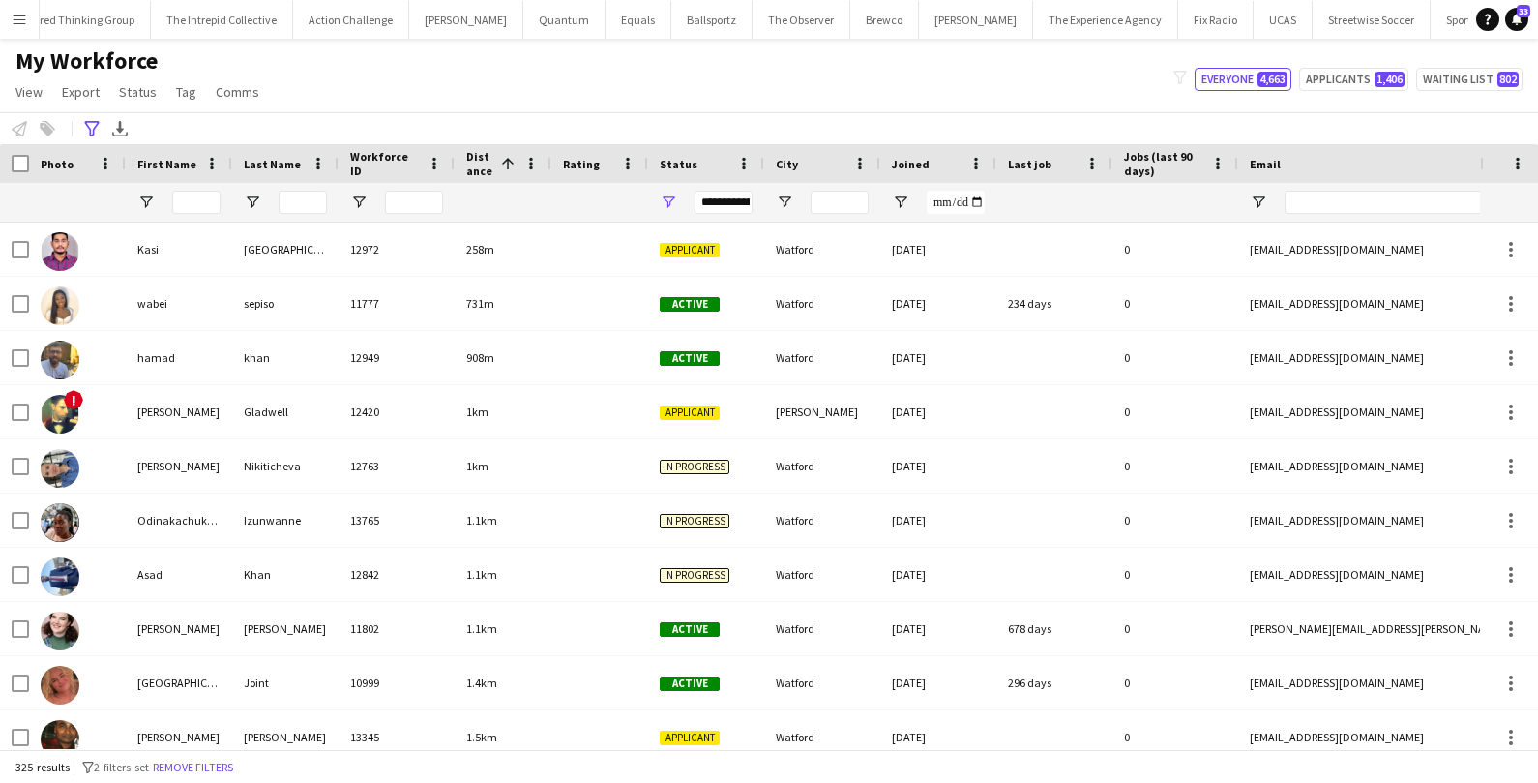
click at [72, 119] on div "**********" at bounding box center [769, 128] width 1538 height 32
click at [88, 124] on icon "Advanced filters" at bounding box center [91, 128] width 15 height 15
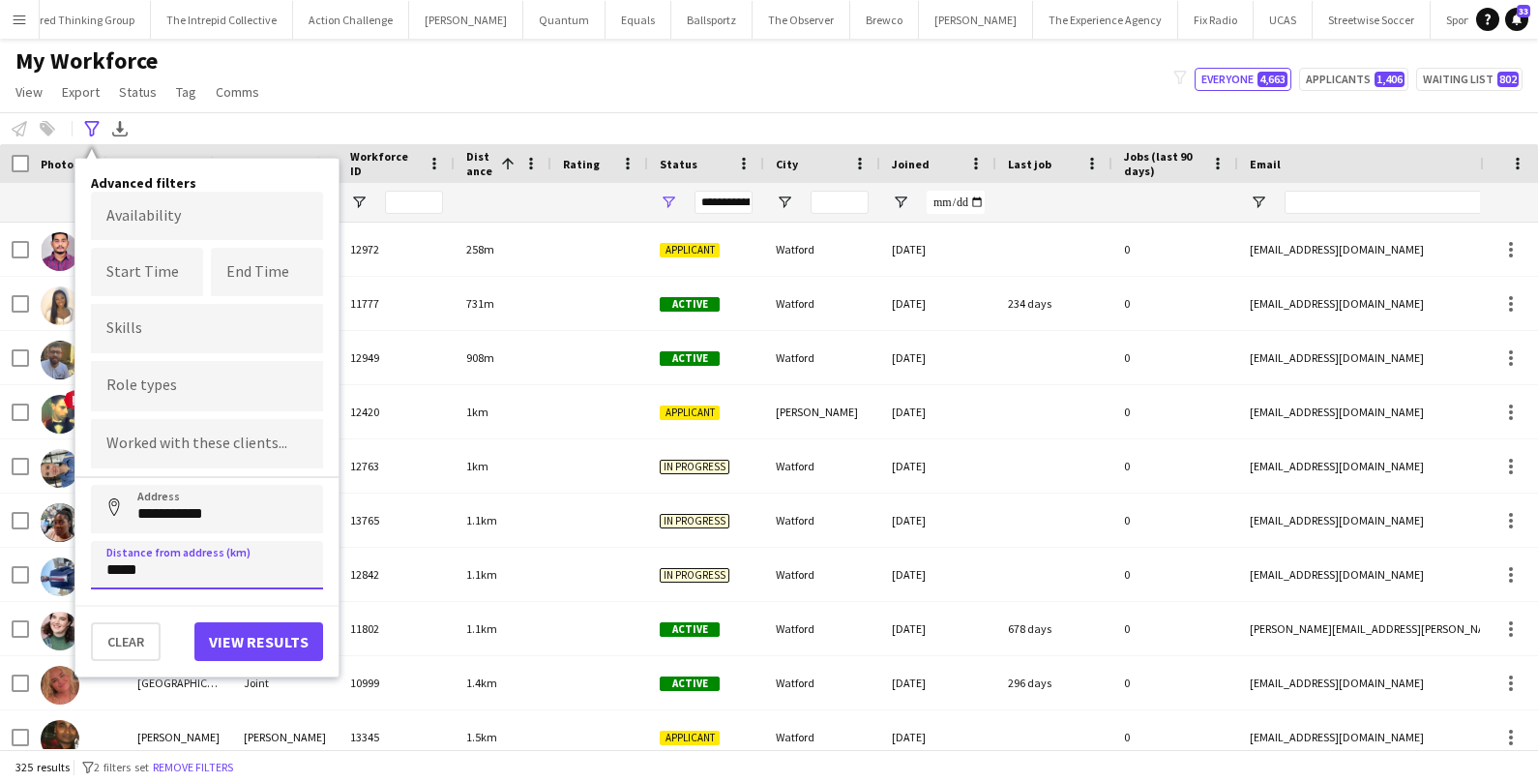
drag, startPoint x: 109, startPoint y: 570, endPoint x: 164, endPoint y: 569, distance: 55.1
click at [165, 569] on input "*****" at bounding box center [207, 565] width 232 height 48
drag, startPoint x: 164, startPoint y: 569, endPoint x: 102, endPoint y: 570, distance: 62.9
click at [101, 570] on input "*****" at bounding box center [207, 565] width 232 height 48
type input "*****"
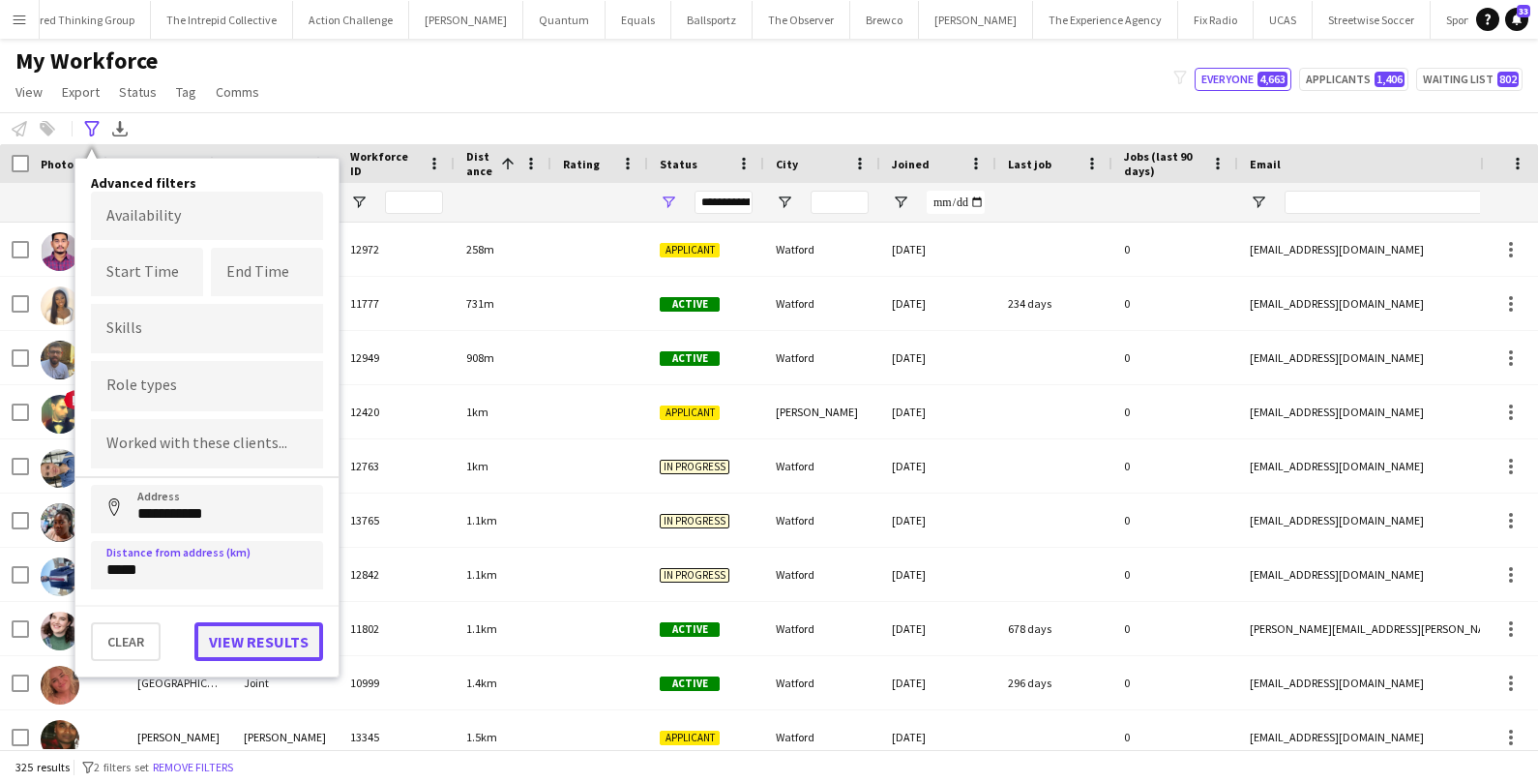
click at [287, 640] on button "View results" at bounding box center [258, 641] width 129 height 39
type input "**********"
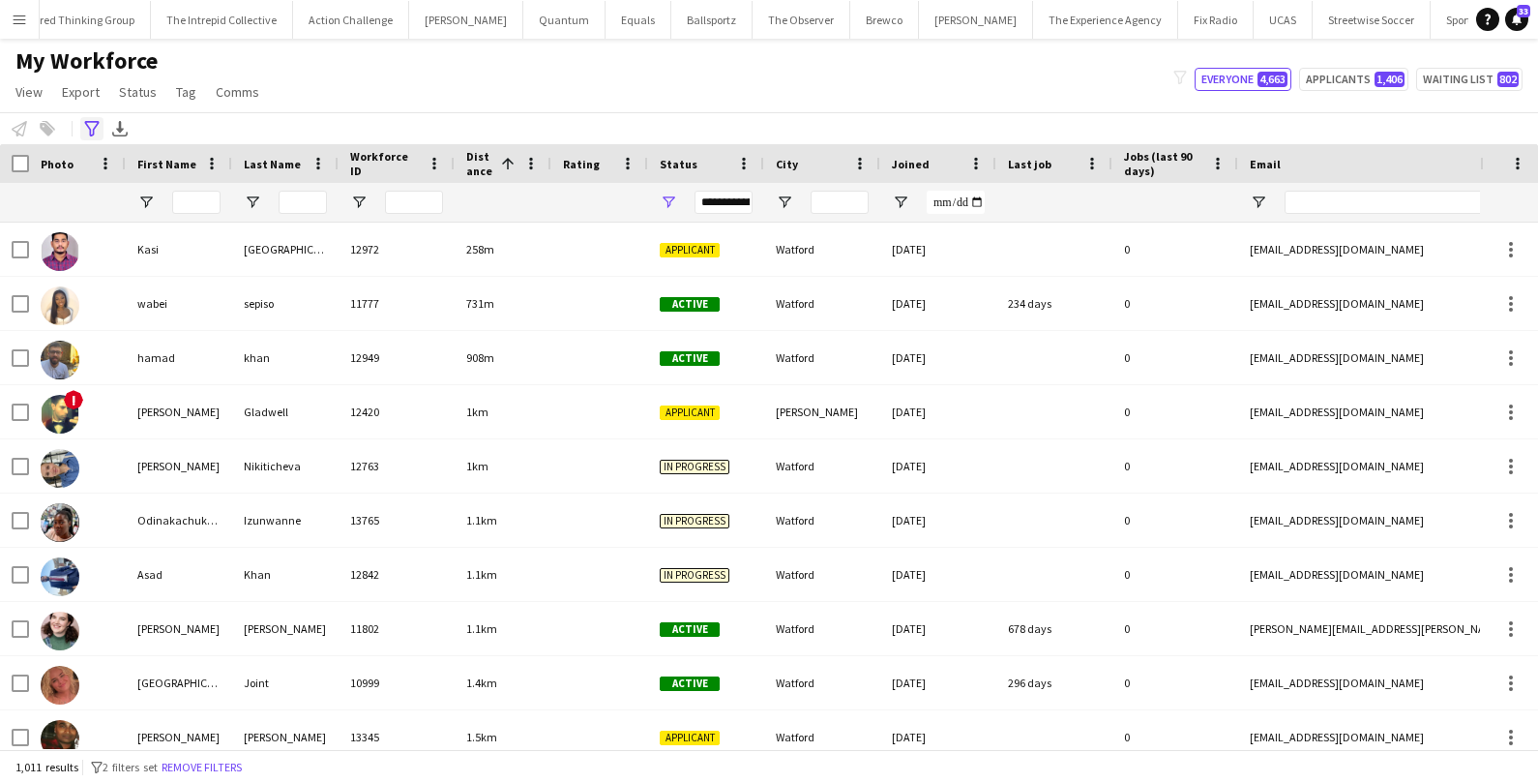
click at [94, 123] on icon "Advanced filters" at bounding box center [91, 128] width 15 height 15
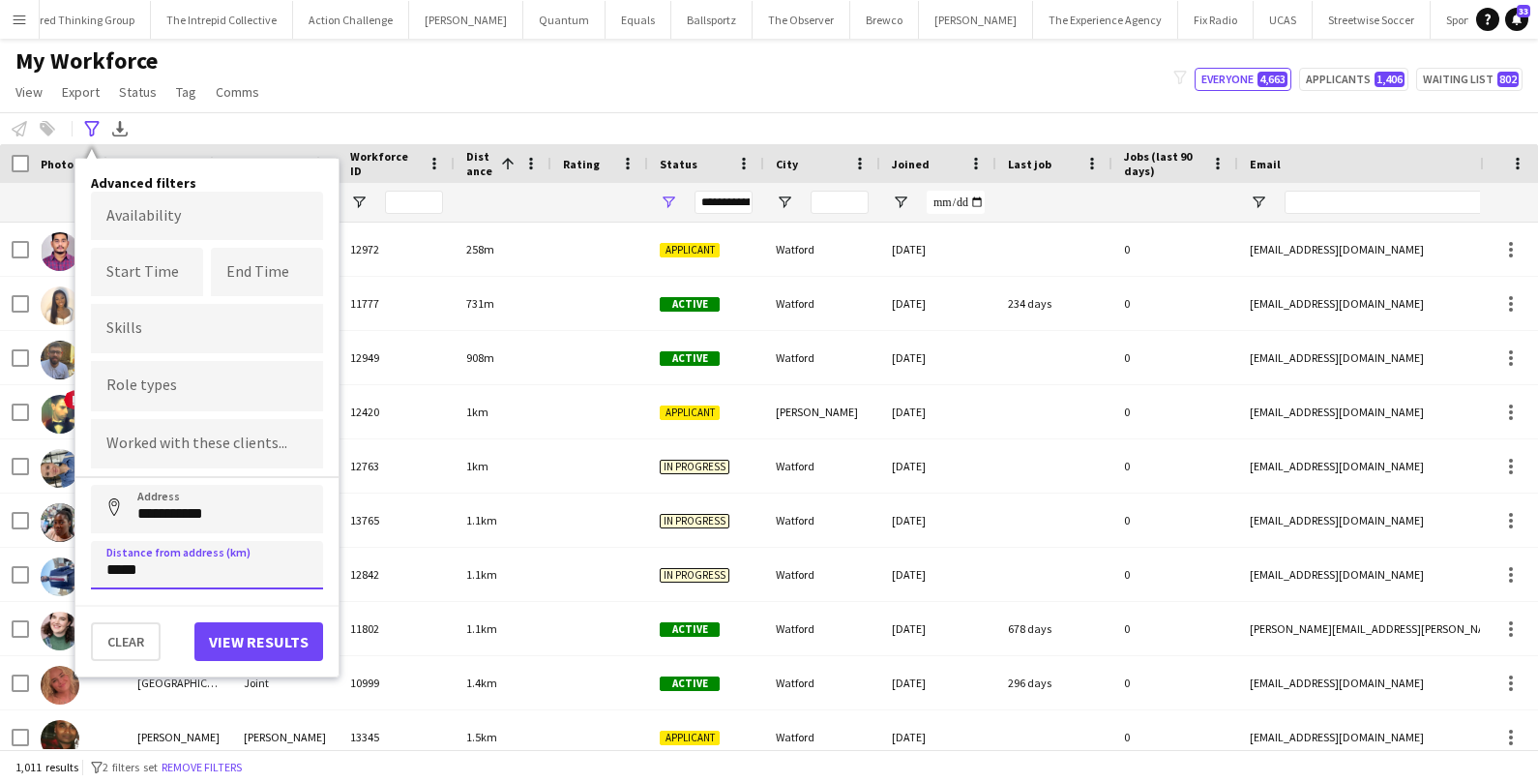
drag, startPoint x: 149, startPoint y: 565, endPoint x: 98, endPoint y: 563, distance: 51.3
click at [98, 563] on input "*****" at bounding box center [207, 565] width 232 height 48
type input "*****"
click at [293, 631] on button "View results" at bounding box center [258, 641] width 129 height 39
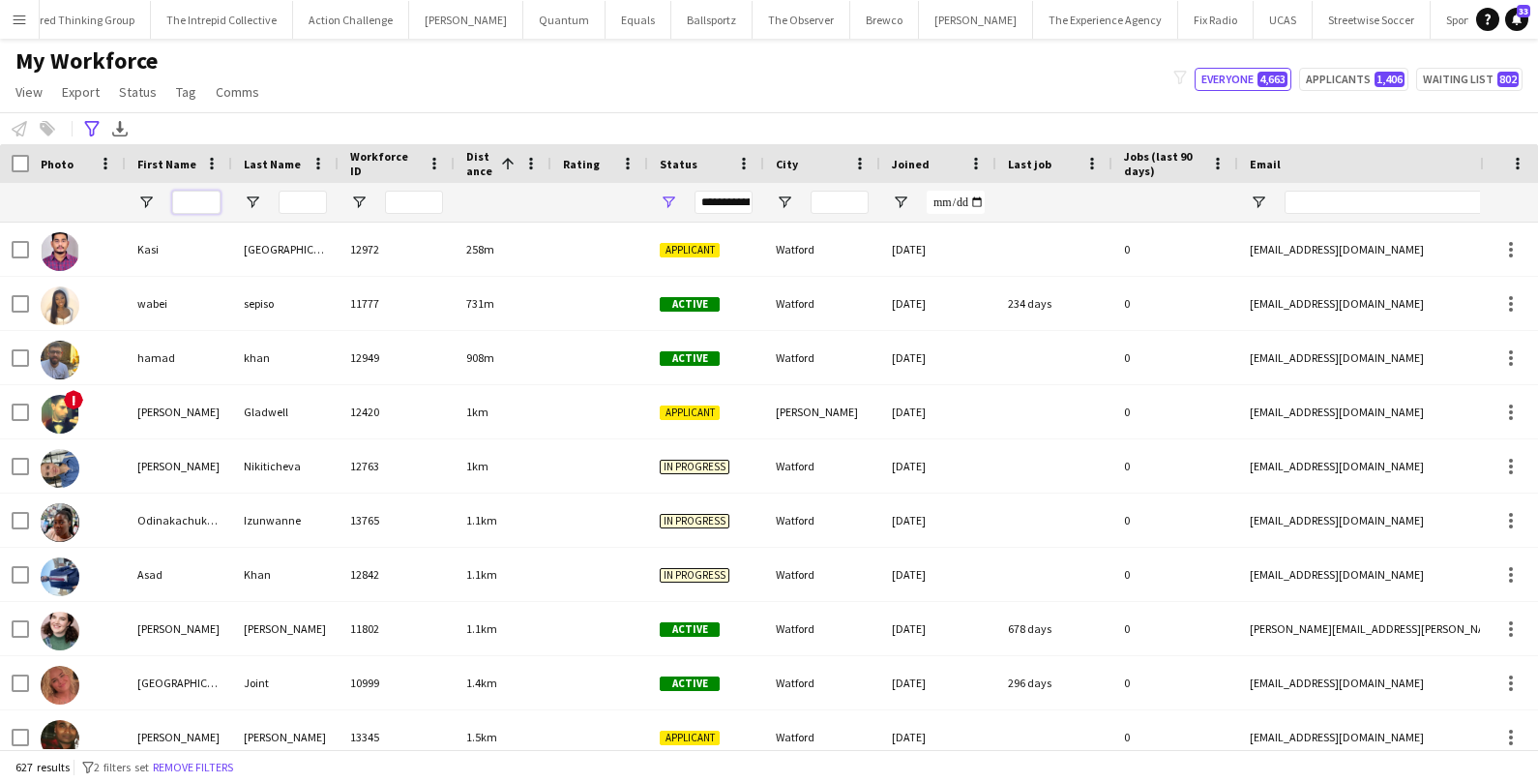
click at [197, 196] on input "First Name Filter Input" at bounding box center [196, 202] width 48 height 23
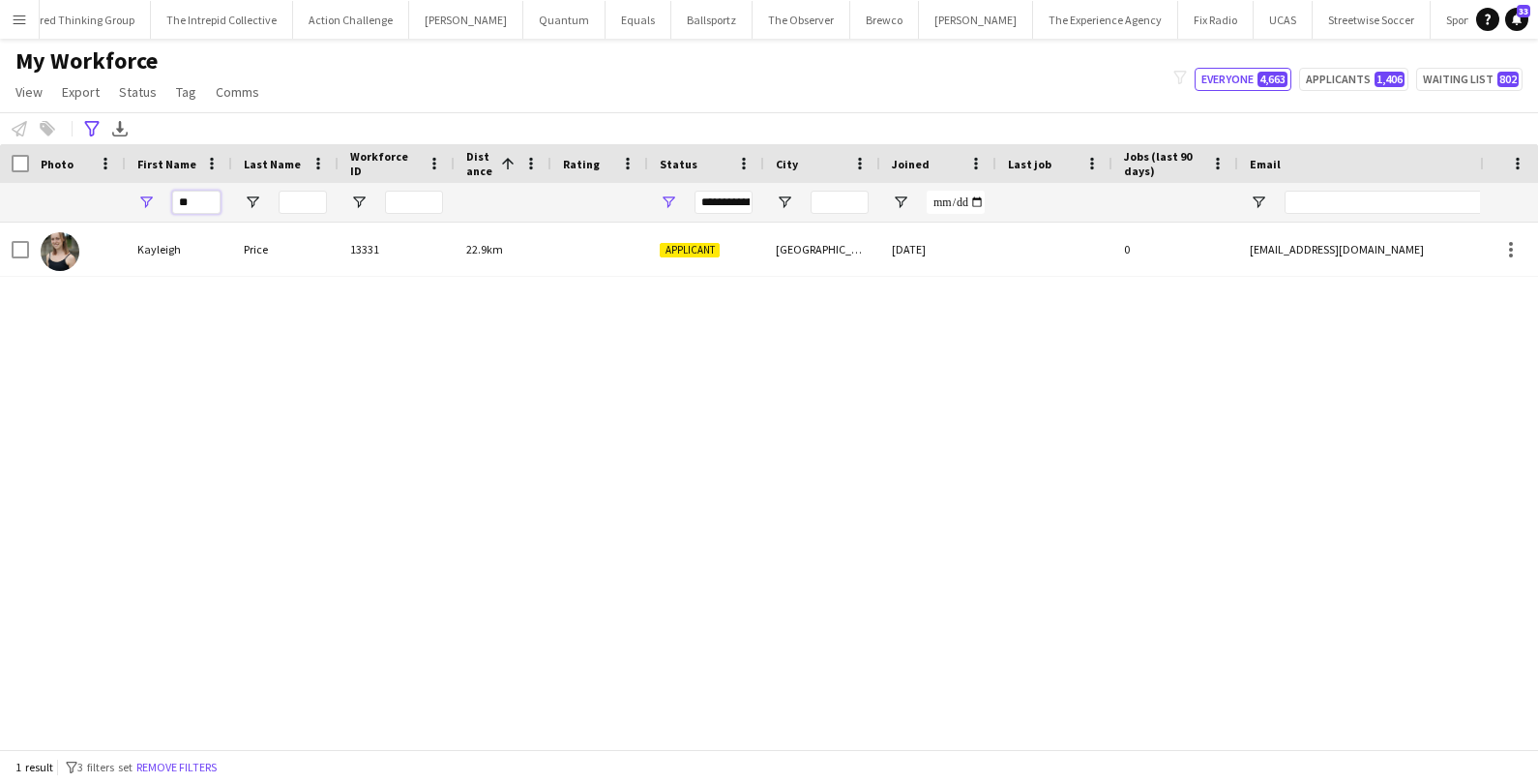
type input "*"
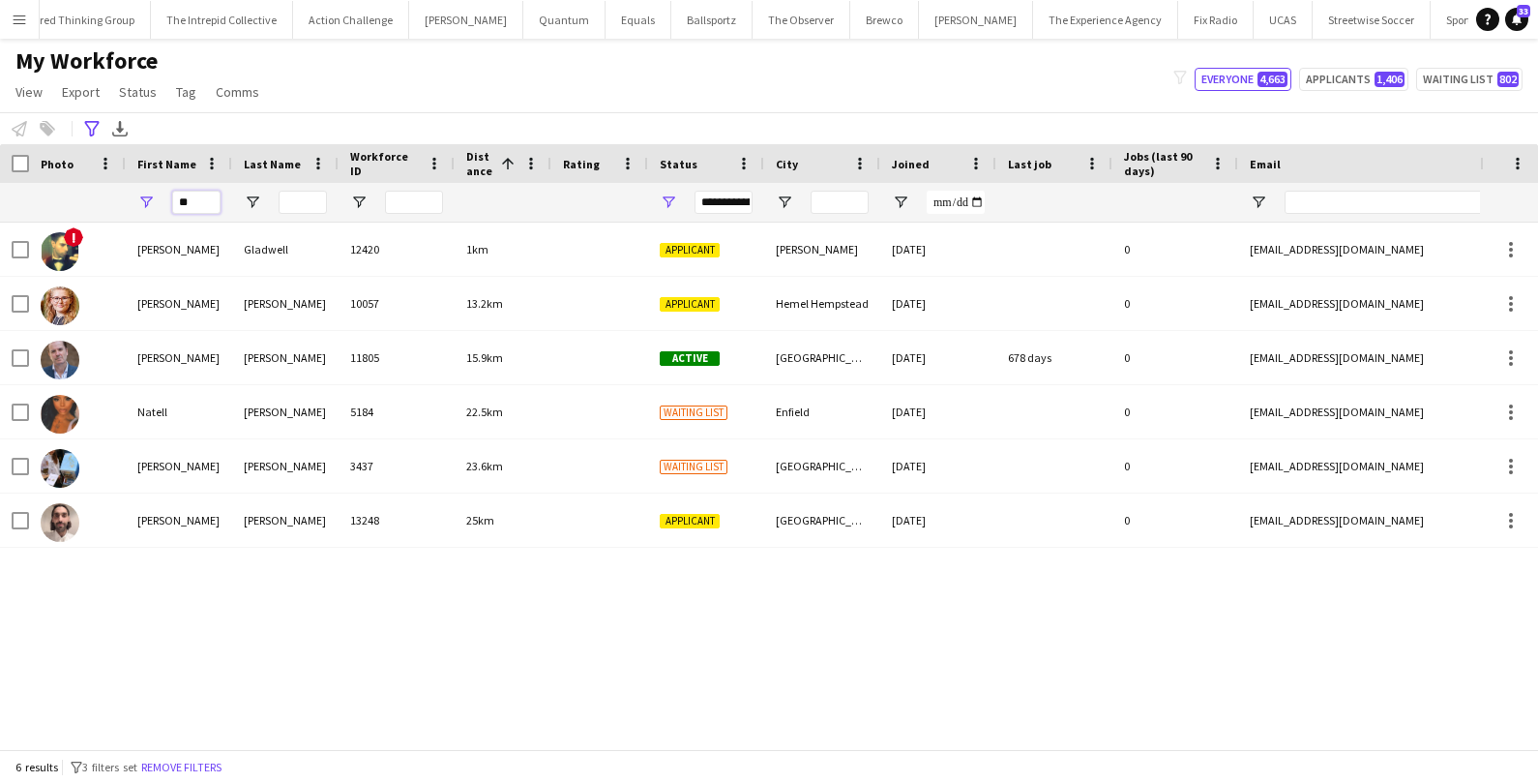
type input "*"
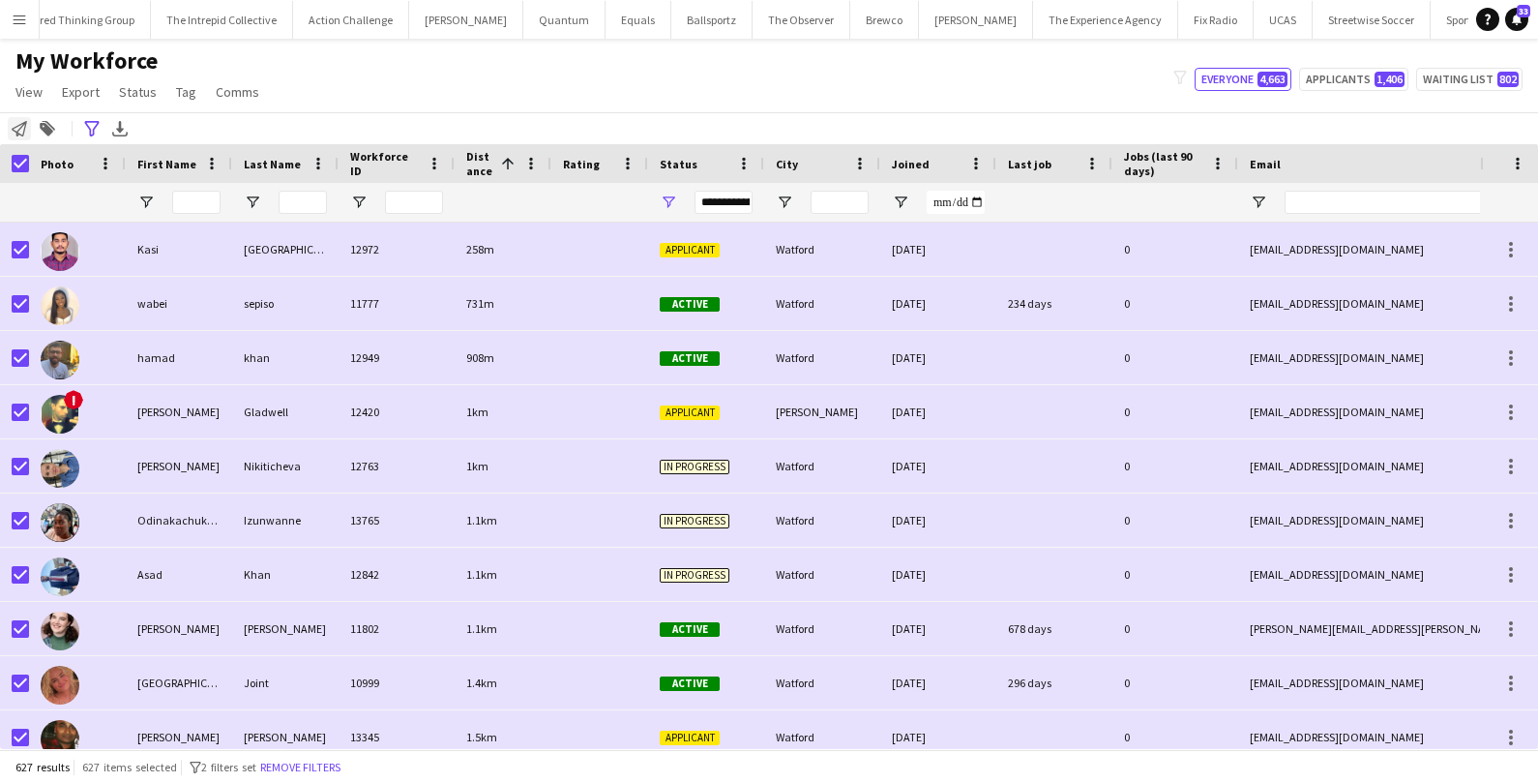
click at [19, 128] on icon at bounding box center [19, 128] width 15 height 15
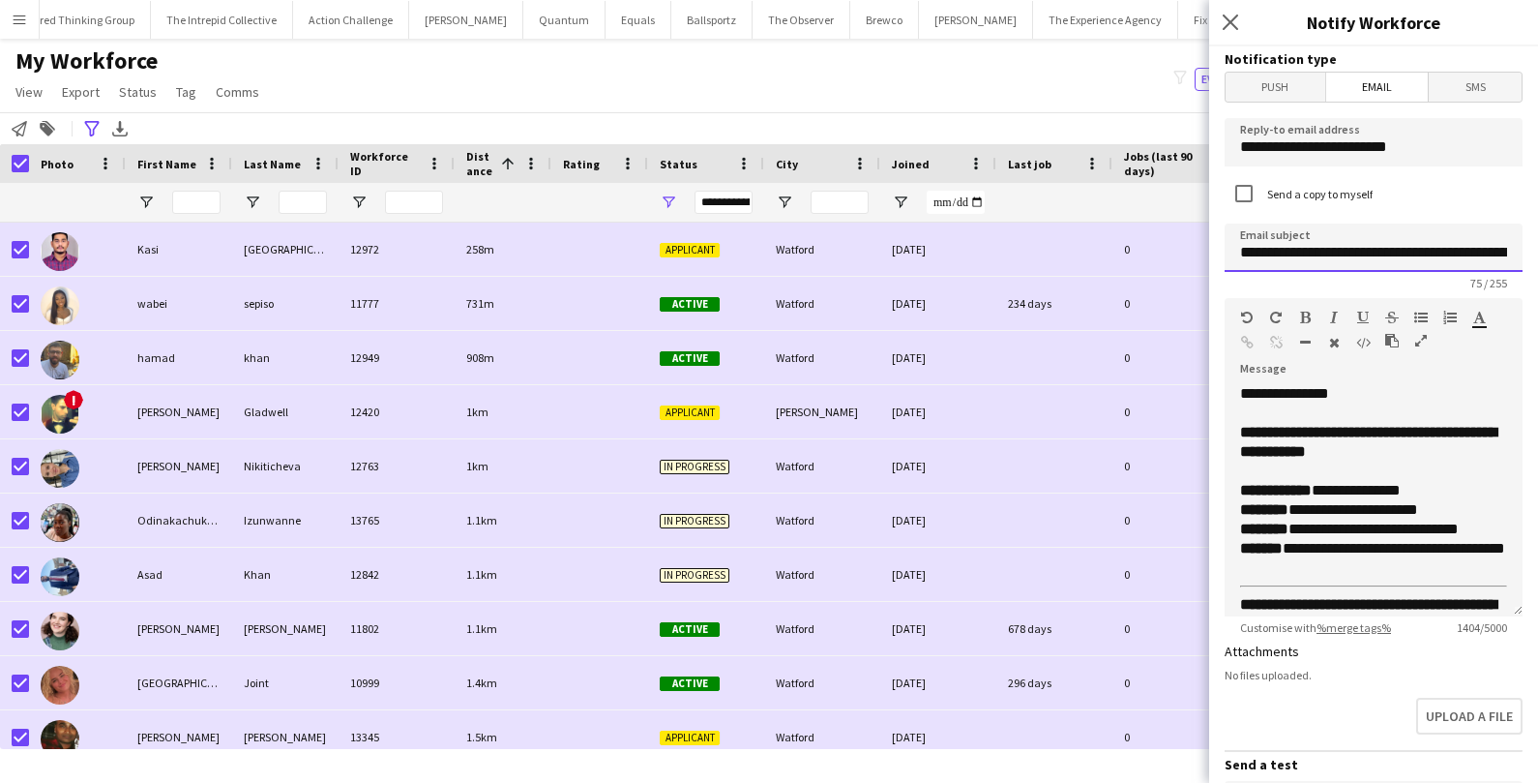
click at [1488, 251] on input "**********" at bounding box center [1374, 247] width 298 height 48
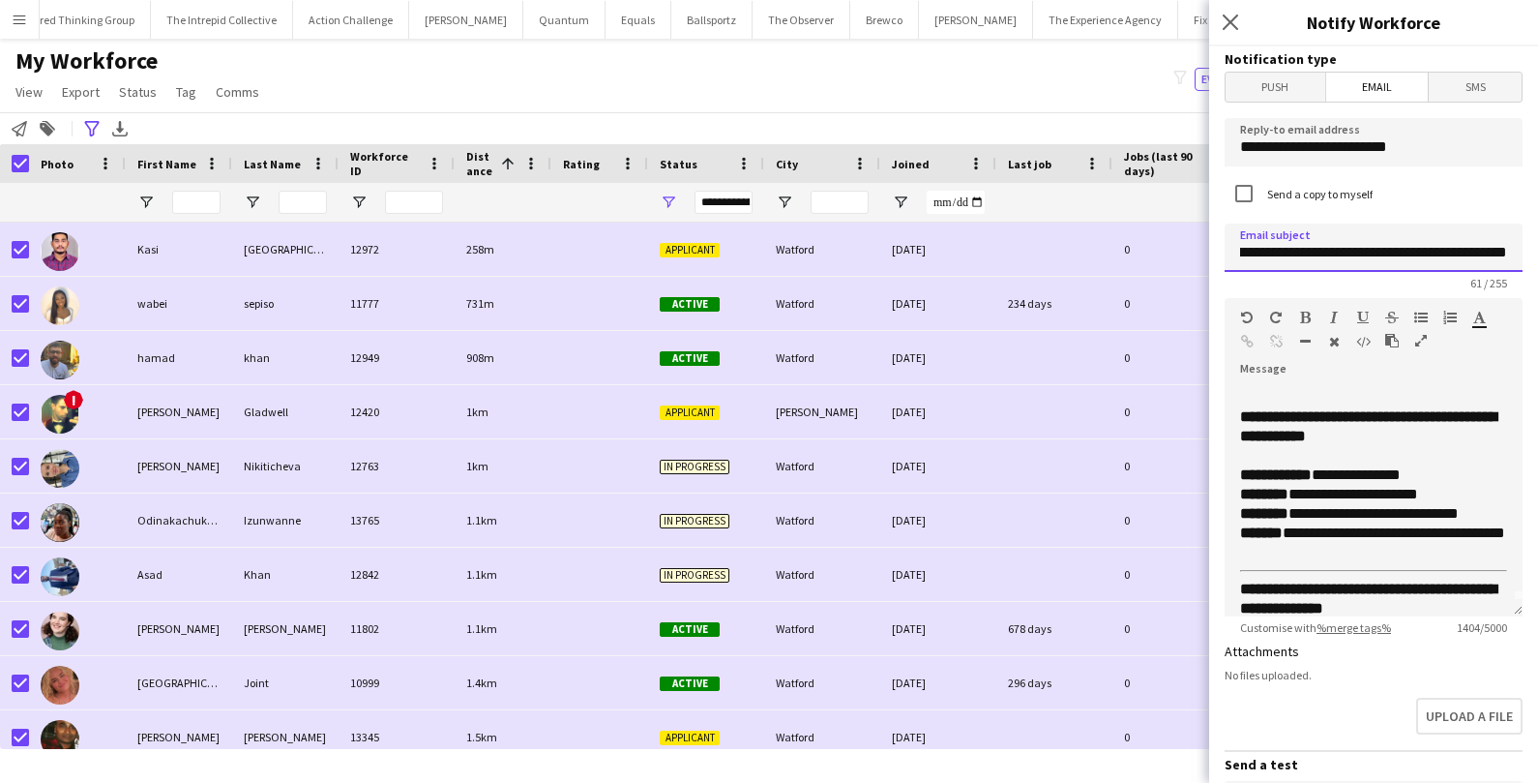
scroll to position [19, 0]
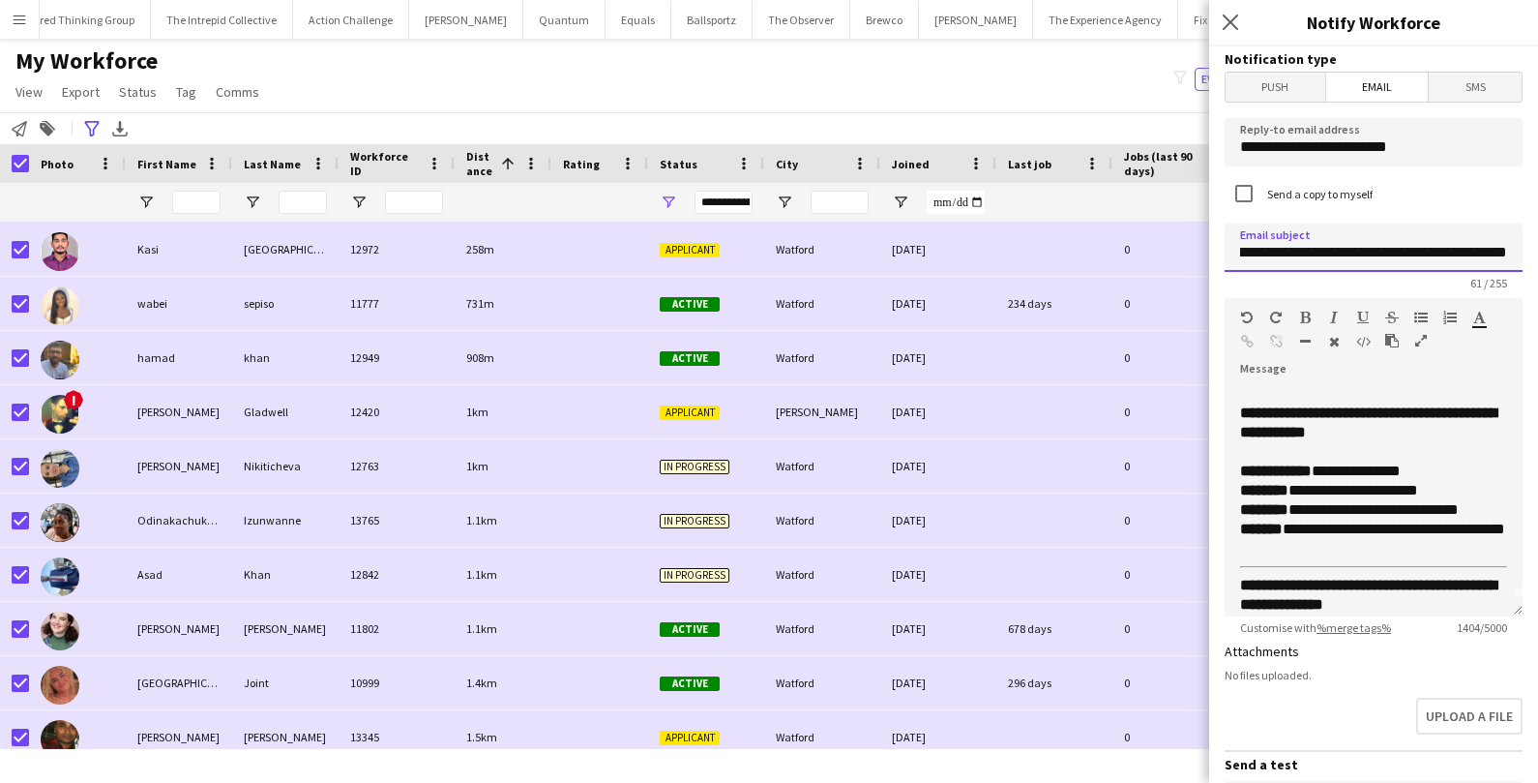
type input "**********"
click at [1429, 468] on p "**********" at bounding box center [1373, 509] width 267 height 97
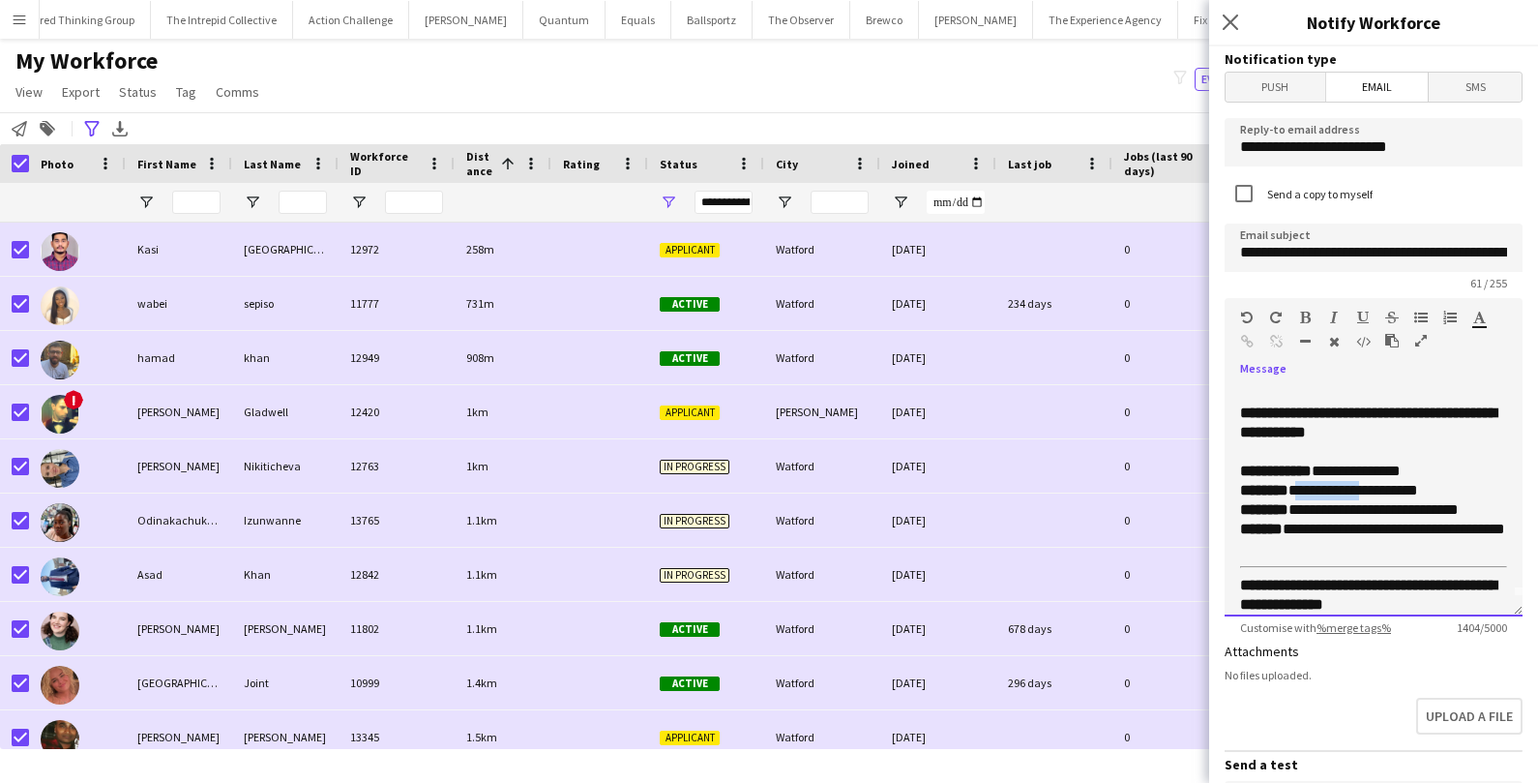
drag, startPoint x: 1378, startPoint y: 488, endPoint x: 1302, endPoint y: 486, distance: 76.5
click at [1301, 485] on p "**********" at bounding box center [1373, 509] width 267 height 97
drag, startPoint x: 1241, startPoint y: 510, endPoint x: 1481, endPoint y: 515, distance: 239.9
click at [1481, 515] on p "**********" at bounding box center [1373, 509] width 267 height 97
click at [1467, 489] on p "**********" at bounding box center [1373, 509] width 267 height 97
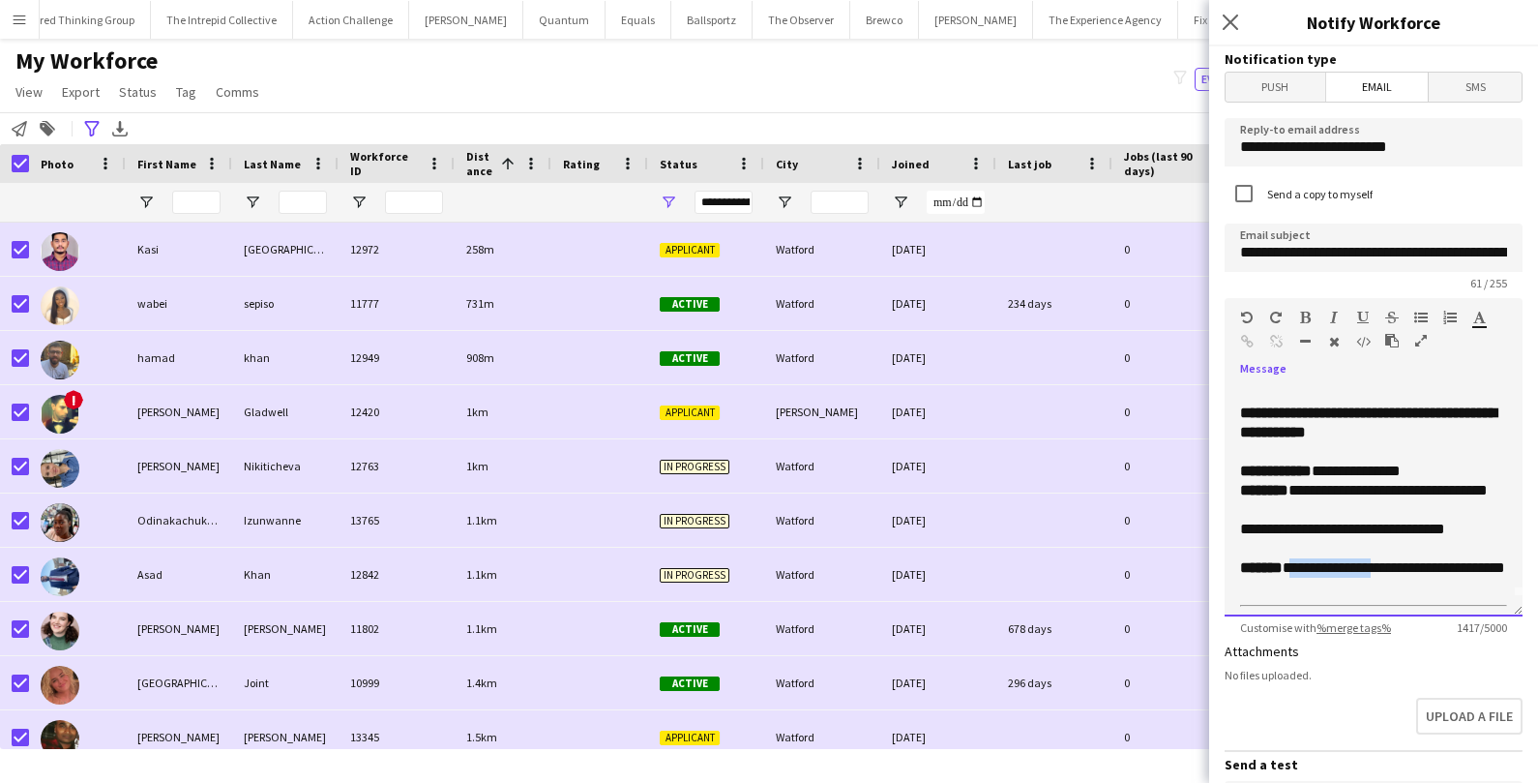
drag, startPoint x: 1291, startPoint y: 566, endPoint x: 1375, endPoint y: 566, distance: 84.2
click at [1375, 566] on p "**********" at bounding box center [1373, 557] width 267 height 77
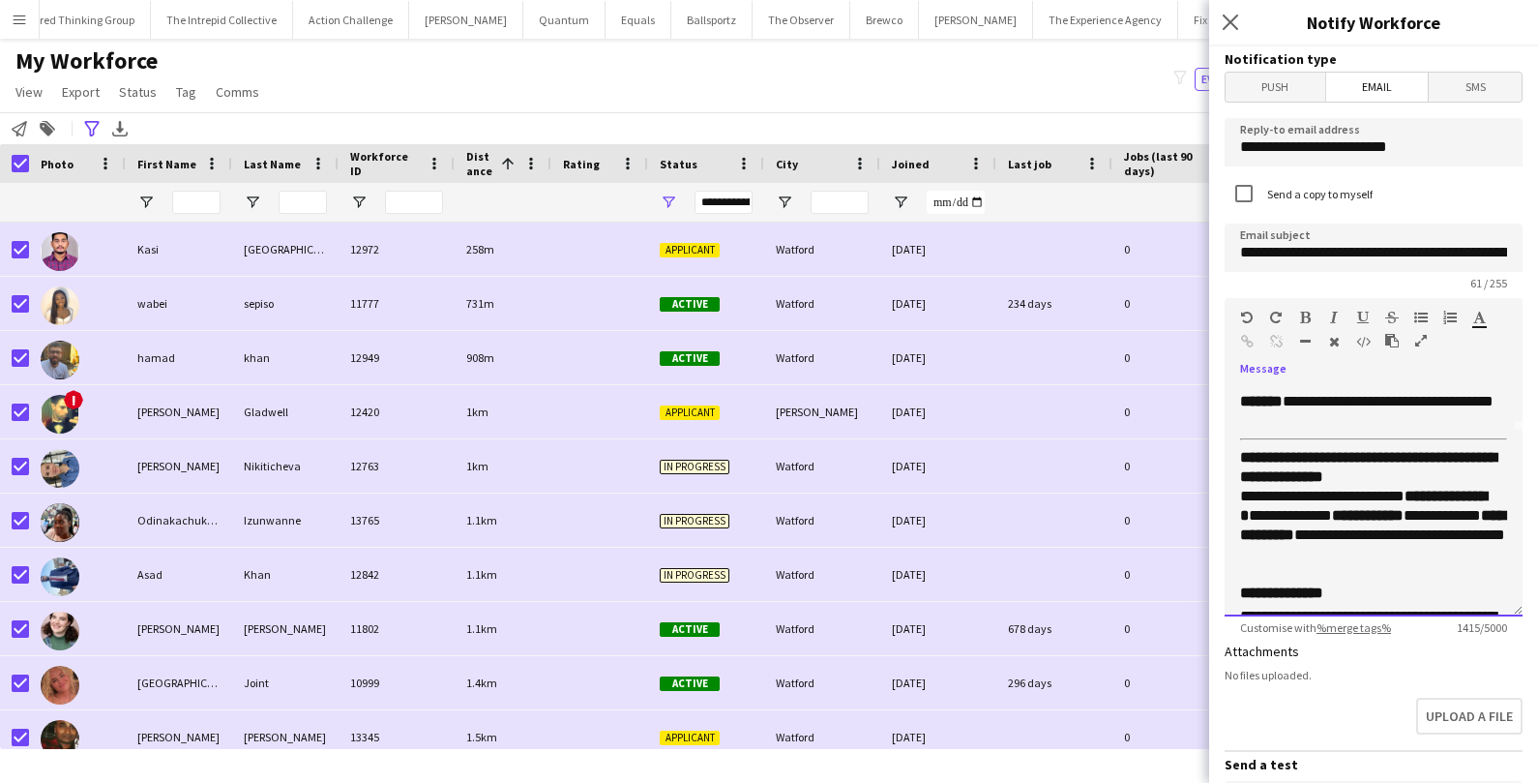
scroll to position [184, 0]
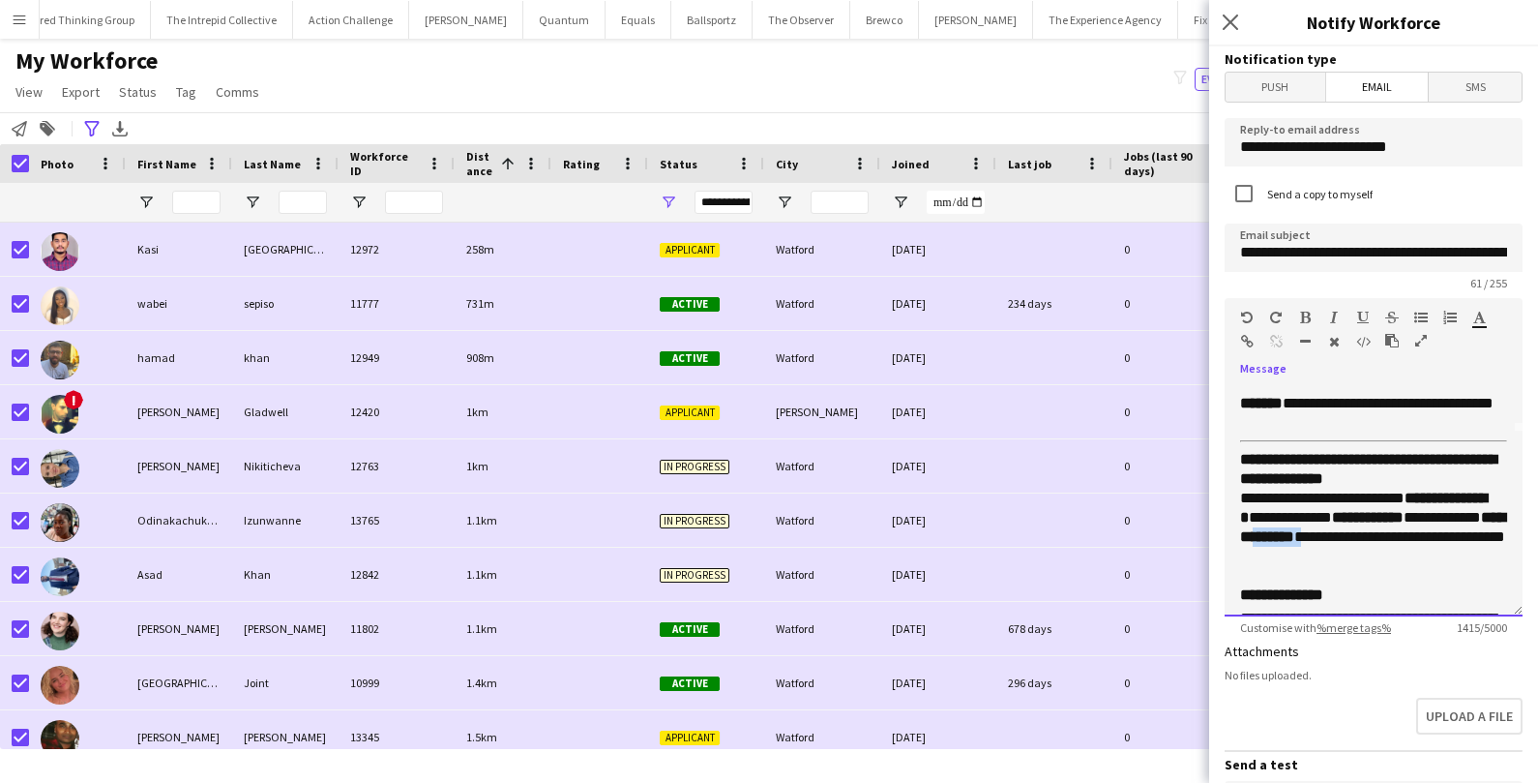
drag, startPoint x: 1359, startPoint y: 534, endPoint x: 1415, endPoint y: 536, distance: 56.1
click at [1416, 537] on p "**********" at bounding box center [1373, 508] width 267 height 116
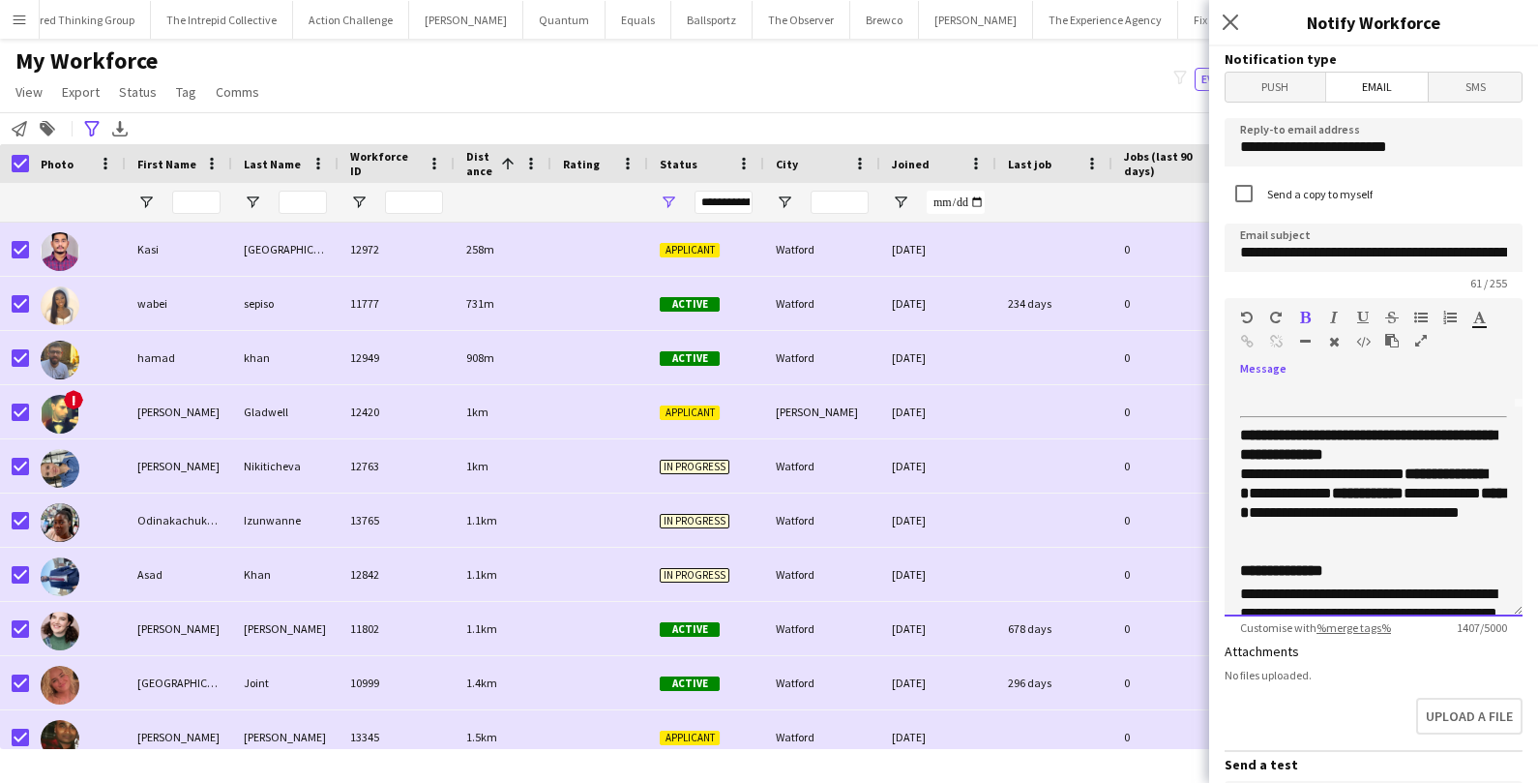
scroll to position [210, 0]
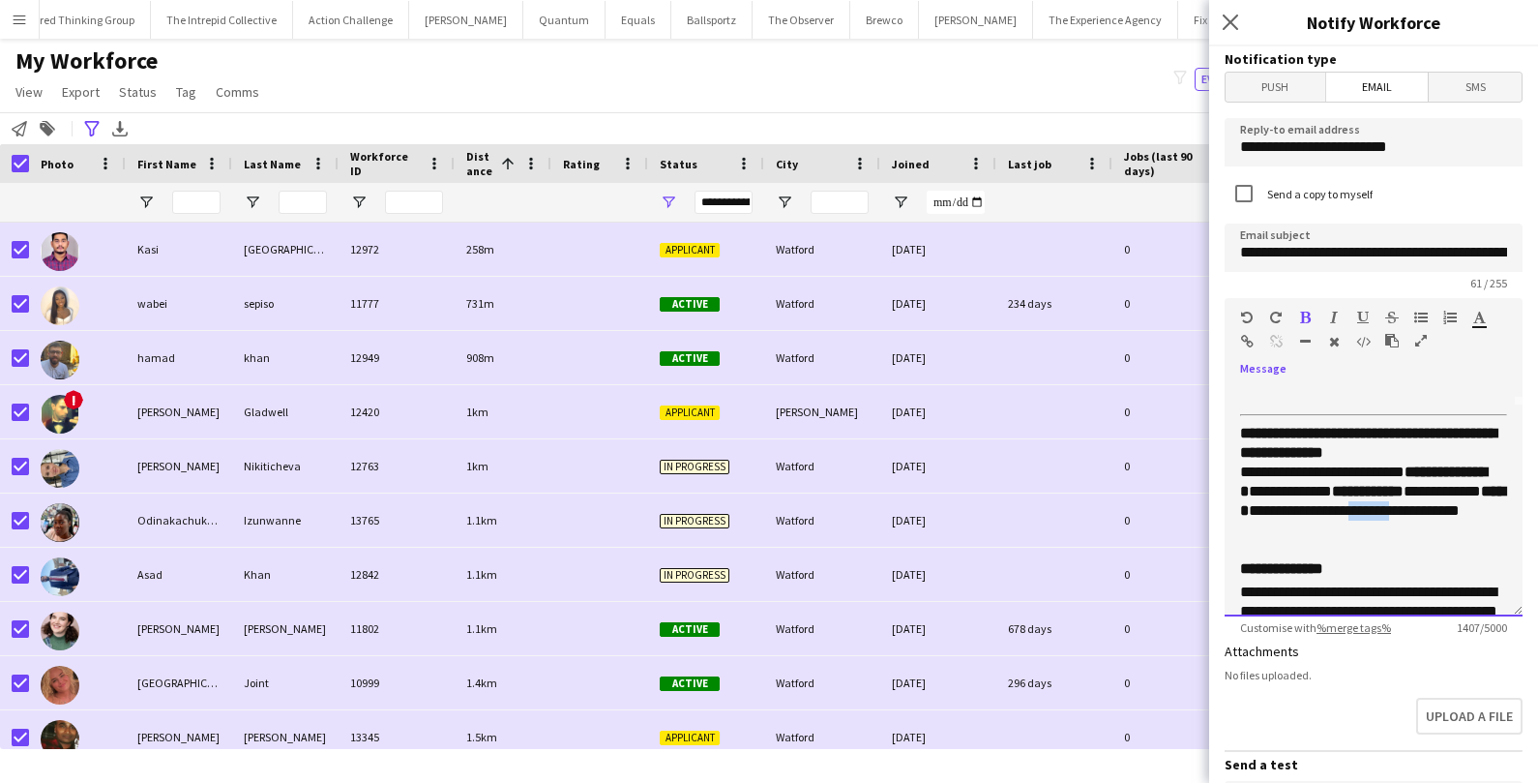
drag, startPoint x: 1450, startPoint y: 506, endPoint x: 1507, endPoint y: 509, distance: 57.1
click at [1507, 509] on div "**********" at bounding box center [1374, 500] width 298 height 232
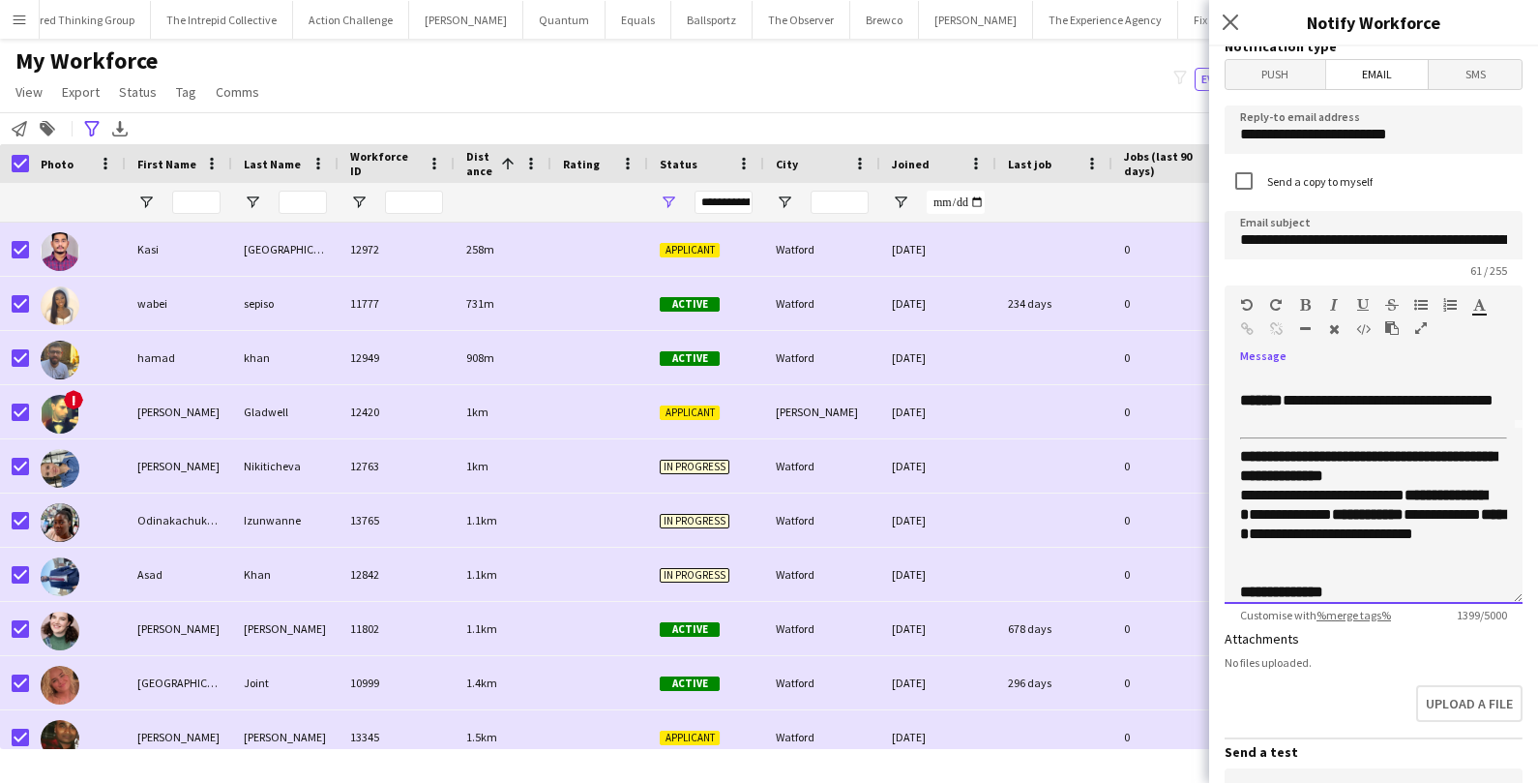
scroll to position [0, 0]
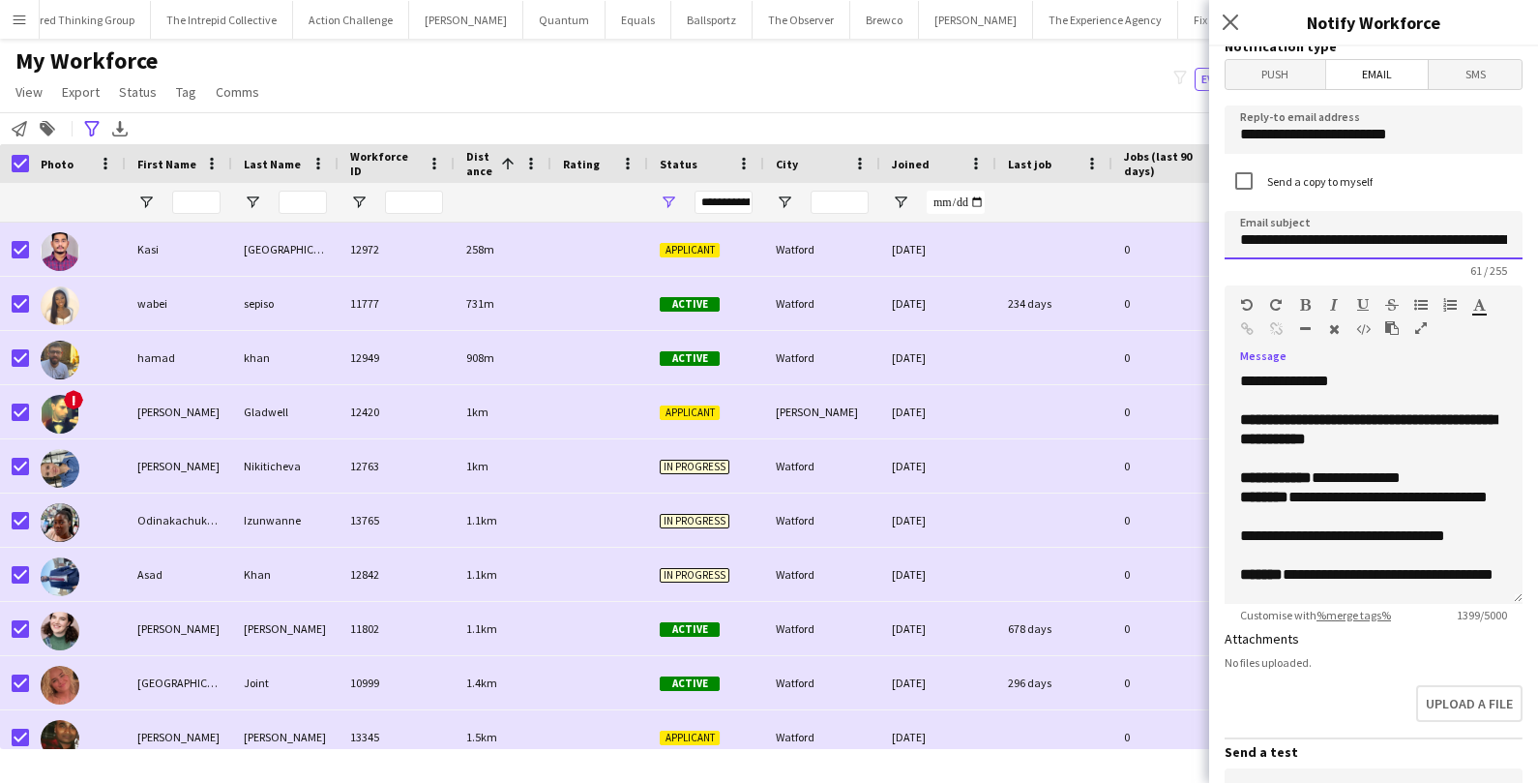
click at [1421, 231] on input "**********" at bounding box center [1374, 235] width 298 height 48
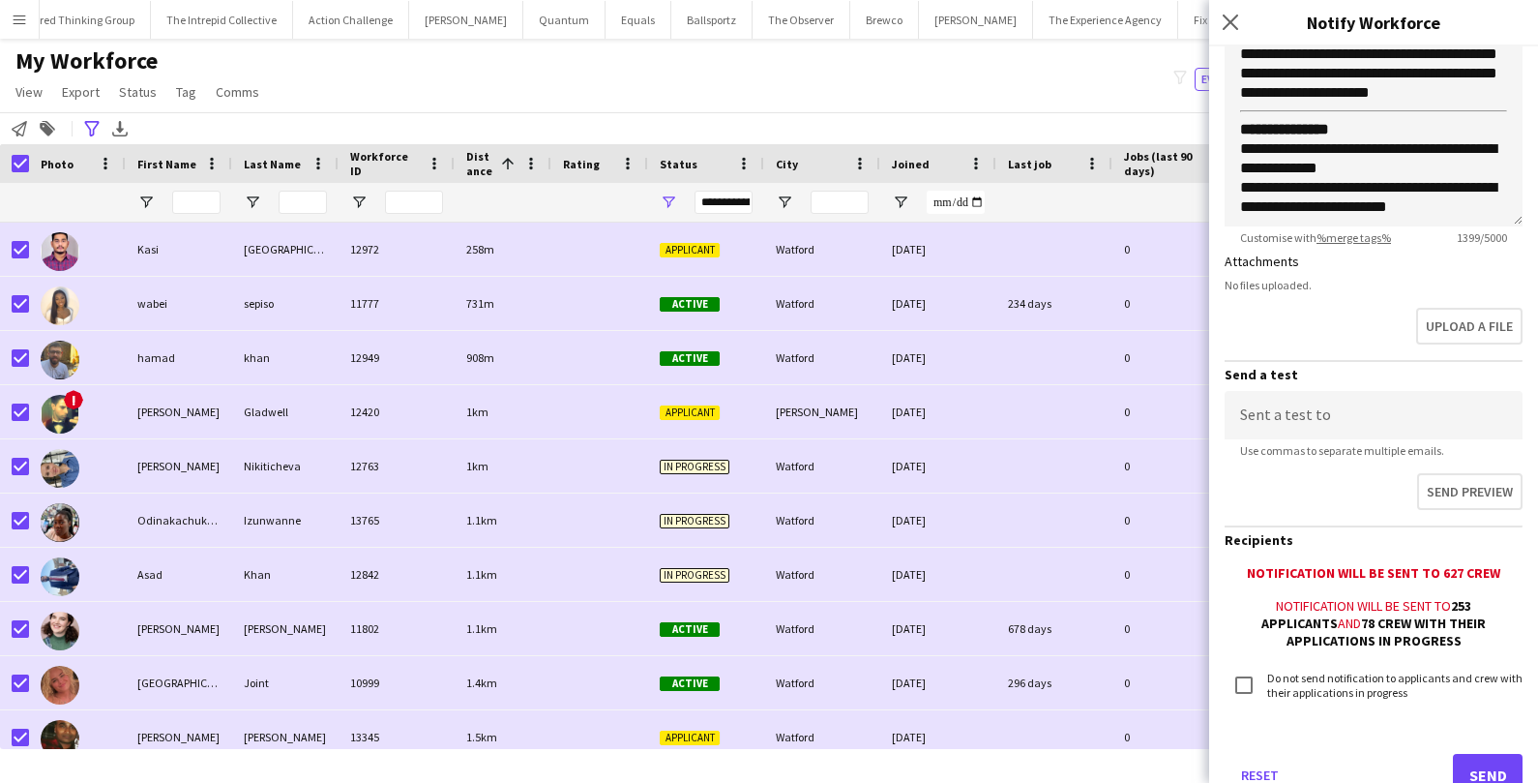
scroll to position [422, 0]
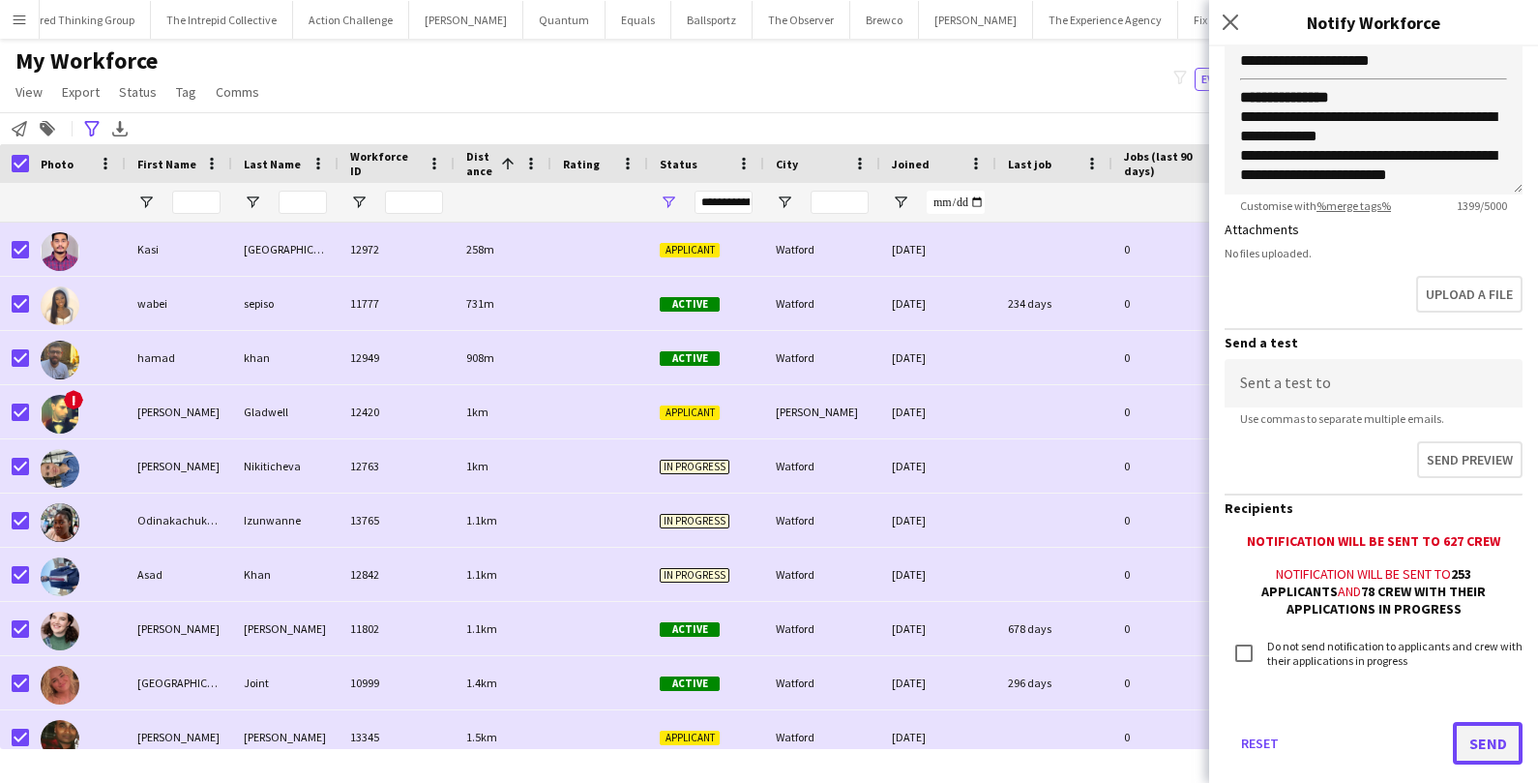
click at [1474, 732] on button "Send" at bounding box center [1488, 743] width 70 height 43
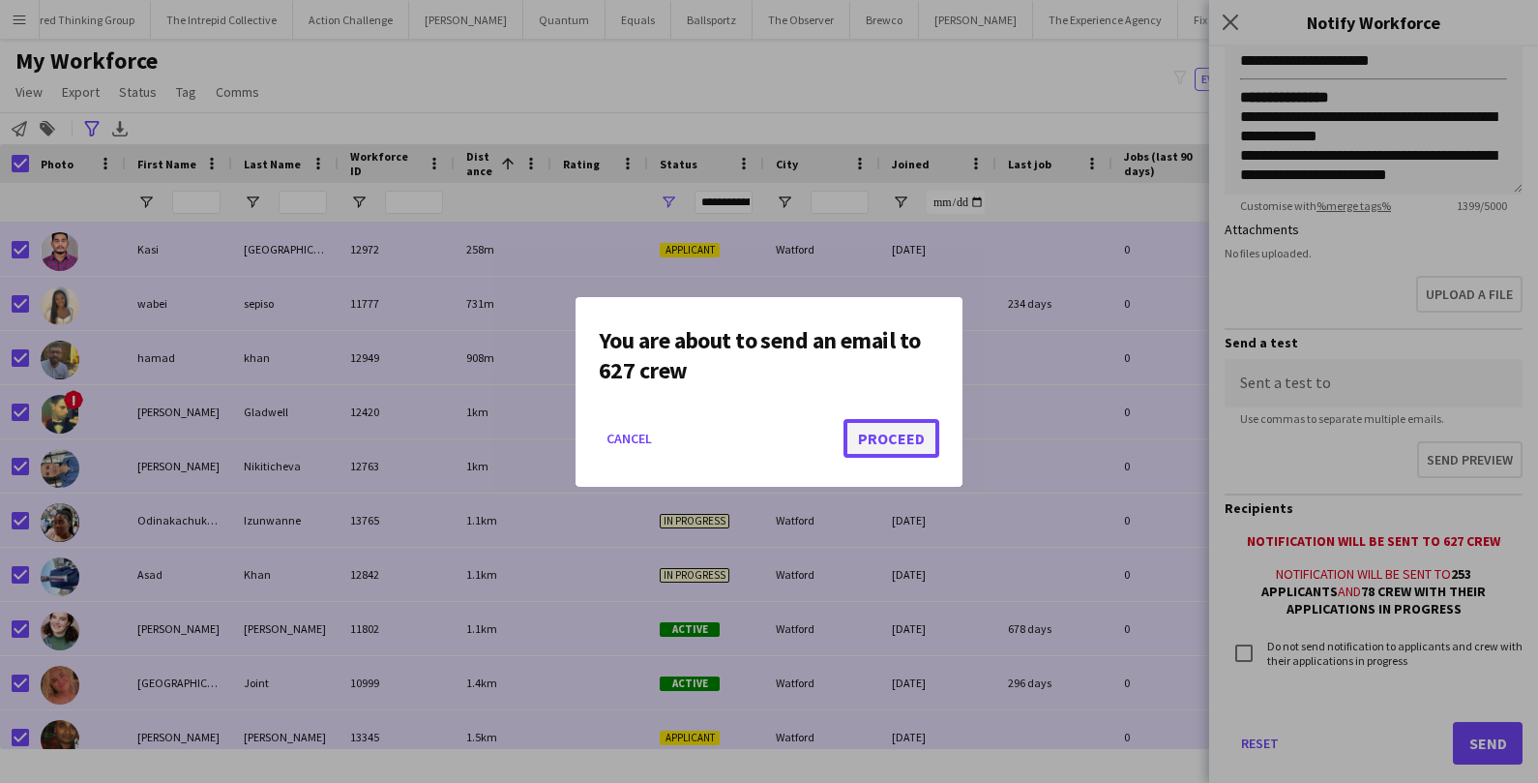
click at [882, 444] on button "Proceed" at bounding box center [891, 438] width 96 height 39
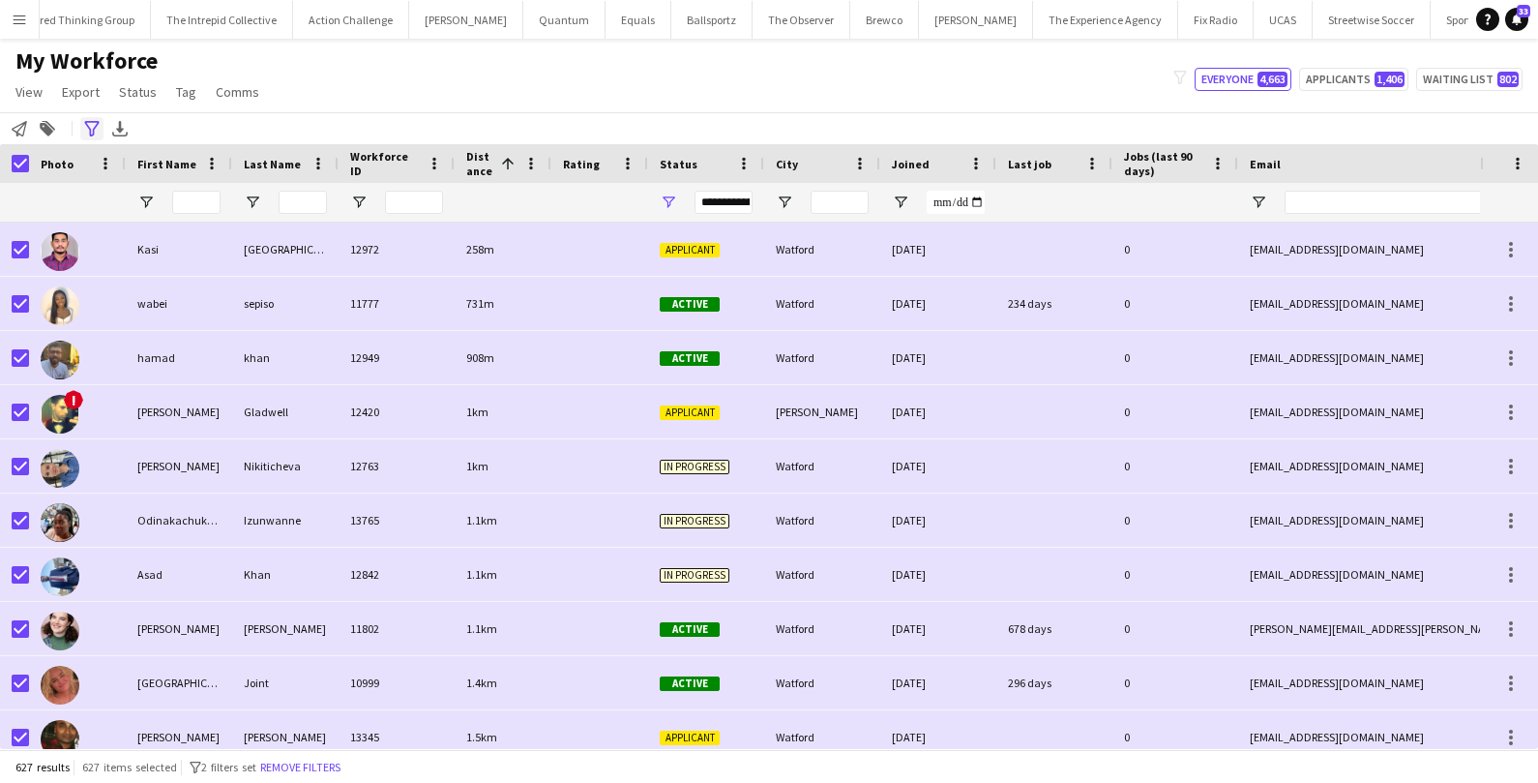
click at [98, 134] on icon "Advanced filters" at bounding box center [91, 128] width 15 height 15
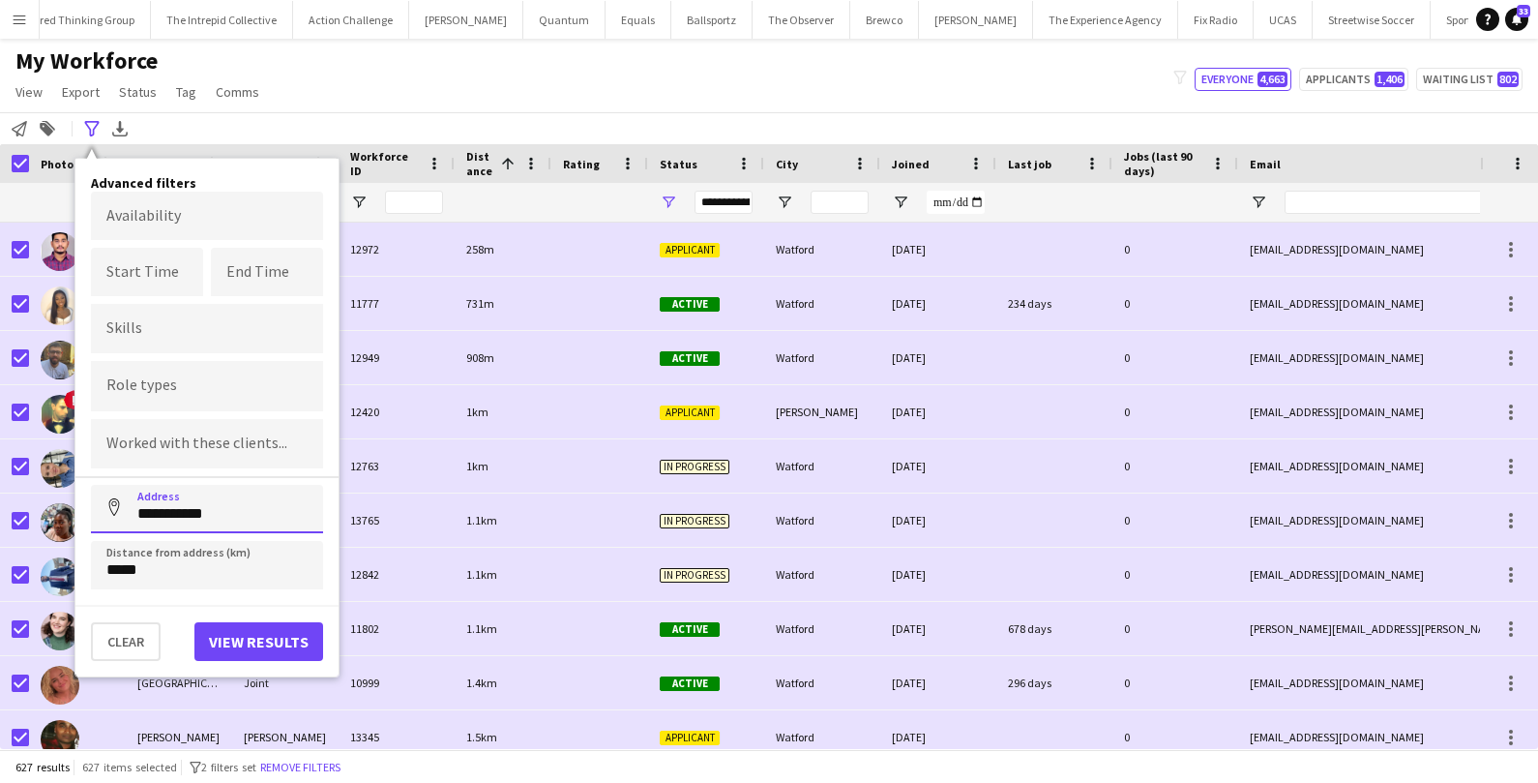
drag, startPoint x: 217, startPoint y: 512, endPoint x: 136, endPoint y: 507, distance: 80.4
click at [136, 508] on input "**********" at bounding box center [207, 509] width 232 height 48
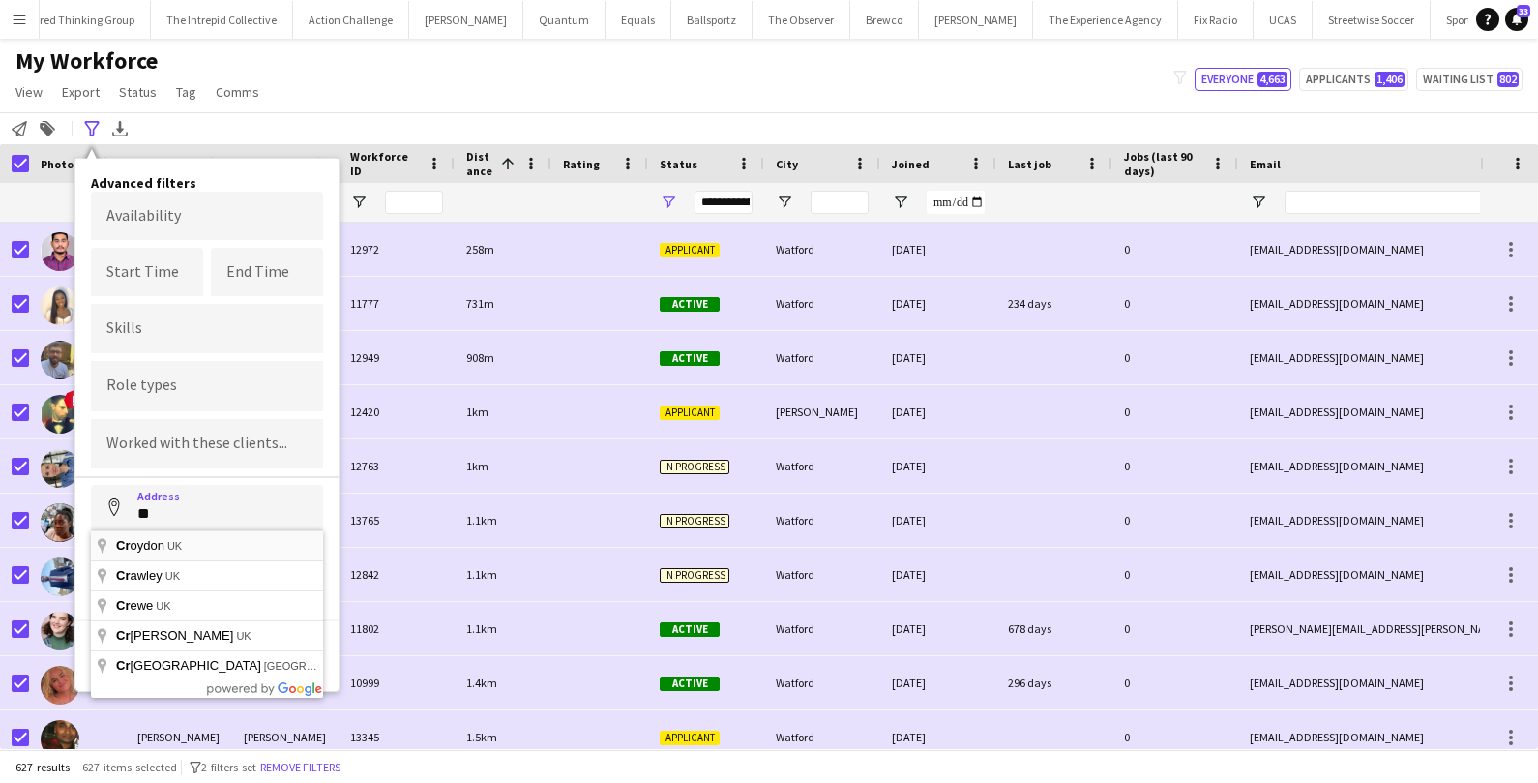
type input "**********"
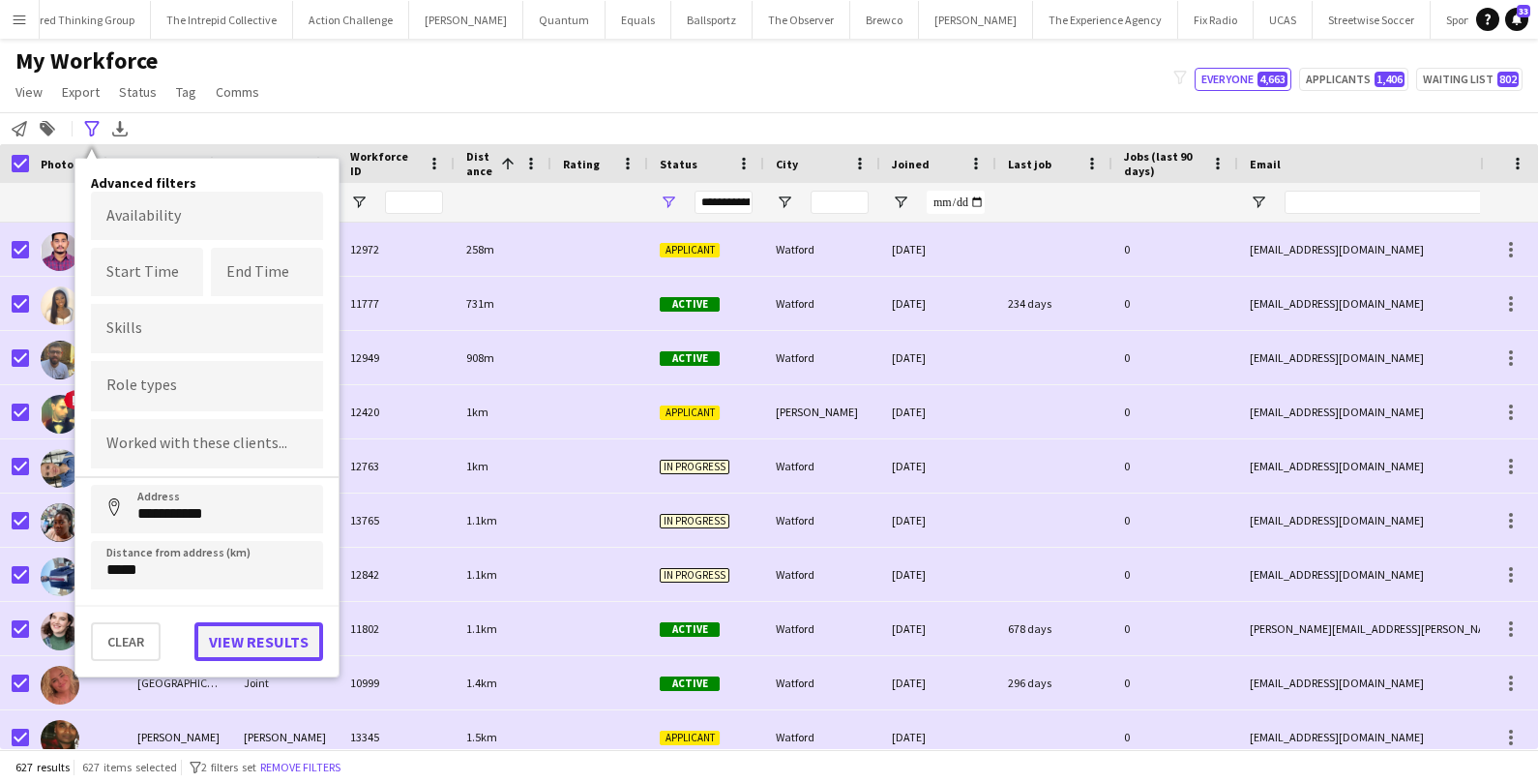
click at [245, 629] on button "View results" at bounding box center [258, 641] width 129 height 39
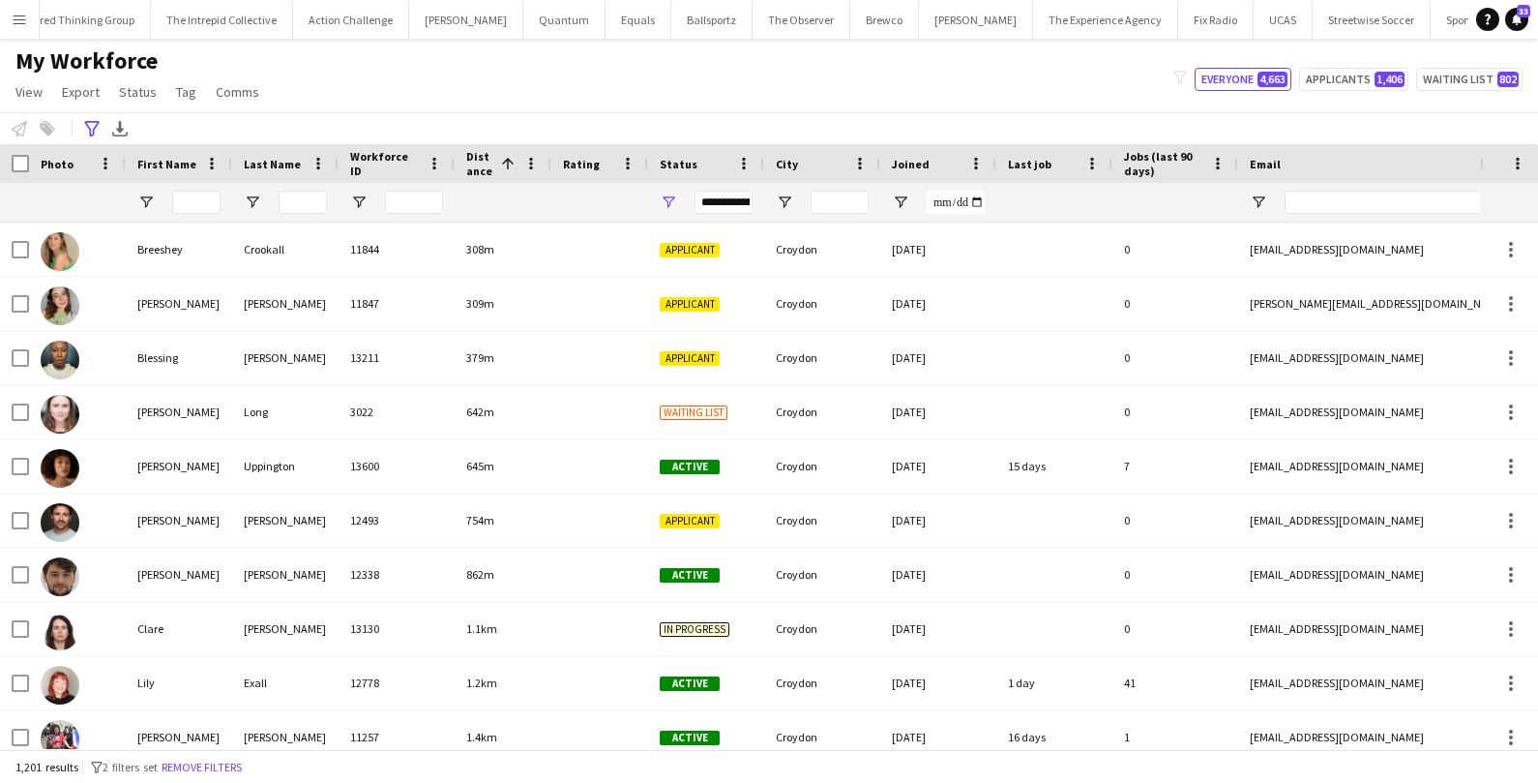
click at [10, 165] on div at bounding box center [14, 163] width 29 height 39
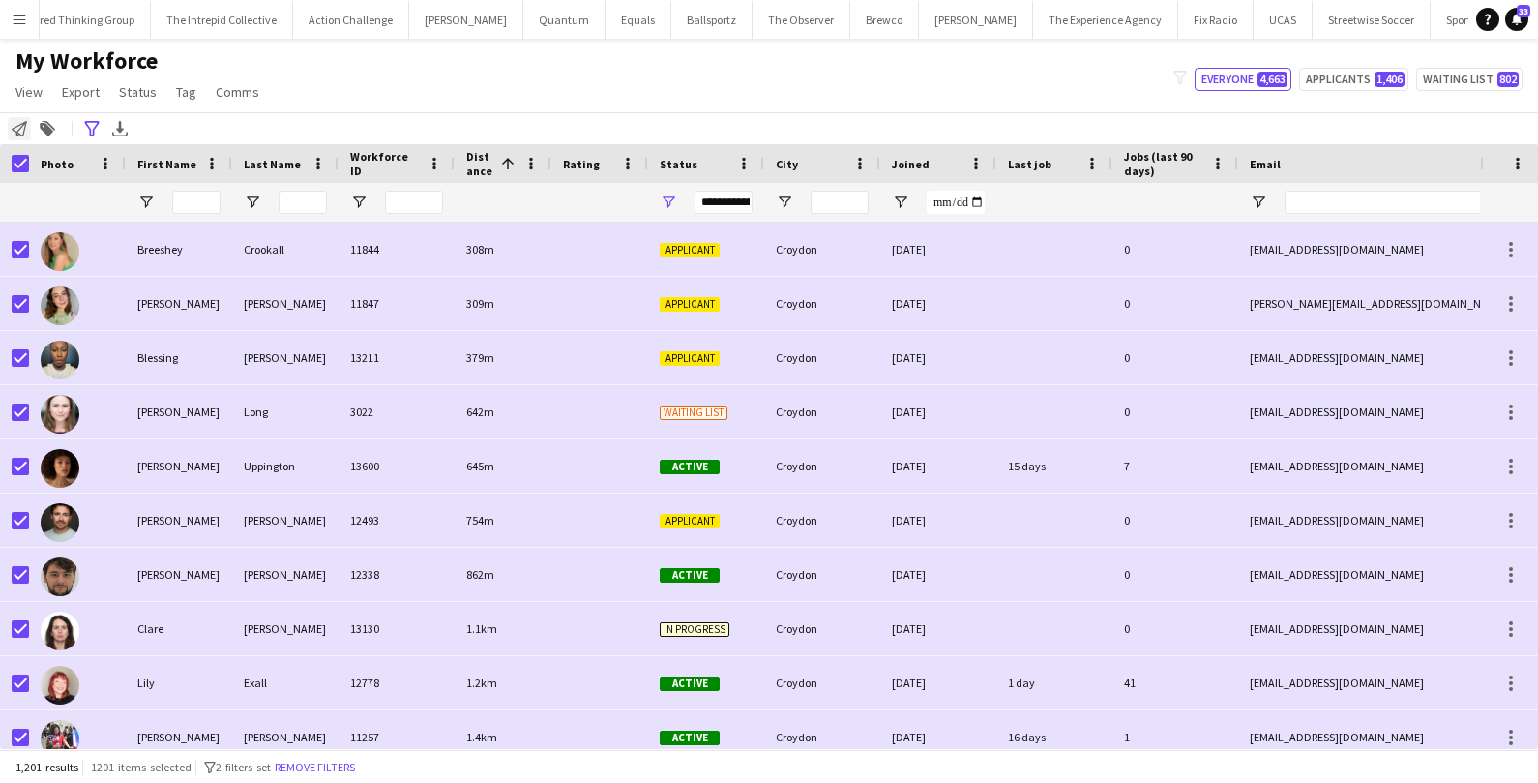
click at [17, 130] on icon at bounding box center [19, 128] width 15 height 15
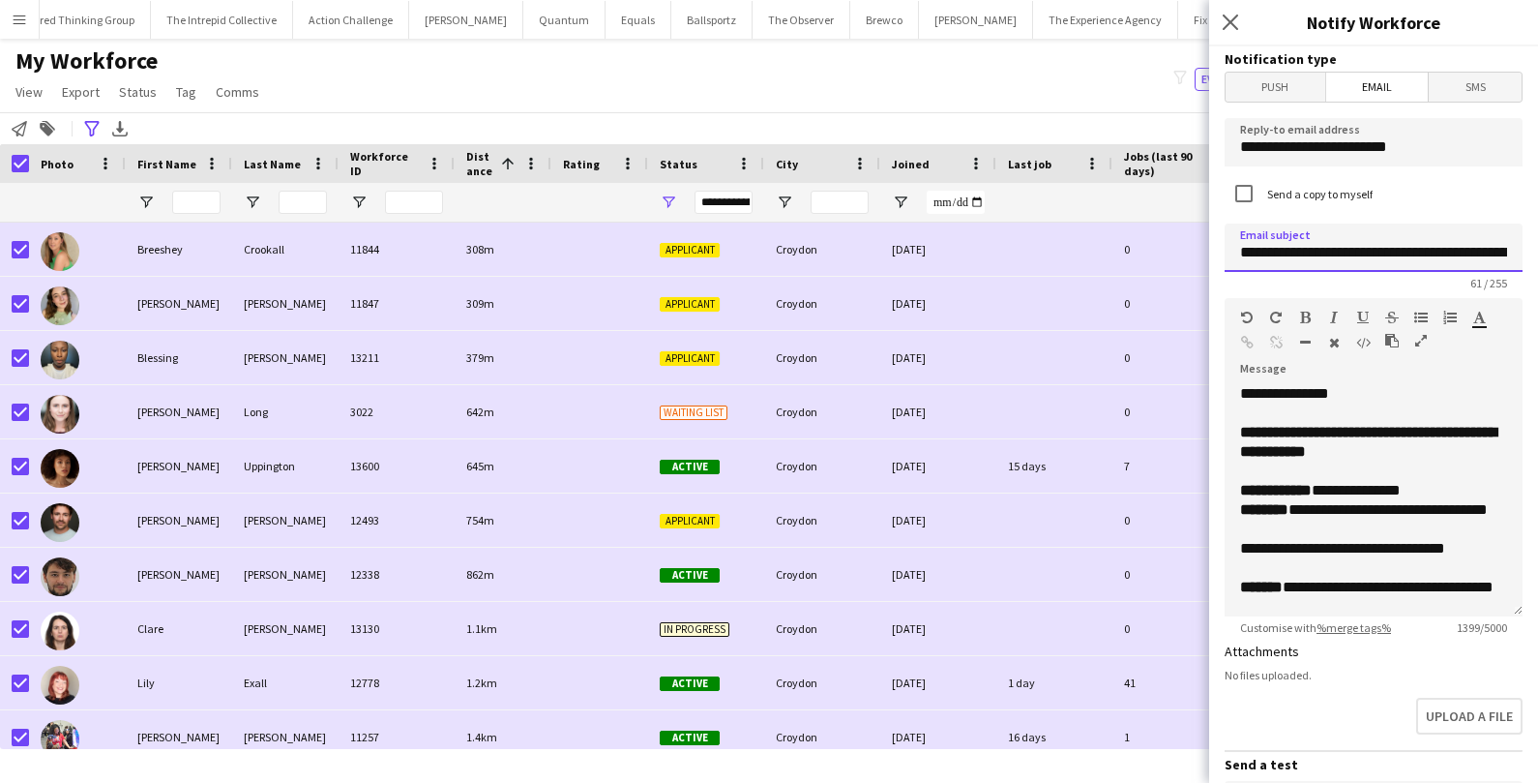
click at [1481, 249] on input "**********" at bounding box center [1374, 247] width 298 height 48
type input "**********"
click at [1428, 488] on p "**********" at bounding box center [1373, 510] width 267 height 58
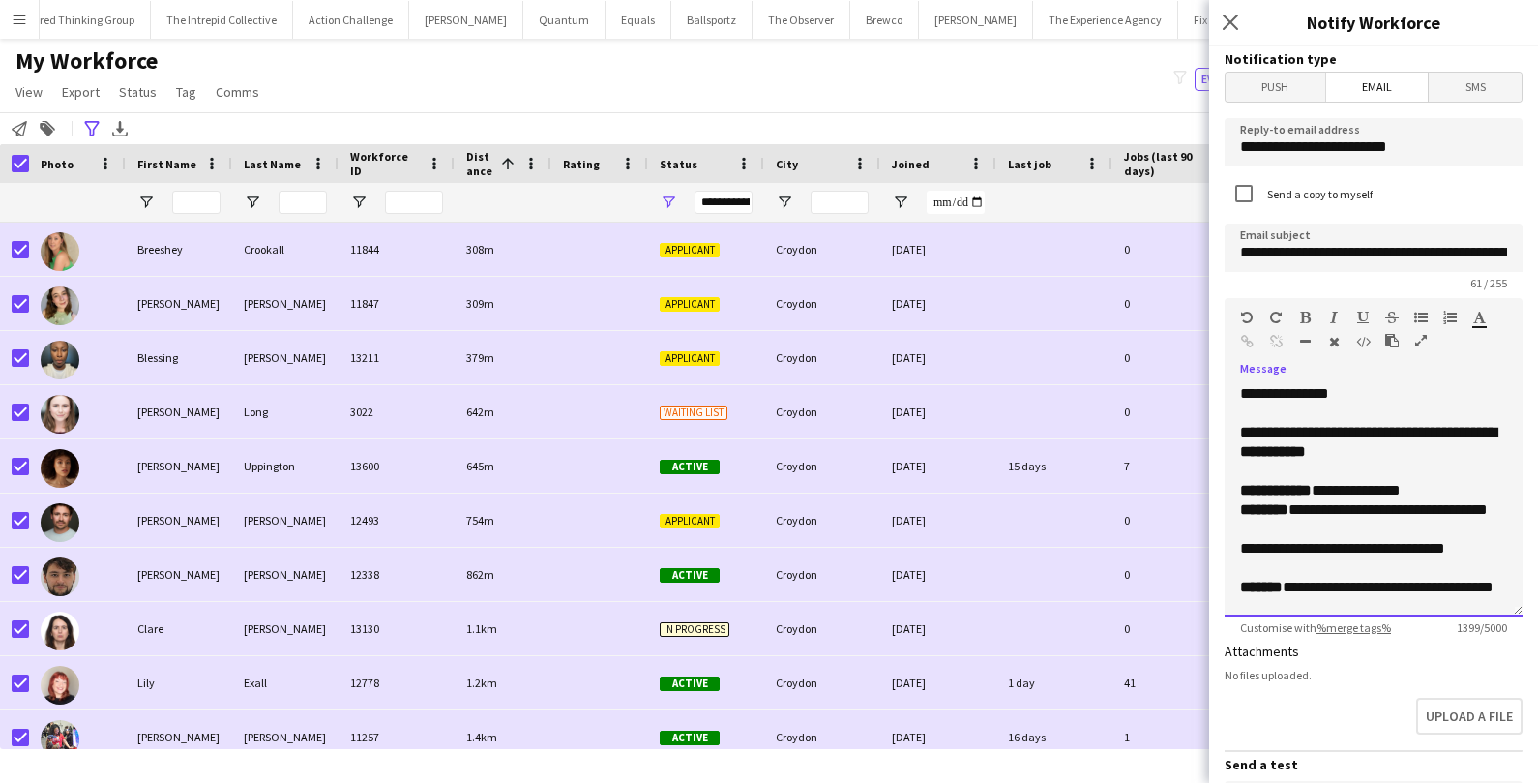
click at [1358, 510] on p "**********" at bounding box center [1373, 510] width 267 height 58
click at [1464, 510] on p "**********" at bounding box center [1373, 510] width 267 height 58
click at [1257, 533] on p "**********" at bounding box center [1373, 510] width 267 height 58
click at [1318, 547] on p "**********" at bounding box center [1373, 577] width 267 height 77
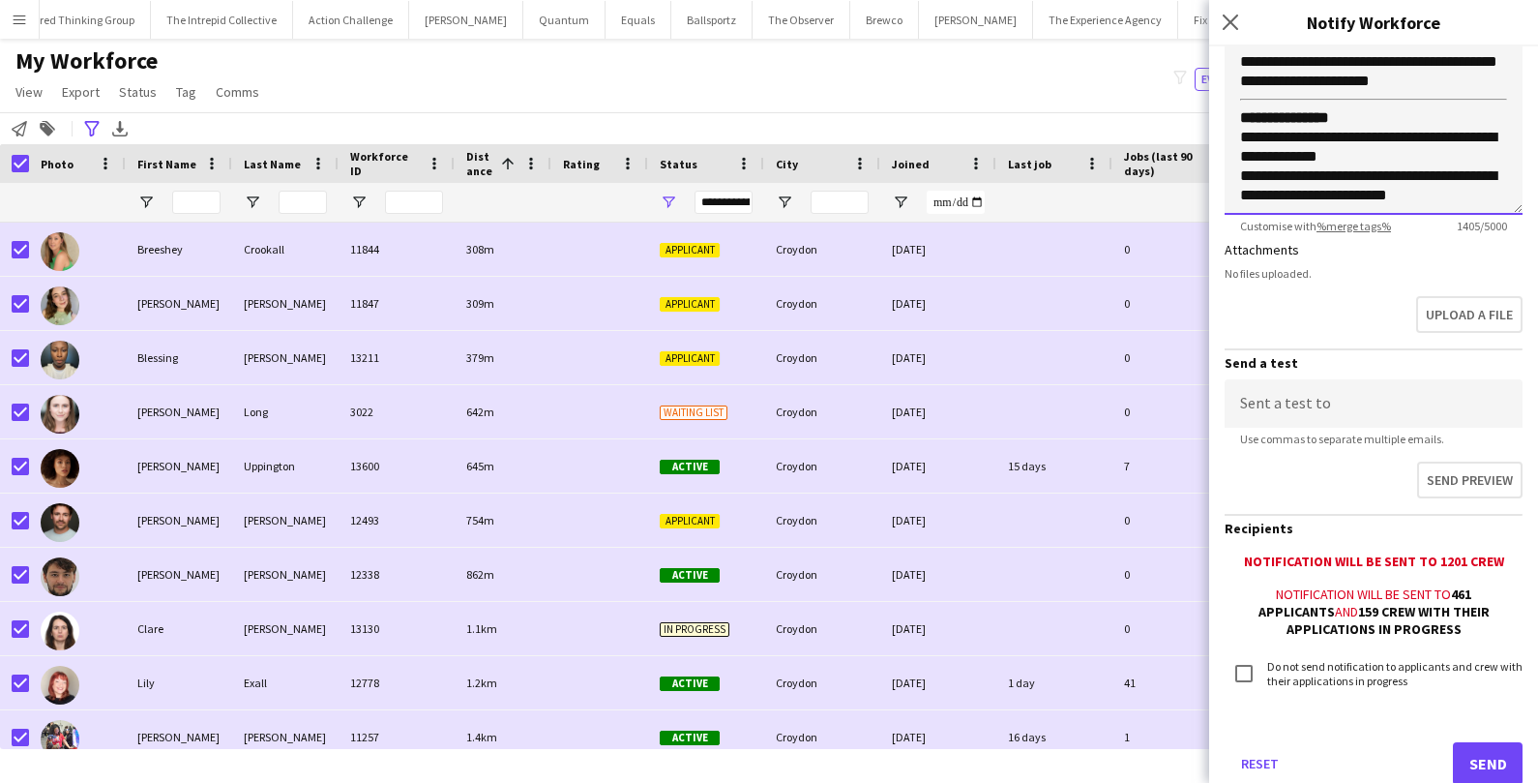
scroll to position [453, 0]
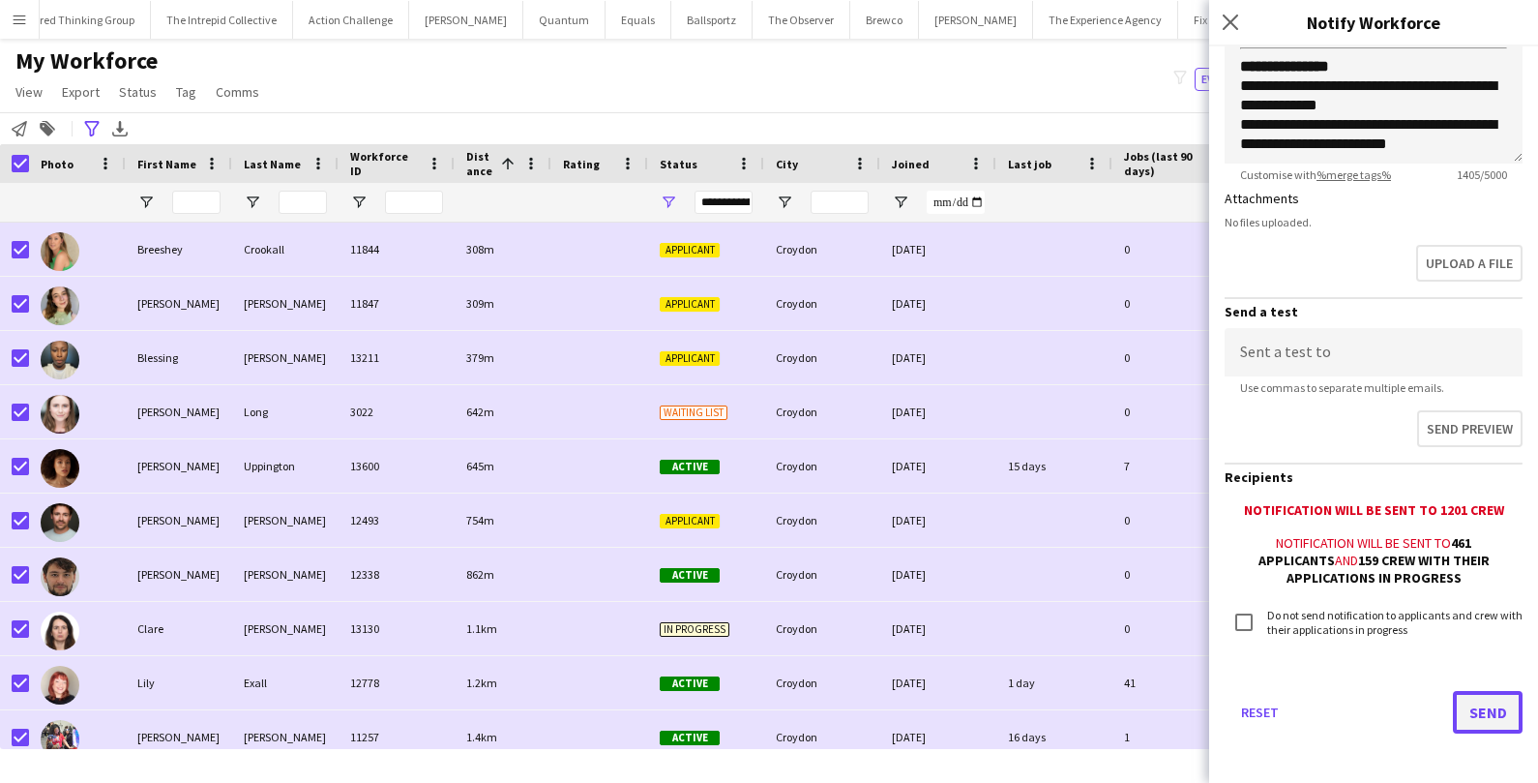
click at [1490, 709] on button "Send" at bounding box center [1488, 712] width 70 height 43
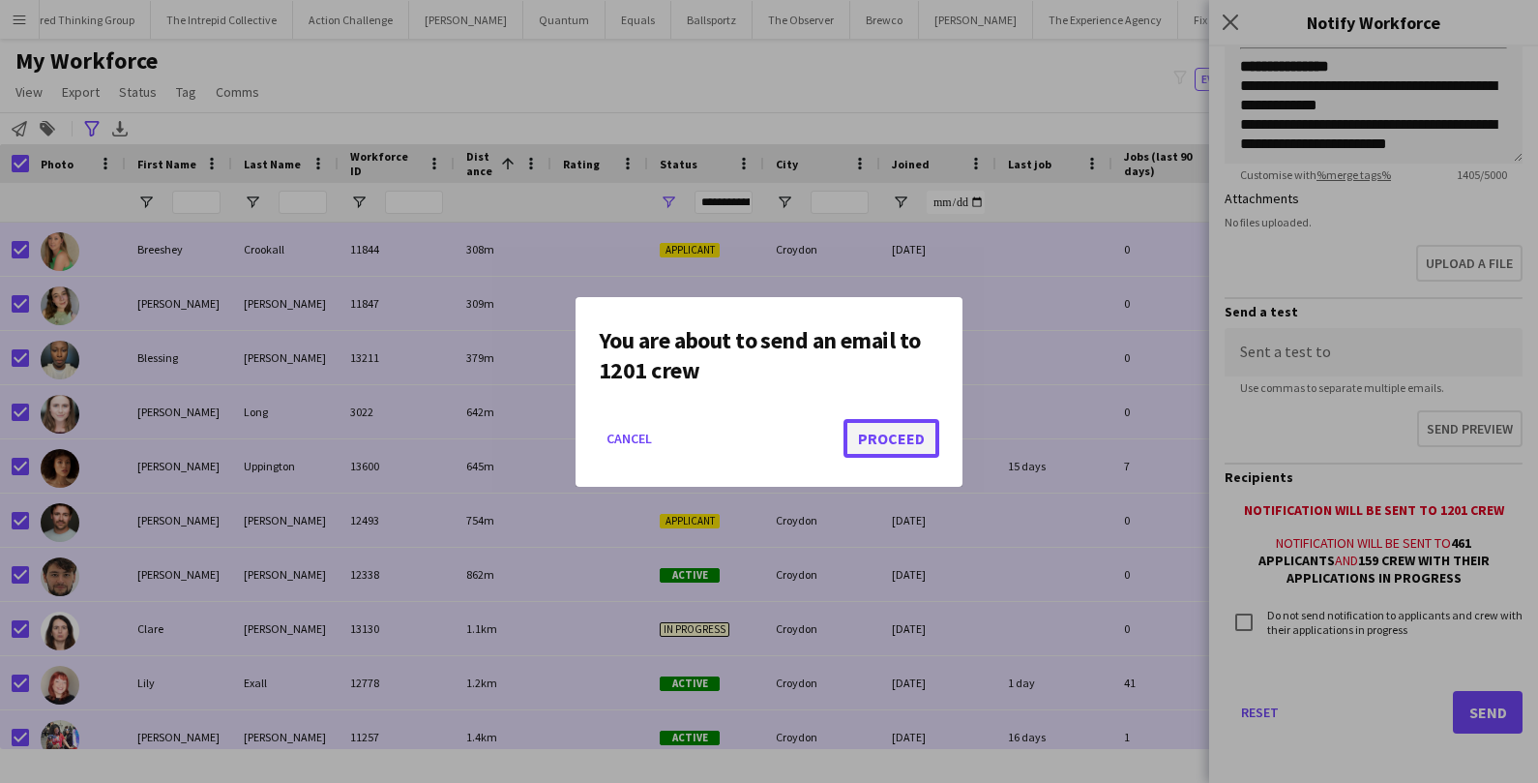
click at [932, 448] on button "Proceed" at bounding box center [891, 438] width 96 height 39
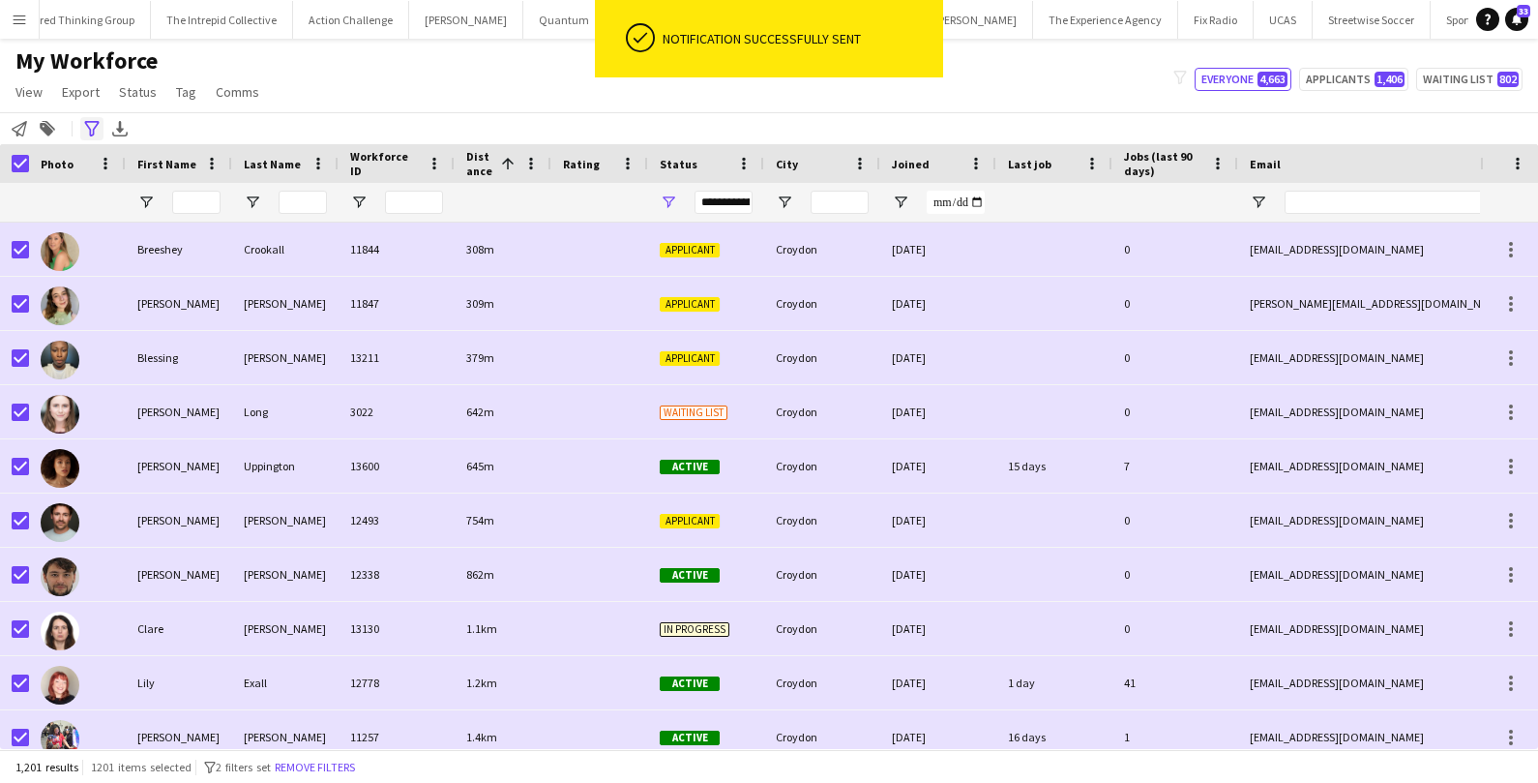
click at [87, 131] on icon "Advanced filters" at bounding box center [91, 128] width 15 height 15
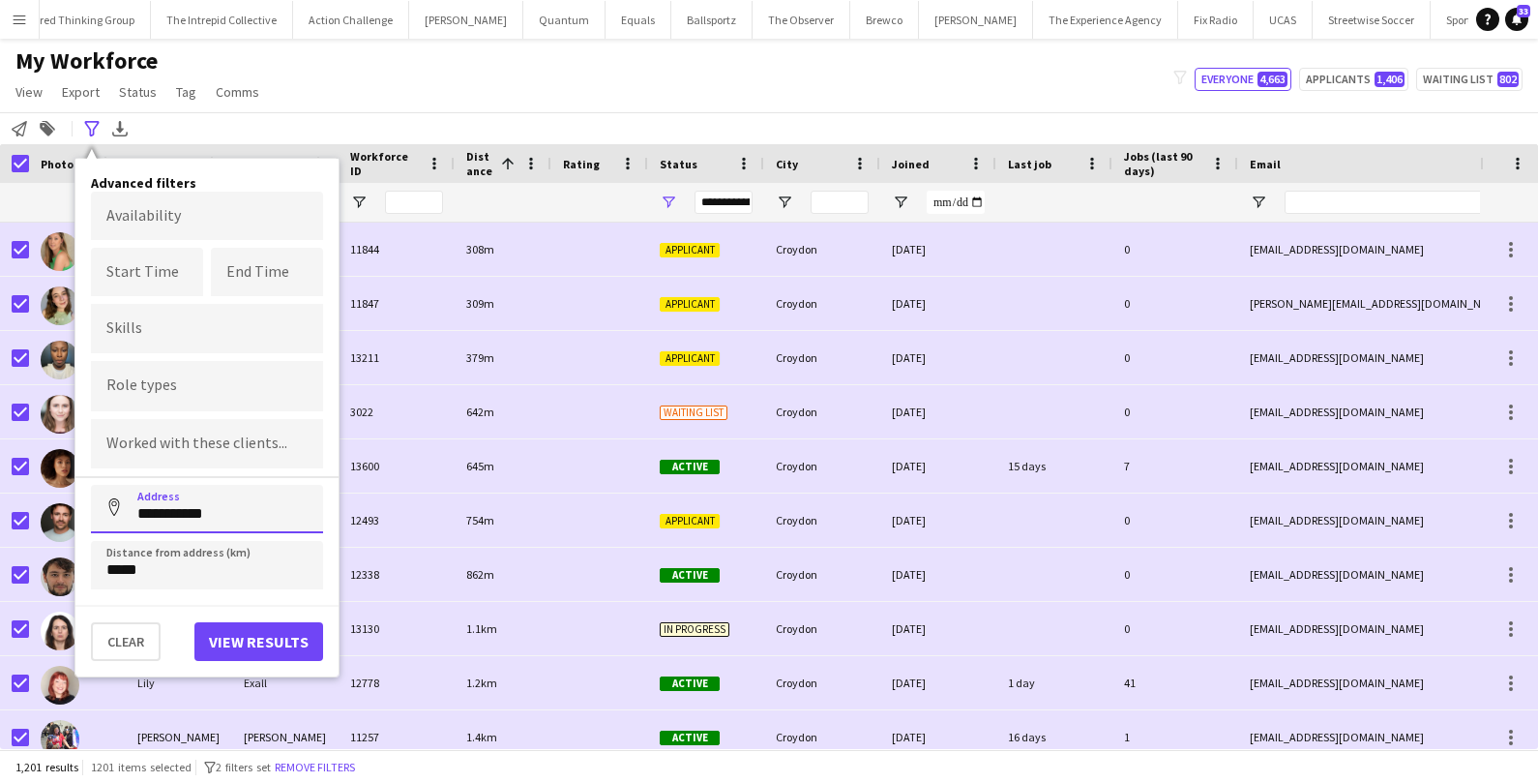
drag, startPoint x: 227, startPoint y: 512, endPoint x: 119, endPoint y: 508, distance: 108.4
click at [119, 508] on input "**********" at bounding box center [207, 509] width 232 height 48
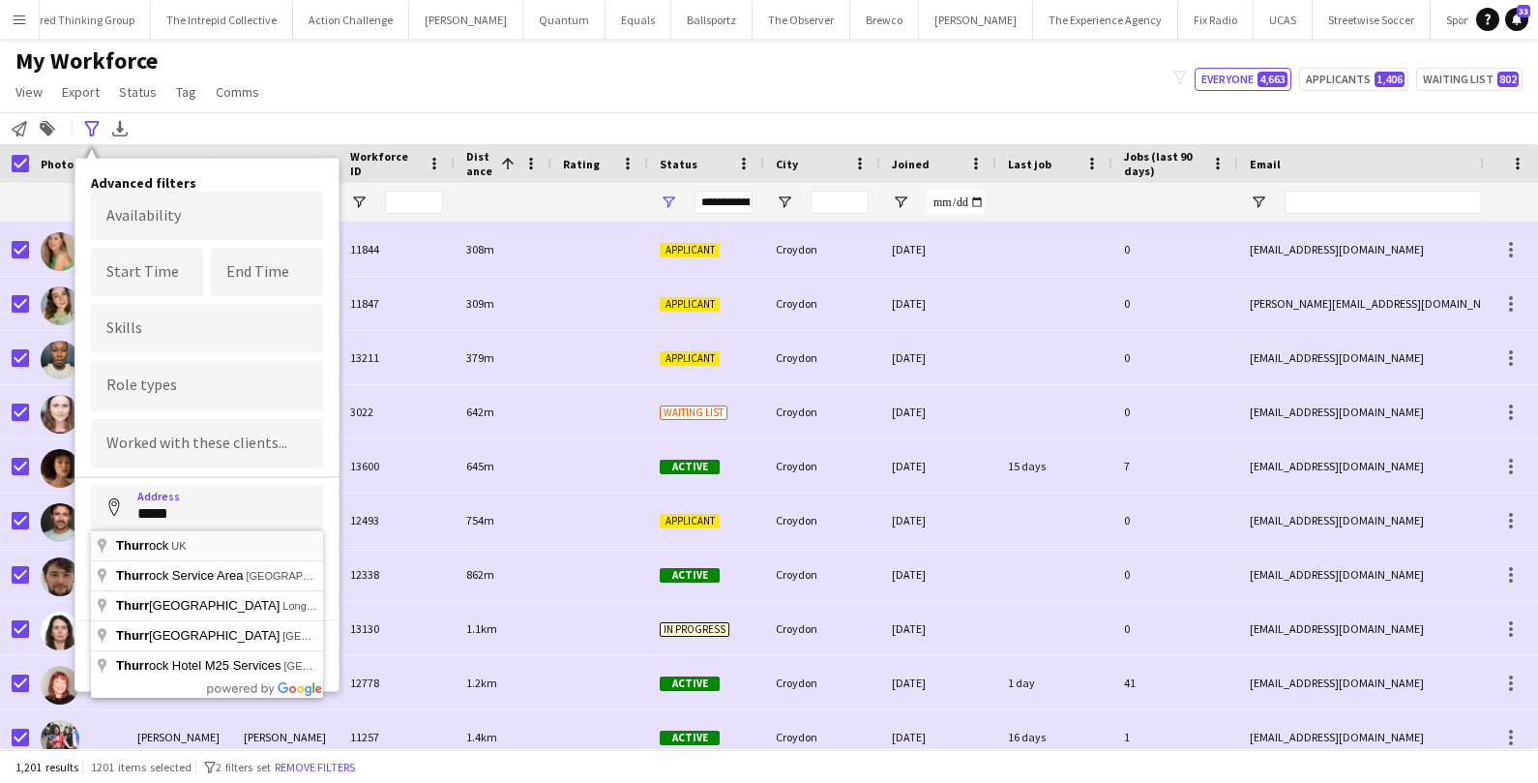
type input "**********"
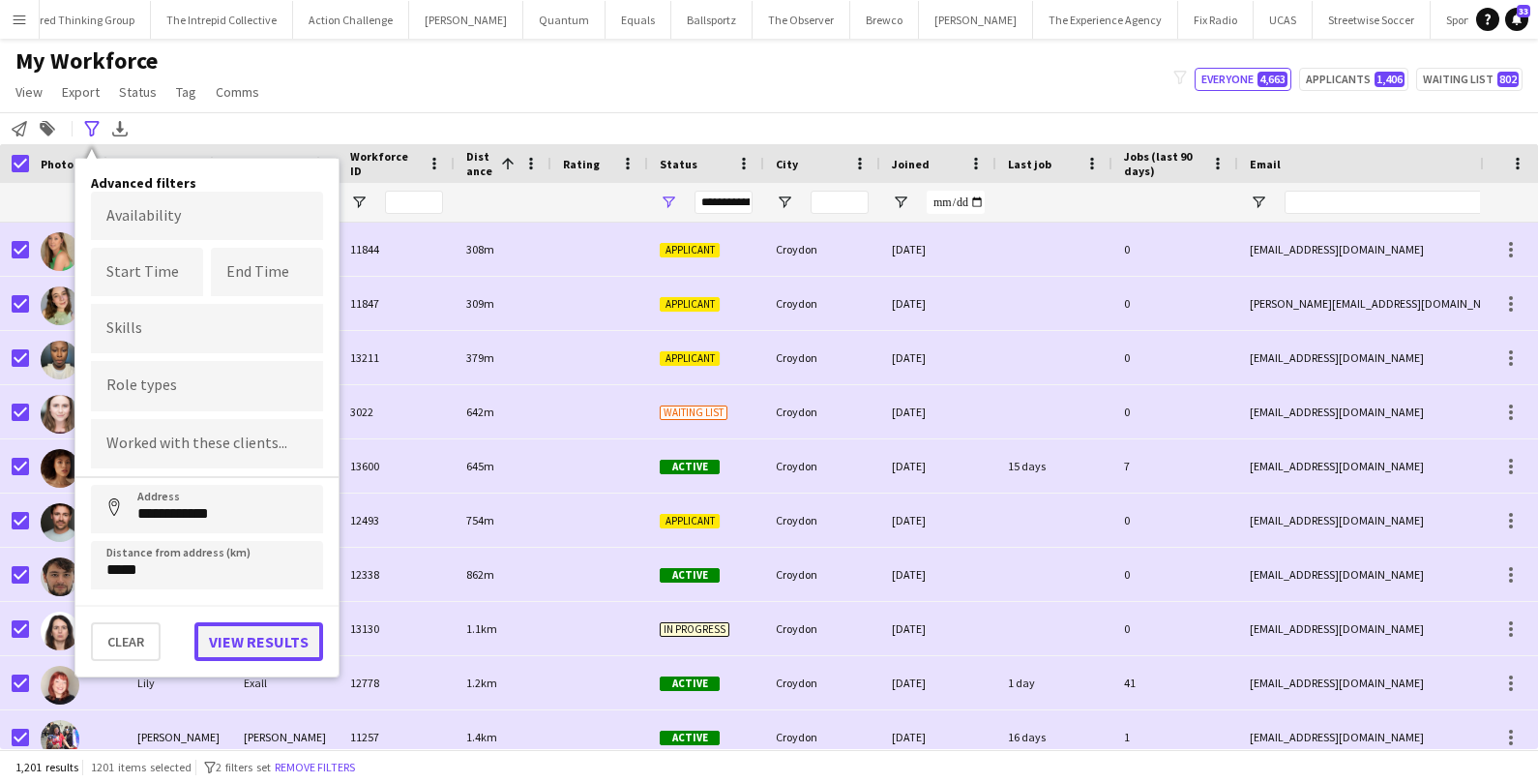
click at [223, 624] on button "View results" at bounding box center [258, 641] width 129 height 39
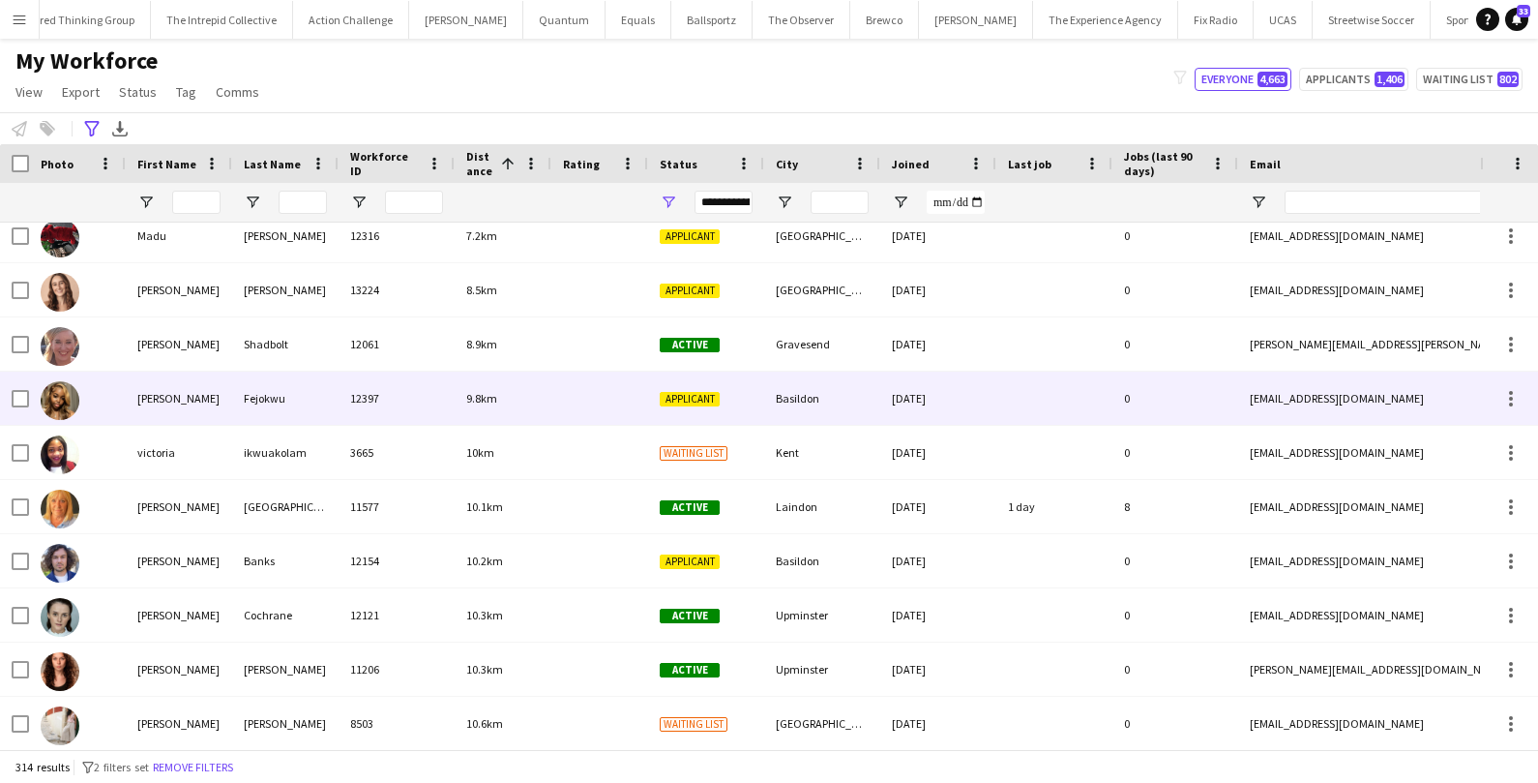
scroll to position [672, 0]
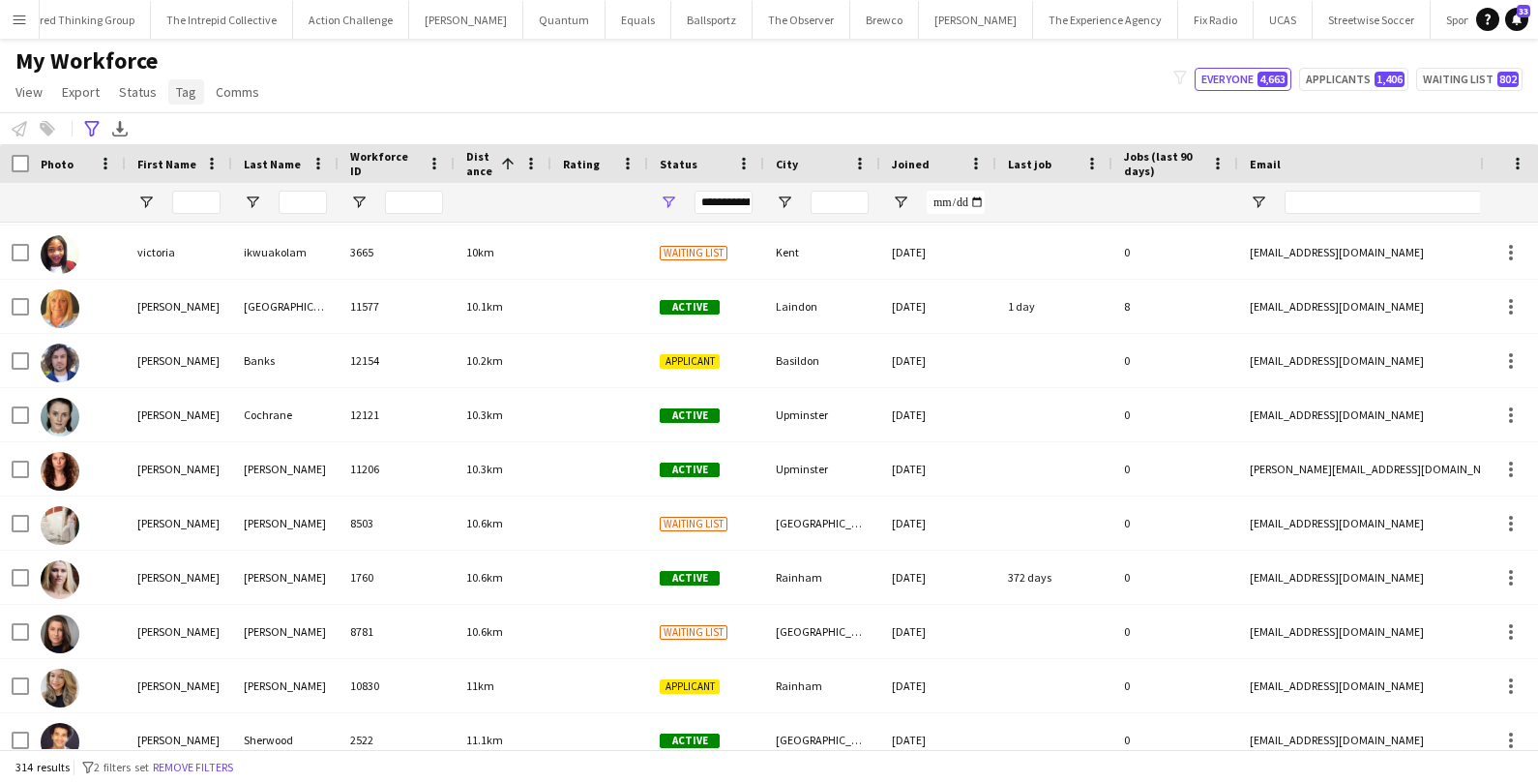
click at [178, 97] on span "Tag" at bounding box center [186, 91] width 20 height 17
click at [453, 71] on div "My Workforce View Views Default view New view Update view Delete view Edit name…" at bounding box center [769, 79] width 1538 height 66
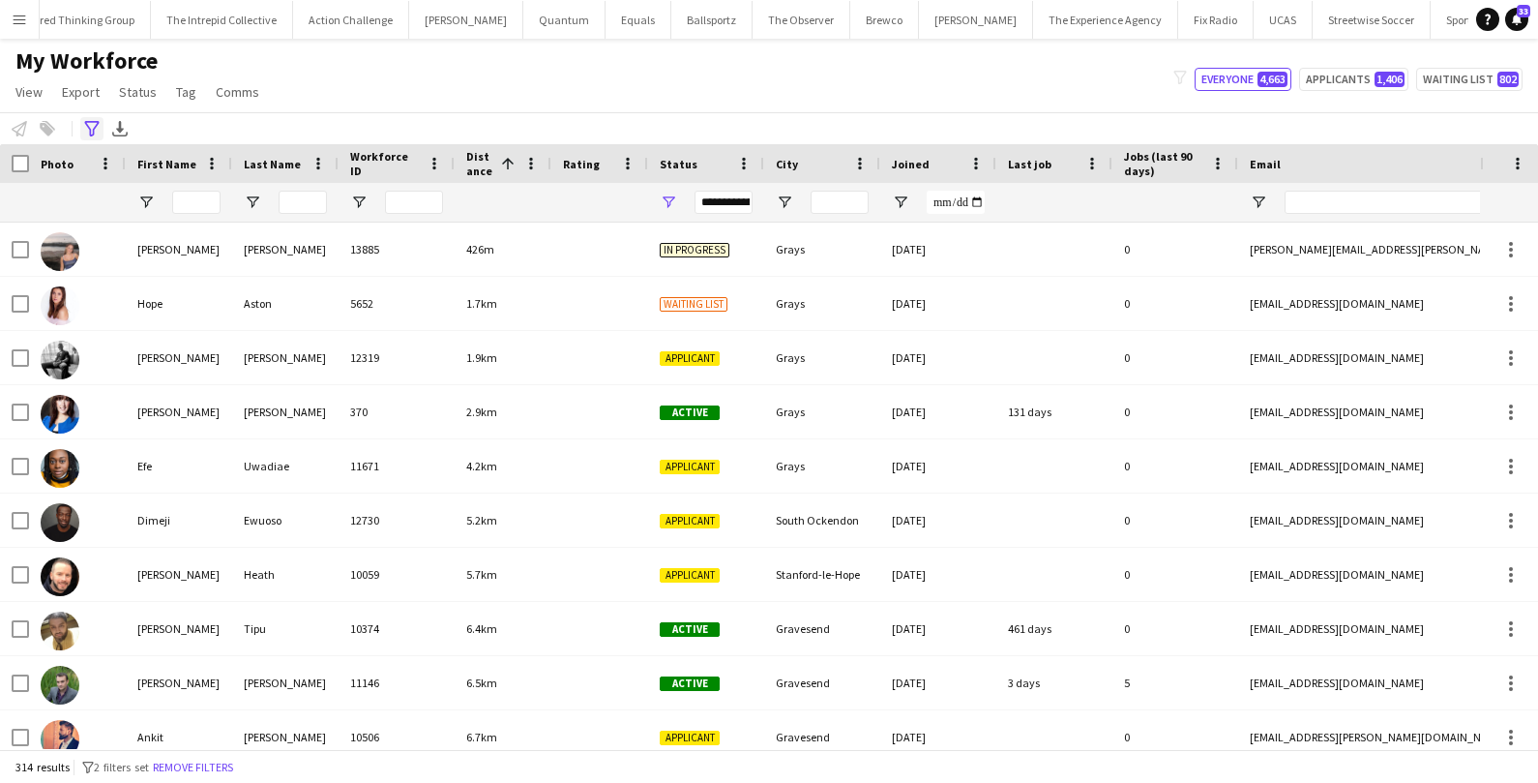
click at [95, 124] on icon "Advanced filters" at bounding box center [91, 128] width 15 height 15
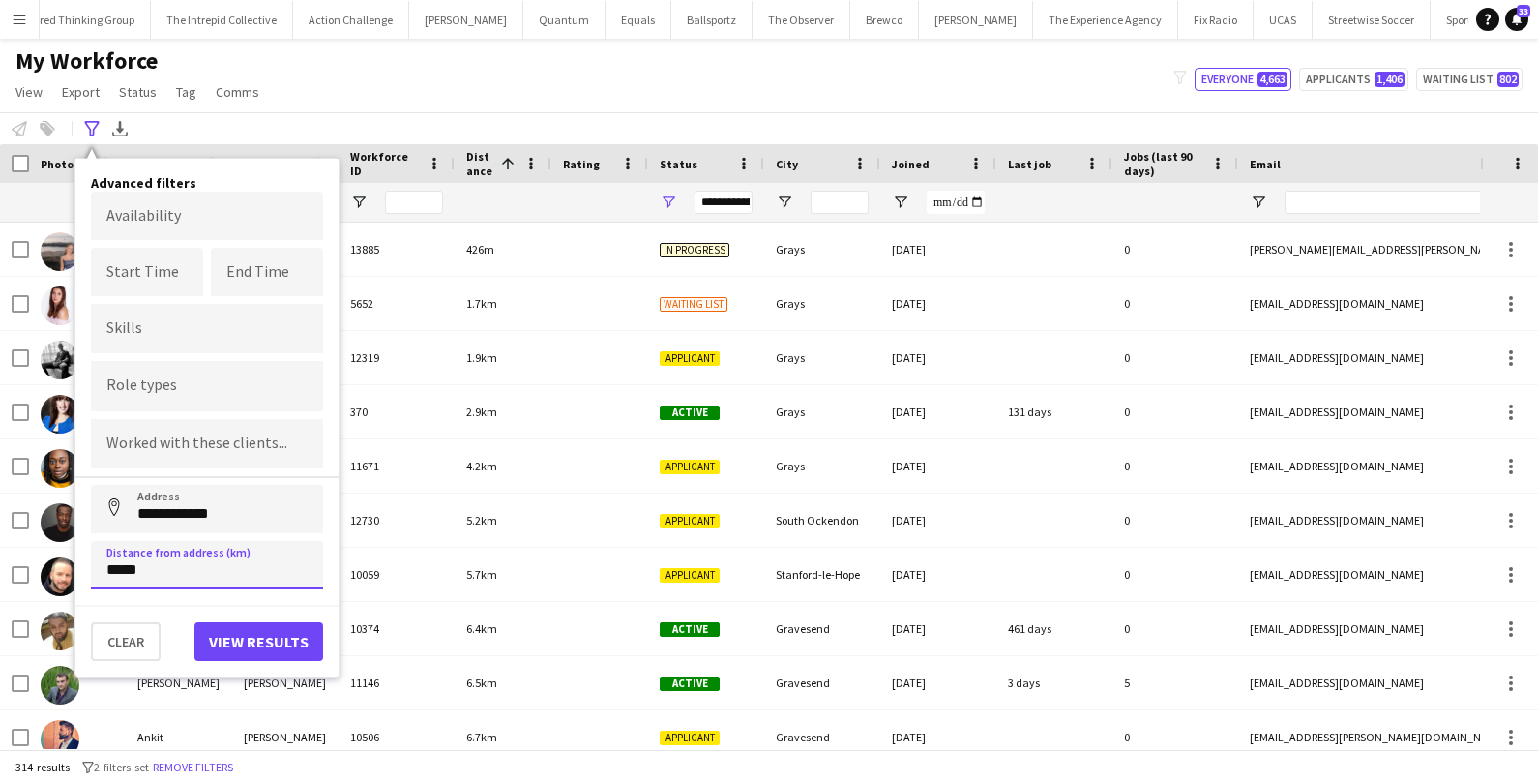
drag, startPoint x: 160, startPoint y: 570, endPoint x: 68, endPoint y: 567, distance: 91.9
click at [68, 567] on main "My Workforce View Views Default view New view Update view Delete view Edit name…" at bounding box center [769, 398] width 1538 height 718
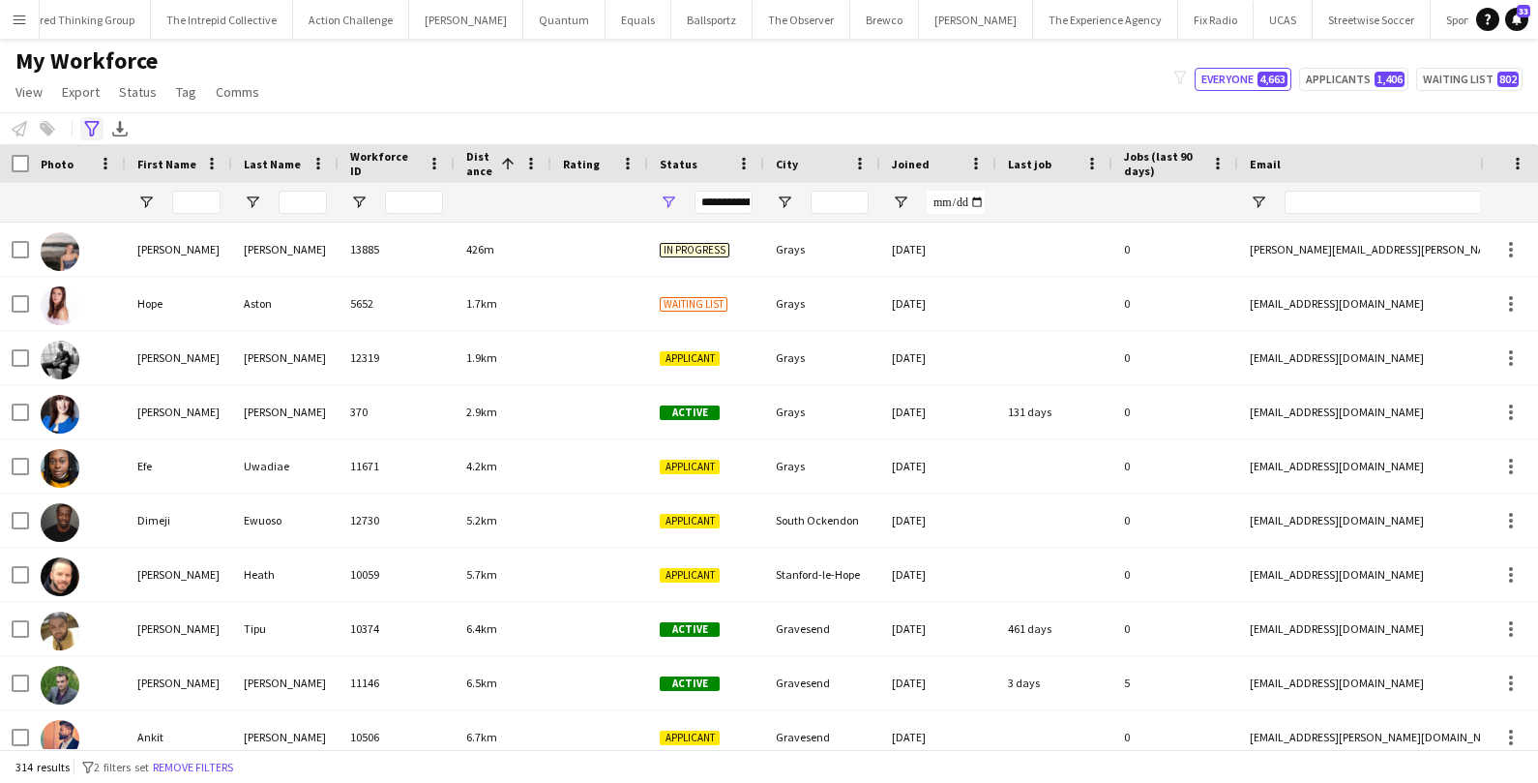
click at [86, 127] on icon "Advanced filters" at bounding box center [91, 128] width 15 height 15
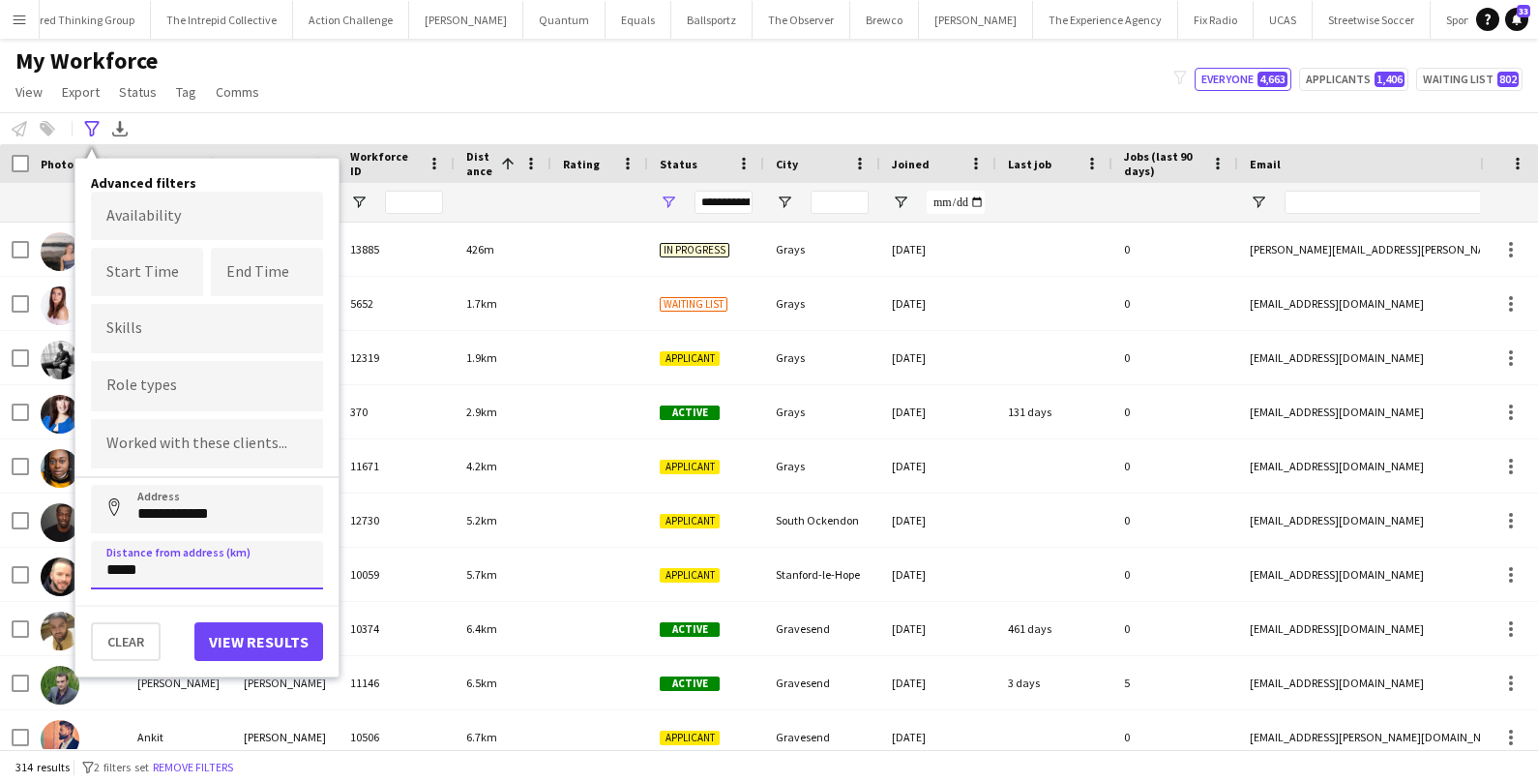
drag, startPoint x: 105, startPoint y: 568, endPoint x: 162, endPoint y: 566, distance: 56.1
click at [163, 567] on input "*****" at bounding box center [207, 565] width 232 height 48
type input "*****"
click at [285, 647] on button "View results" at bounding box center [258, 641] width 129 height 39
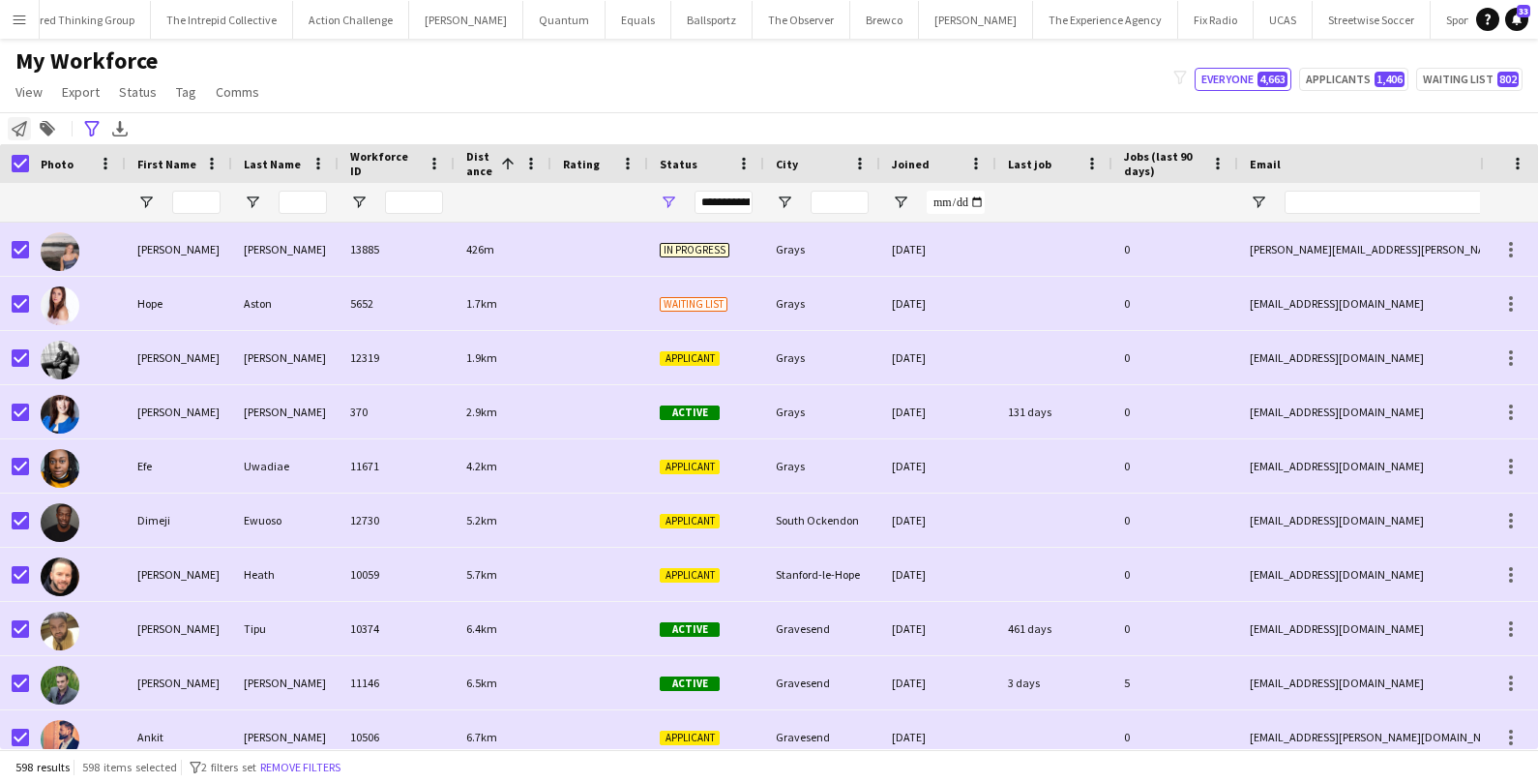
click at [18, 117] on div "Notify workforce" at bounding box center [19, 128] width 23 height 23
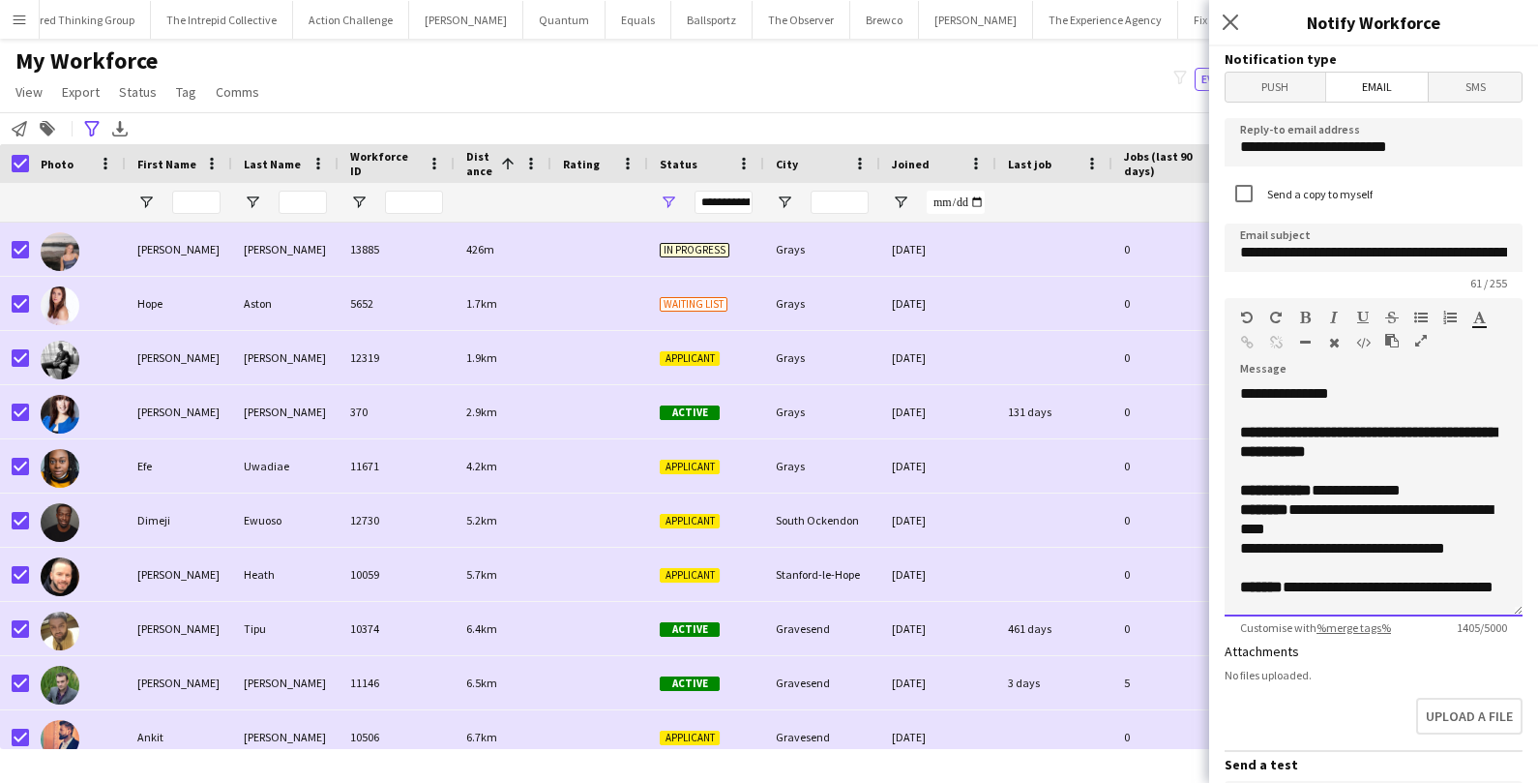
click at [1432, 490] on p "**********" at bounding box center [1373, 510] width 267 height 58
click at [1489, 251] on input "**********" at bounding box center [1374, 247] width 298 height 48
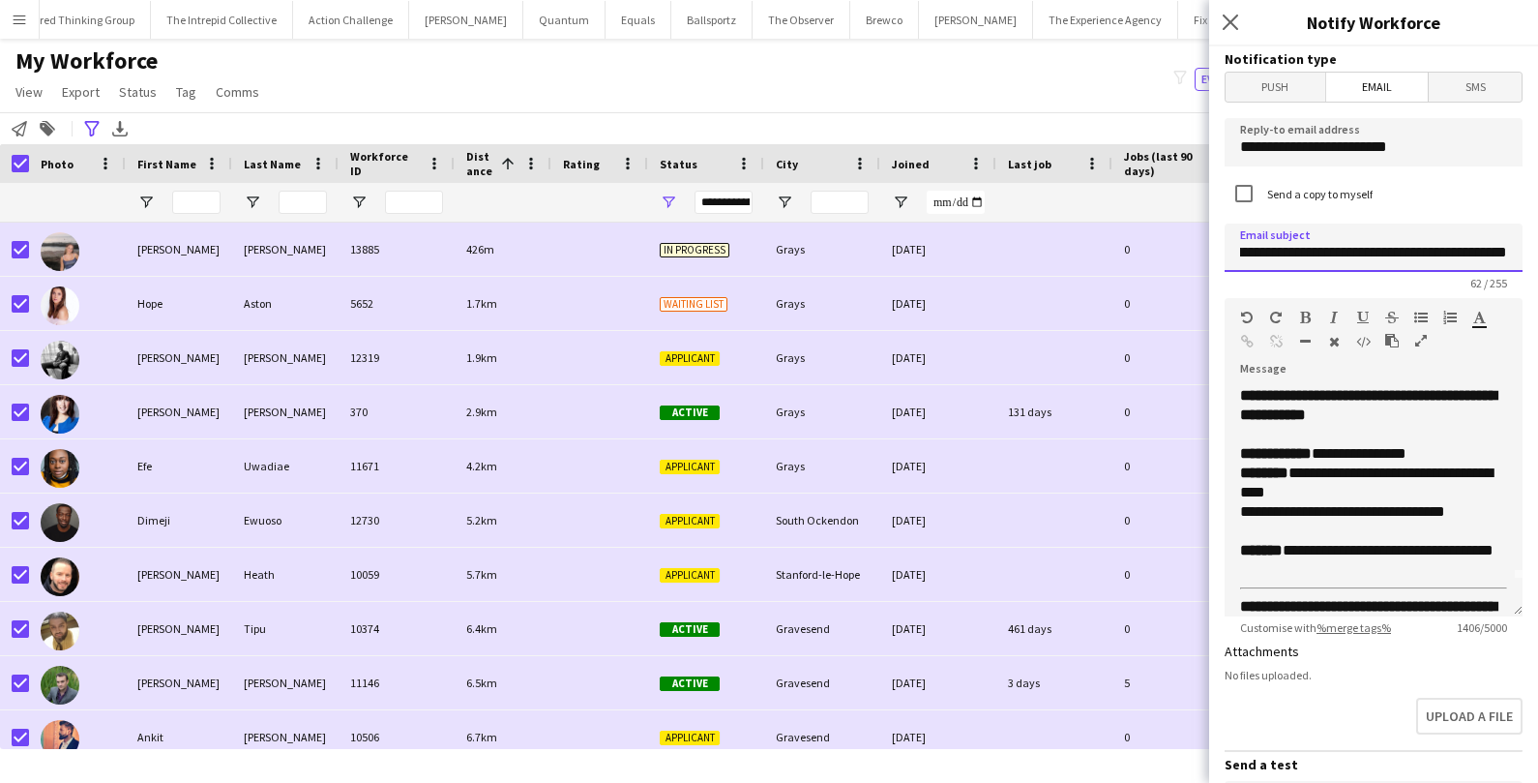
type input "**********"
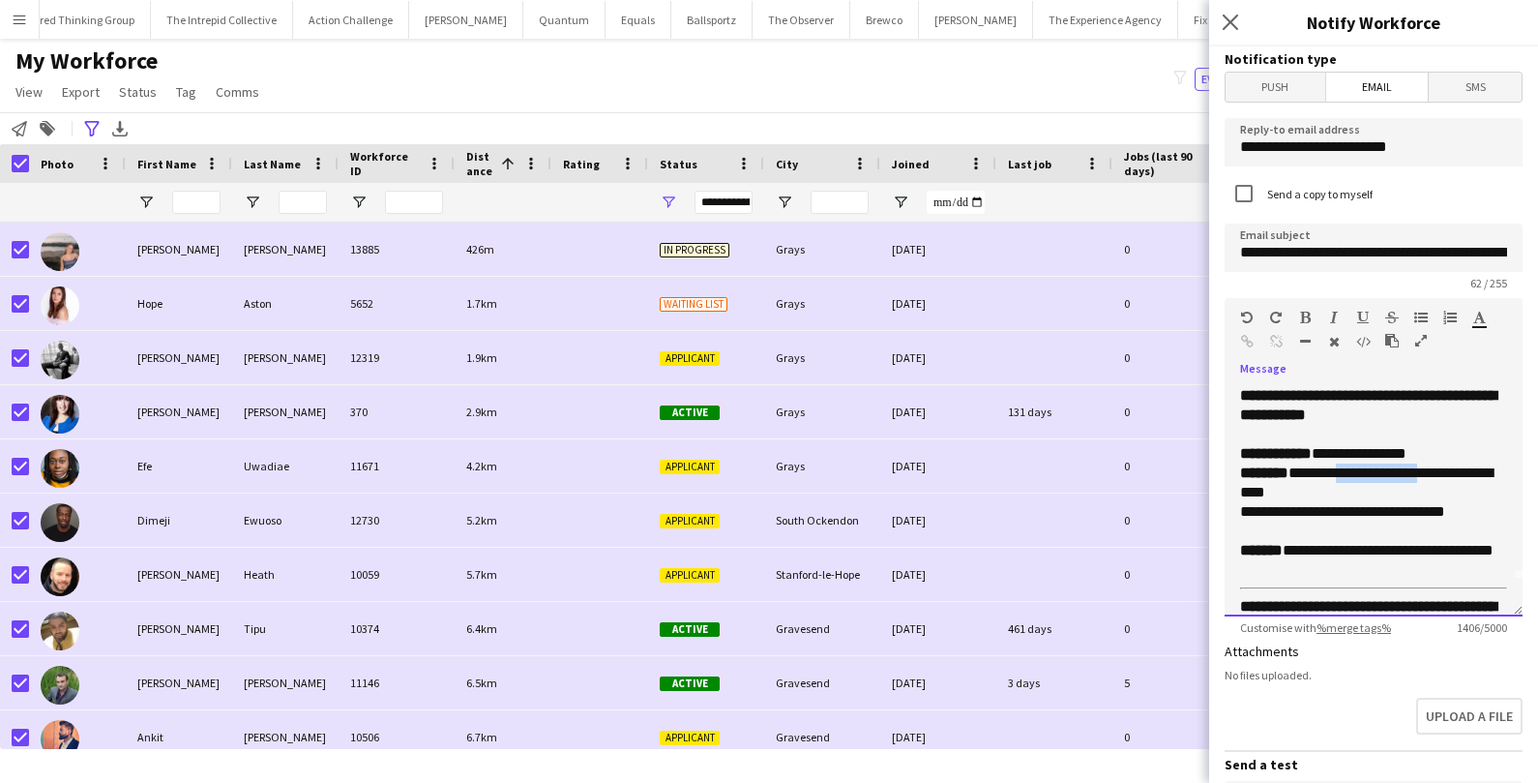
drag, startPoint x: 1443, startPoint y: 476, endPoint x: 1340, endPoint y: 477, distance: 103.5
click at [1341, 477] on p "**********" at bounding box center [1373, 473] width 267 height 58
drag, startPoint x: 1238, startPoint y: 508, endPoint x: 1497, endPoint y: 512, distance: 259.3
click at [1498, 514] on div "**********" at bounding box center [1374, 500] width 298 height 232
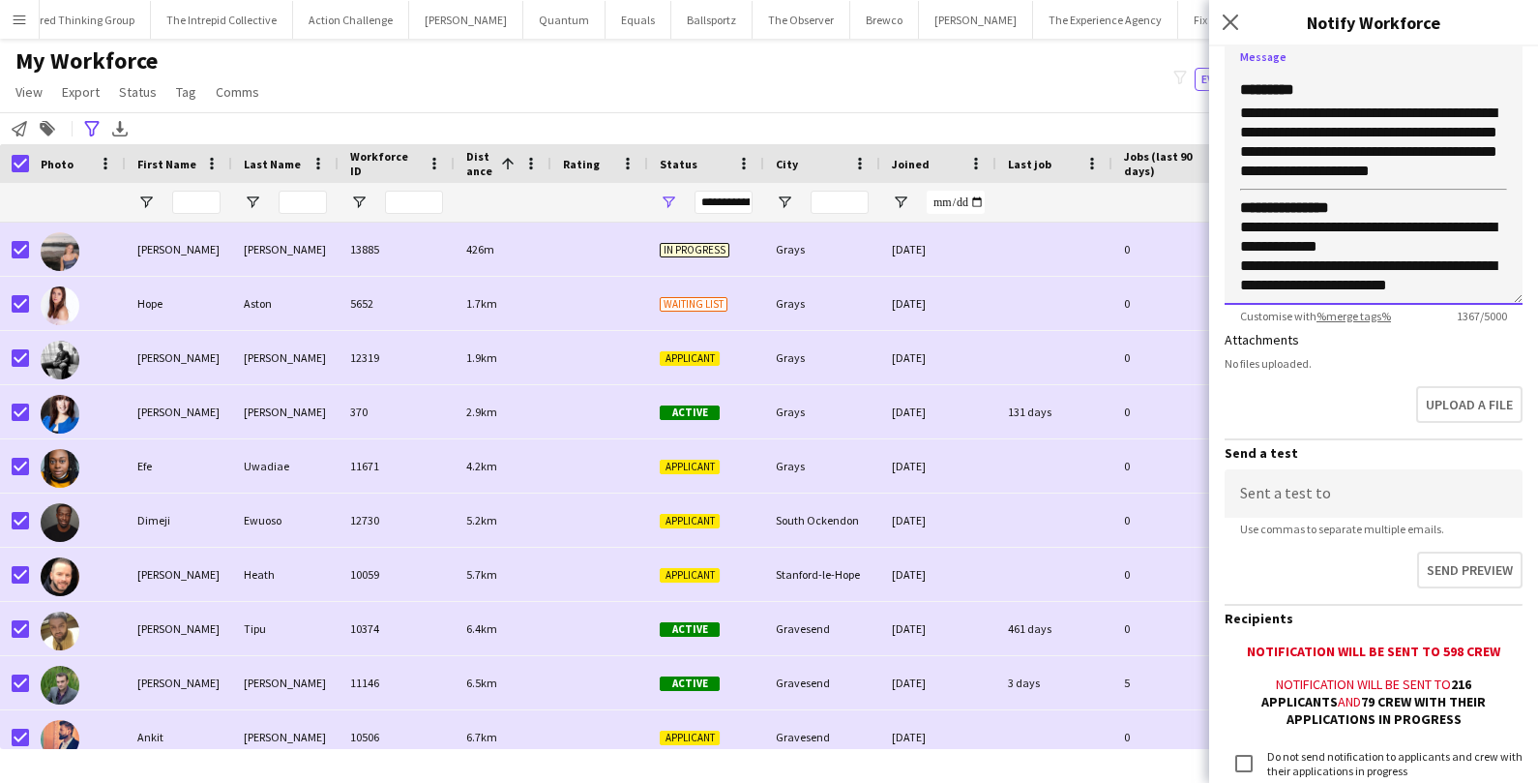
scroll to position [453, 0]
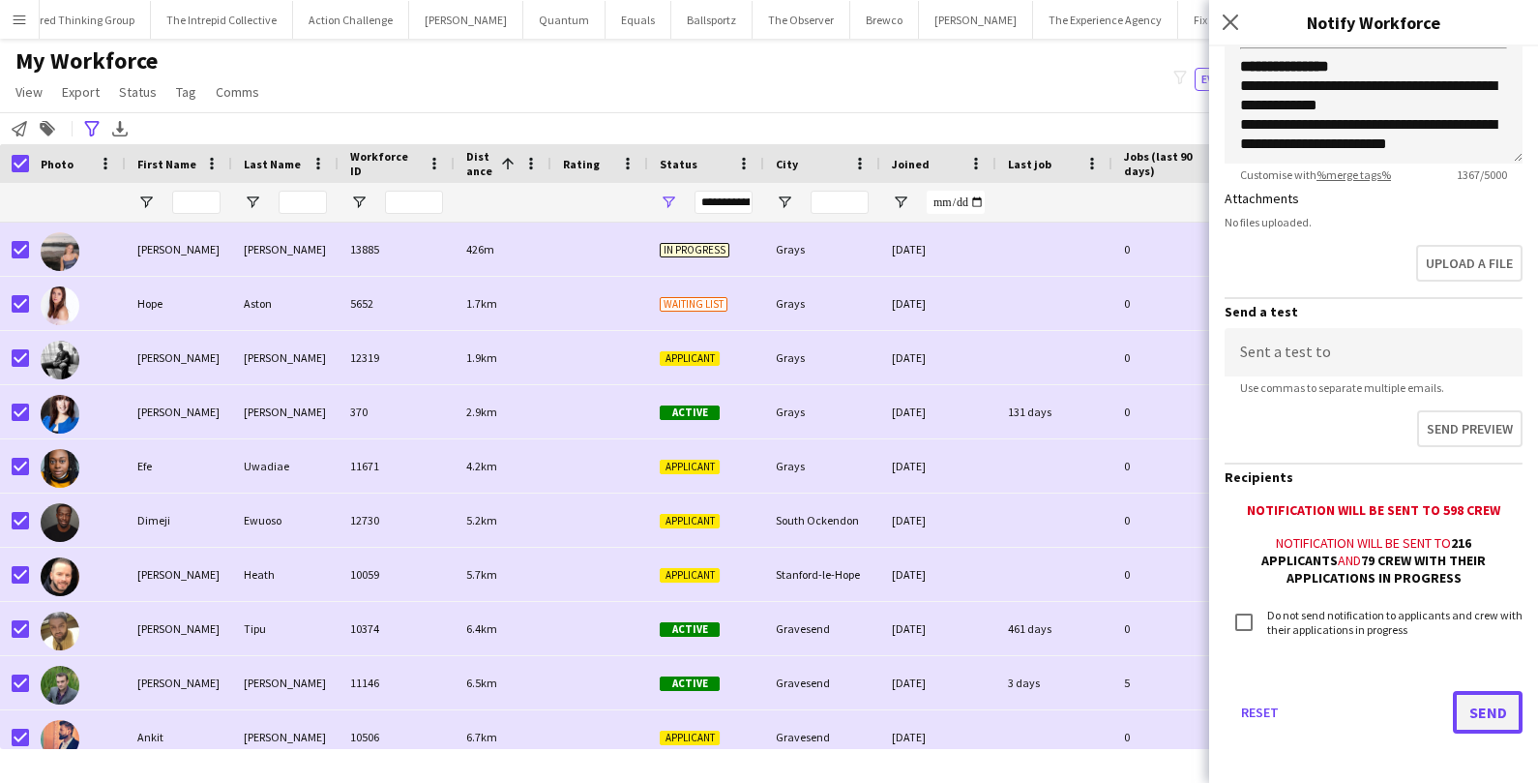
click at [1473, 709] on button "Send" at bounding box center [1488, 712] width 70 height 43
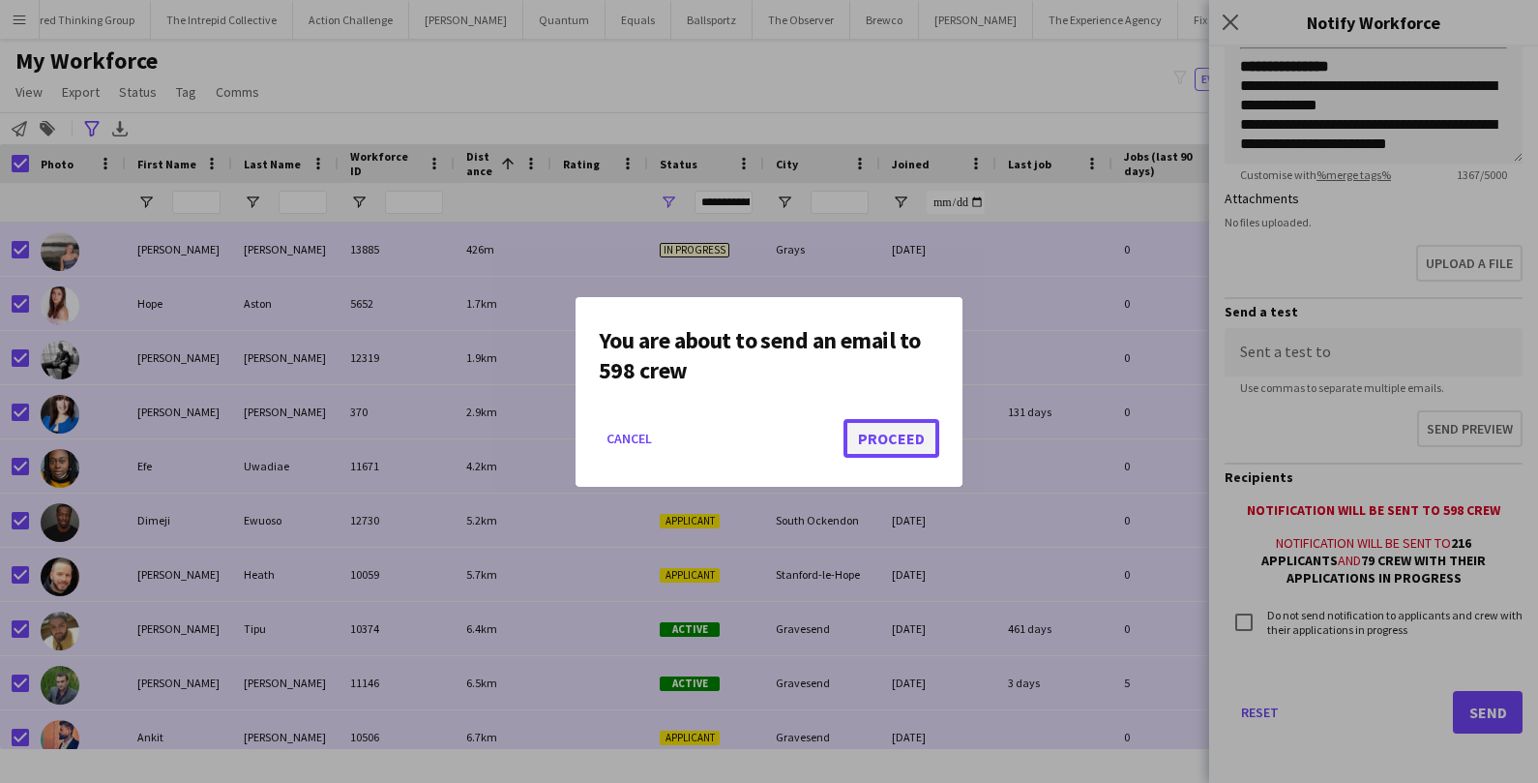
click at [886, 428] on button "Proceed" at bounding box center [891, 438] width 96 height 39
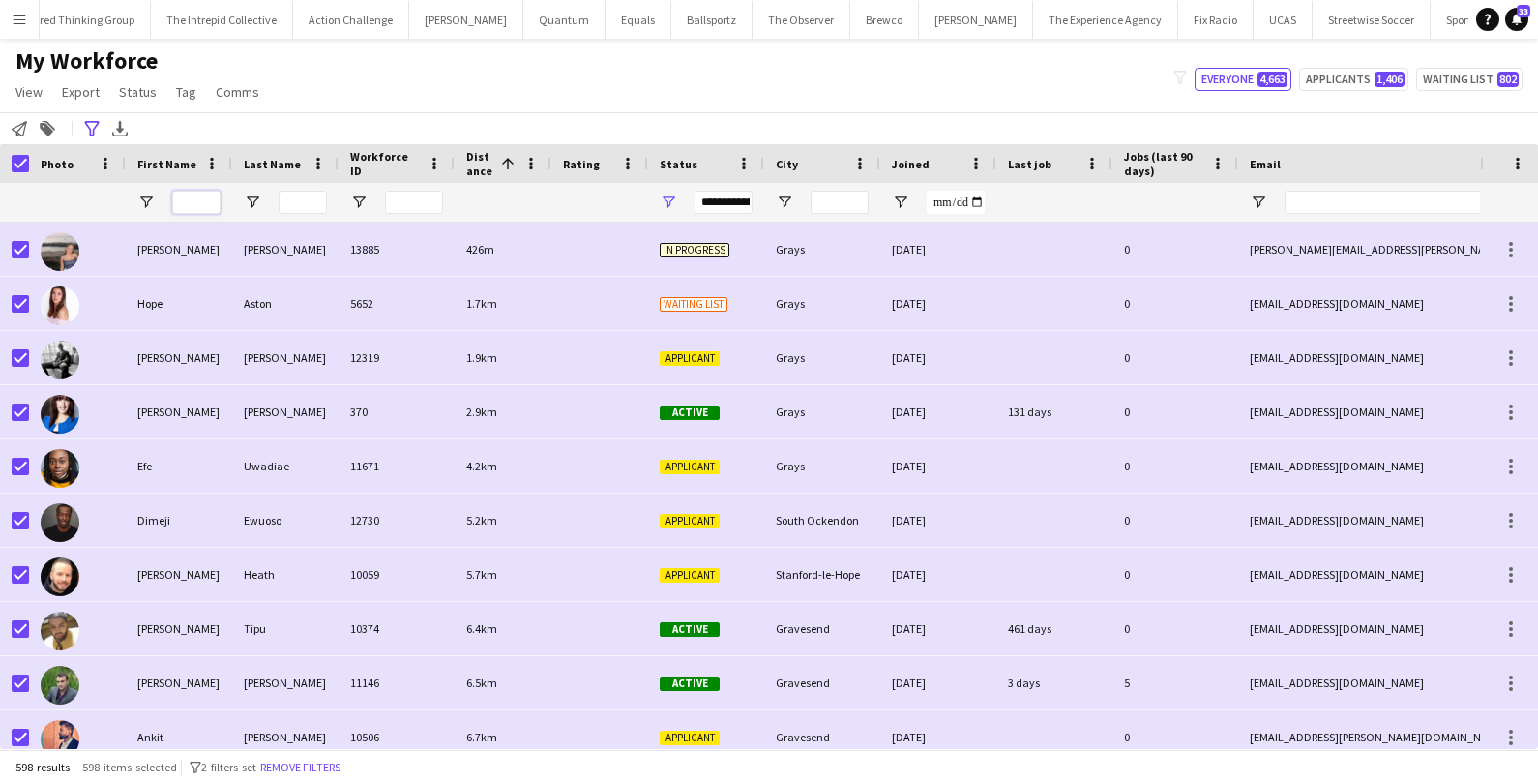
click at [207, 203] on input "First Name Filter Input" at bounding box center [196, 202] width 48 height 23
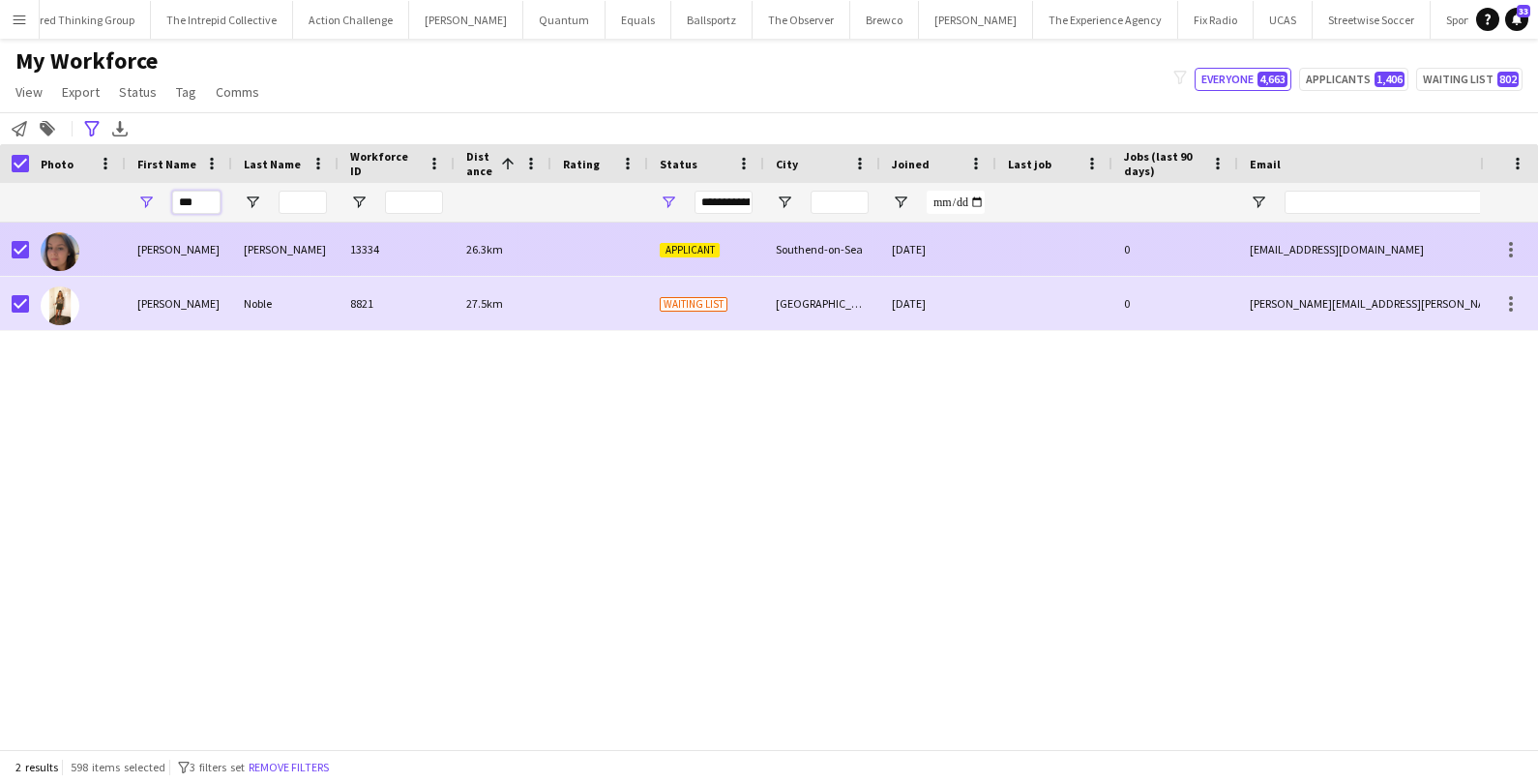
type input "***"
click at [151, 257] on div "Naomi" at bounding box center [179, 248] width 106 height 53
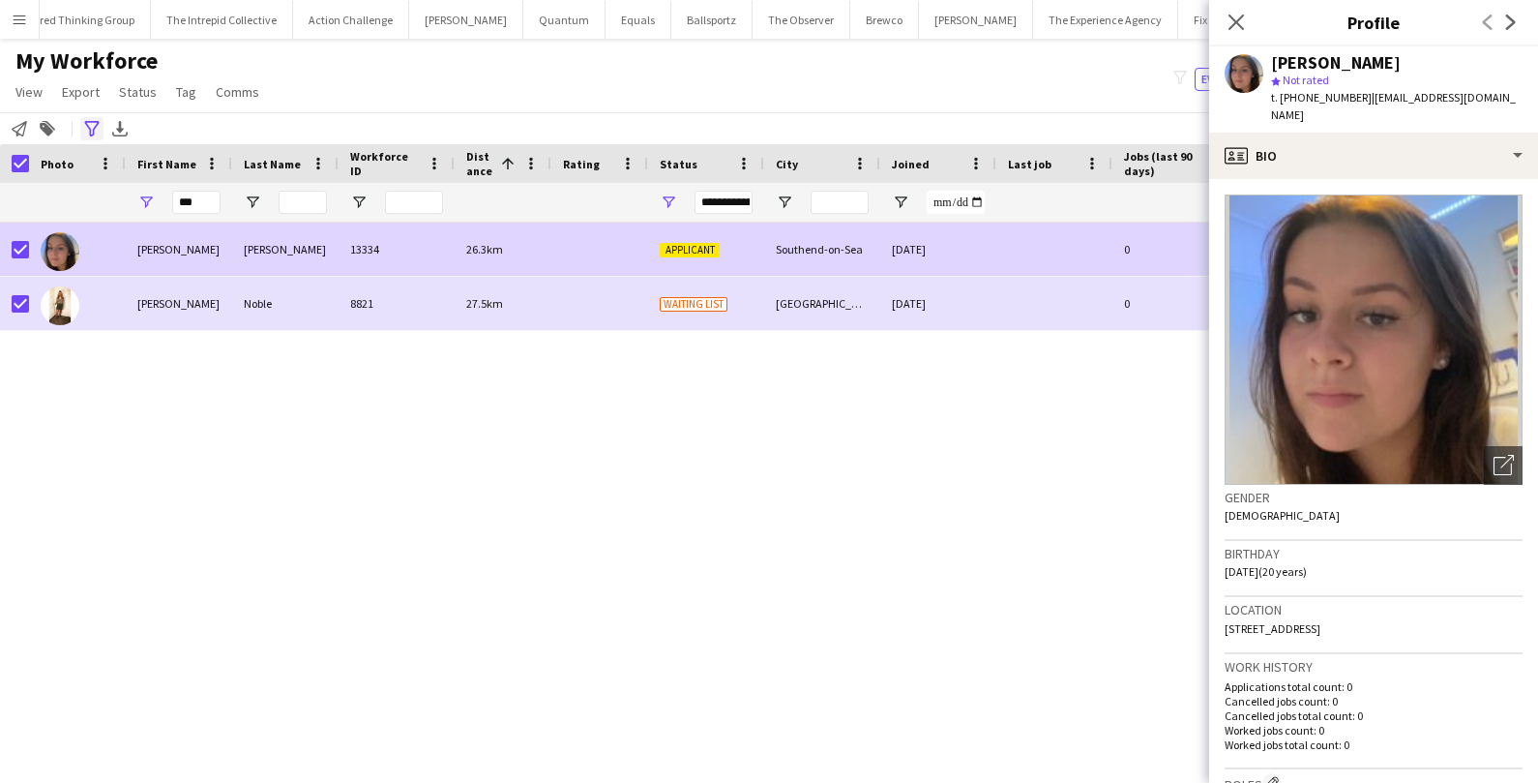
click at [94, 124] on icon "Advanced filters" at bounding box center [91, 128] width 15 height 15
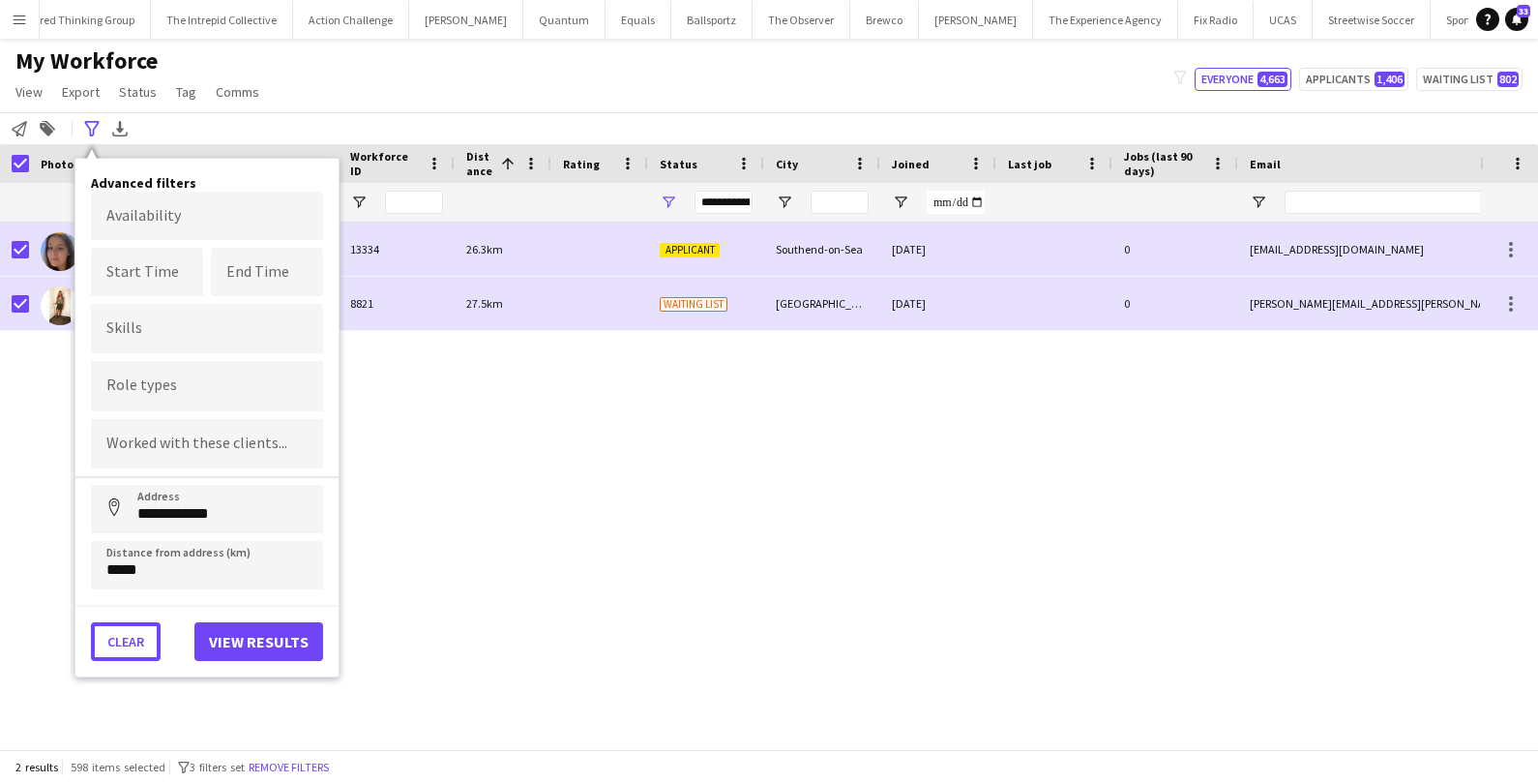
click at [135, 646] on button "Clear" at bounding box center [126, 641] width 70 height 39
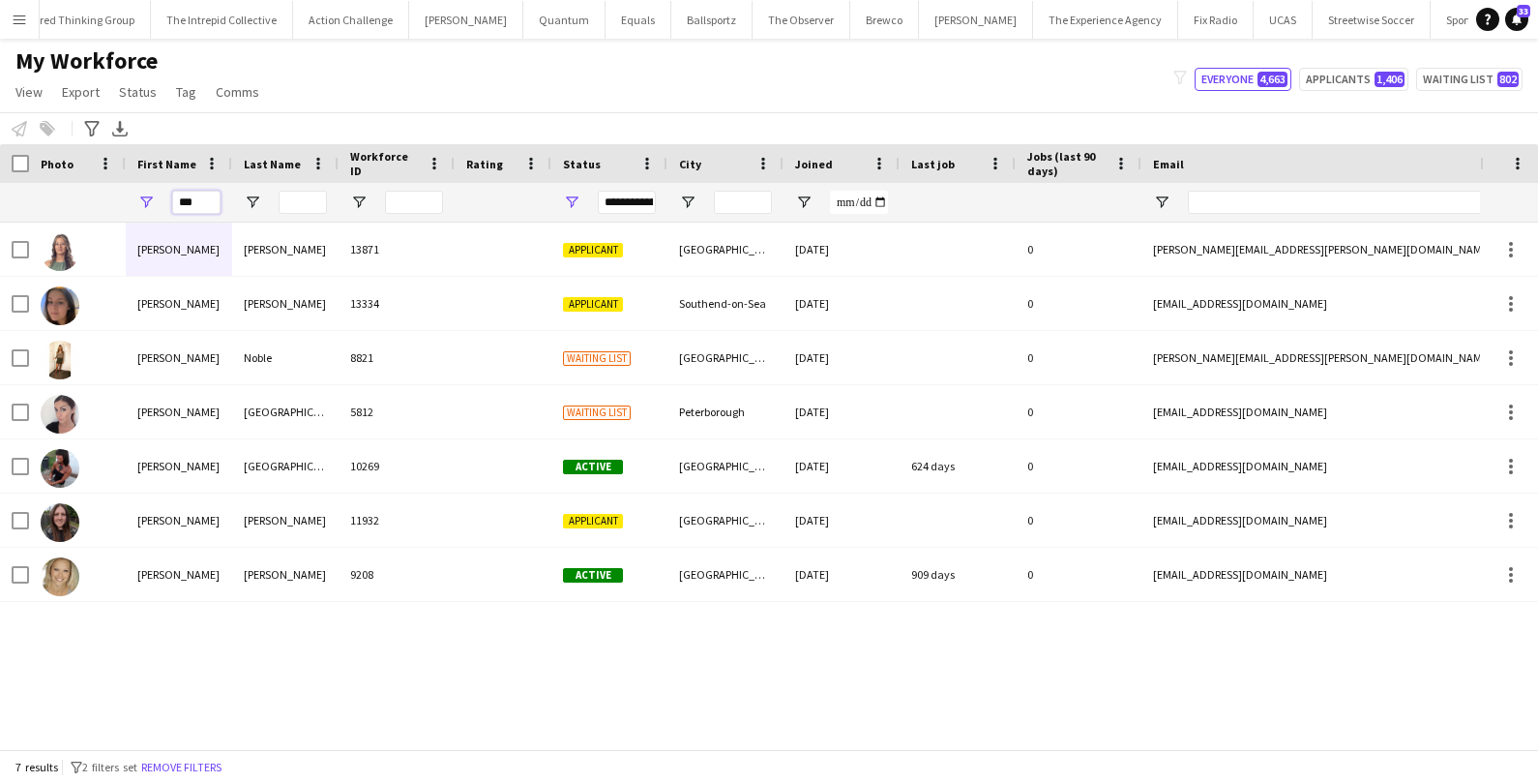
drag, startPoint x: 204, startPoint y: 199, endPoint x: 138, endPoint y: 199, distance: 65.8
click at [138, 199] on div "***" at bounding box center [179, 202] width 106 height 39
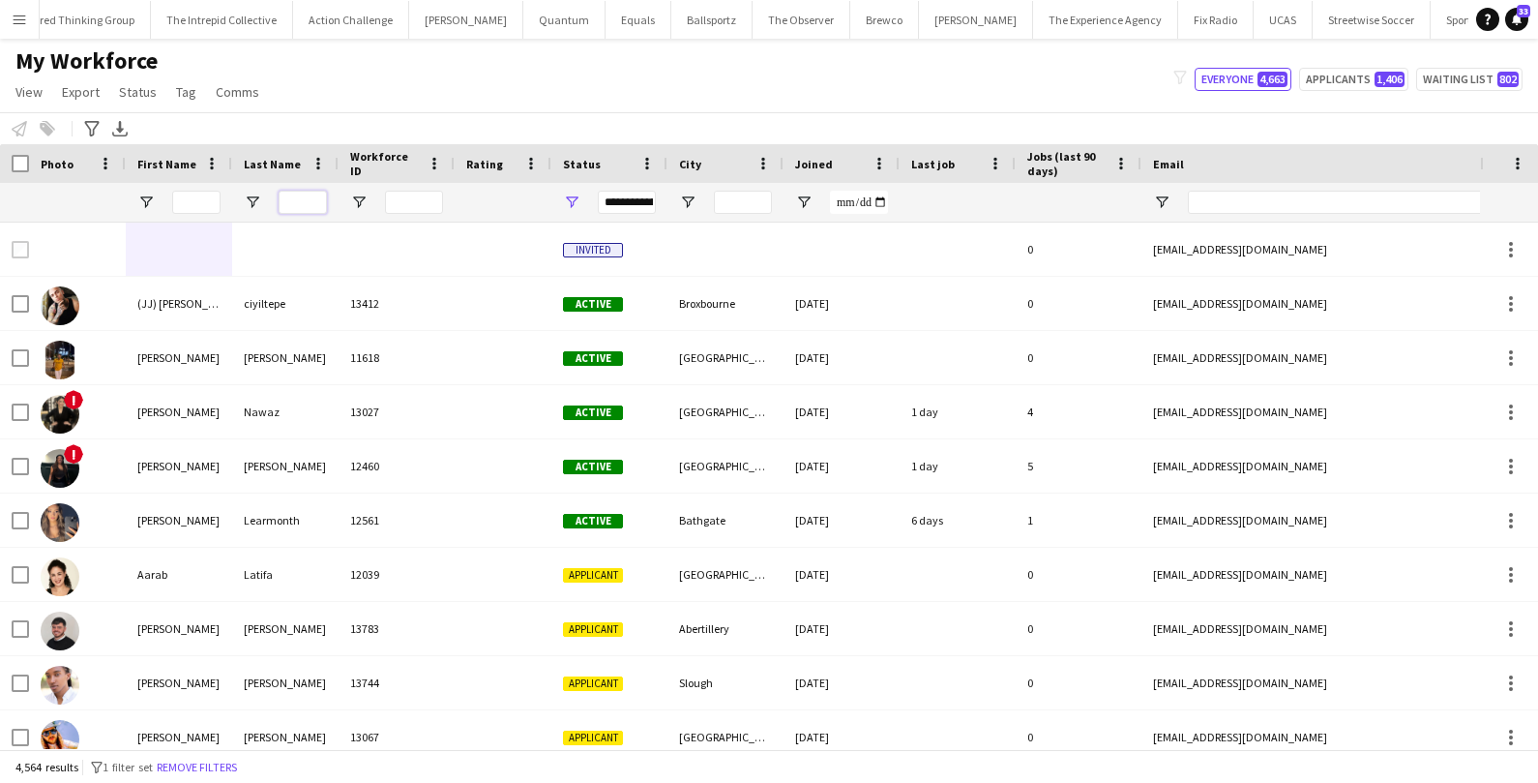
click at [300, 202] on input "Last Name Filter Input" at bounding box center [303, 202] width 48 height 23
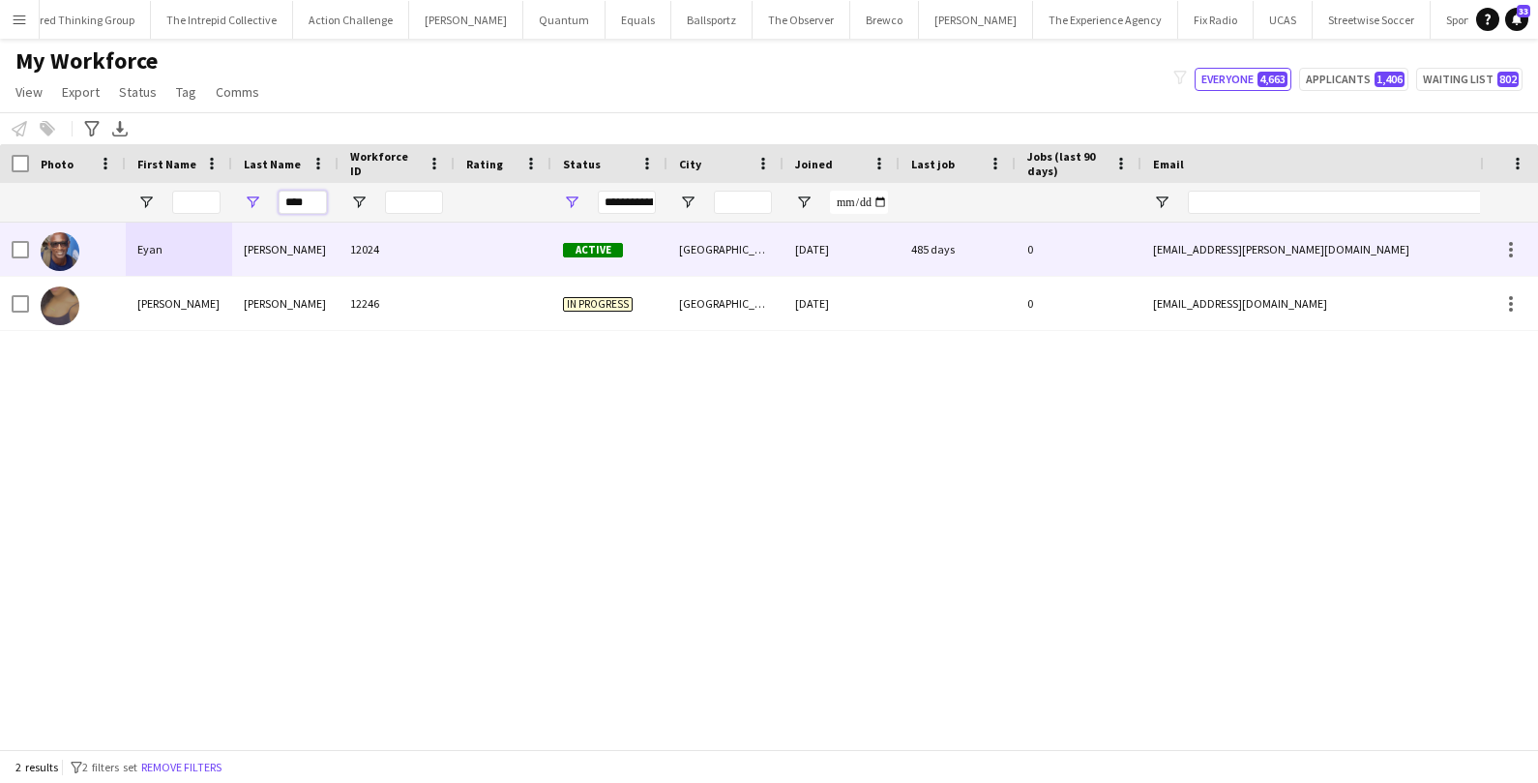
type input "****"
click at [266, 257] on div "Mckoy" at bounding box center [285, 248] width 106 height 53
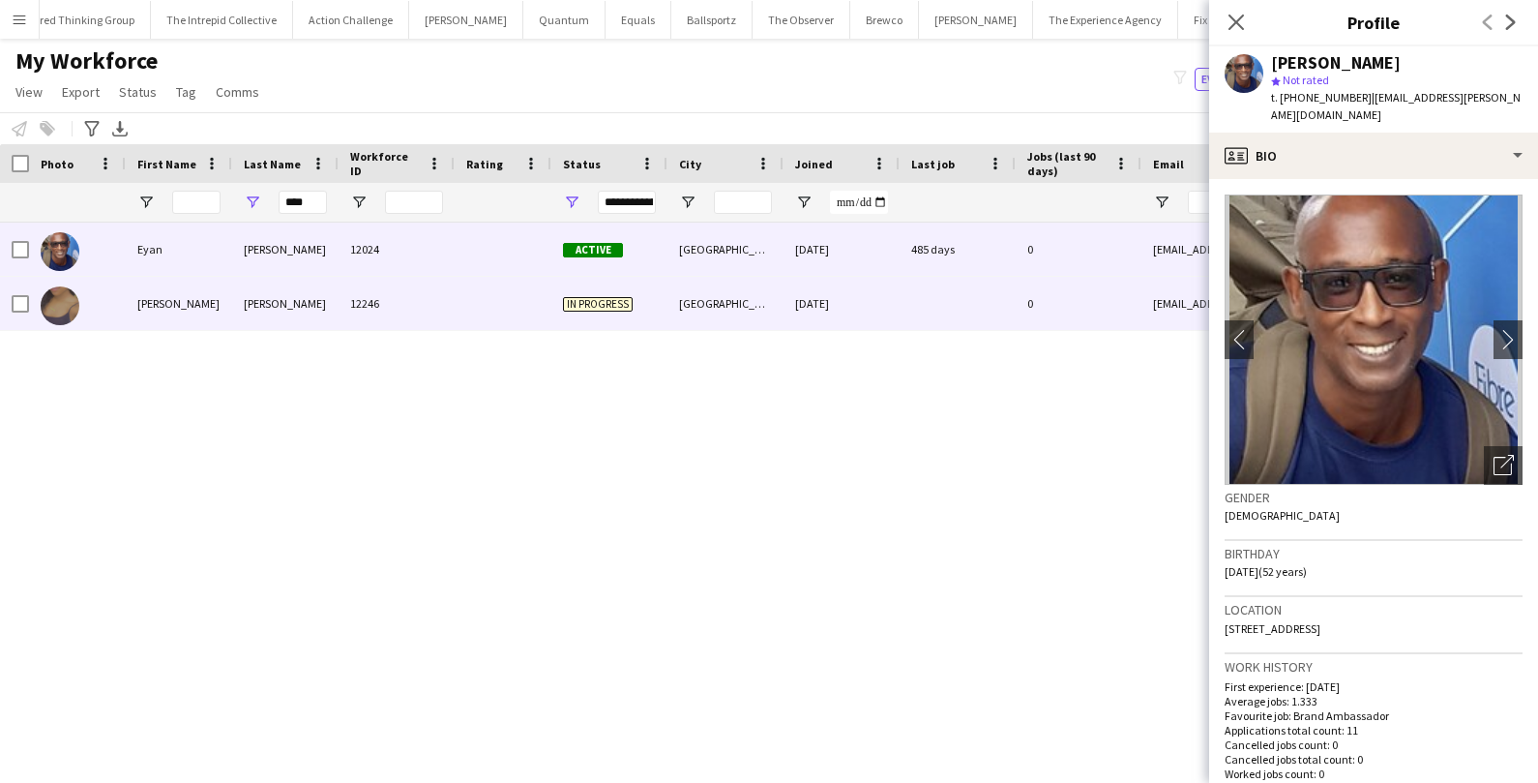
click at [252, 307] on div "McKoy" at bounding box center [285, 303] width 106 height 53
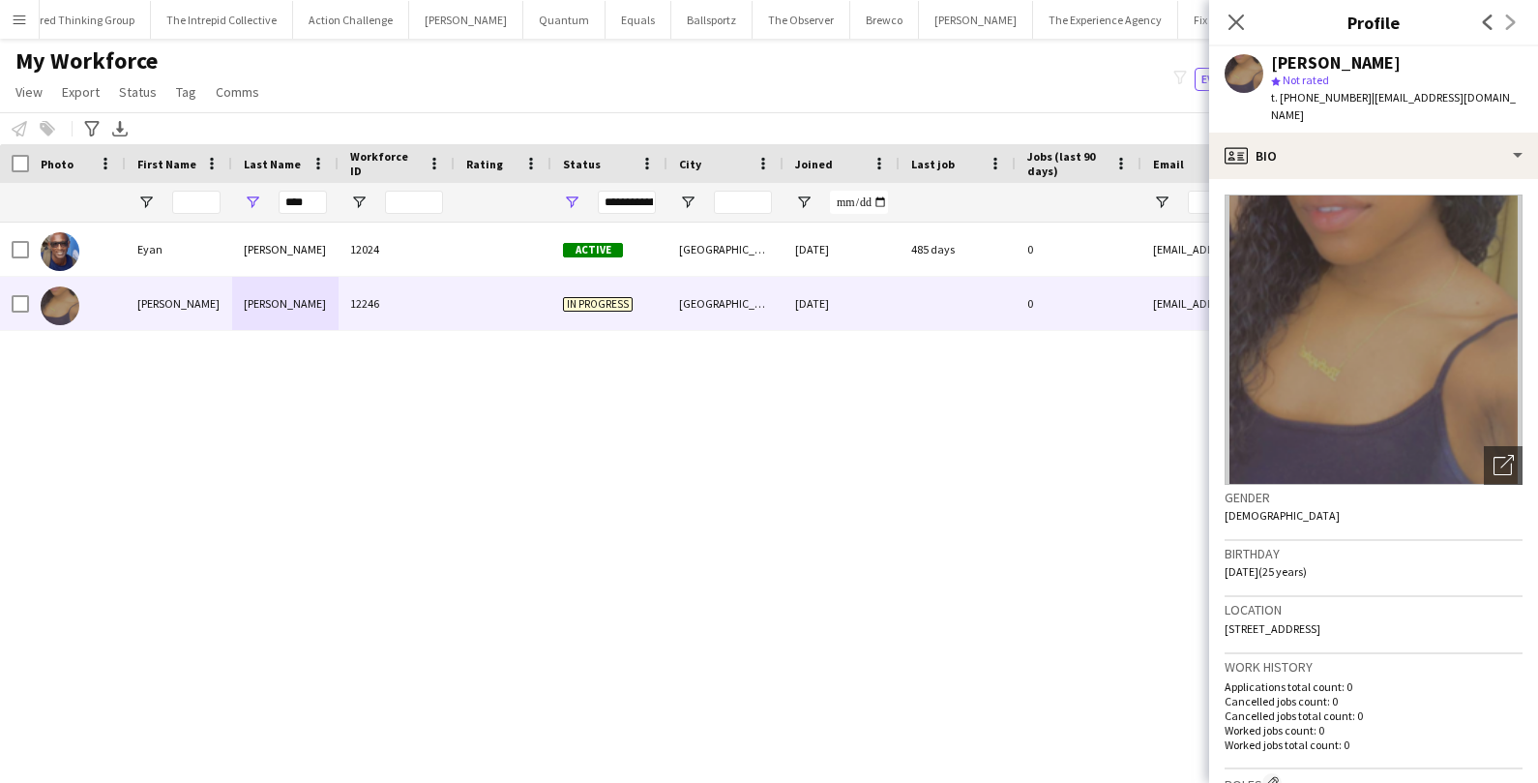
click at [1384, 375] on img at bounding box center [1374, 339] width 298 height 290
click at [1497, 455] on icon "Open photos pop-in" at bounding box center [1503, 465] width 20 height 20
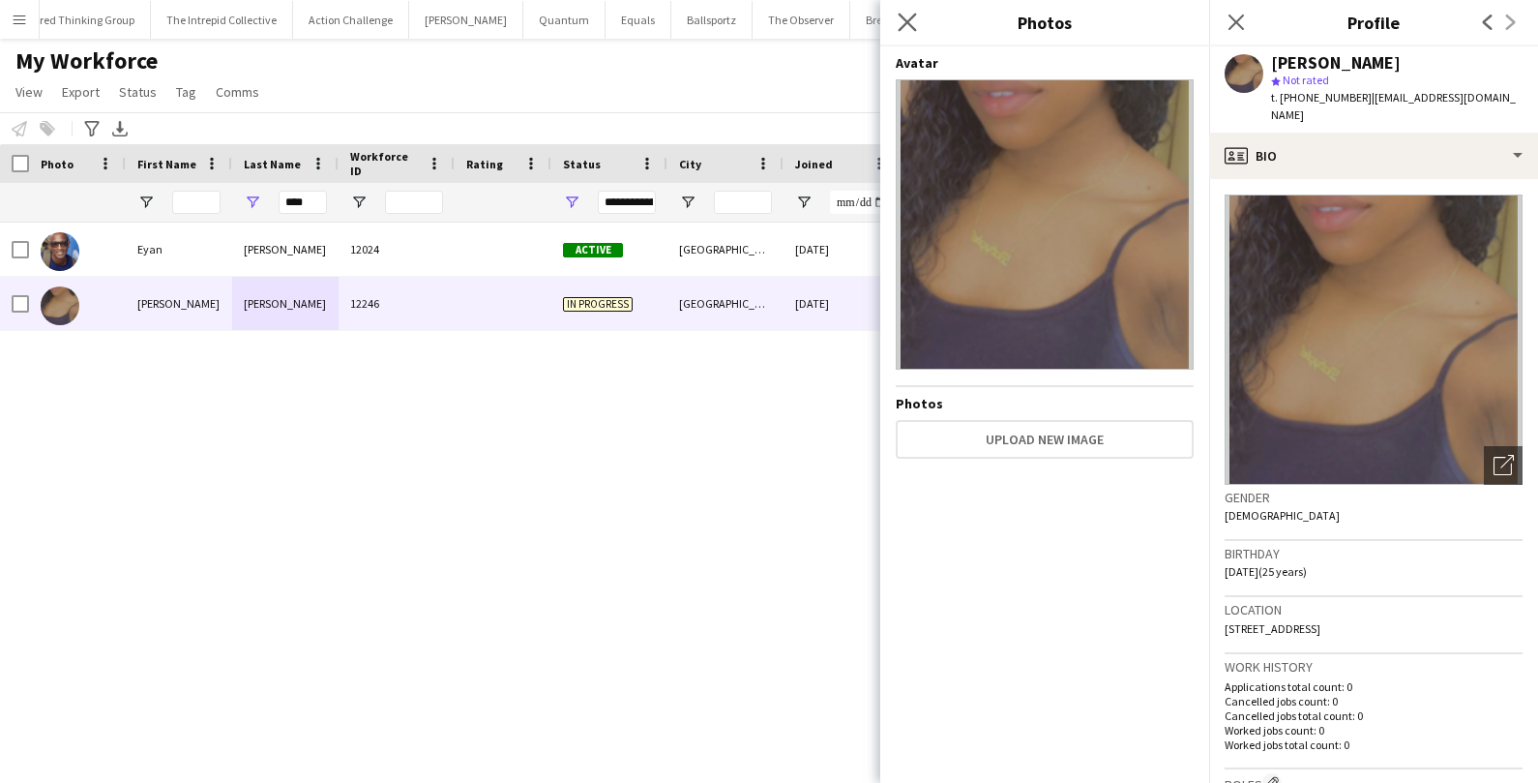
click at [902, 32] on app-icon "Close pop-in" at bounding box center [908, 23] width 28 height 28
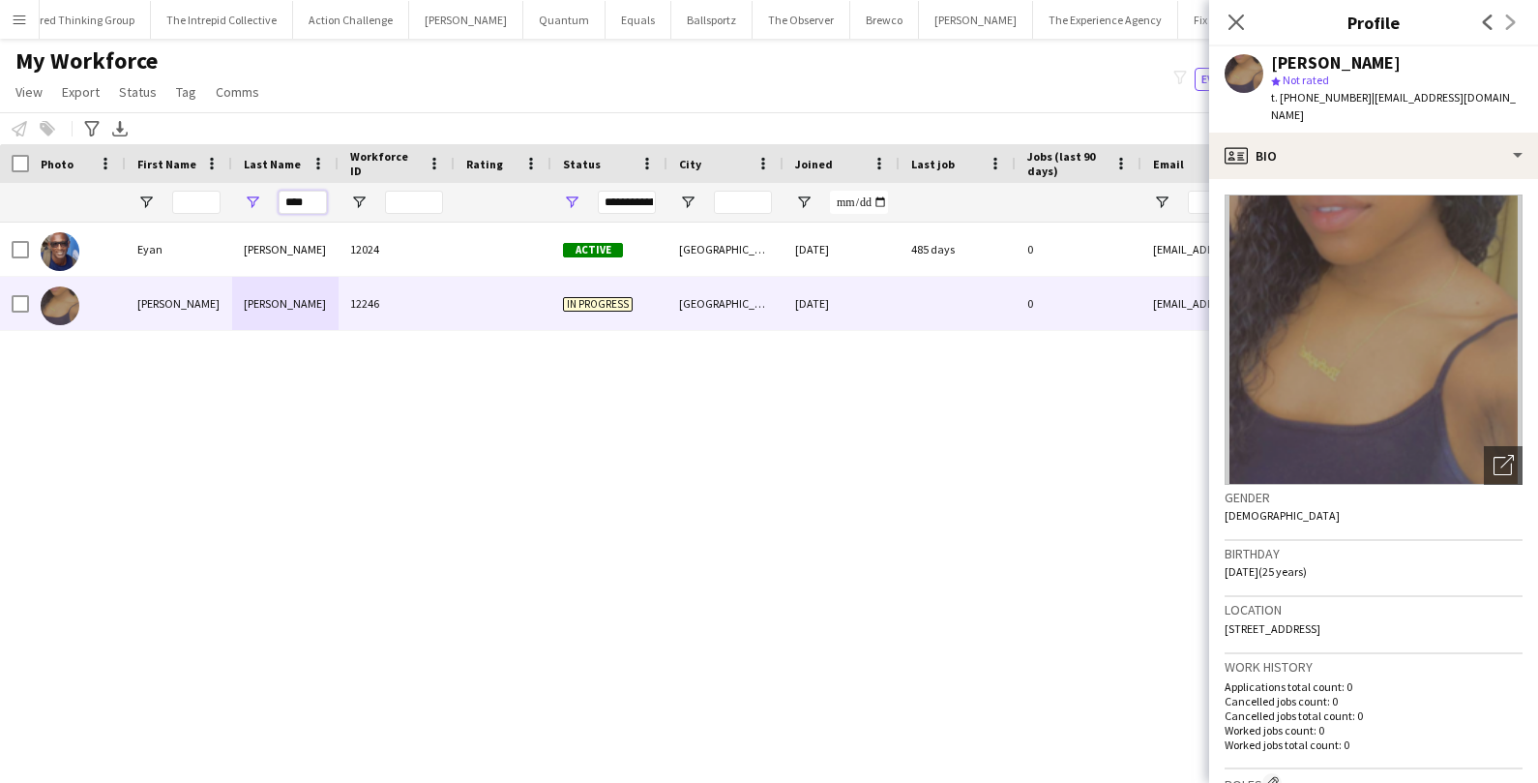
drag, startPoint x: 320, startPoint y: 203, endPoint x: 222, endPoint y: 195, distance: 98.0
click at [222, 195] on div "****" at bounding box center [1048, 202] width 2097 height 39
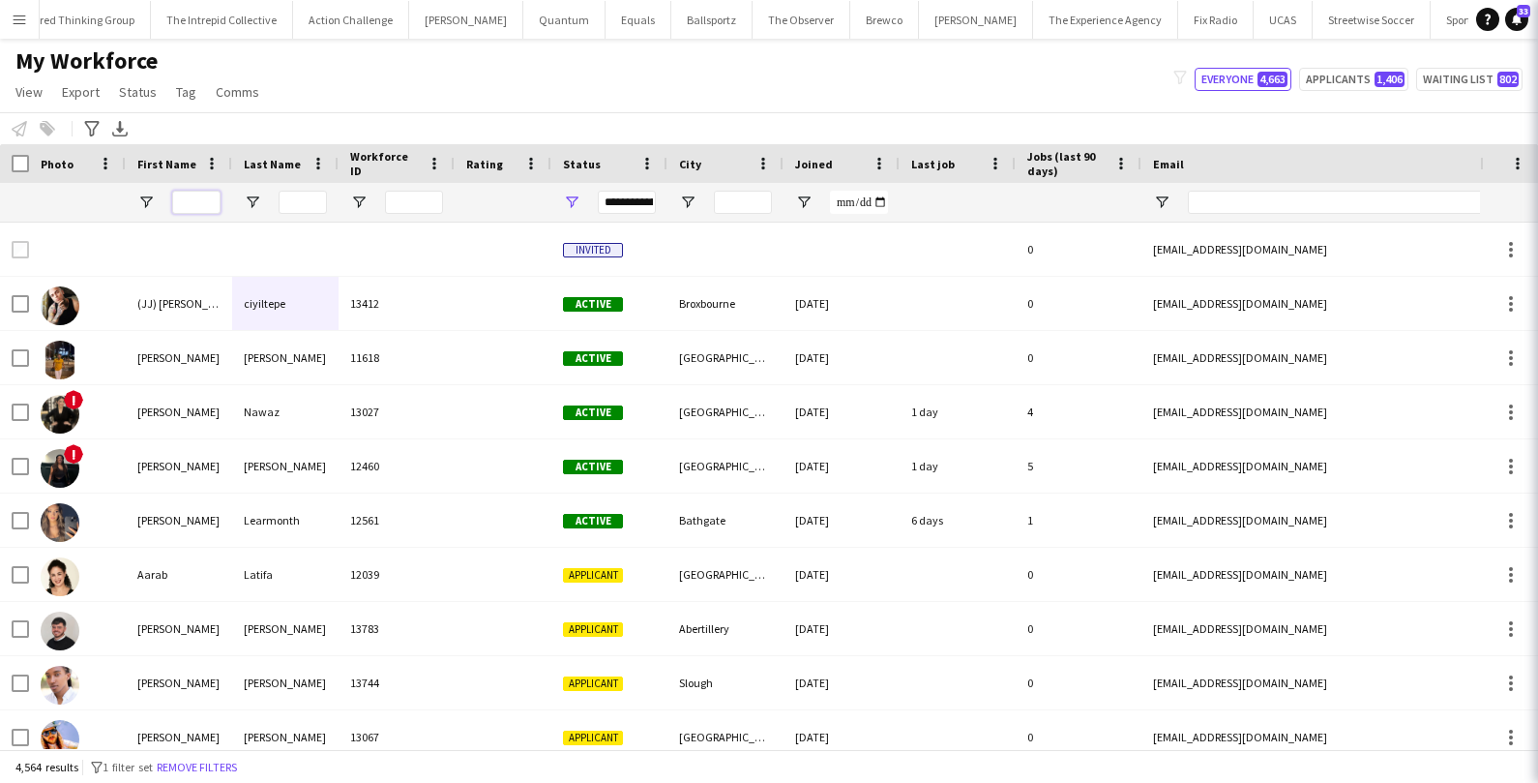
click at [201, 203] on input "First Name Filter Input" at bounding box center [196, 202] width 48 height 23
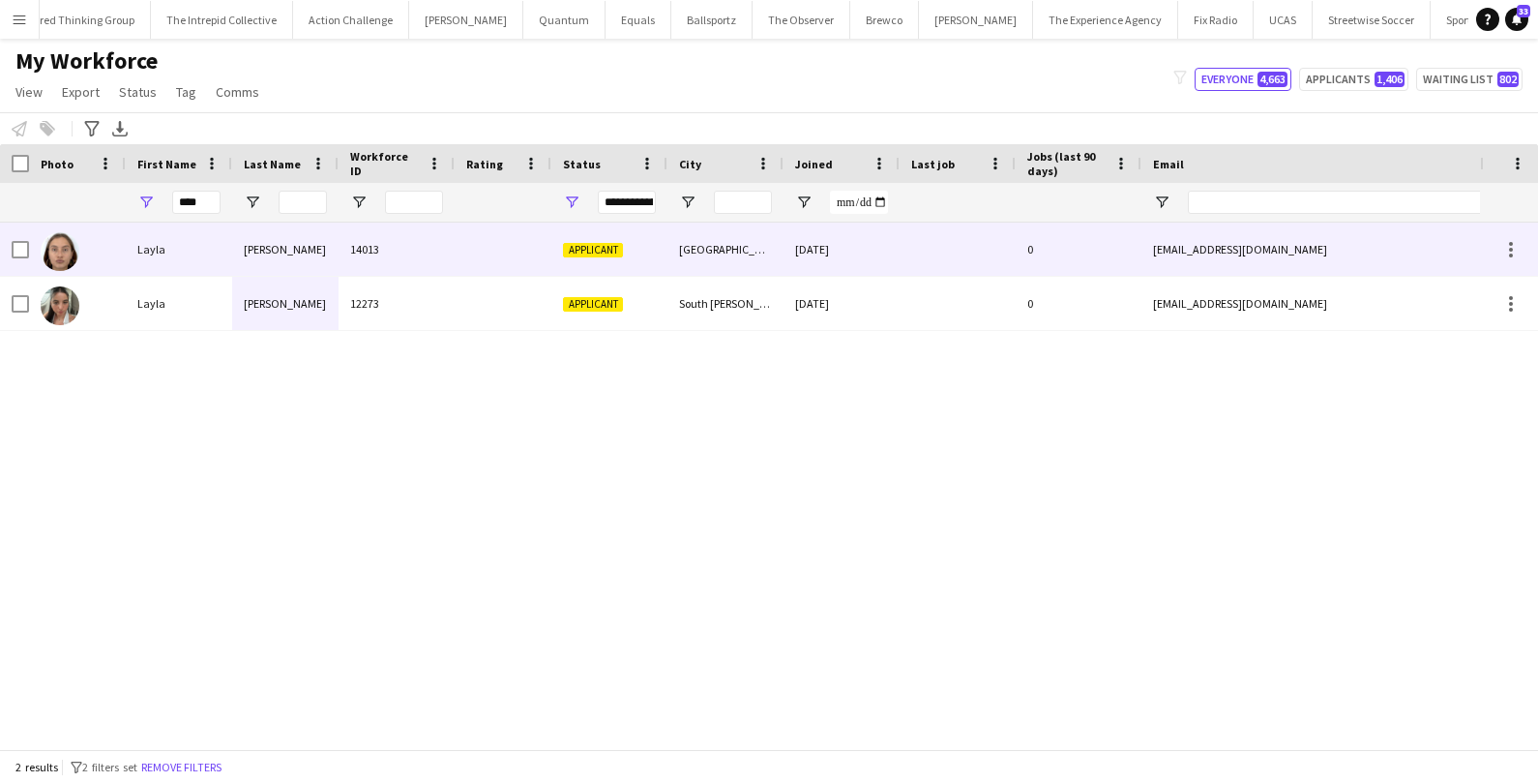
click at [270, 248] on div "Claassen" at bounding box center [285, 248] width 106 height 53
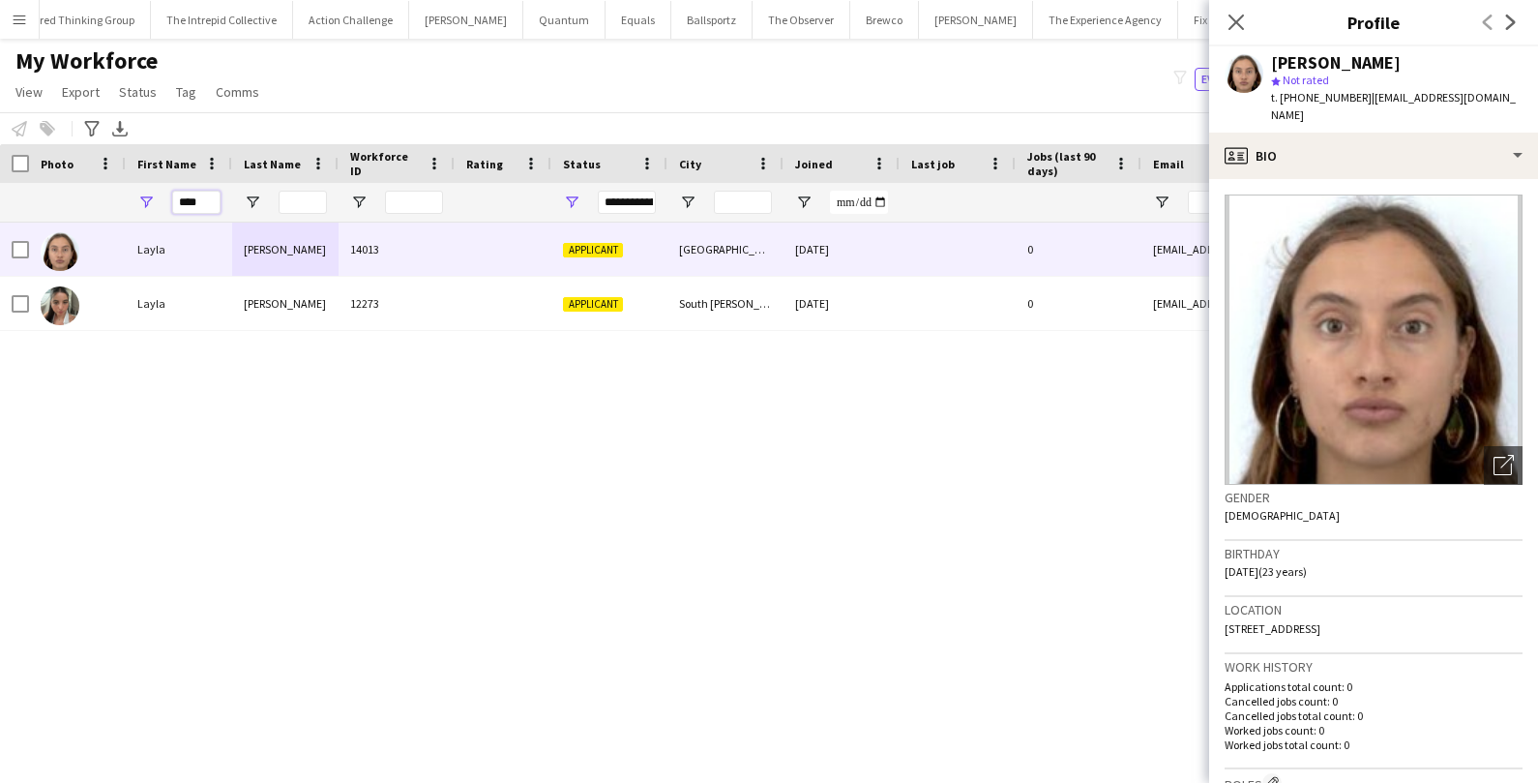
drag, startPoint x: 205, startPoint y: 204, endPoint x: 148, endPoint y: 202, distance: 57.1
click at [148, 202] on div "****" at bounding box center [179, 202] width 106 height 39
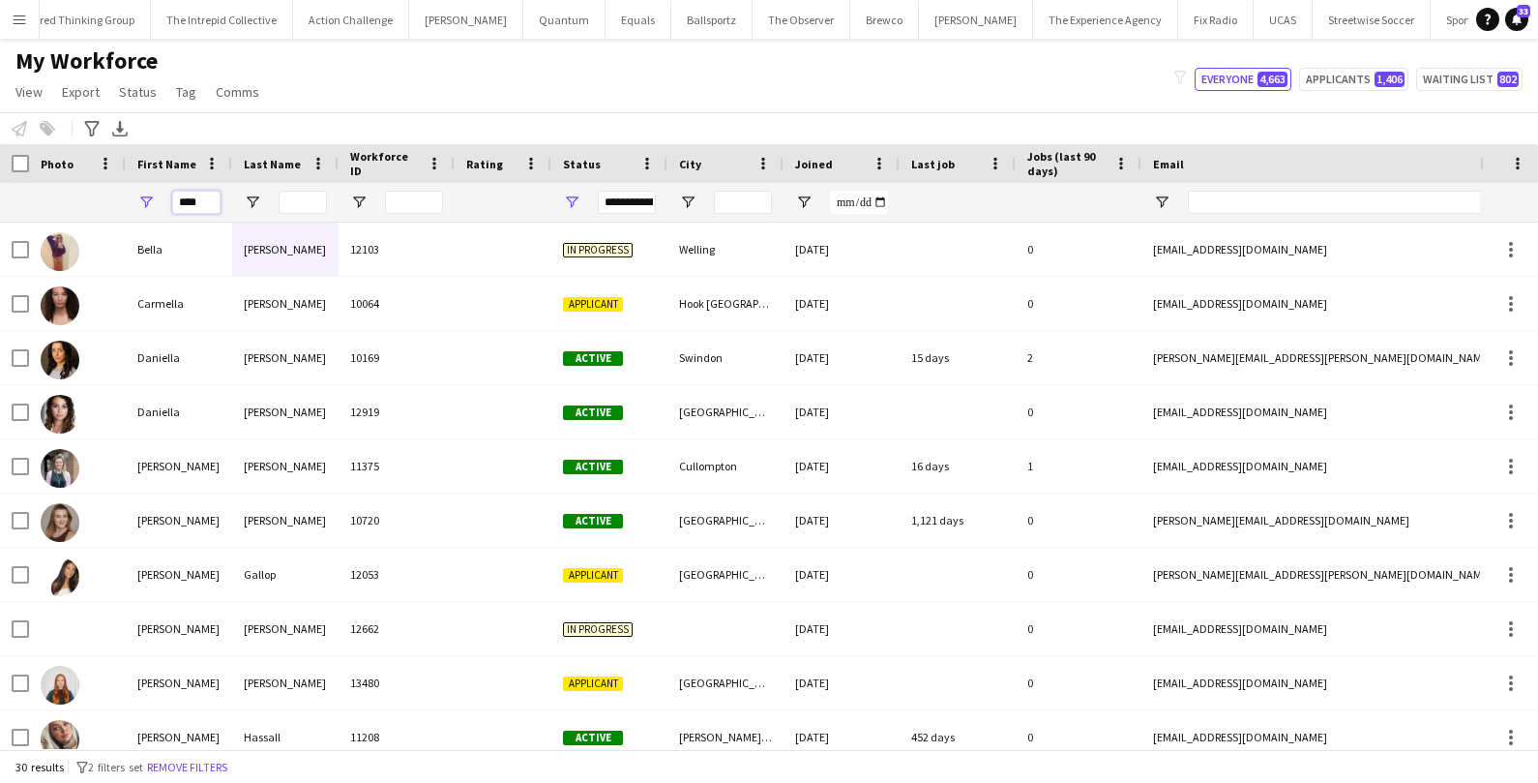
type input "****"
click at [313, 198] on input "Last Name Filter Input" at bounding box center [303, 202] width 48 height 23
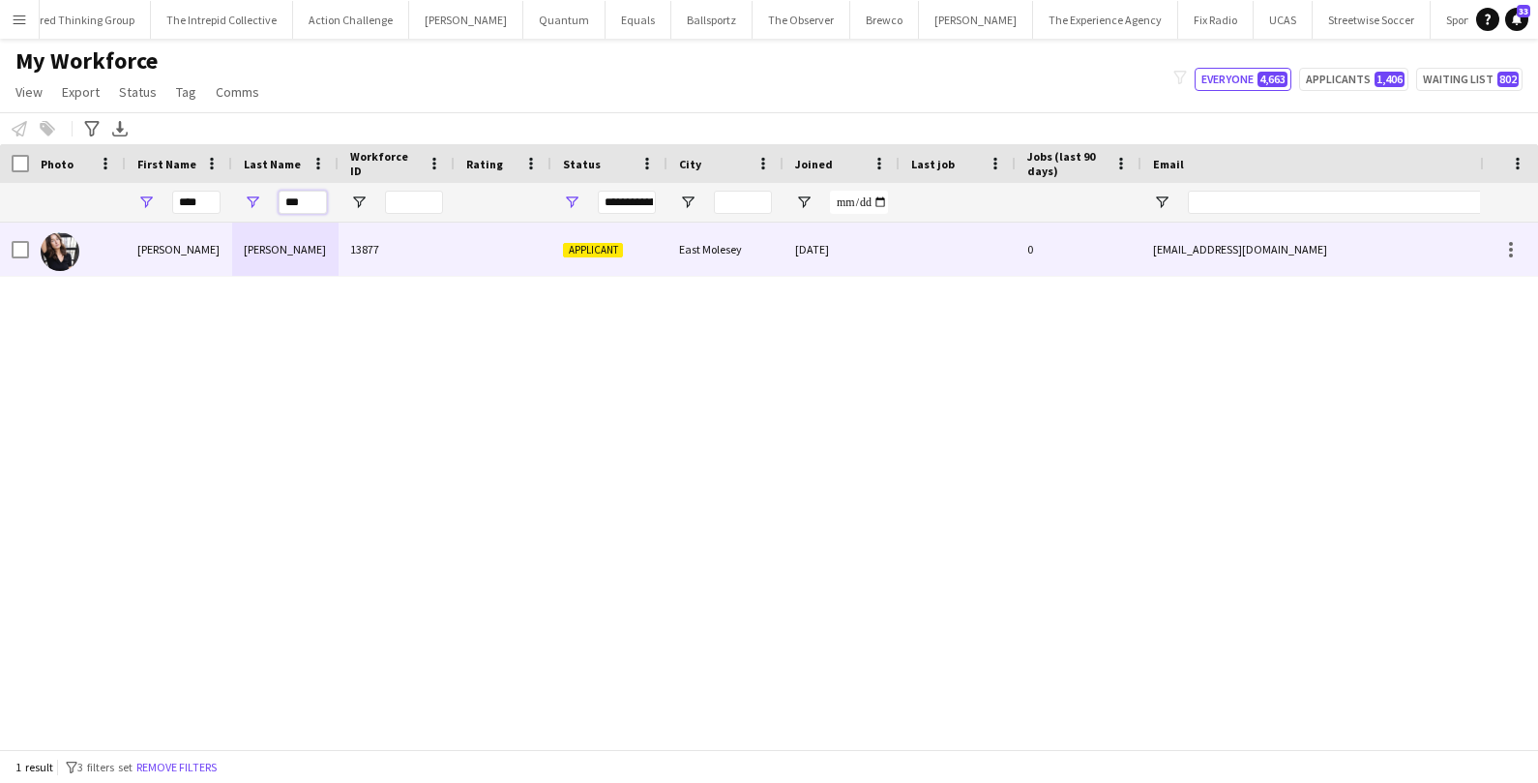
type input "***"
click at [232, 251] on div "Taylor Bliss" at bounding box center [285, 248] width 106 height 53
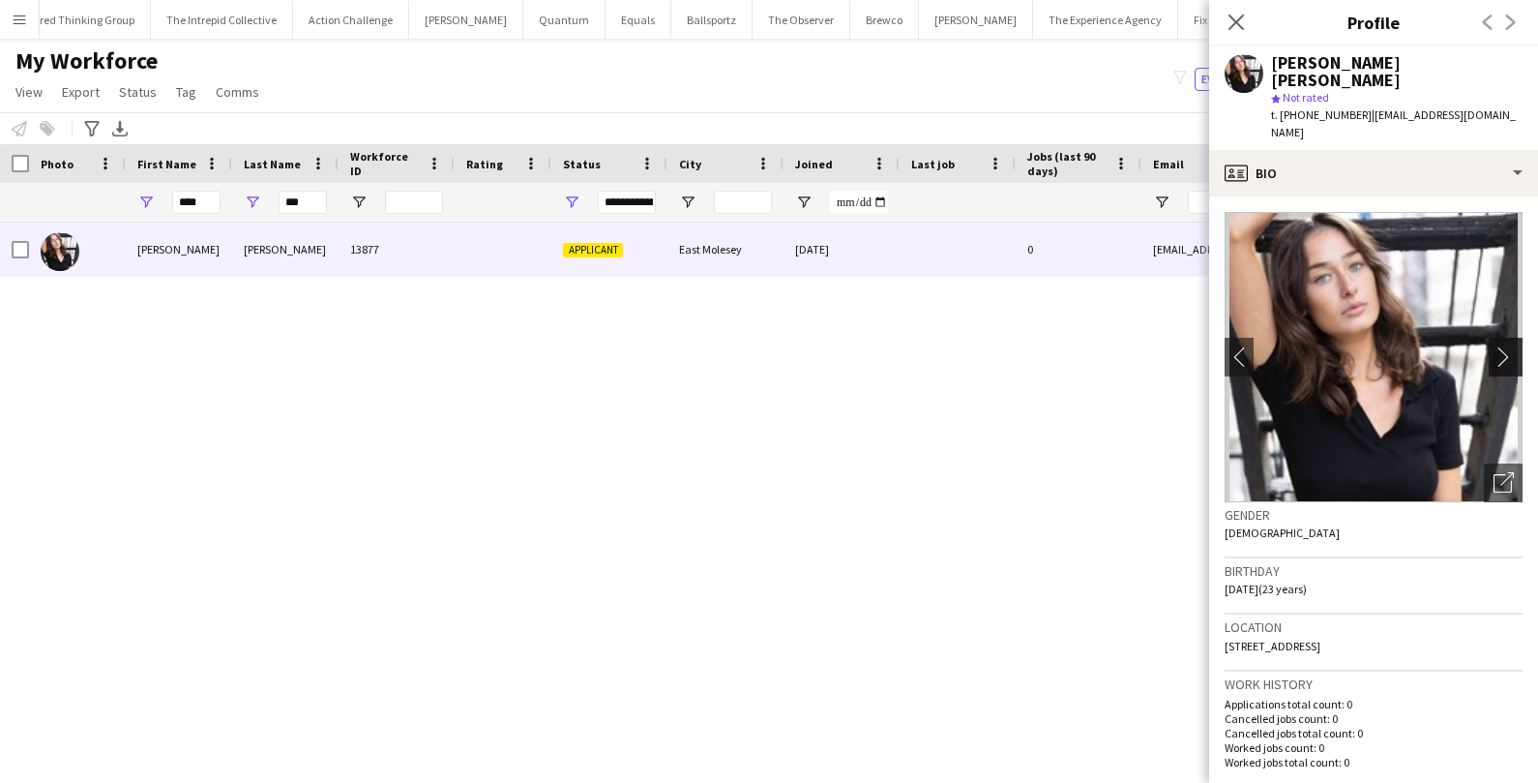
click at [1495, 346] on app-icon "chevron-right" at bounding box center [1508, 356] width 30 height 20
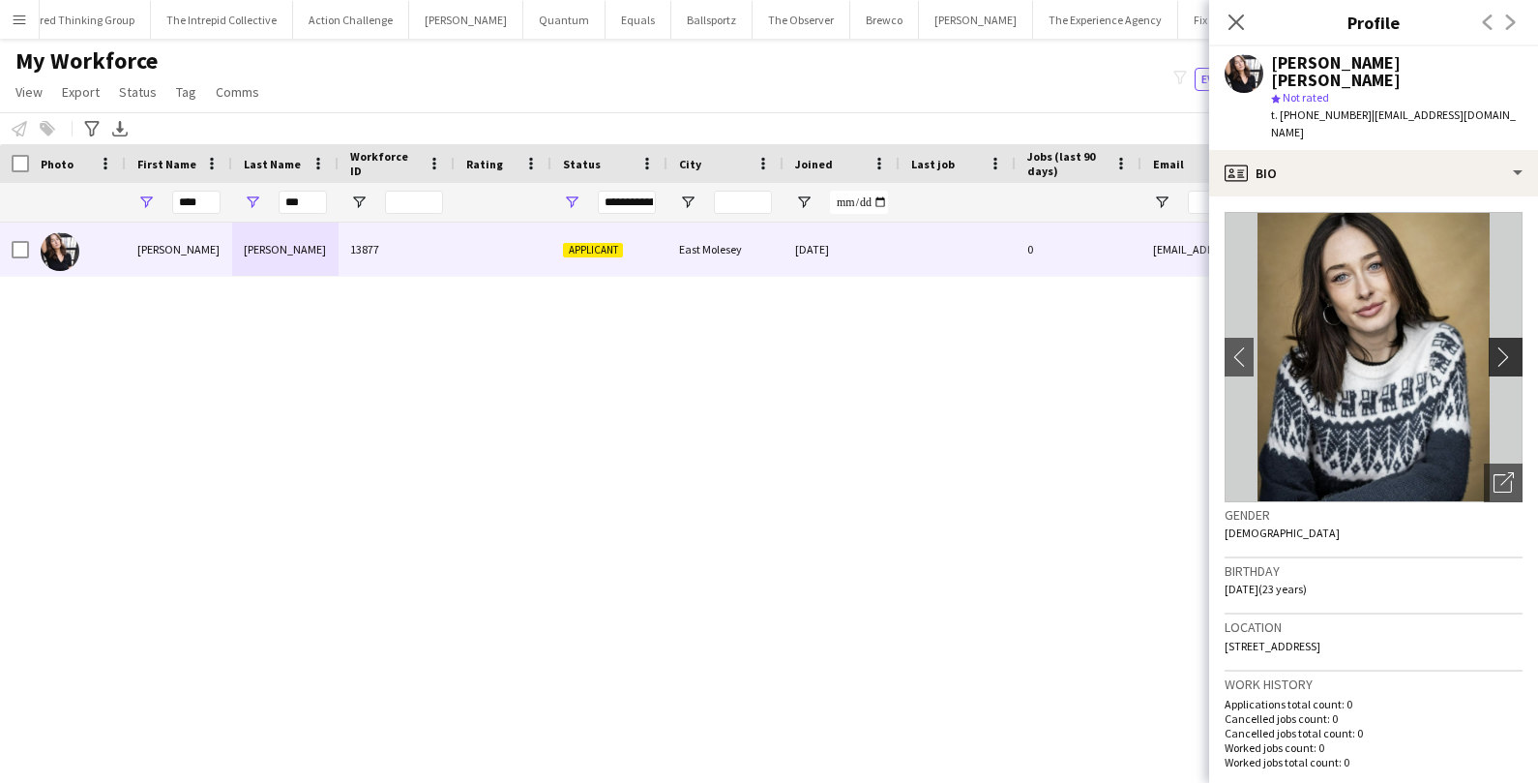
click at [1495, 346] on app-icon "chevron-right" at bounding box center [1508, 356] width 30 height 20
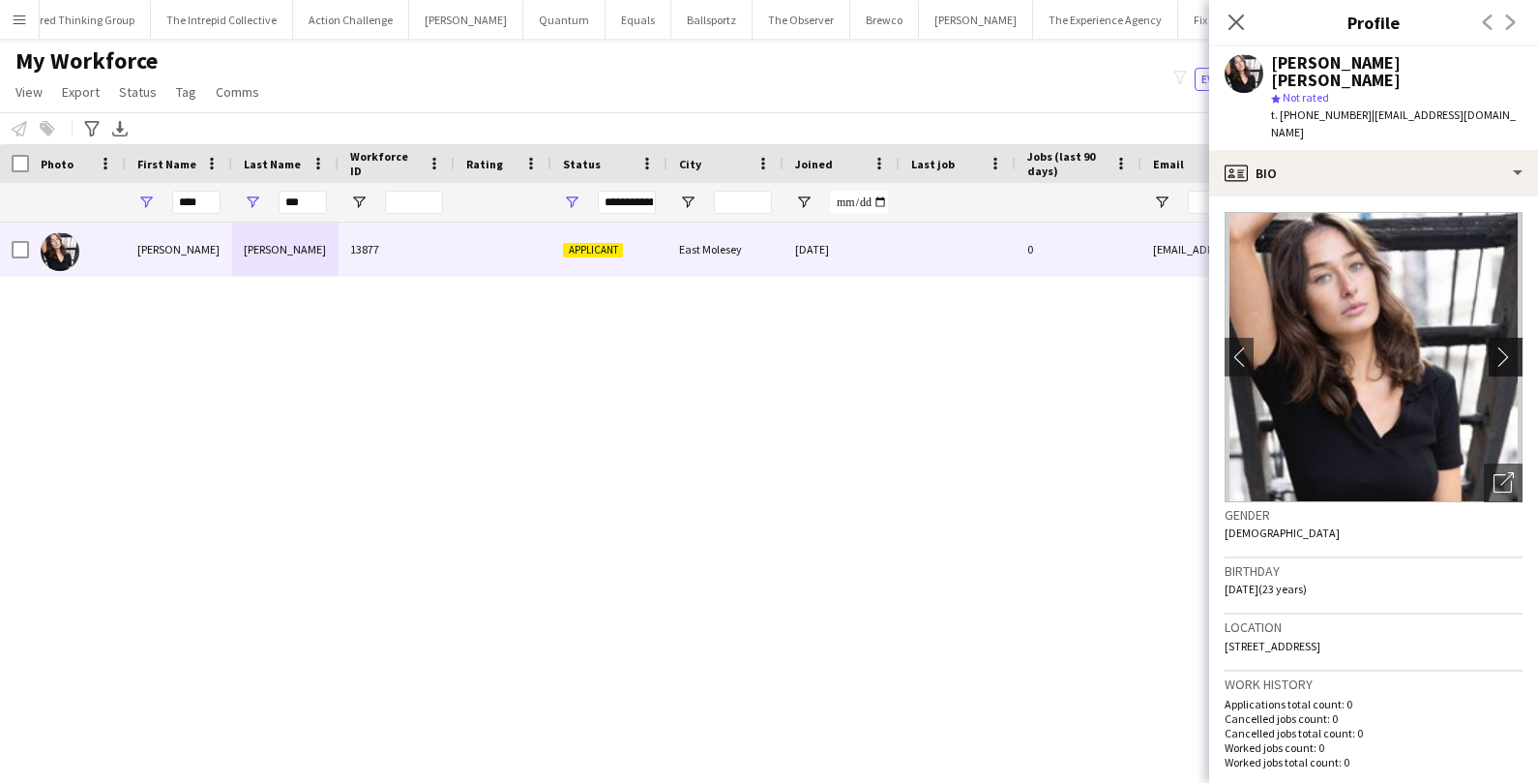
click at [1495, 346] on app-icon "chevron-right" at bounding box center [1508, 356] width 30 height 20
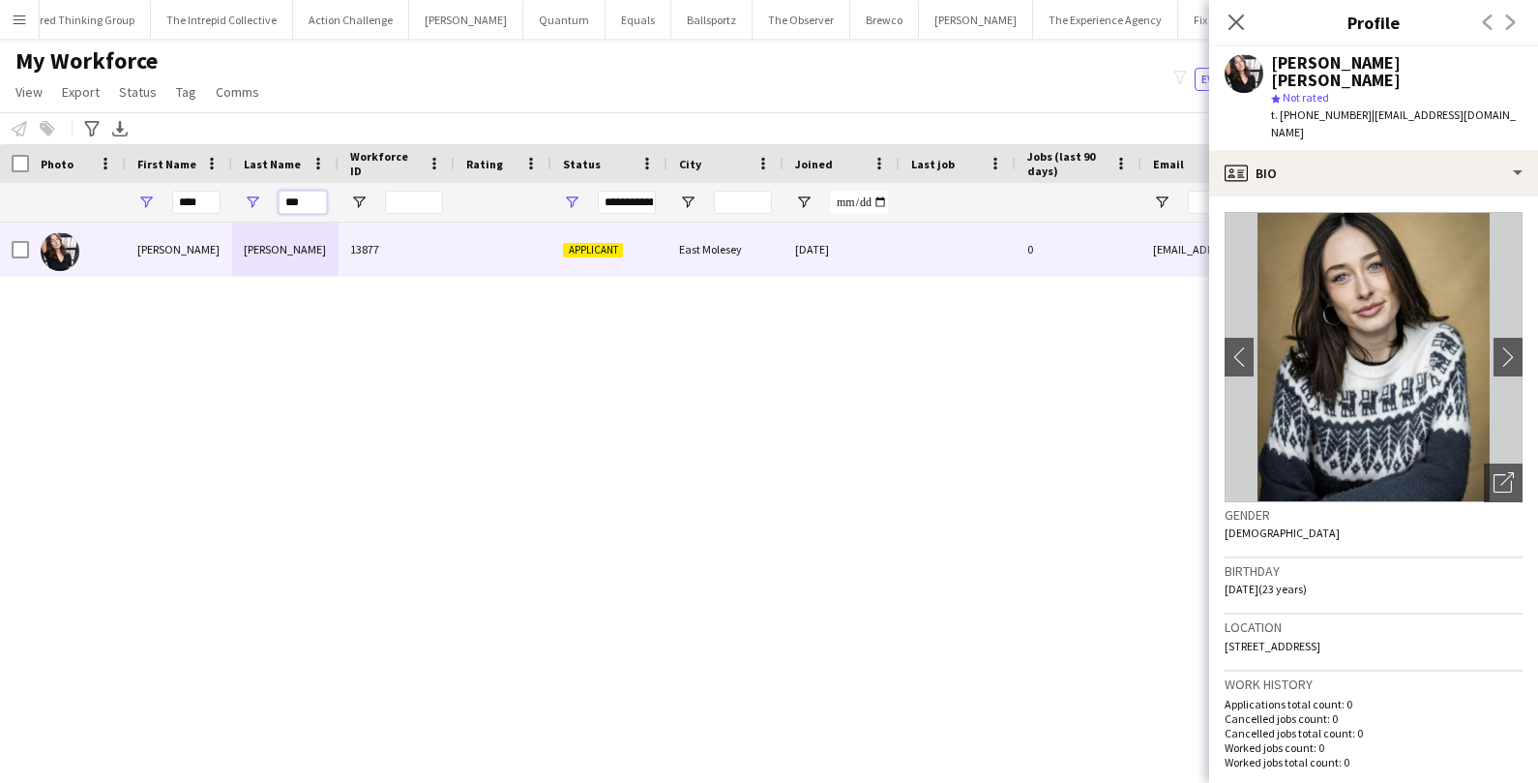
drag, startPoint x: 310, startPoint y: 207, endPoint x: 232, endPoint y: 208, distance: 78.4
click at [232, 208] on div "***" at bounding box center [285, 202] width 106 height 39
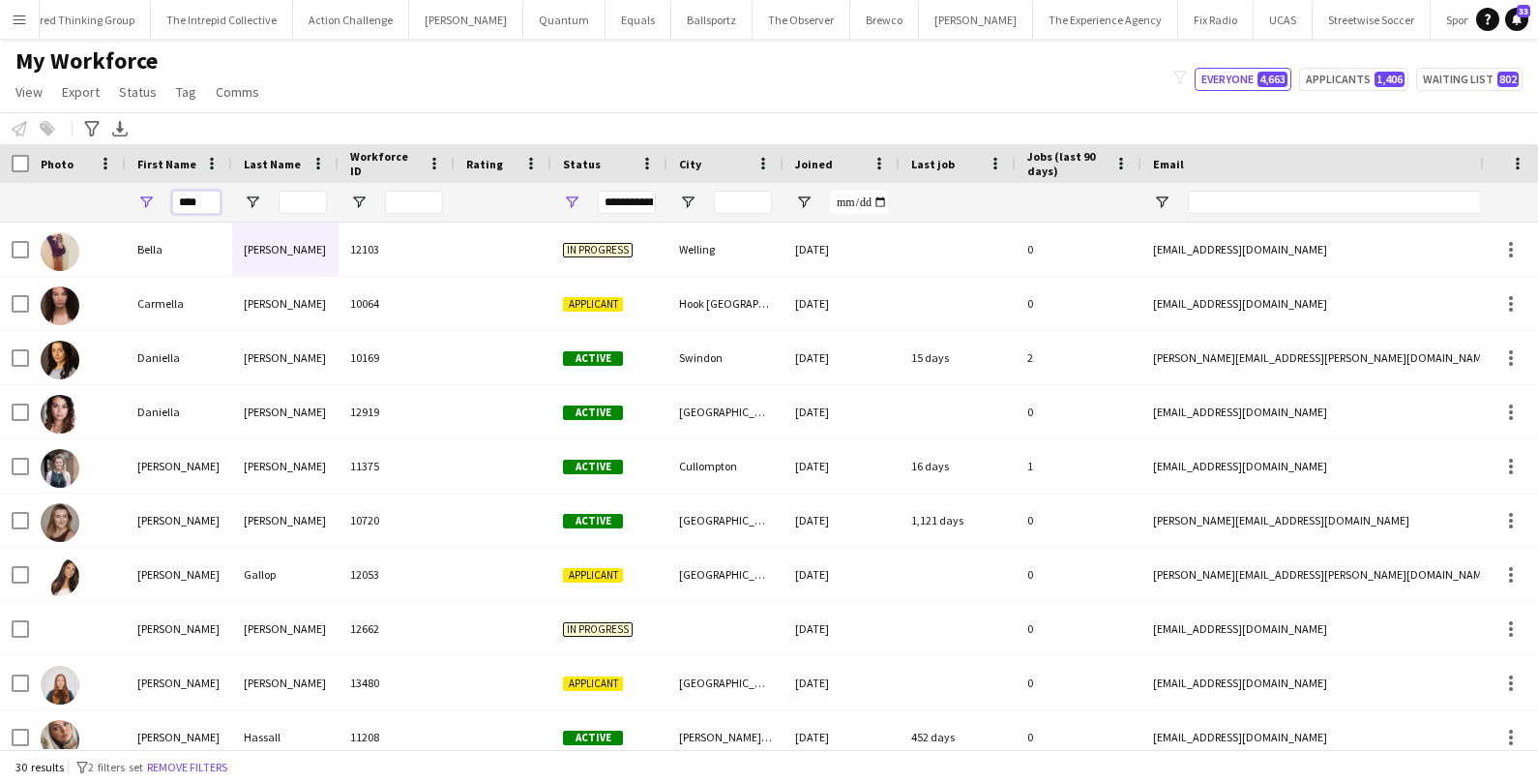
drag, startPoint x: 207, startPoint y: 202, endPoint x: 152, endPoint y: 200, distance: 55.2
click at [154, 201] on div "****" at bounding box center [179, 202] width 106 height 39
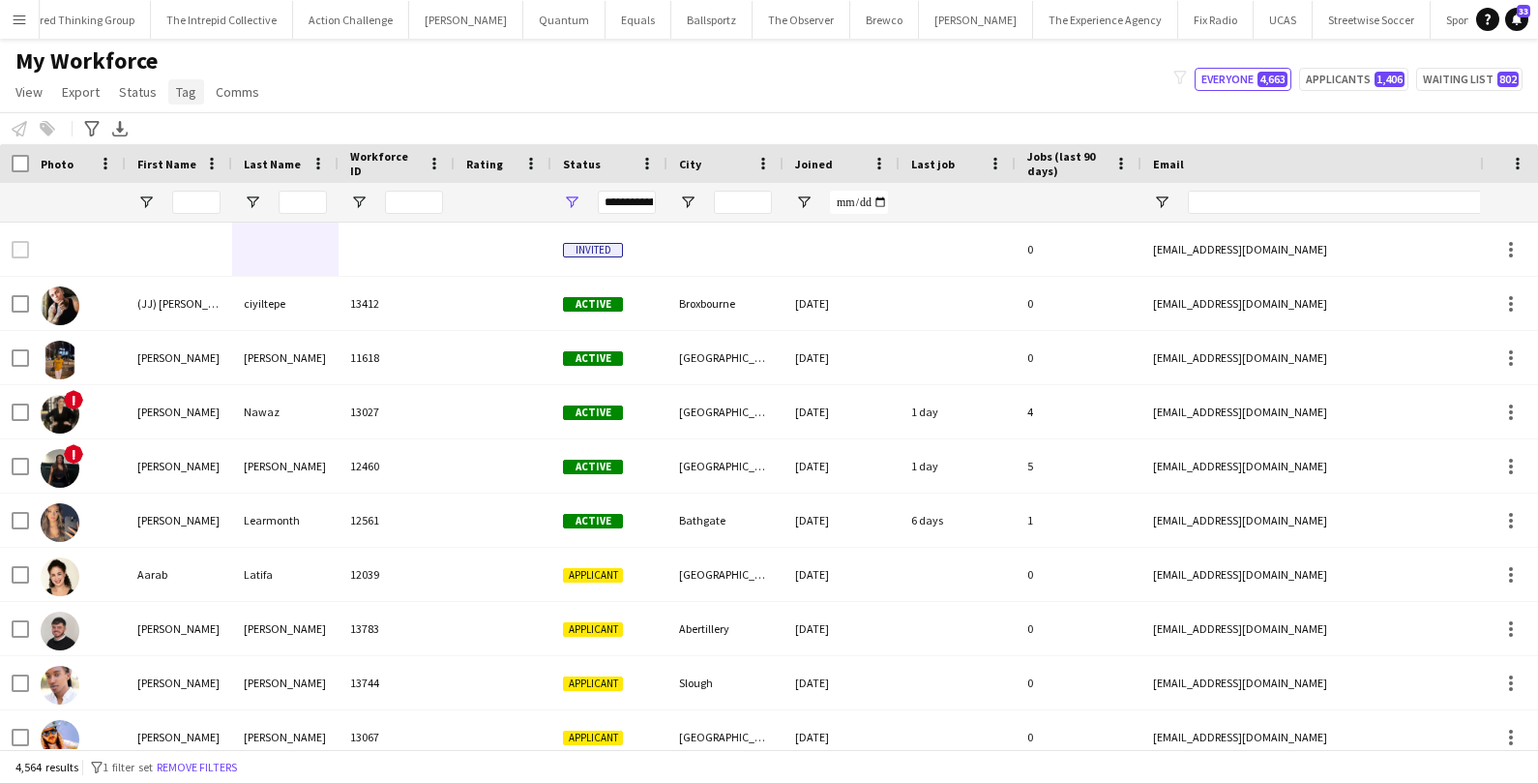
click at [189, 93] on span "Tag" at bounding box center [186, 91] width 20 height 17
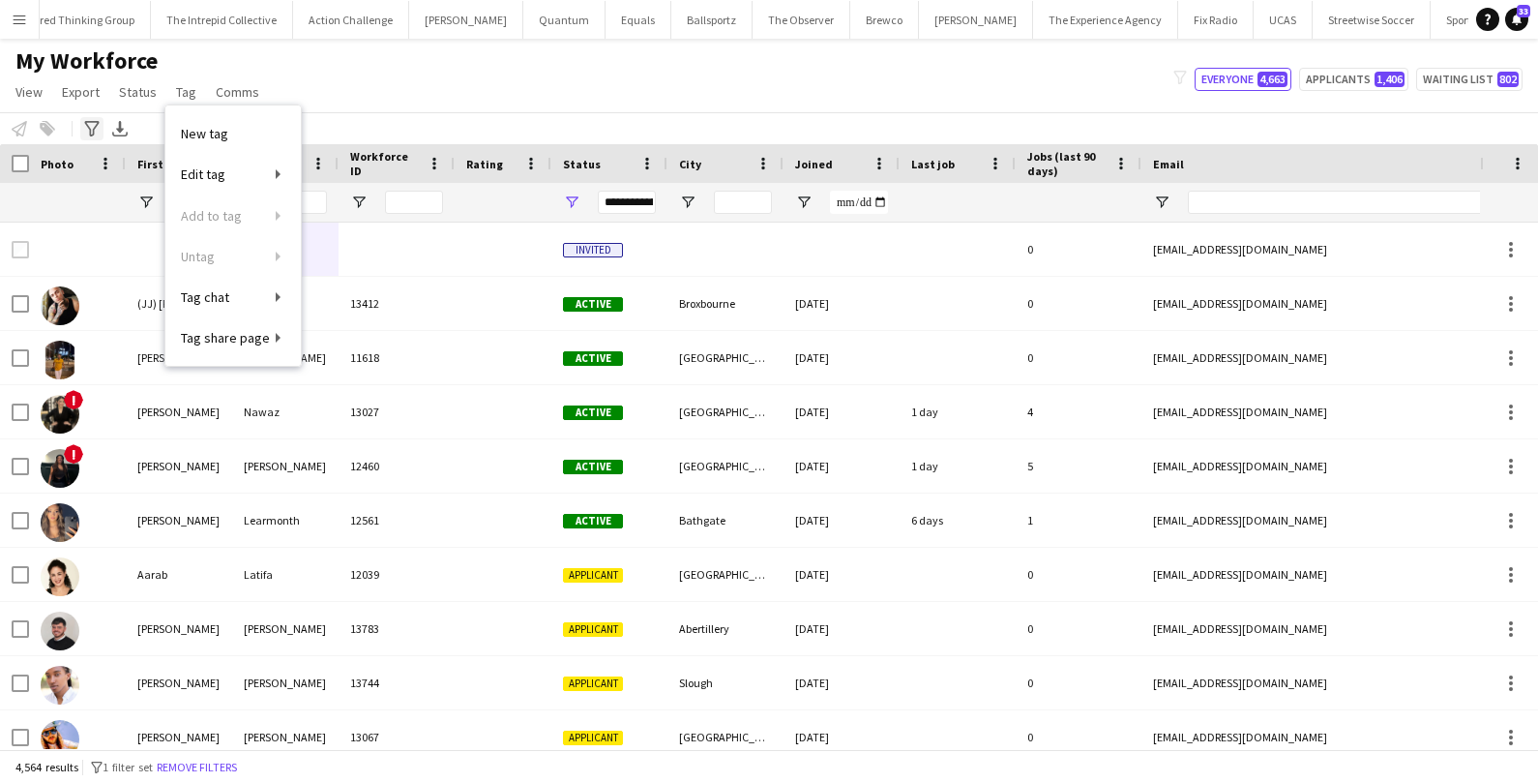
click at [91, 126] on icon "Advanced filters" at bounding box center [91, 128] width 15 height 15
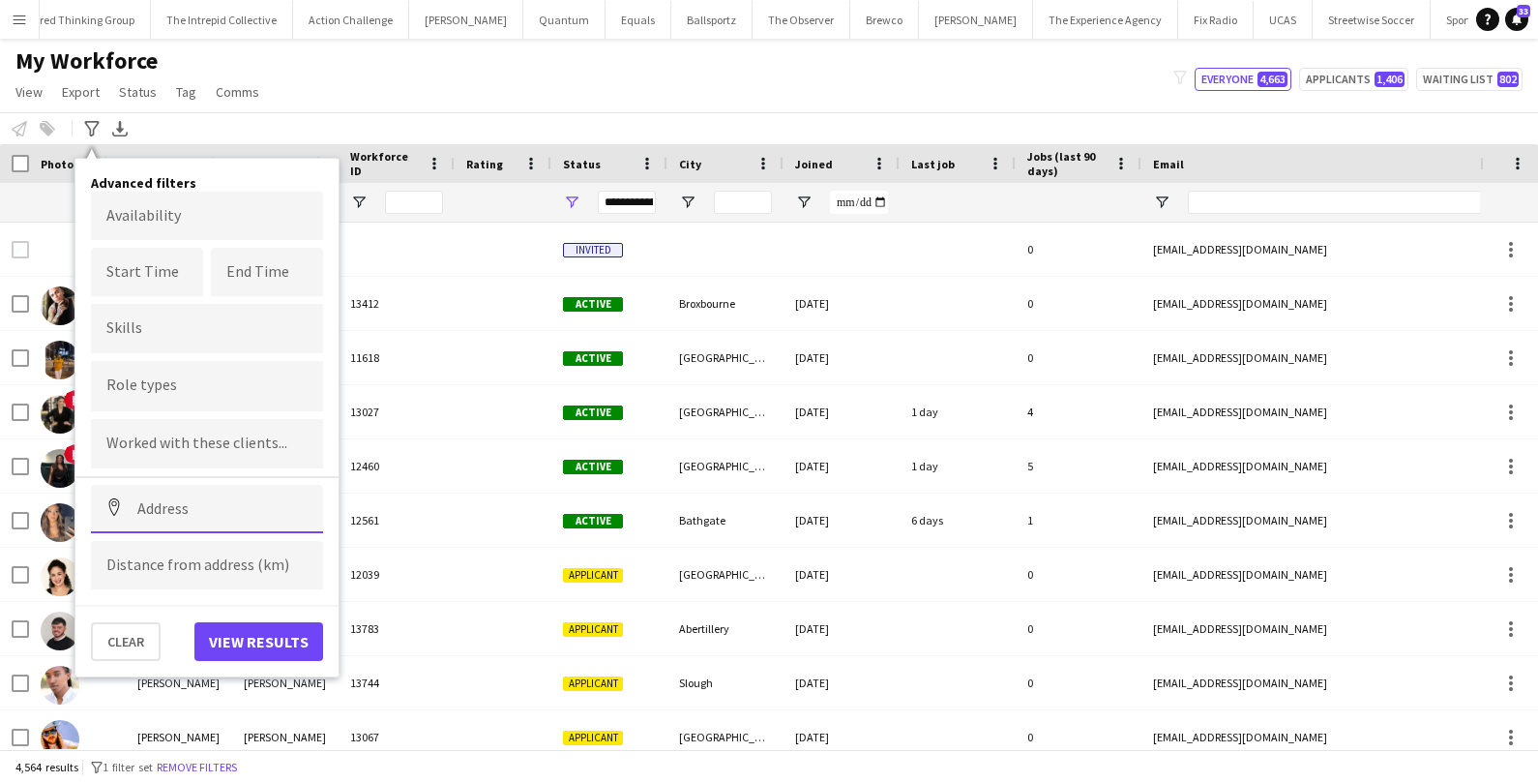
click at [165, 505] on input at bounding box center [207, 509] width 232 height 48
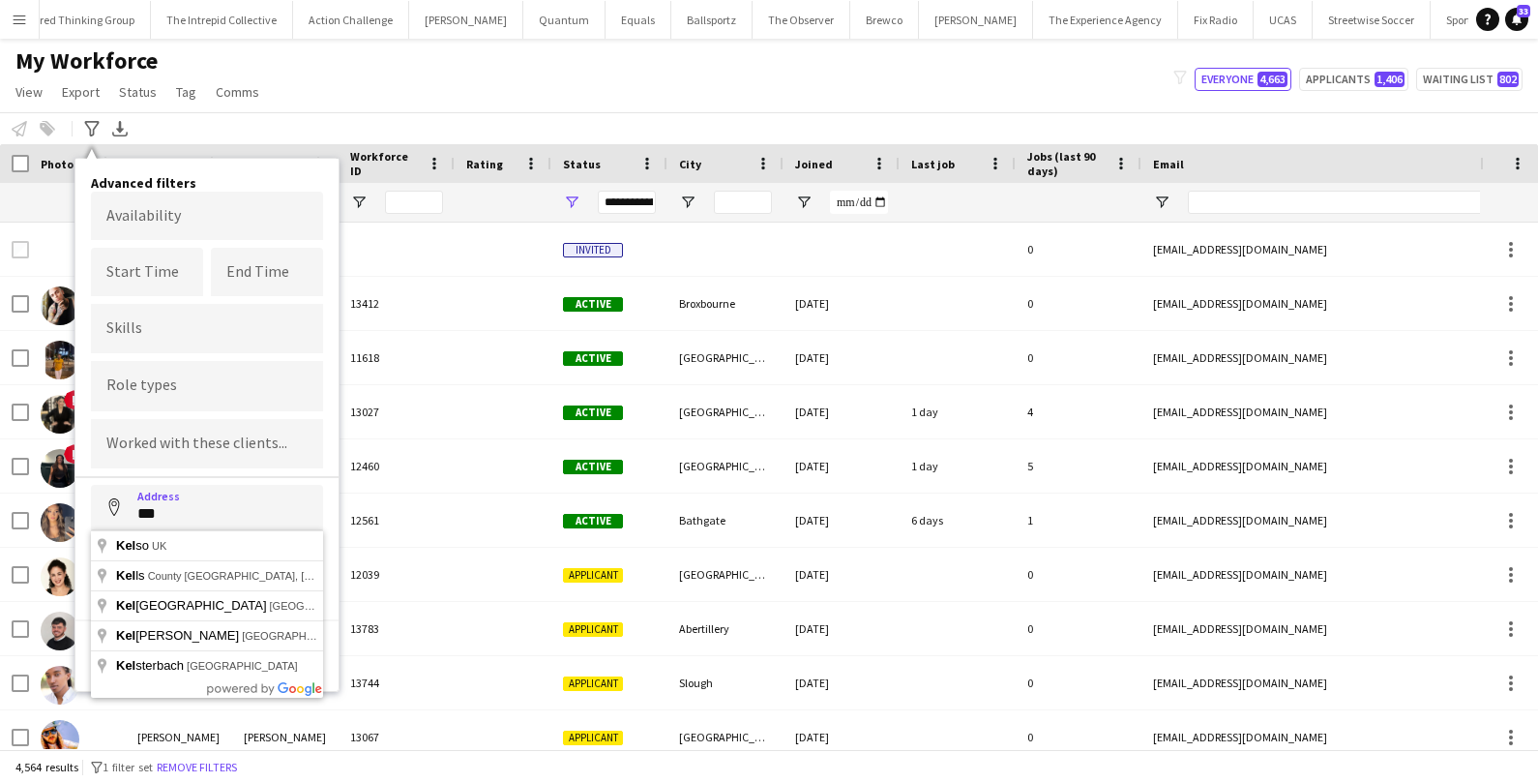
type input "*********"
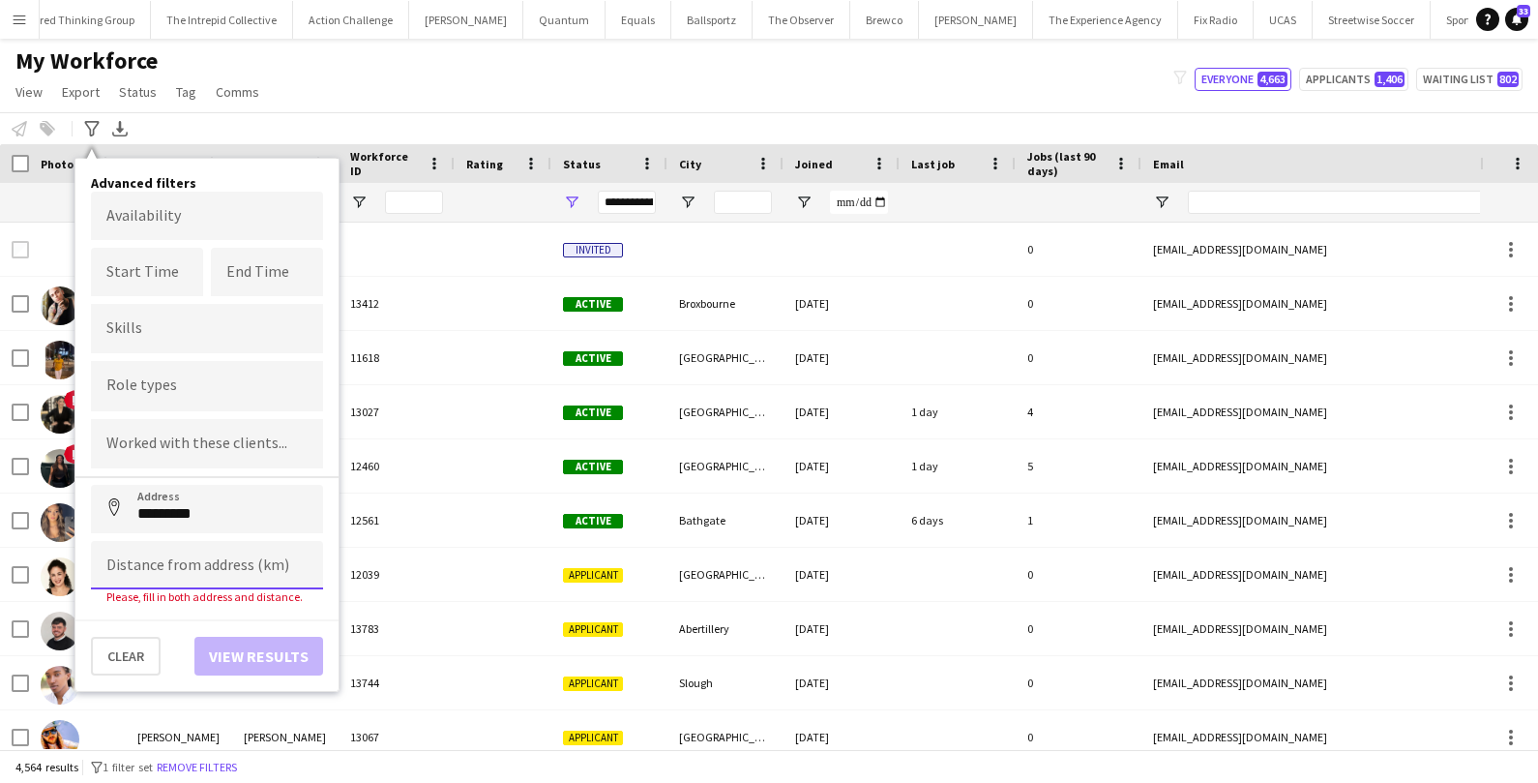
click at [145, 572] on input at bounding box center [207, 565] width 232 height 48
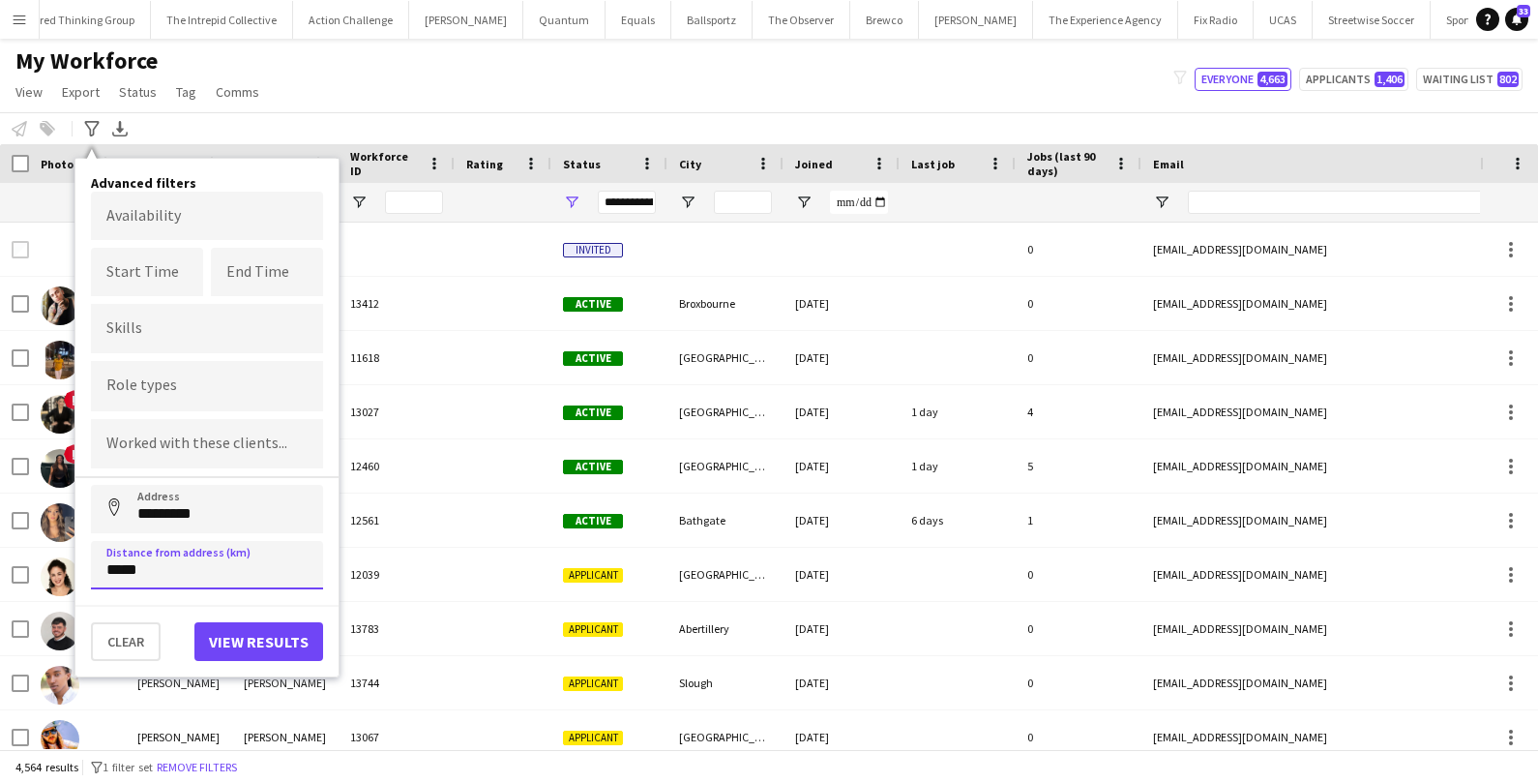
type input "*****"
click at [251, 633] on button "View results" at bounding box center [258, 641] width 129 height 39
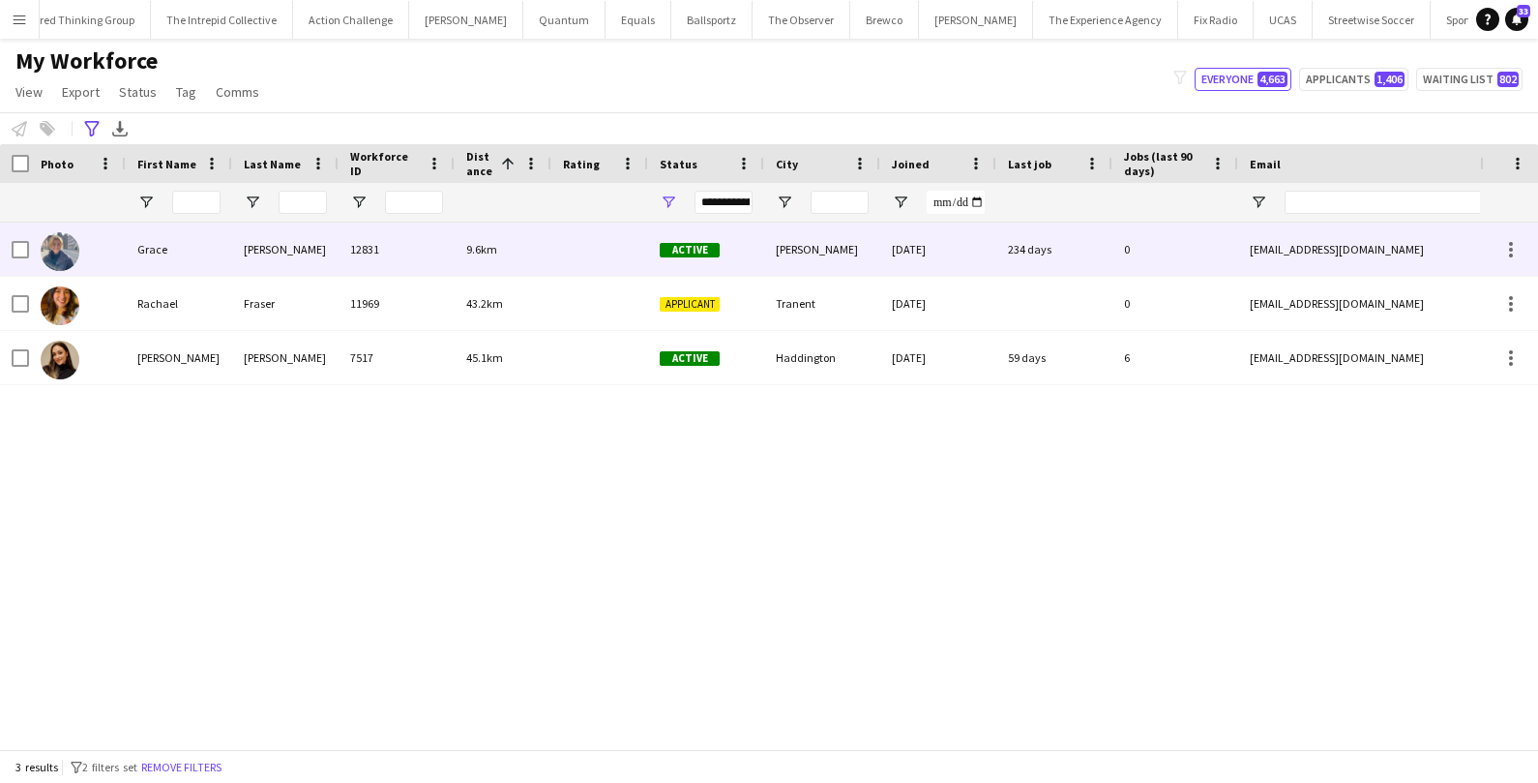
click at [502, 256] on div "9.6km" at bounding box center [503, 248] width 97 height 53
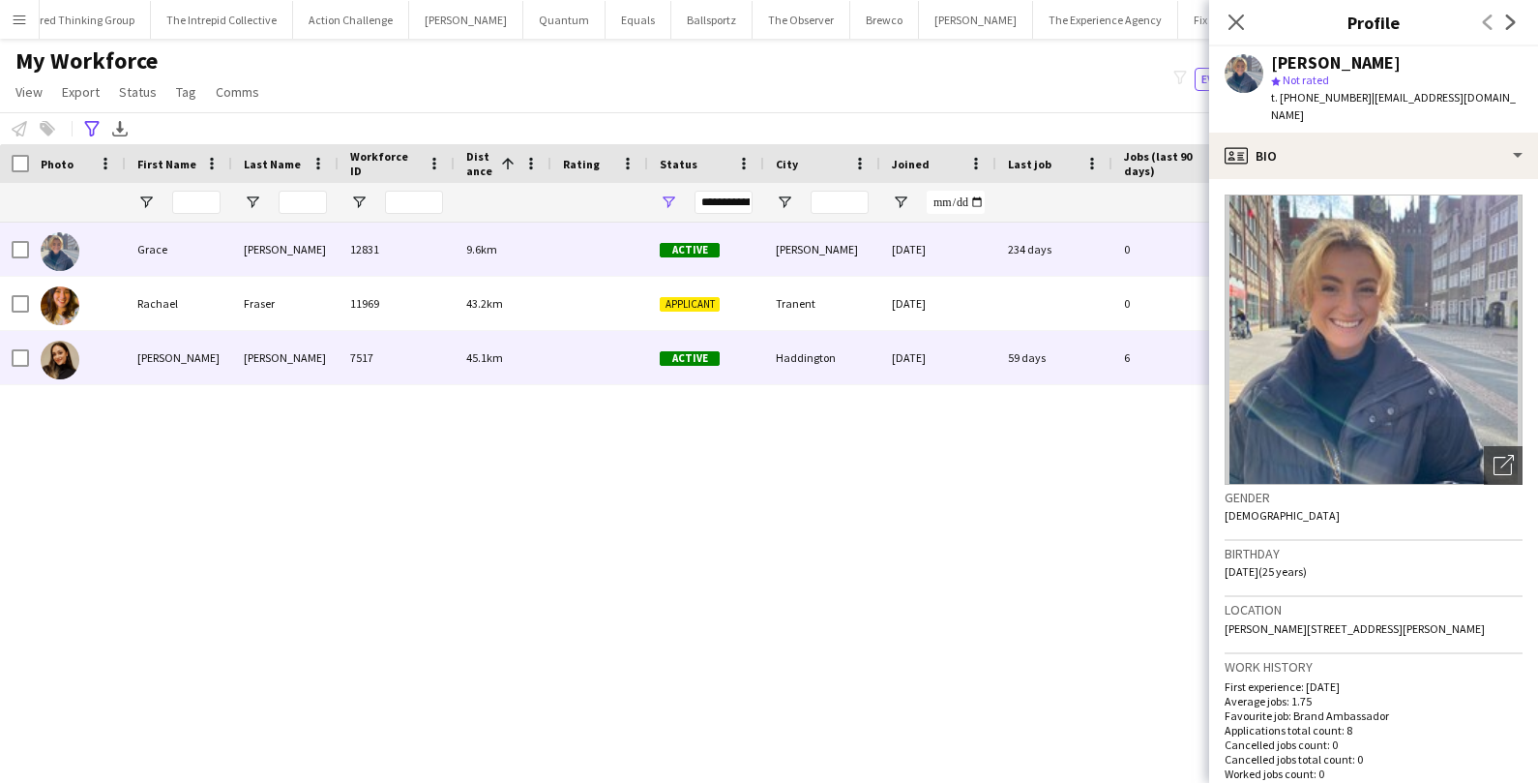
click at [594, 370] on div at bounding box center [599, 357] width 97 height 53
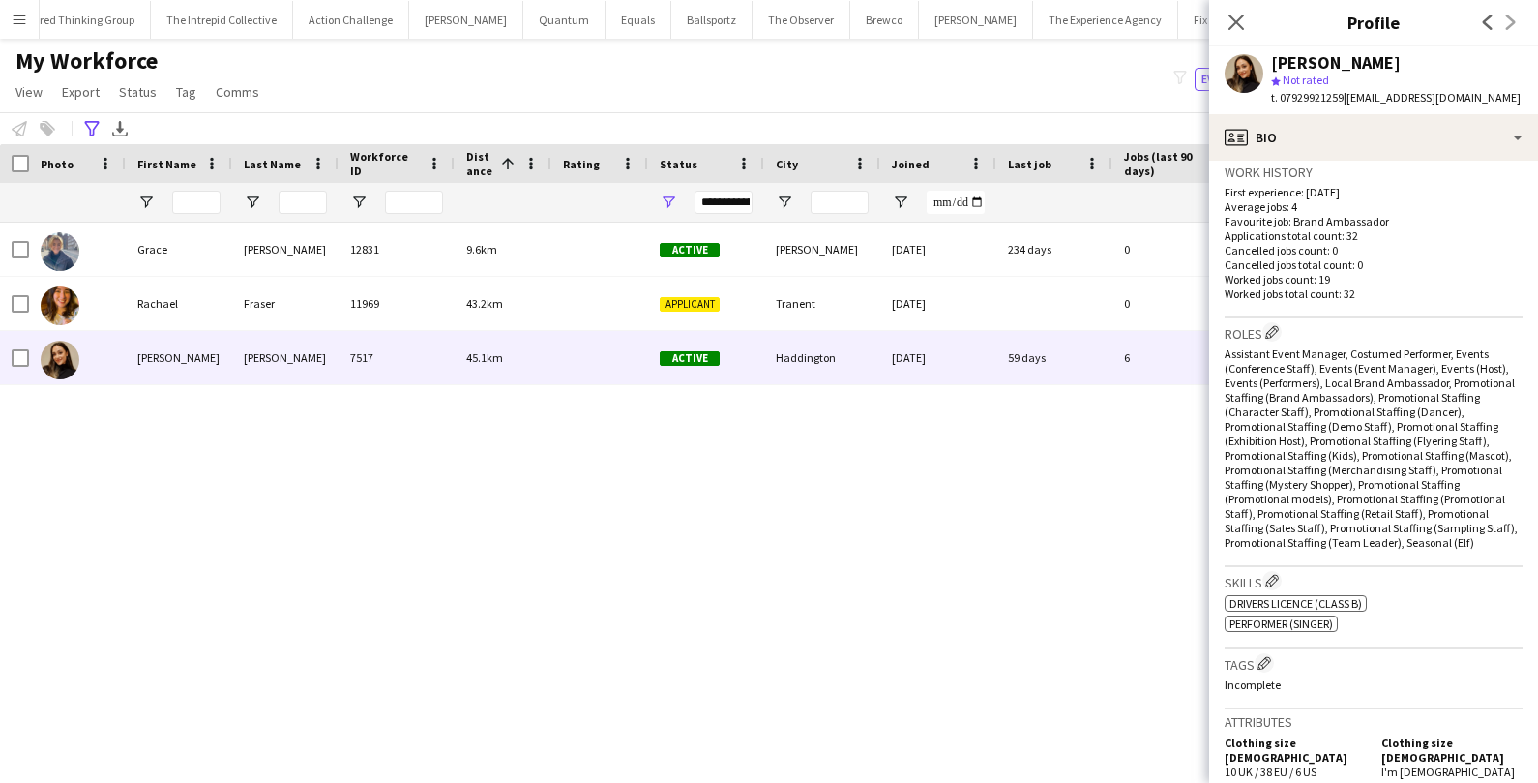
scroll to position [663, 0]
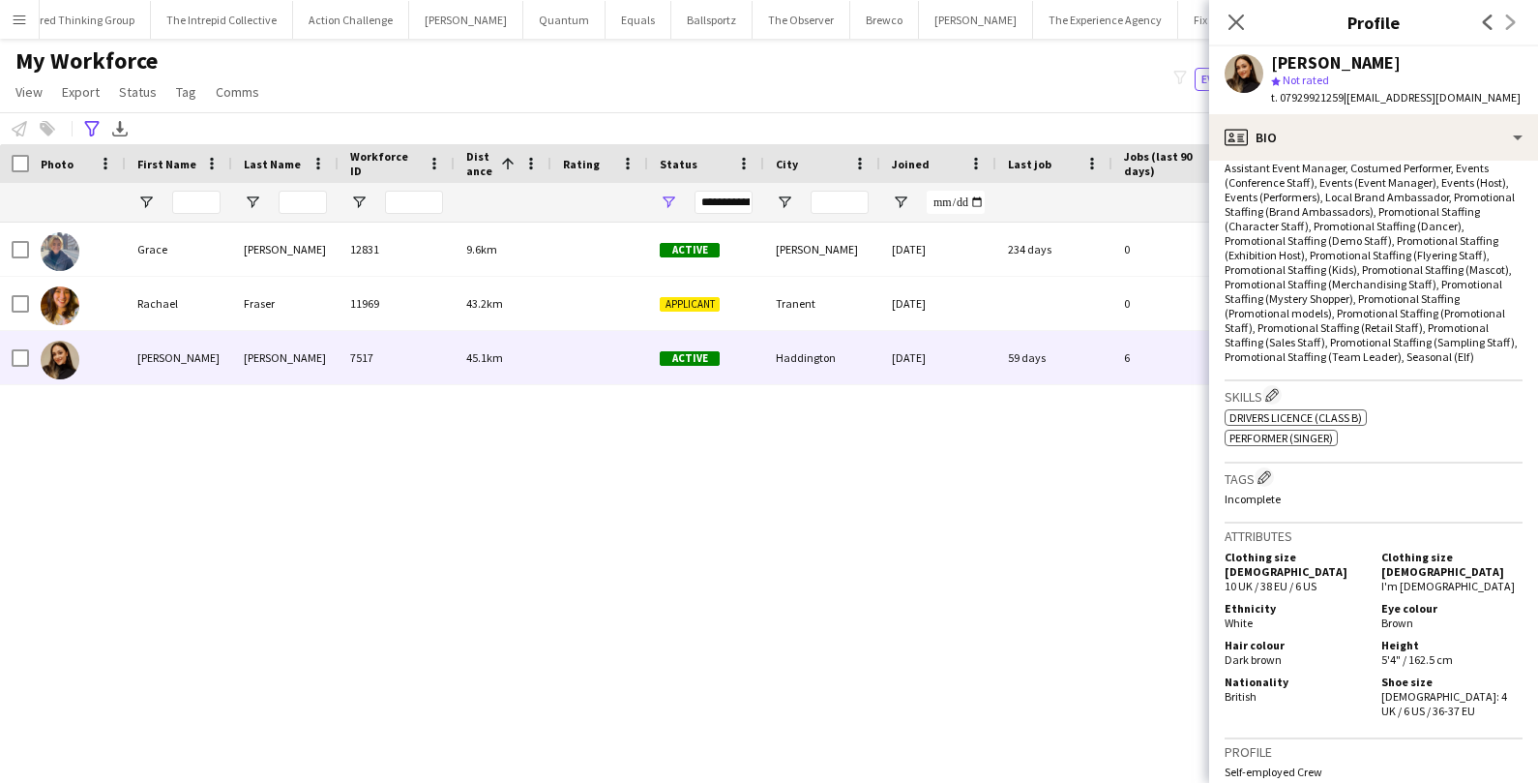
click at [331, 145] on div "Last Name" at bounding box center [285, 163] width 106 height 39
click at [84, 131] on icon "Advanced filters" at bounding box center [91, 128] width 15 height 15
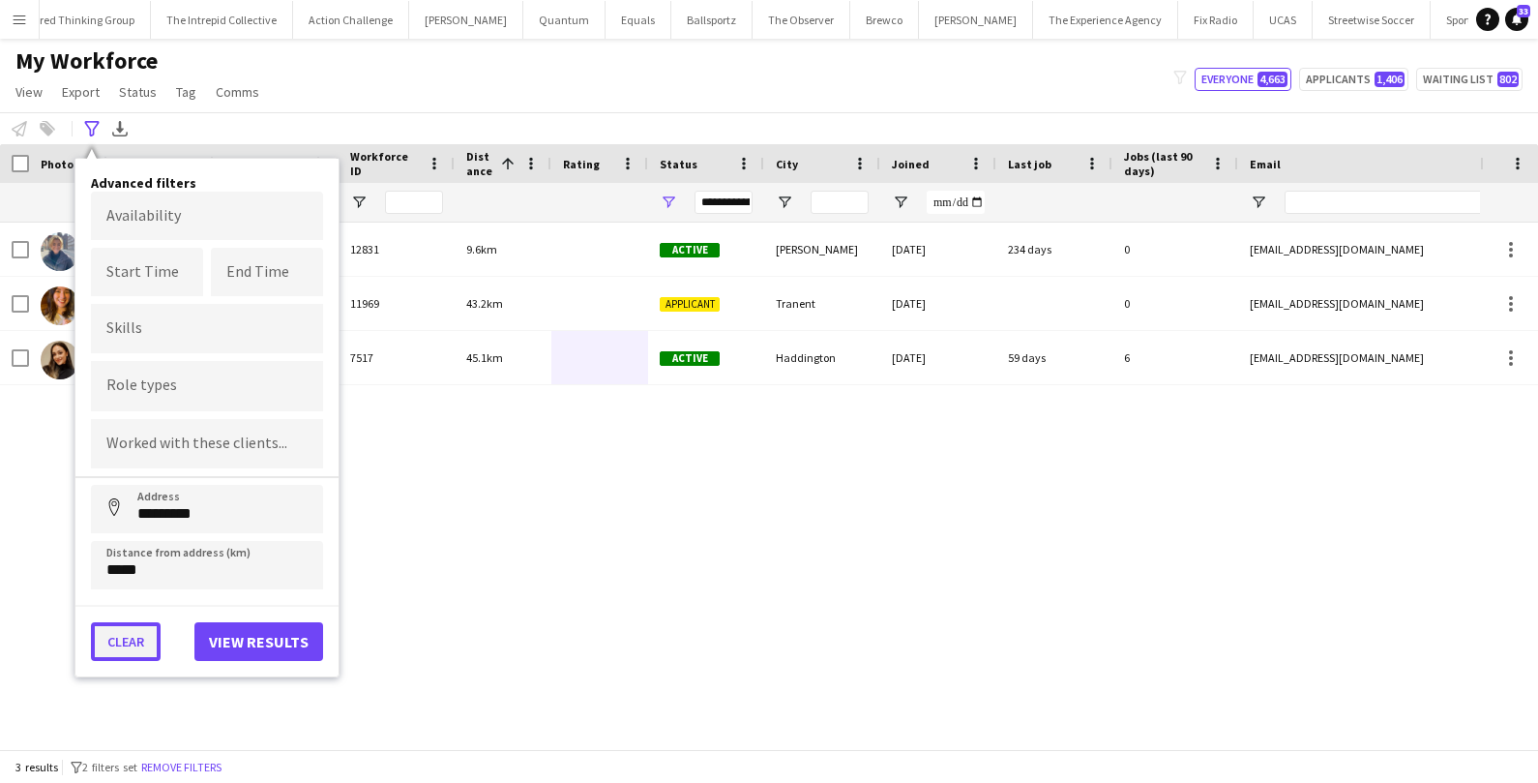
click at [125, 643] on button "Clear" at bounding box center [126, 641] width 70 height 39
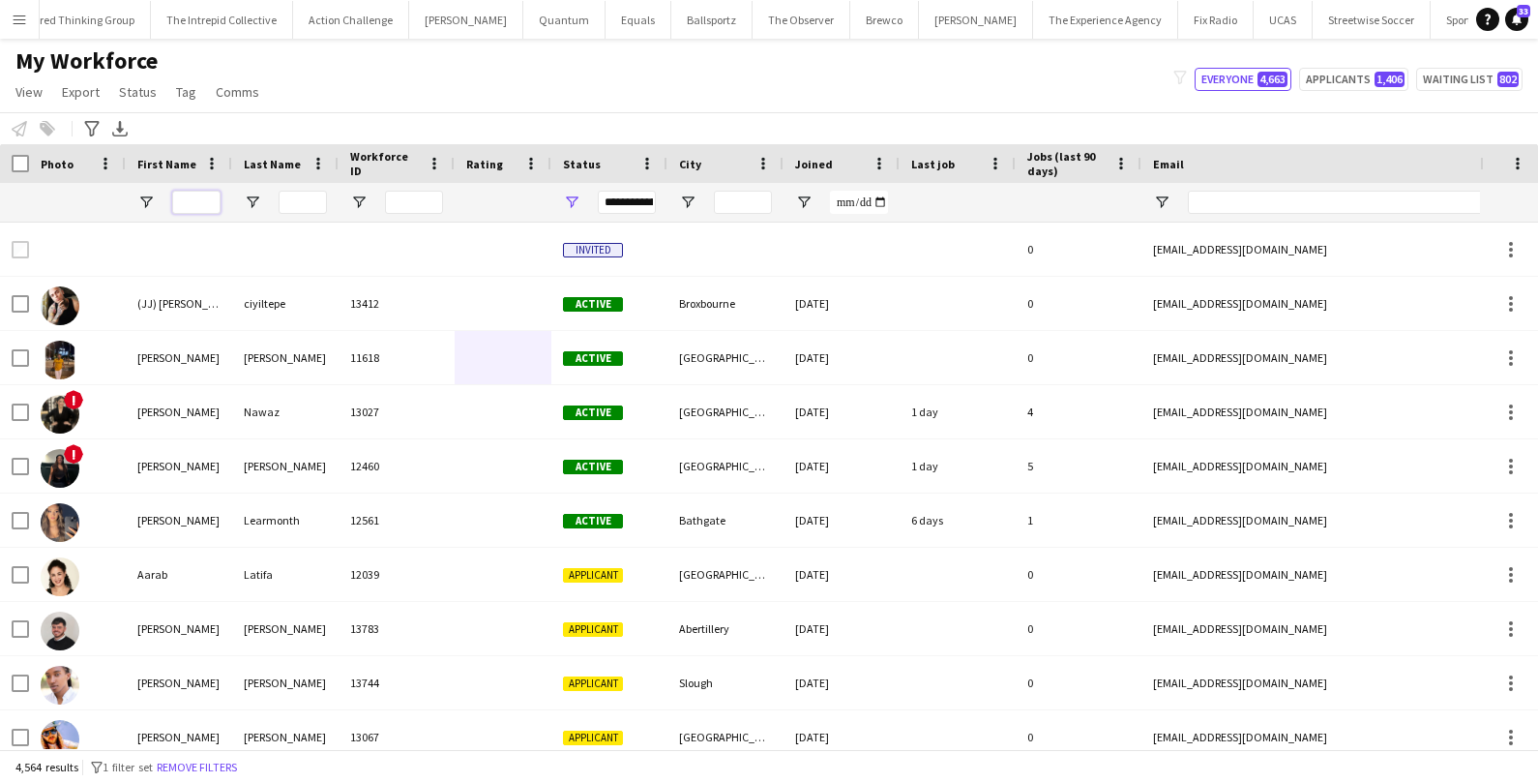
click at [201, 203] on input "First Name Filter Input" at bounding box center [196, 202] width 48 height 23
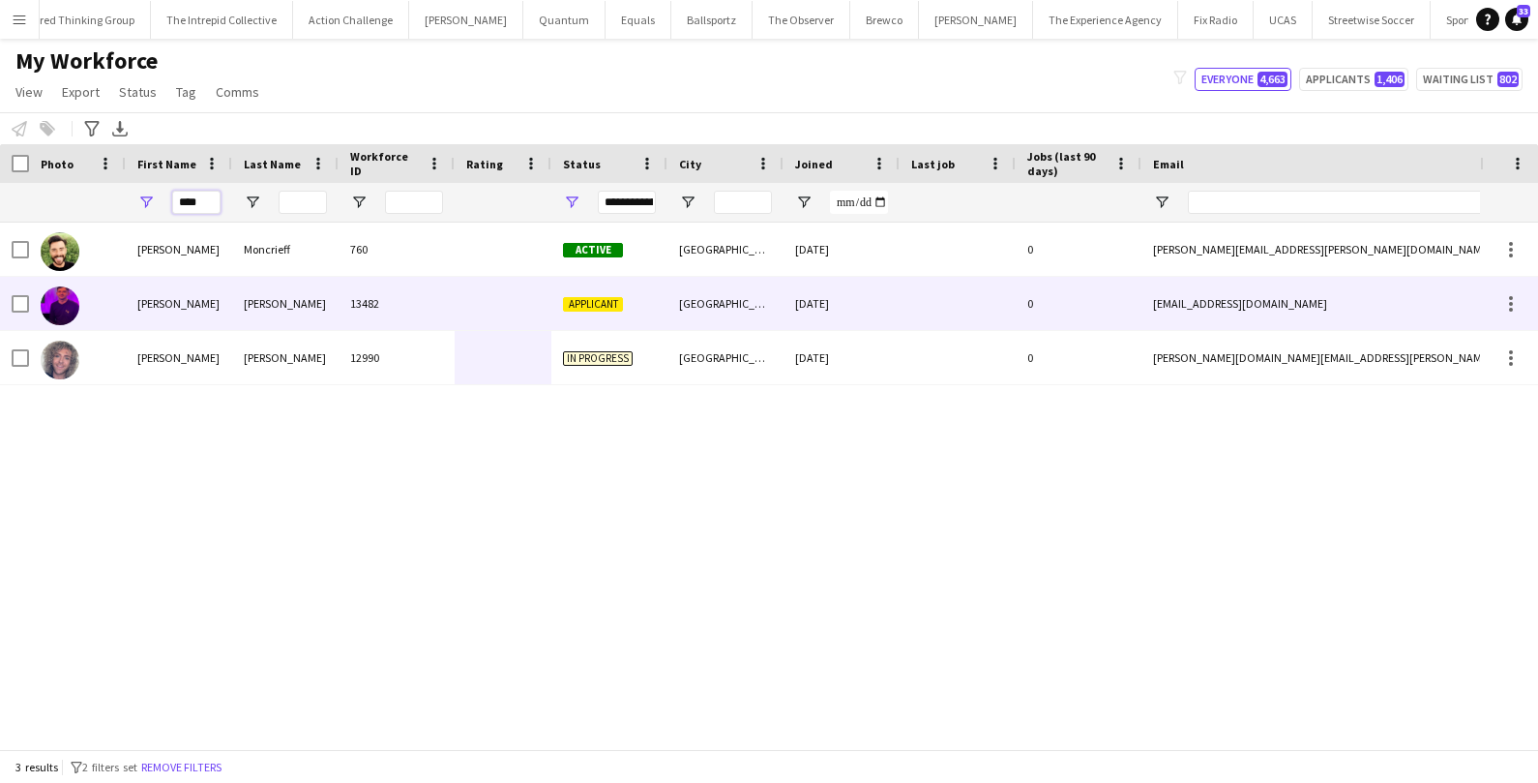
type input "****"
click at [192, 313] on div "Gary" at bounding box center [179, 303] width 106 height 53
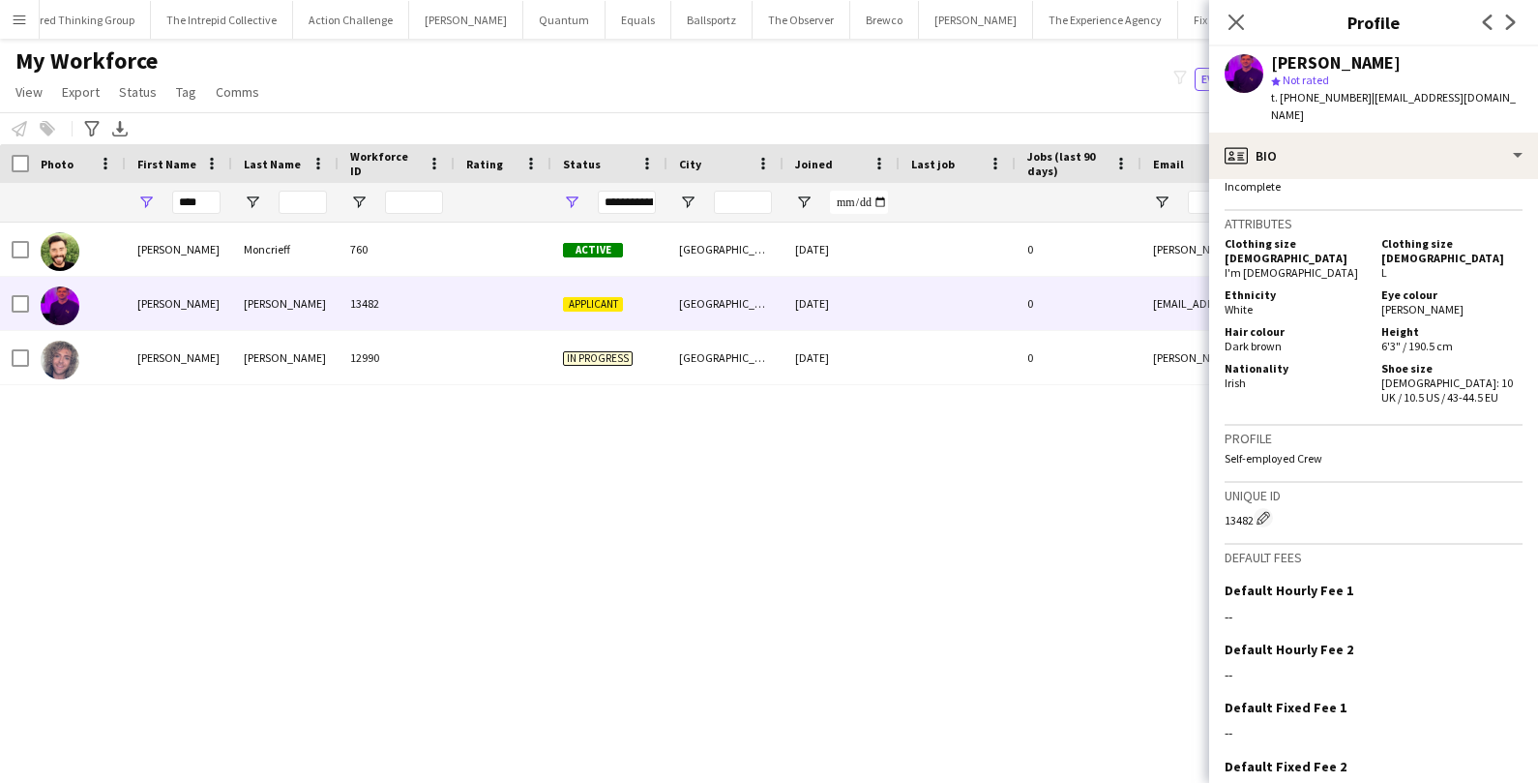
scroll to position [909, 0]
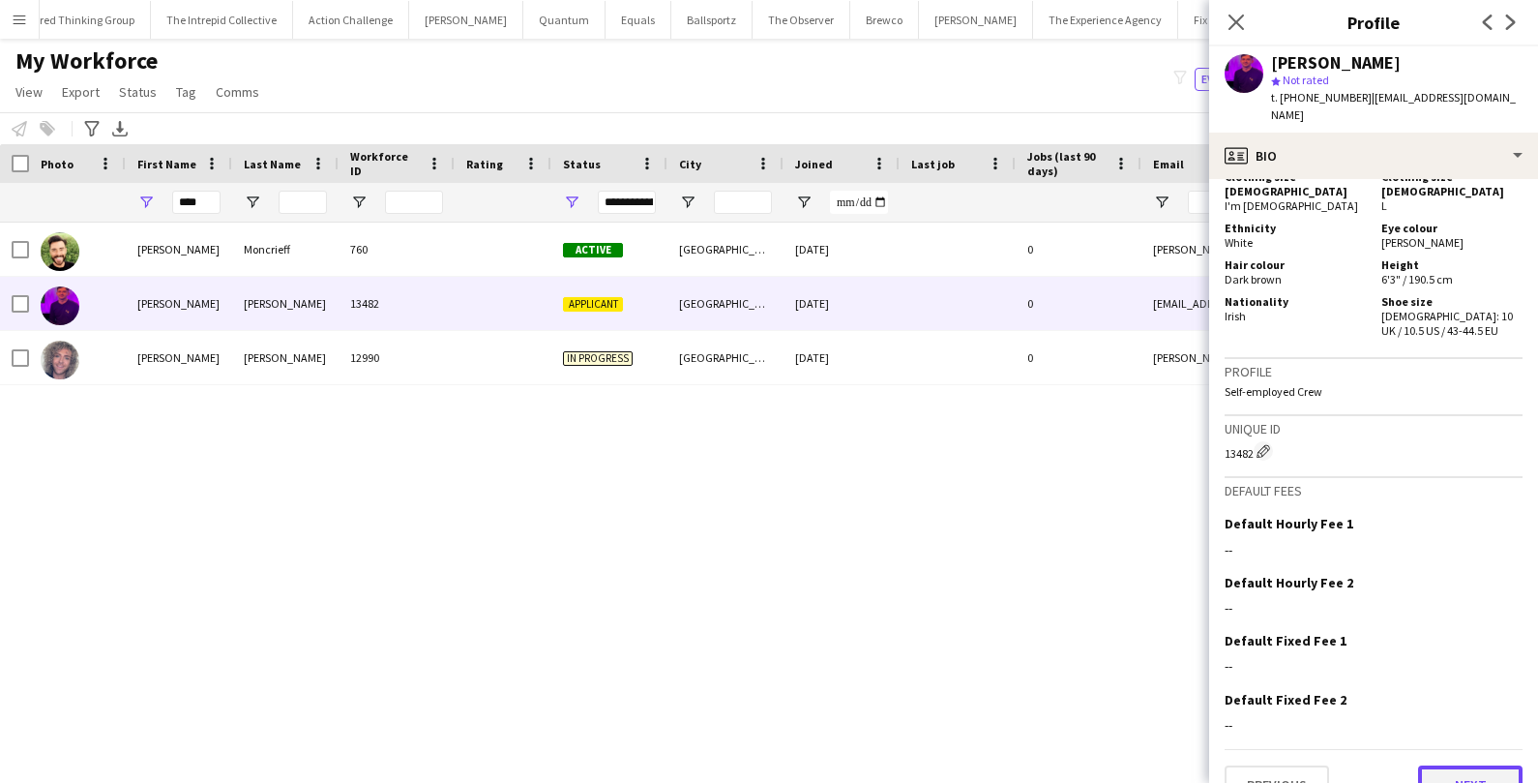
click at [1467, 765] on button "Next" at bounding box center [1470, 784] width 104 height 39
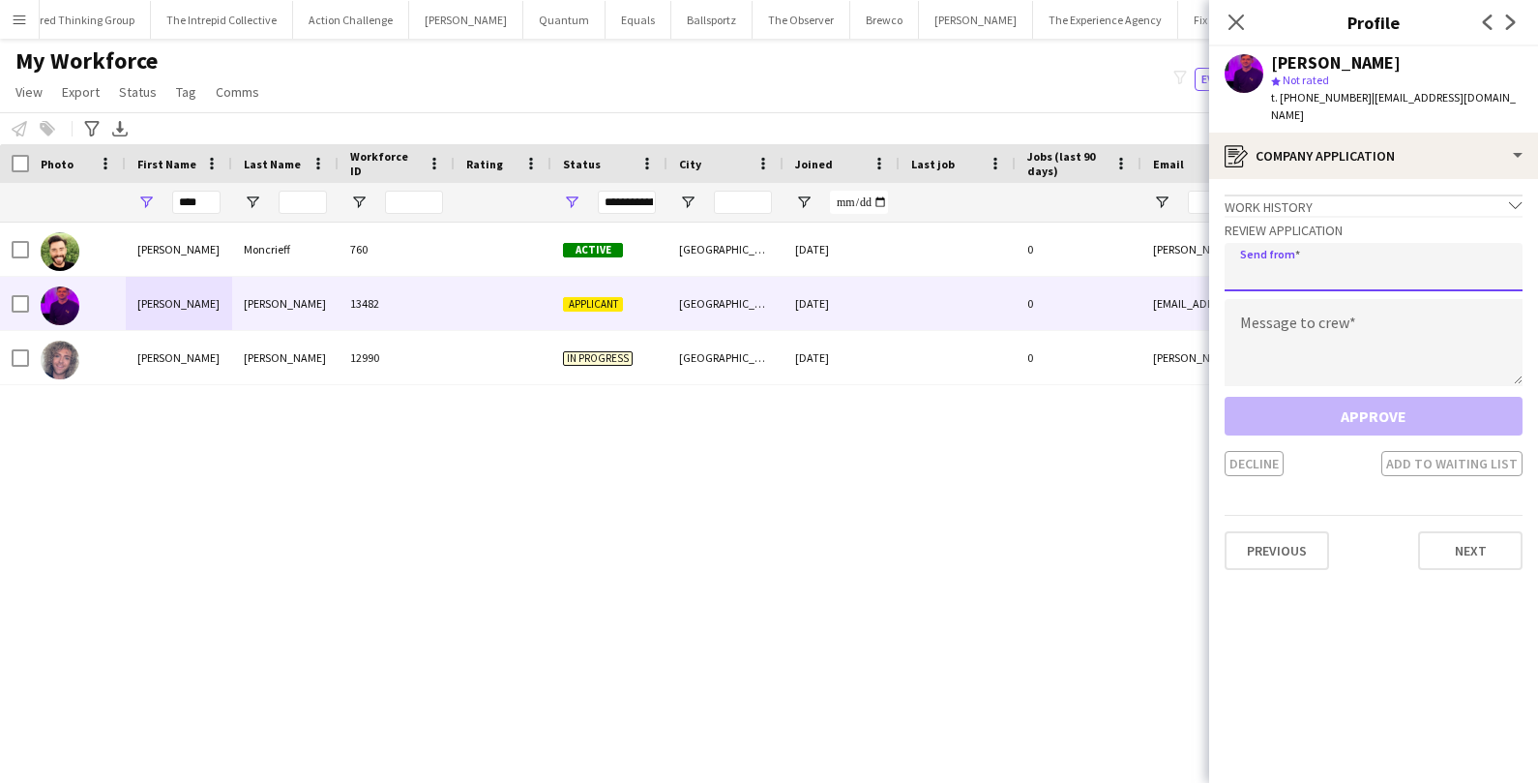
click at [1283, 243] on input "email" at bounding box center [1374, 267] width 298 height 48
type input "**********"
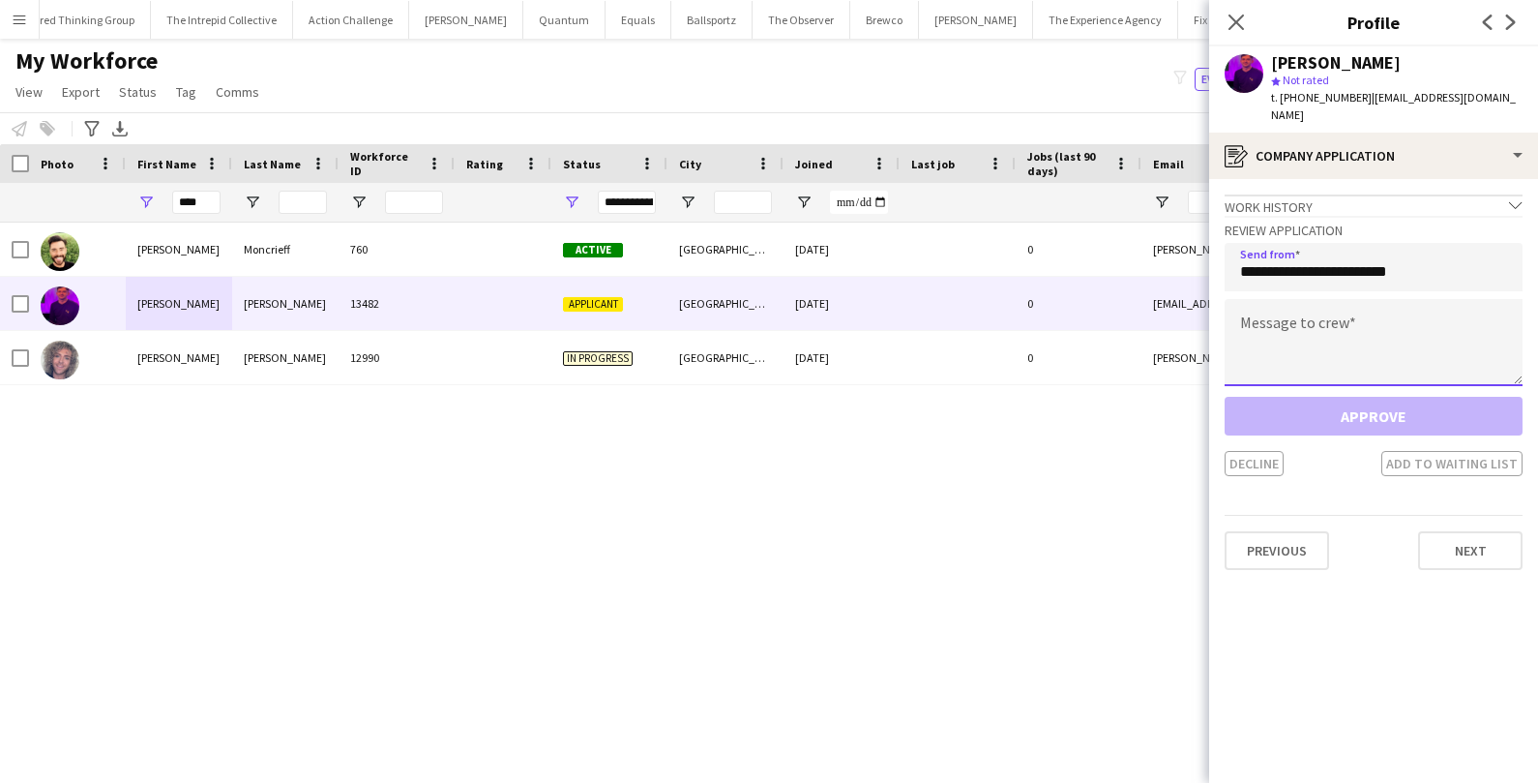
click at [1271, 347] on textarea at bounding box center [1374, 342] width 298 height 87
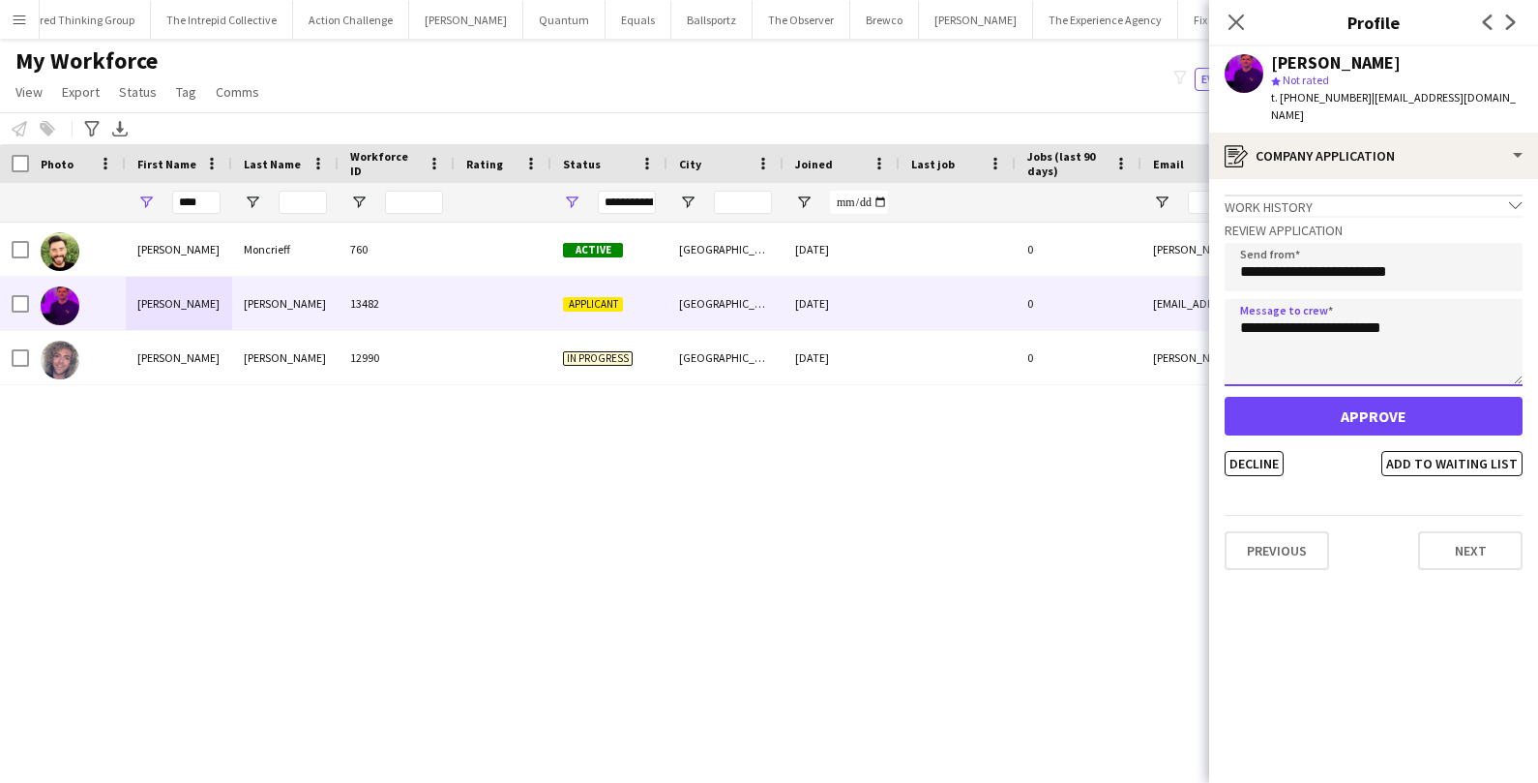
type textarea "**********"
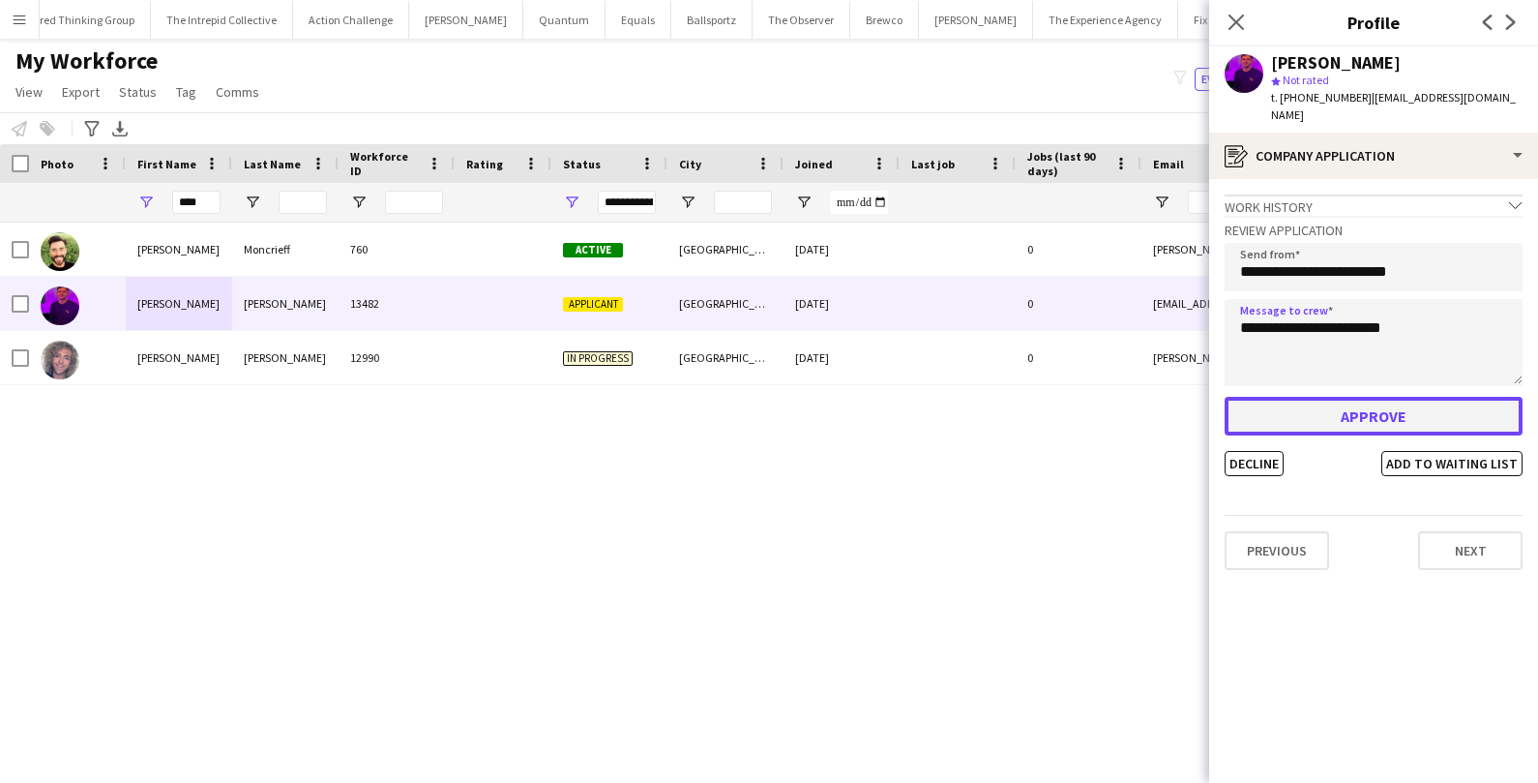
click at [1334, 413] on button "Approve" at bounding box center [1374, 416] width 298 height 39
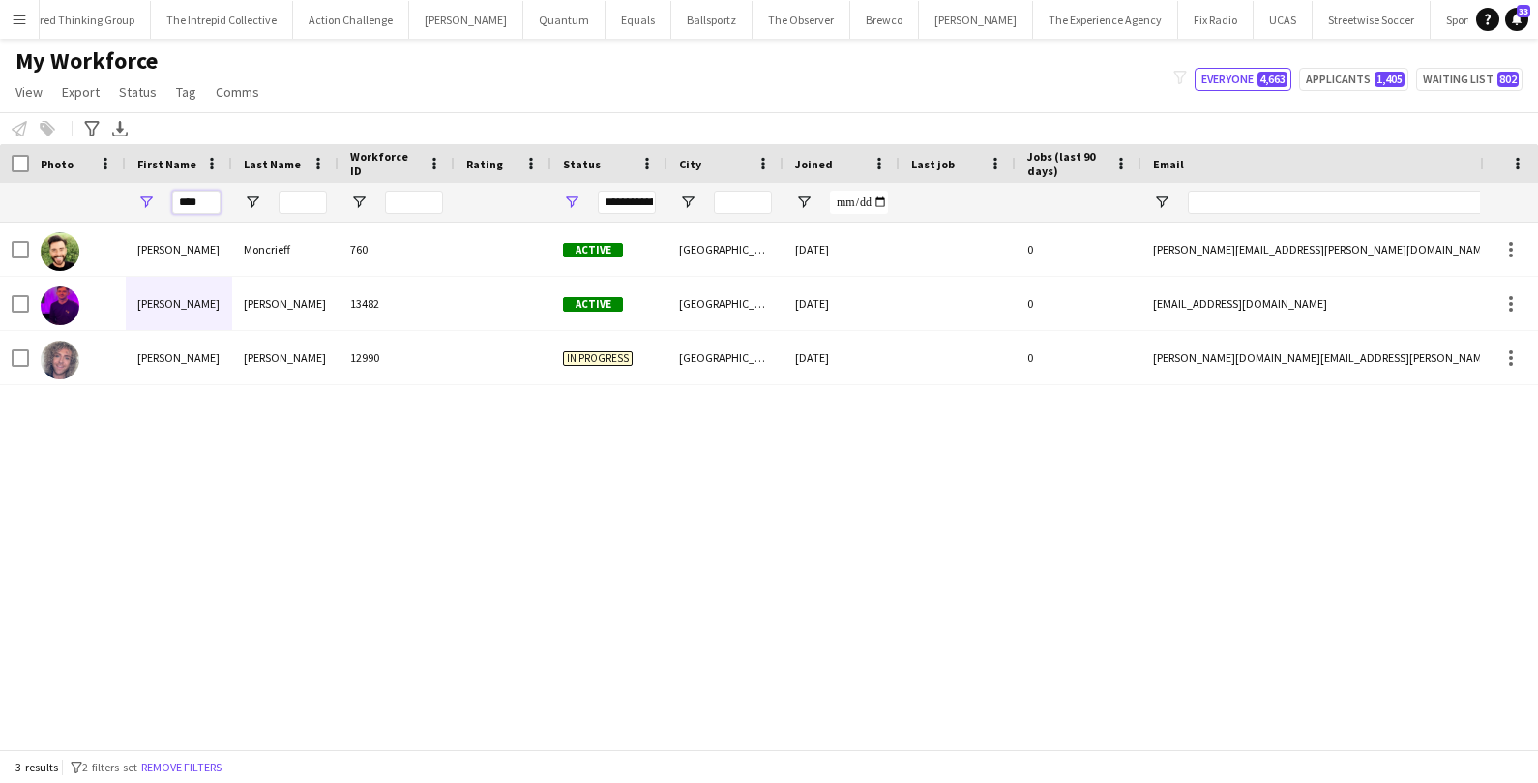
drag, startPoint x: 202, startPoint y: 207, endPoint x: 154, endPoint y: 207, distance: 48.4
click at [154, 207] on div "****" at bounding box center [179, 202] width 106 height 39
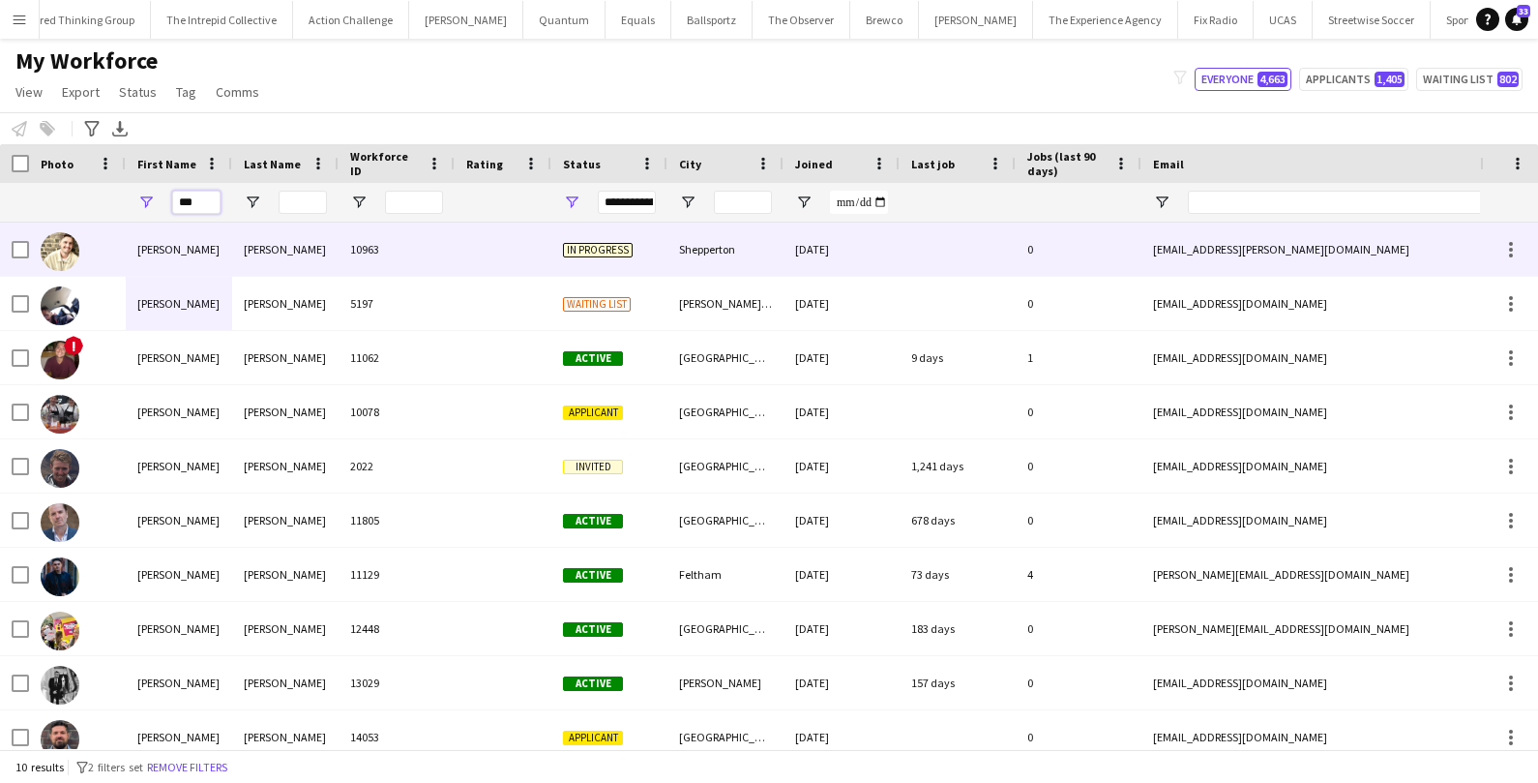
type input "***"
click at [128, 262] on div "Jon" at bounding box center [179, 248] width 106 height 53
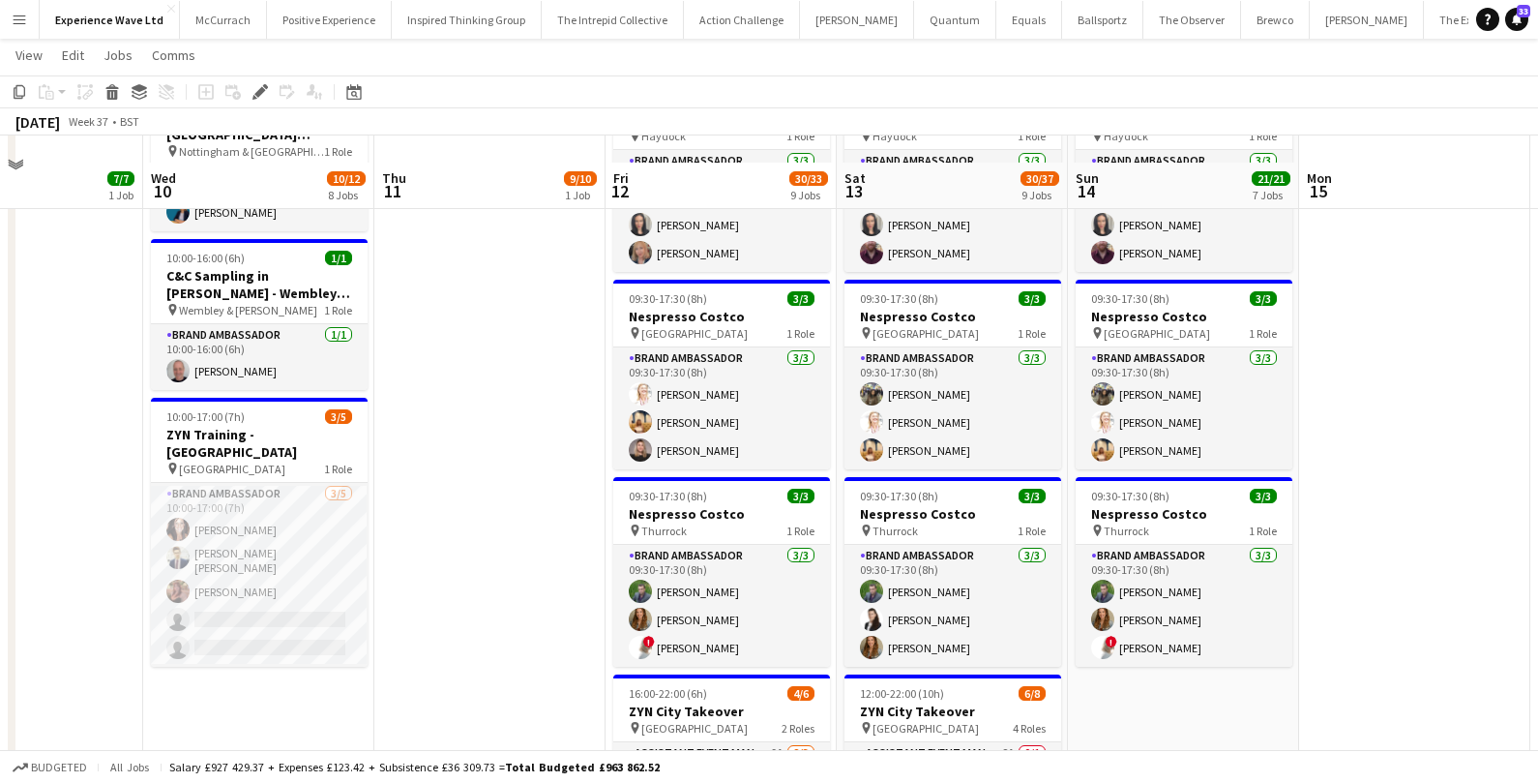
scroll to position [881, 0]
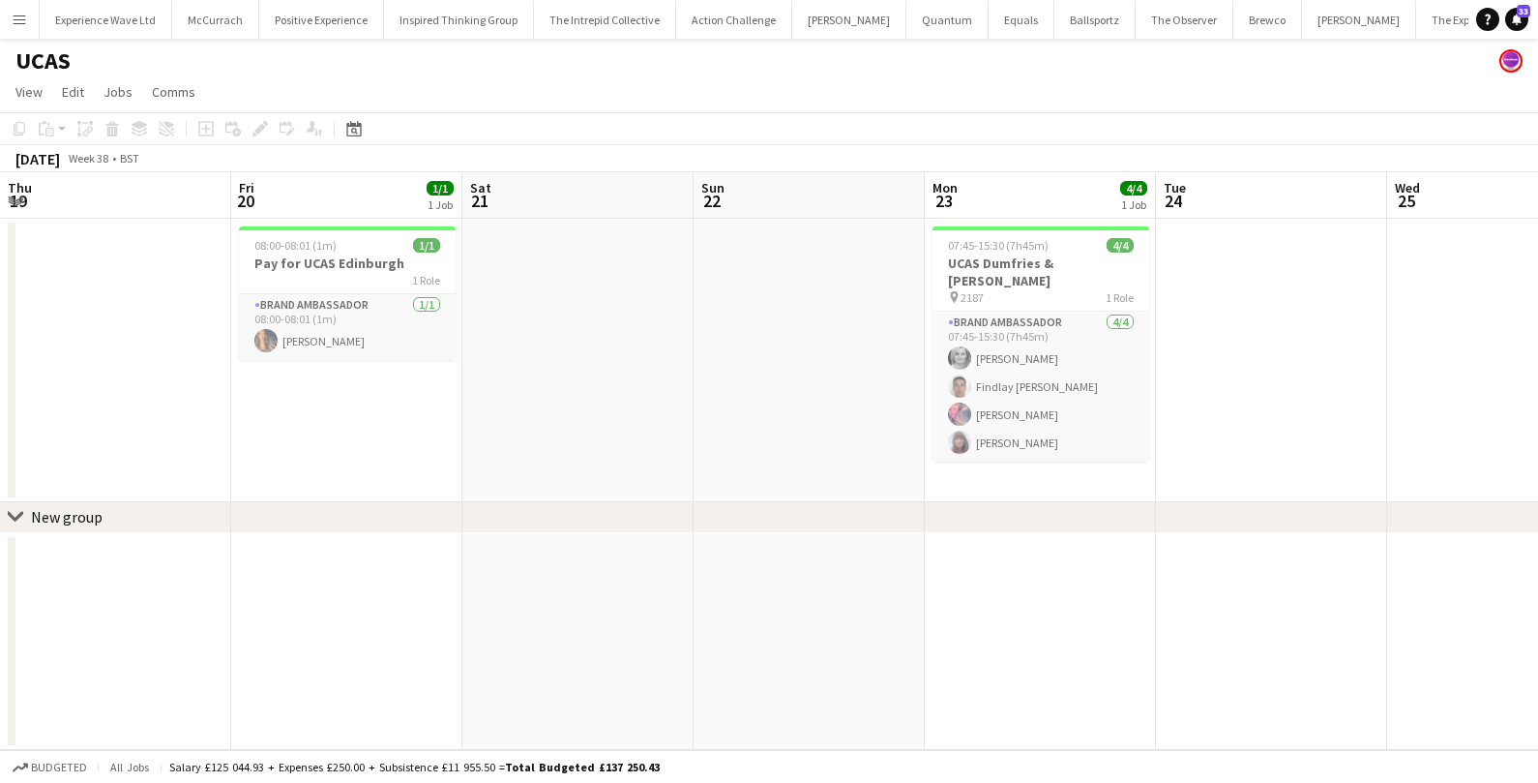
scroll to position [0, 598]
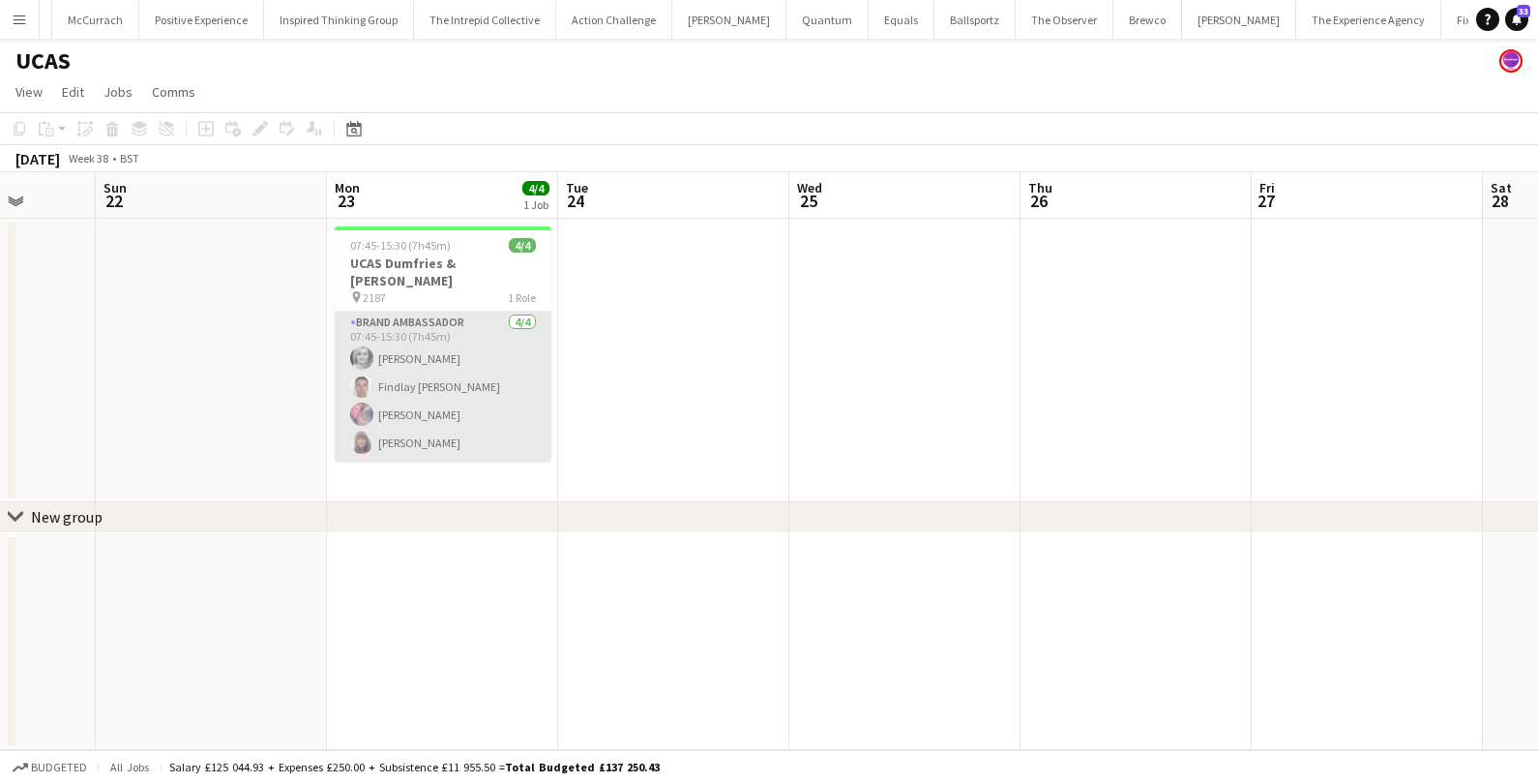
click at [470, 353] on app-card-role "Brand Ambassador [DATE] 07:45-15:30 (7h45m) [PERSON_NAME] [PERSON_NAME] [PERSON…" at bounding box center [443, 386] width 217 height 150
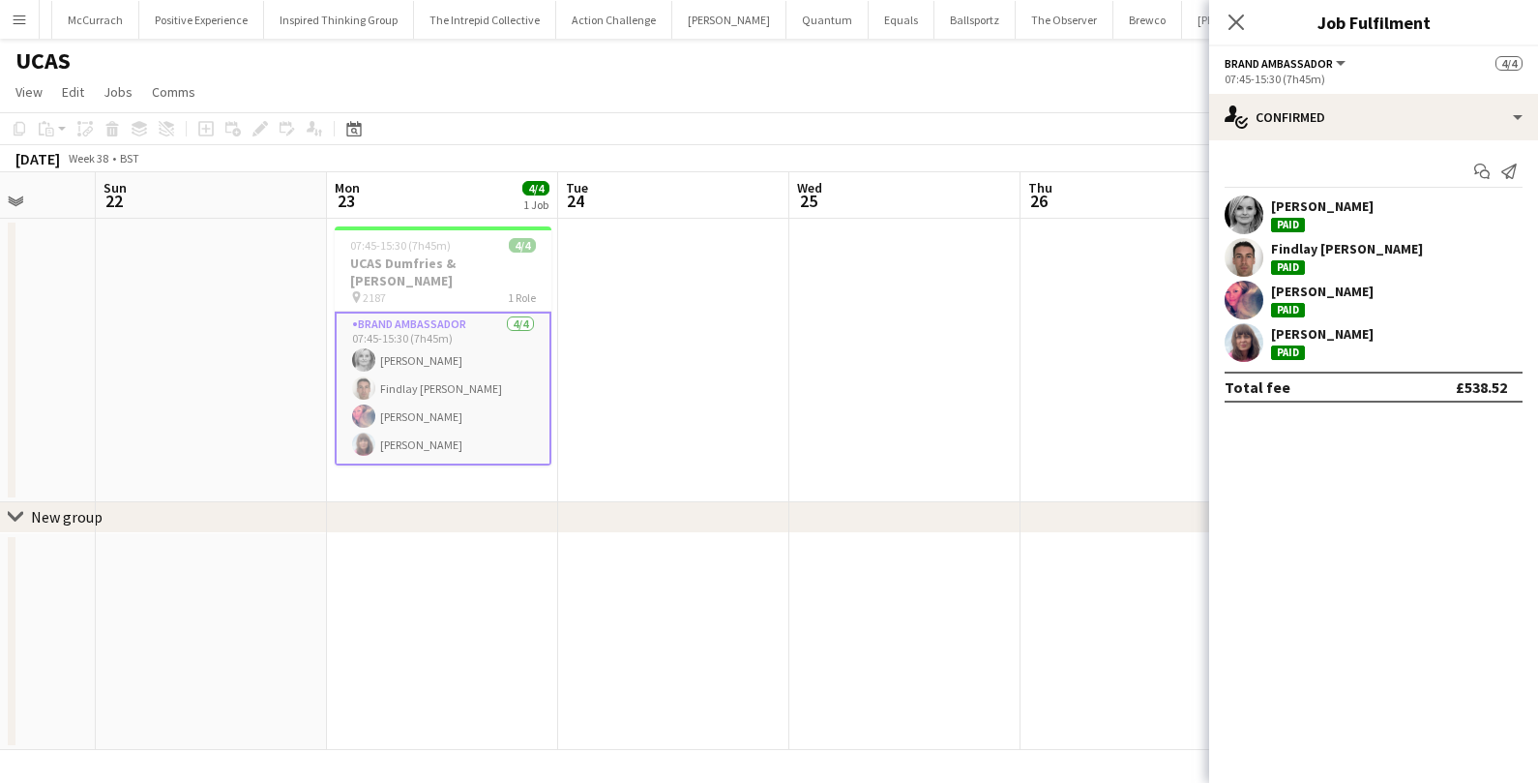
click at [1286, 210] on div "[PERSON_NAME]" at bounding box center [1322, 205] width 103 height 17
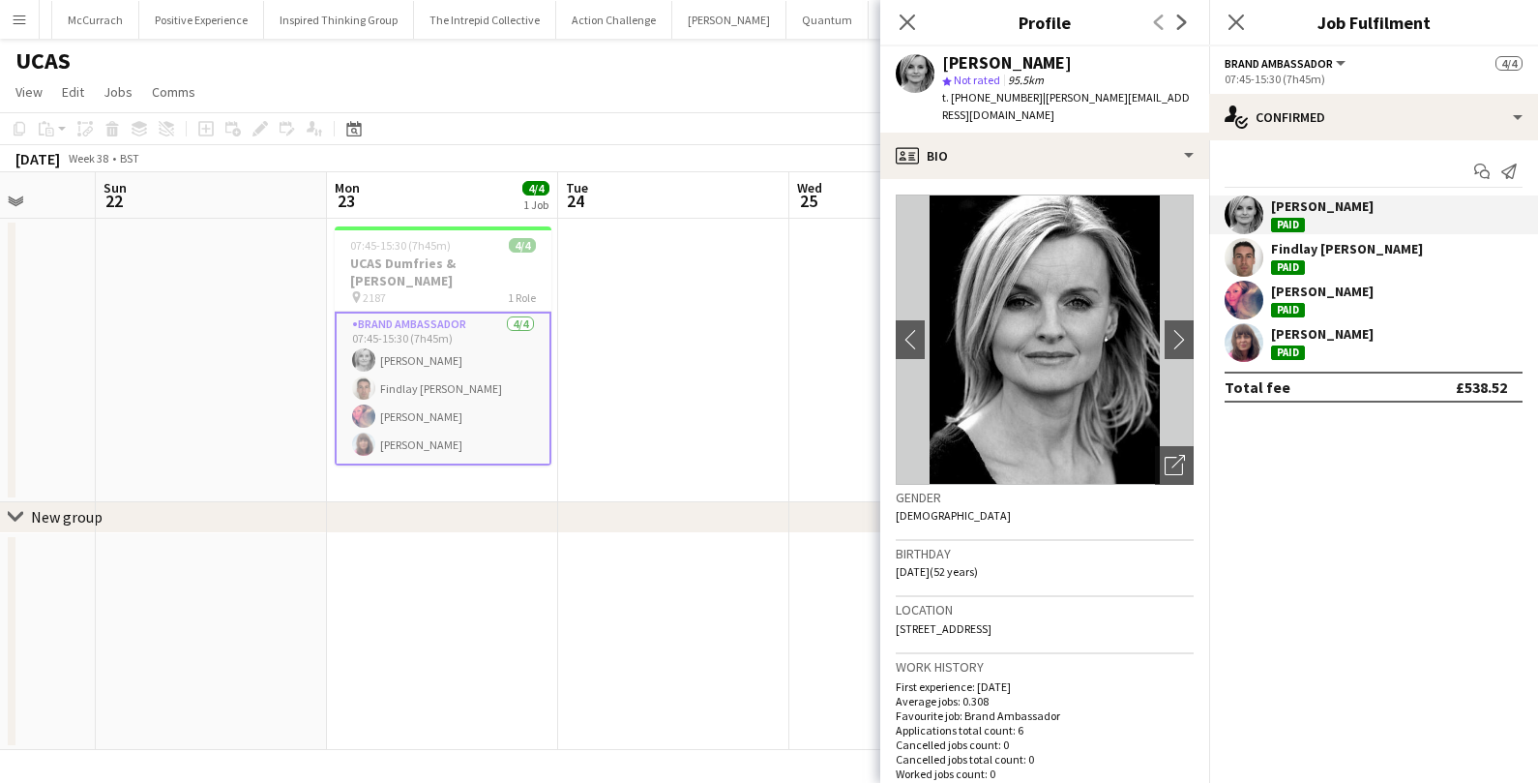
click at [1276, 251] on div "Findlay [PERSON_NAME]" at bounding box center [1347, 248] width 152 height 17
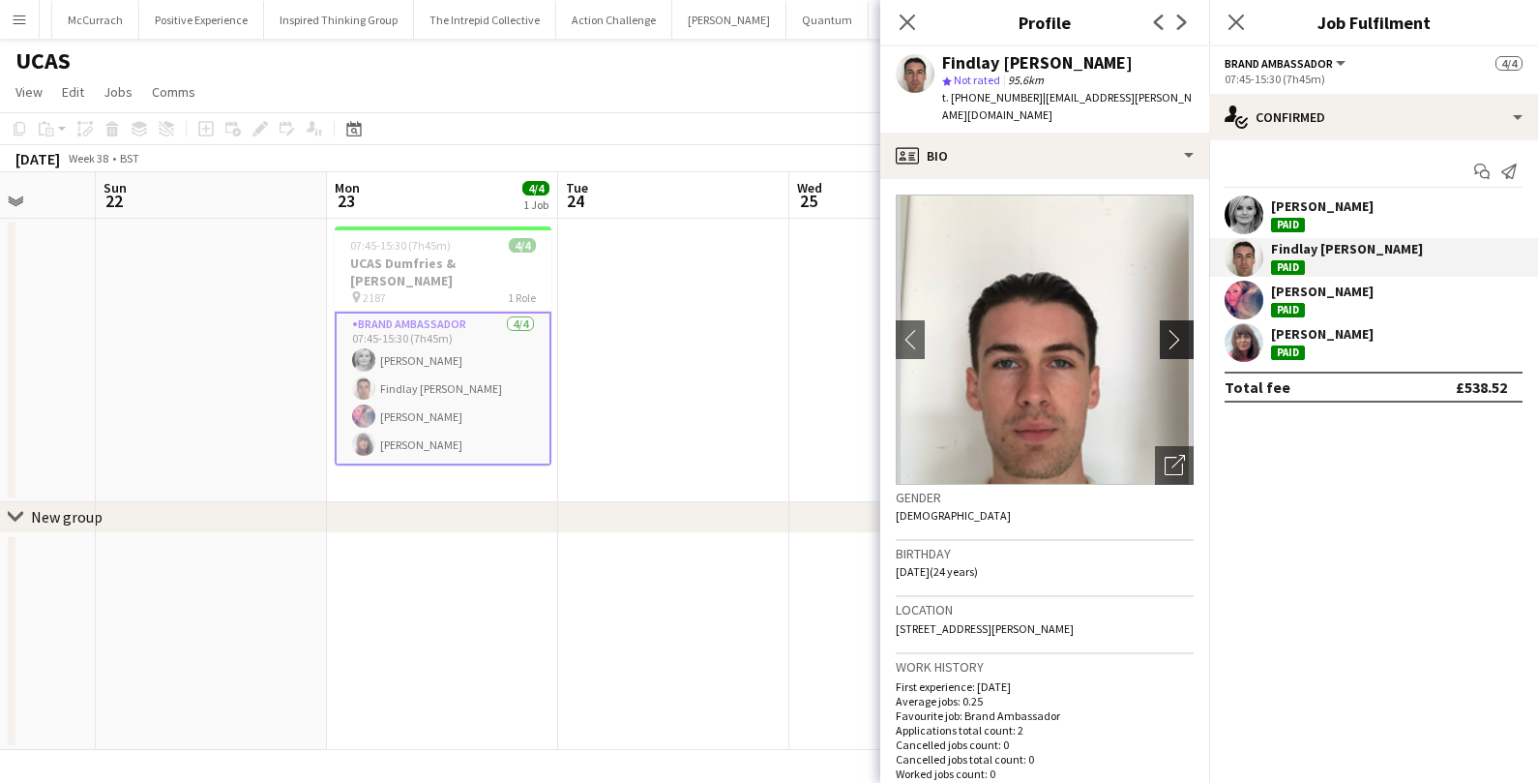
click at [1183, 329] on app-icon "chevron-right" at bounding box center [1180, 339] width 30 height 20
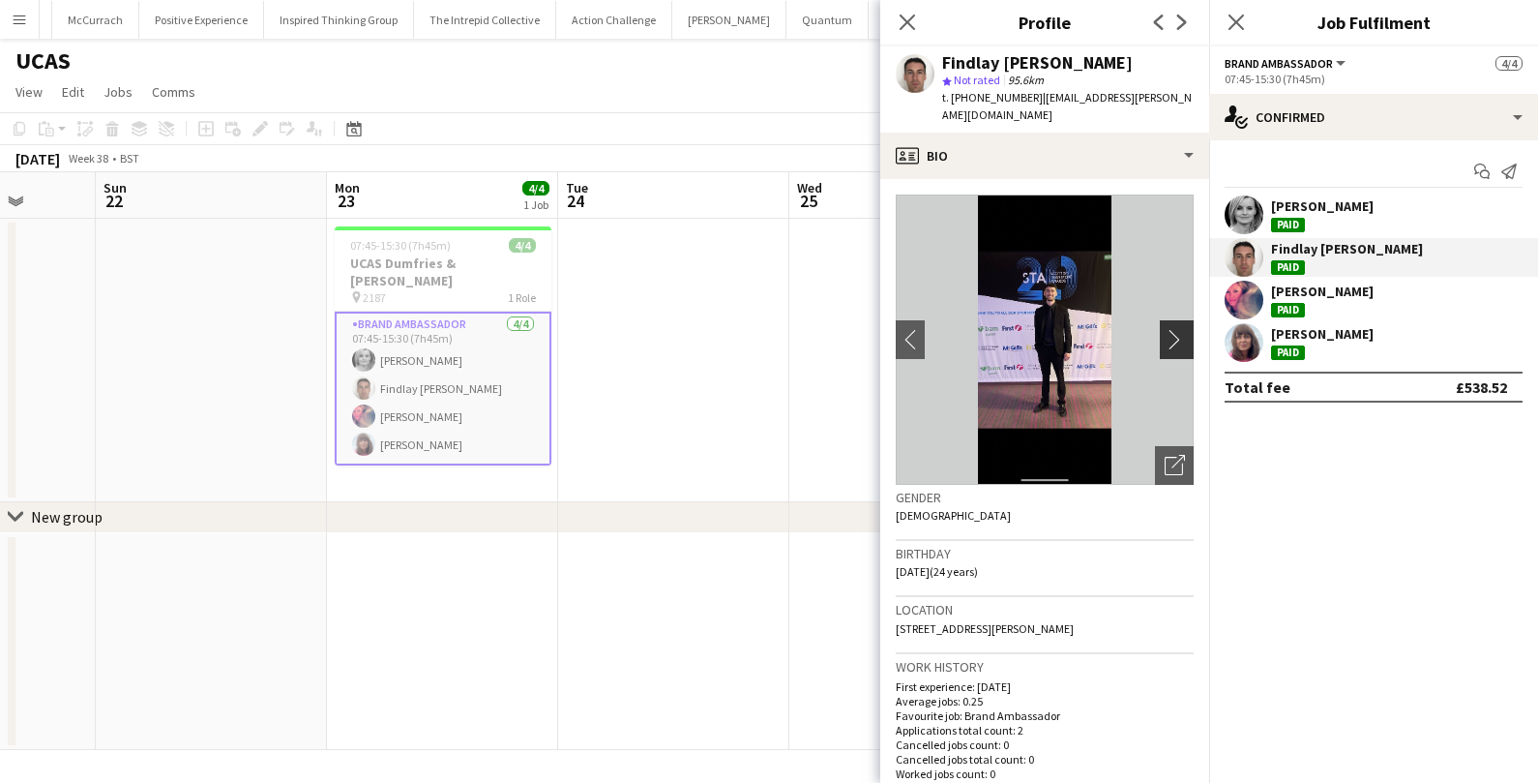
click at [1183, 329] on app-icon "chevron-right" at bounding box center [1180, 339] width 30 height 20
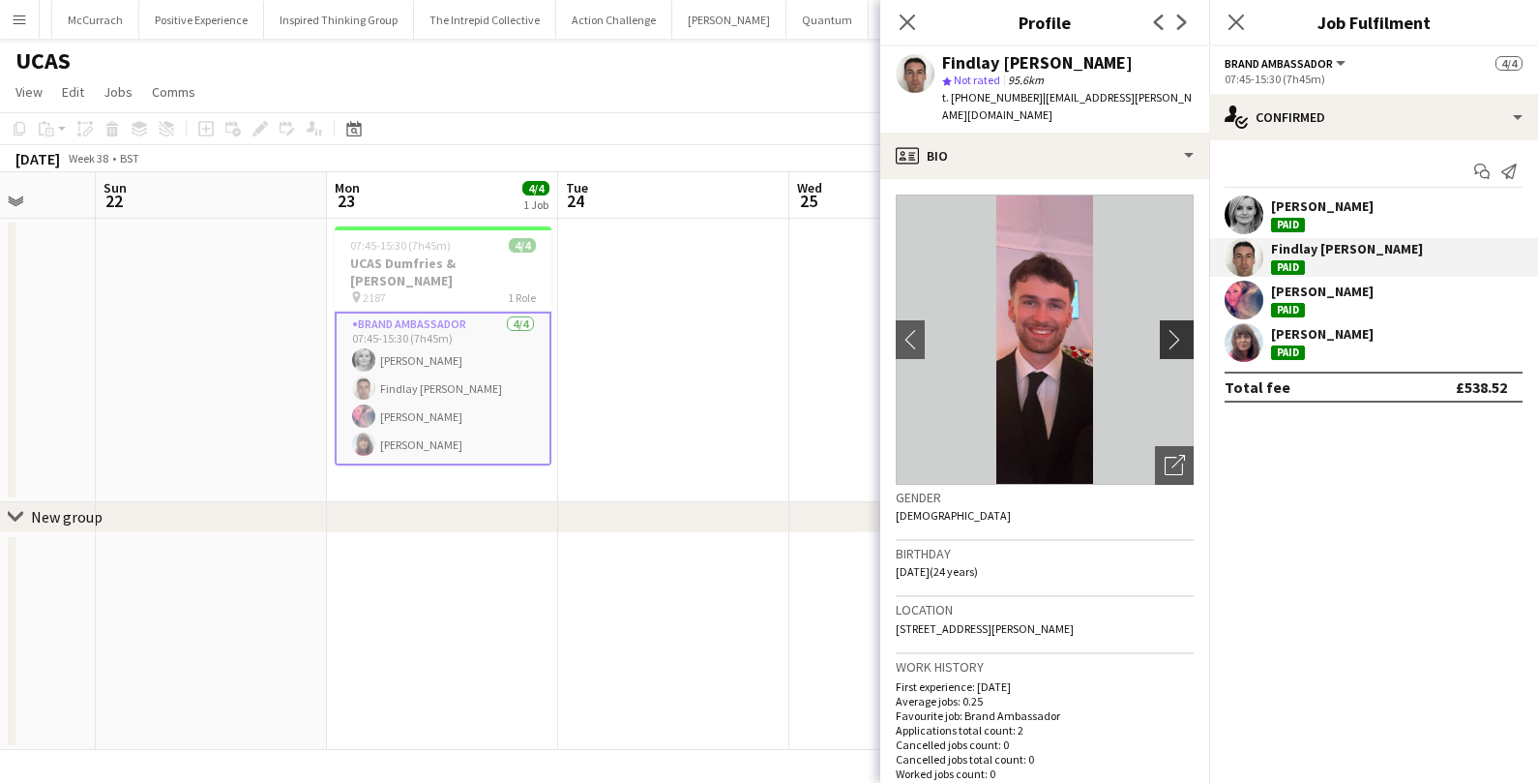
click at [1183, 329] on app-icon "chevron-right" at bounding box center [1180, 339] width 30 height 20
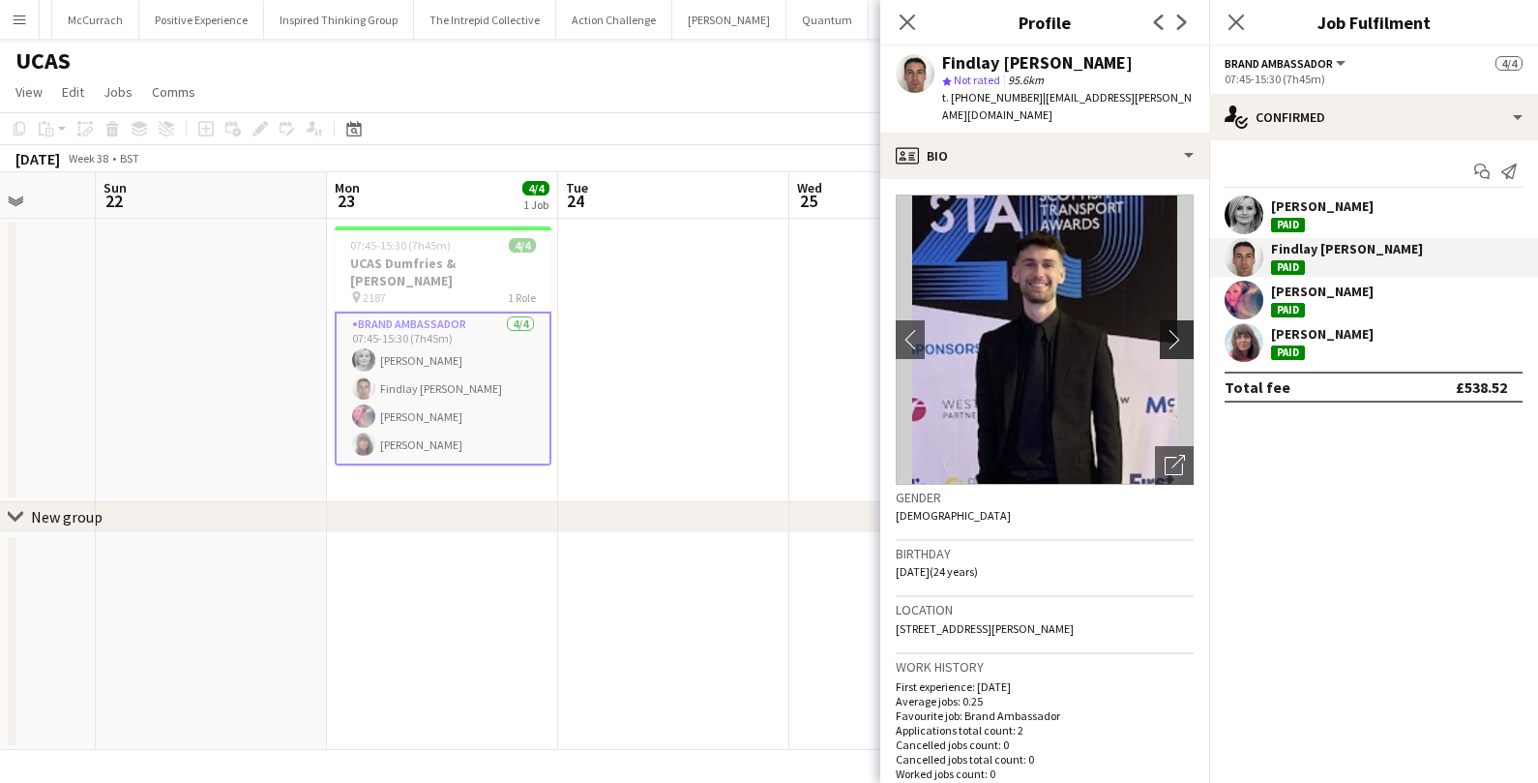
click at [1183, 329] on app-icon "chevron-right" at bounding box center [1180, 339] width 30 height 20
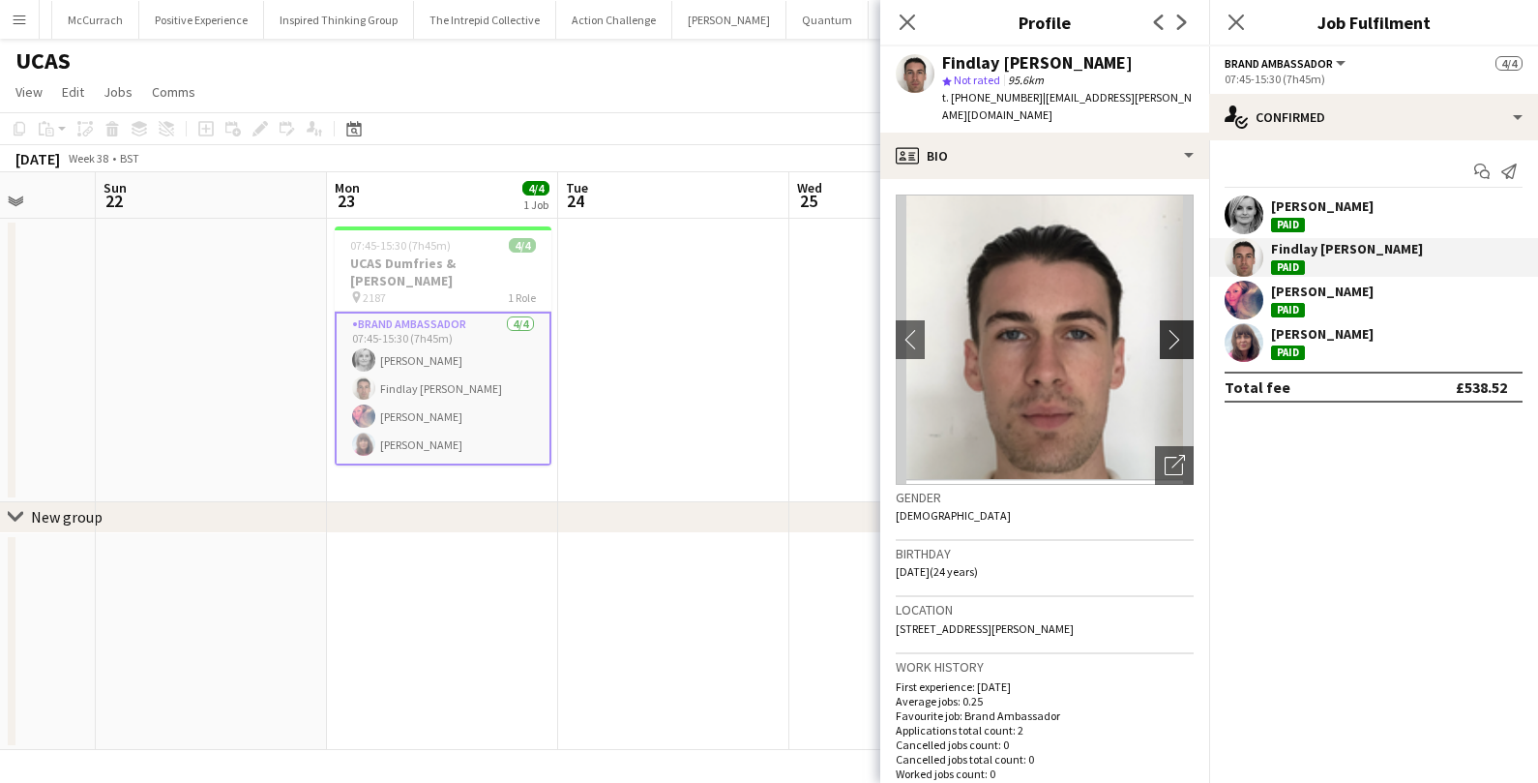
click at [1183, 329] on app-icon "chevron-right" at bounding box center [1180, 339] width 30 height 20
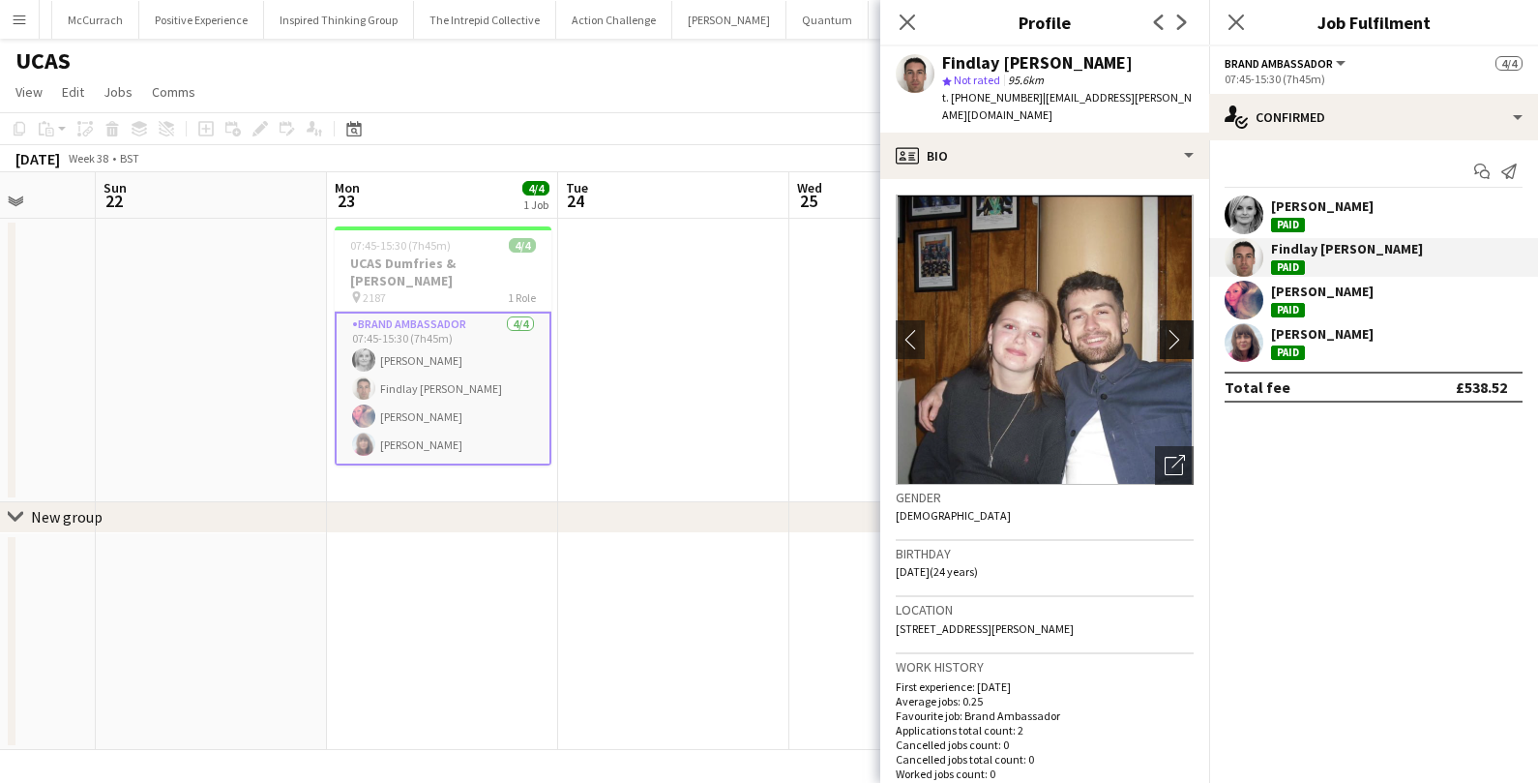
click at [1183, 329] on app-icon "chevron-right" at bounding box center [1180, 339] width 30 height 20
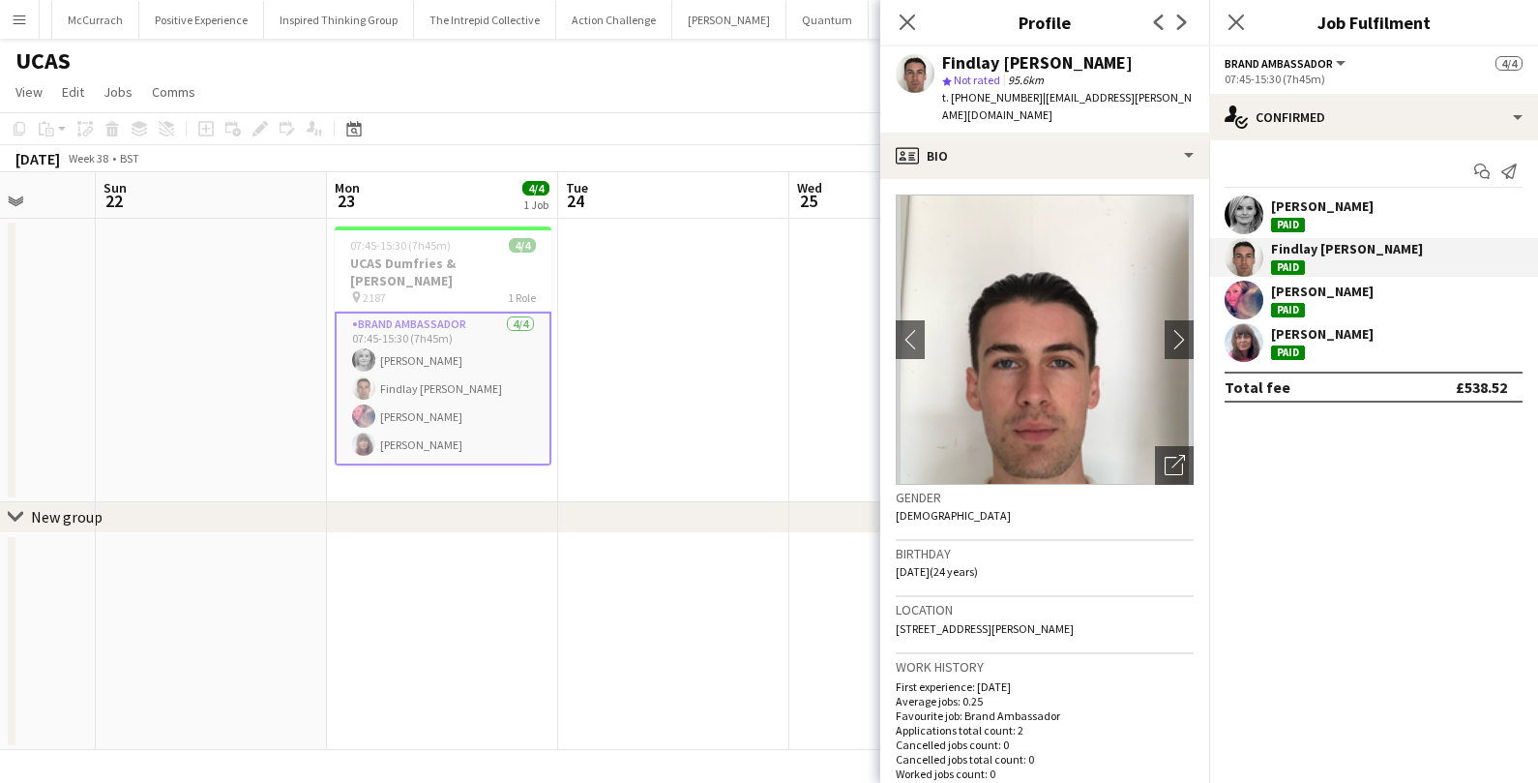
click at [732, 129] on app-toolbar "Copy Paste Paste Command V Paste with crew Command Shift V Paste linked Job [GE…" at bounding box center [769, 128] width 1538 height 33
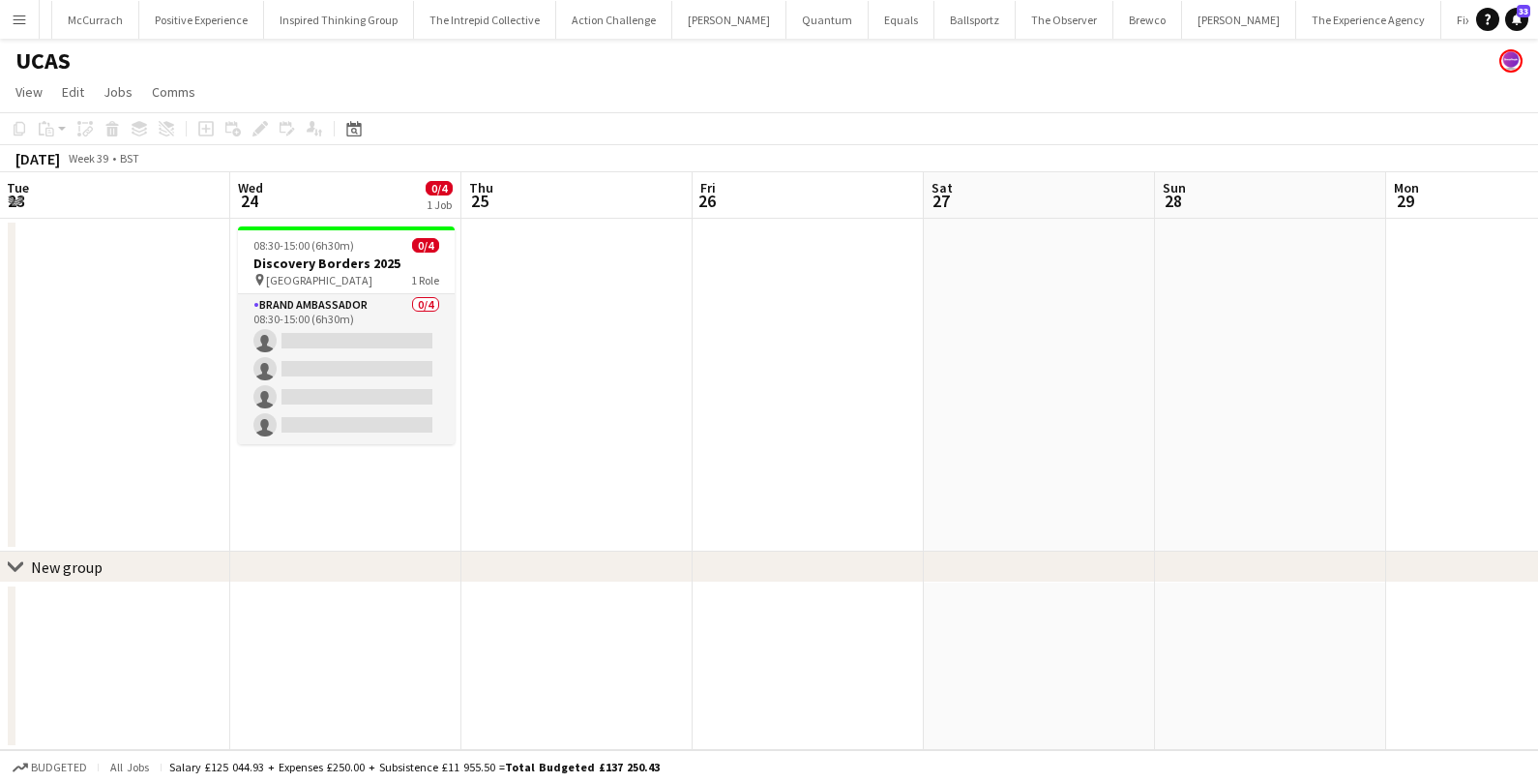
scroll to position [0, 390]
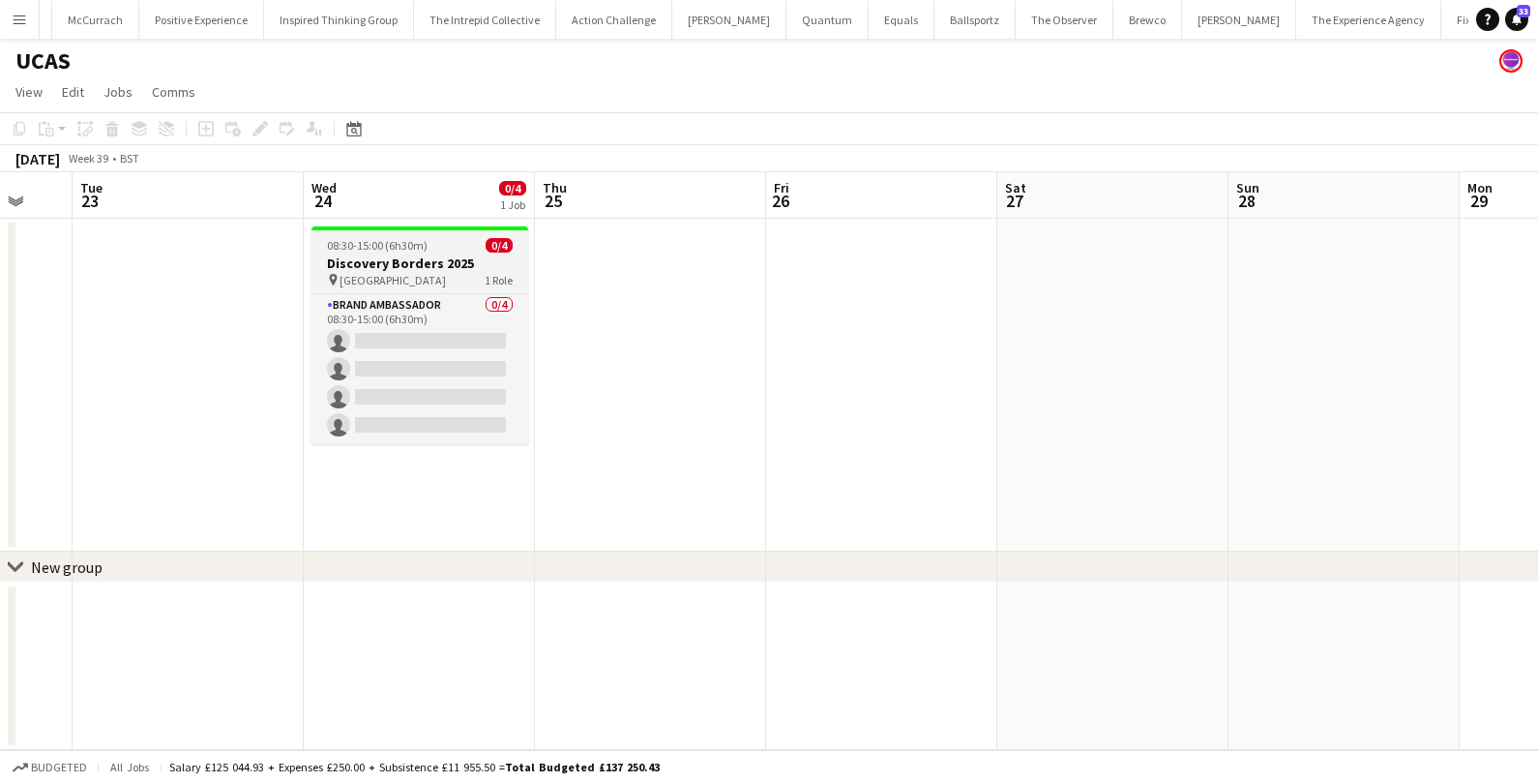
click at [469, 261] on h3 "Discovery Borders 2025" at bounding box center [419, 262] width 217 height 17
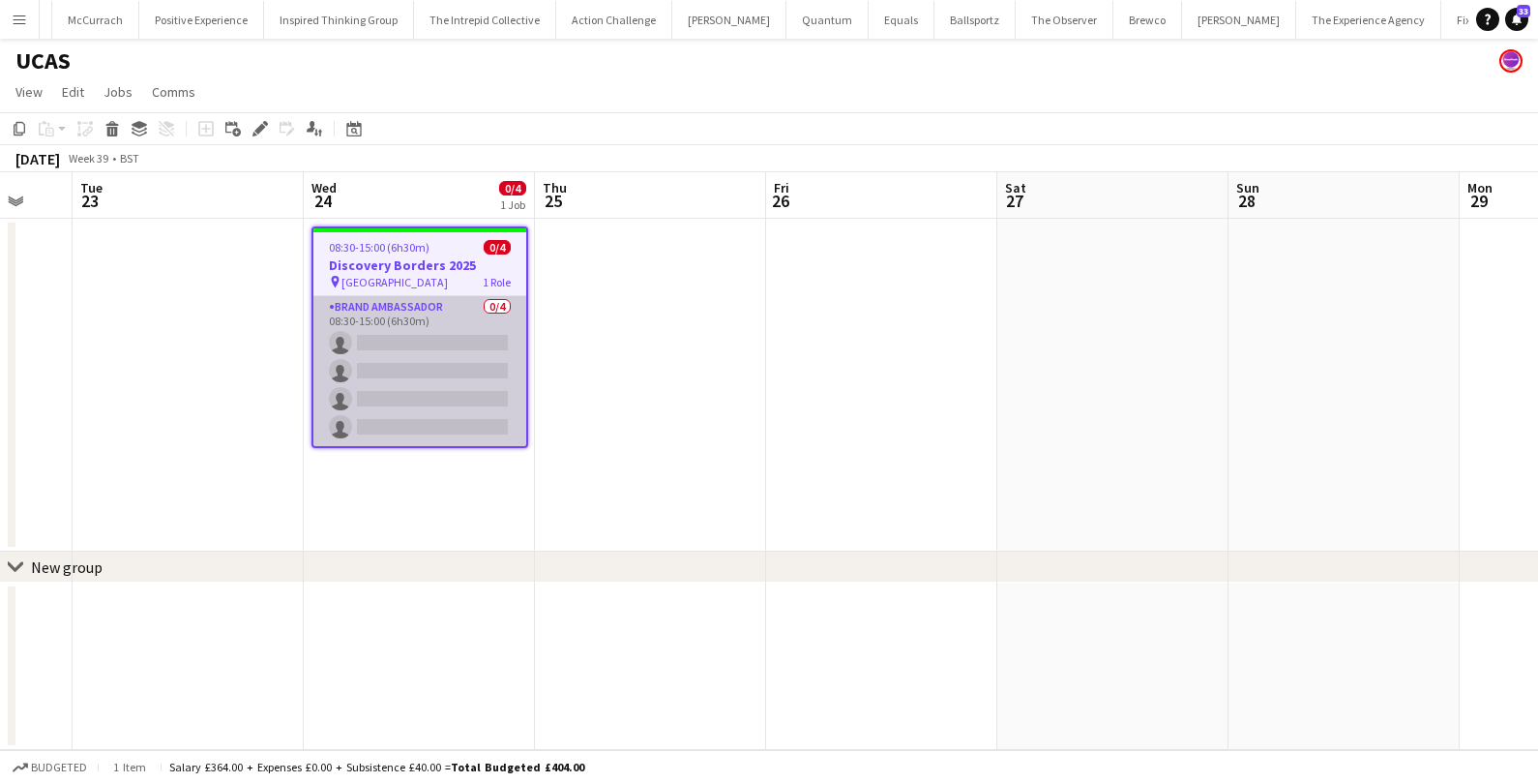
click at [410, 364] on app-card-role "Brand Ambassador 0/4 08:30-15:00 (6h30m) single-neutral-actions single-neutral-…" at bounding box center [419, 371] width 213 height 150
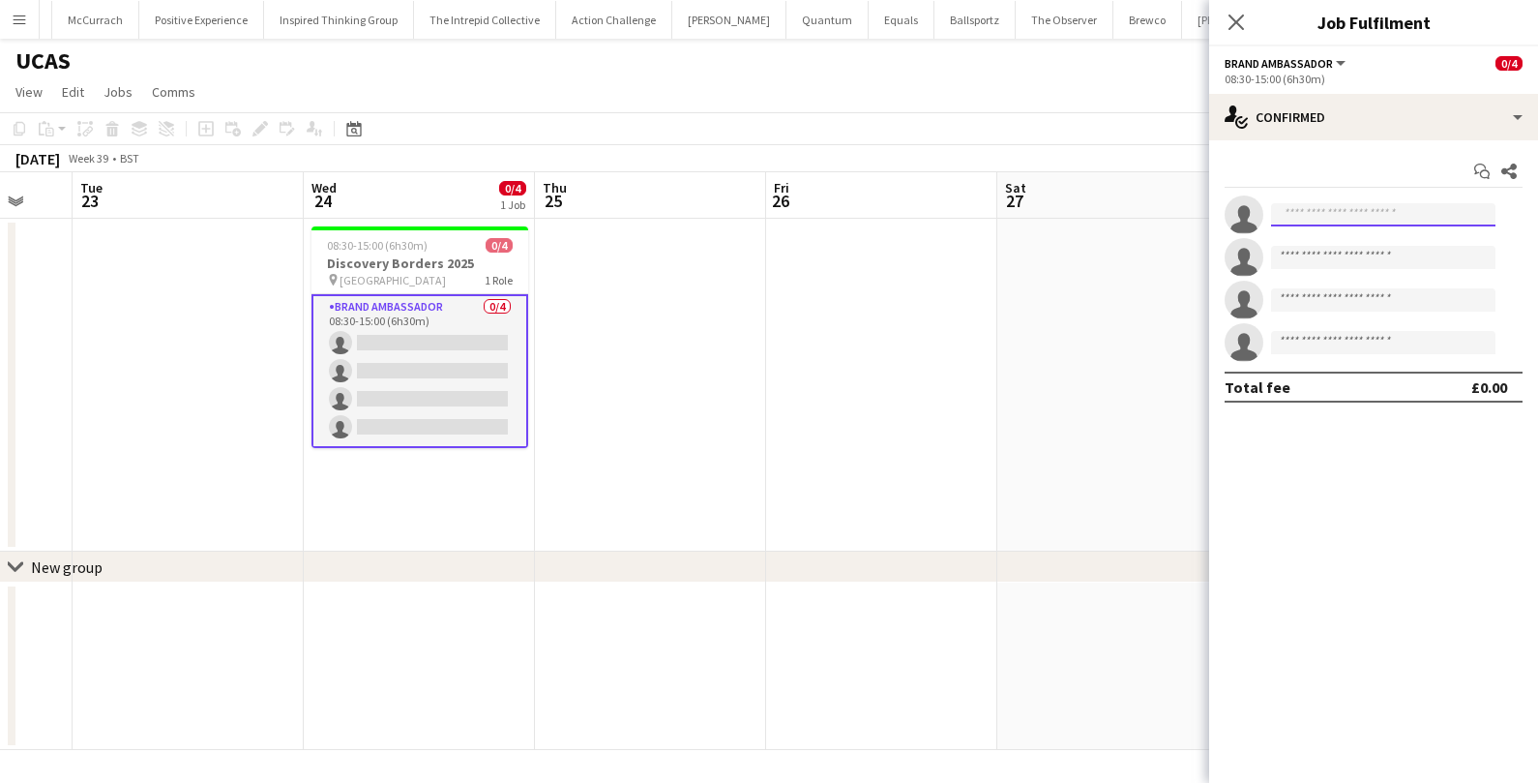
click at [1339, 224] on input at bounding box center [1383, 214] width 224 height 23
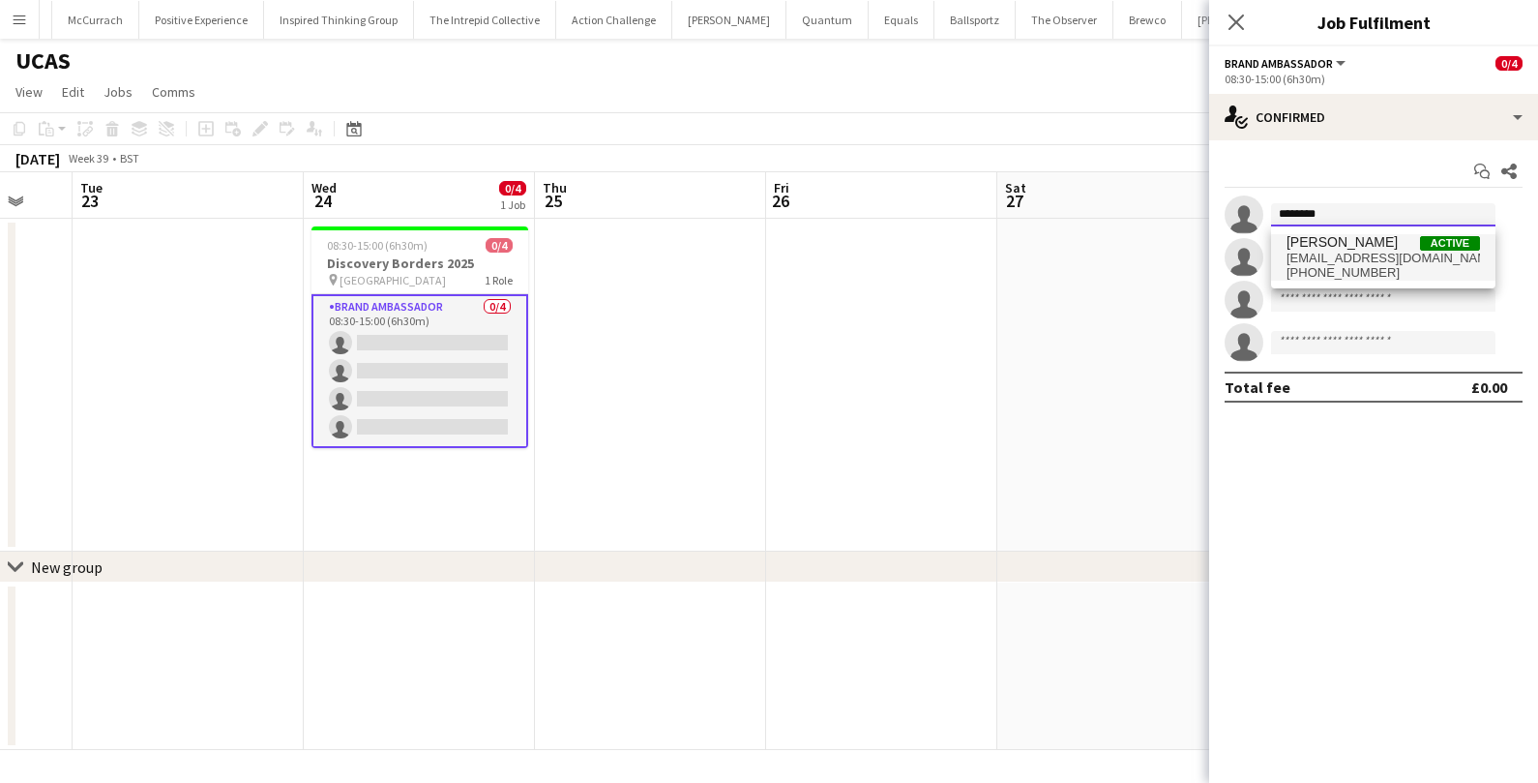
type input "********"
click at [1385, 252] on span "ycampbell2712@gmail.com" at bounding box center [1382, 258] width 193 height 15
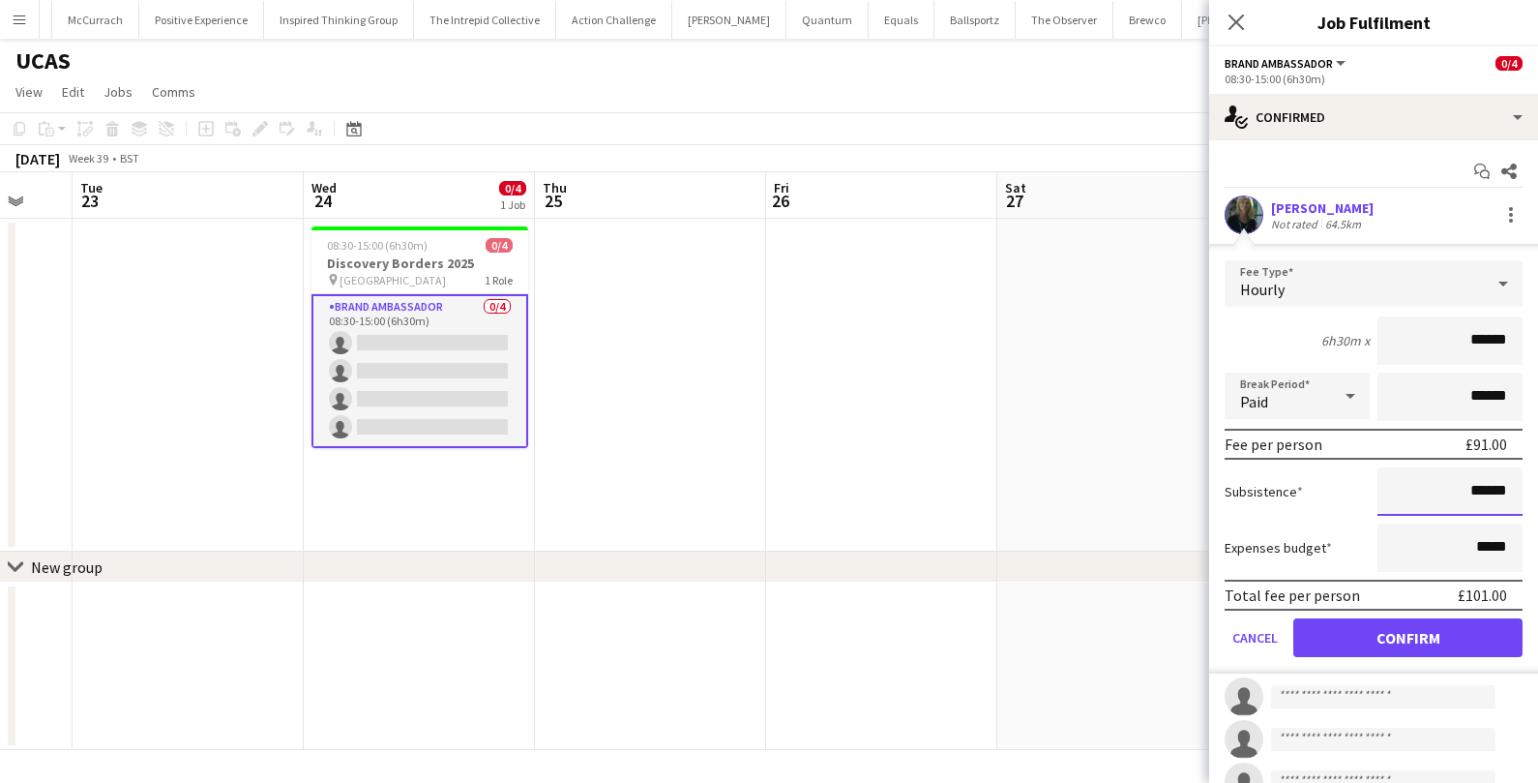
click at [1479, 492] on input "******" at bounding box center [1449, 491] width 145 height 48
type input "**"
type input "******"
click at [1479, 648] on button "Confirm" at bounding box center [1407, 637] width 229 height 39
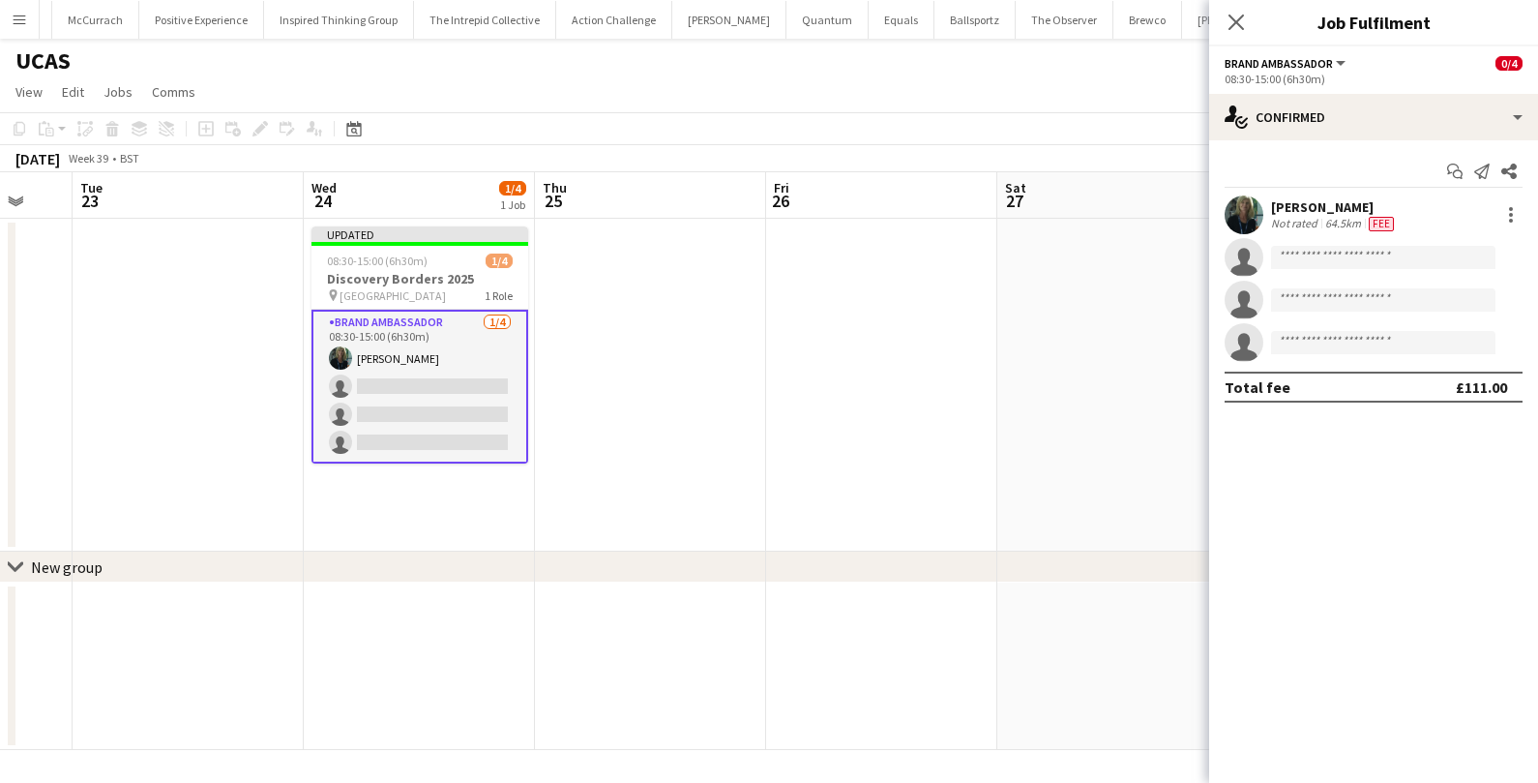
click at [888, 387] on app-date-cell at bounding box center [881, 385] width 231 height 333
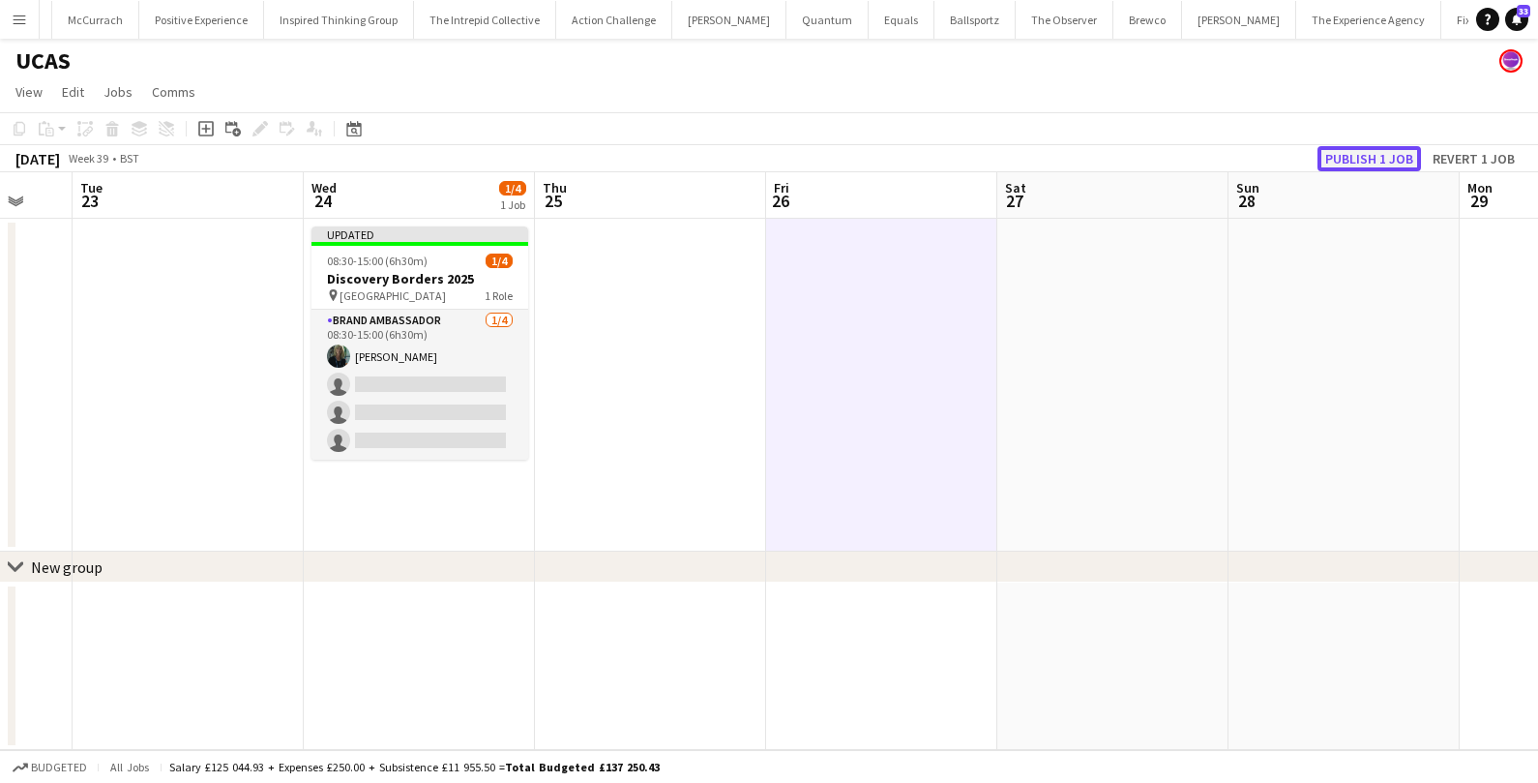
click at [1352, 155] on button "Publish 1 job" at bounding box center [1368, 158] width 103 height 25
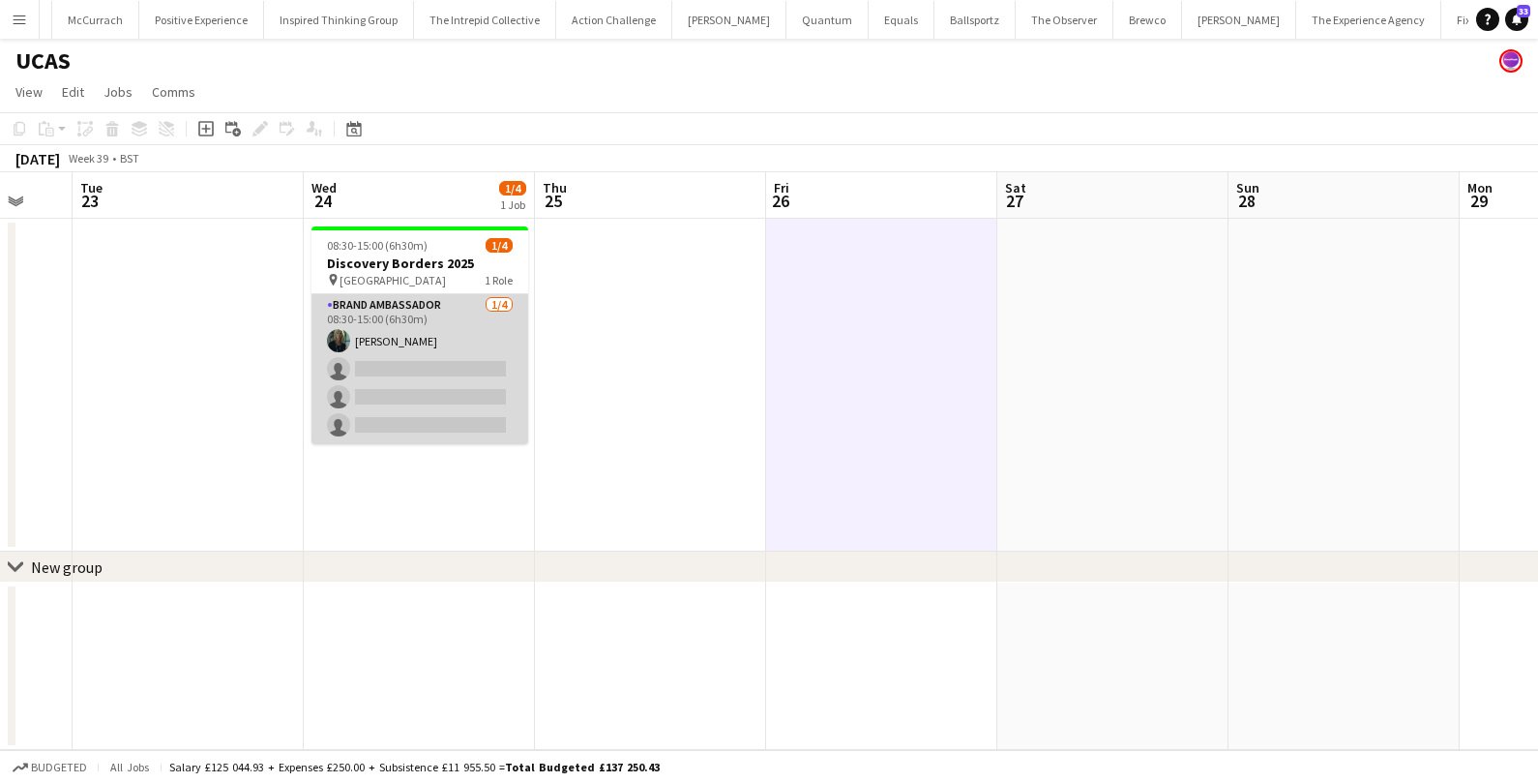
click at [457, 416] on app-card-role "Brand Ambassador 1/4 08:30-15:00 (6h30m) YVONNE CAMPBELL single-neutral-actions…" at bounding box center [419, 369] width 217 height 150
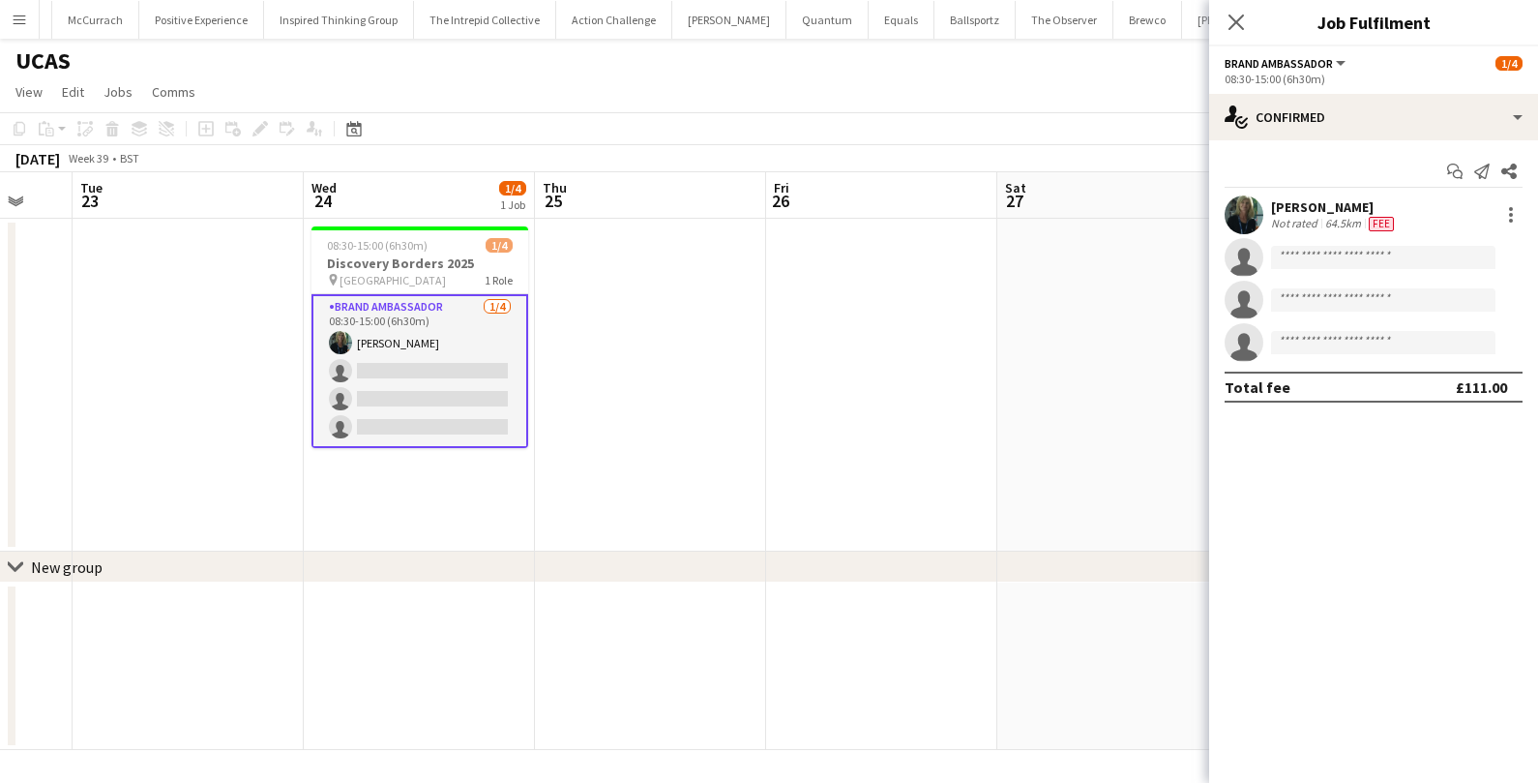
click at [1353, 271] on app-invite-slot "single-neutral-actions" at bounding box center [1373, 257] width 329 height 39
click at [1344, 263] on input at bounding box center [1383, 257] width 224 height 23
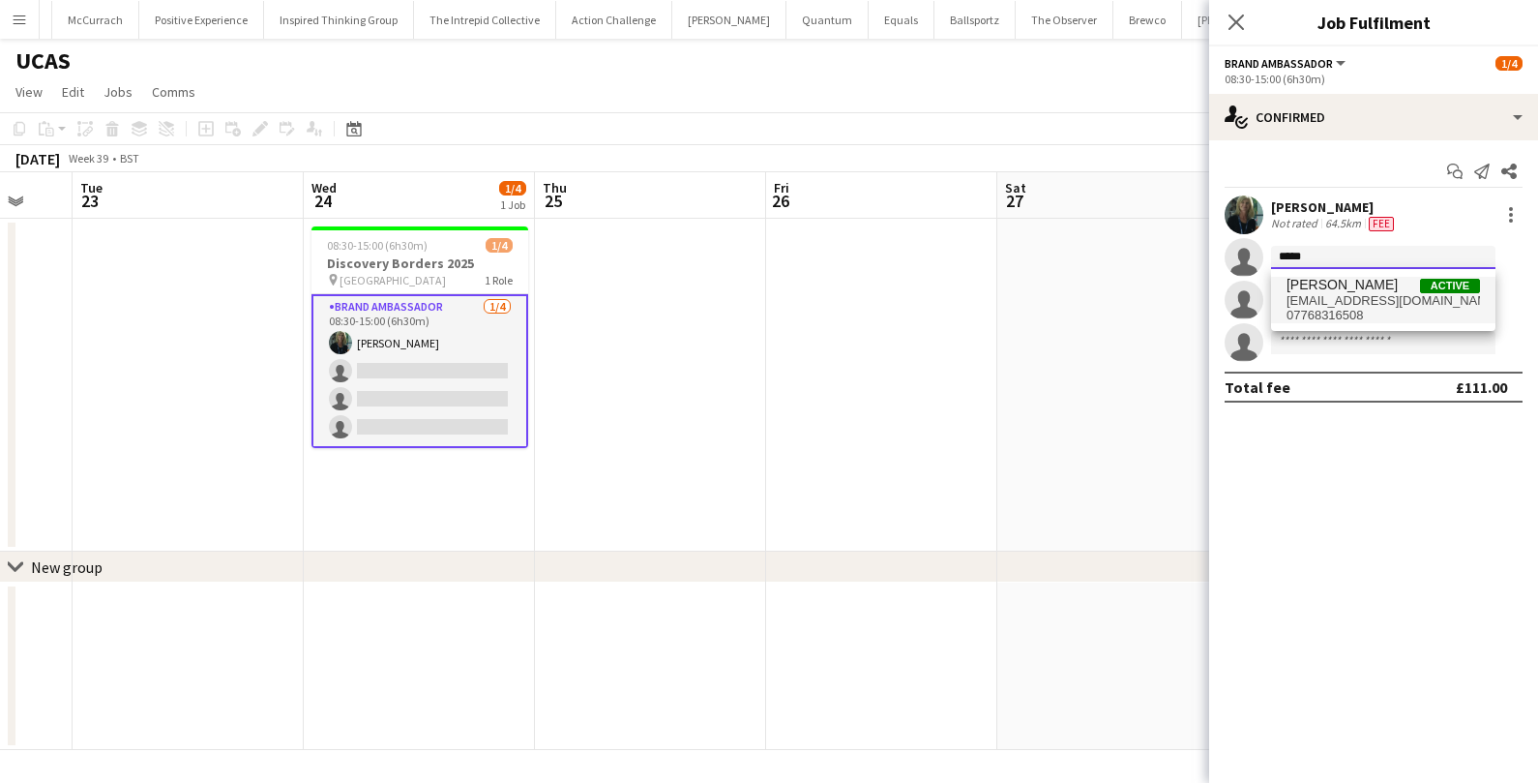
type input "*****"
click at [1403, 309] on span "07768316508" at bounding box center [1382, 315] width 193 height 15
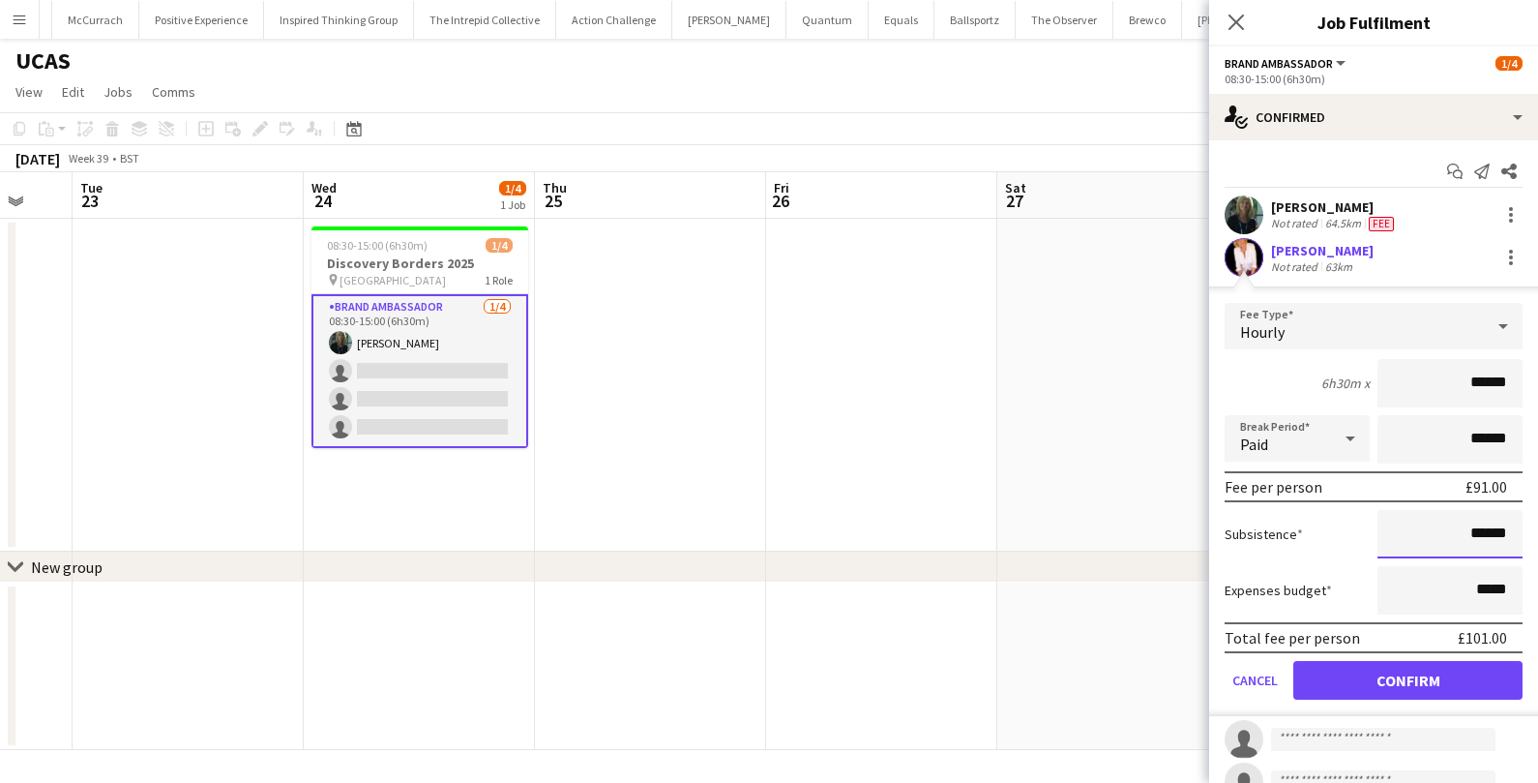
drag, startPoint x: 1467, startPoint y: 524, endPoint x: 1536, endPoint y: 525, distance: 68.7
click at [1536, 525] on form "Fee Type Hourly 6h30m x ****** Break Period Paid ****** Fee per person £91.00 S…" at bounding box center [1373, 509] width 329 height 413
type input "******"
click at [1480, 678] on button "Confirm" at bounding box center [1407, 680] width 229 height 39
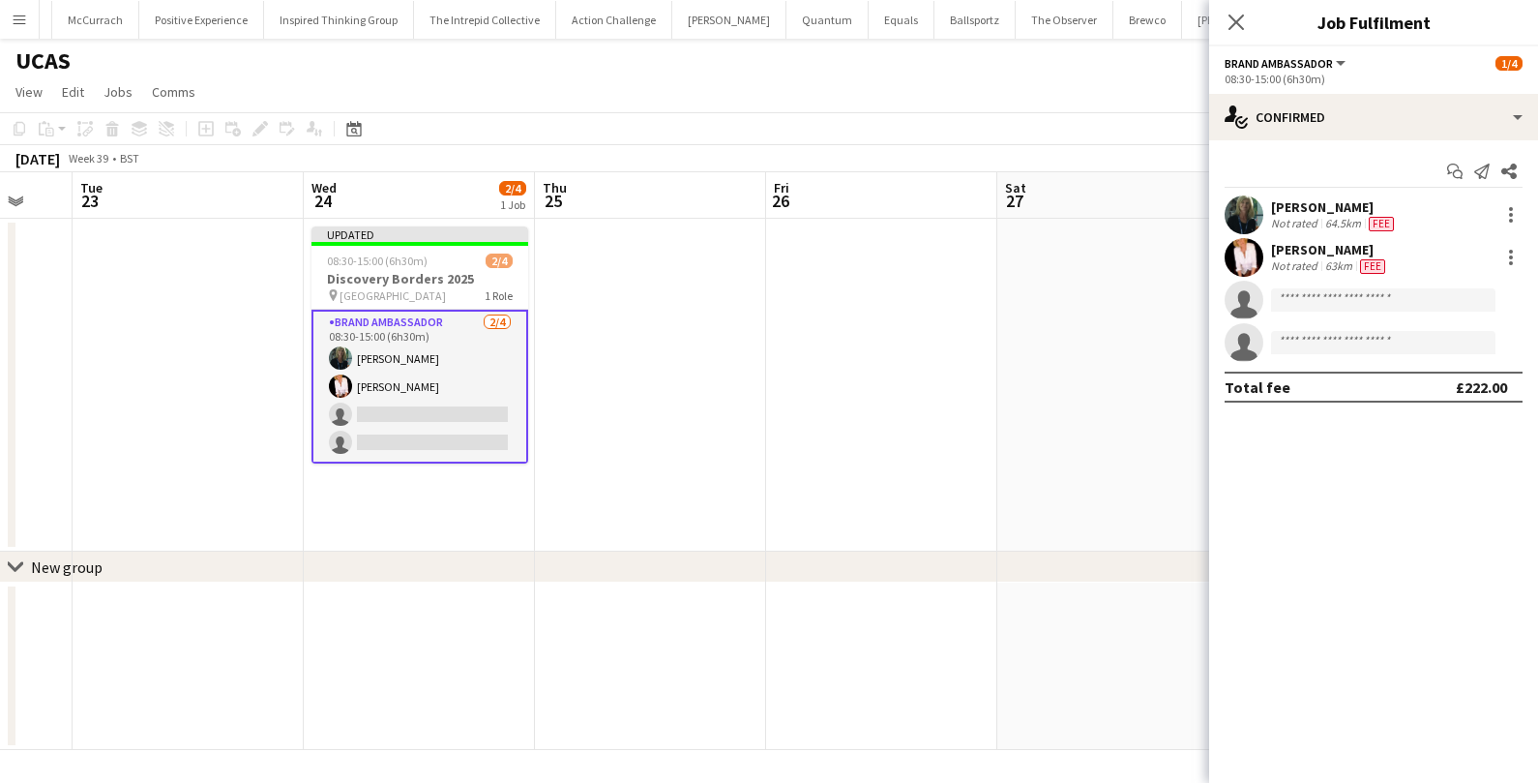
click at [976, 518] on app-date-cell at bounding box center [881, 385] width 231 height 333
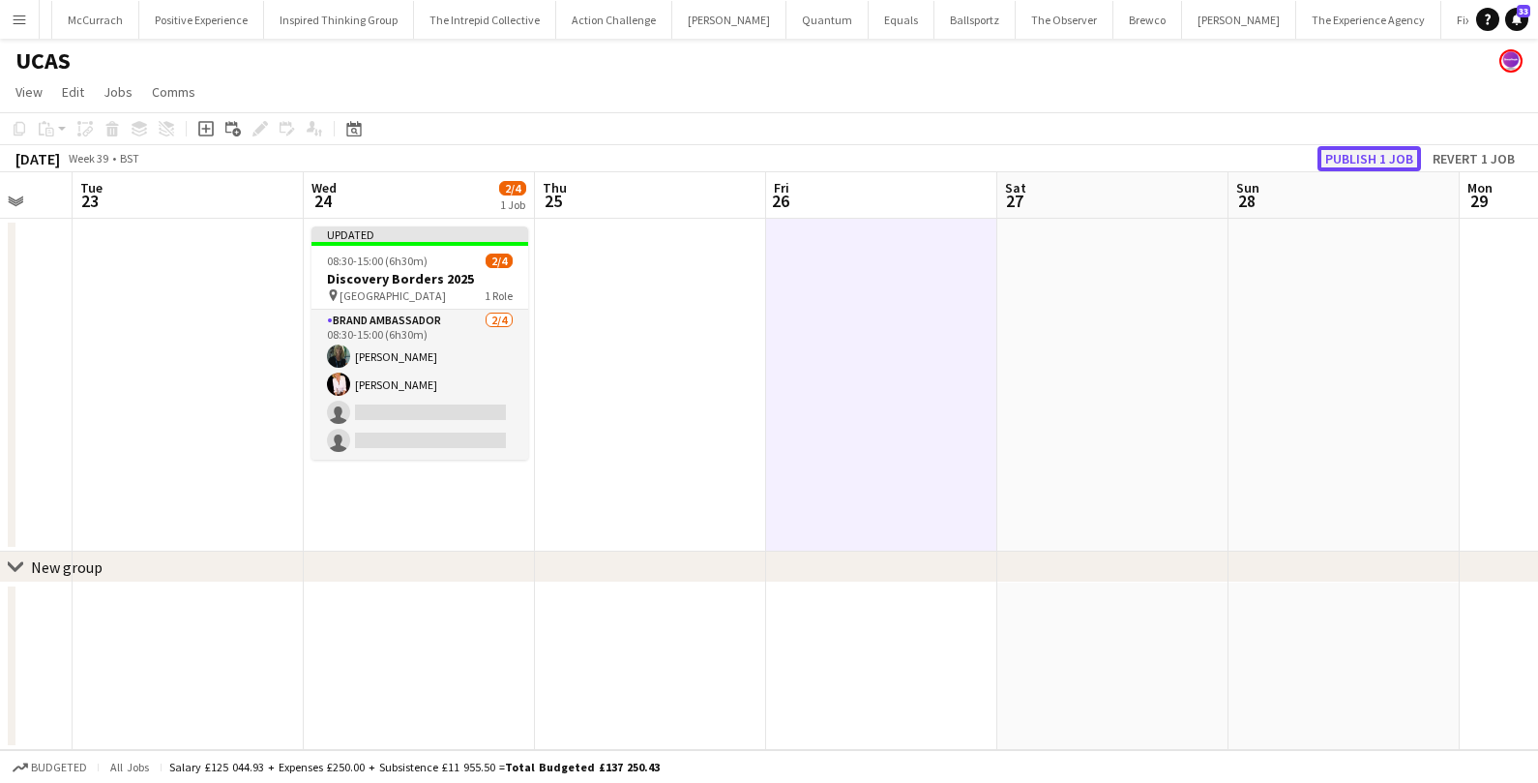
click at [1377, 164] on button "Publish 1 job" at bounding box center [1368, 158] width 103 height 25
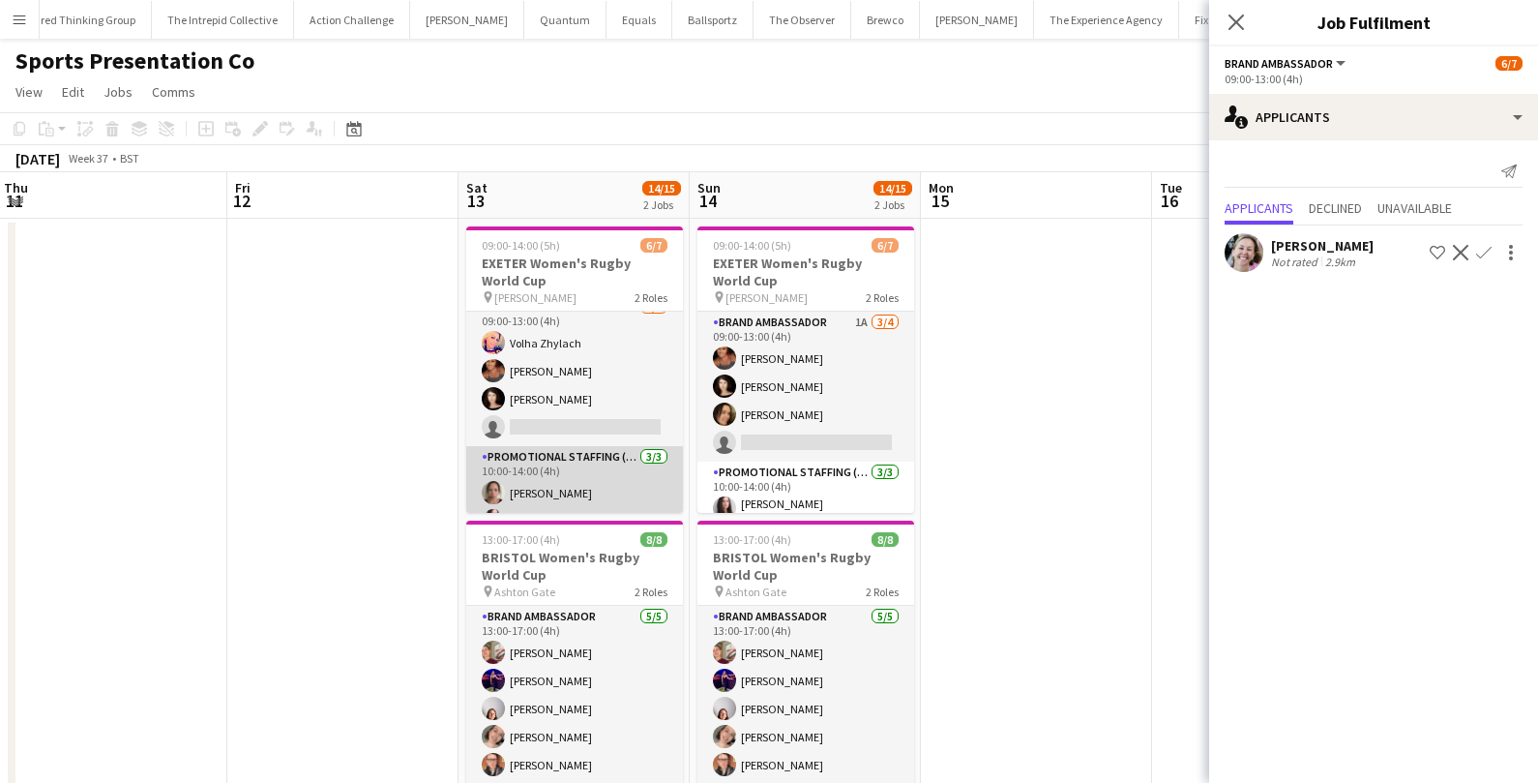
scroll to position [1, 0]
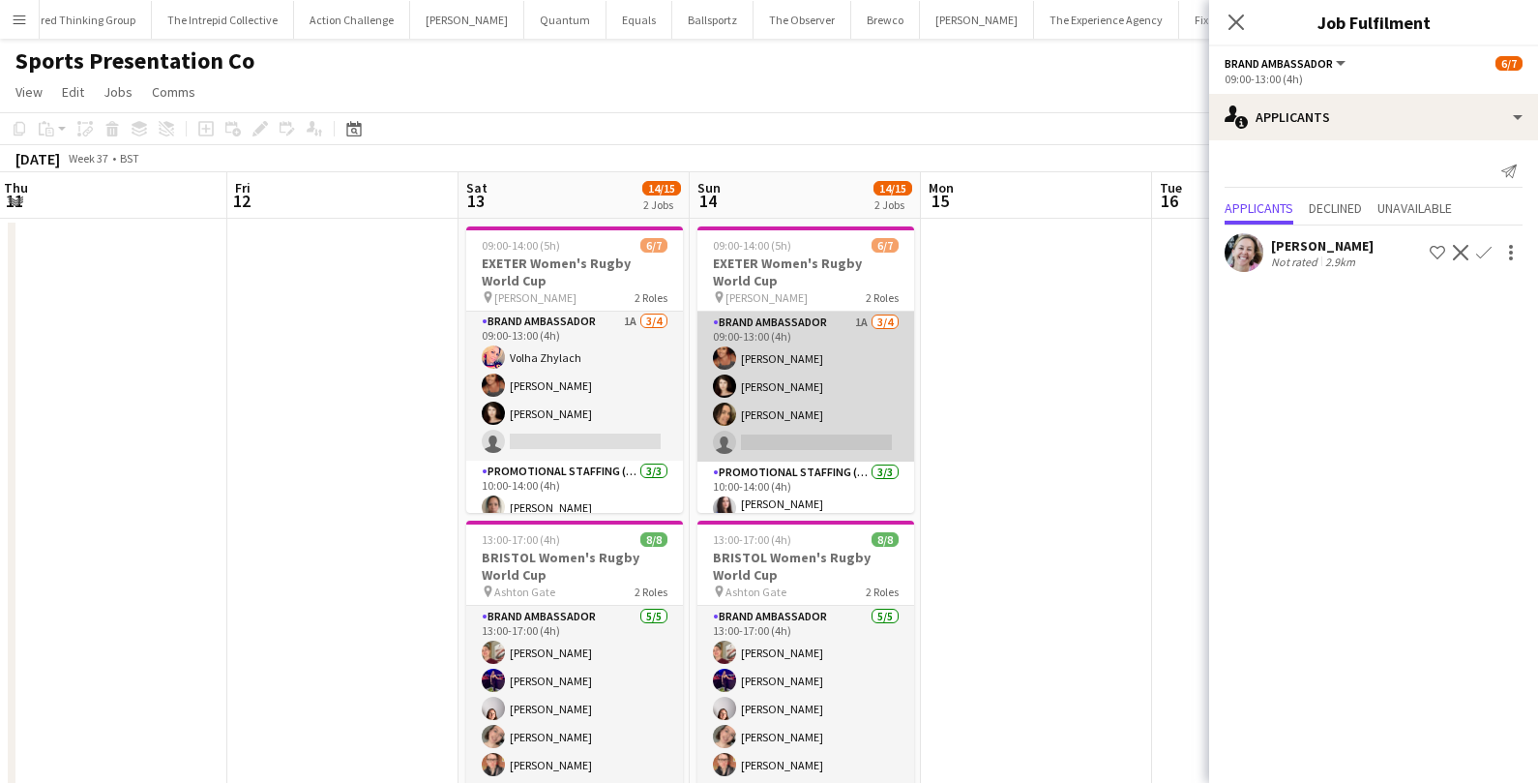
click at [791, 434] on app-card-role "Brand Ambassador 1A [DATE] 09:00-13:00 (4h) [PERSON_NAME] [PERSON_NAME] [PERSON…" at bounding box center [805, 386] width 217 height 150
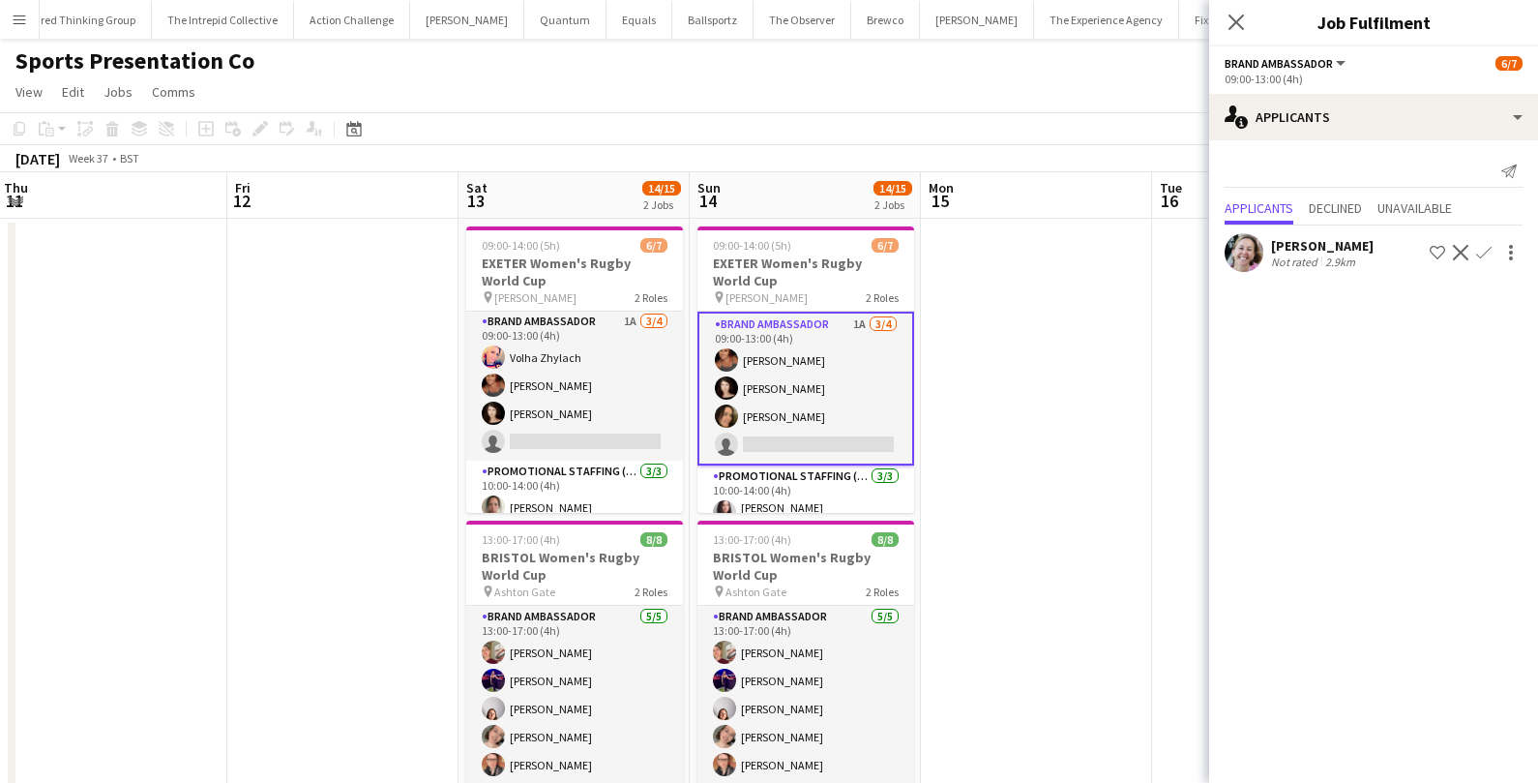
click at [1484, 251] on app-icon "Confirm" at bounding box center [1483, 252] width 15 height 15
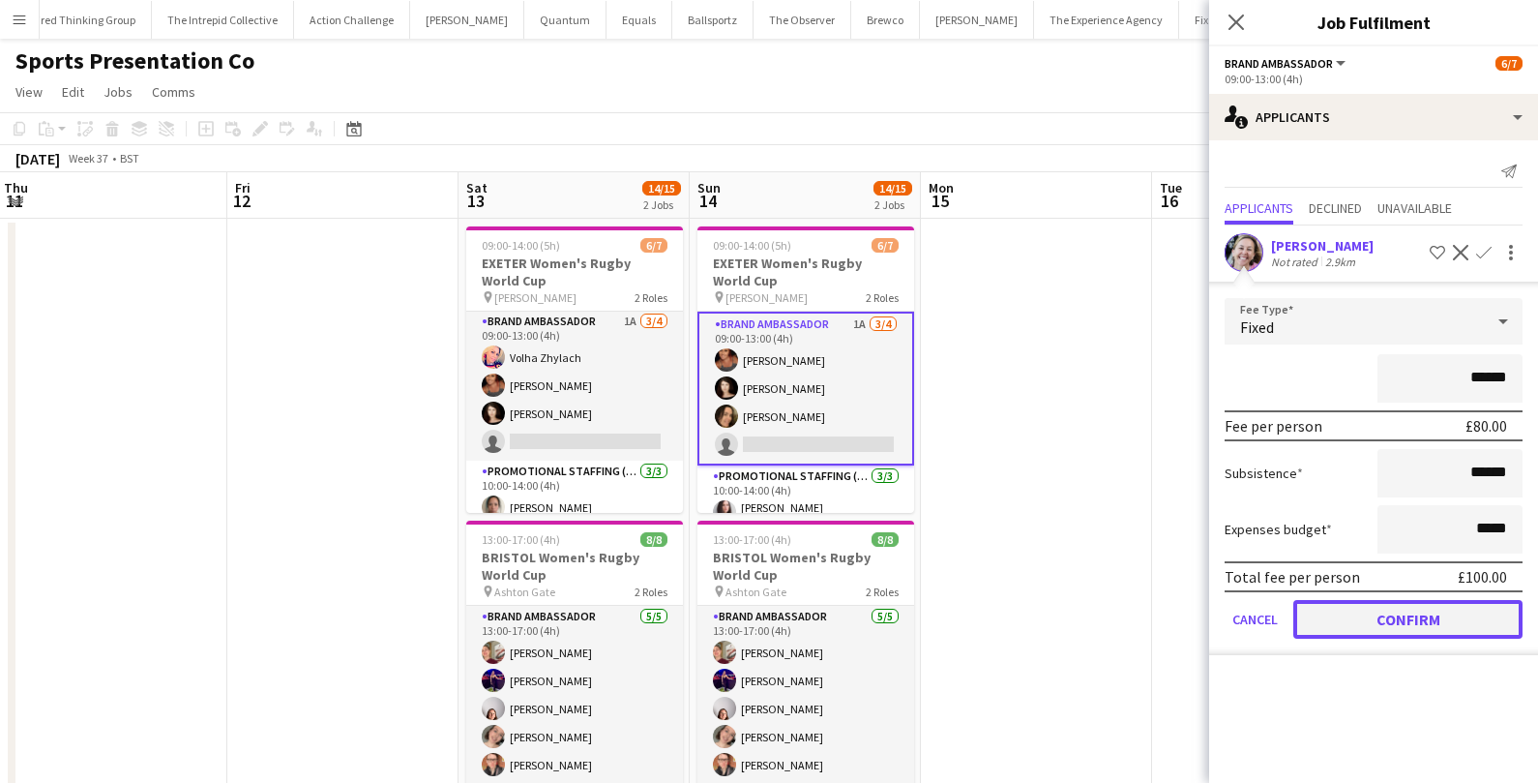
click at [1335, 613] on button "Confirm" at bounding box center [1407, 619] width 229 height 39
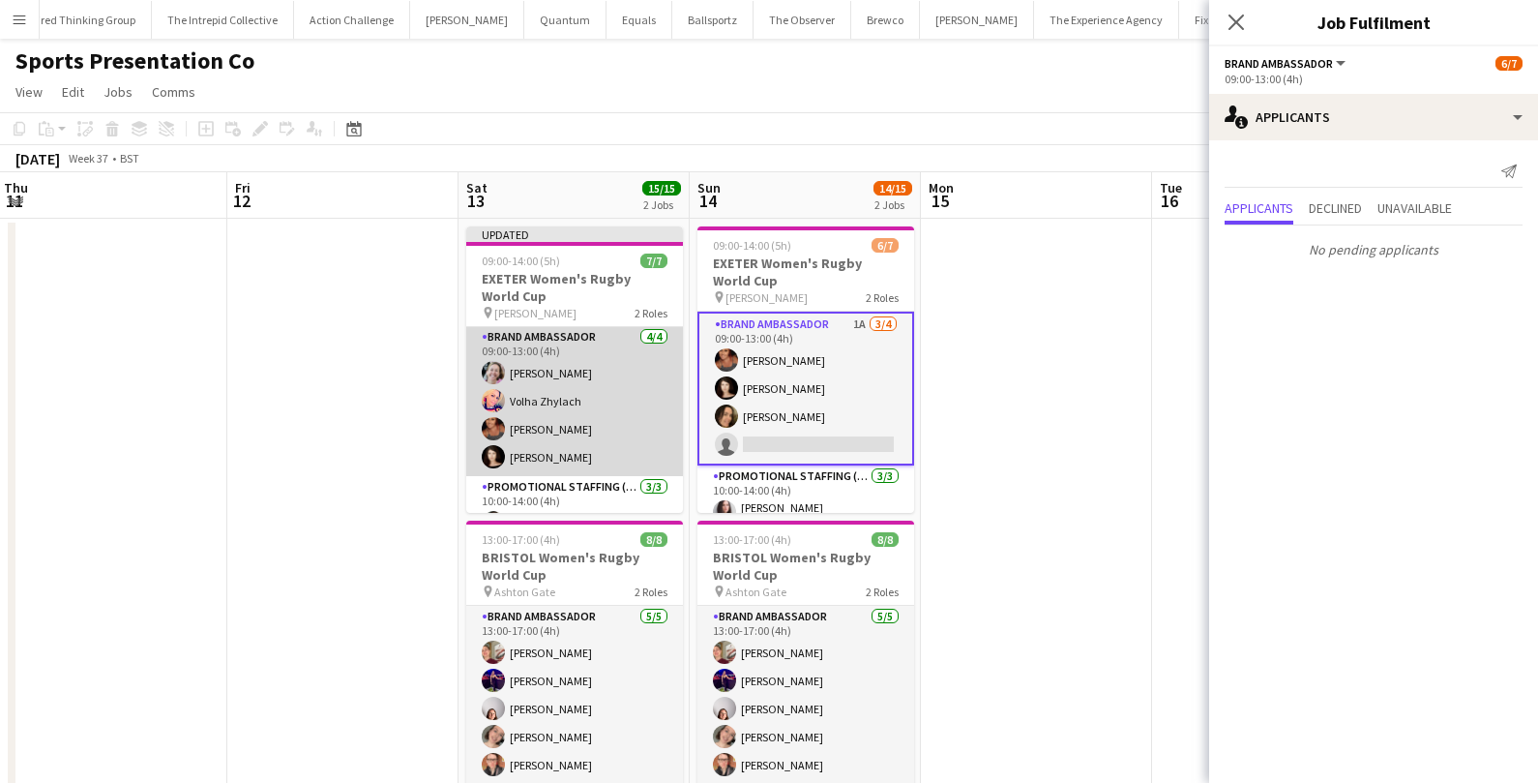
click at [593, 372] on app-card-role "Brand Ambassador 4/4 09:00-13:00 (4h) Lucy Davies Volha Zhylach Jodie Sanders E…" at bounding box center [574, 401] width 217 height 150
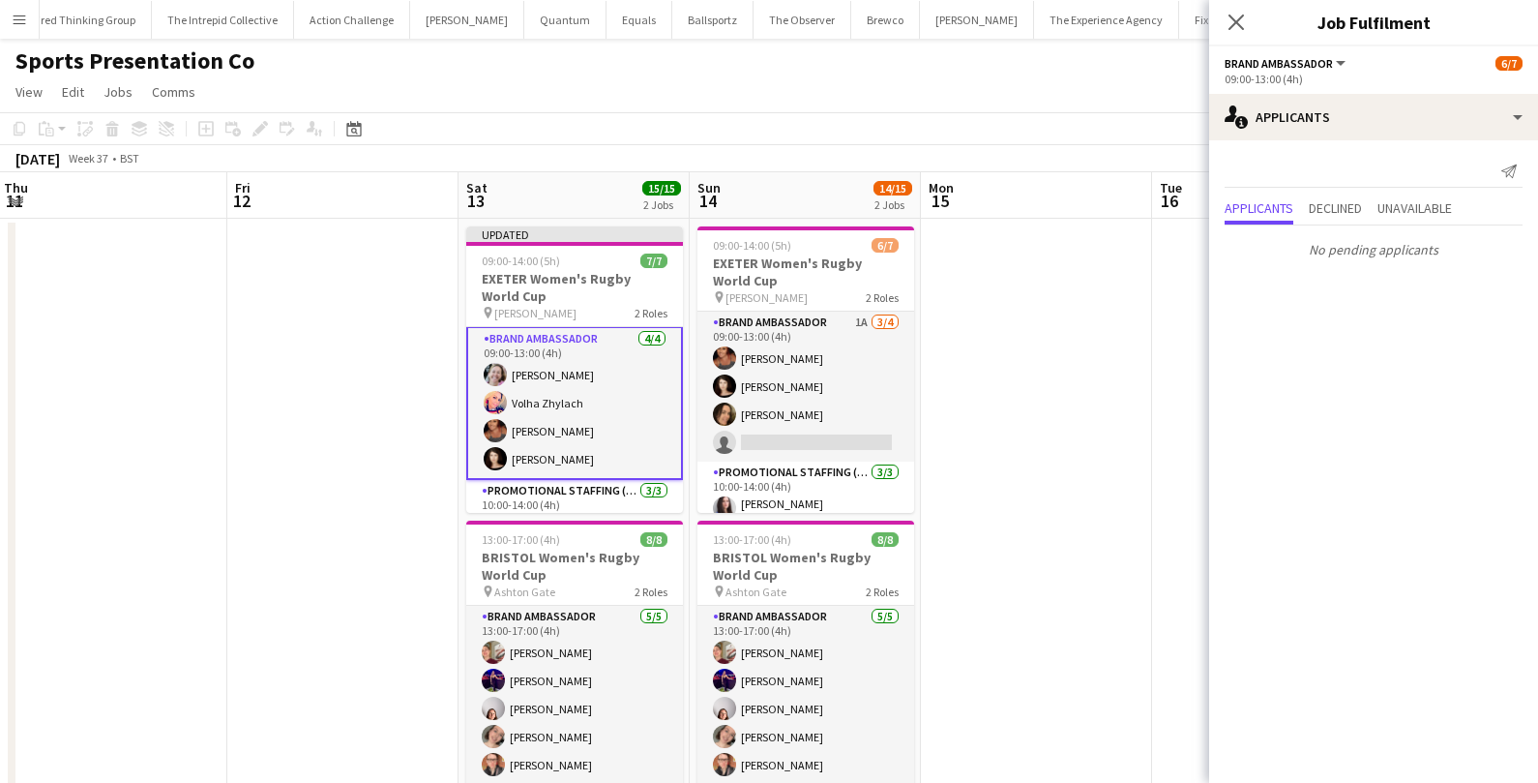
scroll to position [2, 0]
click at [1046, 240] on app-date-cell at bounding box center [1036, 640] width 231 height 843
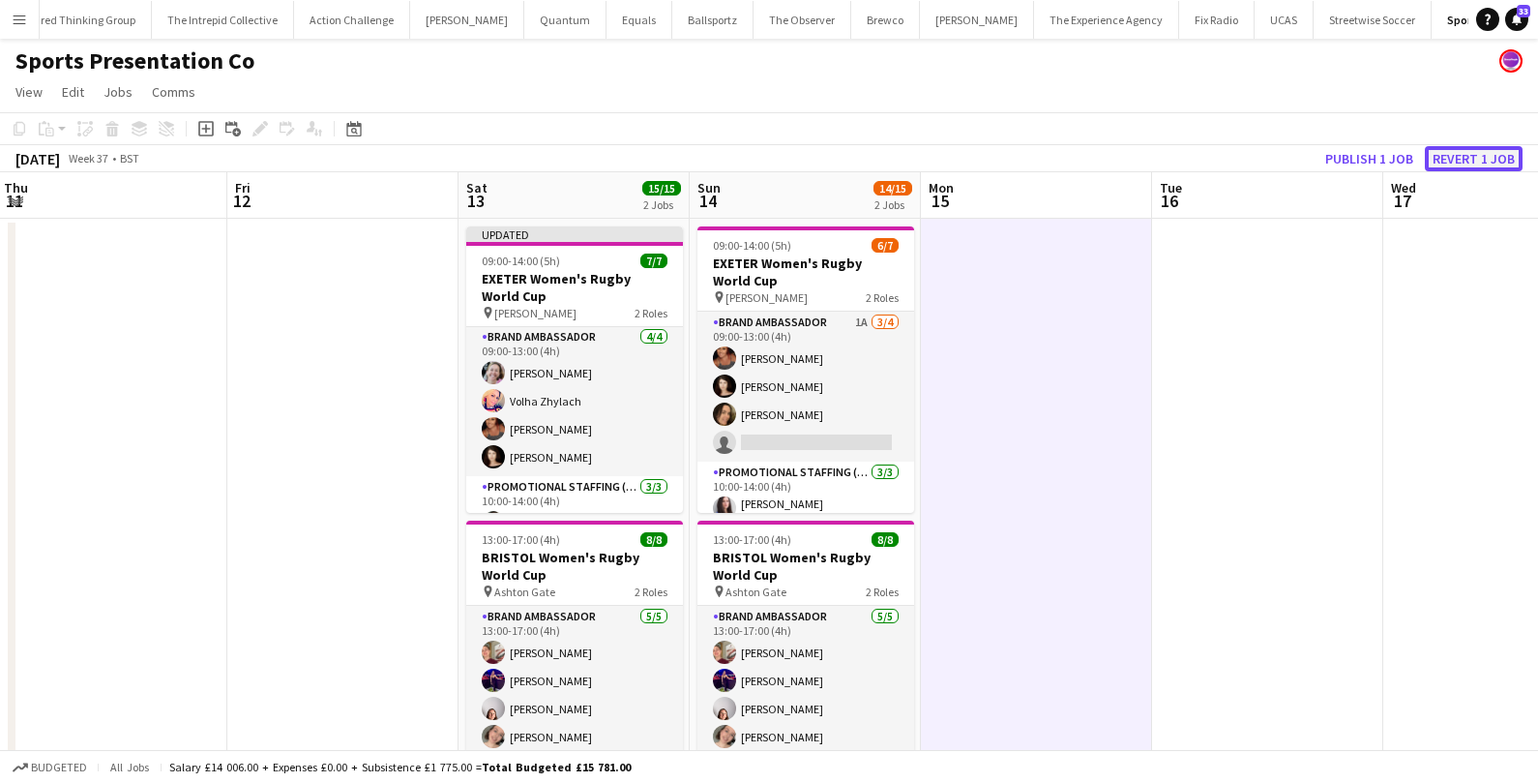
click at [1458, 158] on button "Revert 1 job" at bounding box center [1474, 158] width 98 height 25
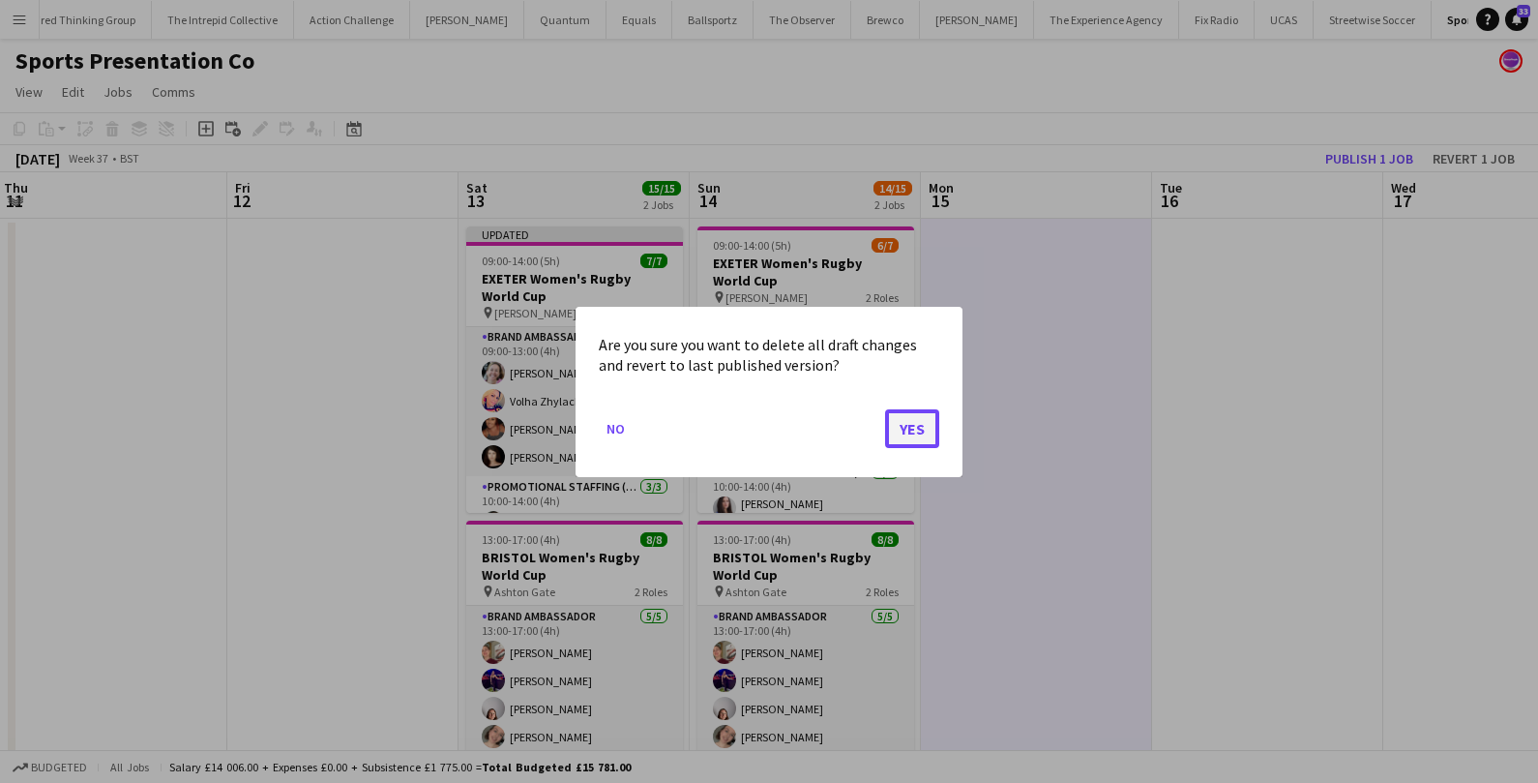
click at [906, 435] on button "Yes" at bounding box center [912, 427] width 54 height 39
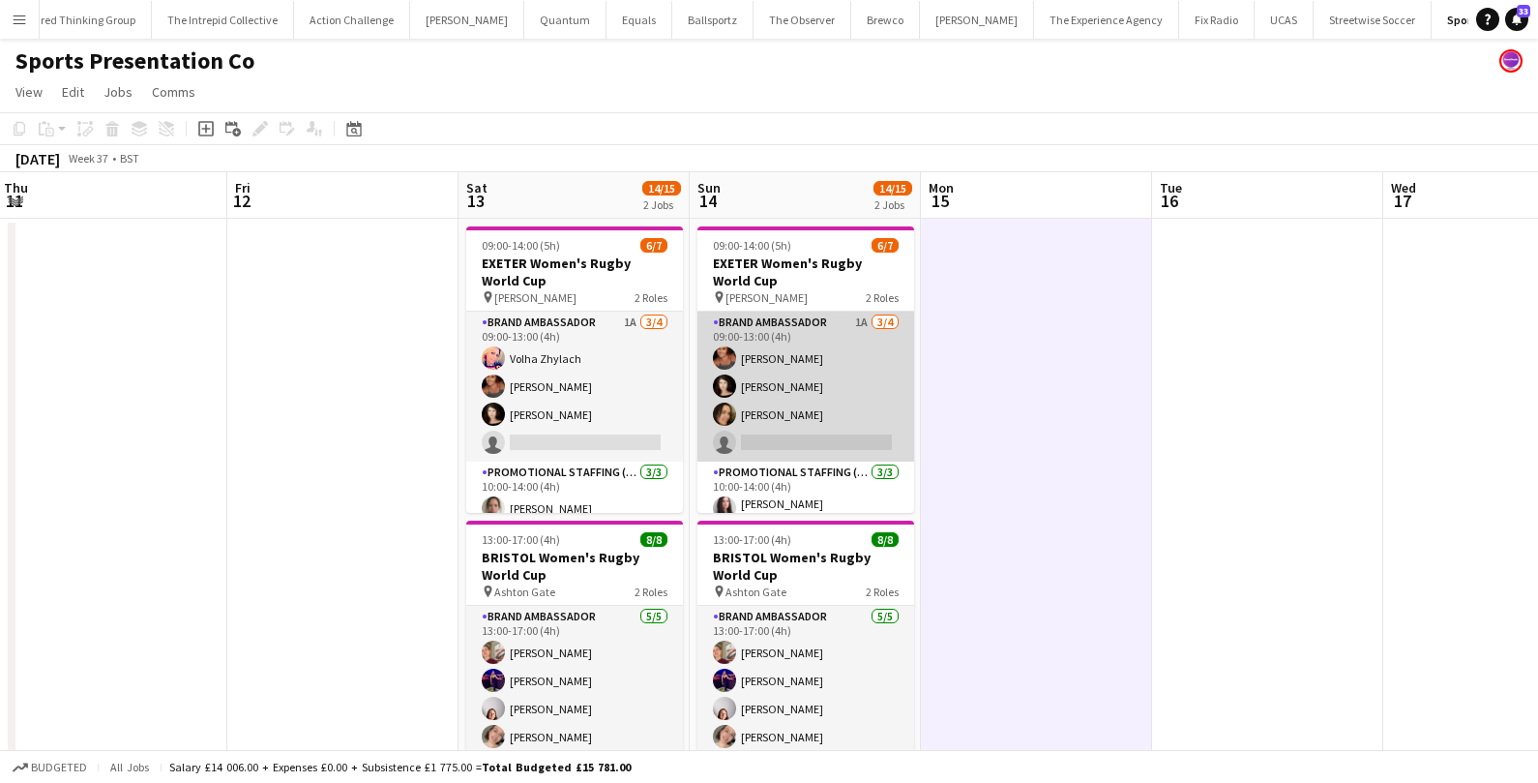
click at [796, 437] on app-card-role "Brand Ambassador 1A 3/4 09:00-13:00 (4h) Jodie Sanders Ellen Swailes Anna Platt…" at bounding box center [805, 386] width 217 height 150
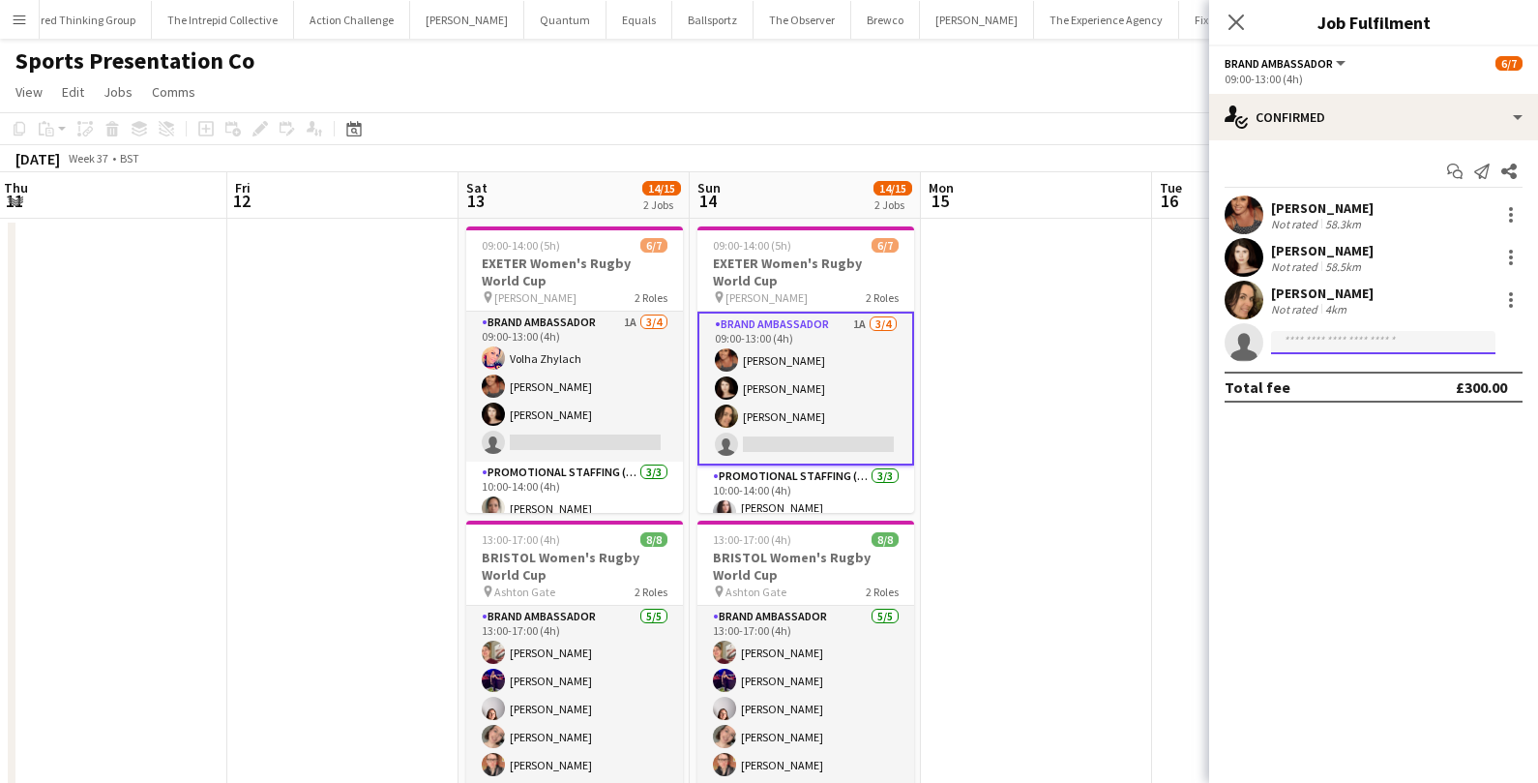
click at [1290, 337] on input at bounding box center [1383, 342] width 224 height 23
type input "*******"
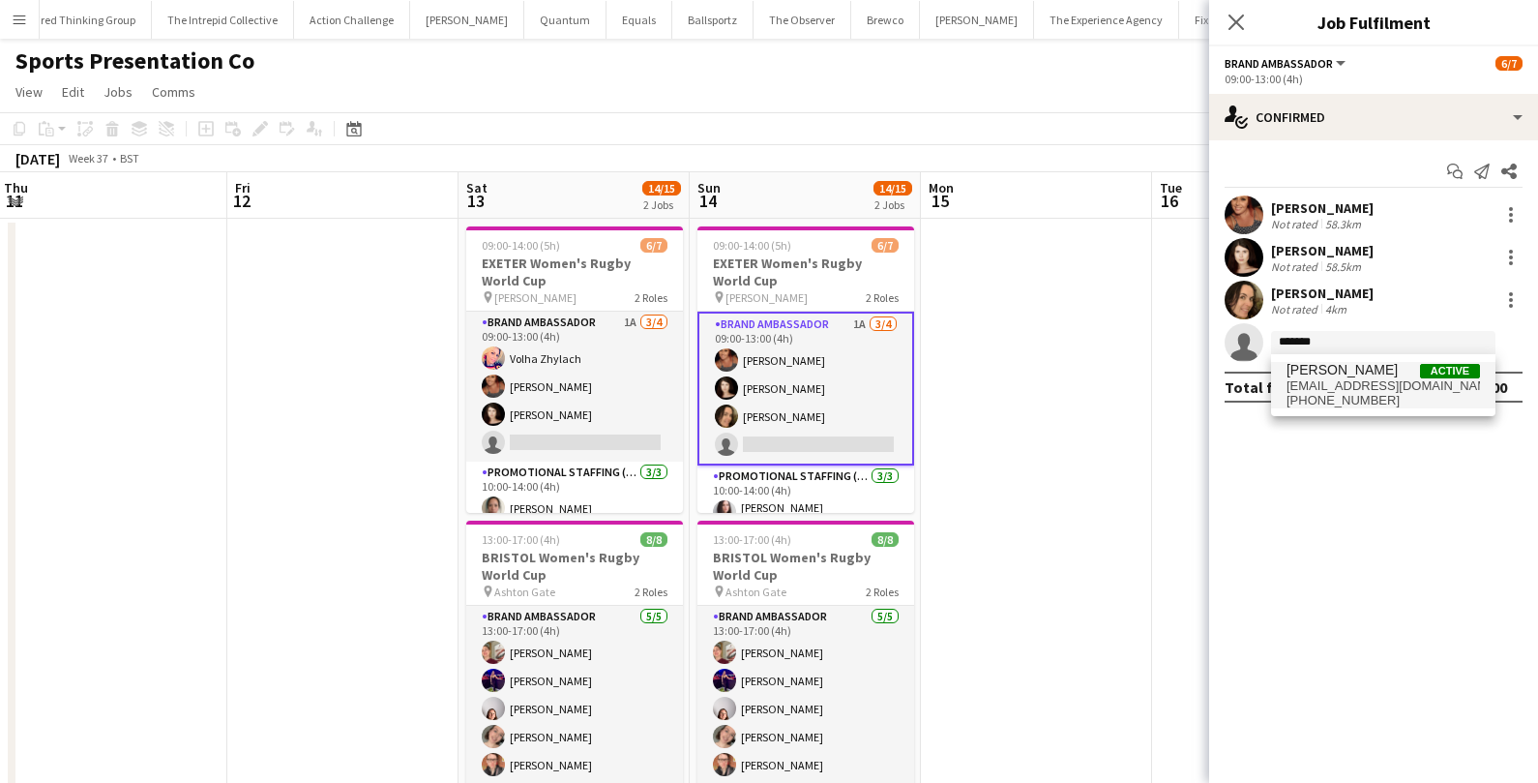
click at [1341, 397] on span "+447717210508" at bounding box center [1382, 400] width 193 height 15
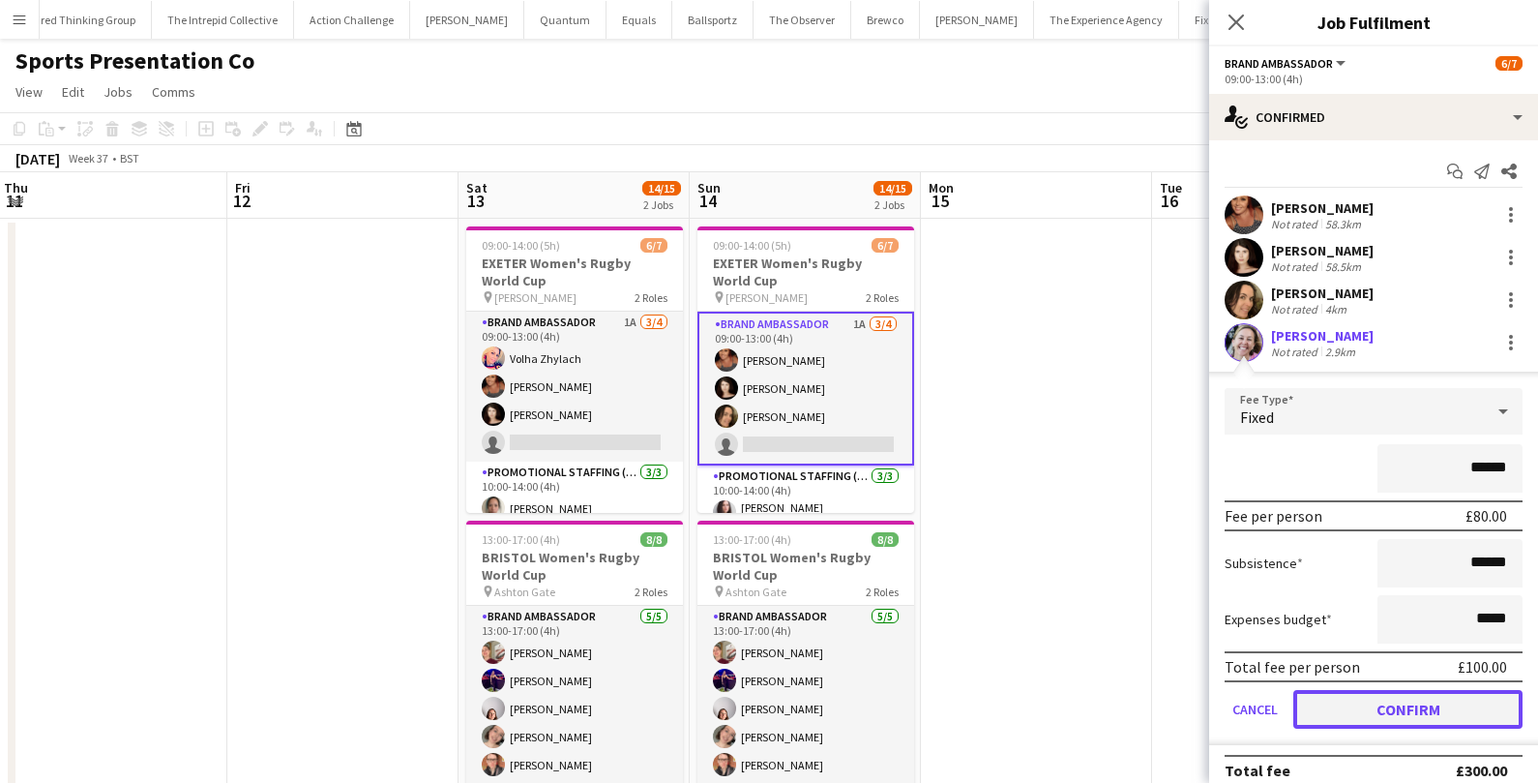
click at [1361, 717] on button "Confirm" at bounding box center [1407, 709] width 229 height 39
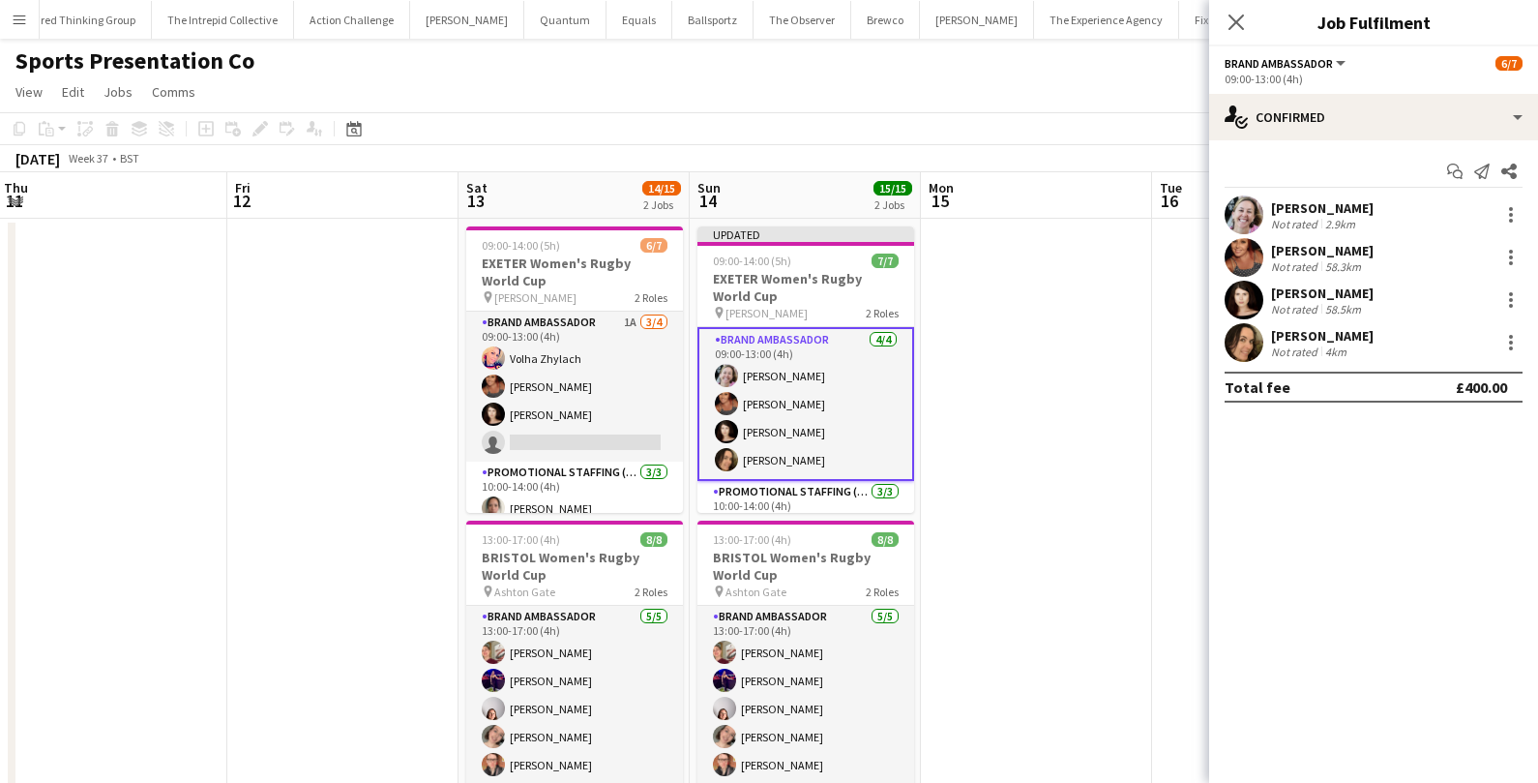
click at [1124, 550] on app-date-cell at bounding box center [1036, 640] width 231 height 843
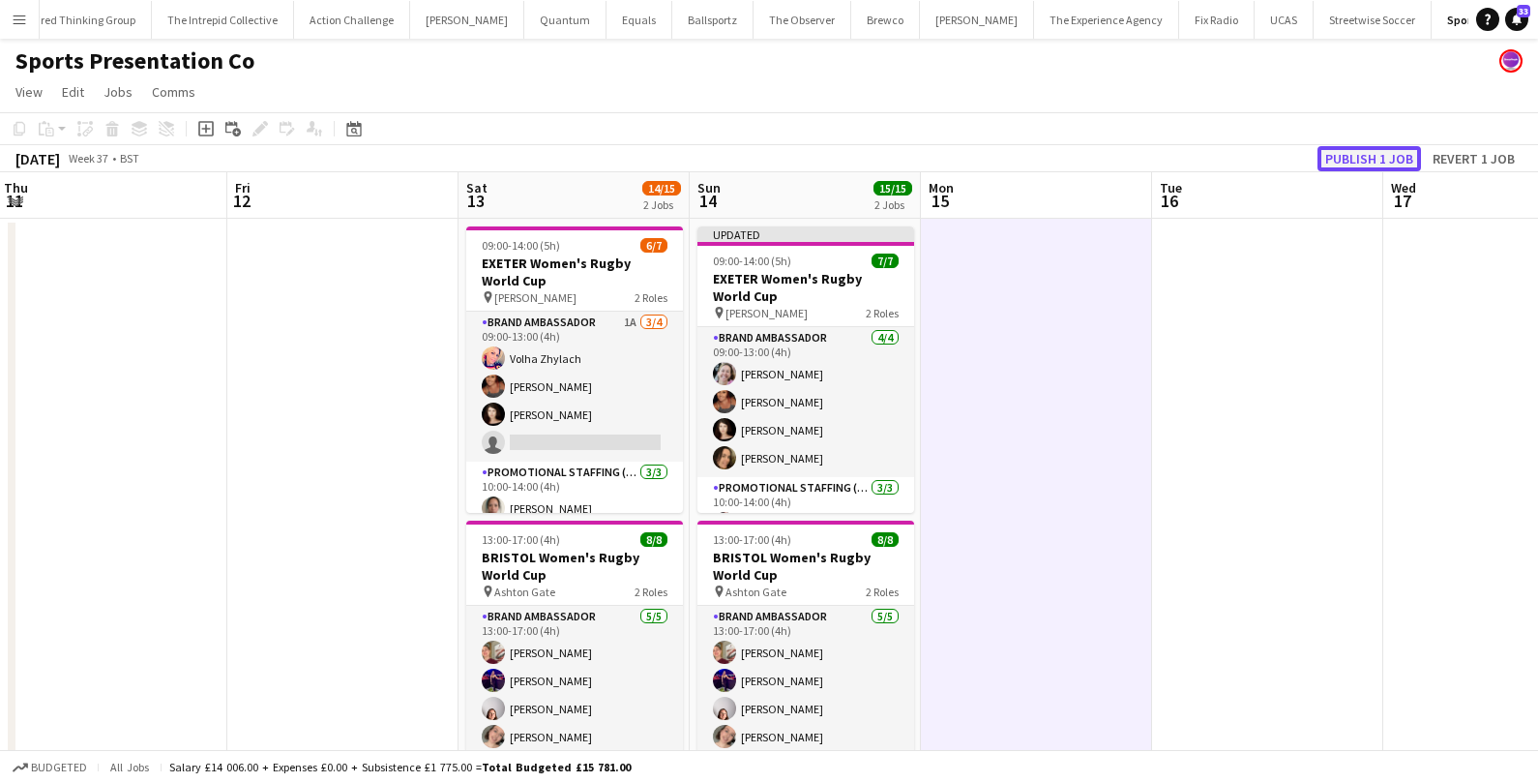
click at [1374, 169] on button "Publish 1 job" at bounding box center [1368, 158] width 103 height 25
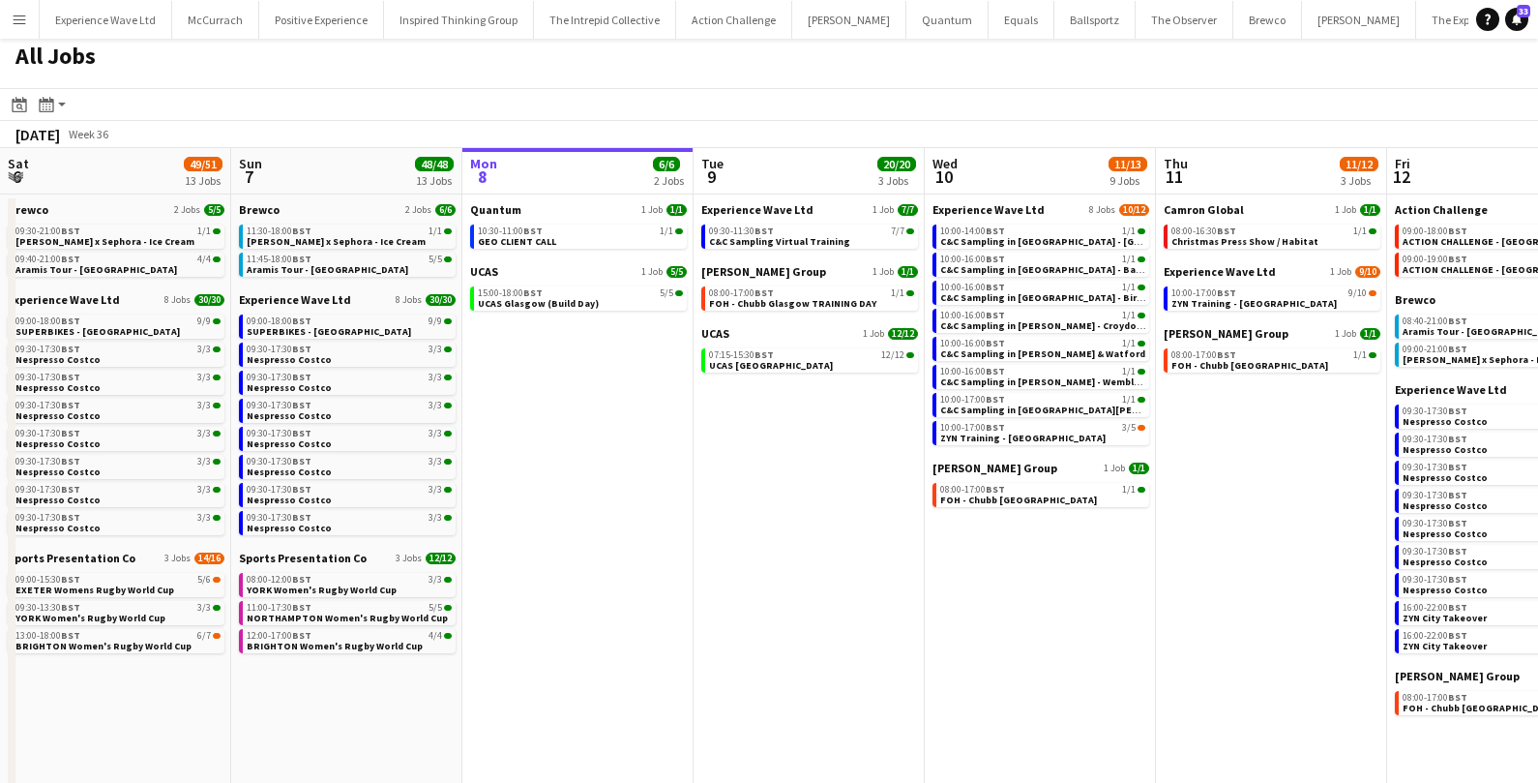
scroll to position [0, 390]
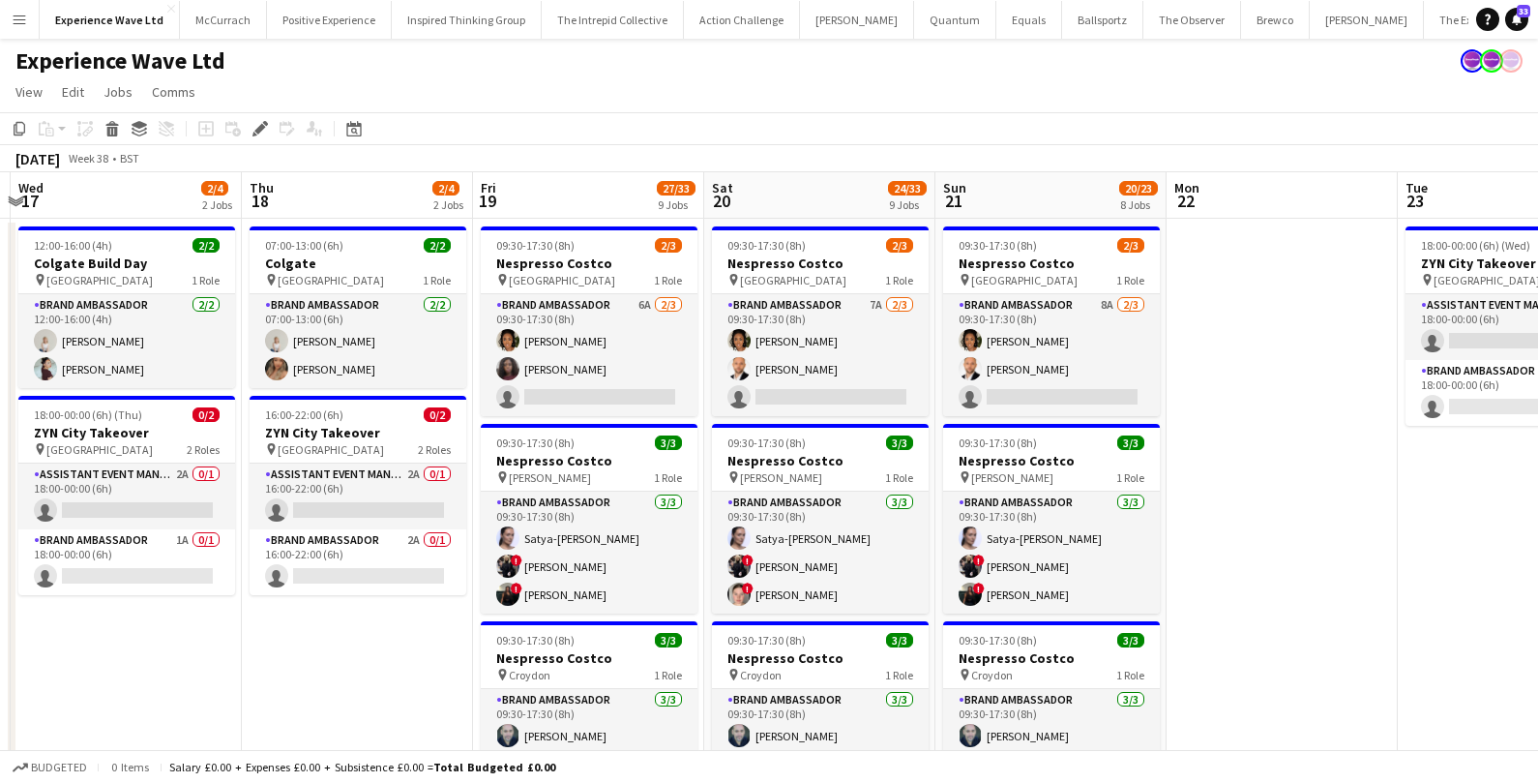
scroll to position [0, 451]
click at [576, 248] on div "09:30-17:30 (8h) 2/3" at bounding box center [590, 245] width 217 height 15
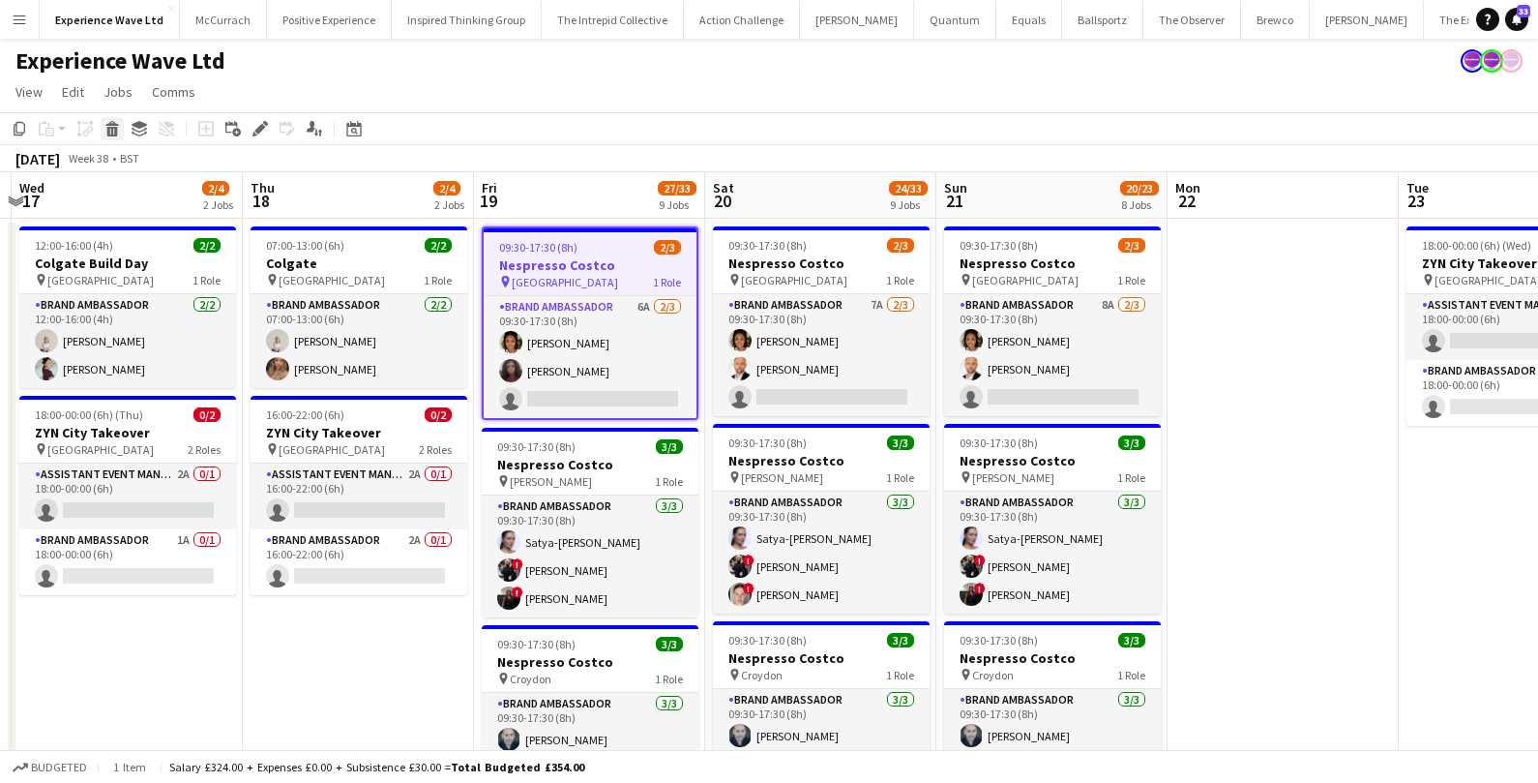
click at [106, 124] on icon at bounding box center [111, 123] width 13 height 5
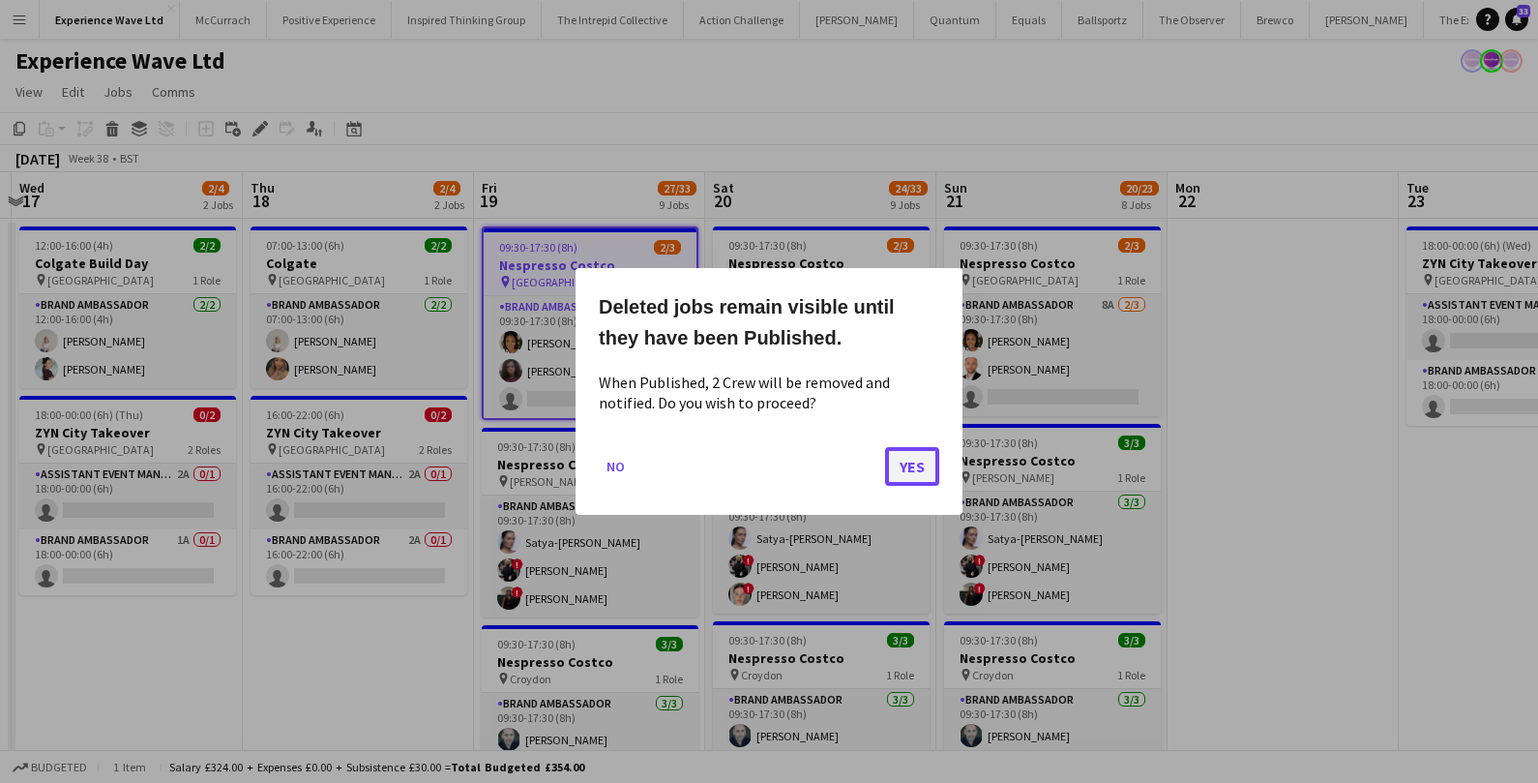
click at [907, 466] on button "Yes" at bounding box center [912, 466] width 54 height 39
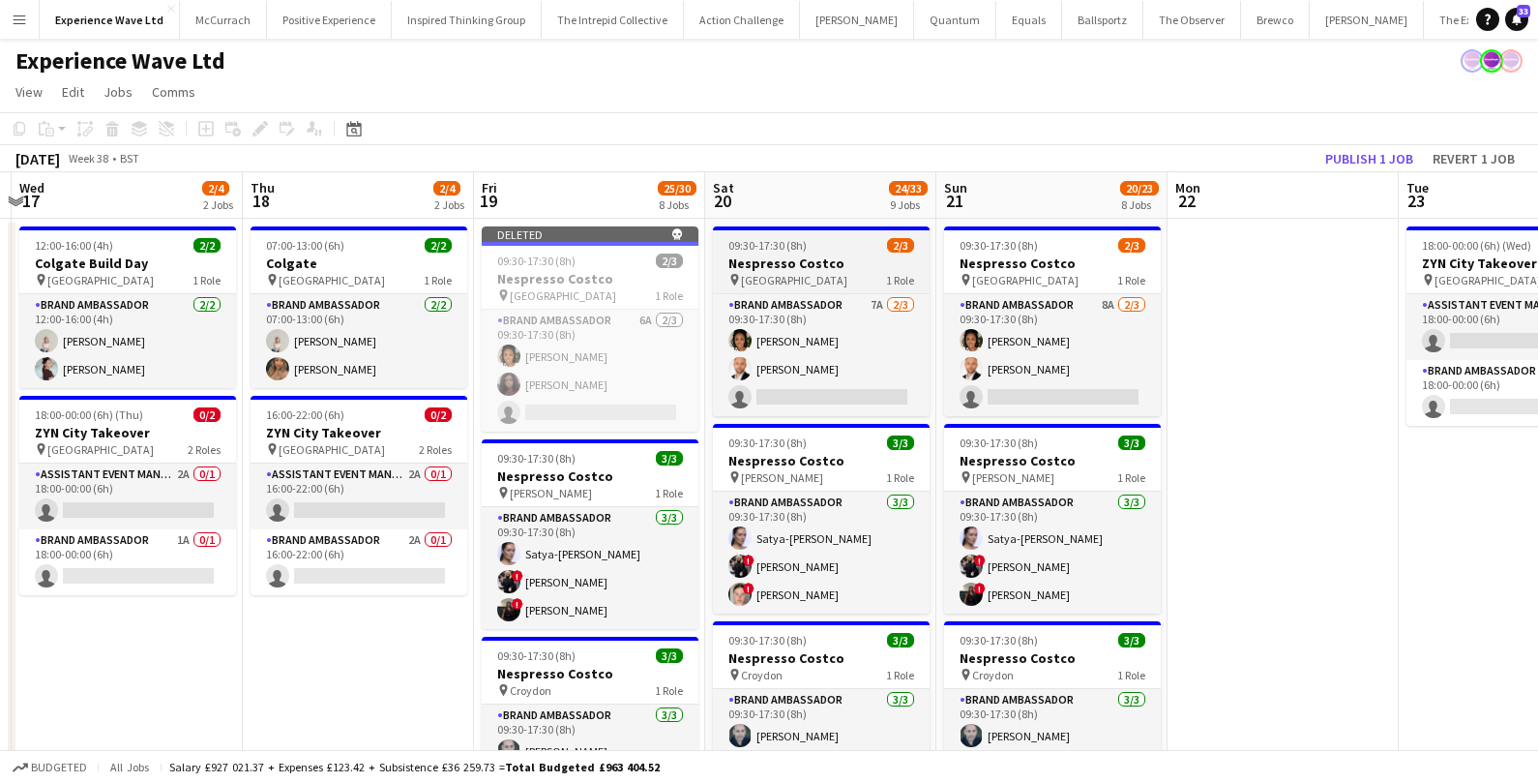
click at [792, 251] on span "09:30-17:30 (8h)" at bounding box center [767, 245] width 78 height 15
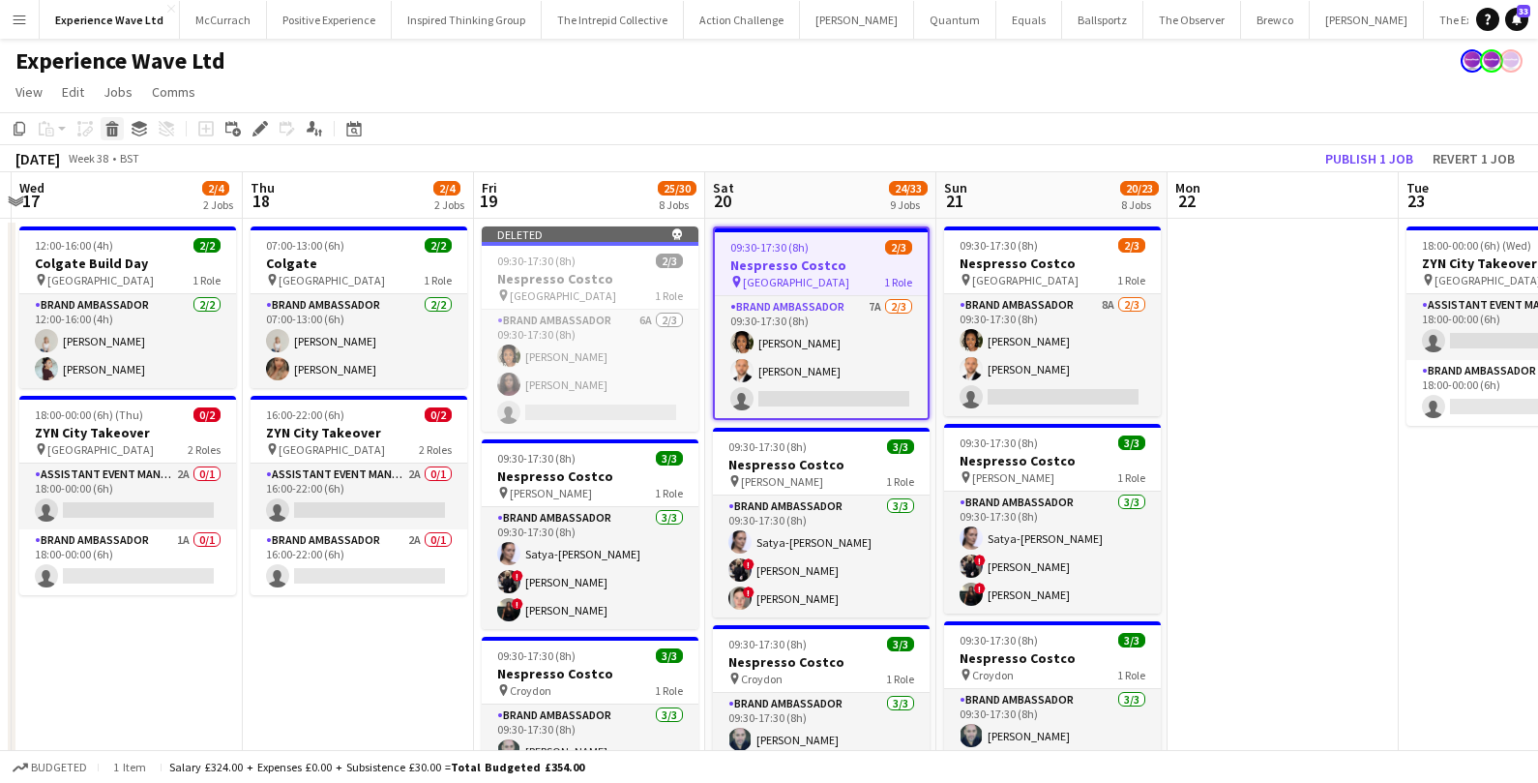
click at [116, 133] on icon at bounding box center [112, 132] width 11 height 10
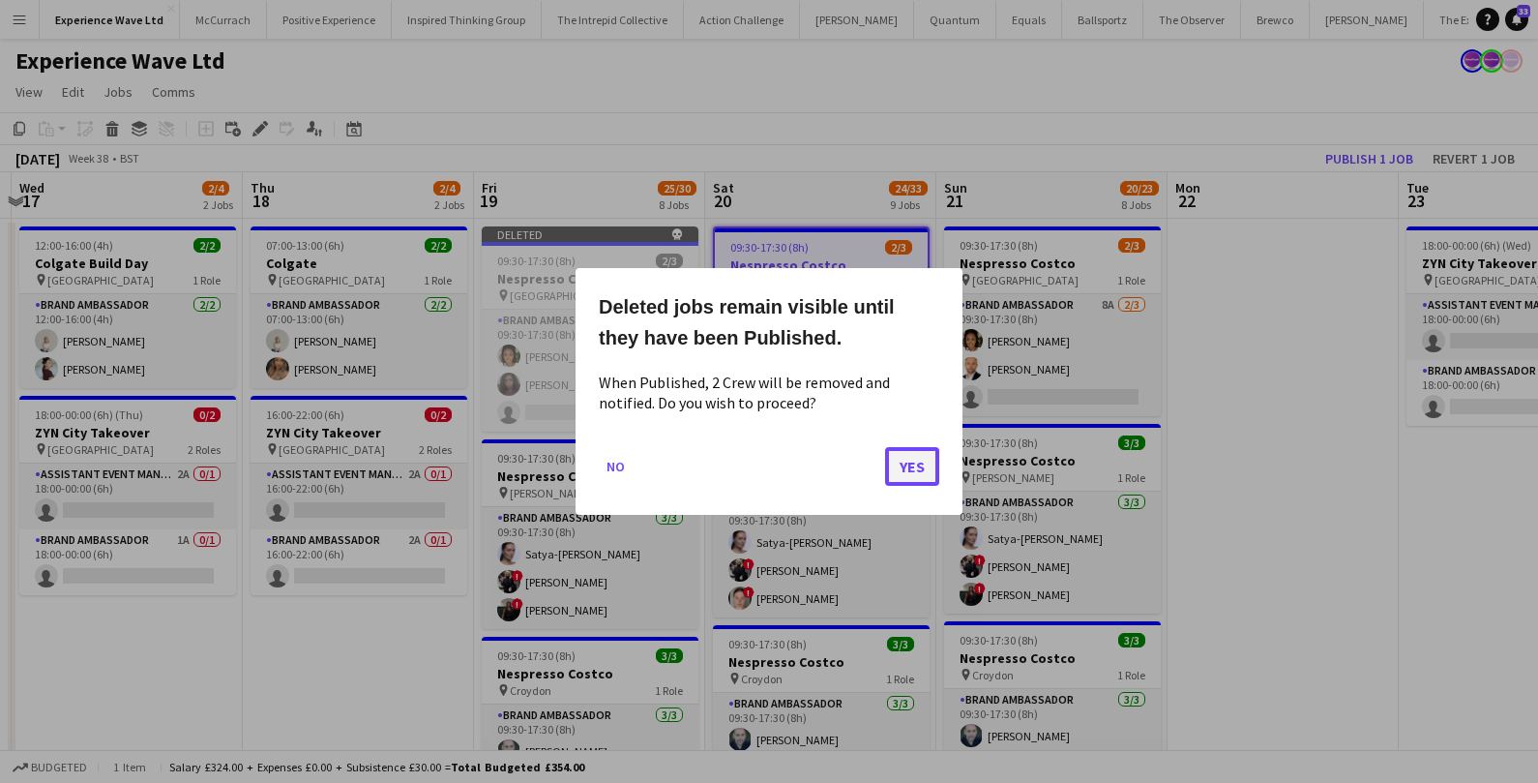
click at [920, 475] on button "Yes" at bounding box center [912, 466] width 54 height 39
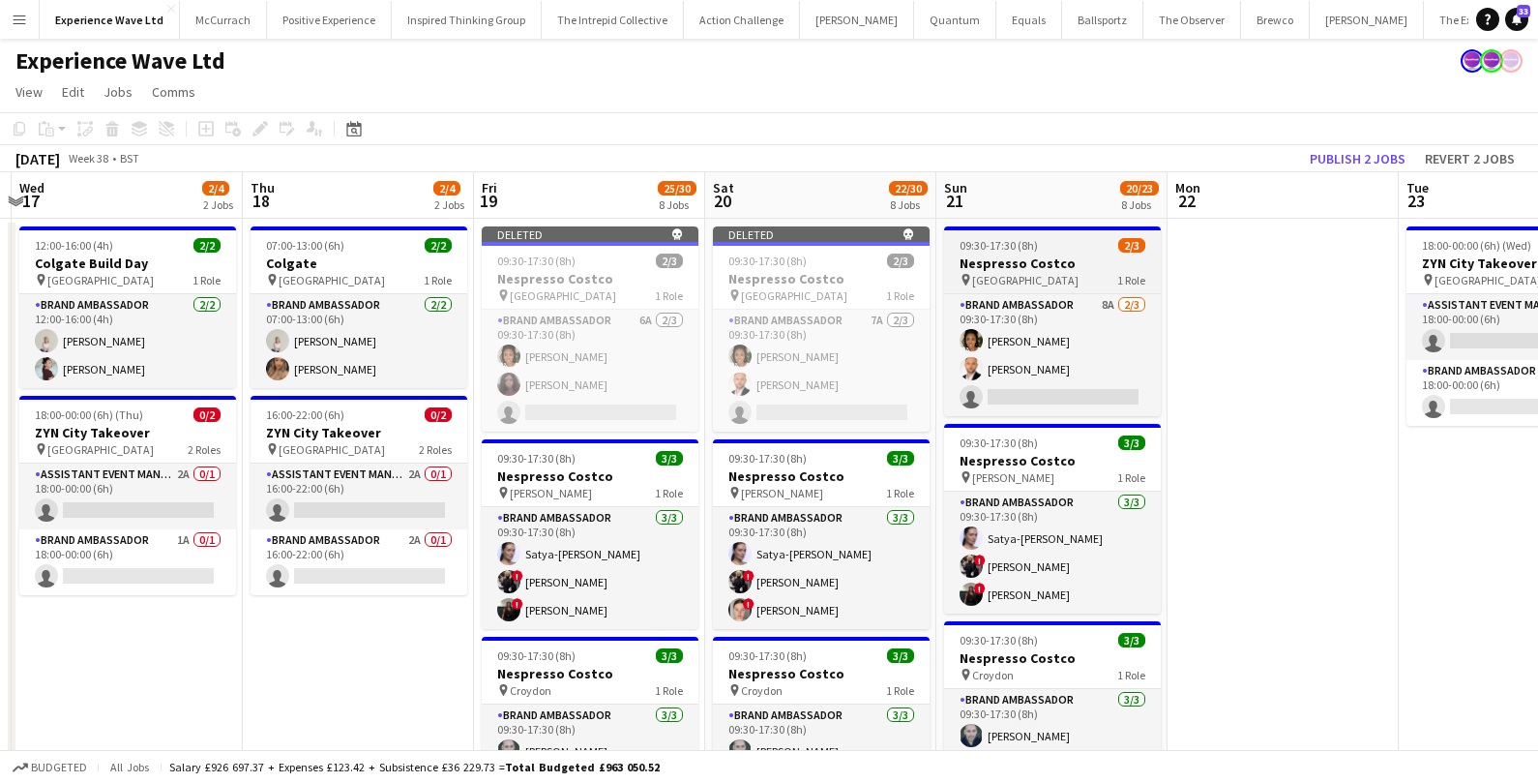
click at [1021, 251] on span "09:30-17:30 (8h)" at bounding box center [999, 245] width 78 height 15
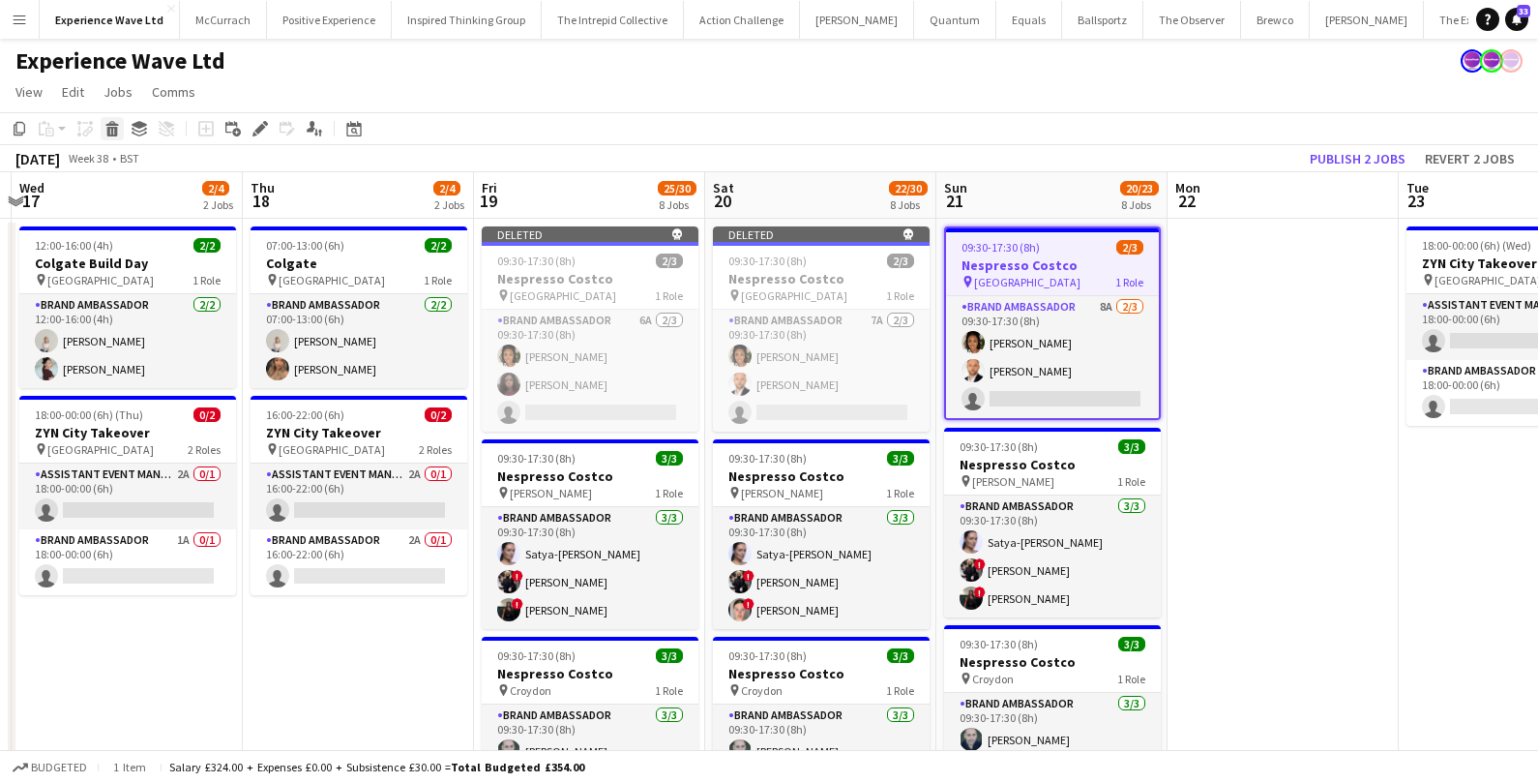
click at [115, 129] on icon at bounding box center [112, 132] width 11 height 10
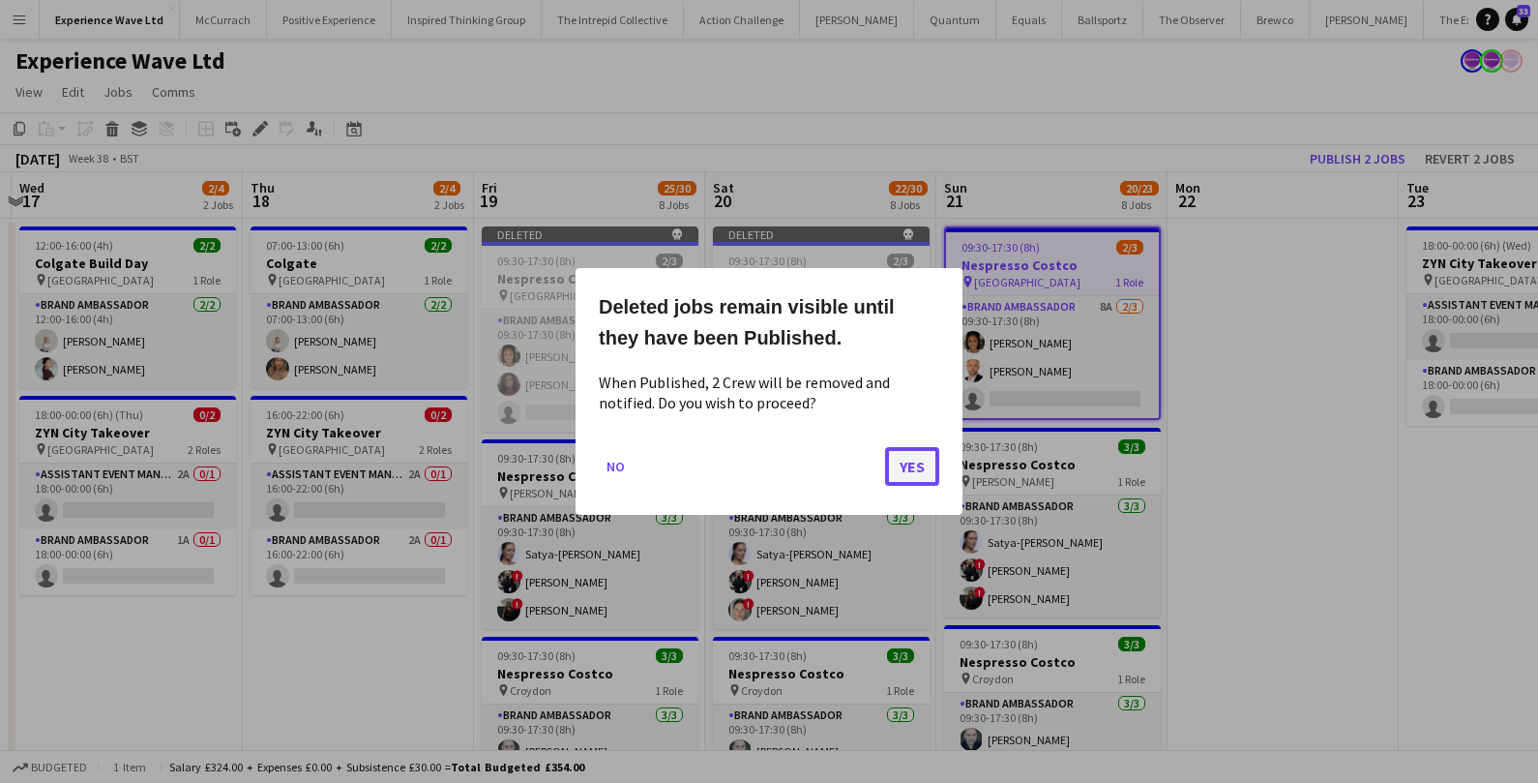
click at [905, 479] on button "Yes" at bounding box center [912, 466] width 54 height 39
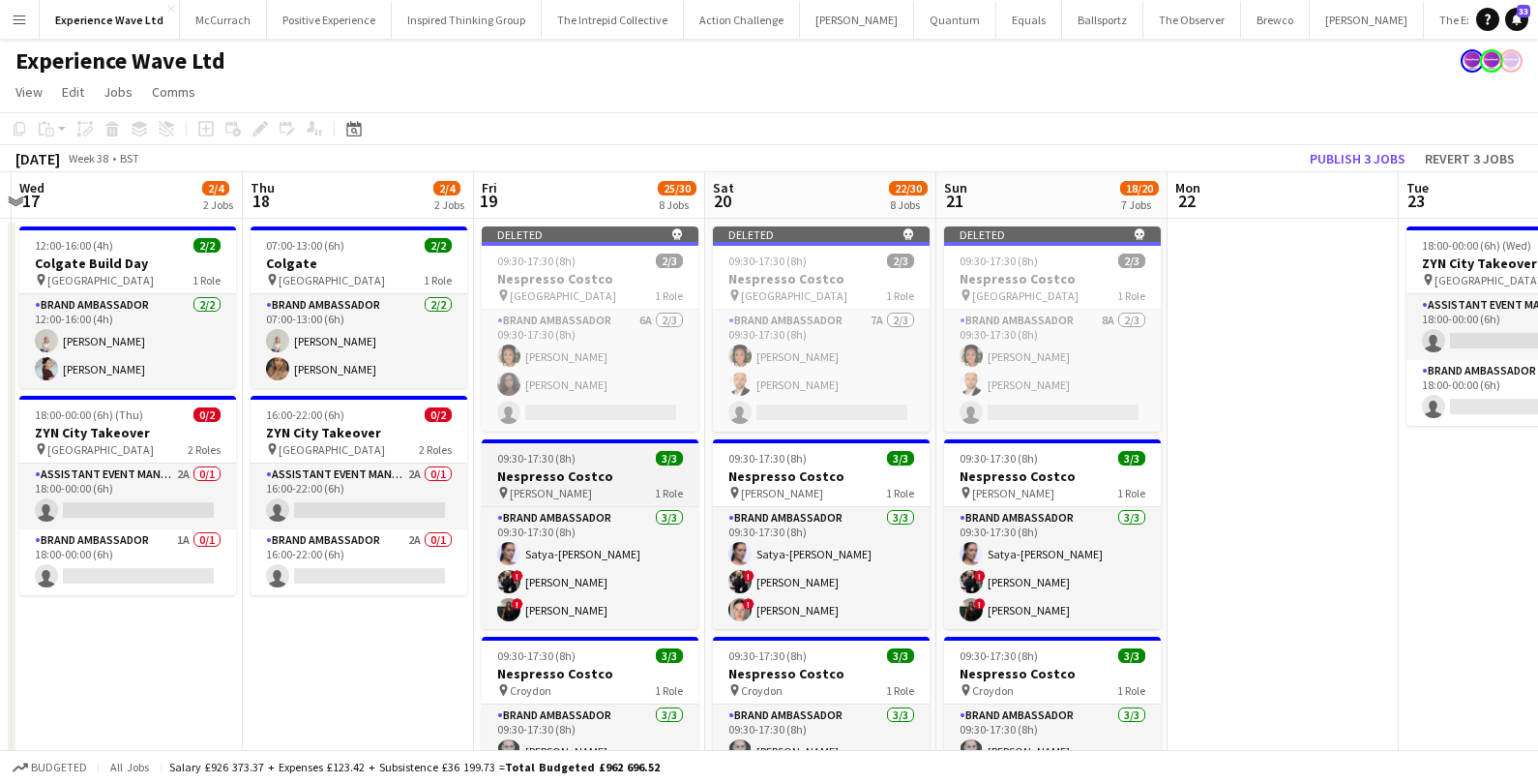
click at [663, 473] on h3 "Nespresso Costco" at bounding box center [590, 475] width 217 height 17
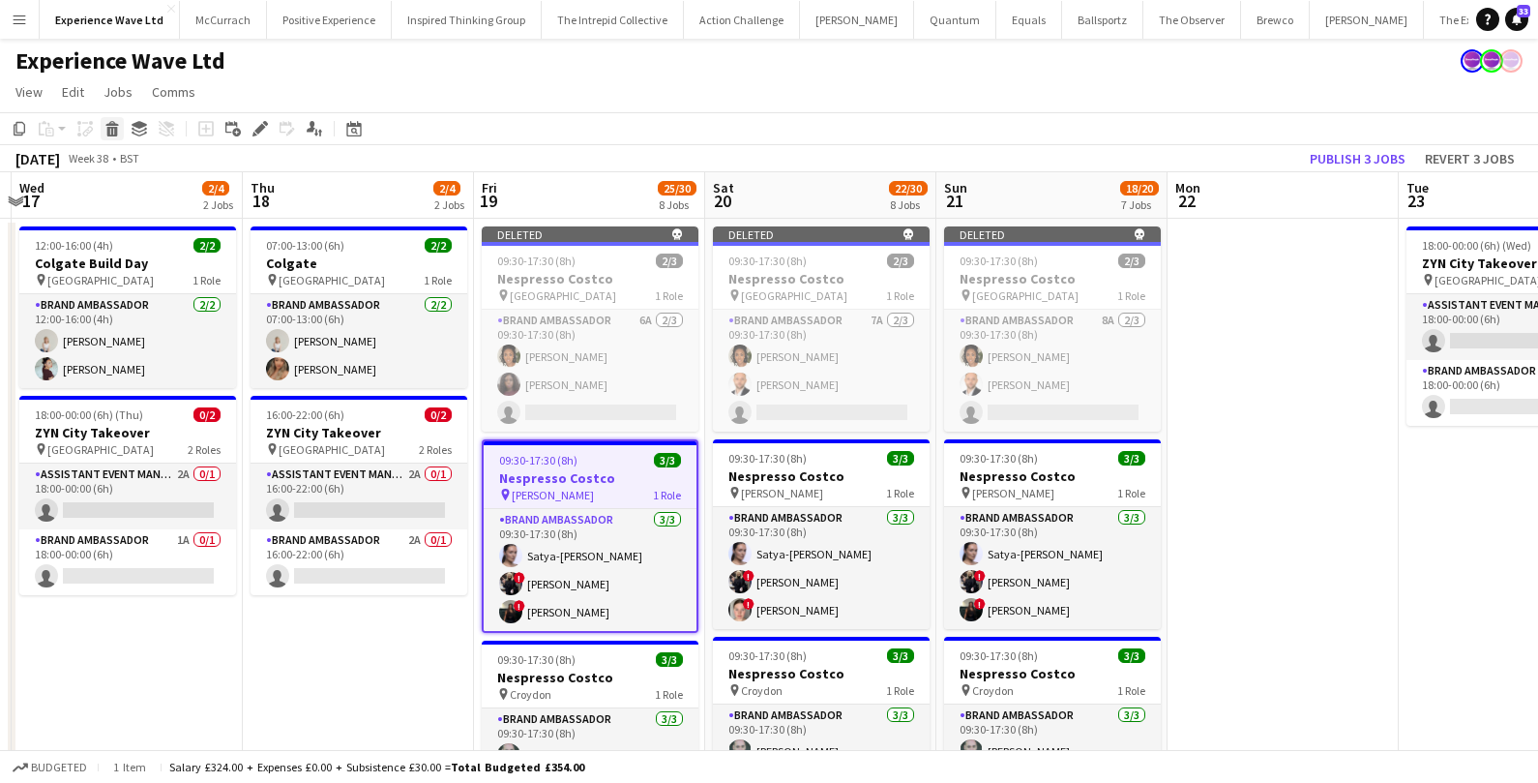
click at [118, 130] on icon "Delete" at bounding box center [111, 128] width 15 height 15
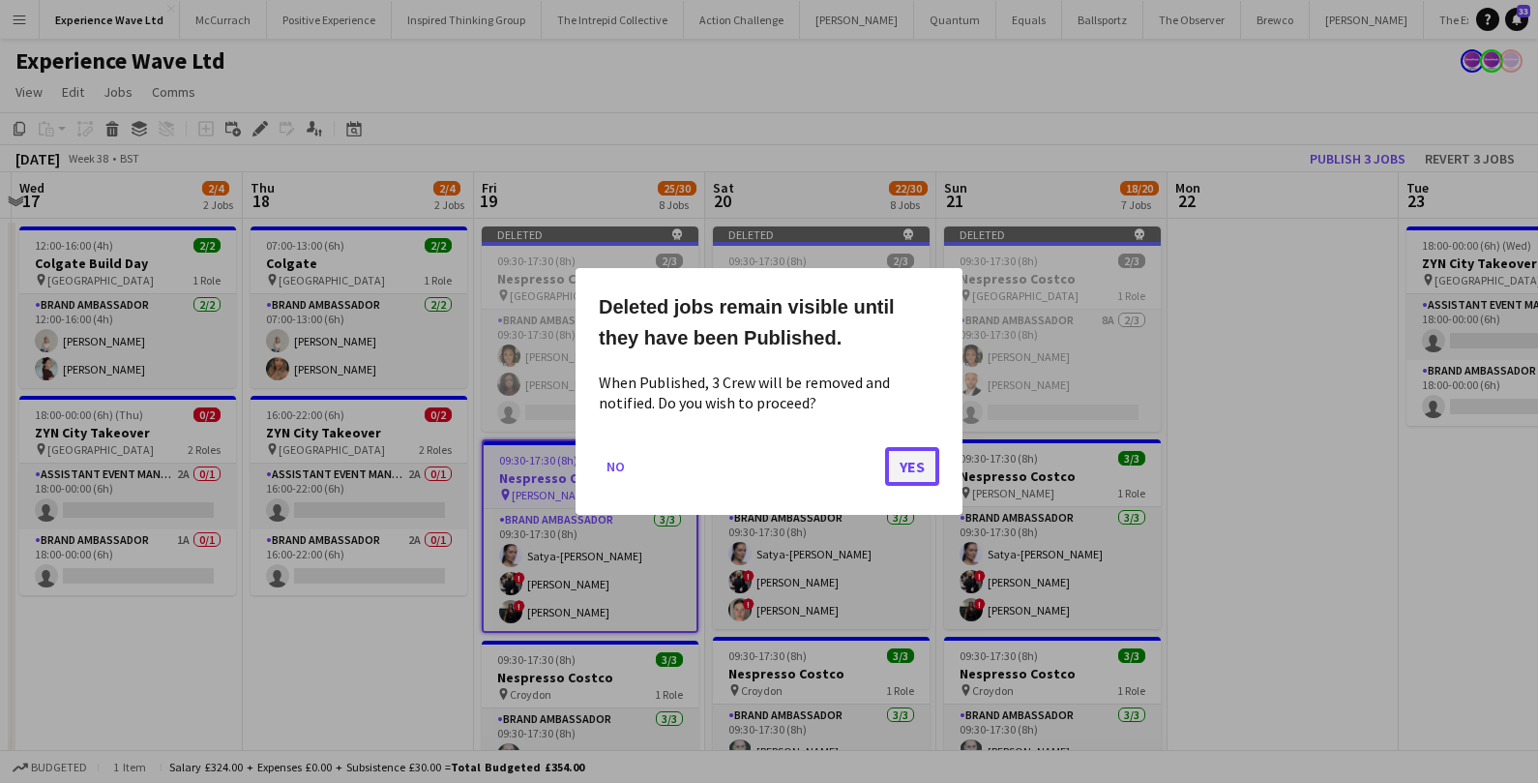
click at [915, 472] on button "Yes" at bounding box center [912, 466] width 54 height 39
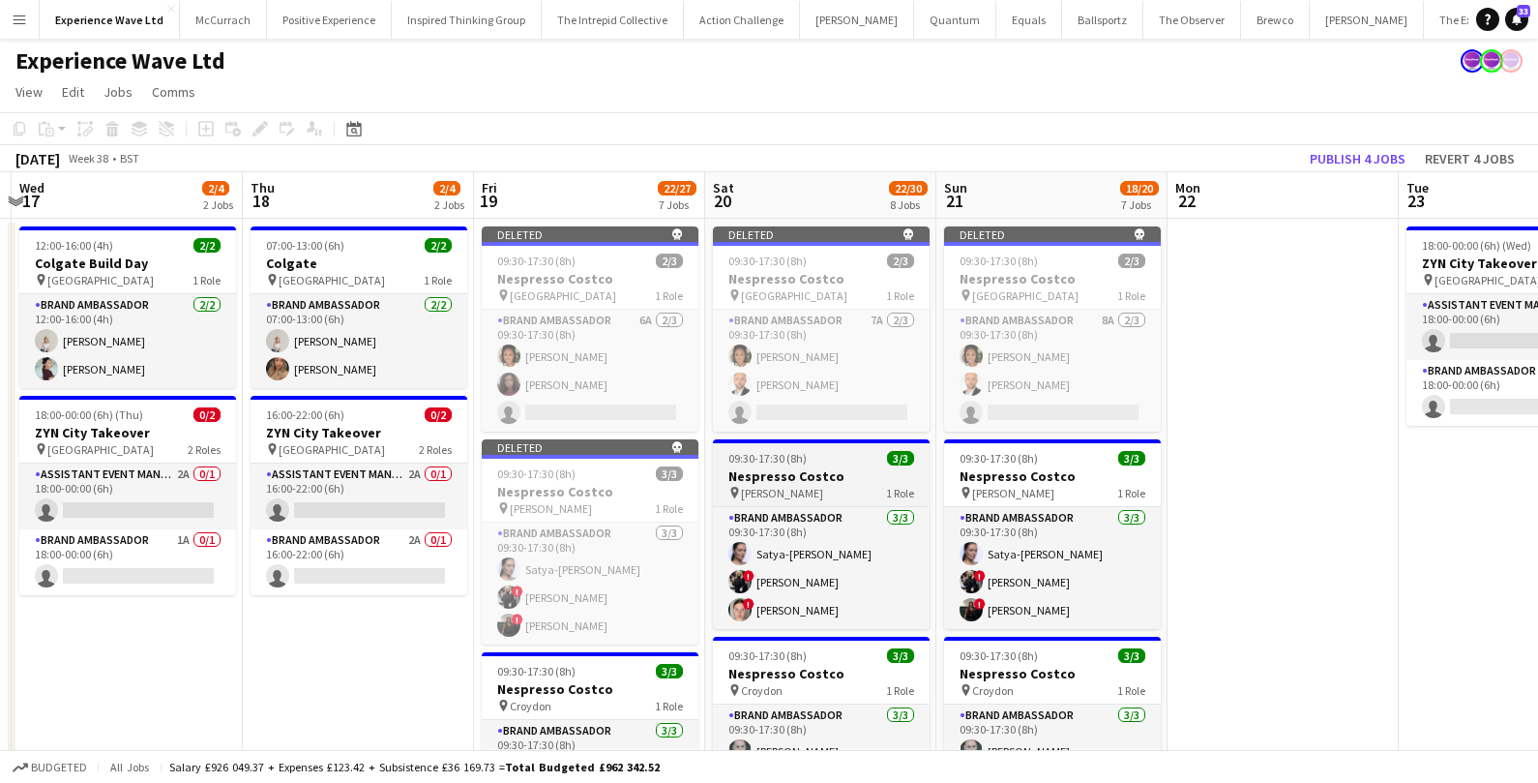
click at [850, 462] on div "09:30-17:30 (8h) 3/3" at bounding box center [821, 458] width 217 height 15
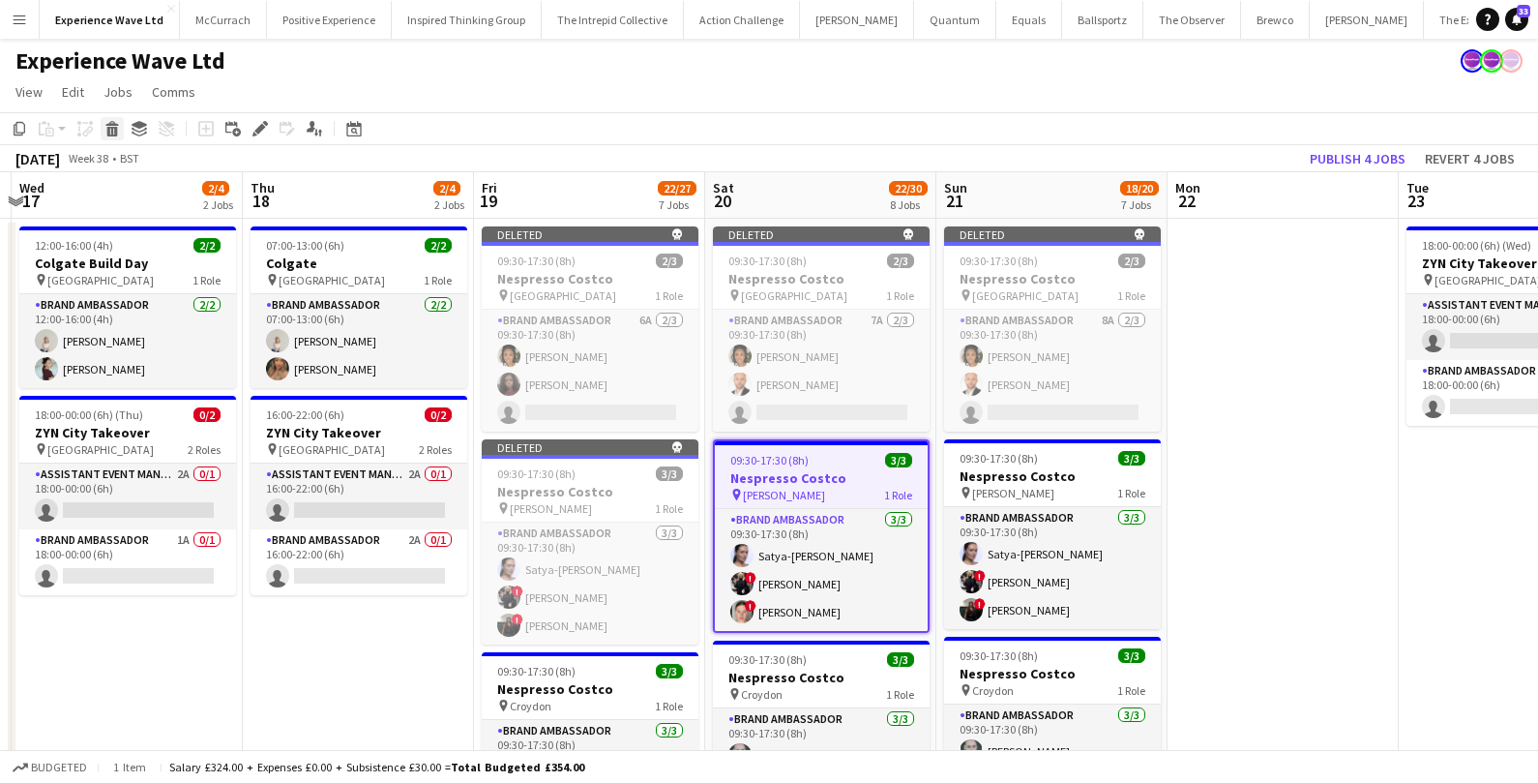
click at [116, 128] on icon at bounding box center [112, 132] width 11 height 10
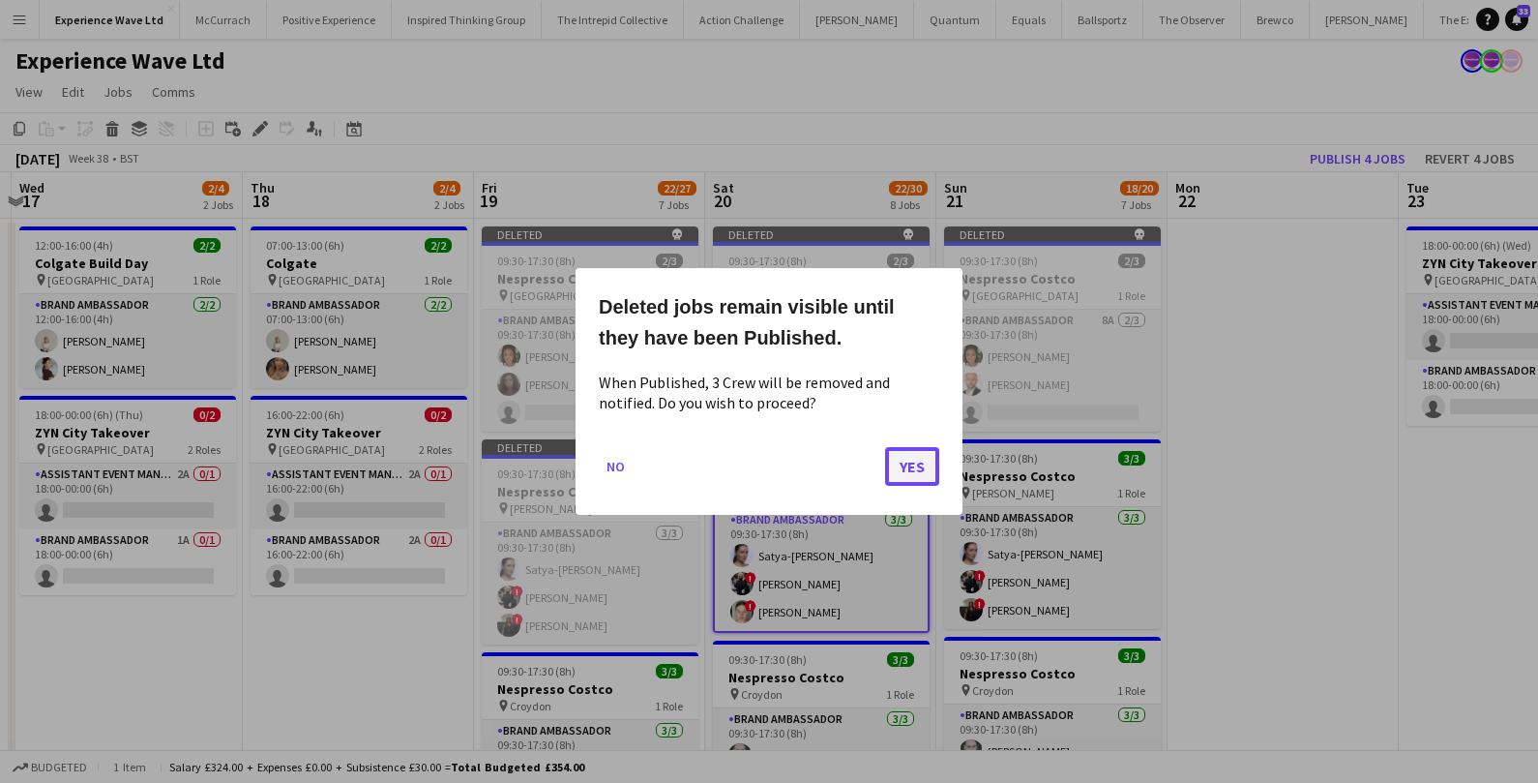
click at [903, 465] on button "Yes" at bounding box center [912, 466] width 54 height 39
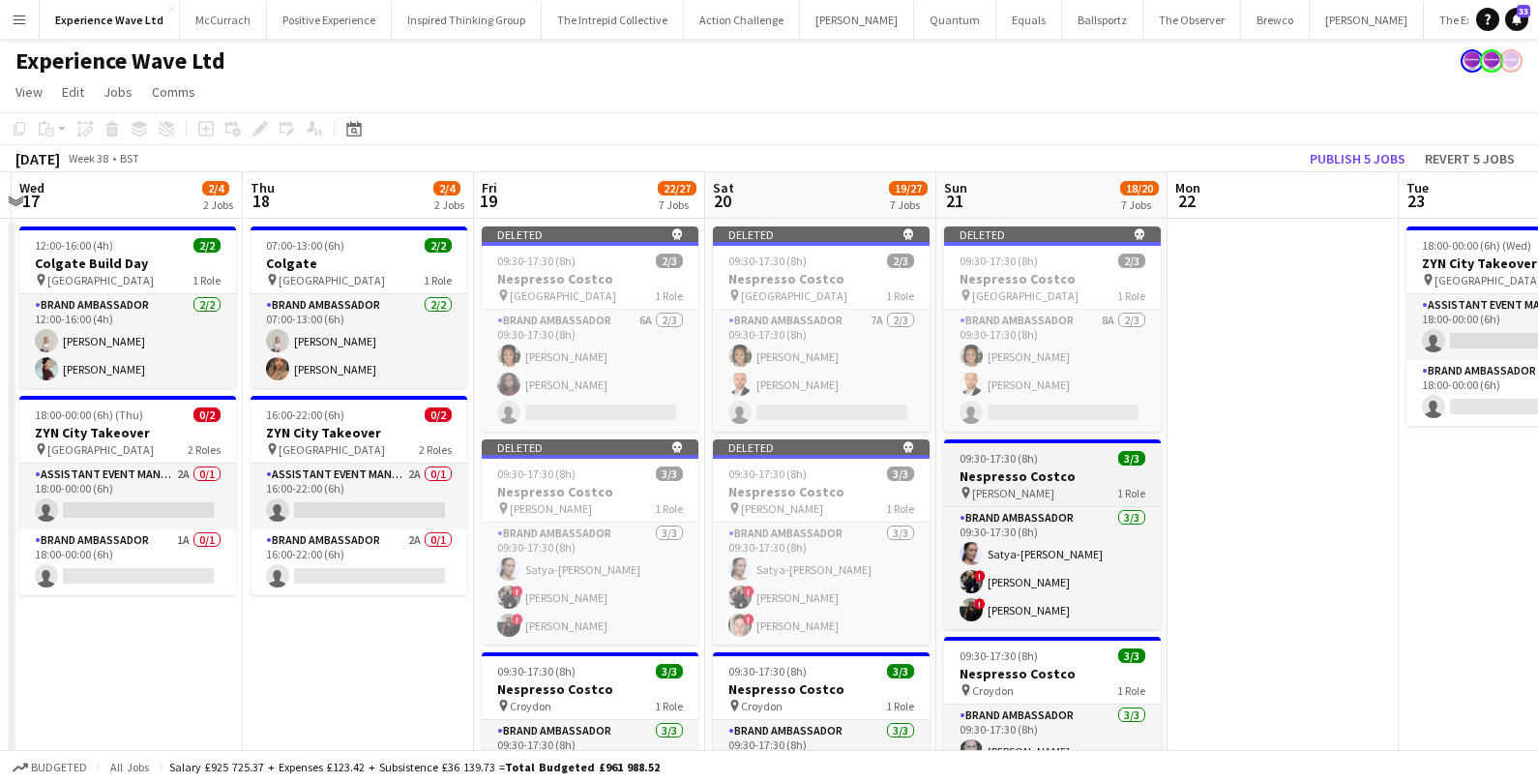
click at [1036, 458] on div "09:30-17:30 (8h) 3/3" at bounding box center [1052, 458] width 217 height 15
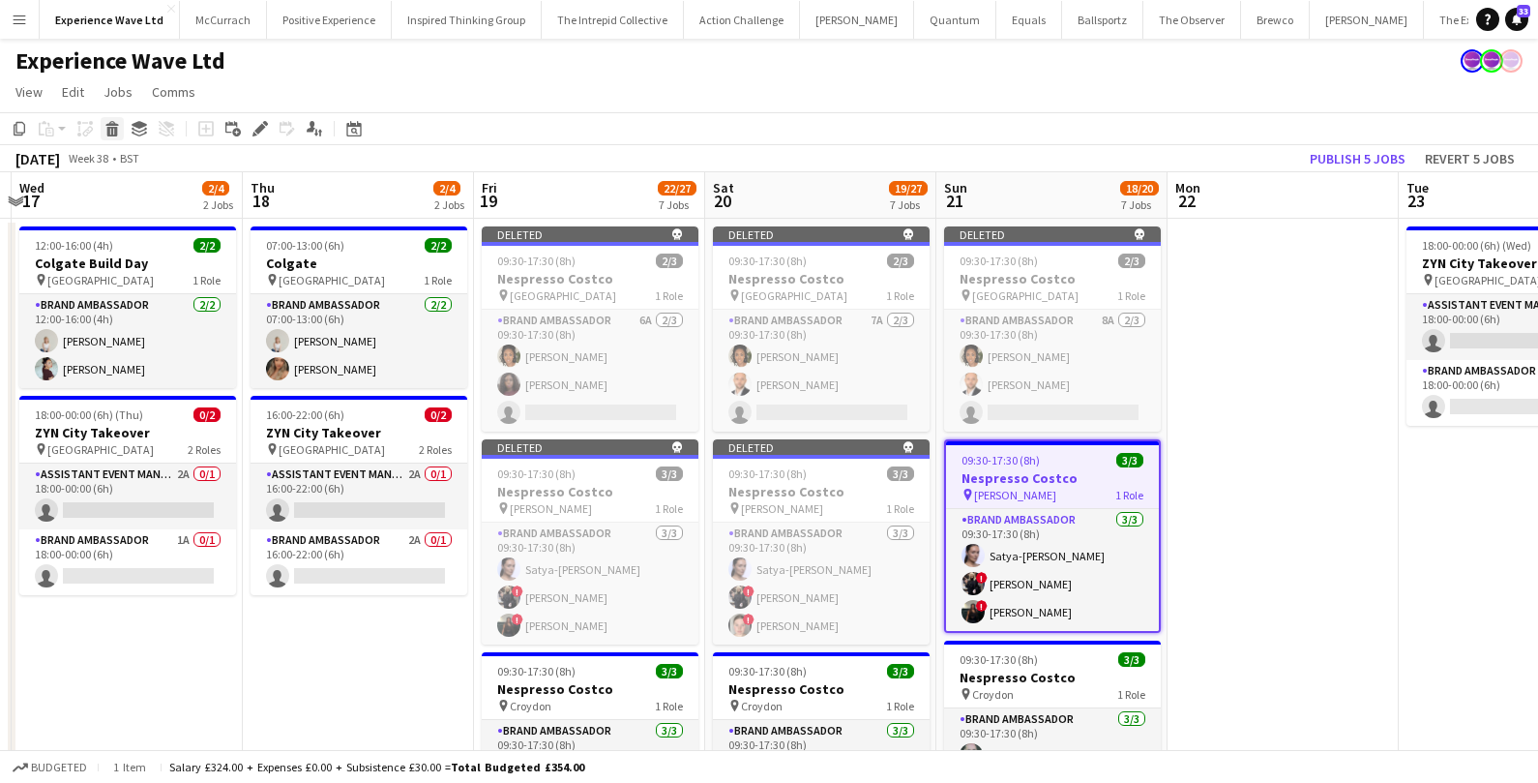
click at [105, 125] on icon at bounding box center [111, 123] width 13 height 5
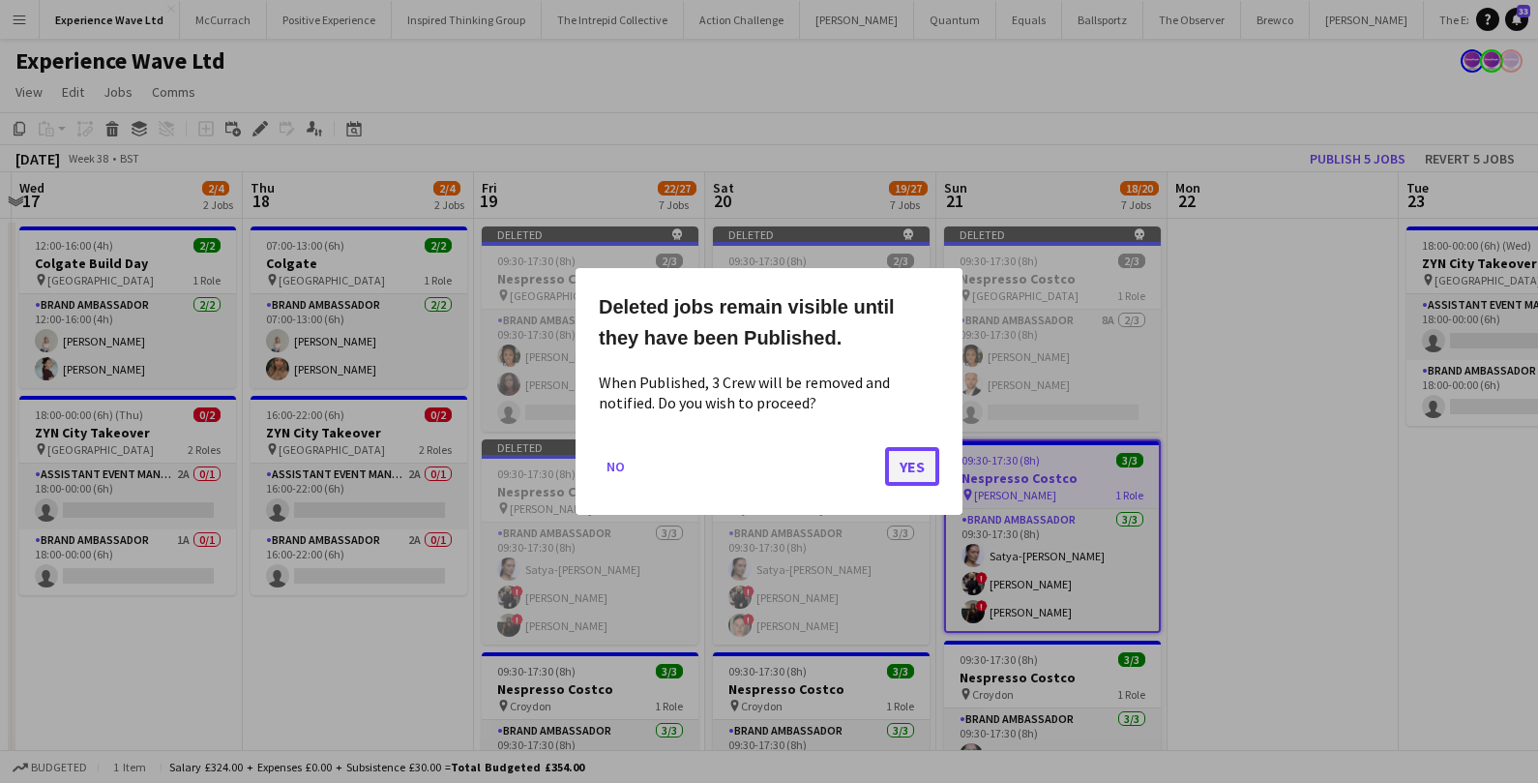
click at [919, 471] on button "Yes" at bounding box center [912, 466] width 54 height 39
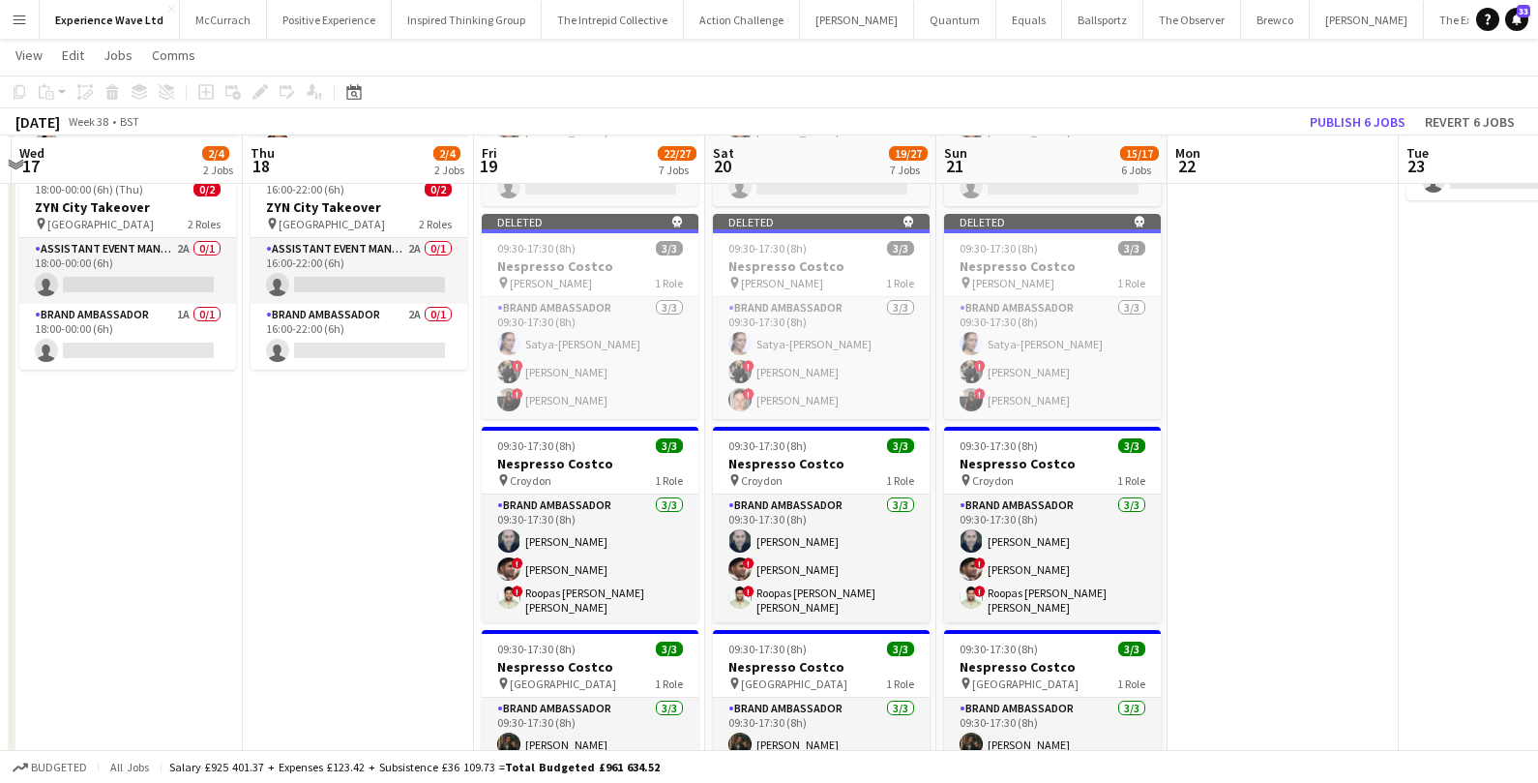
scroll to position [226, 0]
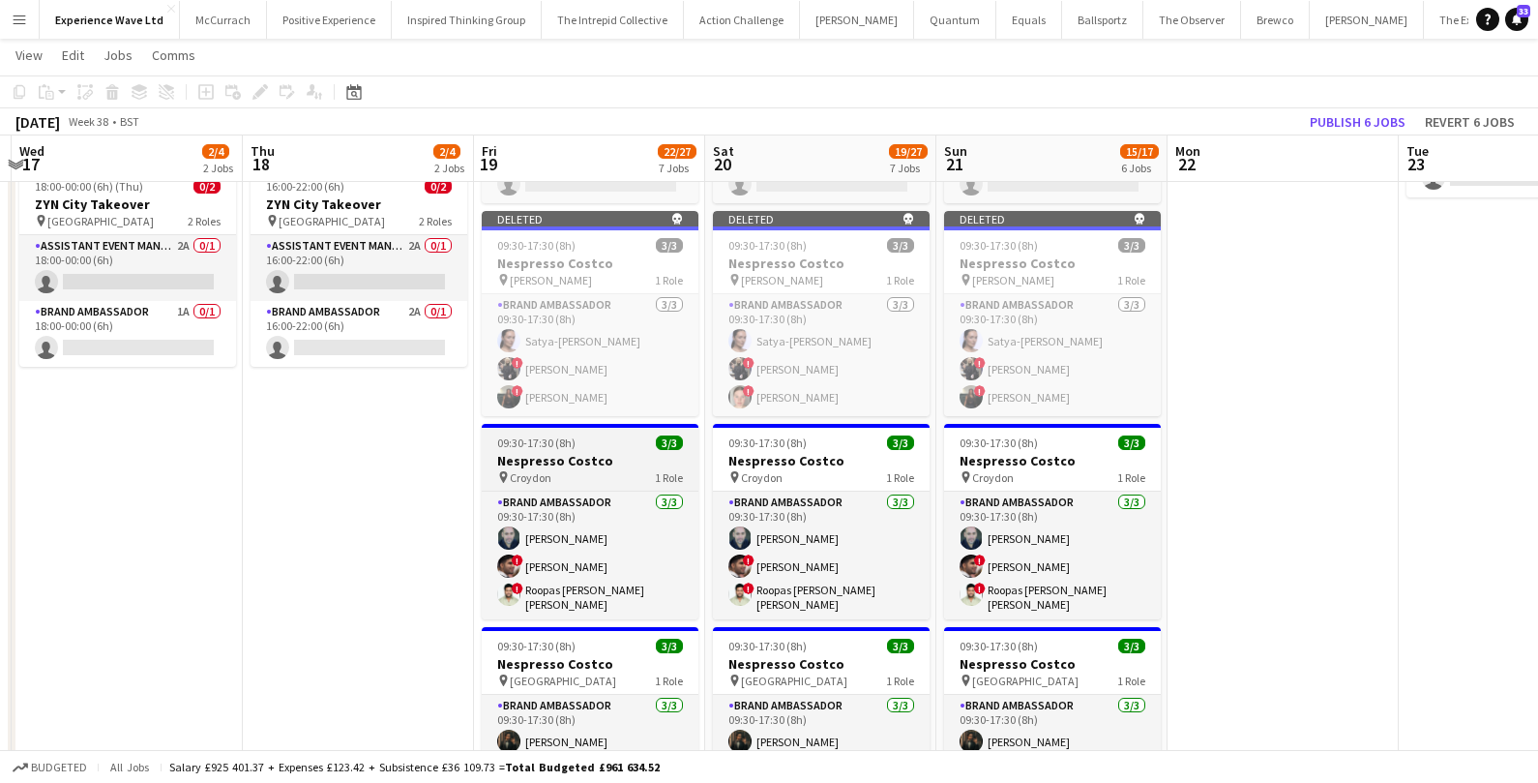
click at [621, 437] on div "09:30-17:30 (8h) 3/3" at bounding box center [590, 442] width 217 height 15
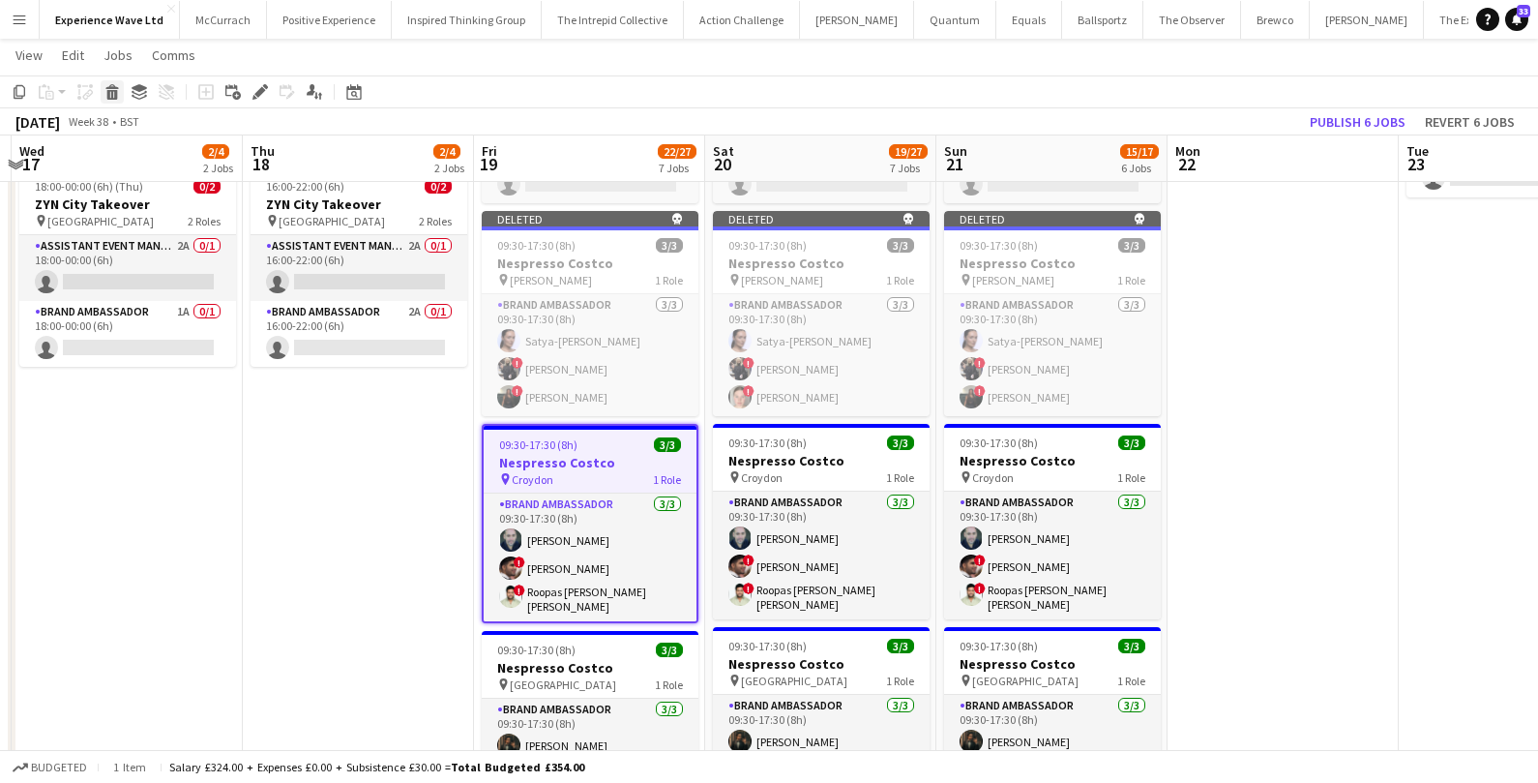
click at [105, 94] on icon "Delete" at bounding box center [111, 91] width 15 height 15
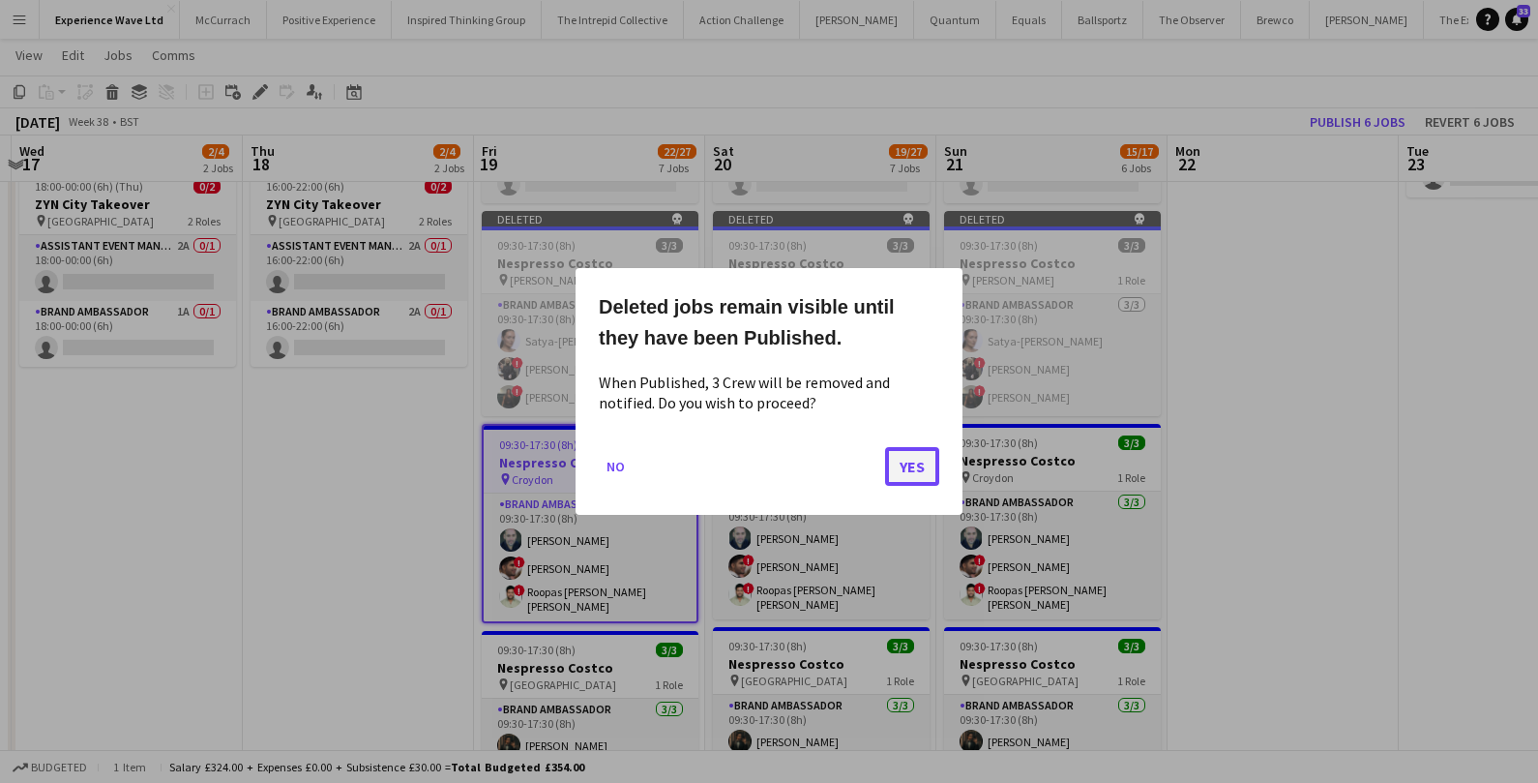
click at [923, 472] on button "Yes" at bounding box center [912, 466] width 54 height 39
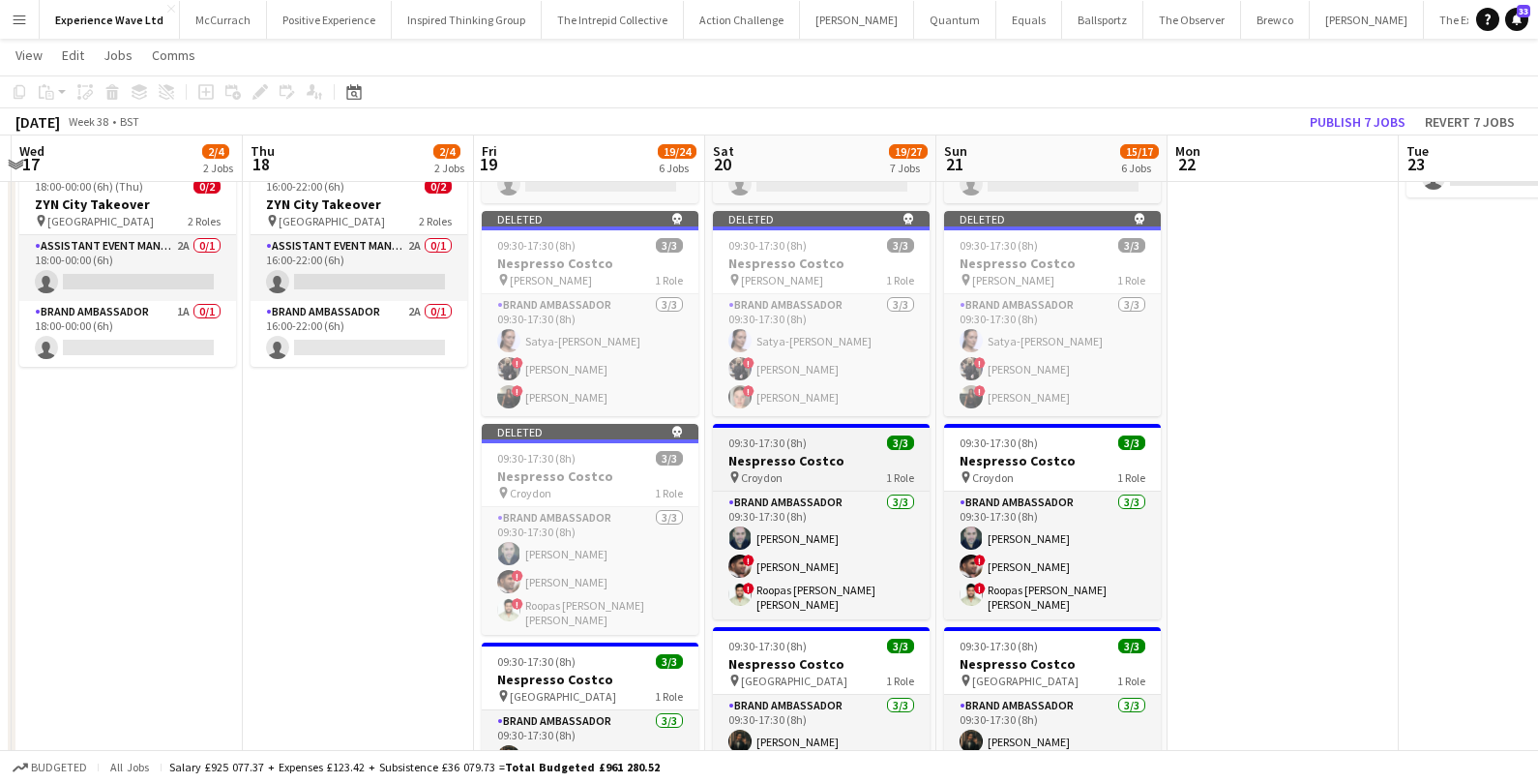
click at [848, 452] on h3 "Nespresso Costco" at bounding box center [821, 460] width 217 height 17
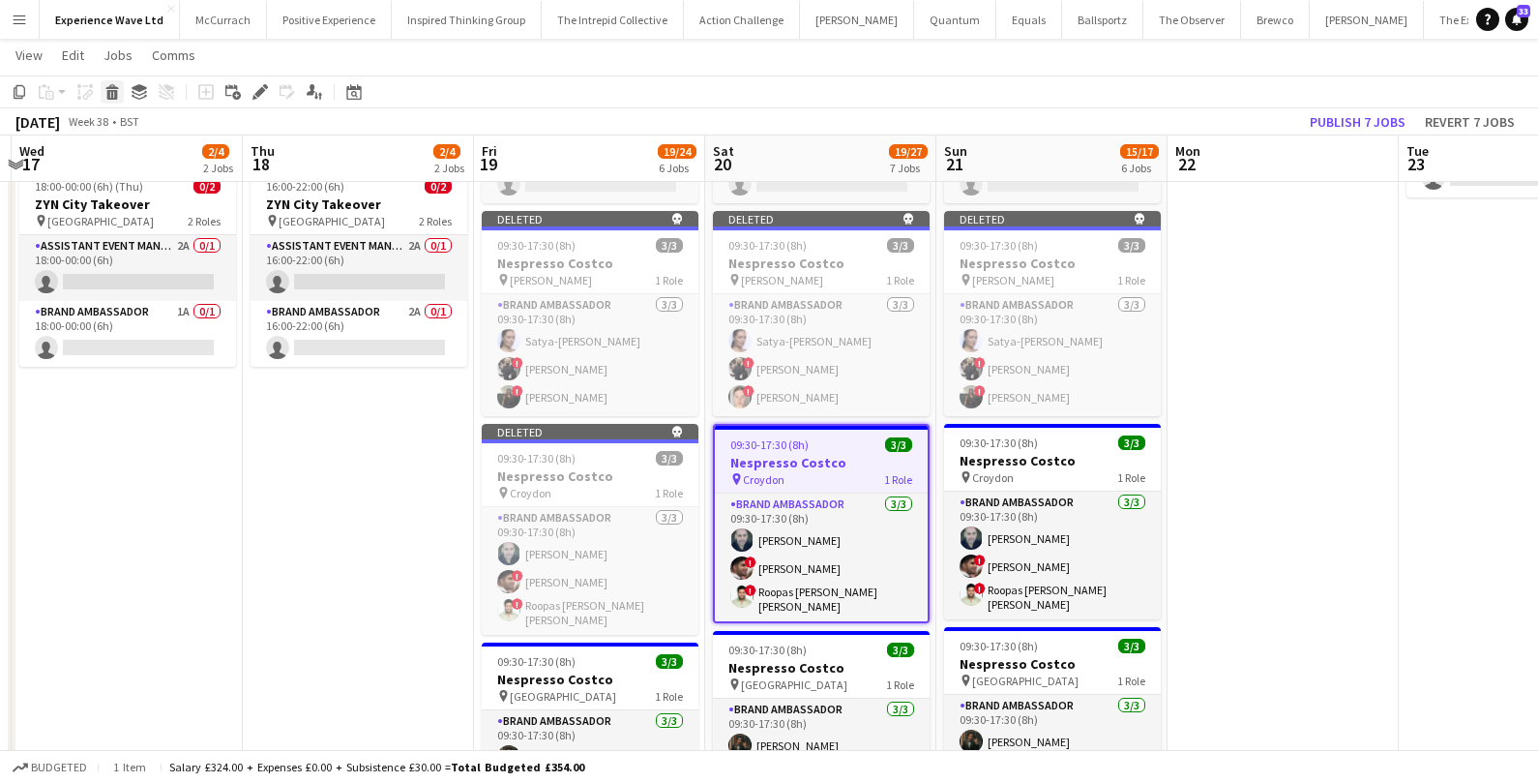
click at [110, 97] on icon at bounding box center [112, 95] width 11 height 10
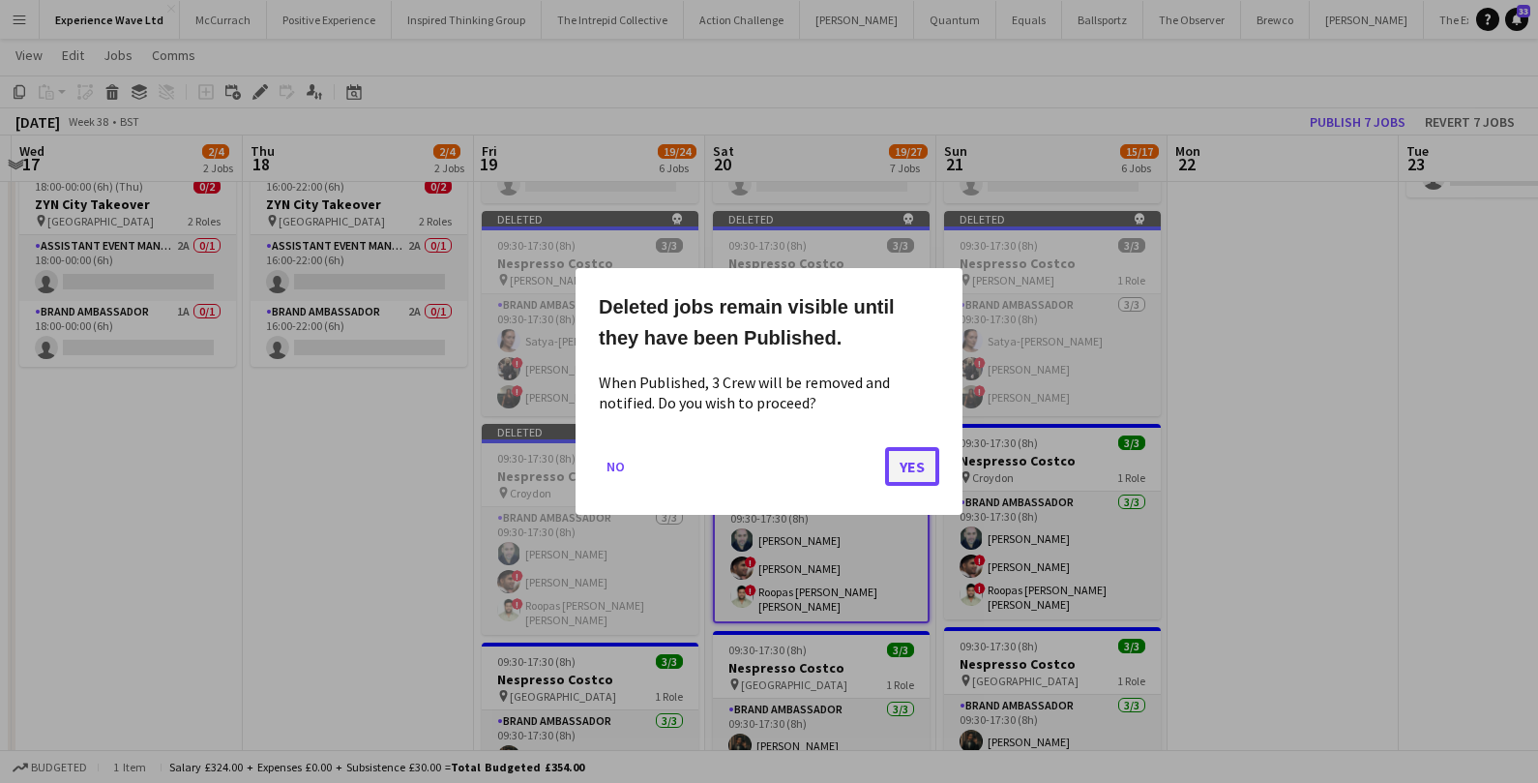
click at [924, 471] on button "Yes" at bounding box center [912, 466] width 54 height 39
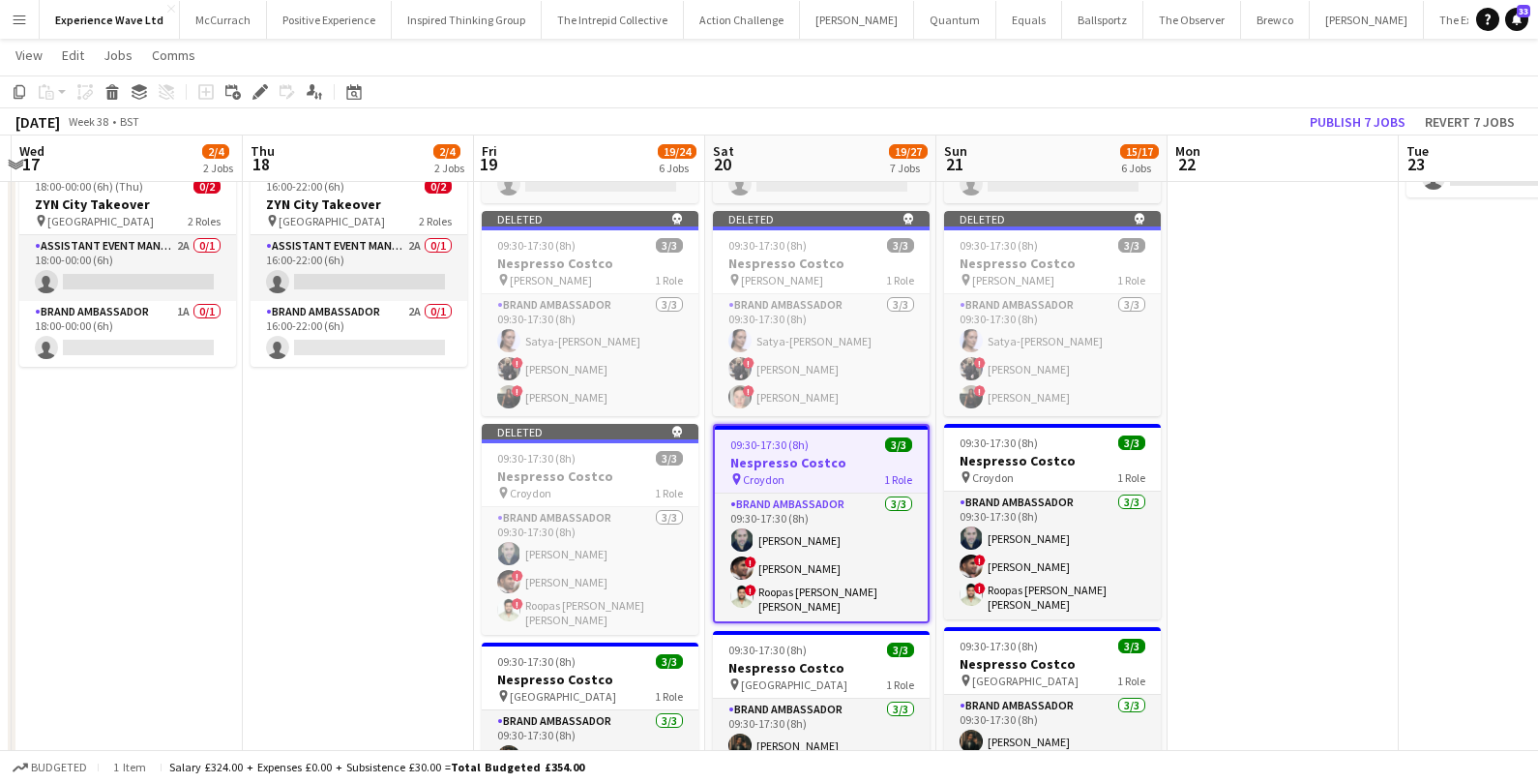
scroll to position [226, 0]
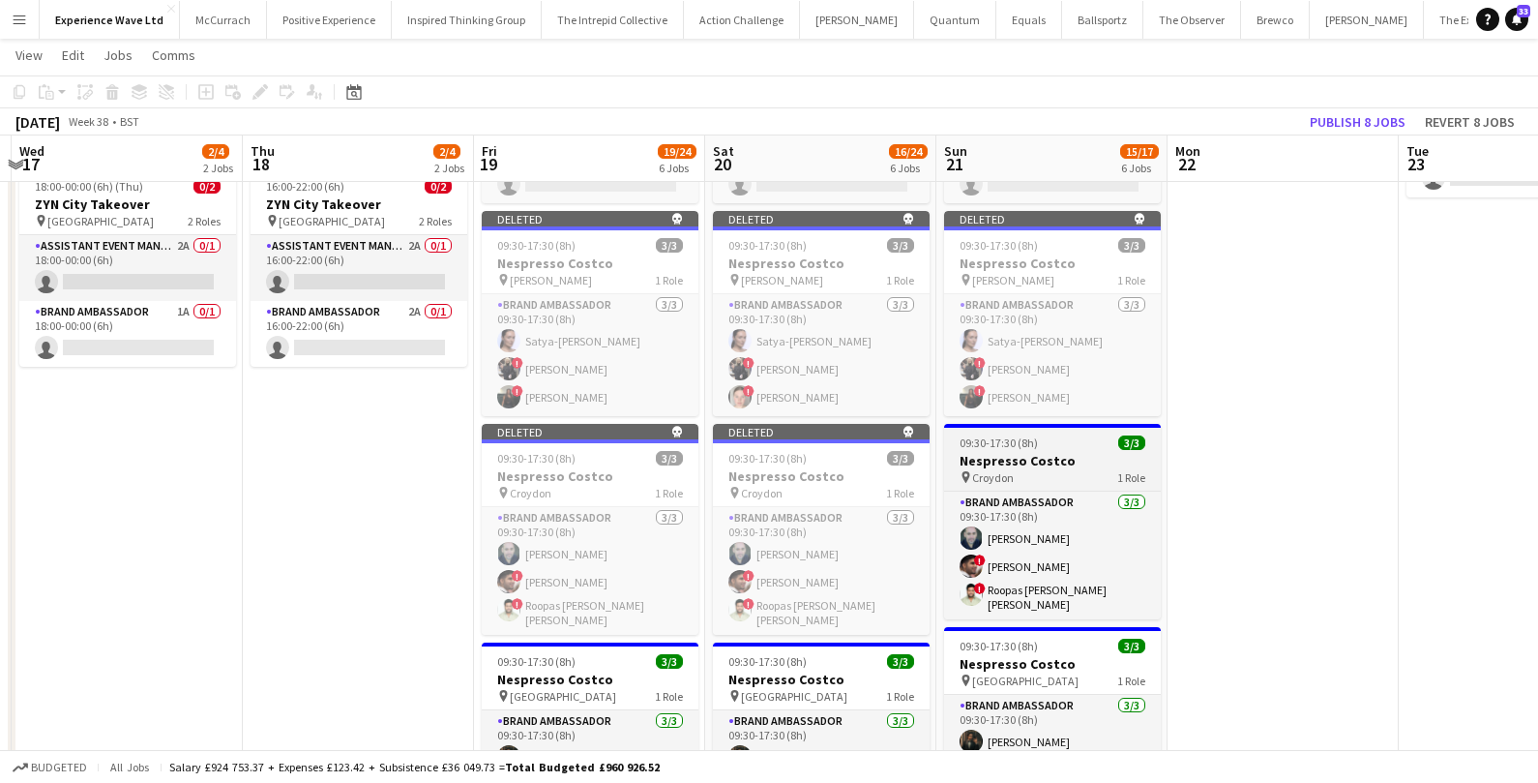
click at [1020, 446] on span "09:30-17:30 (8h)" at bounding box center [999, 442] width 78 height 15
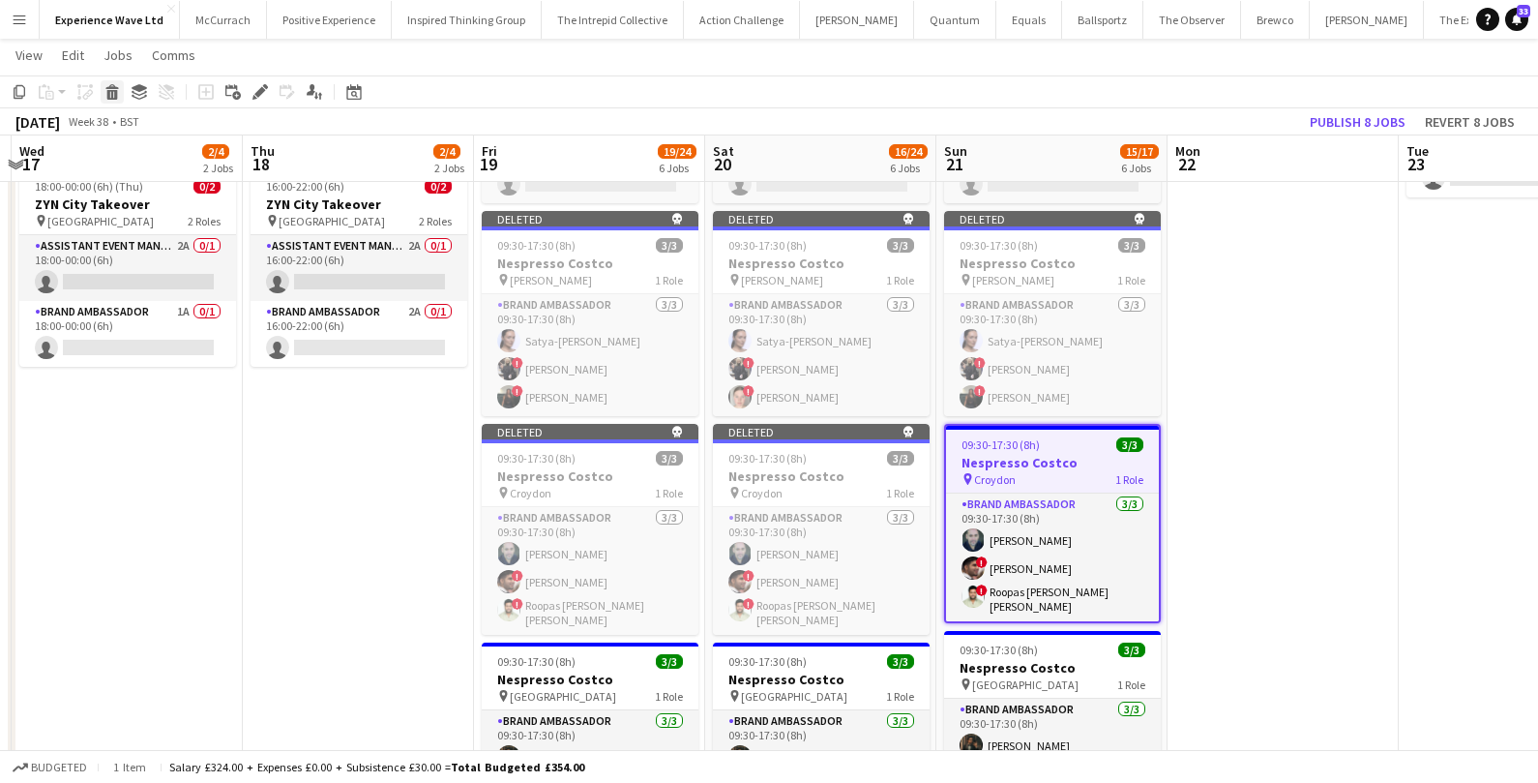
click at [120, 94] on div "Delete" at bounding box center [112, 91] width 23 height 23
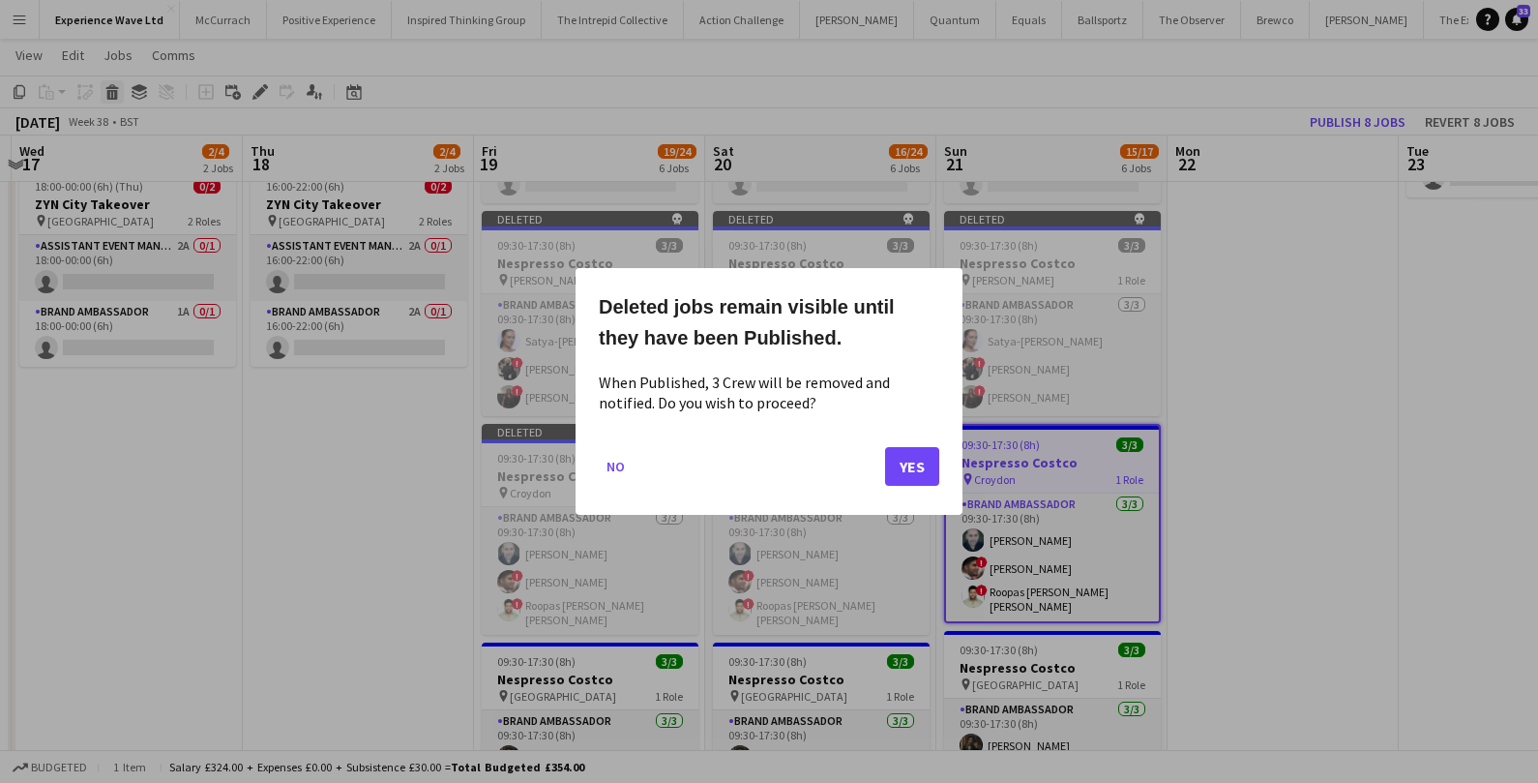
scroll to position [0, 0]
click at [926, 468] on button "Yes" at bounding box center [912, 466] width 54 height 39
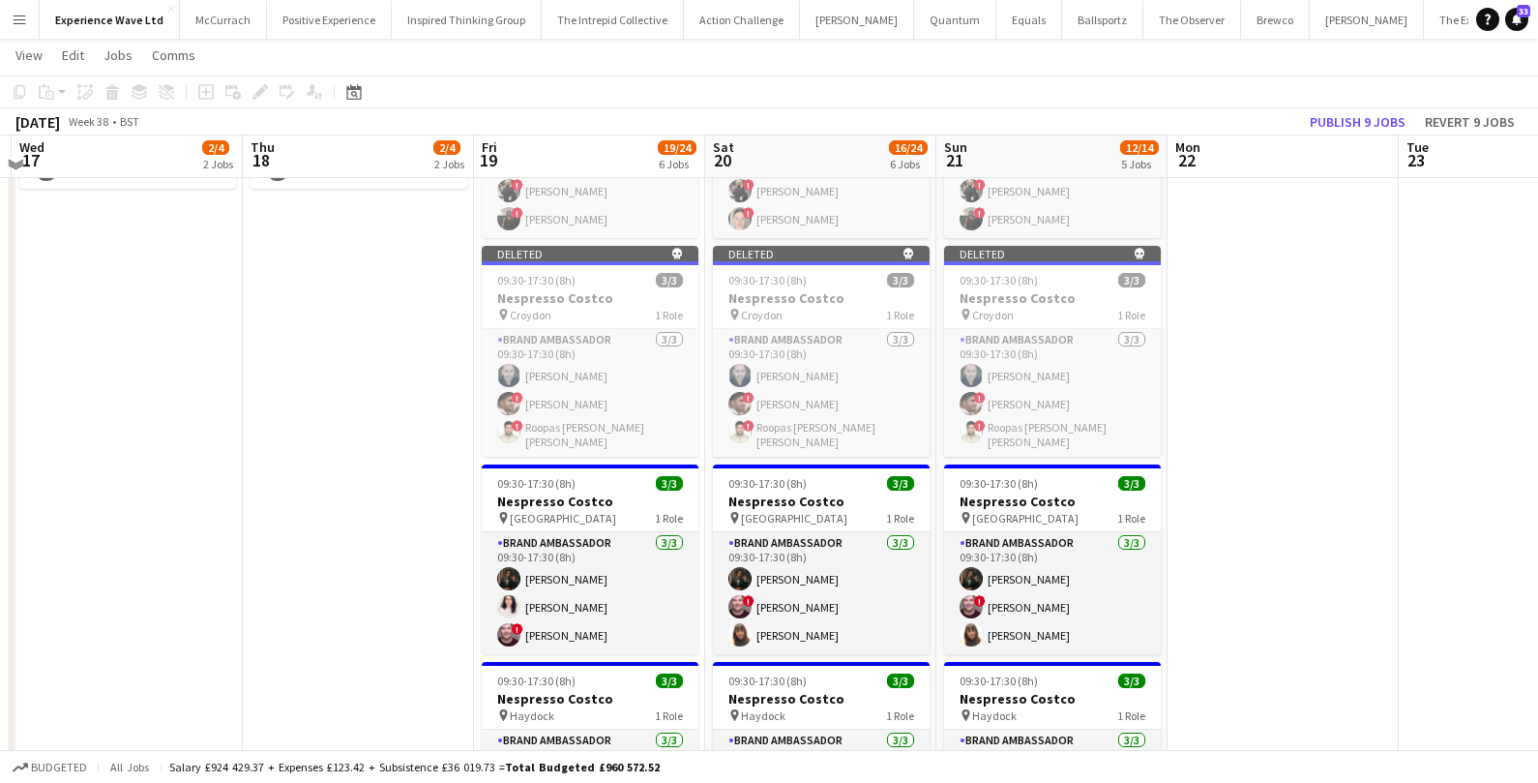
scroll to position [480, 0]
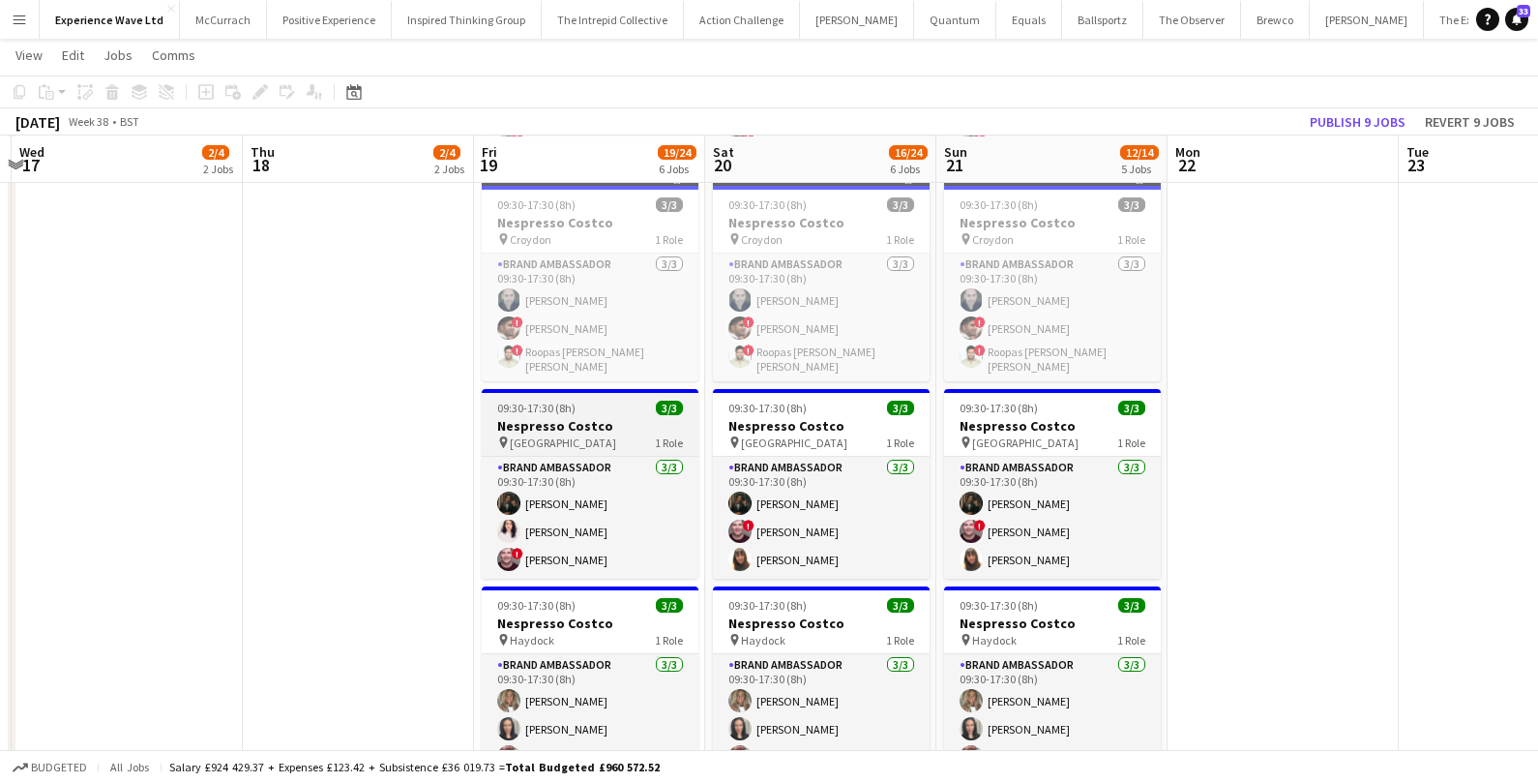
click at [632, 417] on h3 "Nespresso Costco" at bounding box center [590, 425] width 217 height 17
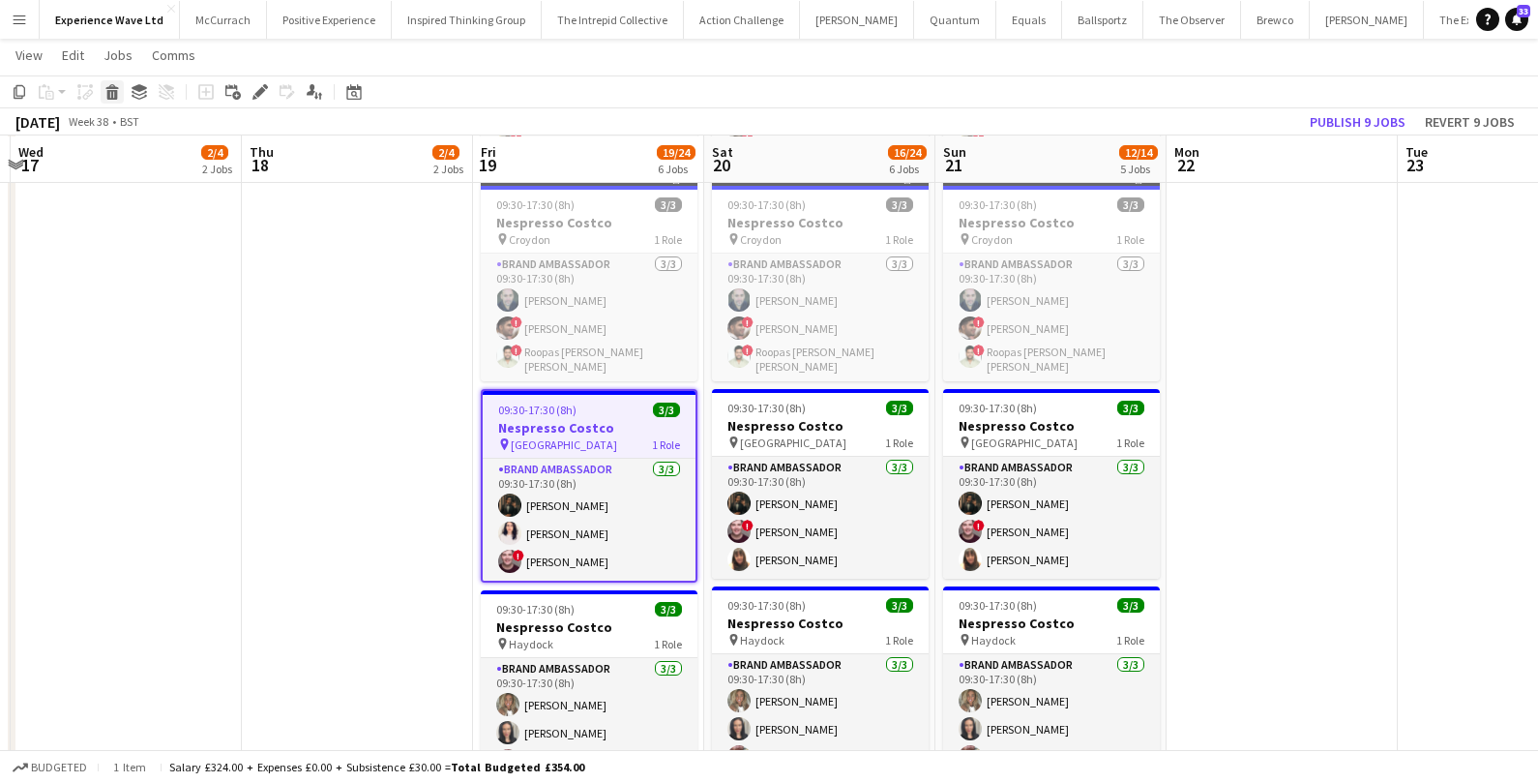
click at [119, 91] on icon "Delete" at bounding box center [111, 91] width 15 height 15
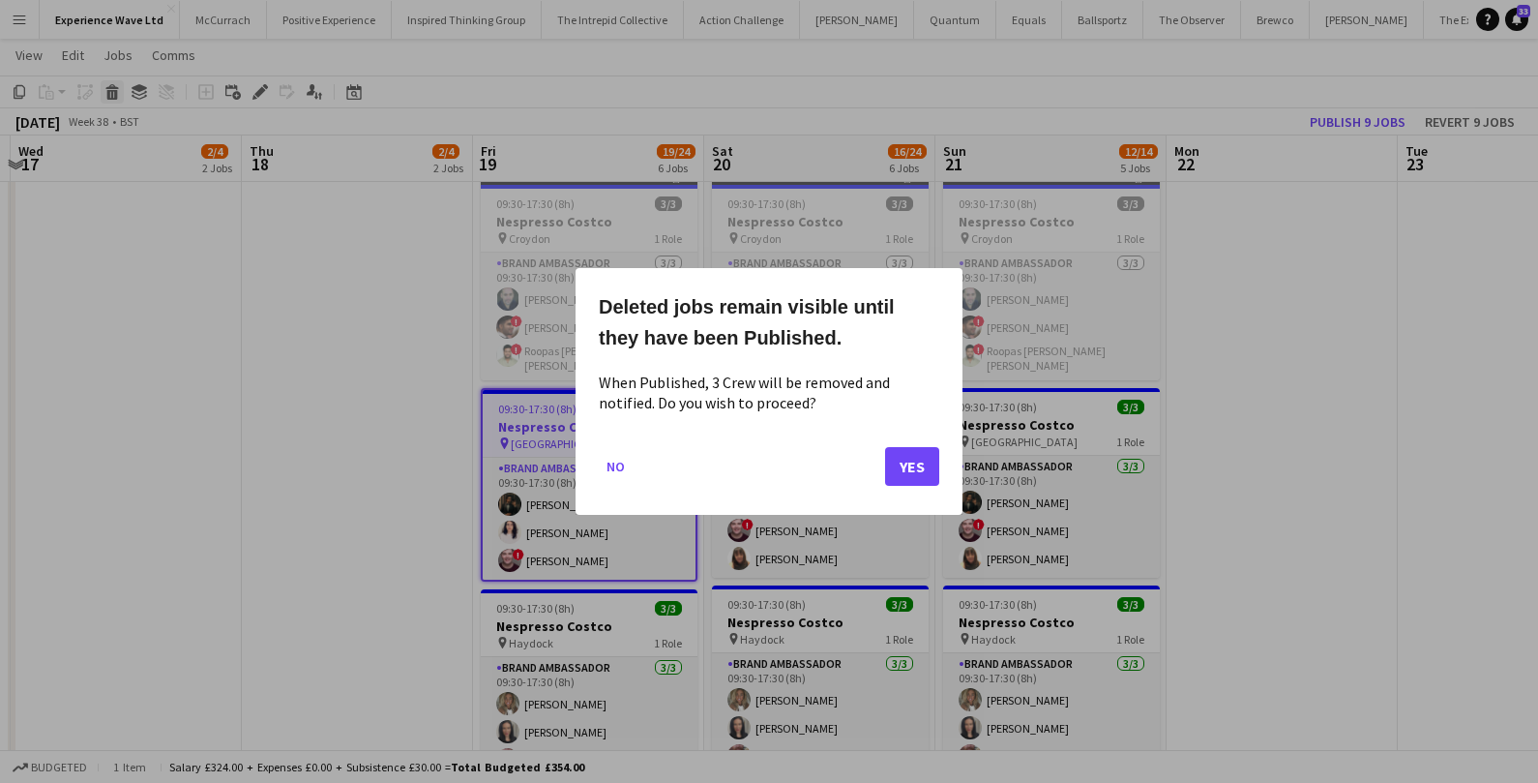
scroll to position [0, 0]
click at [917, 452] on button "Yes" at bounding box center [912, 466] width 54 height 39
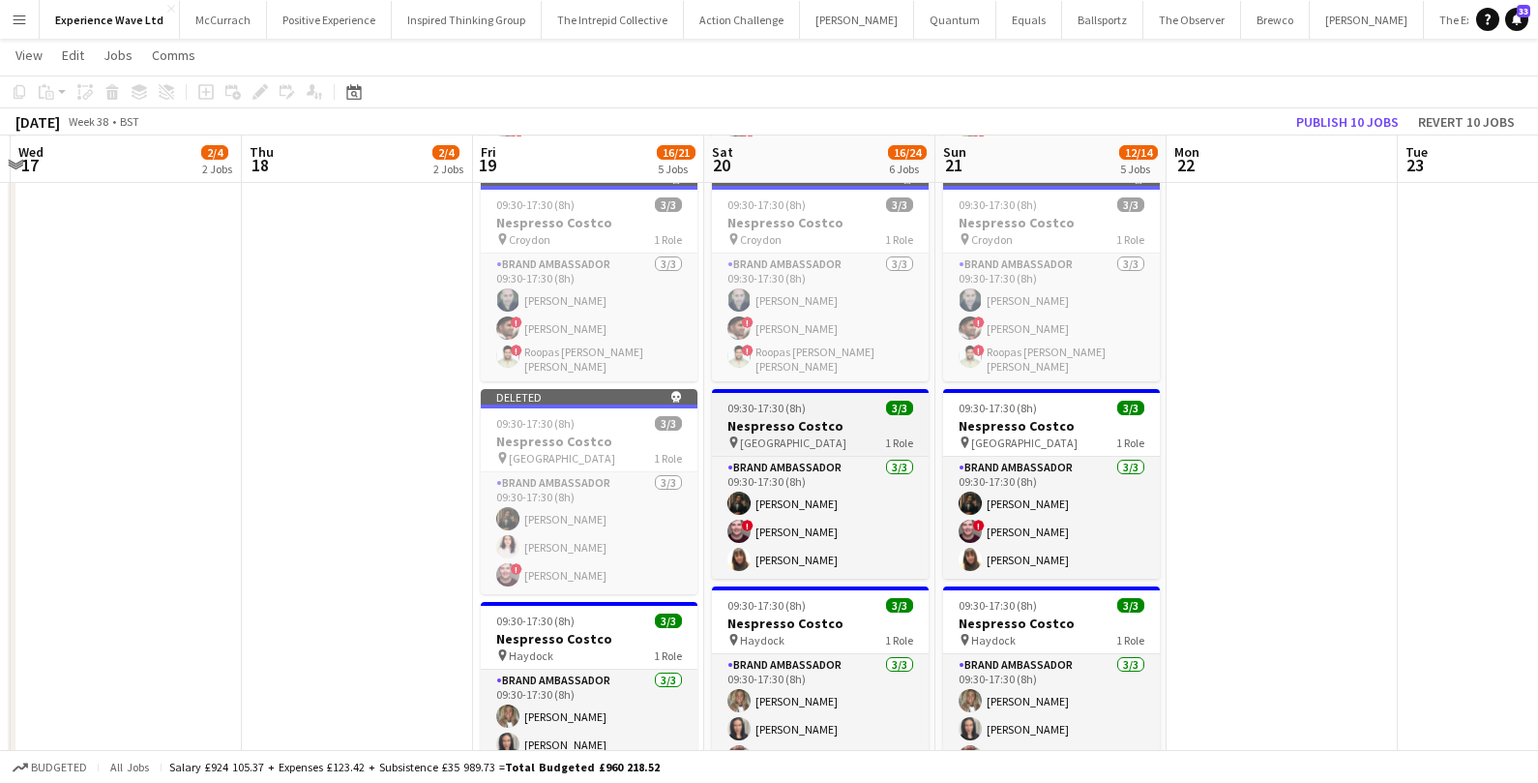
click at [854, 417] on h3 "Nespresso Costco" at bounding box center [820, 425] width 217 height 17
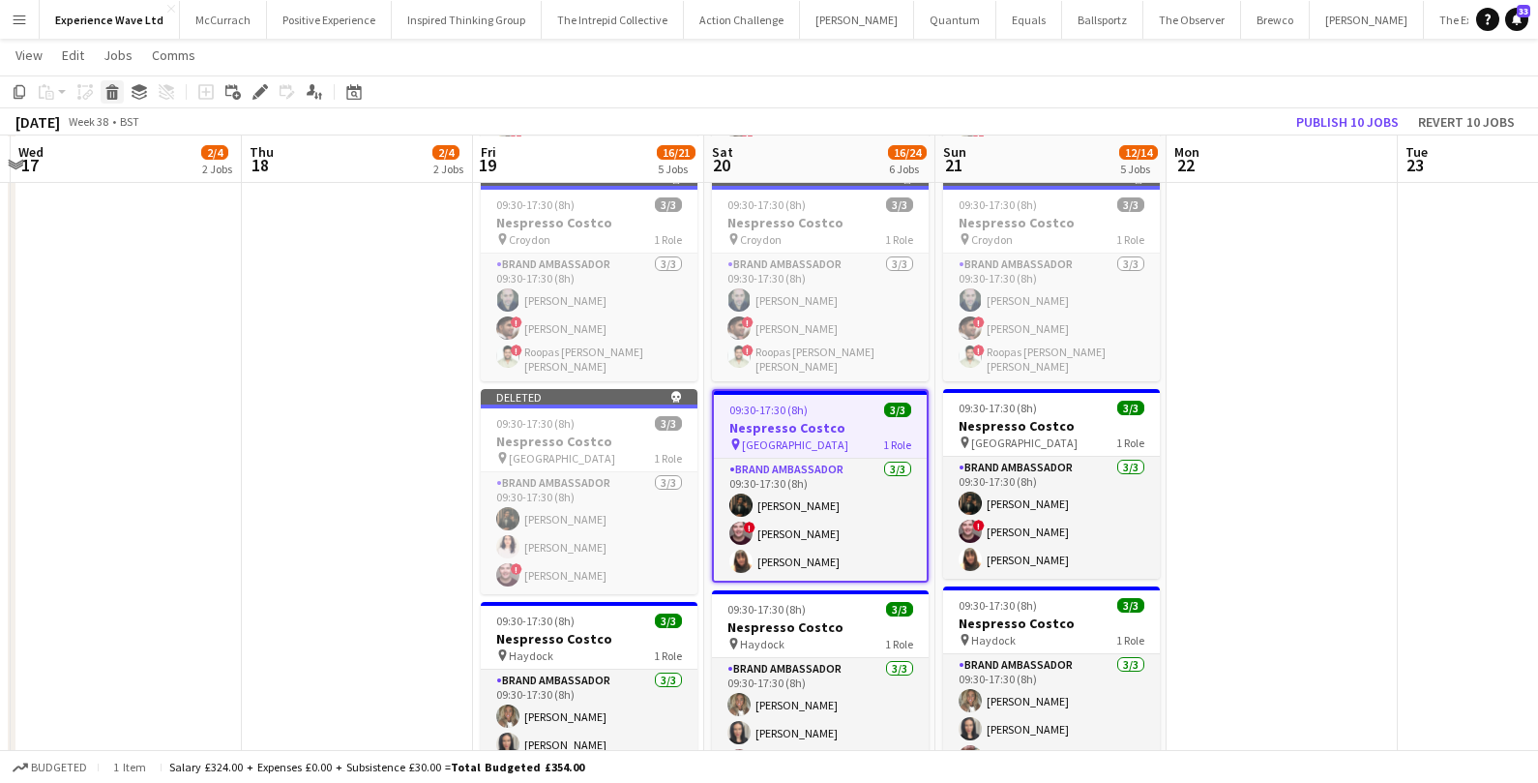
click at [112, 91] on icon at bounding box center [112, 95] width 11 height 10
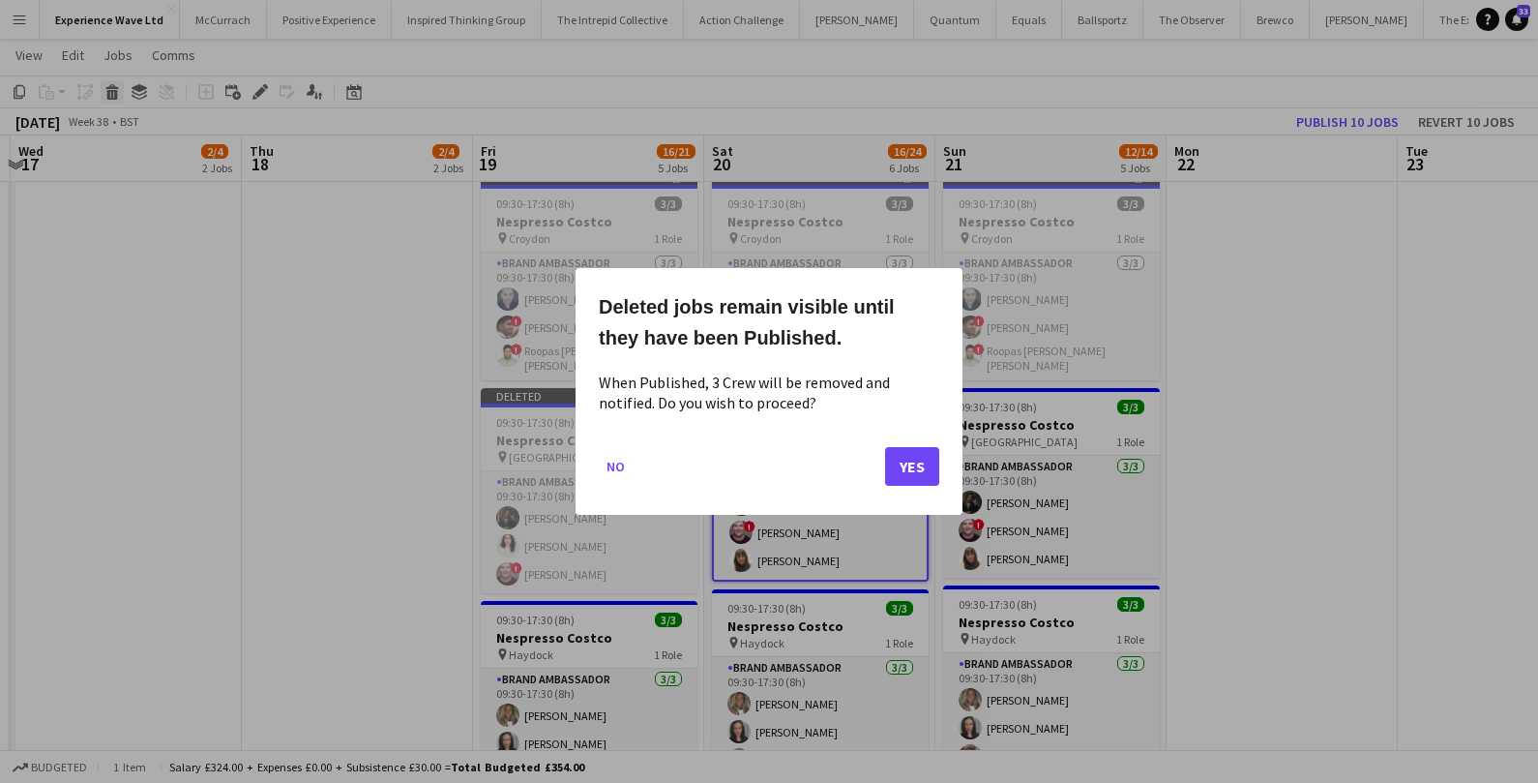
scroll to position [0, 0]
click at [898, 470] on button "Yes" at bounding box center [912, 466] width 54 height 39
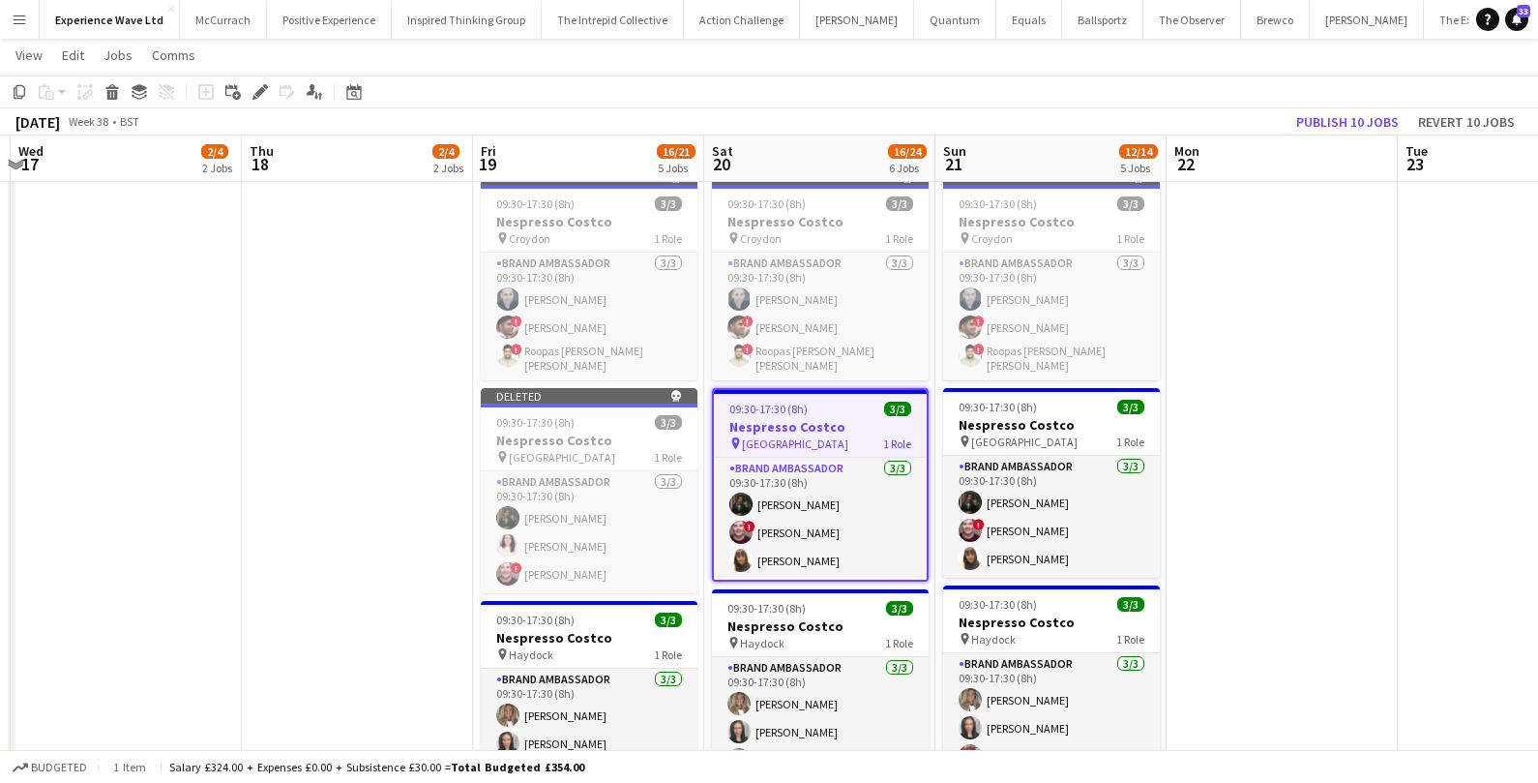
scroll to position [480, 0]
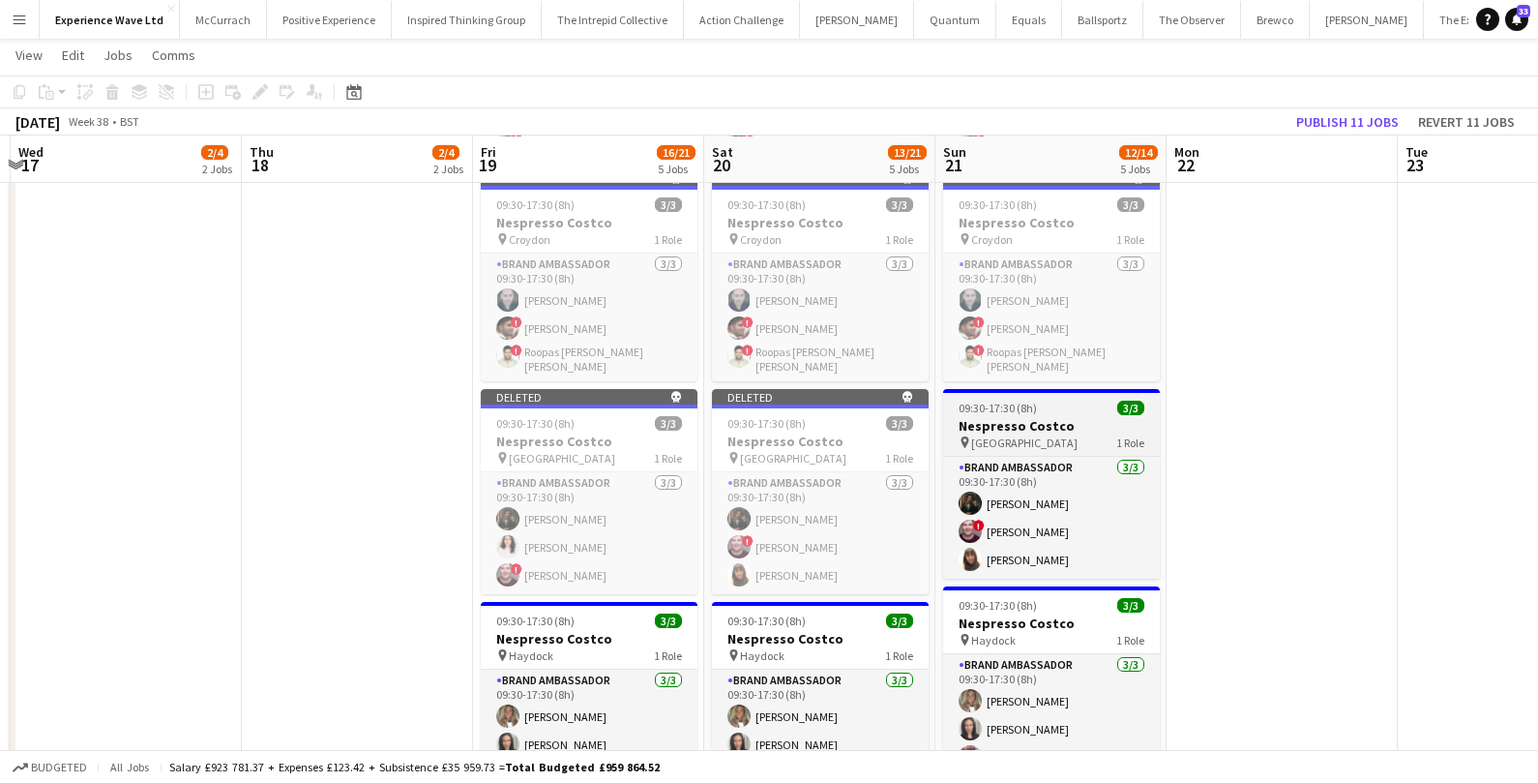
click at [996, 405] on span "09:30-17:30 (8h)" at bounding box center [998, 407] width 78 height 15
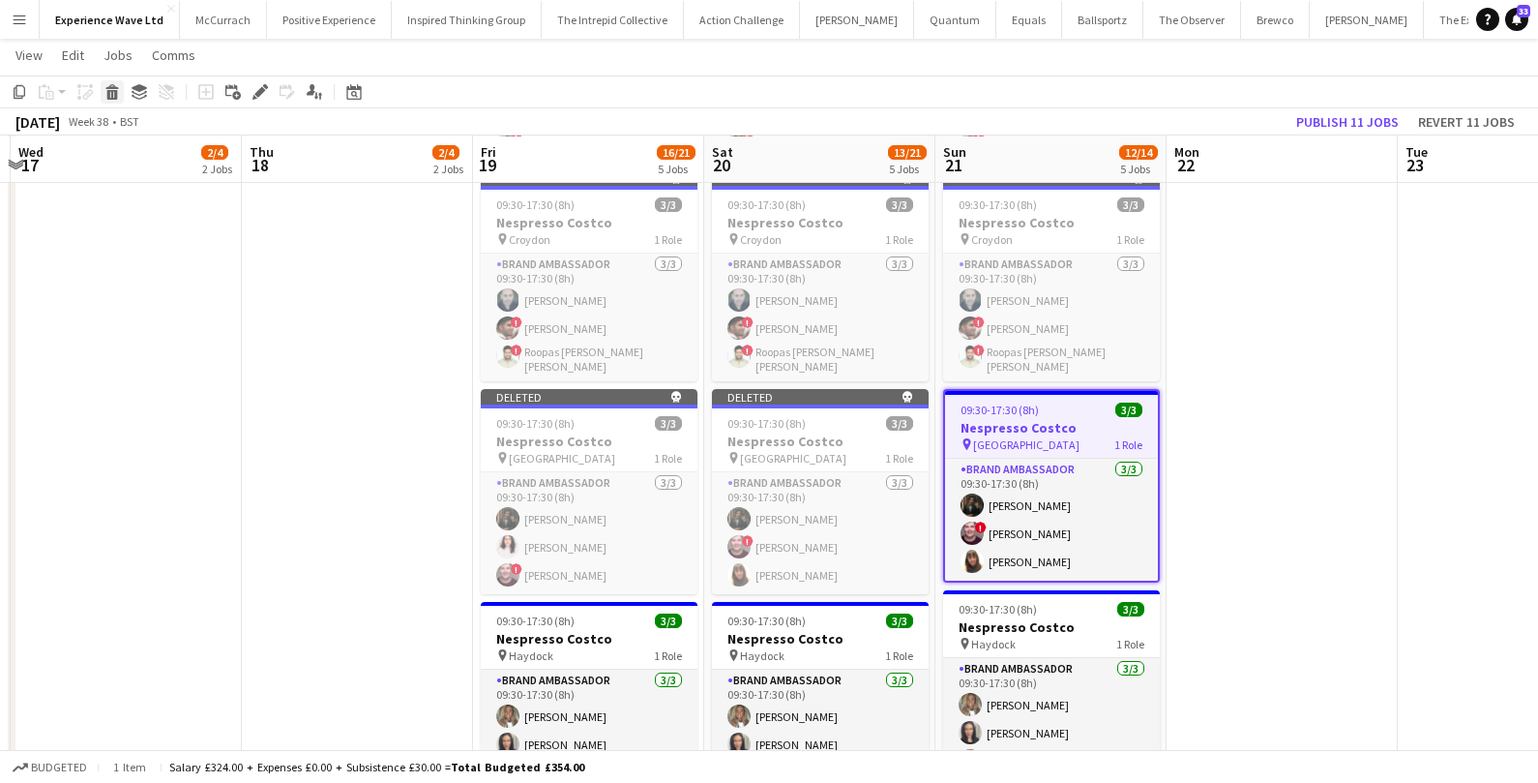
click at [109, 99] on icon at bounding box center [112, 95] width 11 height 10
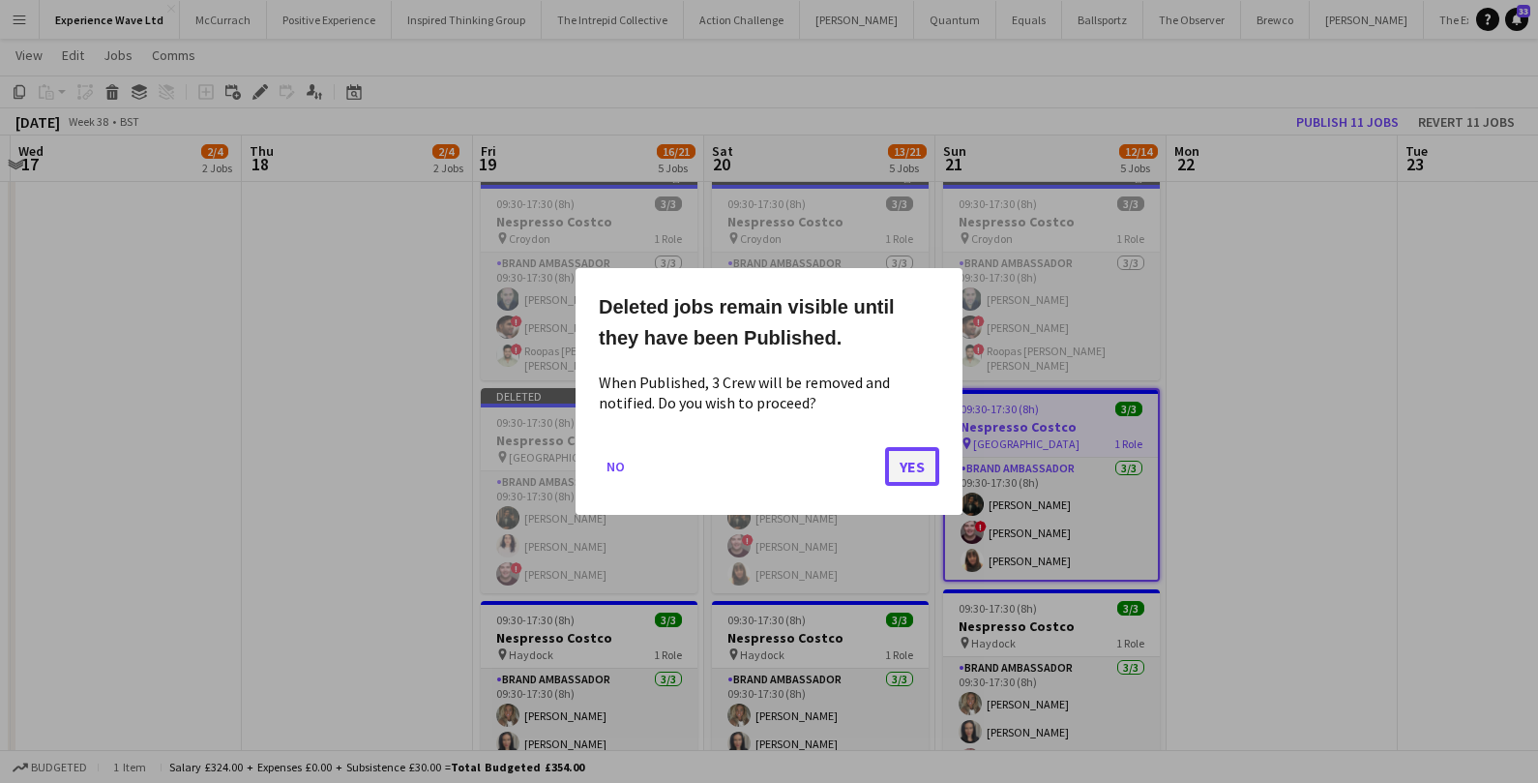
click at [909, 470] on button "Yes" at bounding box center [912, 466] width 54 height 39
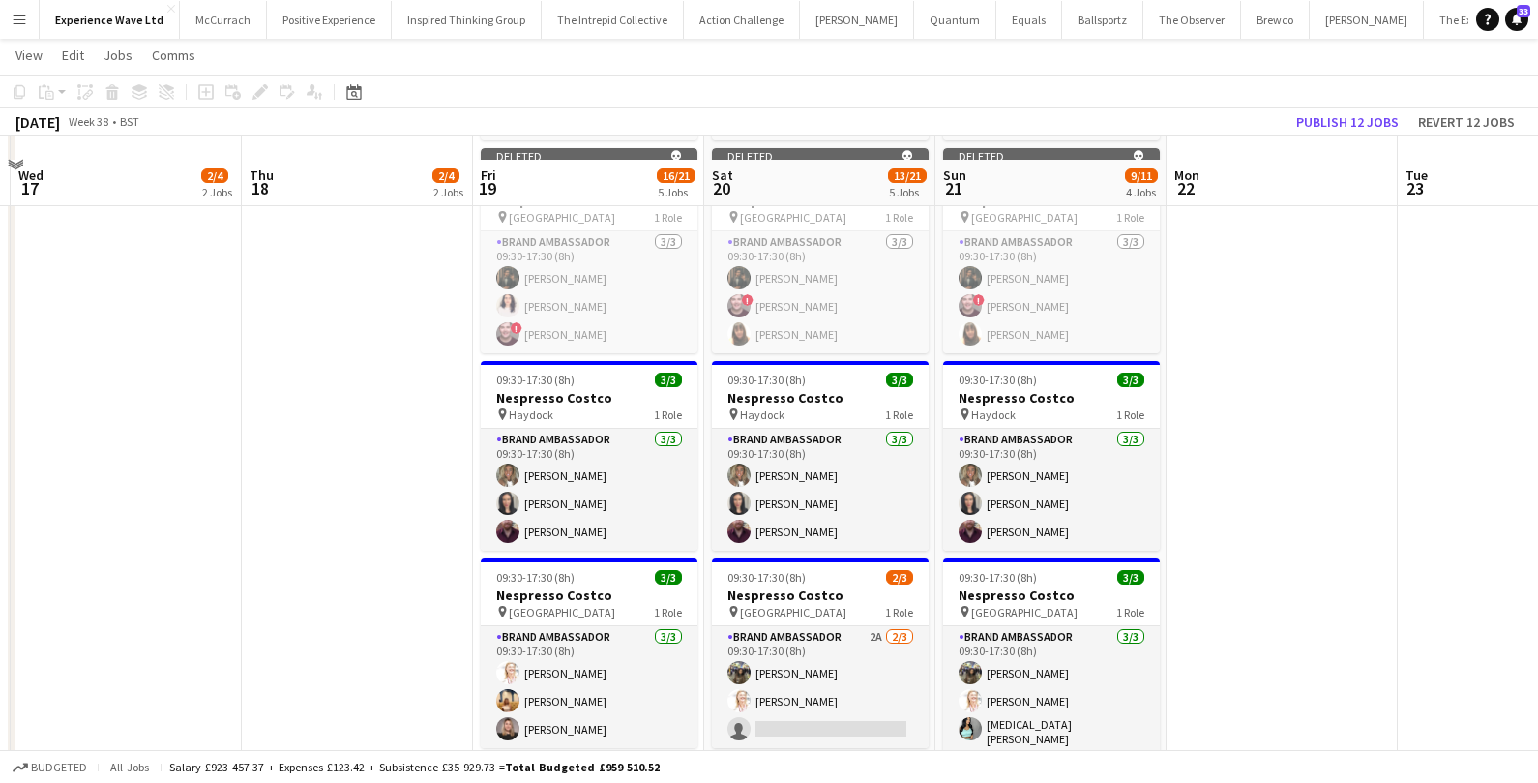
scroll to position [752, 0]
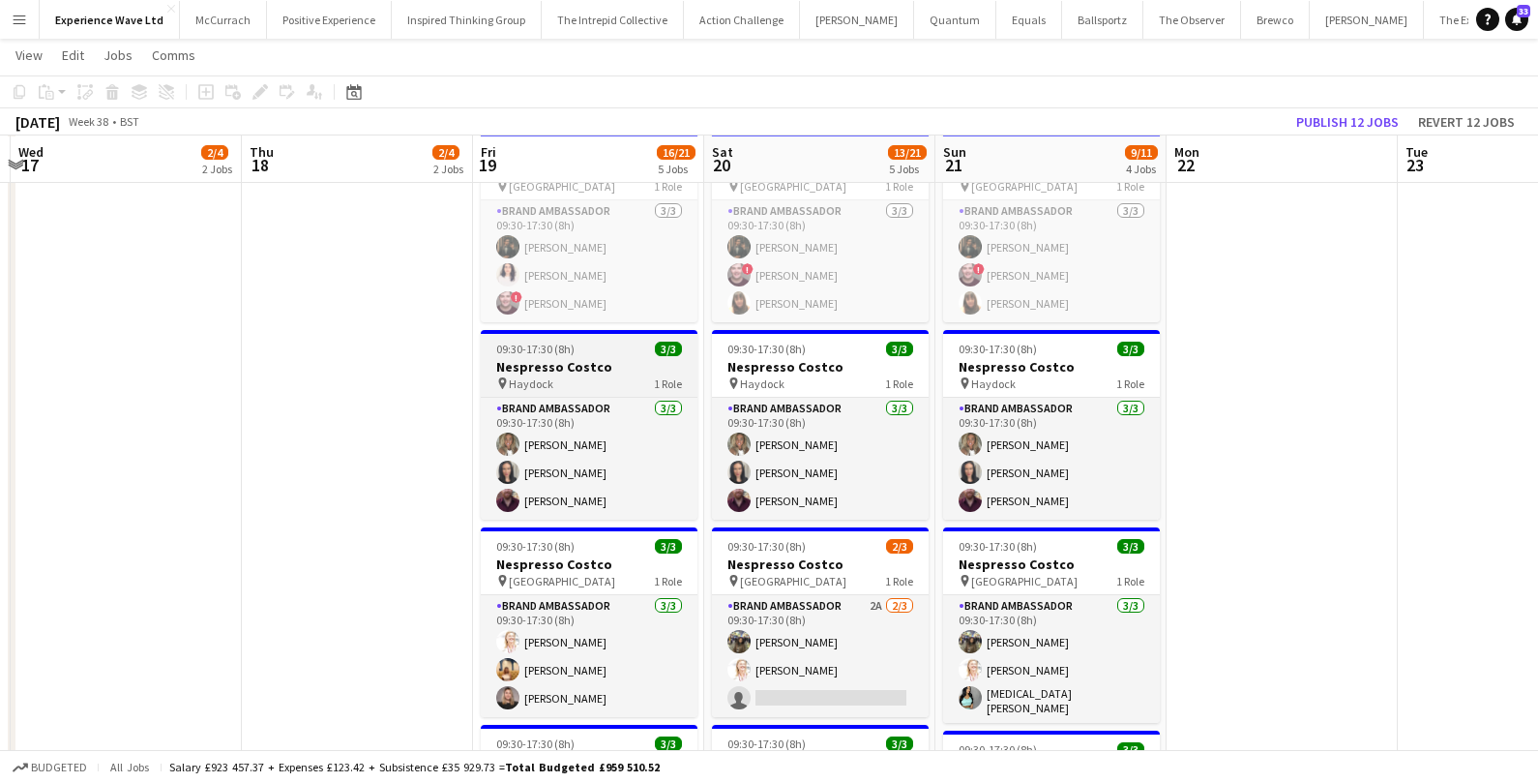
click at [625, 358] on h3 "Nespresso Costco" at bounding box center [589, 366] width 217 height 17
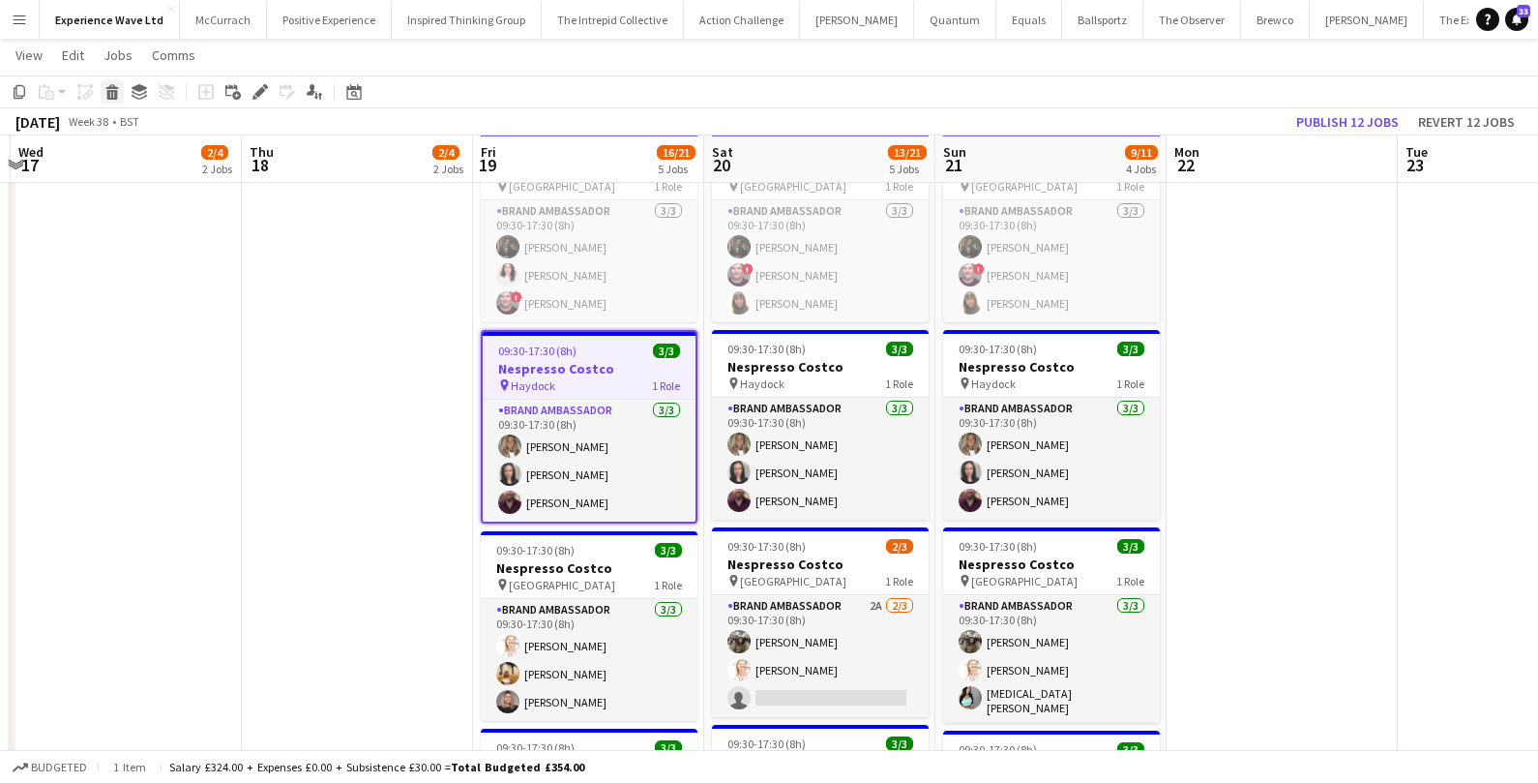
click at [112, 103] on div "Delete" at bounding box center [112, 91] width 23 height 23
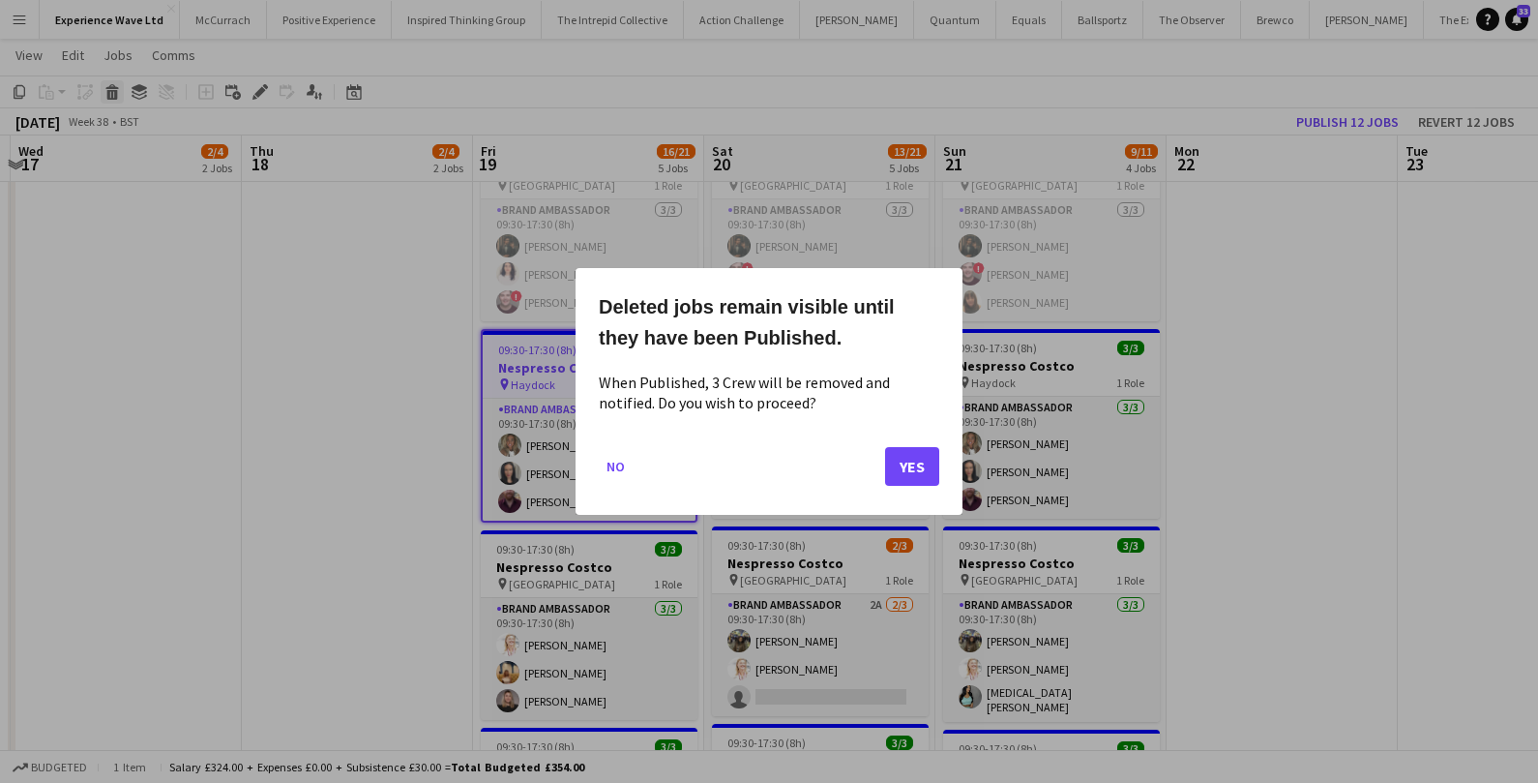
scroll to position [0, 0]
click at [910, 471] on button "Yes" at bounding box center [912, 466] width 54 height 39
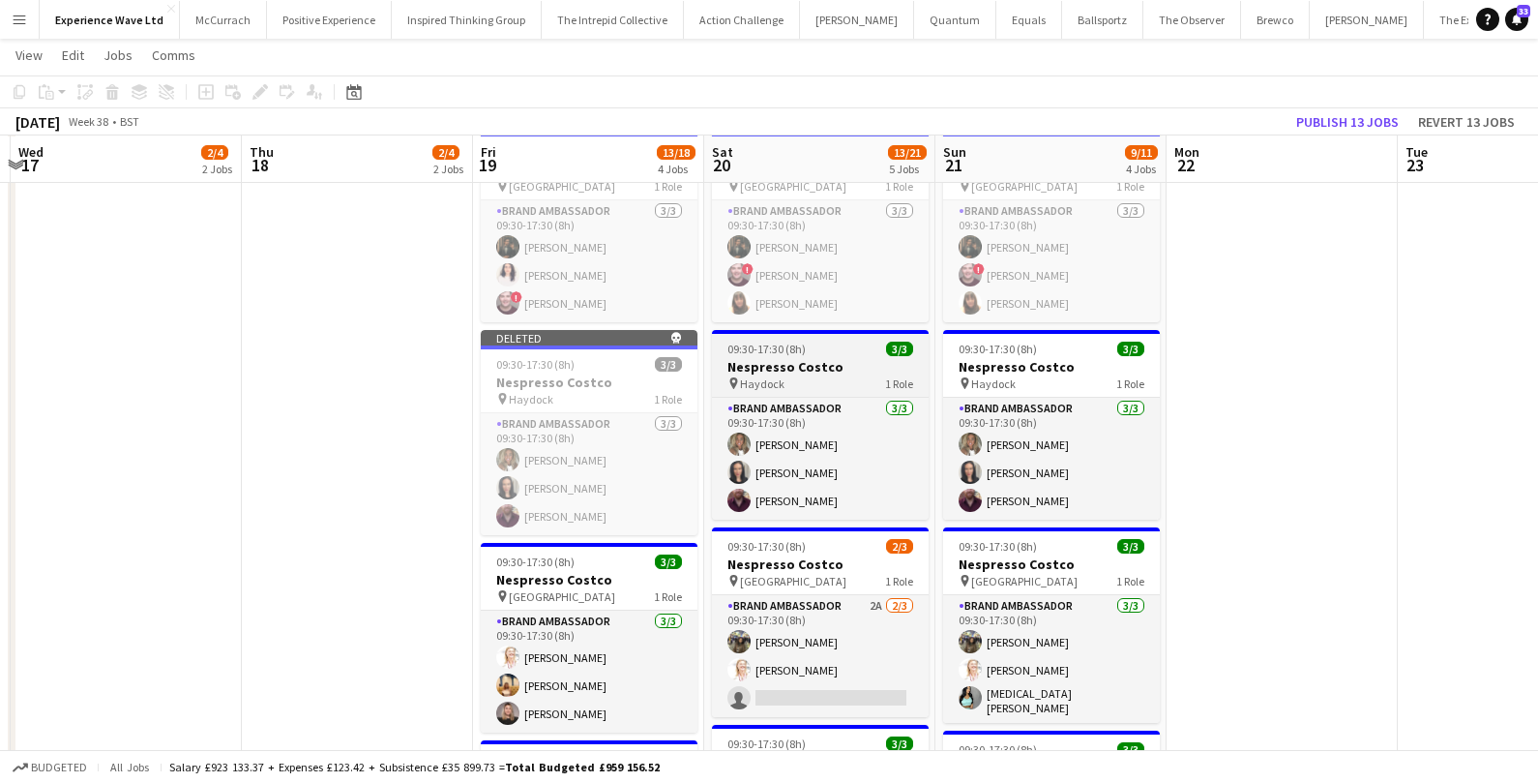
click at [803, 358] on h3 "Nespresso Costco" at bounding box center [820, 366] width 217 height 17
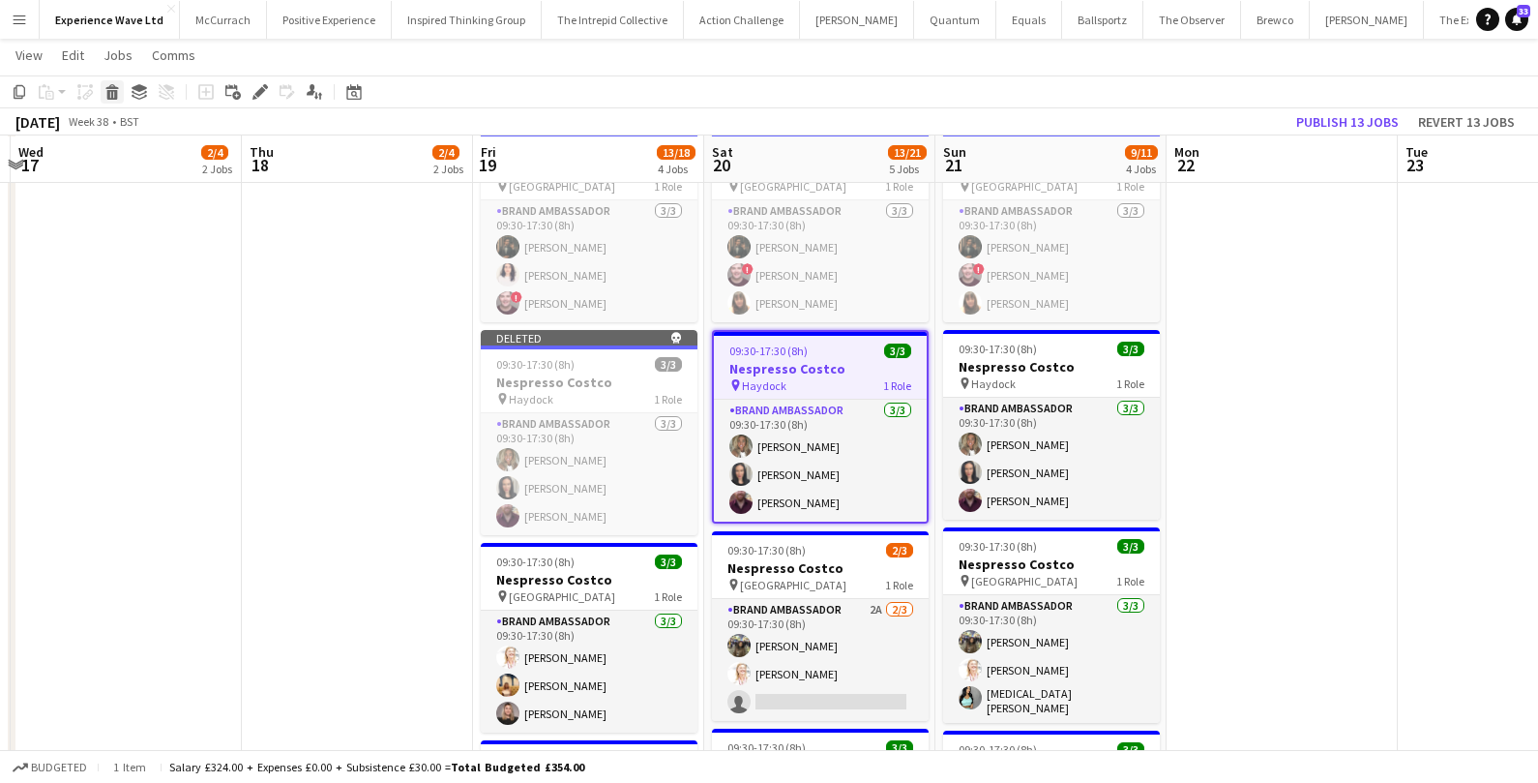
click at [110, 99] on div "Delete" at bounding box center [112, 91] width 23 height 23
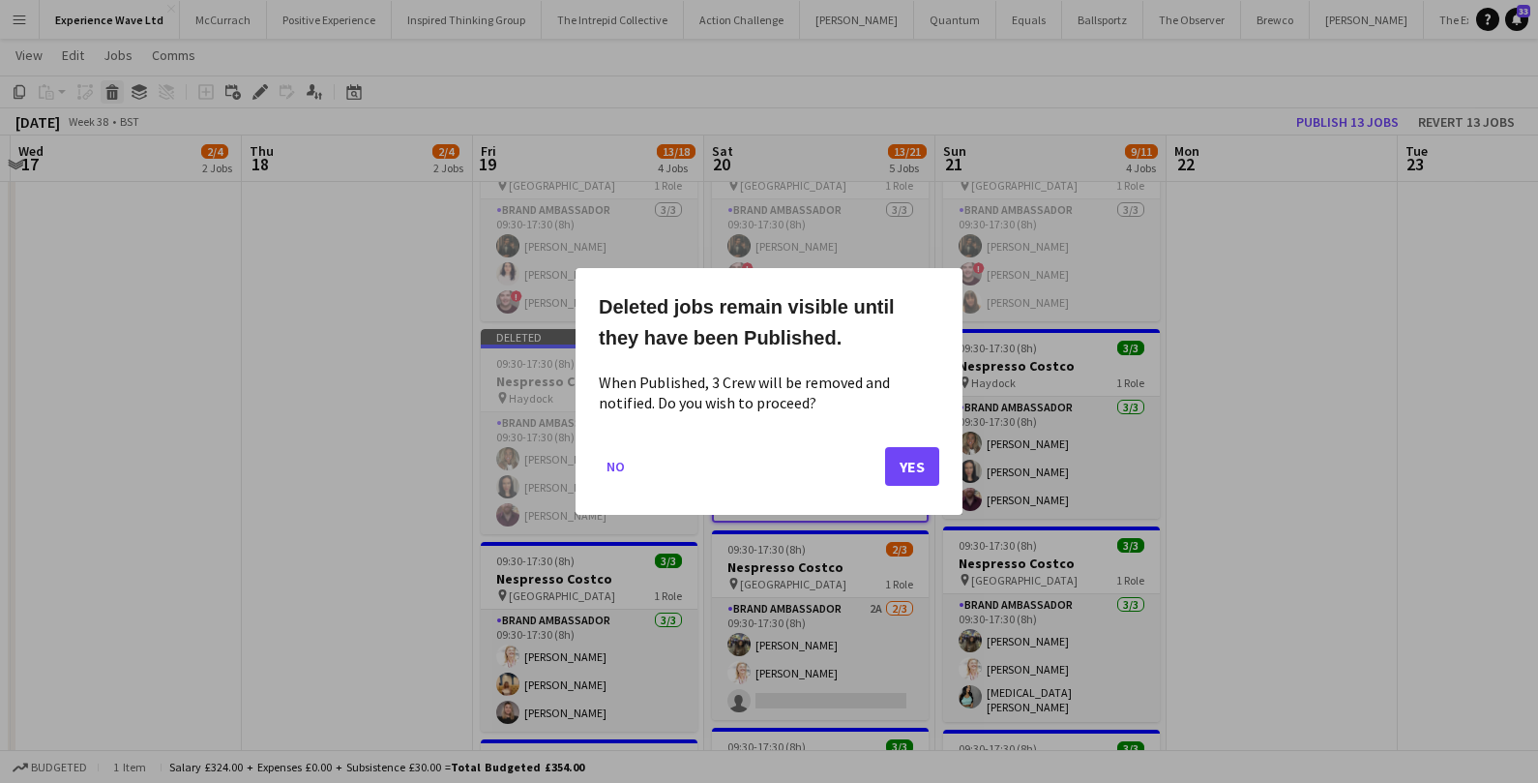
scroll to position [0, 0]
click at [914, 453] on button "Yes" at bounding box center [912, 466] width 54 height 39
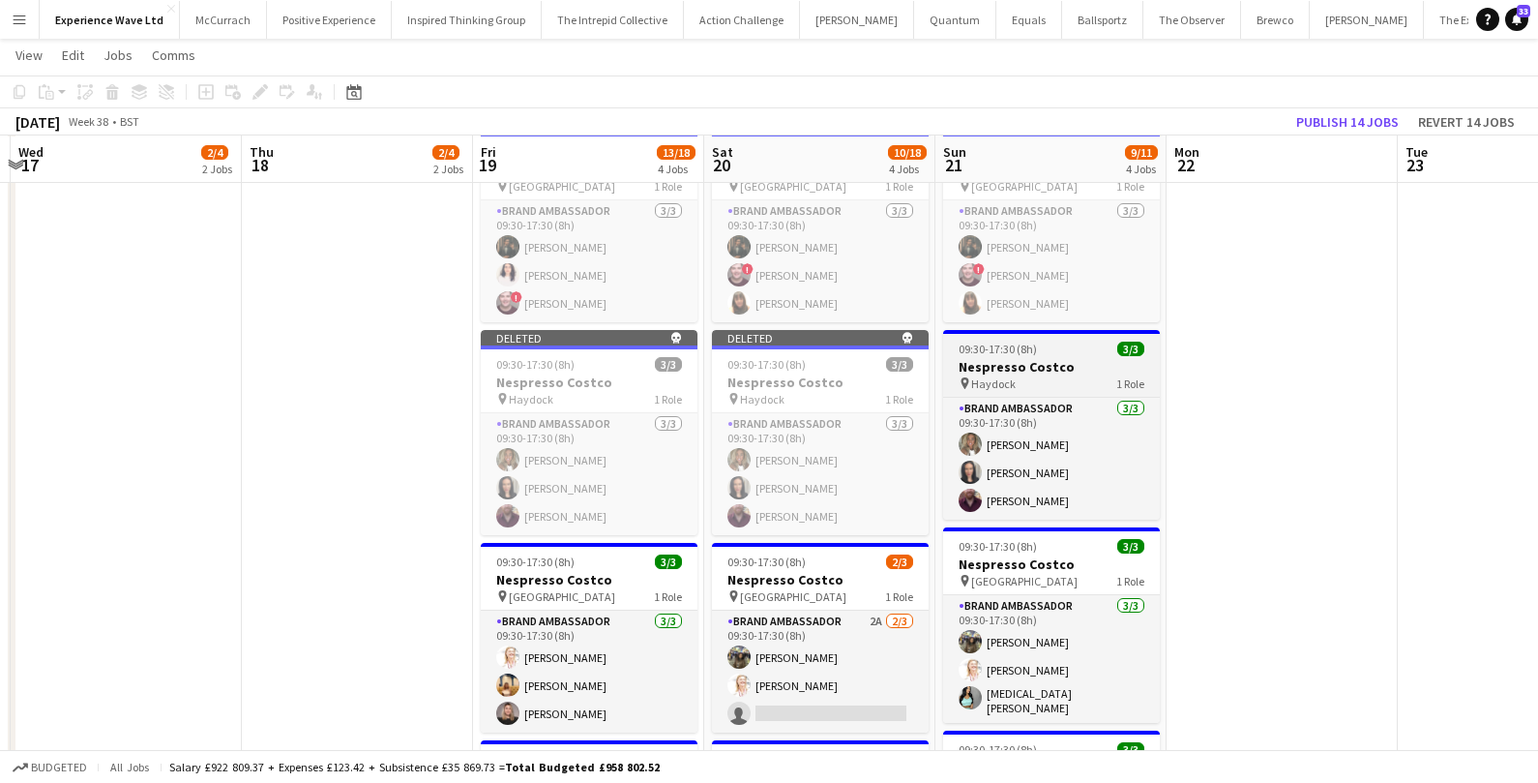
click at [1058, 341] on div "09:30-17:30 (8h) 3/3" at bounding box center [1051, 348] width 217 height 15
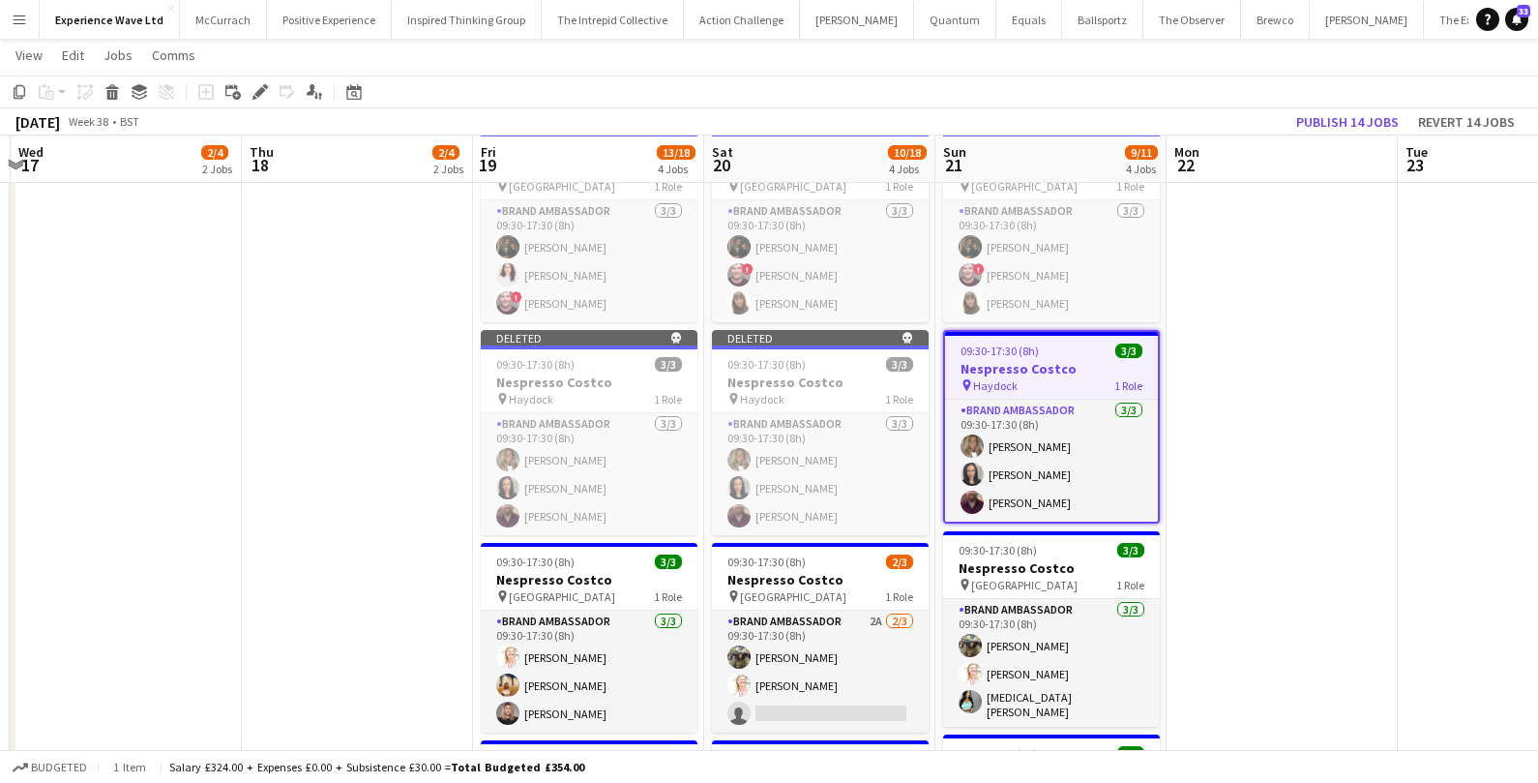
click at [114, 103] on app-toolbar "Copy Paste Paste Command V Paste with crew Command Shift V Paste linked Job Del…" at bounding box center [769, 91] width 1538 height 33
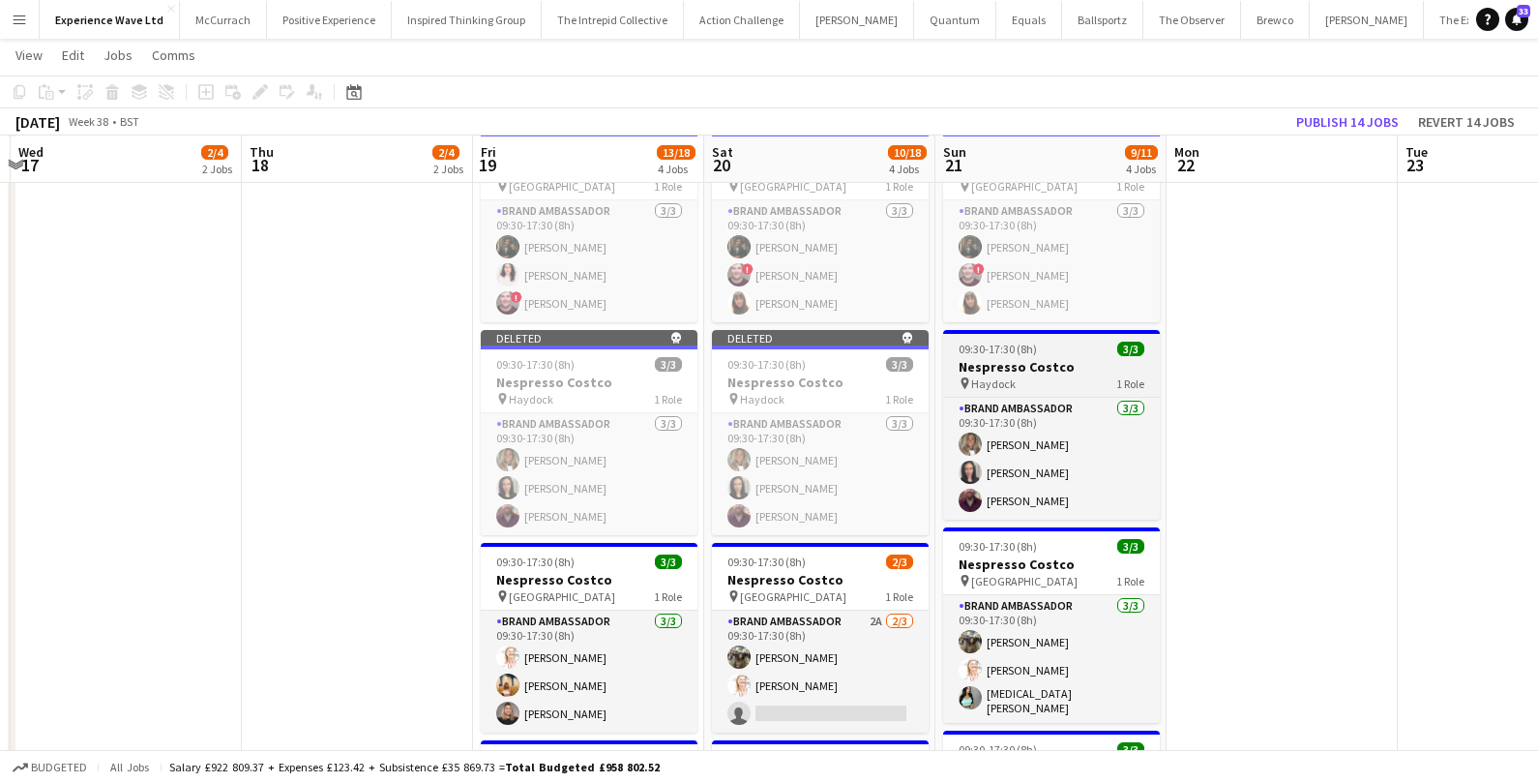
click at [1074, 362] on h3 "Nespresso Costco" at bounding box center [1051, 366] width 217 height 17
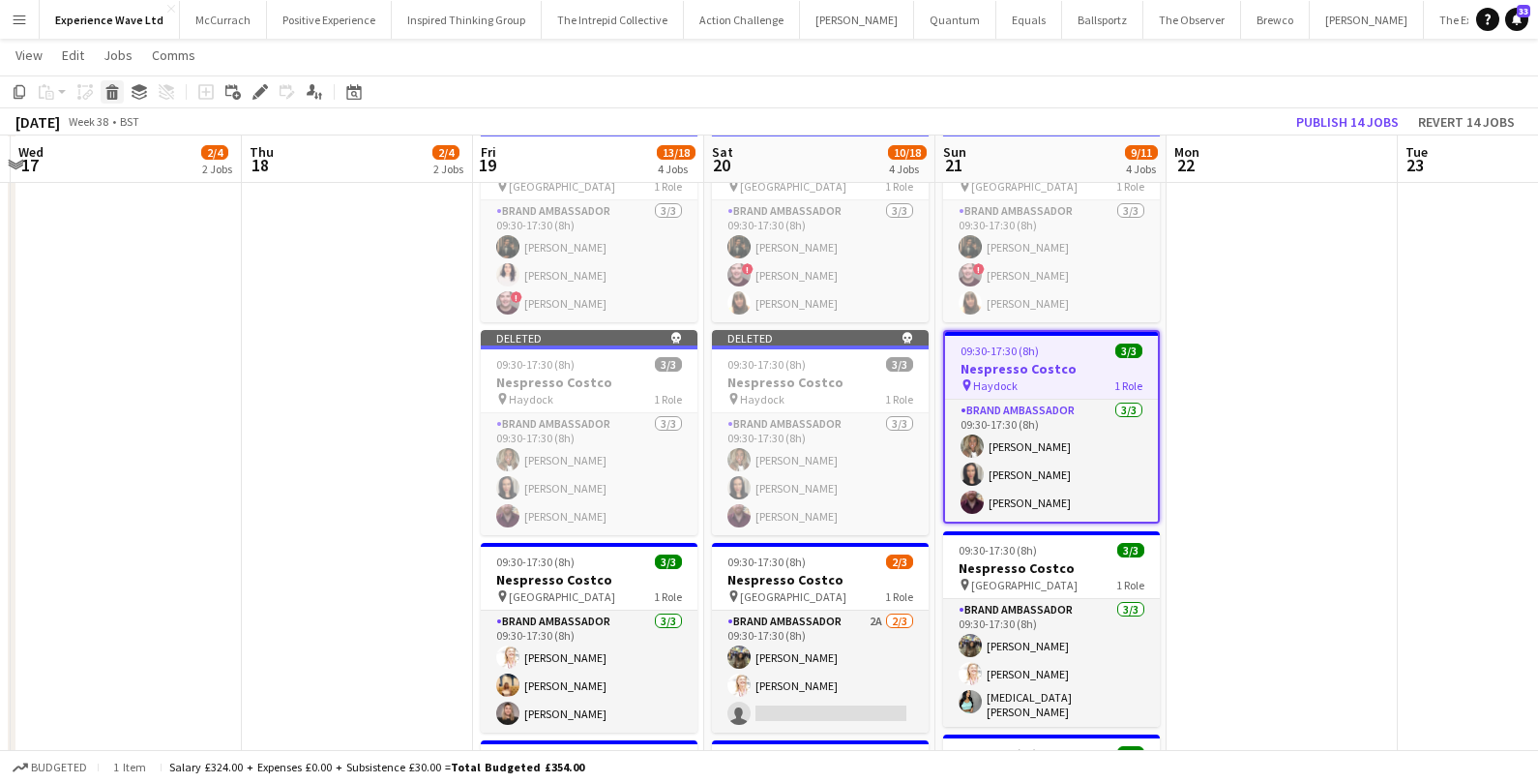
click at [106, 93] on icon "Delete" at bounding box center [111, 91] width 15 height 15
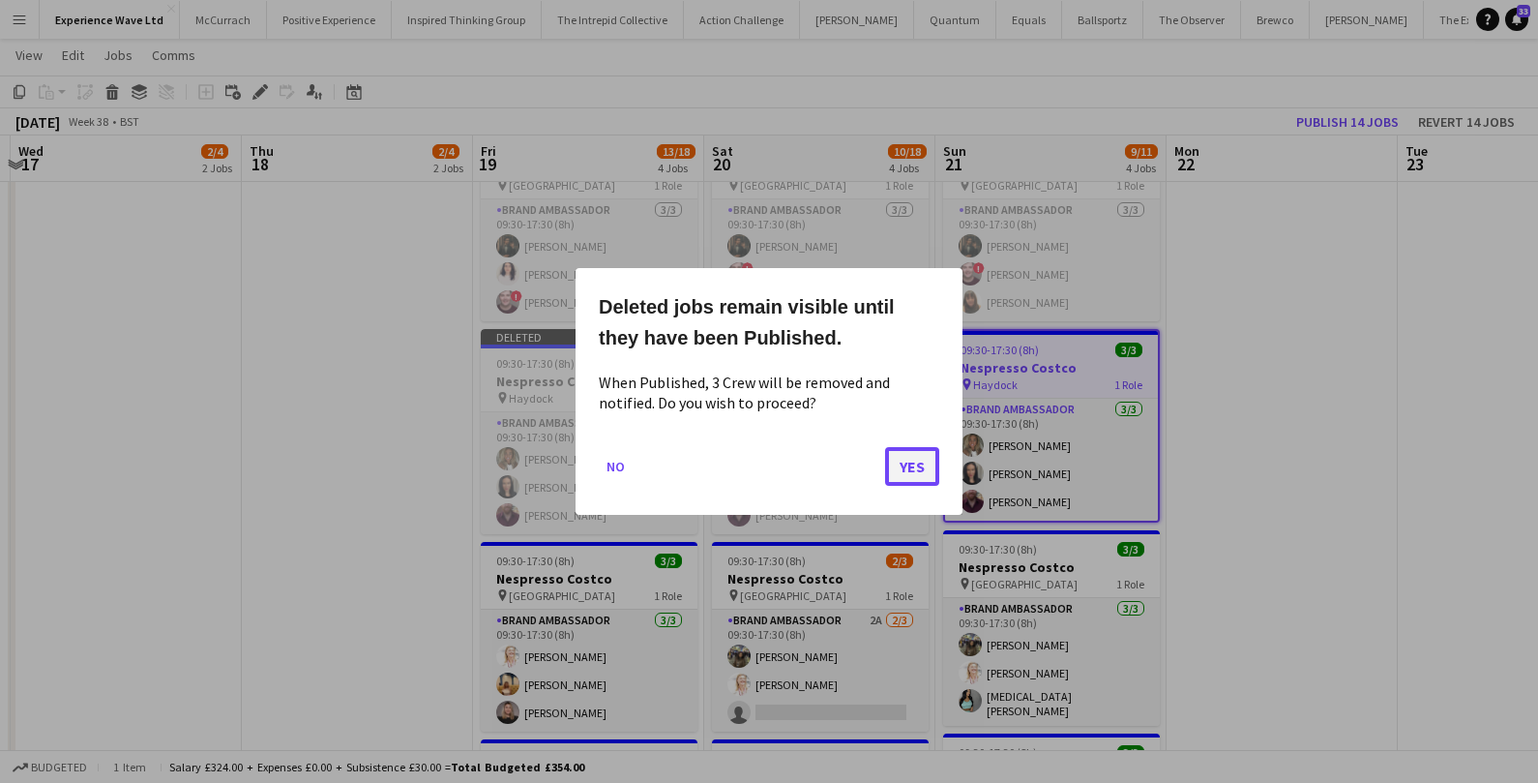
click at [919, 465] on button "Yes" at bounding box center [912, 466] width 54 height 39
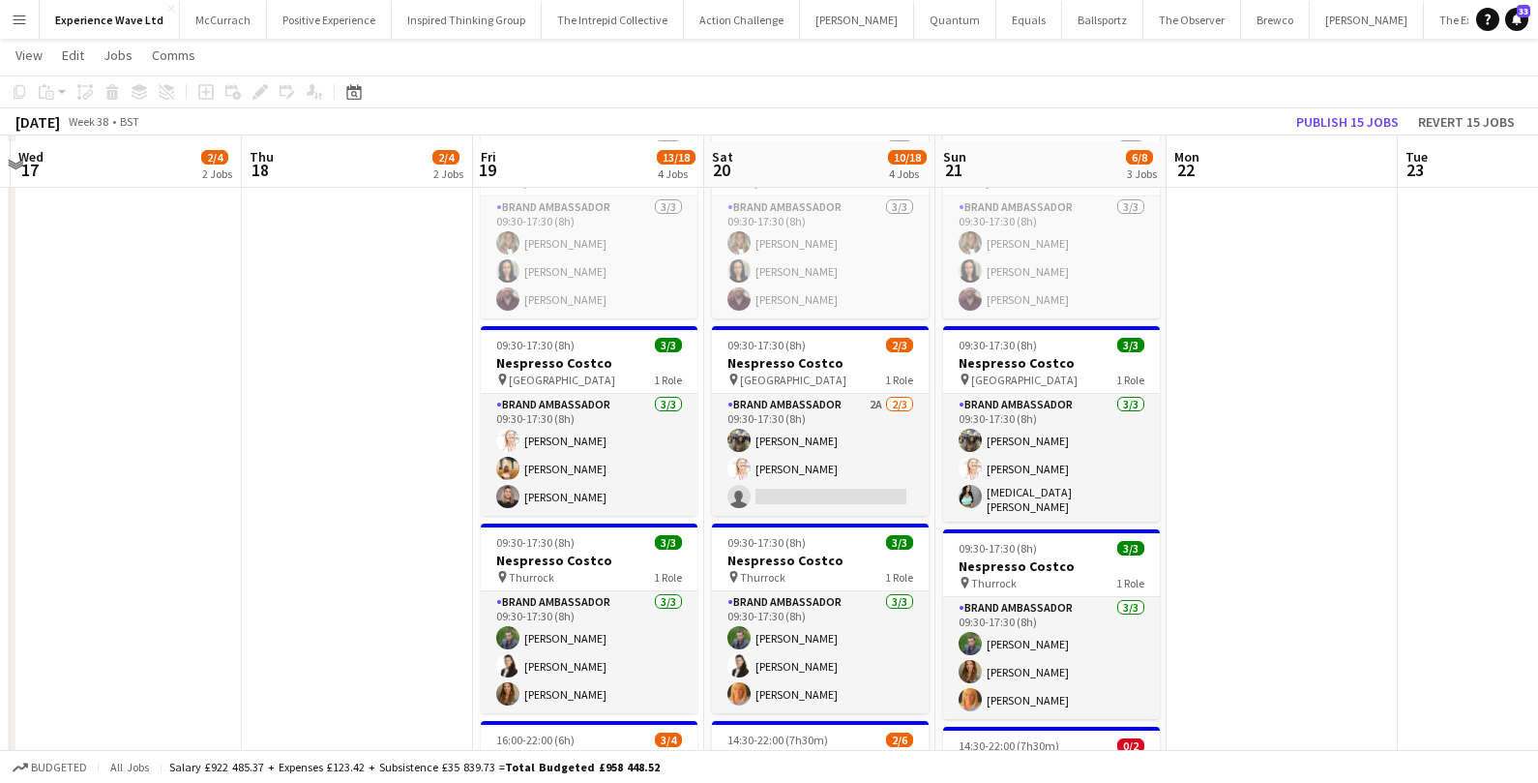
scroll to position [982, 0]
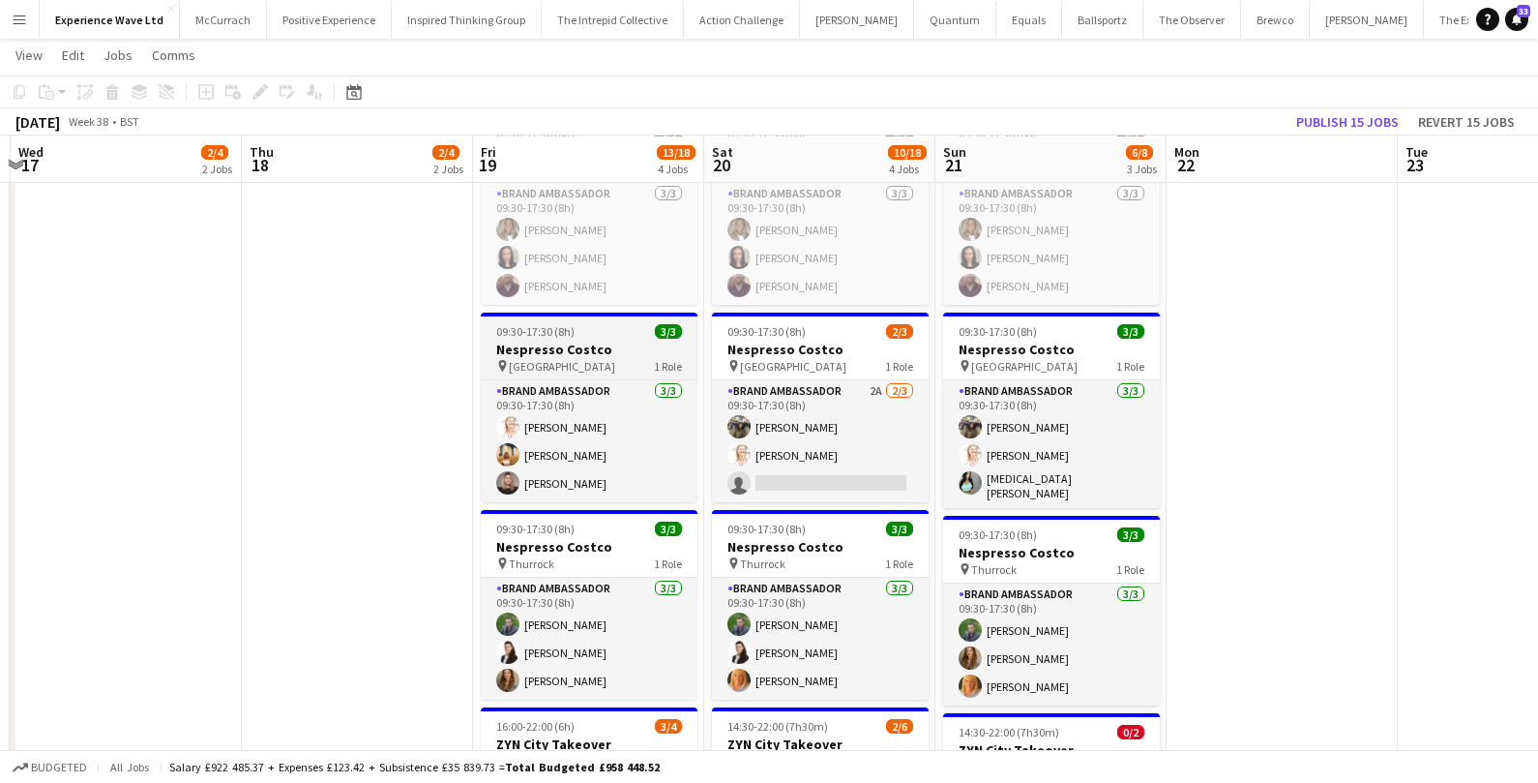
click at [641, 346] on h3 "Nespresso Costco" at bounding box center [589, 348] width 217 height 17
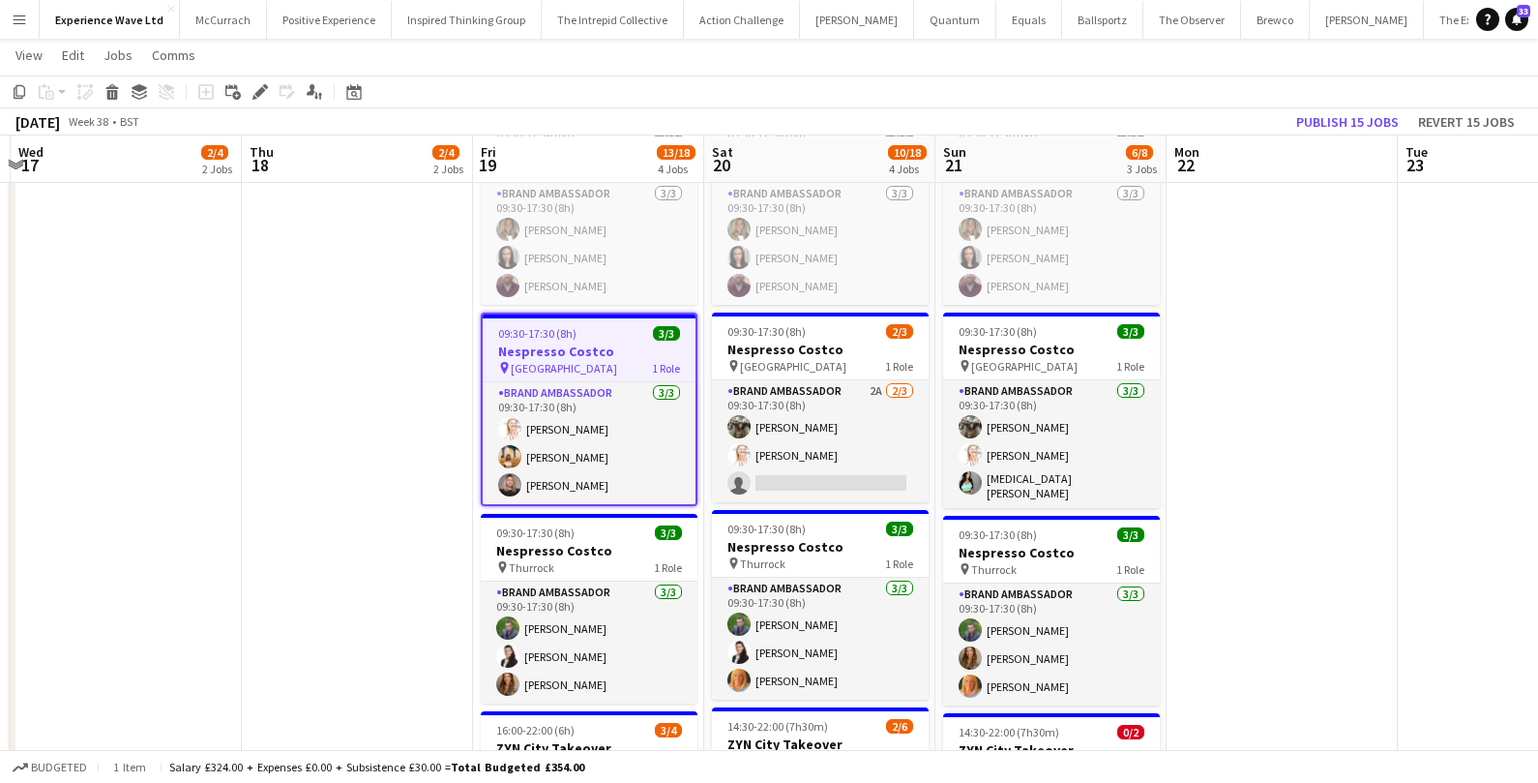
click at [124, 99] on div "Copy Paste Paste Command V Paste with crew Command Shift V Paste linked Job Del…" at bounding box center [93, 91] width 170 height 23
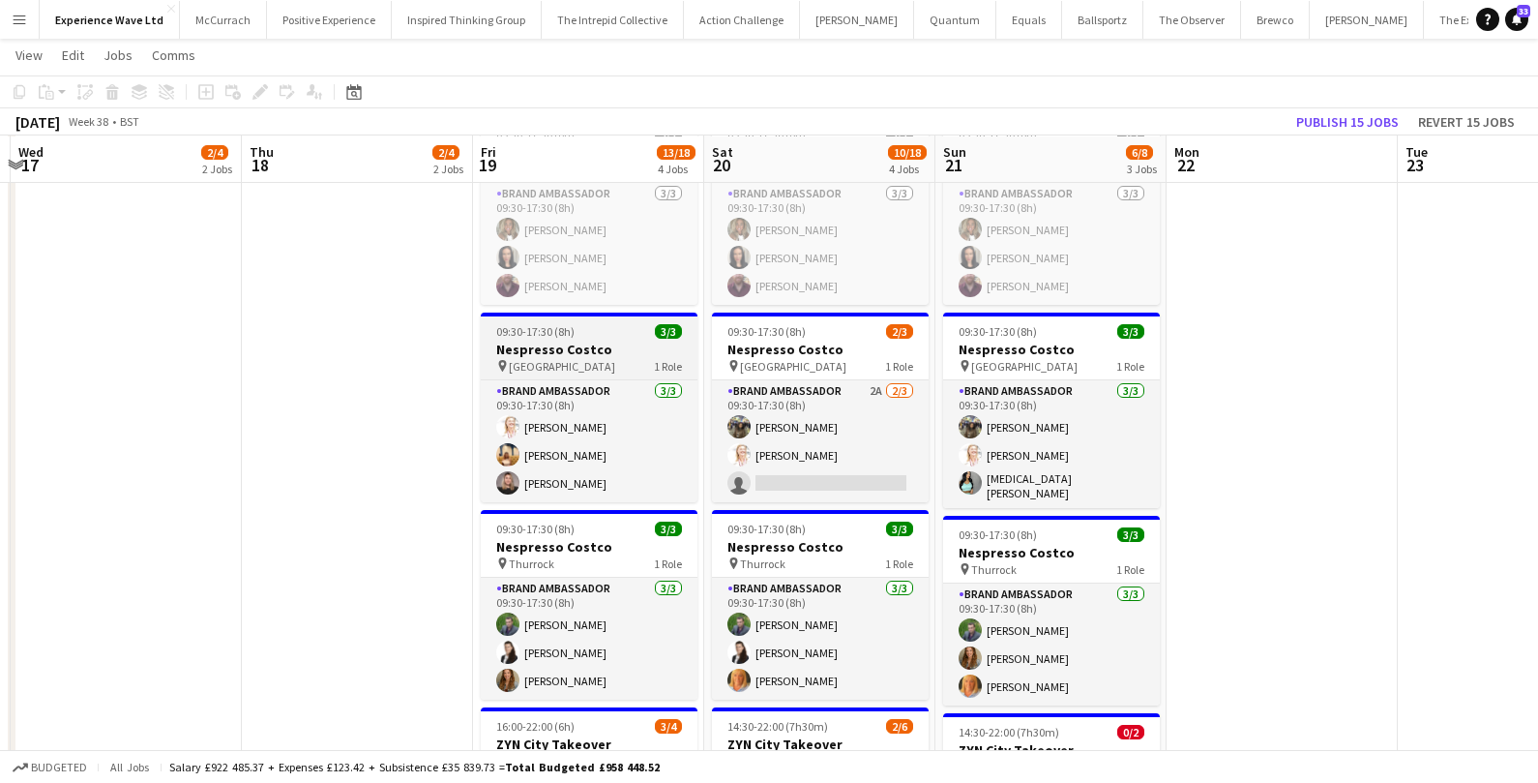
click at [617, 325] on div "09:30-17:30 (8h) 3/3" at bounding box center [589, 331] width 217 height 15
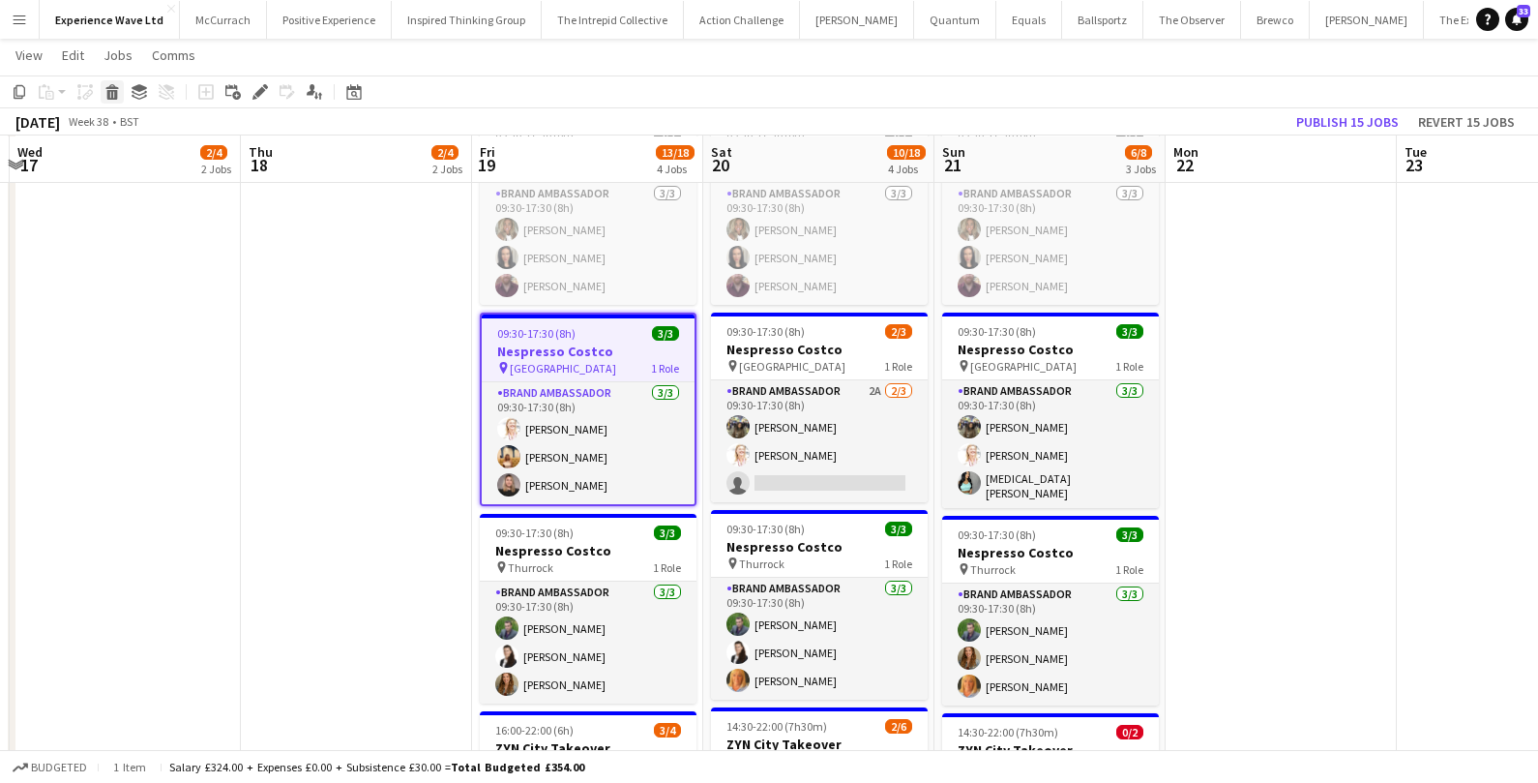
click at [118, 90] on icon "Delete" at bounding box center [111, 91] width 15 height 15
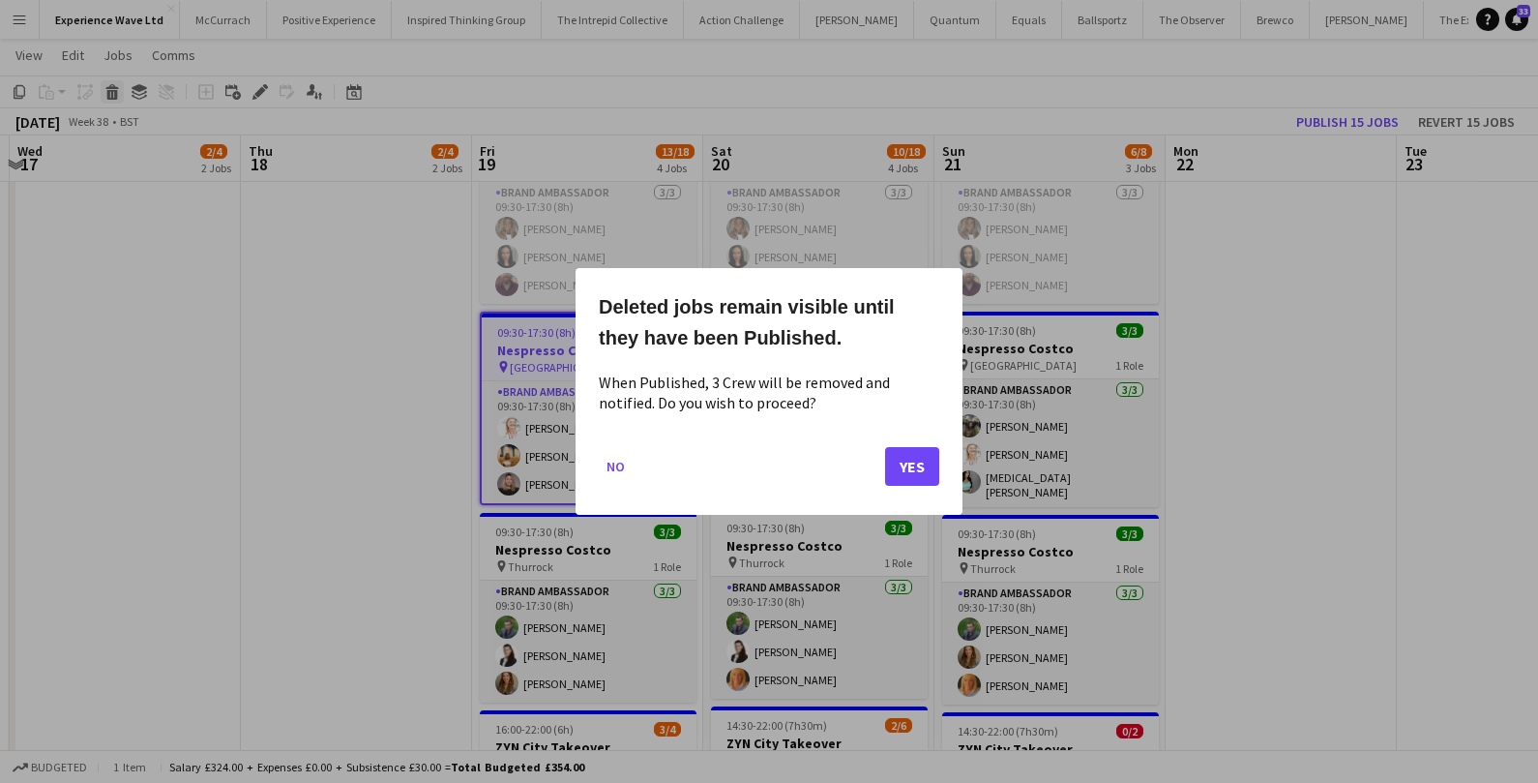
scroll to position [0, 0]
click at [922, 464] on button "Yes" at bounding box center [912, 466] width 54 height 39
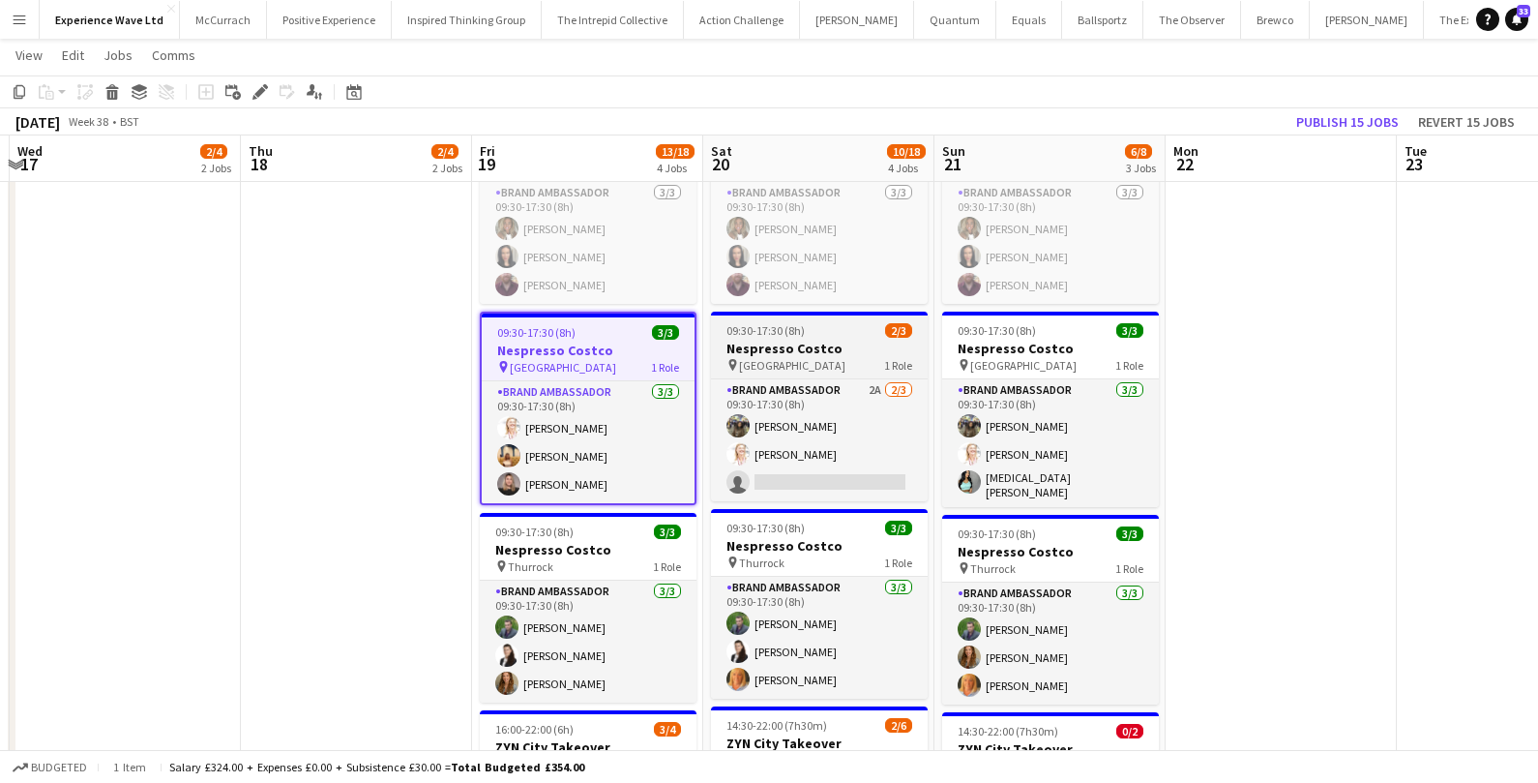
scroll to position [982, 0]
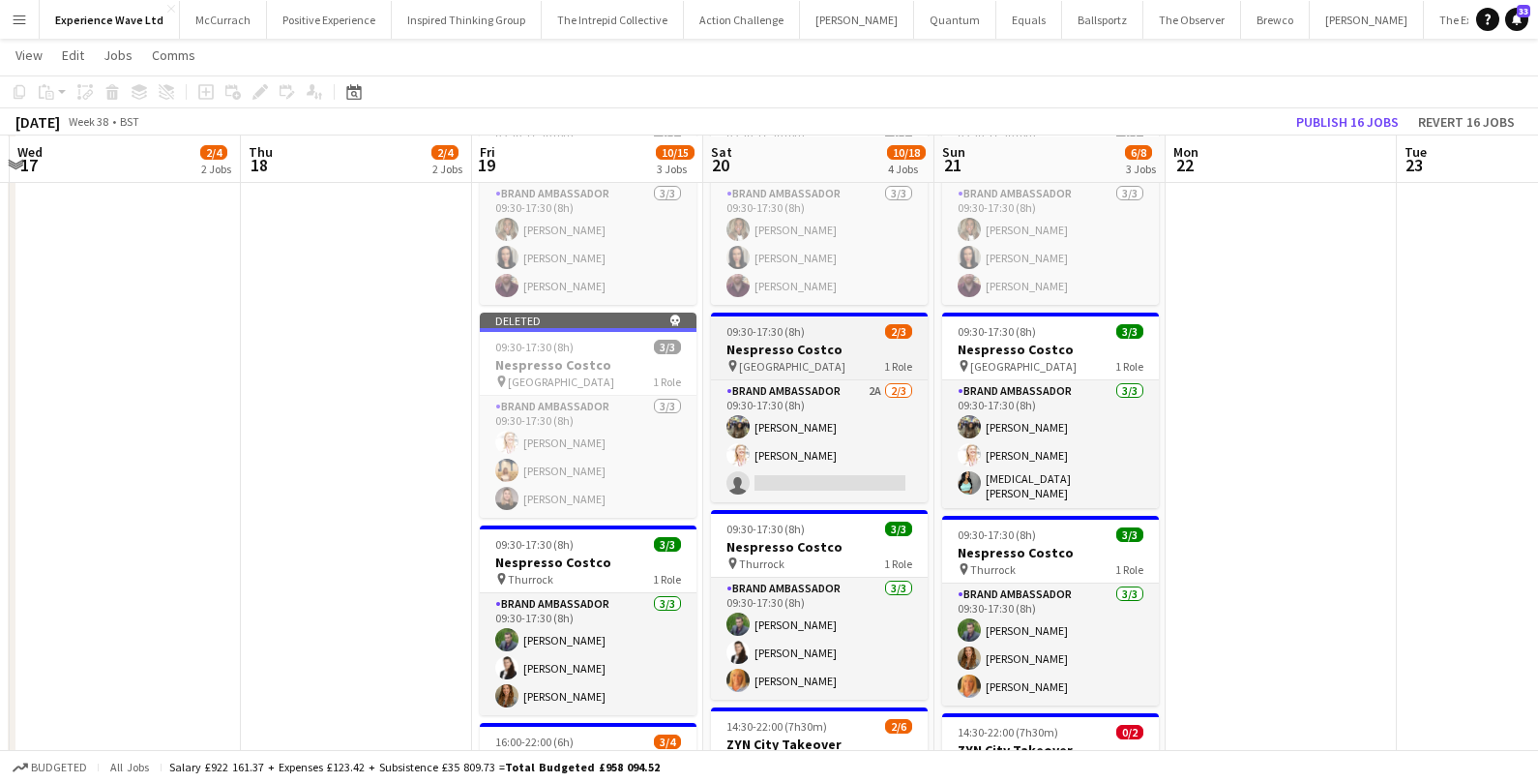
click at [851, 326] on div "09:30-17:30 (8h) 2/3" at bounding box center [819, 331] width 217 height 15
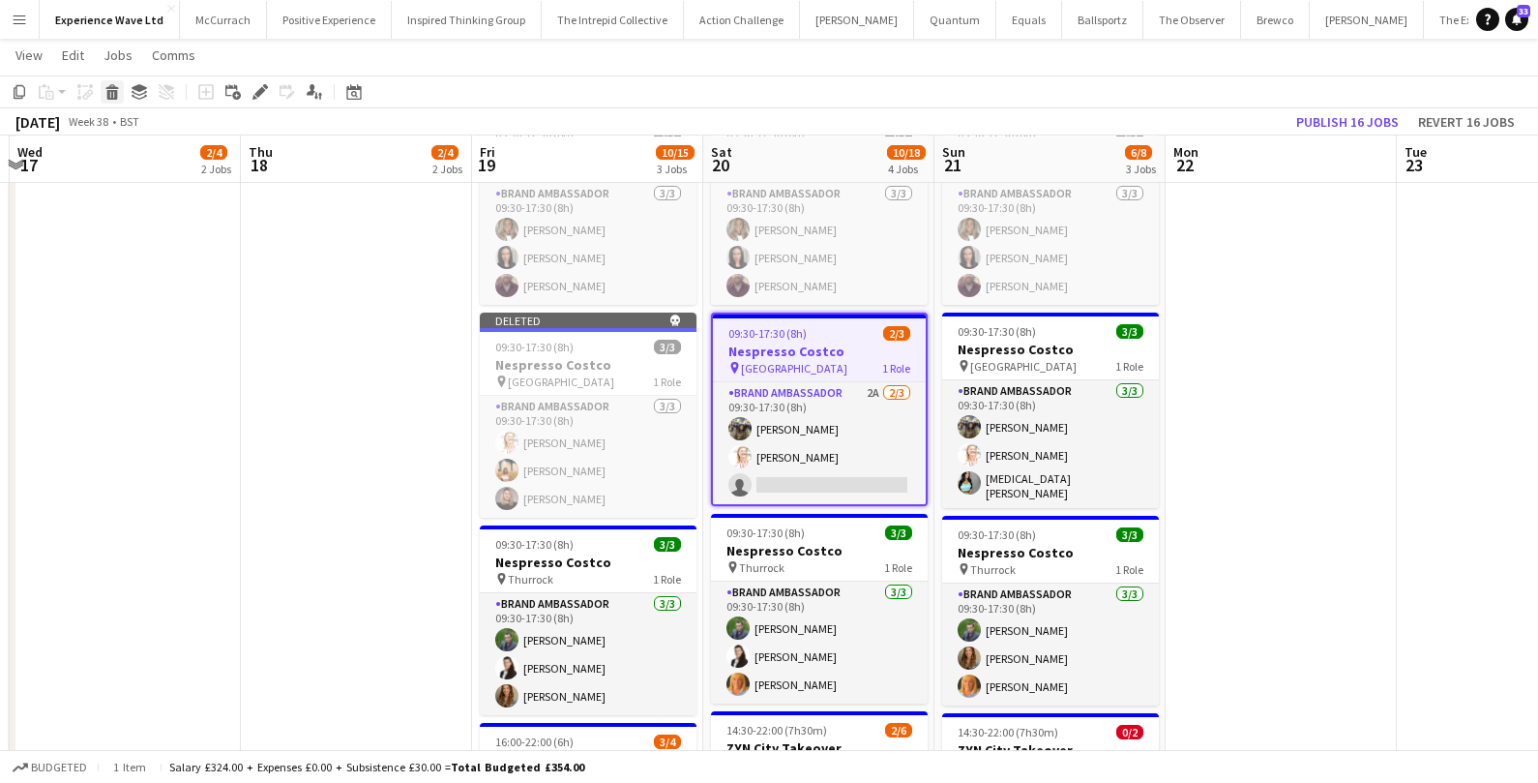
click at [110, 97] on icon at bounding box center [112, 95] width 11 height 10
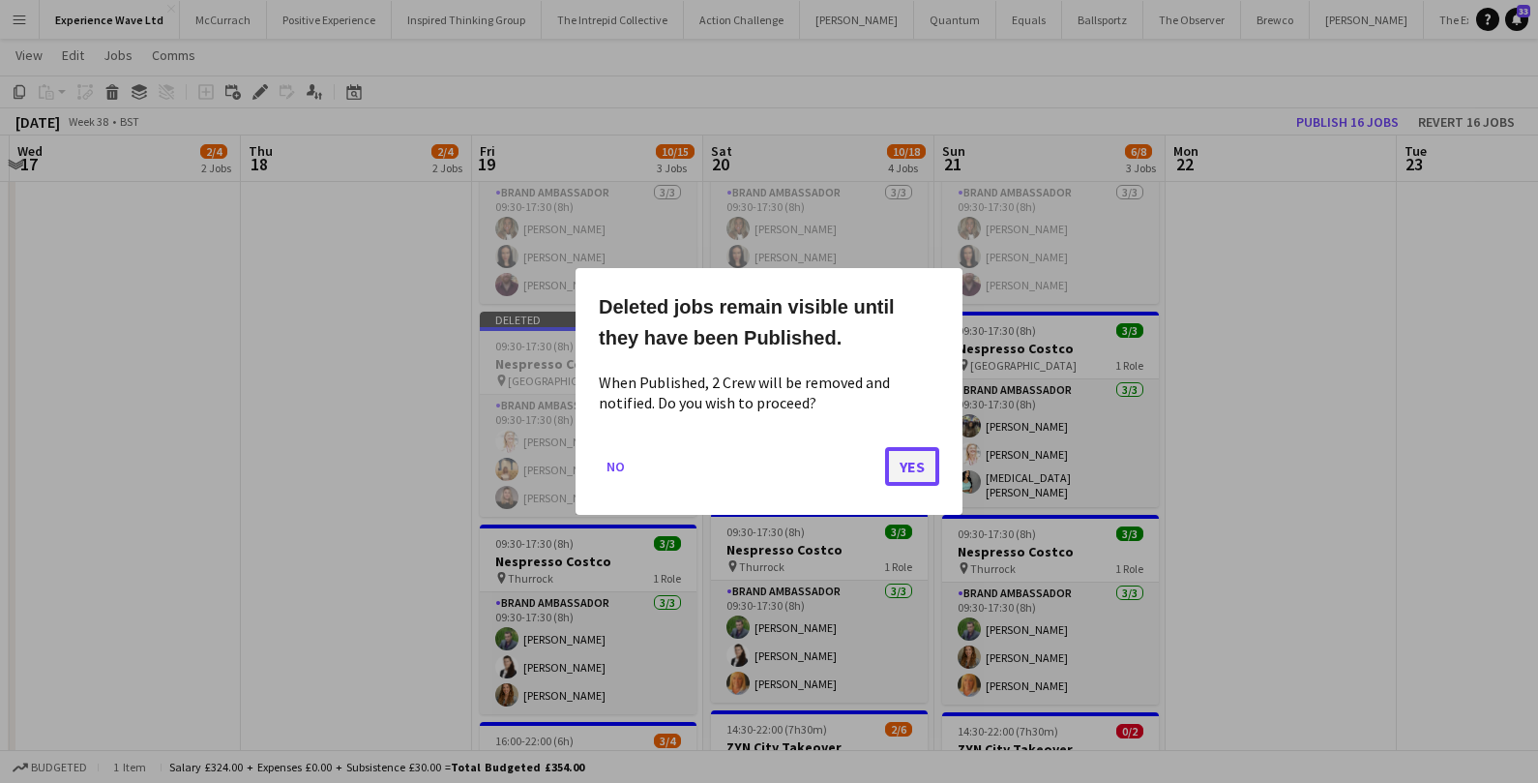
click at [907, 473] on button "Yes" at bounding box center [912, 466] width 54 height 39
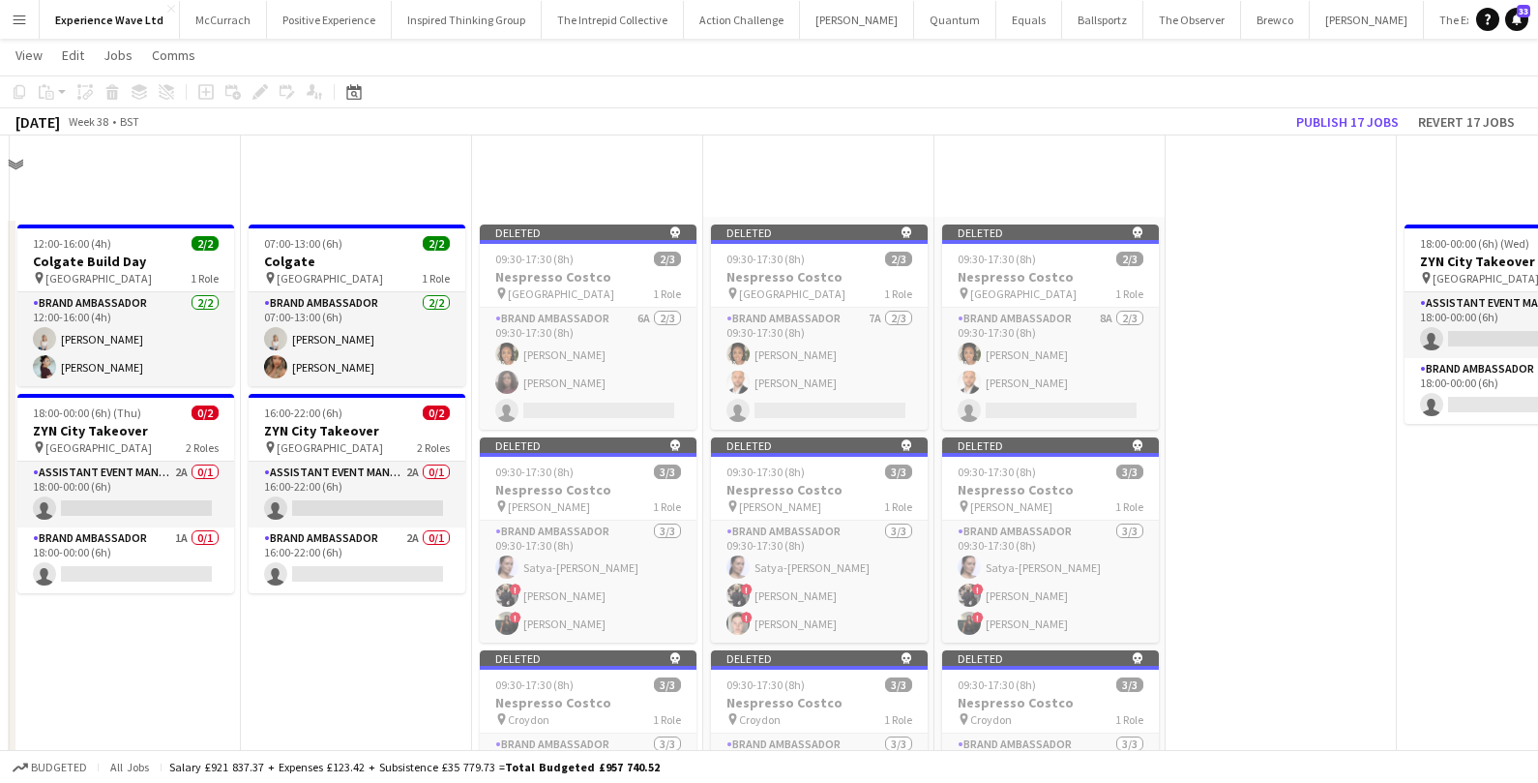
scroll to position [982, 0]
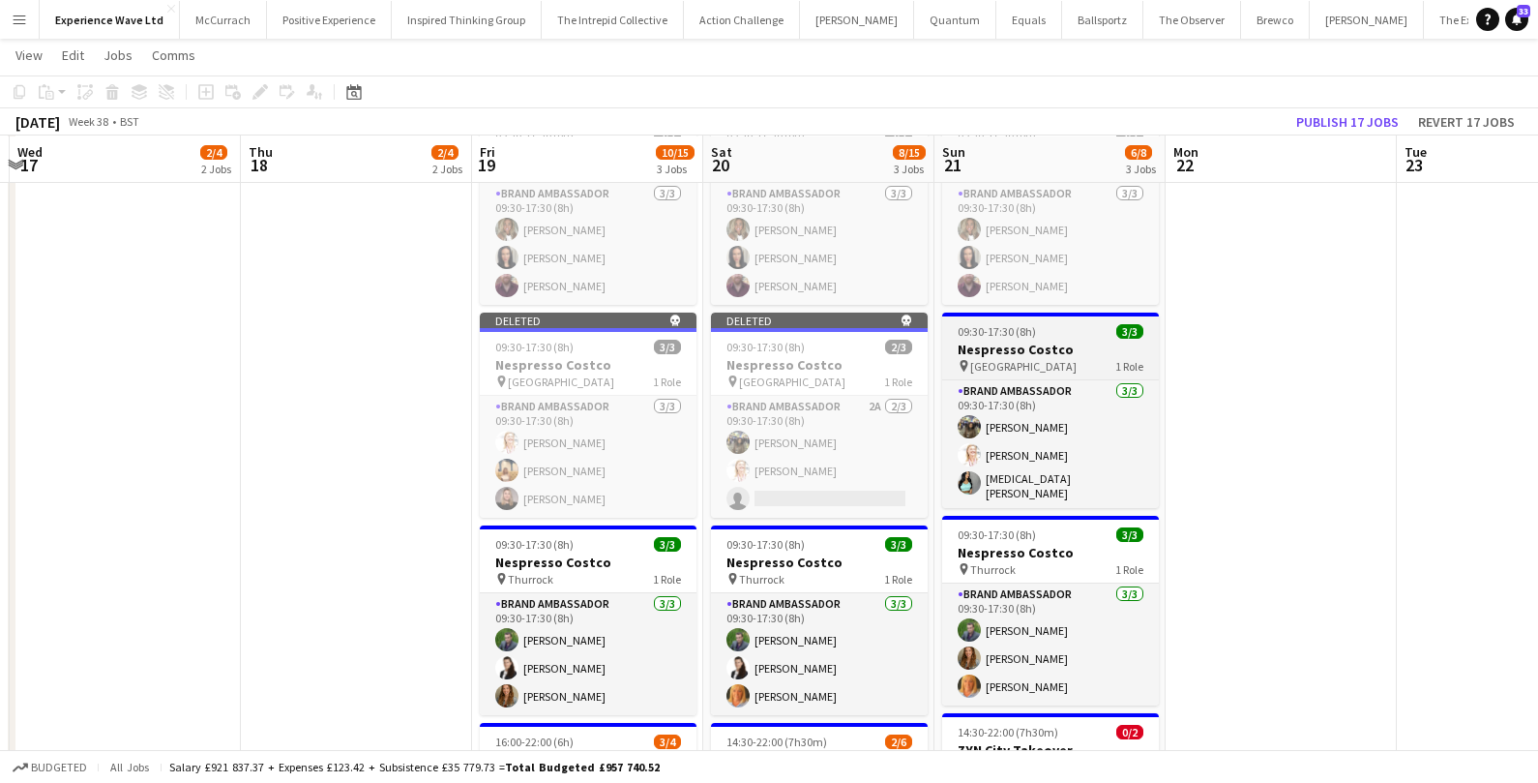
click at [1003, 324] on span "09:30-17:30 (8h)" at bounding box center [997, 331] width 78 height 15
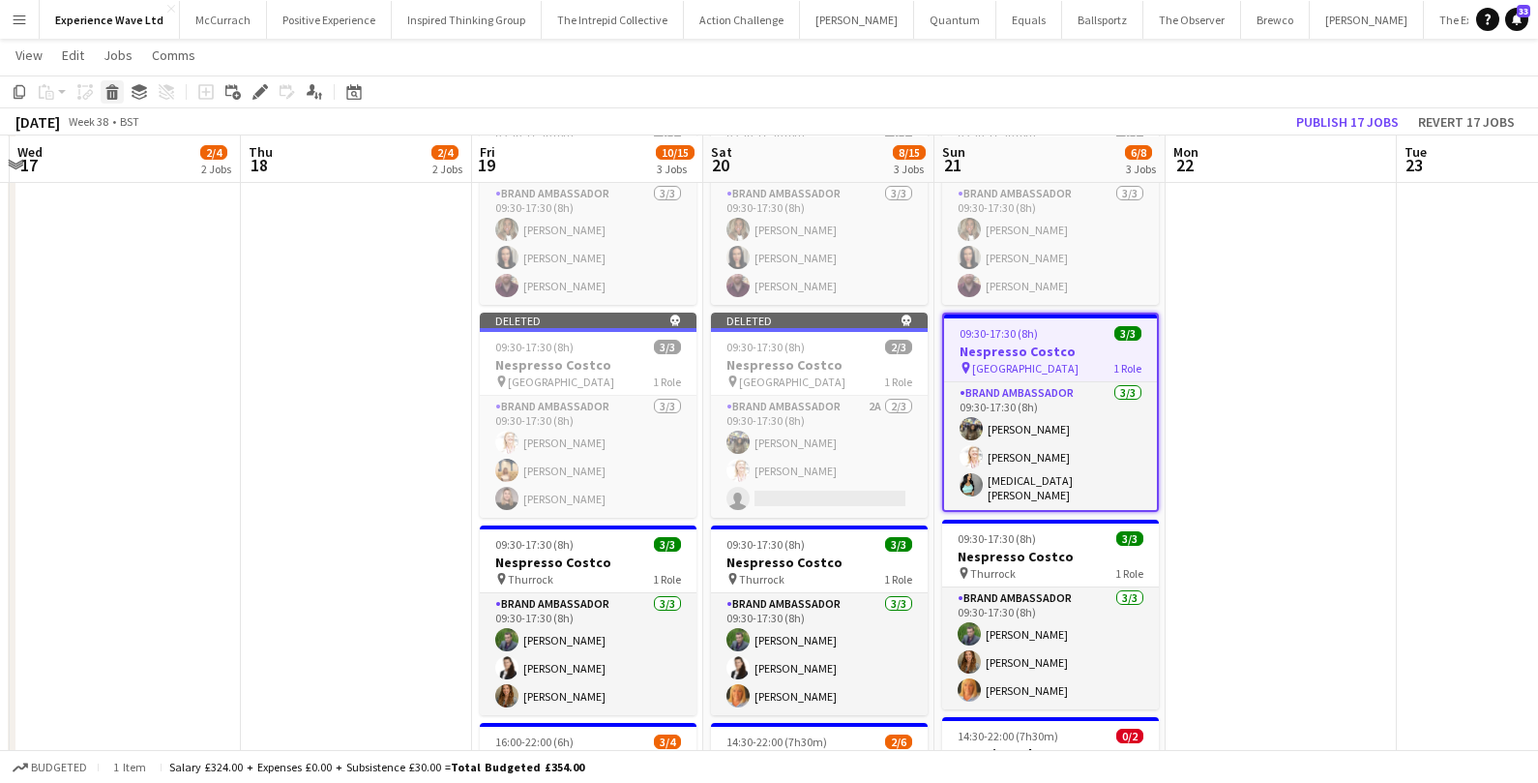
click at [116, 98] on icon at bounding box center [112, 95] width 11 height 10
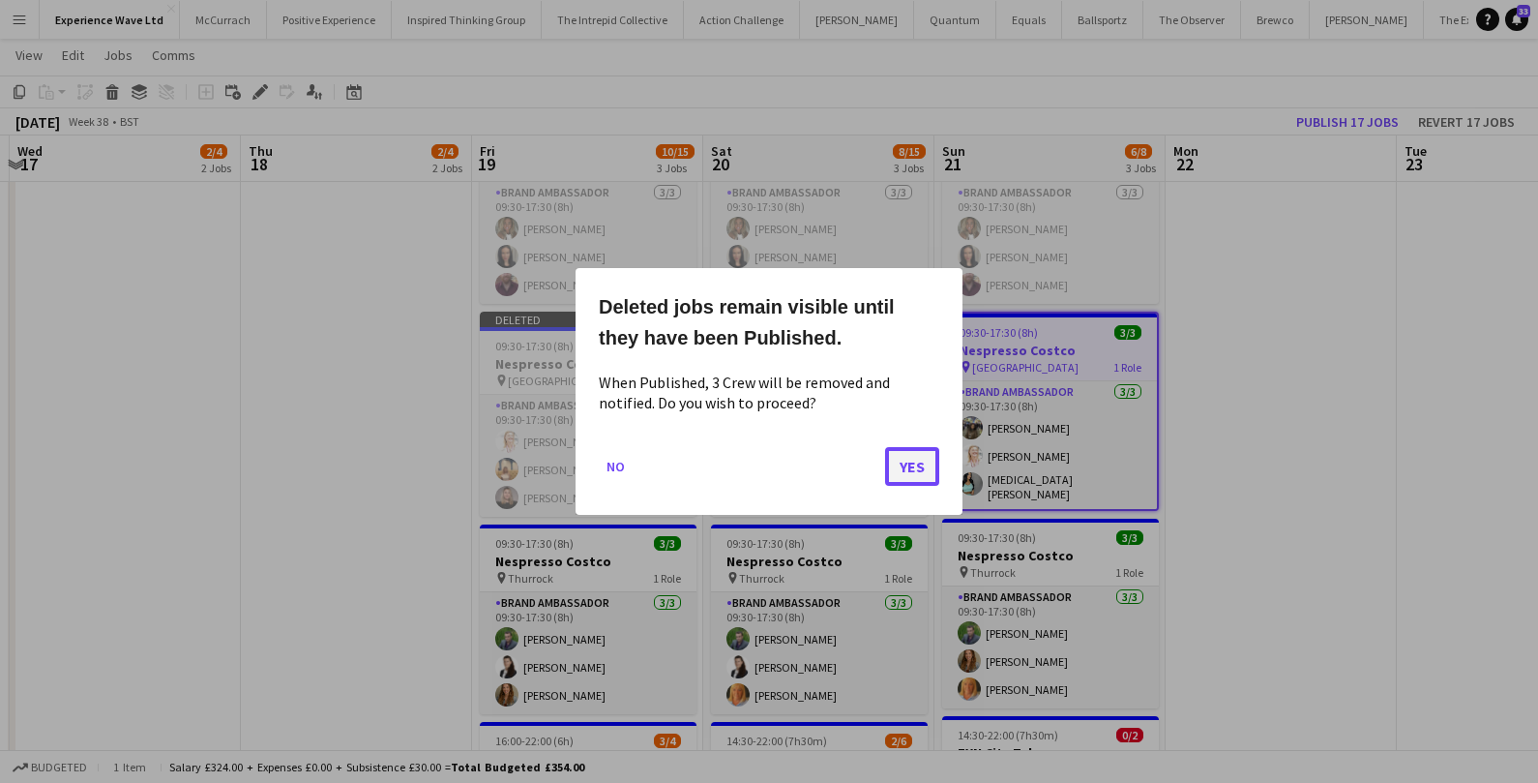
click at [930, 471] on button "Yes" at bounding box center [912, 466] width 54 height 39
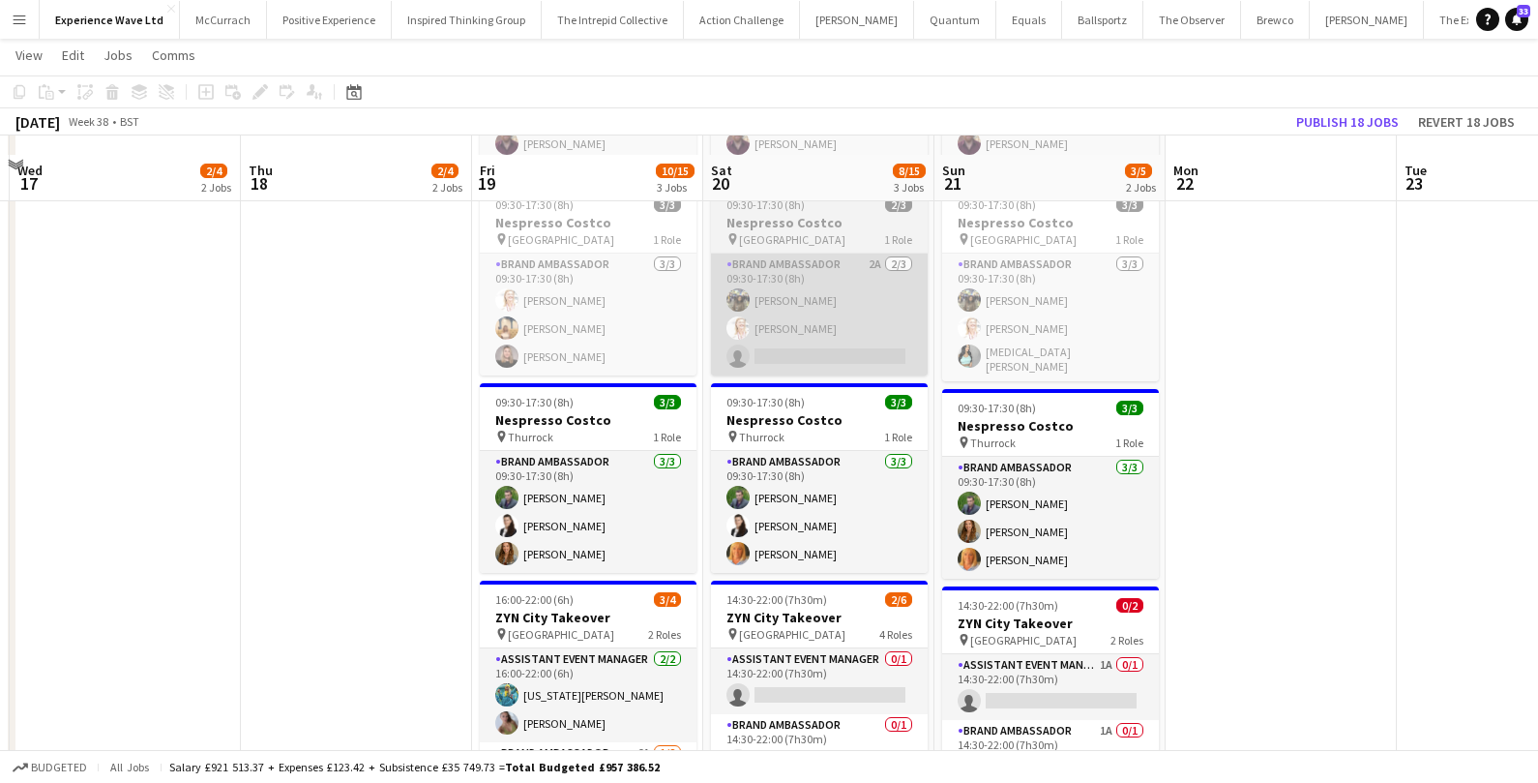
scroll to position [1161, 0]
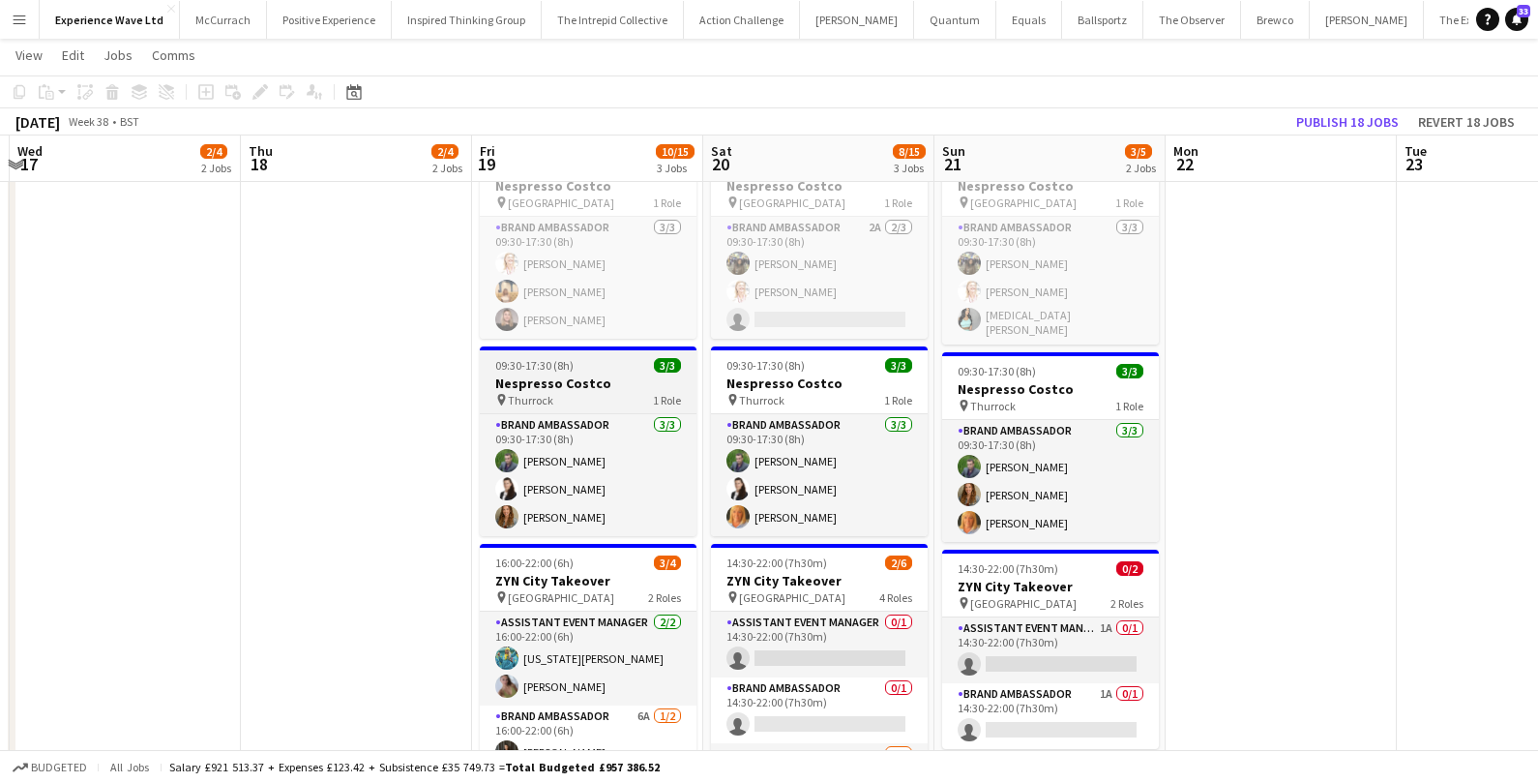
click at [604, 377] on h3 "Nespresso Costco" at bounding box center [588, 382] width 217 height 17
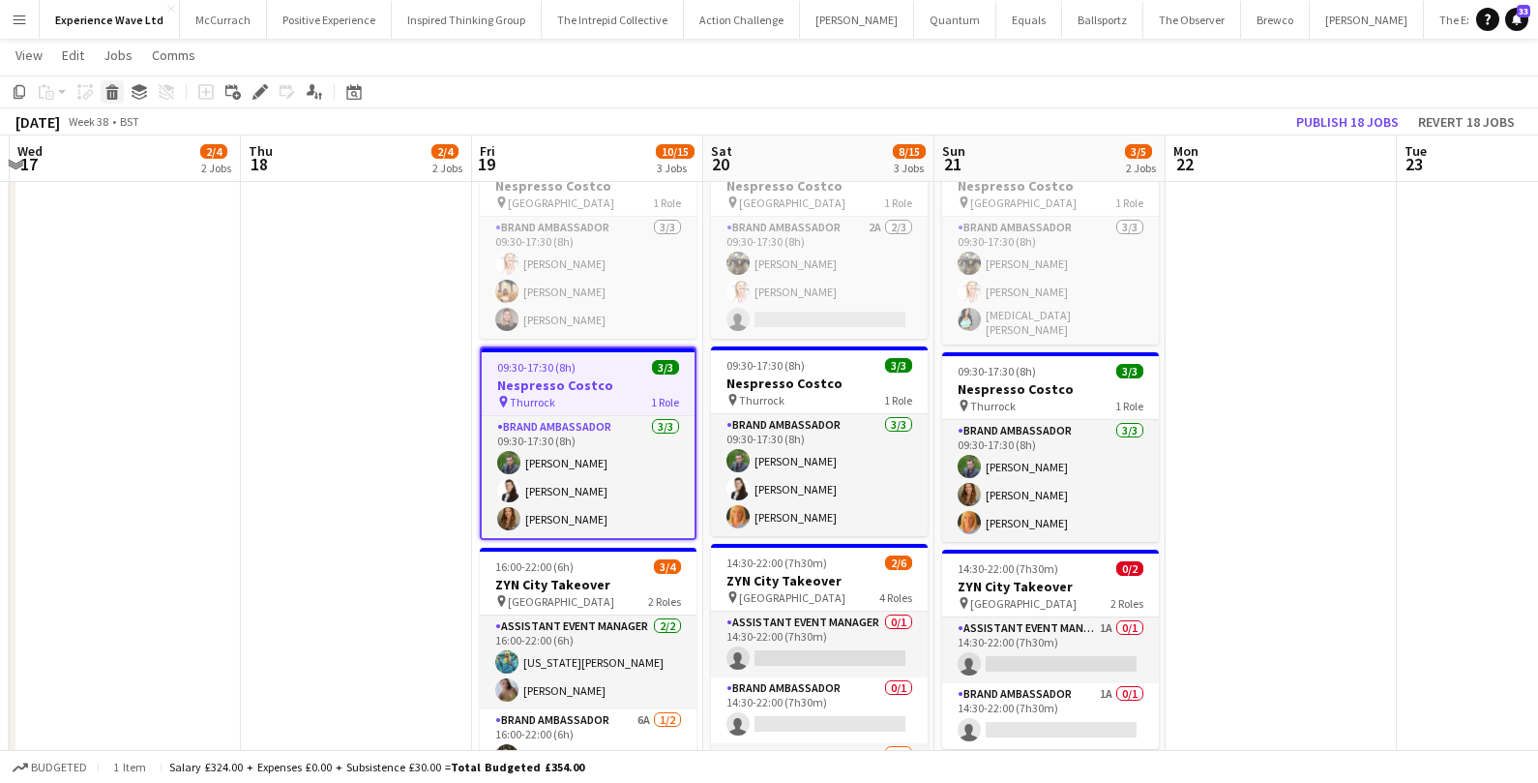
click at [110, 92] on icon at bounding box center [112, 95] width 11 height 10
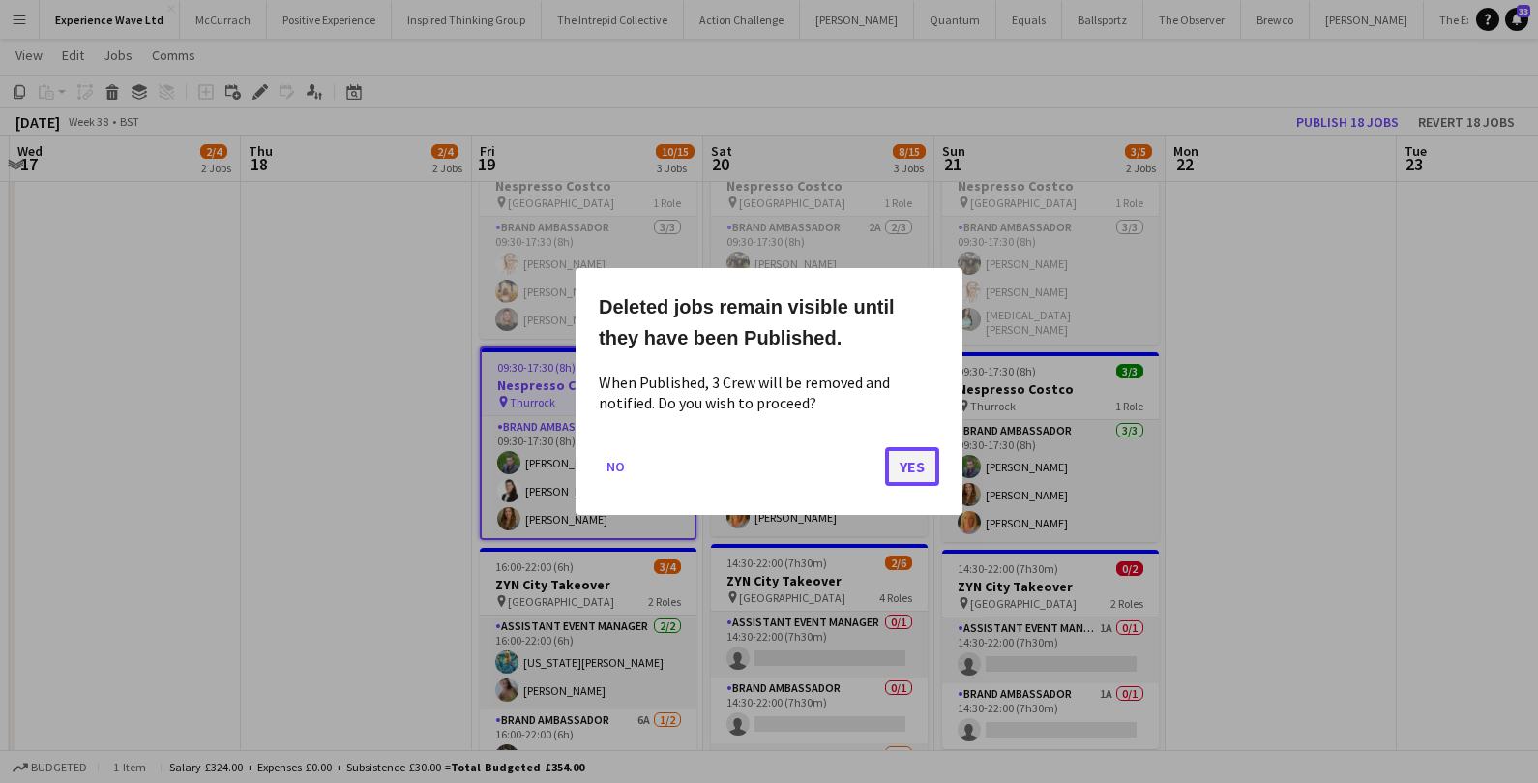
click at [907, 469] on button "Yes" at bounding box center [912, 466] width 54 height 39
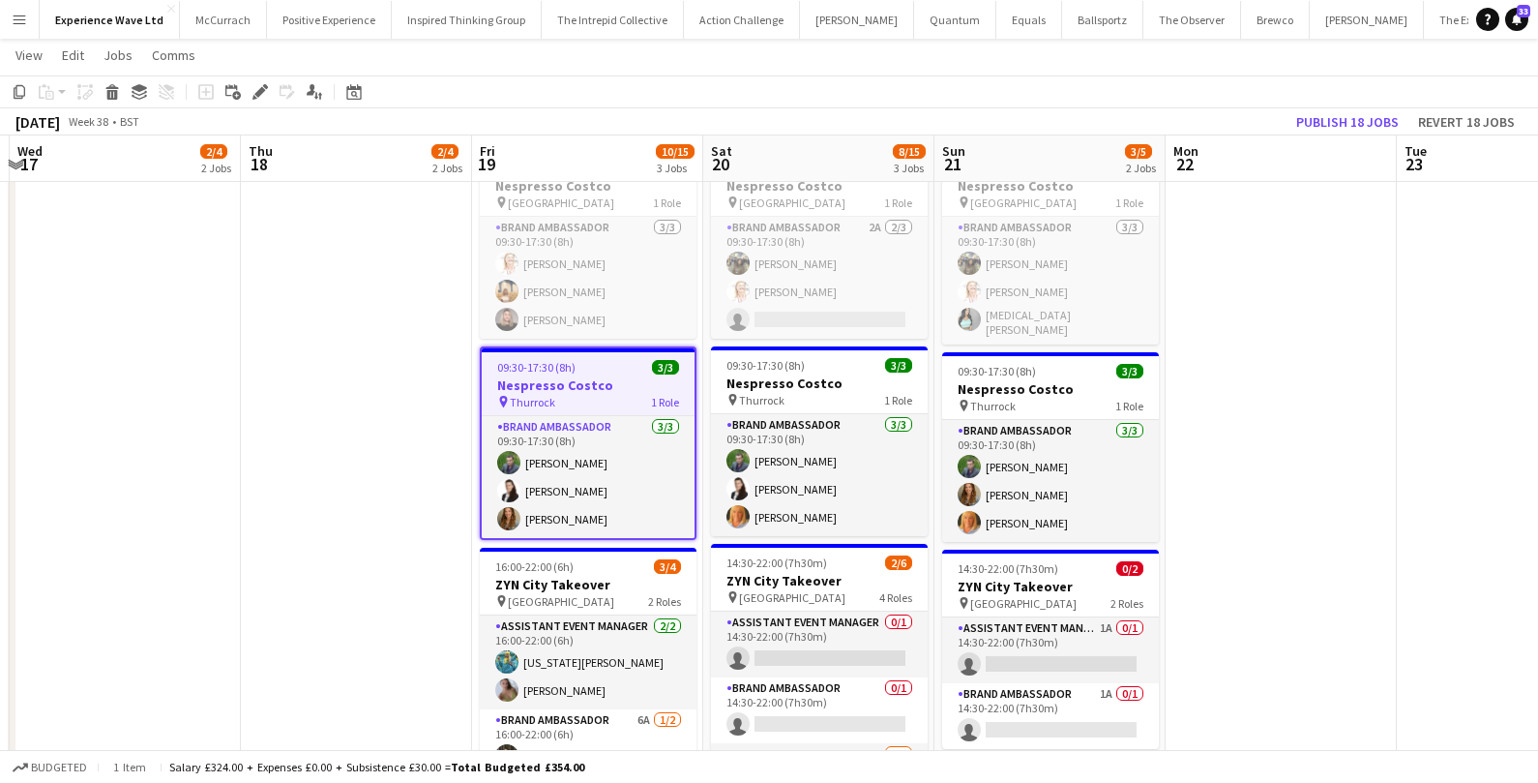
scroll to position [1161, 0]
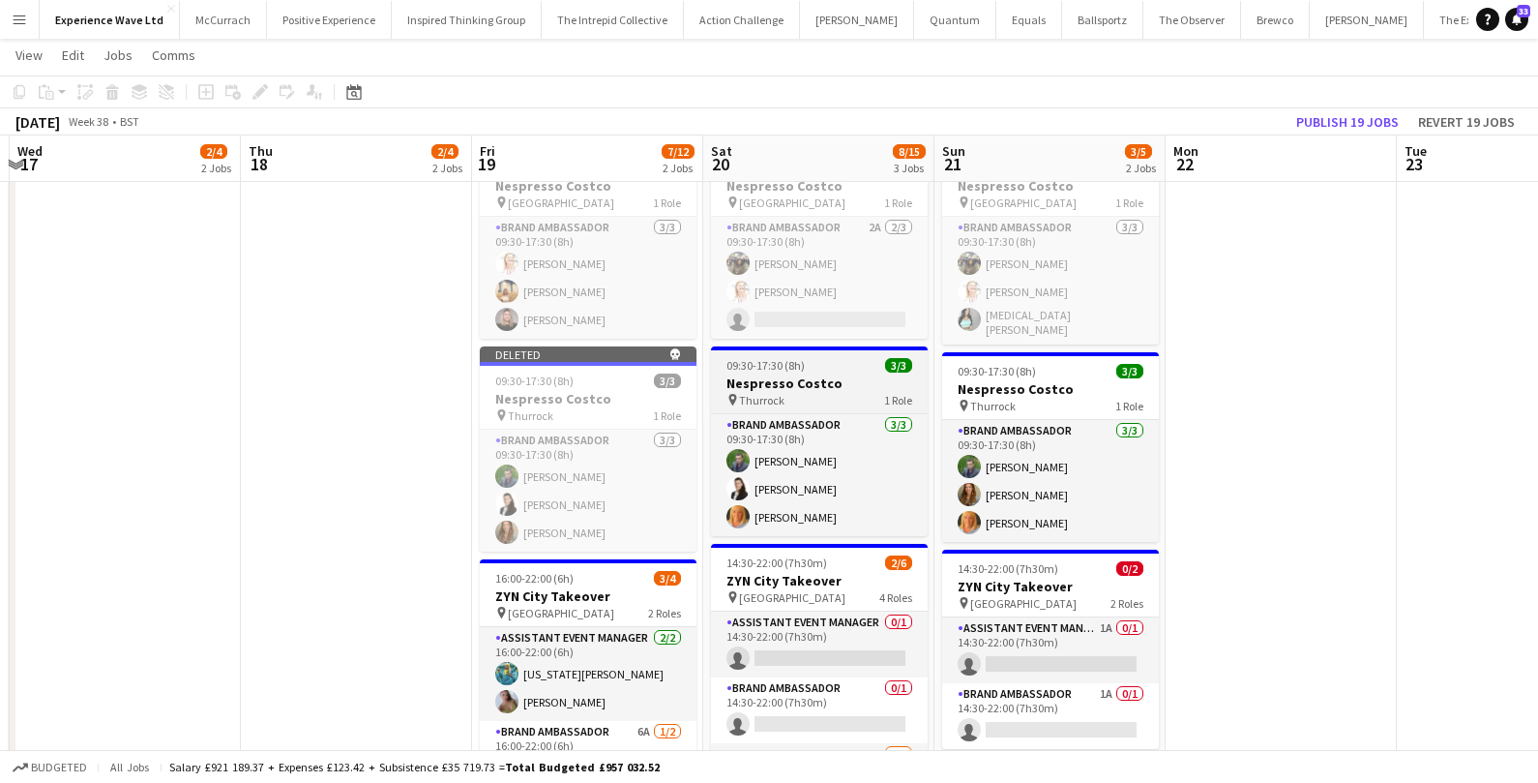
click at [829, 374] on h3 "Nespresso Costco" at bounding box center [819, 382] width 217 height 17
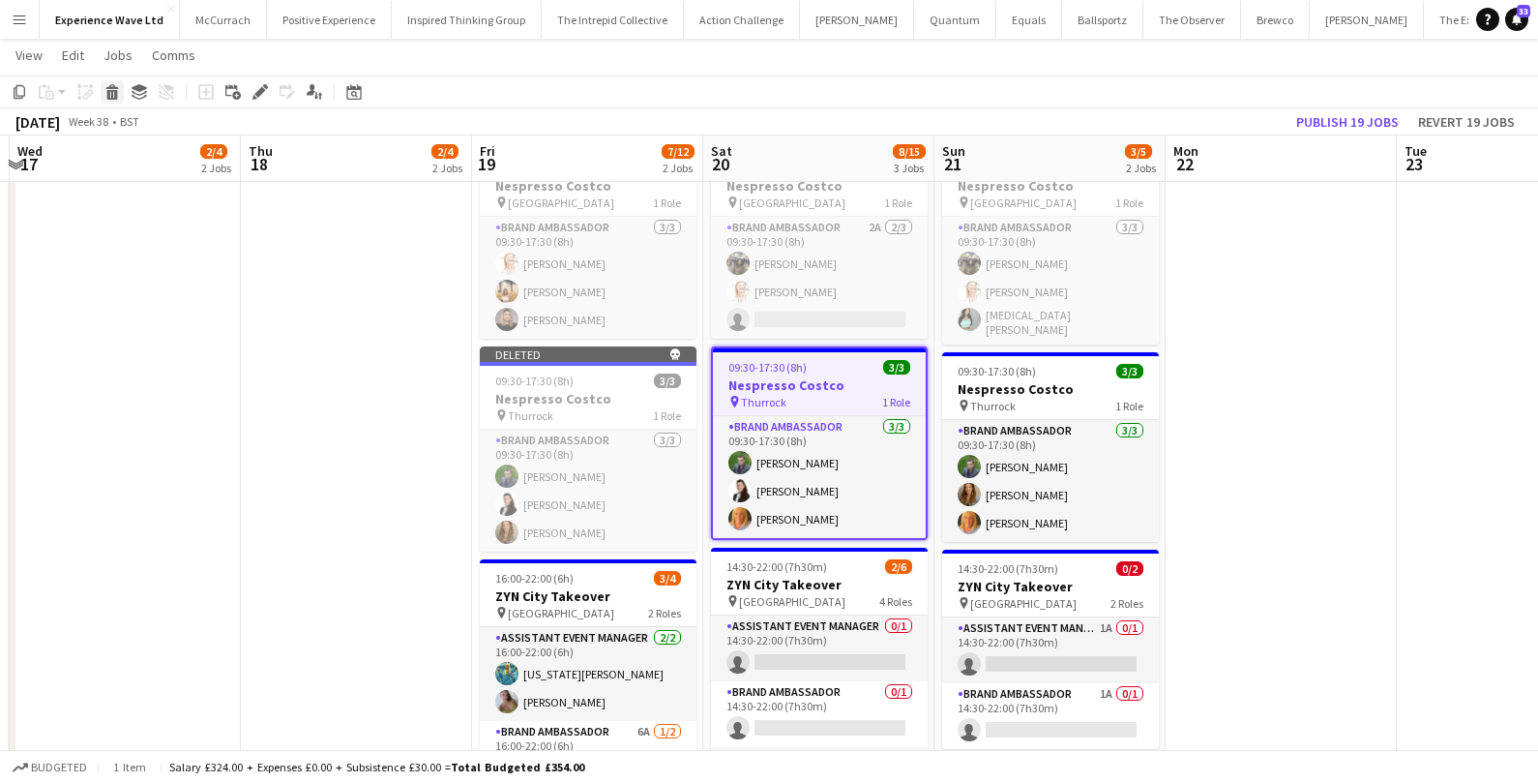
click at [114, 94] on icon at bounding box center [112, 95] width 11 height 10
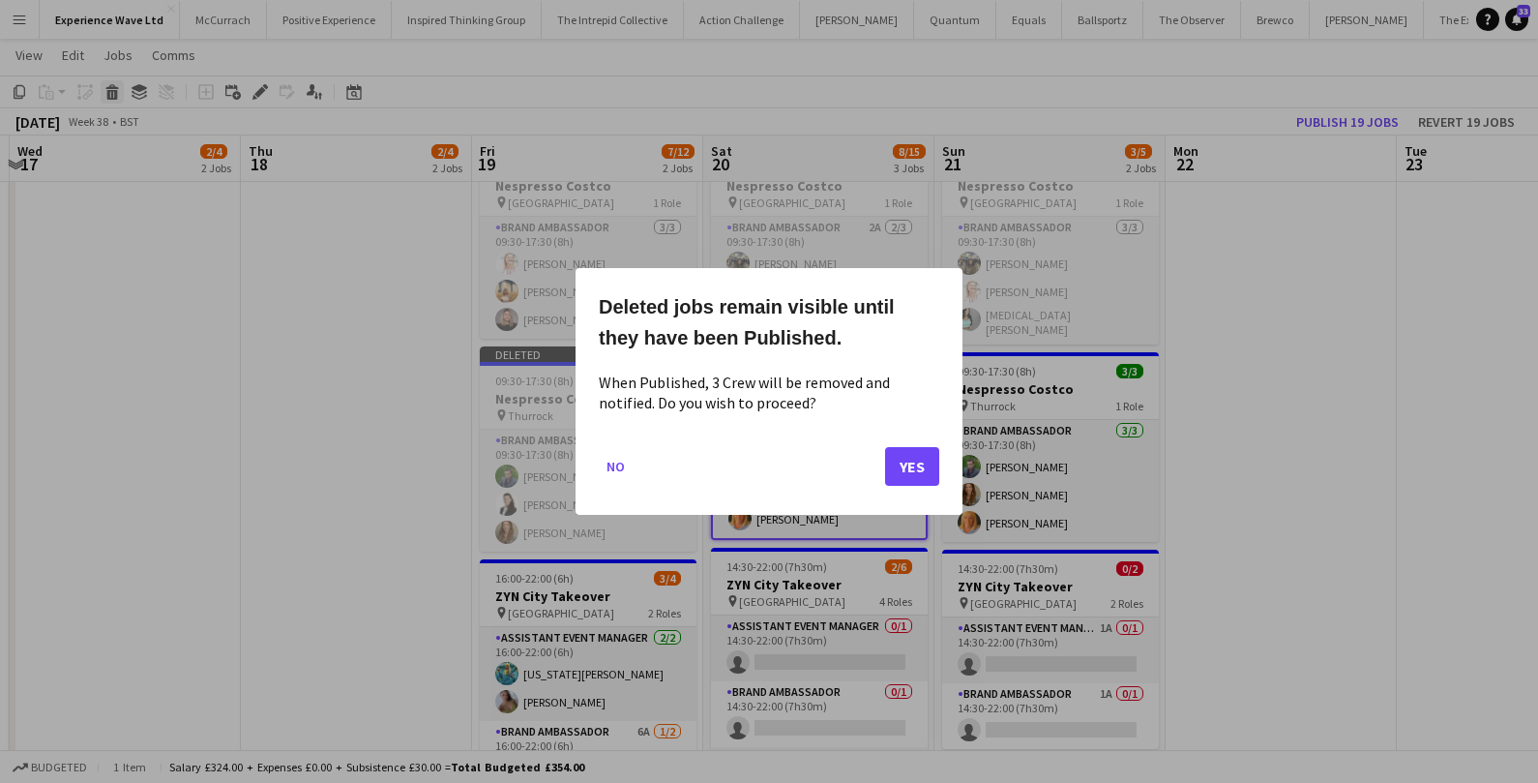
scroll to position [0, 0]
click at [919, 465] on button "Yes" at bounding box center [912, 466] width 54 height 39
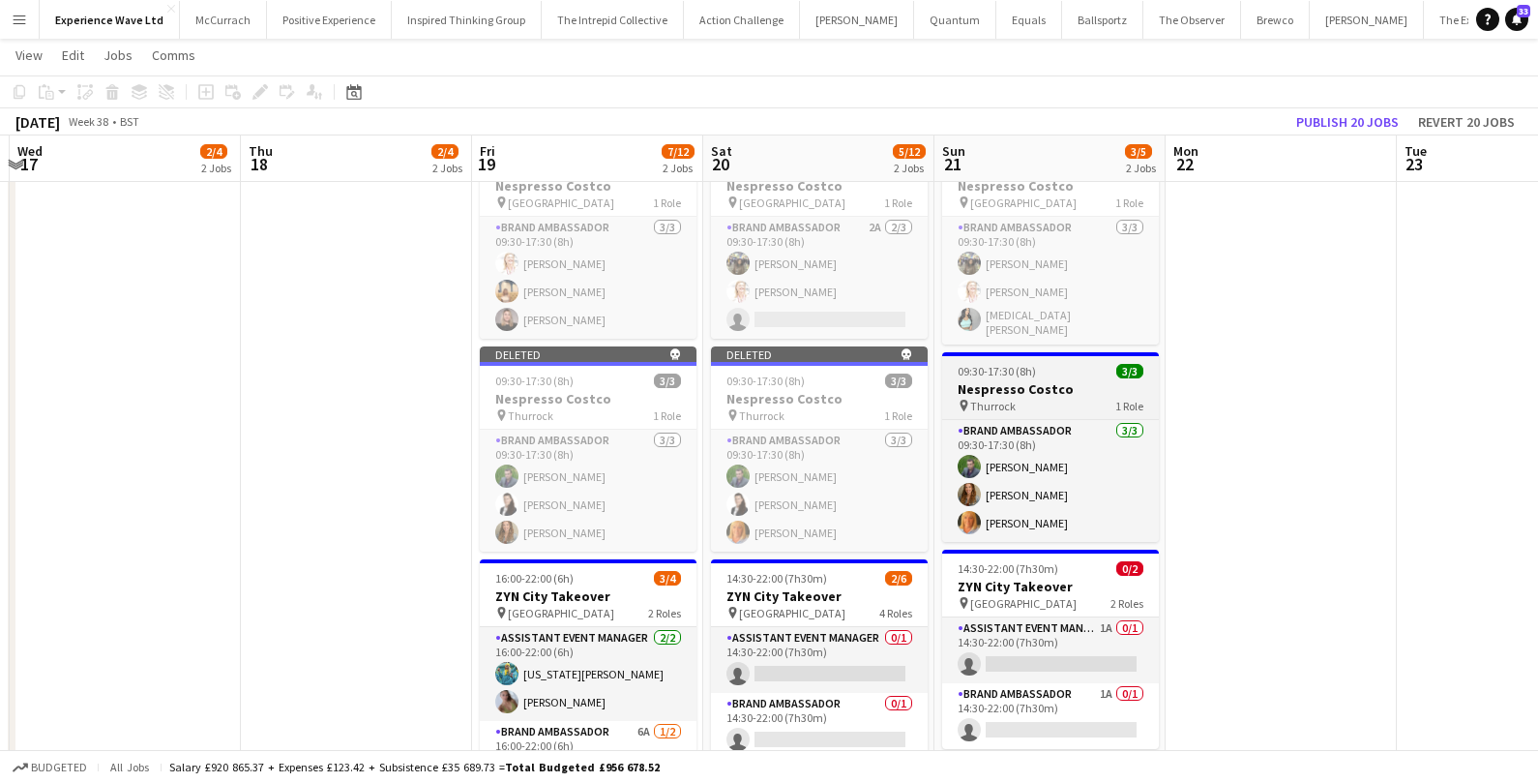
click at [1029, 364] on span "09:30-17:30 (8h)" at bounding box center [997, 371] width 78 height 15
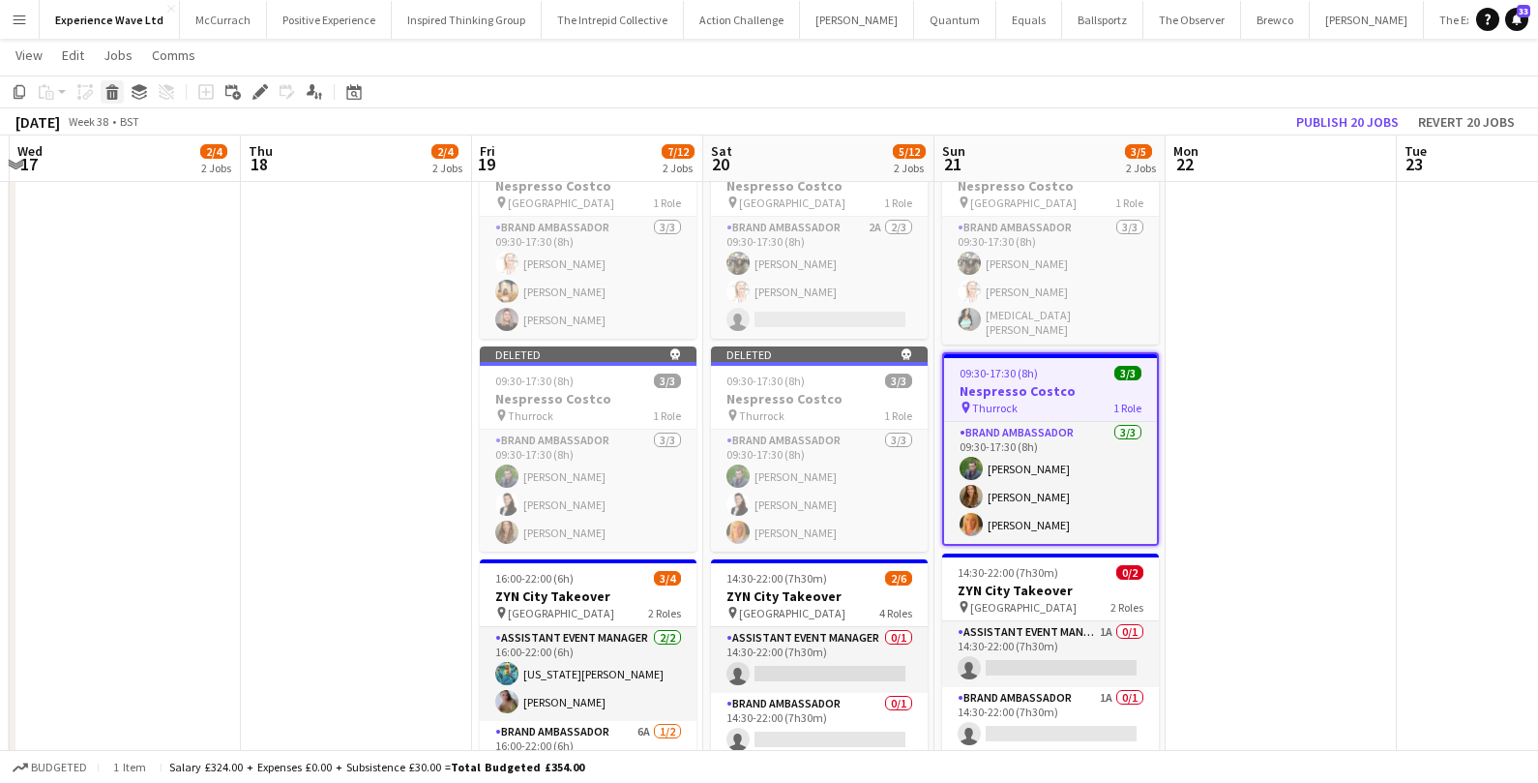
click at [118, 99] on icon "Delete" at bounding box center [111, 91] width 15 height 15
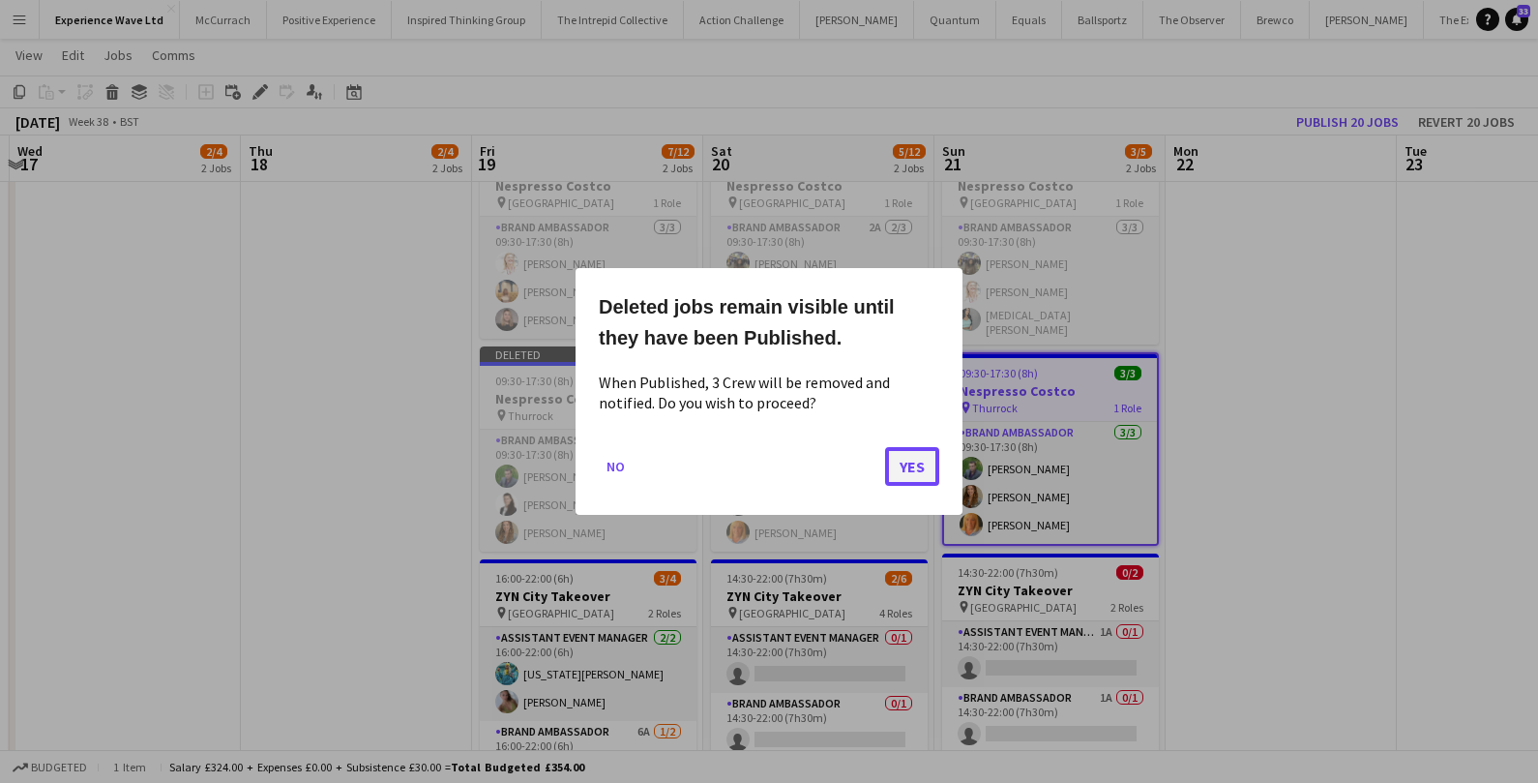
click at [903, 471] on button "Yes" at bounding box center [912, 466] width 54 height 39
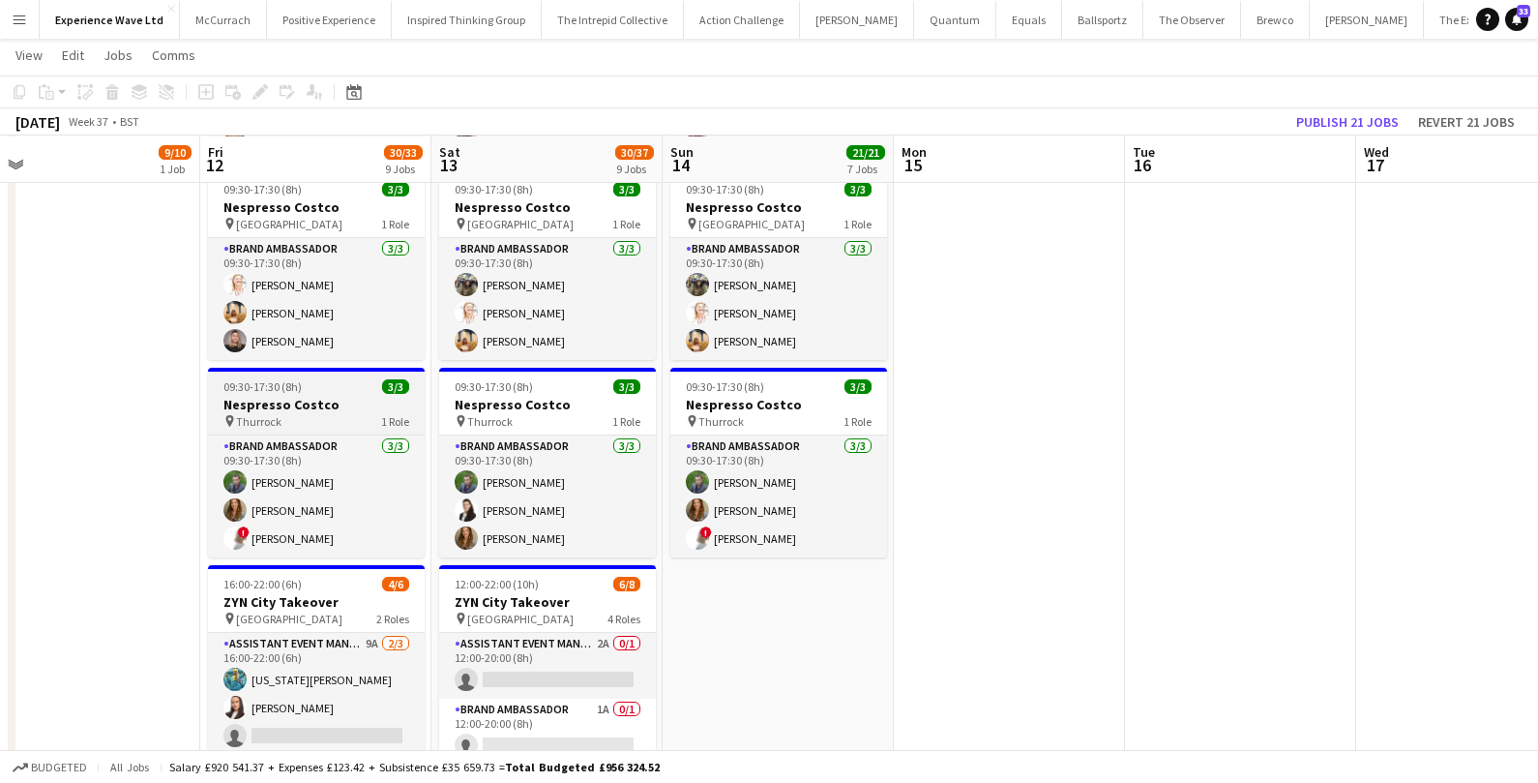
click at [359, 379] on div "09:30-17:30 (8h) 3/3" at bounding box center [316, 386] width 217 height 15
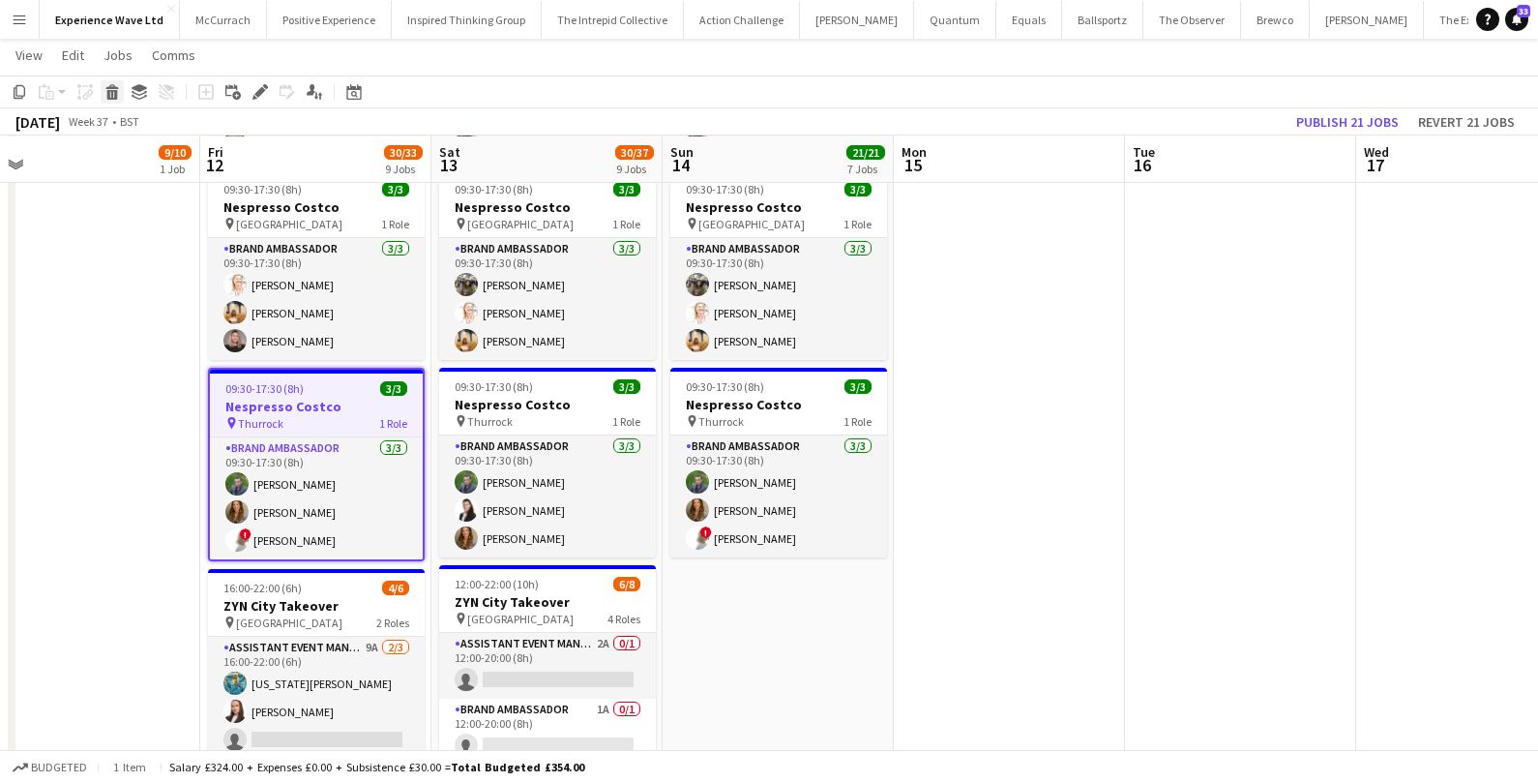
click at [109, 96] on icon "Delete" at bounding box center [111, 91] width 15 height 15
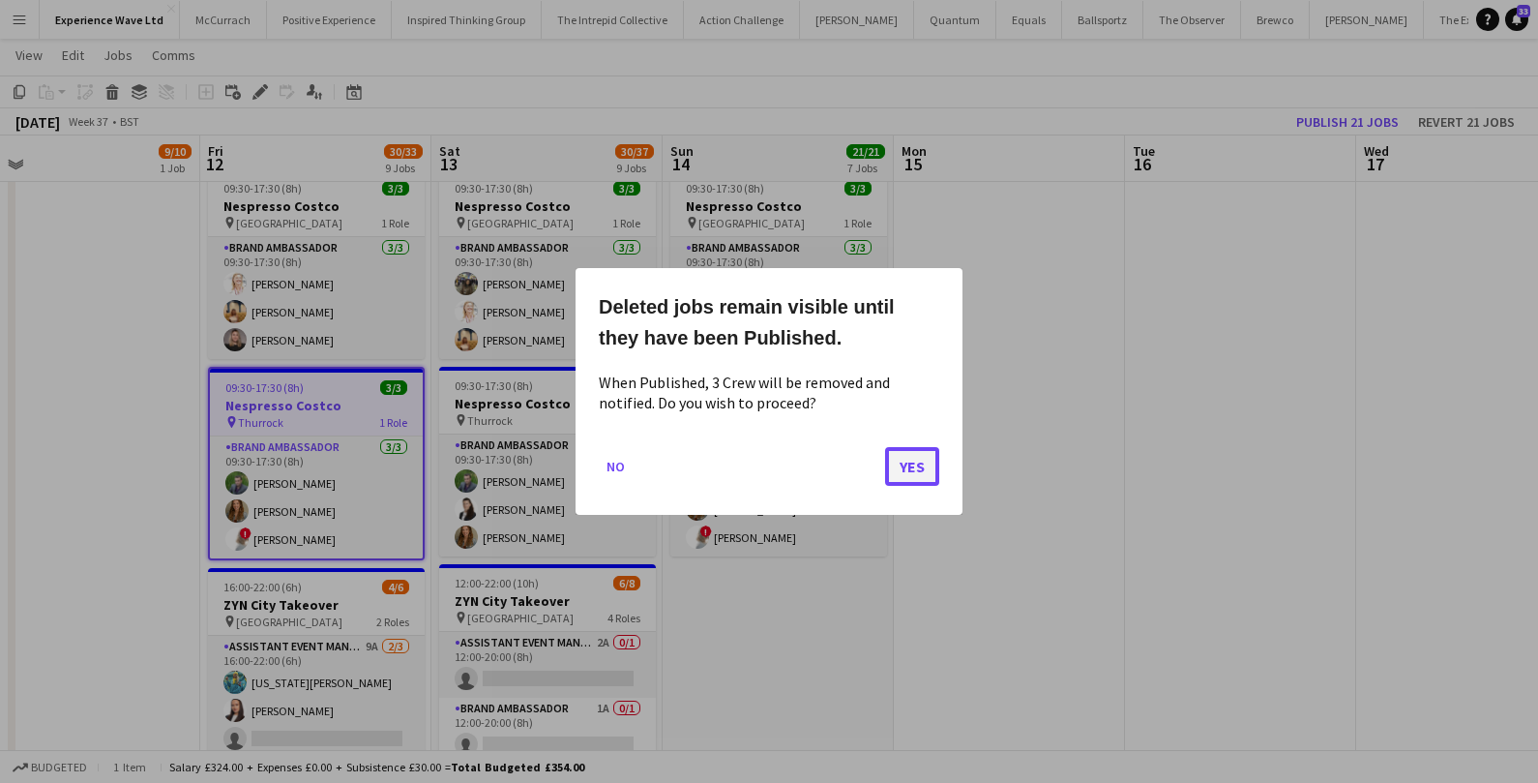
click at [916, 473] on button "Yes" at bounding box center [912, 466] width 54 height 39
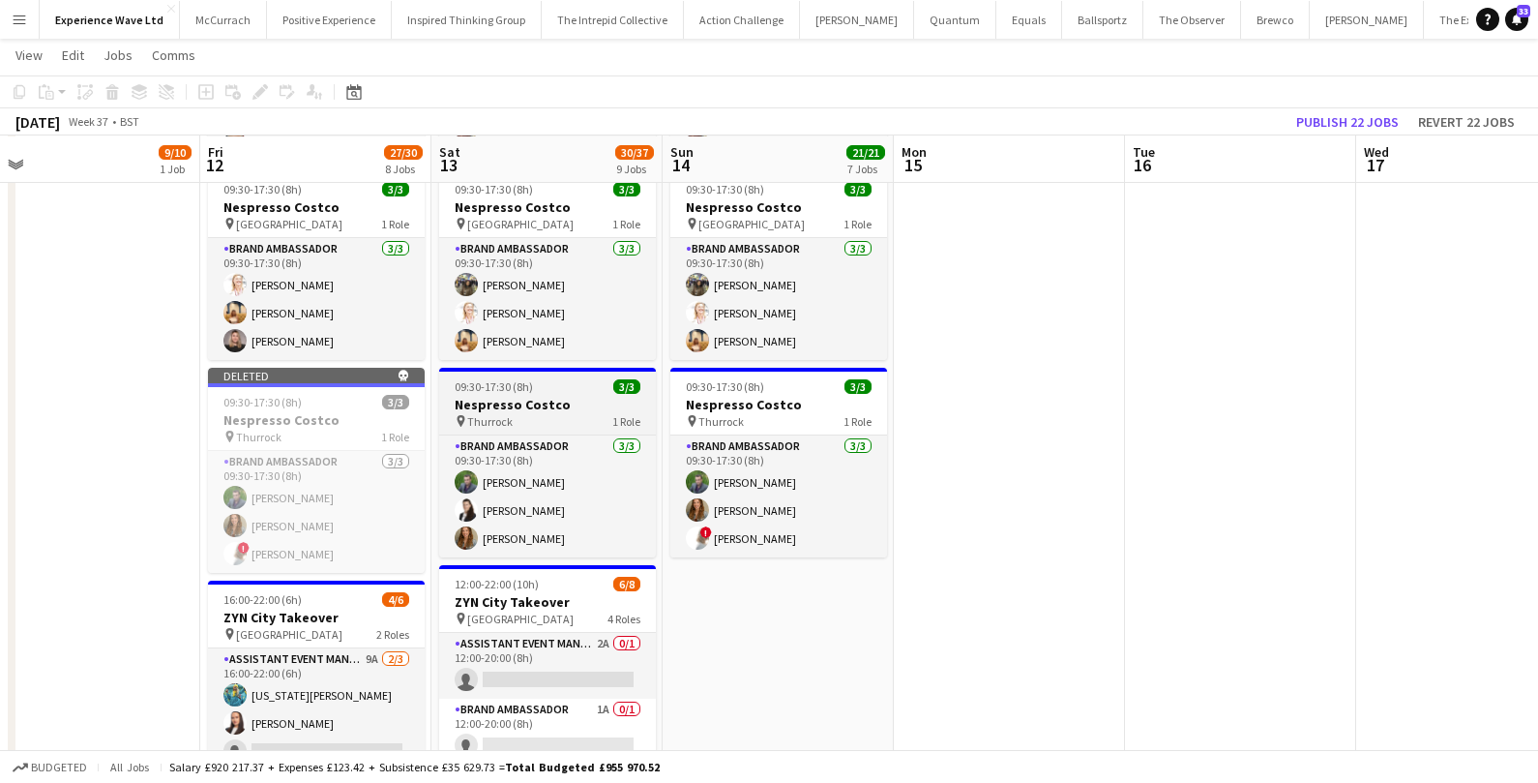
click at [588, 396] on h3 "Nespresso Costco" at bounding box center [547, 404] width 217 height 17
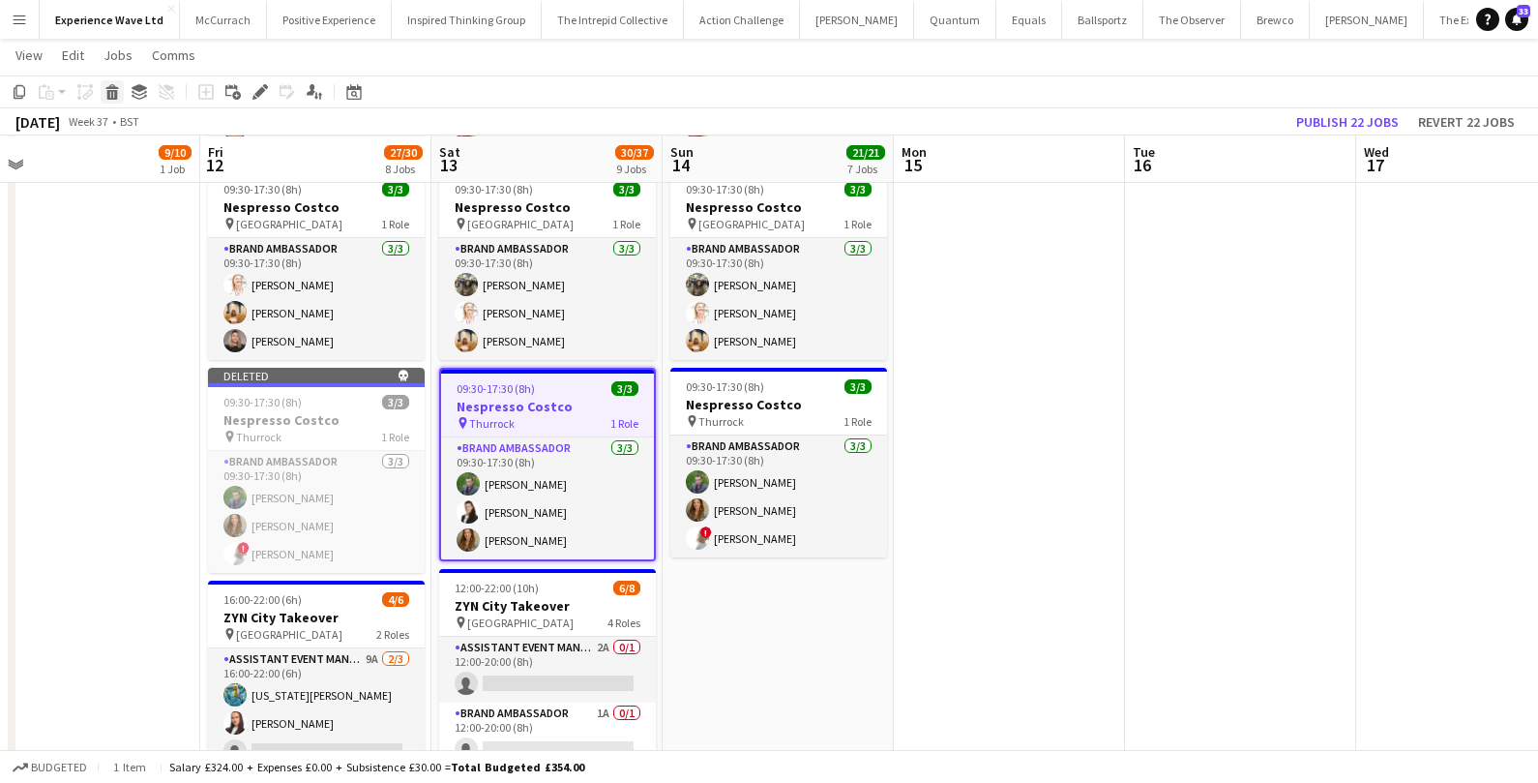
click at [107, 97] on icon at bounding box center [112, 95] width 11 height 10
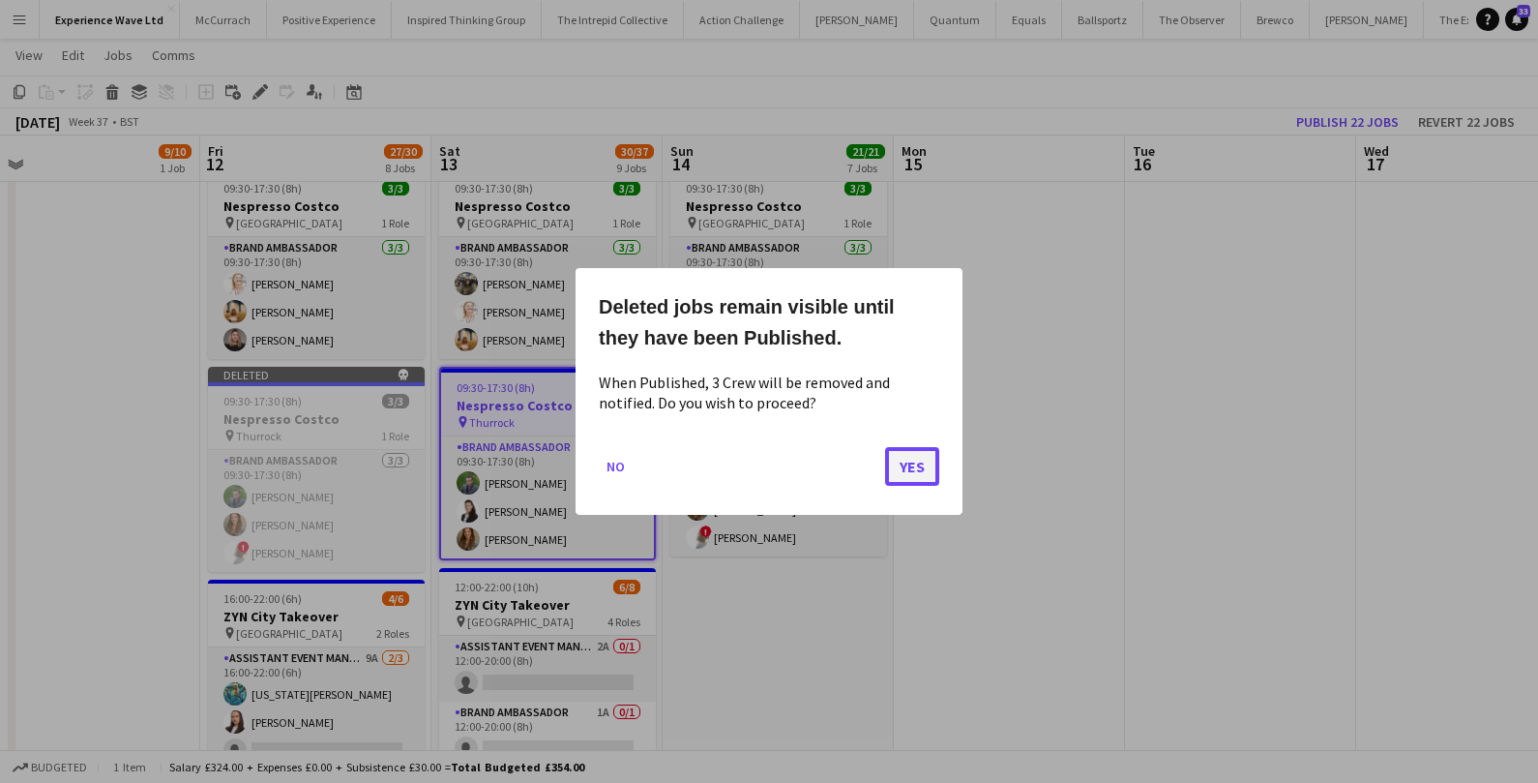
click at [901, 471] on button "Yes" at bounding box center [912, 466] width 54 height 39
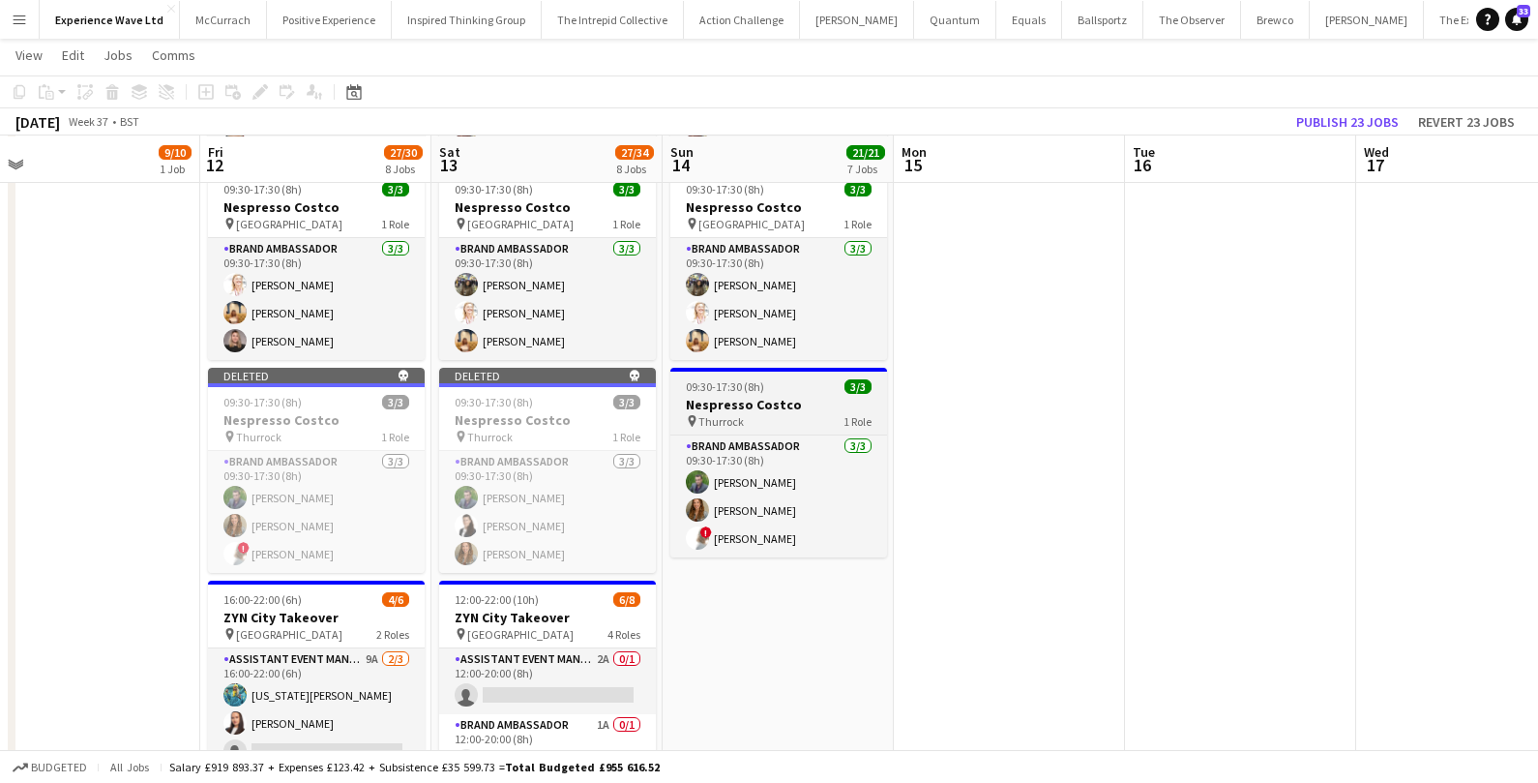
click at [794, 396] on h3 "Nespresso Costco" at bounding box center [778, 404] width 217 height 17
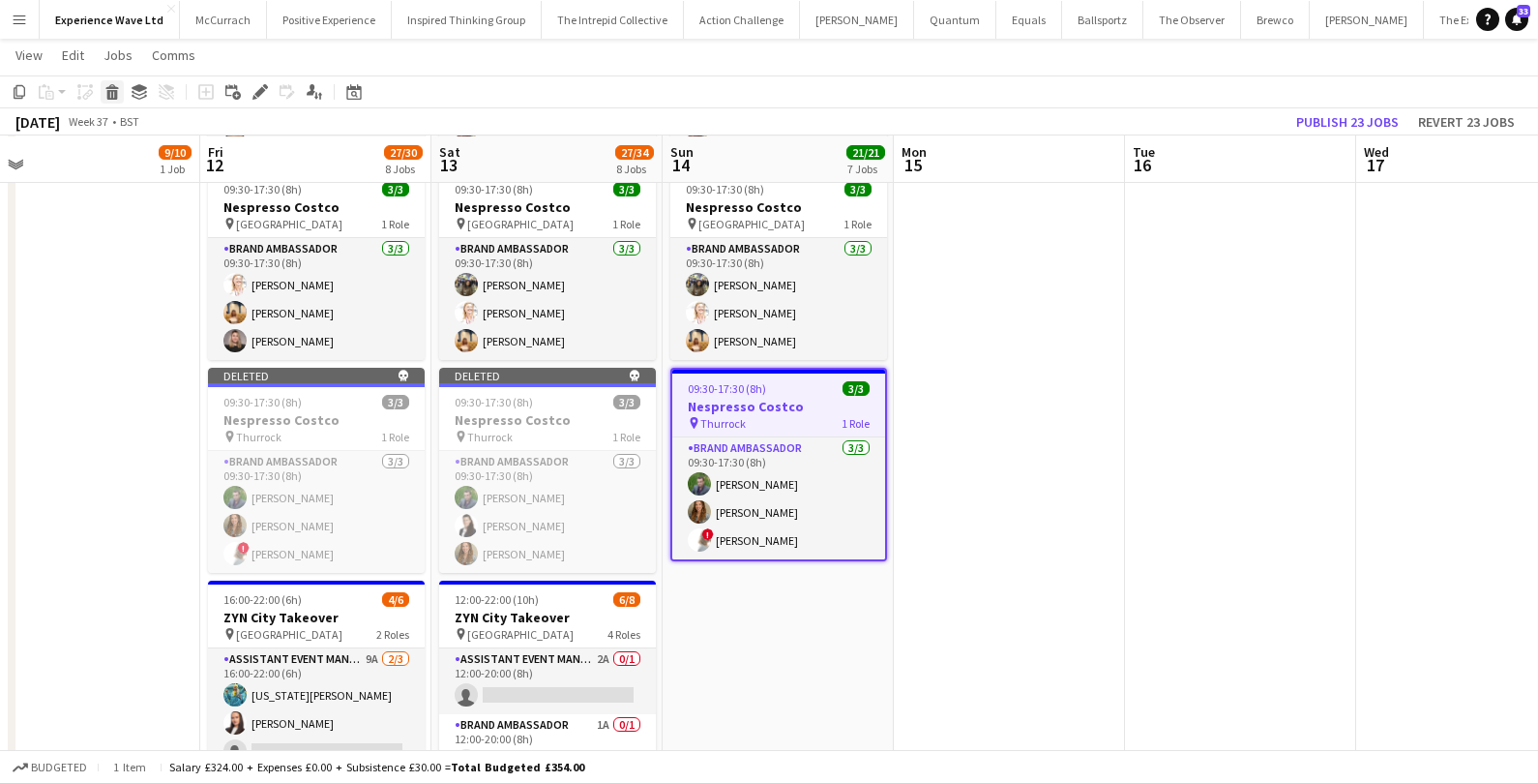
click at [114, 95] on icon at bounding box center [112, 95] width 11 height 10
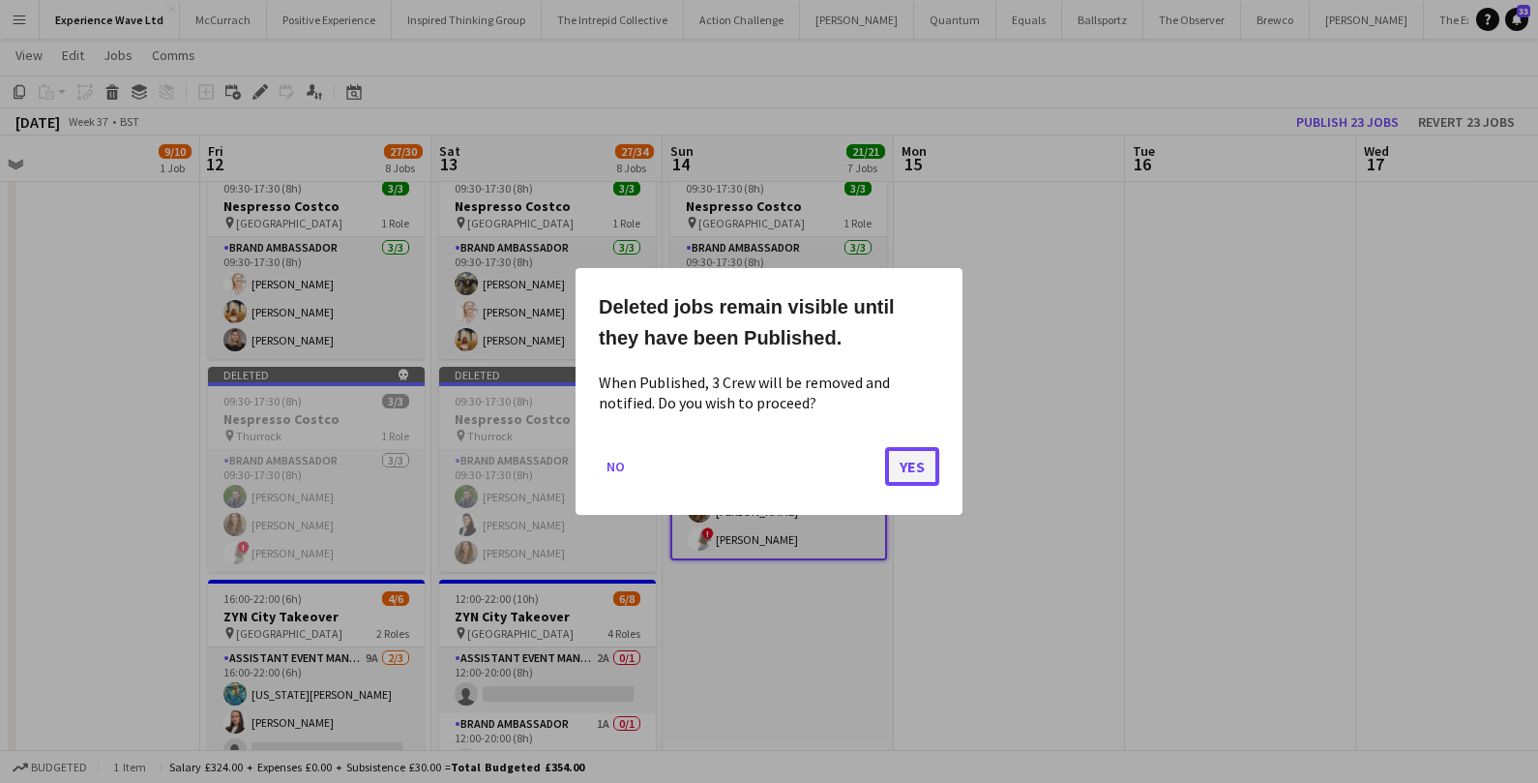
click at [902, 459] on button "Yes" at bounding box center [912, 466] width 54 height 39
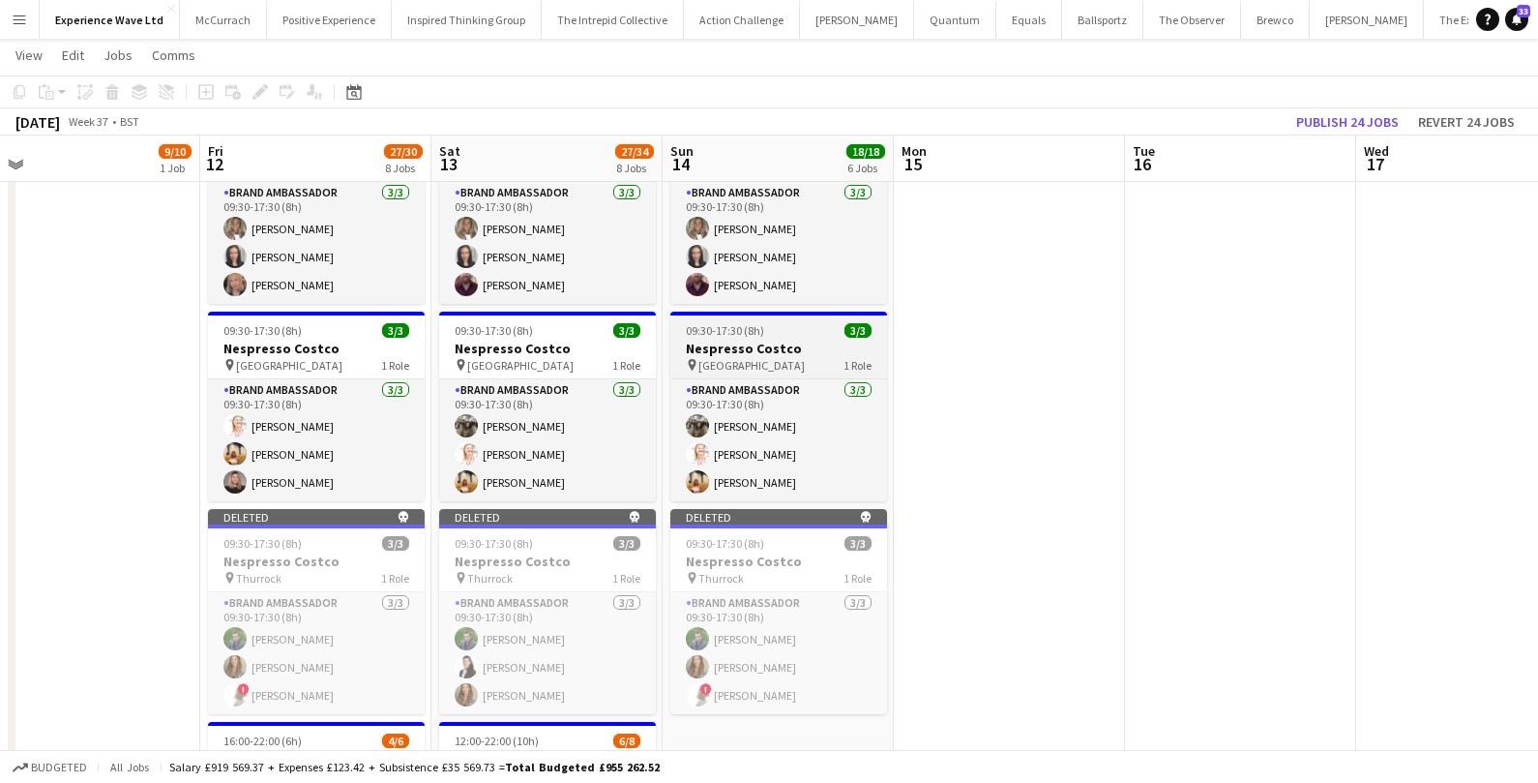
click at [759, 340] on h3 "Nespresso Costco" at bounding box center [778, 348] width 217 height 17
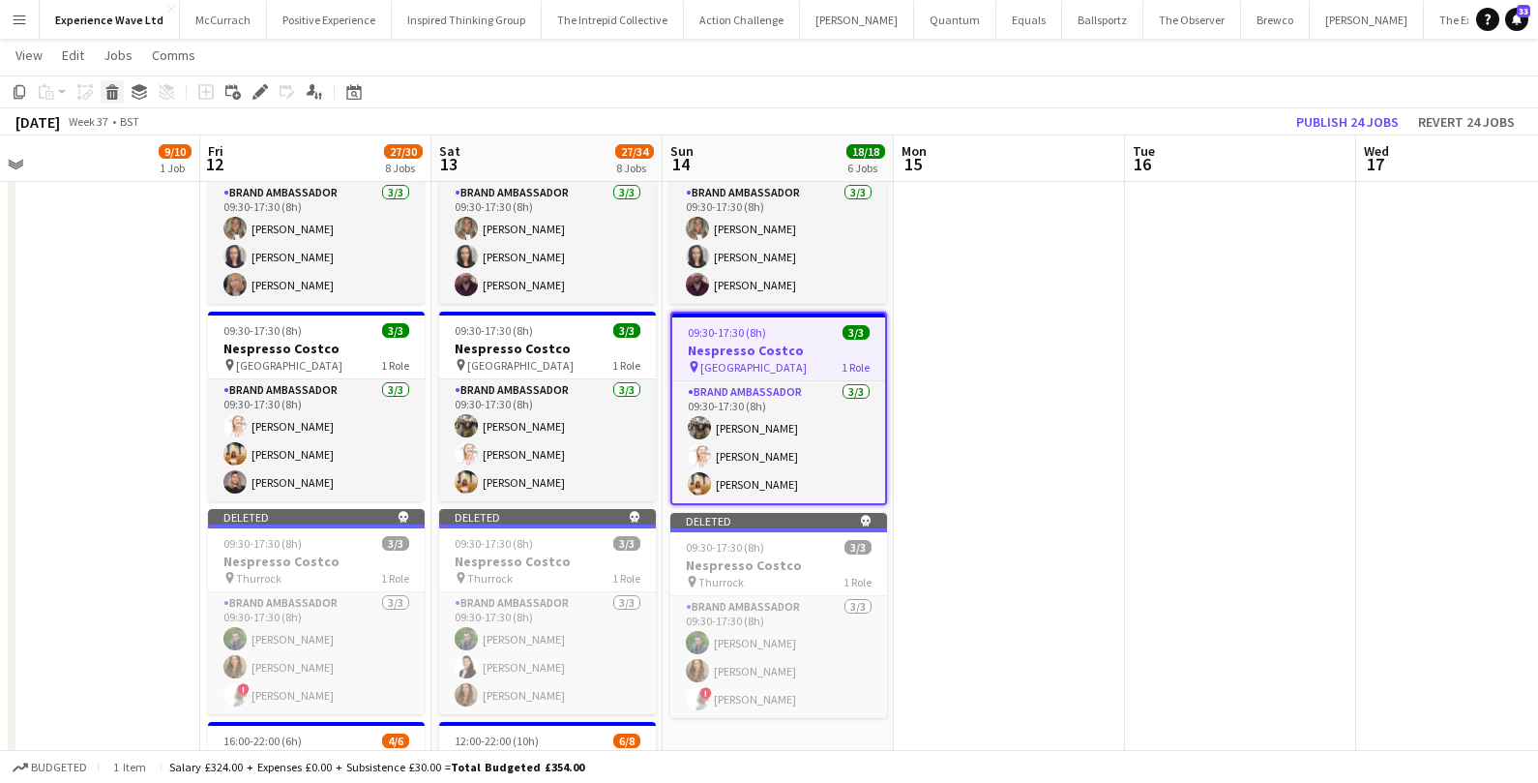
click at [111, 85] on icon "Delete" at bounding box center [111, 91] width 15 height 15
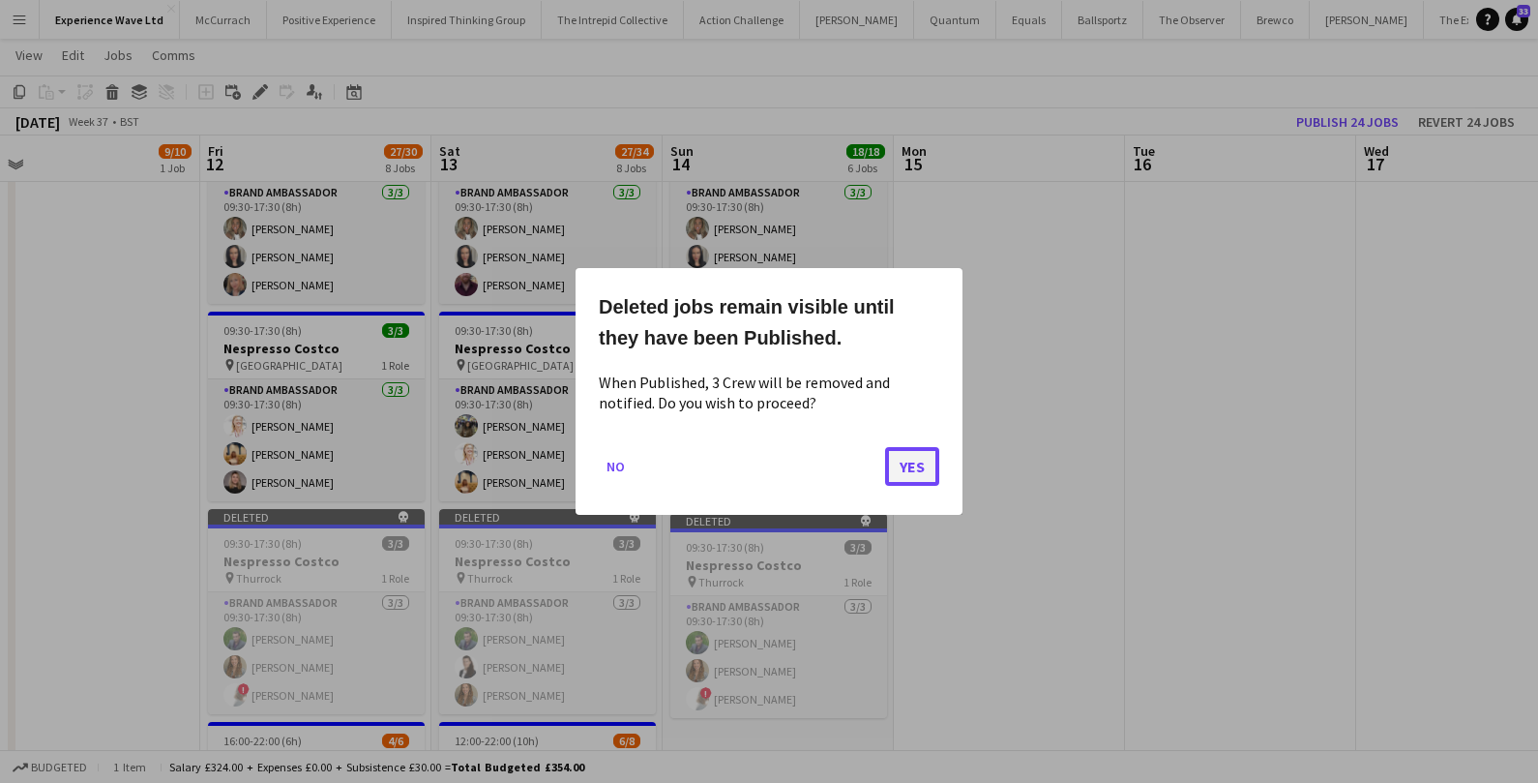
click at [897, 468] on button "Yes" at bounding box center [912, 466] width 54 height 39
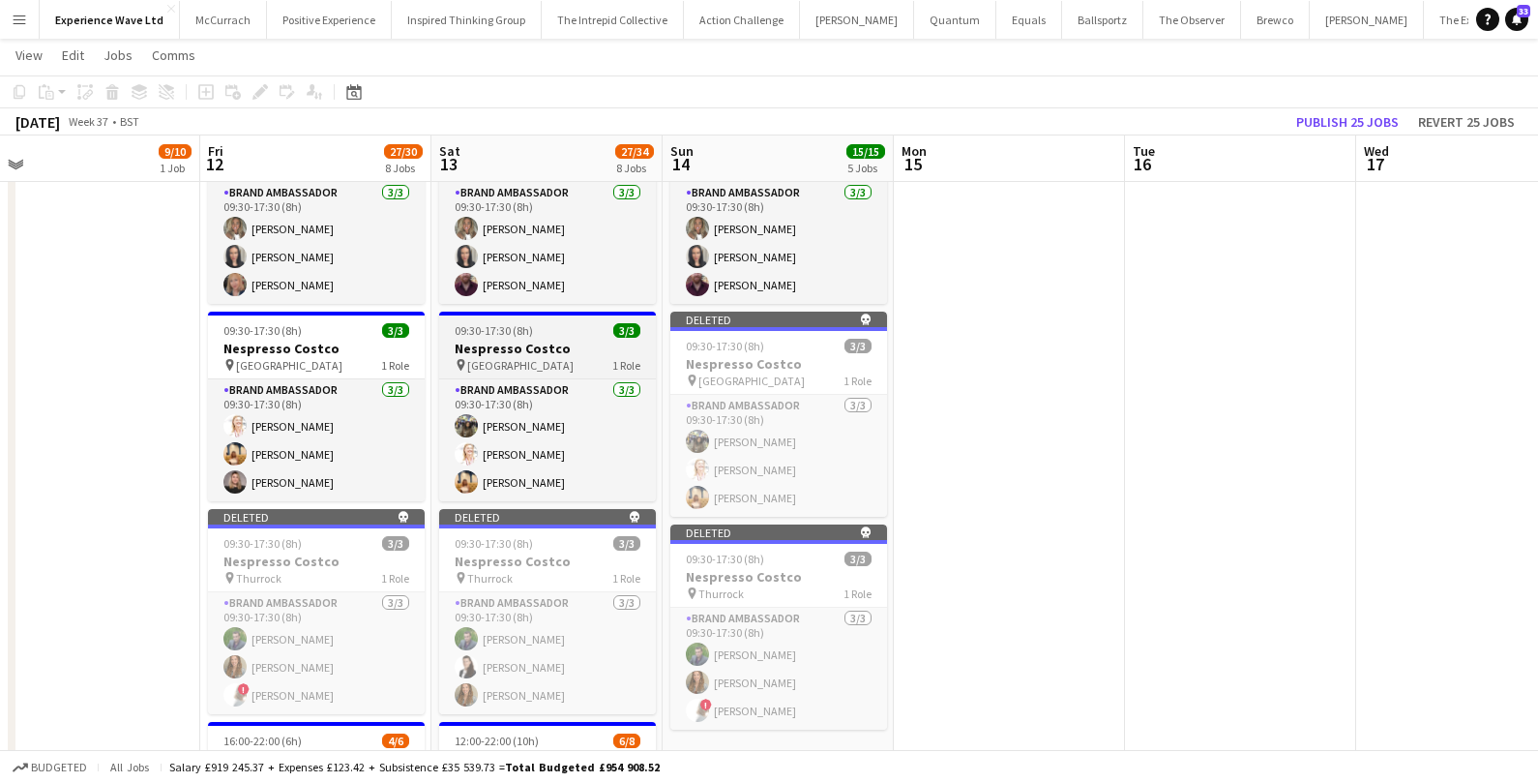
click at [573, 323] on div "09:30-17:30 (8h) 3/3" at bounding box center [547, 330] width 217 height 15
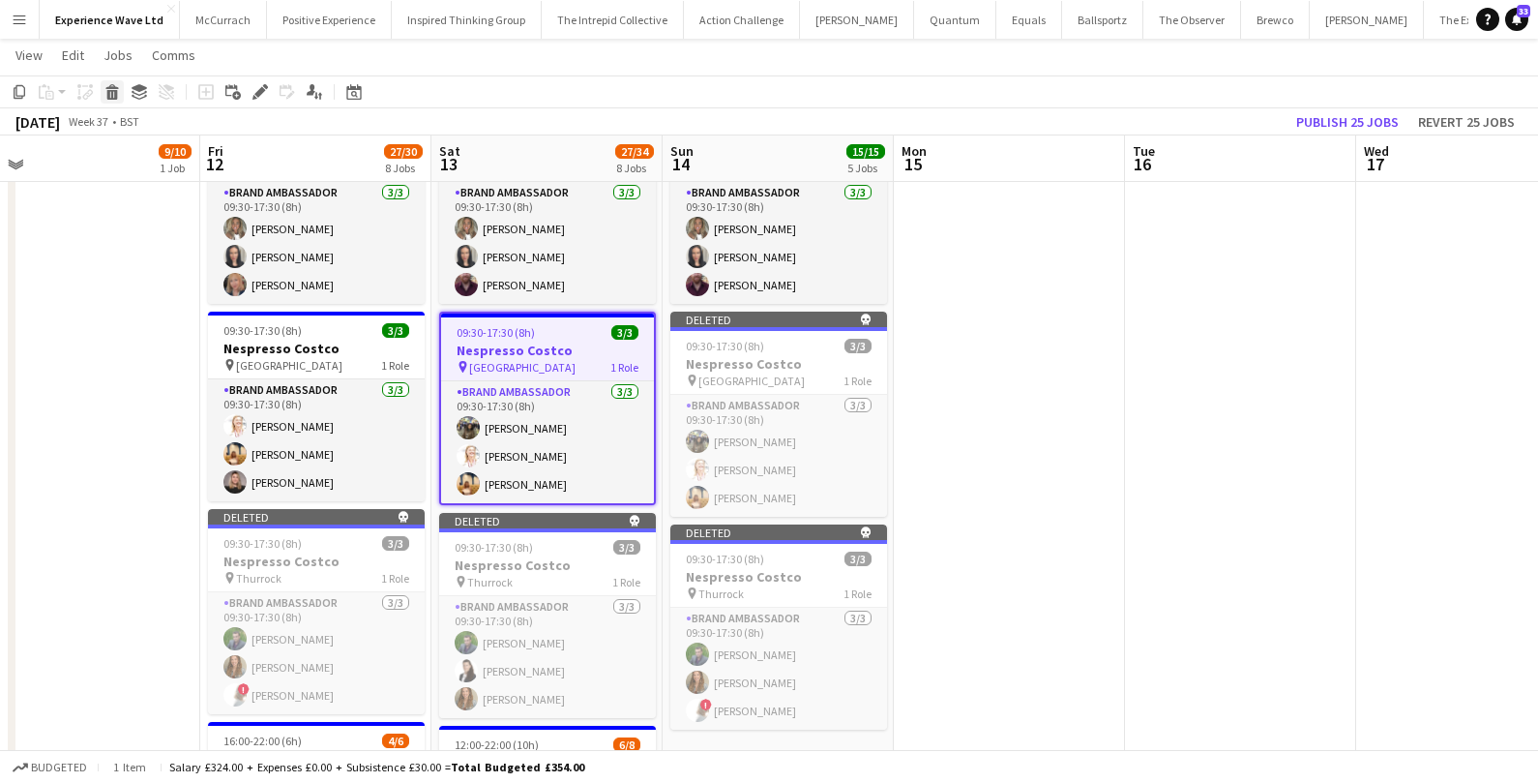
click at [108, 79] on app-toolbar "Copy Paste Paste Command V Paste with crew Command Shift V Paste linked Job Del…" at bounding box center [769, 91] width 1538 height 33
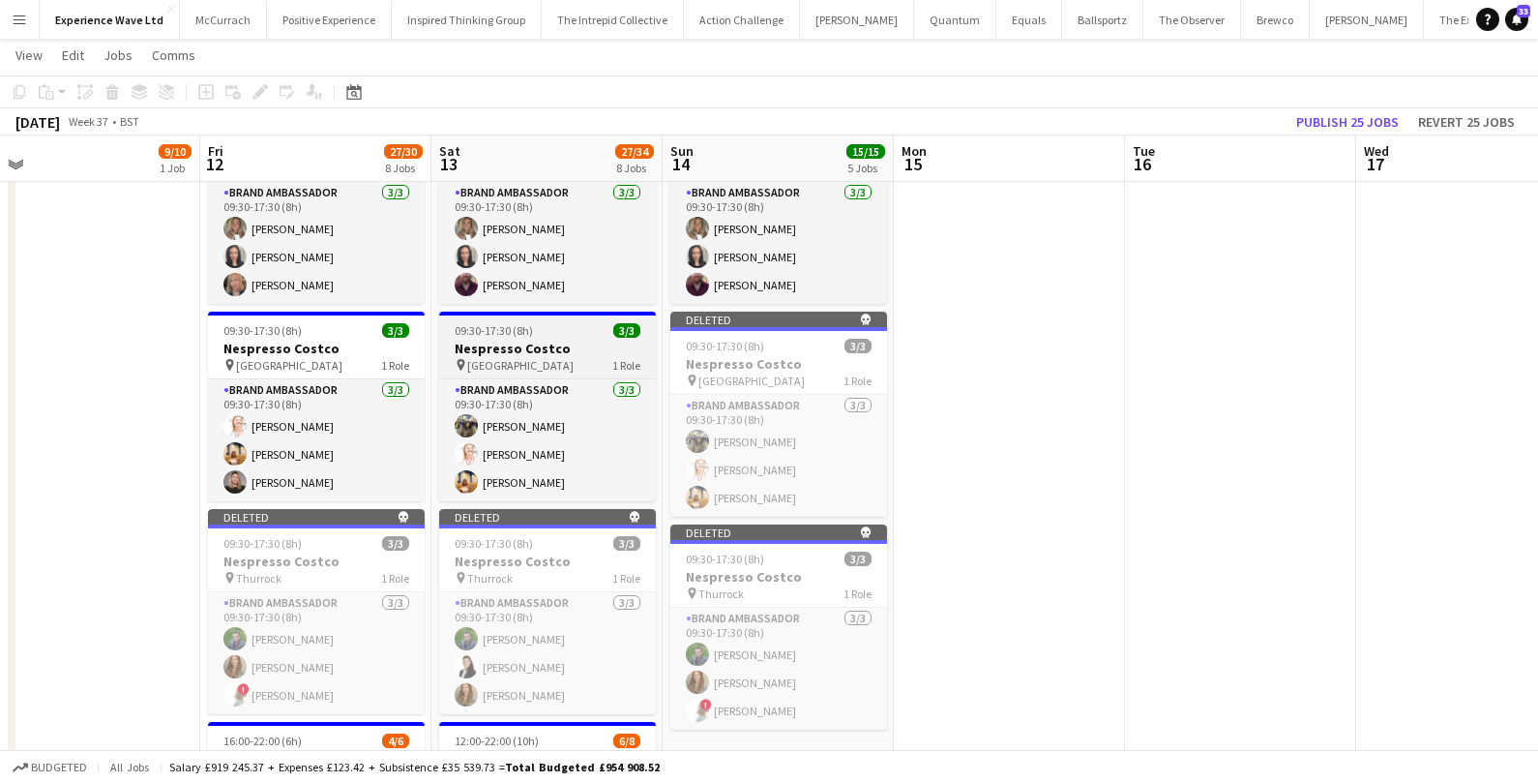
click at [562, 323] on div "09:30-17:30 (8h) 3/3" at bounding box center [547, 330] width 217 height 15
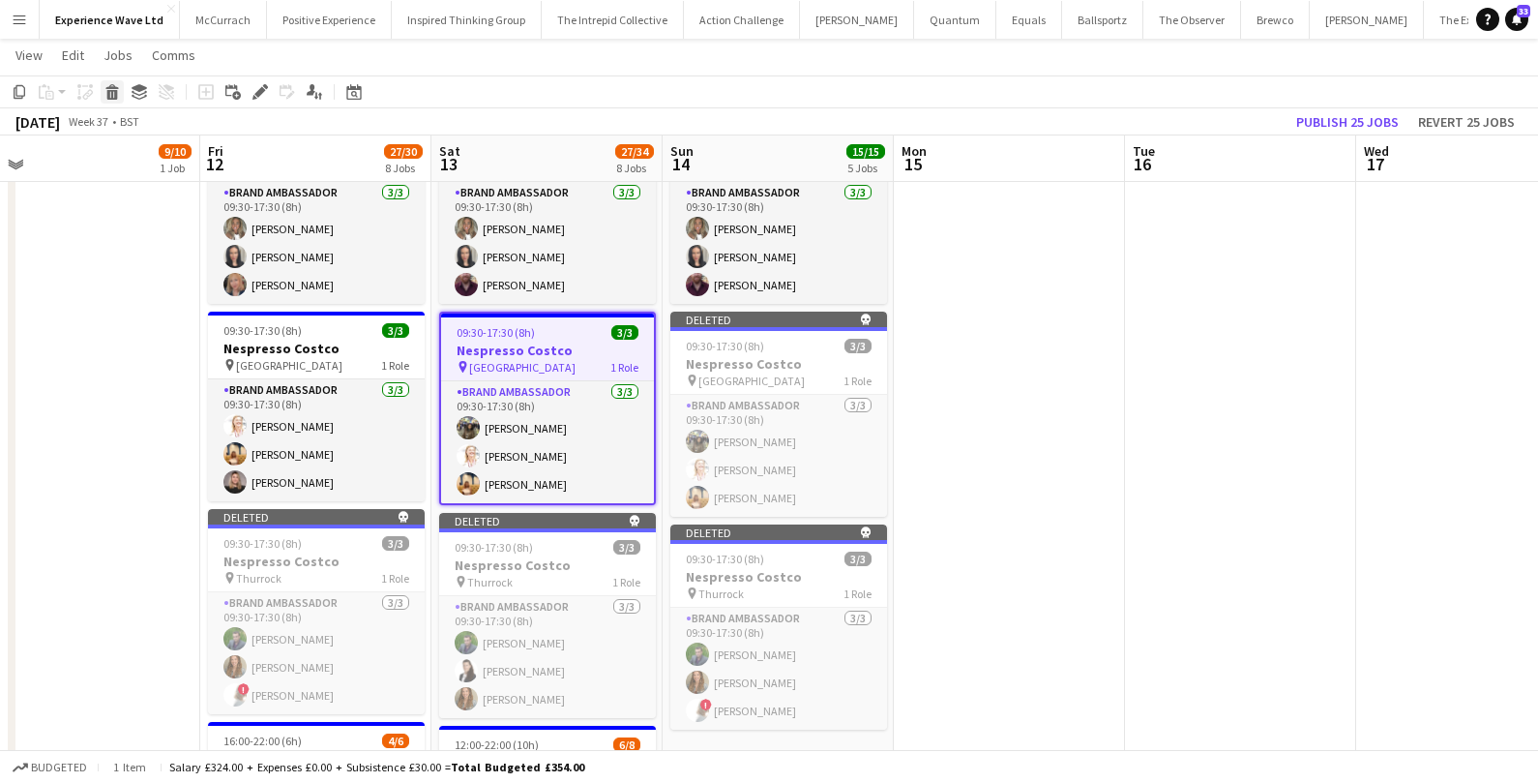
click at [117, 93] on icon "Delete" at bounding box center [111, 91] width 15 height 15
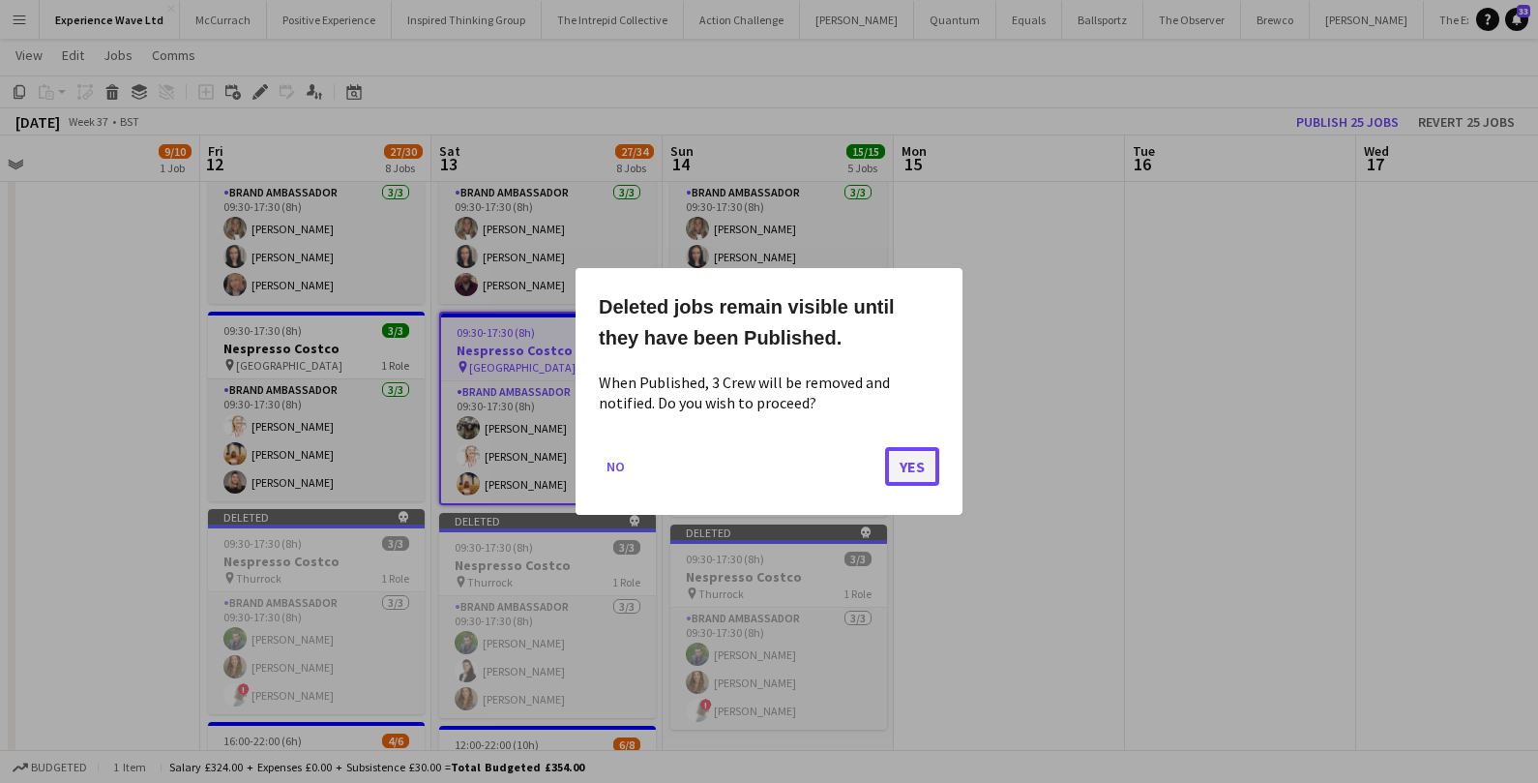
click at [917, 467] on button "Yes" at bounding box center [912, 466] width 54 height 39
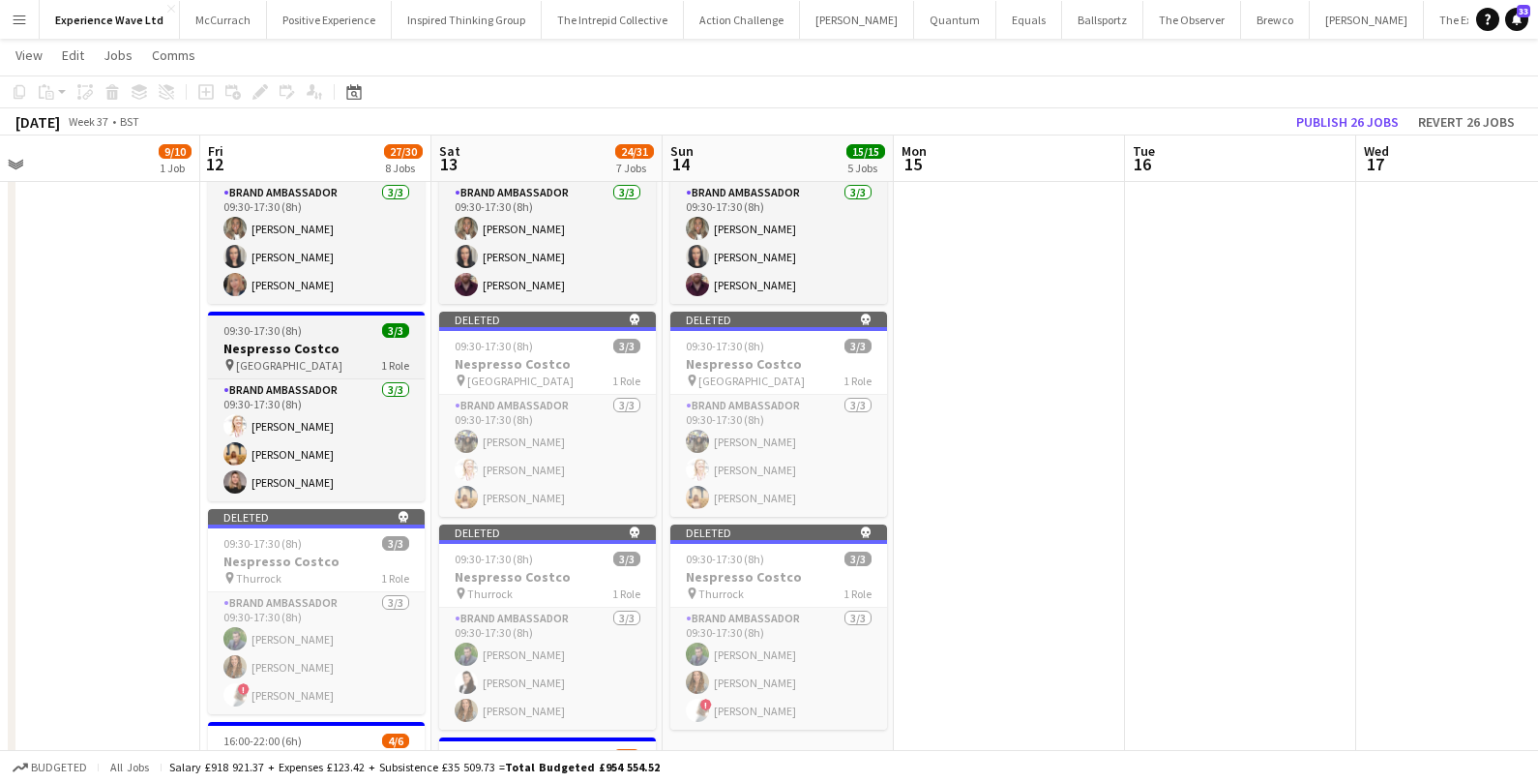
click at [340, 340] on h3 "Nespresso Costco" at bounding box center [316, 348] width 217 height 17
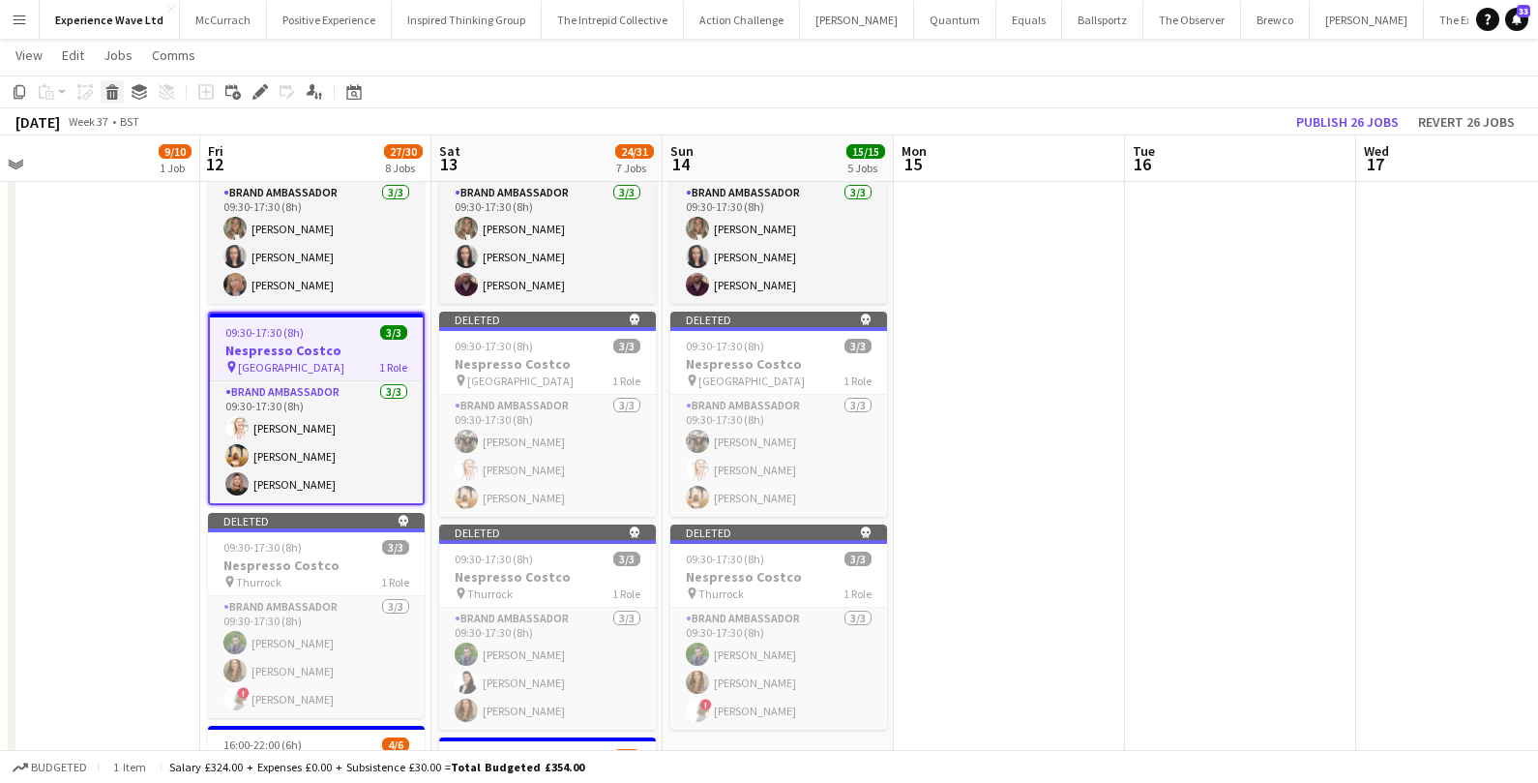
click at [114, 91] on icon at bounding box center [112, 95] width 11 height 10
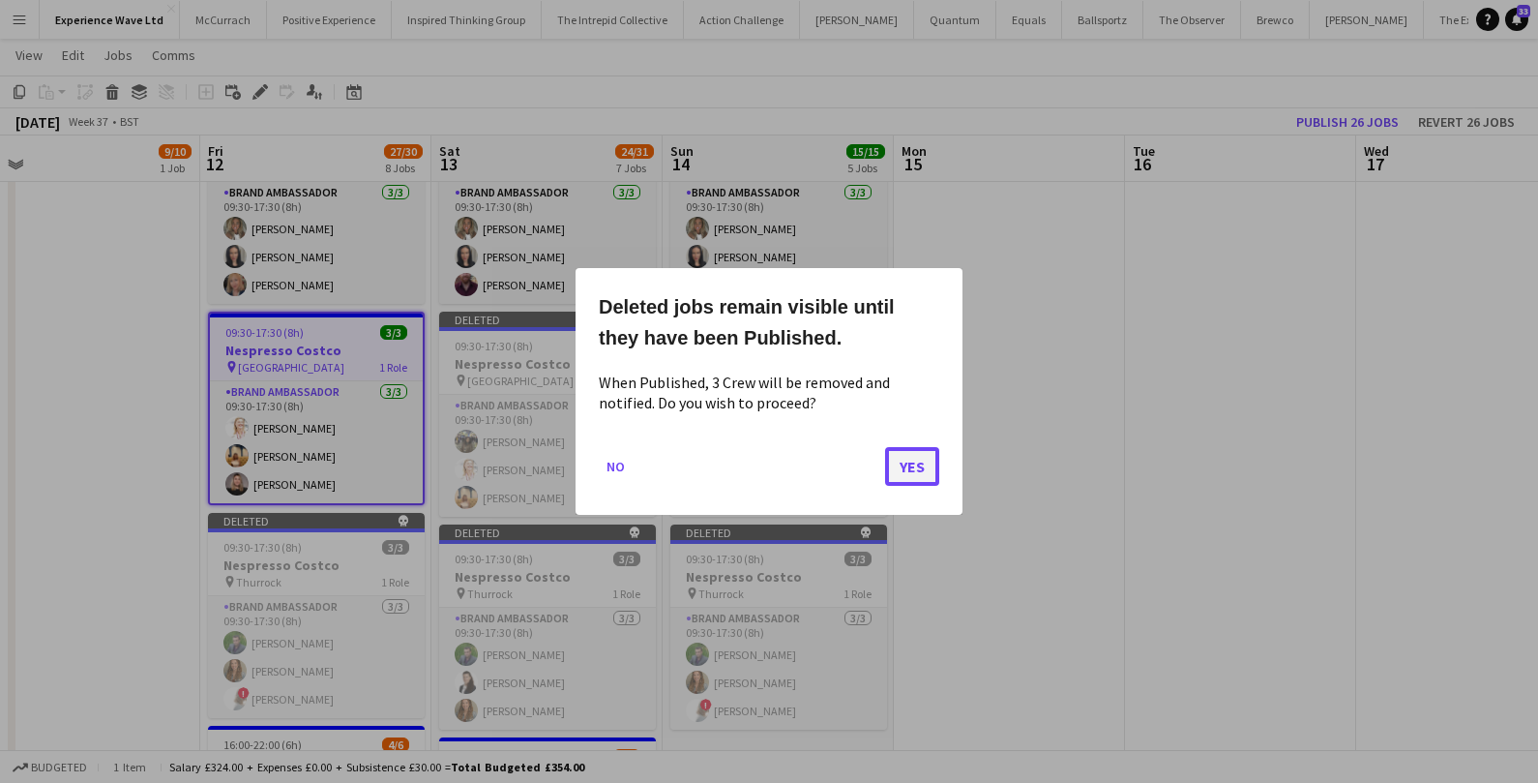
click at [908, 458] on button "Yes" at bounding box center [912, 466] width 54 height 39
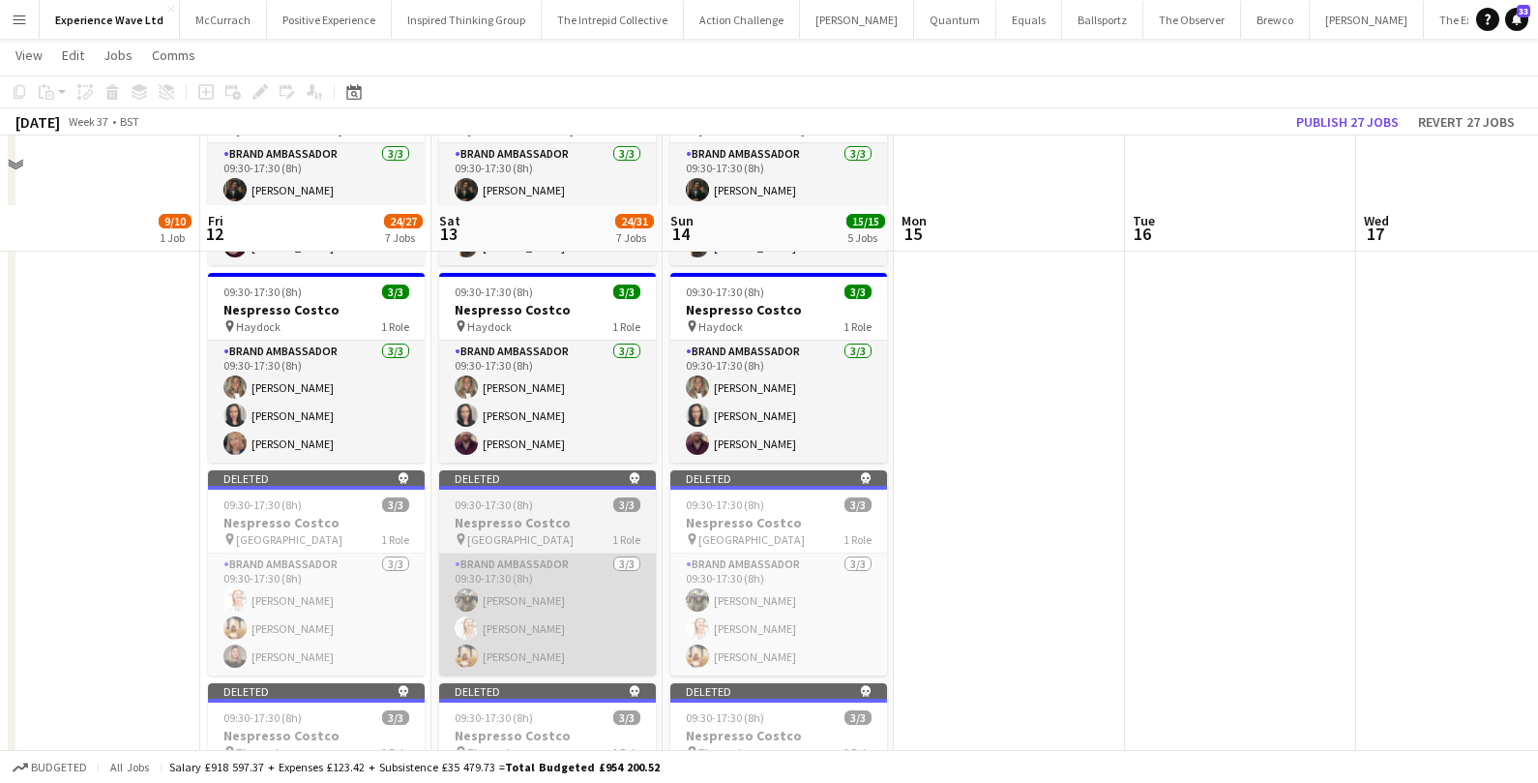
scroll to position [745, 0]
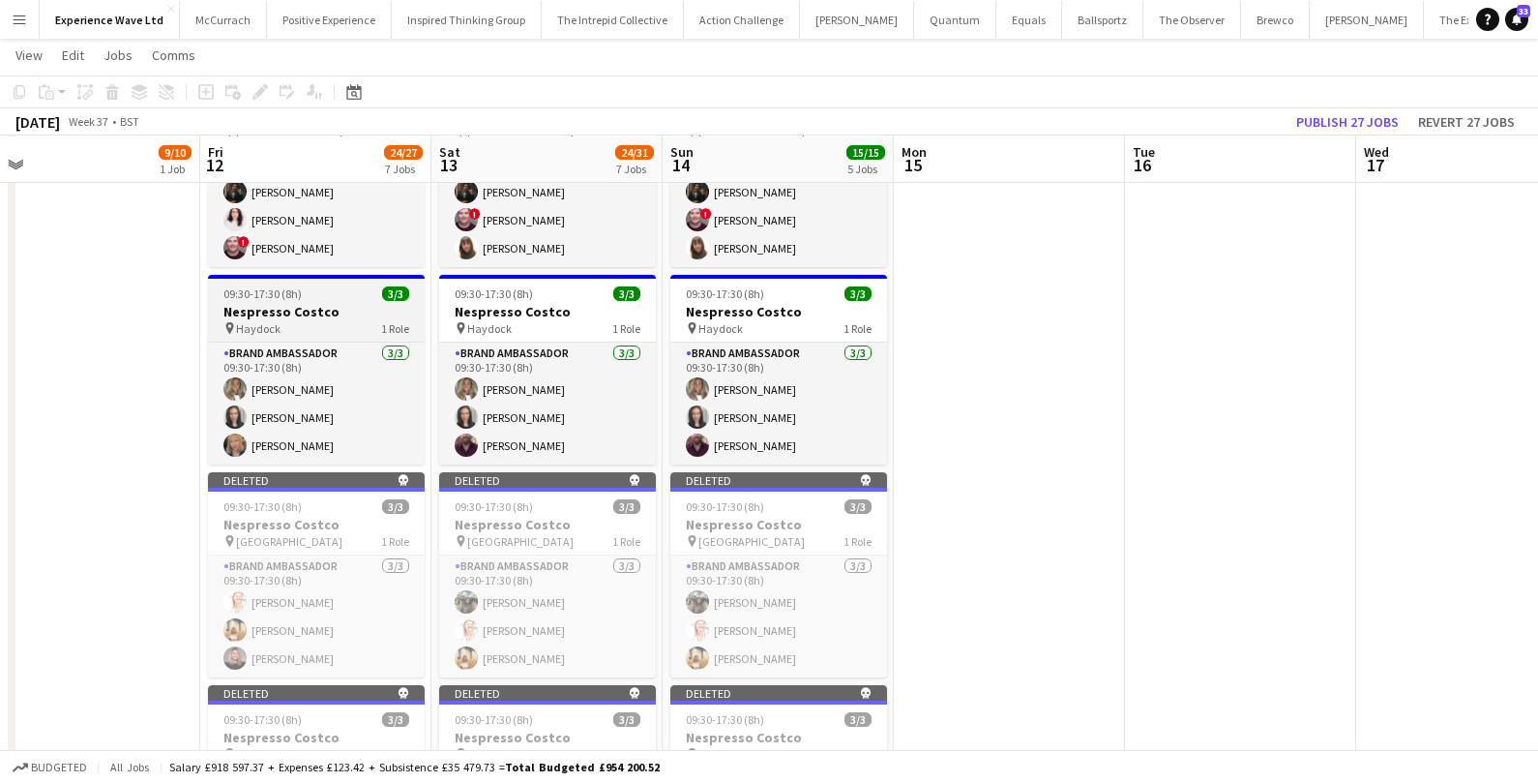
click at [281, 303] on h3 "Nespresso Costco" at bounding box center [316, 311] width 217 height 17
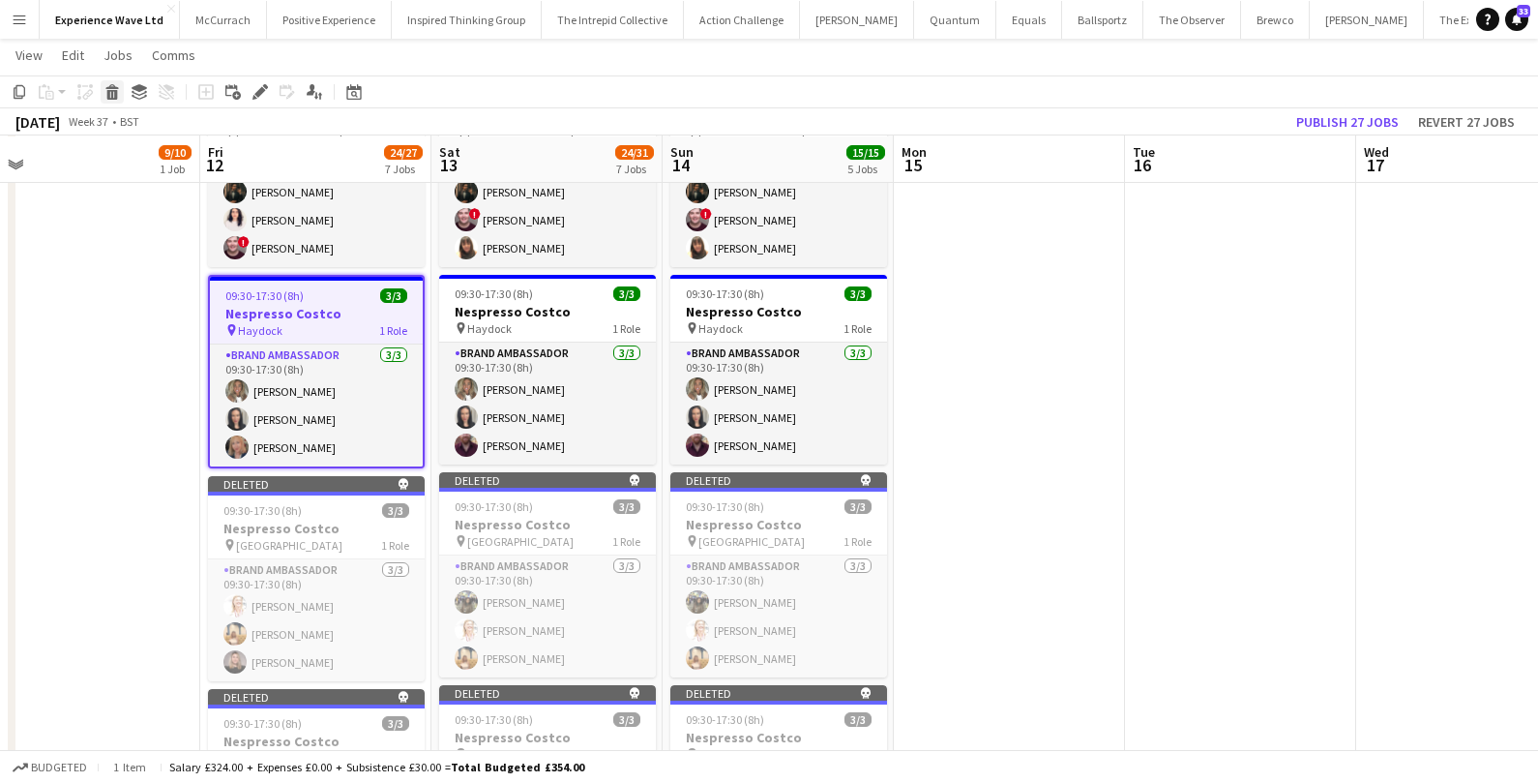
click at [119, 95] on icon "Delete" at bounding box center [111, 91] width 15 height 15
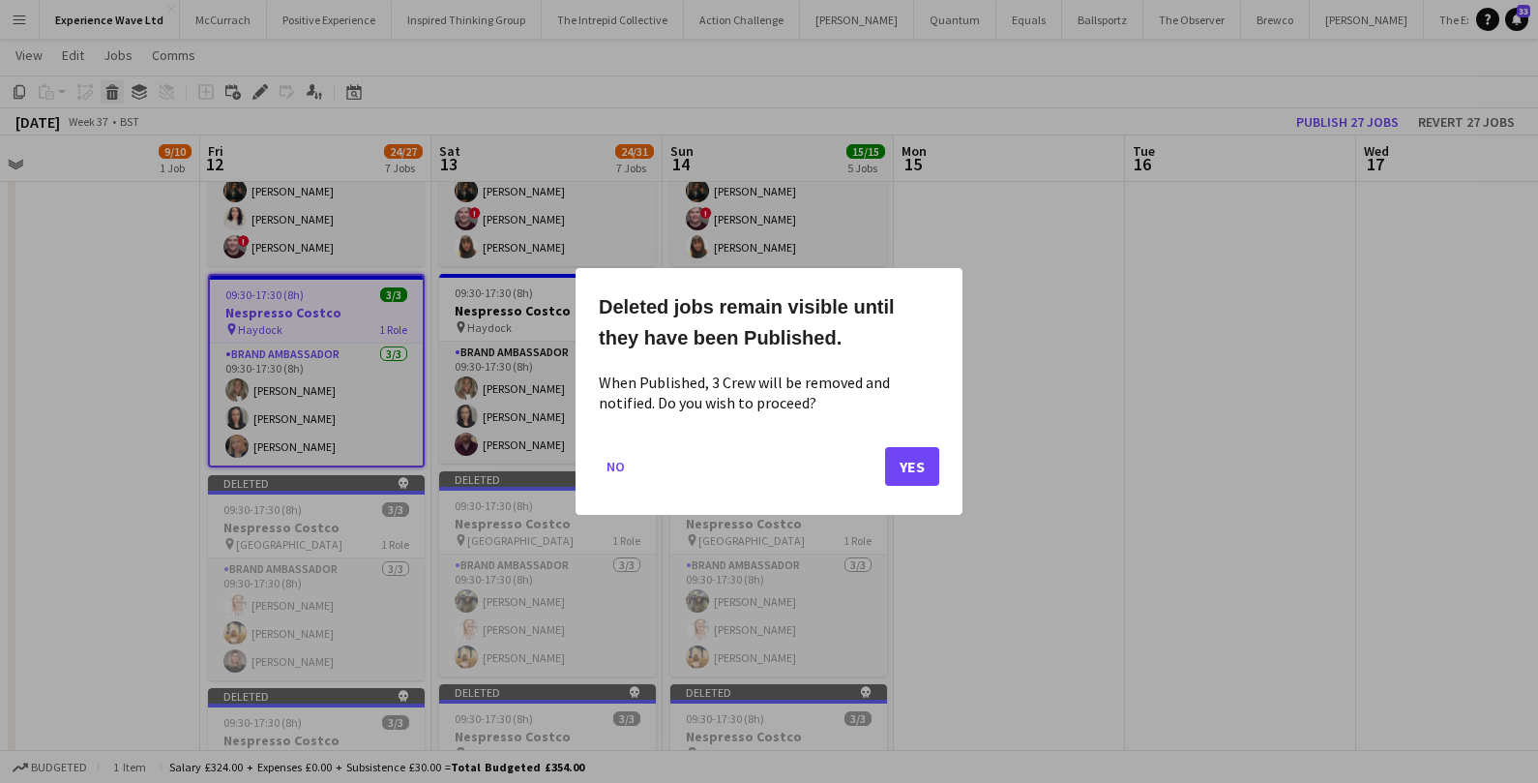
scroll to position [0, 0]
click at [901, 443] on mat-dialog-actions "No Yes" at bounding box center [769, 473] width 340 height 82
click at [904, 468] on button "Yes" at bounding box center [912, 466] width 54 height 39
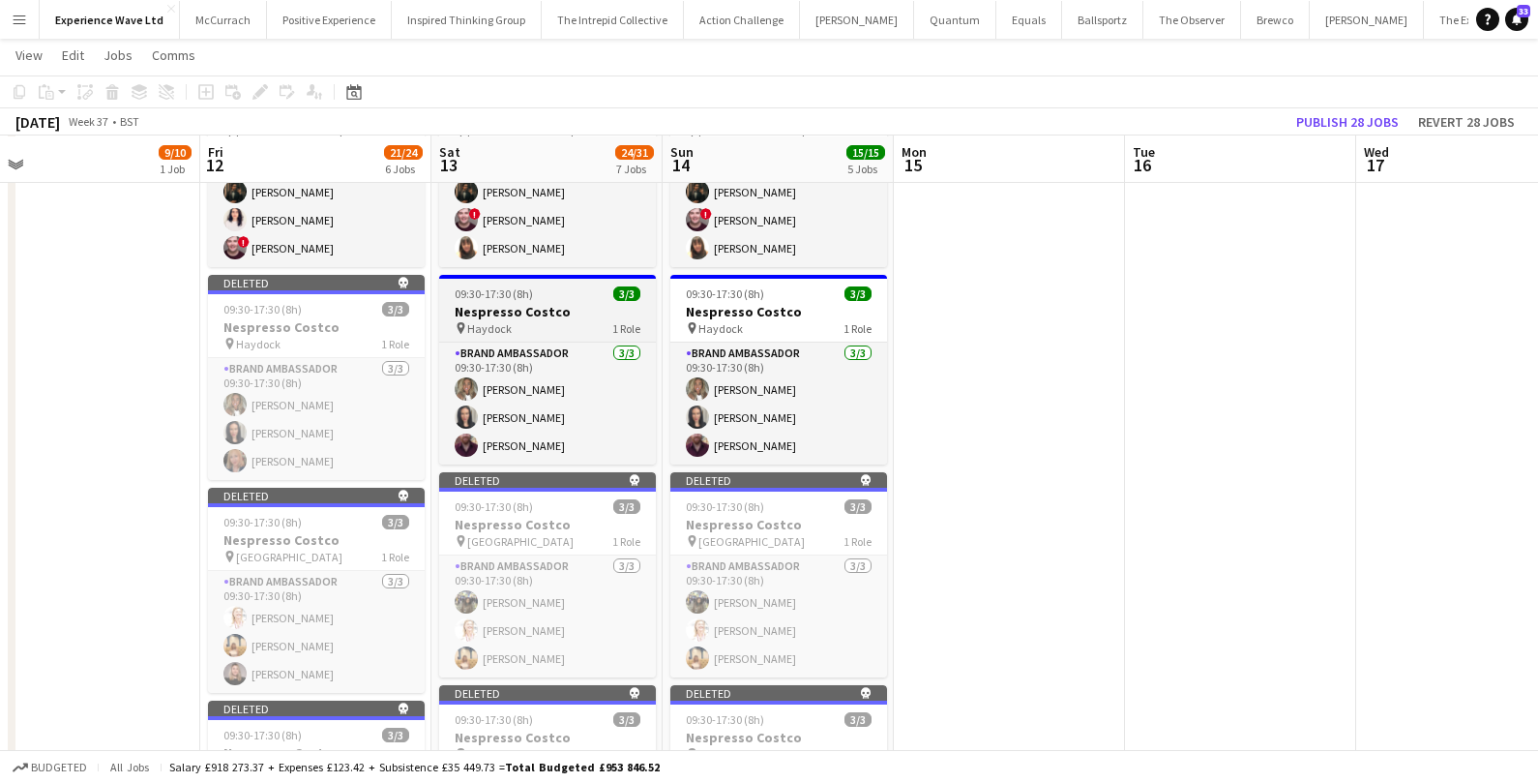
click at [567, 320] on div "pin Haydock 1 Role" at bounding box center [547, 327] width 217 height 15
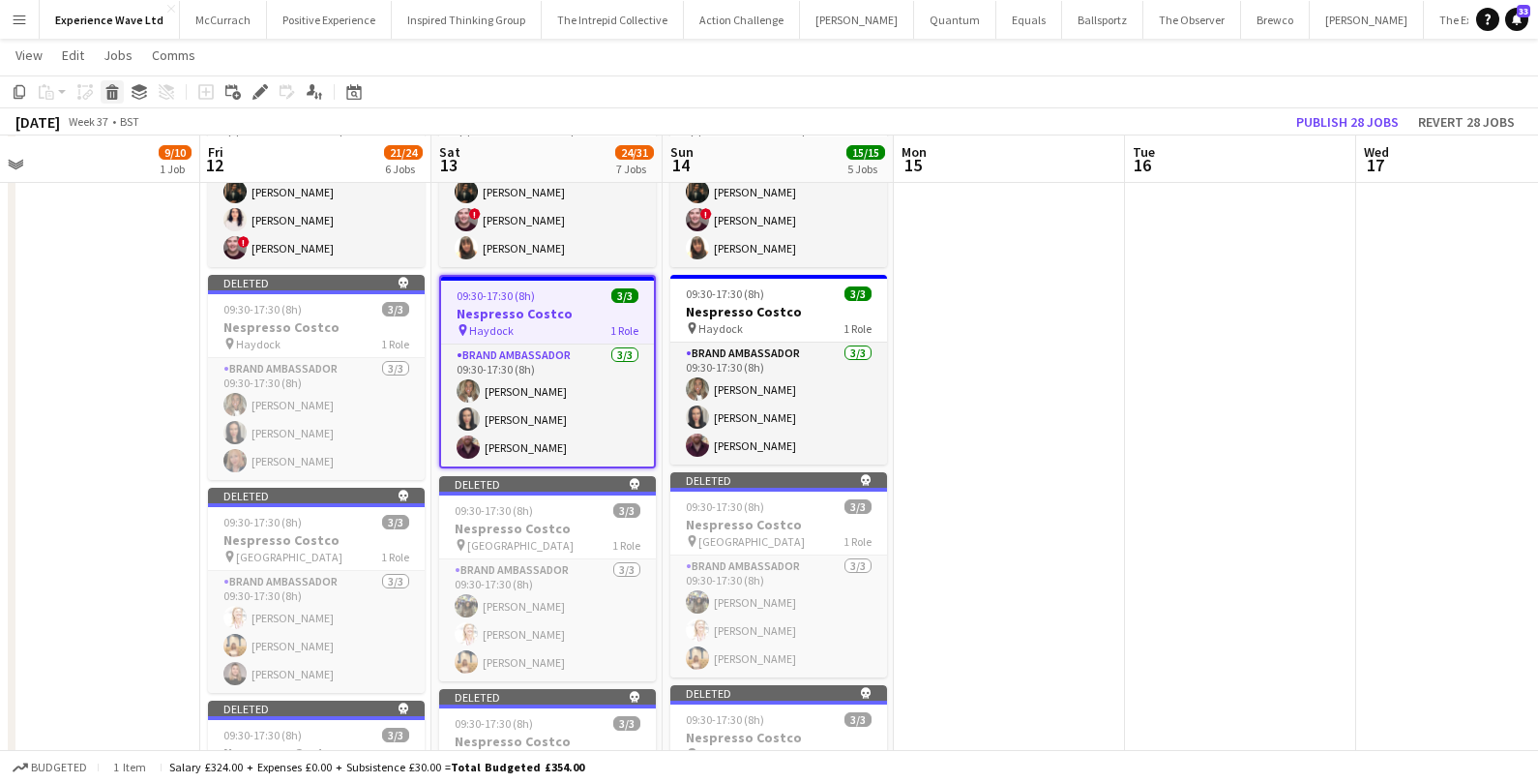
click at [115, 91] on icon at bounding box center [112, 95] width 11 height 10
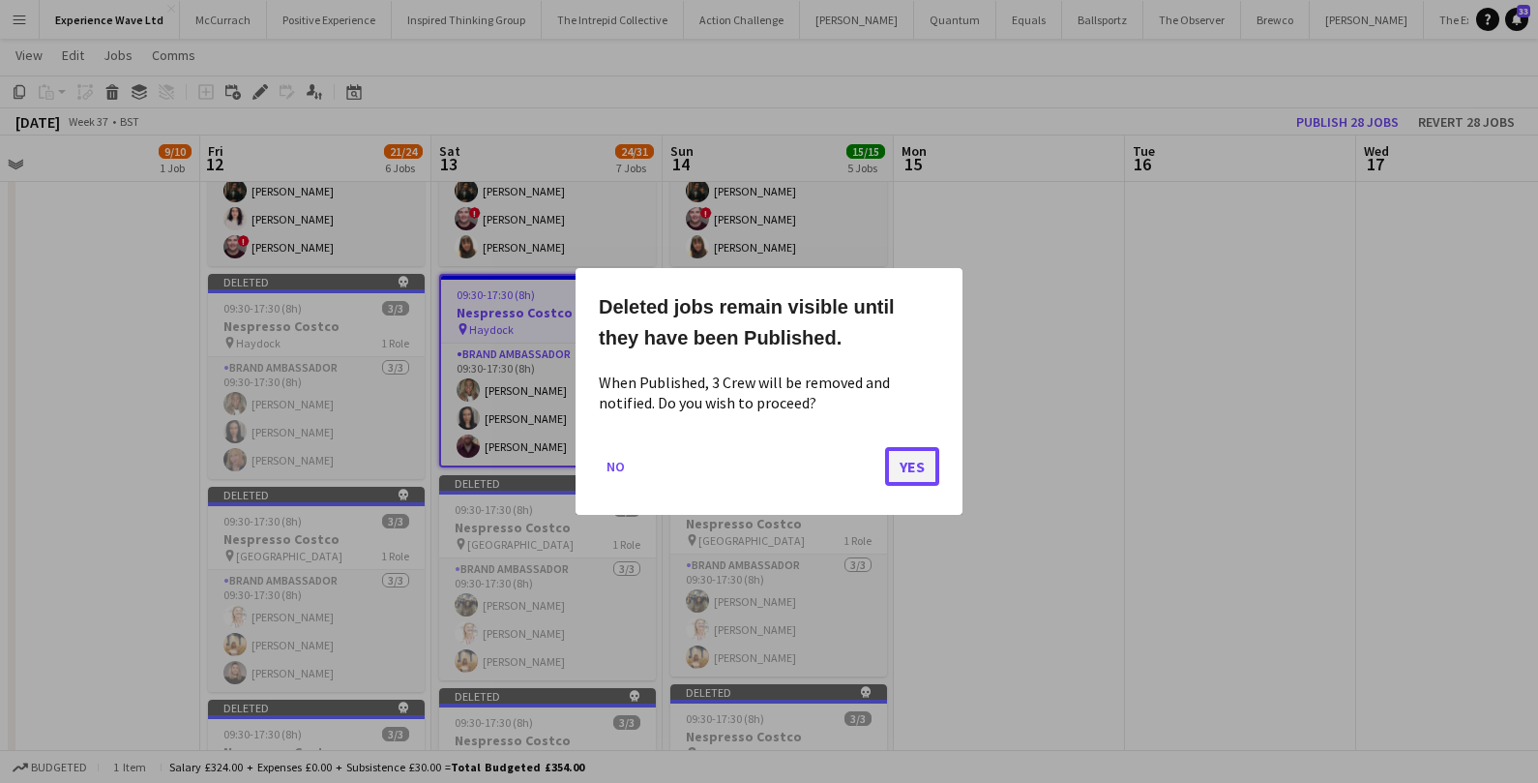
click at [891, 469] on button "Yes" at bounding box center [912, 466] width 54 height 39
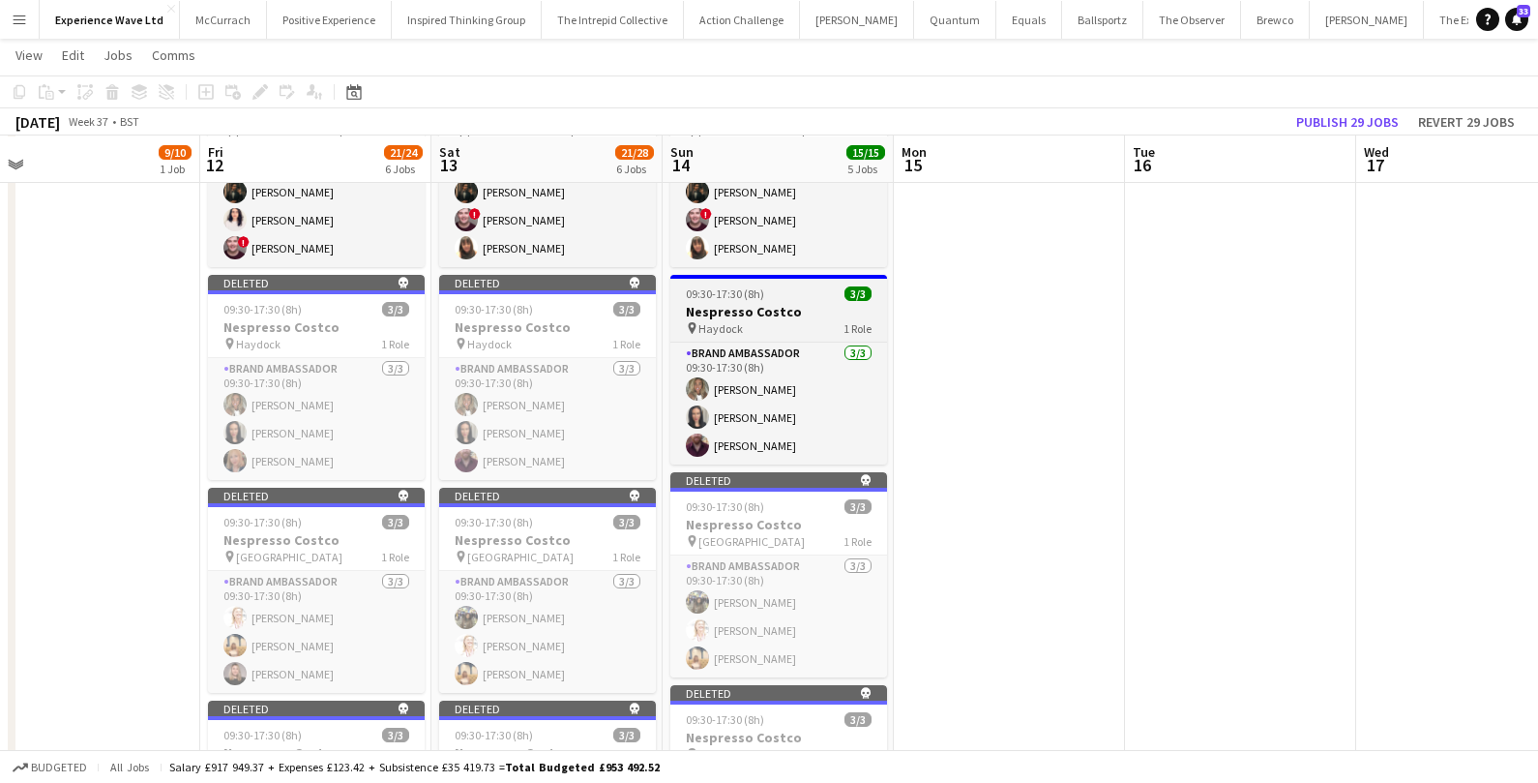
click at [786, 303] on h3 "Nespresso Costco" at bounding box center [778, 311] width 217 height 17
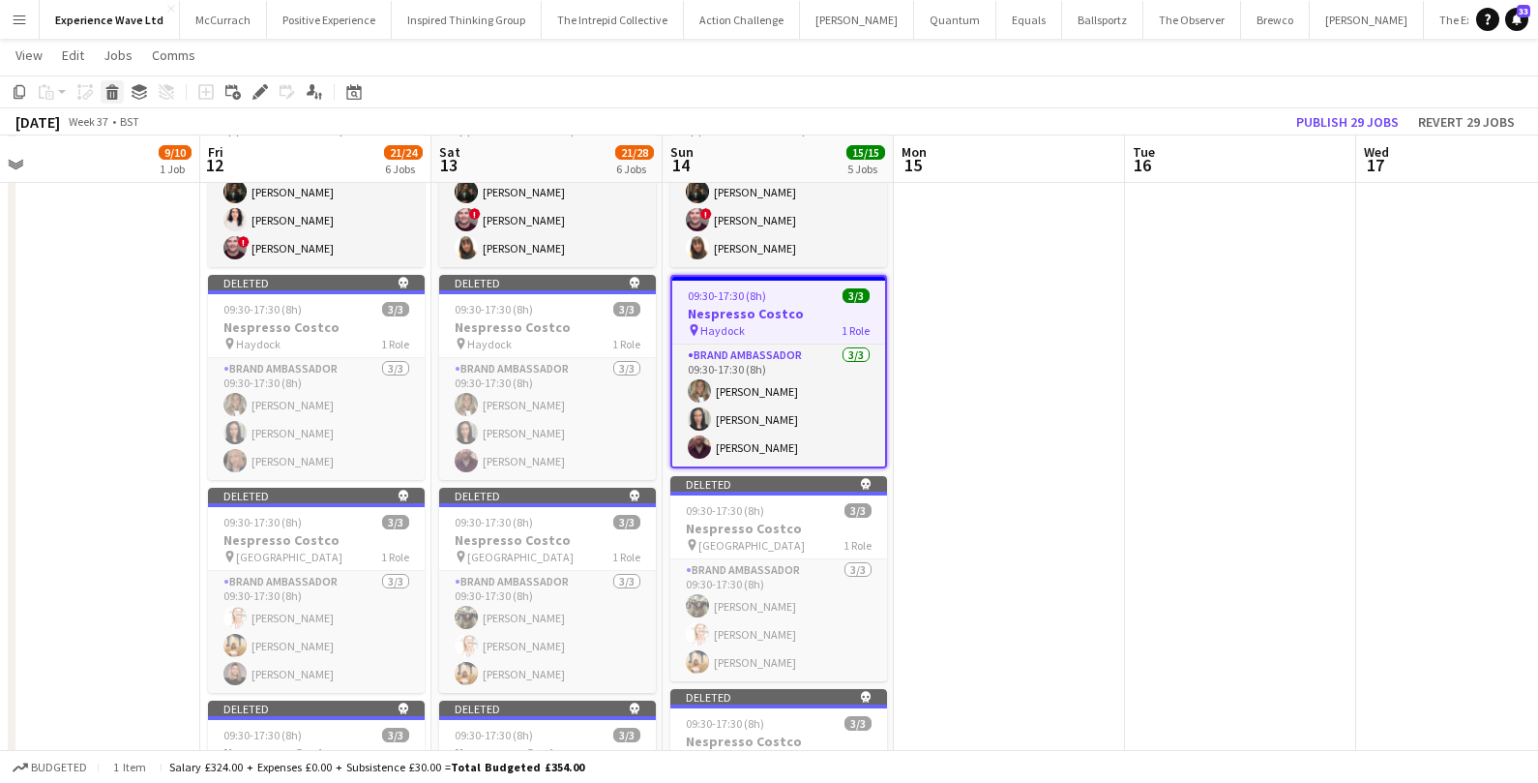
click at [110, 84] on icon "Delete" at bounding box center [111, 91] width 15 height 15
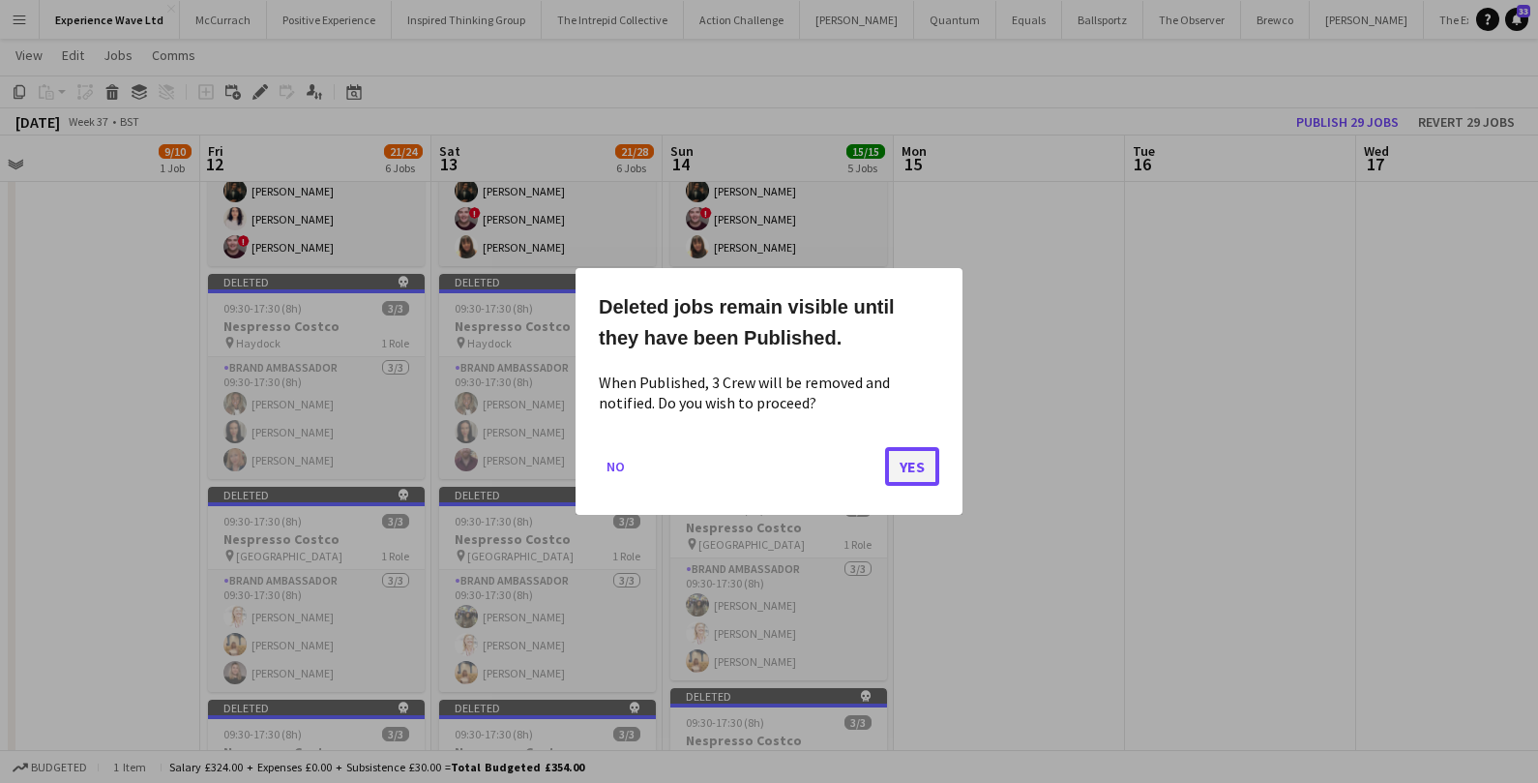
click at [907, 464] on button "Yes" at bounding box center [912, 466] width 54 height 39
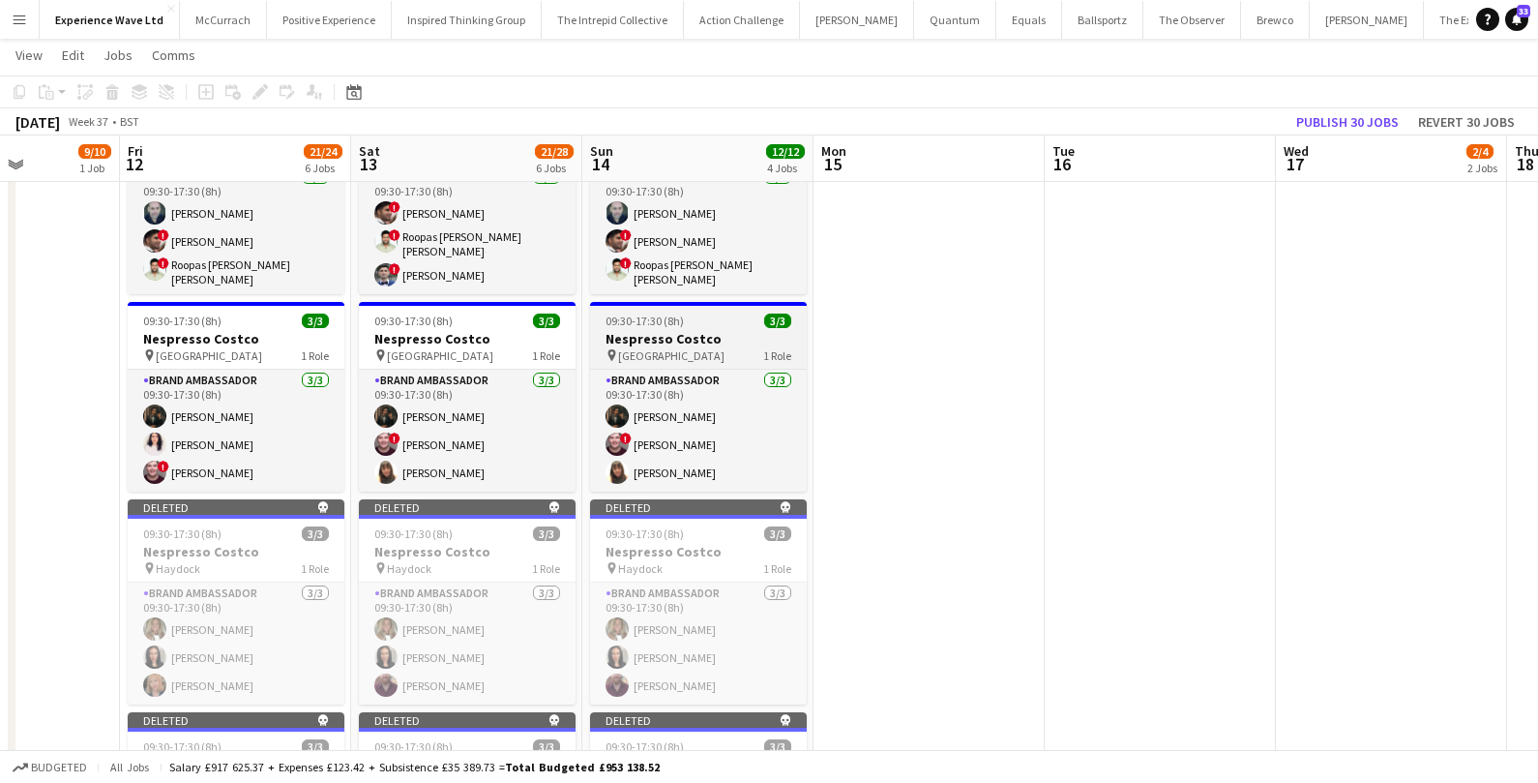
click at [724, 313] on div "09:30-17:30 (8h) 3/3" at bounding box center [698, 320] width 217 height 15
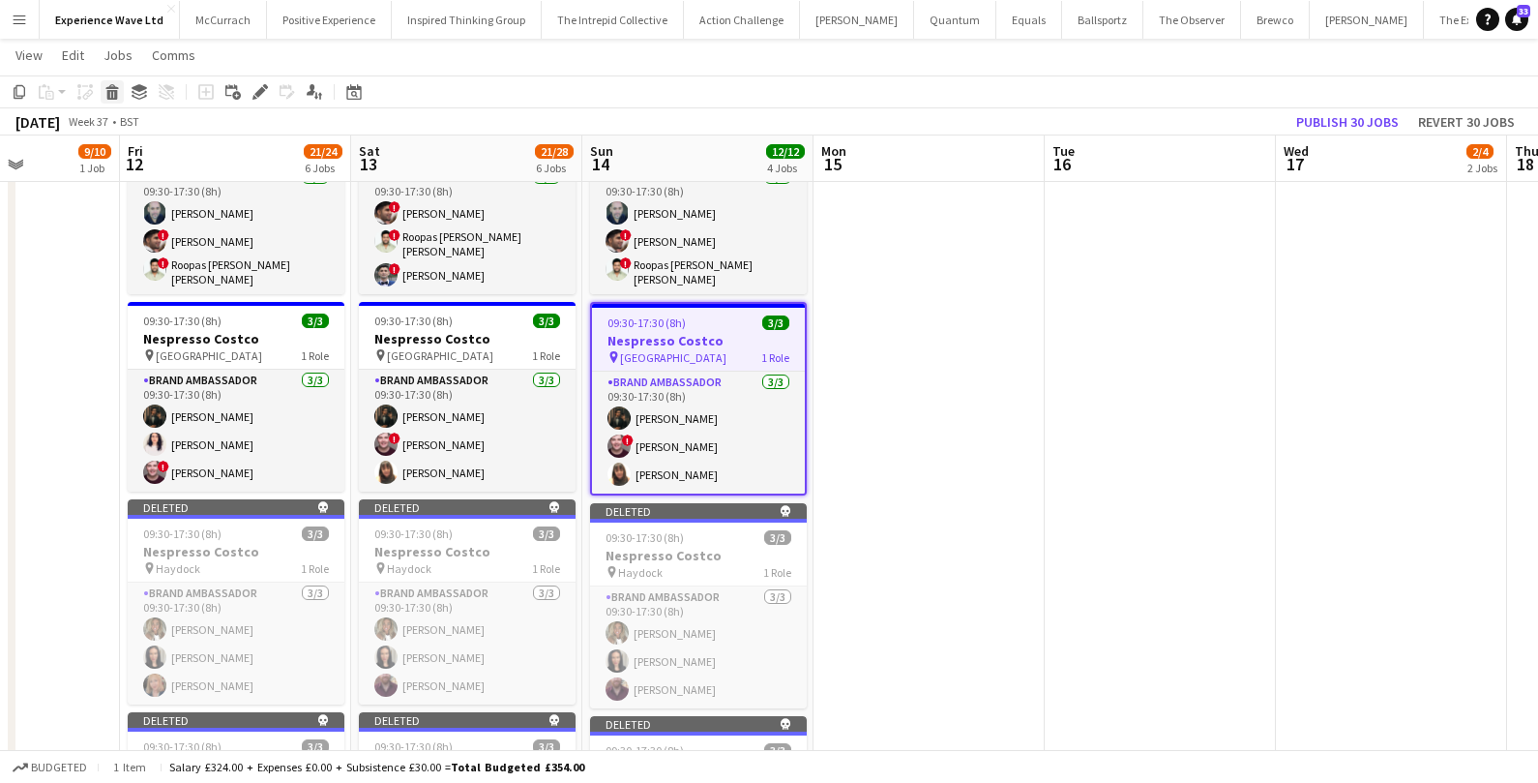
click at [114, 96] on icon at bounding box center [112, 95] width 11 height 10
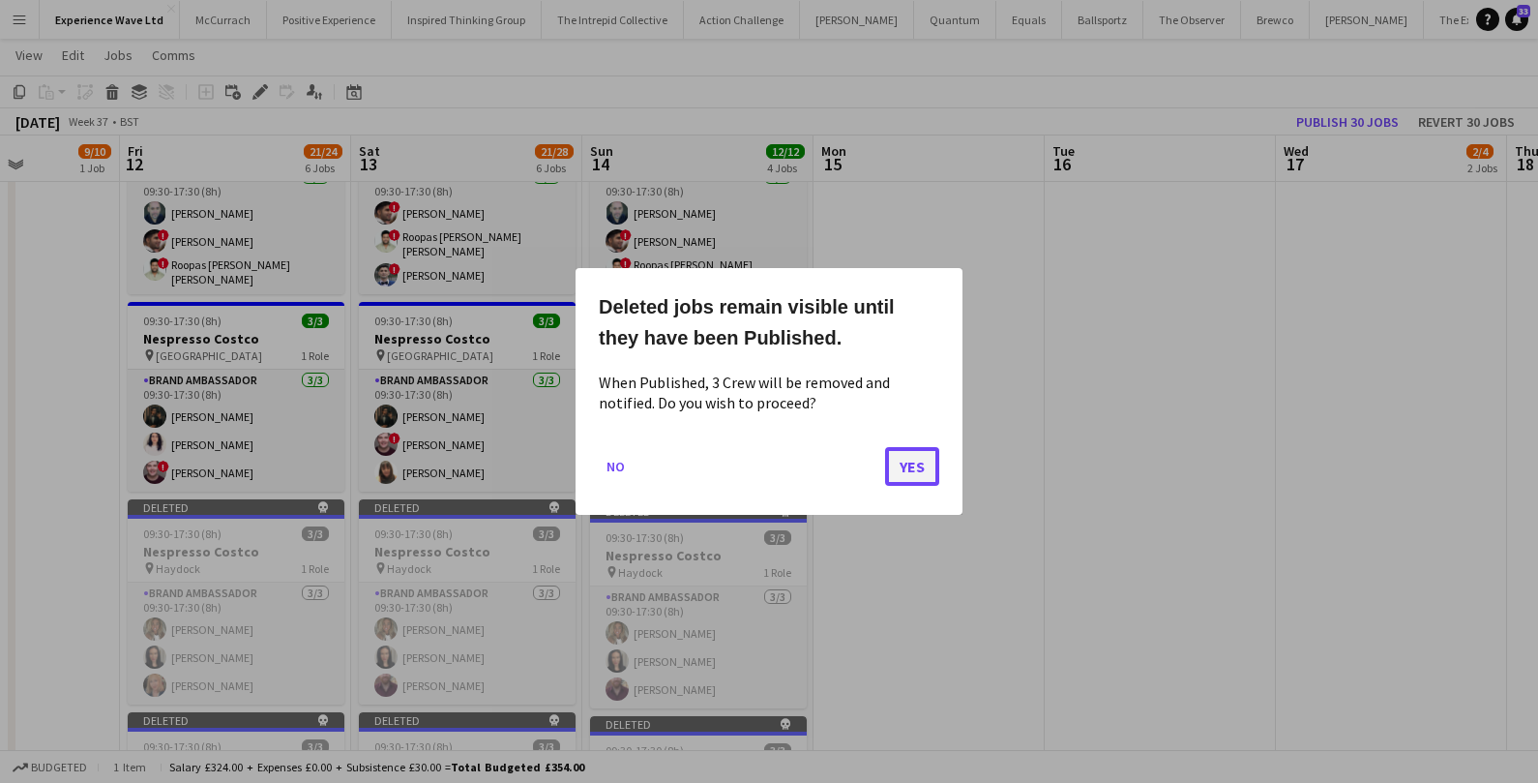
click at [922, 458] on button "Yes" at bounding box center [912, 466] width 54 height 39
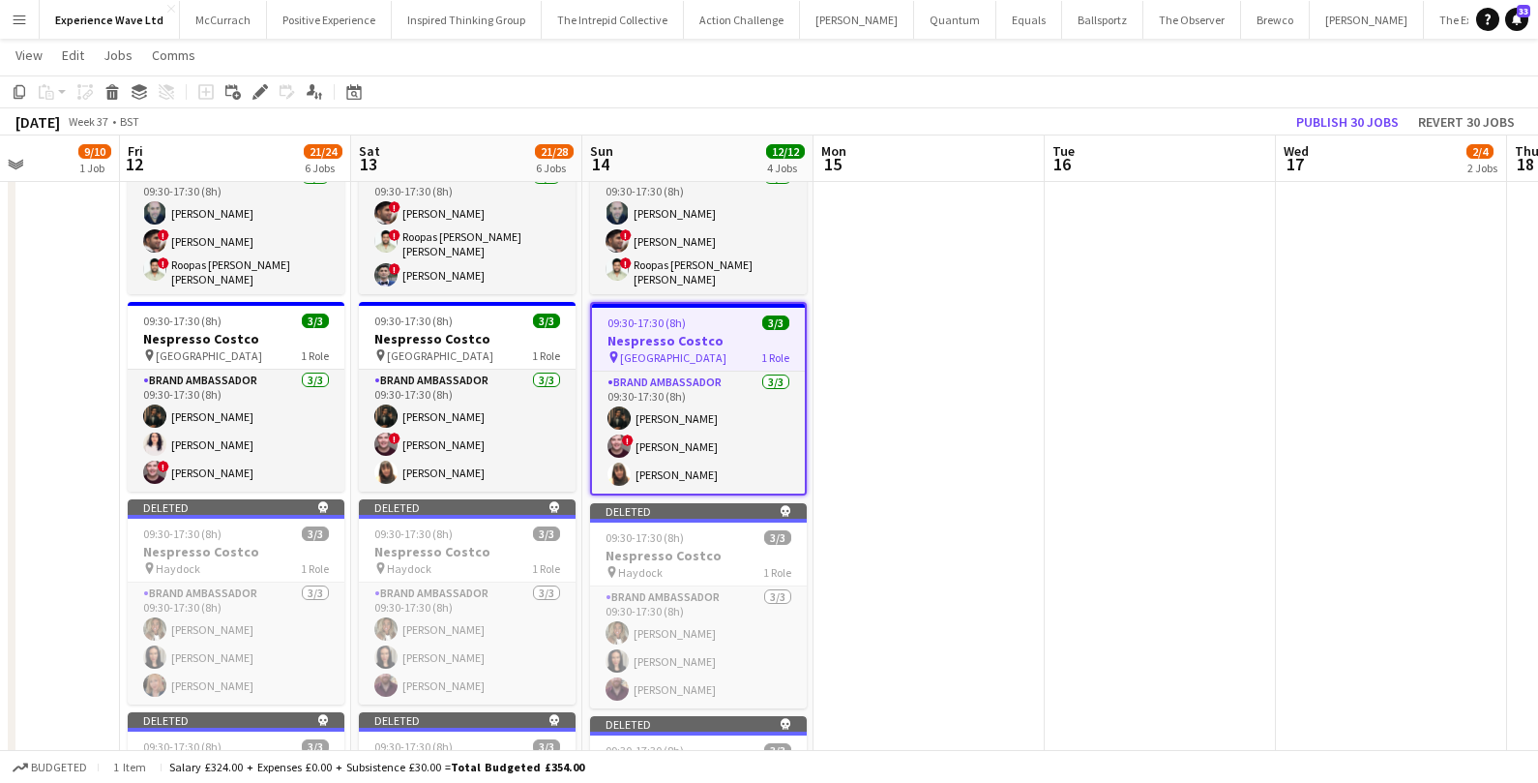
scroll to position [520, 0]
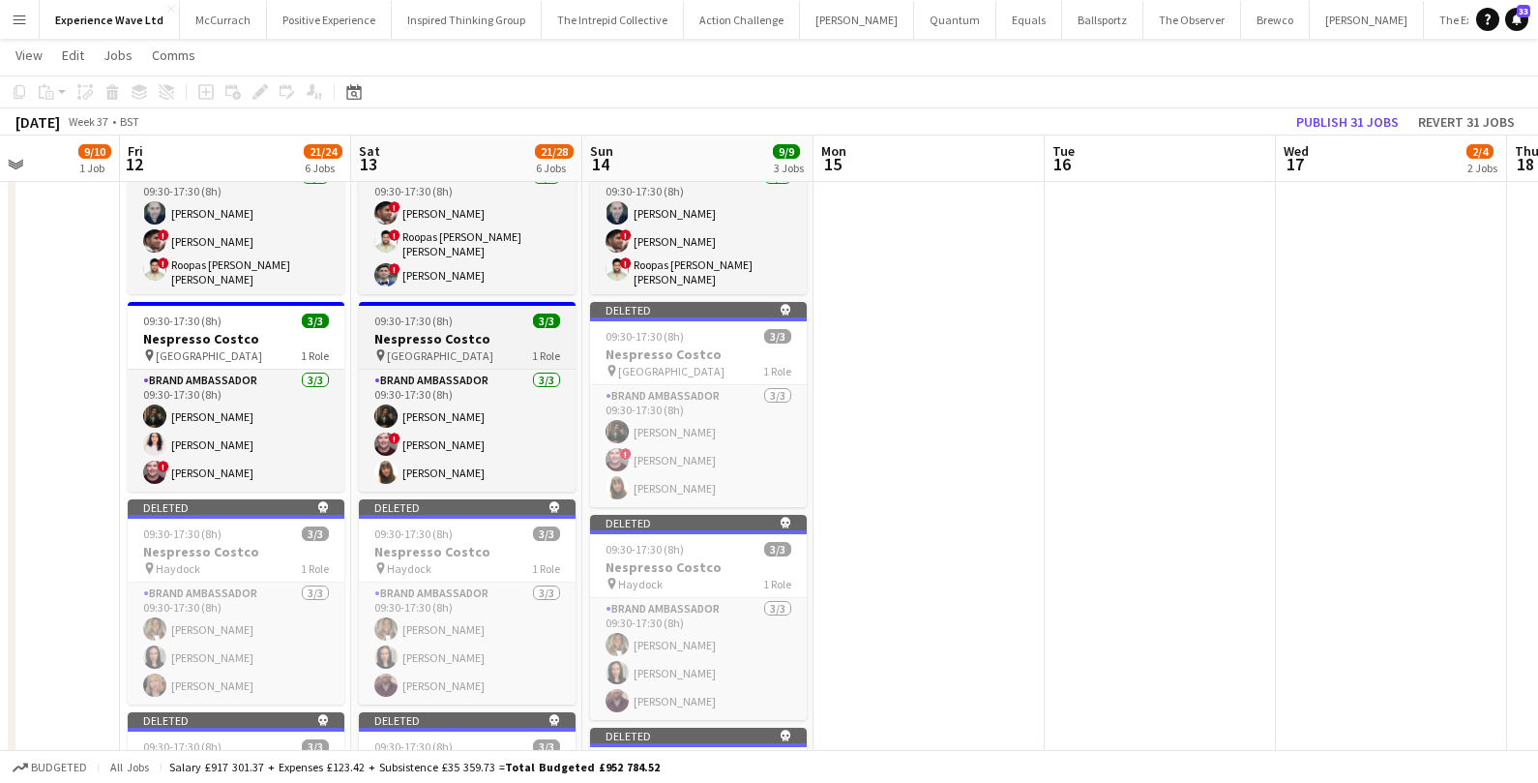
click at [496, 317] on div "09:30-17:30 (8h) 3/3" at bounding box center [467, 320] width 217 height 15
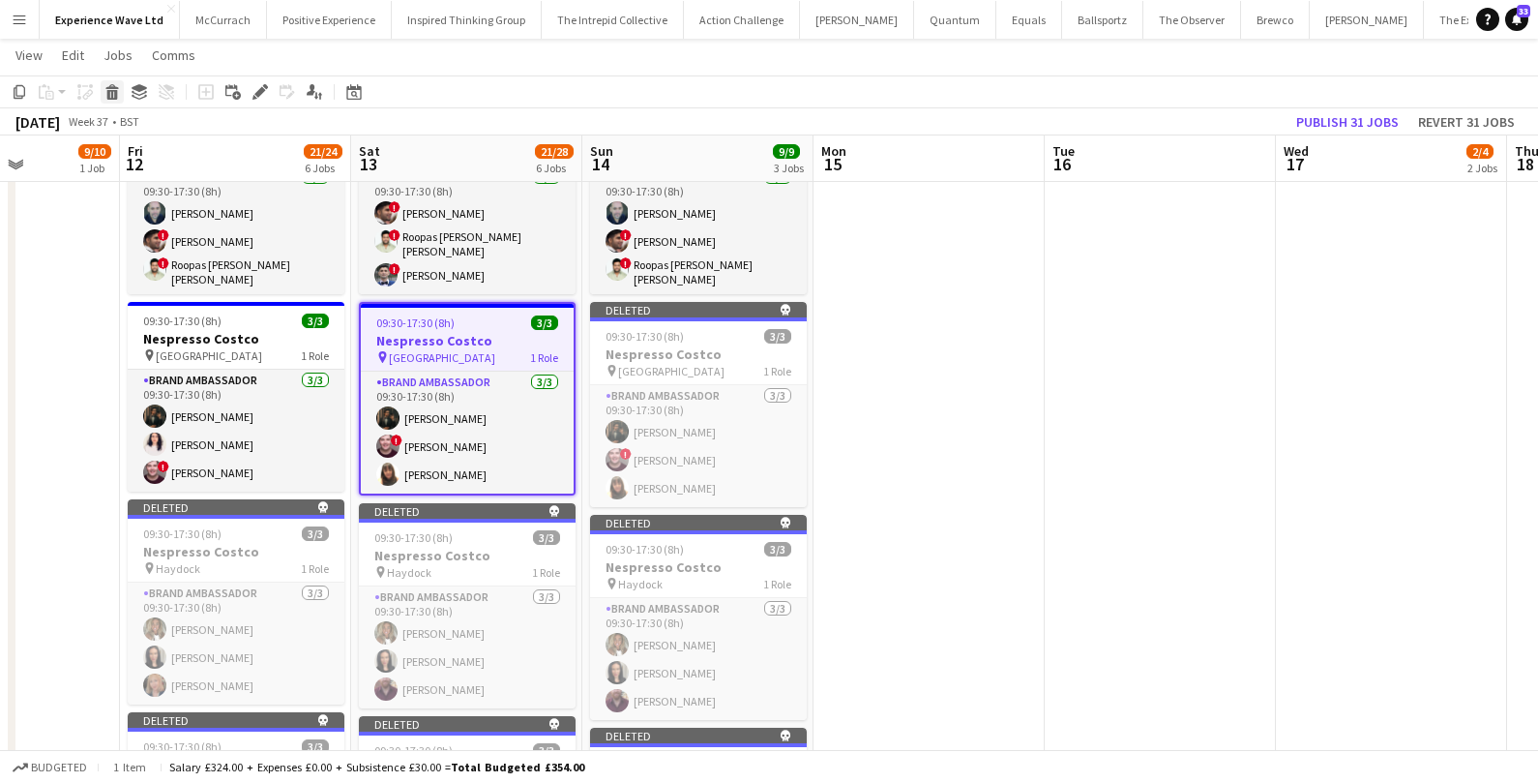
click at [108, 96] on icon at bounding box center [112, 95] width 11 height 10
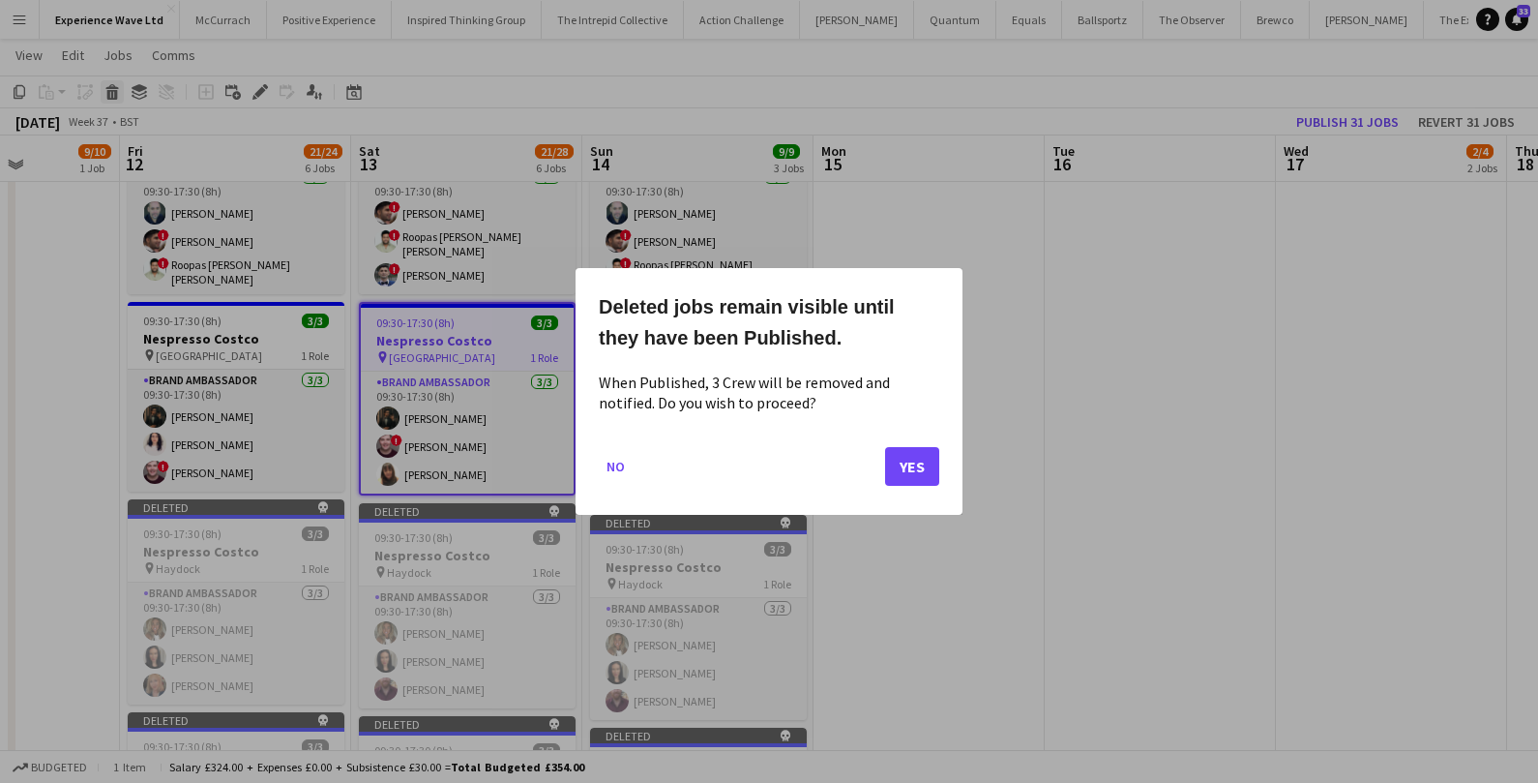
scroll to position [0, 0]
click at [912, 467] on button "Yes" at bounding box center [912, 466] width 54 height 39
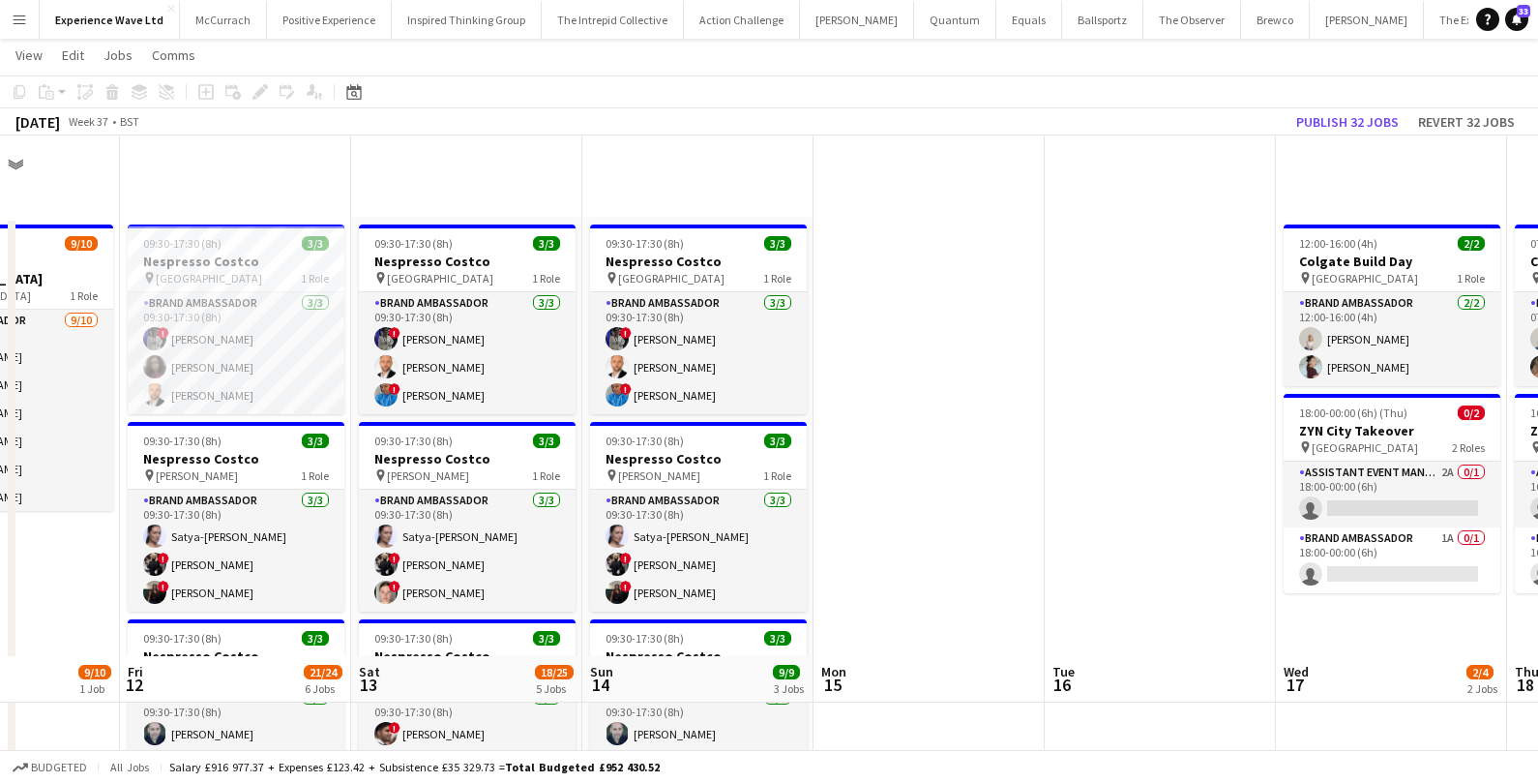
scroll to position [520, 0]
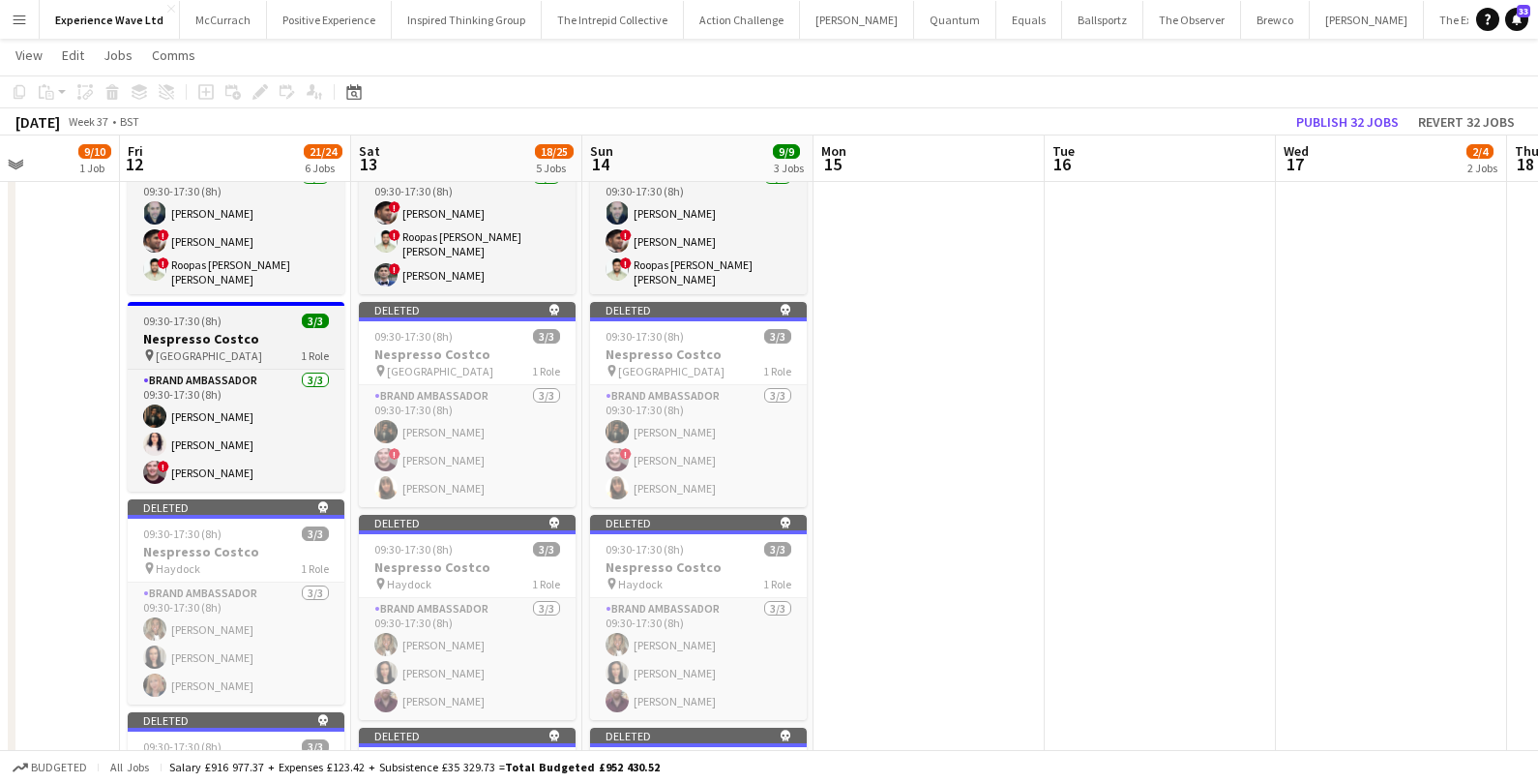
click at [278, 330] on h3 "Nespresso Costco" at bounding box center [236, 338] width 217 height 17
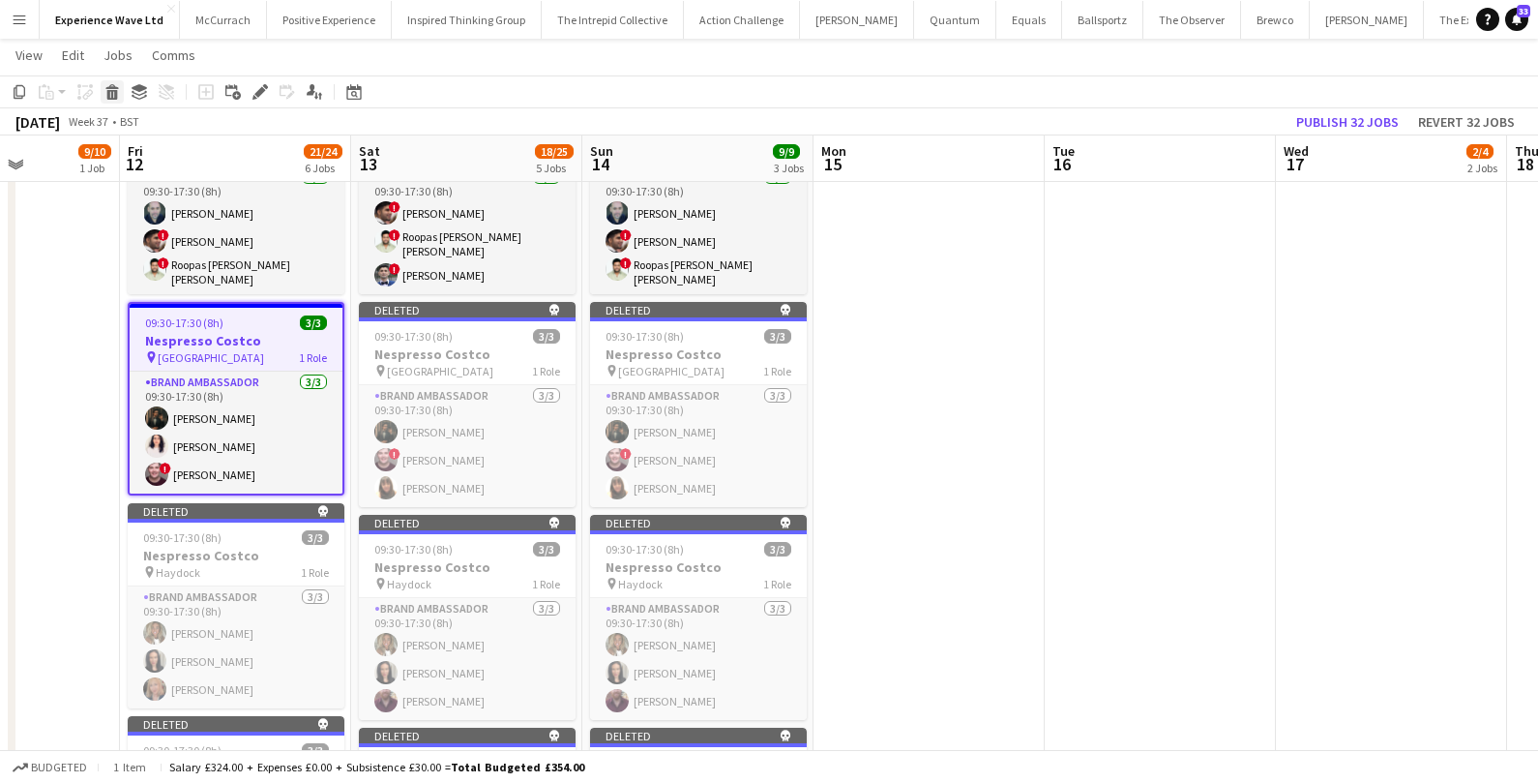
click at [116, 94] on icon at bounding box center [112, 95] width 11 height 10
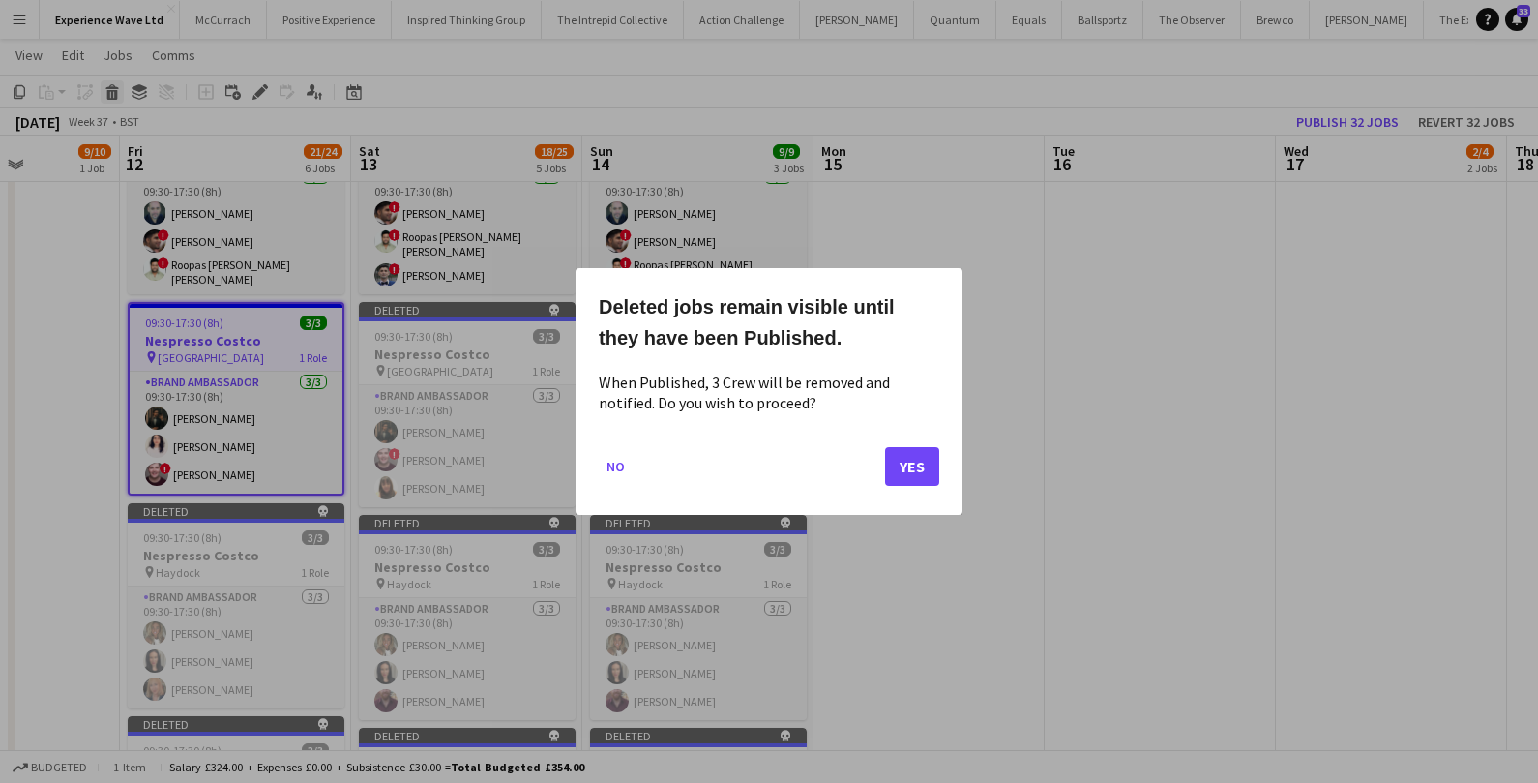
scroll to position [0, 0]
click at [913, 467] on button "Yes" at bounding box center [912, 466] width 54 height 39
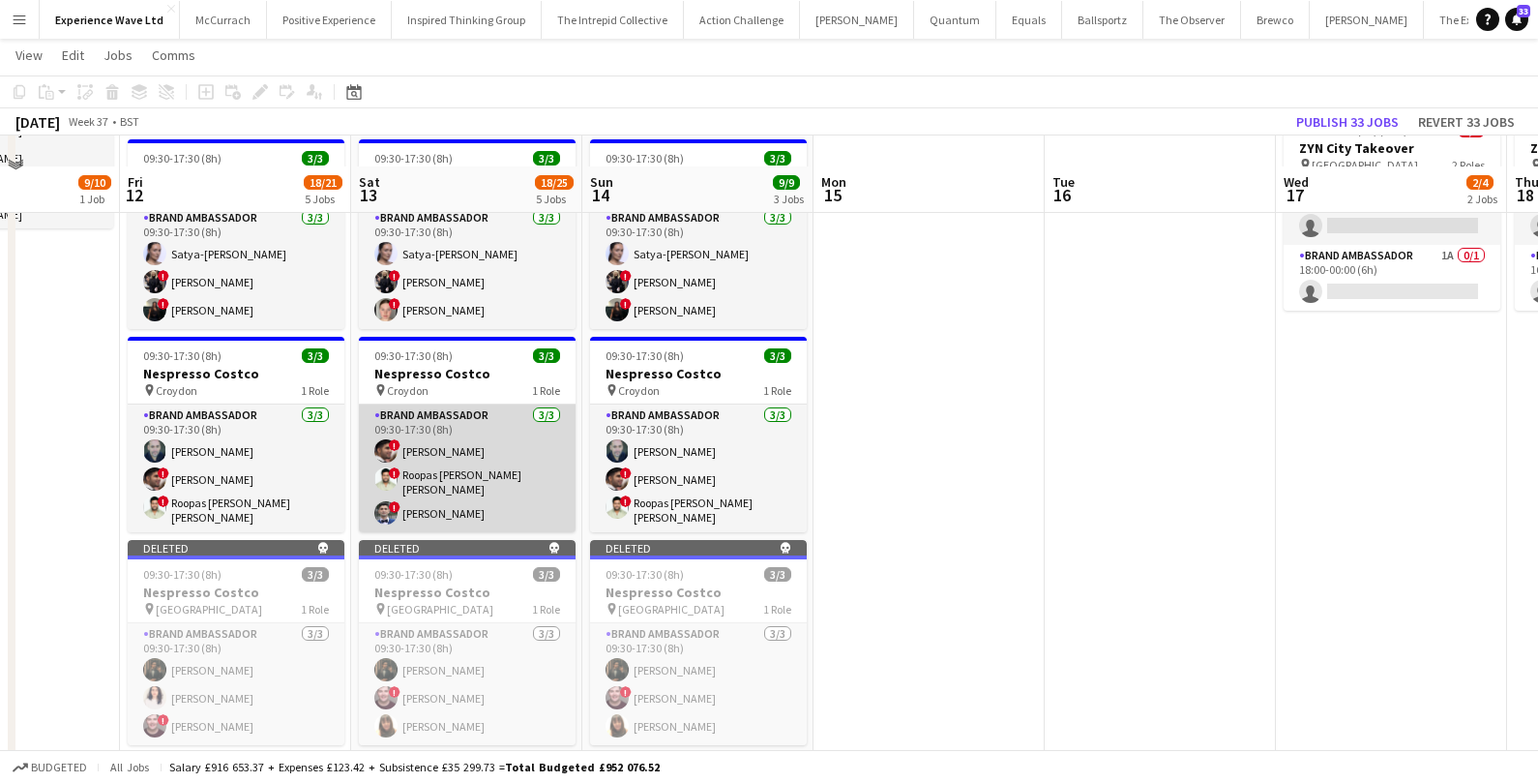
scroll to position [273, 0]
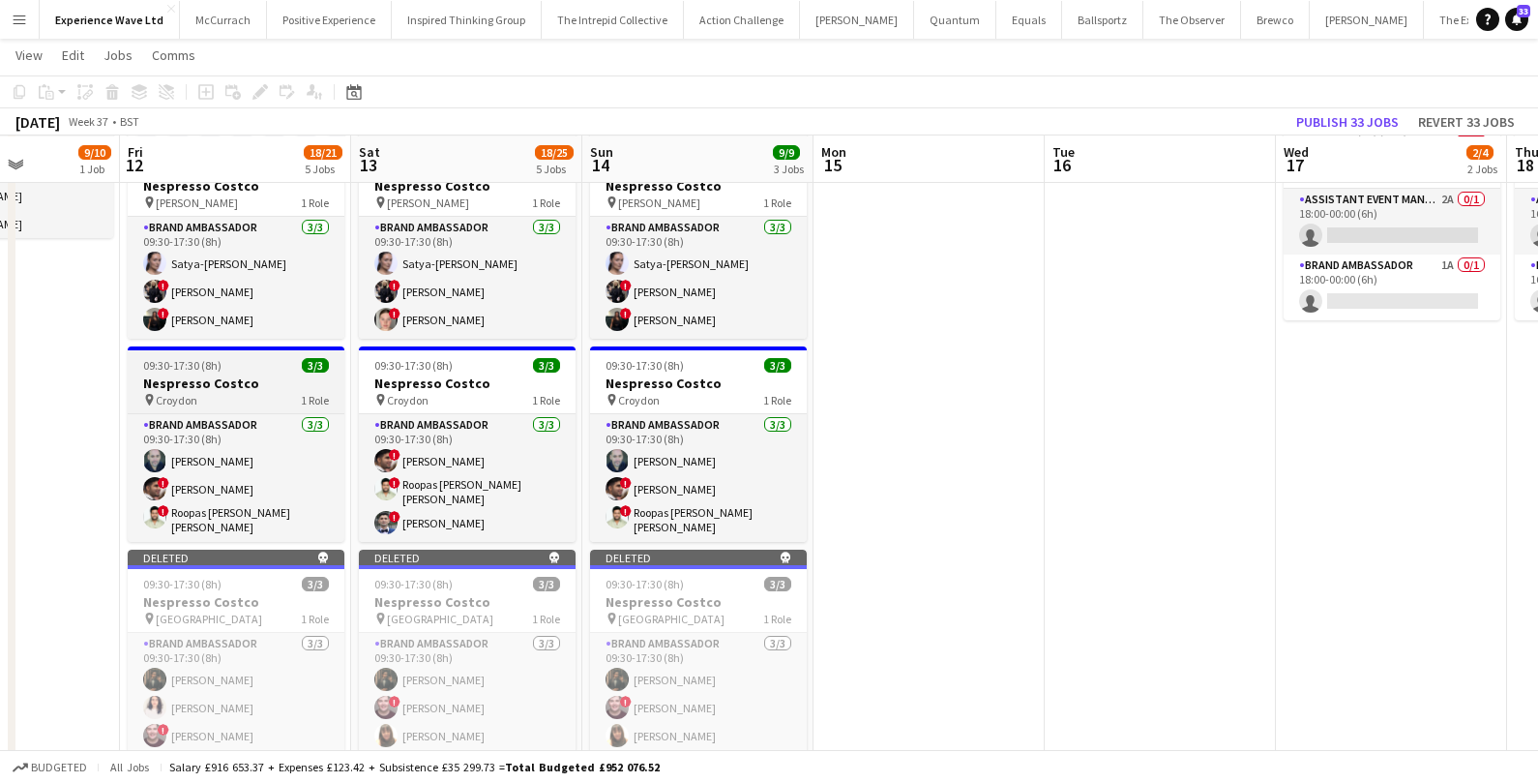
click at [261, 366] on div "09:30-17:30 (8h) 3/3" at bounding box center [236, 365] width 217 height 15
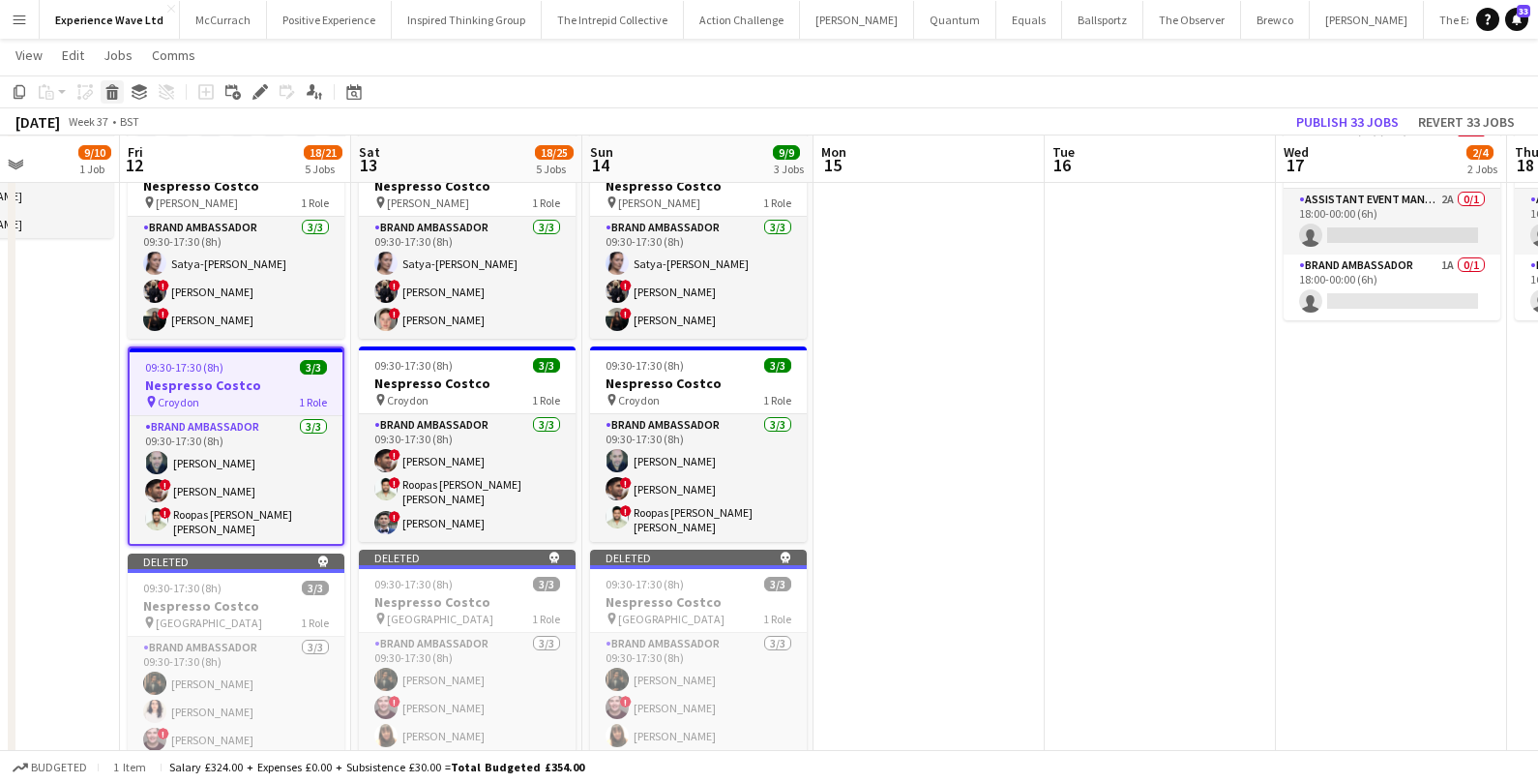
click at [115, 91] on icon at bounding box center [112, 95] width 11 height 10
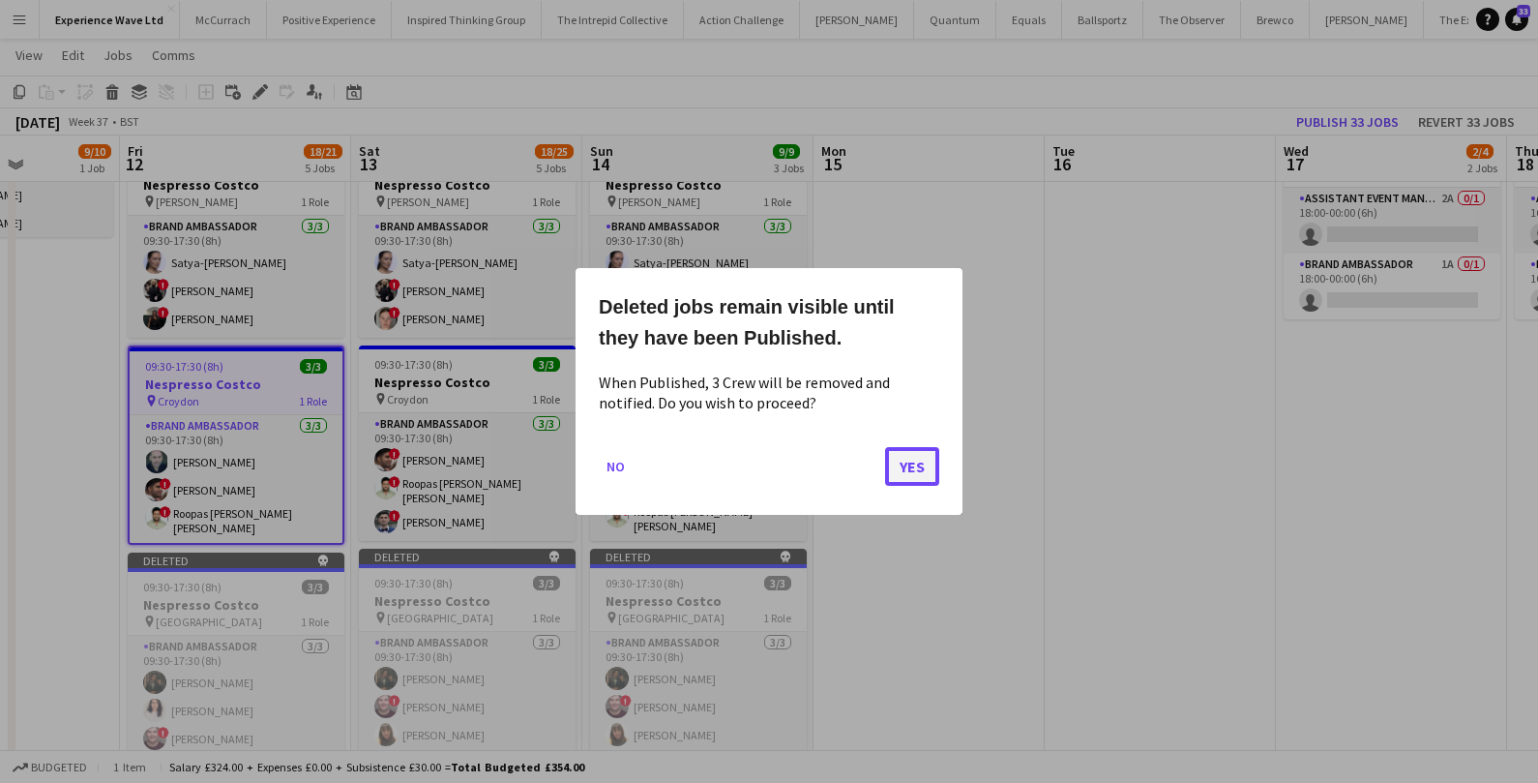
click at [913, 472] on button "Yes" at bounding box center [912, 466] width 54 height 39
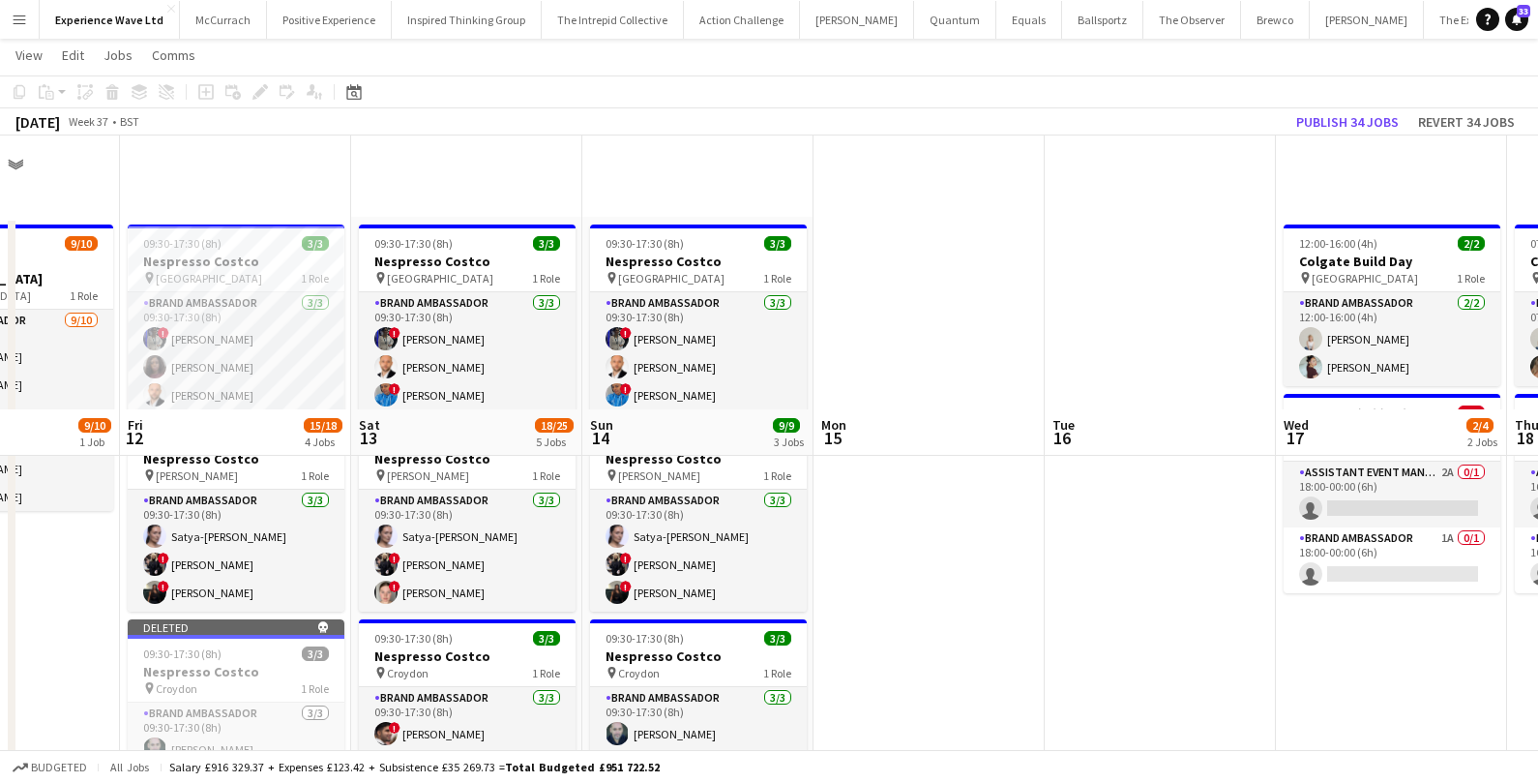
scroll to position [273, 0]
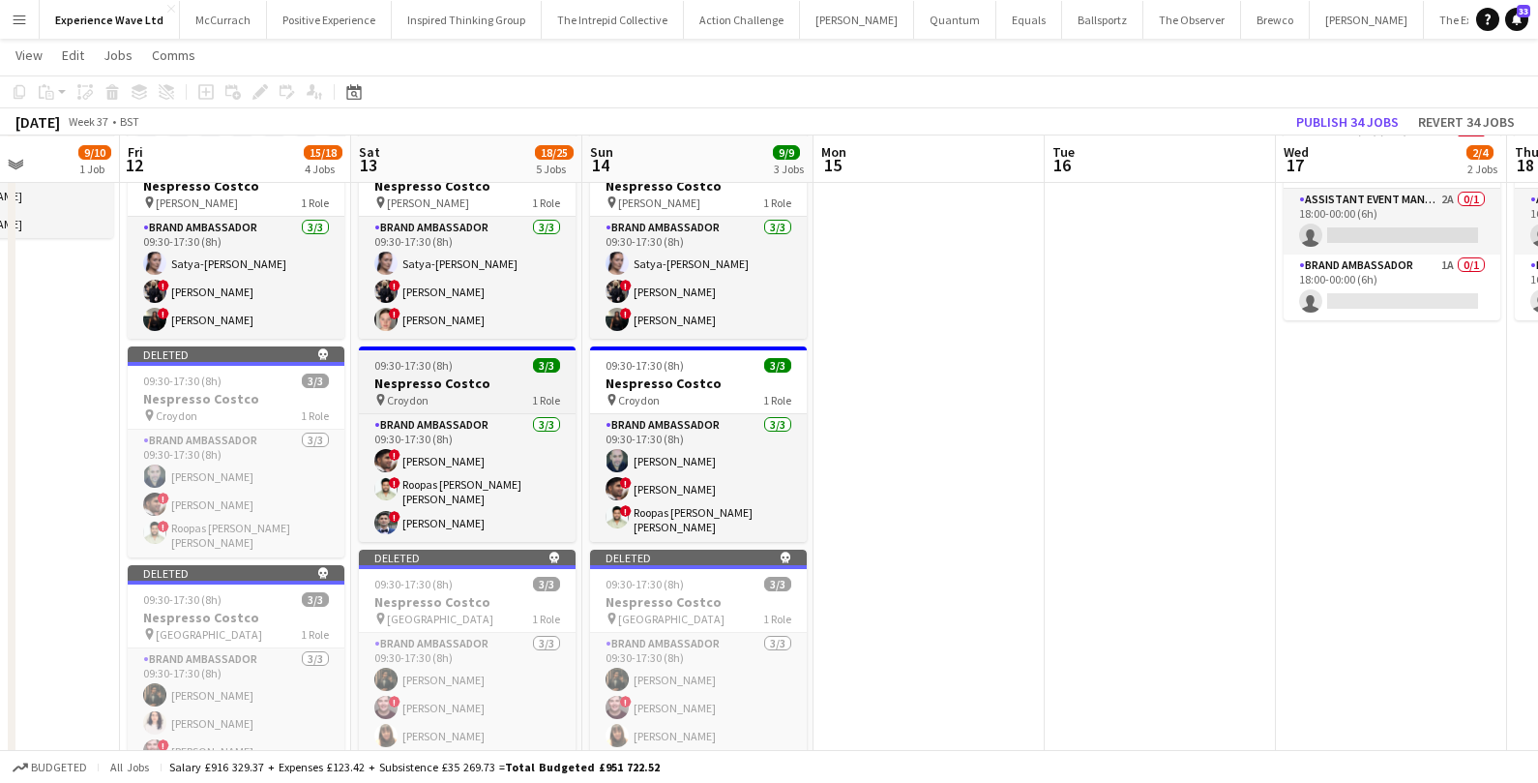
click at [504, 364] on div "09:30-17:30 (8h) 3/3" at bounding box center [467, 365] width 217 height 15
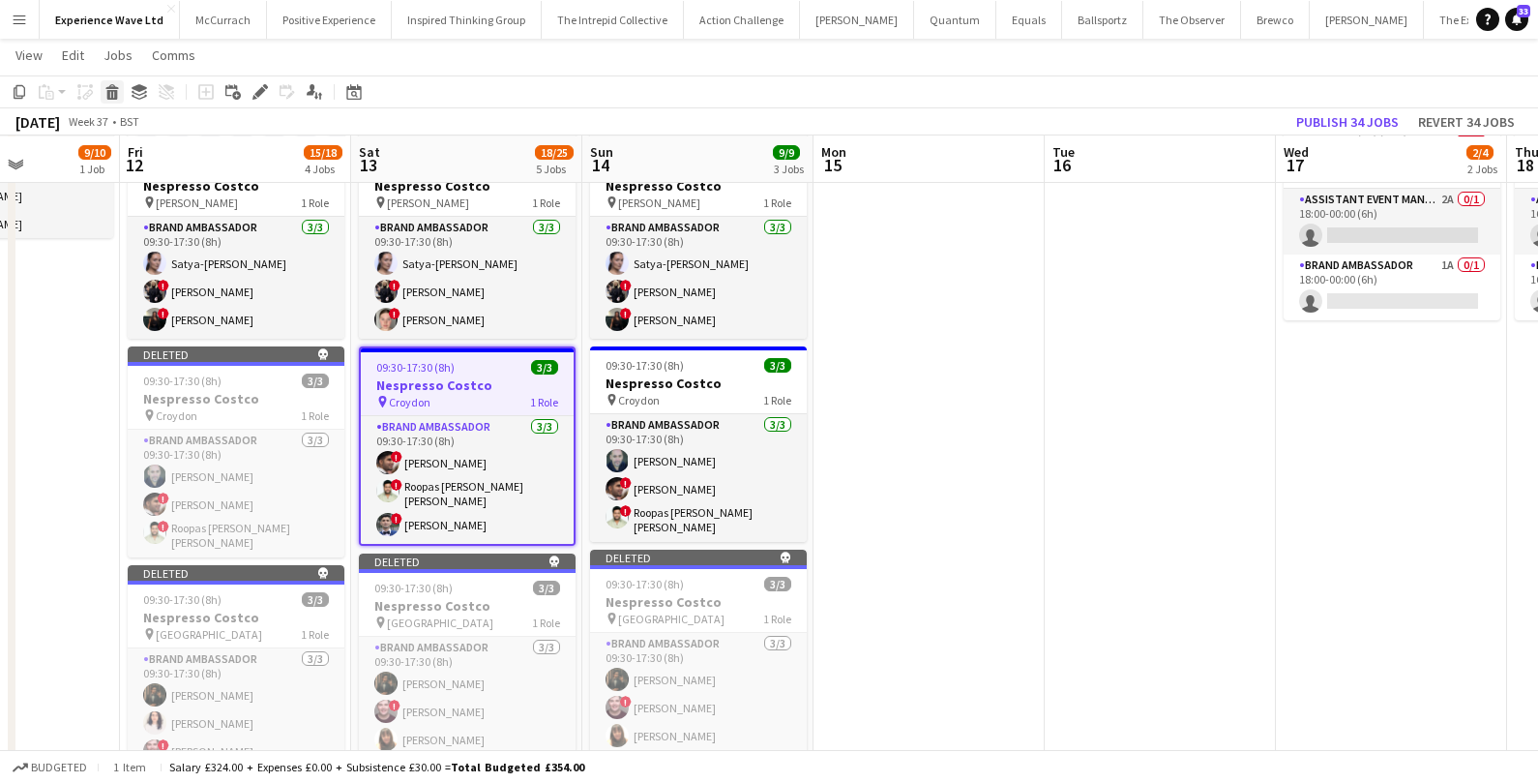
click at [113, 88] on icon at bounding box center [111, 86] width 13 height 5
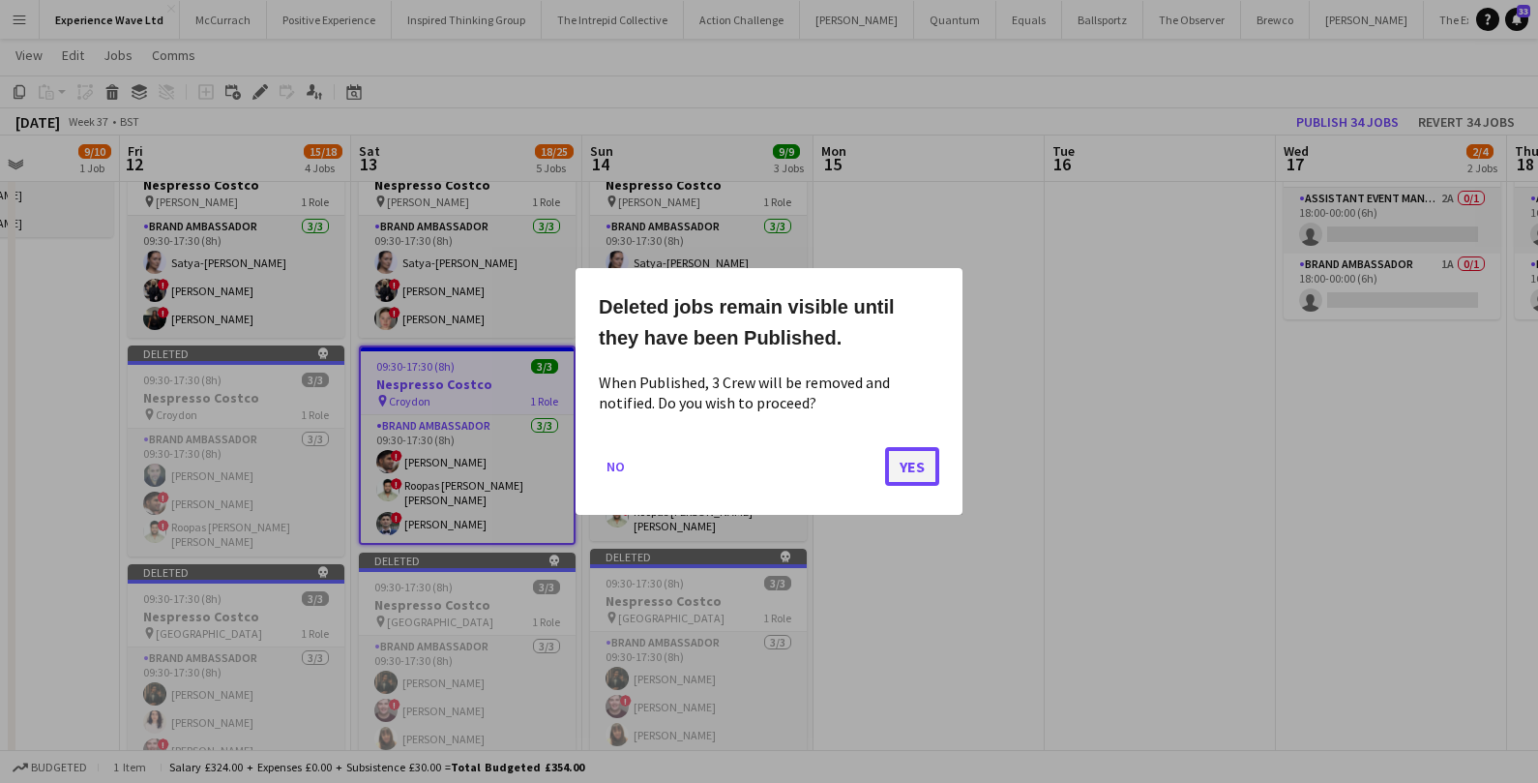
click at [931, 466] on button "Yes" at bounding box center [912, 466] width 54 height 39
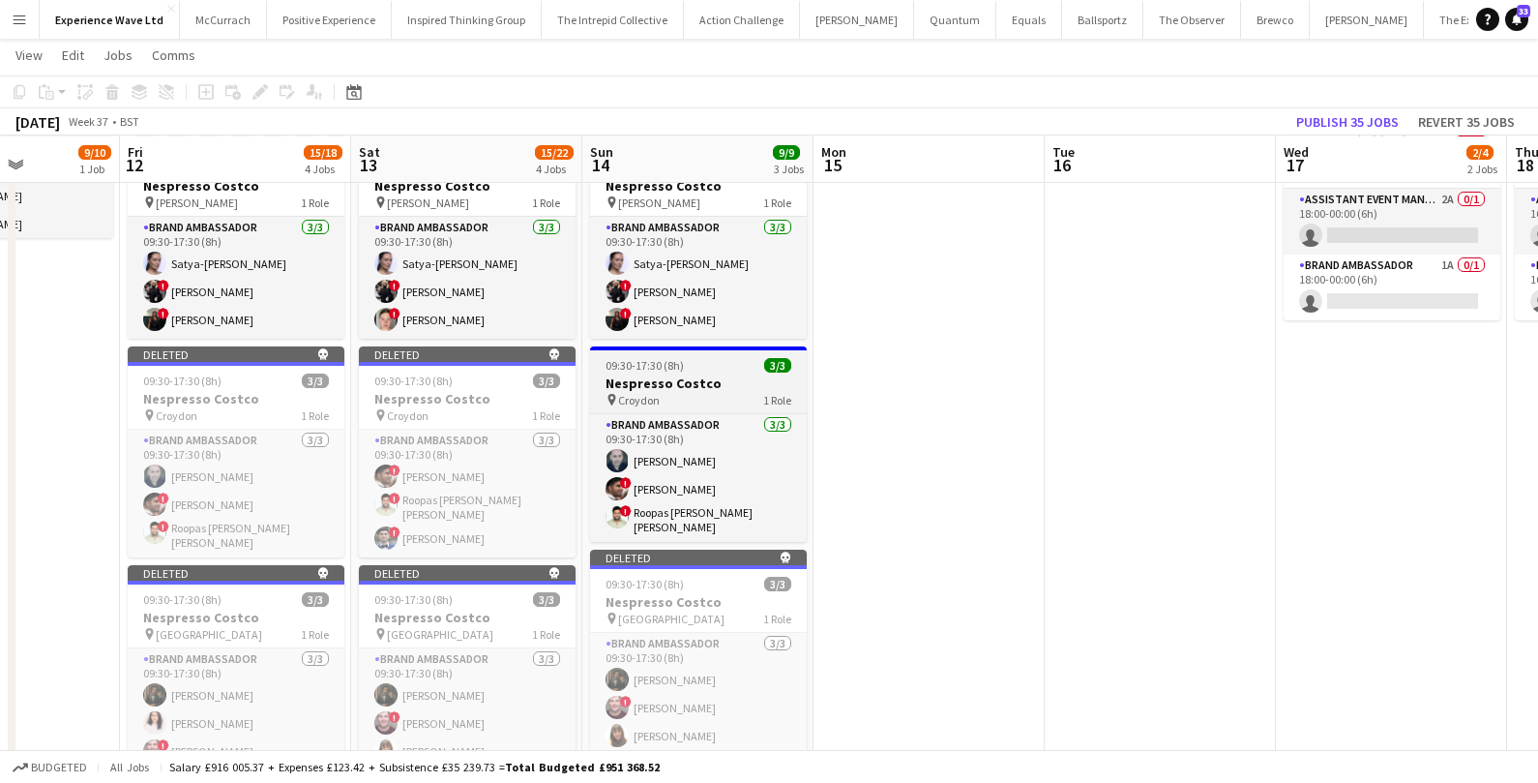
click at [713, 359] on div "09:30-17:30 (8h) 3/3" at bounding box center [698, 365] width 217 height 15
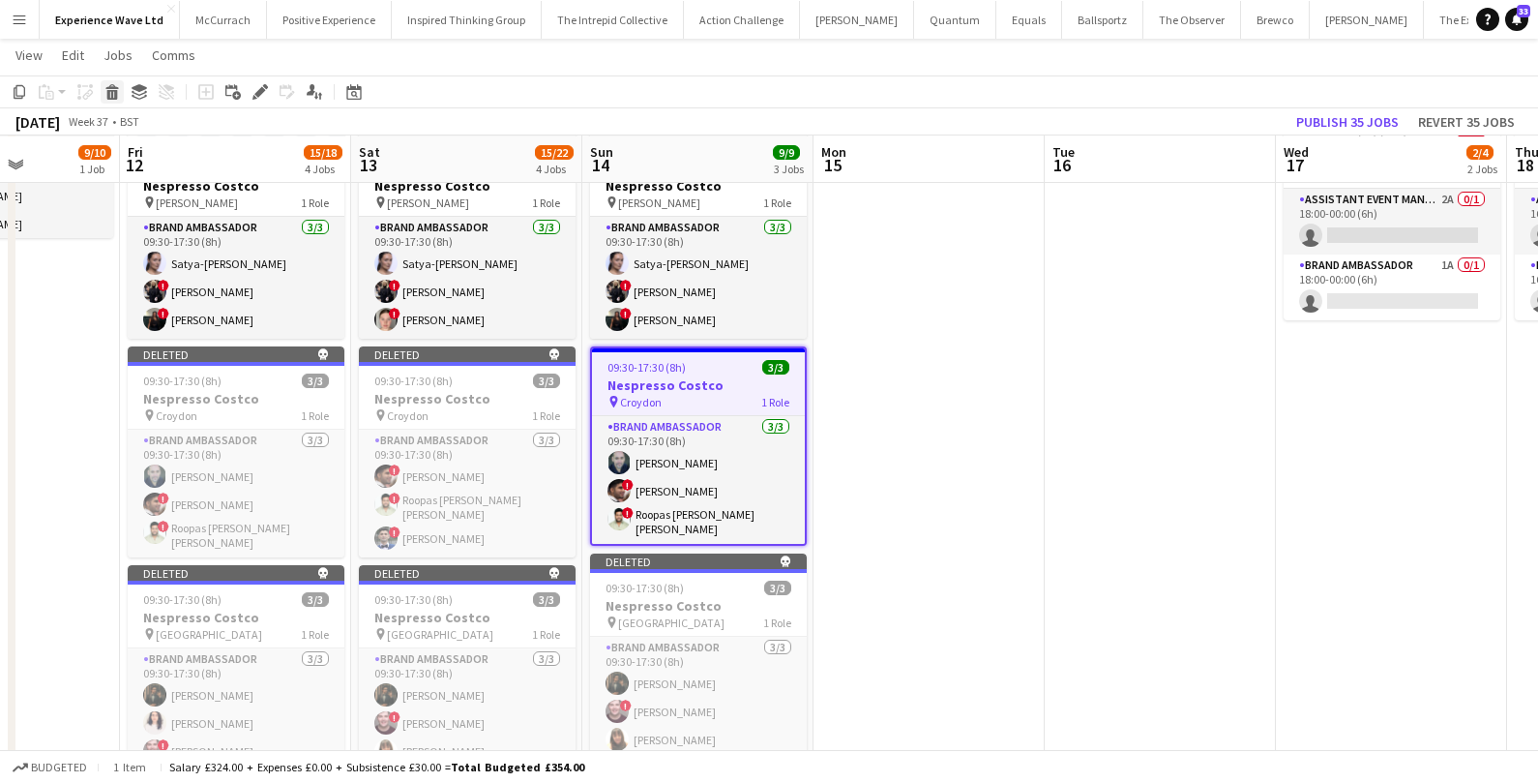
click at [109, 98] on icon at bounding box center [112, 95] width 11 height 10
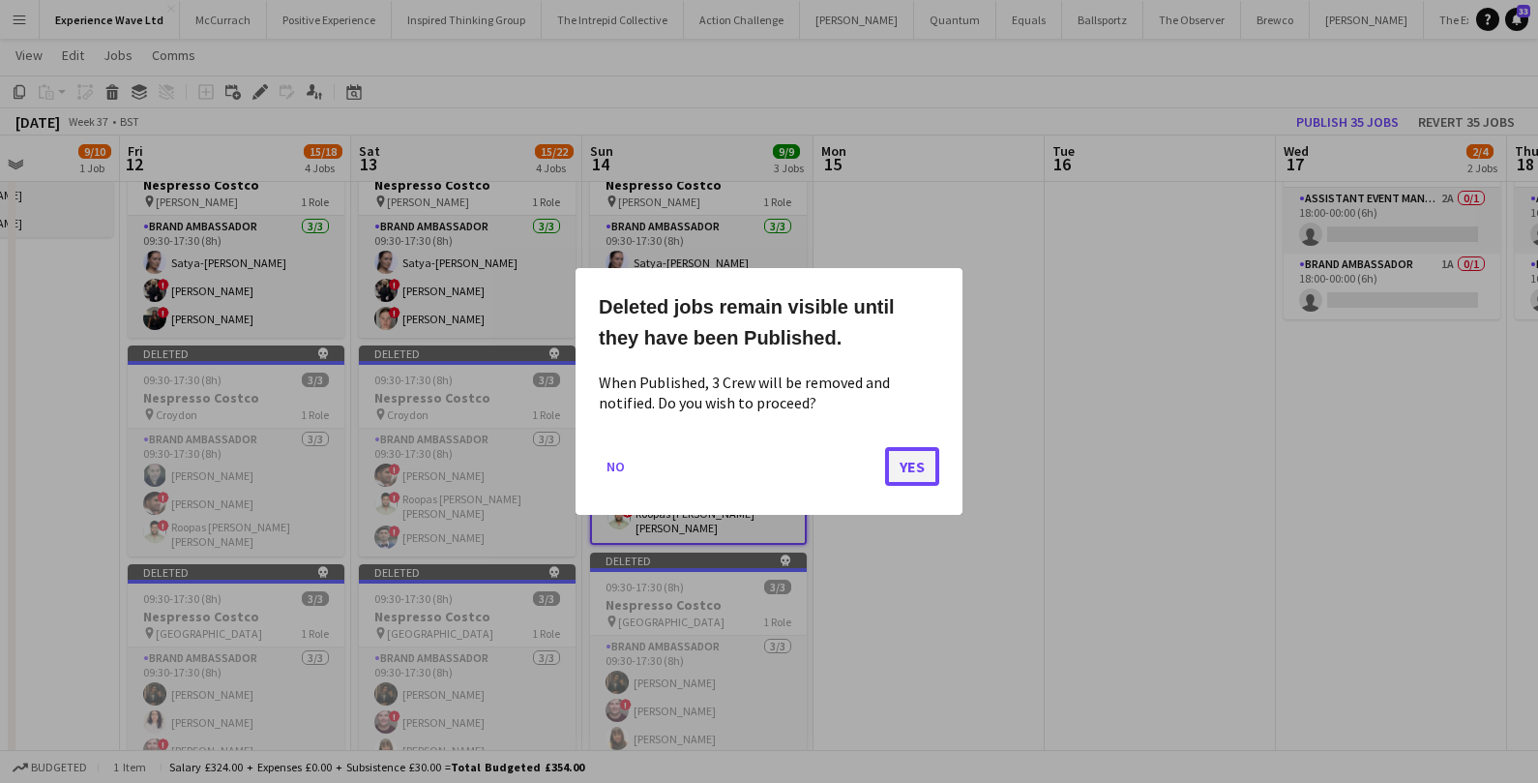
click at [912, 475] on button "Yes" at bounding box center [912, 466] width 54 height 39
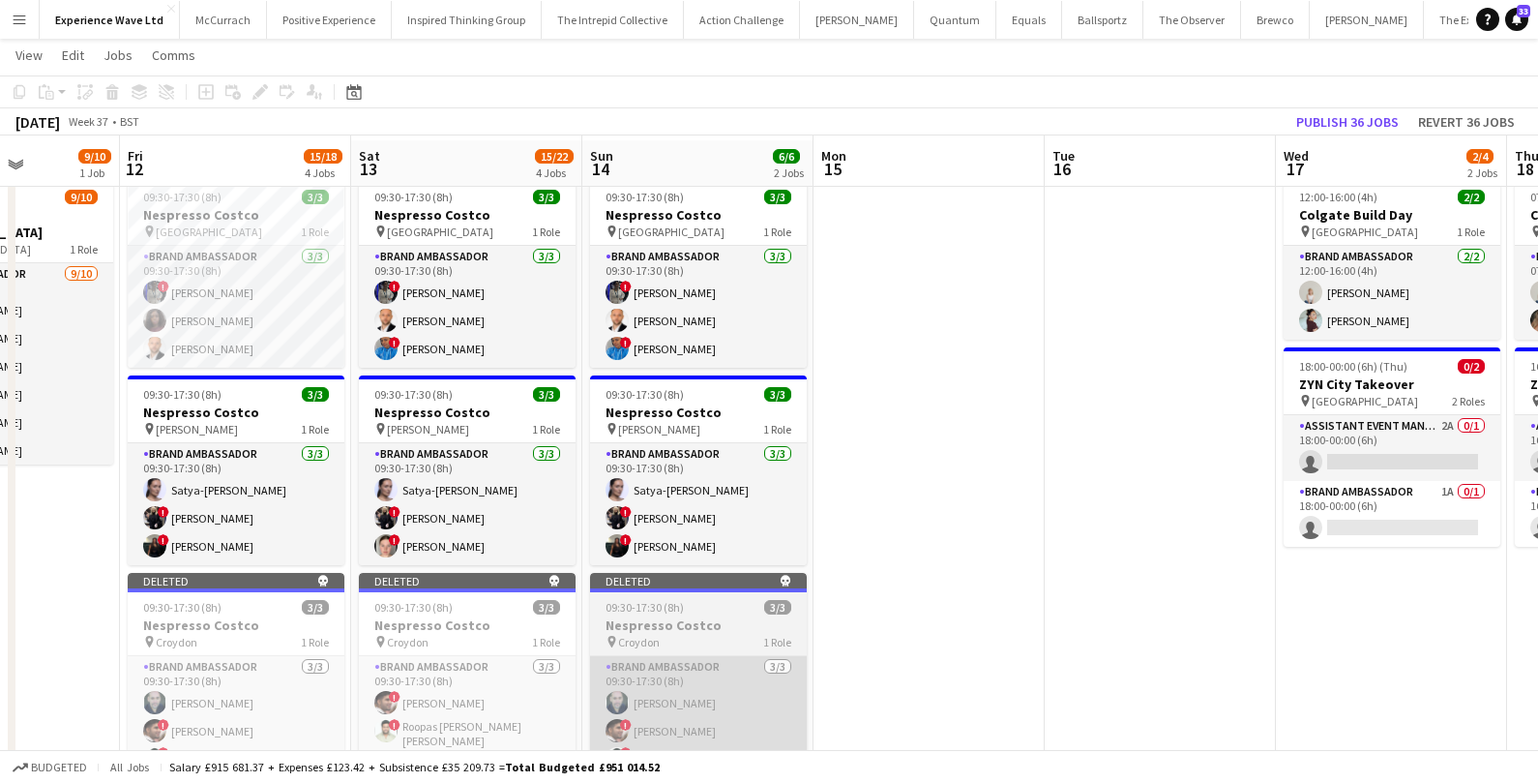
scroll to position [45, 0]
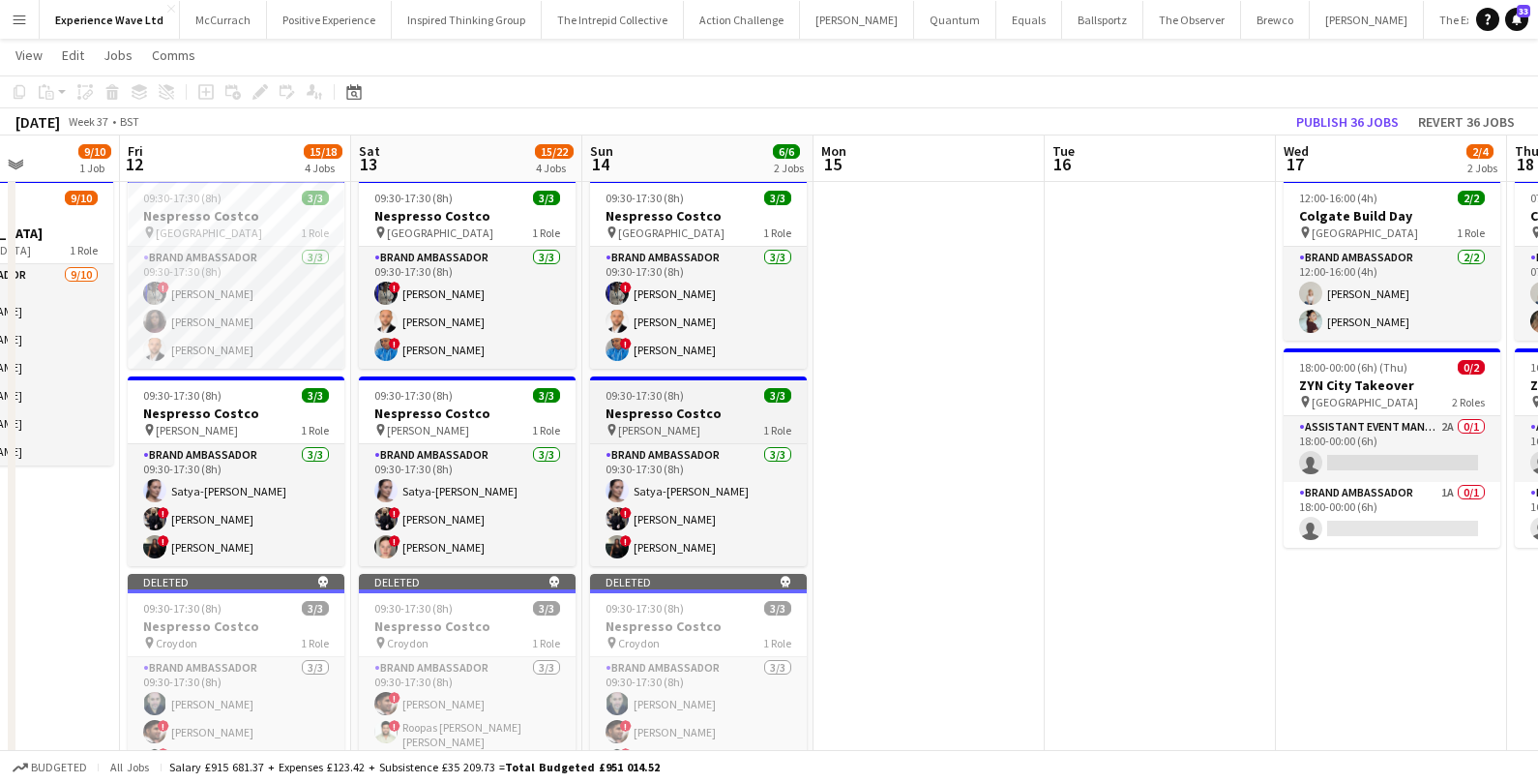
click at [676, 400] on span "09:30-17:30 (8h)" at bounding box center [645, 395] width 78 height 15
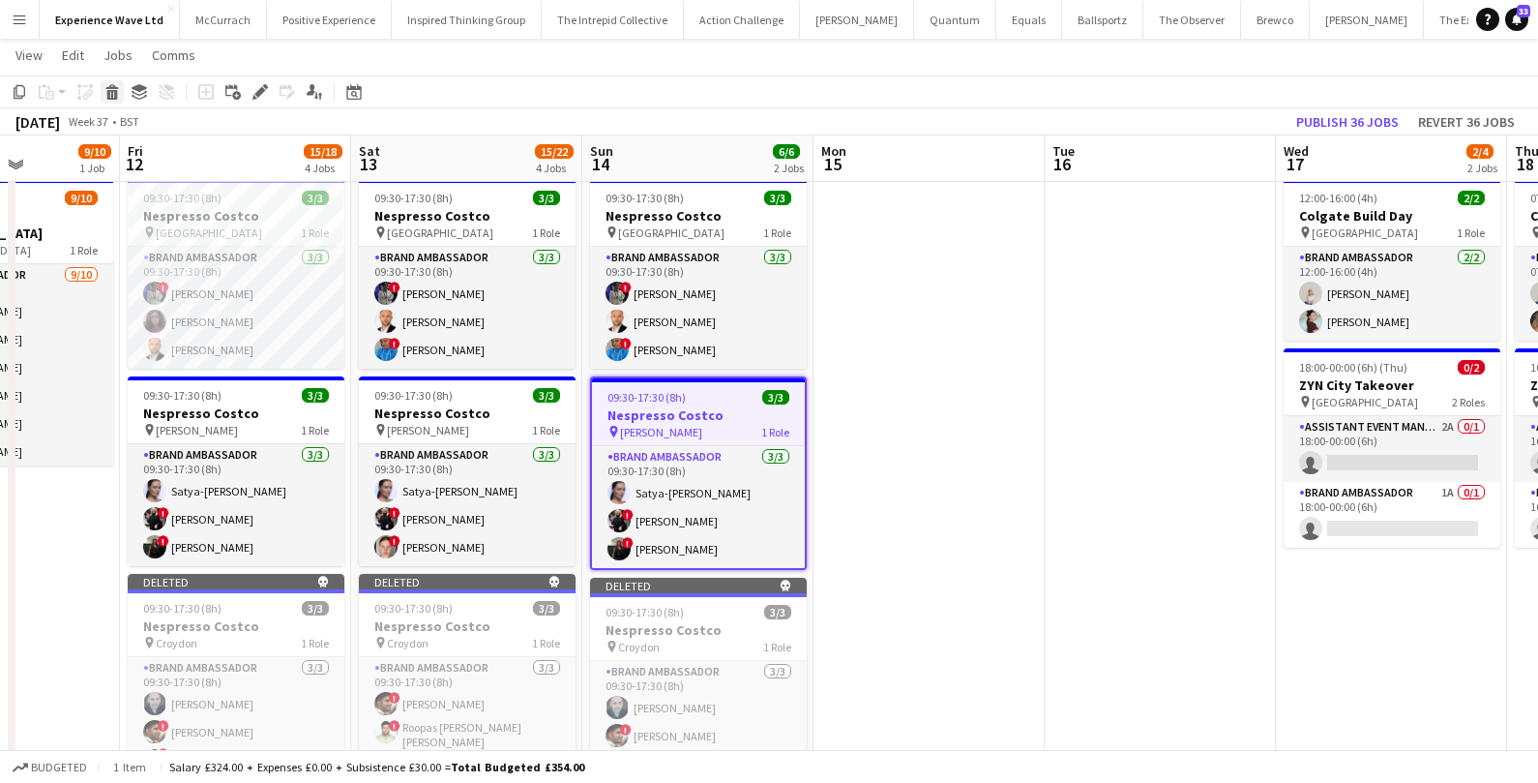
click at [116, 93] on icon at bounding box center [112, 95] width 11 height 10
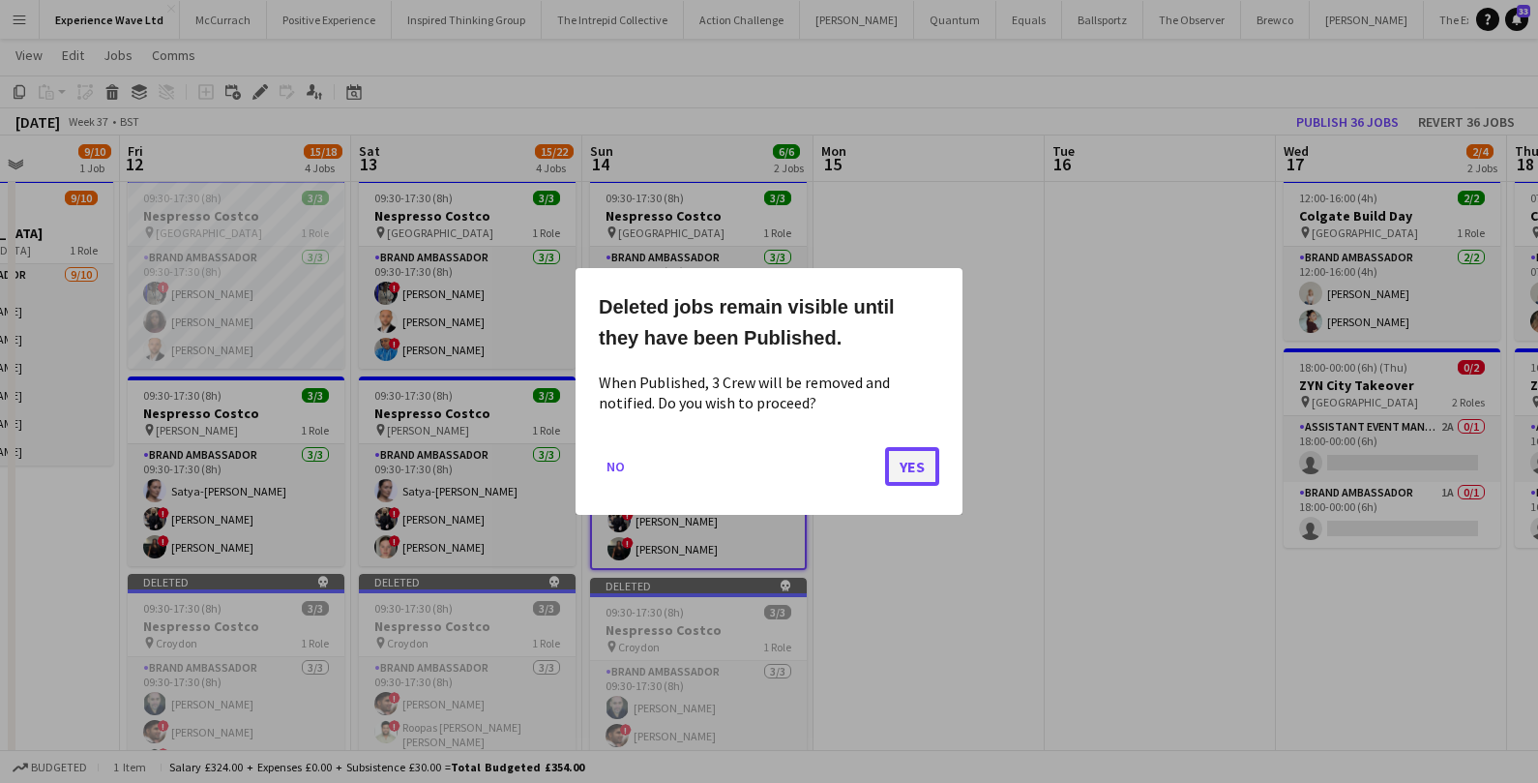
click at [923, 472] on button "Yes" at bounding box center [912, 466] width 54 height 39
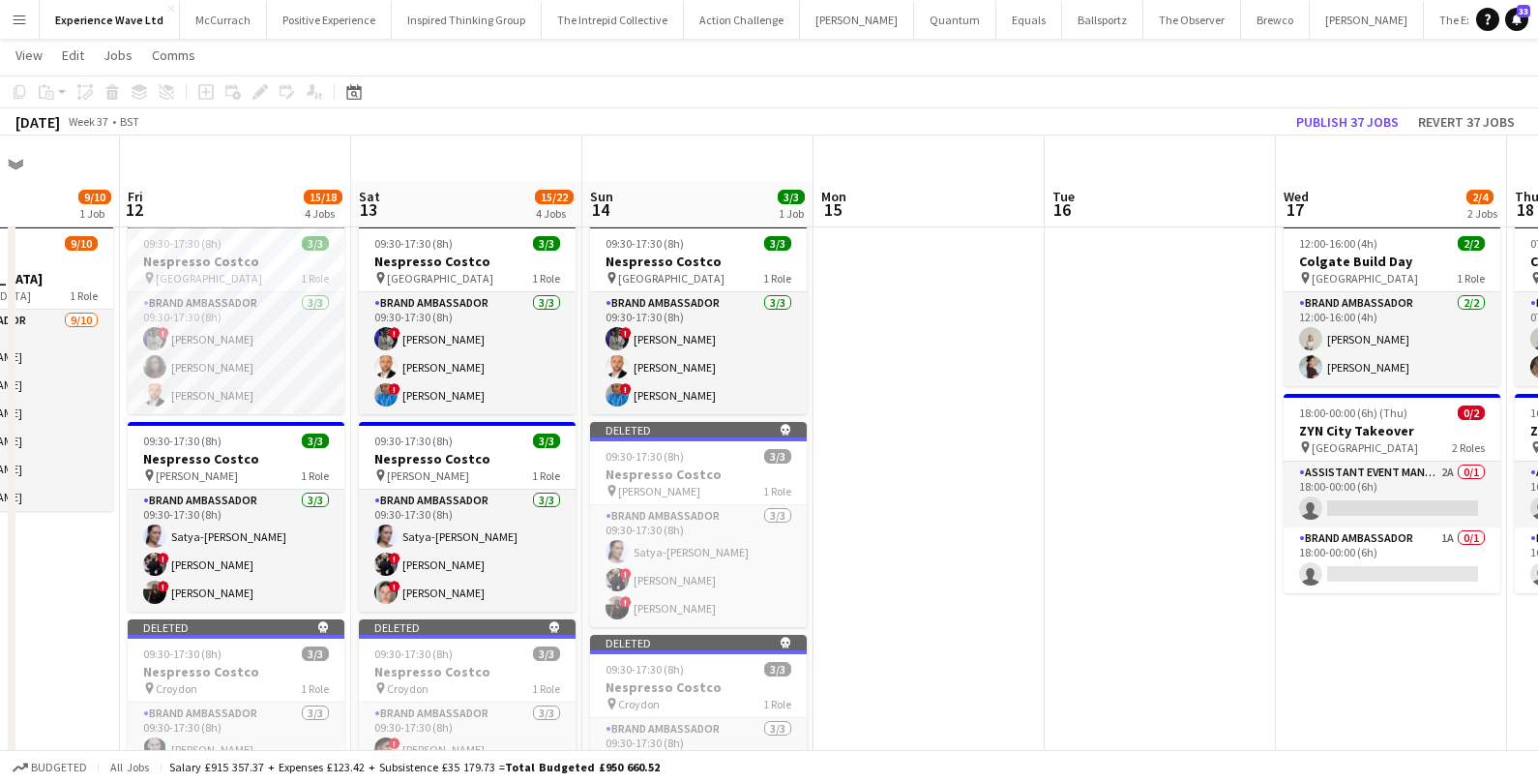
scroll to position [45, 0]
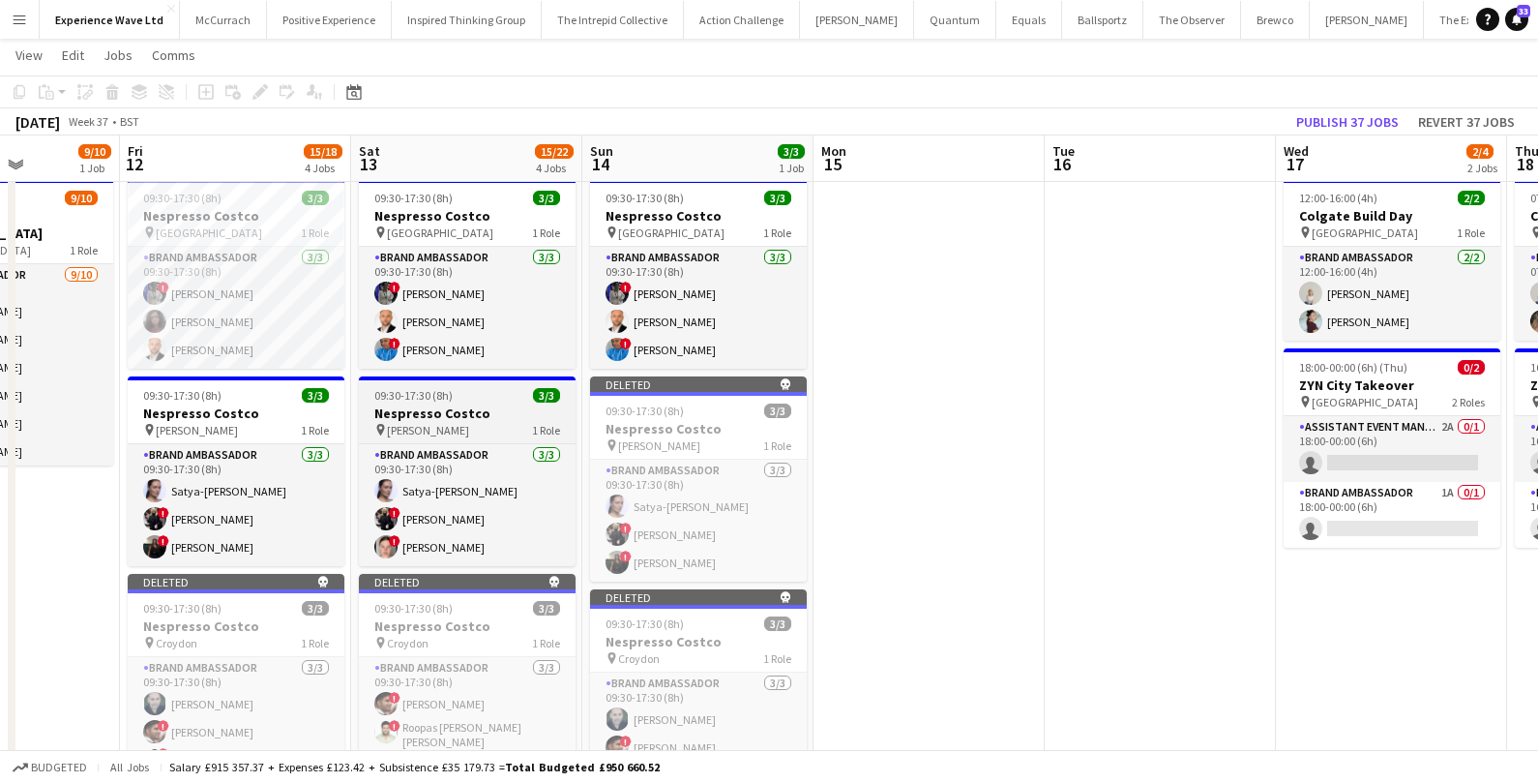
click at [503, 401] on app-job-card "09:30-17:30 (8h) 3/3 Nespresso Costco pin Chester 1 Role Brand Ambassador 3/3 0…" at bounding box center [467, 471] width 217 height 190
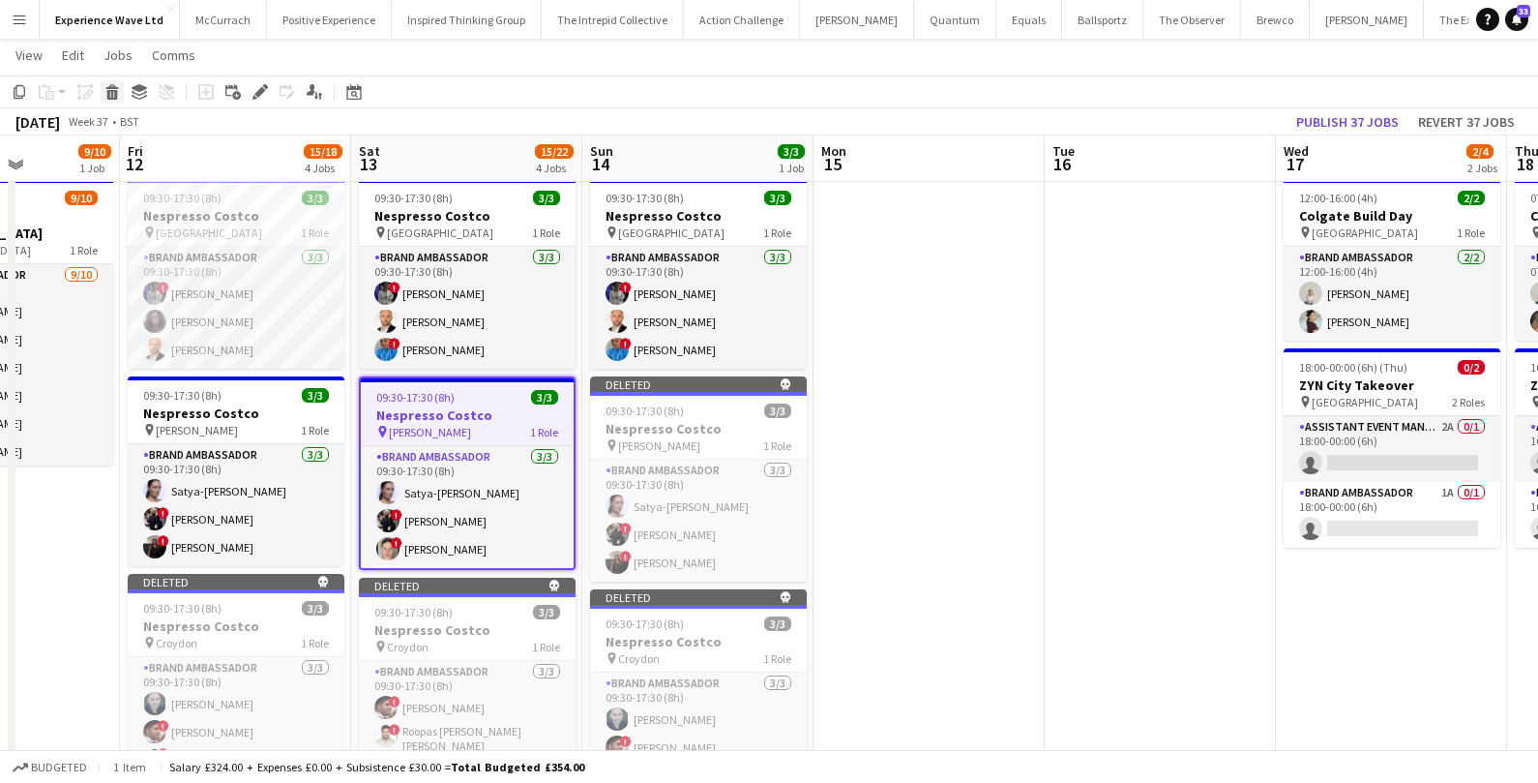
click at [109, 97] on icon at bounding box center [112, 95] width 11 height 10
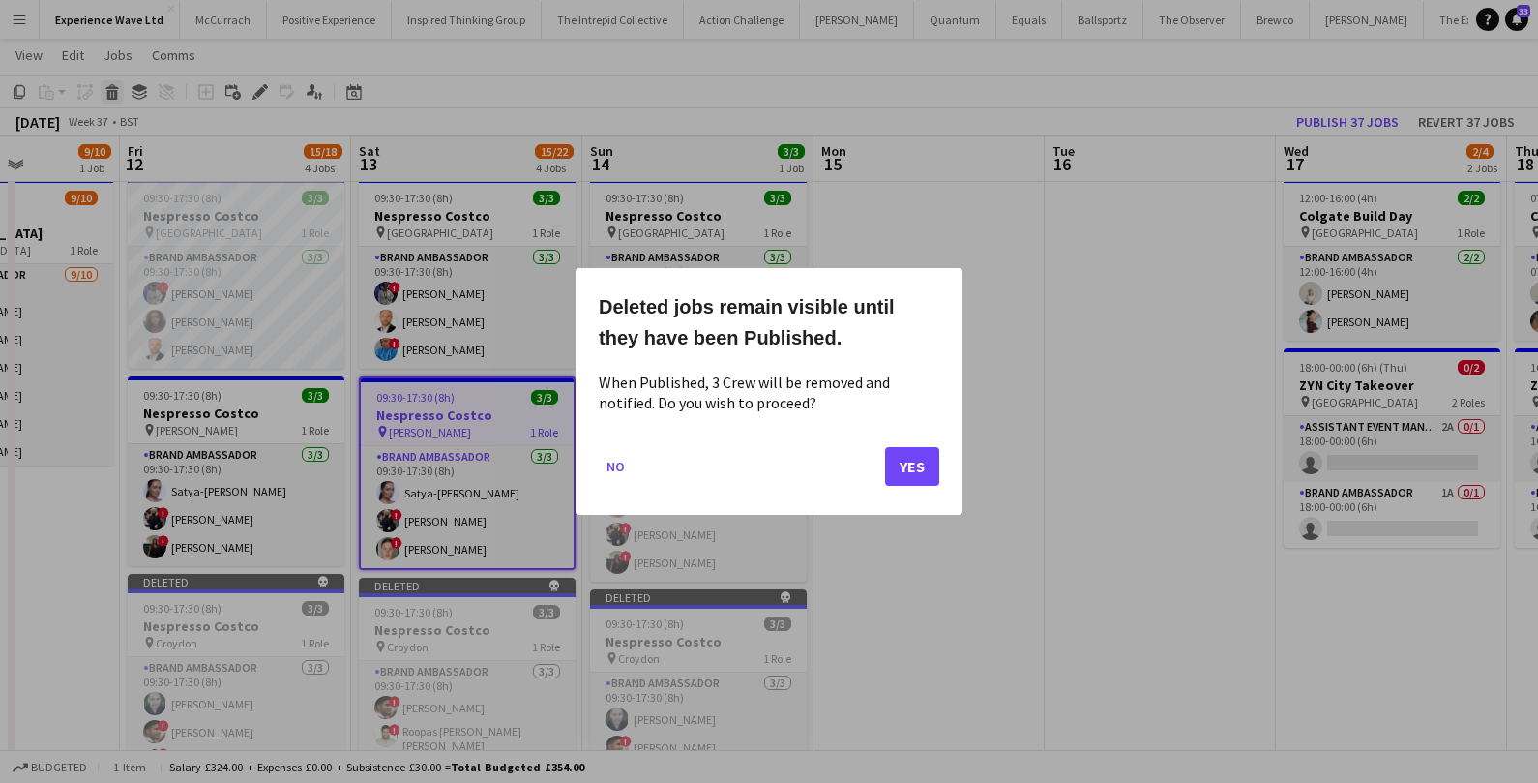
scroll to position [0, 0]
click at [900, 457] on button "Yes" at bounding box center [912, 466] width 54 height 39
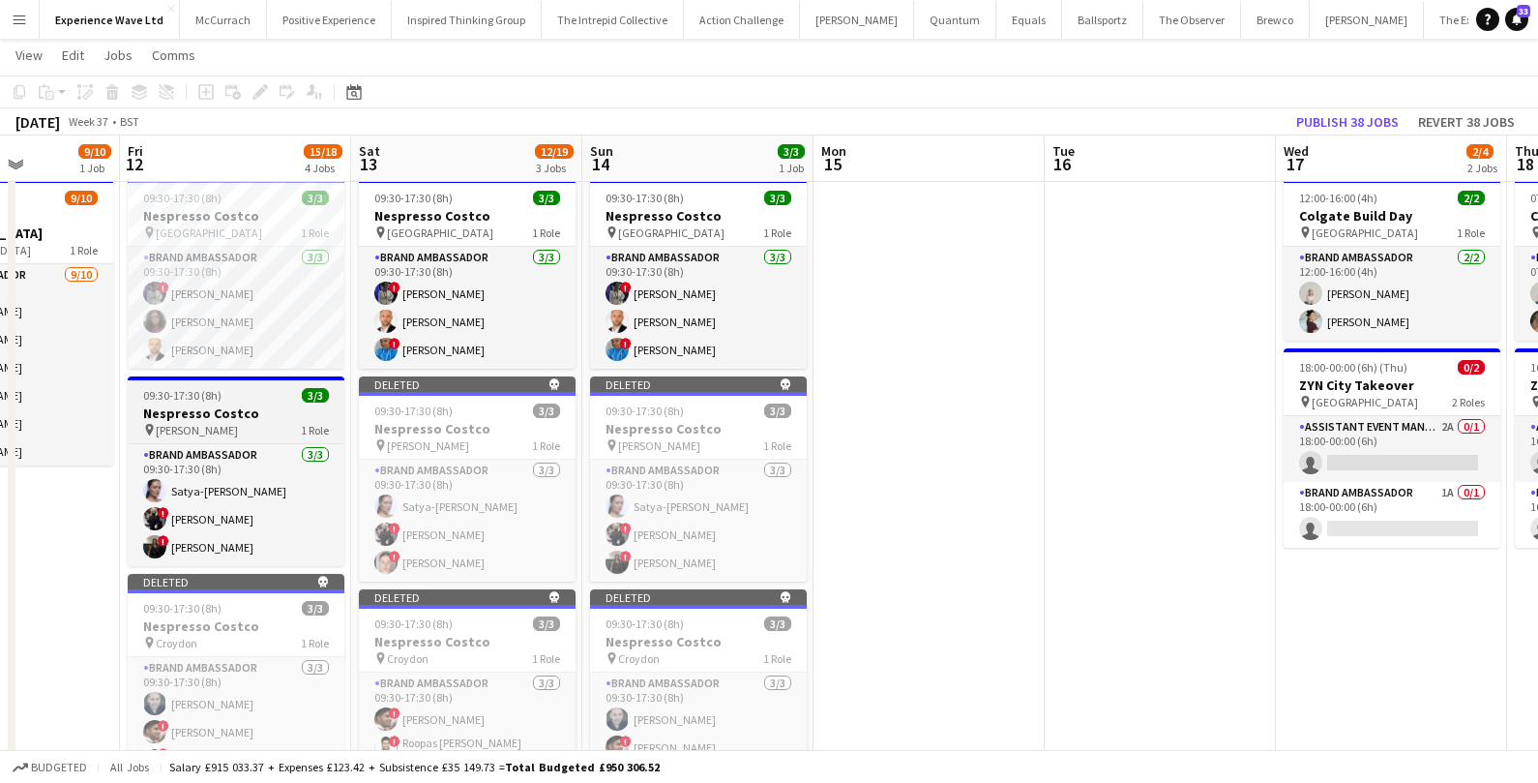
click at [272, 394] on div "09:30-17:30 (8h) 3/3" at bounding box center [236, 395] width 217 height 15
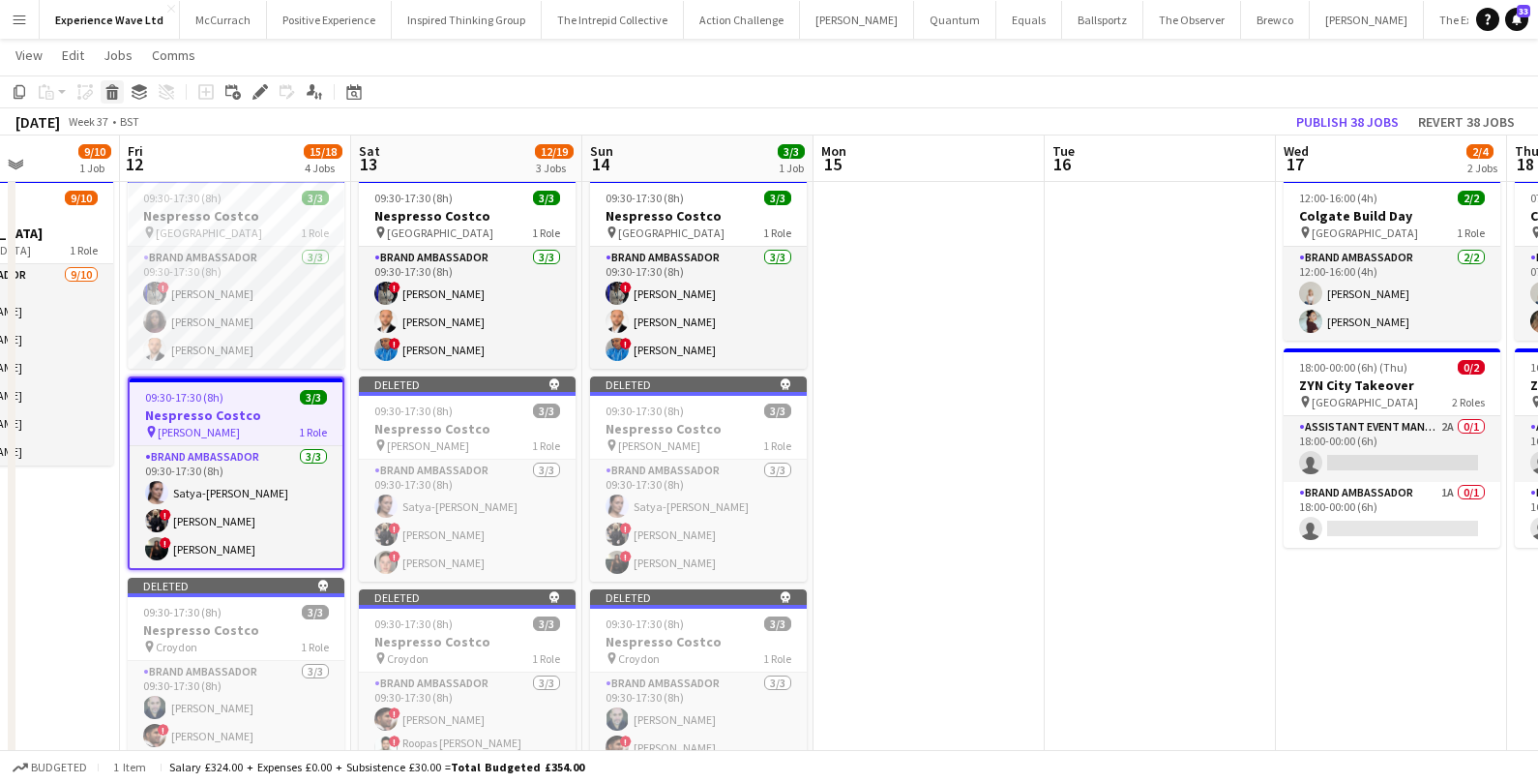
click at [110, 91] on icon "Delete" at bounding box center [111, 91] width 15 height 15
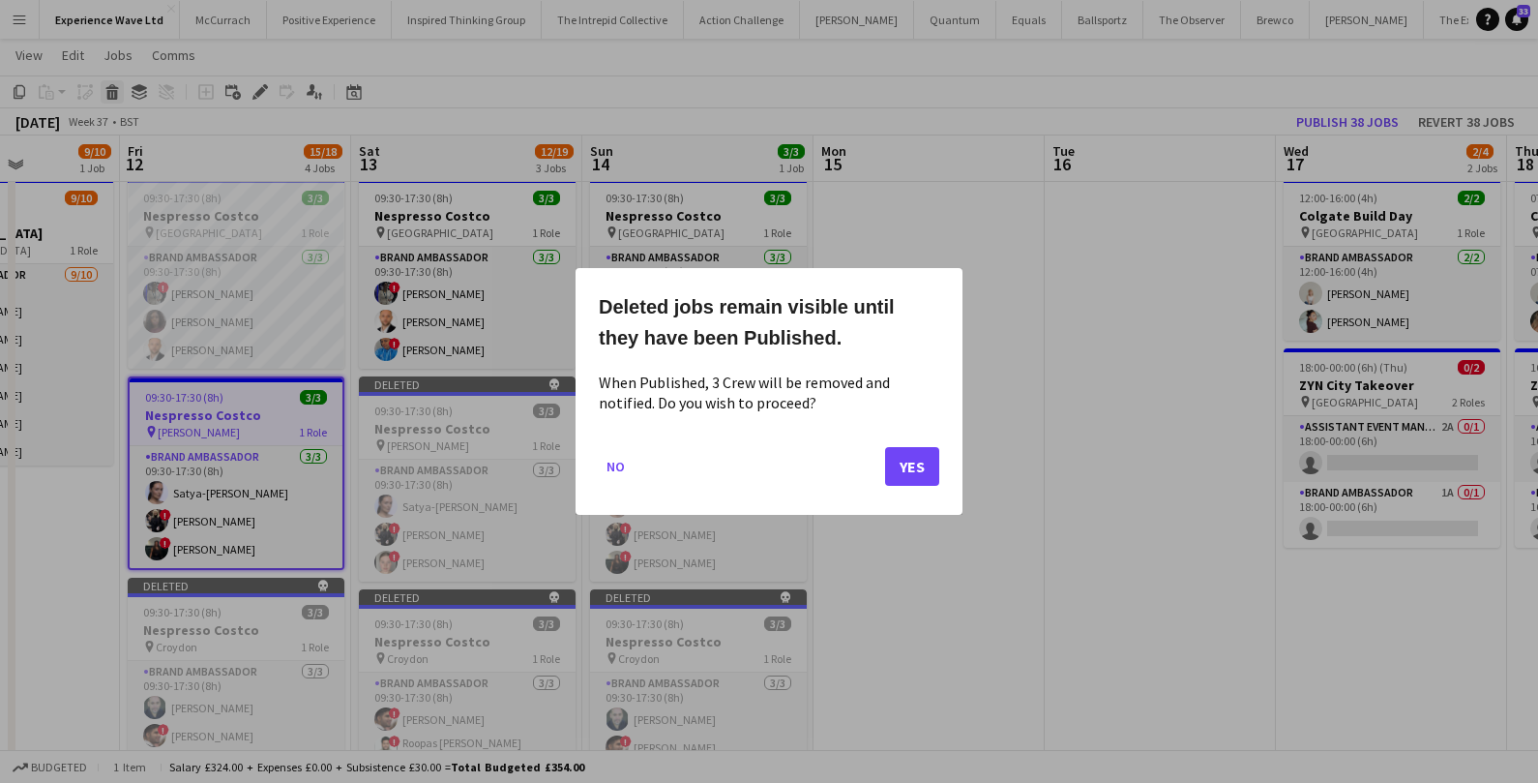
scroll to position [0, 0]
click at [900, 472] on button "Yes" at bounding box center [912, 466] width 54 height 39
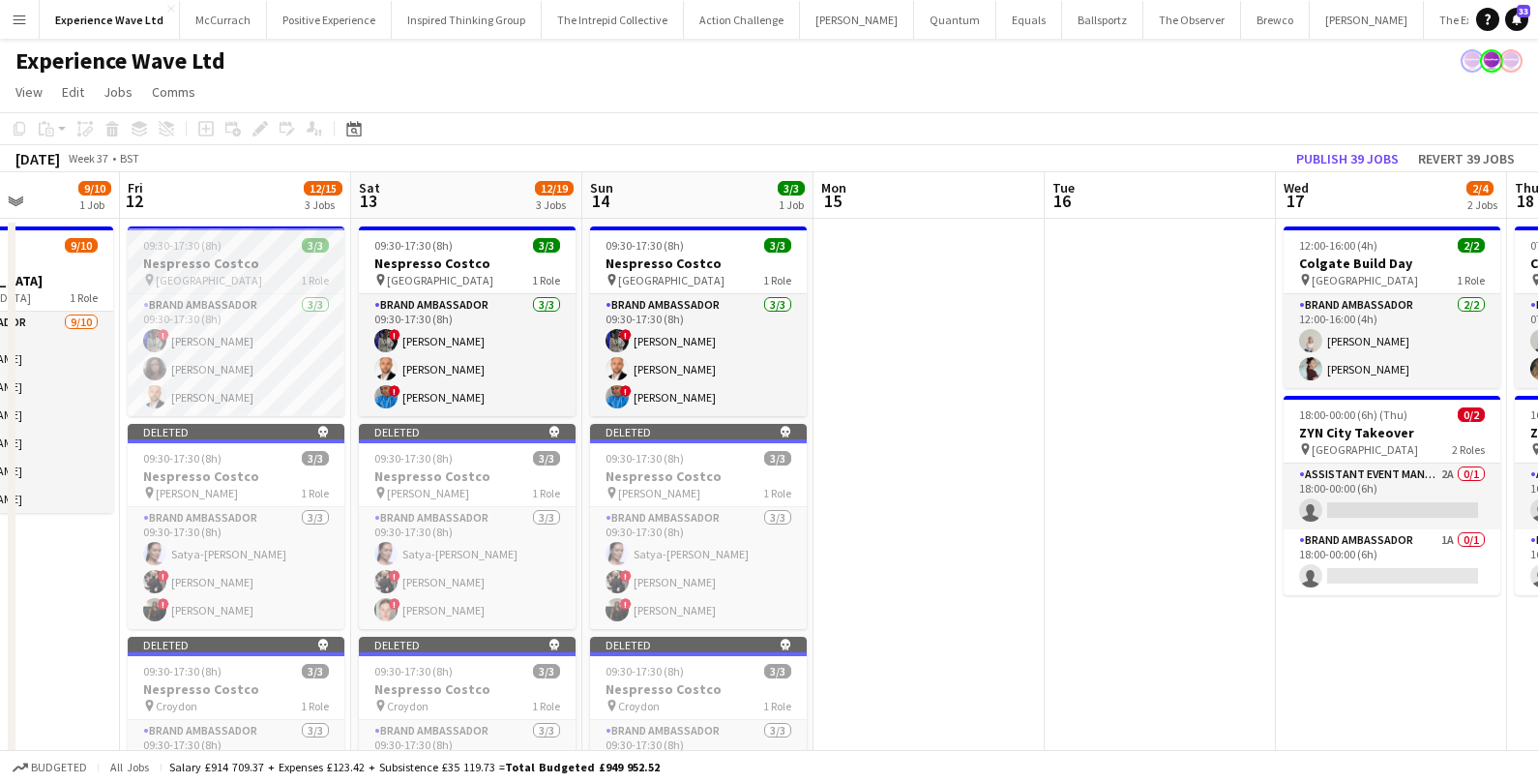
click at [265, 257] on h3 "Nespresso Costco" at bounding box center [236, 262] width 217 height 17
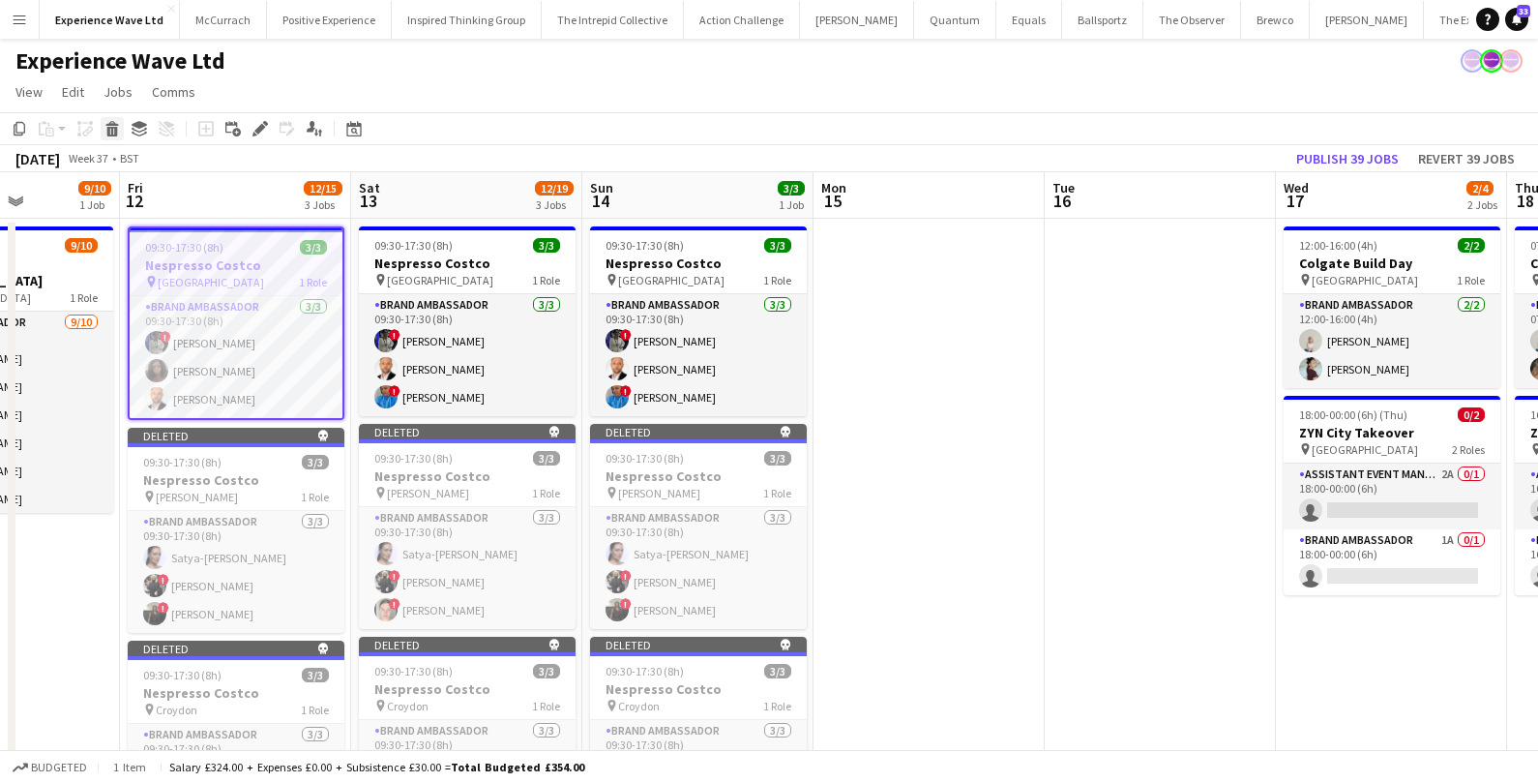
click at [106, 124] on icon "Delete" at bounding box center [111, 128] width 15 height 15
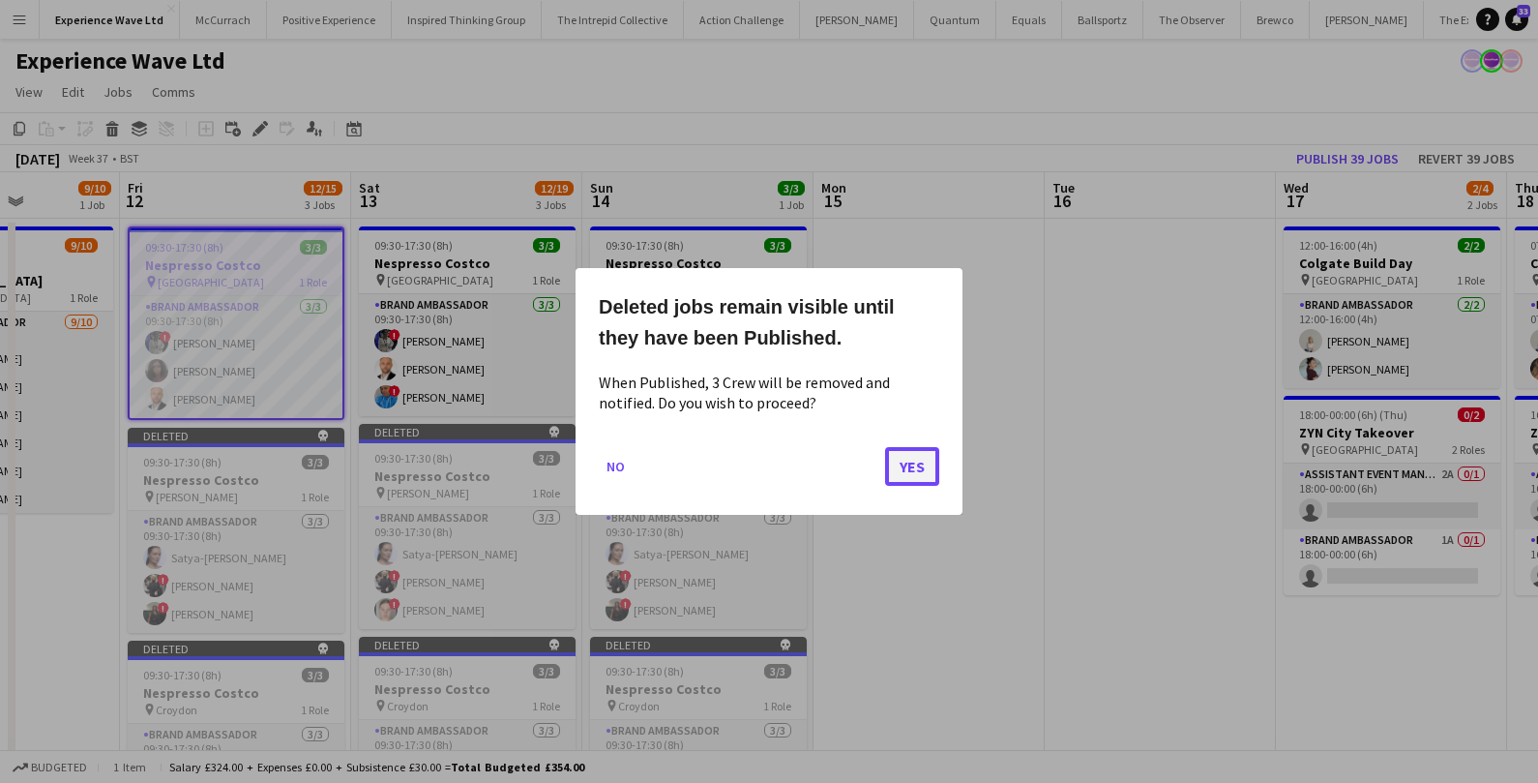
click at [925, 478] on button "Yes" at bounding box center [912, 466] width 54 height 39
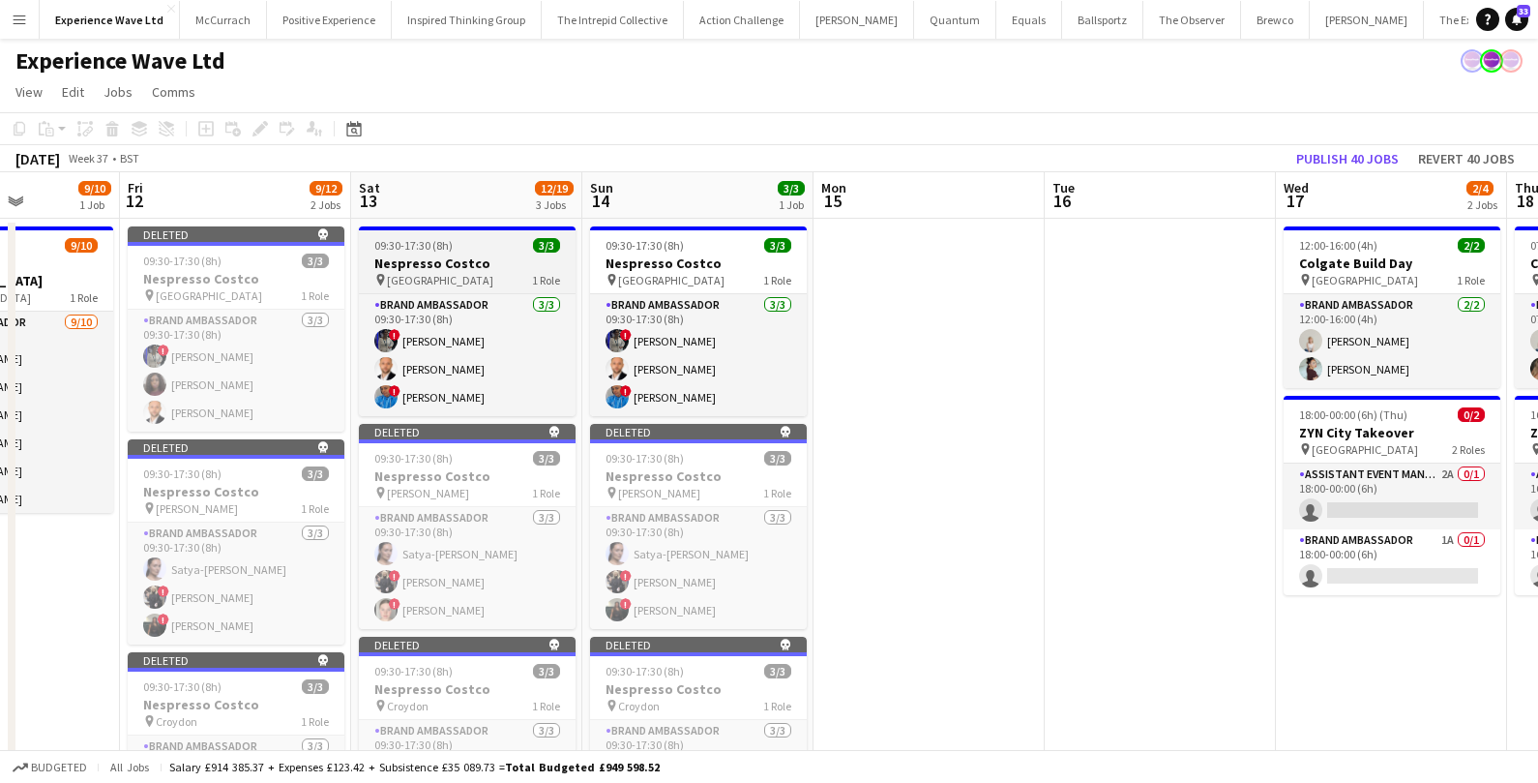
click at [510, 256] on h3 "Nespresso Costco" at bounding box center [467, 262] width 217 height 17
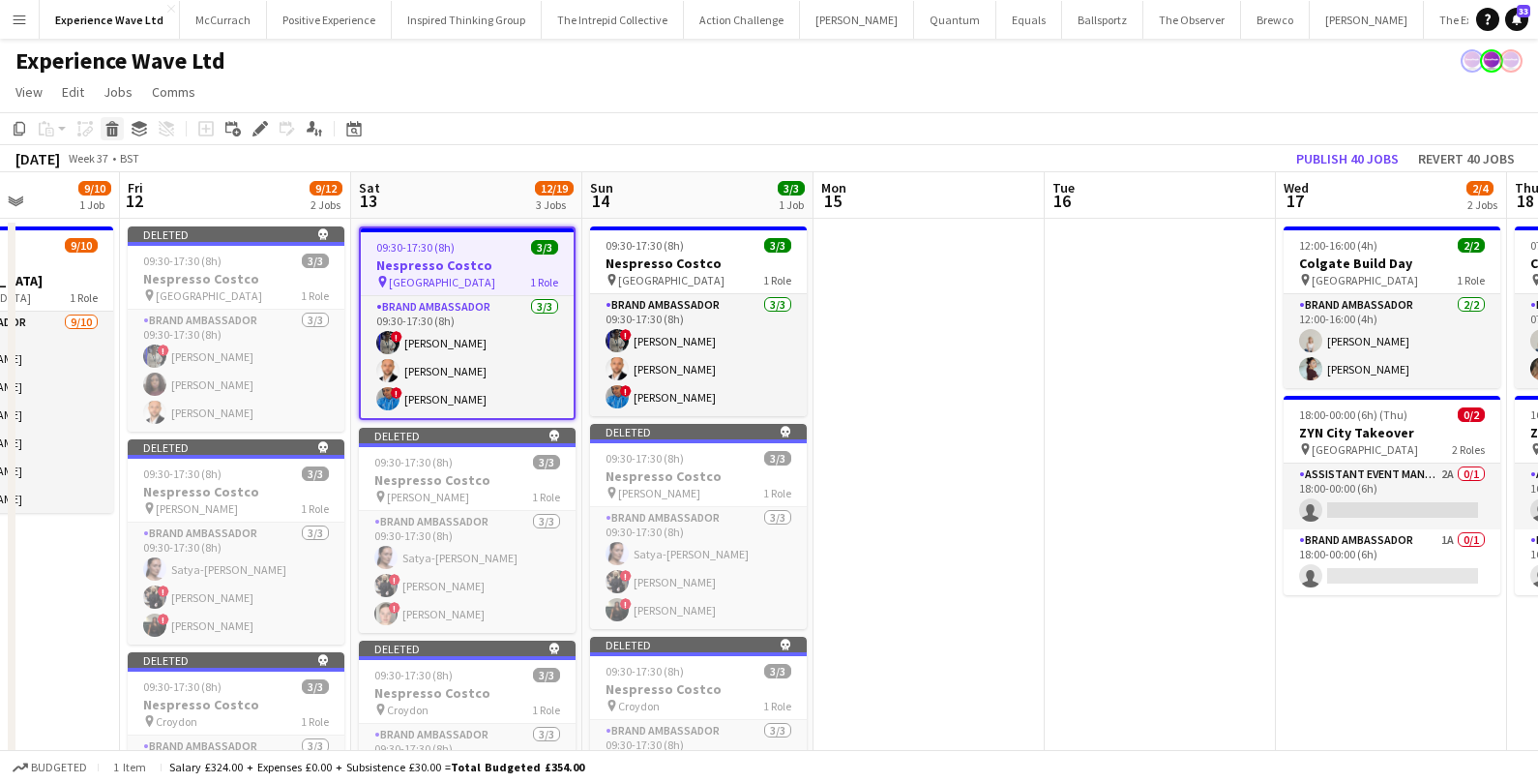
click at [109, 130] on icon "Delete" at bounding box center [111, 128] width 15 height 15
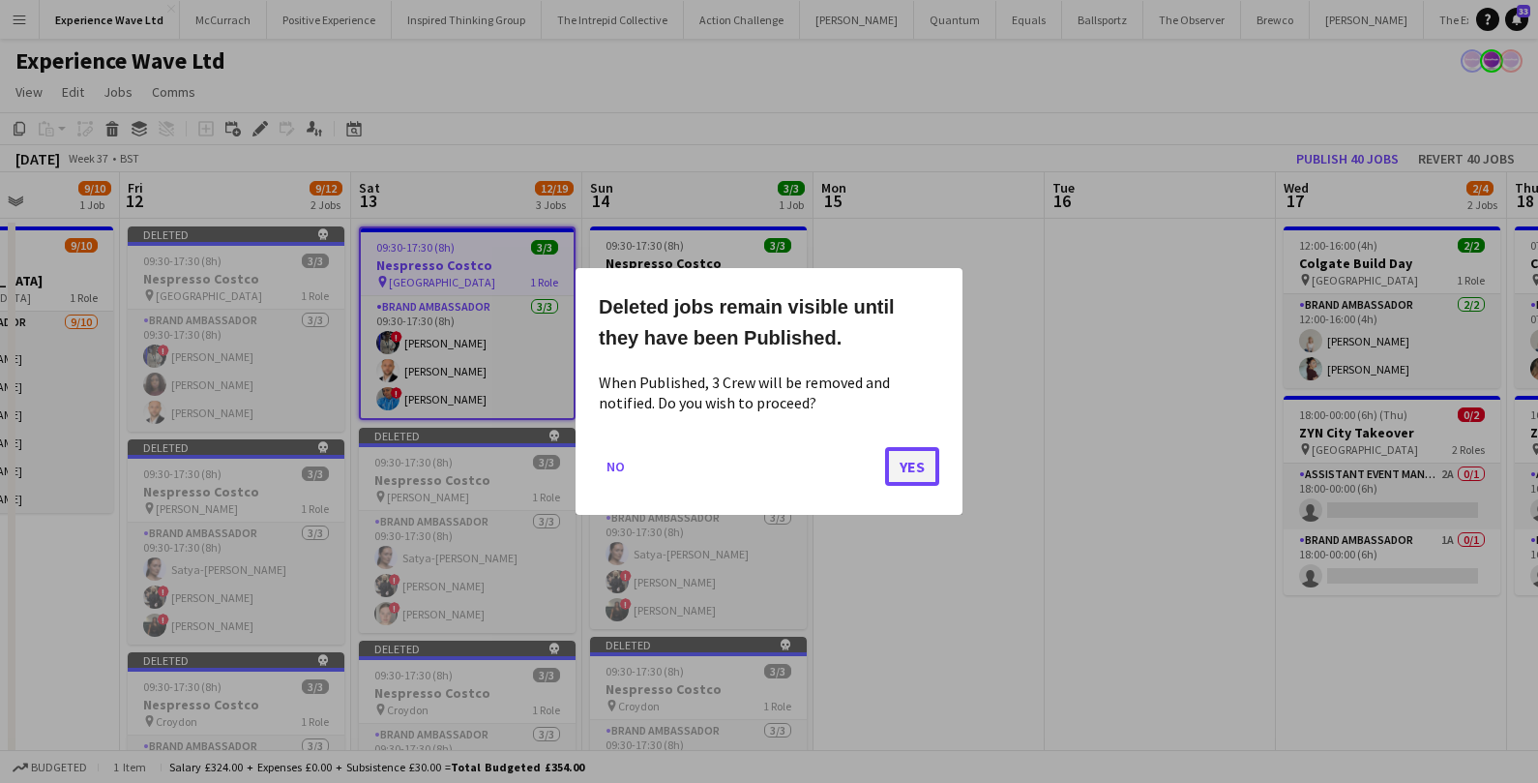
click at [920, 469] on button "Yes" at bounding box center [912, 466] width 54 height 39
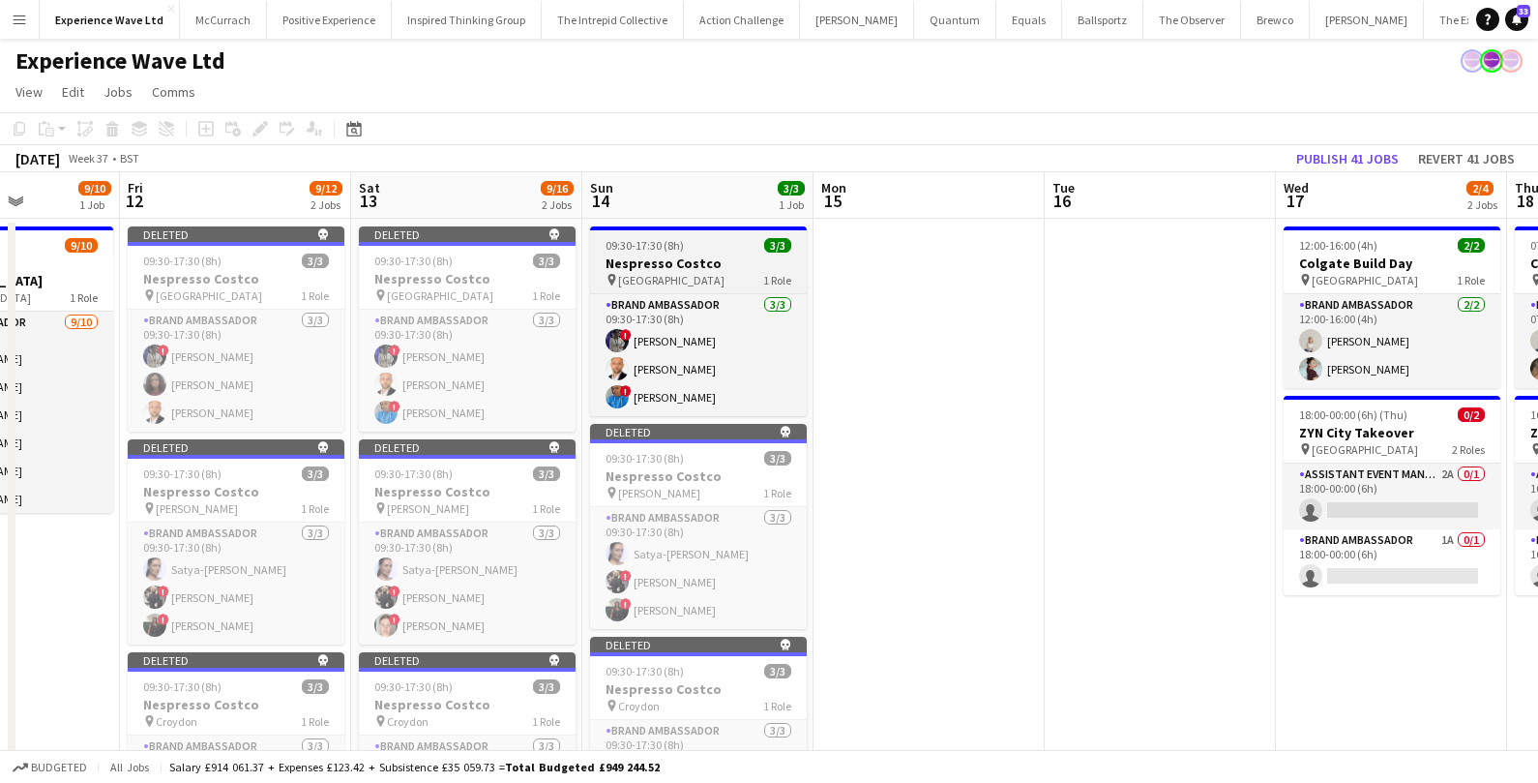
click at [713, 259] on h3 "Nespresso Costco" at bounding box center [698, 262] width 217 height 17
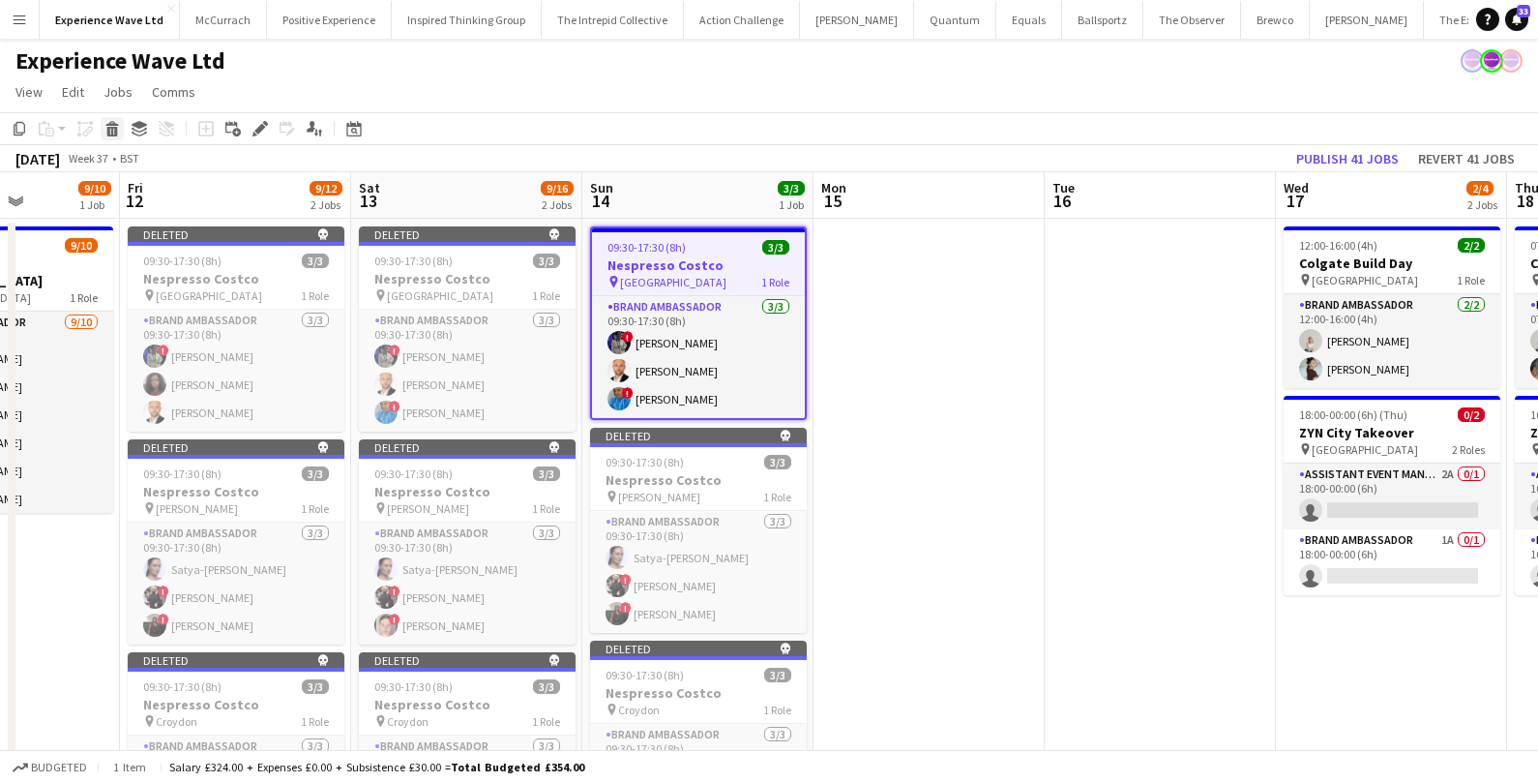
click at [113, 128] on icon "Delete" at bounding box center [111, 128] width 15 height 15
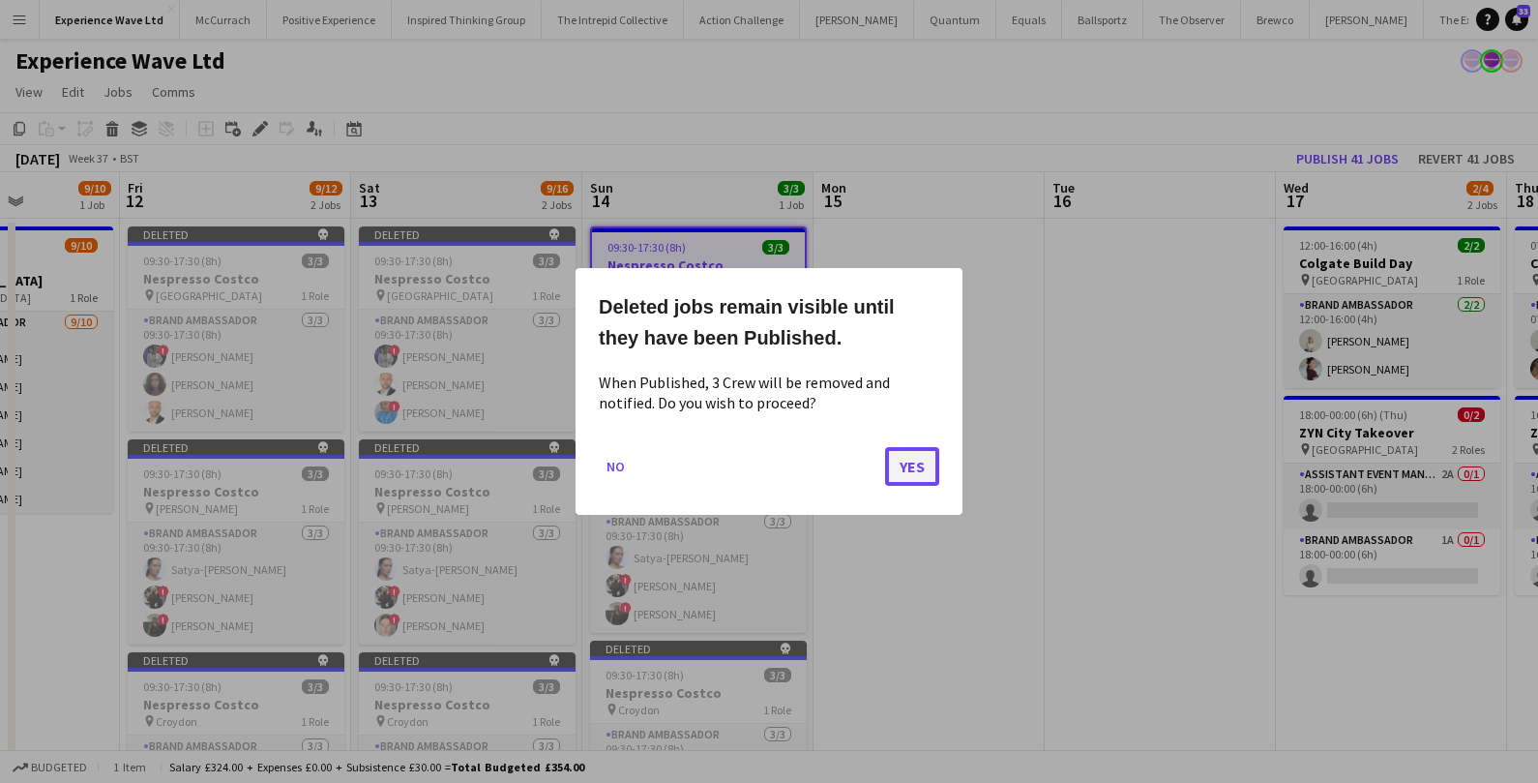
click at [934, 467] on button "Yes" at bounding box center [912, 466] width 54 height 39
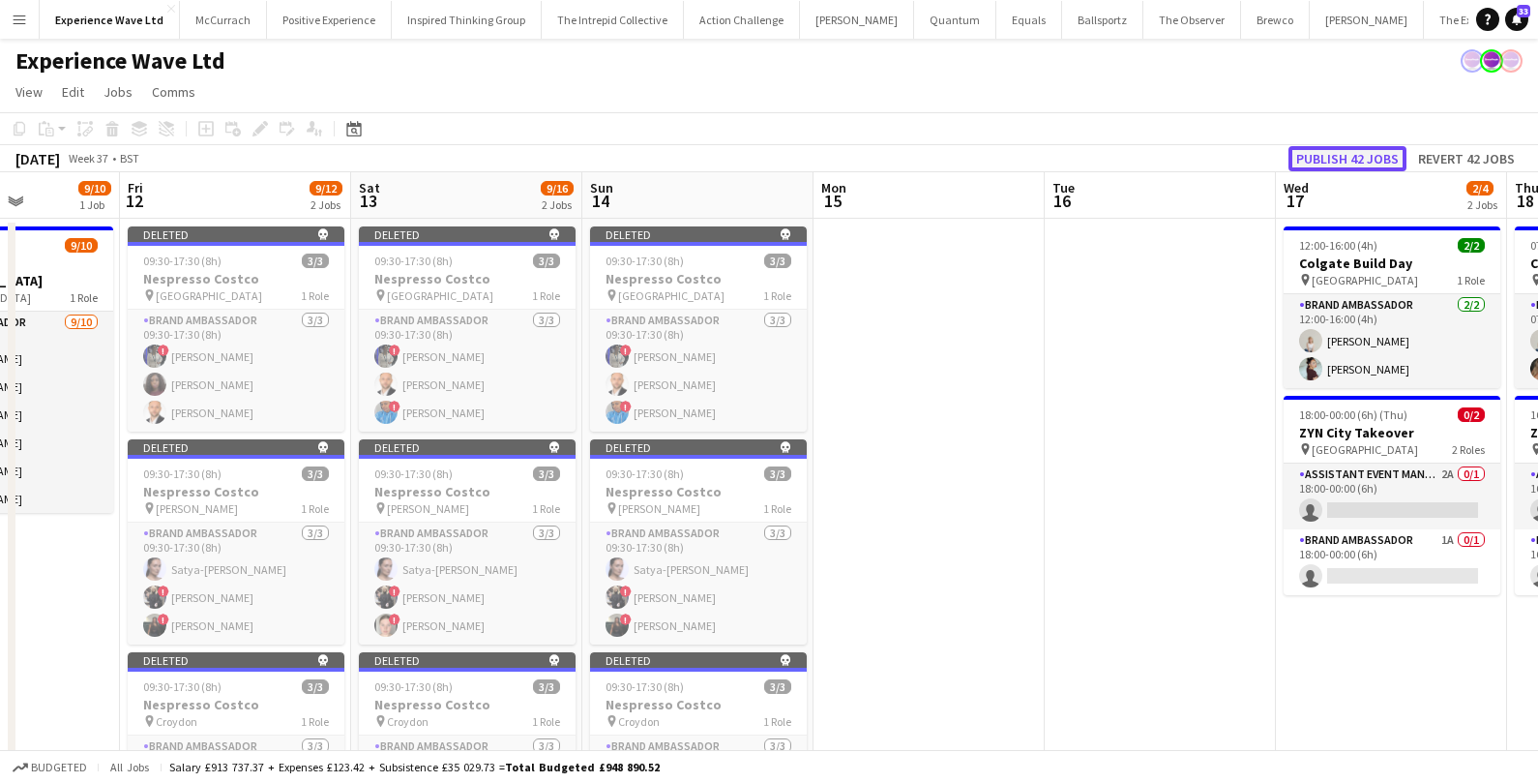
click at [1380, 159] on button "Publish 42 jobs" at bounding box center [1347, 158] width 118 height 25
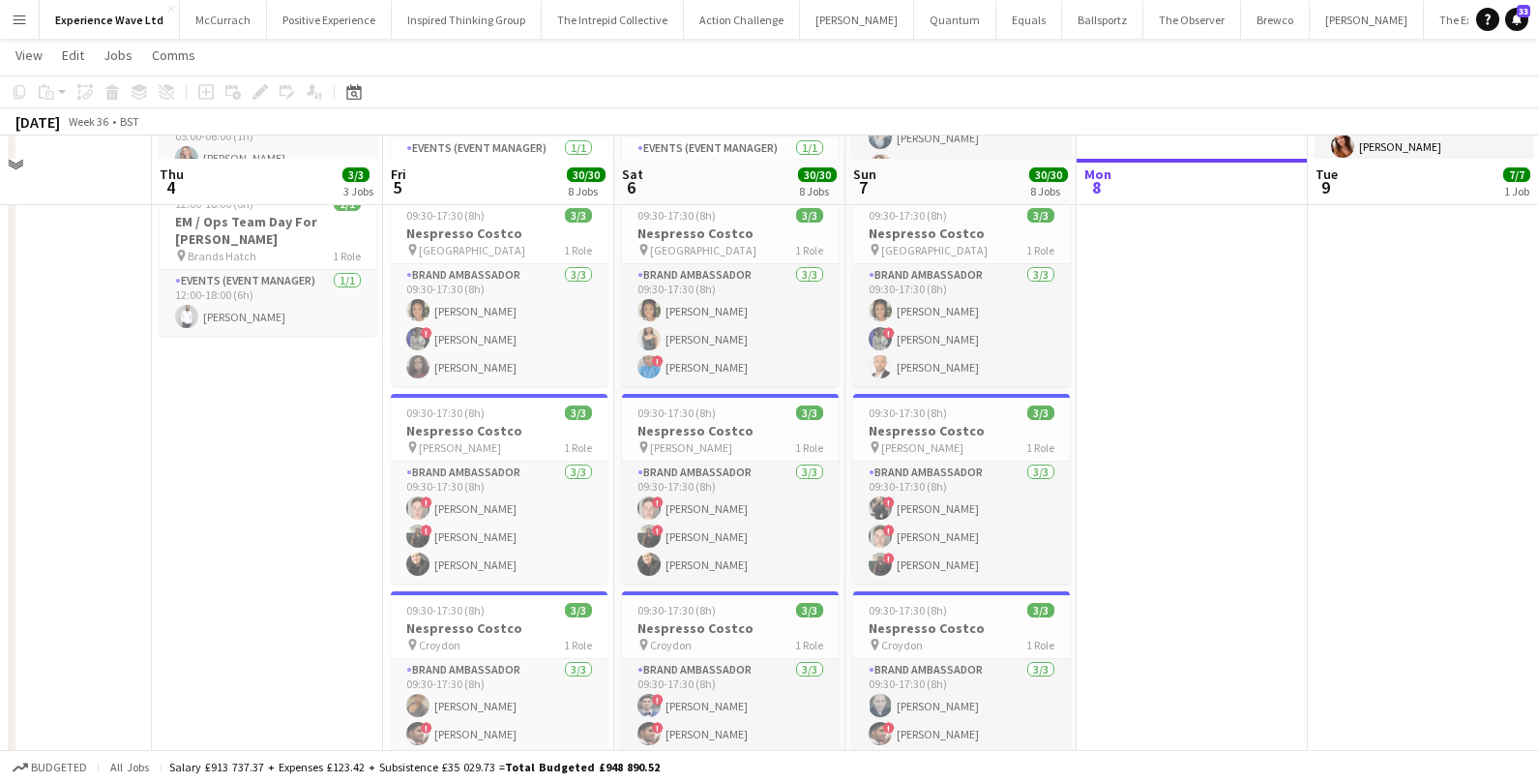
scroll to position [287, 0]
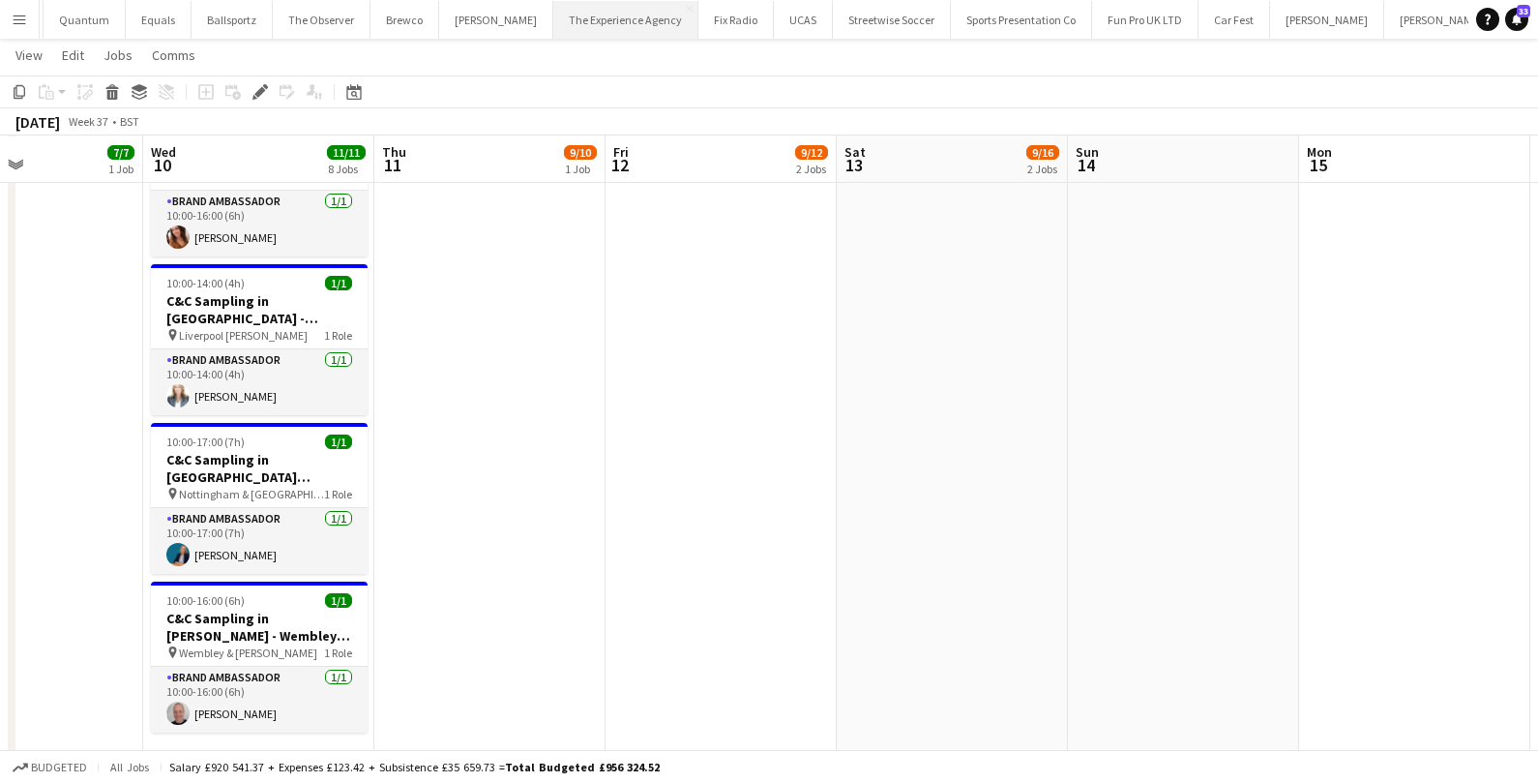
scroll to position [0, 1198]
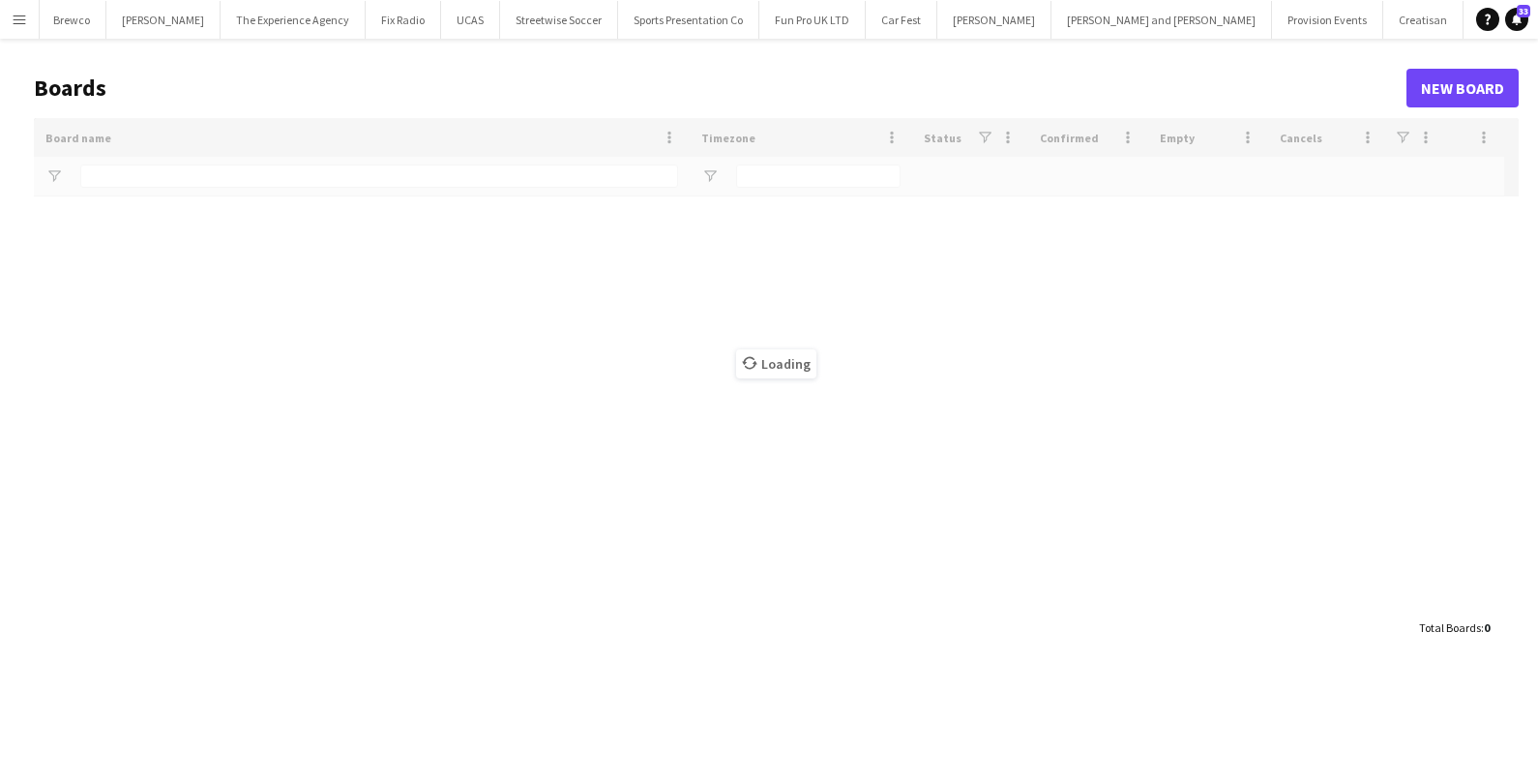
type input "***"
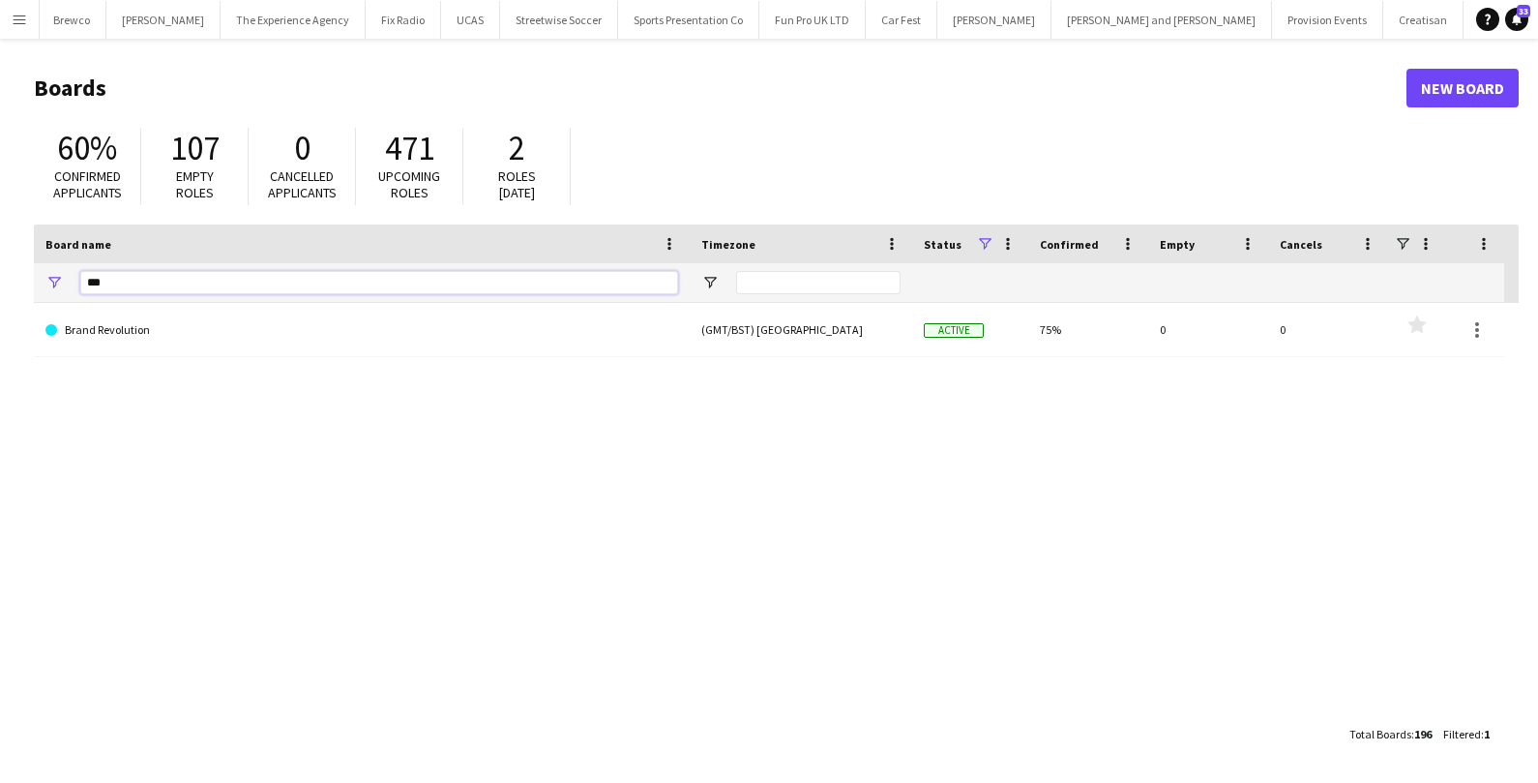
drag, startPoint x: 201, startPoint y: 280, endPoint x: 76, endPoint y: 280, distance: 124.8
click at [76, 280] on div "***" at bounding box center [362, 282] width 656 height 39
type input "***"
click at [1432, 96] on link "New Board" at bounding box center [1462, 88] width 112 height 39
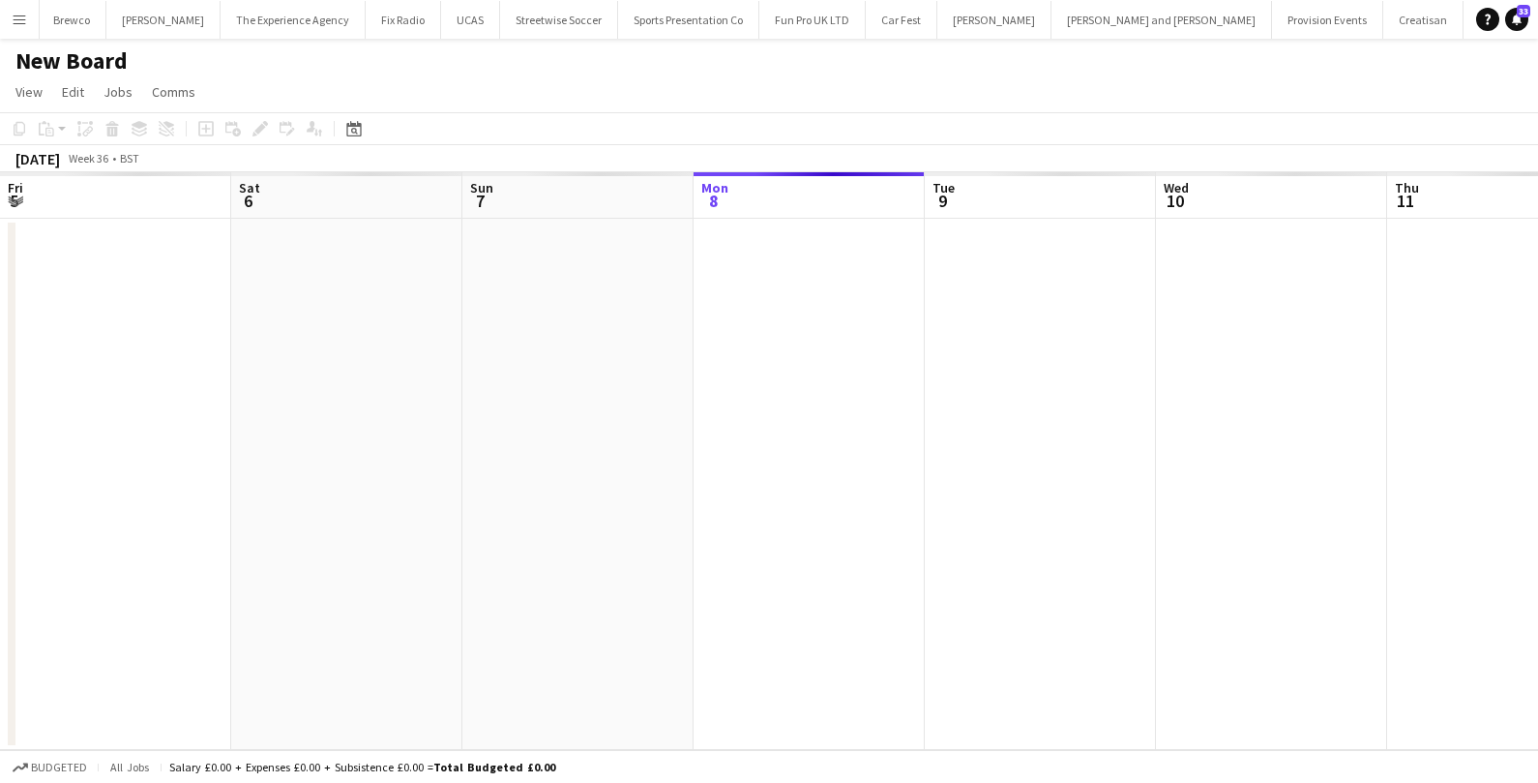
scroll to position [0, 461]
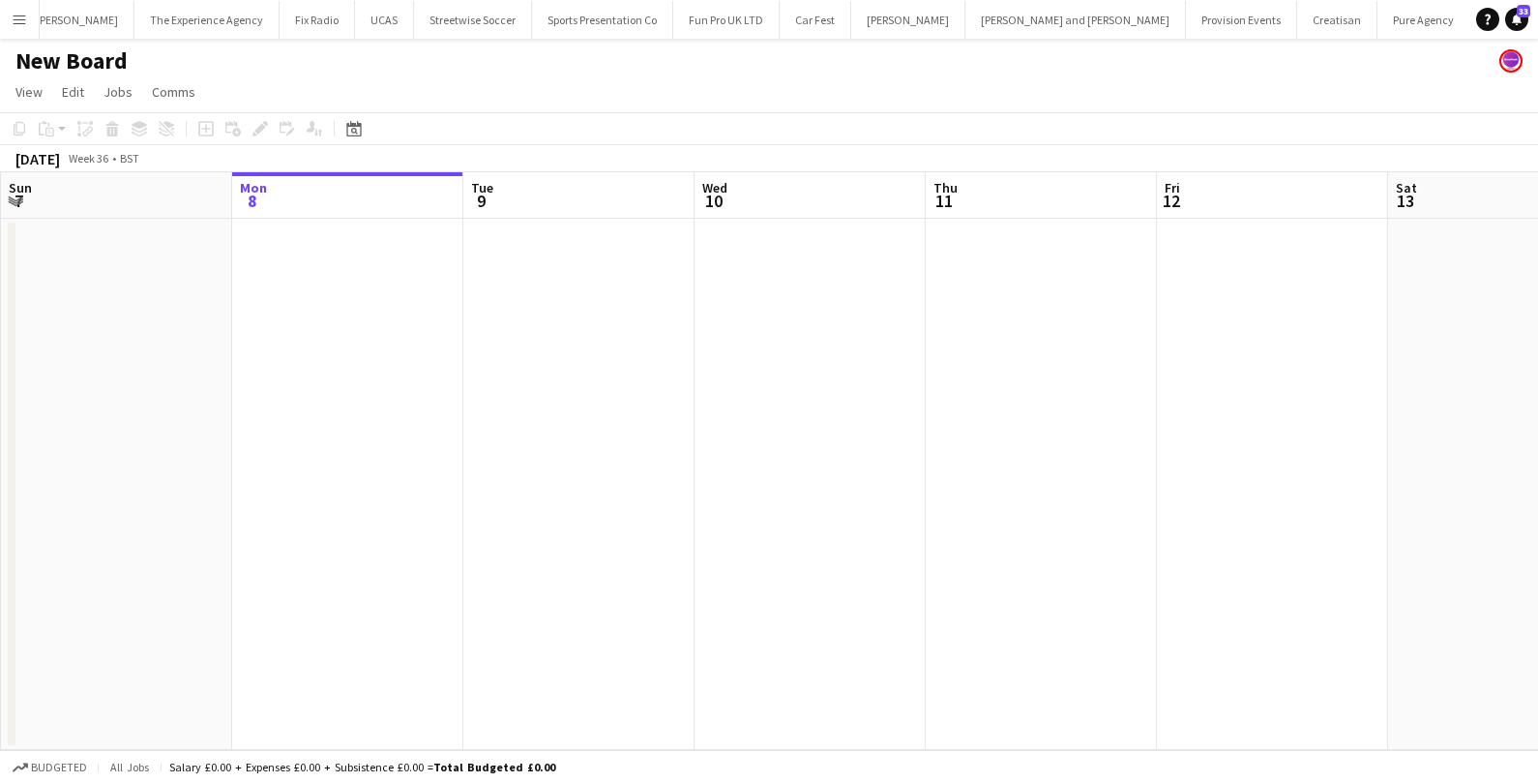
click at [87, 60] on h1 "New Board" at bounding box center [71, 60] width 112 height 29
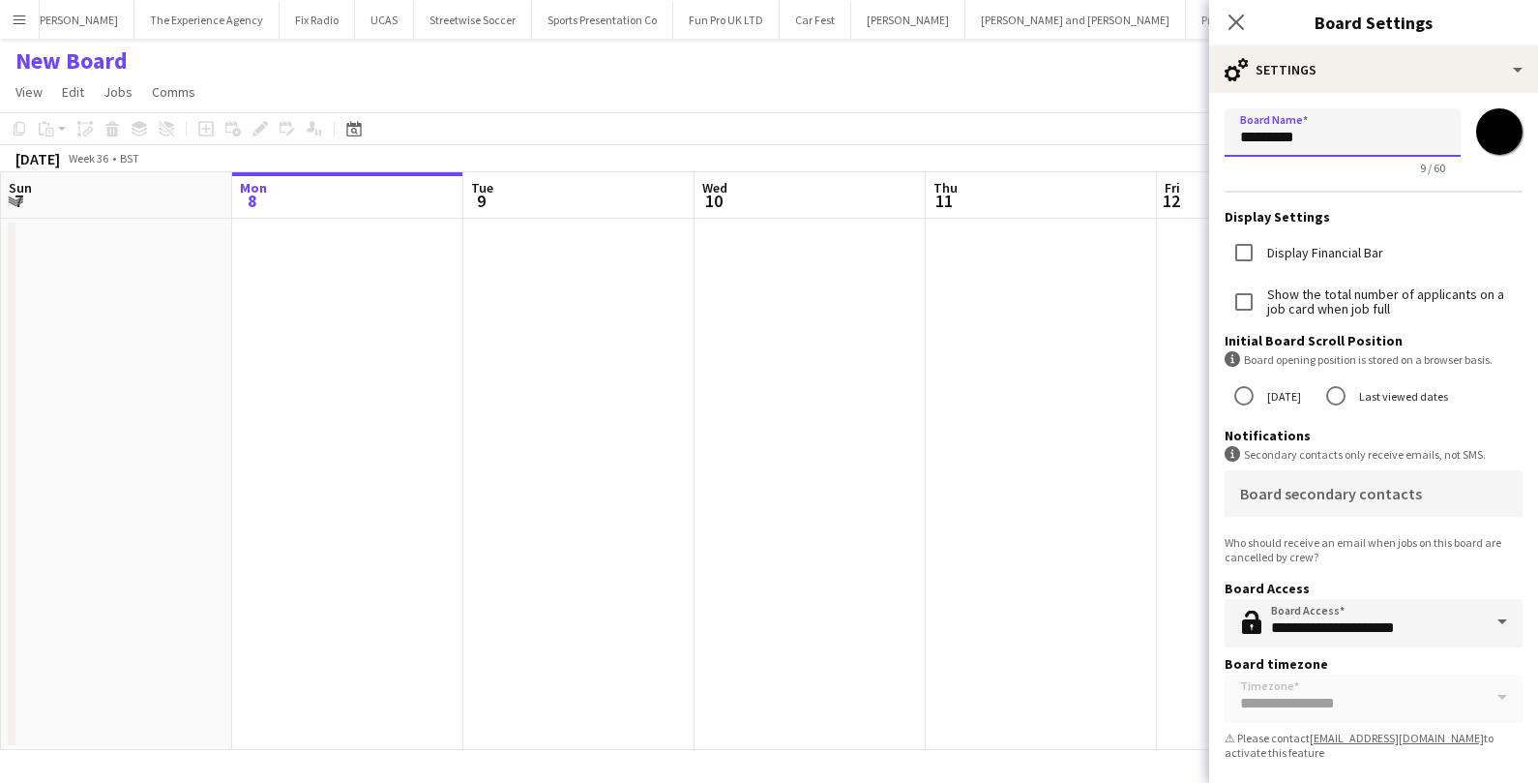
drag, startPoint x: 1343, startPoint y: 140, endPoint x: 1152, endPoint y: 137, distance: 190.6
click at [1152, 137] on body "Menu Boards Boards Boards All jobs Status Workforce Workforce My Workforce Recr…" at bounding box center [769, 391] width 1538 height 783
type input "**********"
click at [1496, 131] on input "*******" at bounding box center [1499, 132] width 70 height 70
type input "*******"
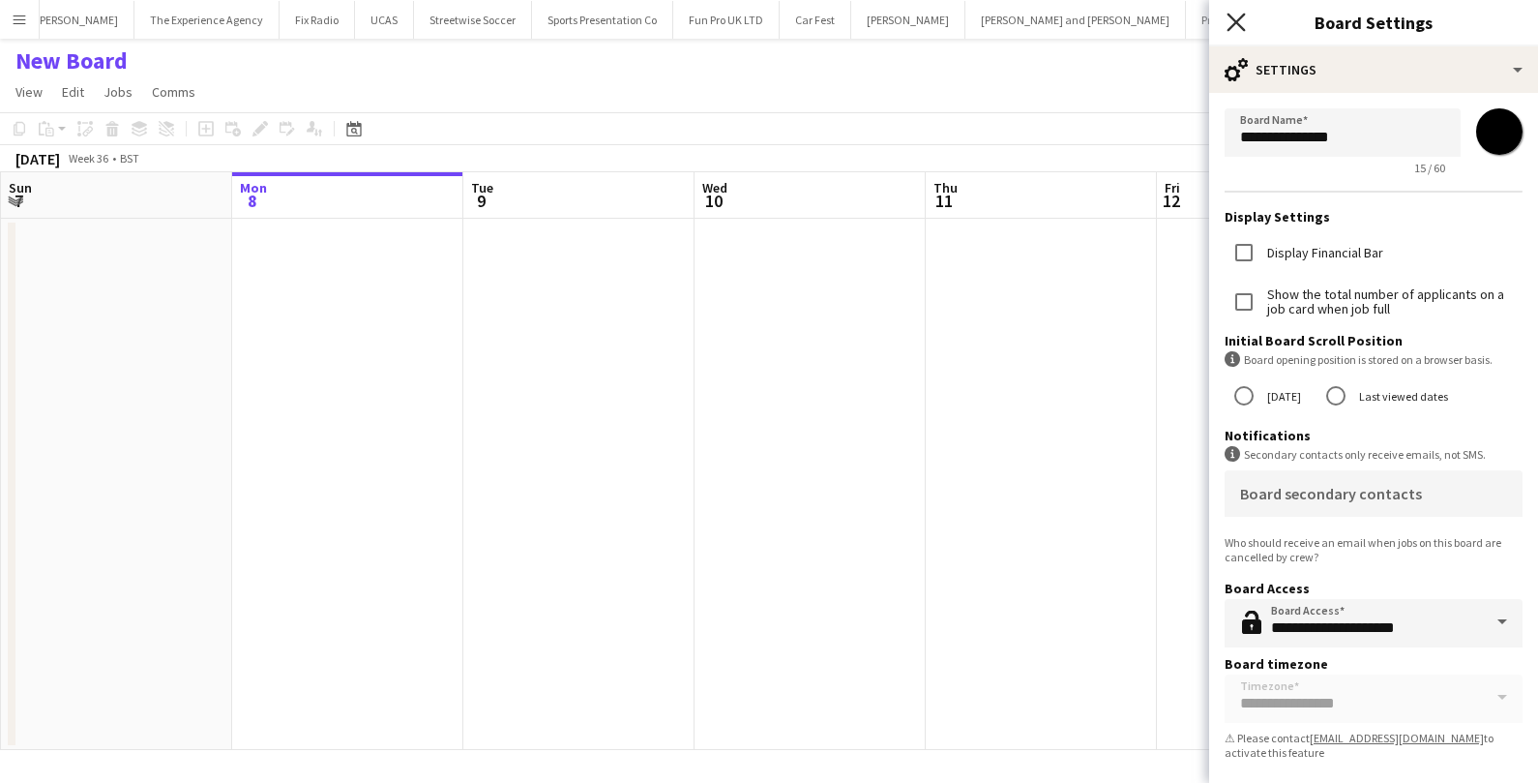
click at [1238, 25] on icon at bounding box center [1235, 22] width 18 height 18
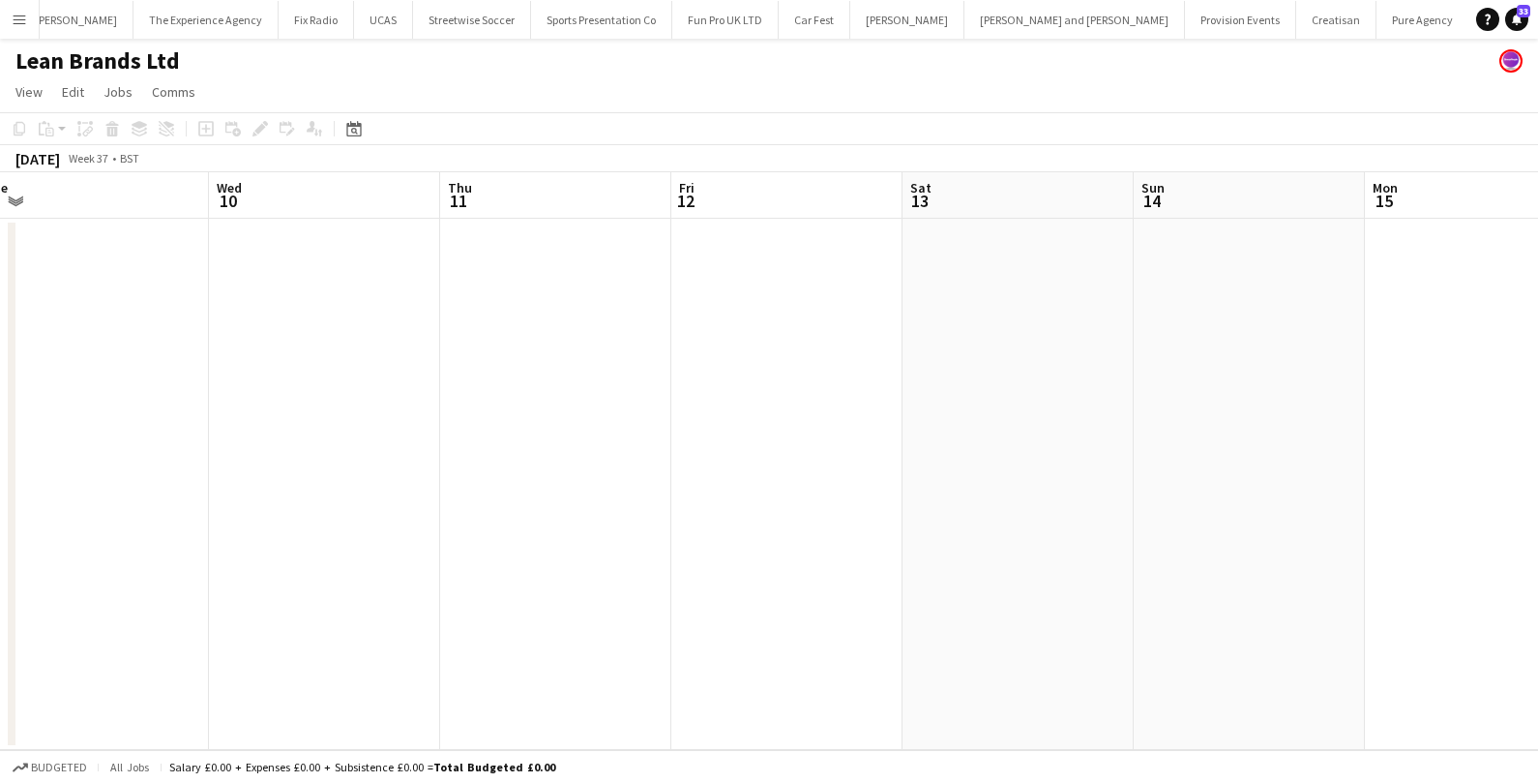
scroll to position [0, 719]
click at [1196, 309] on app-date-cell at bounding box center [1246, 484] width 231 height 531
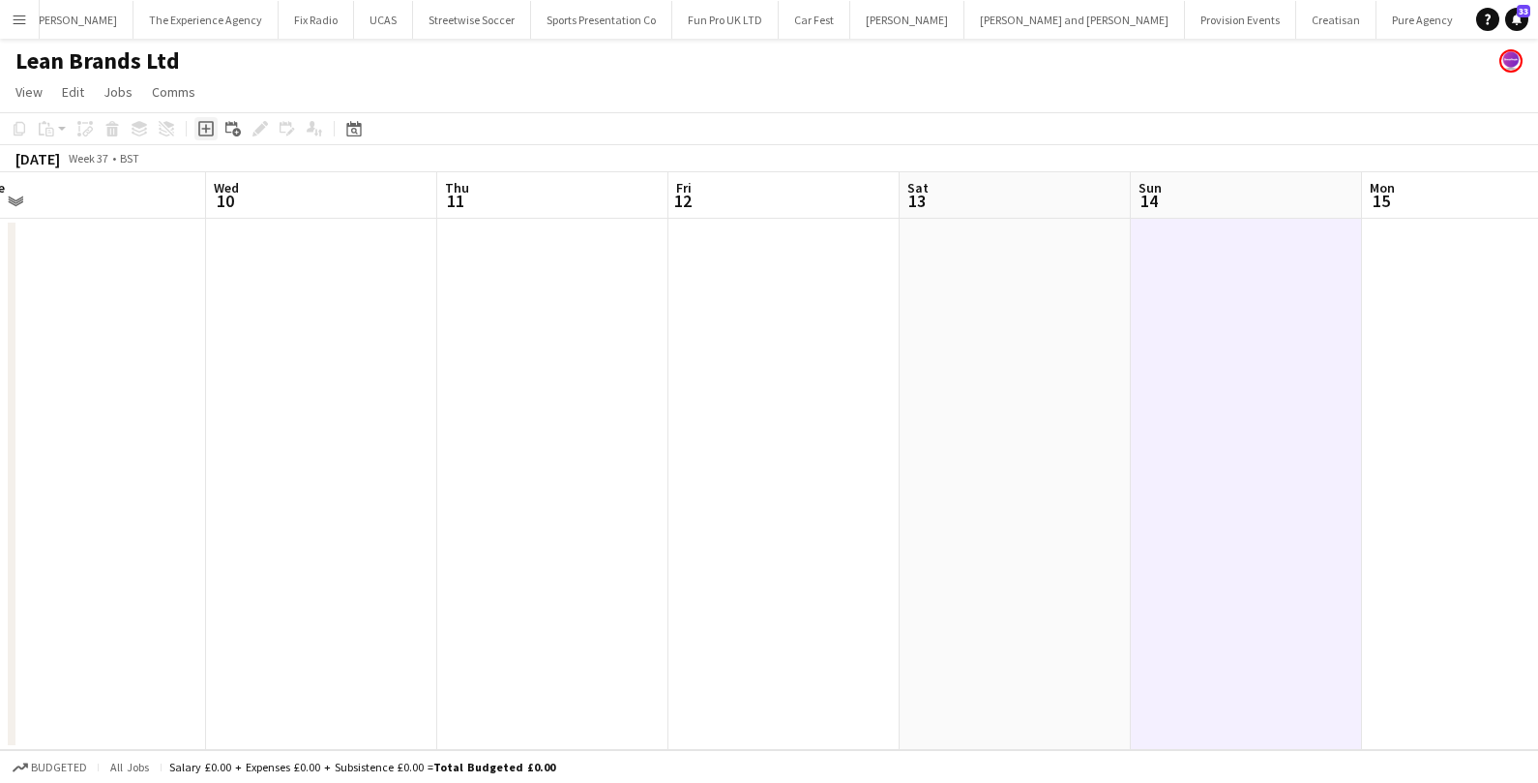
click at [199, 133] on icon at bounding box center [205, 128] width 15 height 15
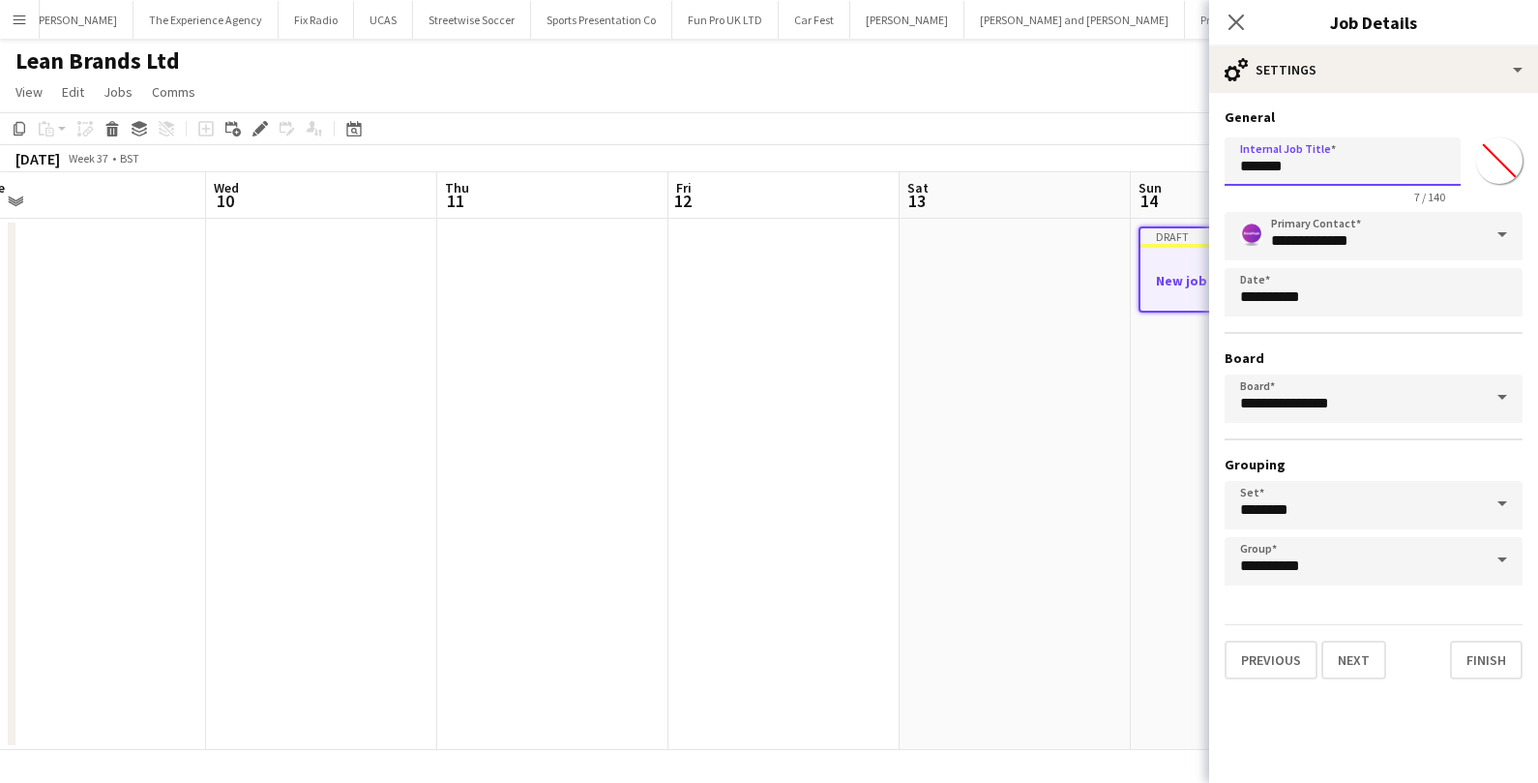
drag, startPoint x: 1315, startPoint y: 177, endPoint x: 1211, endPoint y: 169, distance: 104.8
click at [1211, 169] on form "**********" at bounding box center [1373, 393] width 329 height 571
type input "**********"
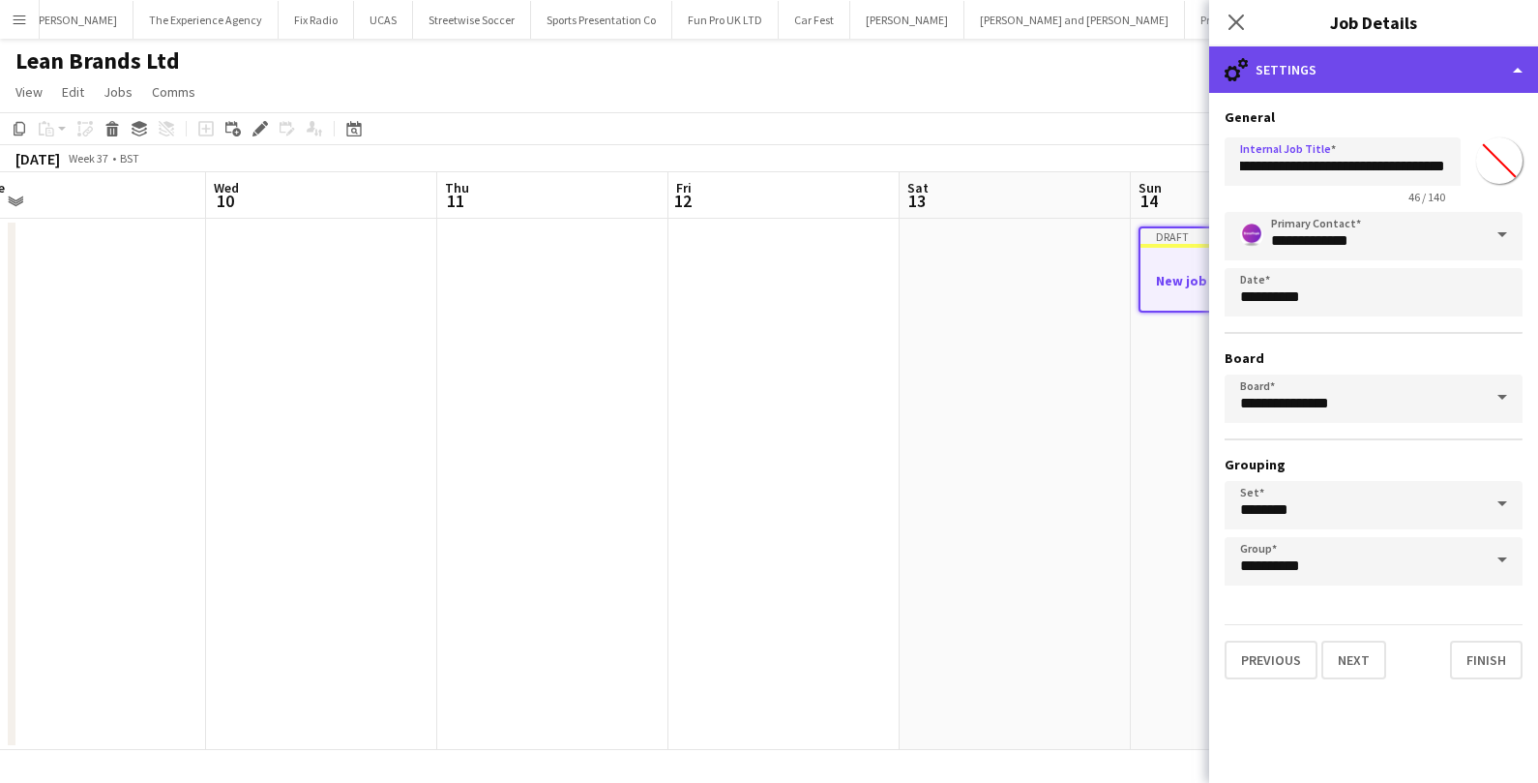
click at [1491, 74] on div "cog-double-3 Settings" at bounding box center [1373, 69] width 329 height 46
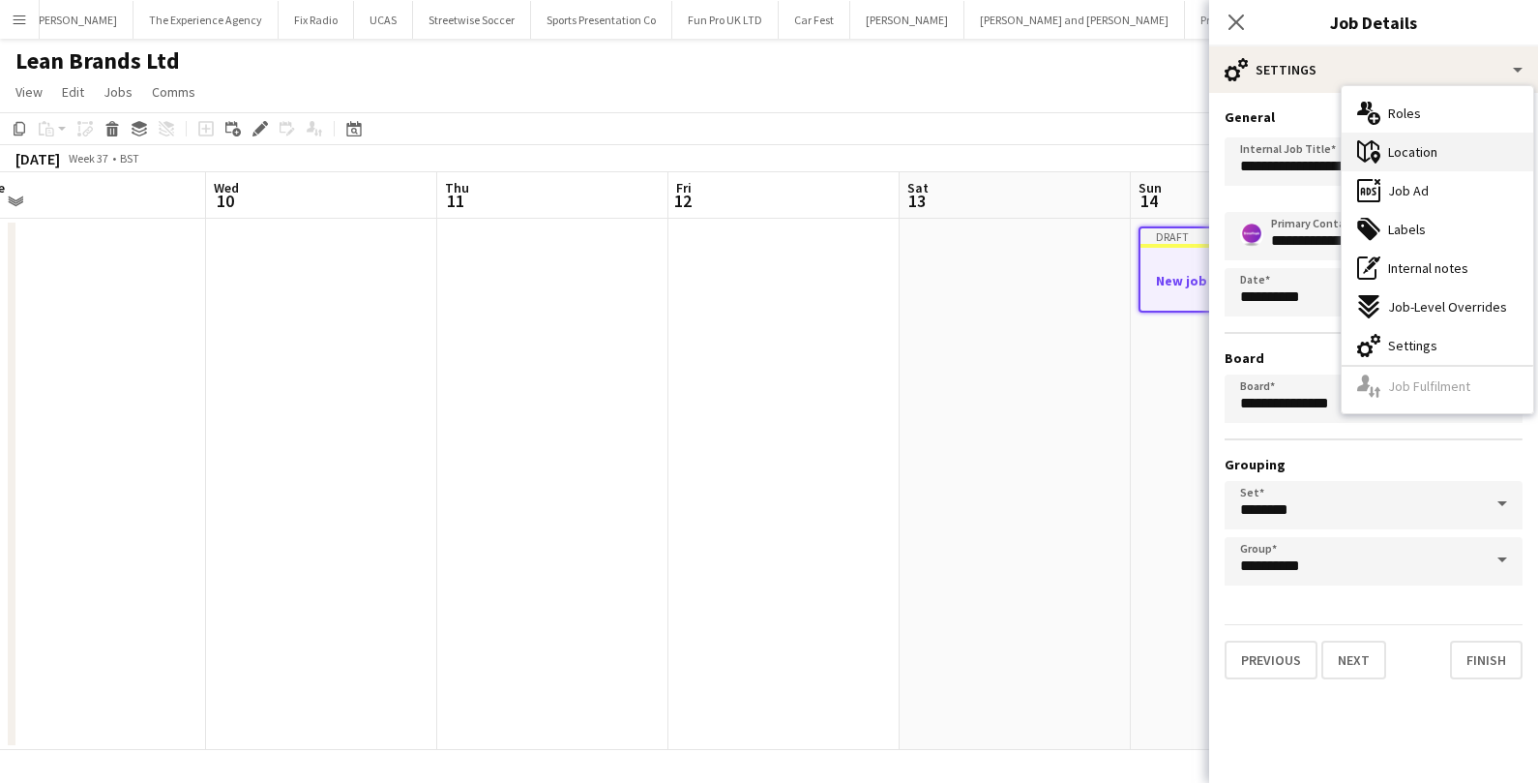
click at [1437, 144] on div "maps-pin-1 Location" at bounding box center [1438, 152] width 192 height 39
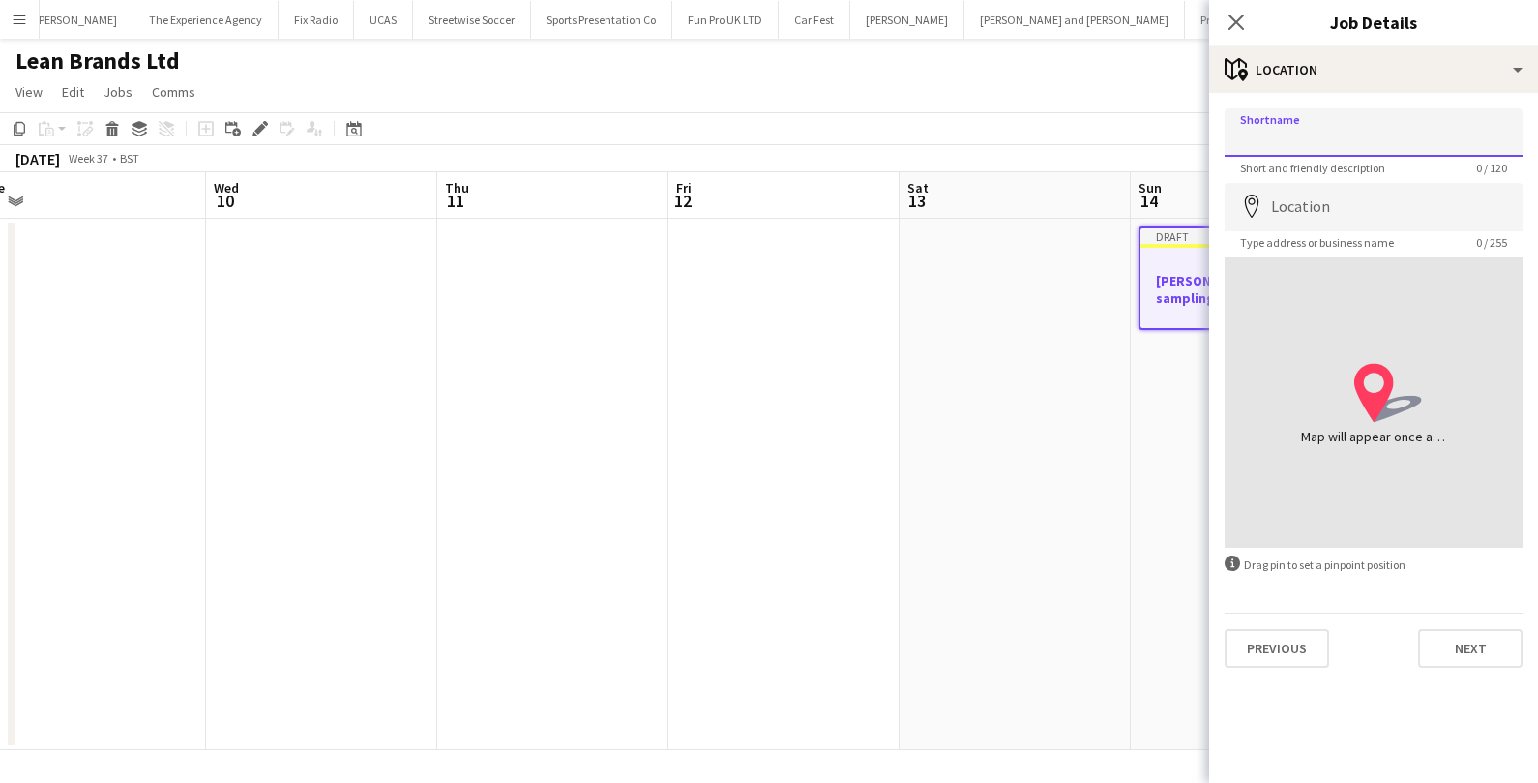
click at [1318, 141] on input "Shortname" at bounding box center [1374, 132] width 298 height 48
type input "**********"
click at [1362, 208] on input "Location" at bounding box center [1374, 207] width 298 height 48
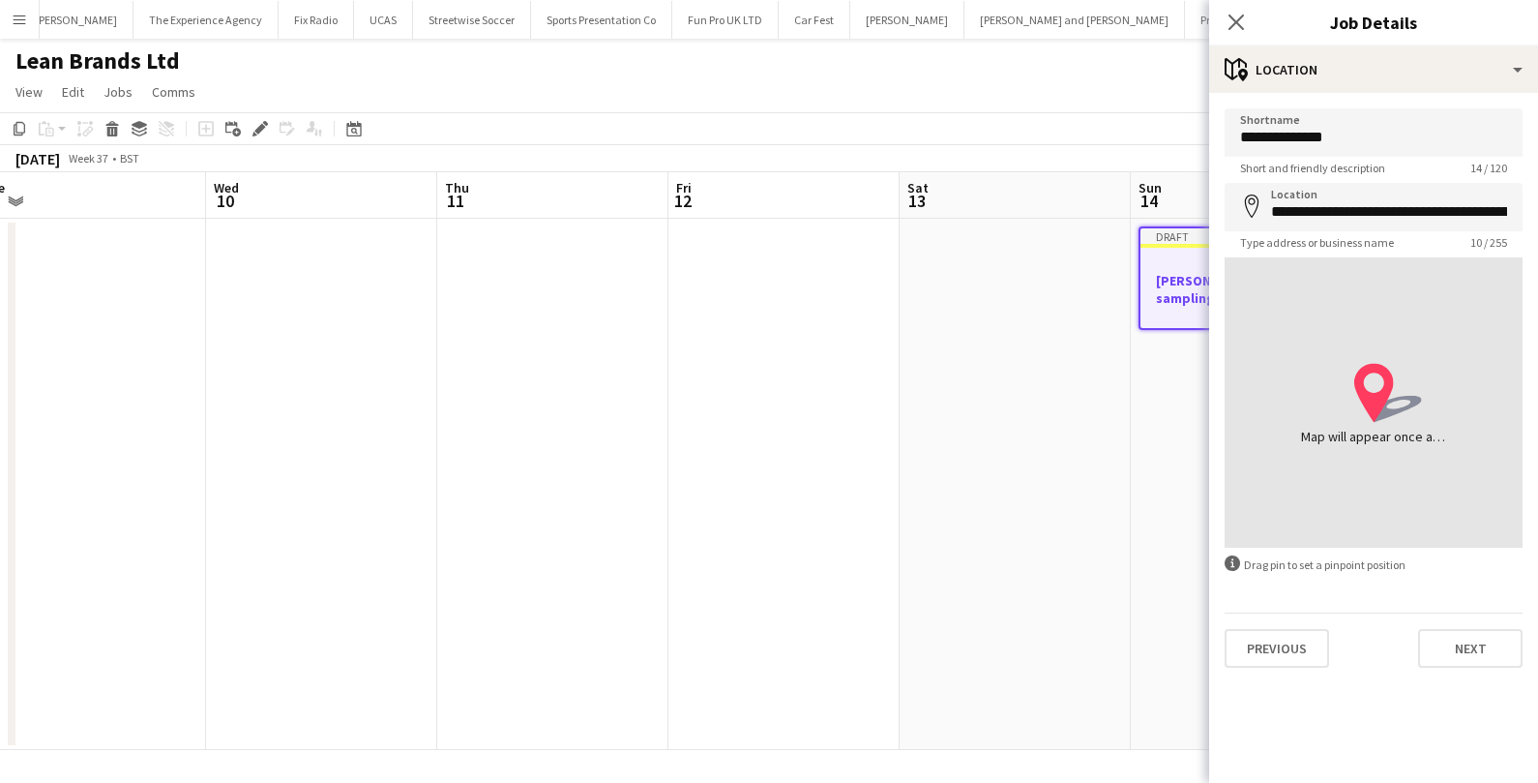
type input "**********"
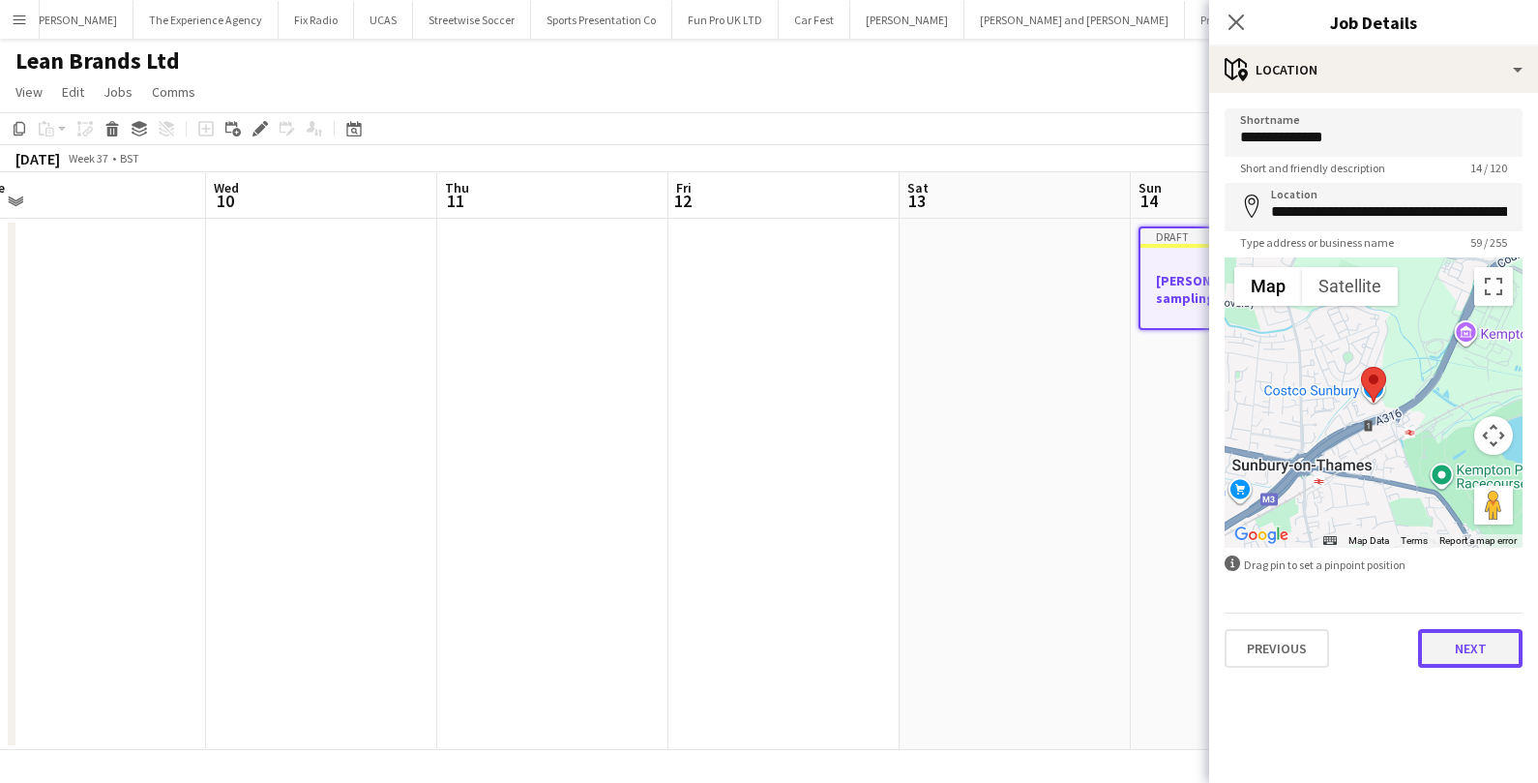
click at [1463, 635] on button "Next" at bounding box center [1470, 648] width 104 height 39
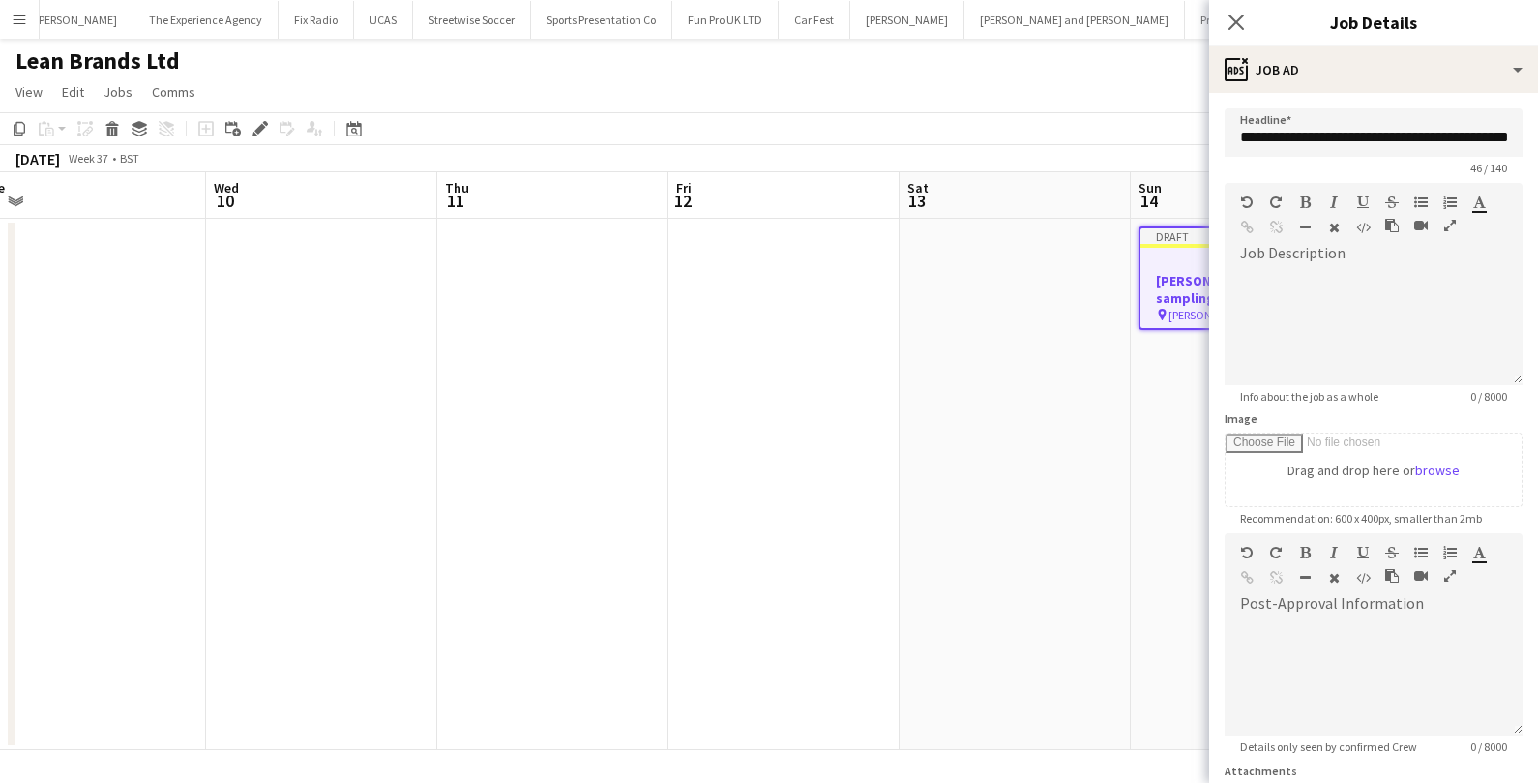
scroll to position [171, 0]
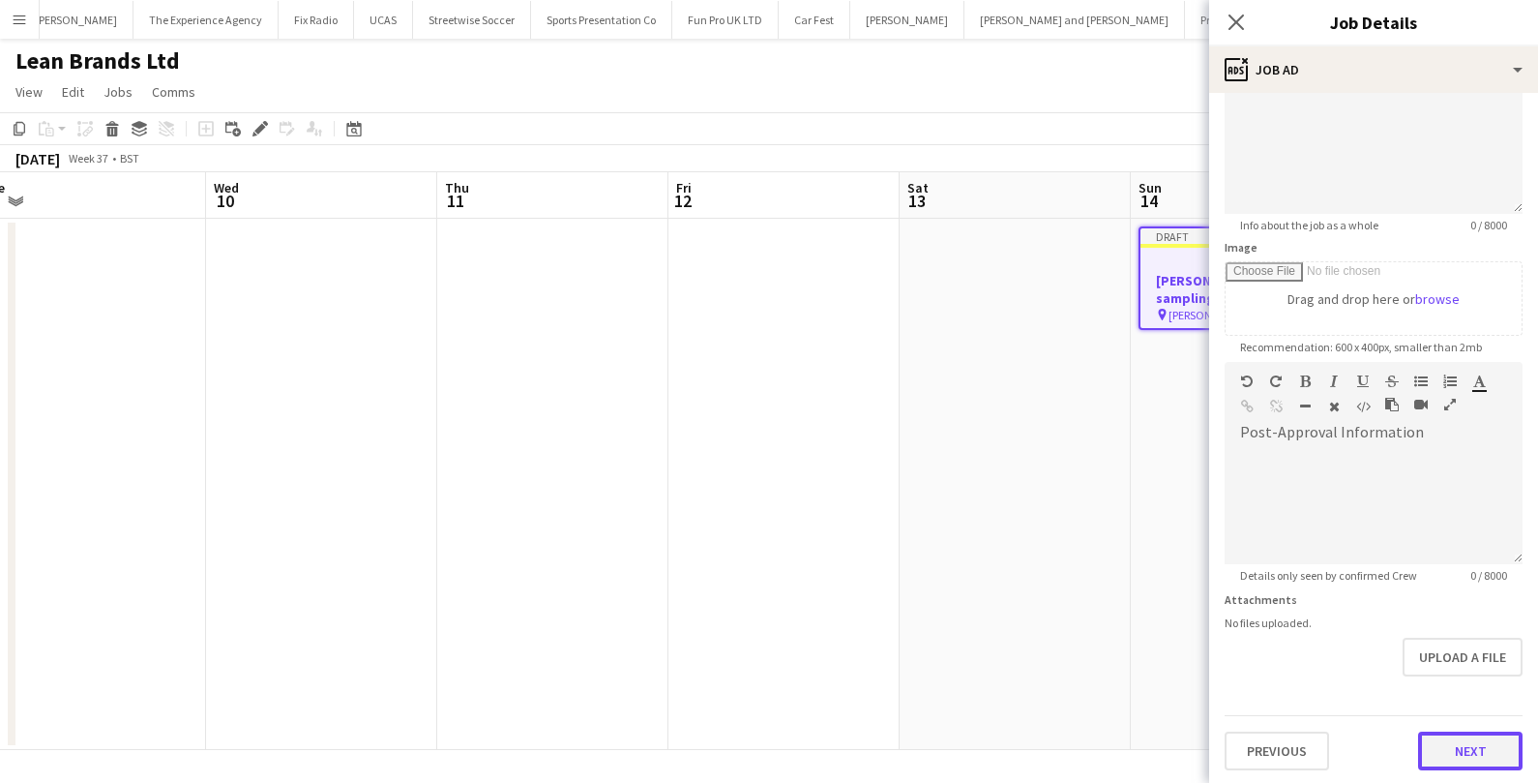
click at [1450, 740] on button "Next" at bounding box center [1470, 750] width 104 height 39
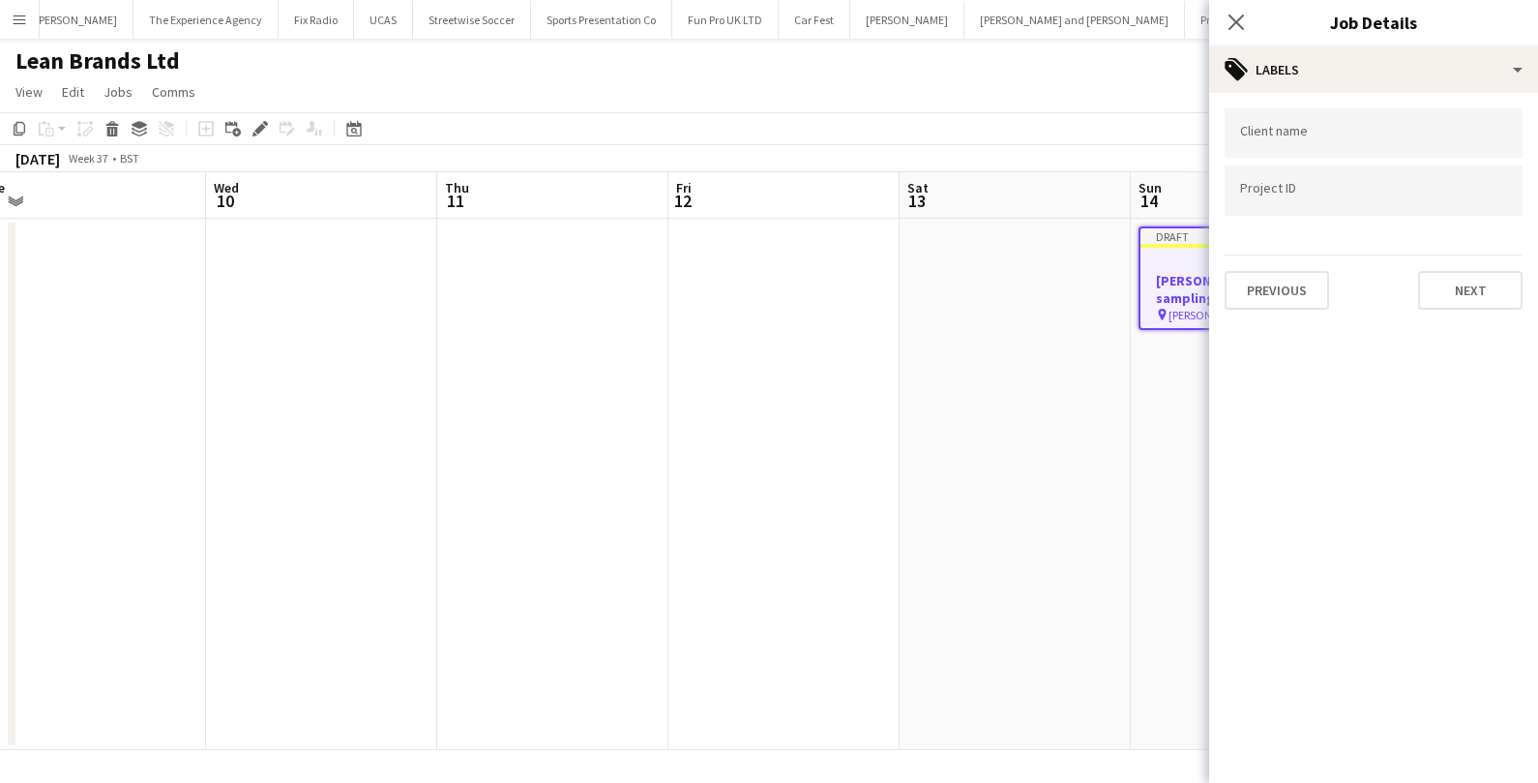
click at [1465, 310] on div "Client name Project ID Previous Next" at bounding box center [1373, 209] width 329 height 232
click at [1465, 288] on button "Next" at bounding box center [1470, 290] width 104 height 39
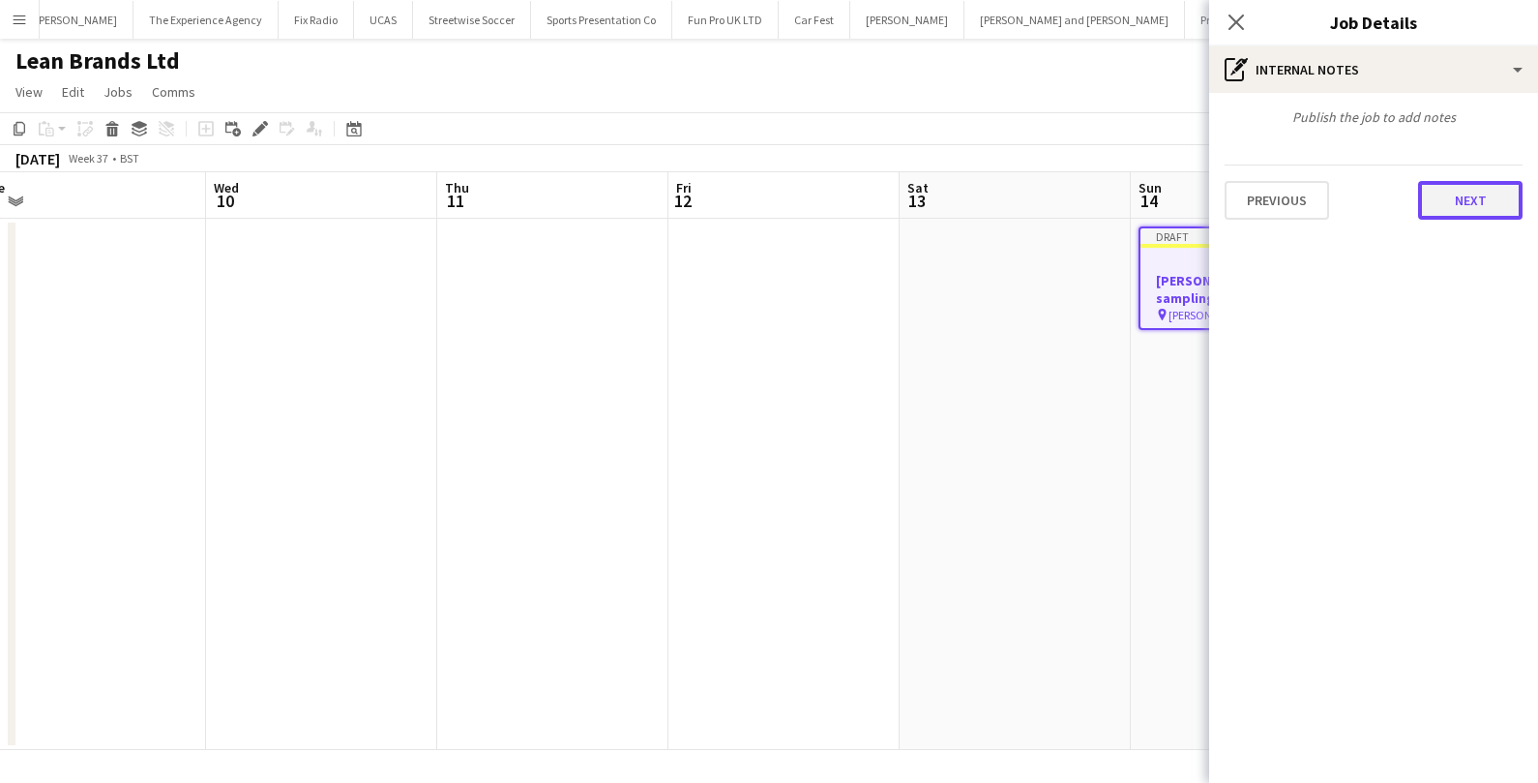
click at [1475, 191] on button "Next" at bounding box center [1470, 200] width 104 height 39
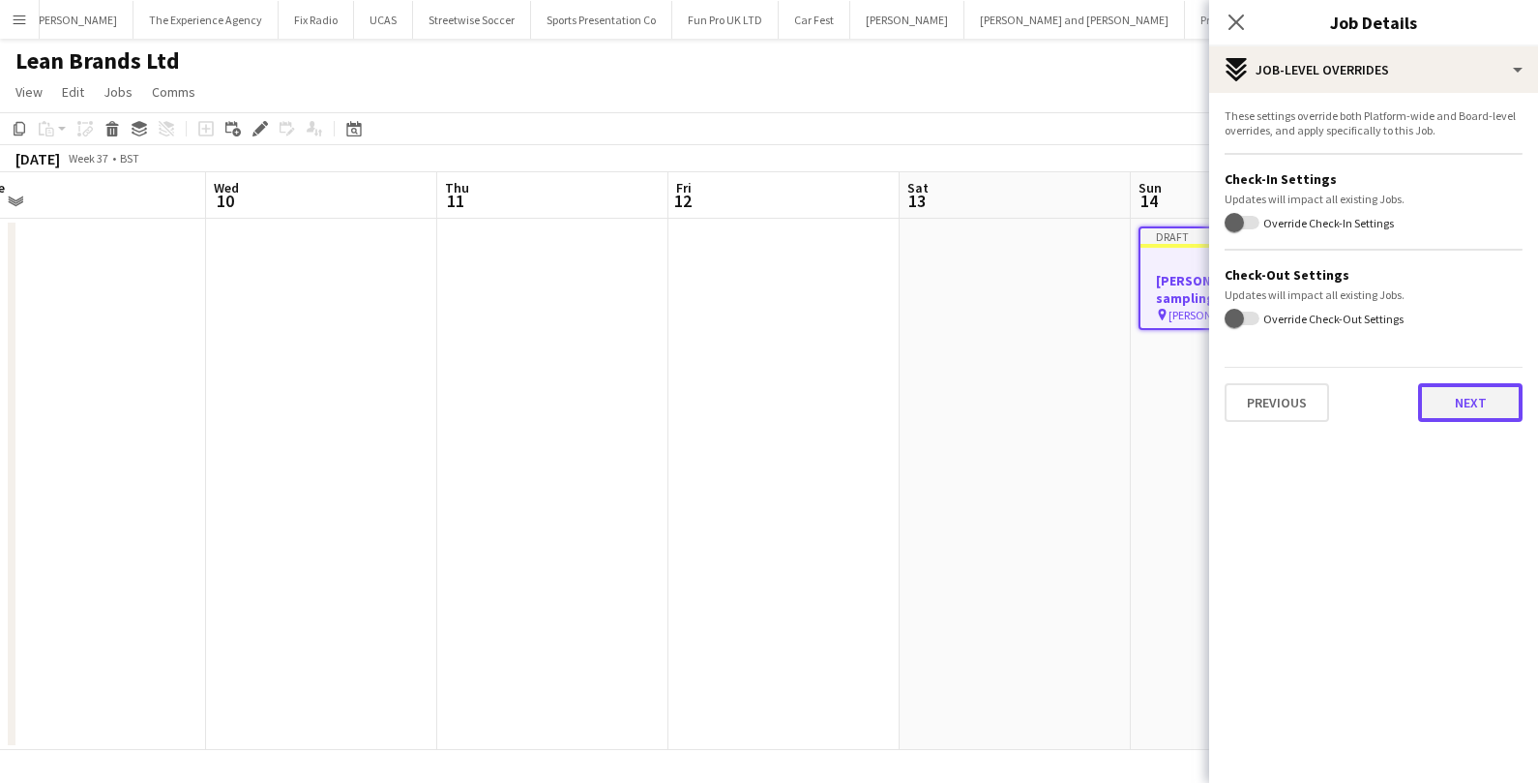
click at [1440, 400] on button "Next" at bounding box center [1470, 402] width 104 height 39
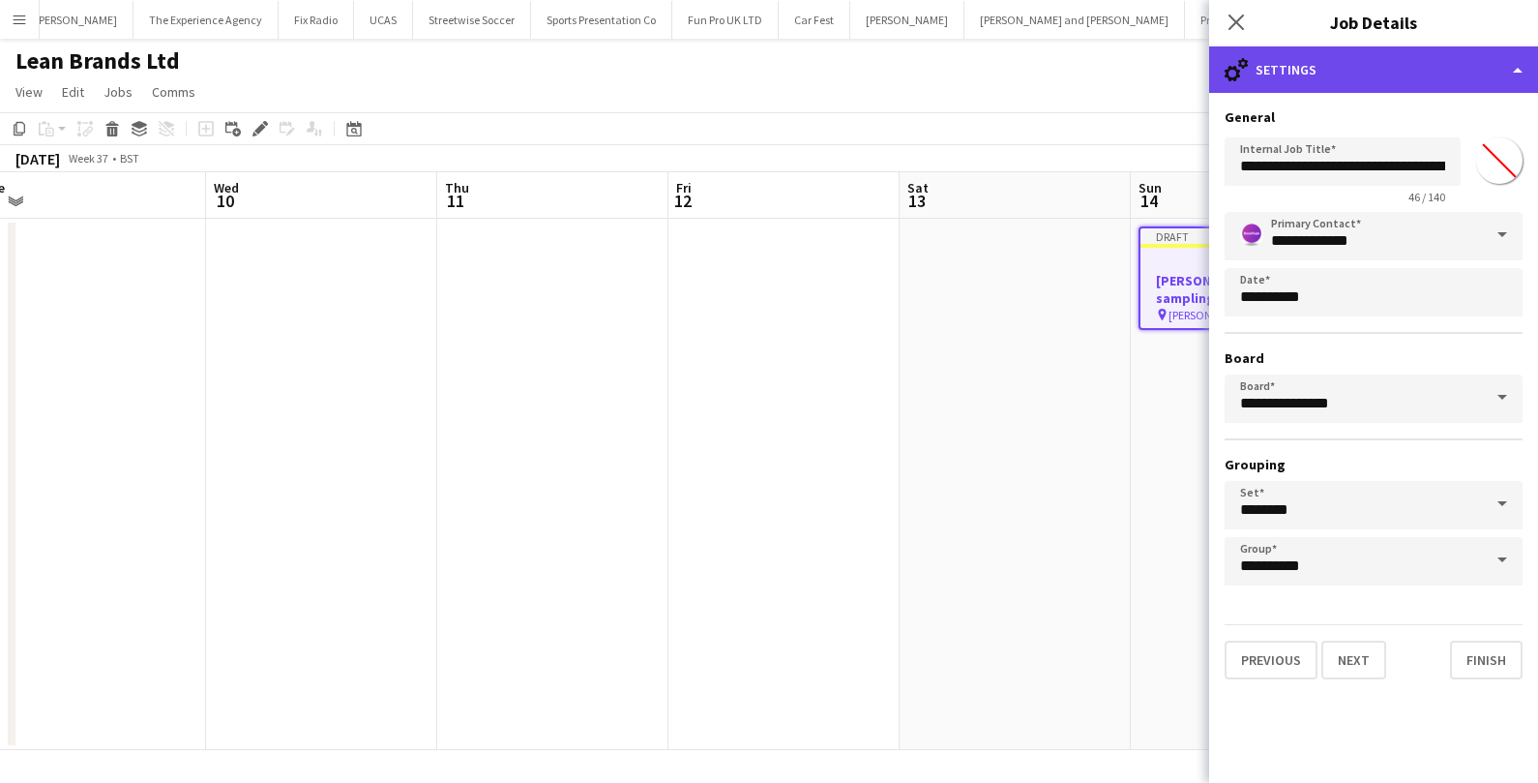
click at [1384, 75] on div "cog-double-3 Settings" at bounding box center [1373, 69] width 329 height 46
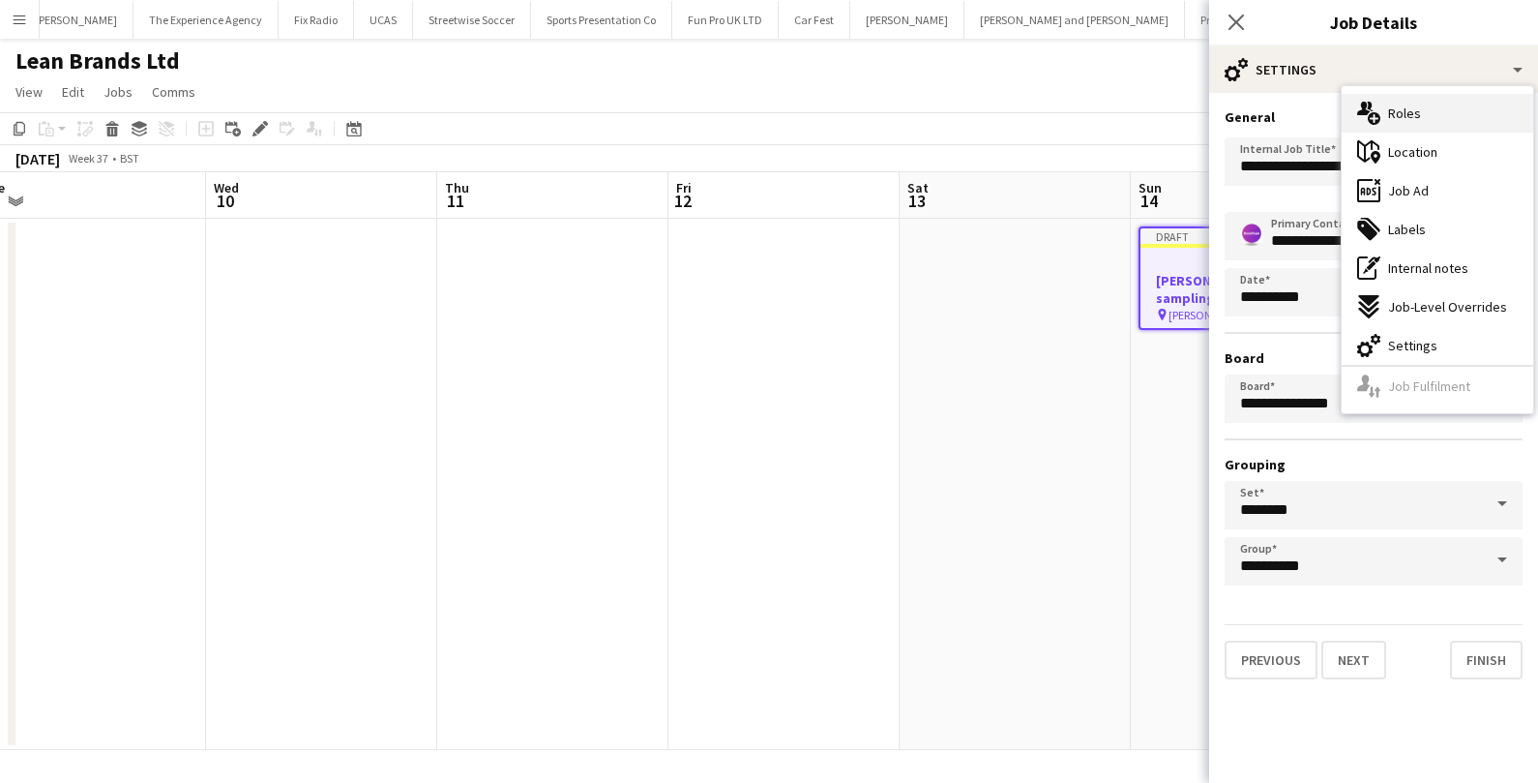
click at [1407, 113] on span "Roles" at bounding box center [1404, 112] width 33 height 17
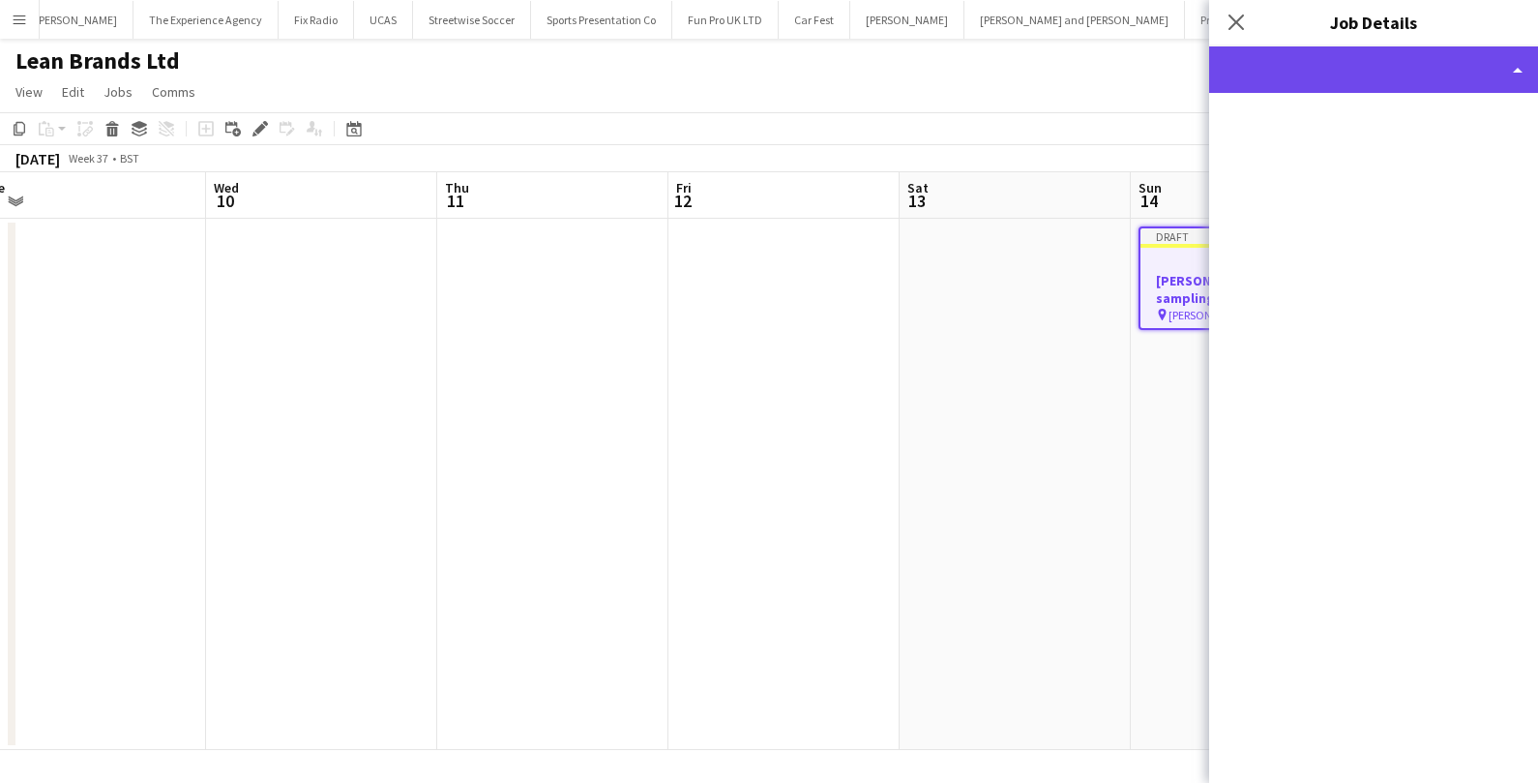
click at [1470, 83] on div at bounding box center [1373, 69] width 329 height 46
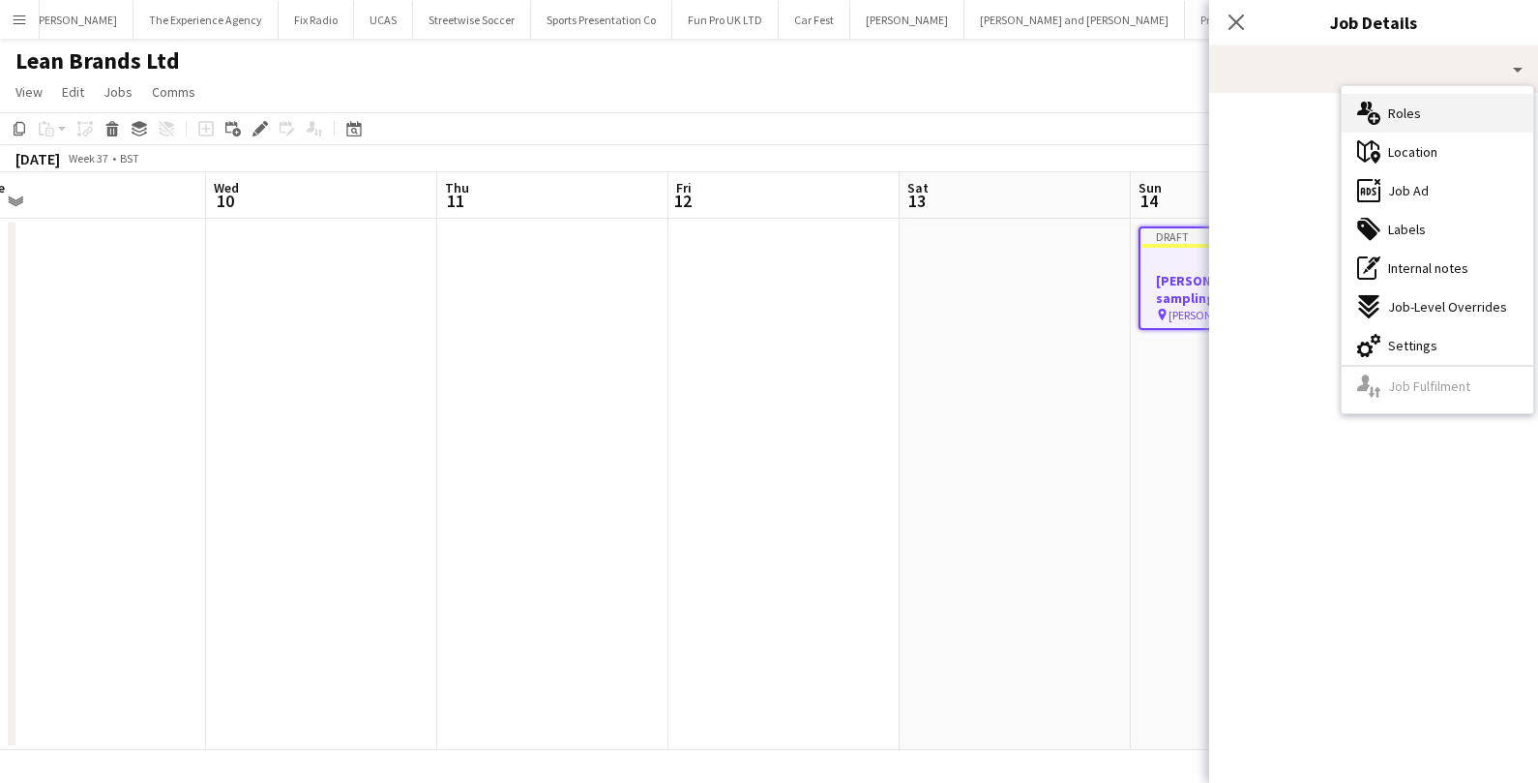
click at [1449, 119] on div "multiple-users-add Roles" at bounding box center [1438, 113] width 192 height 39
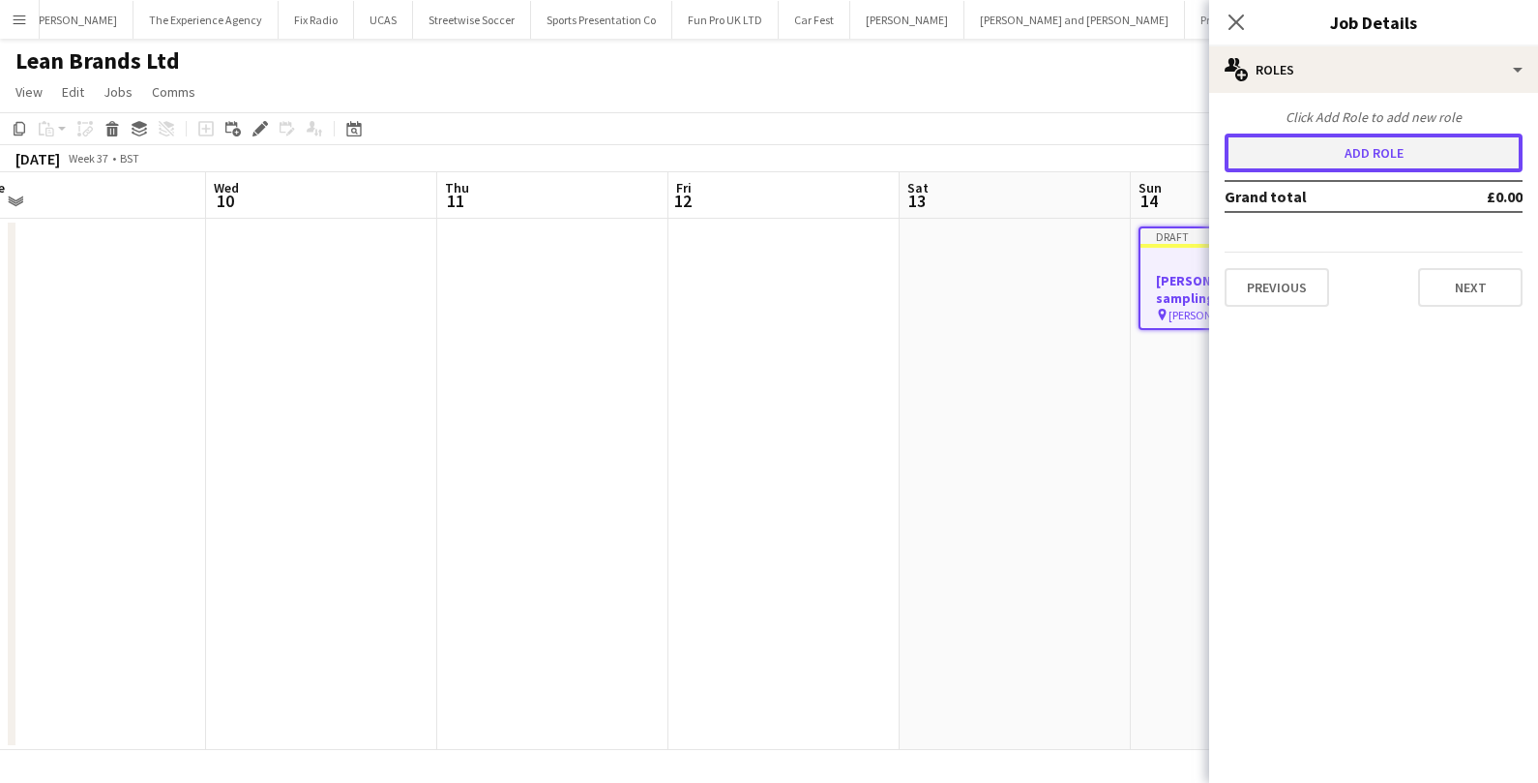
click at [1339, 142] on button "Add role" at bounding box center [1374, 152] width 298 height 39
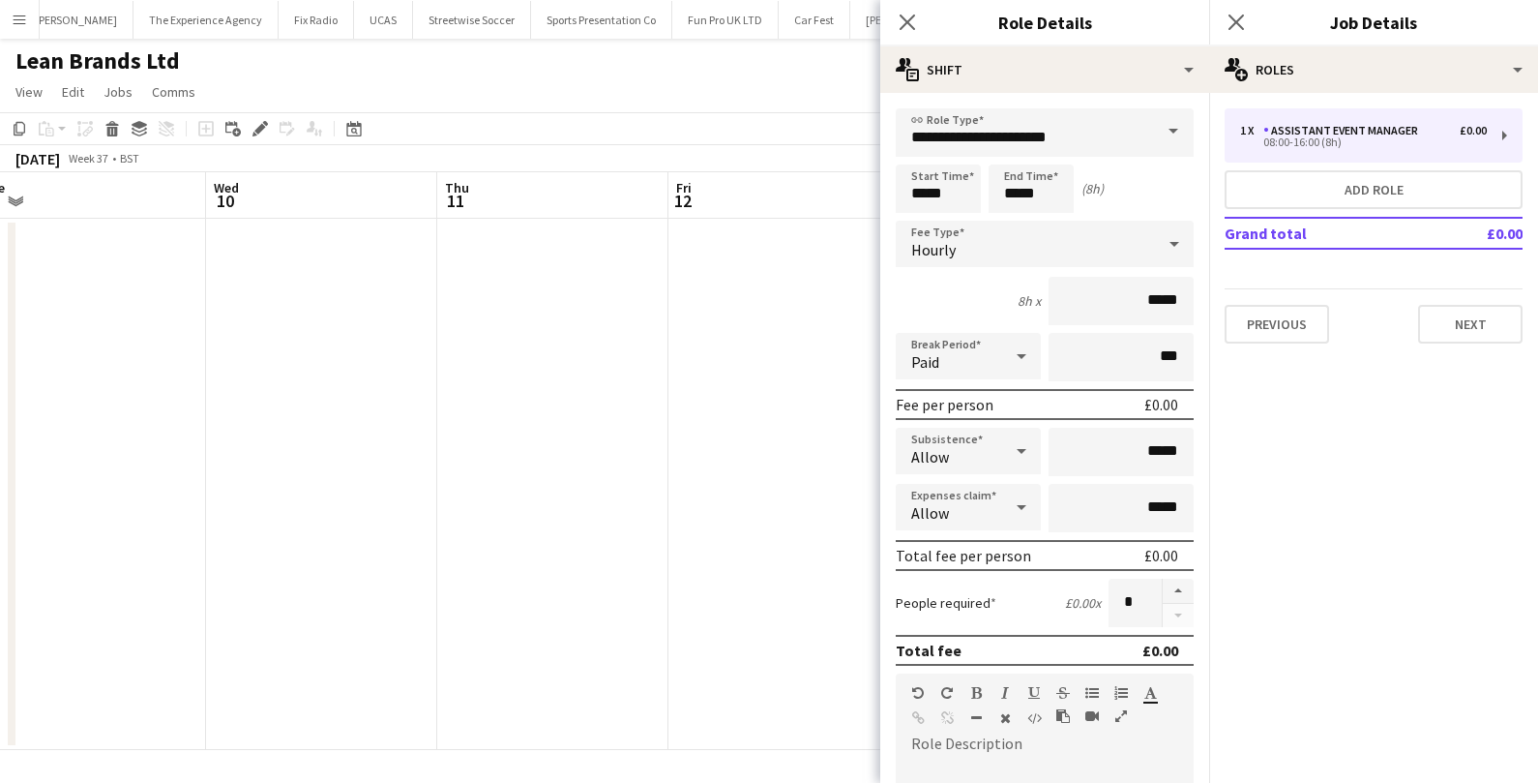
click at [1172, 138] on span at bounding box center [1173, 131] width 41 height 46
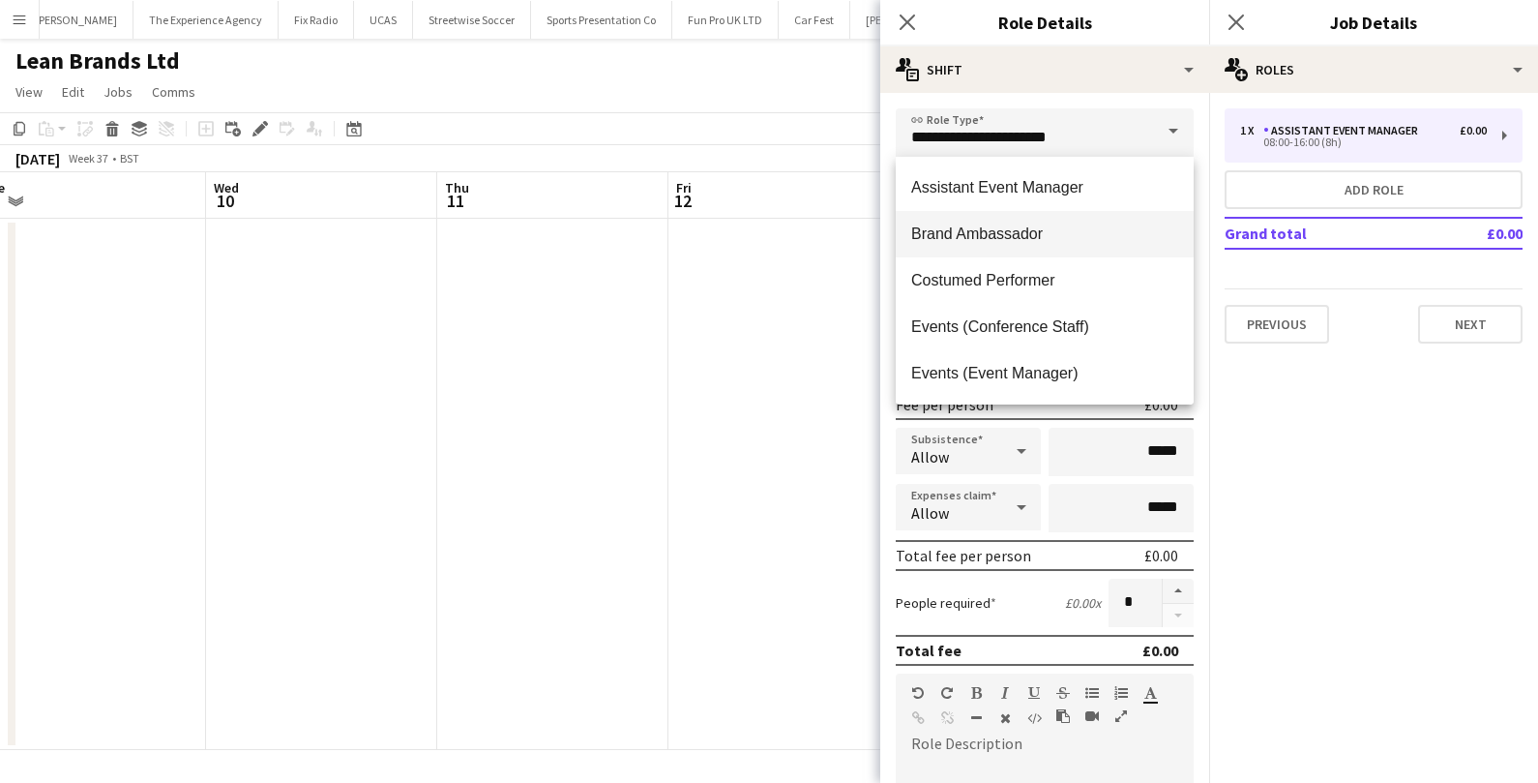
click at [1033, 251] on mat-option "Brand Ambassador" at bounding box center [1045, 234] width 298 height 46
type input "**********"
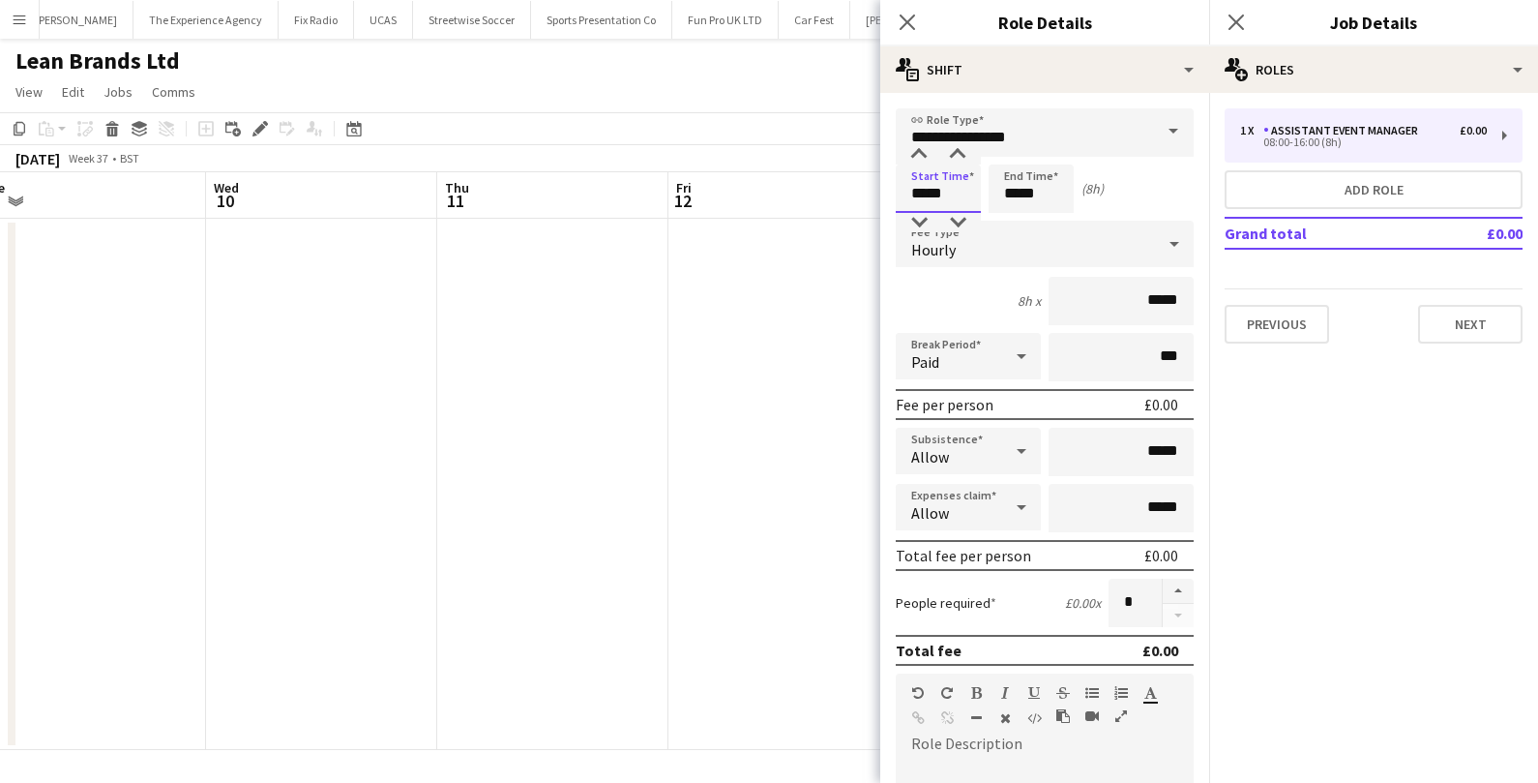
drag, startPoint x: 960, startPoint y: 198, endPoint x: 895, endPoint y: 200, distance: 64.8
click at [895, 200] on form "**********" at bounding box center [1044, 709] width 329 height 1202
type input "*****"
click at [1010, 256] on div "Hourly" at bounding box center [1025, 244] width 259 height 46
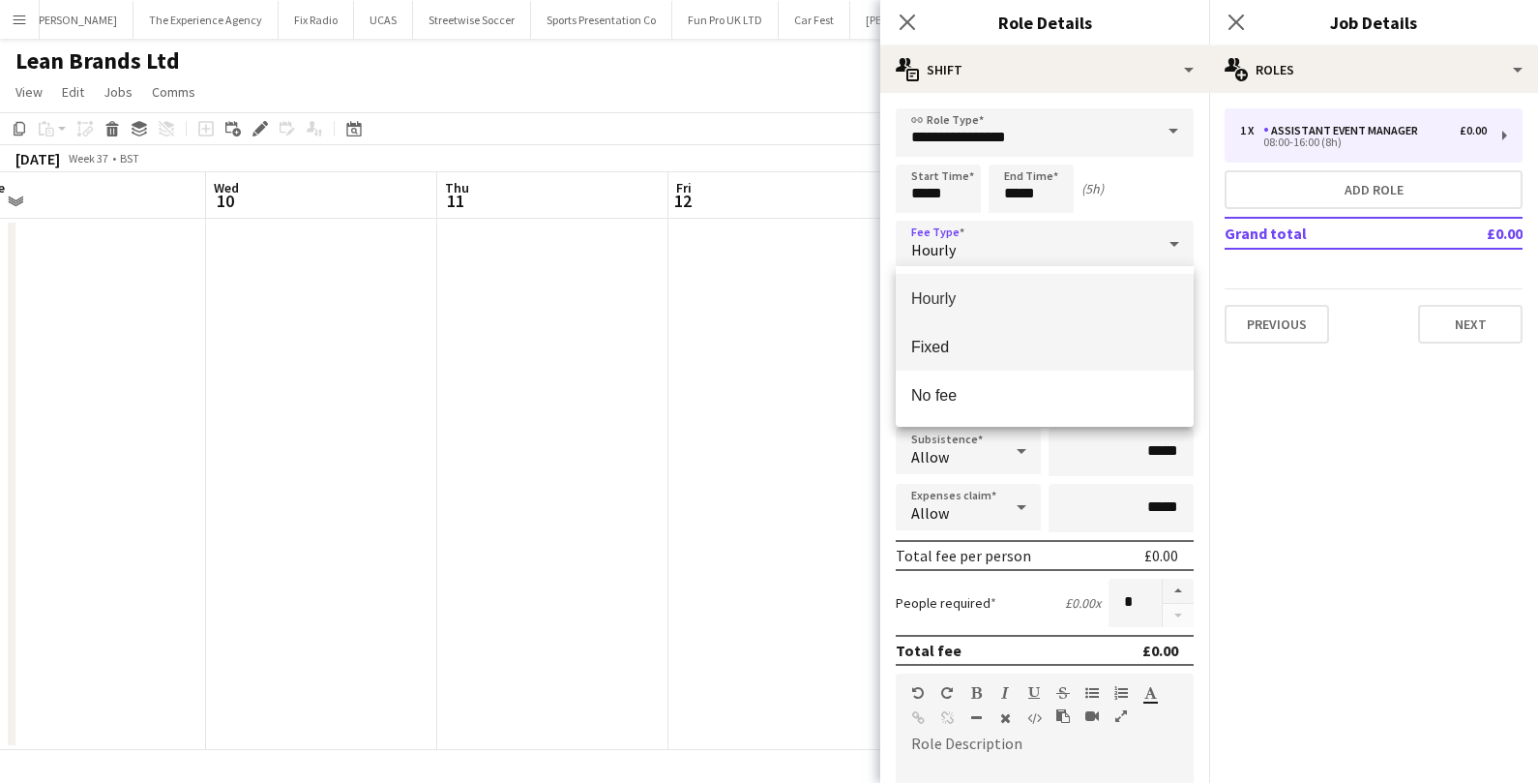
click at [969, 340] on span "Fixed" at bounding box center [1044, 347] width 267 height 18
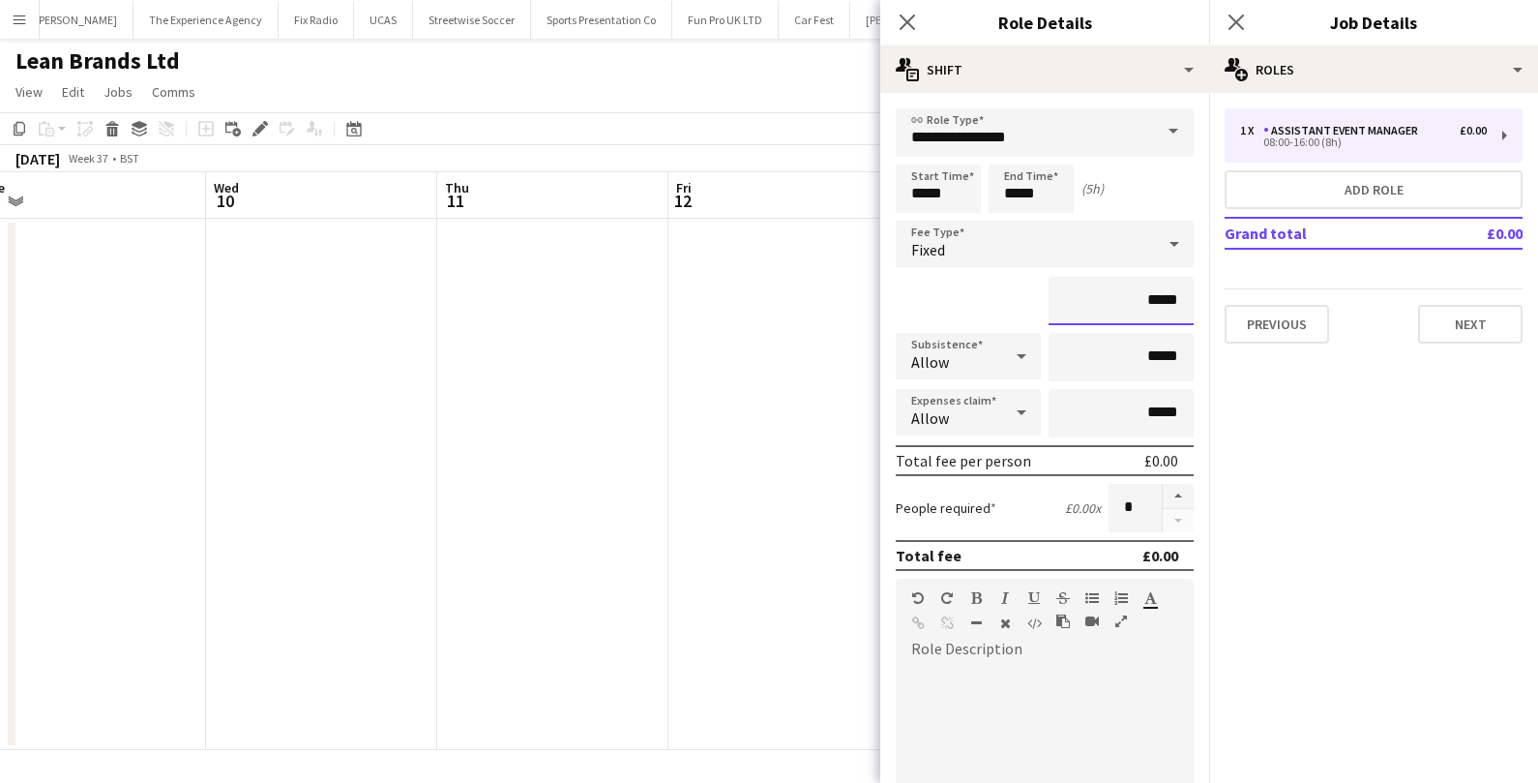
drag, startPoint x: 1187, startPoint y: 301, endPoint x: 1124, endPoint y: 301, distance: 62.9
click at [1124, 301] on input "*****" at bounding box center [1121, 301] width 145 height 48
type input "******"
click at [1153, 355] on input "*****" at bounding box center [1121, 357] width 145 height 48
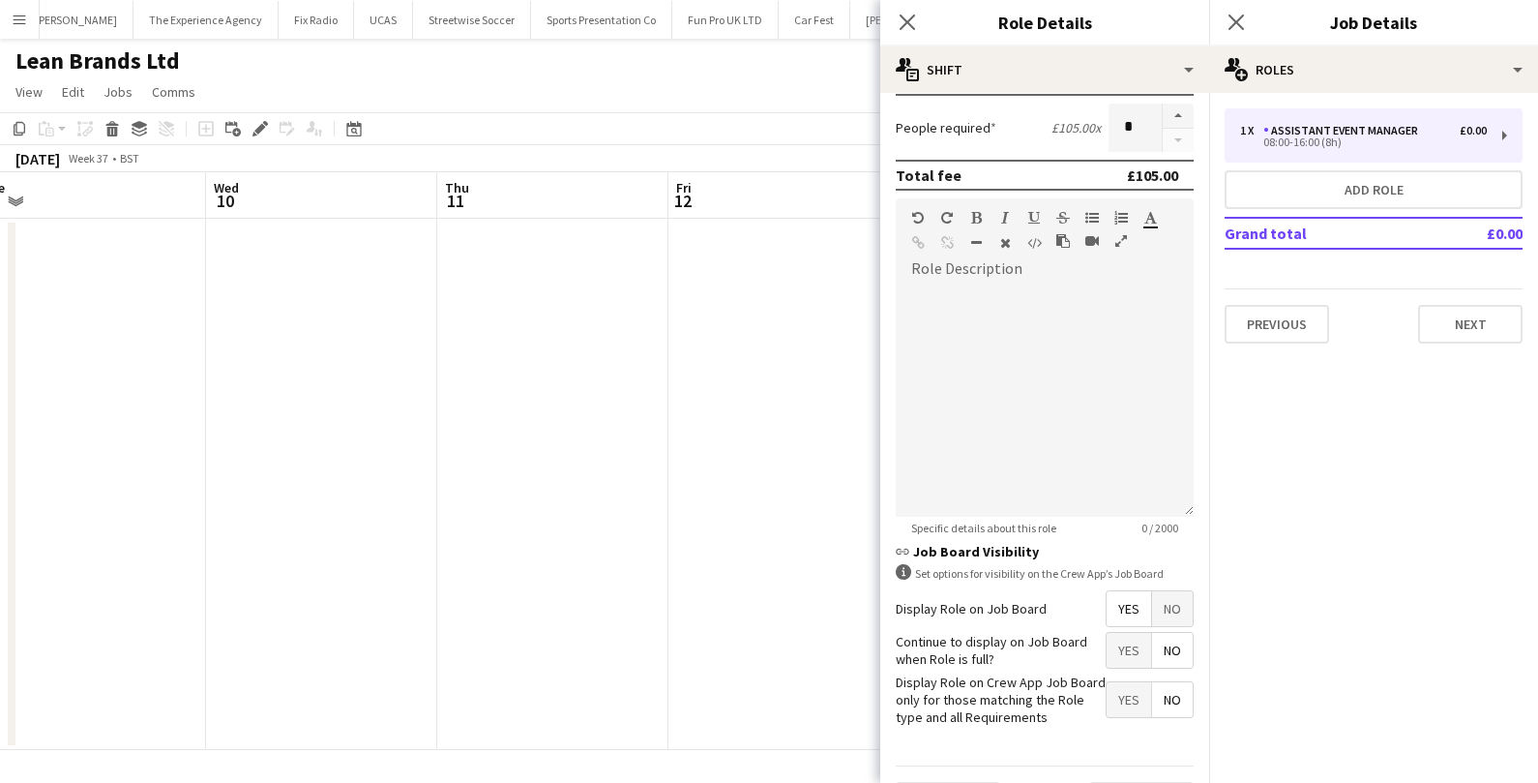
scroll to position [428, 0]
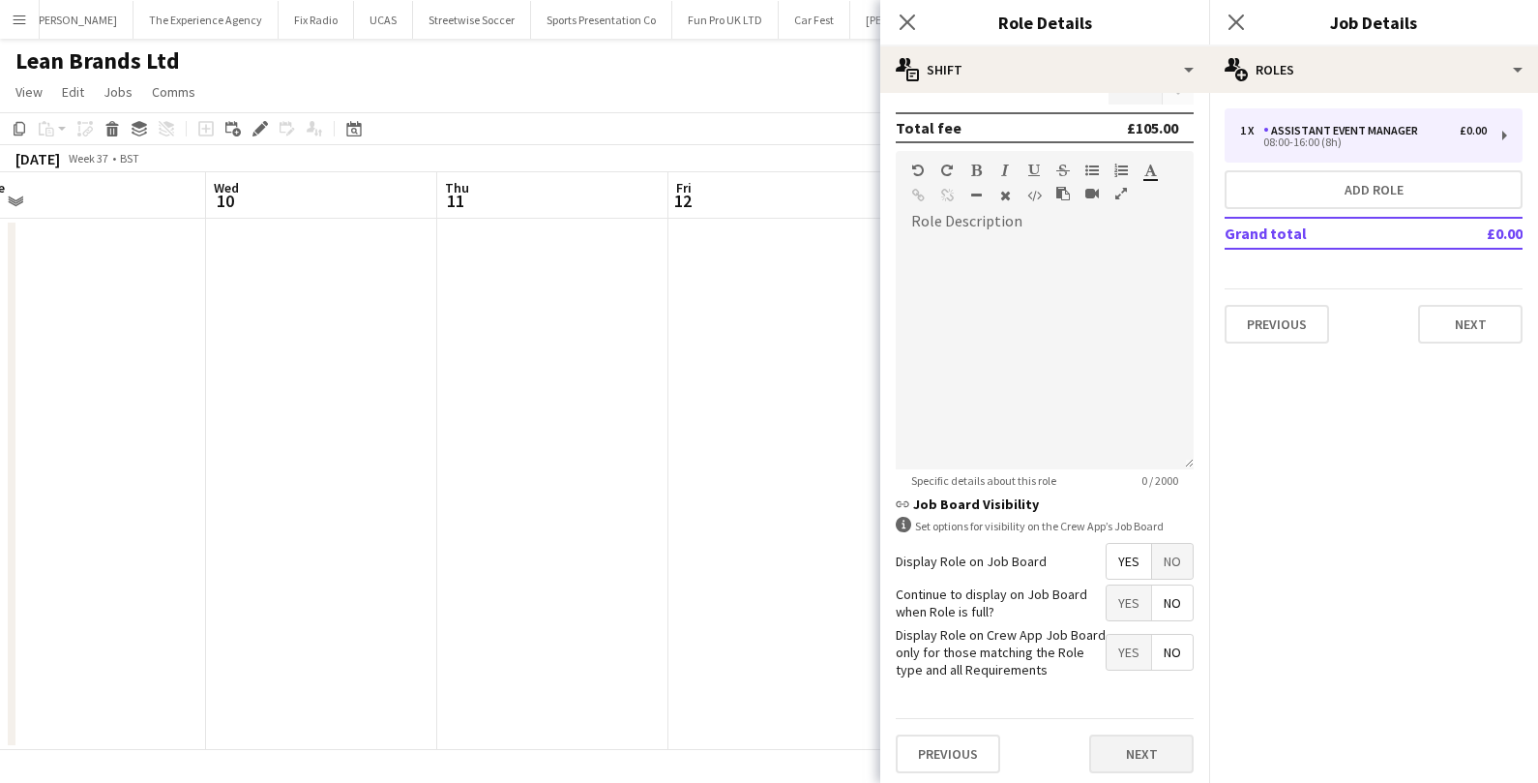
type input "******"
click at [1145, 749] on button "Next" at bounding box center [1141, 753] width 104 height 39
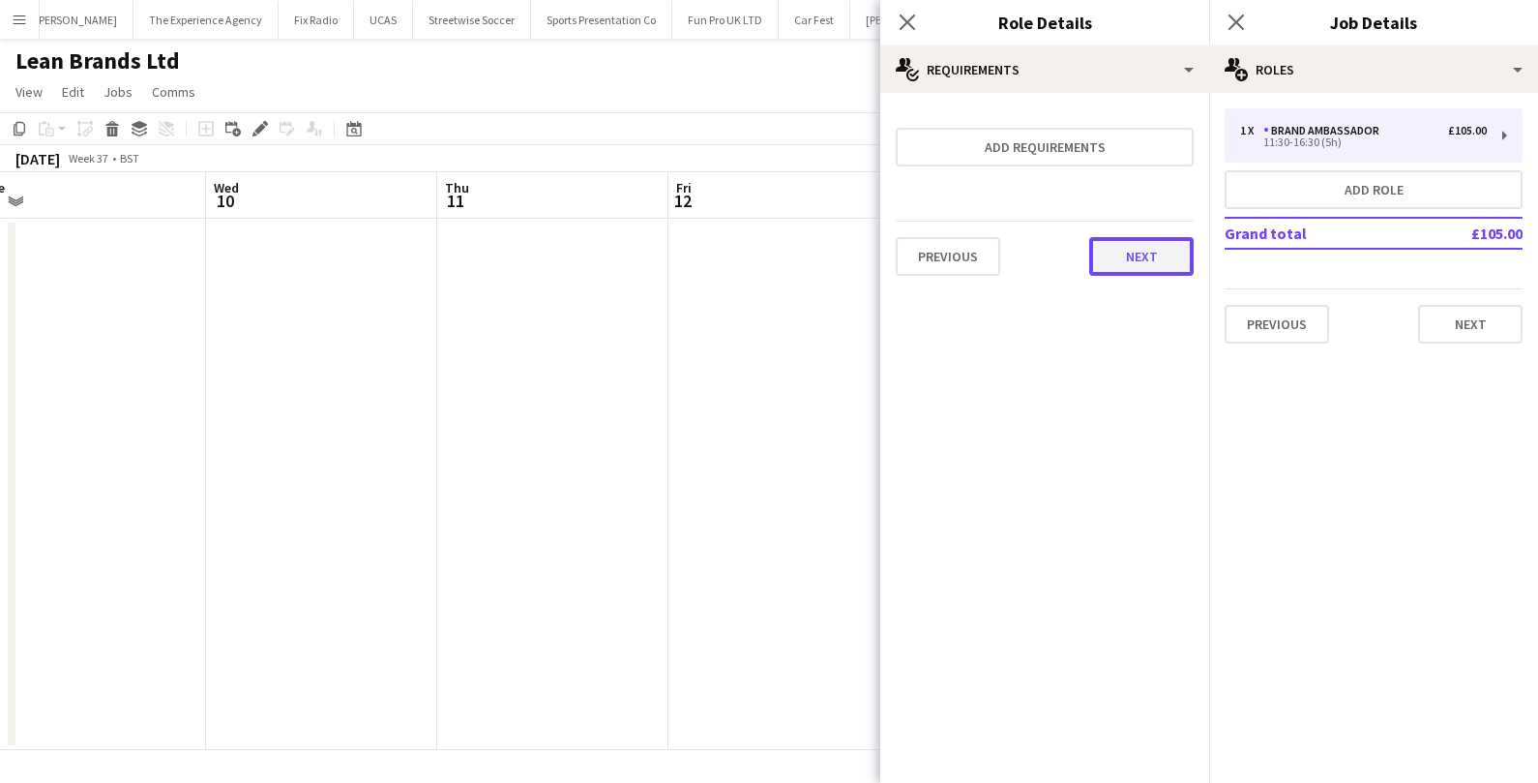
click at [1164, 259] on button "Next" at bounding box center [1141, 256] width 104 height 39
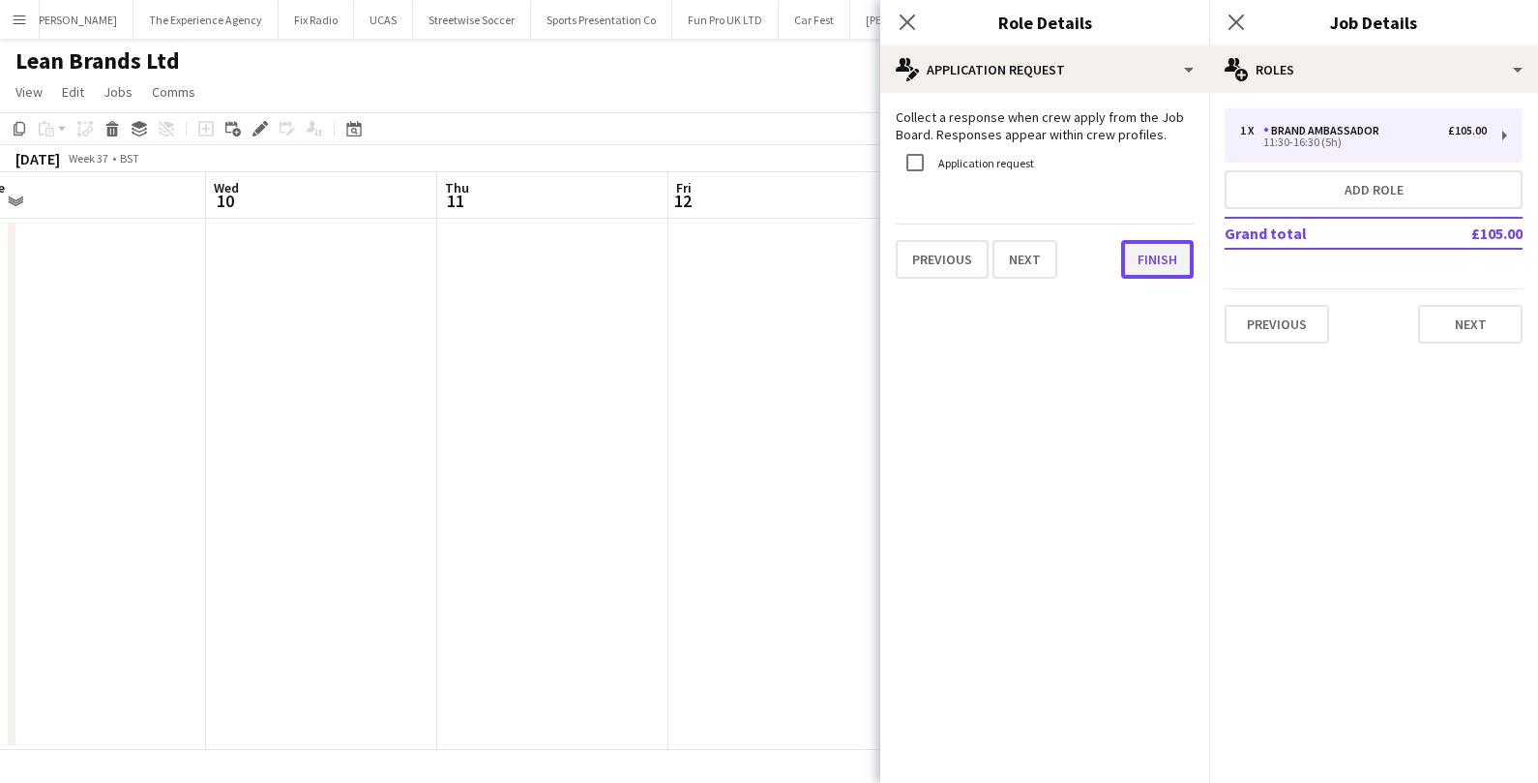
click at [1160, 252] on button "Finish" at bounding box center [1157, 259] width 73 height 39
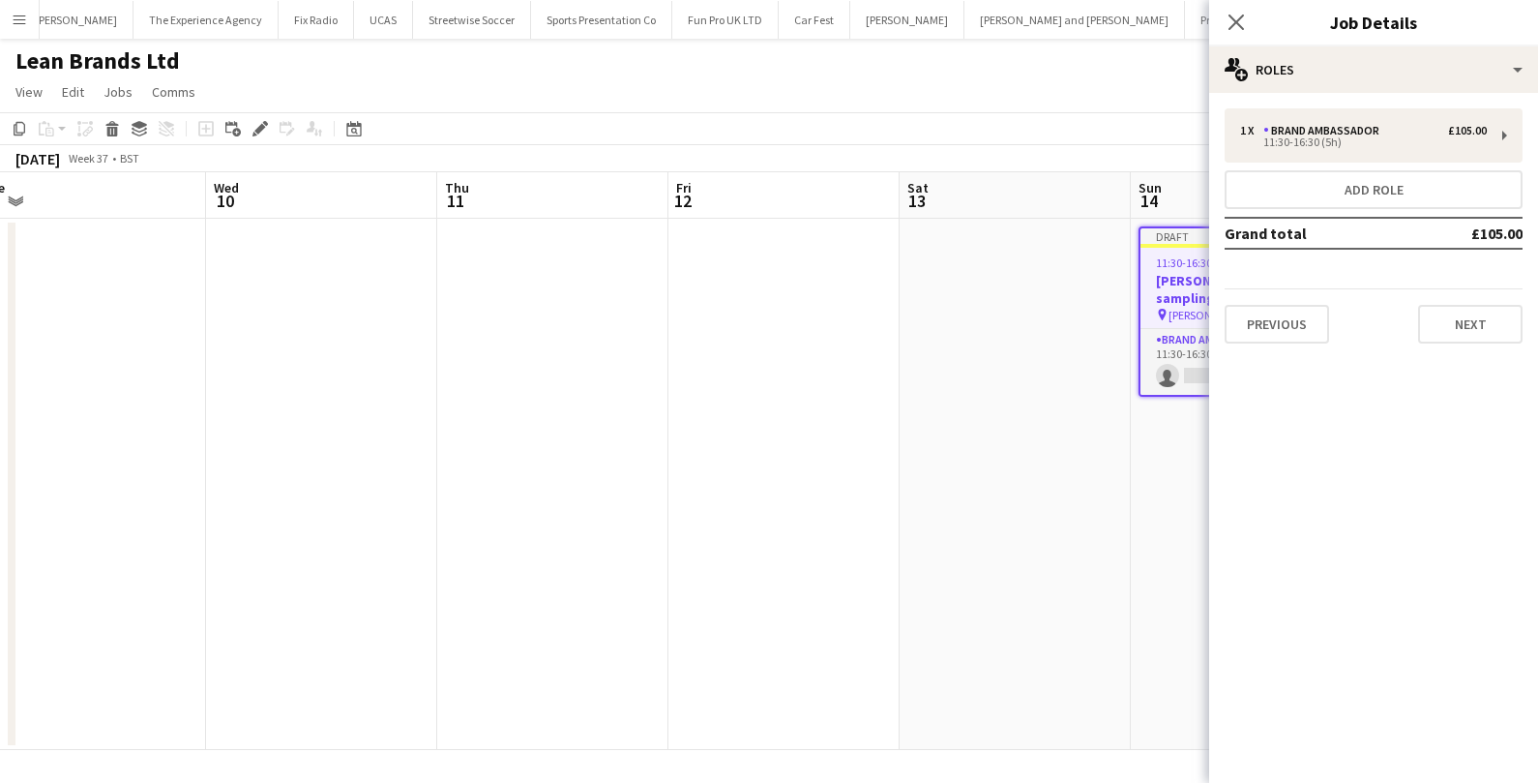
click at [1140, 500] on app-date-cell "Draft 11:30-16:30 (5h) 0/1 Ruben Spritz - Drink sampling - Costco Sunbury pin C…" at bounding box center [1246, 484] width 231 height 531
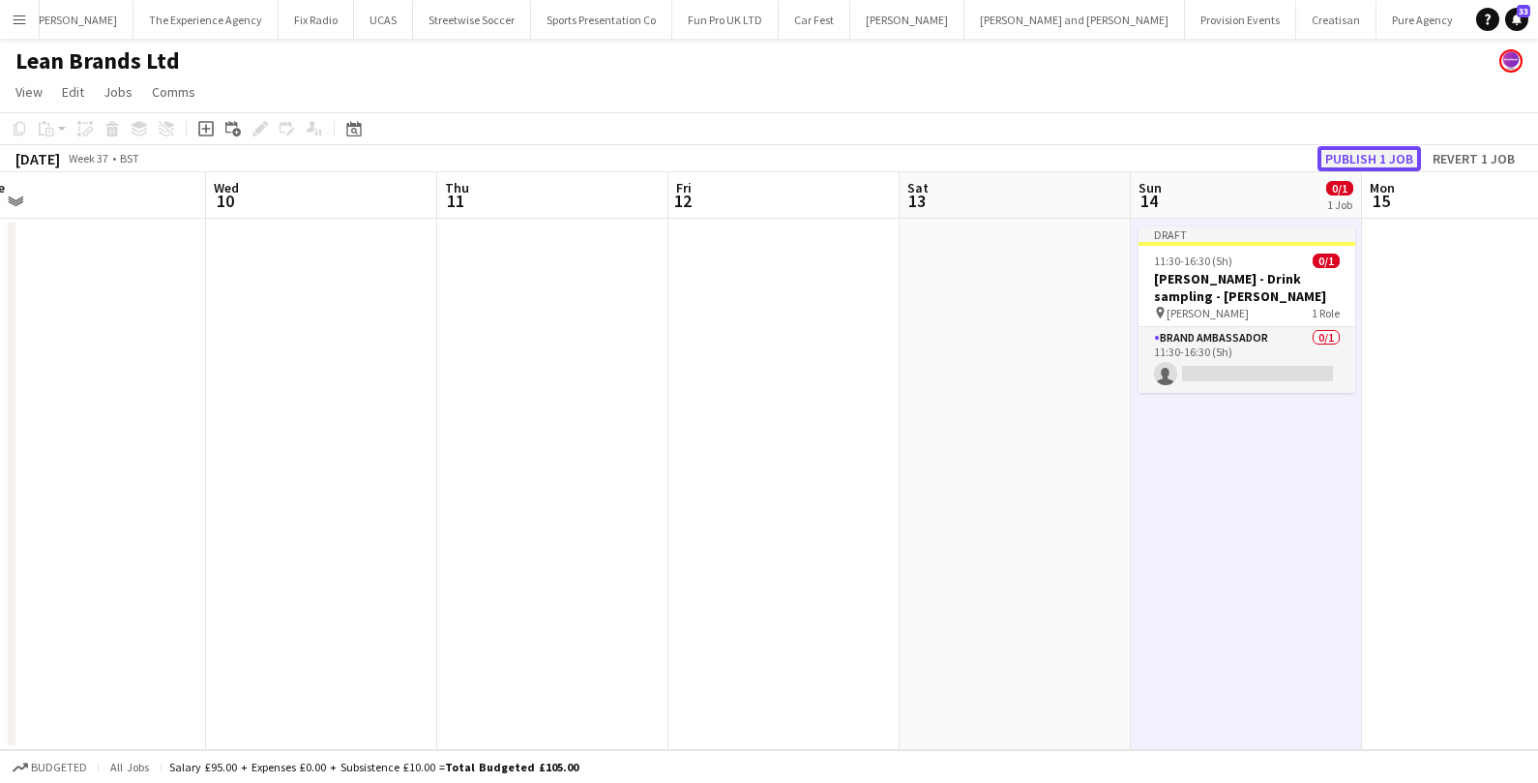
click at [1357, 158] on button "Publish 1 job" at bounding box center [1368, 158] width 103 height 25
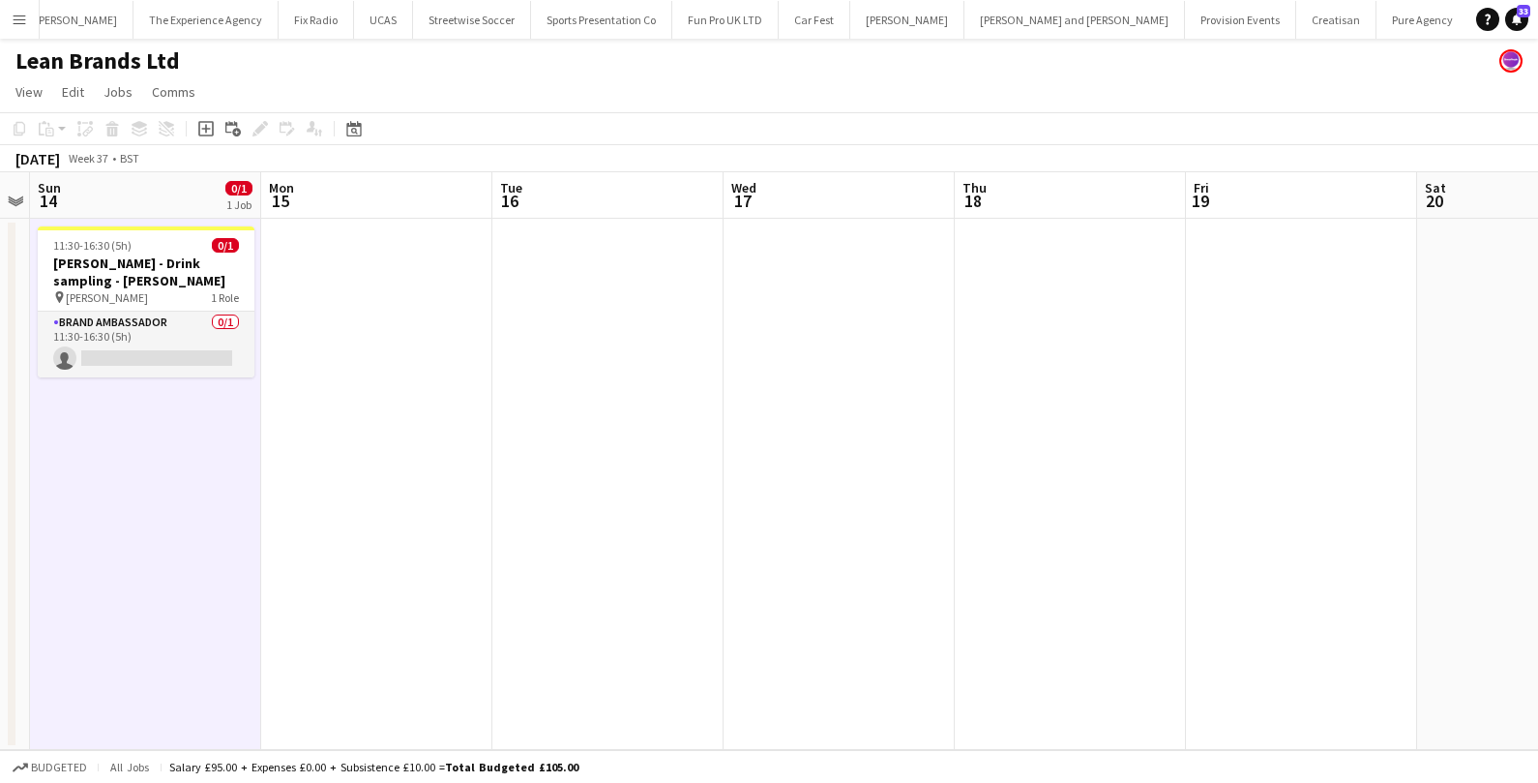
scroll to position [0, 703]
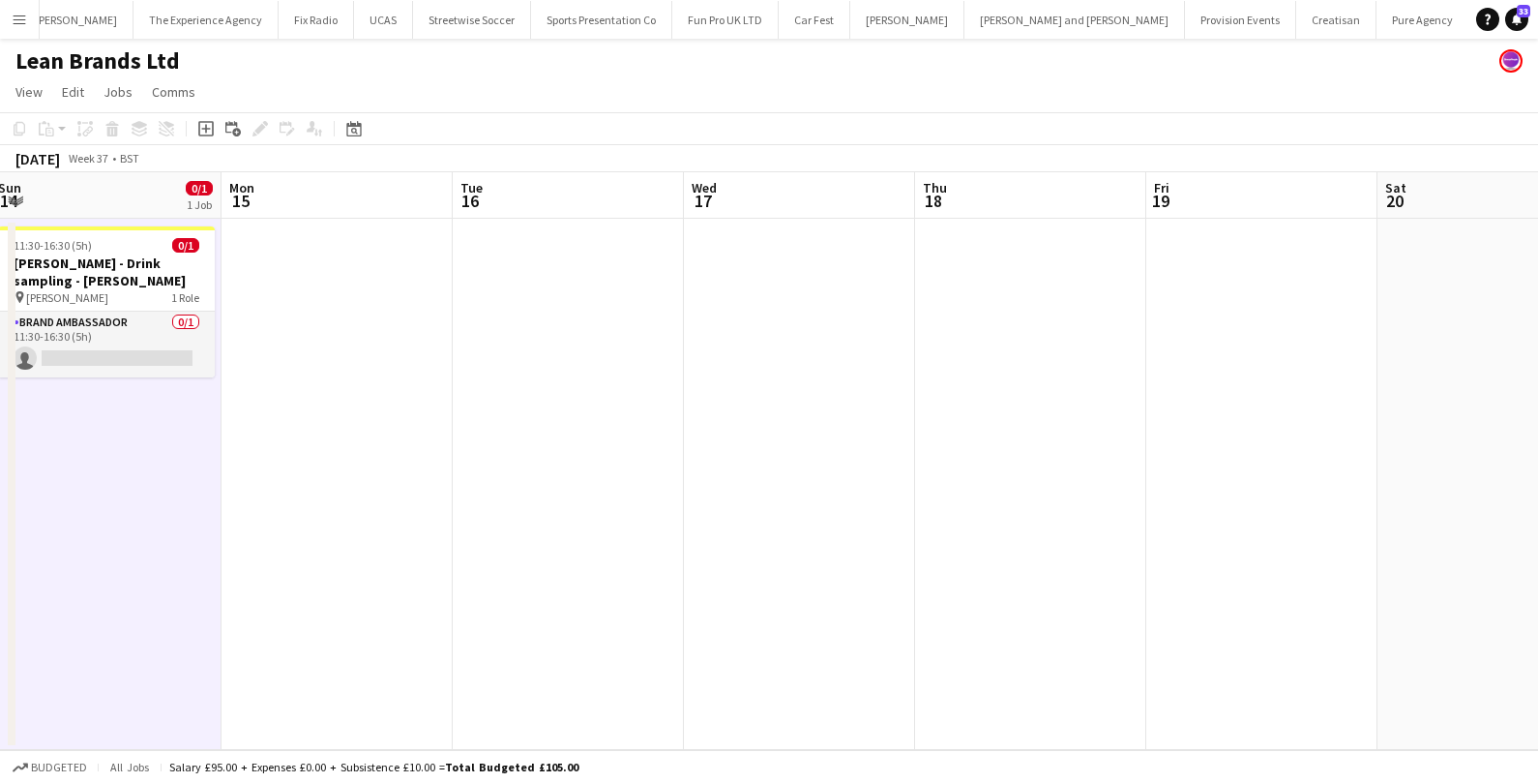
click at [1264, 255] on app-date-cell at bounding box center [1261, 484] width 231 height 531
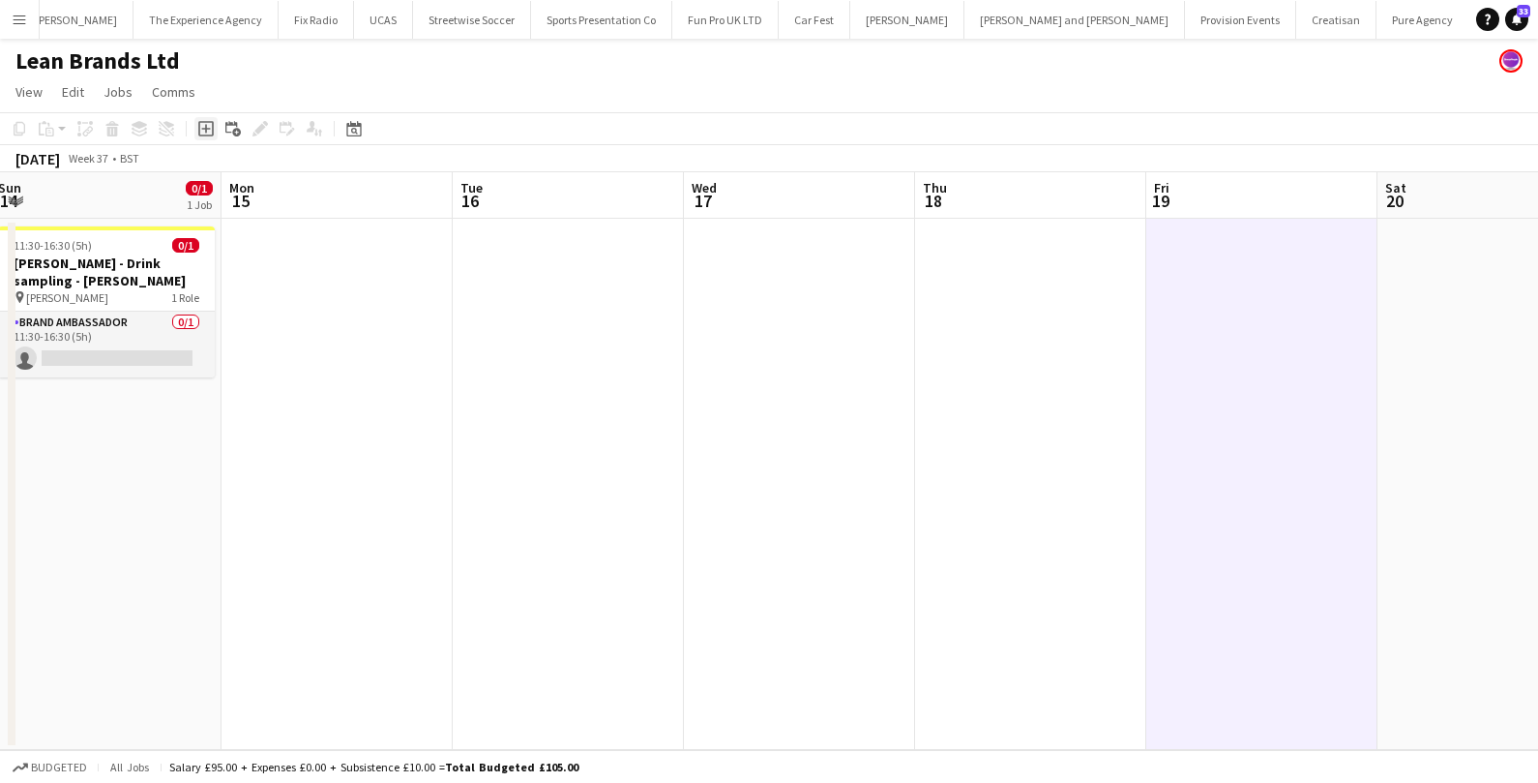
click at [209, 133] on icon "Add job" at bounding box center [205, 128] width 15 height 15
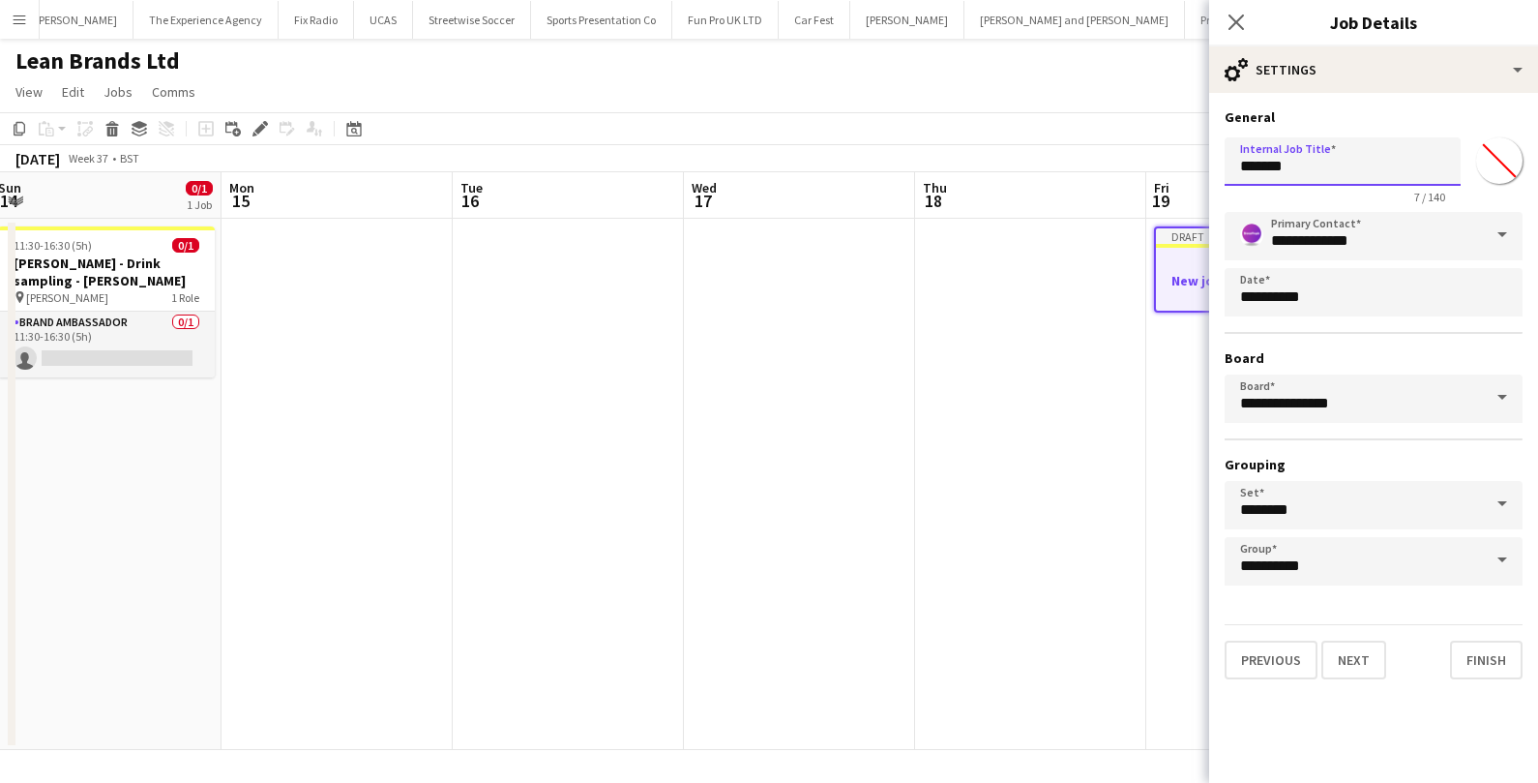
drag, startPoint x: 1350, startPoint y: 169, endPoint x: 1210, endPoint y: 163, distance: 140.4
click at [1210, 163] on form "**********" at bounding box center [1373, 393] width 329 height 571
type input "**********"
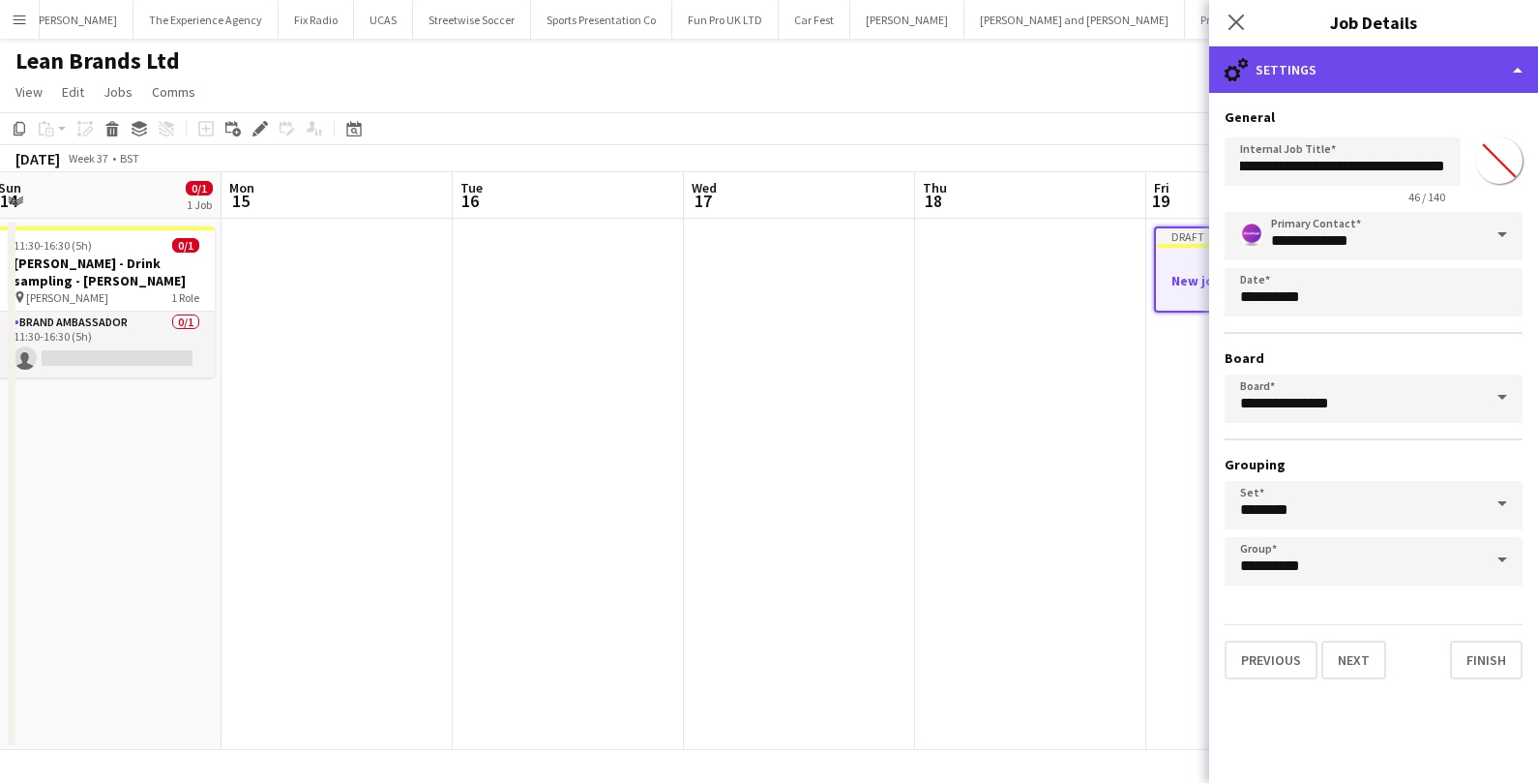
click at [1410, 74] on div "cog-double-3 Settings" at bounding box center [1373, 69] width 329 height 46
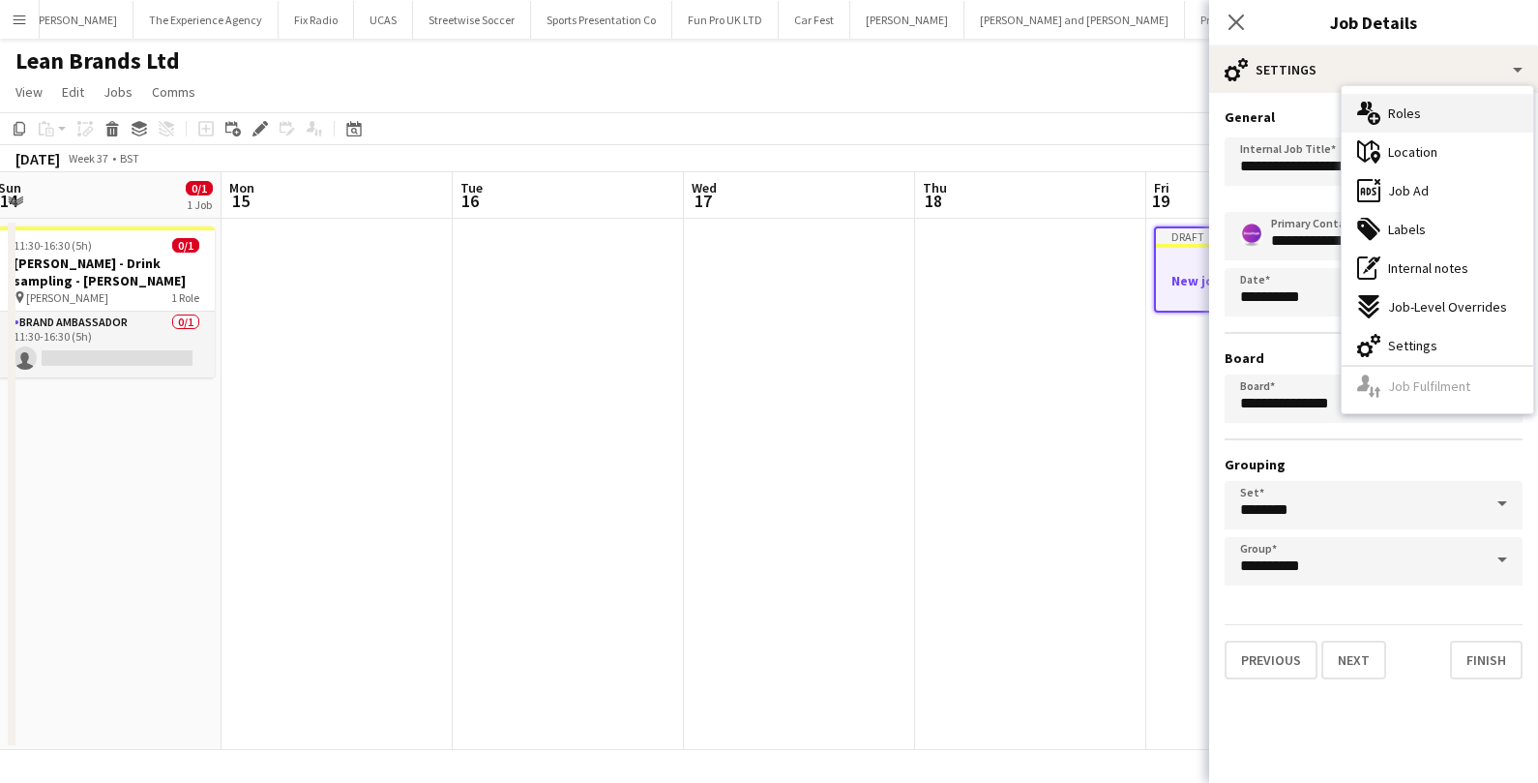
click at [1414, 113] on span "Roles" at bounding box center [1404, 112] width 33 height 17
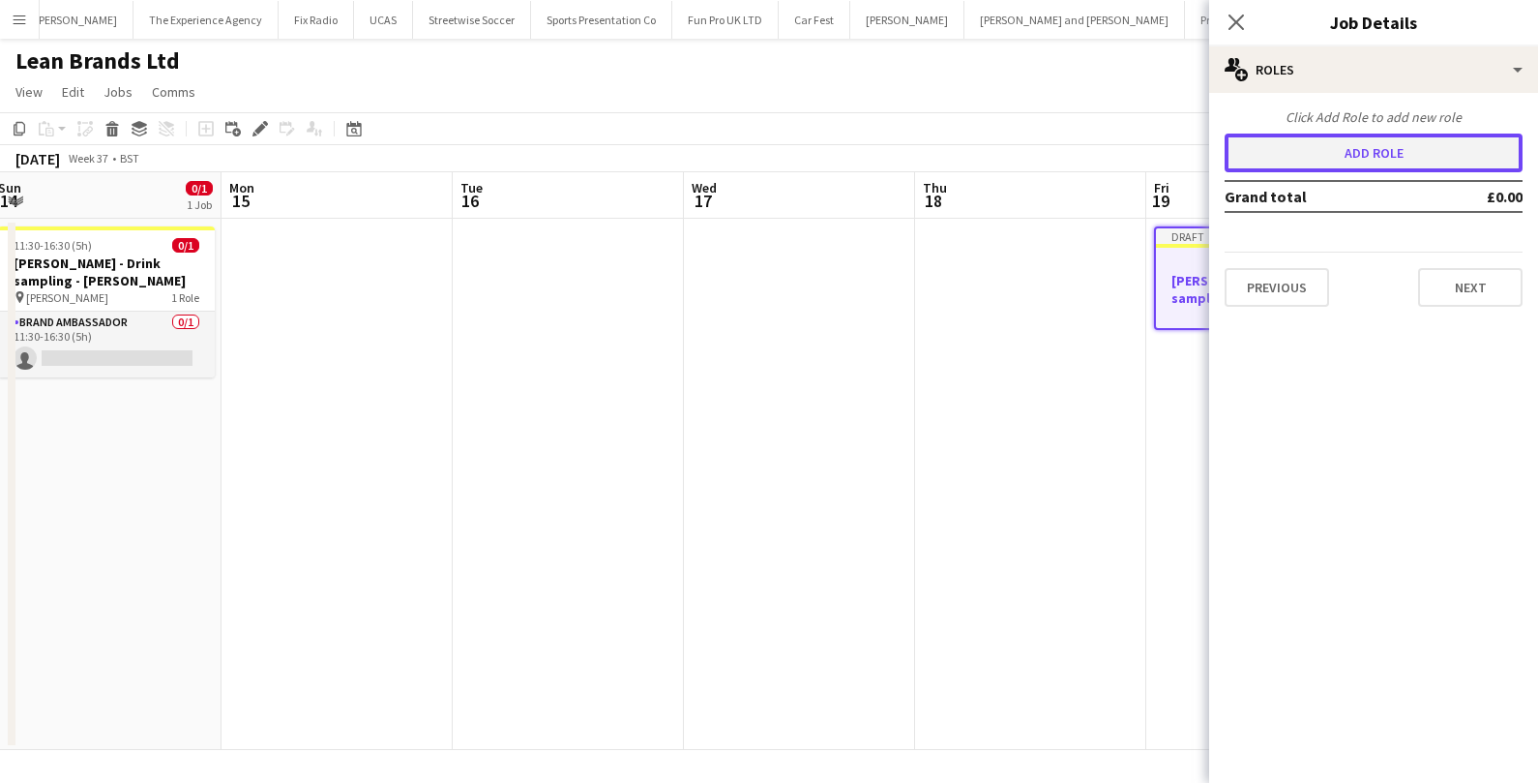
click at [1349, 150] on button "Add role" at bounding box center [1374, 152] width 298 height 39
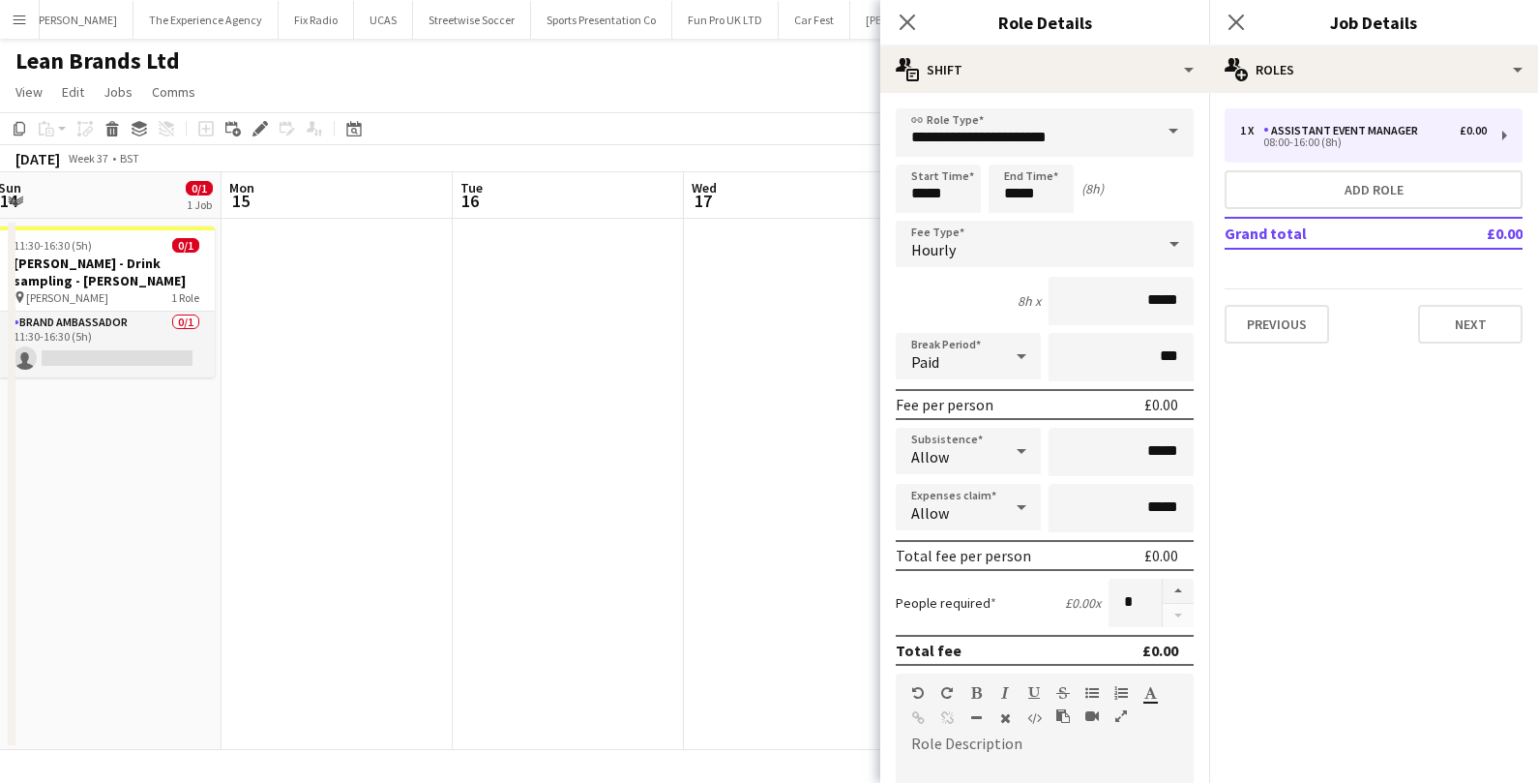
click at [1170, 131] on span at bounding box center [1173, 131] width 41 height 46
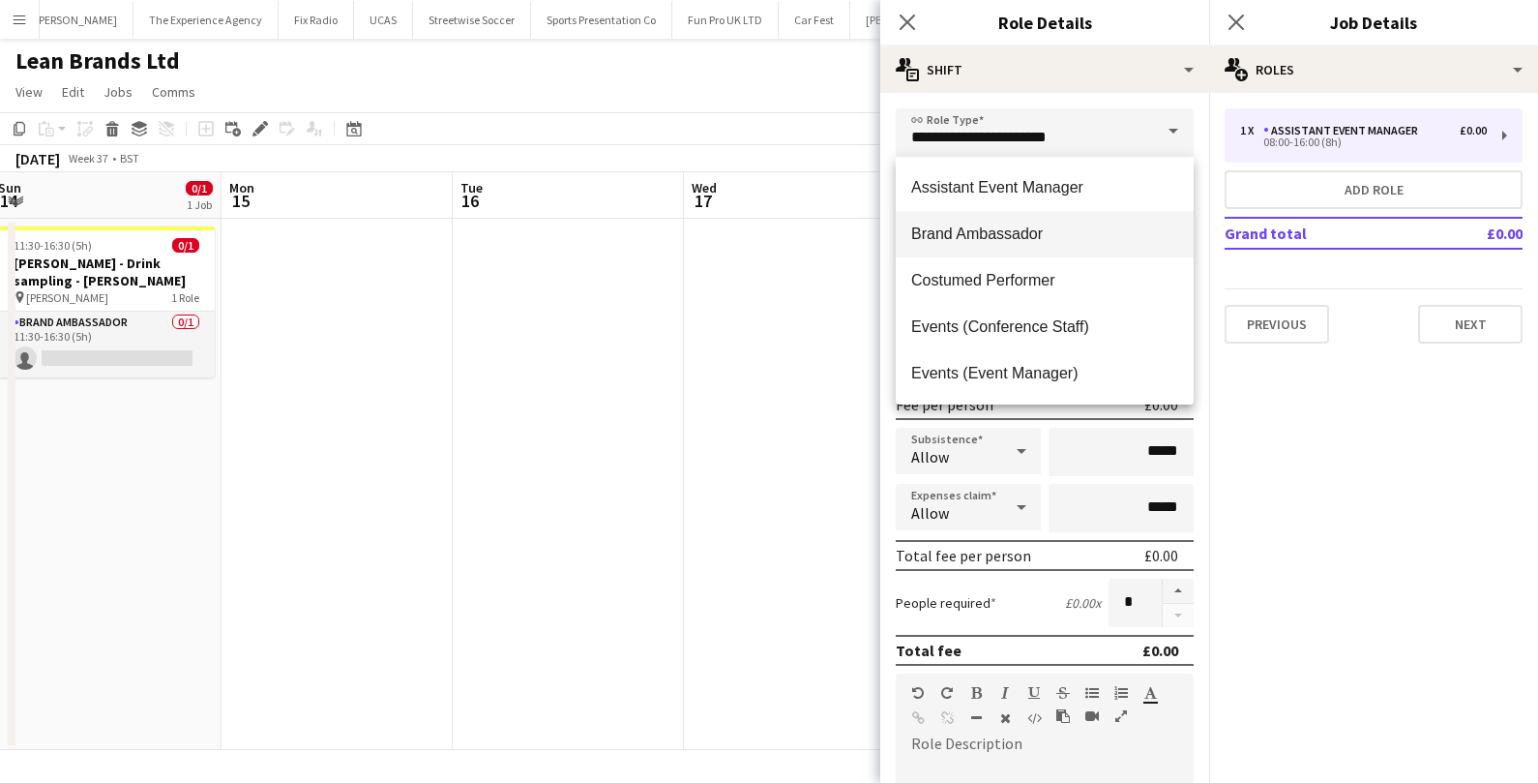
click at [1077, 236] on span "Brand Ambassador" at bounding box center [1044, 233] width 267 height 18
type input "**********"
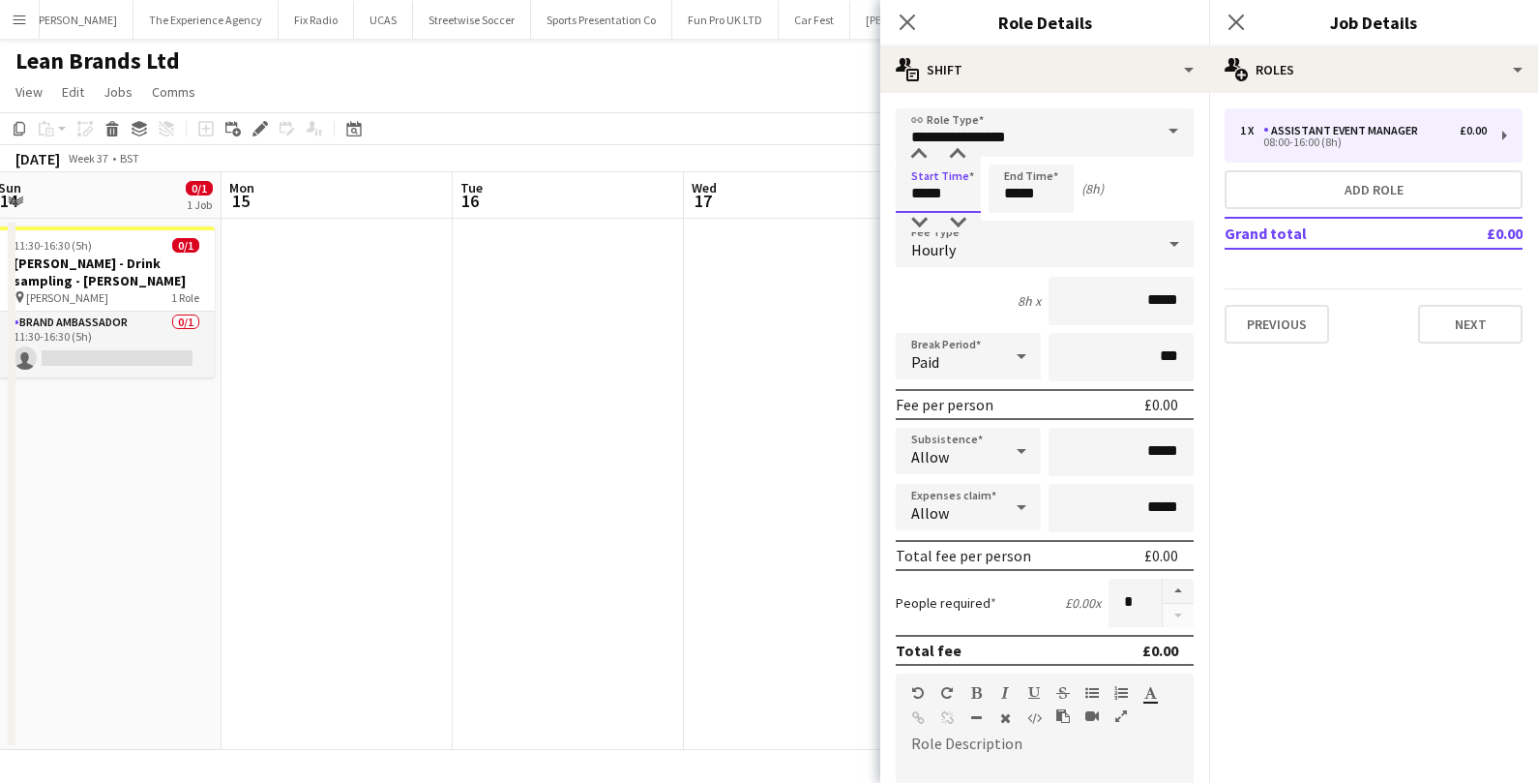
drag, startPoint x: 956, startPoint y: 197, endPoint x: 872, endPoint y: 195, distance: 84.2
click at [872, 195] on body "Menu Boards Boards Boards All jobs Status Workforce Workforce My Workforce Recr…" at bounding box center [769, 391] width 1538 height 783
type input "*****"
click at [1018, 234] on div "Hourly" at bounding box center [1025, 244] width 259 height 46
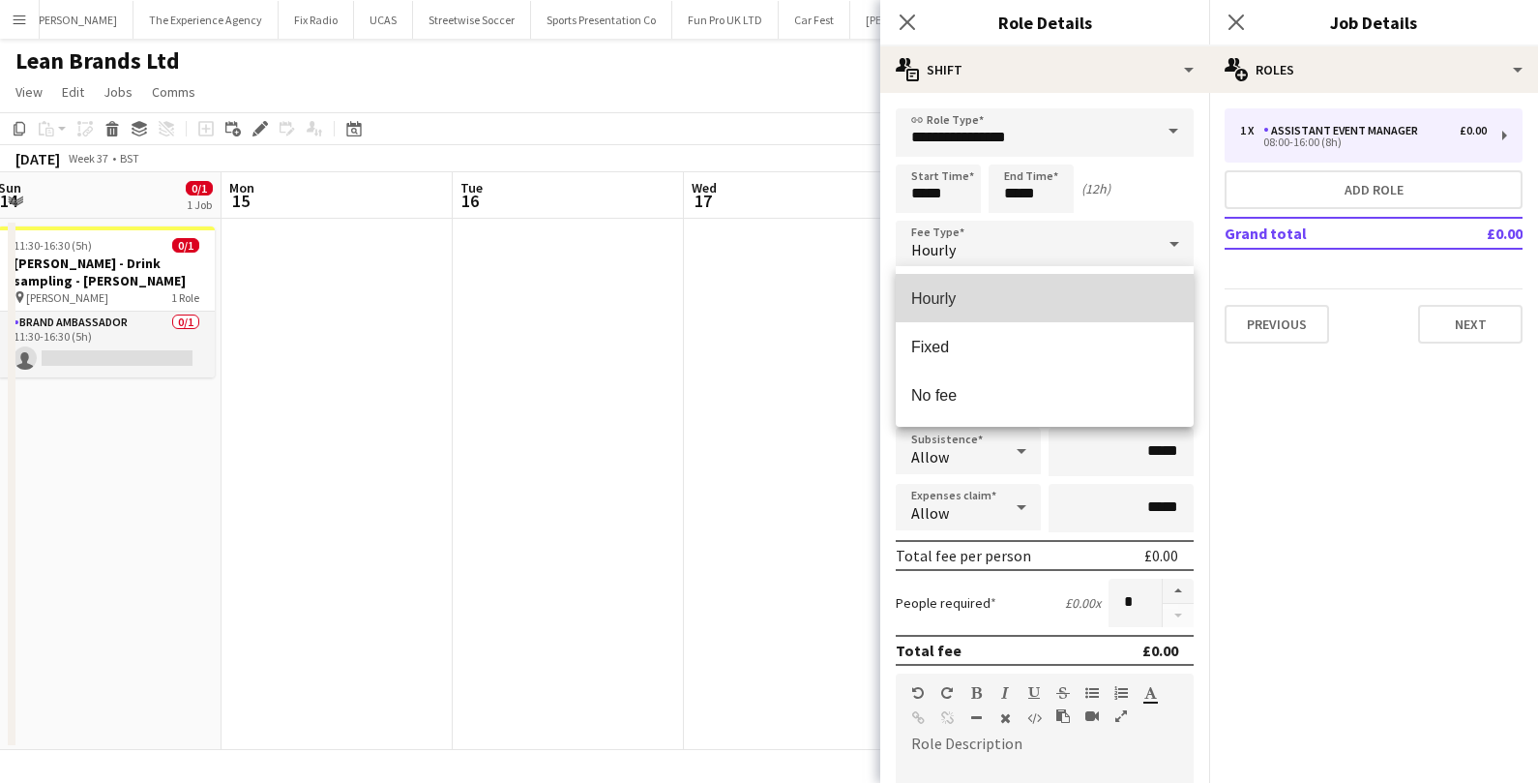
click at [982, 294] on span "Hourly" at bounding box center [1044, 298] width 267 height 18
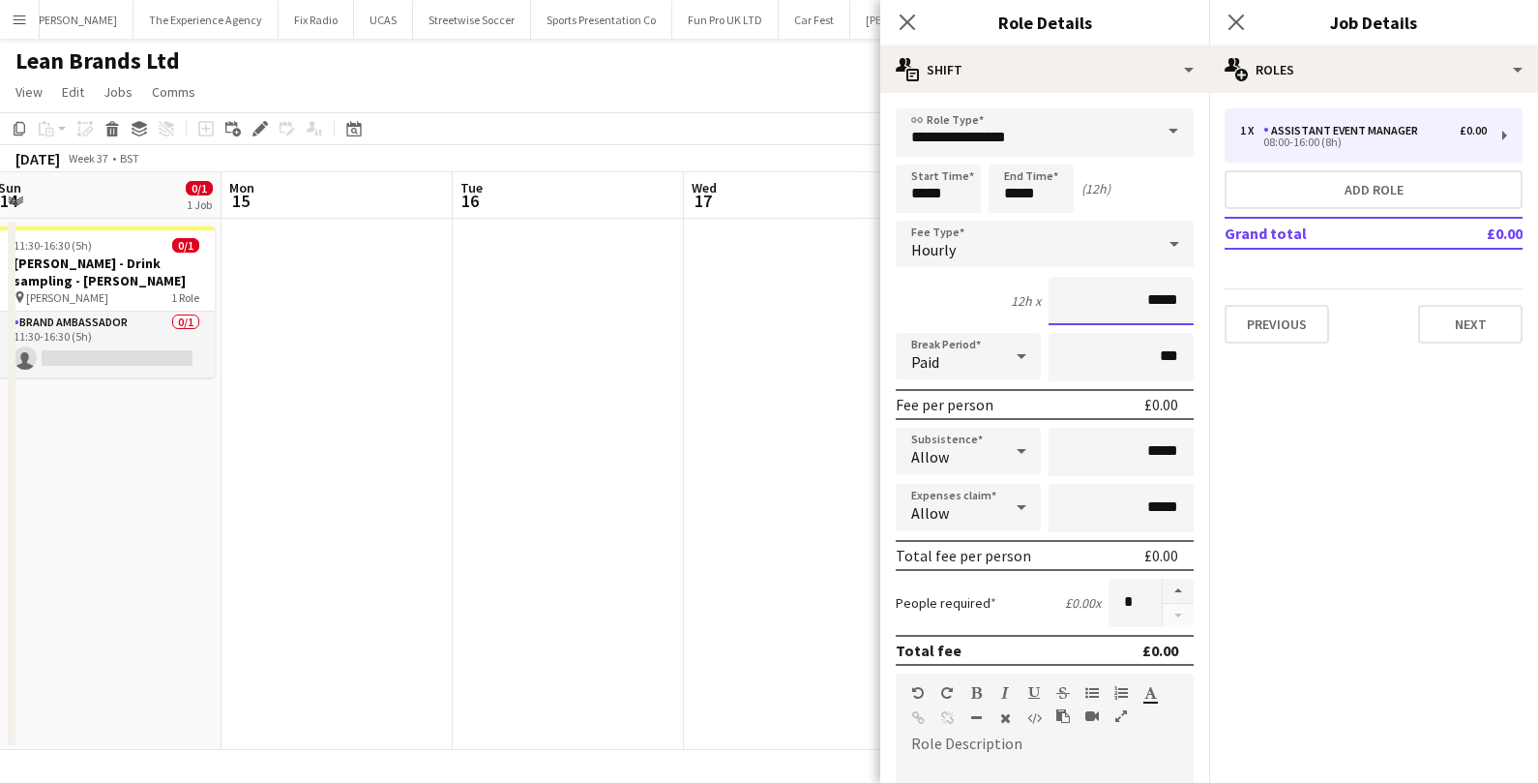
drag, startPoint x: 1157, startPoint y: 297, endPoint x: 1133, endPoint y: 299, distance: 24.3
click at [1133, 299] on input "*****" at bounding box center [1121, 301] width 145 height 48
type input "******"
click at [1154, 450] on input "*****" at bounding box center [1121, 452] width 145 height 48
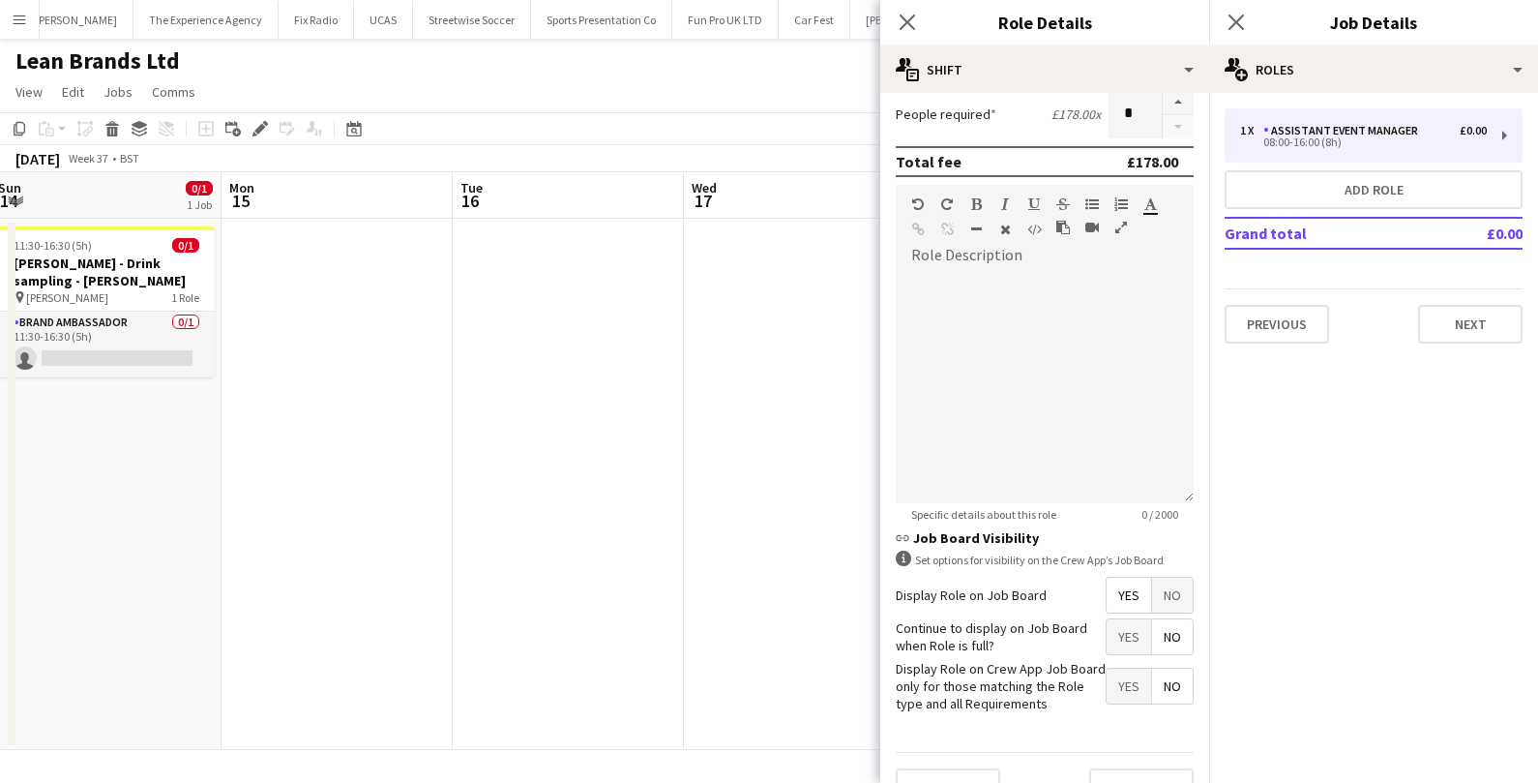
scroll to position [522, 0]
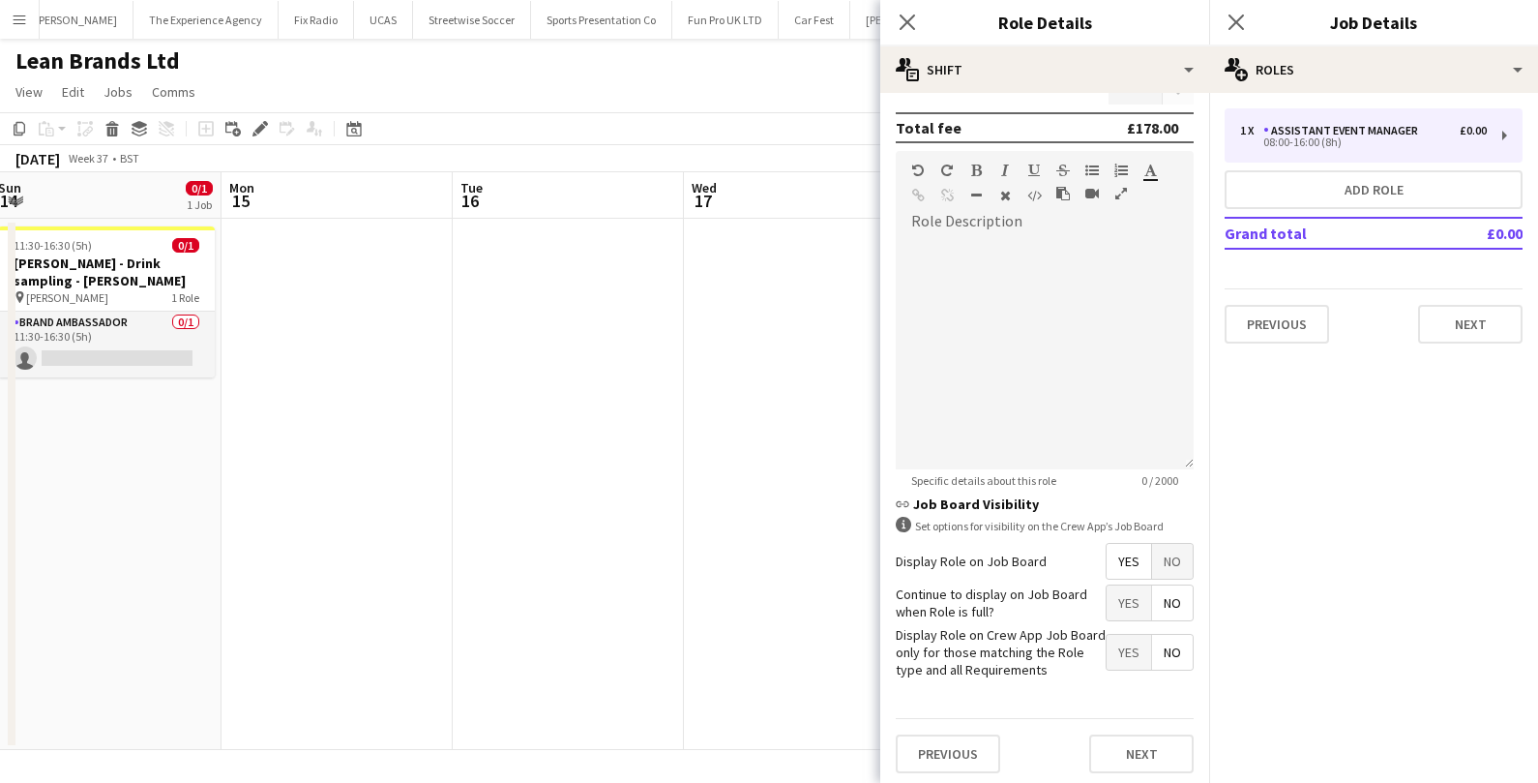
type input "******"
click at [1138, 742] on button "Next" at bounding box center [1141, 753] width 104 height 39
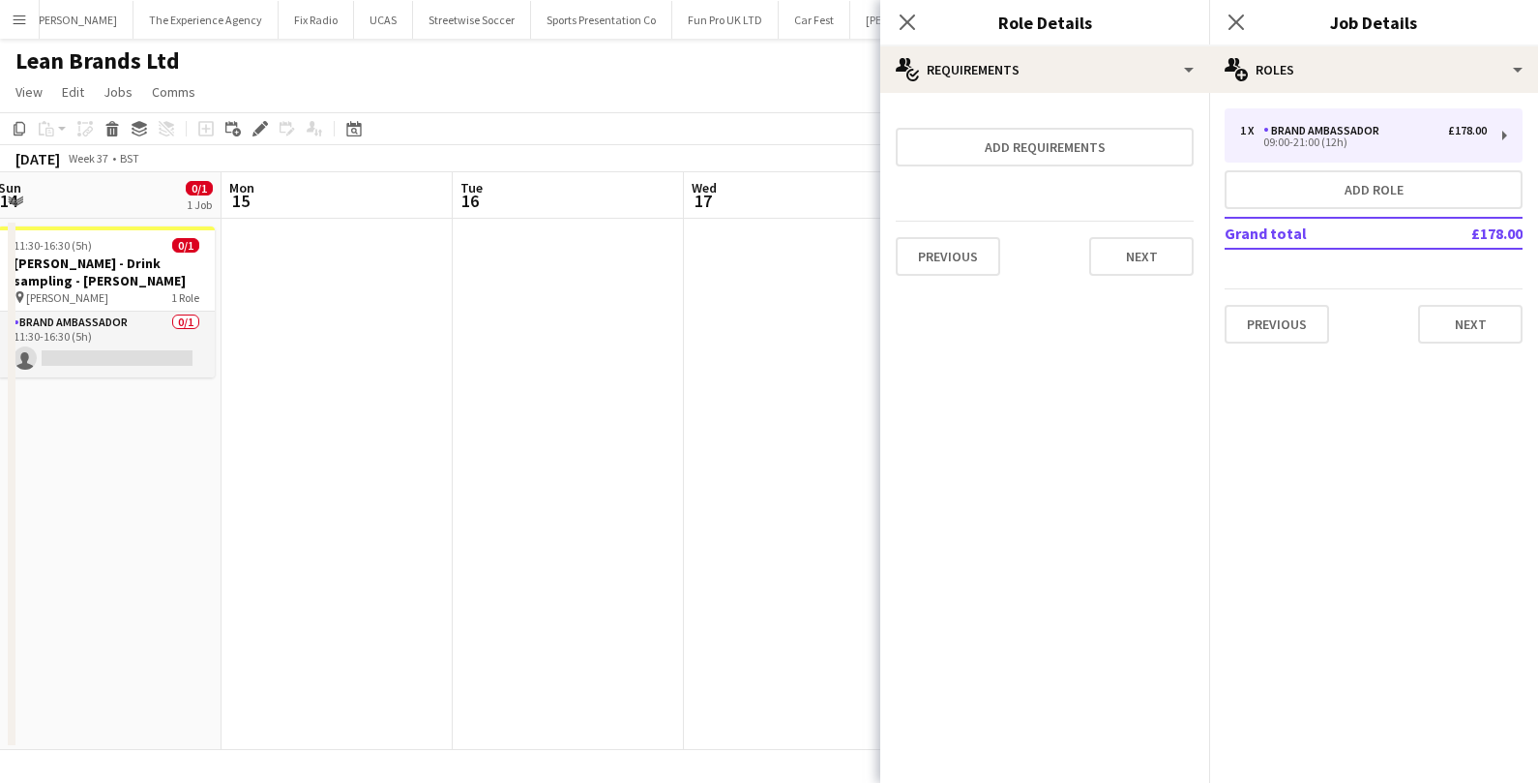
scroll to position [0, 0]
click at [1169, 261] on button "Next" at bounding box center [1141, 256] width 104 height 39
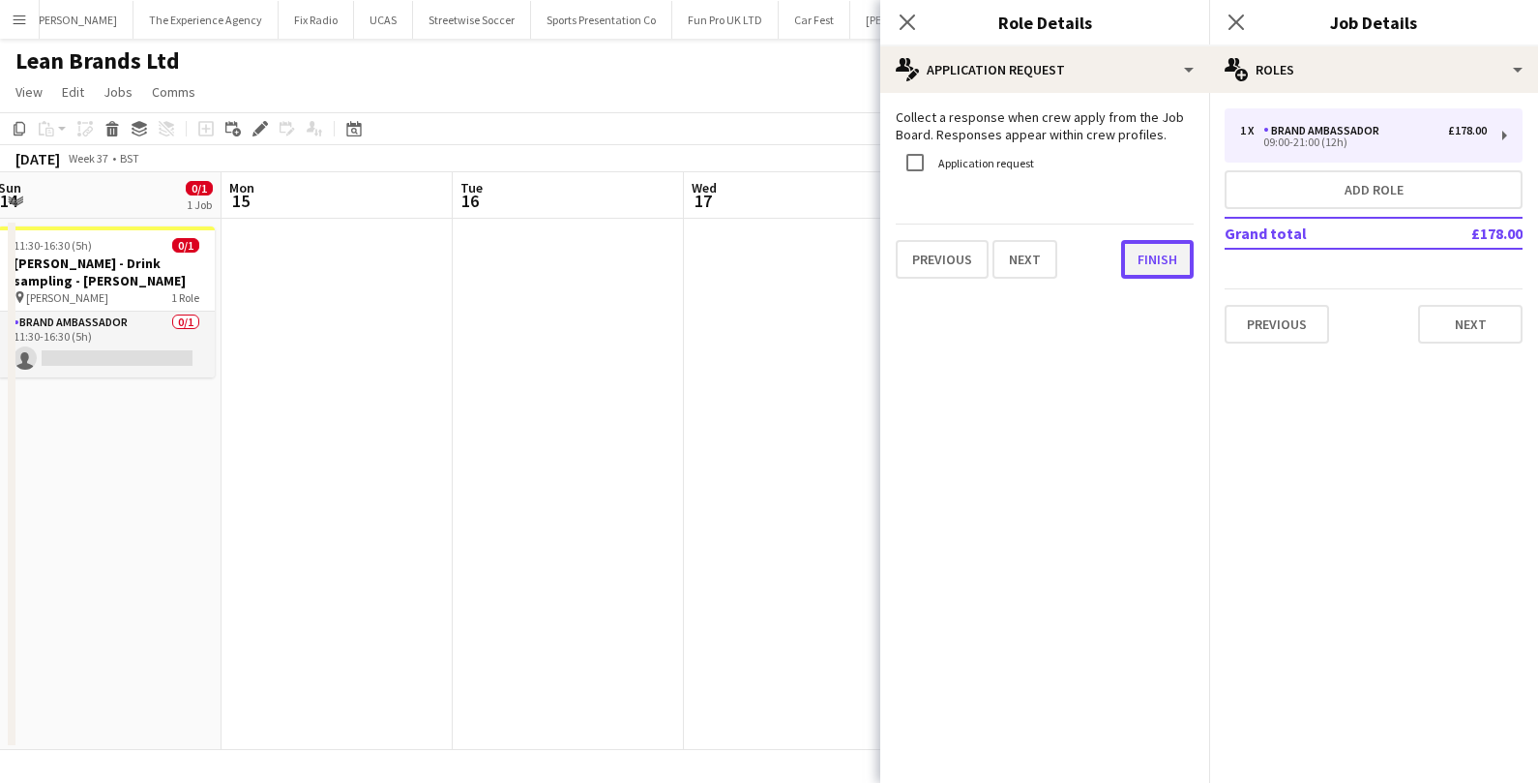
click at [1157, 263] on button "Finish" at bounding box center [1157, 259] width 73 height 39
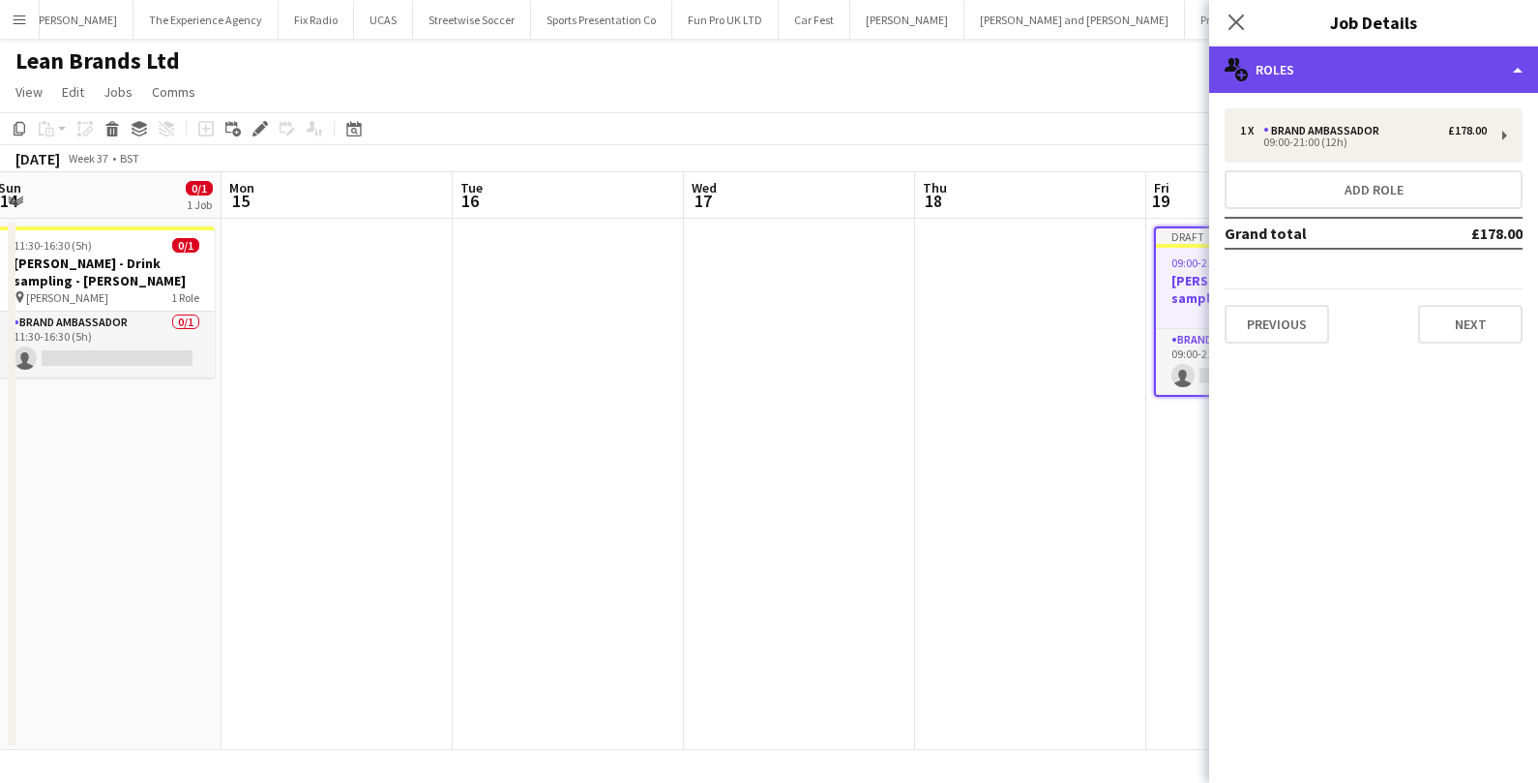
click at [1376, 77] on div "multiple-users-add Roles" at bounding box center [1373, 69] width 329 height 46
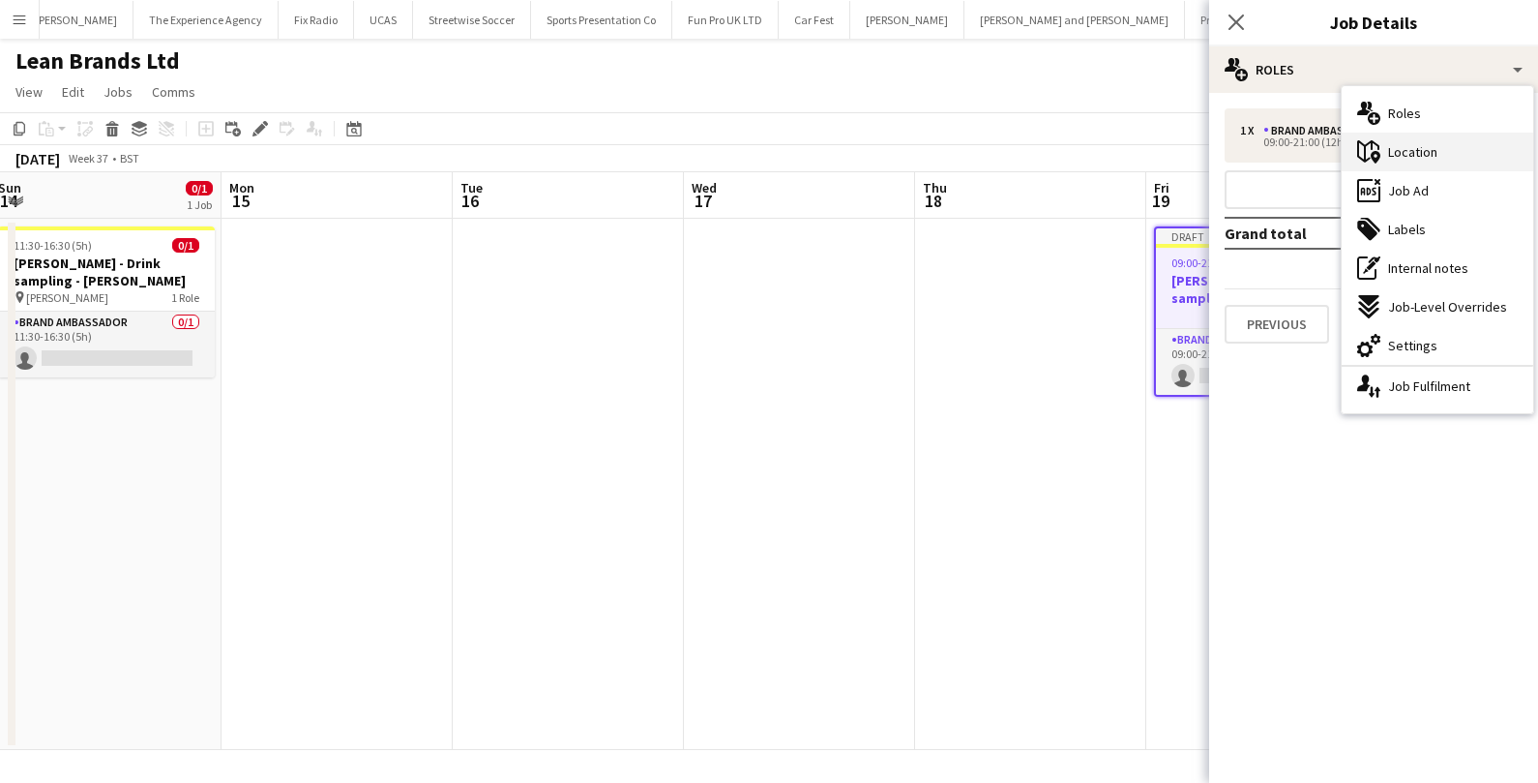
click at [1399, 154] on span "Location" at bounding box center [1412, 151] width 49 height 17
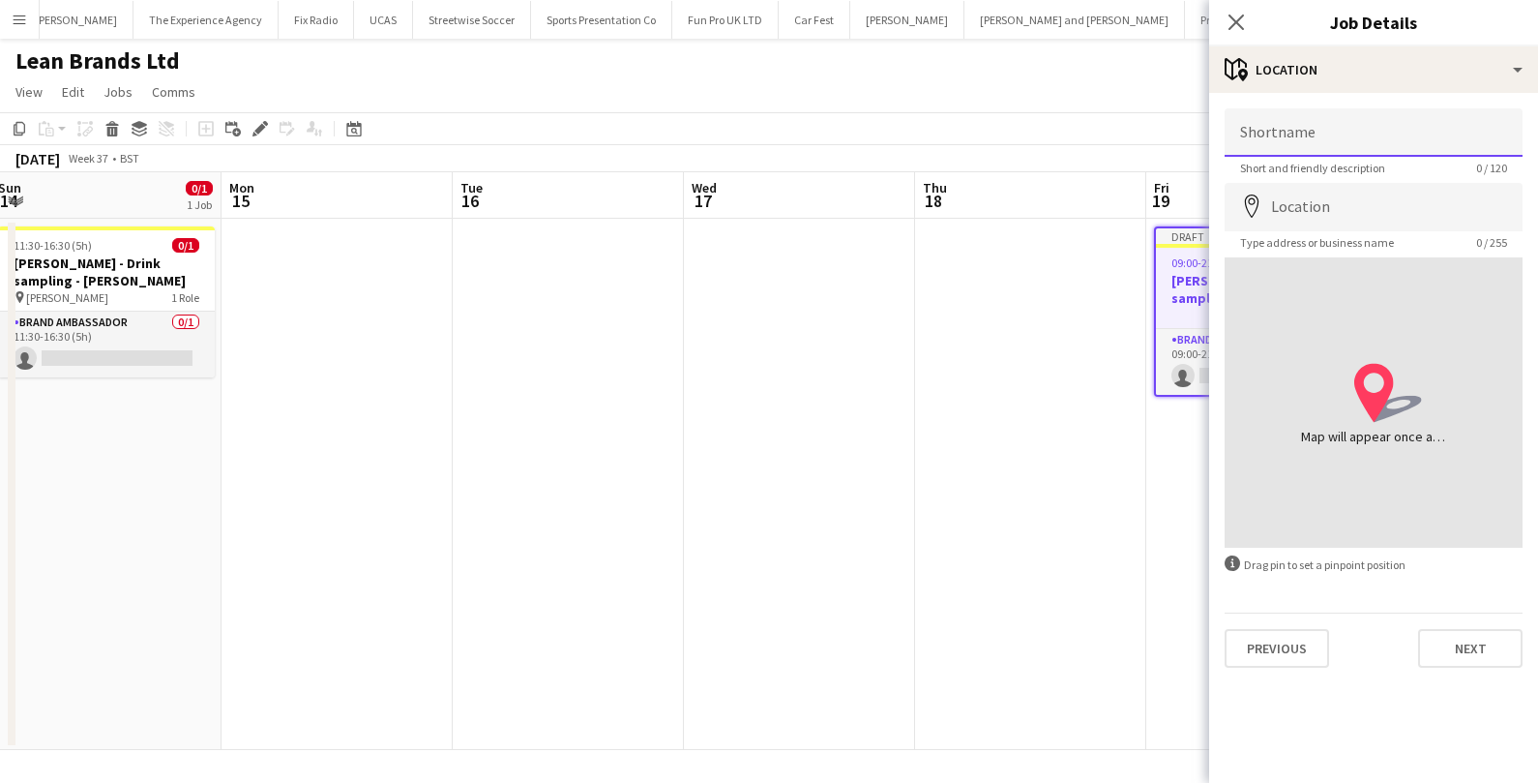
click at [1309, 134] on input "Shortname" at bounding box center [1374, 132] width 298 height 48
type input "**********"
click at [1351, 212] on input "Location" at bounding box center [1374, 207] width 298 height 48
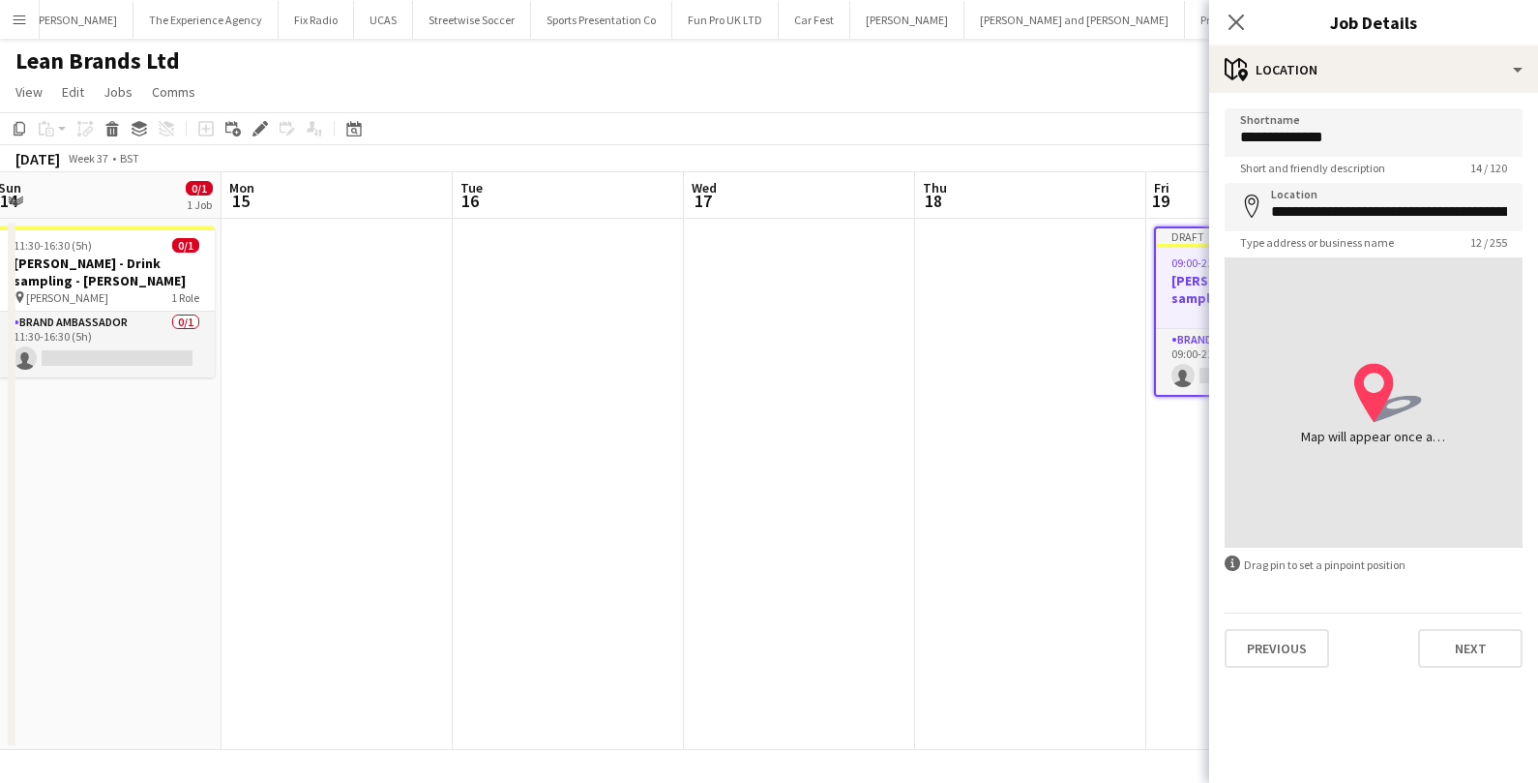
type input "**********"
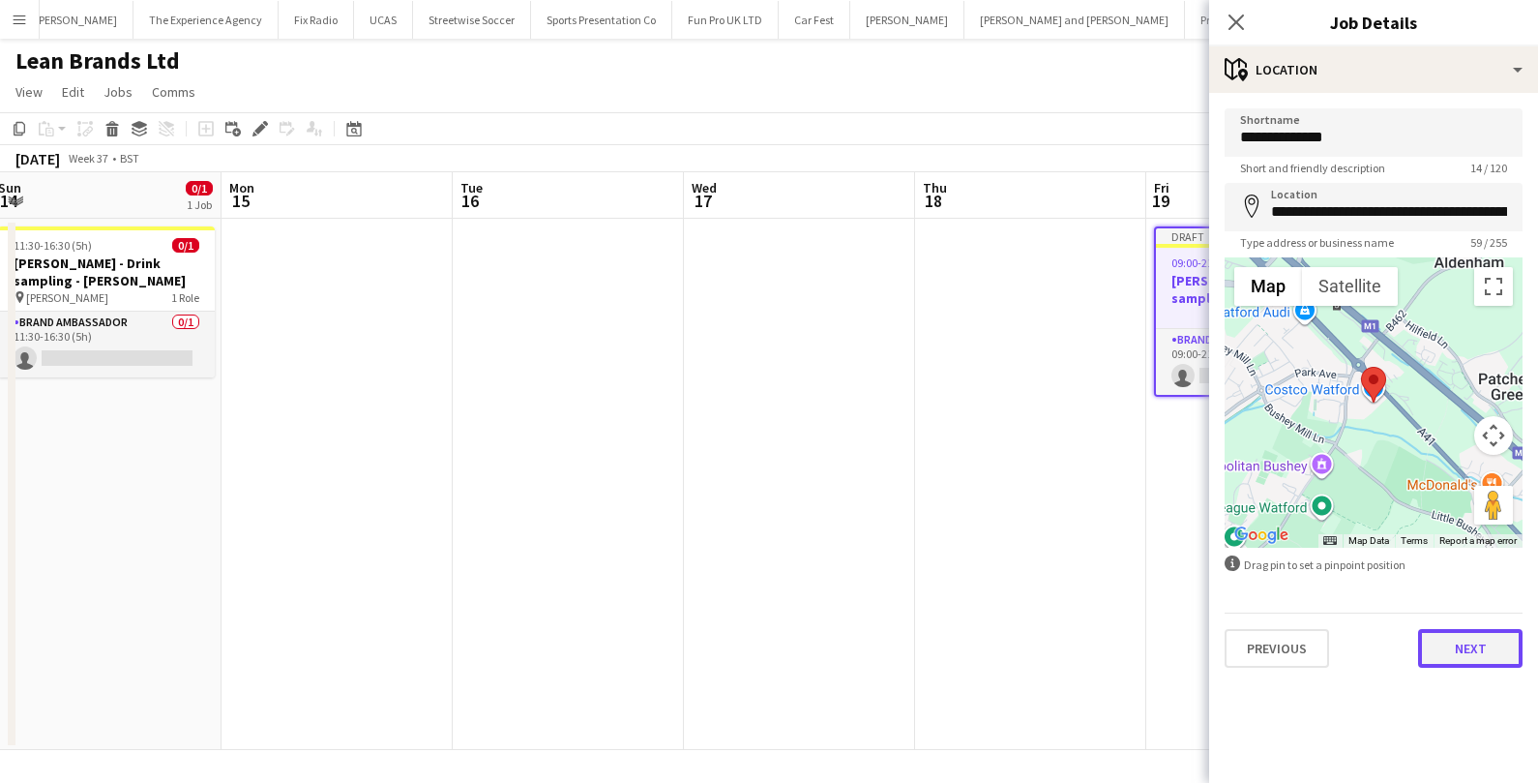
click at [1490, 662] on button "Next" at bounding box center [1470, 648] width 104 height 39
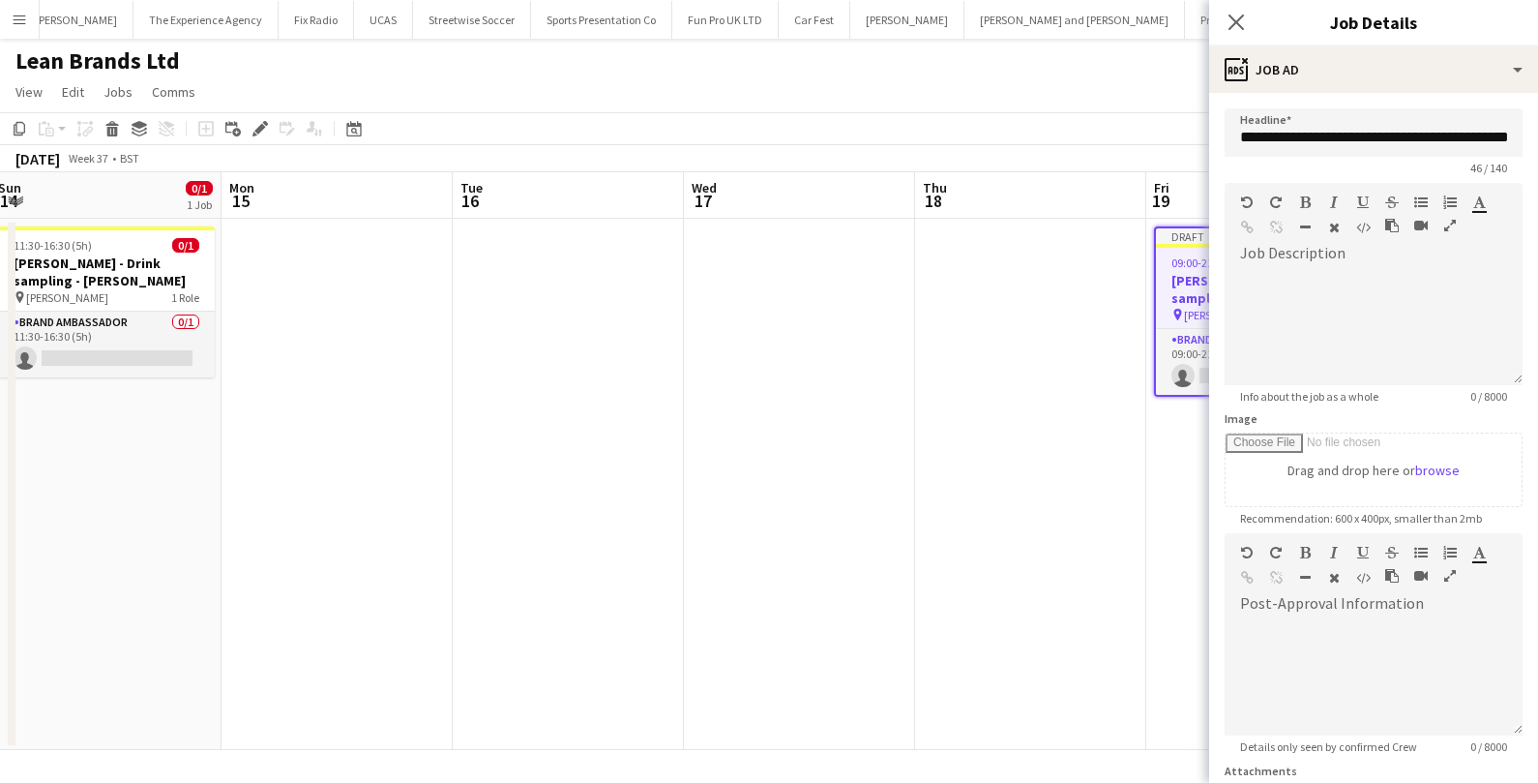
scroll to position [171, 0]
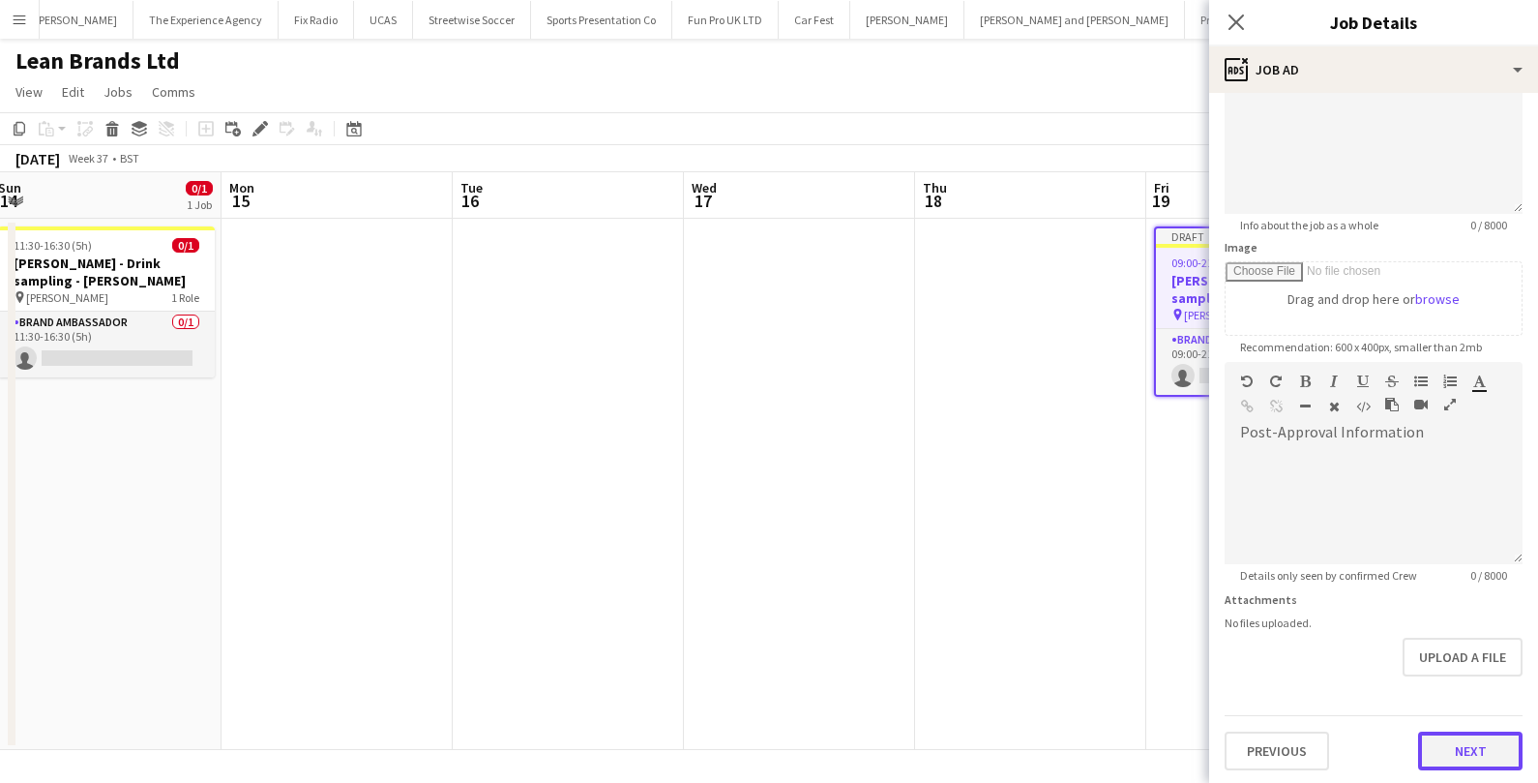
click at [1466, 750] on button "Next" at bounding box center [1470, 750] width 104 height 39
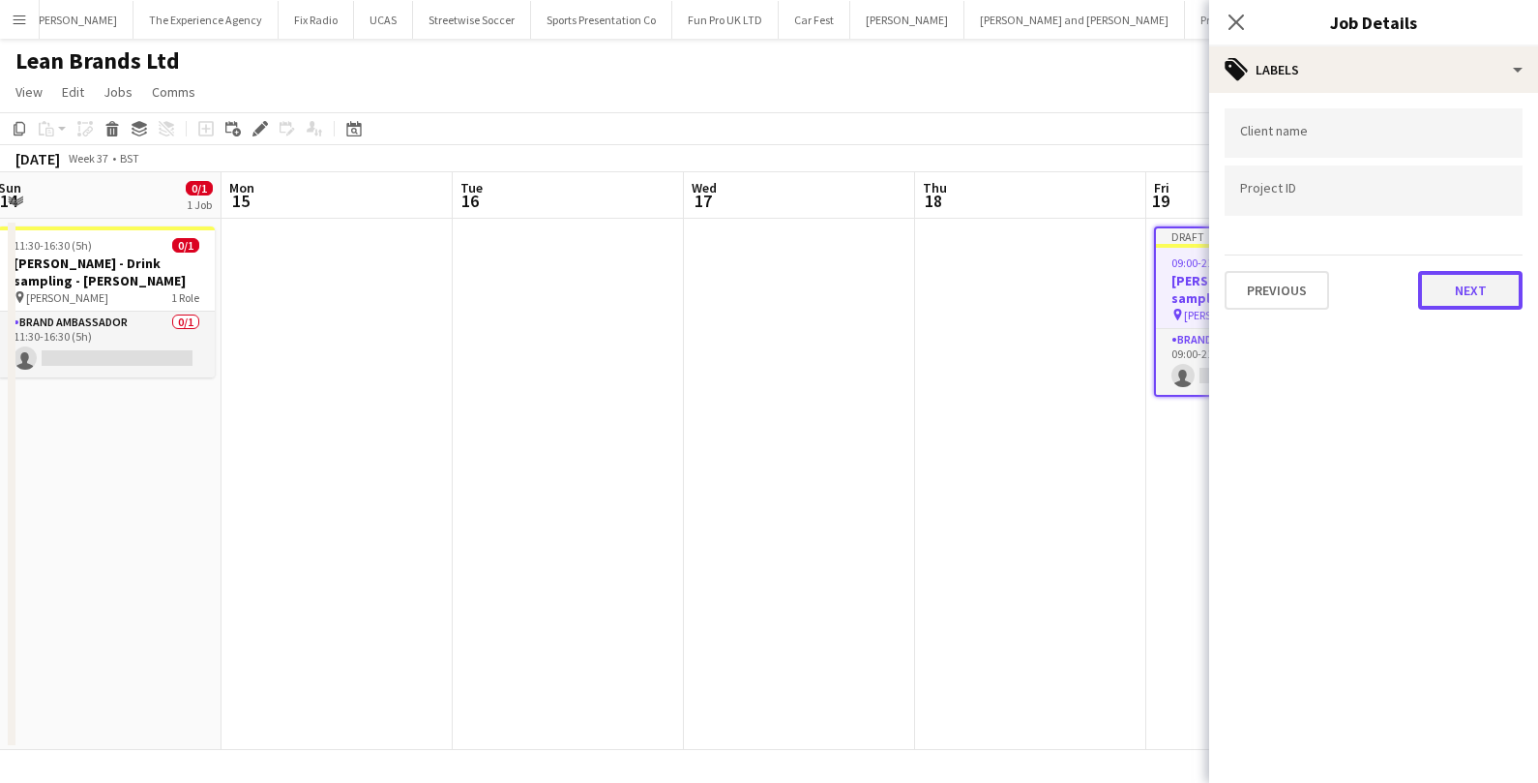
click at [1475, 288] on button "Next" at bounding box center [1470, 290] width 104 height 39
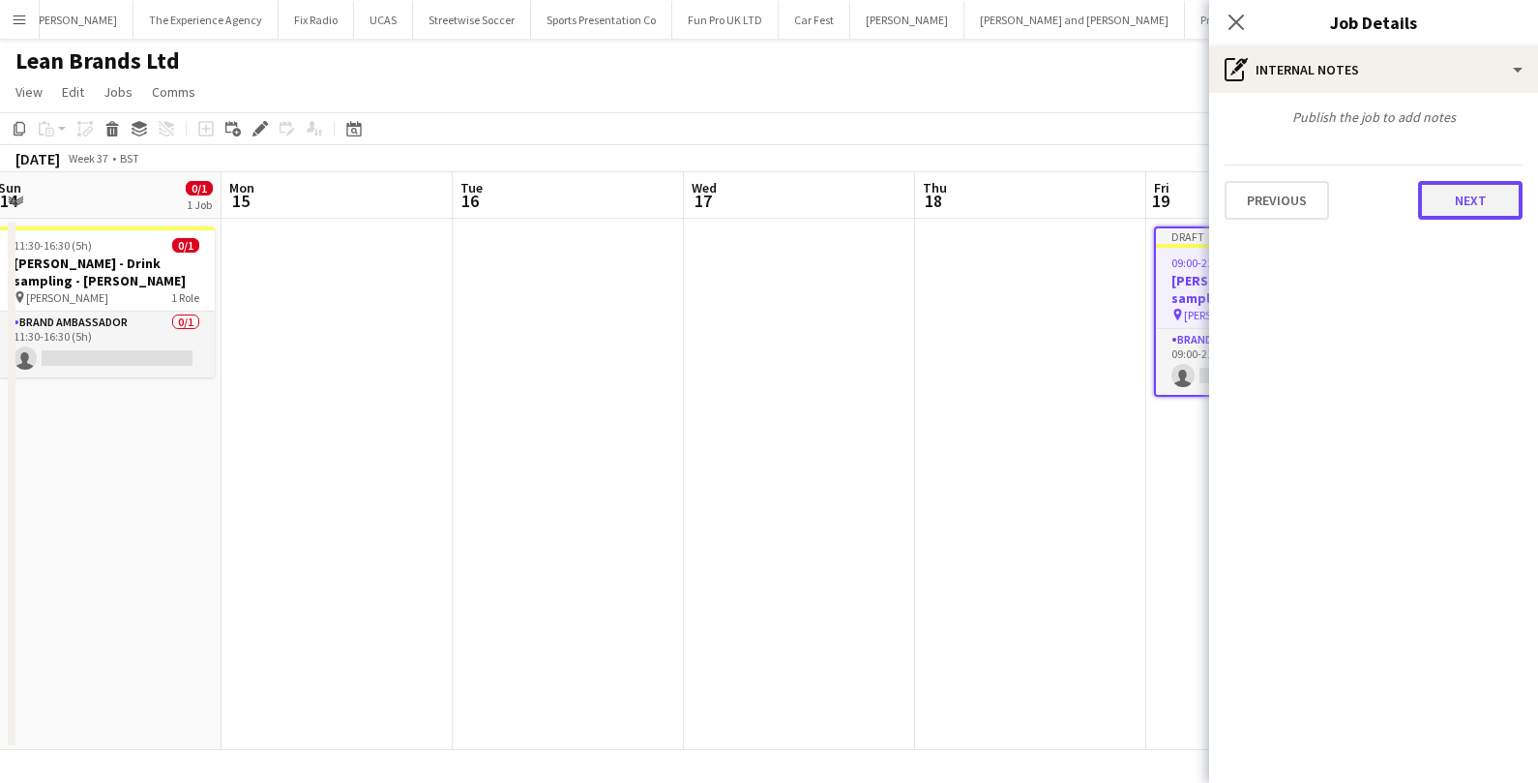
click at [1491, 202] on button "Next" at bounding box center [1470, 200] width 104 height 39
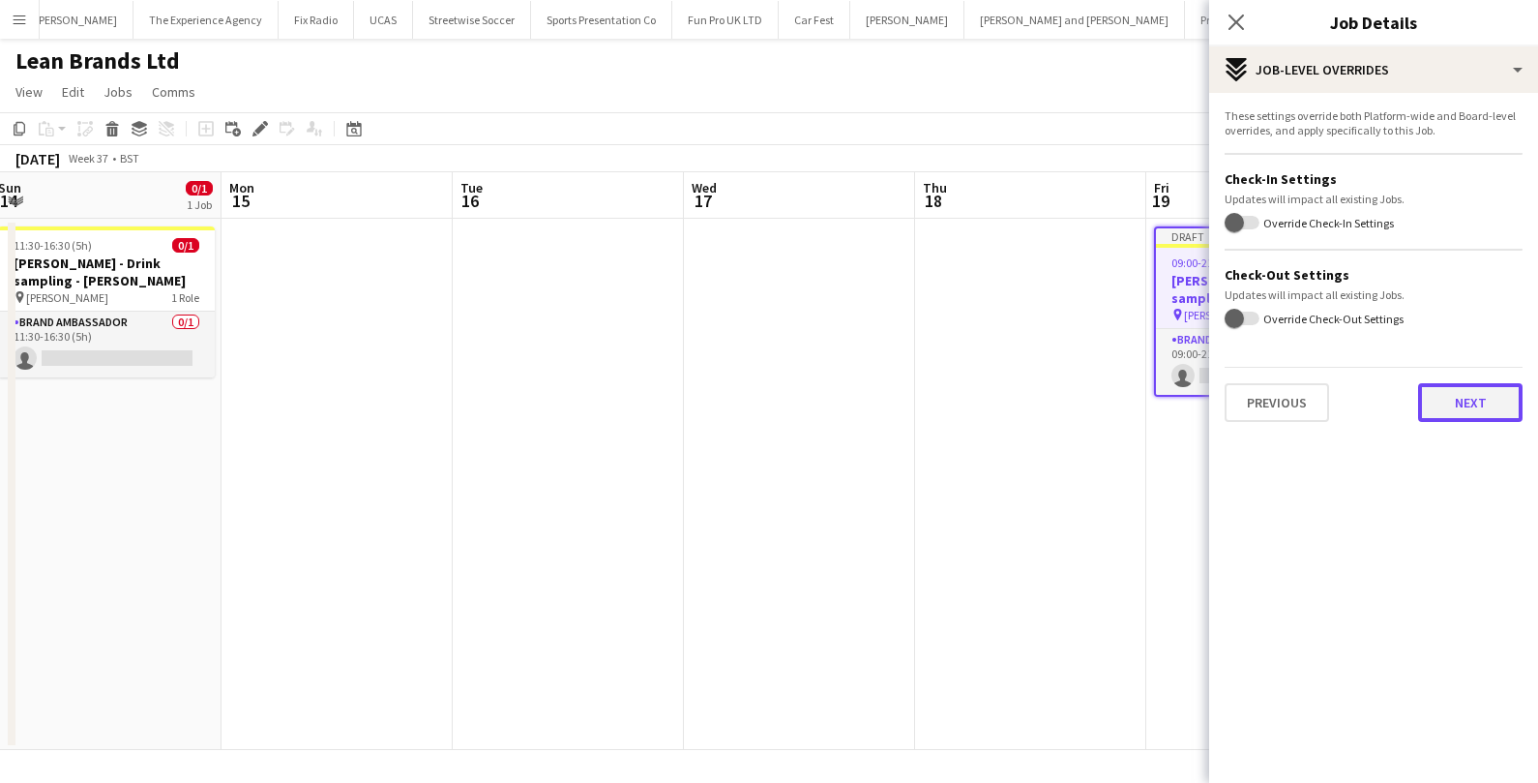
click at [1454, 396] on button "Next" at bounding box center [1470, 402] width 104 height 39
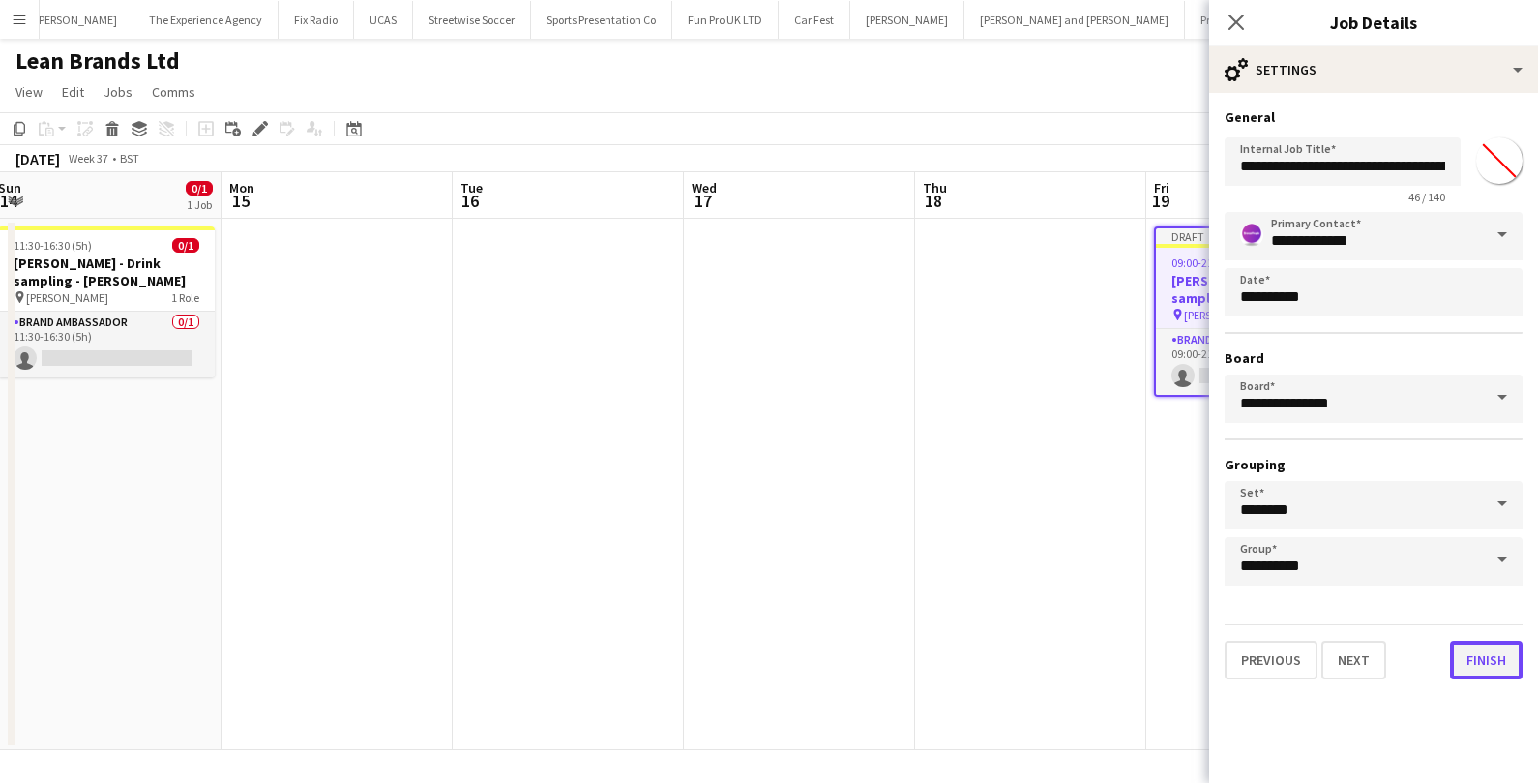
click at [1468, 661] on button "Finish" at bounding box center [1486, 659] width 73 height 39
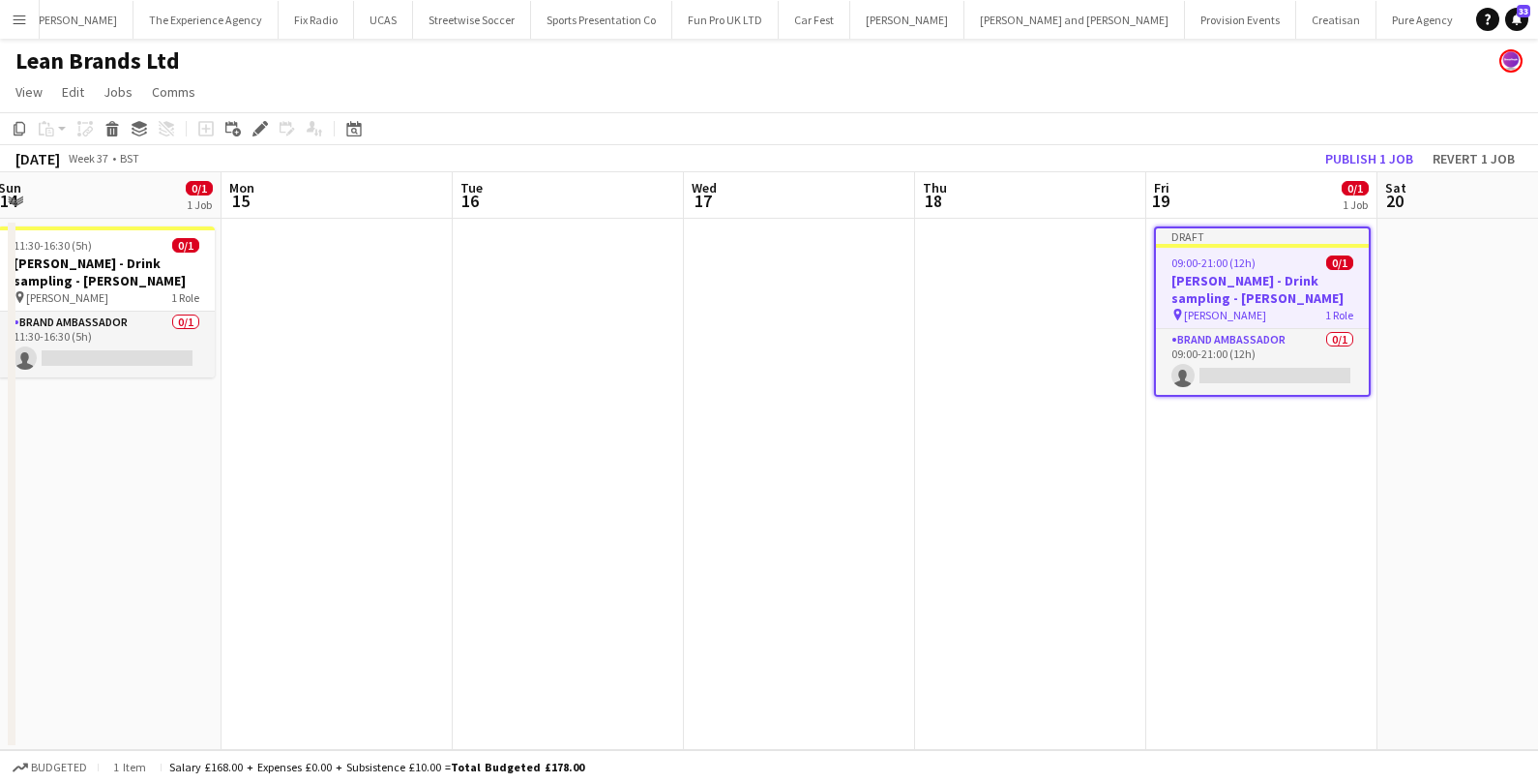
click at [1293, 276] on h3 "Ruben Spritz - Drink sampling - Costco Watford" at bounding box center [1262, 289] width 213 height 35
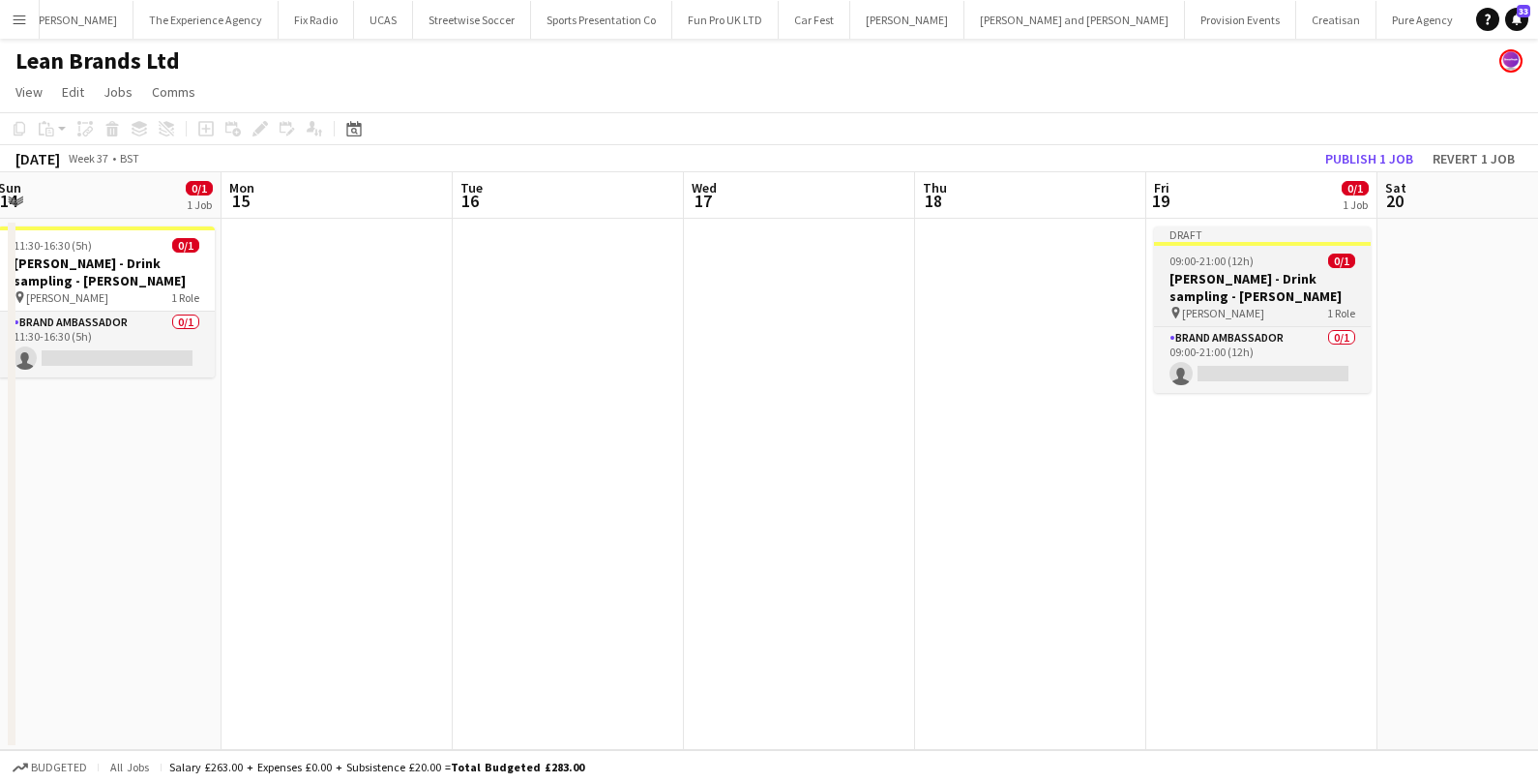
click at [1288, 252] on app-job-card "Draft 09:00-21:00 (12h) 0/1 Ruben Spritz - Drink sampling - Costco Watford pin …" at bounding box center [1262, 309] width 217 height 166
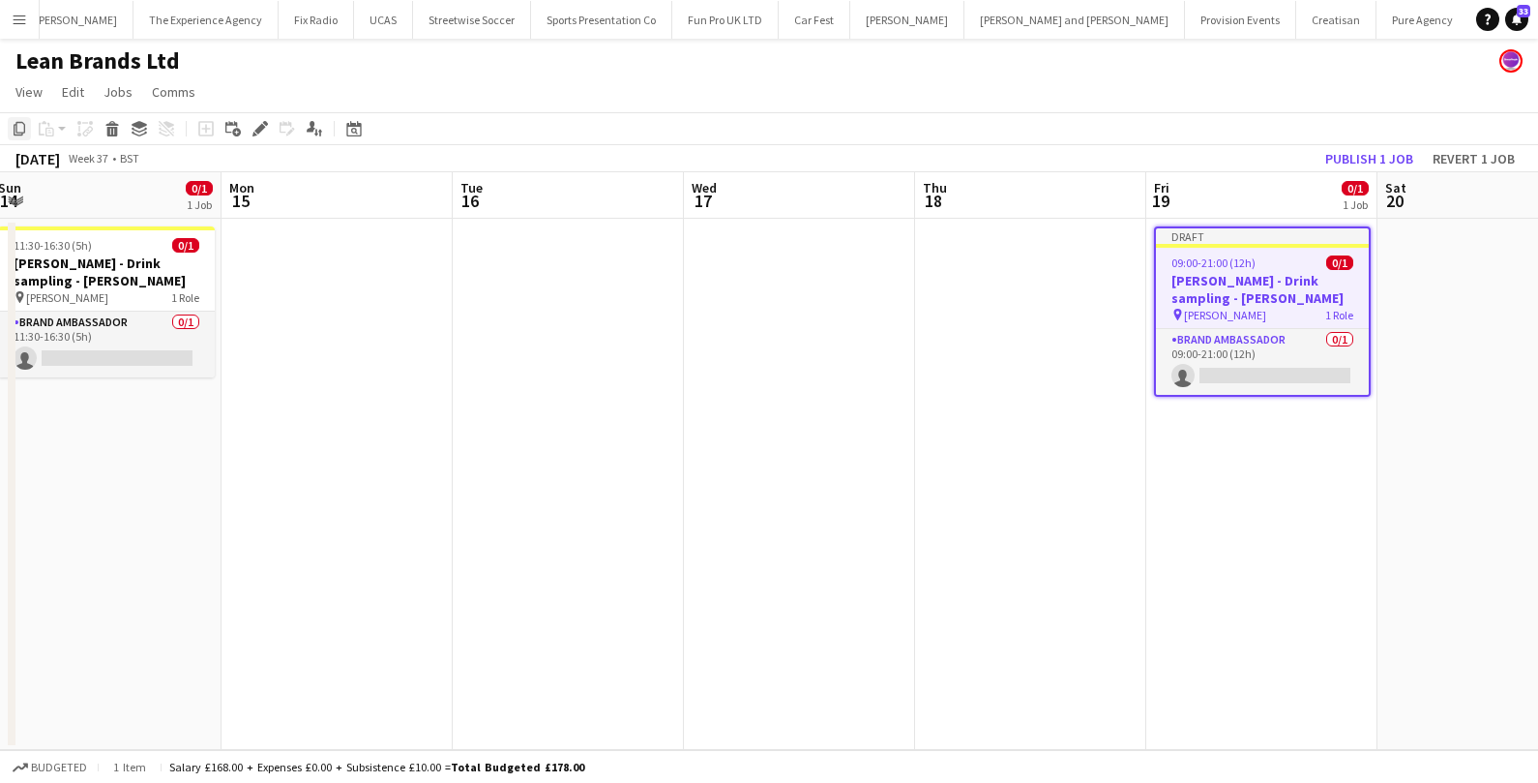
click at [20, 132] on icon "Copy" at bounding box center [19, 128] width 15 height 15
click at [1487, 306] on app-date-cell at bounding box center [1492, 484] width 231 height 531
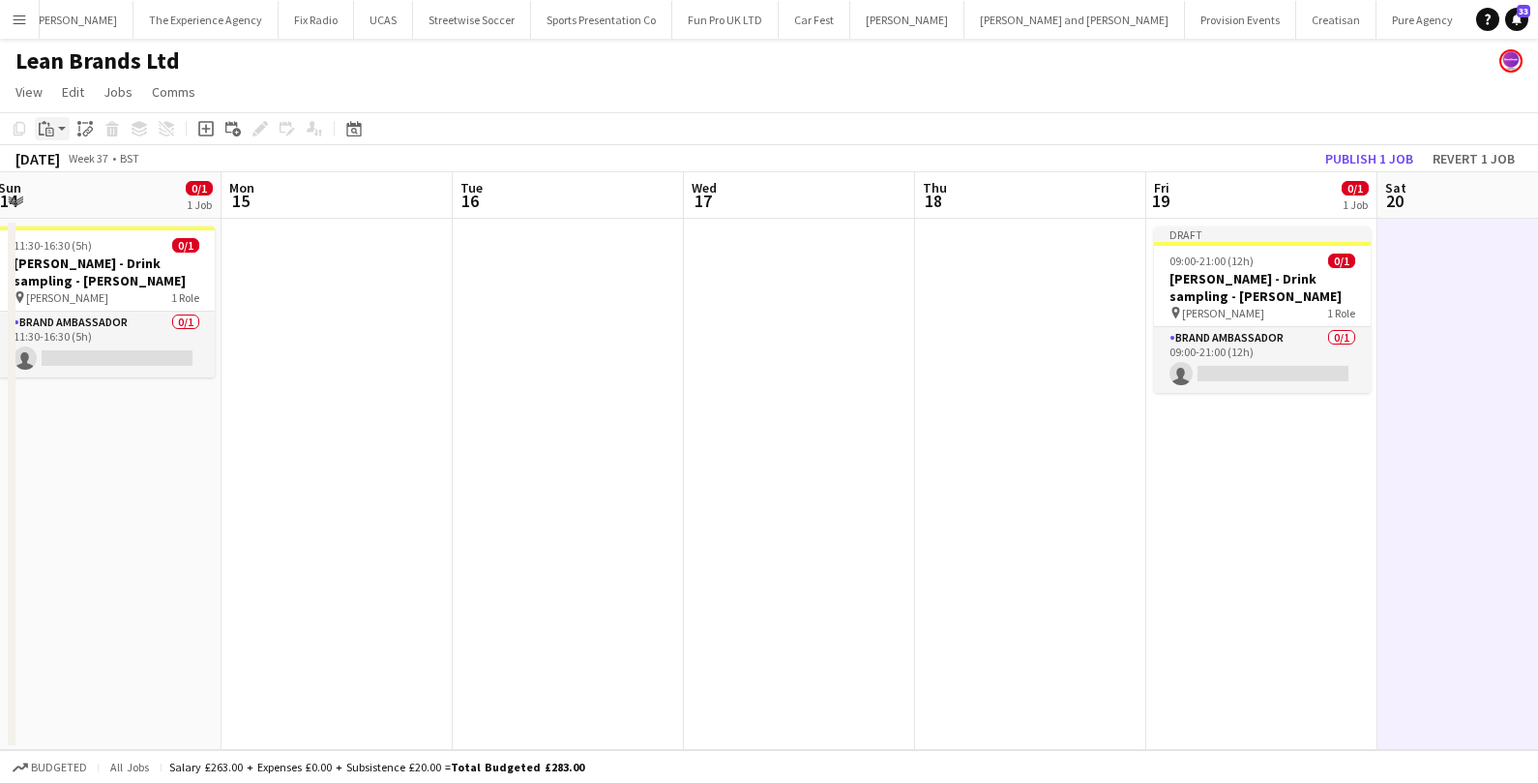
click at [44, 134] on icon "Paste" at bounding box center [46, 128] width 15 height 15
click at [67, 168] on link "Paste Command V" at bounding box center [127, 165] width 153 height 17
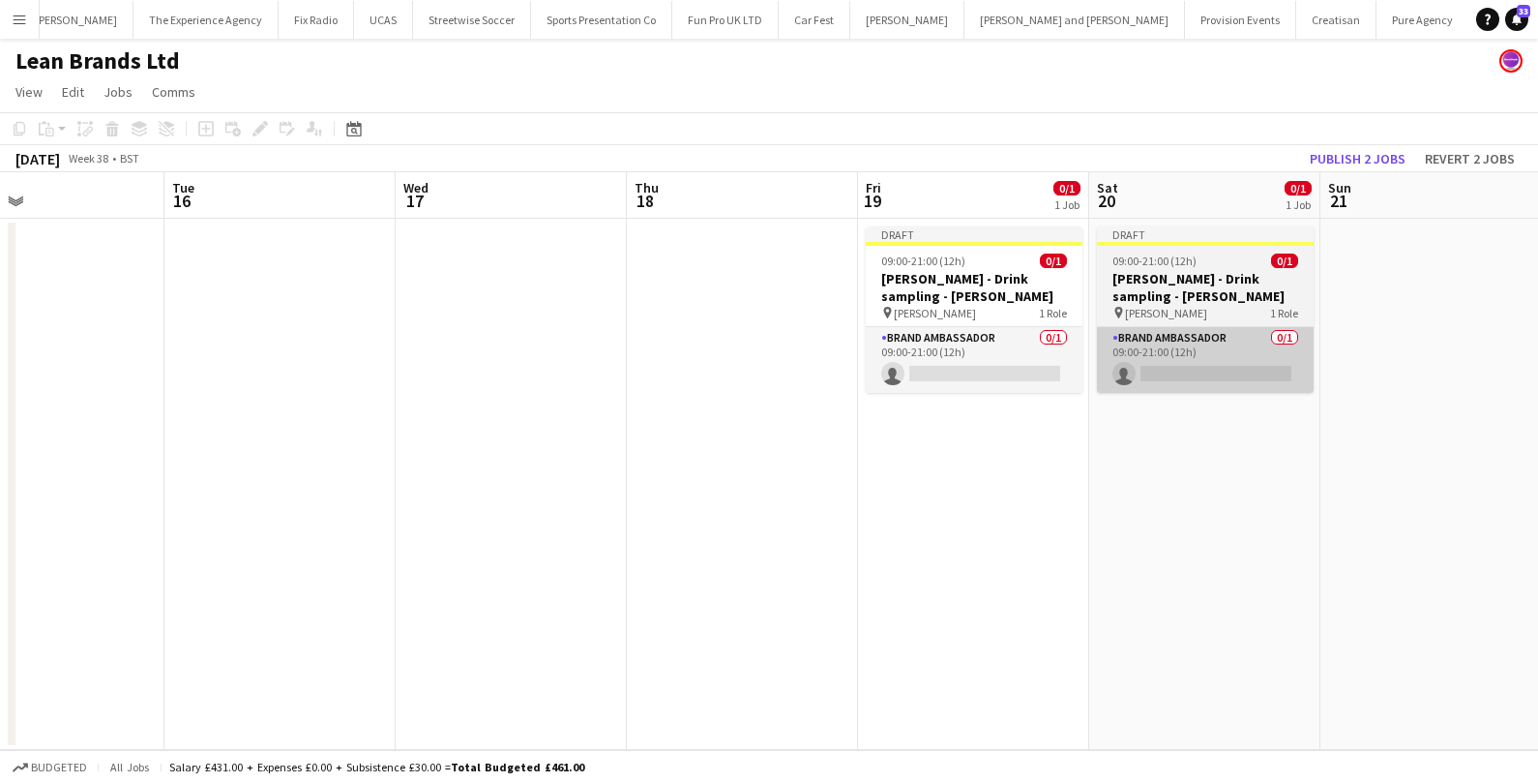
scroll to position [0, 761]
click at [1226, 345] on app-card-role "Brand Ambassador 0/1 09:00-21:00 (12h) single-neutral-actions" at bounding box center [1204, 360] width 217 height 66
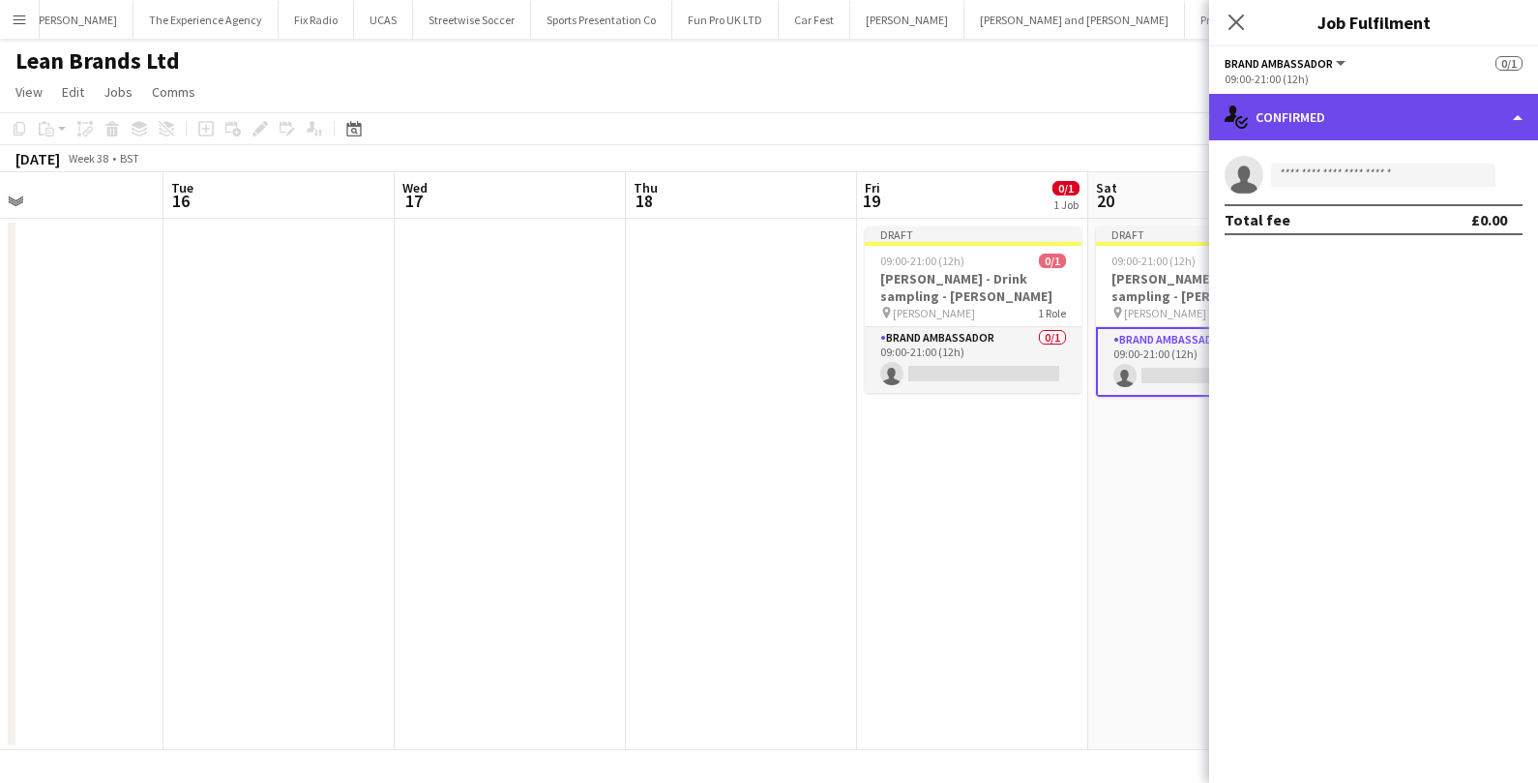
click at [1359, 99] on div "single-neutral-actions-check-2 Confirmed" at bounding box center [1373, 117] width 329 height 46
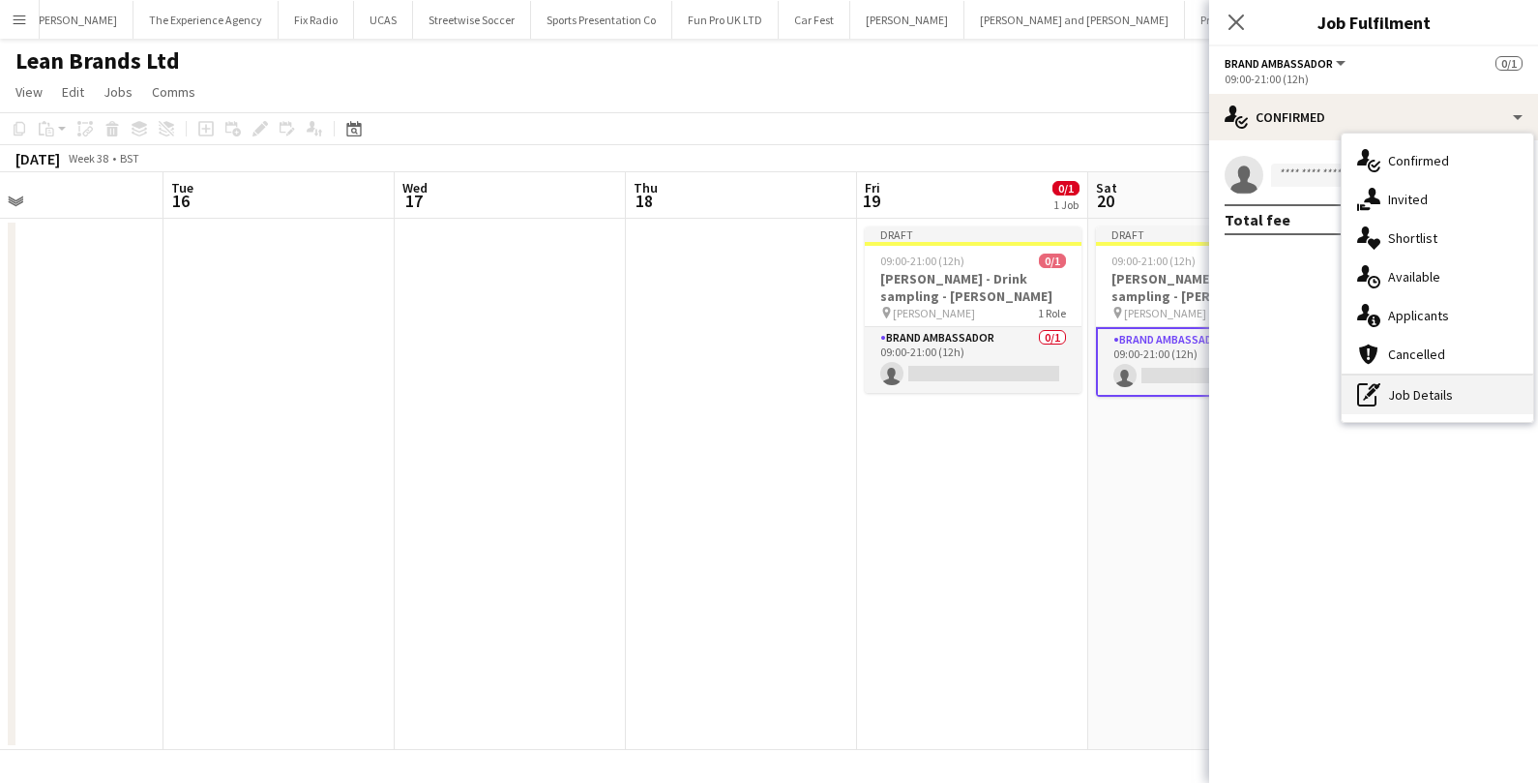
click at [1377, 396] on icon "pen-write" at bounding box center [1368, 394] width 23 height 23
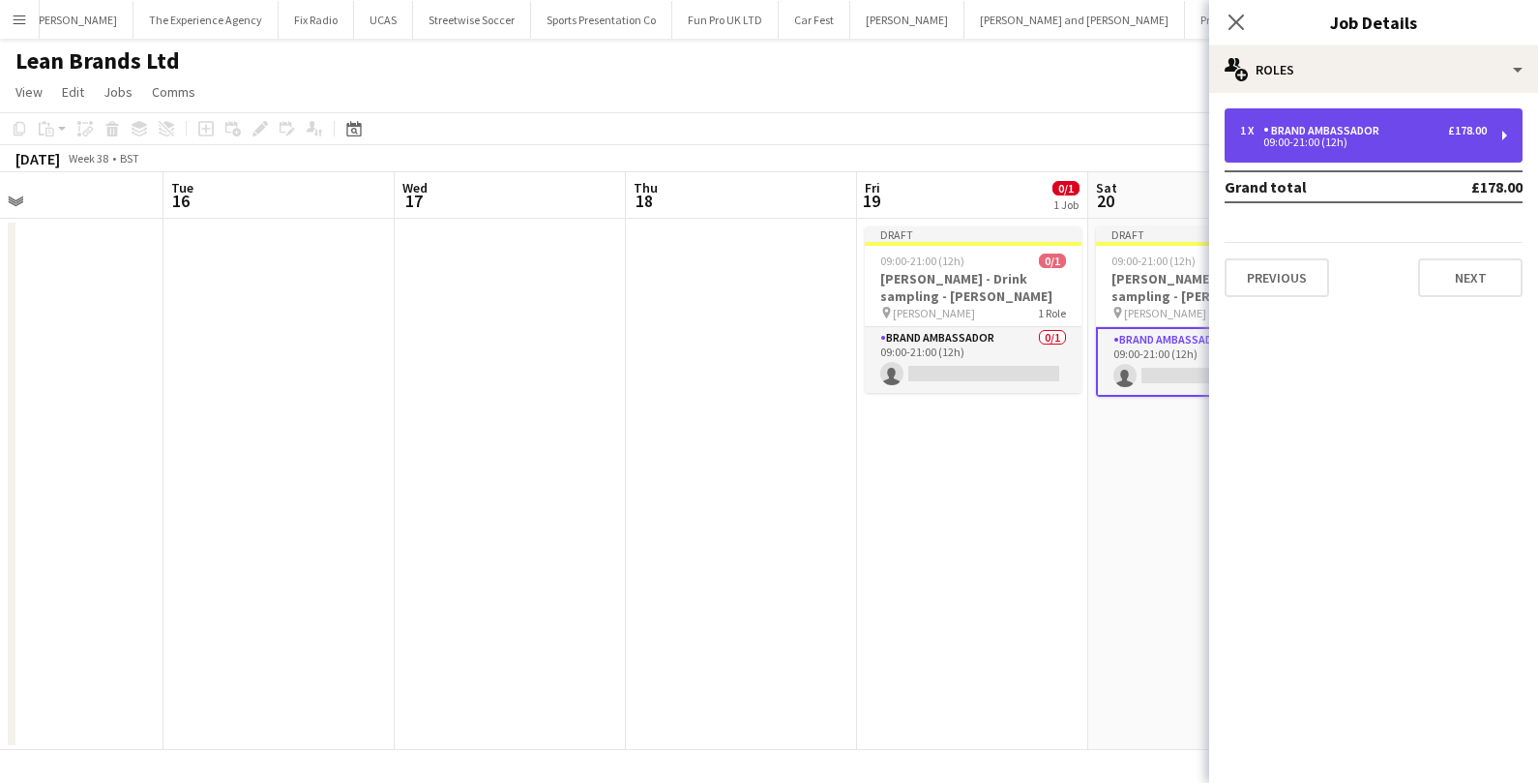
click at [1451, 126] on div "£178.00" at bounding box center [1467, 131] width 39 height 14
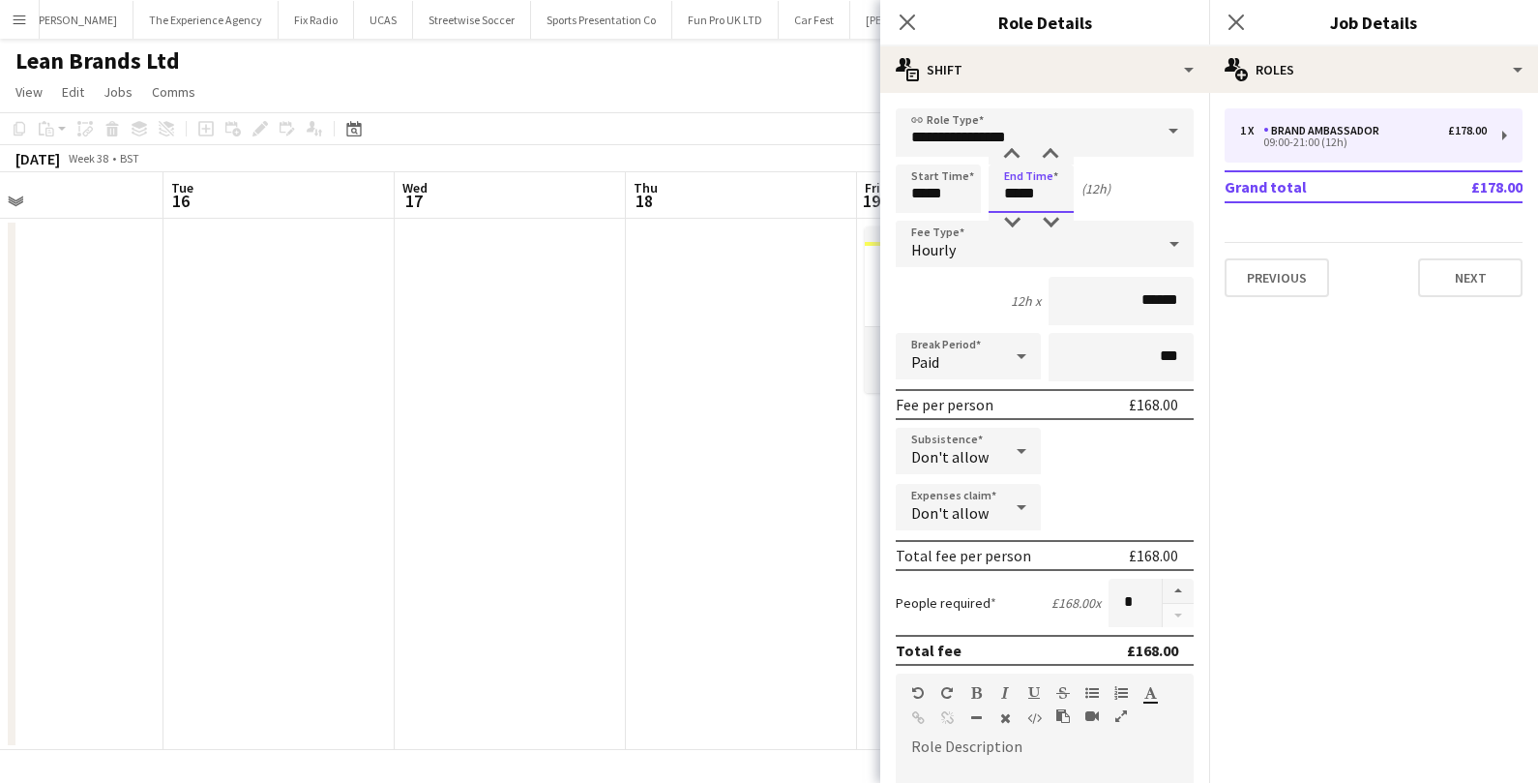
drag, startPoint x: 1049, startPoint y: 192, endPoint x: 981, endPoint y: 191, distance: 67.7
click at [981, 191] on div "Start Time ***** End Time ***** (12h)" at bounding box center [1045, 188] width 298 height 48
type input "*****"
click at [987, 286] on div "10h x ******" at bounding box center [1045, 301] width 298 height 48
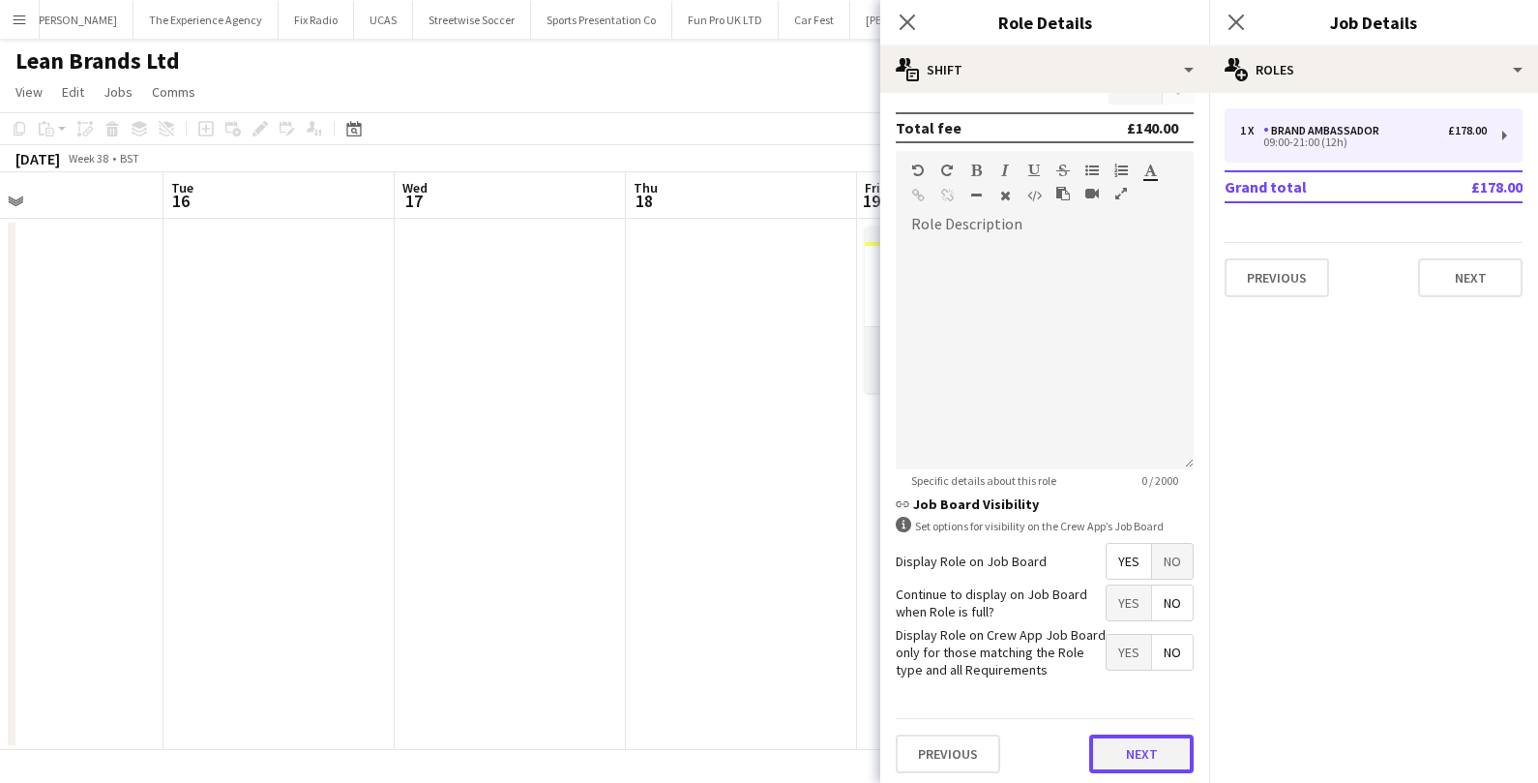
click at [1143, 744] on button "Next" at bounding box center [1141, 753] width 104 height 39
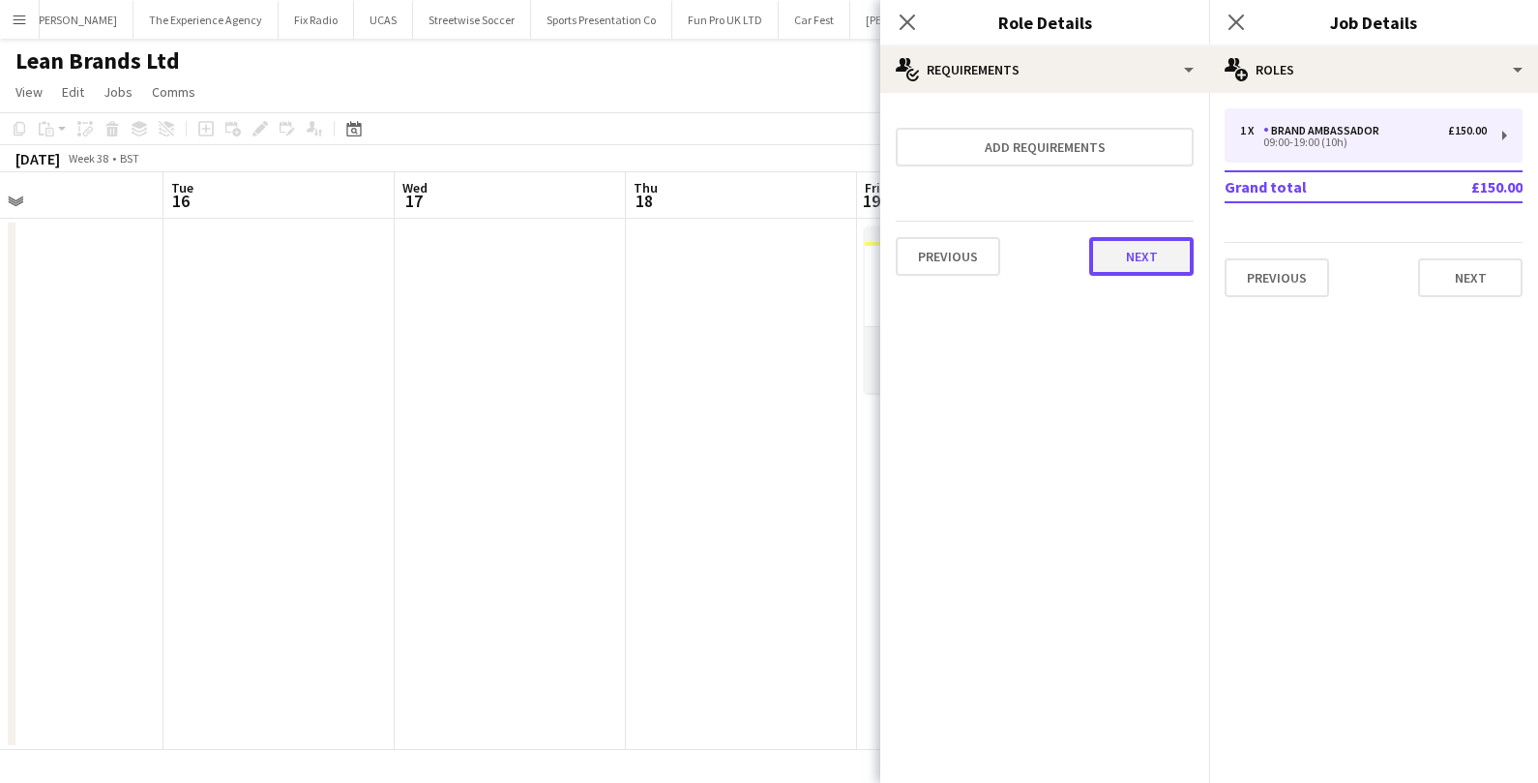
click at [1151, 245] on button "Next" at bounding box center [1141, 256] width 104 height 39
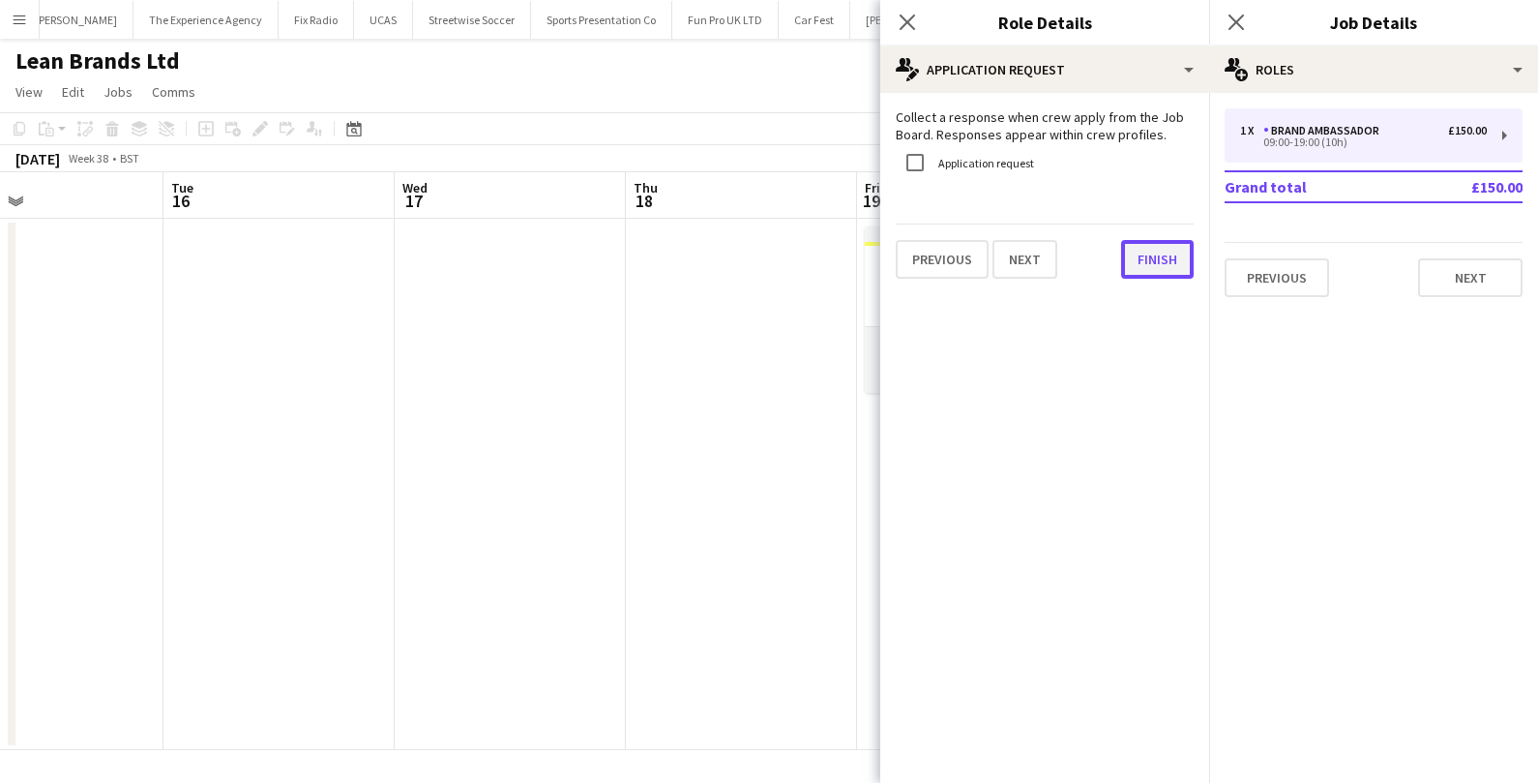
click at [1151, 255] on button "Finish" at bounding box center [1157, 259] width 73 height 39
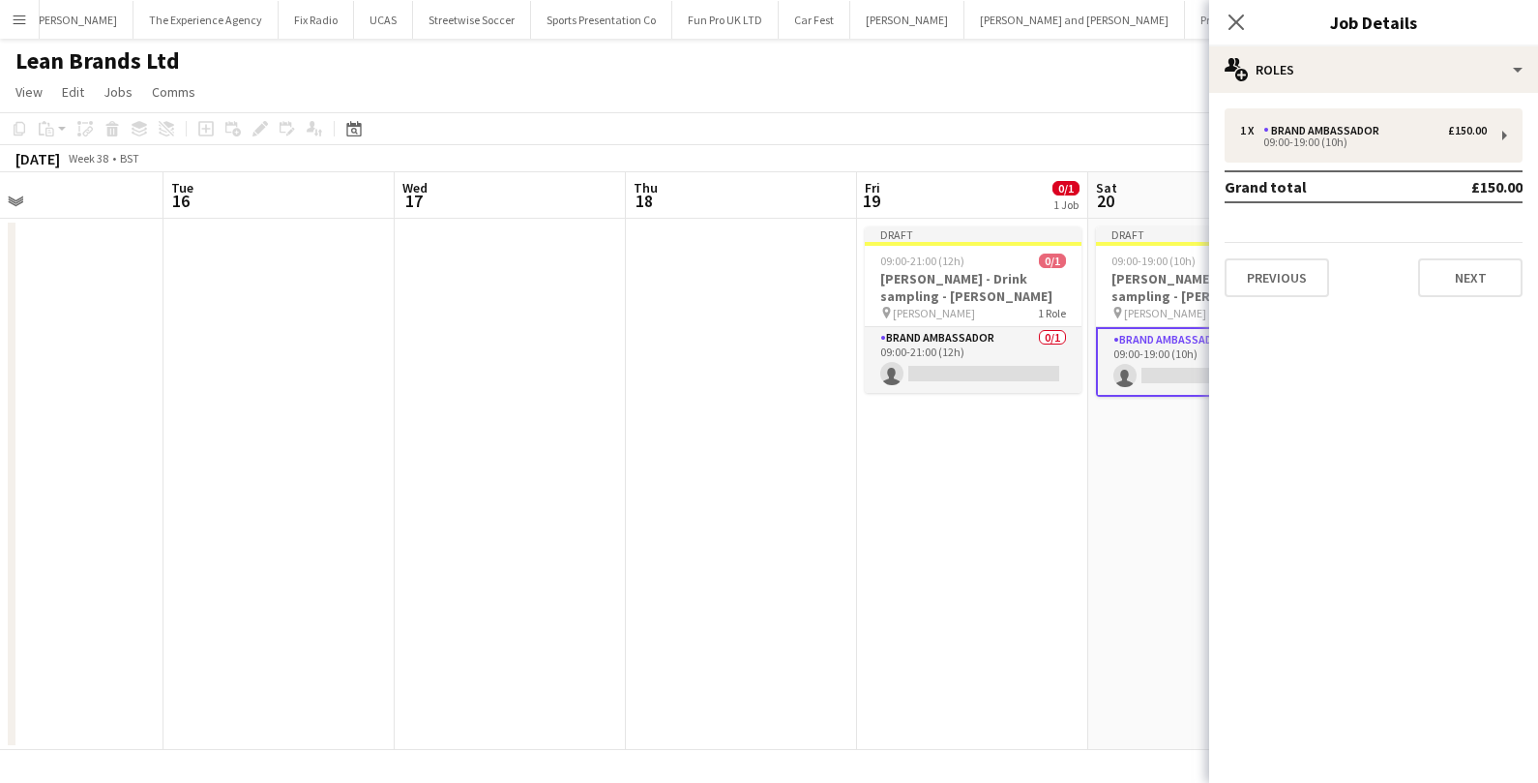
click at [896, 524] on app-date-cell "Draft 09:00-21:00 (12h) 0/1 Ruben Spritz - Drink sampling - Costco Watford pin …" at bounding box center [972, 484] width 231 height 531
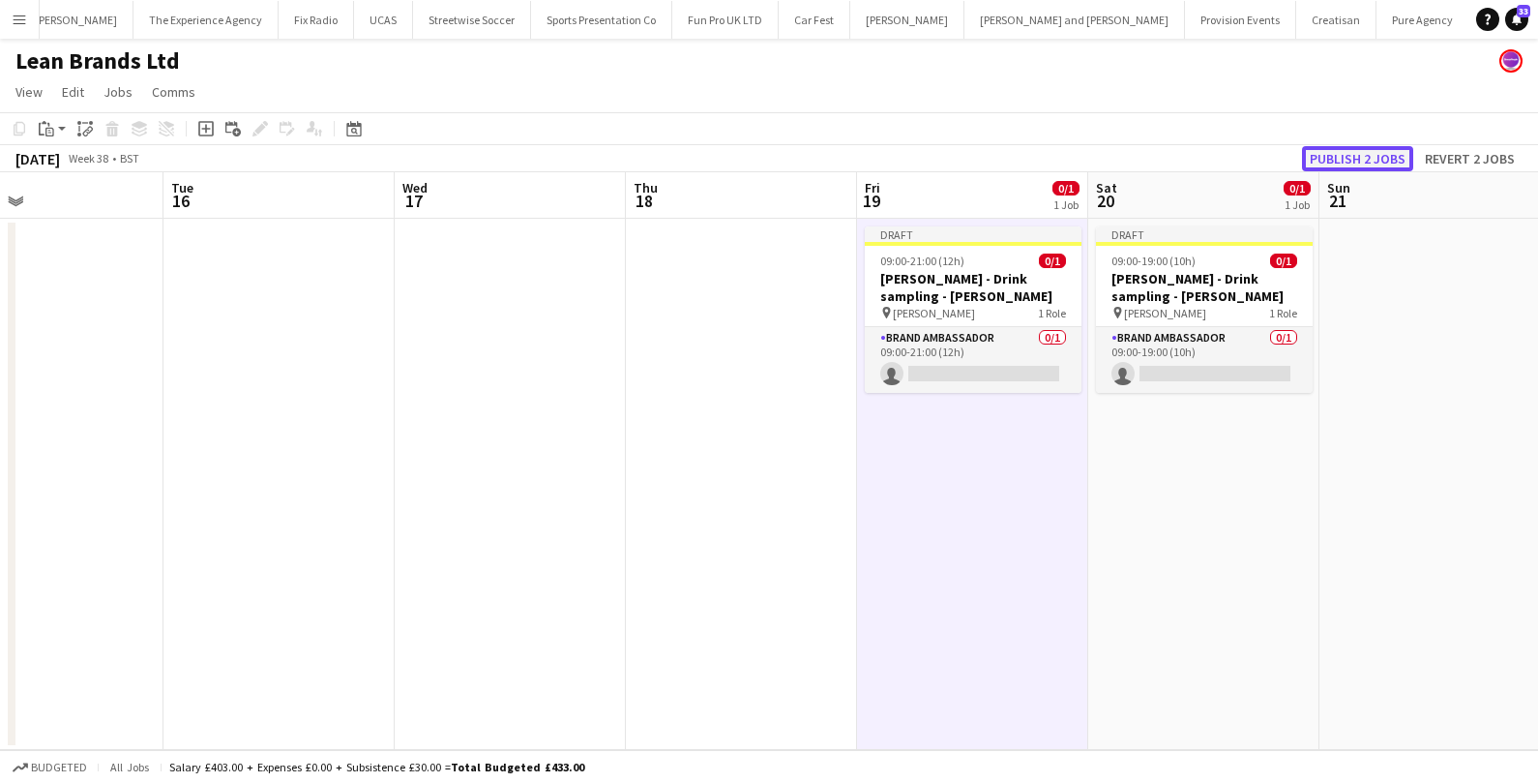
click at [1372, 159] on button "Publish 2 jobs" at bounding box center [1357, 158] width 111 height 25
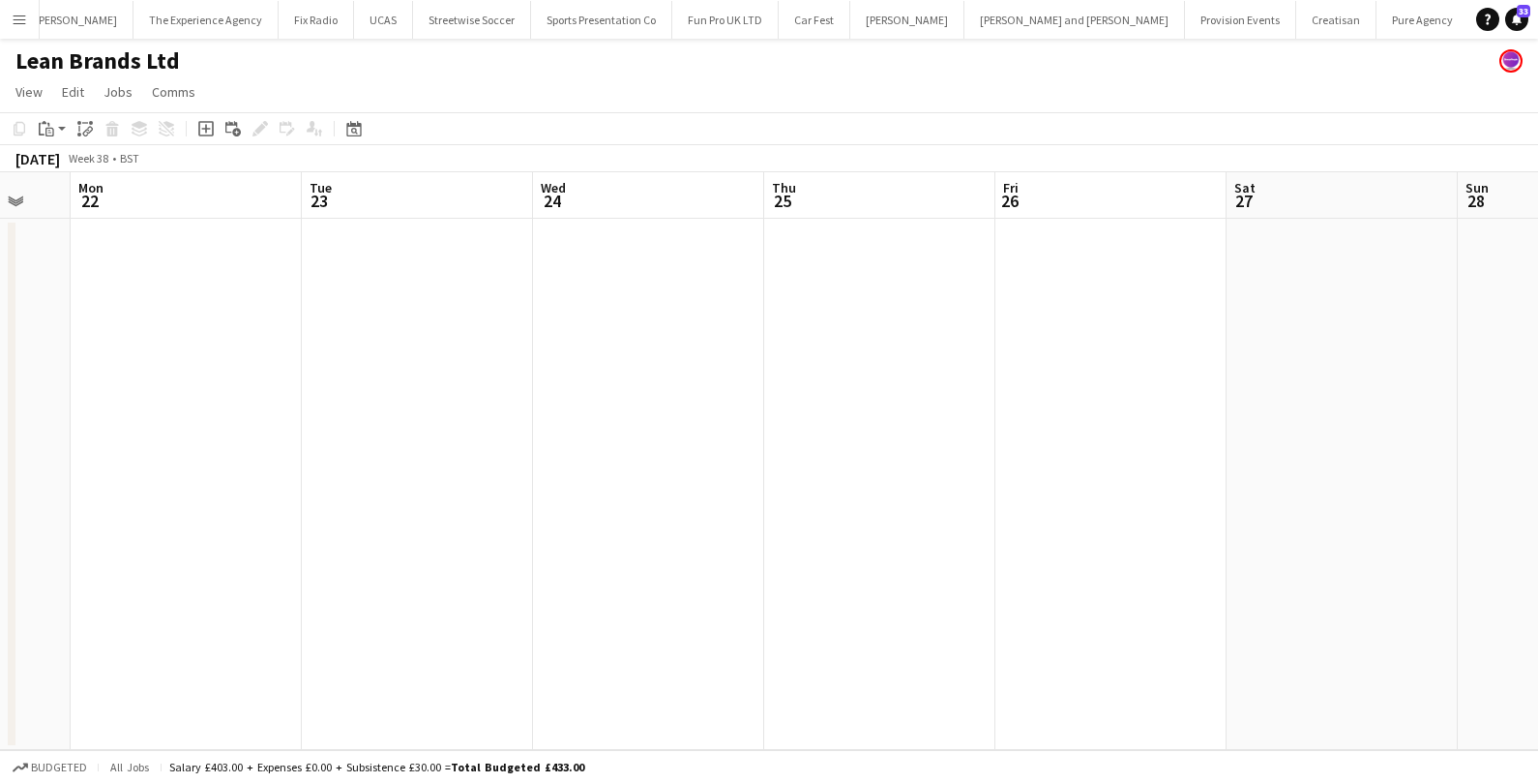
scroll to position [0, 633]
click at [1062, 398] on app-date-cell at bounding box center [1101, 484] width 231 height 531
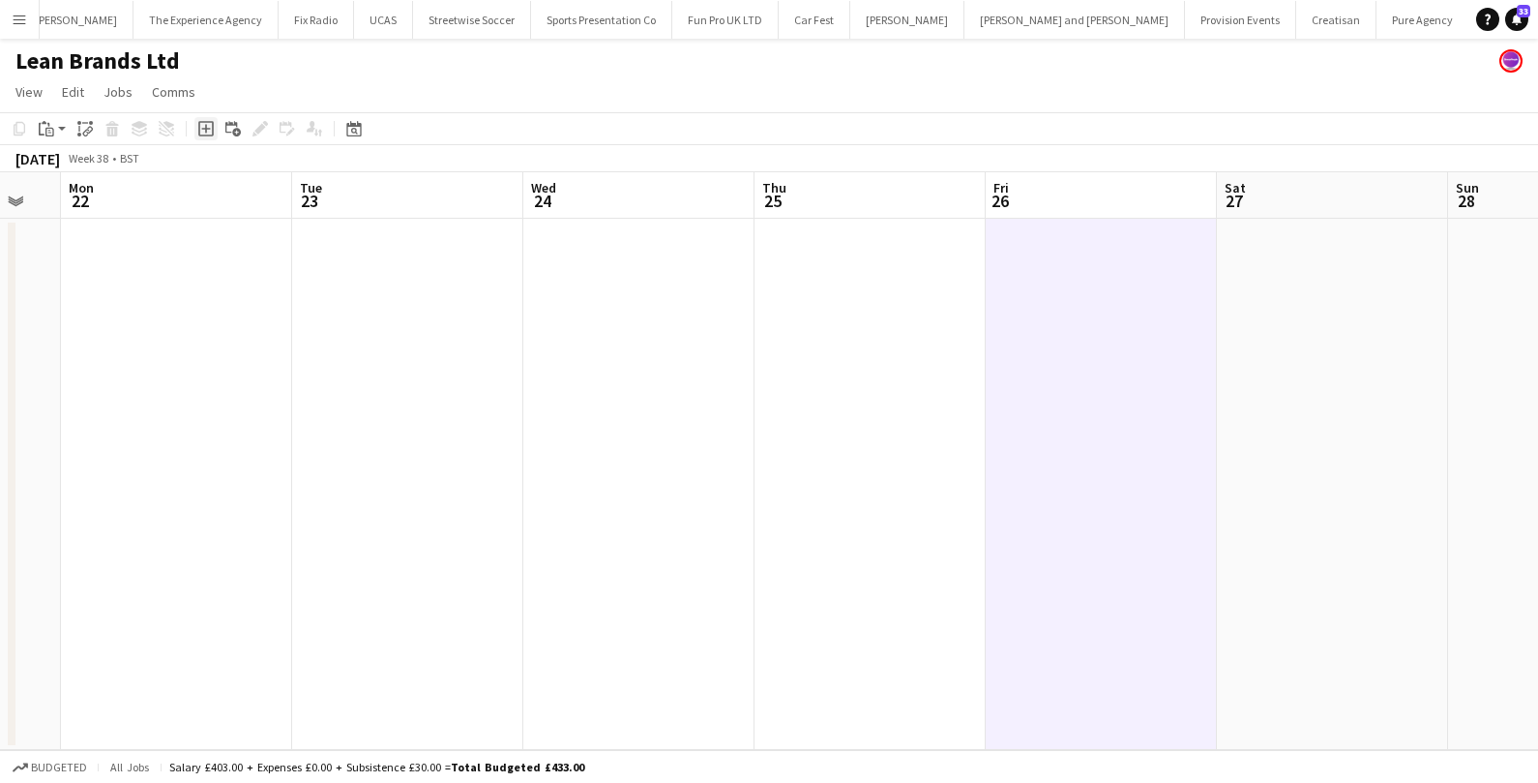
click at [203, 129] on icon at bounding box center [205, 129] width 9 height 9
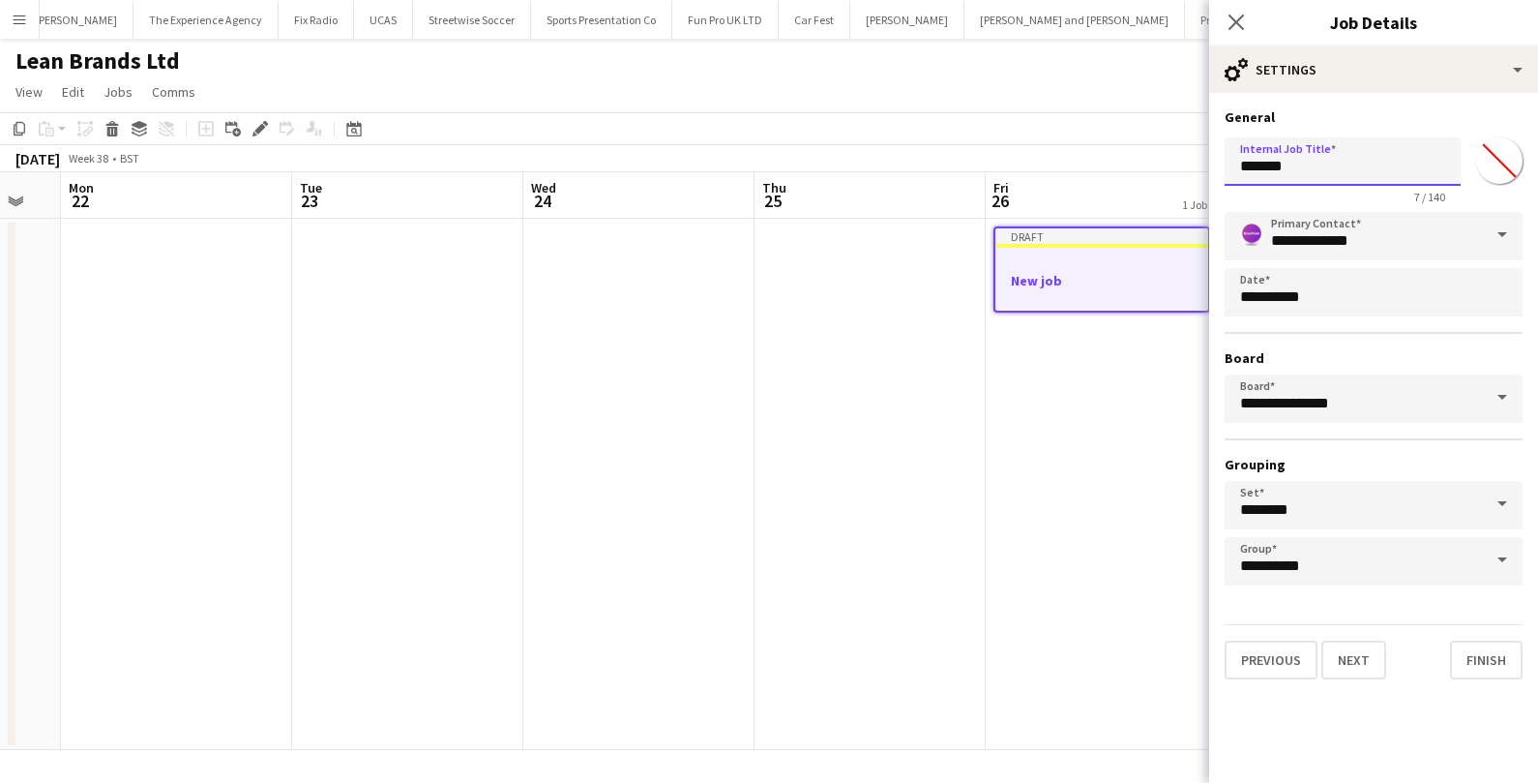
drag, startPoint x: 1307, startPoint y: 172, endPoint x: 1197, endPoint y: 169, distance: 109.3
click at [1197, 169] on body "Menu Boards Boards Boards All jobs Status Workforce Workforce My Workforce Recr…" at bounding box center [769, 391] width 1538 height 783
type input "**********"
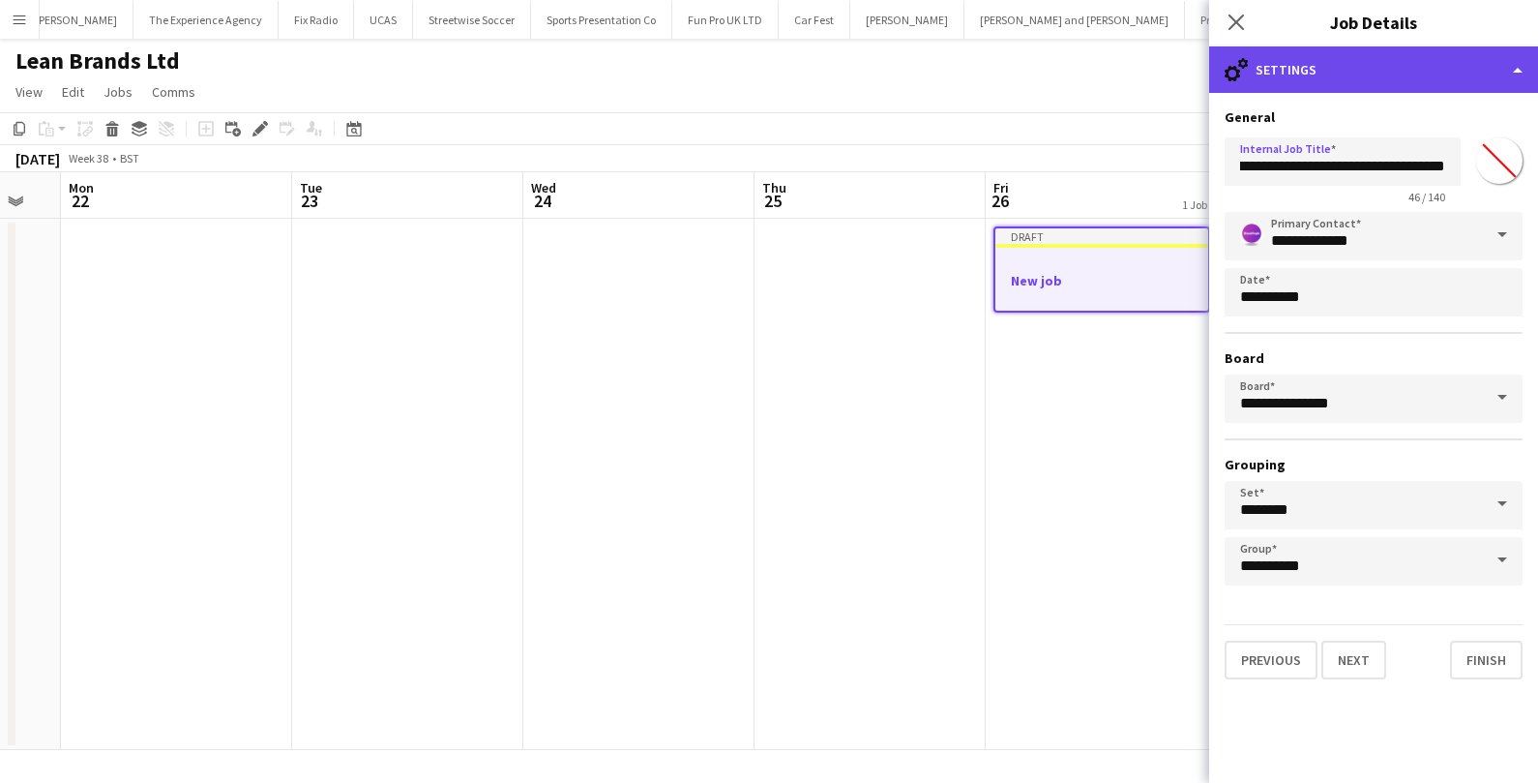
click at [1409, 80] on div "cog-double-3 Settings" at bounding box center [1373, 69] width 329 height 46
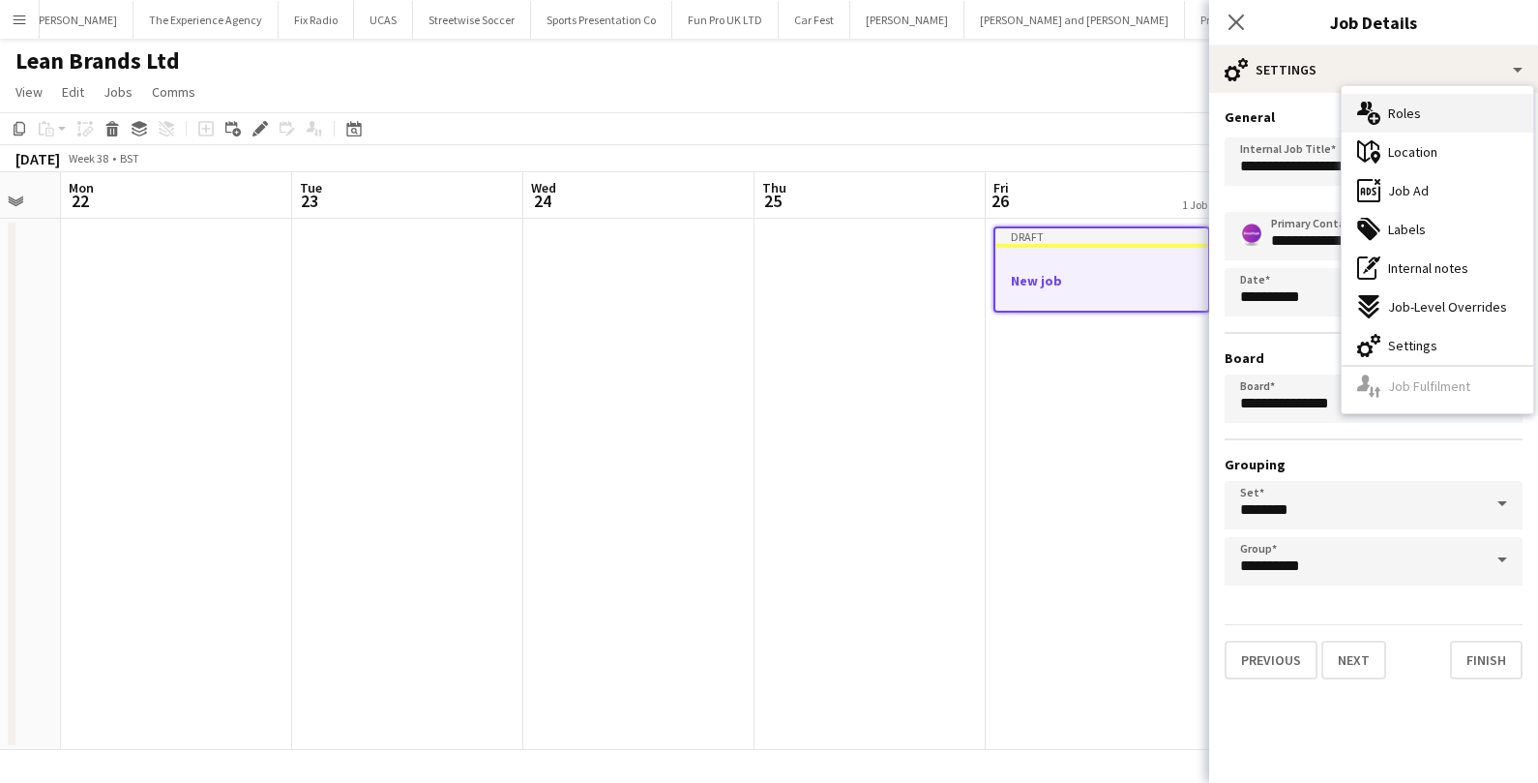
click at [1407, 115] on span "Roles" at bounding box center [1404, 112] width 33 height 17
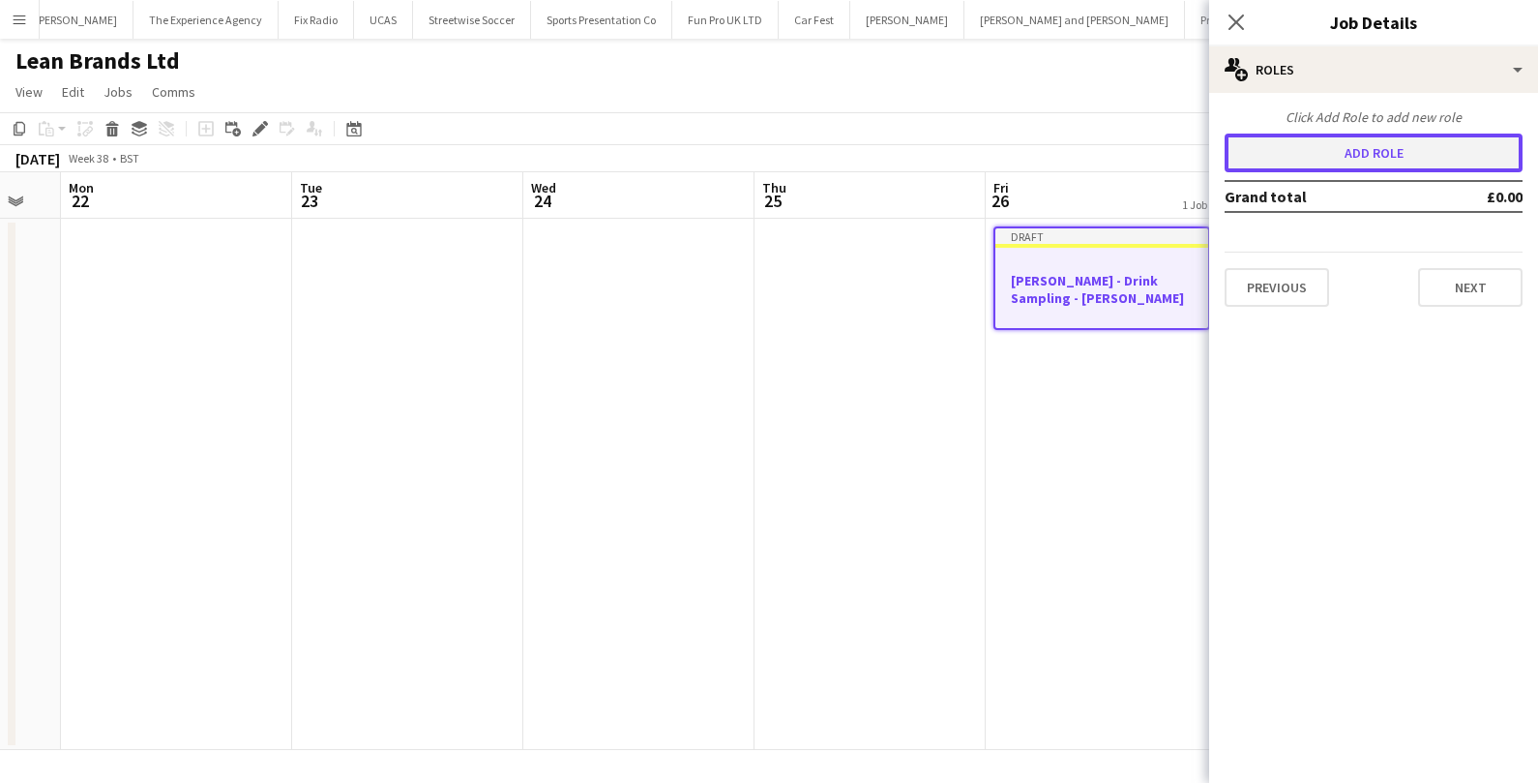
click at [1283, 158] on button "Add role" at bounding box center [1374, 152] width 298 height 39
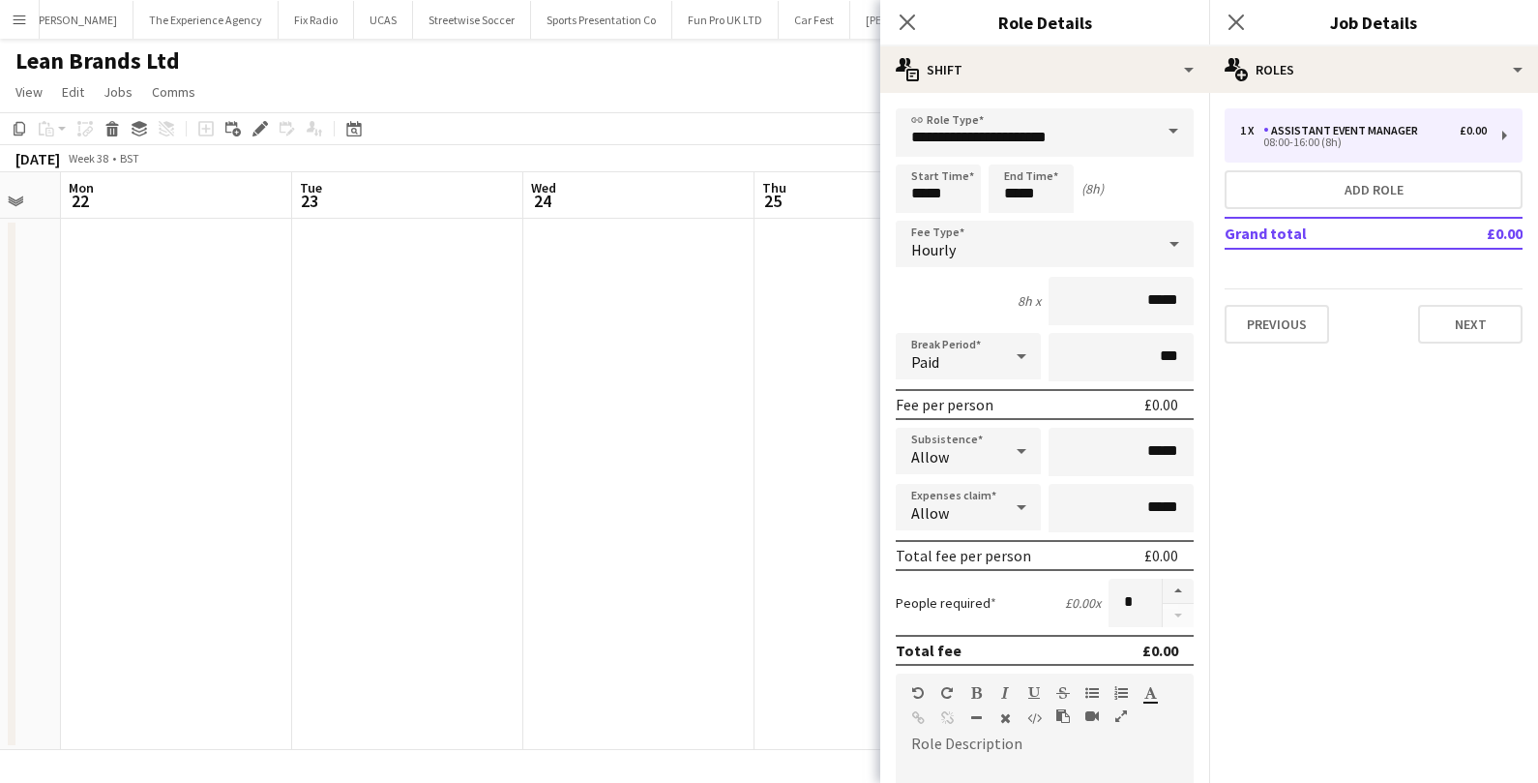
click at [1159, 135] on span at bounding box center [1173, 131] width 41 height 46
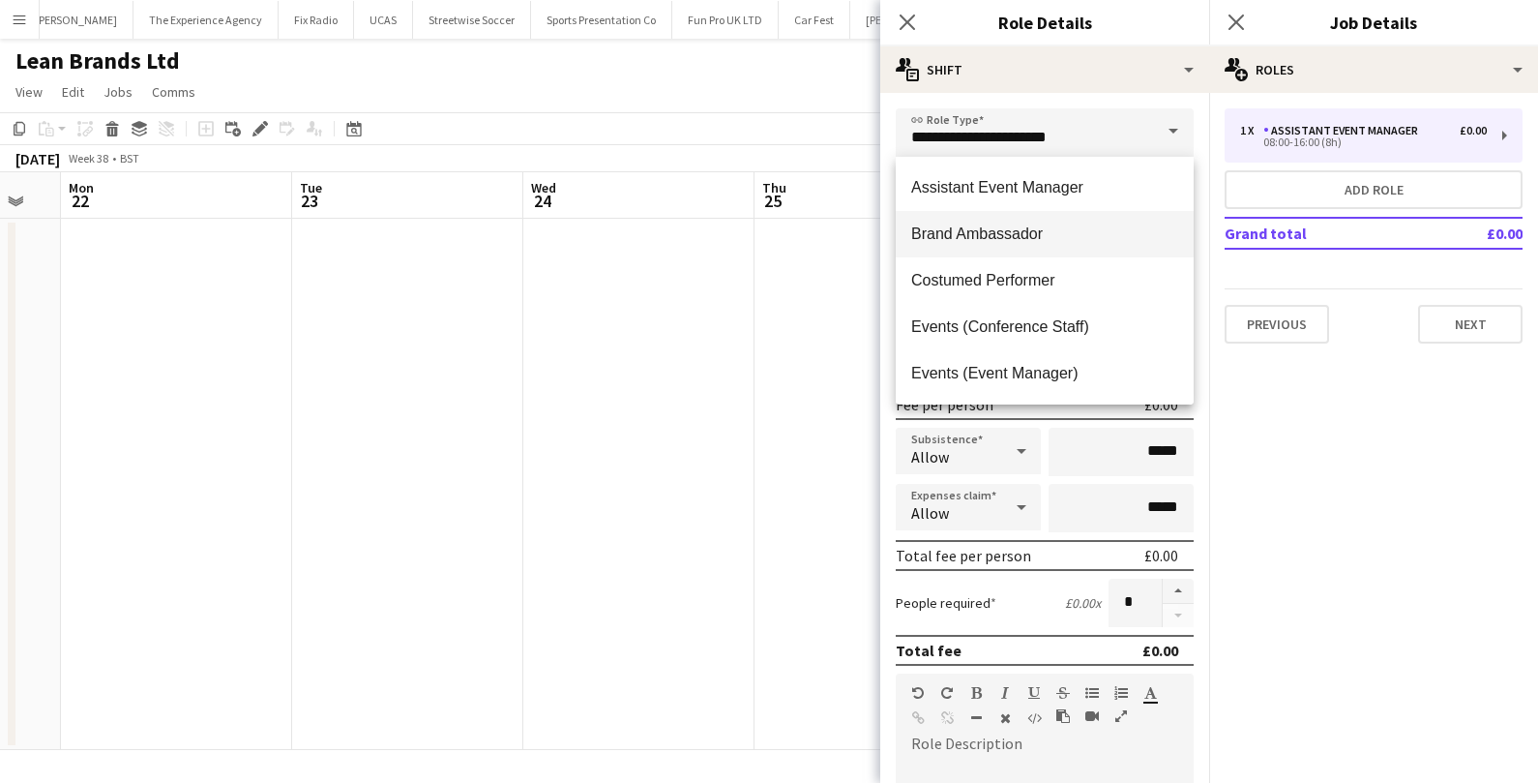
click at [1034, 231] on span "Brand Ambassador" at bounding box center [1044, 233] width 267 height 18
type input "**********"
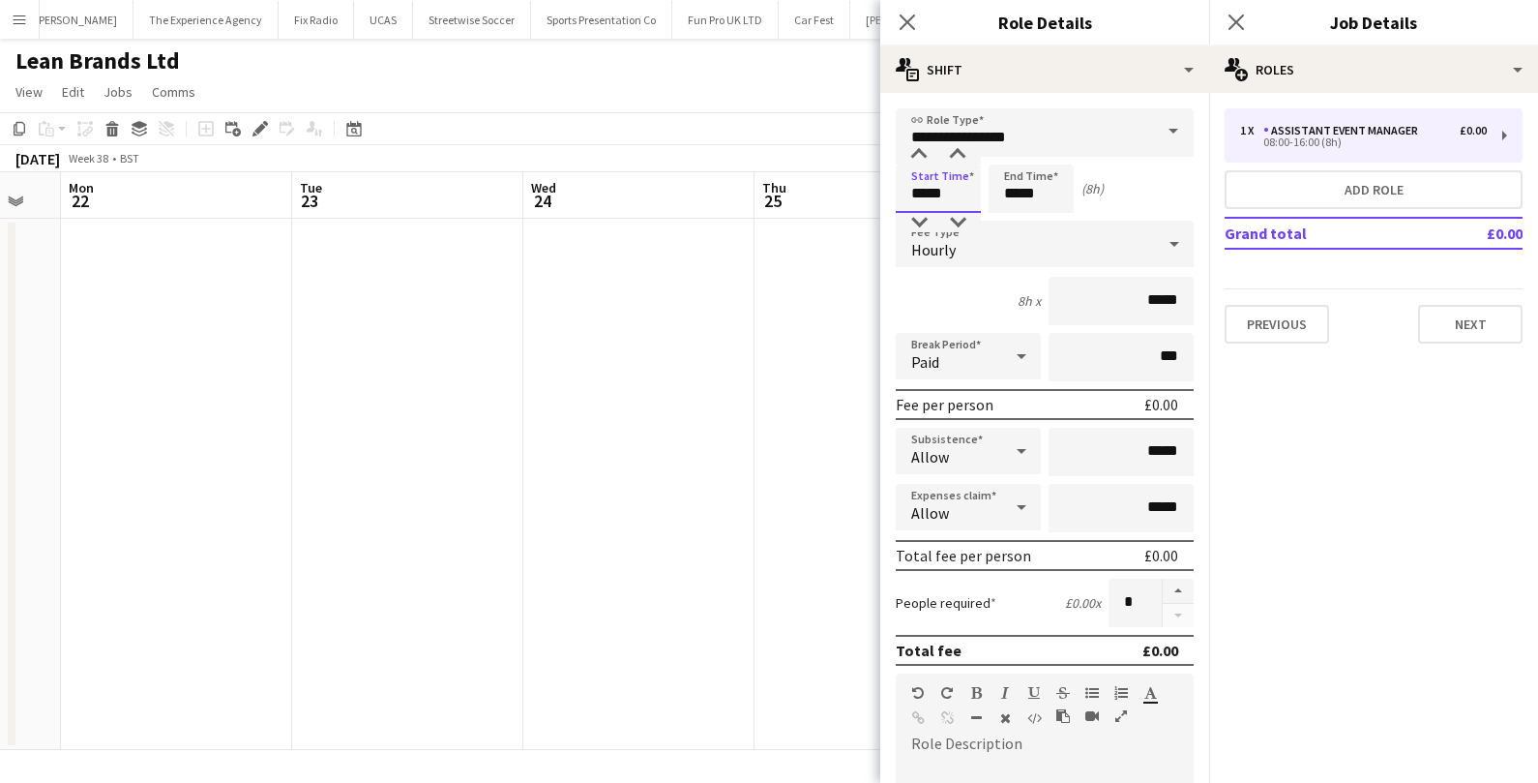
drag, startPoint x: 966, startPoint y: 193, endPoint x: 912, endPoint y: 195, distance: 54.2
click at [912, 195] on input "*****" at bounding box center [938, 188] width 85 height 48
type input "*****"
drag, startPoint x: 1141, startPoint y: 295, endPoint x: 1189, endPoint y: 292, distance: 47.5
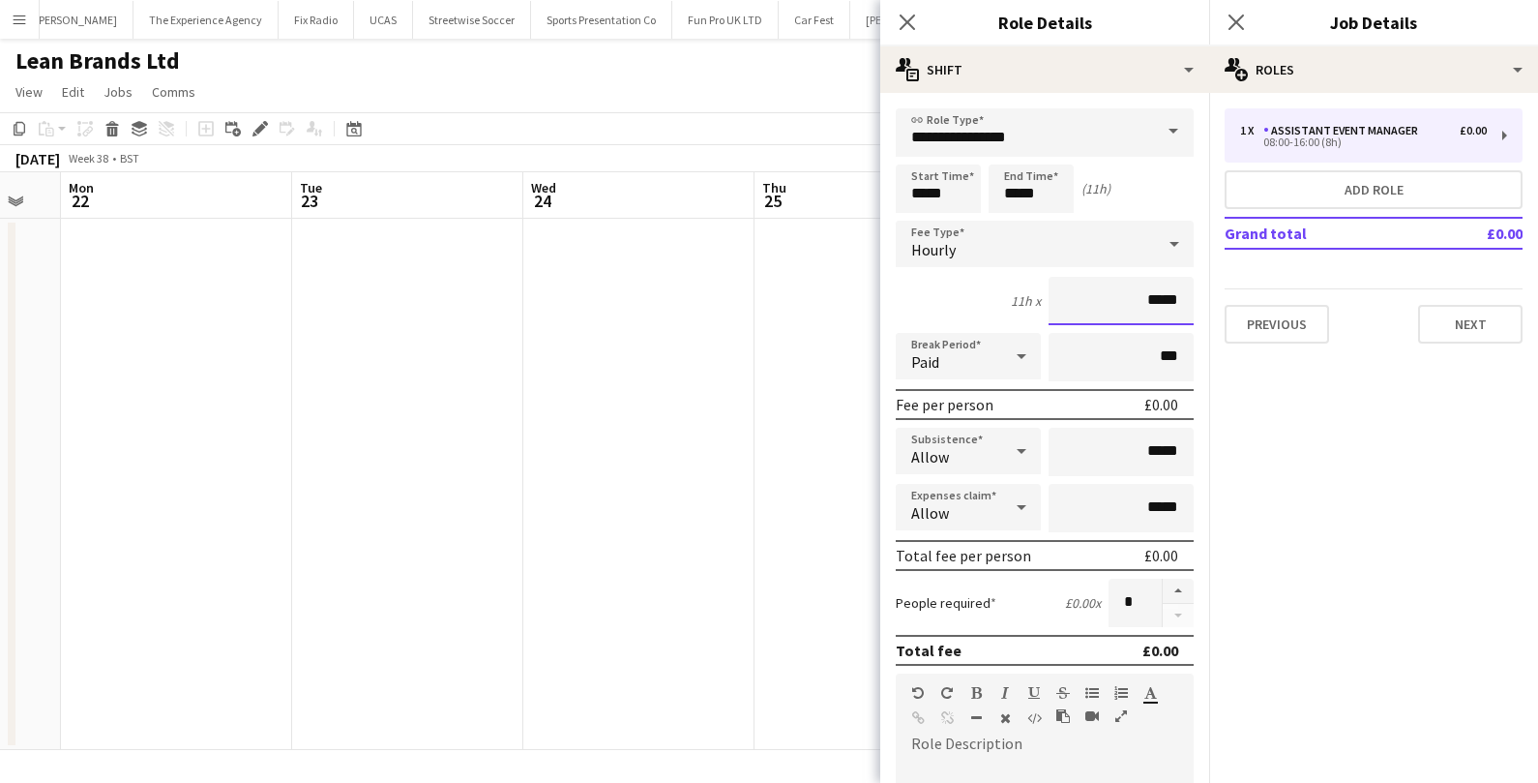
click at [1189, 294] on input "*****" at bounding box center [1121, 301] width 145 height 48
type input "******"
drag, startPoint x: 1141, startPoint y: 452, endPoint x: 1176, endPoint y: 450, distance: 34.9
click at [1176, 450] on input "*****" at bounding box center [1121, 452] width 145 height 48
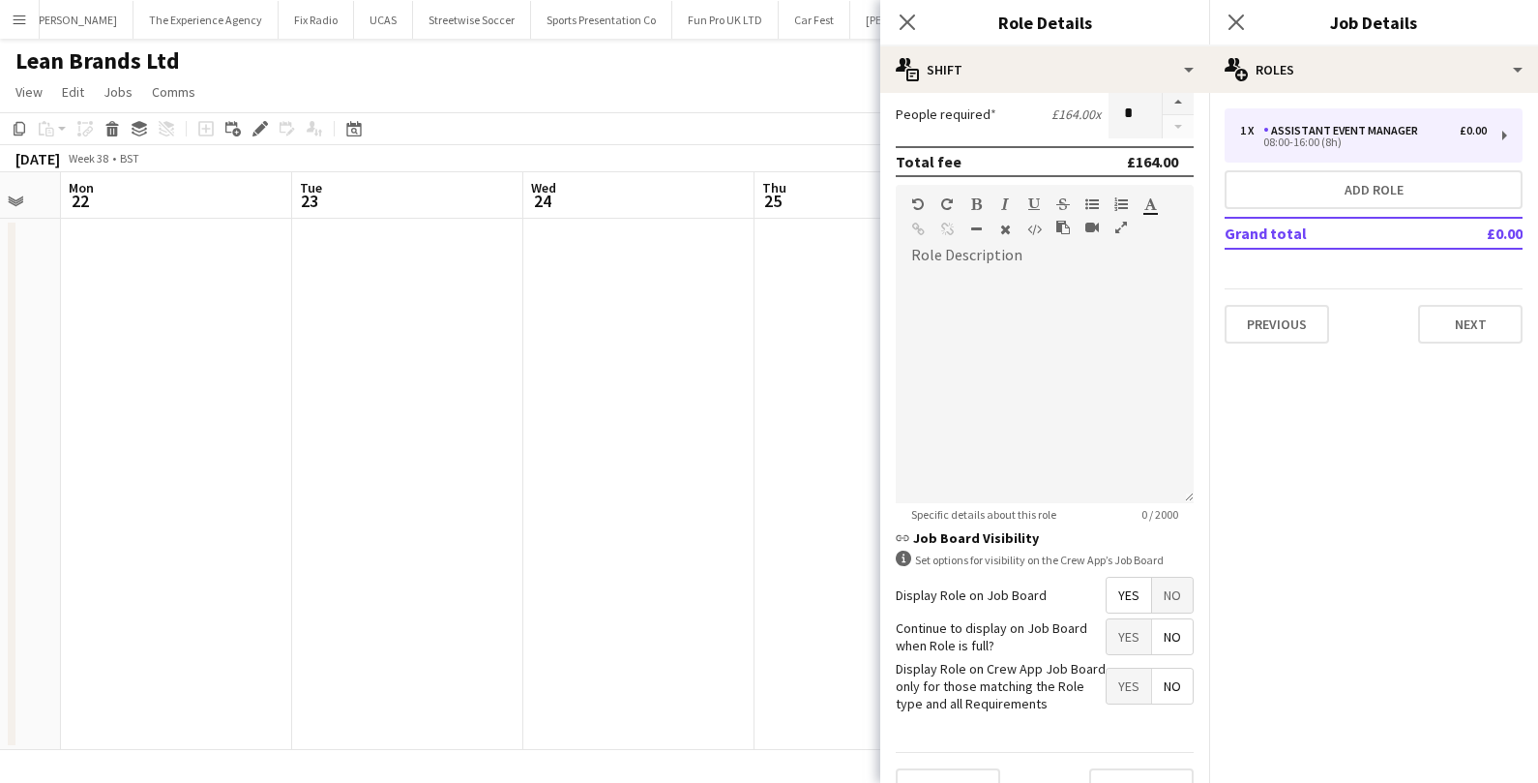
scroll to position [522, 0]
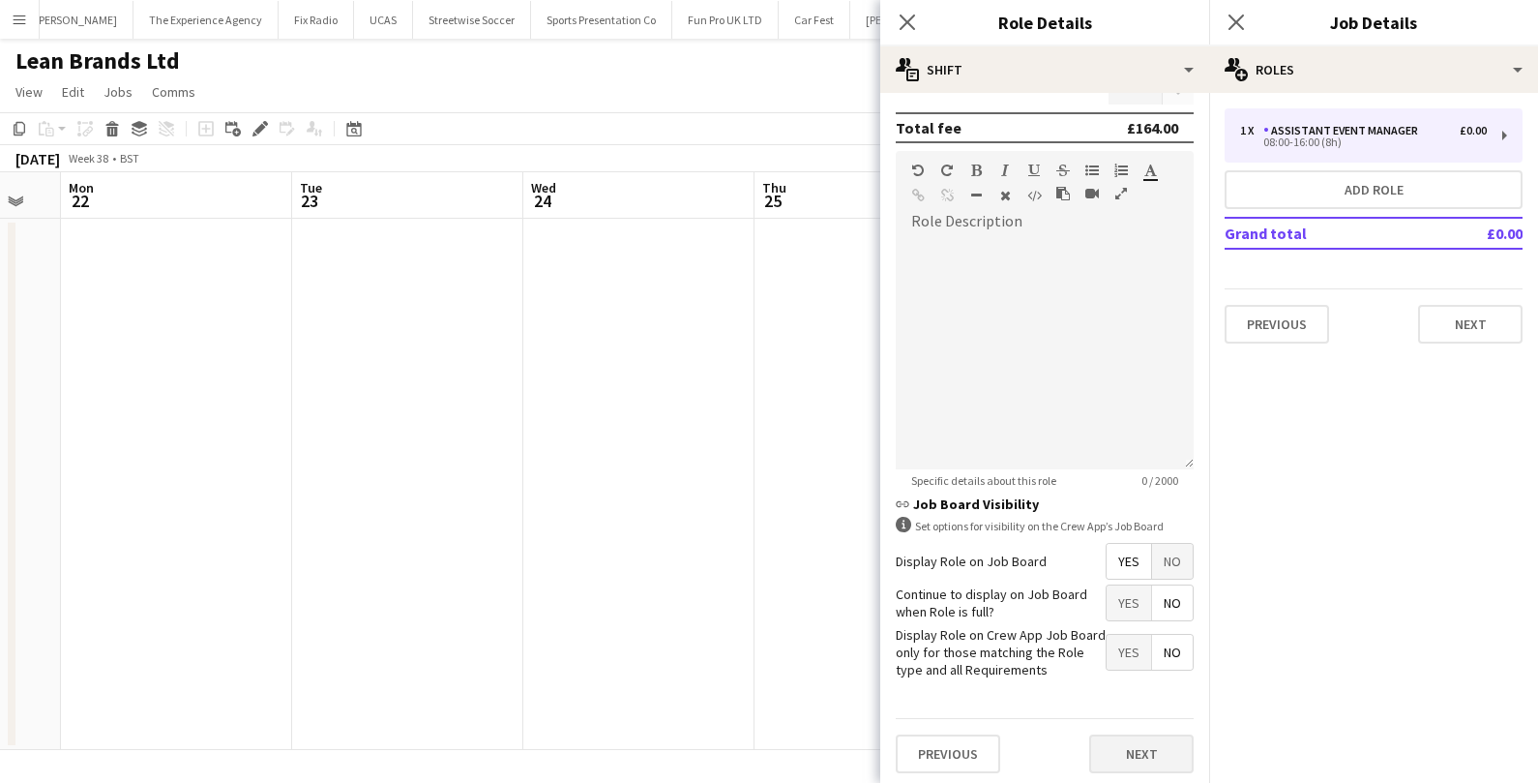
type input "******"
click at [1127, 751] on button "Next" at bounding box center [1141, 753] width 104 height 39
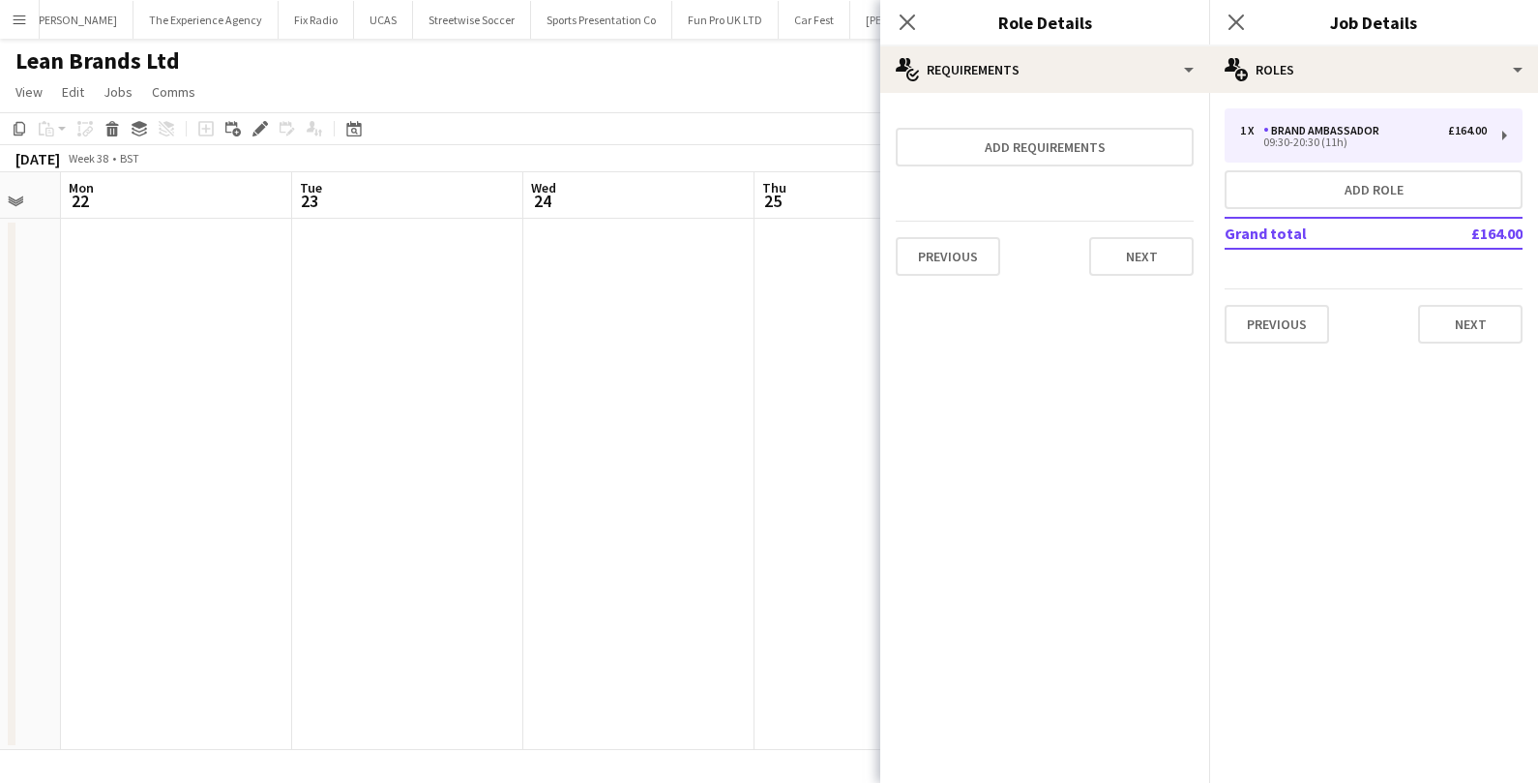
scroll to position [0, 0]
click at [1166, 261] on button "Next" at bounding box center [1141, 256] width 104 height 39
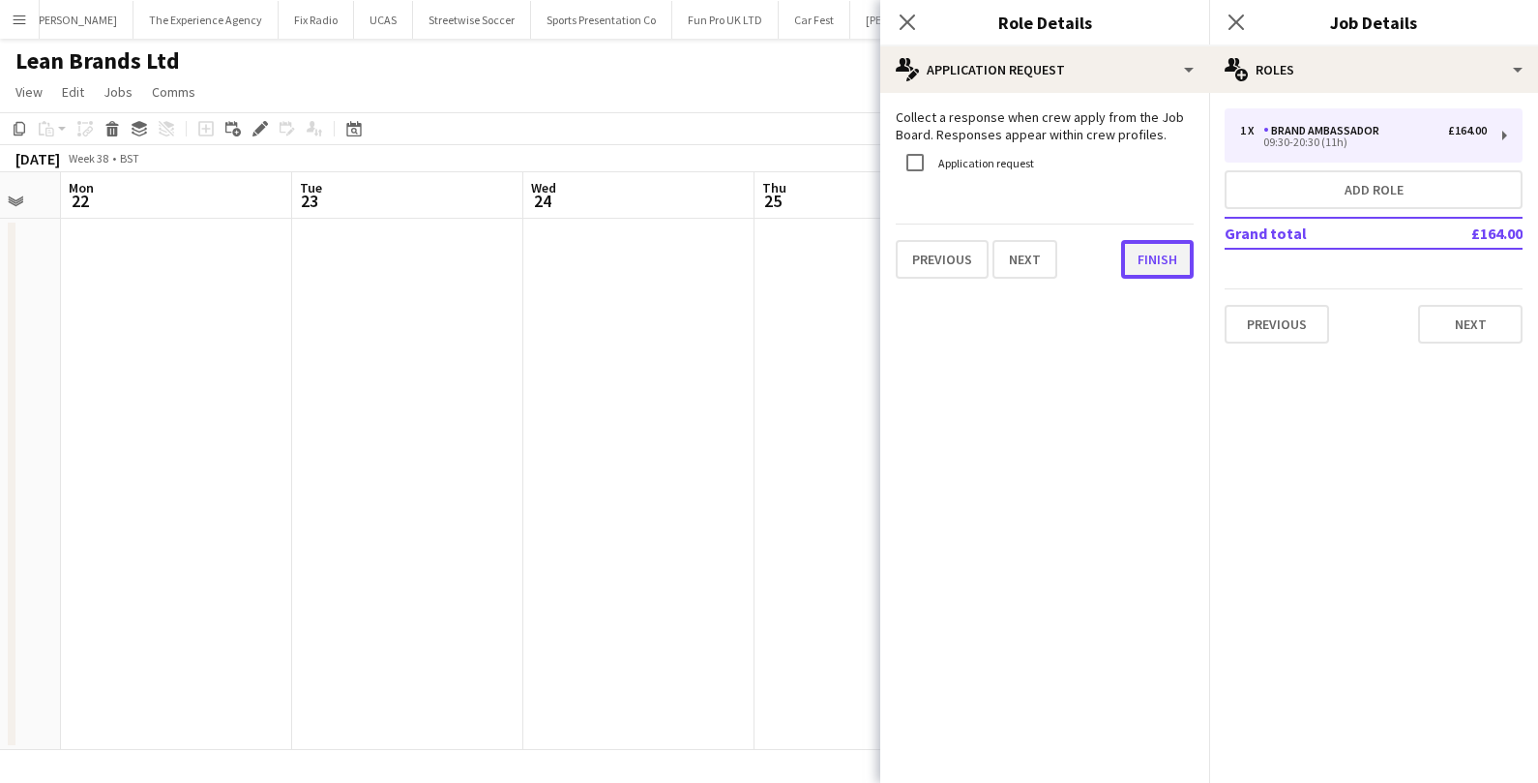
click at [1166, 261] on button "Finish" at bounding box center [1157, 259] width 73 height 39
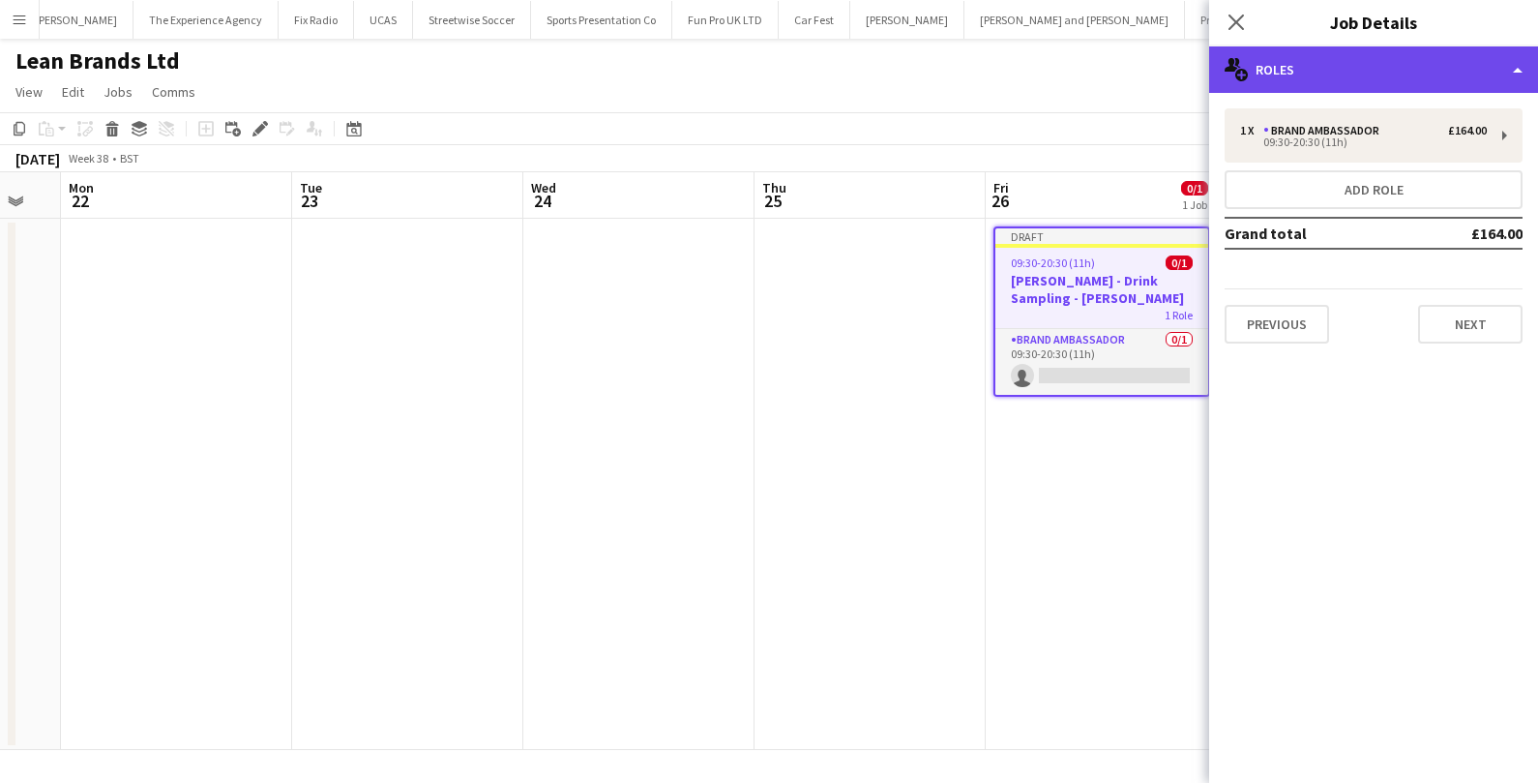
click at [1372, 72] on div "multiple-users-add Roles" at bounding box center [1373, 69] width 329 height 46
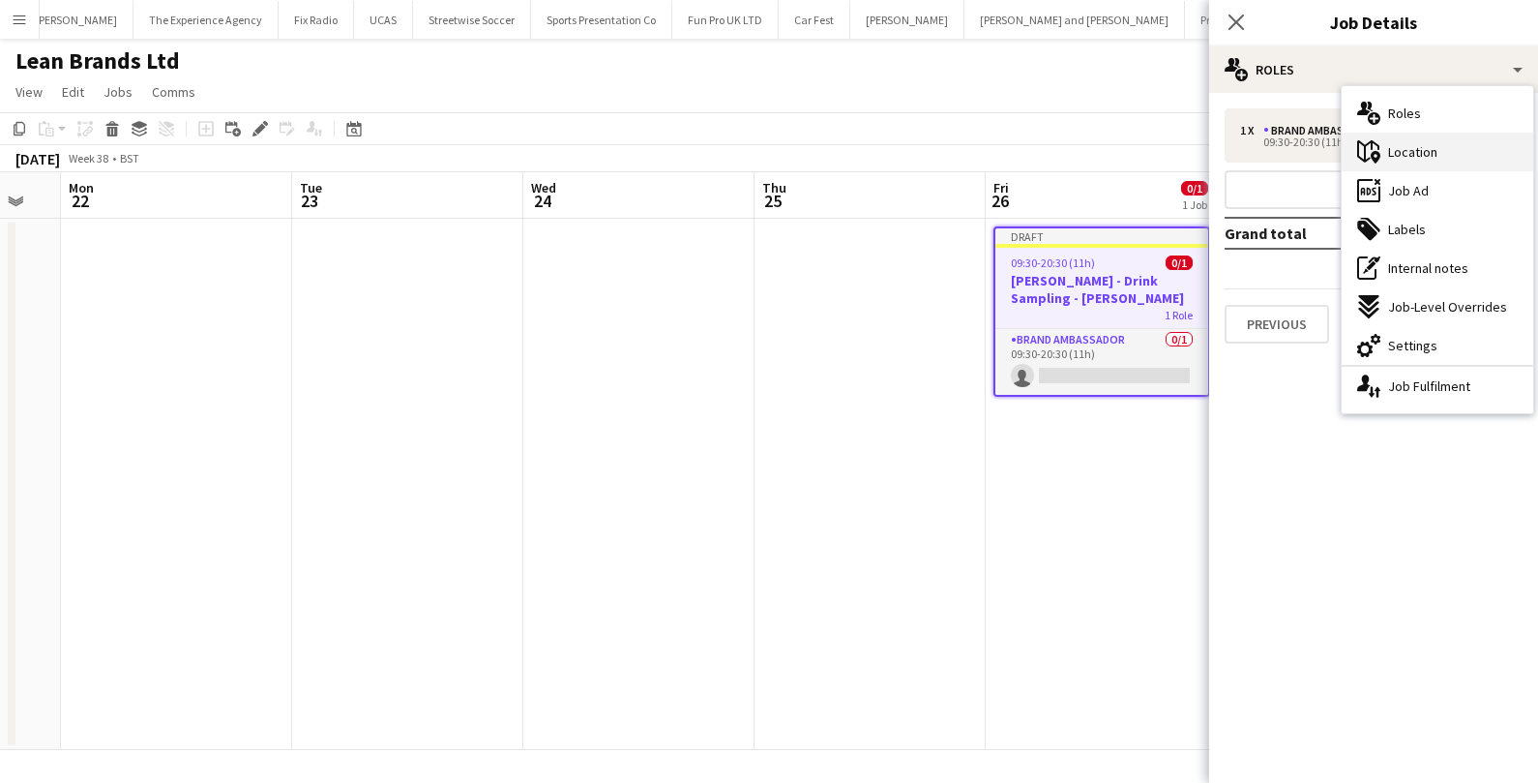
click at [1394, 160] on div "maps-pin-1 Location" at bounding box center [1438, 152] width 192 height 39
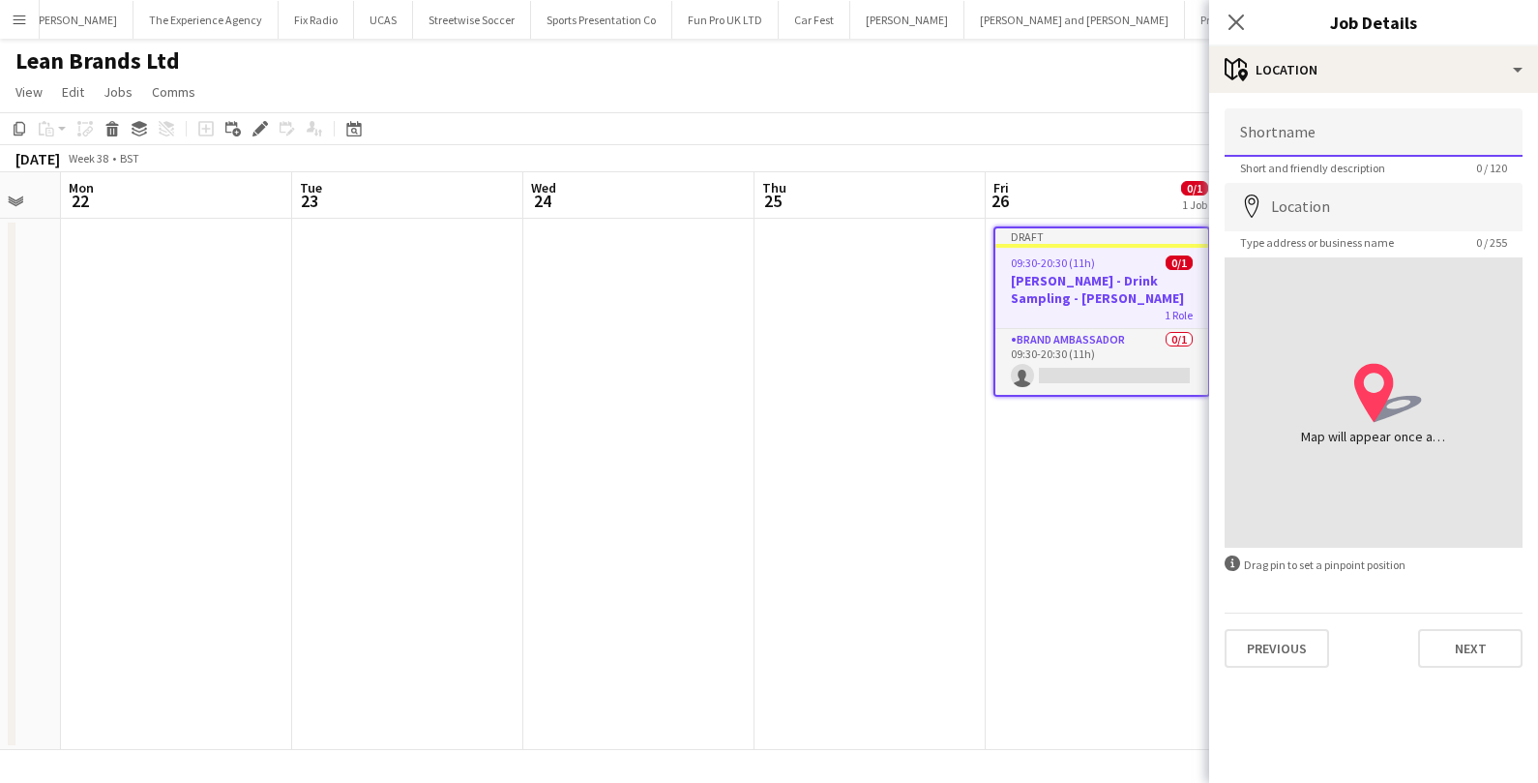
click at [1310, 142] on input "Shortname" at bounding box center [1374, 132] width 298 height 48
type input "**********"
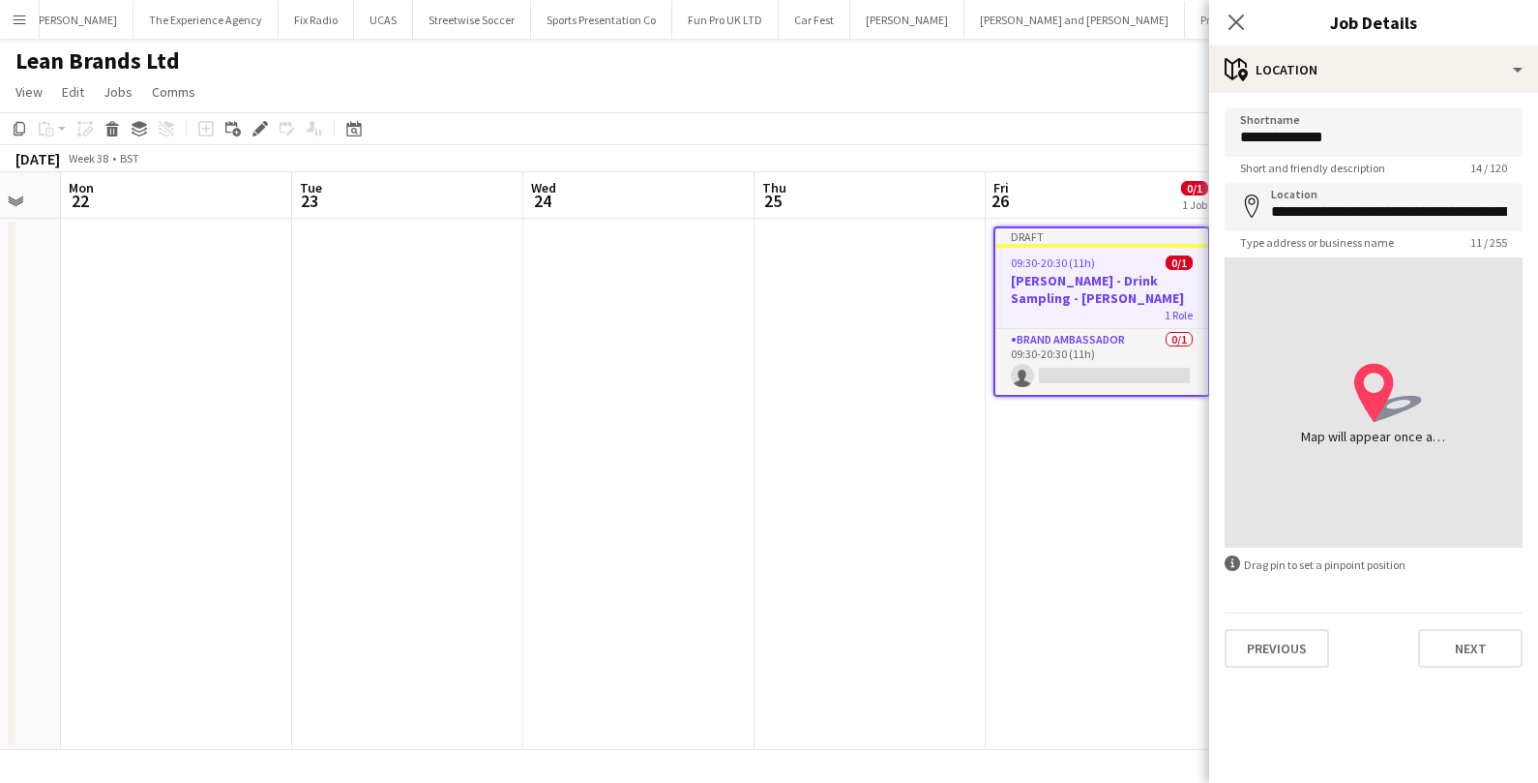
type input "**********"
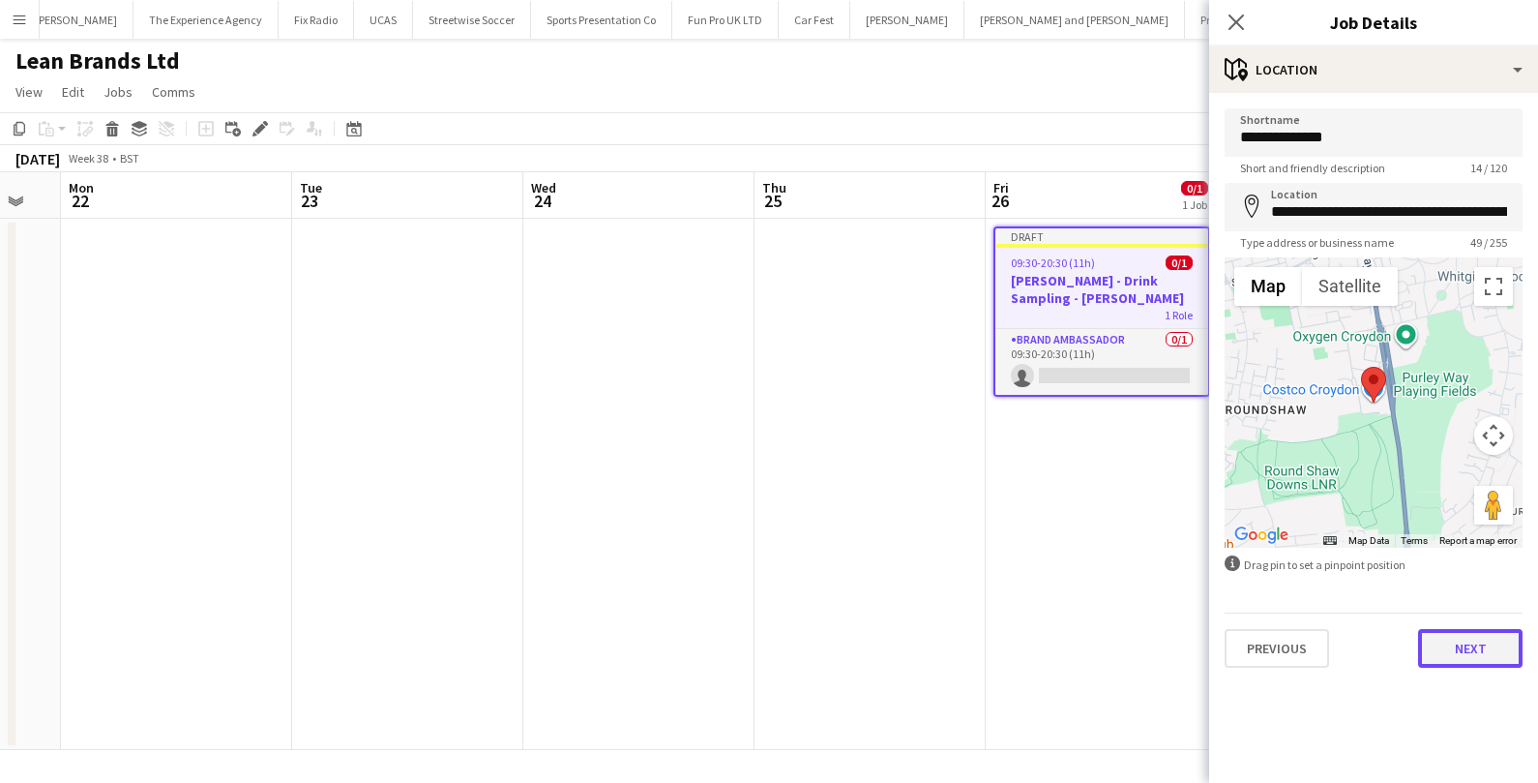
click at [1477, 641] on button "Next" at bounding box center [1470, 648] width 104 height 39
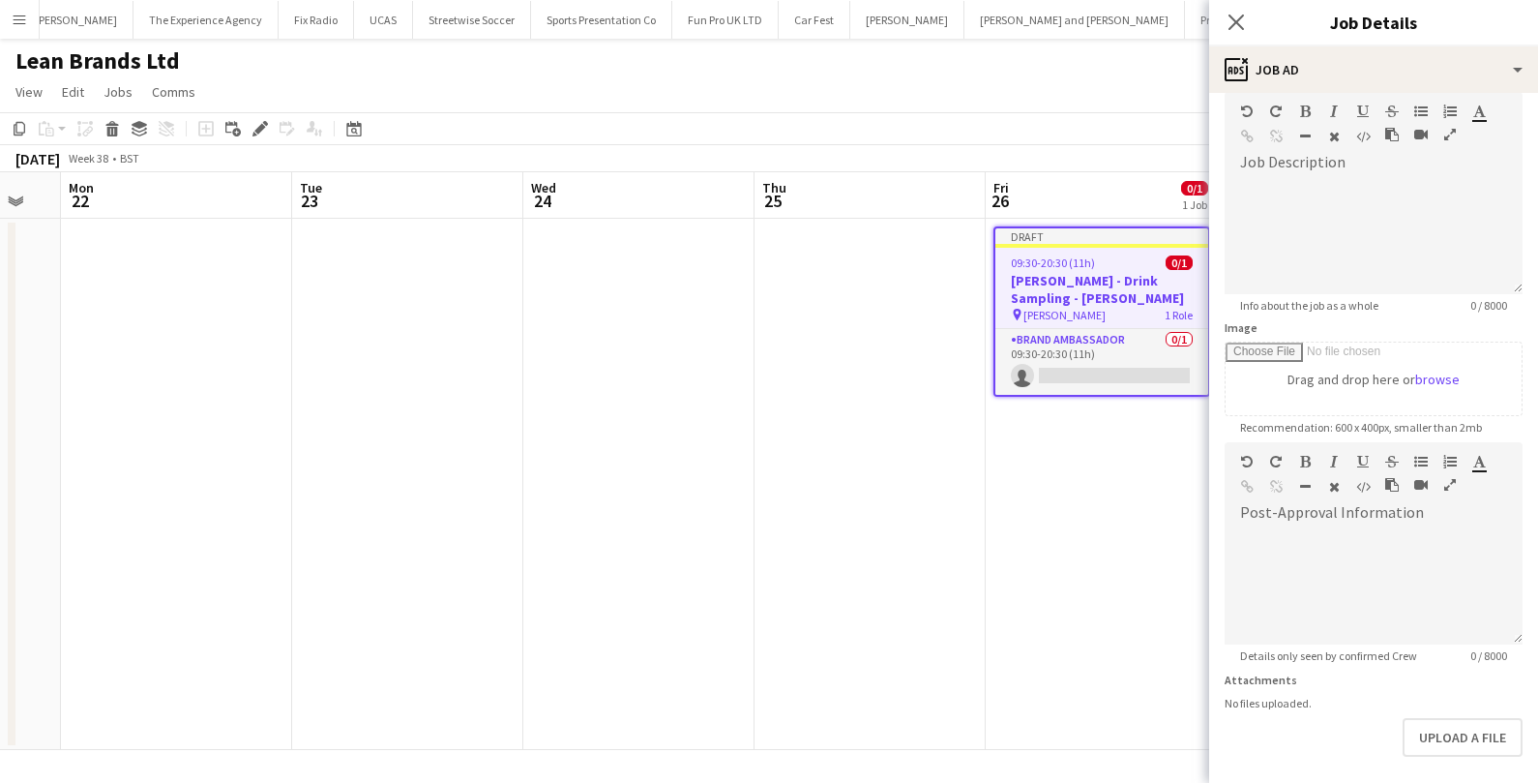
scroll to position [171, 0]
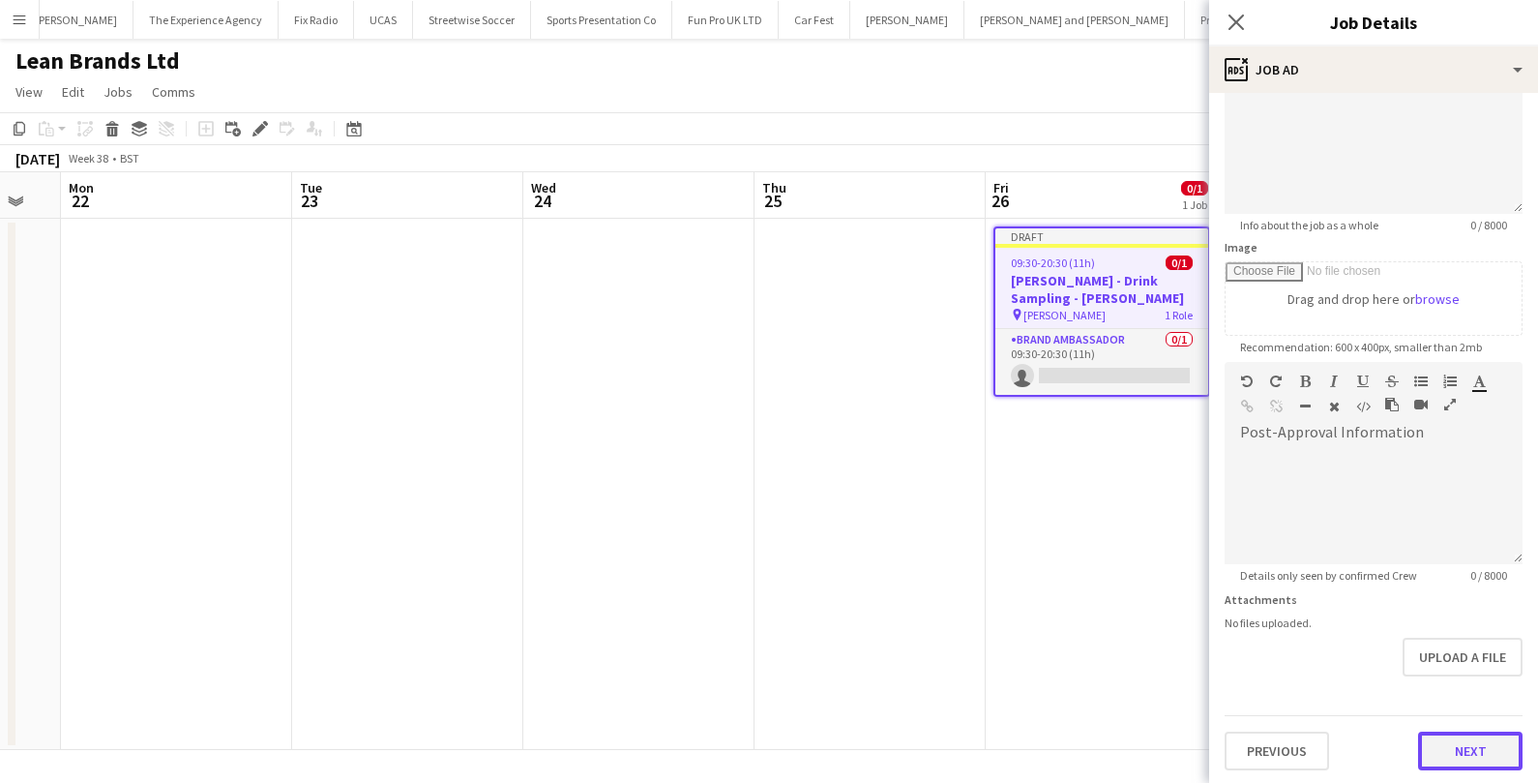
click at [1452, 743] on button "Next" at bounding box center [1470, 750] width 104 height 39
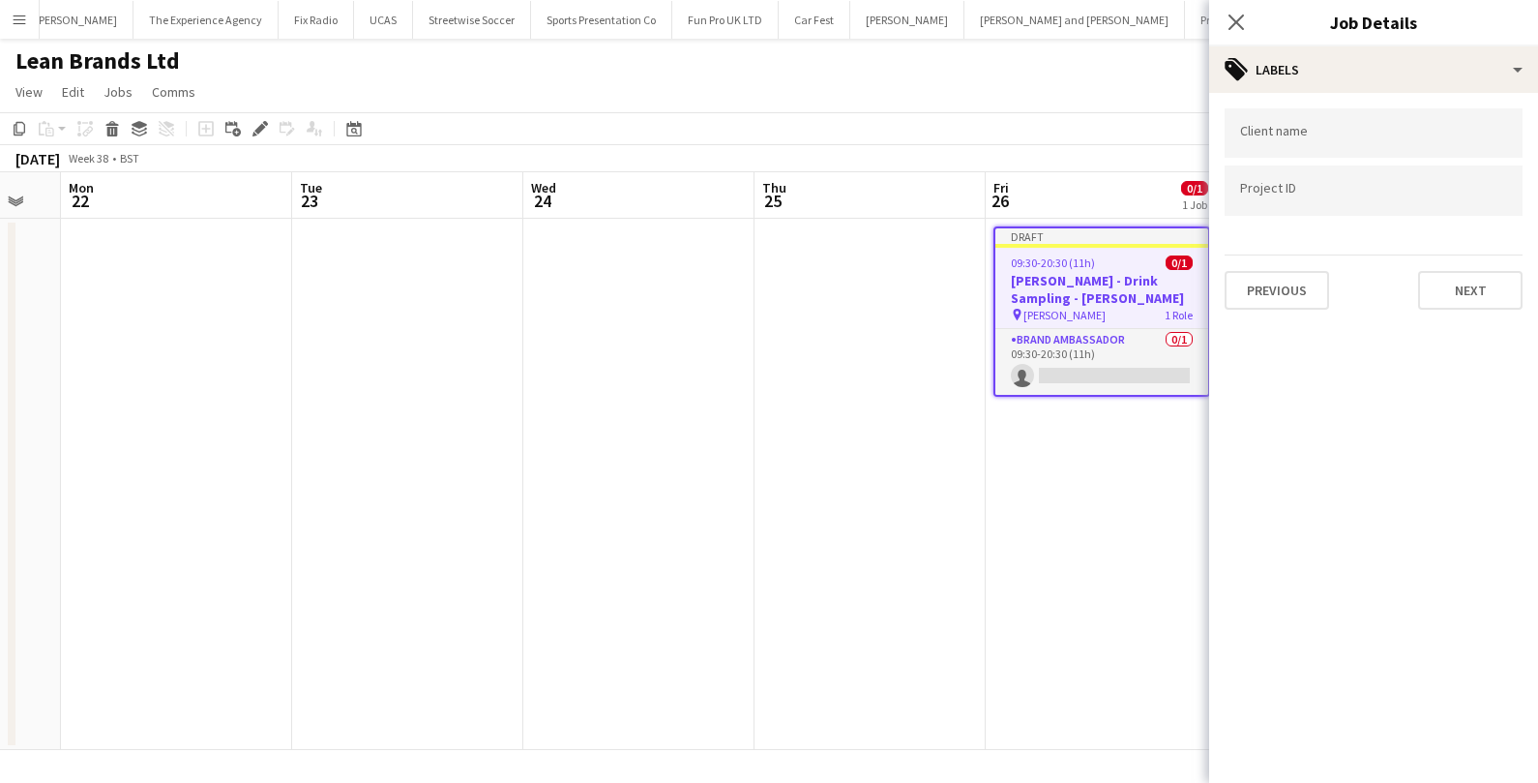
scroll to position [0, 0]
click at [1477, 281] on button "Next" at bounding box center [1470, 290] width 104 height 39
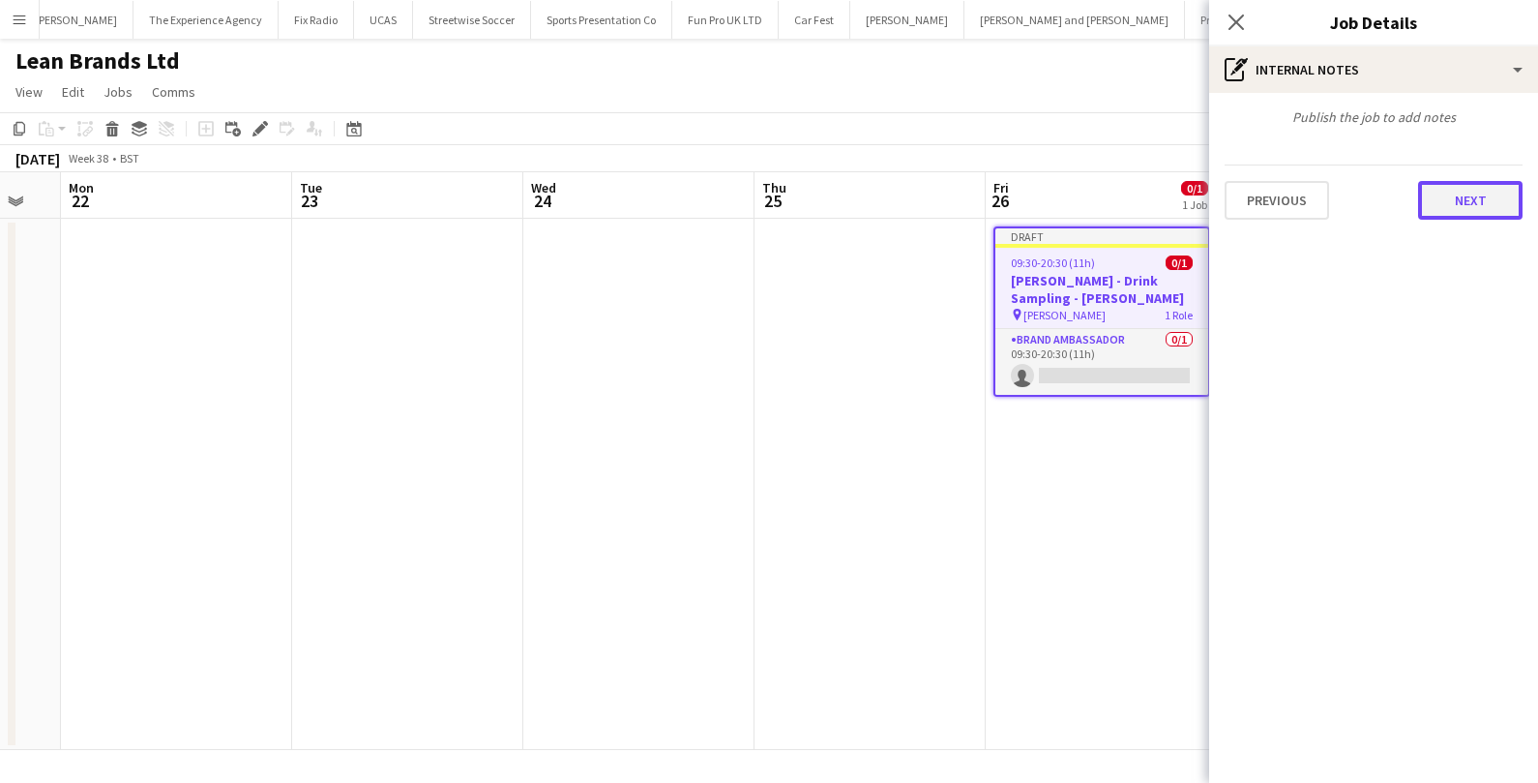
click at [1471, 217] on button "Next" at bounding box center [1470, 200] width 104 height 39
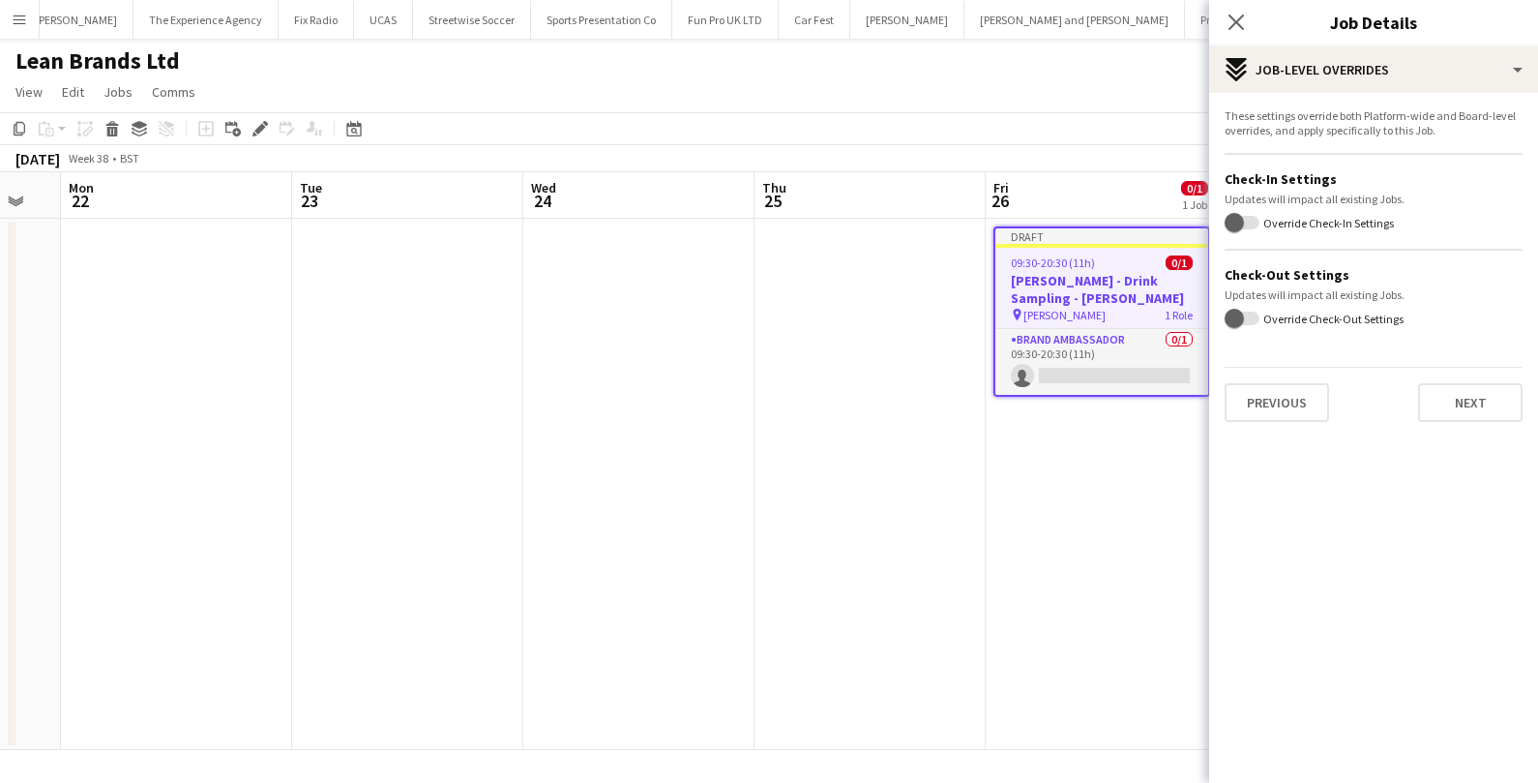
click at [1461, 432] on div "These settings override both Platform-wide and Board-level overrides, and apply…" at bounding box center [1373, 265] width 329 height 344
click at [1461, 407] on button "Next" at bounding box center [1470, 402] width 104 height 39
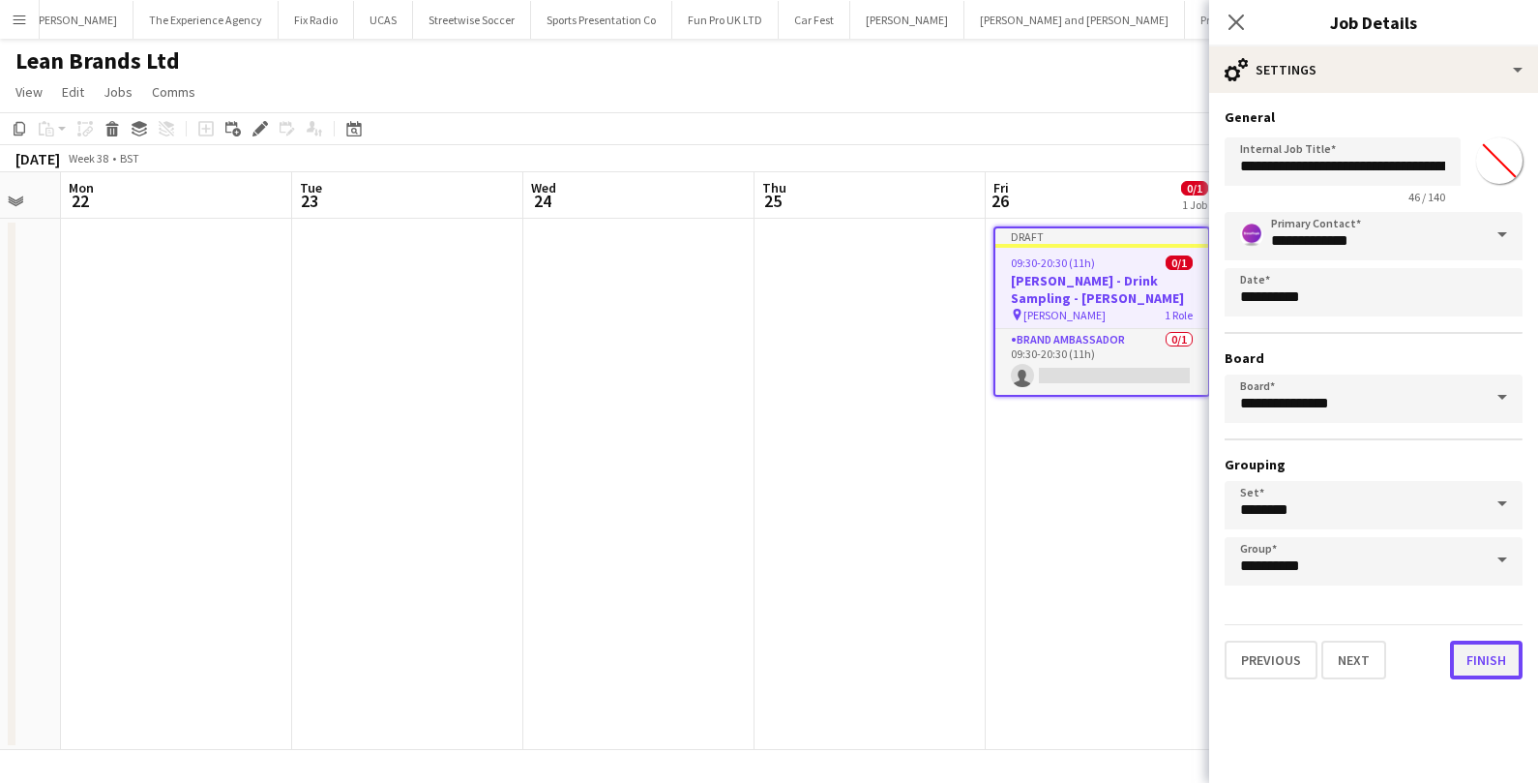
click at [1461, 661] on button "Finish" at bounding box center [1486, 659] width 73 height 39
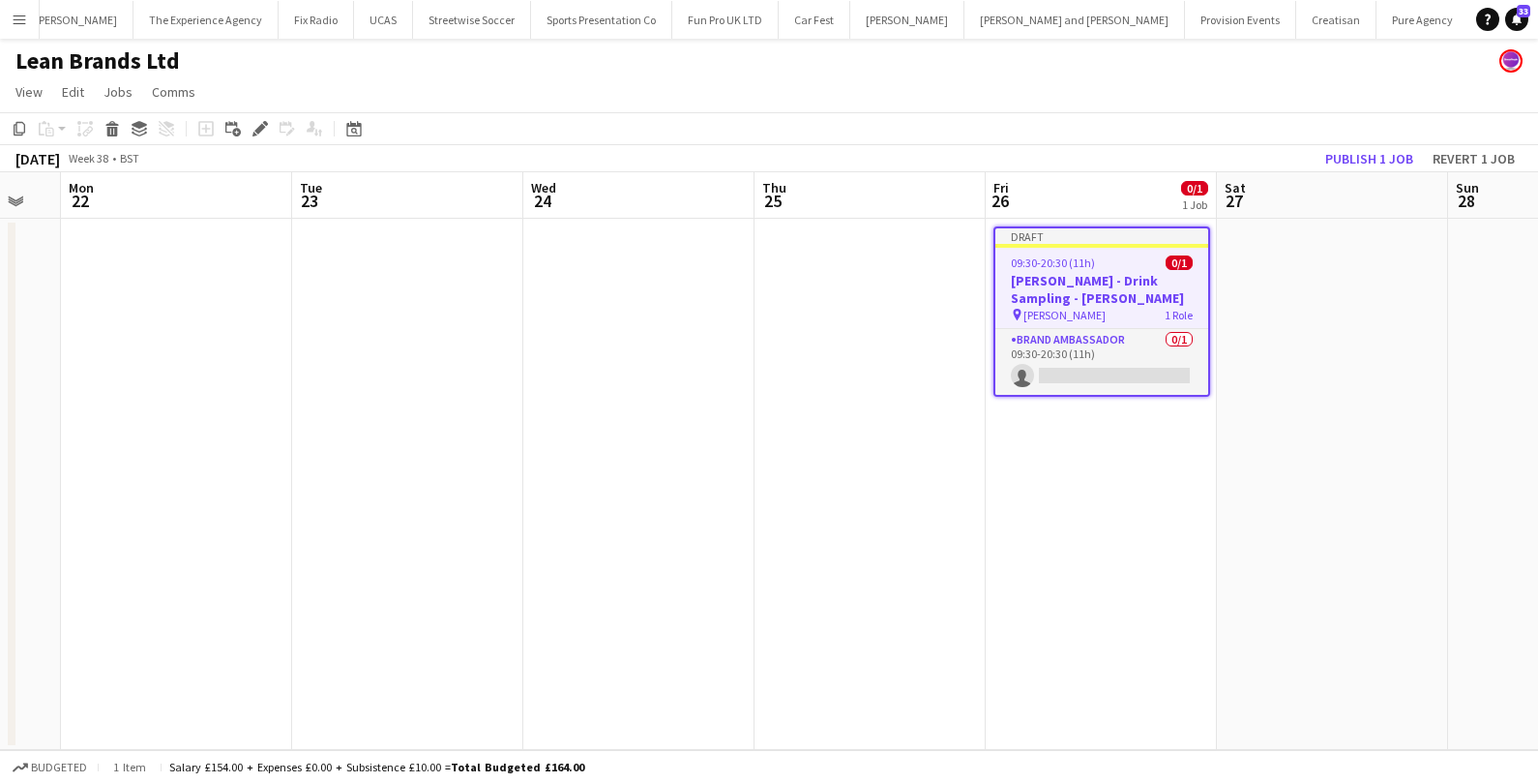
click at [1295, 292] on app-date-cell at bounding box center [1332, 484] width 231 height 531
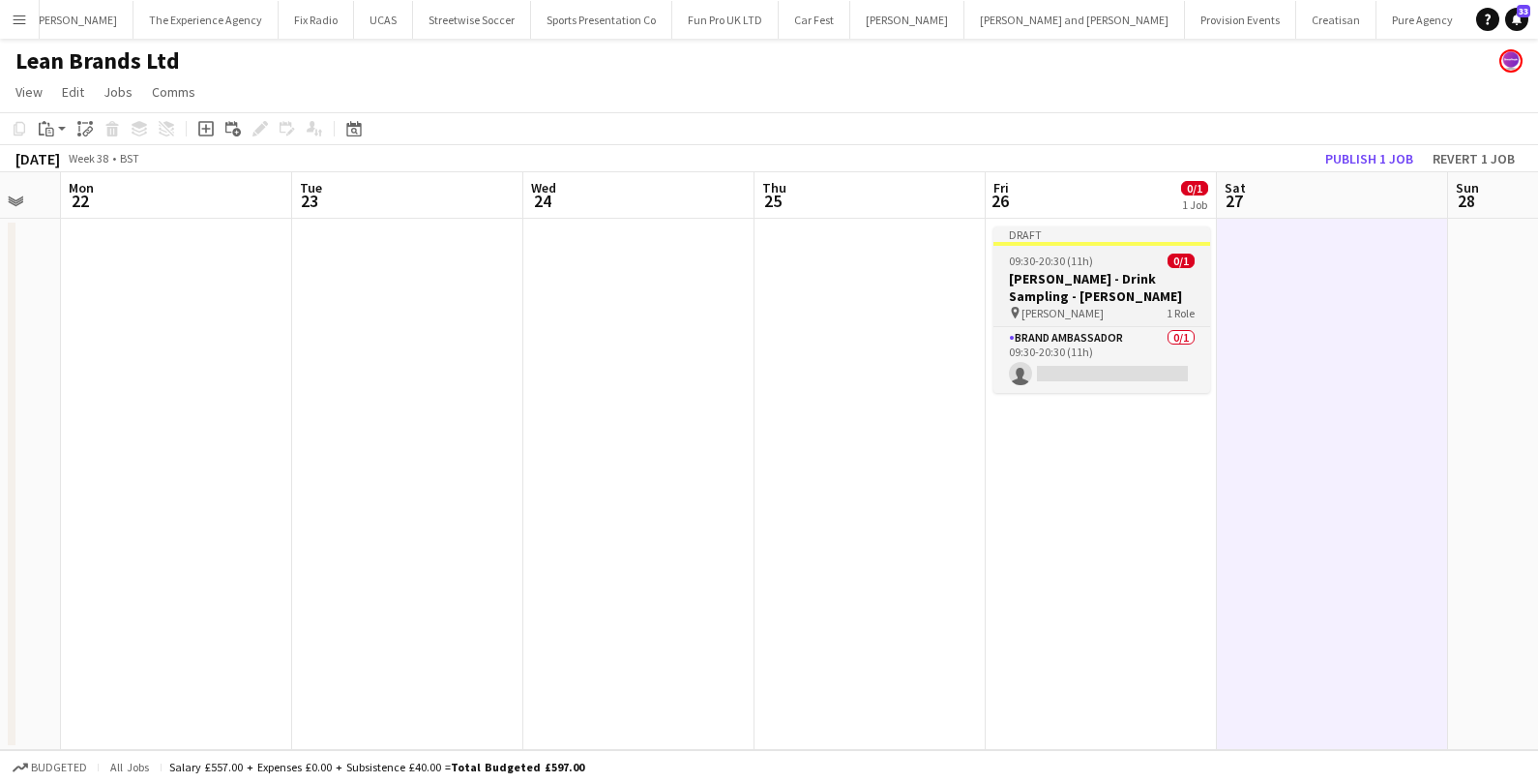
click at [1101, 279] on h3 "Ruben Spritz - Drink Sampling - Costco Croydon" at bounding box center [1101, 287] width 217 height 35
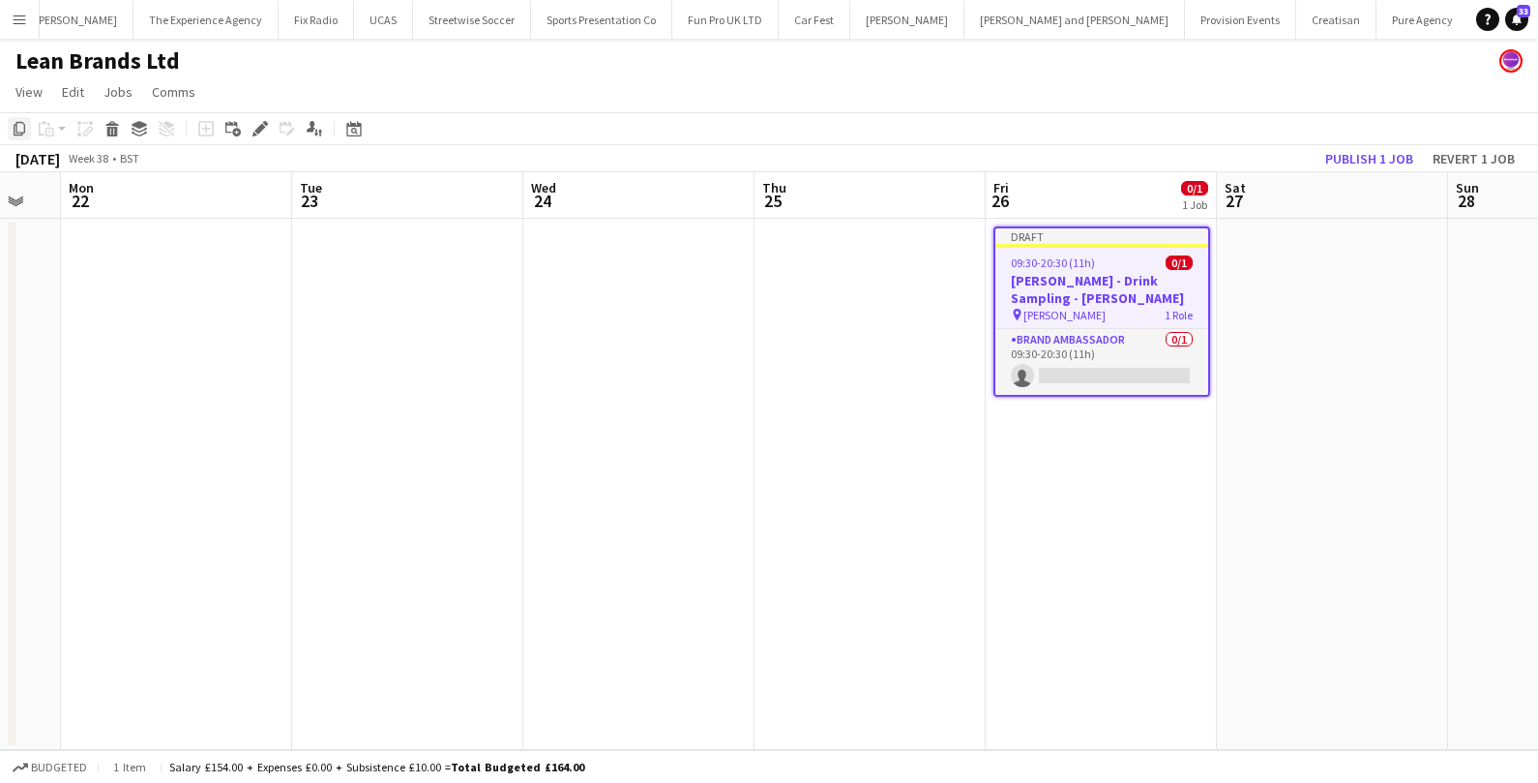
click at [20, 130] on icon "Copy" at bounding box center [19, 128] width 15 height 15
click at [1387, 364] on app-date-cell at bounding box center [1332, 484] width 231 height 531
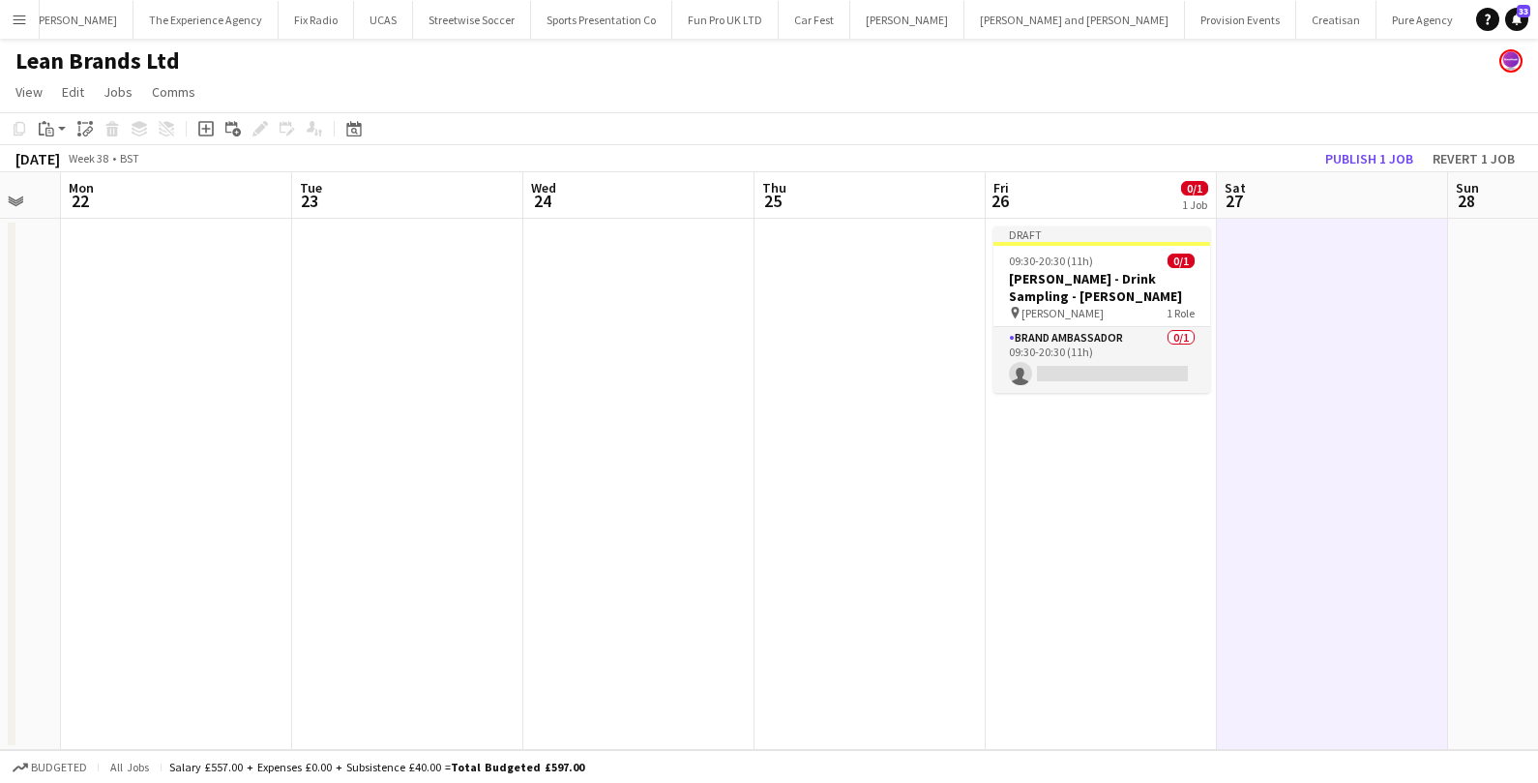
scroll to position [0, 634]
click at [57, 134] on div "Paste" at bounding box center [46, 128] width 23 height 23
click at [79, 166] on link "Paste Command V" at bounding box center [127, 165] width 153 height 17
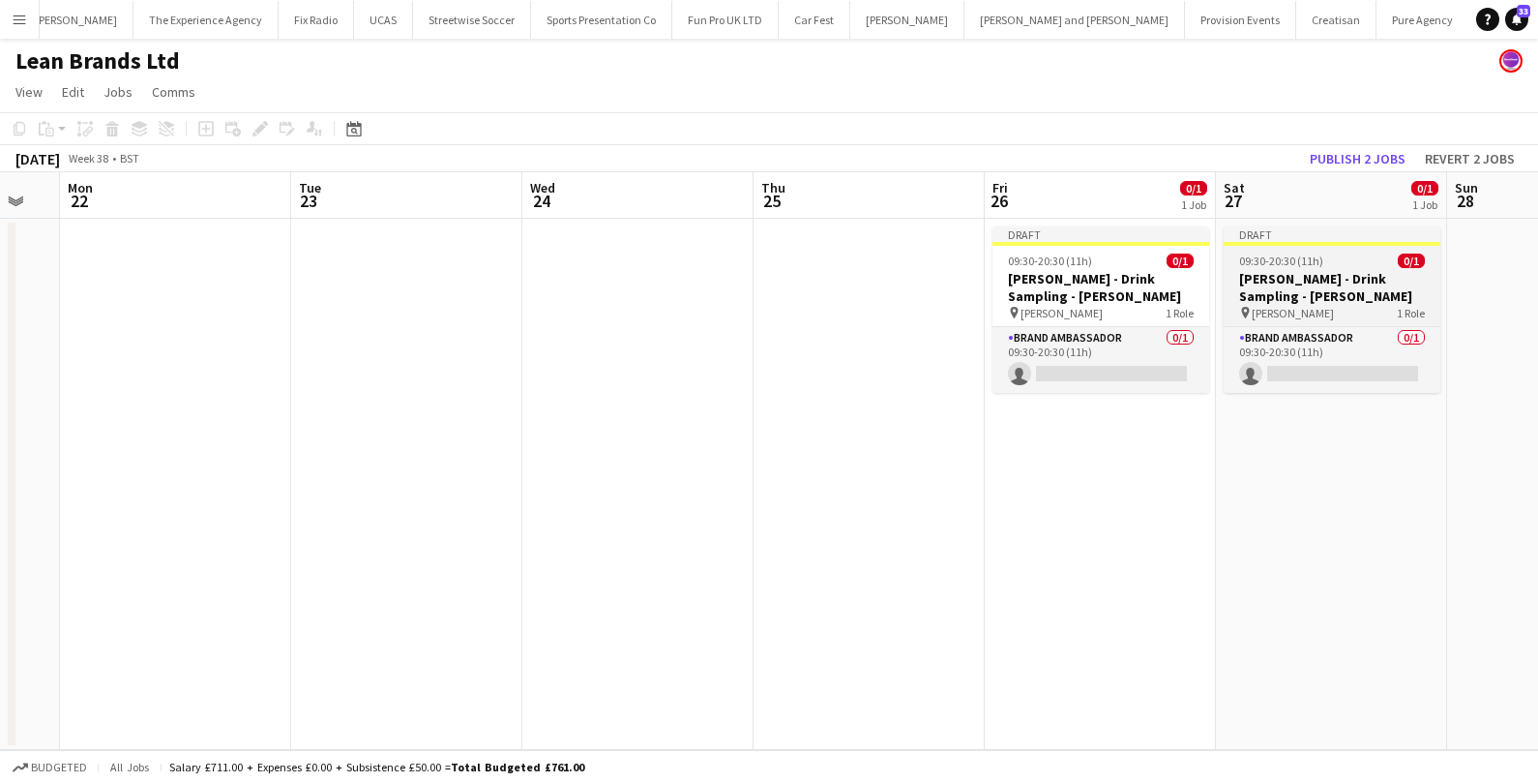
click at [1313, 280] on h3 "Ruben Spritz - Drink Sampling - Costco Croydon" at bounding box center [1332, 287] width 217 height 35
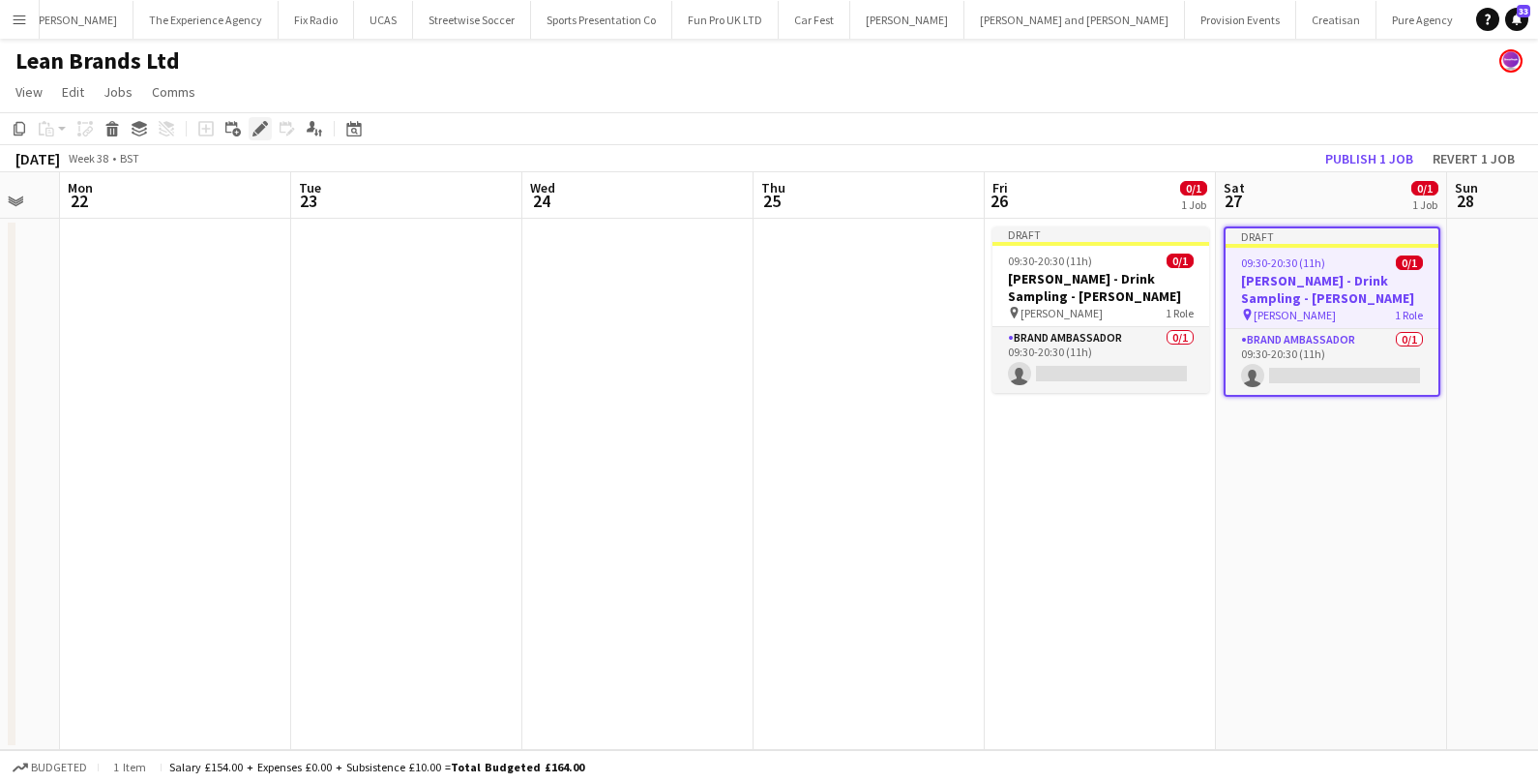
click at [263, 127] on icon at bounding box center [259, 129] width 11 height 11
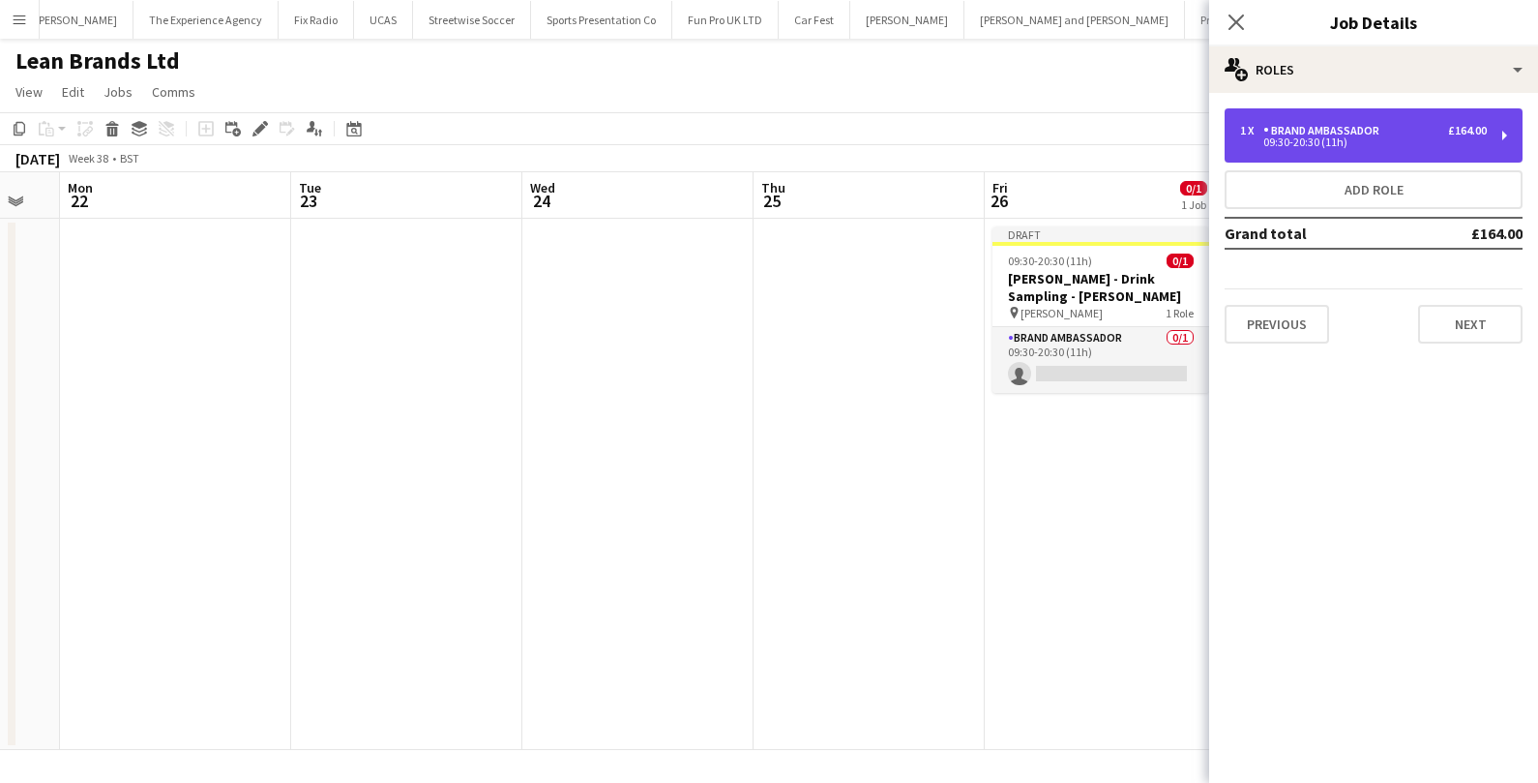
click at [1378, 121] on div "1 x Brand Ambassador £164.00 09:30-20:30 (11h)" at bounding box center [1374, 135] width 298 height 54
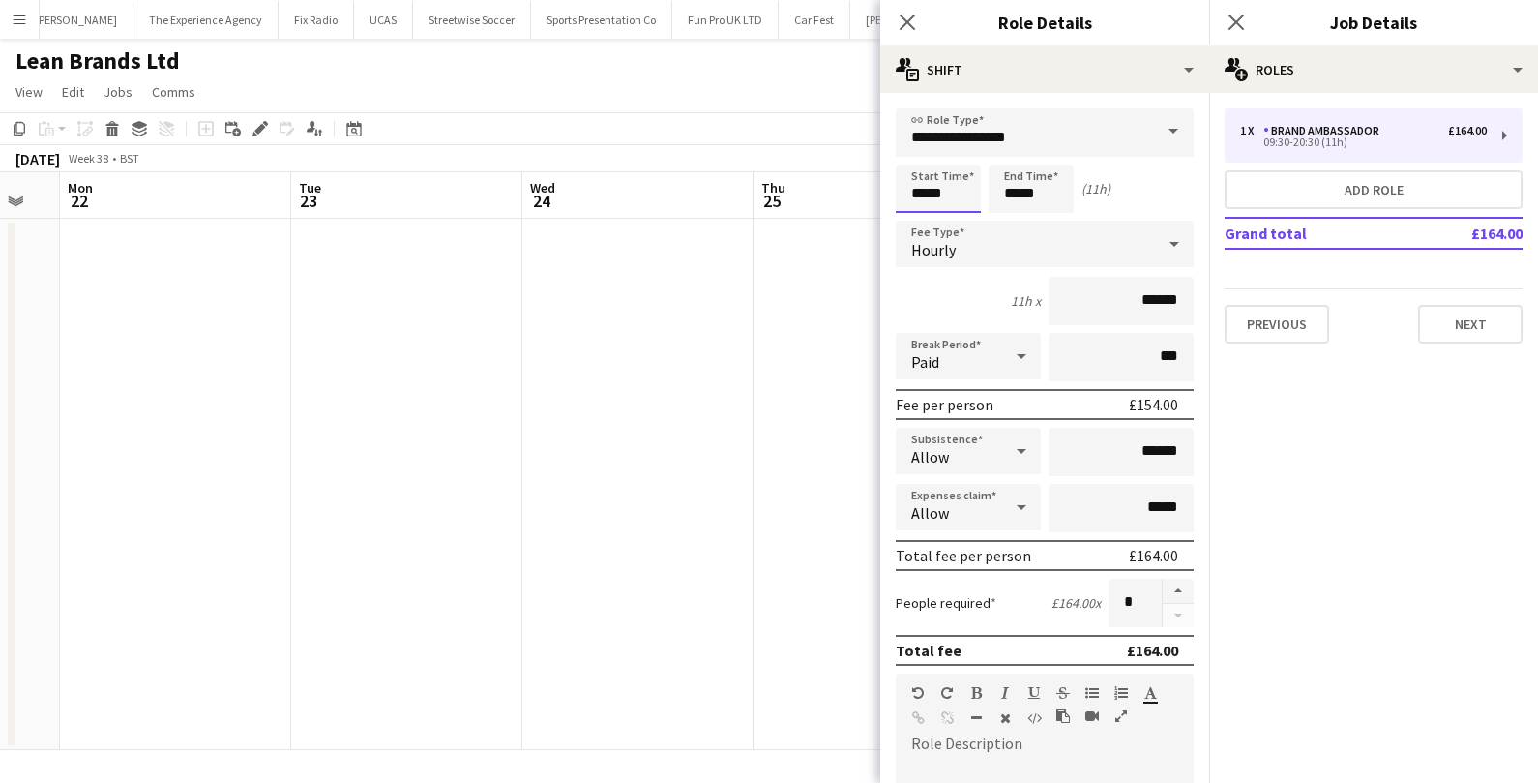
click at [953, 194] on input "*****" at bounding box center [938, 188] width 85 height 48
type input "*****"
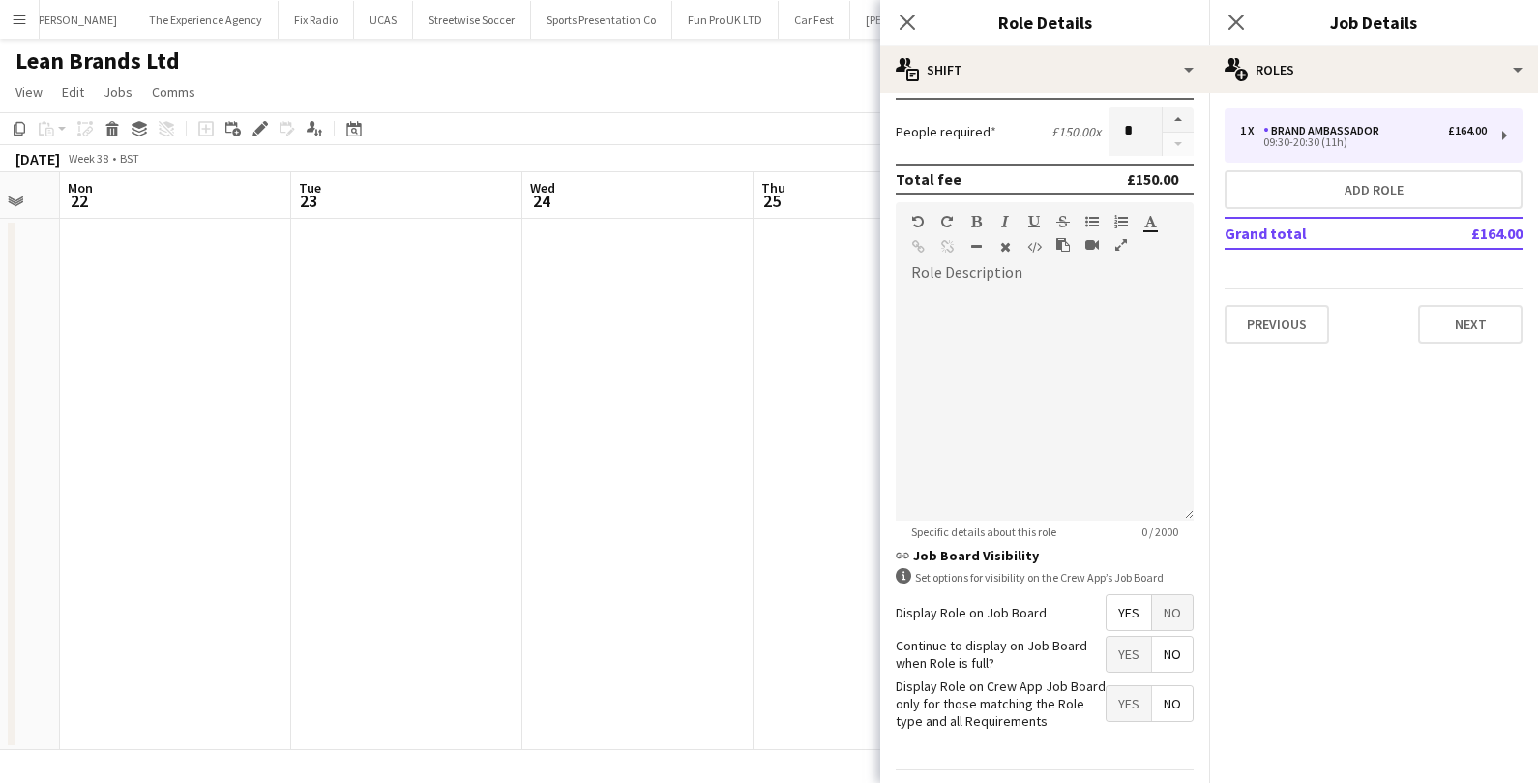
scroll to position [522, 0]
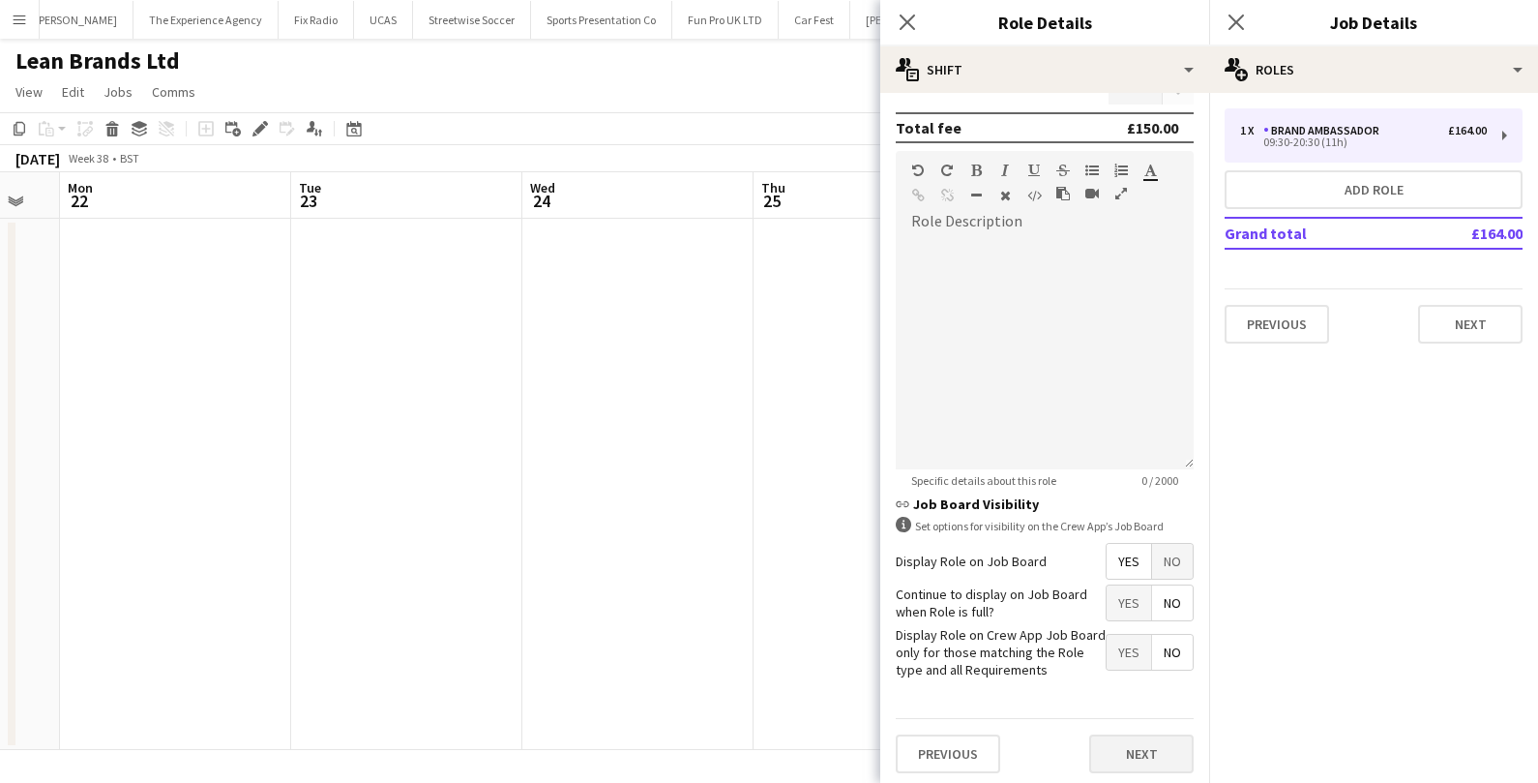
type input "*****"
click at [1141, 750] on button "Next" at bounding box center [1141, 753] width 104 height 39
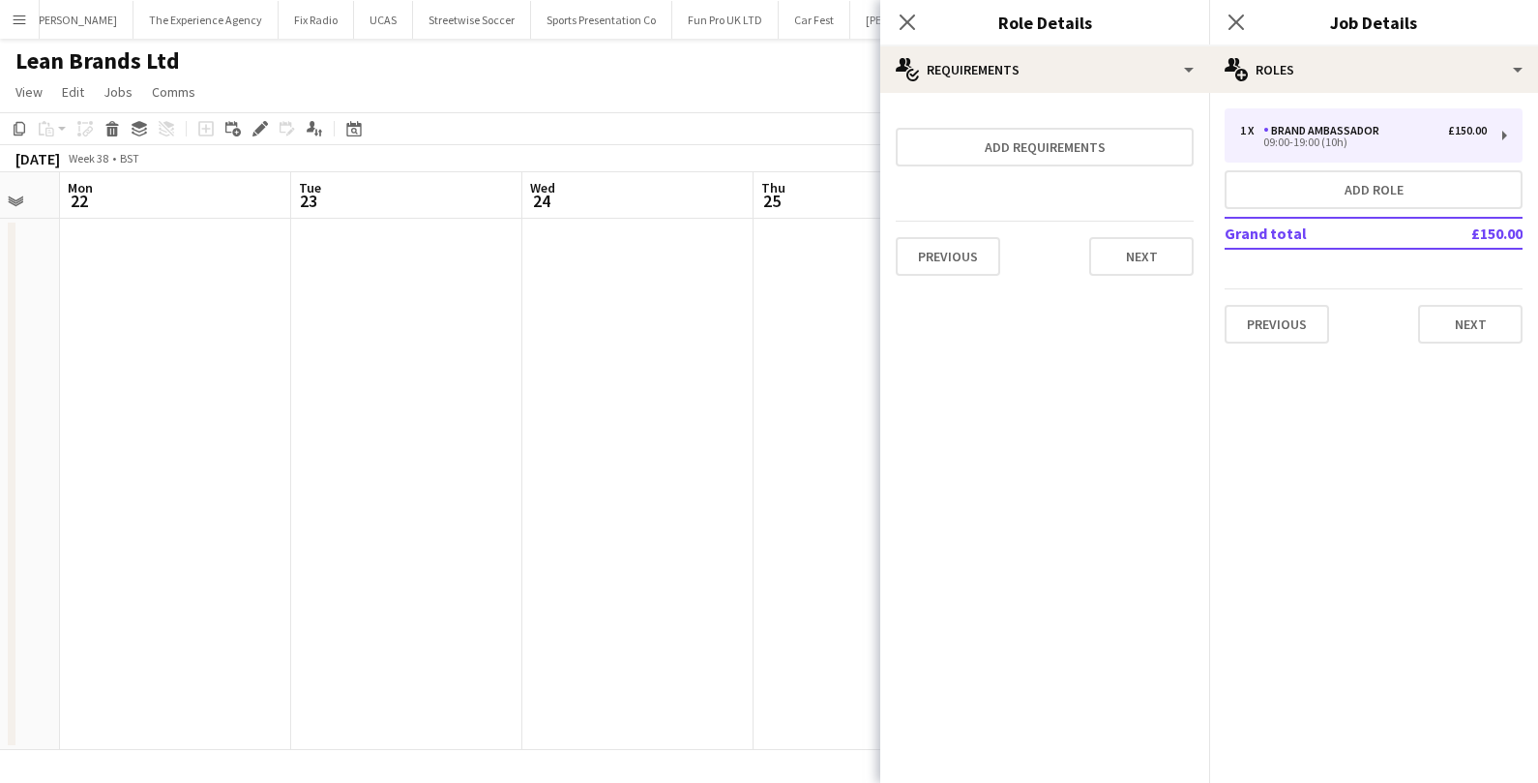
scroll to position [0, 0]
click at [1141, 273] on button "Next" at bounding box center [1141, 256] width 104 height 39
click at [1153, 235] on div "Previous Next Finish" at bounding box center [1045, 250] width 298 height 55
click at [1153, 240] on div "Previous Next Finish" at bounding box center [1045, 250] width 298 height 55
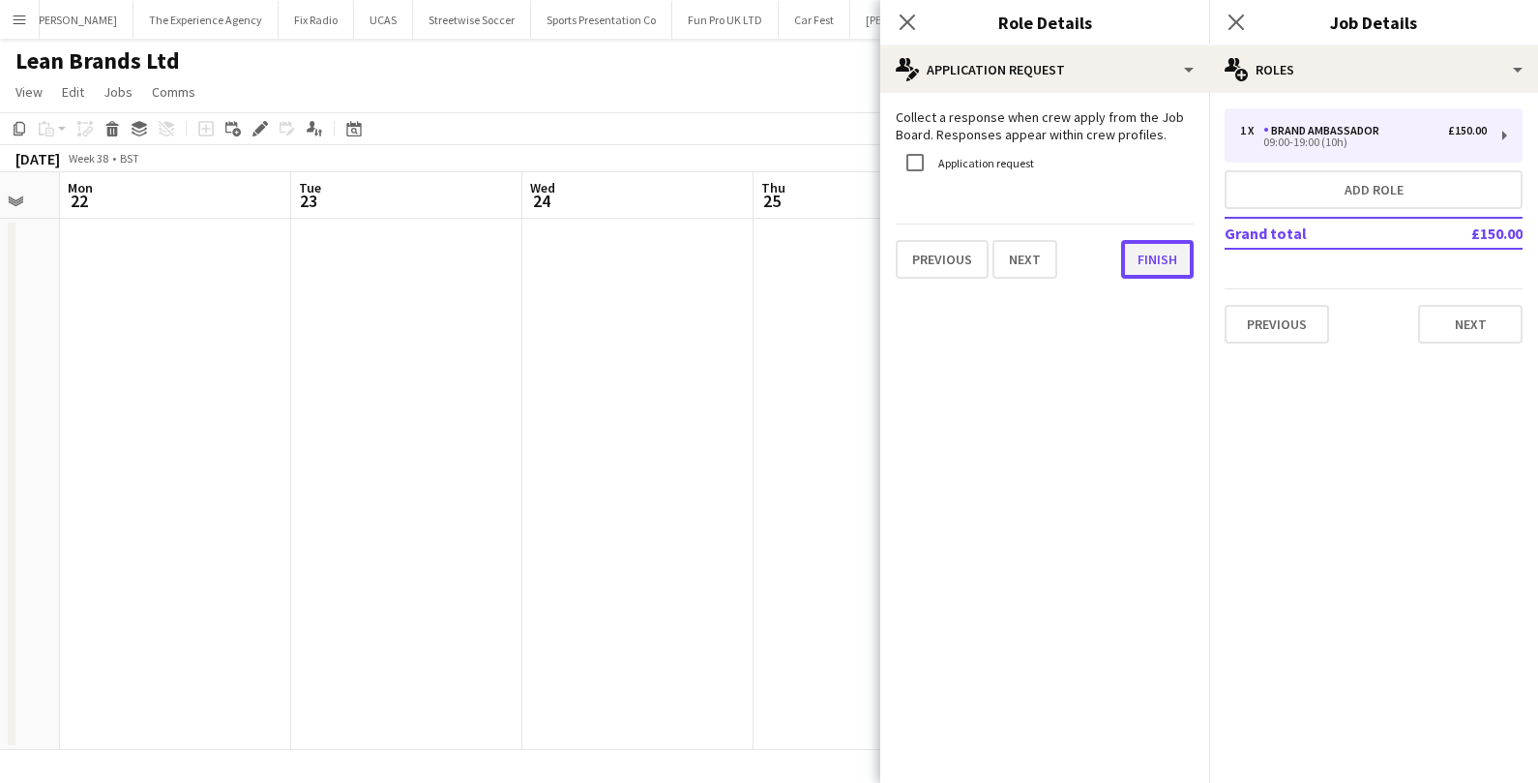
click at [1154, 258] on button "Finish" at bounding box center [1157, 259] width 73 height 39
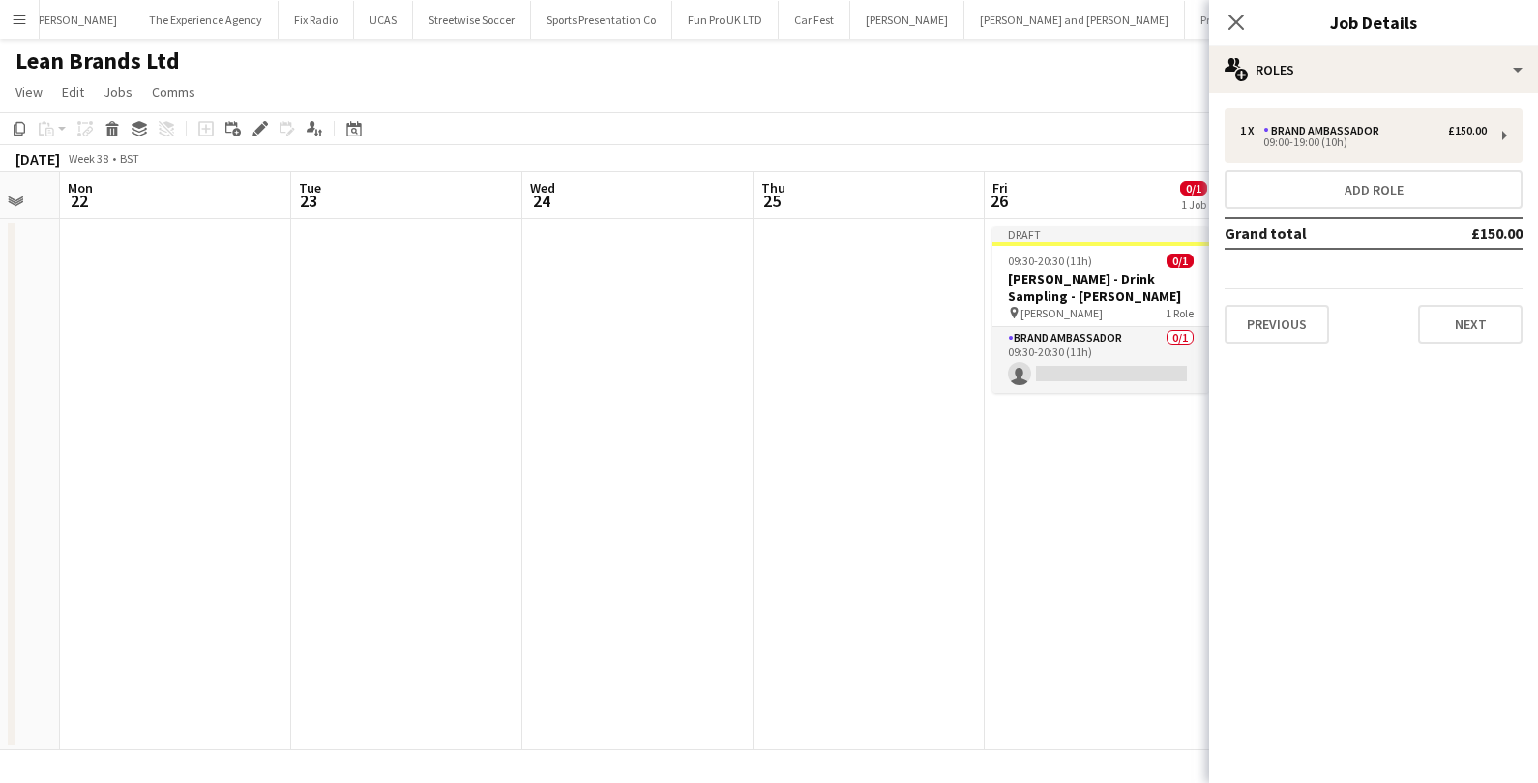
click at [1110, 518] on app-date-cell "Draft 09:30-20:30 (11h) 0/1 Ruben Spritz - Drink Sampling - Costco Croydon pin …" at bounding box center [1100, 484] width 231 height 531
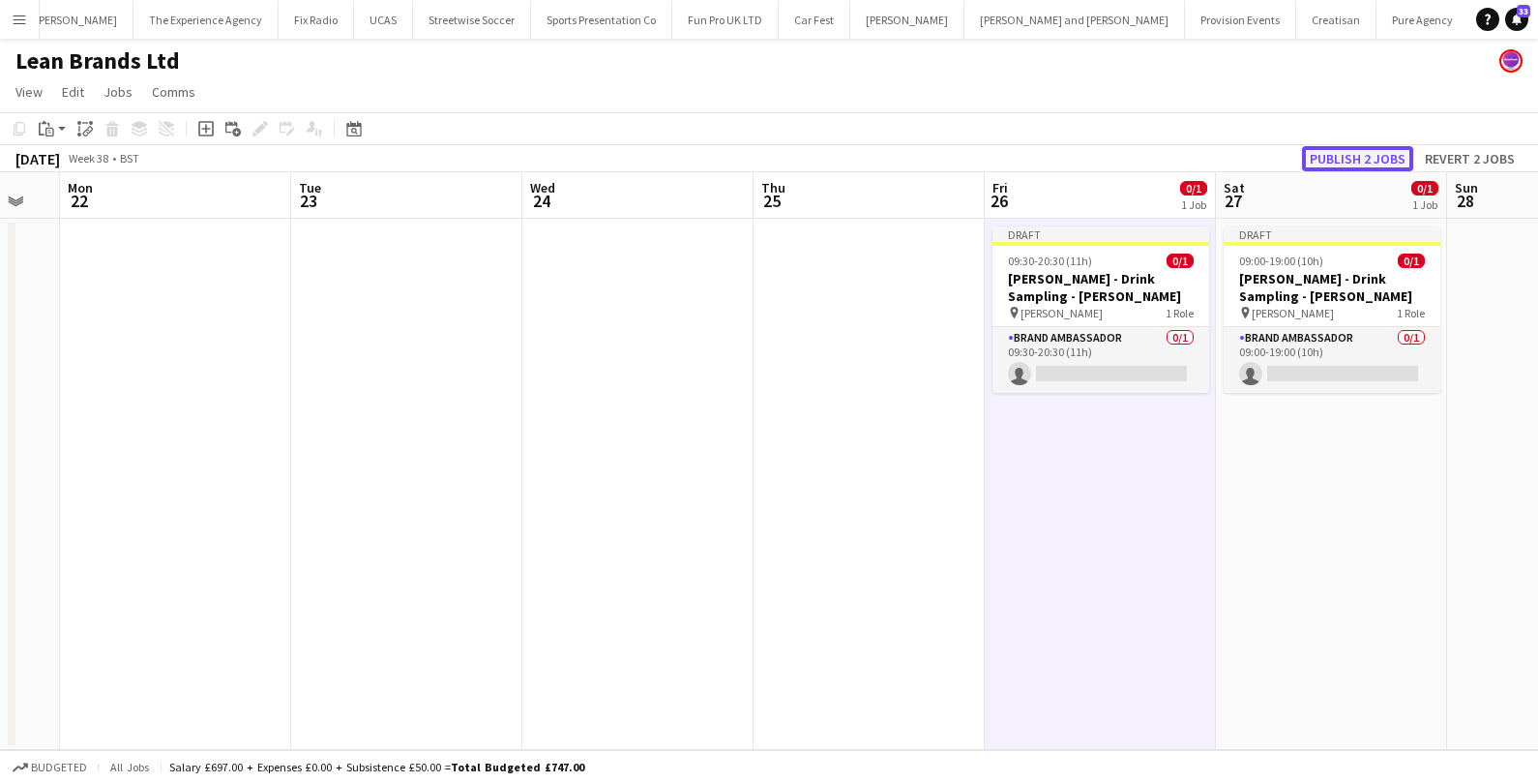
click at [1376, 163] on button "Publish 2 jobs" at bounding box center [1357, 158] width 111 height 25
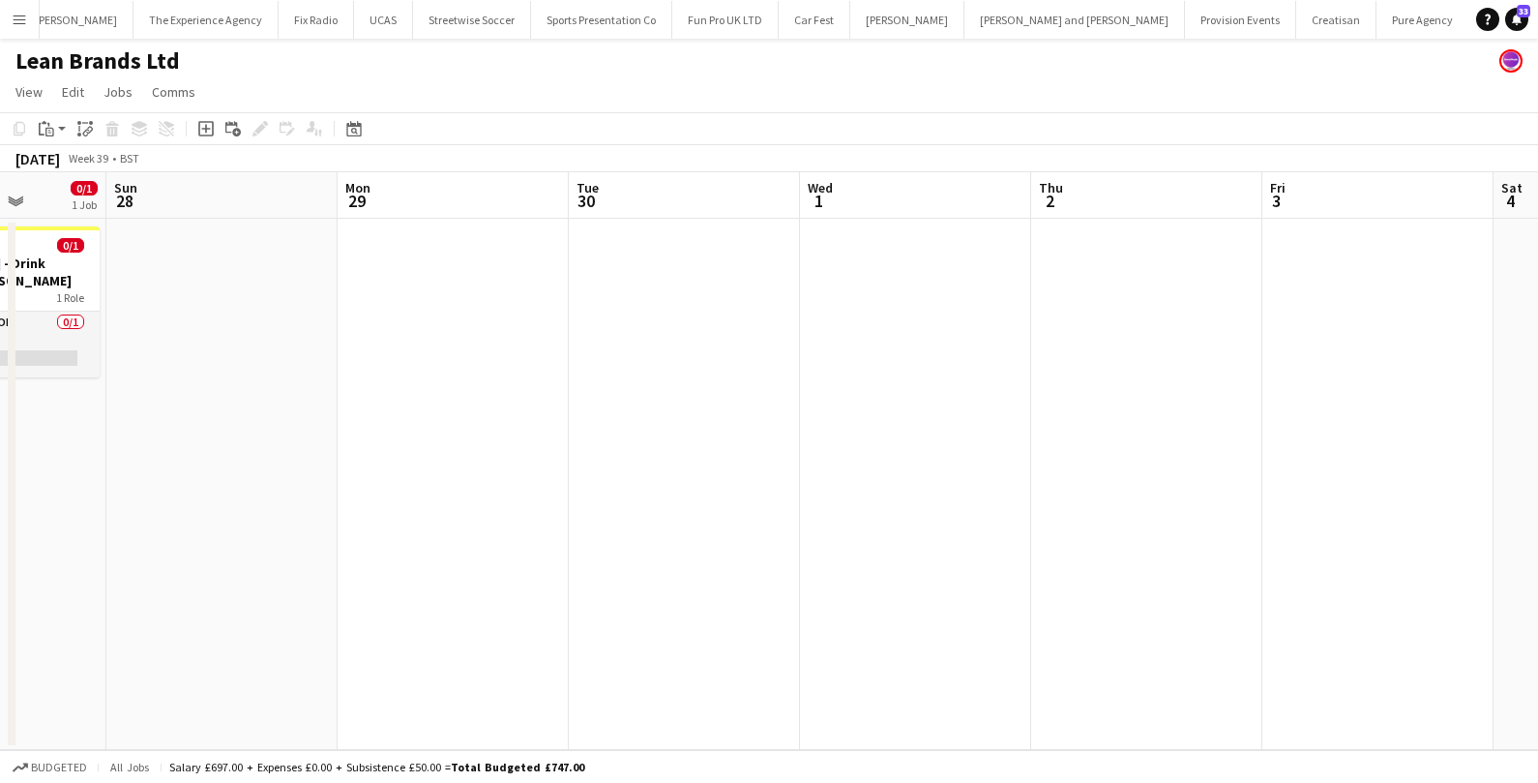
scroll to position [0, 817]
click at [1315, 275] on app-date-cell at bounding box center [1378, 484] width 231 height 531
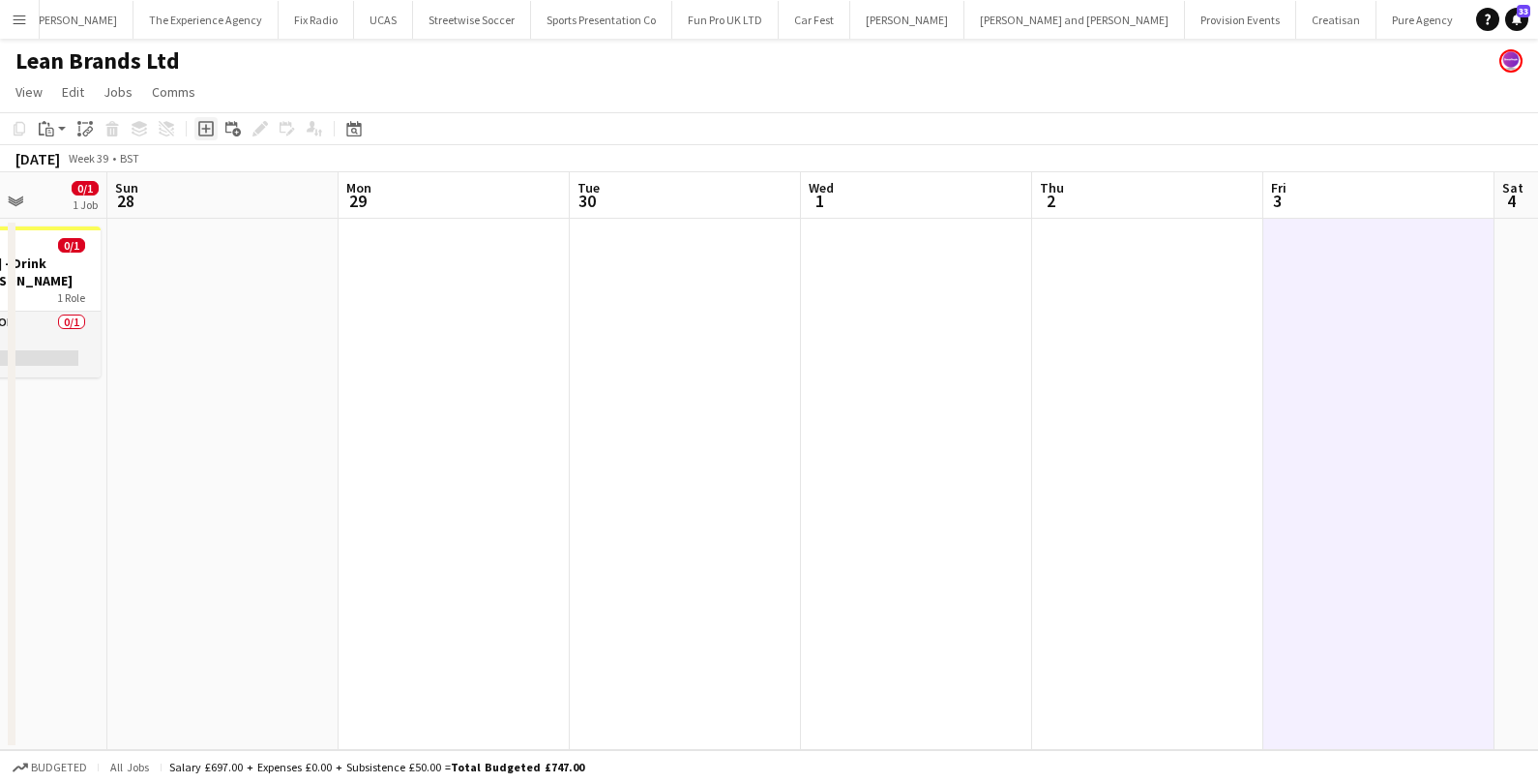
click at [203, 134] on icon "Add job" at bounding box center [205, 128] width 15 height 15
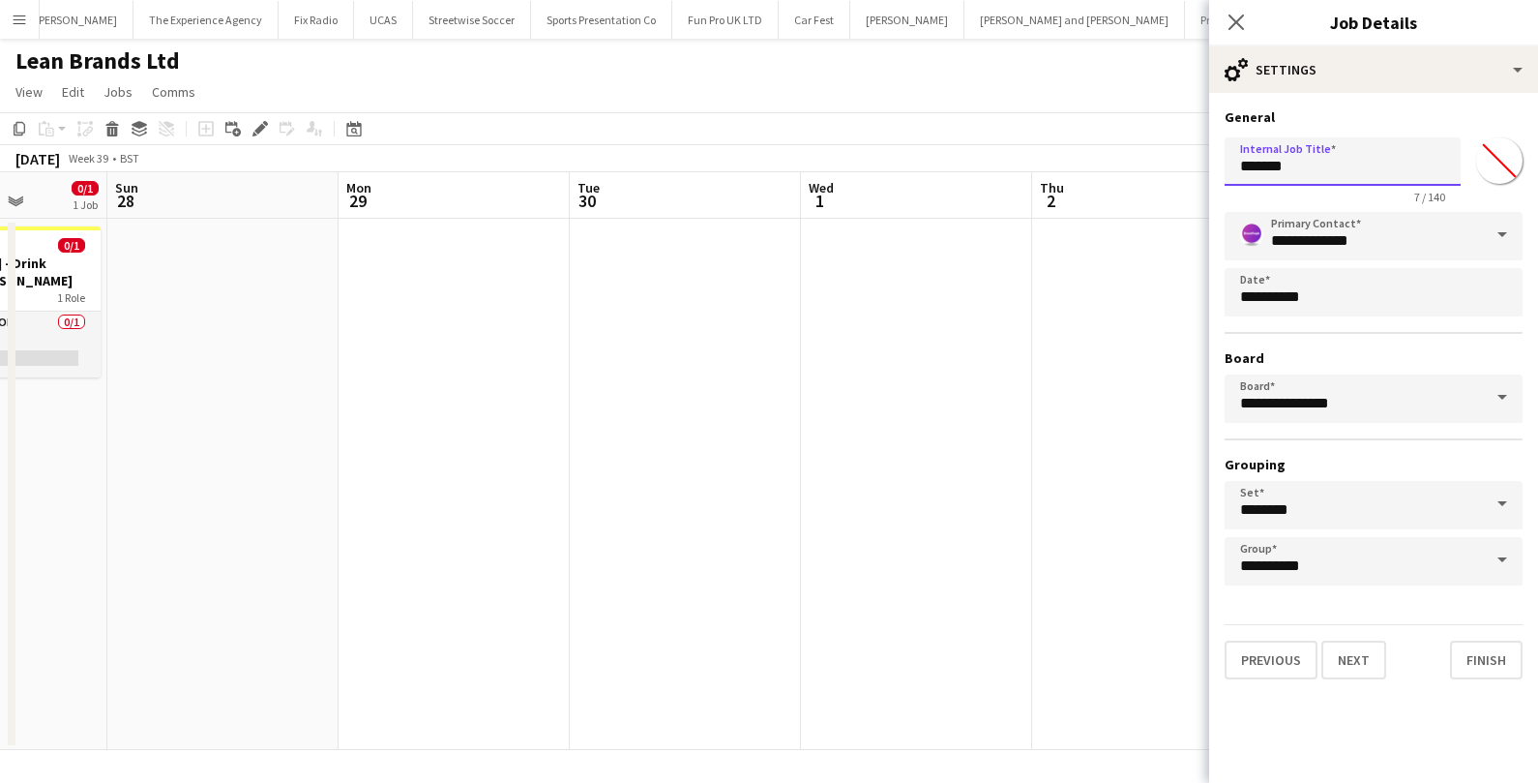
drag, startPoint x: 1313, startPoint y: 168, endPoint x: 1193, endPoint y: 164, distance: 120.0
click at [1193, 164] on body "Menu Boards Boards Boards All jobs Status Workforce Workforce My Workforce Recr…" at bounding box center [769, 391] width 1538 height 783
type input "**********"
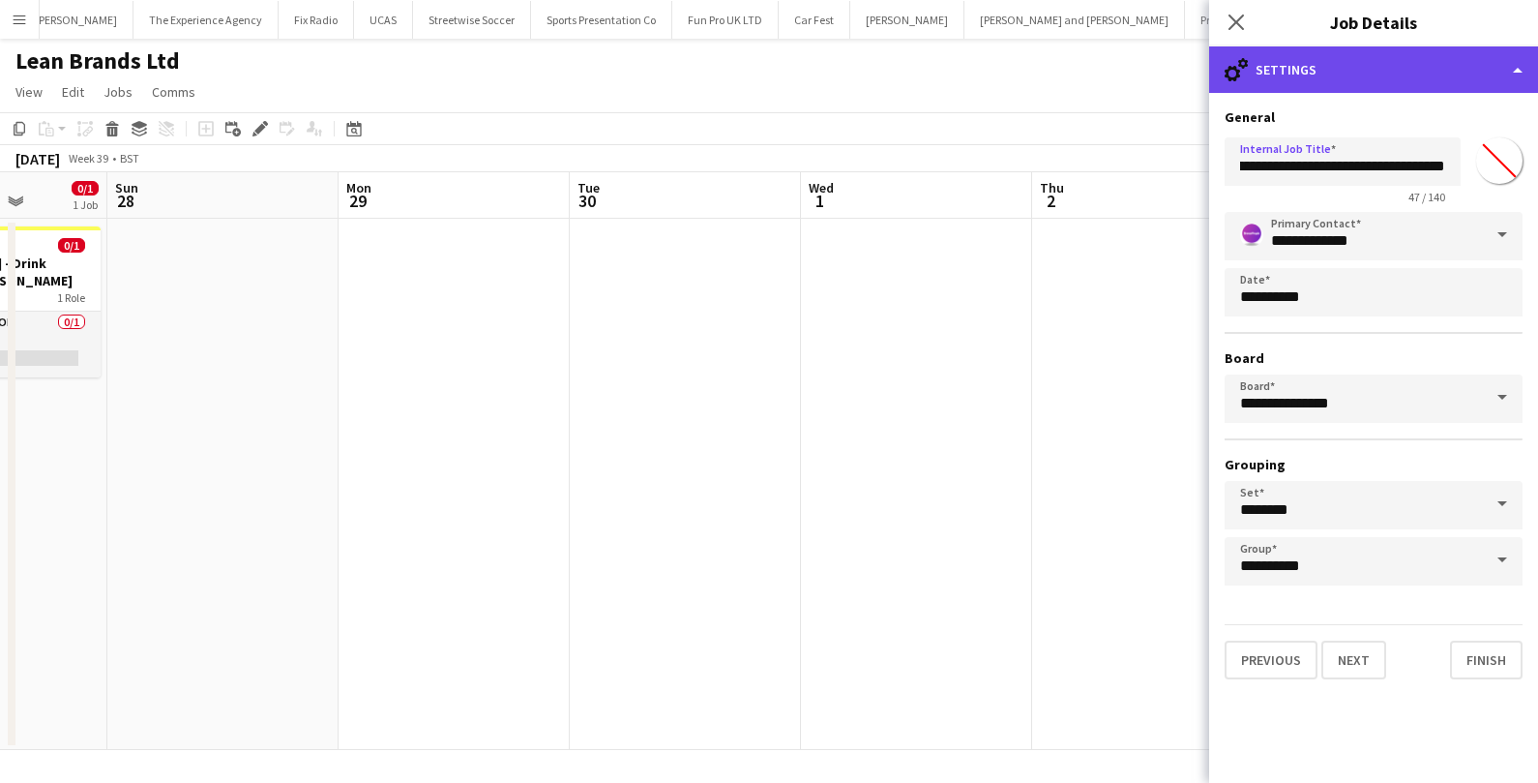
click at [1492, 72] on div "cog-double-3 Settings" at bounding box center [1373, 69] width 329 height 46
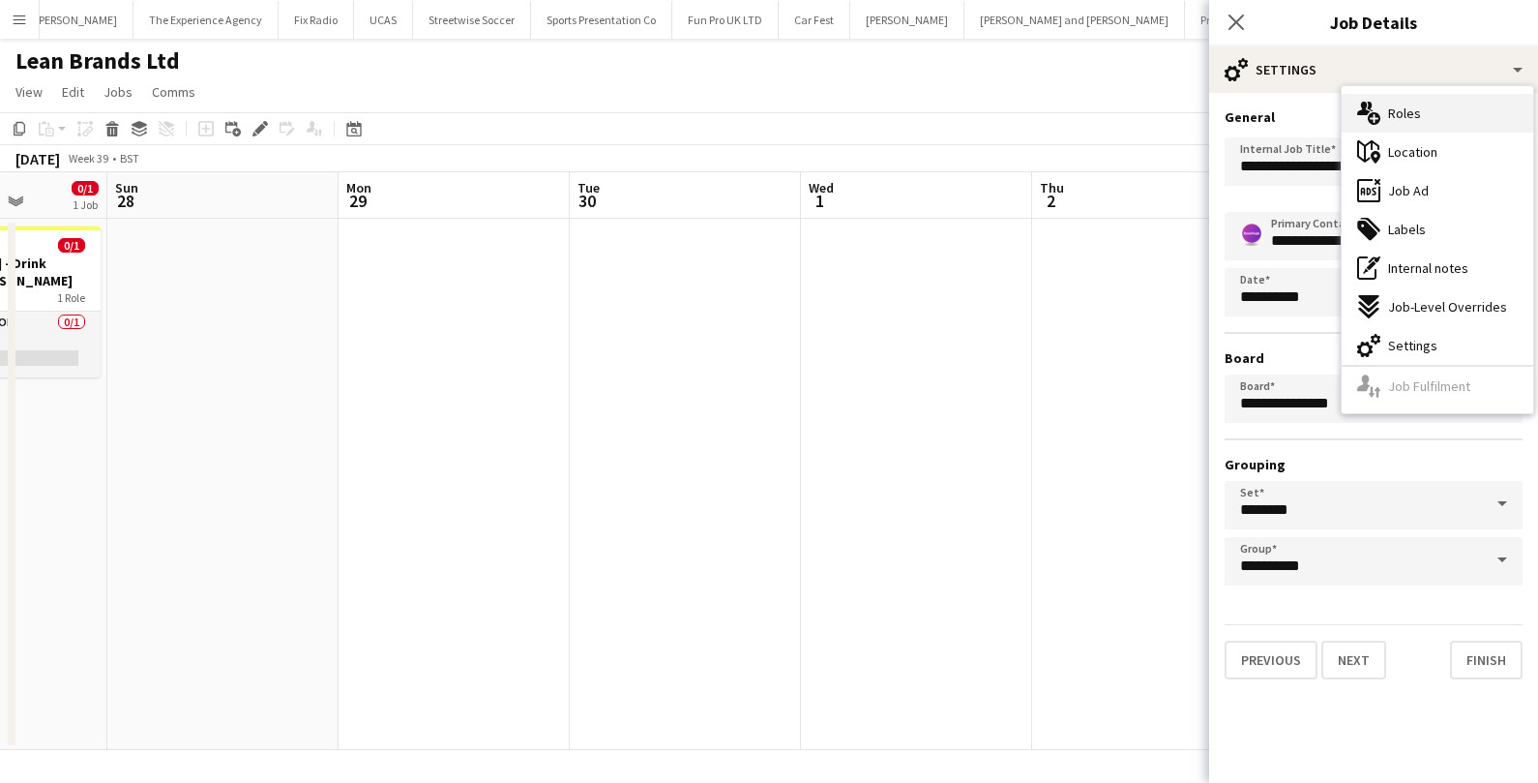
click at [1459, 119] on div "multiple-users-add Roles" at bounding box center [1438, 113] width 192 height 39
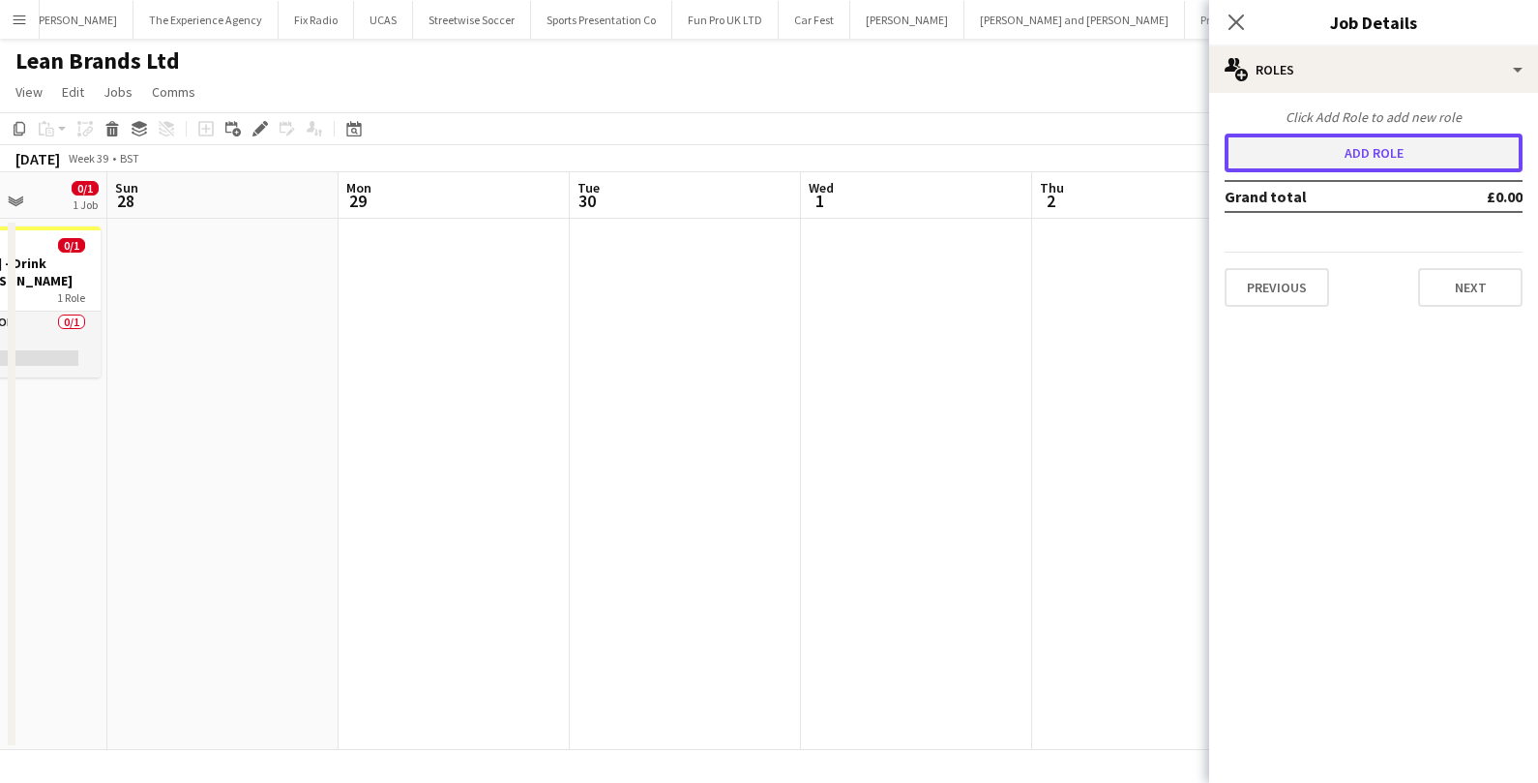
click at [1387, 151] on button "Add role" at bounding box center [1374, 152] width 298 height 39
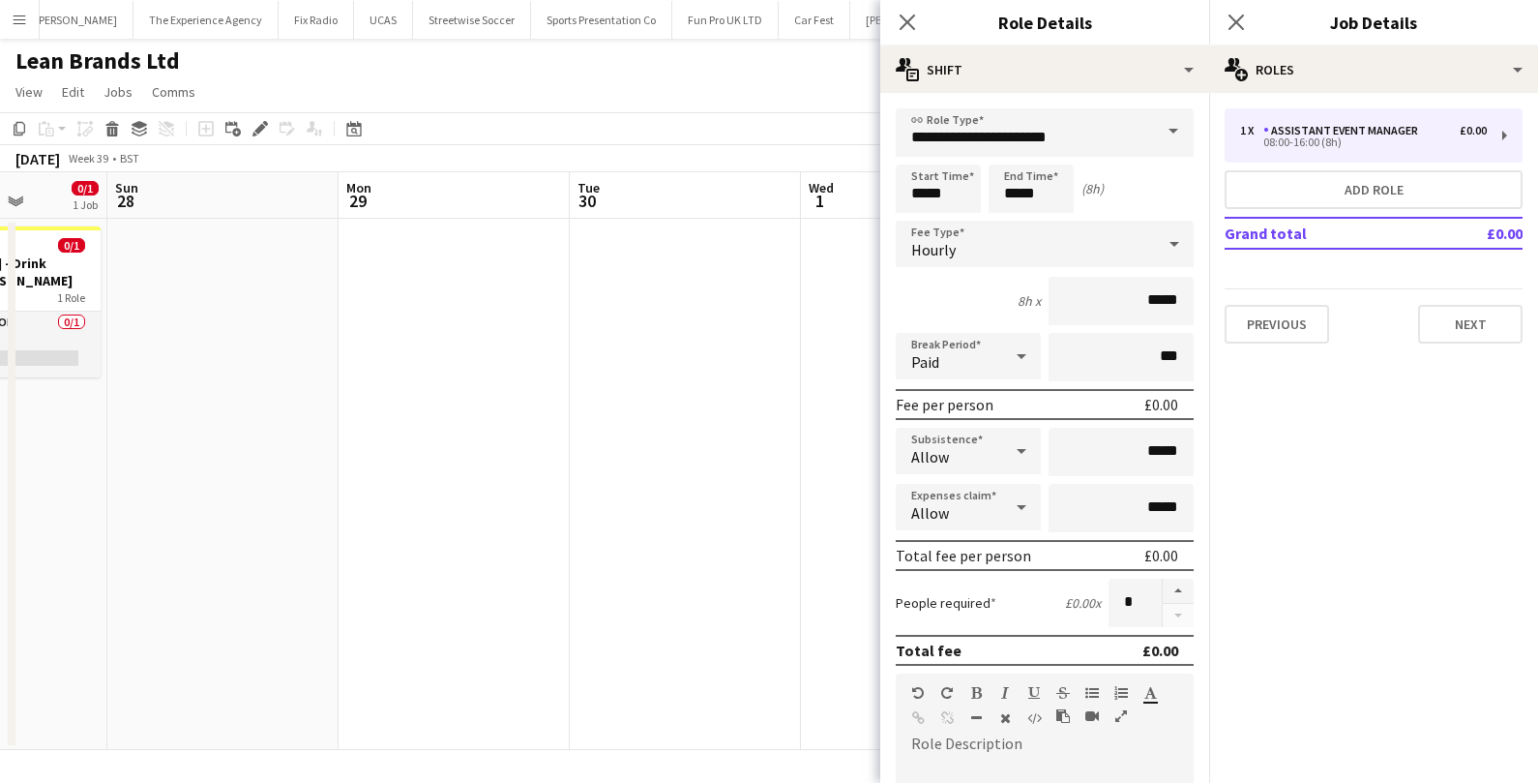
click at [1168, 140] on span at bounding box center [1173, 131] width 41 height 46
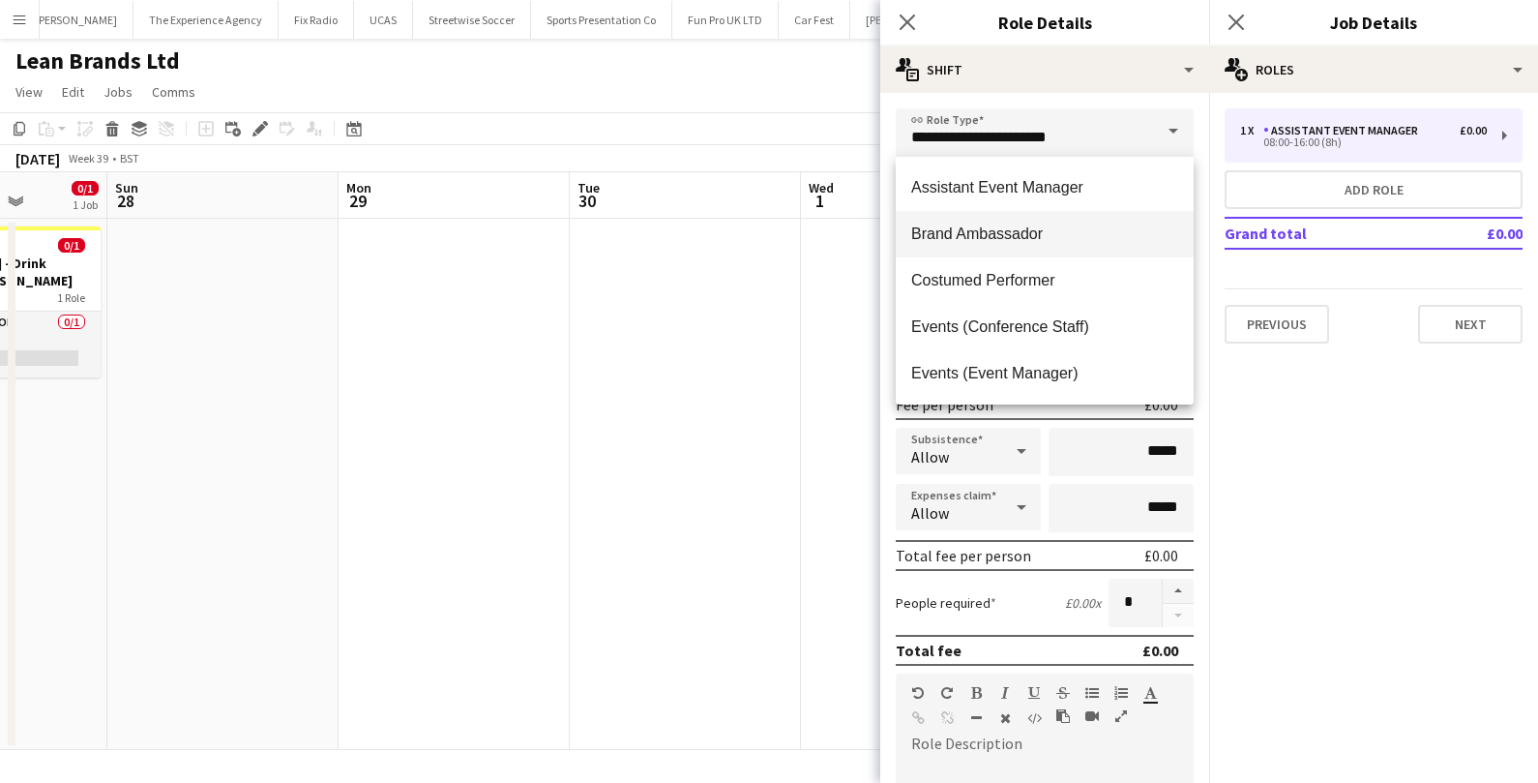
click at [1076, 232] on span "Brand Ambassador" at bounding box center [1044, 233] width 267 height 18
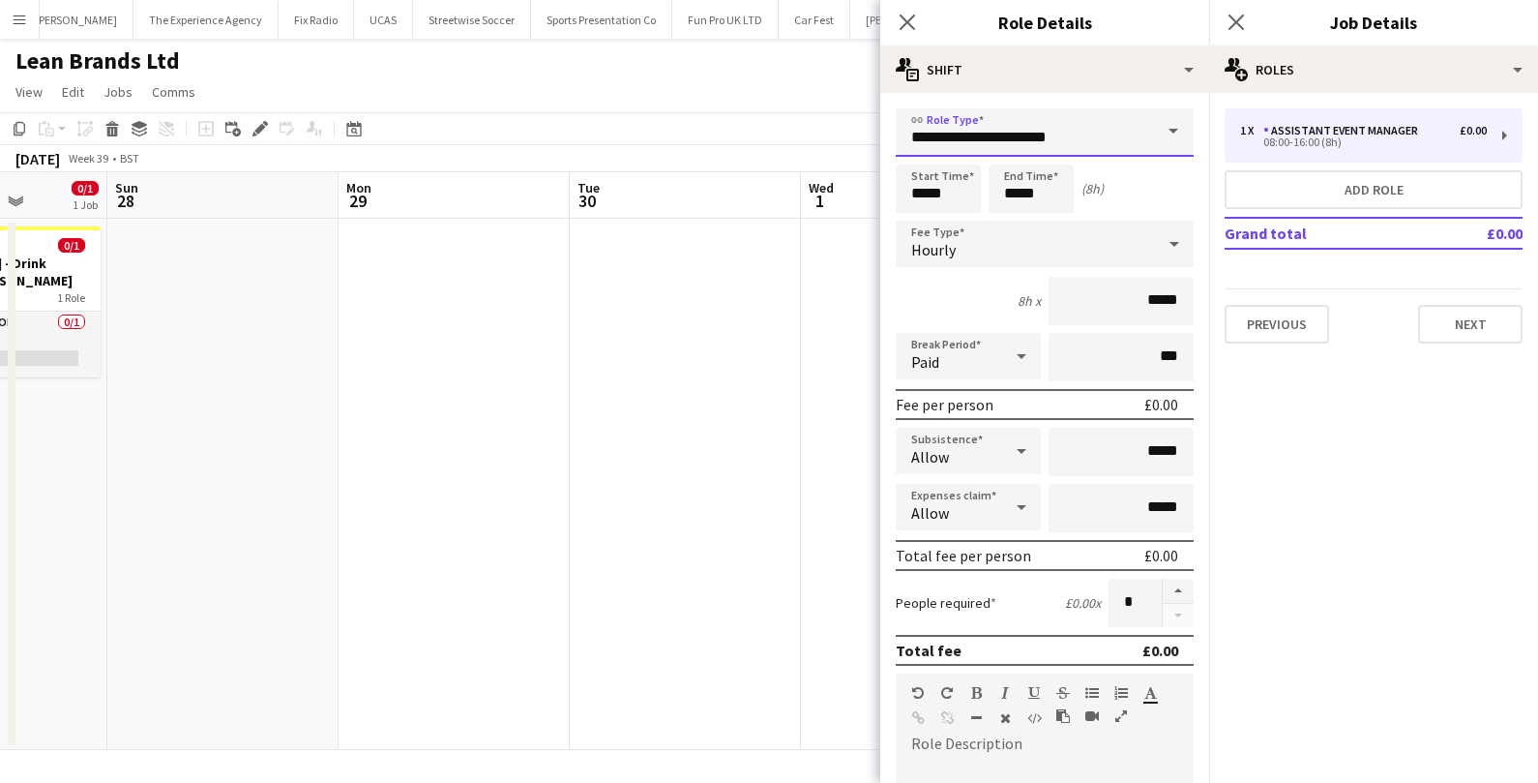
type input "**********"
drag, startPoint x: 951, startPoint y: 200, endPoint x: 872, endPoint y: 194, distance: 78.6
click at [872, 194] on body "Menu Boards Boards Boards All jobs Status Workforce Workforce My Workforce Recr…" at bounding box center [769, 391] width 1538 height 783
type input "*****"
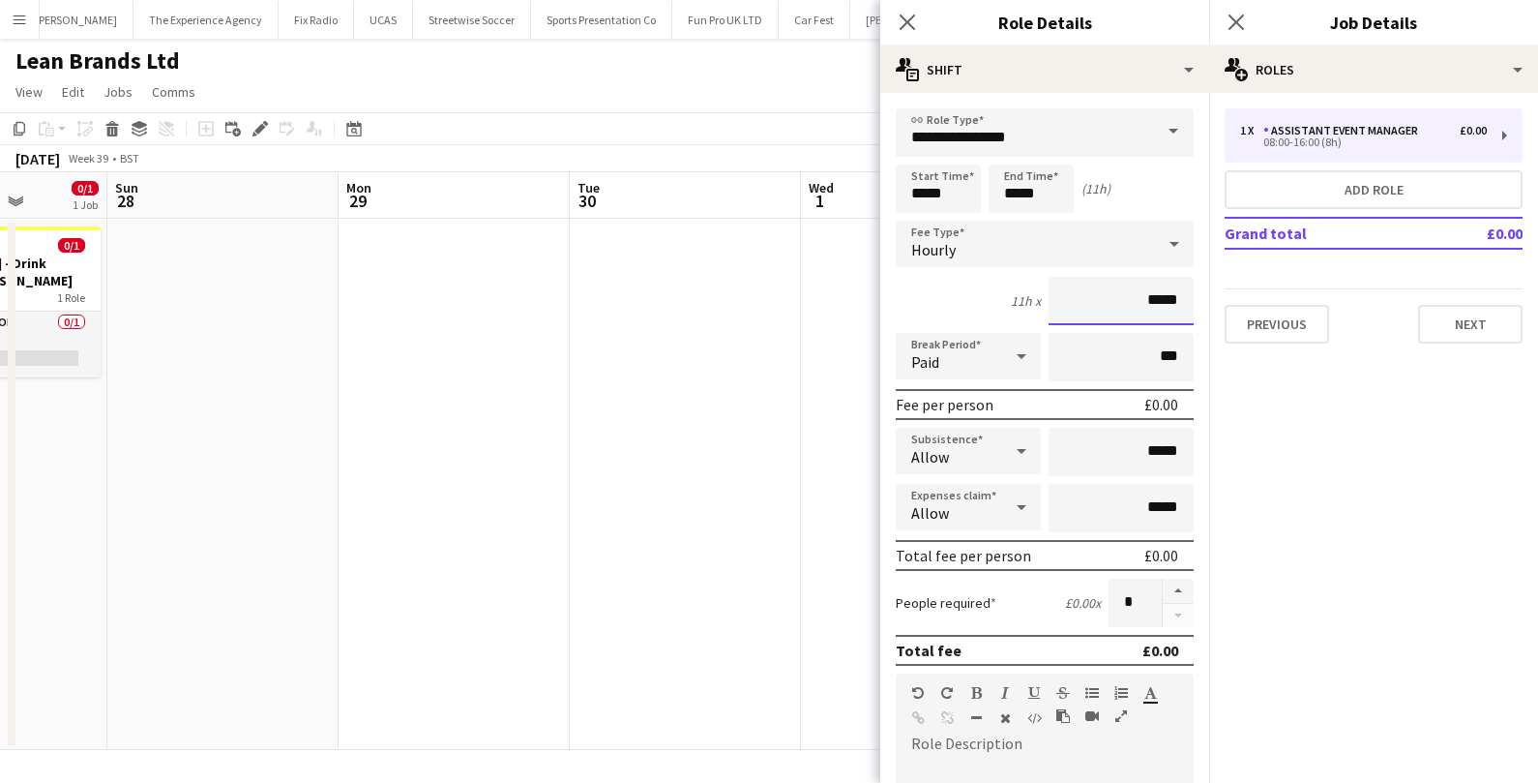
drag, startPoint x: 1142, startPoint y: 305, endPoint x: 1194, endPoint y: 302, distance: 51.3
click at [1194, 302] on form "**********" at bounding box center [1044, 709] width 329 height 1202
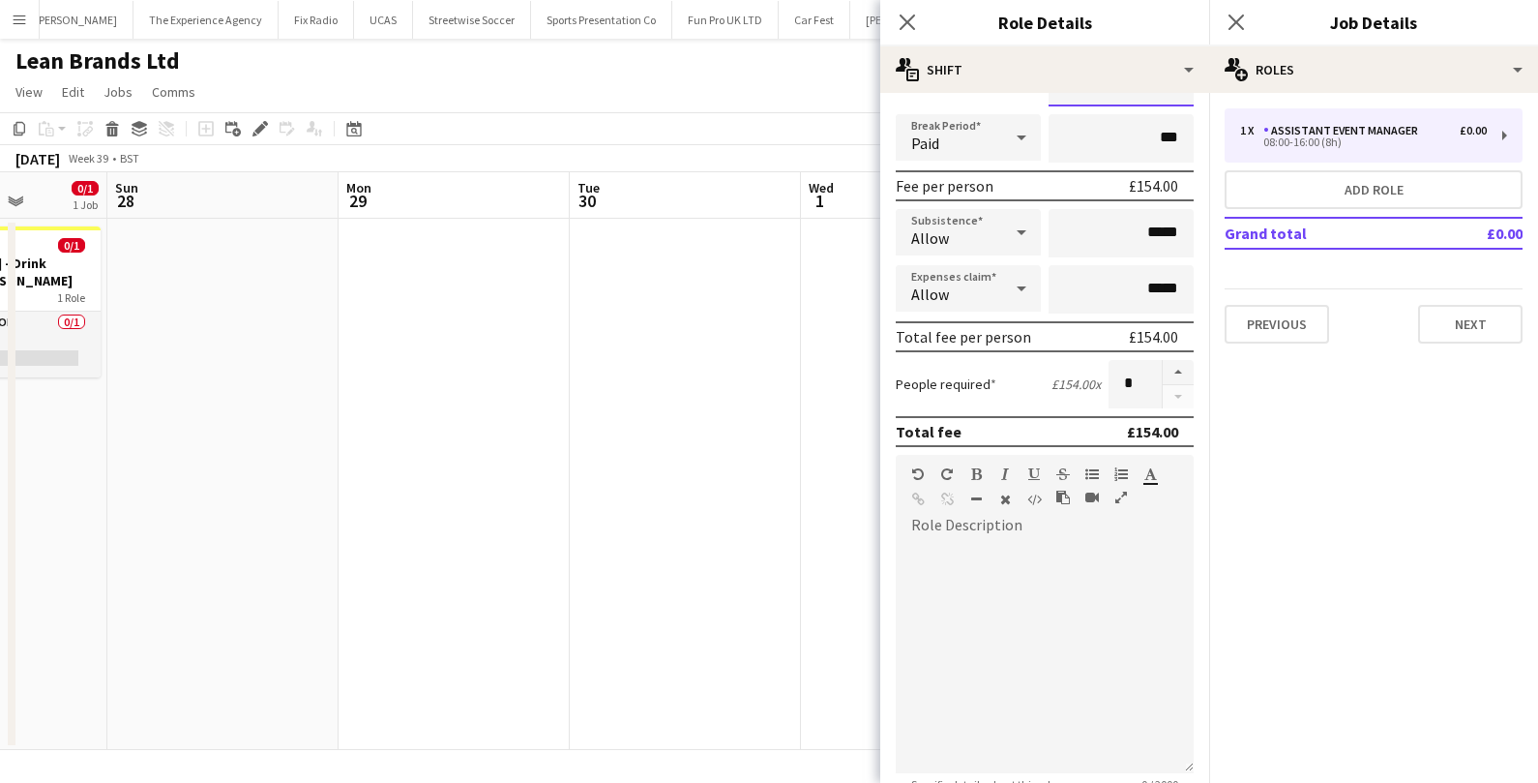
scroll to position [189, 0]
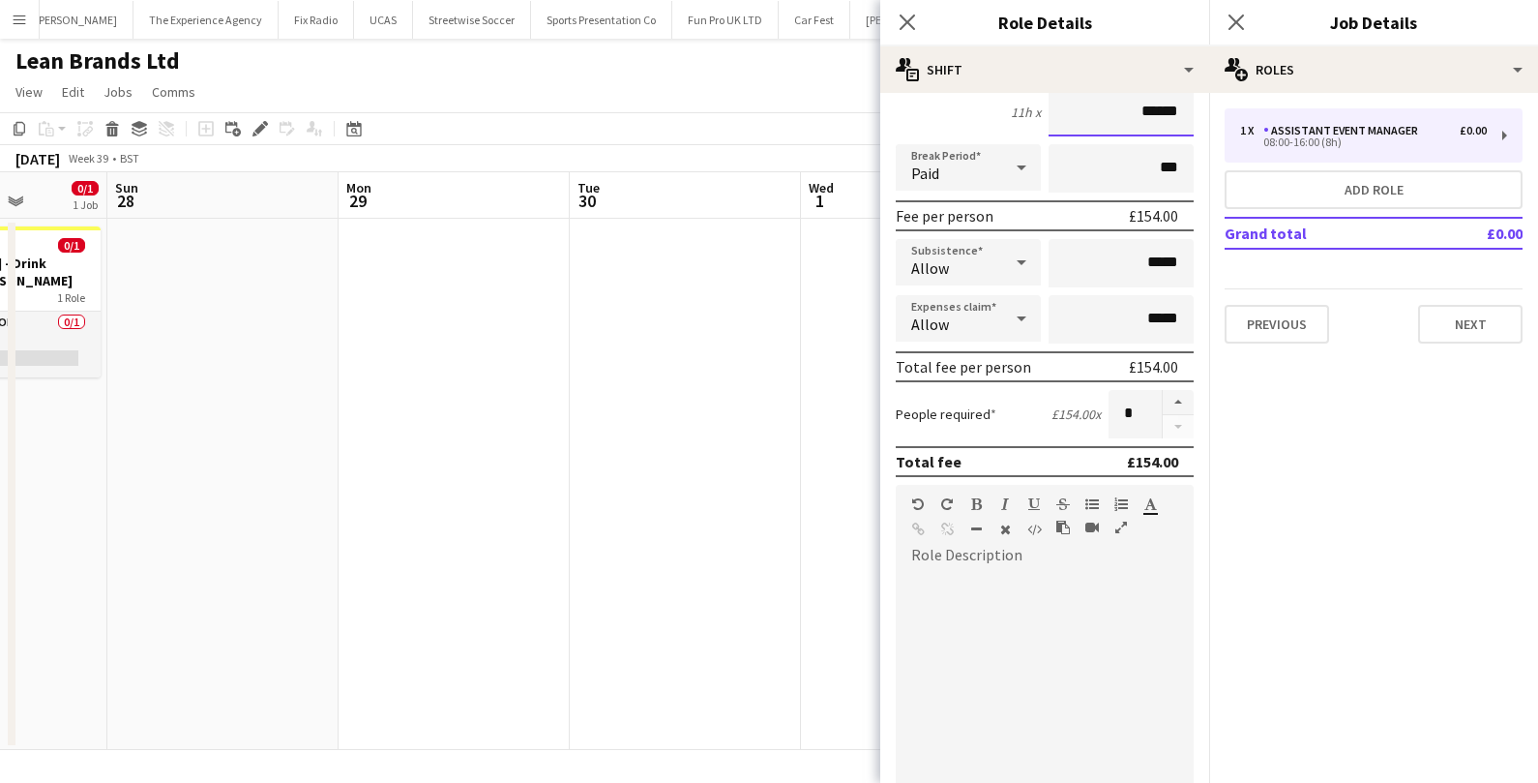
type input "******"
click at [1151, 258] on input "*****" at bounding box center [1121, 263] width 145 height 48
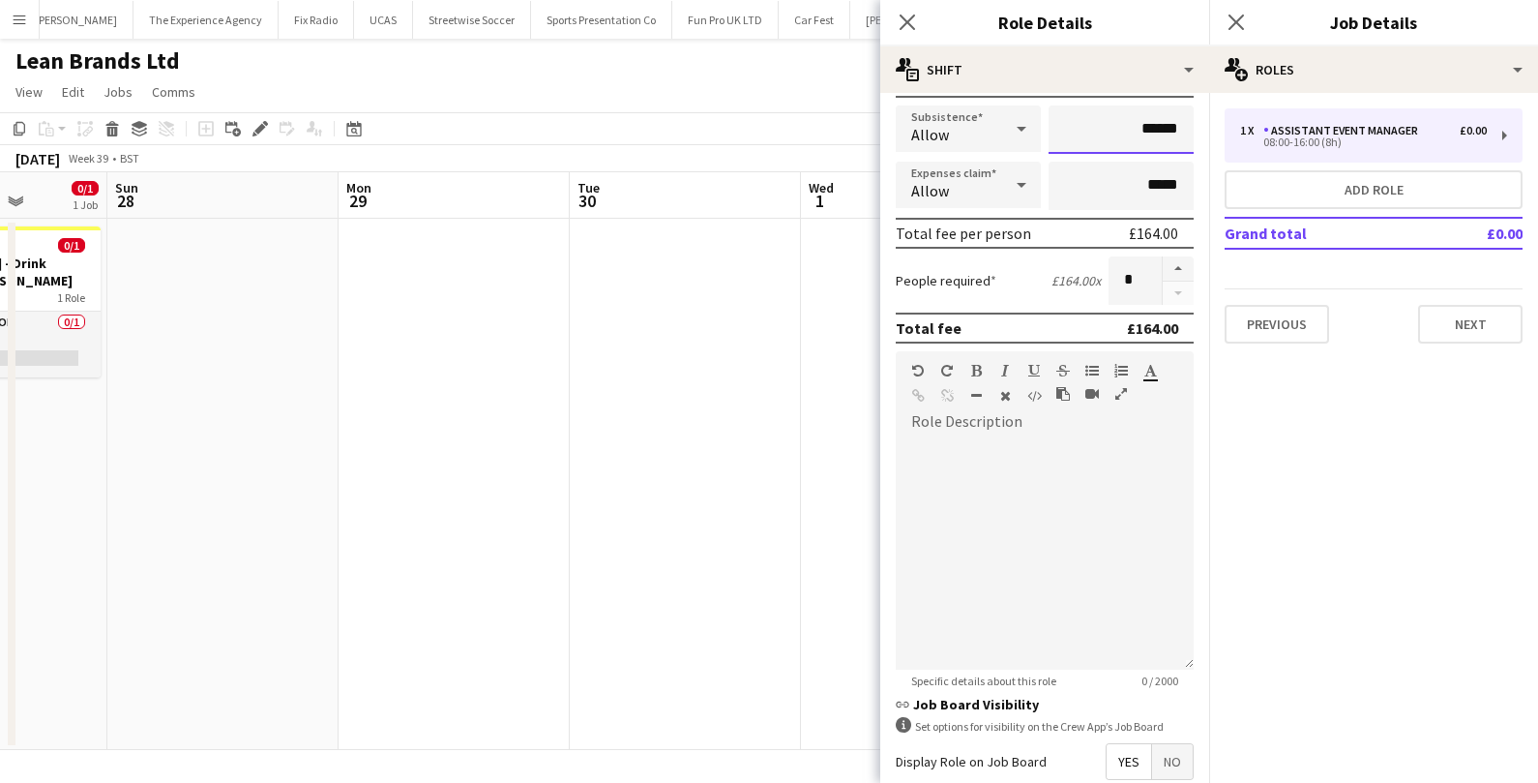
scroll to position [522, 0]
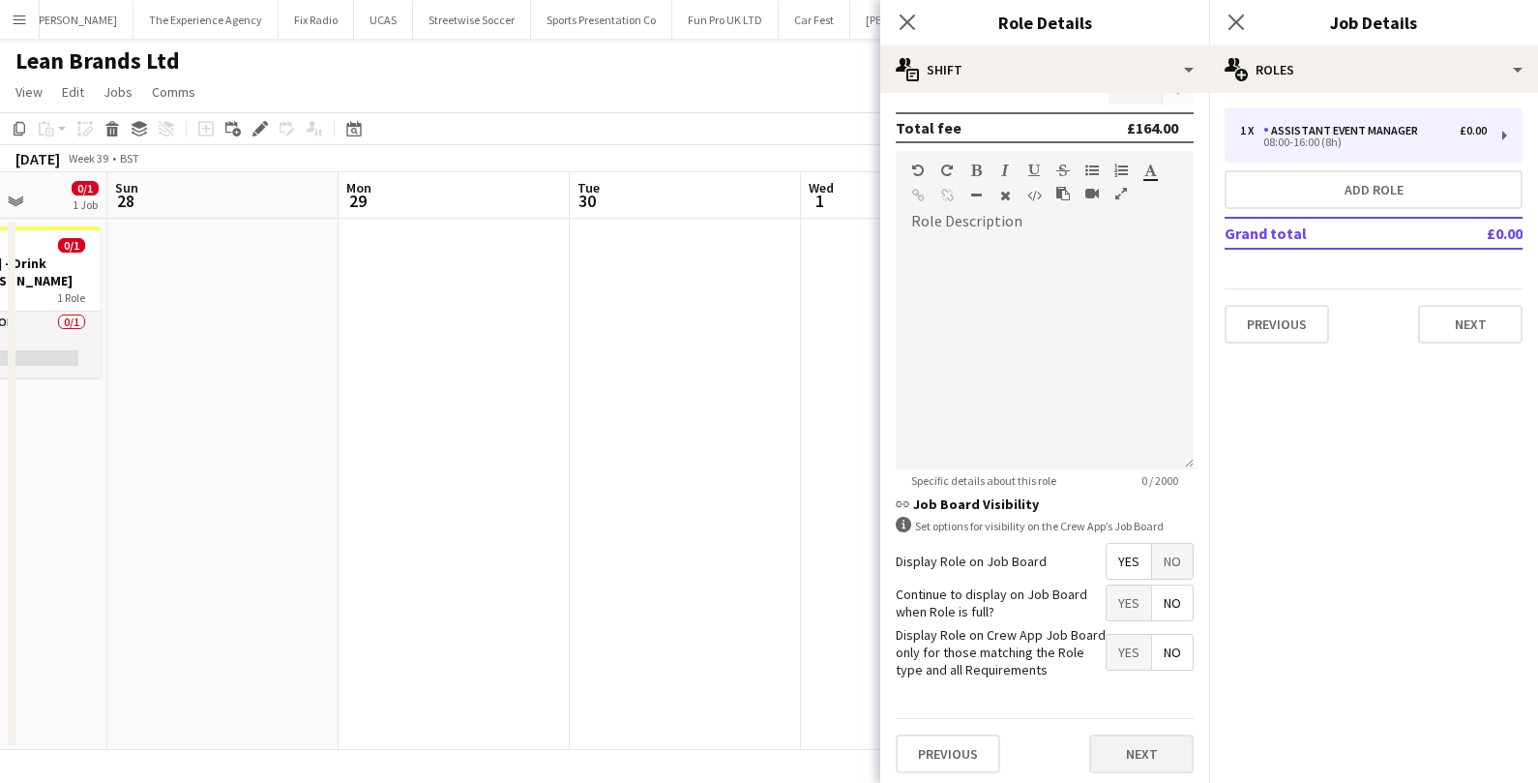
type input "******"
click at [1104, 741] on button "Next" at bounding box center [1141, 753] width 104 height 39
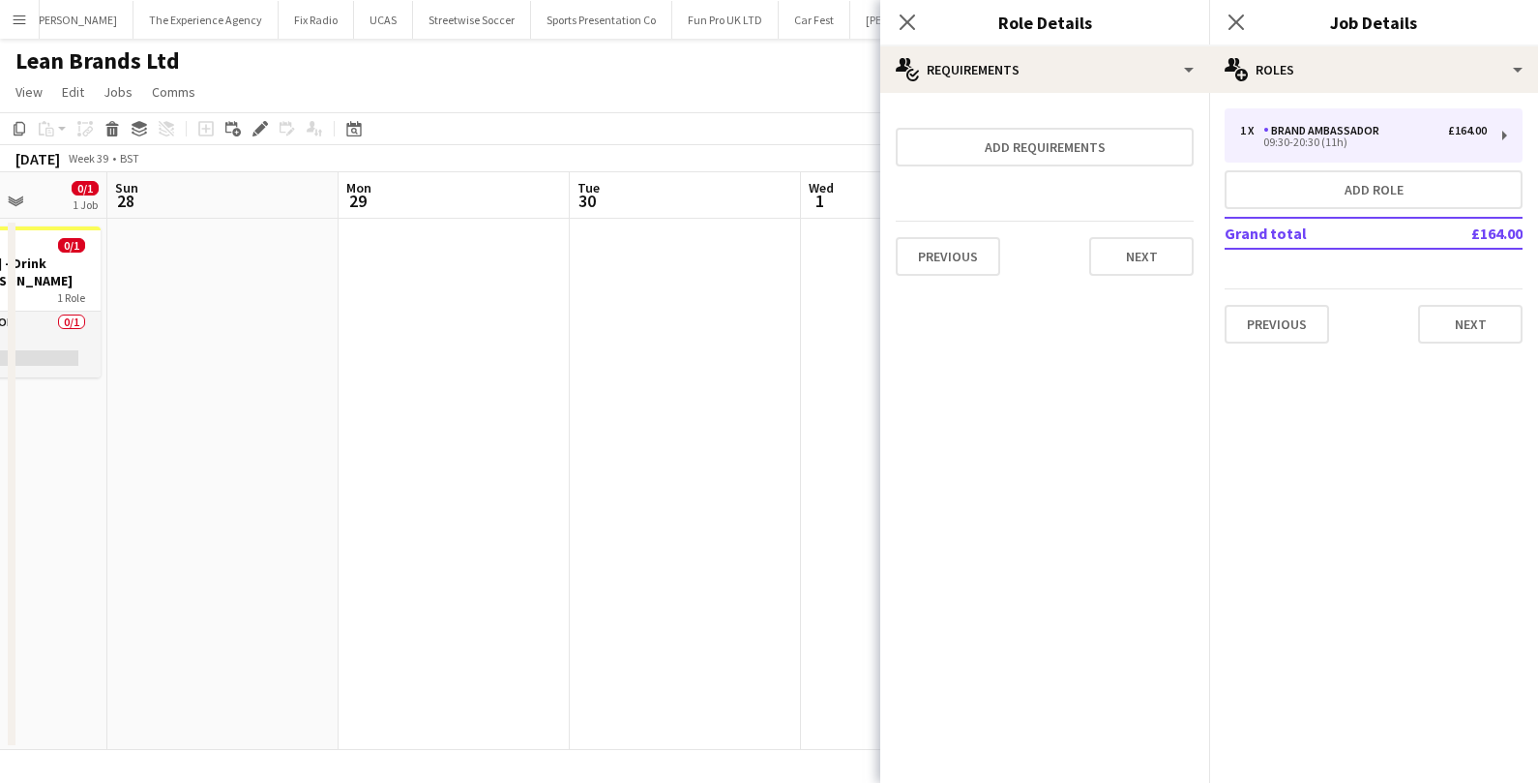
scroll to position [0, 0]
click at [1179, 243] on button "Next" at bounding box center [1141, 256] width 104 height 39
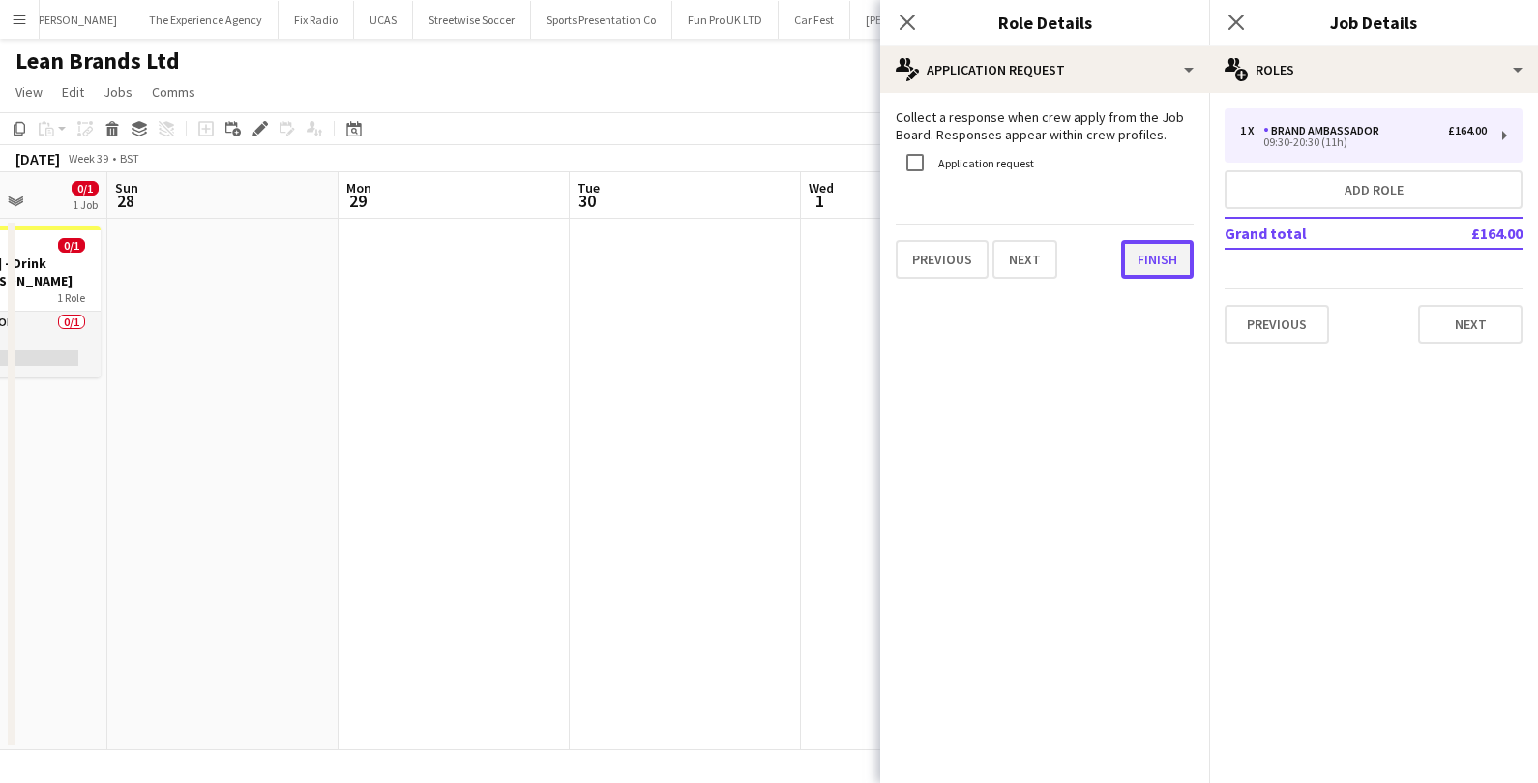
click at [1164, 257] on button "Finish" at bounding box center [1157, 259] width 73 height 39
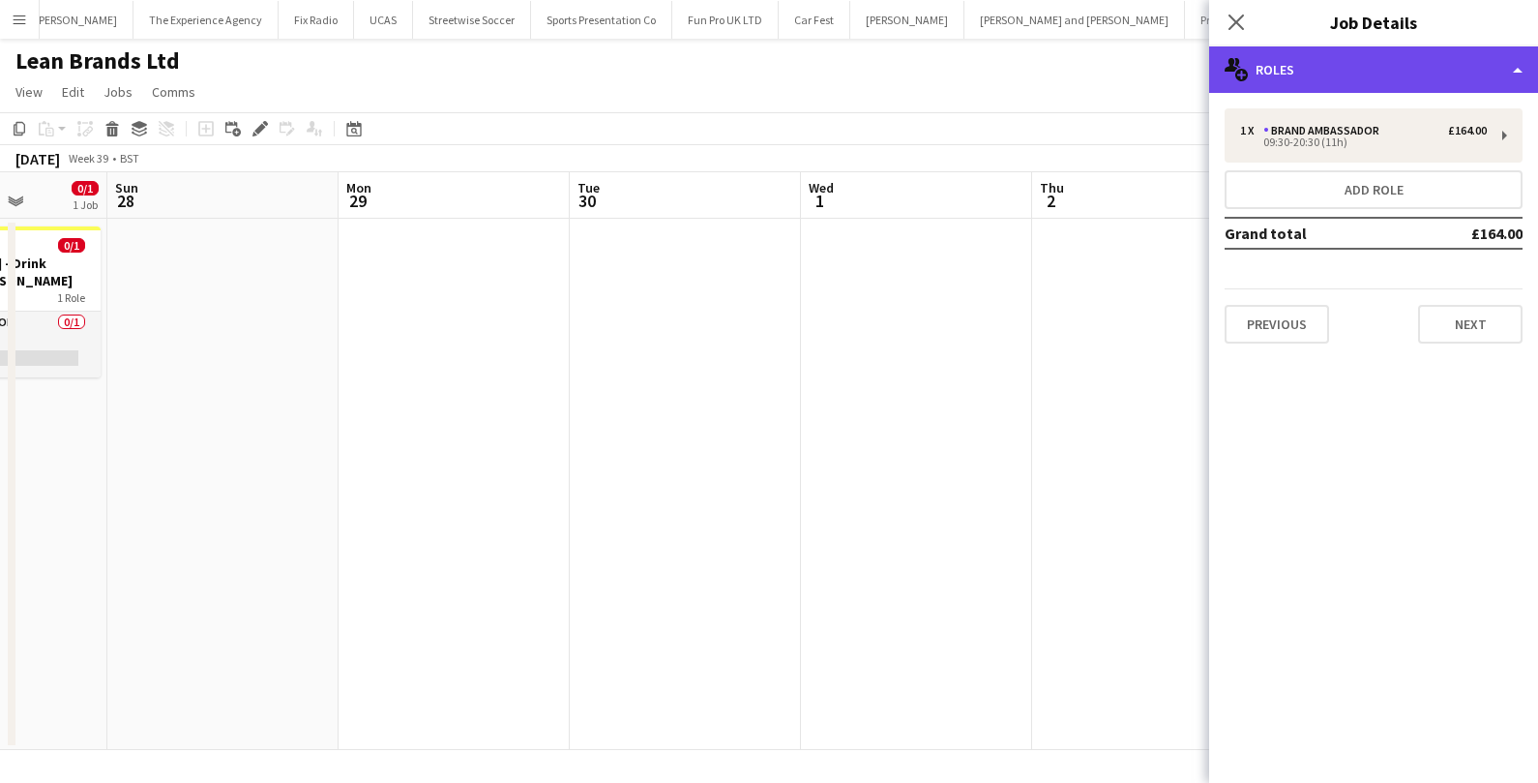
click at [1437, 68] on div "multiple-users-add Roles" at bounding box center [1373, 69] width 329 height 46
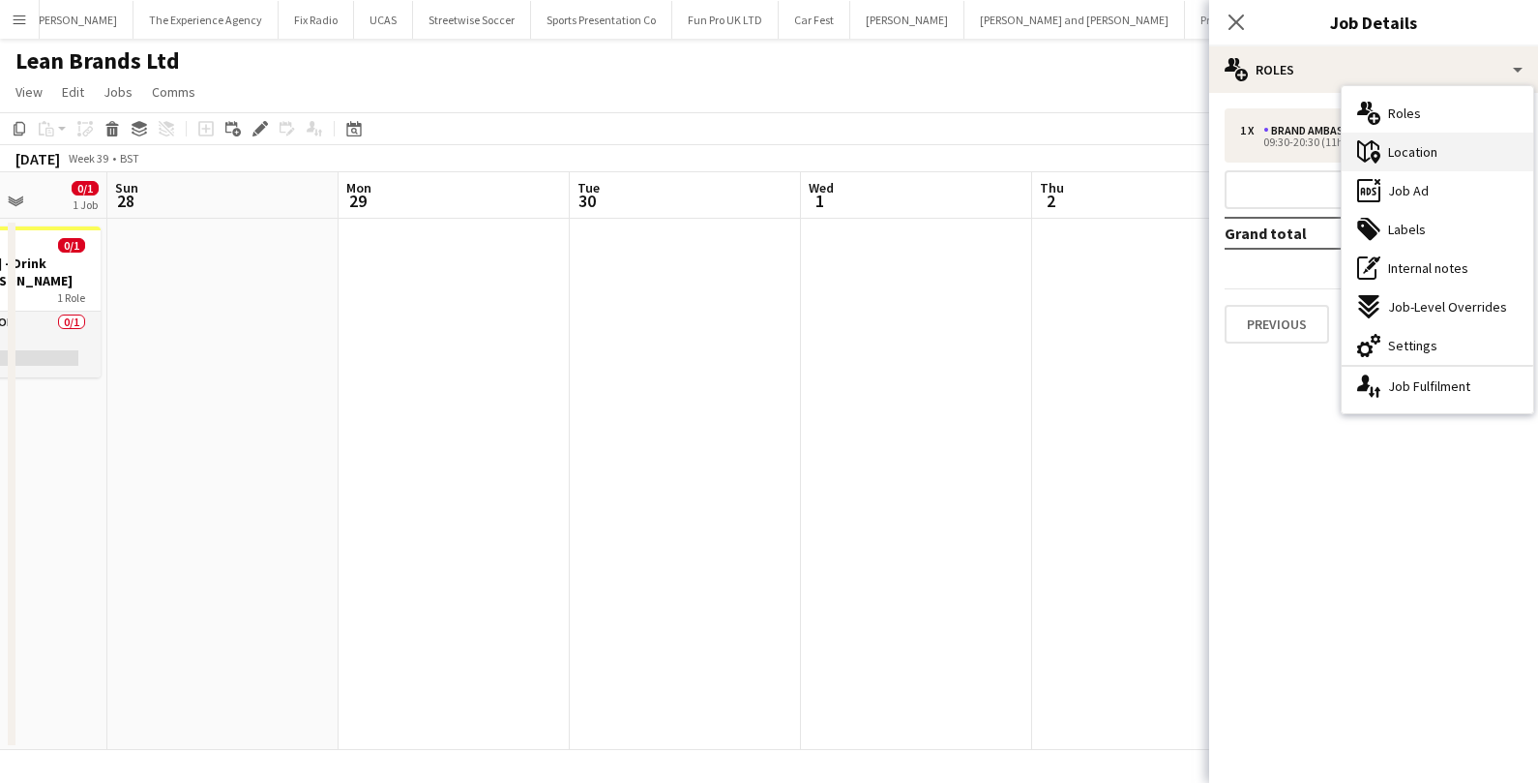
click at [1405, 147] on span "Location" at bounding box center [1412, 151] width 49 height 17
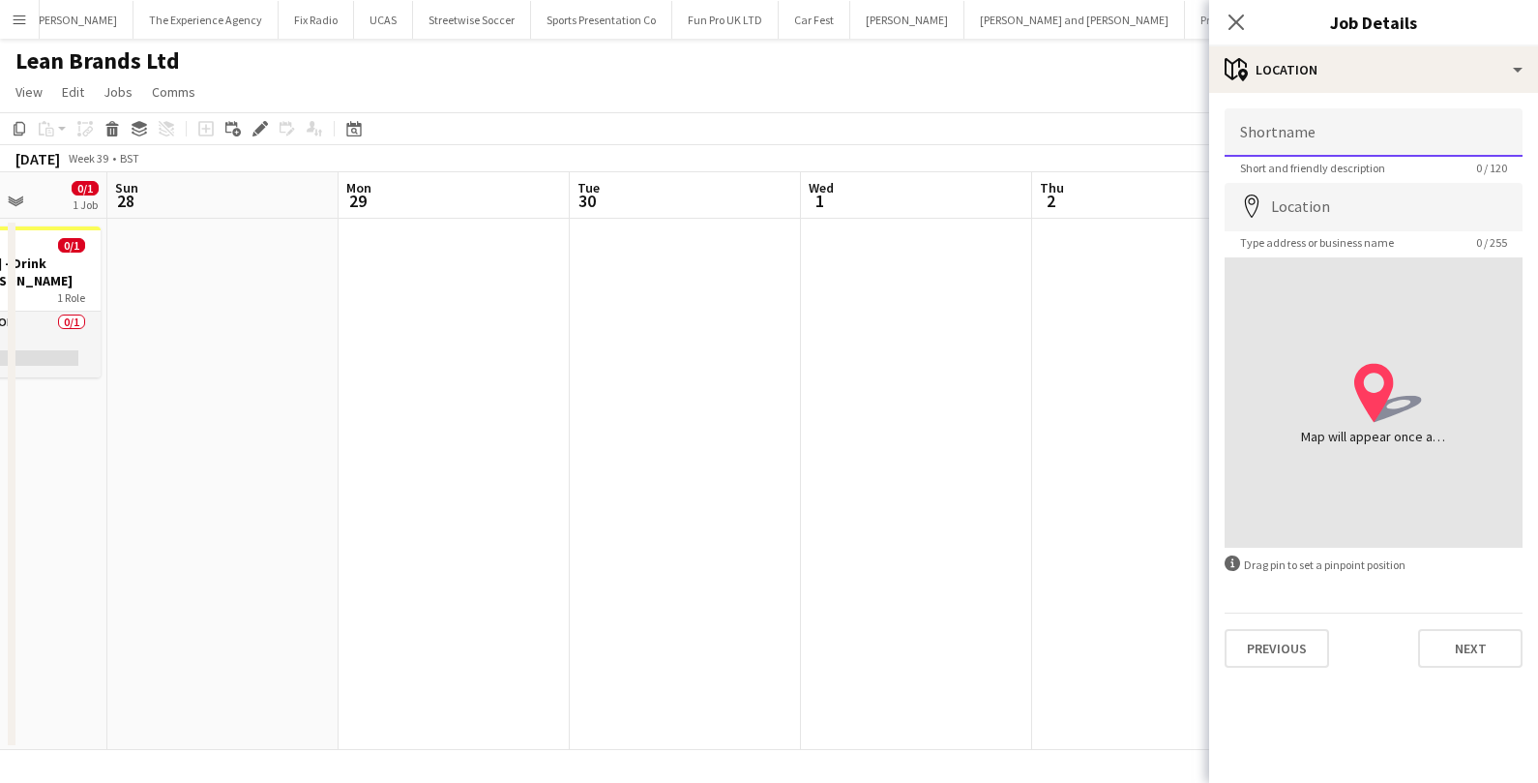
click at [1306, 136] on input "Shortname" at bounding box center [1374, 132] width 298 height 48
type input "**********"
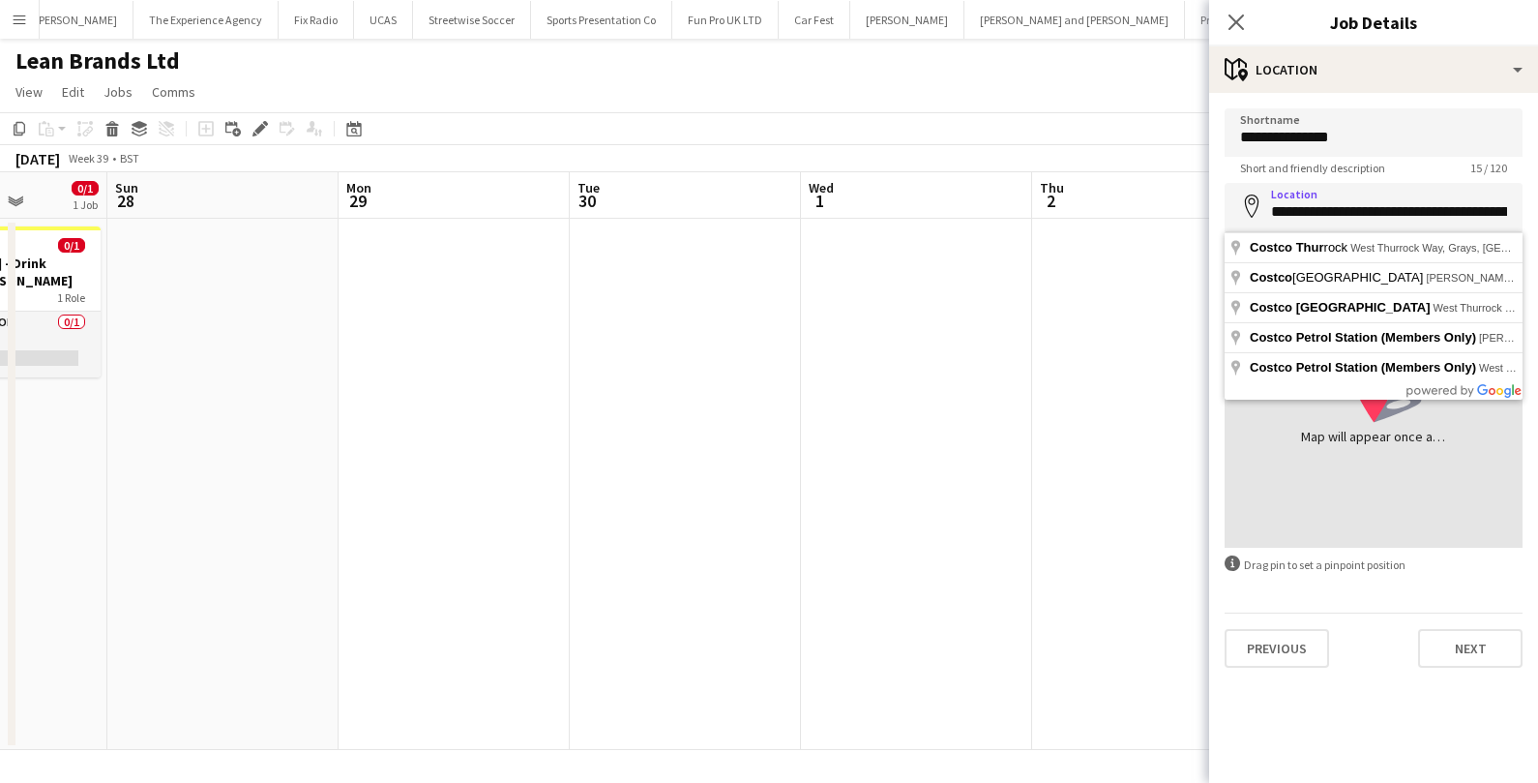
type input "**********"
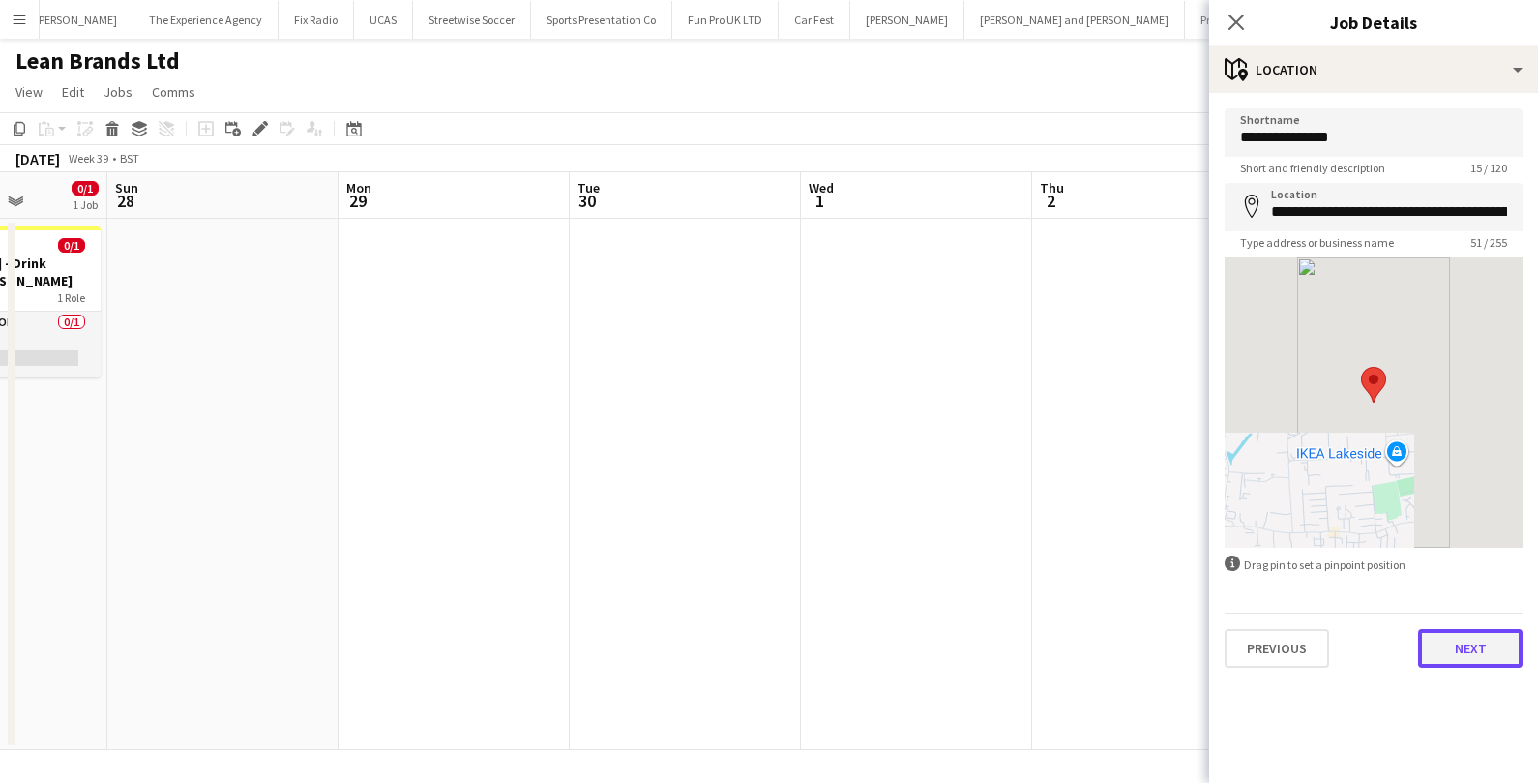
click at [1467, 640] on button "Next" at bounding box center [1470, 648] width 104 height 39
type input "*******"
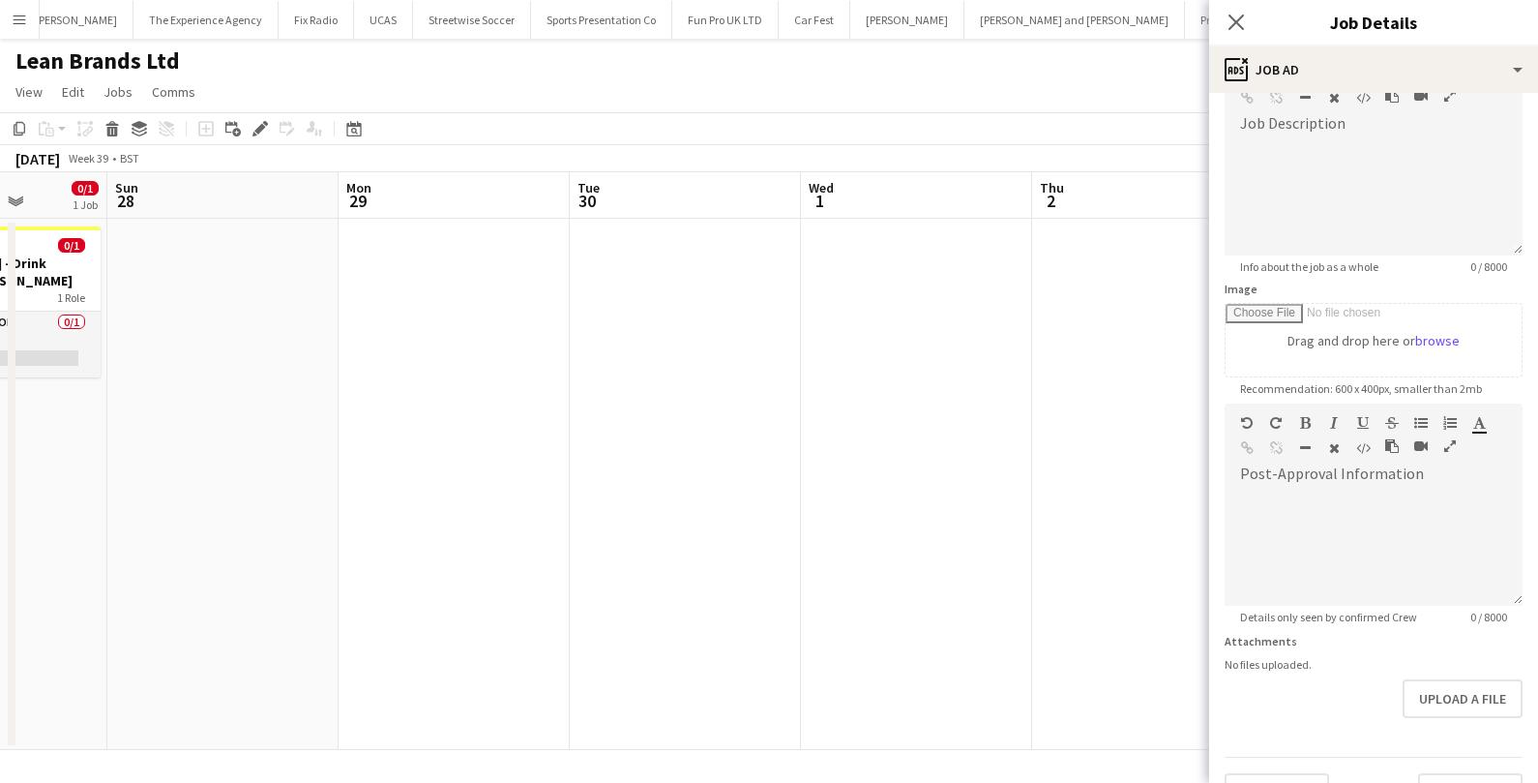
scroll to position [171, 0]
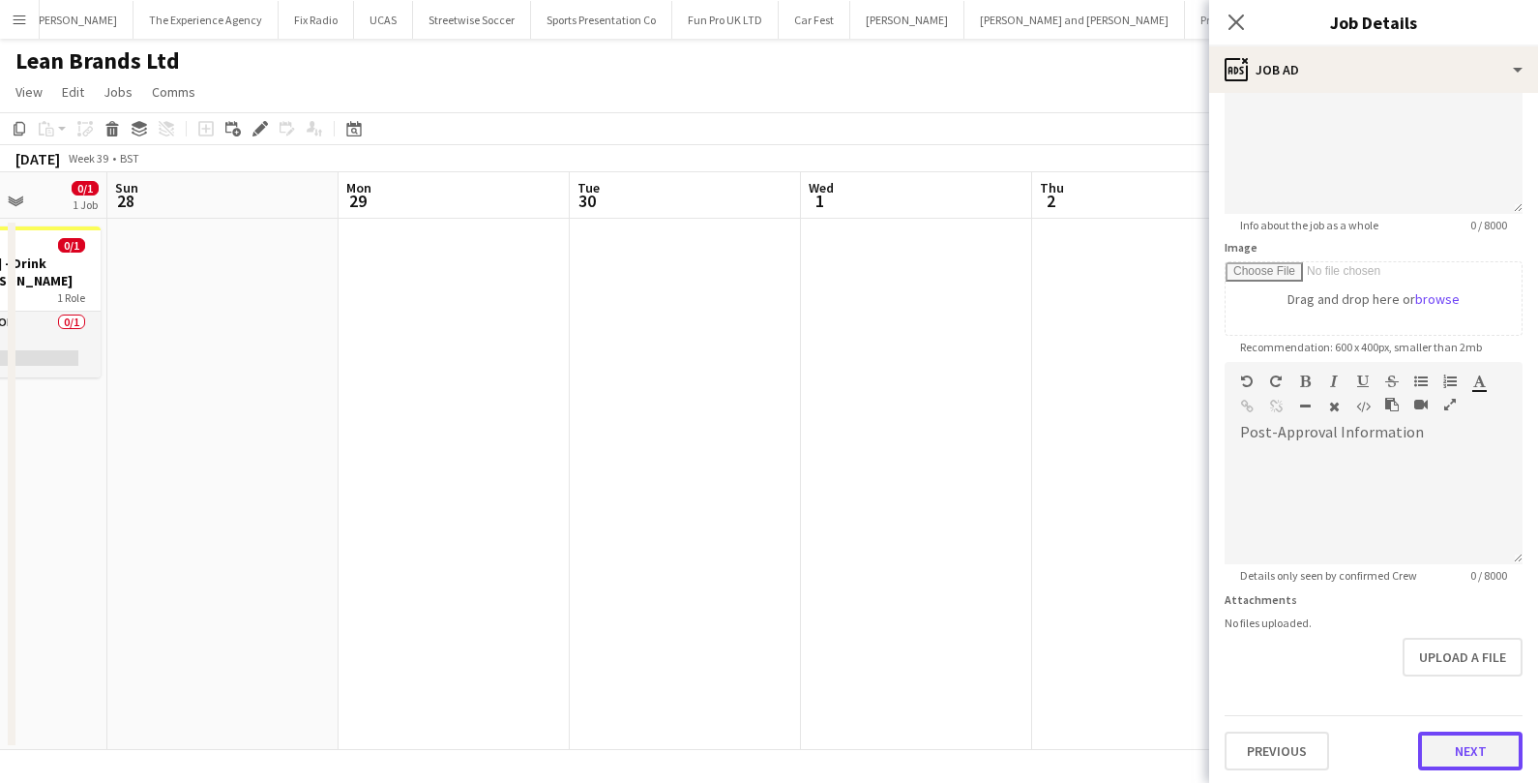
click at [1474, 746] on button "Next" at bounding box center [1470, 750] width 104 height 39
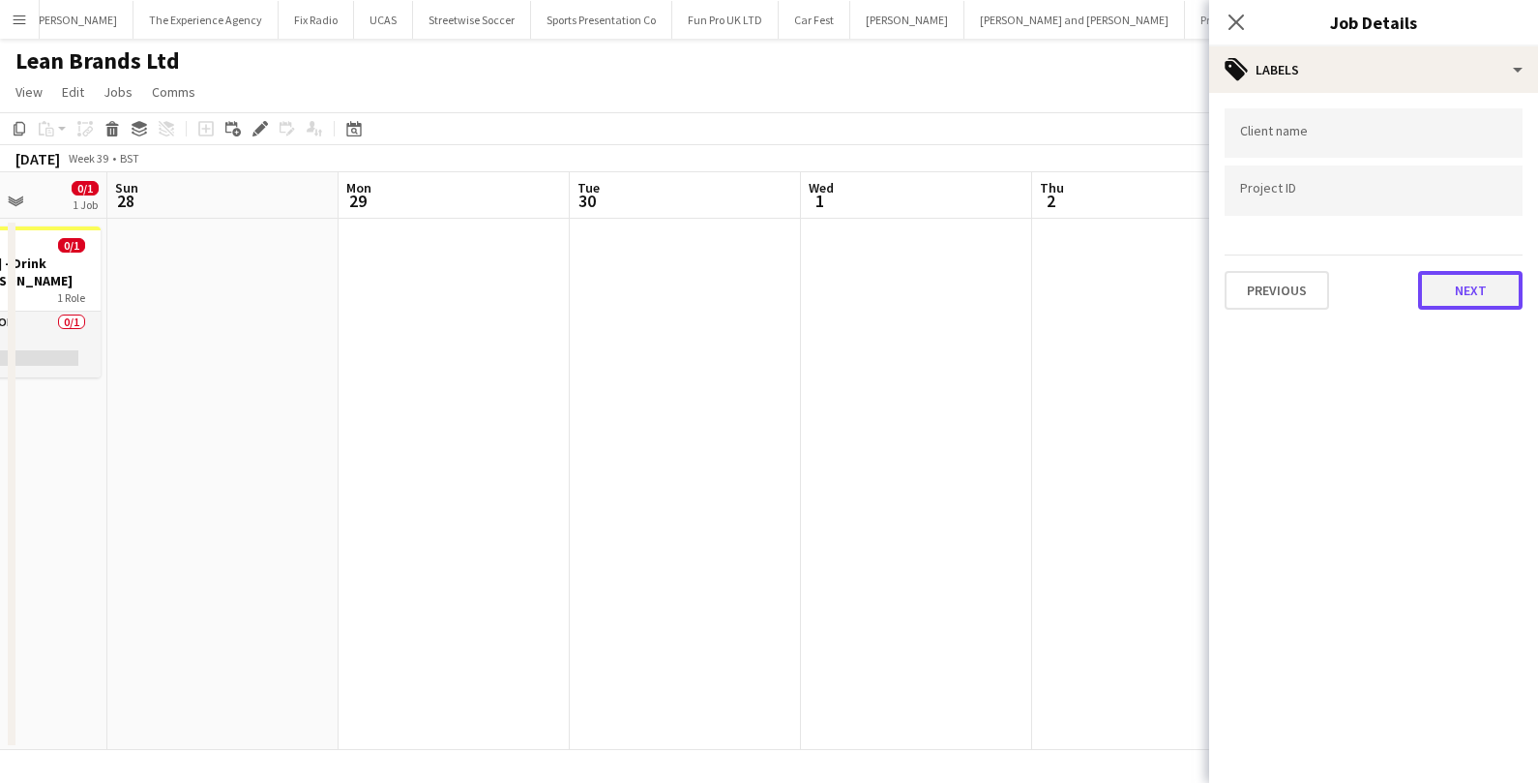
click at [1486, 281] on button "Next" at bounding box center [1470, 290] width 104 height 39
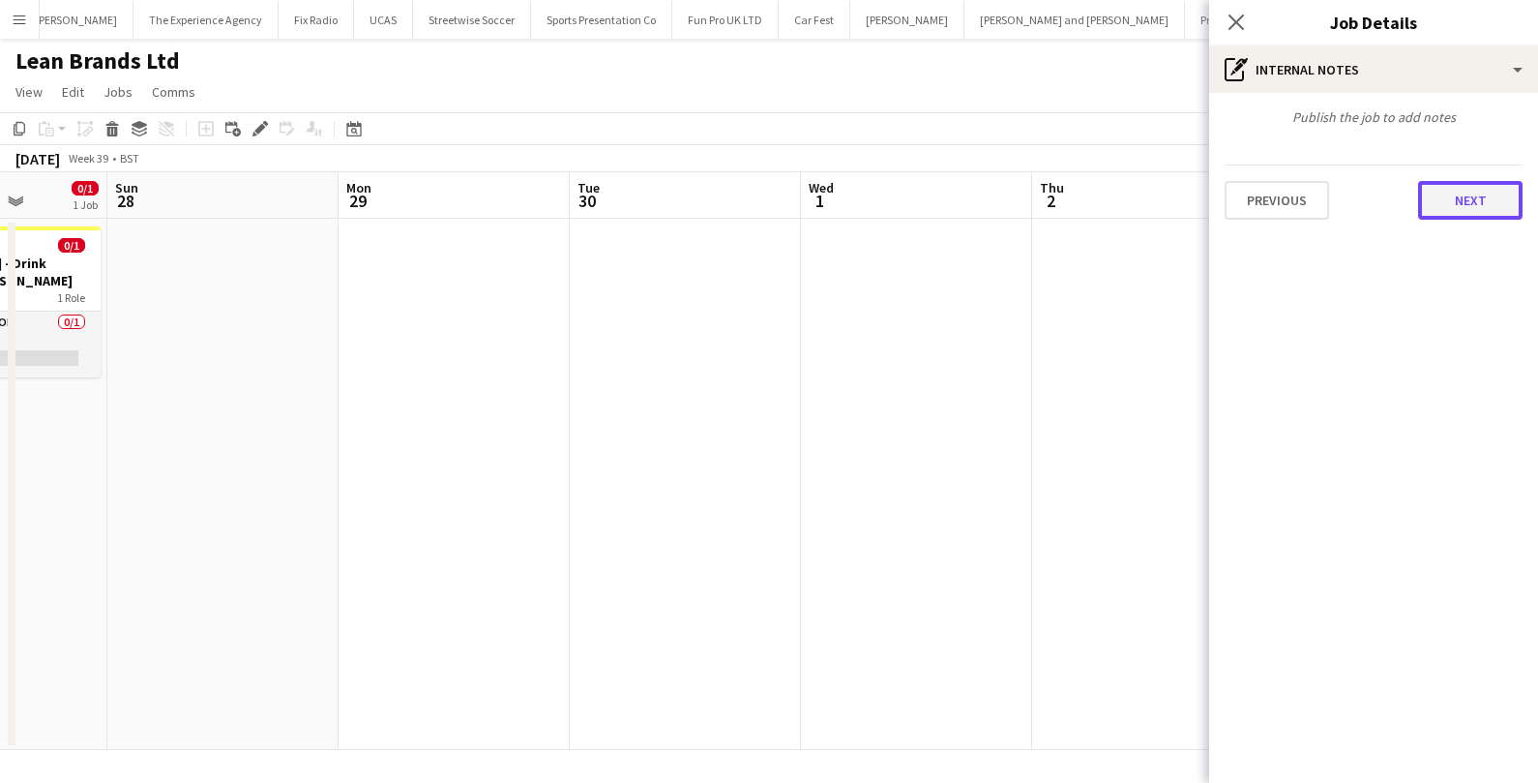
click at [1479, 189] on button "Next" at bounding box center [1470, 200] width 104 height 39
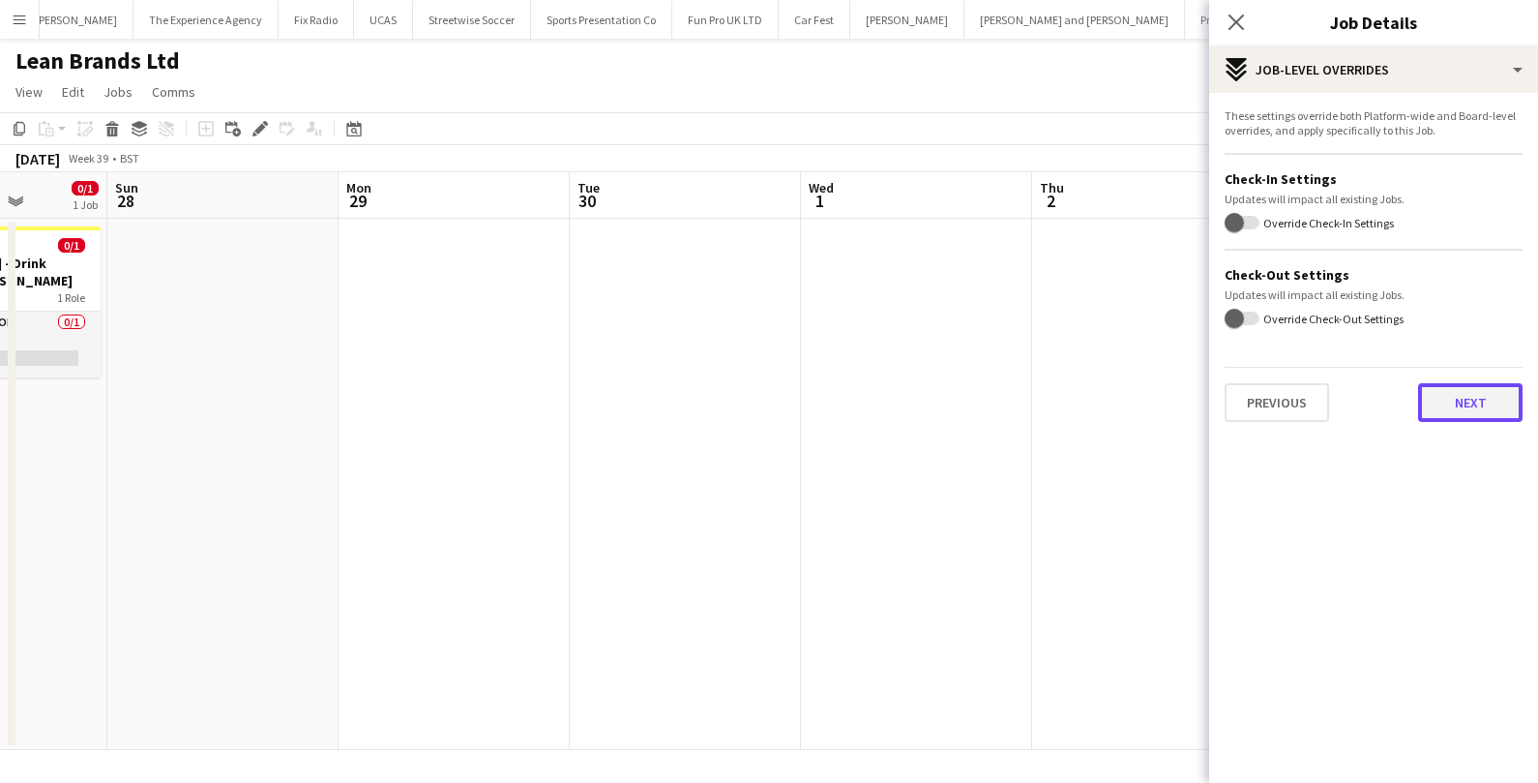
click at [1457, 413] on button "Next" at bounding box center [1470, 402] width 104 height 39
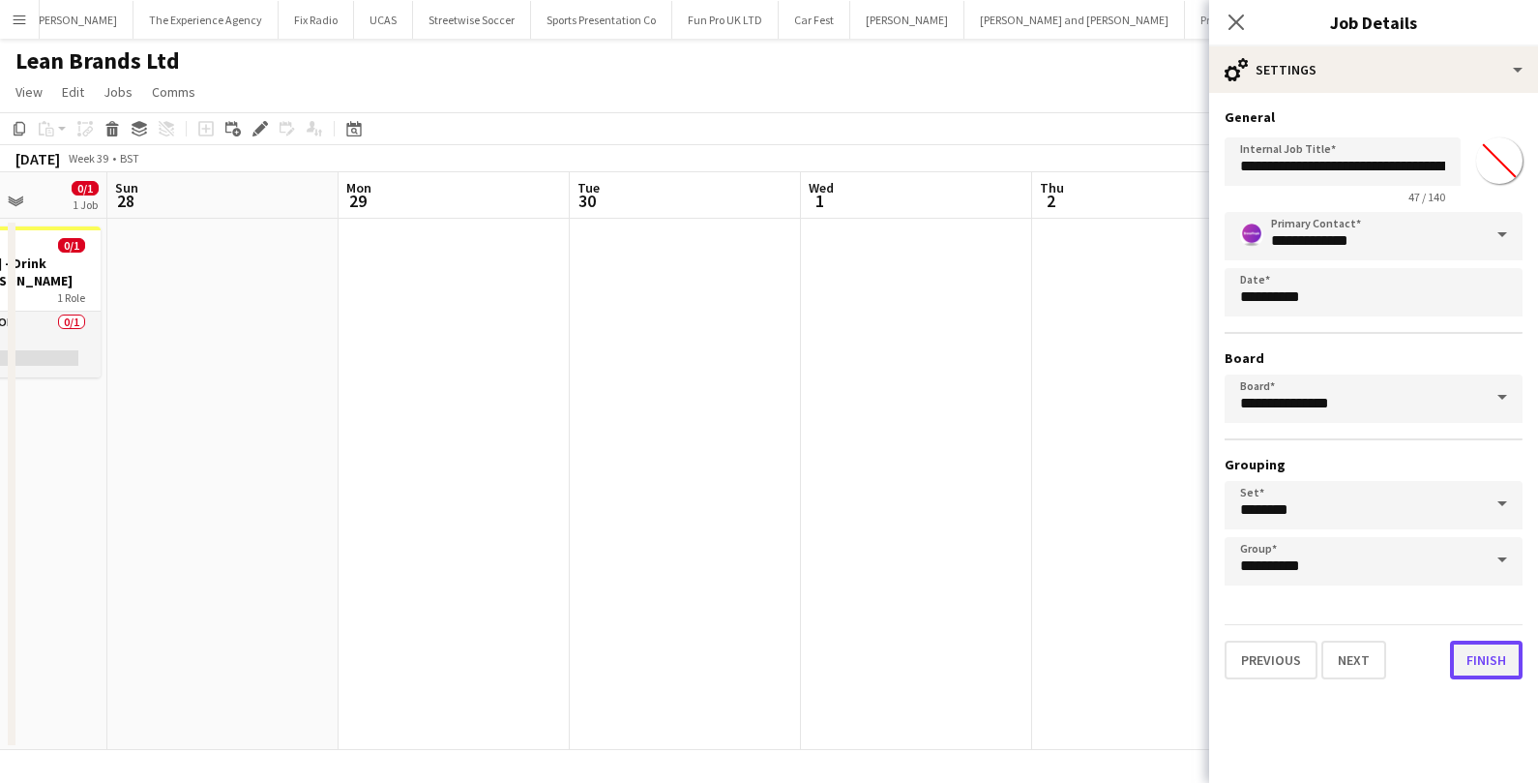
click at [1476, 661] on button "Finish" at bounding box center [1486, 659] width 73 height 39
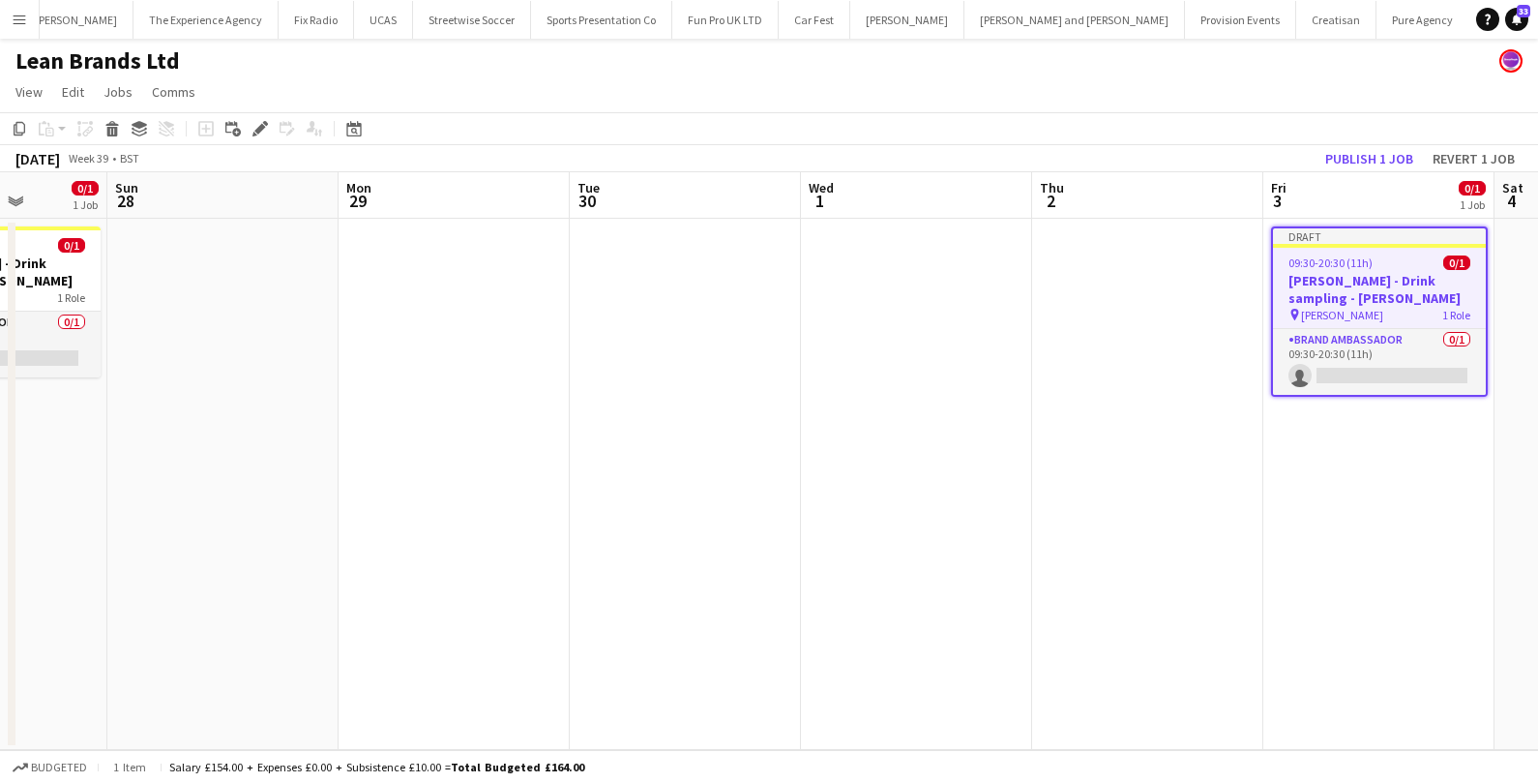
click at [1054, 480] on app-date-cell at bounding box center [1147, 484] width 231 height 531
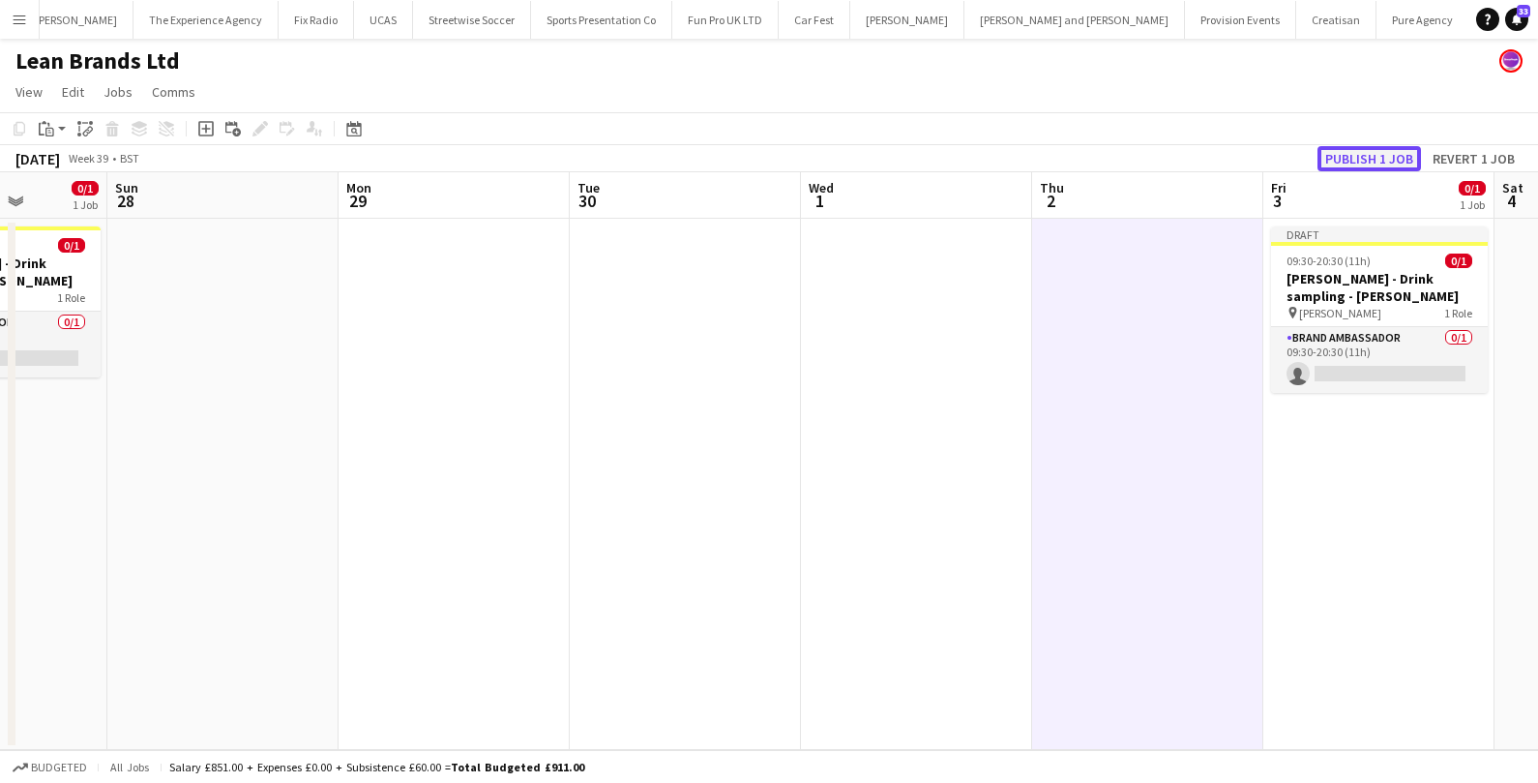
click at [1327, 160] on button "Publish 1 job" at bounding box center [1368, 158] width 103 height 25
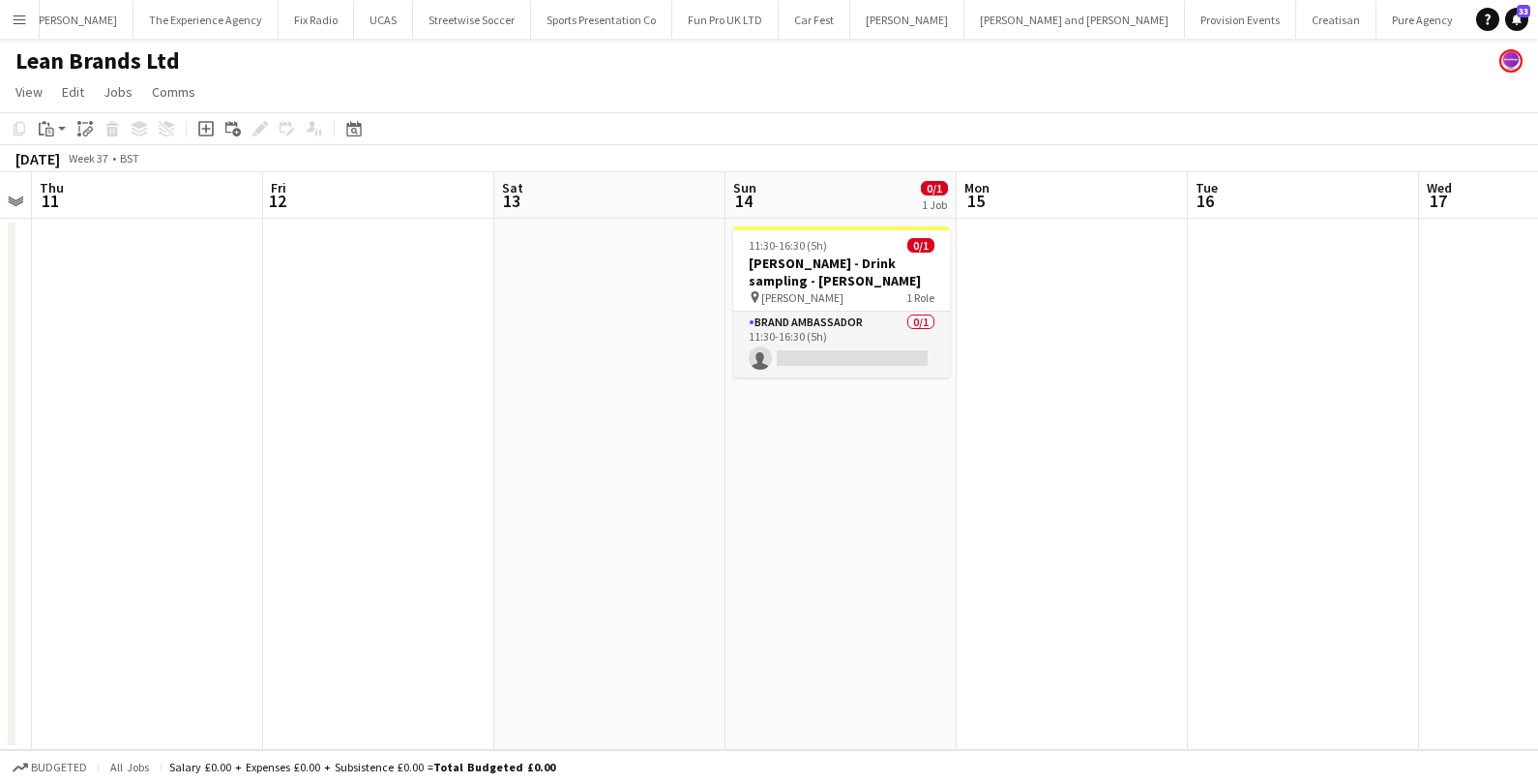
scroll to position [0, 665]
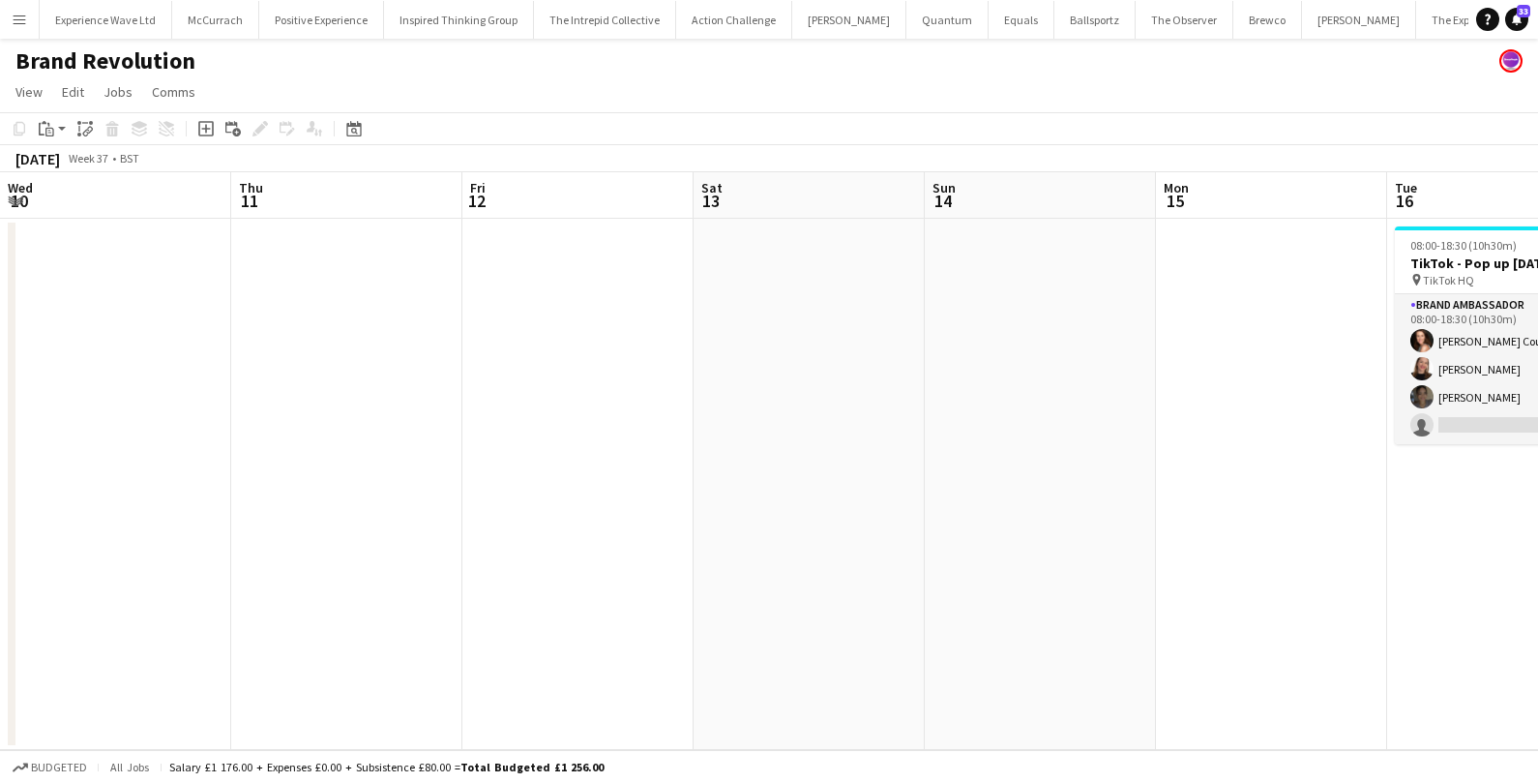
scroll to position [0, 806]
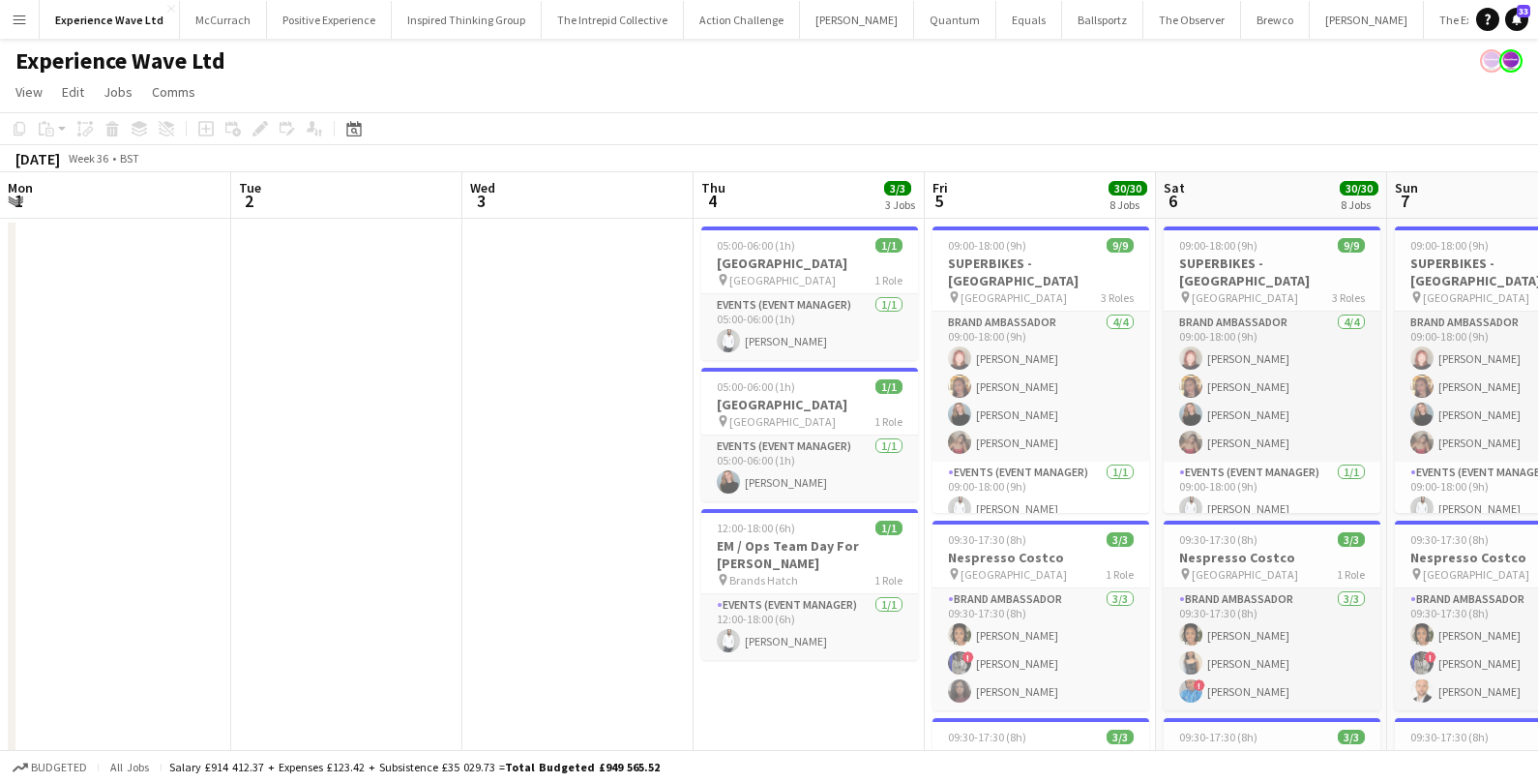
scroll to position [0, 542]
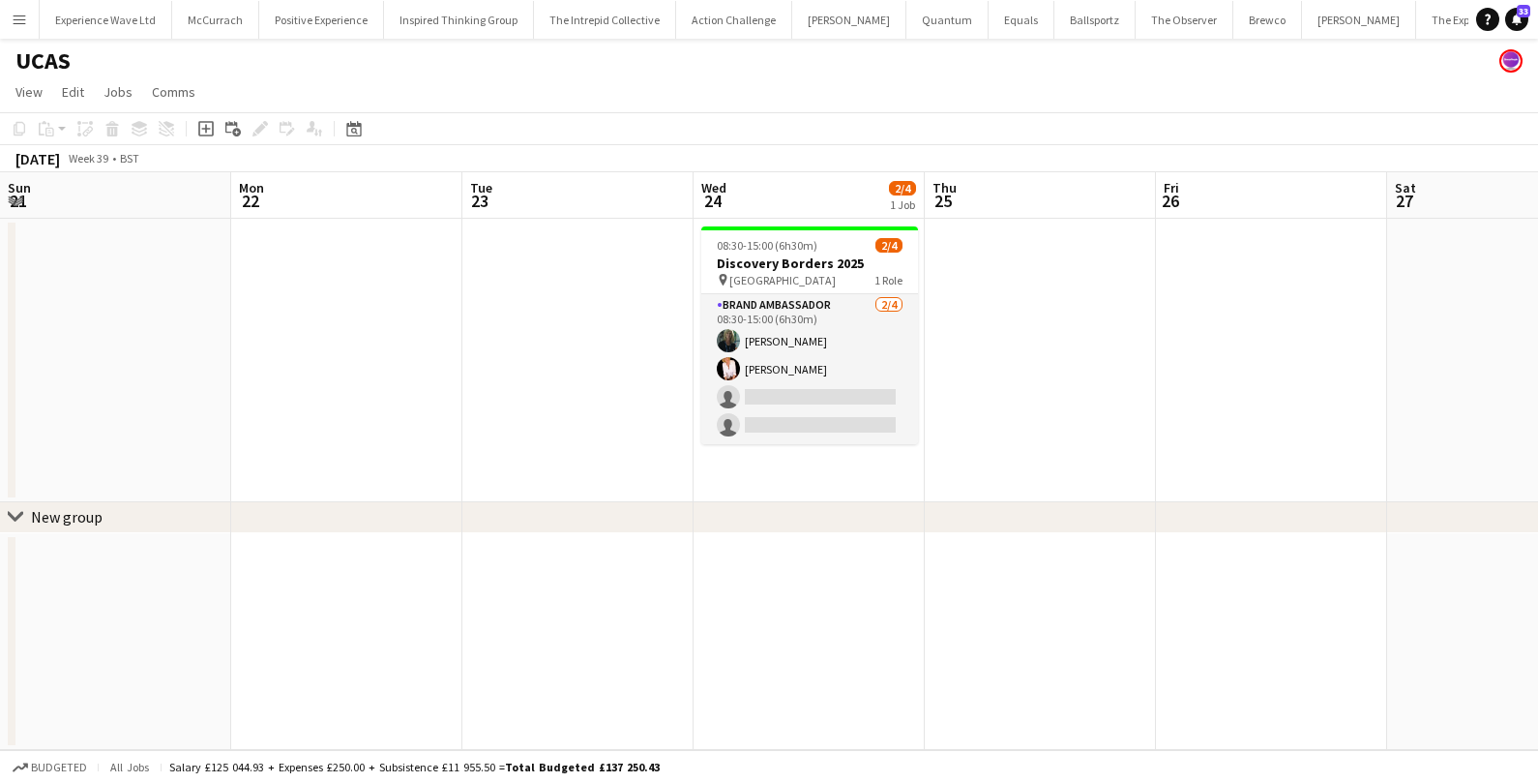
scroll to position [0, 390]
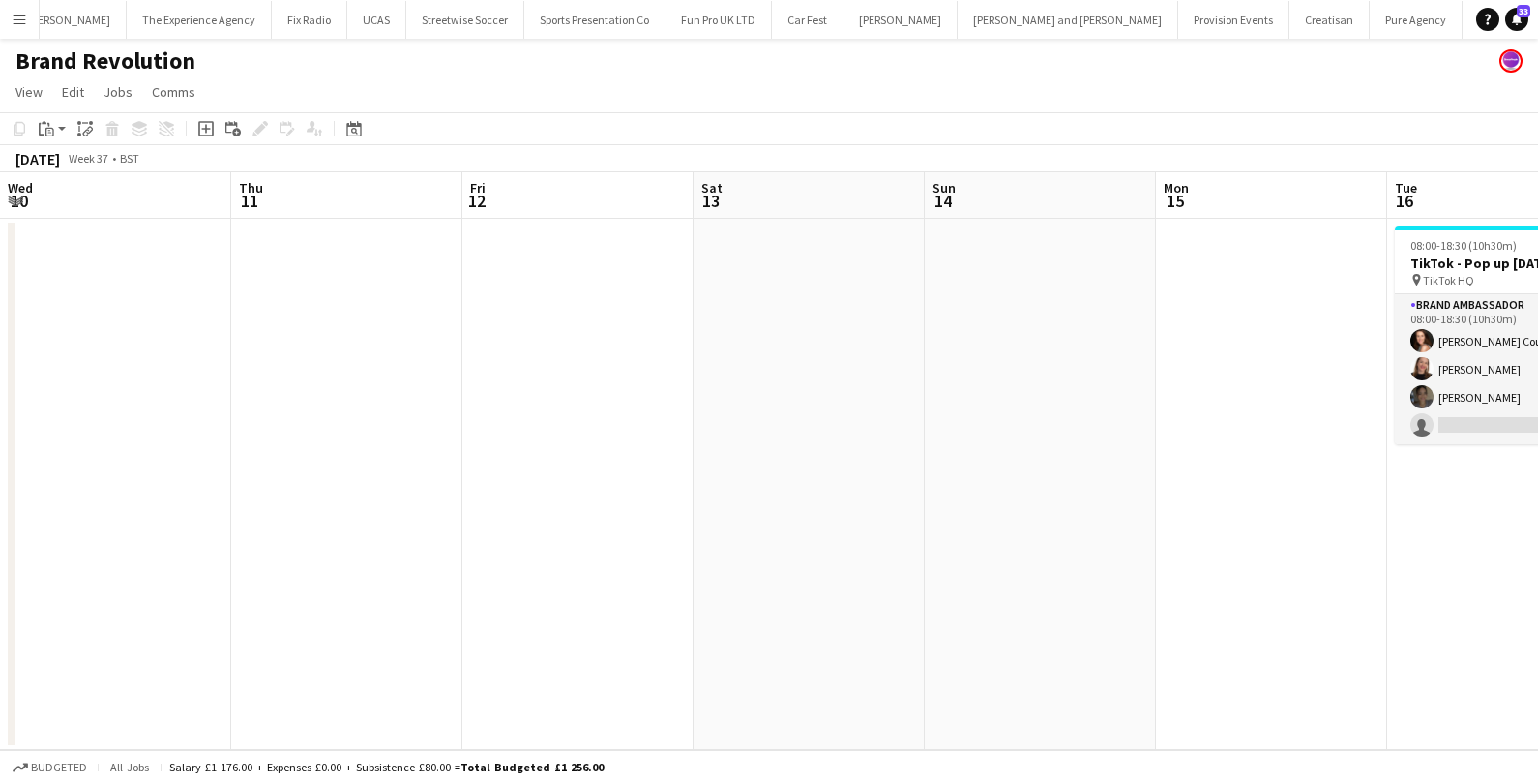
scroll to position [0, 806]
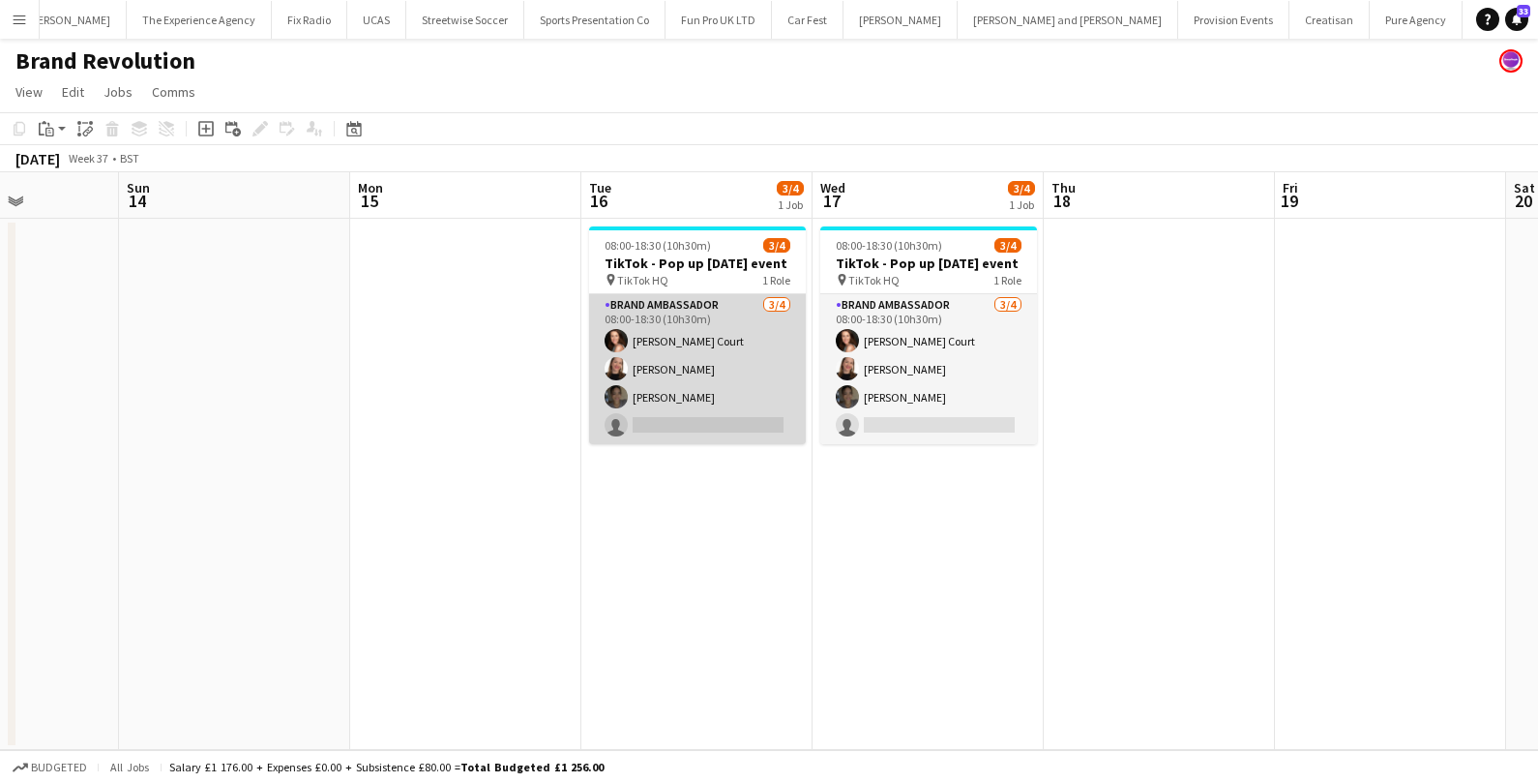
click at [668, 414] on app-card-role "Brand Ambassador [DATE] 08:00-18:30 (10h30m) [PERSON_NAME] Court [PERSON_NAME] …" at bounding box center [697, 369] width 217 height 150
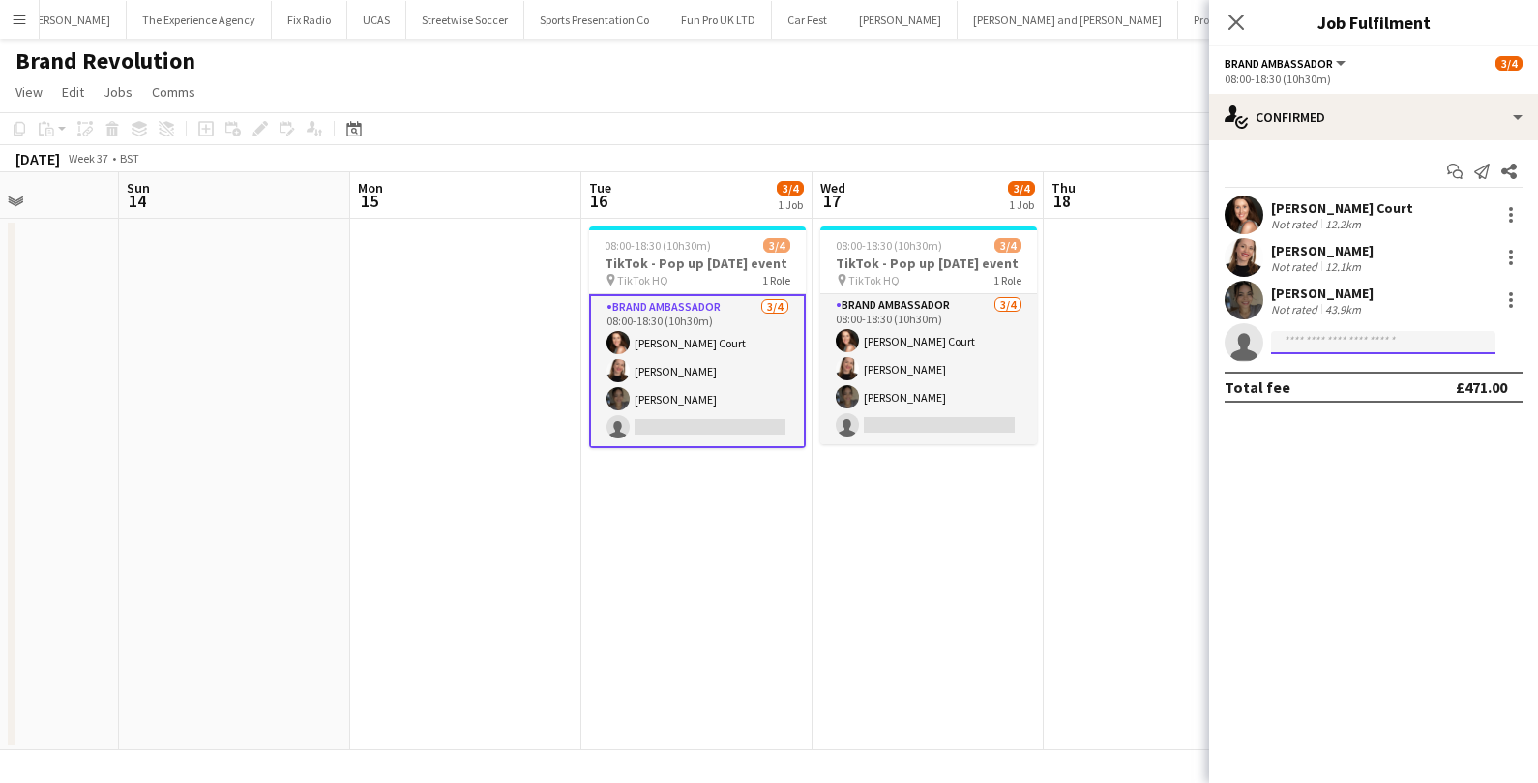
click at [1307, 339] on input at bounding box center [1383, 342] width 224 height 23
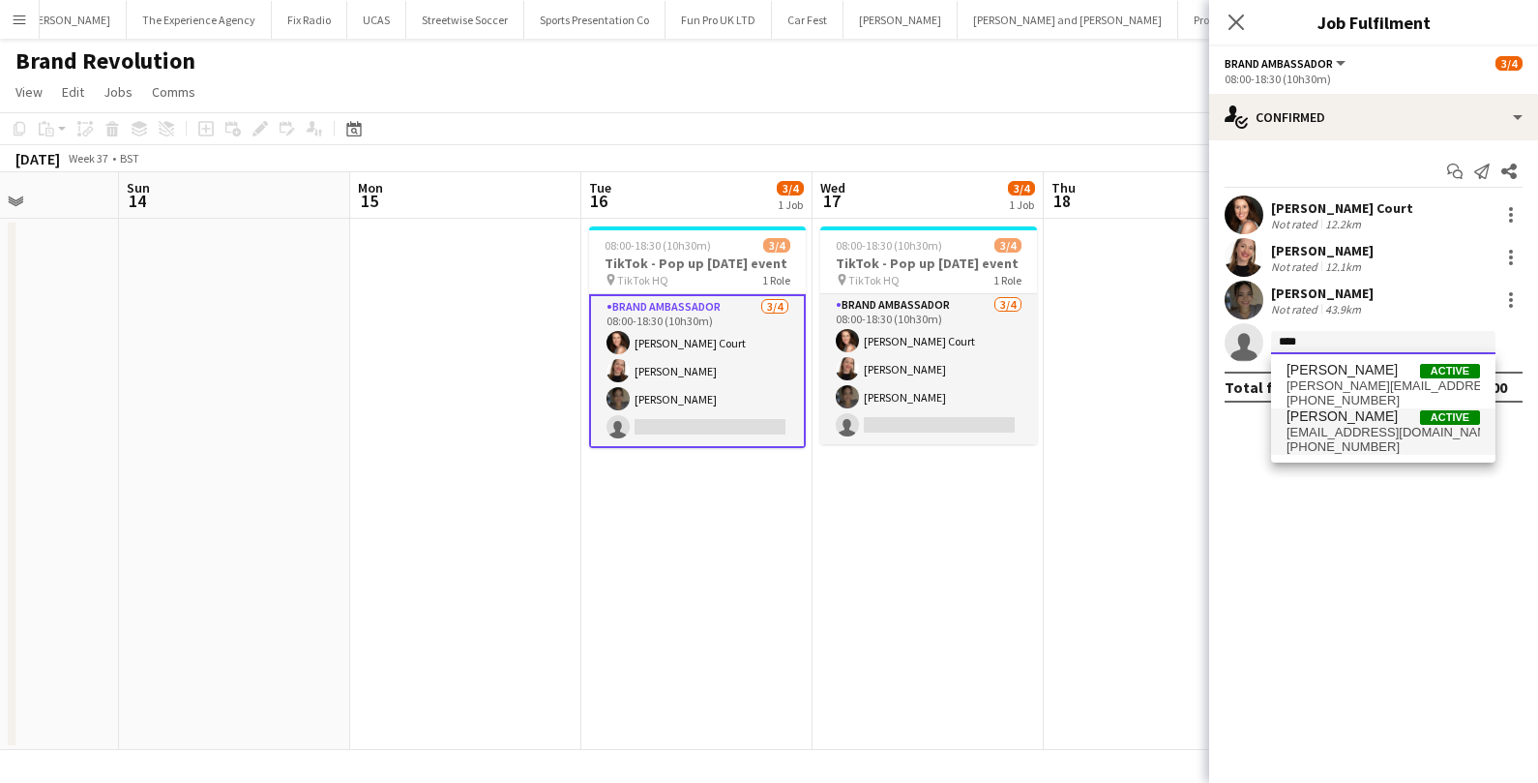
type input "****"
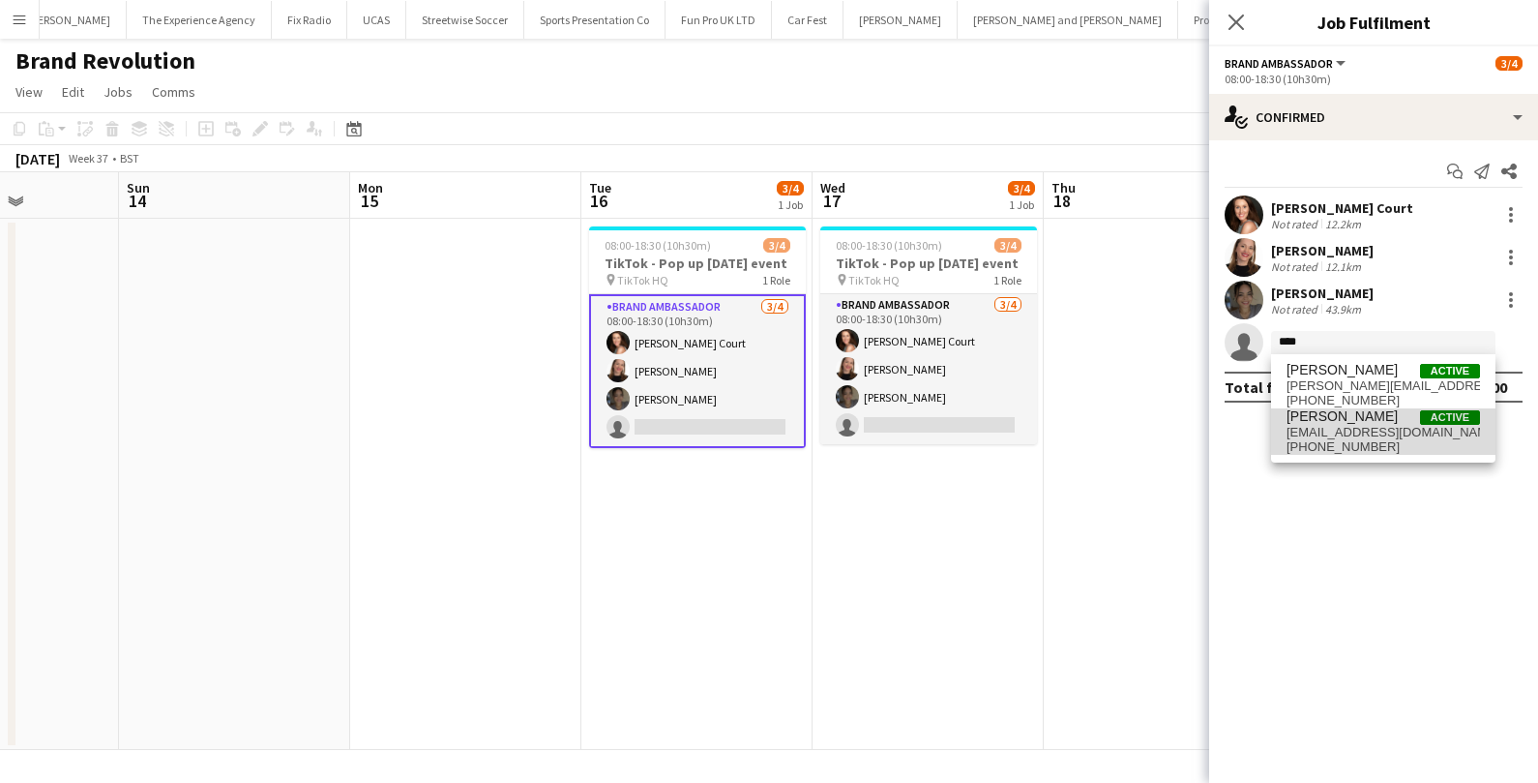
click at [1319, 432] on span "[EMAIL_ADDRESS][DOMAIN_NAME]" at bounding box center [1382, 432] width 193 height 15
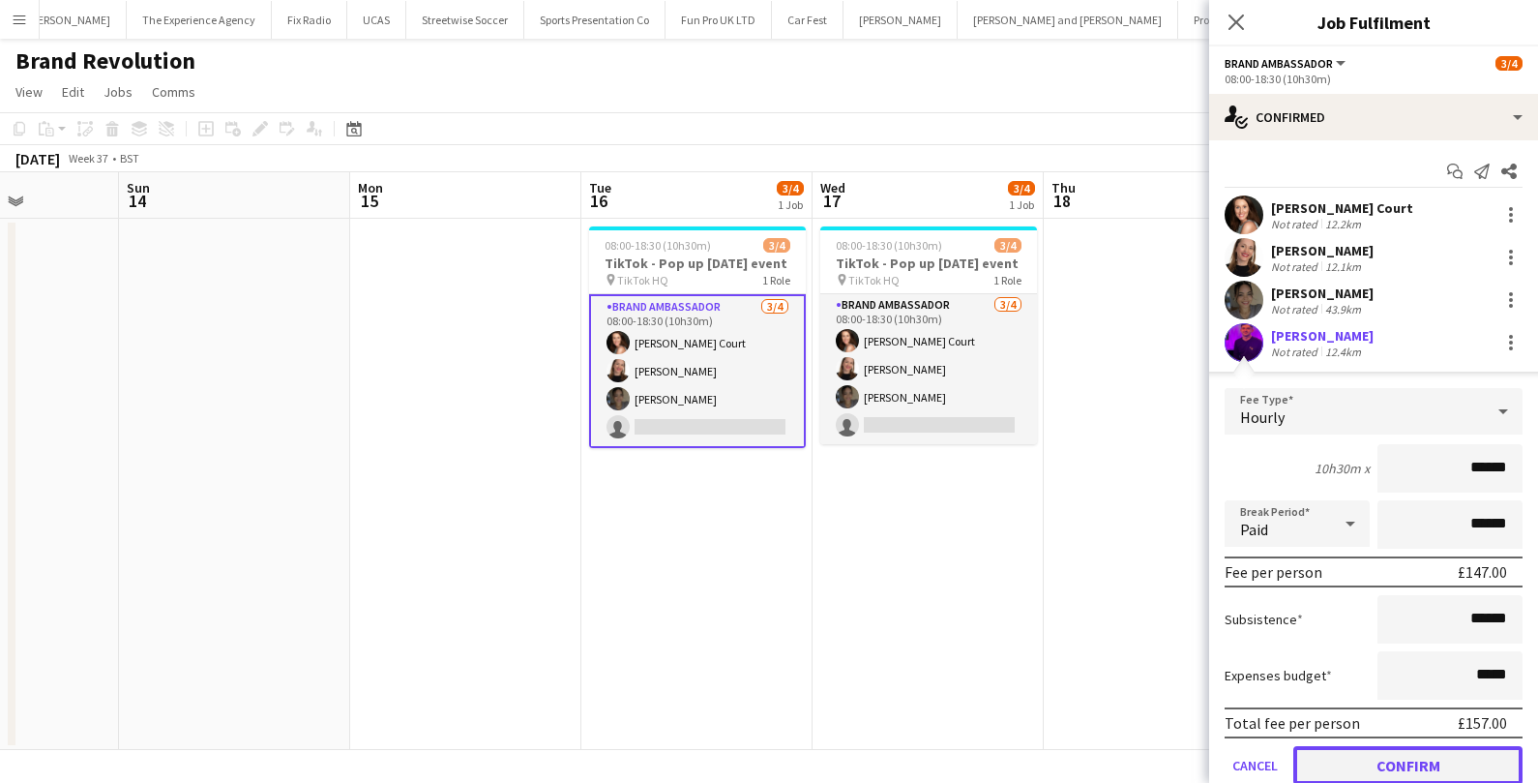
click at [1359, 758] on button "Confirm" at bounding box center [1407, 765] width 229 height 39
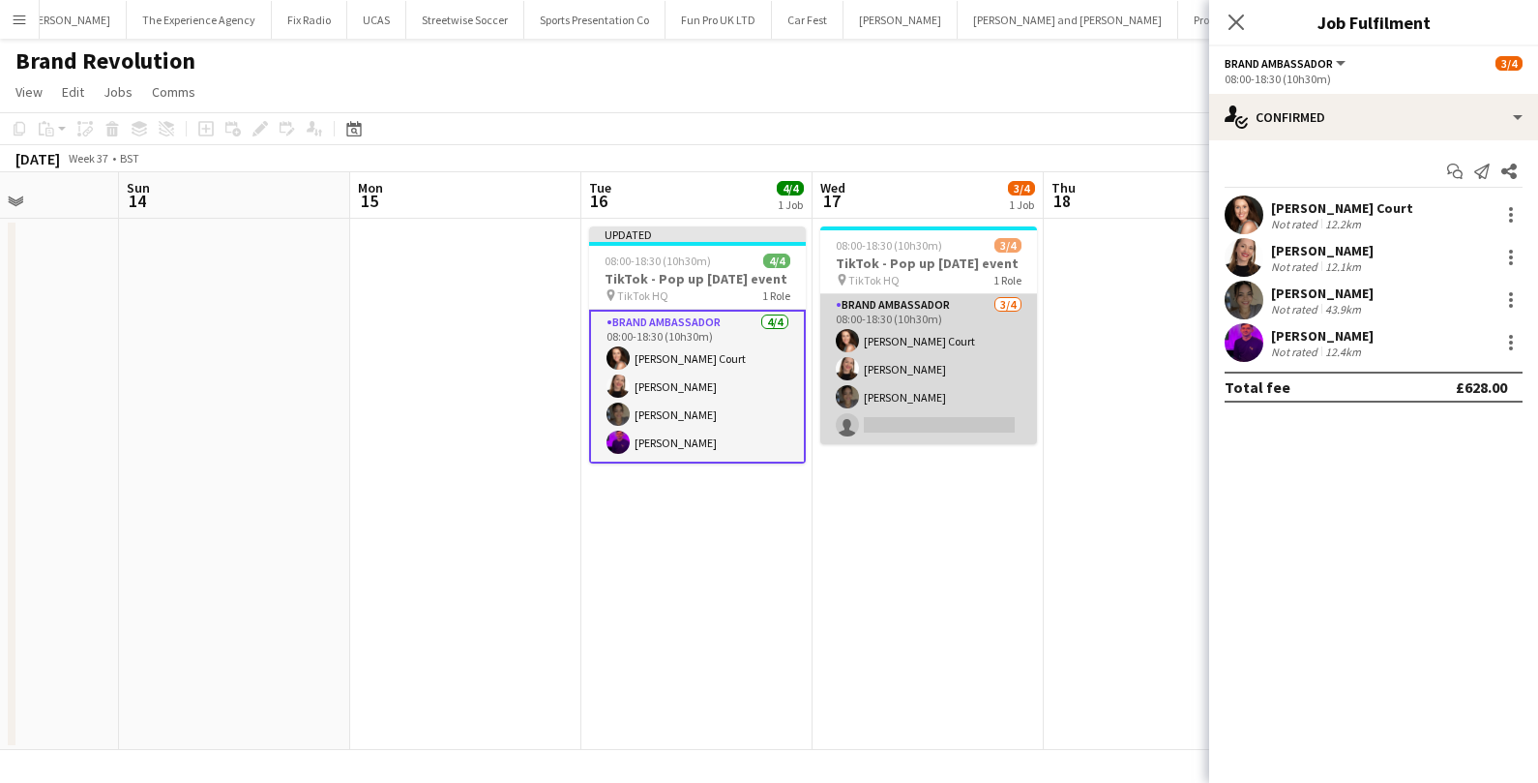
click at [959, 405] on app-card-role "Brand Ambassador [DATE] 08:00-18:30 (10h30m) [PERSON_NAME] Court [PERSON_NAME] …" at bounding box center [928, 369] width 217 height 150
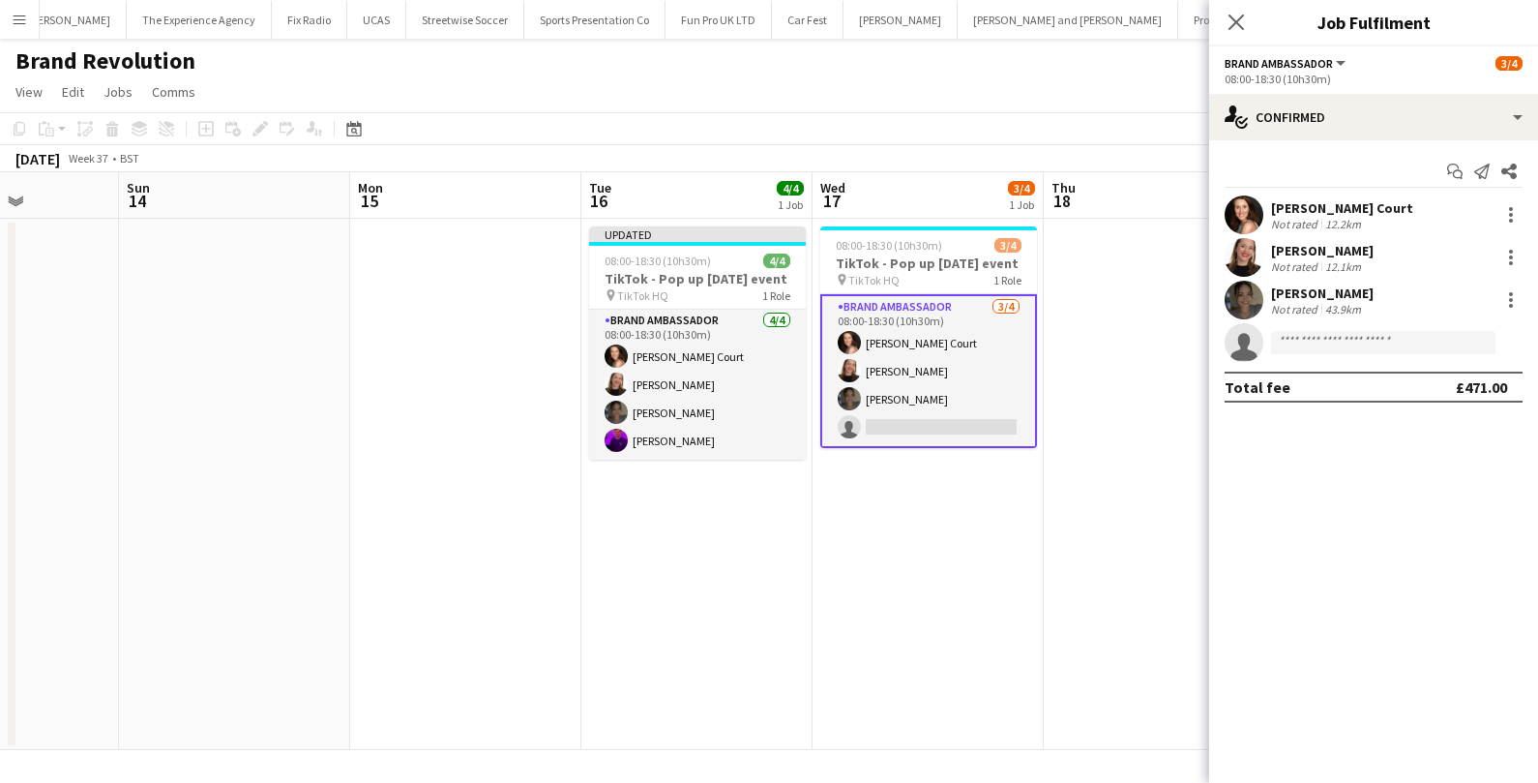
click at [940, 436] on app-card-role "Brand Ambassador [DATE] 08:00-18:30 (10h30m) [PERSON_NAME] Court [PERSON_NAME] …" at bounding box center [928, 371] width 217 height 154
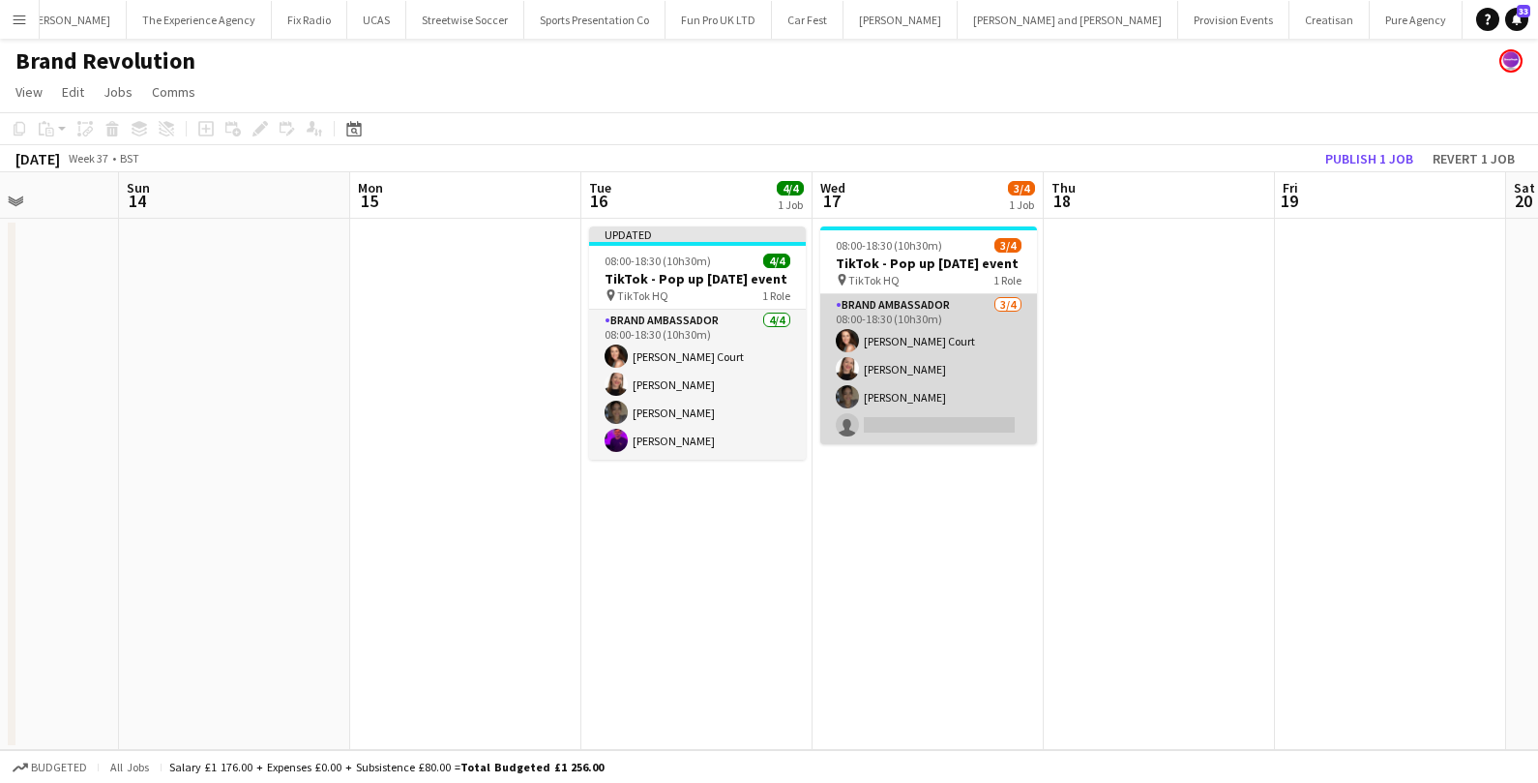
click at [934, 428] on app-card-role "Brand Ambassador [DATE] 08:00-18:30 (10h30m) [PERSON_NAME] Court [PERSON_NAME] …" at bounding box center [928, 369] width 217 height 150
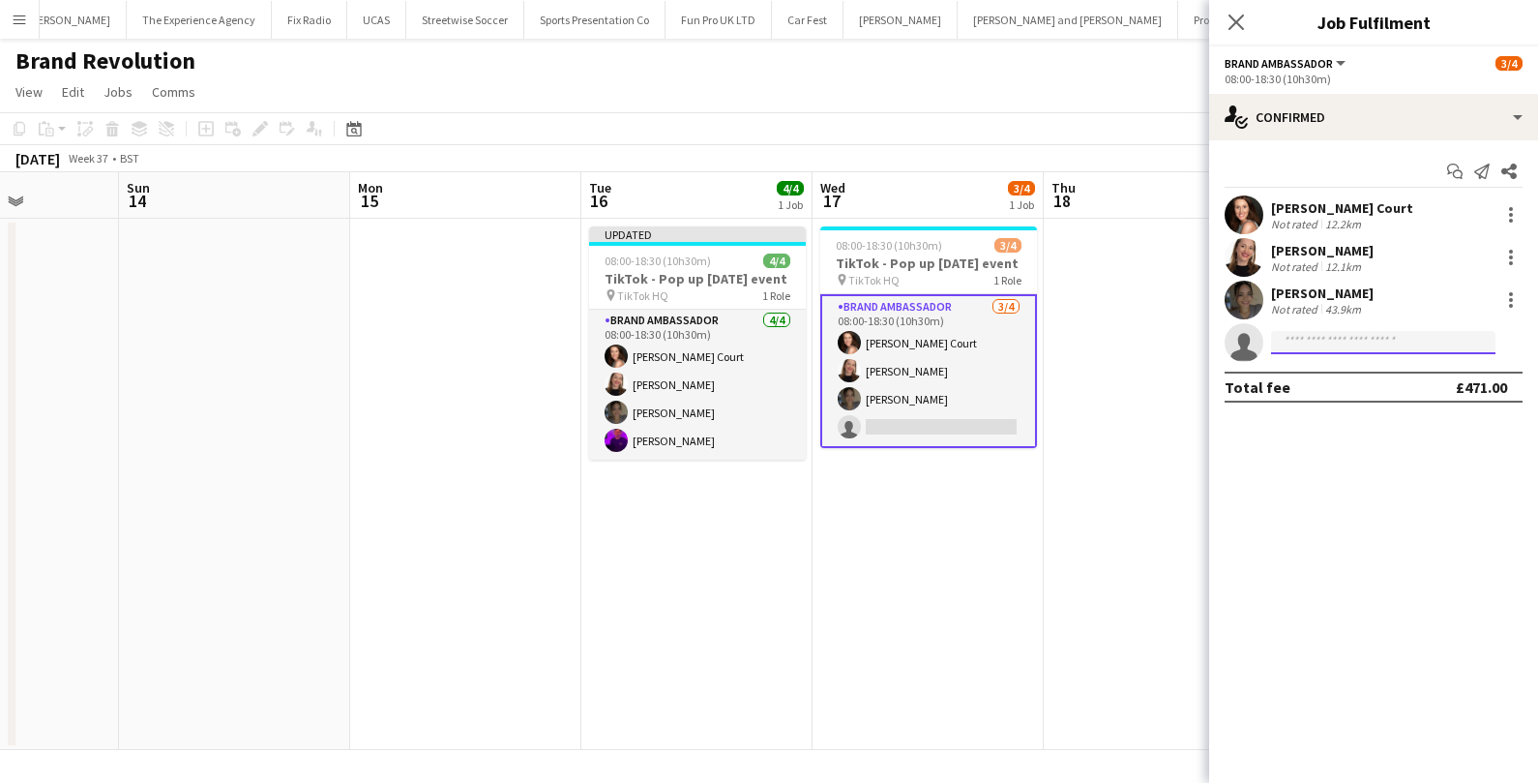
click at [1393, 344] on input at bounding box center [1383, 342] width 224 height 23
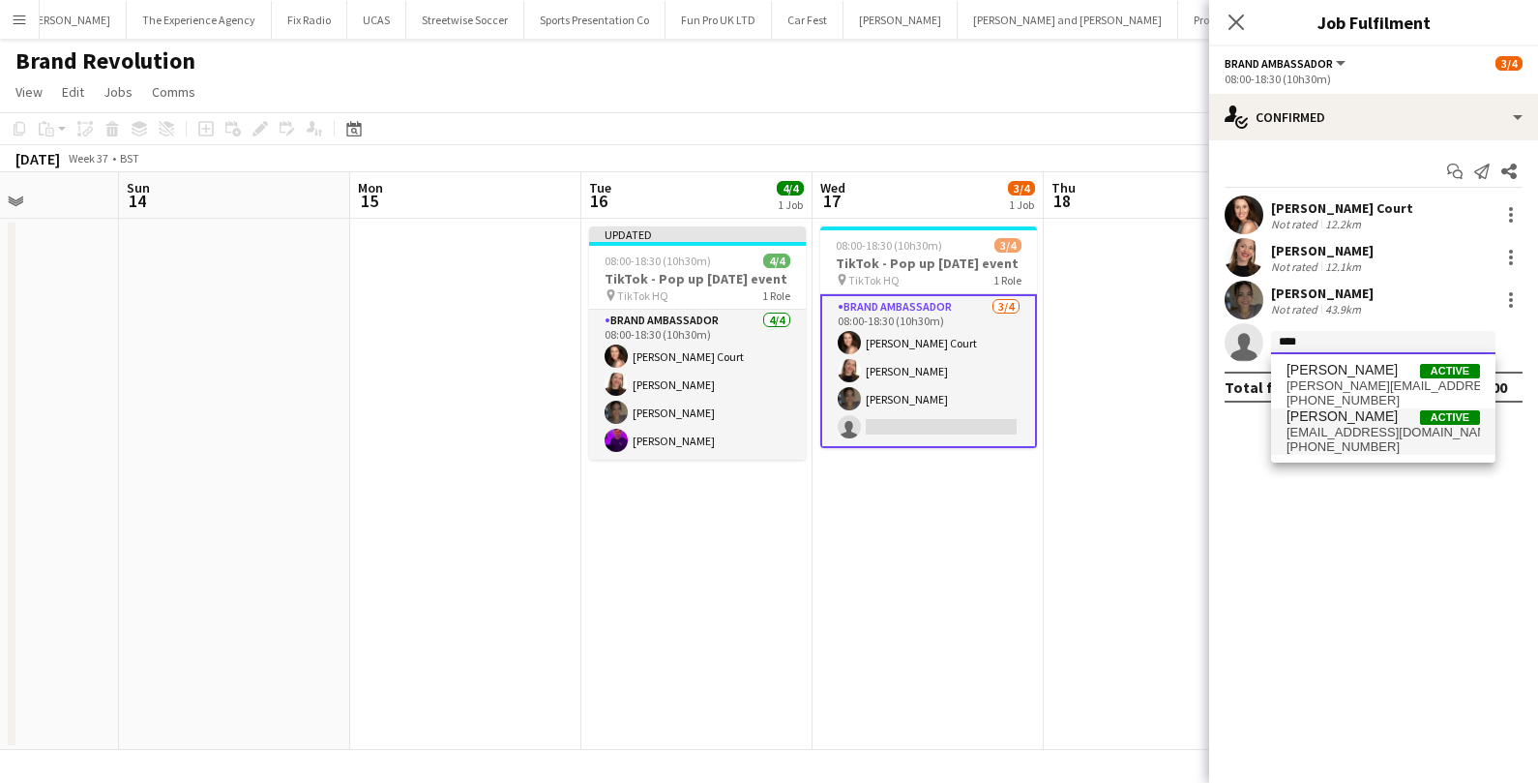
type input "****"
click at [1375, 437] on span "[EMAIL_ADDRESS][DOMAIN_NAME]" at bounding box center [1382, 432] width 193 height 15
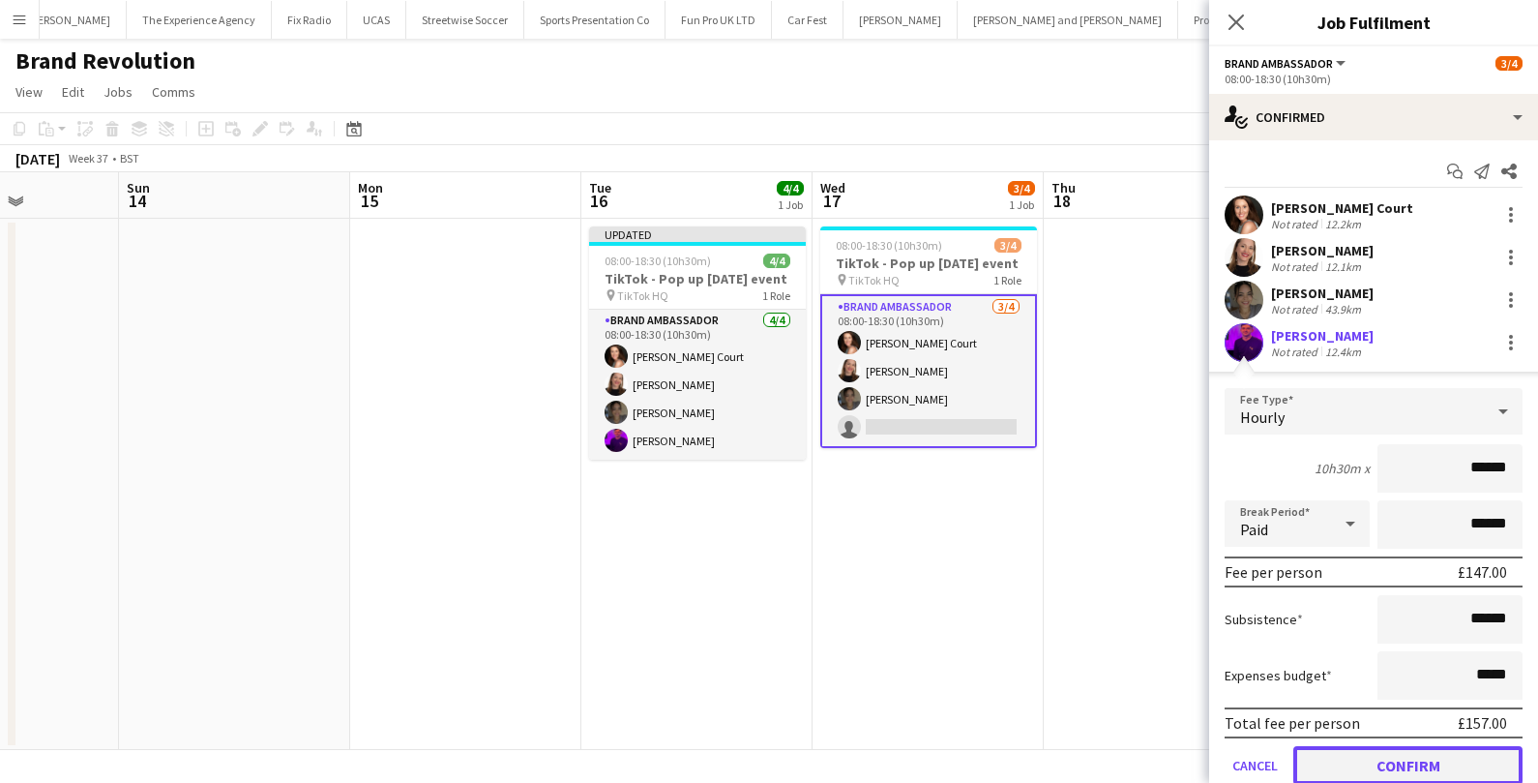
click at [1308, 767] on button "Confirm" at bounding box center [1407, 765] width 229 height 39
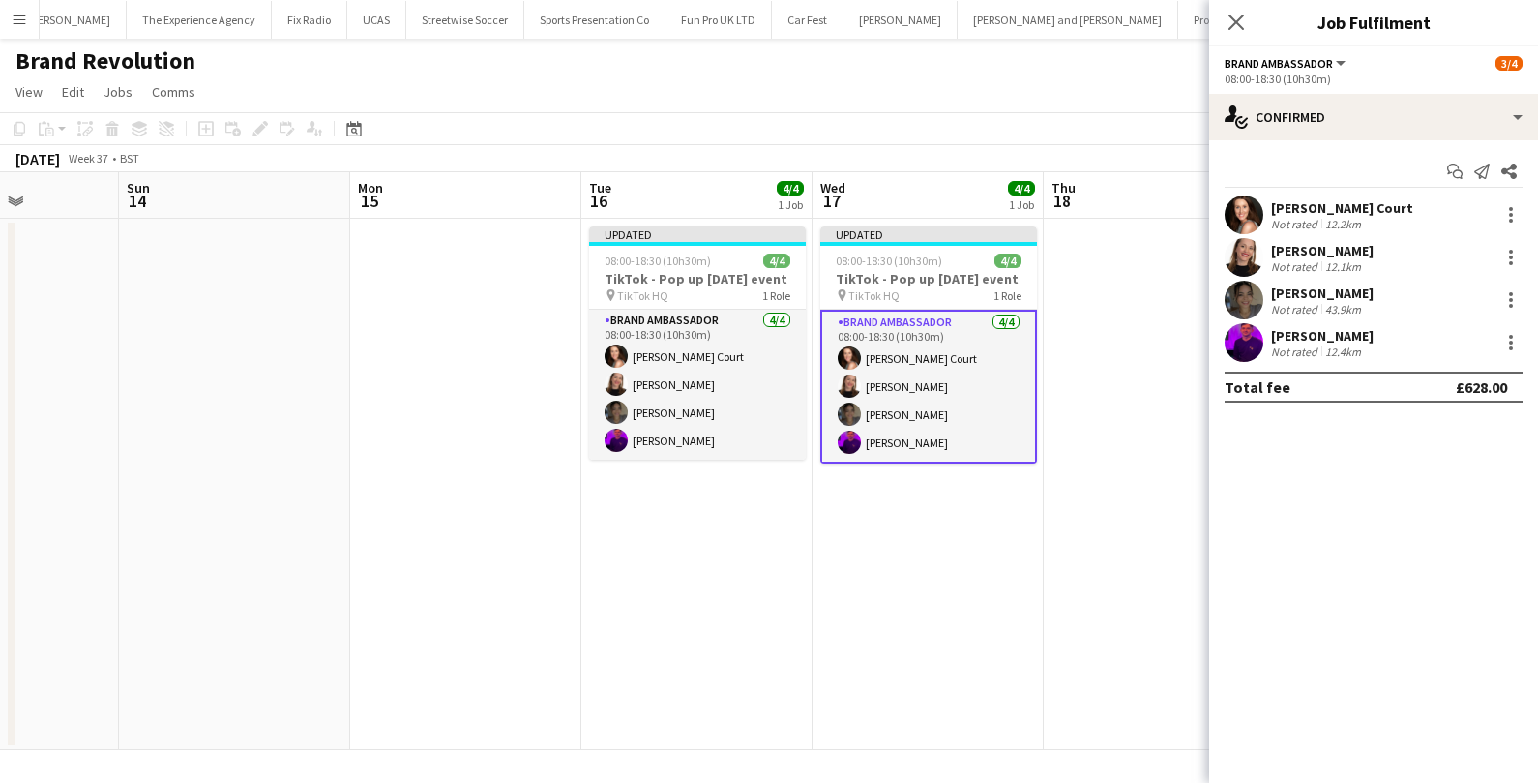
click at [962, 591] on app-date-cell "Updated 08:00-18:30 (10h30m) 4/4 TikTok - Pop up [DATE] event pin TikTok HQ 1 R…" at bounding box center [928, 484] width 231 height 531
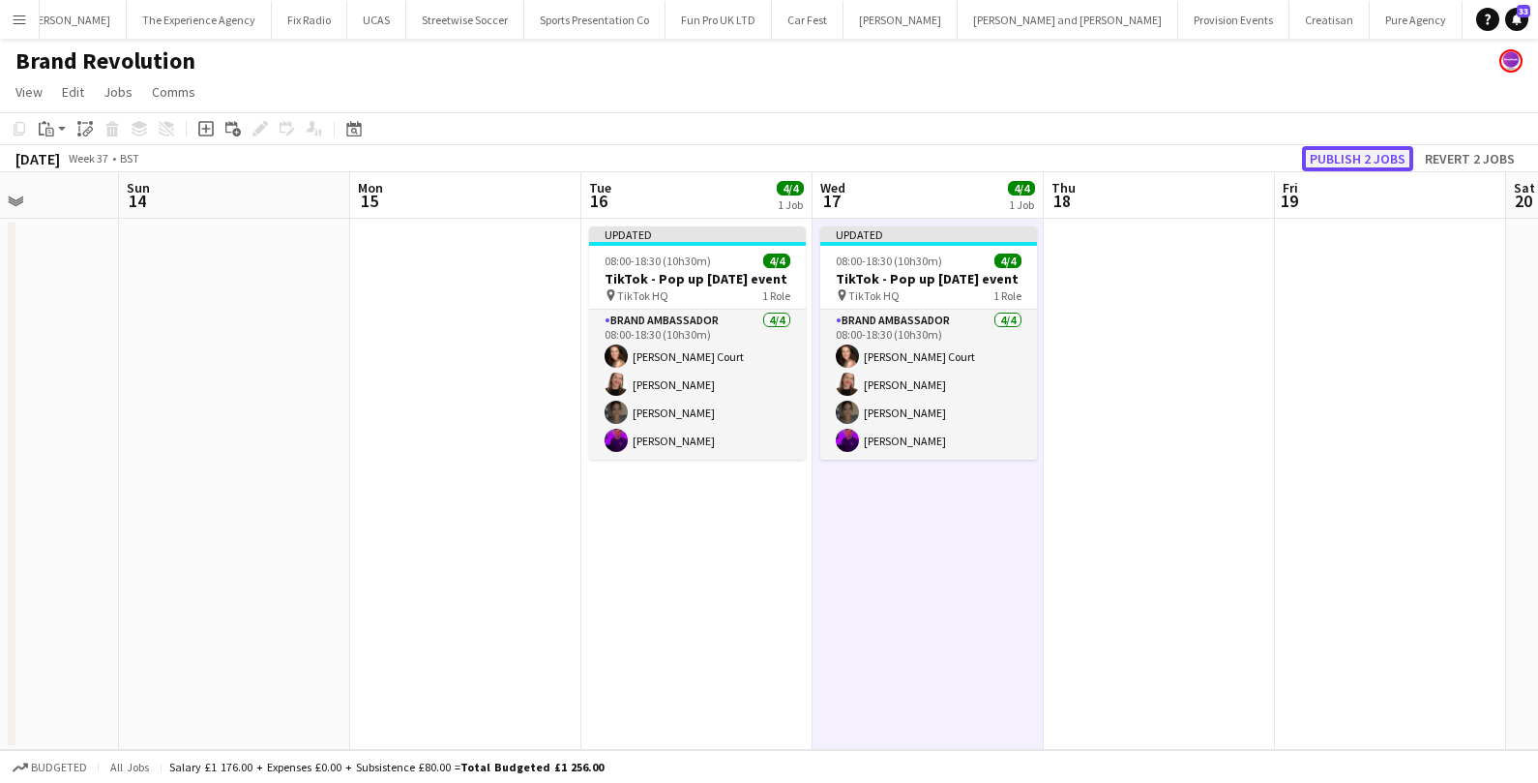
click at [1352, 159] on button "Publish 2 jobs" at bounding box center [1357, 158] width 111 height 25
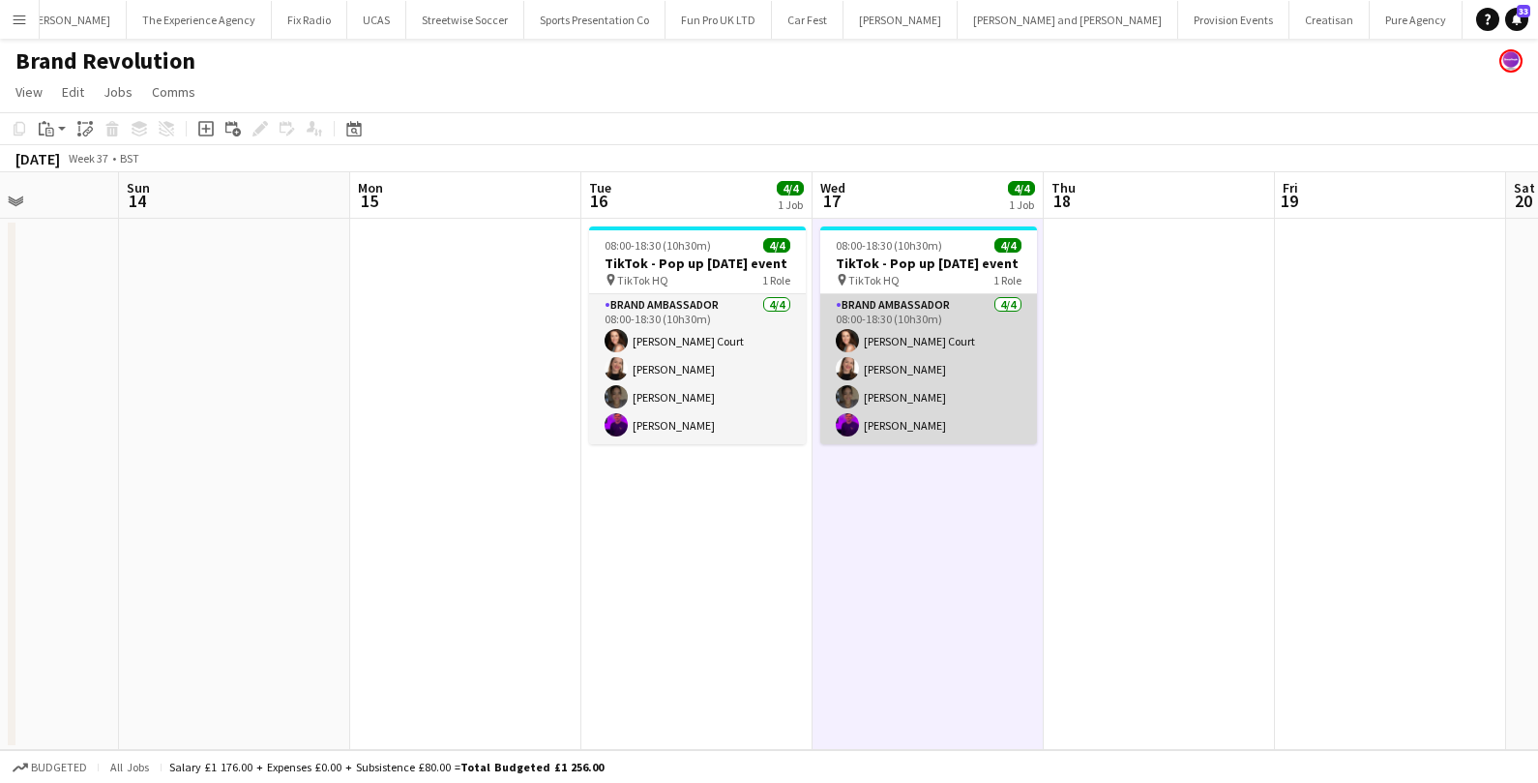
click at [935, 421] on app-card-role "Brand Ambassador [DATE] 08:00-18:30 (10h30m) [PERSON_NAME] Court [PERSON_NAME] …" at bounding box center [928, 369] width 217 height 150
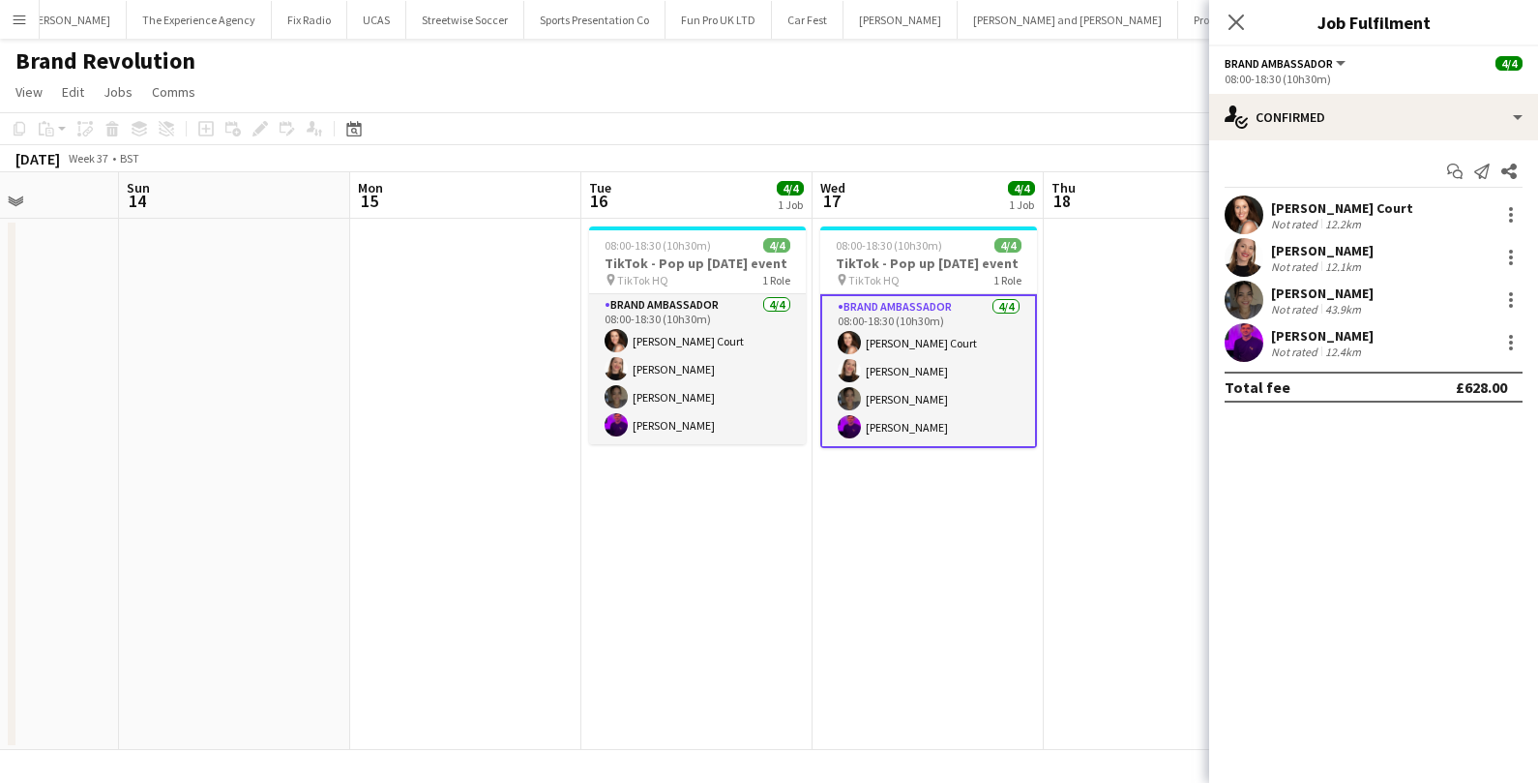
click at [1272, 332] on div "[PERSON_NAME]" at bounding box center [1322, 335] width 103 height 17
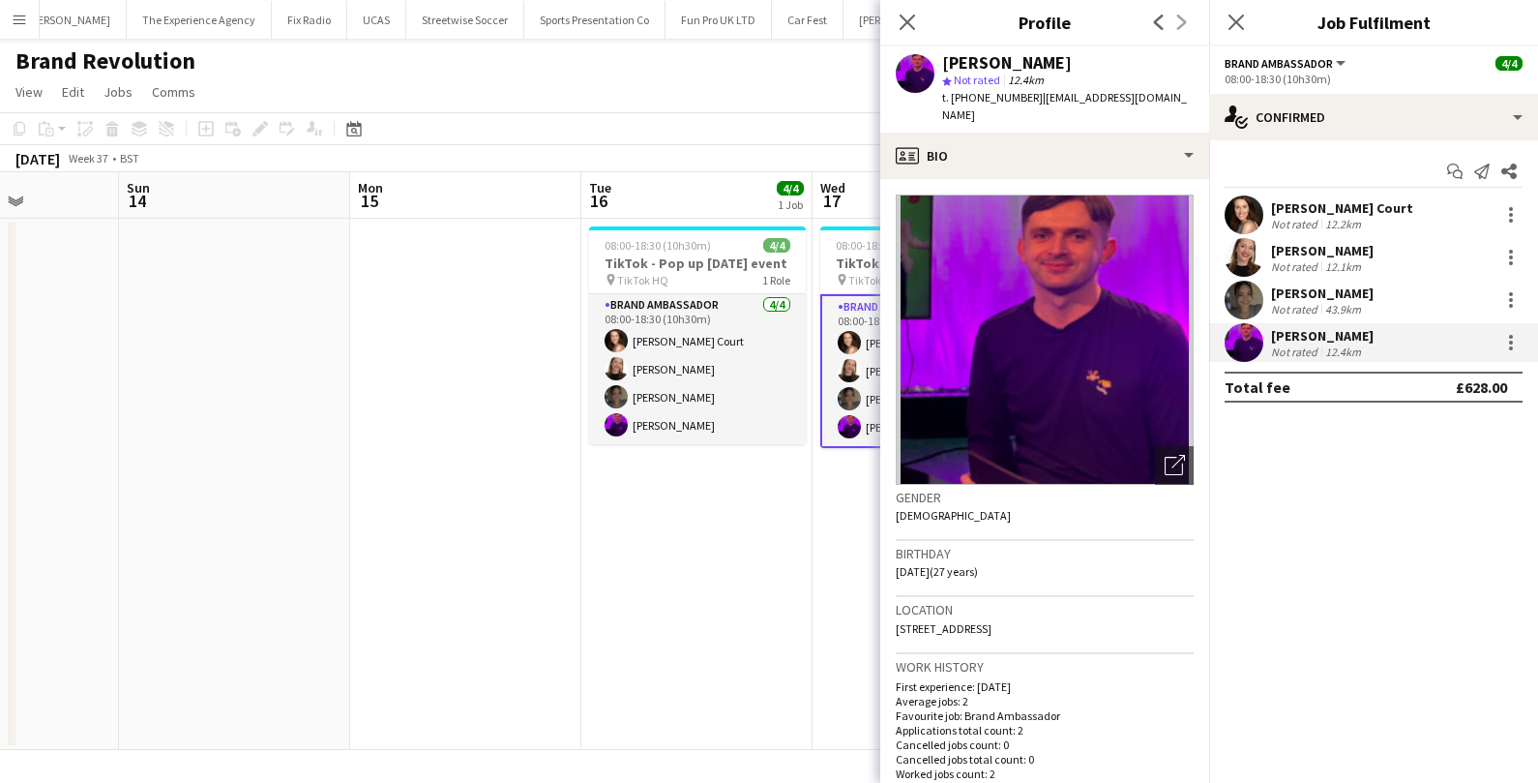
click at [799, 585] on app-date-cell "08:00-18:30 (10h30m) 4/4 TikTok - Pop up [DATE] event pin TikTok HQ 1 Role Bran…" at bounding box center [696, 484] width 231 height 531
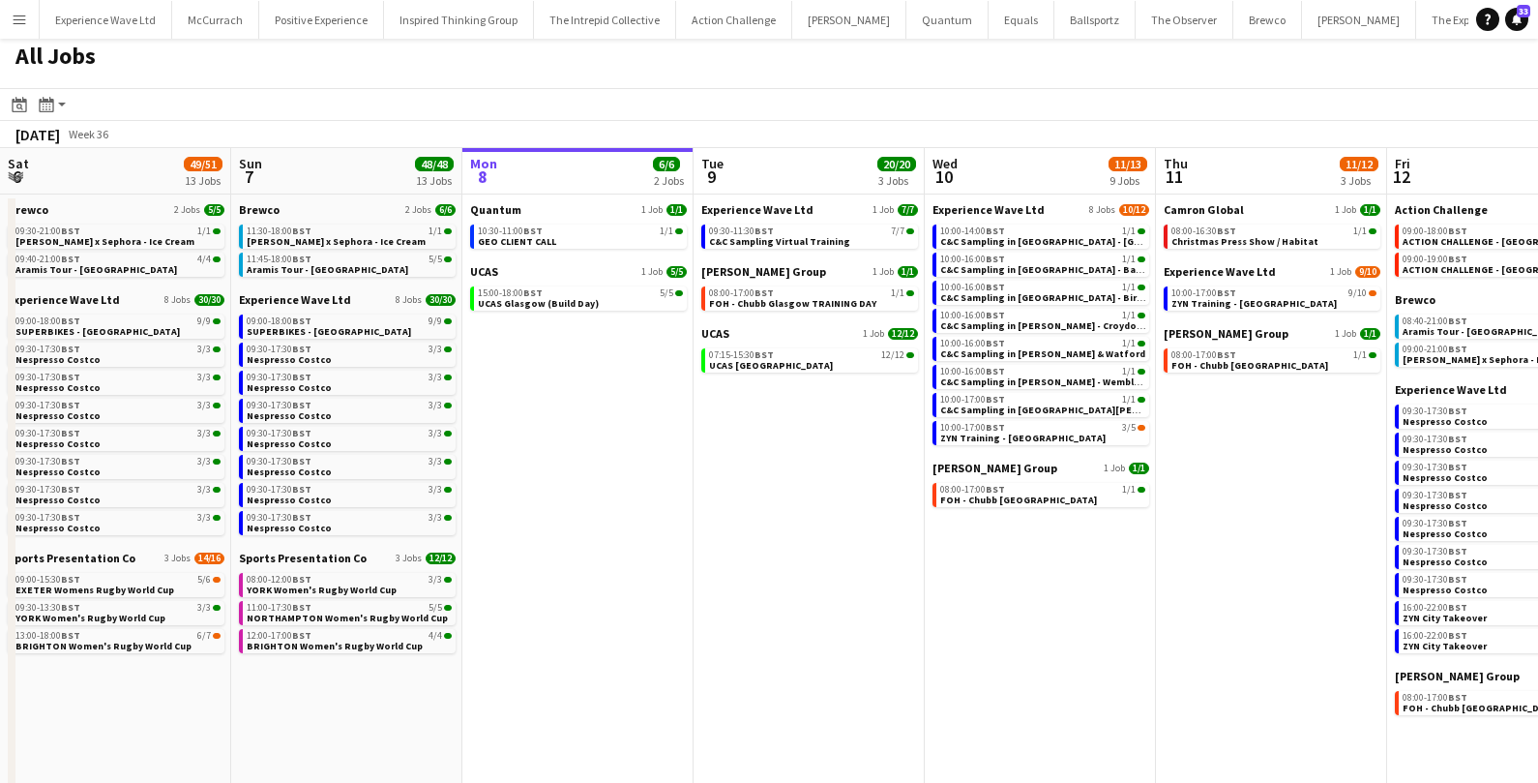
scroll to position [0, 390]
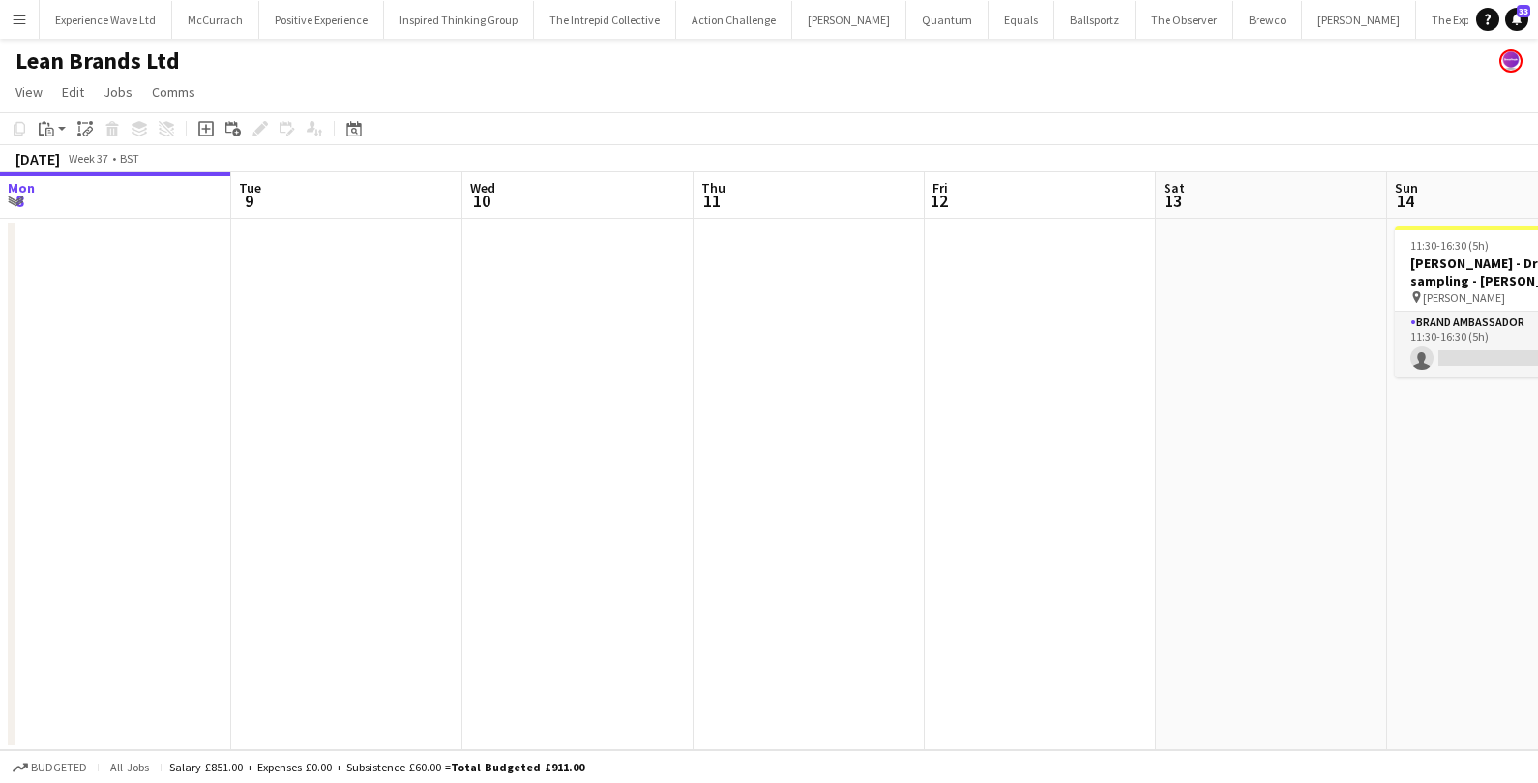
scroll to position [0, 665]
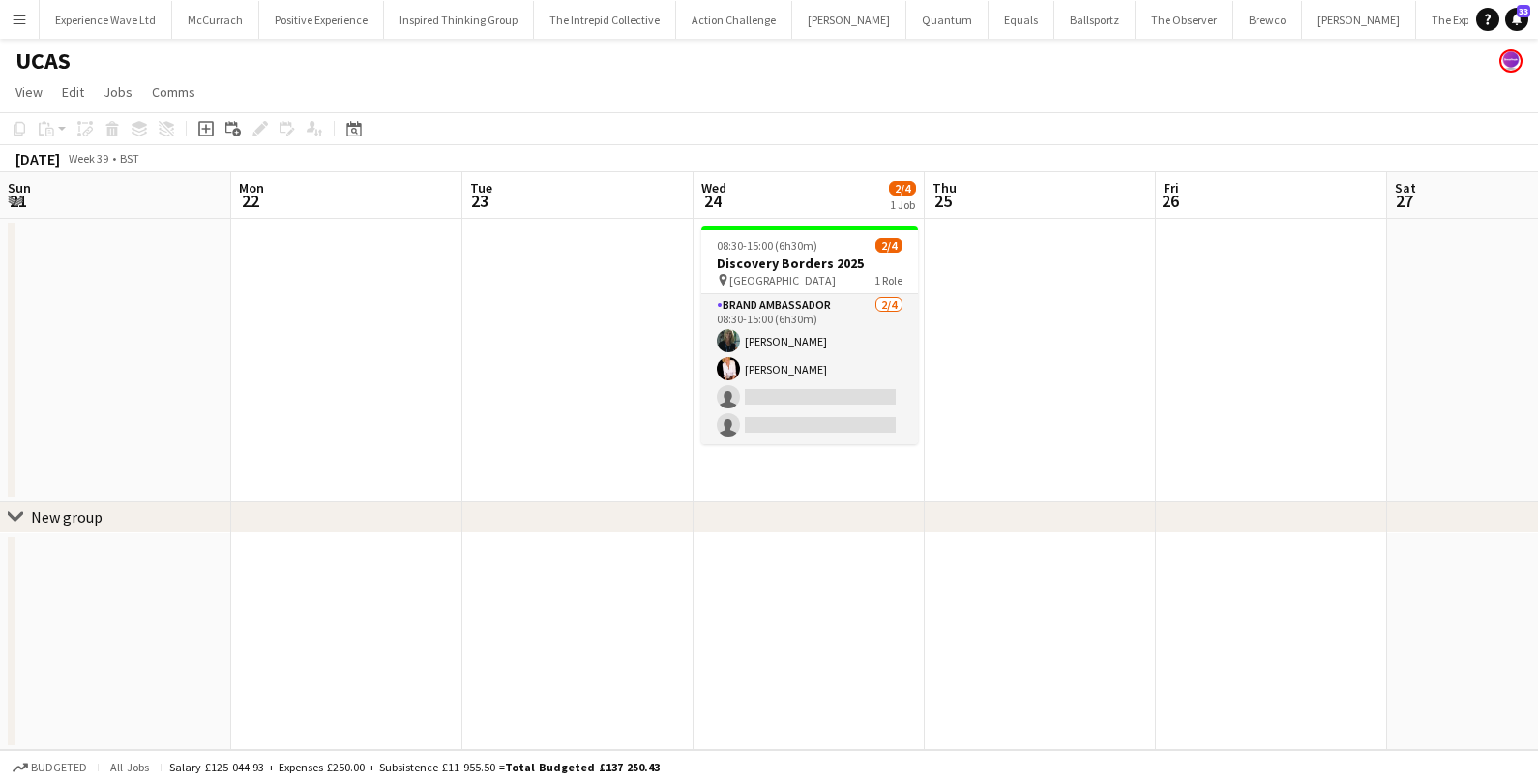
scroll to position [0, 390]
